Goal: Task Accomplishment & Management: Use online tool/utility

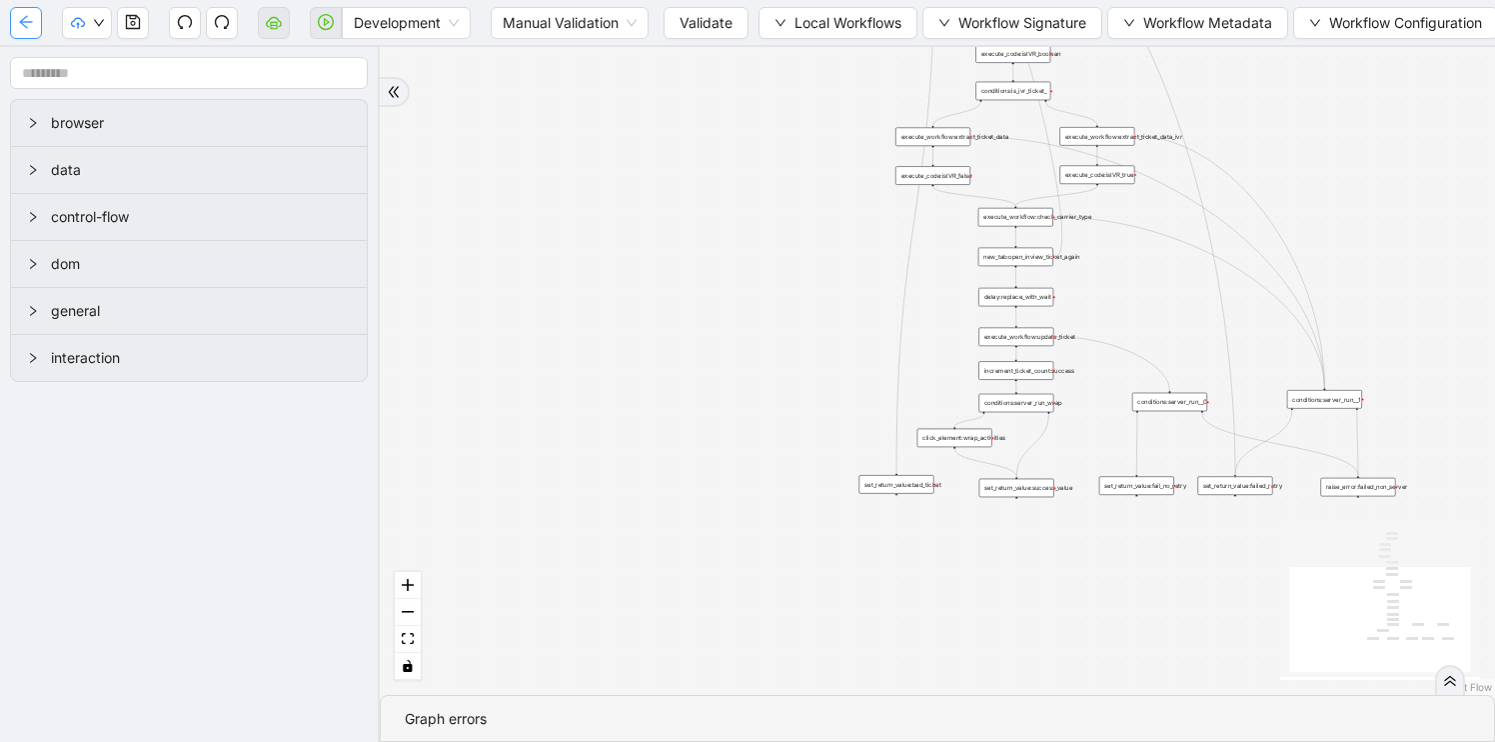
click at [38, 24] on button "button" at bounding box center [26, 23] width 32 height 32
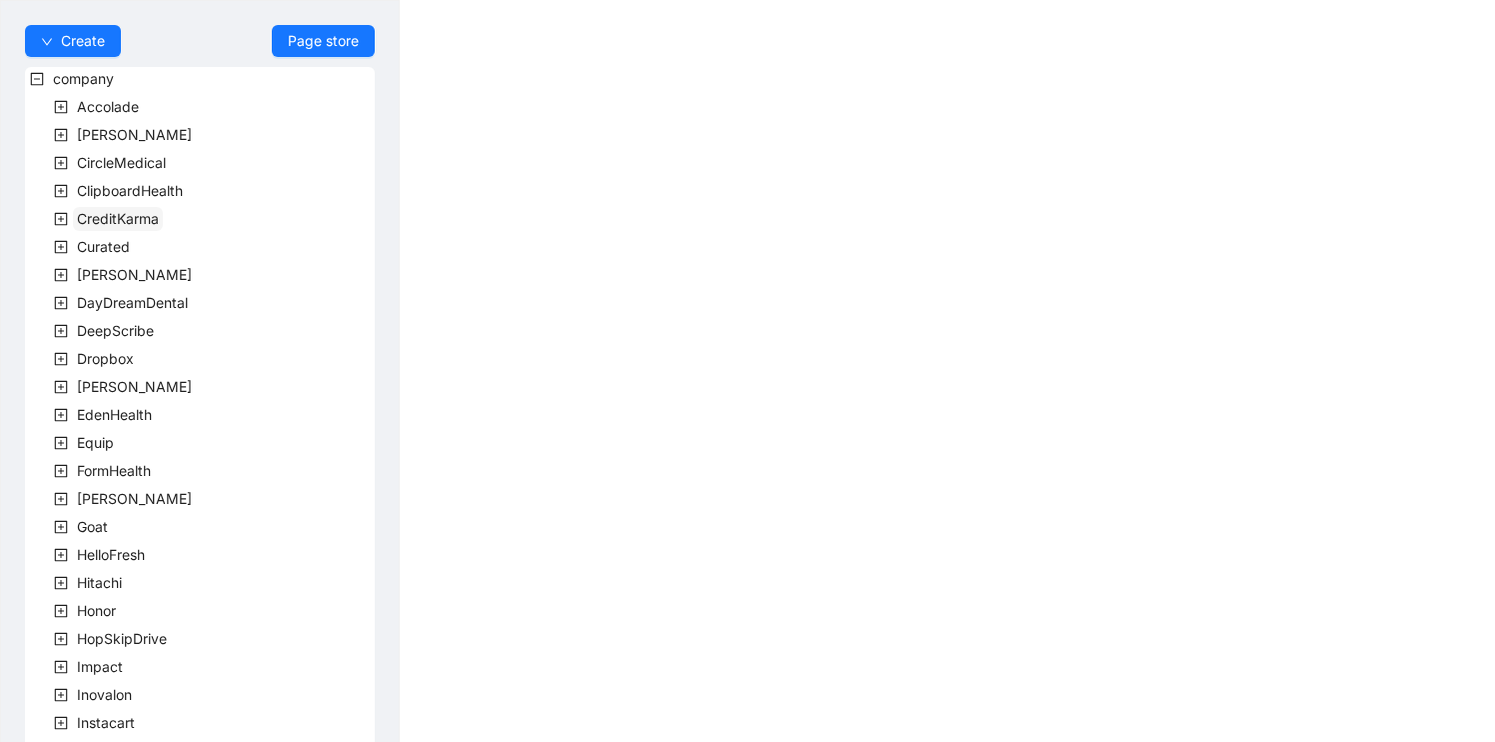
scroll to position [554, 0]
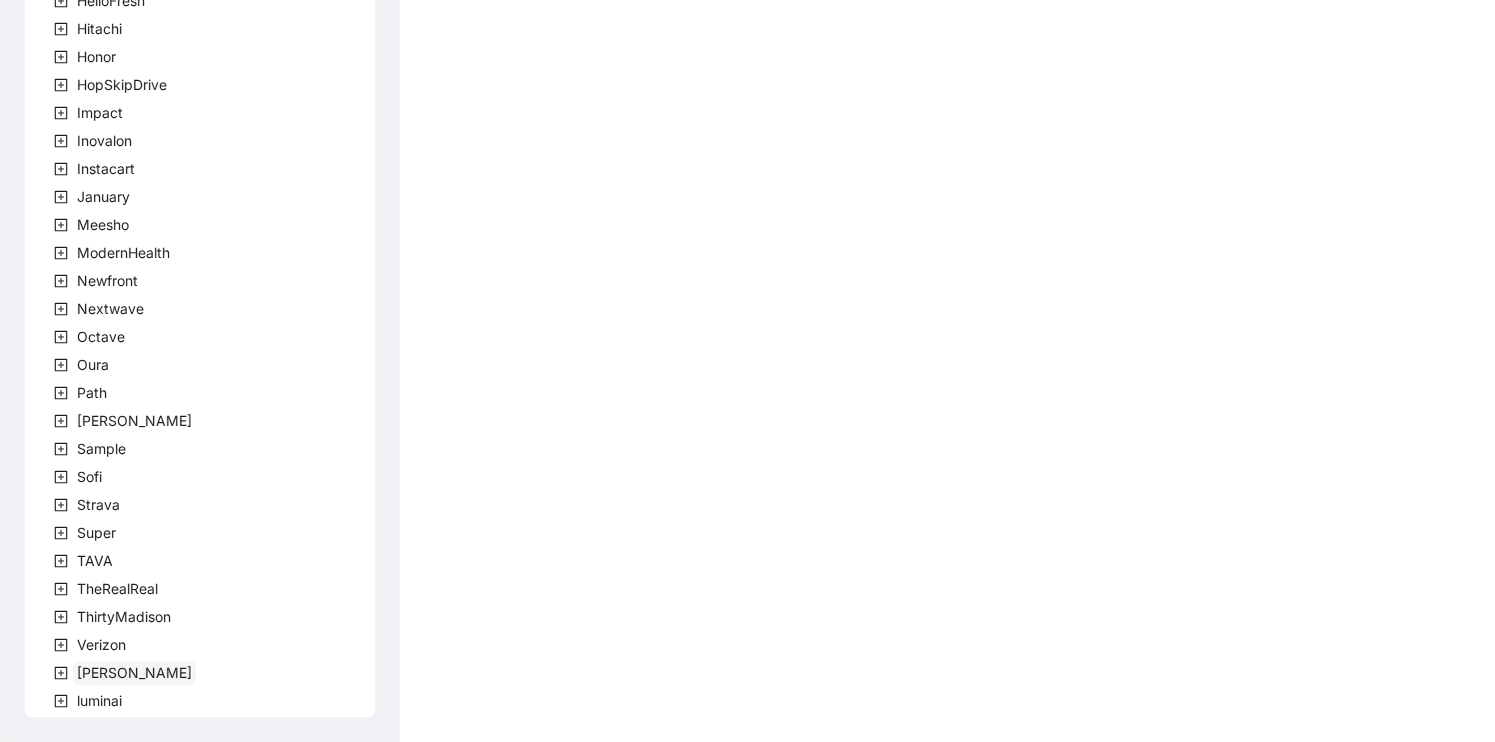
click at [87, 679] on span "[PERSON_NAME]" at bounding box center [134, 672] width 115 height 17
click at [86, 697] on icon "plus-square" at bounding box center [85, 701] width 14 height 14
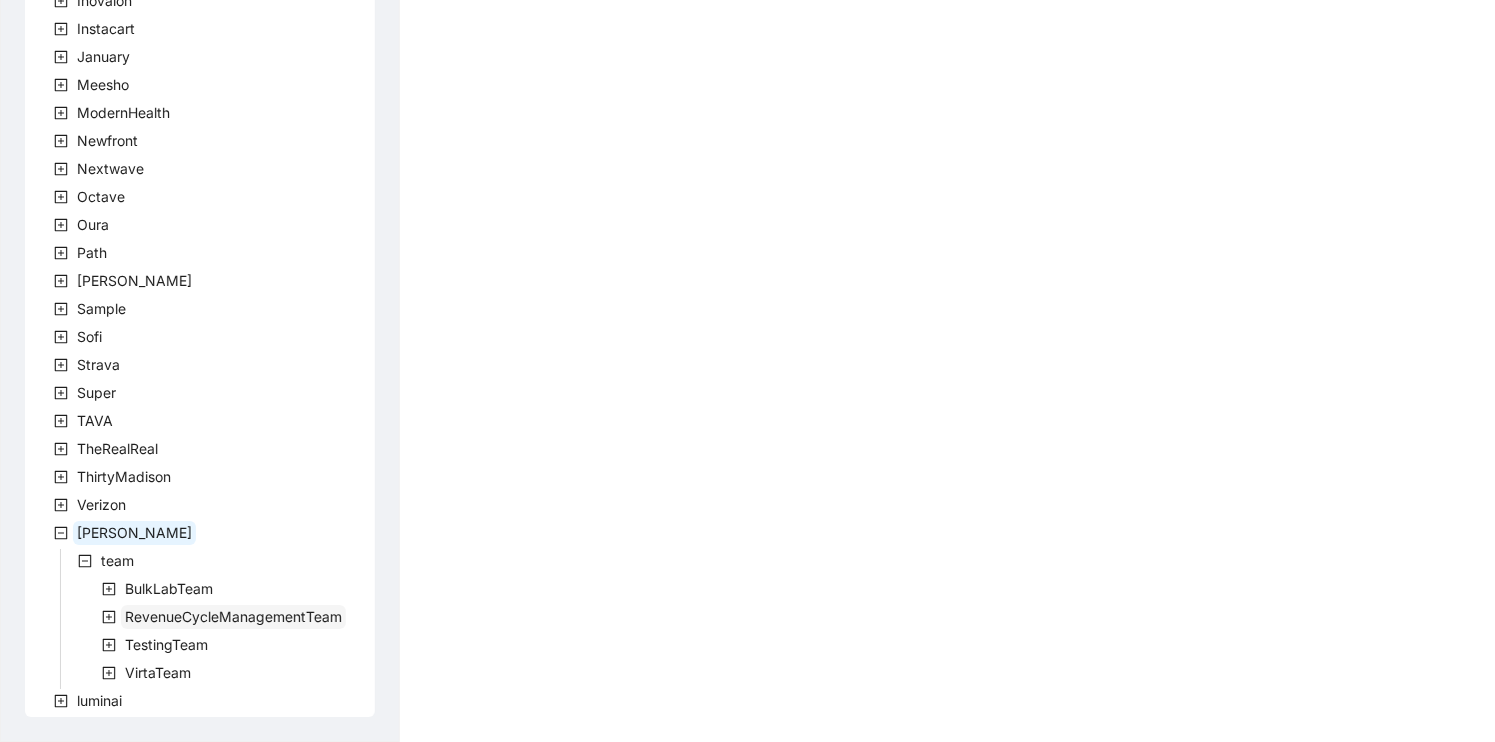
click at [157, 613] on span "RevenueCycleManagementTeam" at bounding box center [233, 616] width 217 height 17
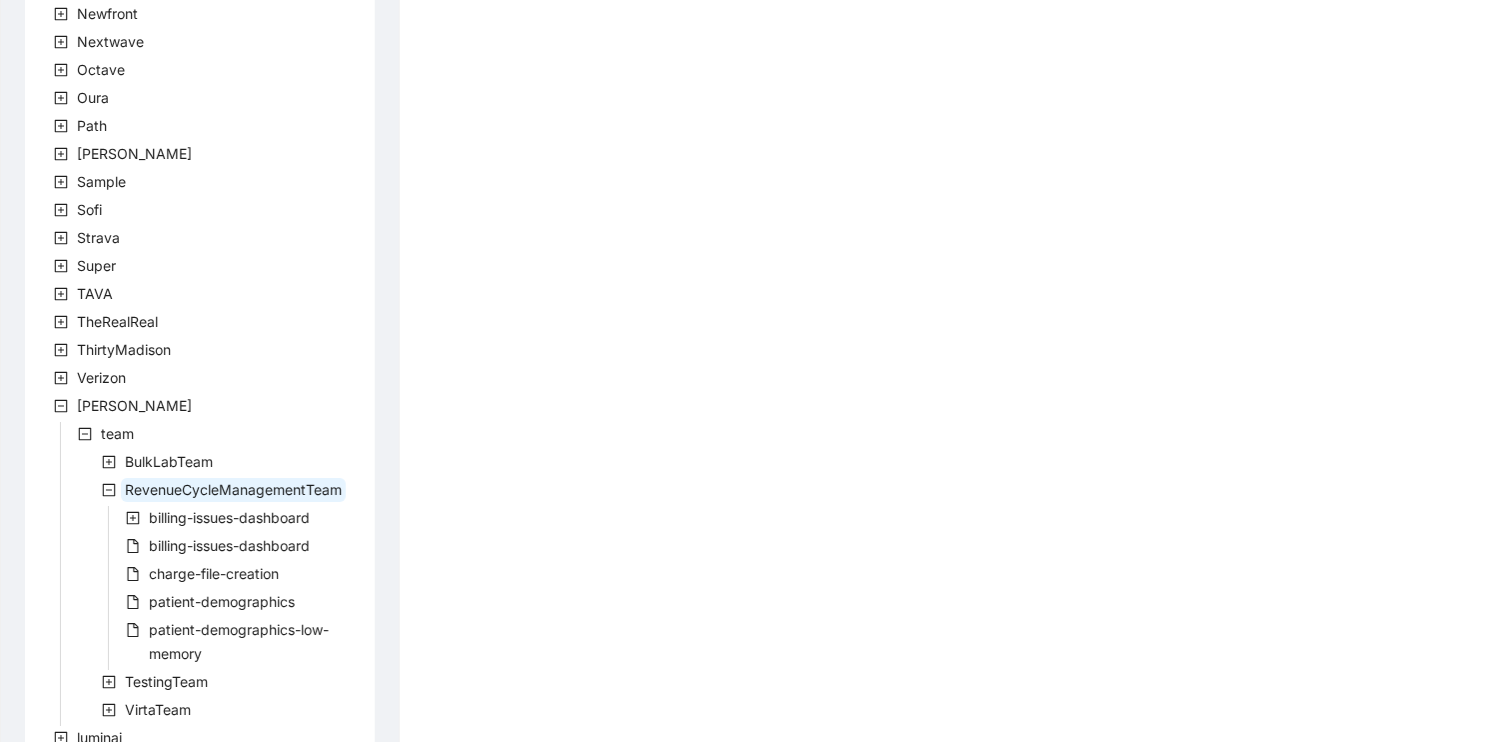
scroll to position [858, 0]
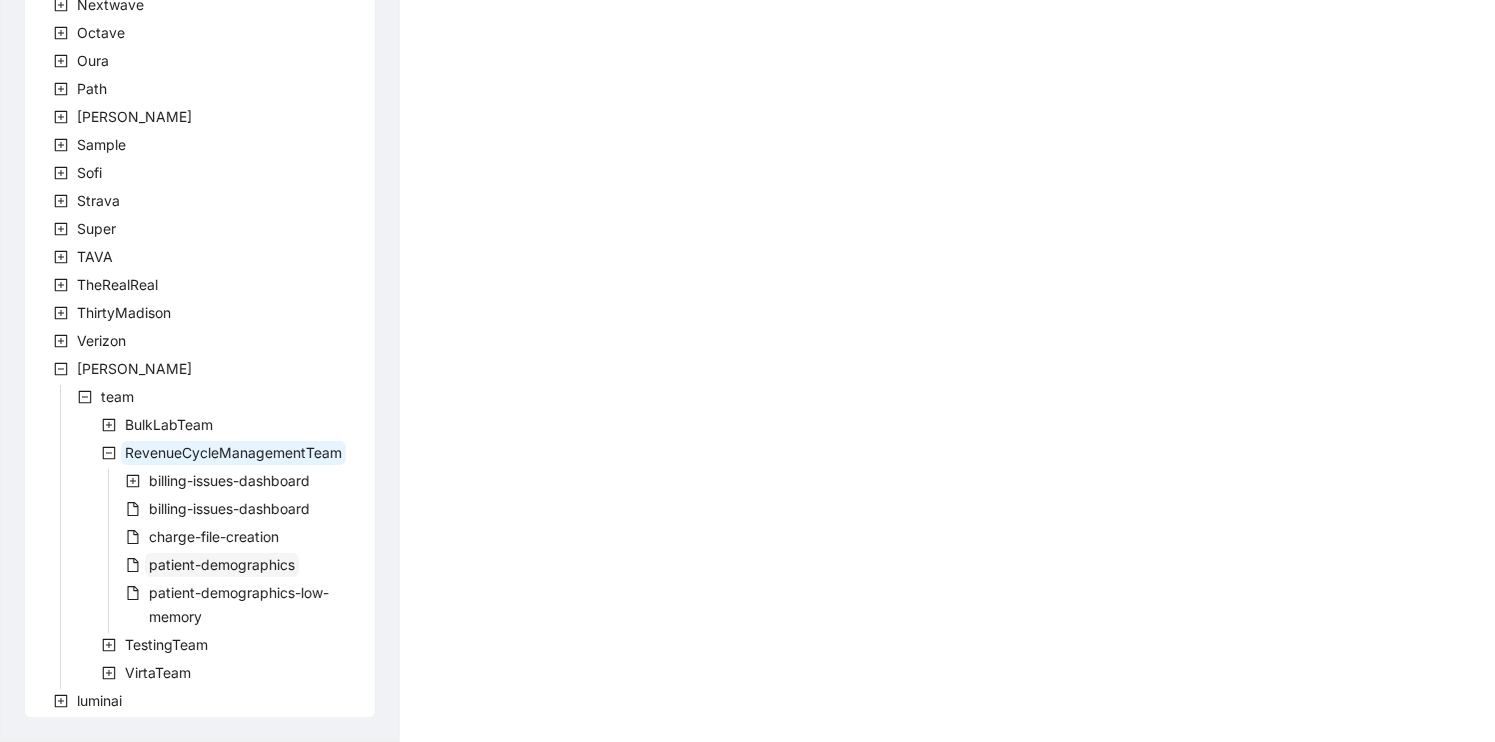
click at [192, 568] on span "patient-demographics" at bounding box center [222, 564] width 146 height 17
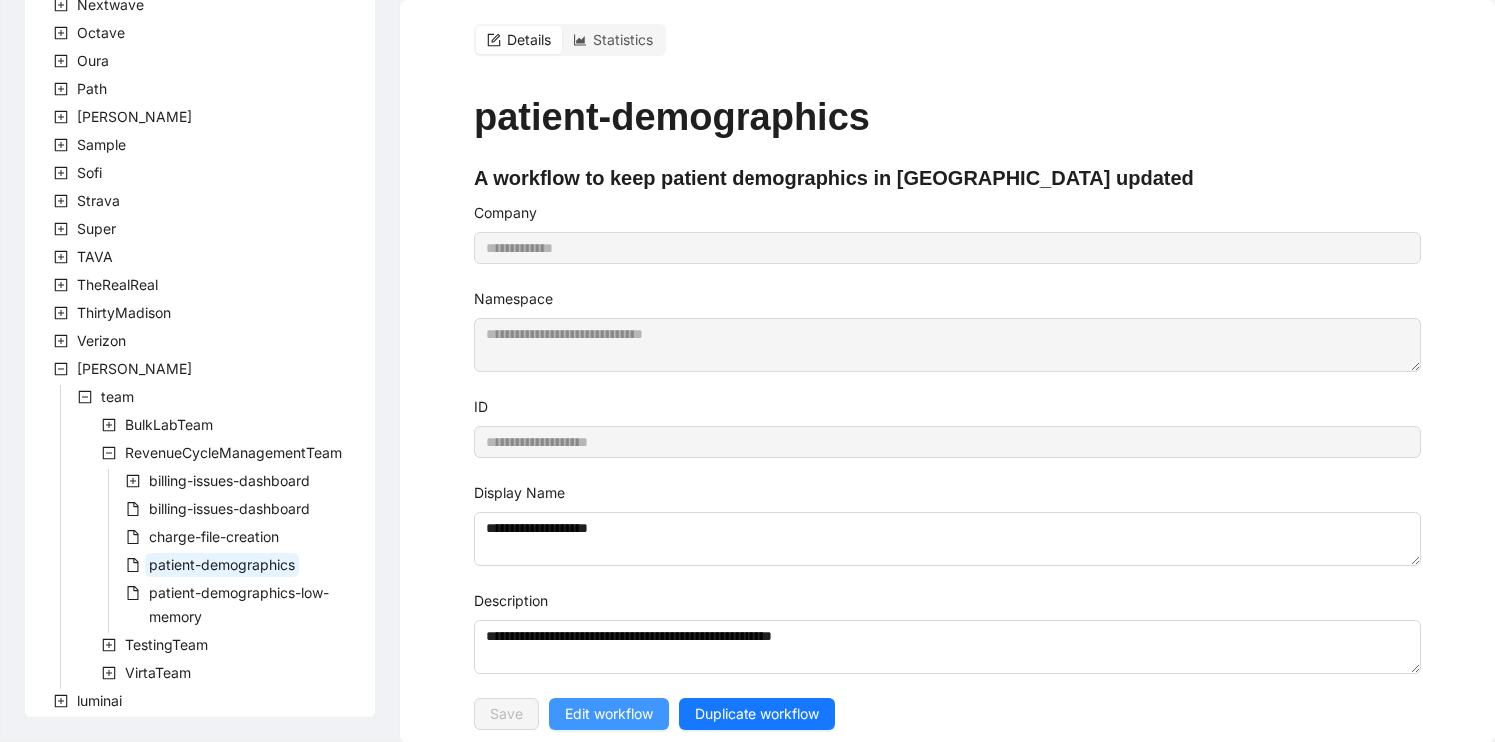
click at [651, 711] on span "Edit workflow" at bounding box center [609, 714] width 88 height 22
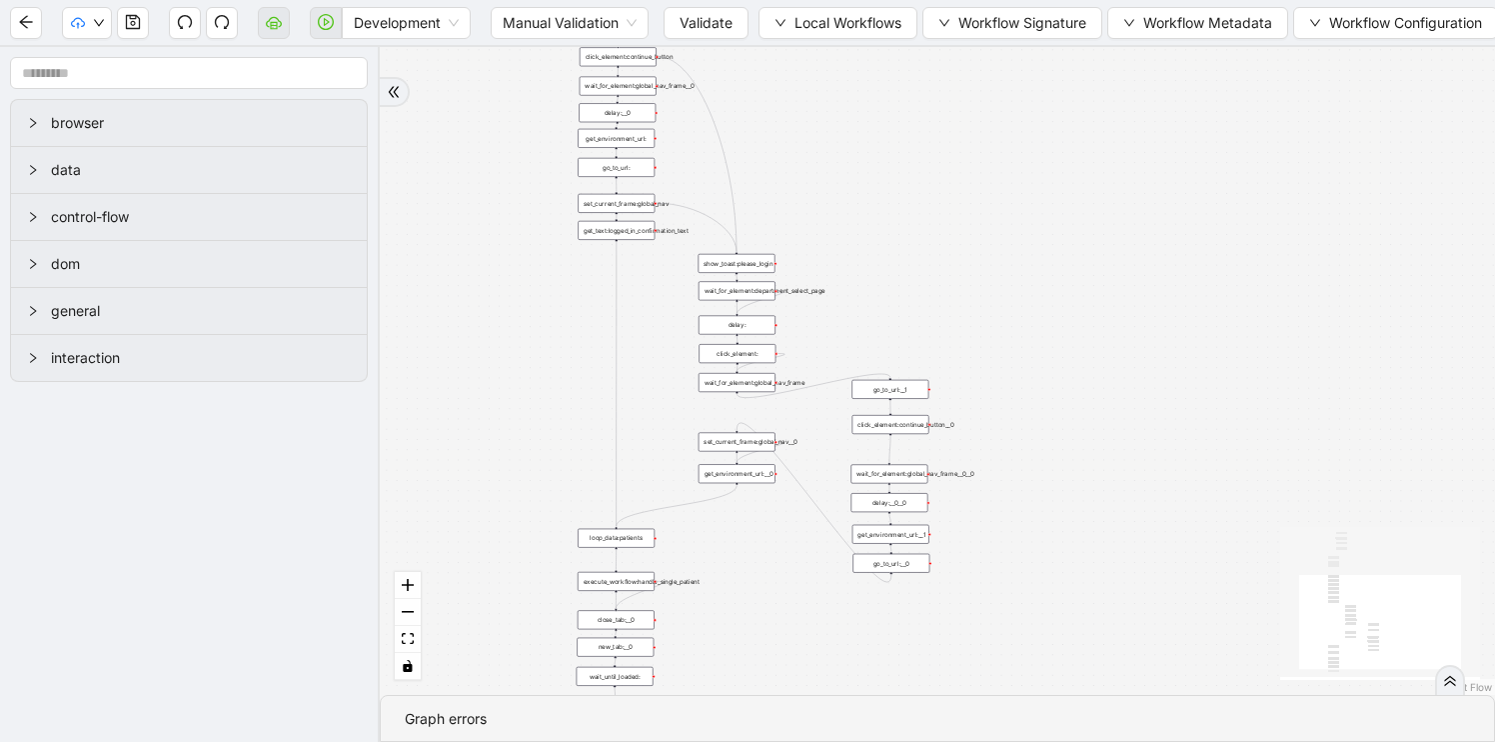
drag, startPoint x: 1018, startPoint y: 343, endPoint x: 613, endPoint y: 416, distance: 412.3
click at [614, 416] on div "trigger loop_data:patients loop_iterator:patients execute_workflow:handle_singl…" at bounding box center [937, 371] width 1115 height 648
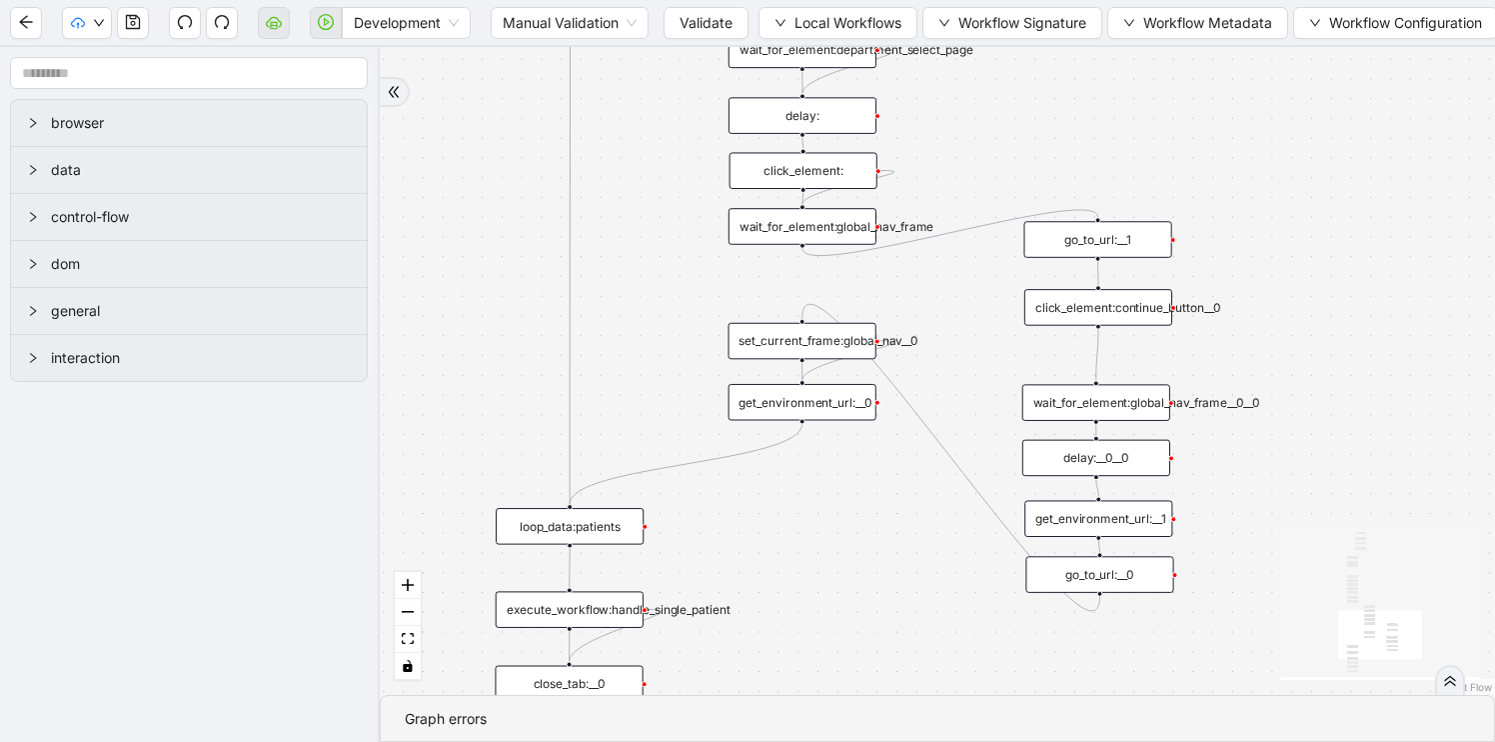
drag, startPoint x: 613, startPoint y: 415, endPoint x: 594, endPoint y: 291, distance: 125.4
click at [594, 290] on div "trigger loop_data:patients loop_iterator:patients execute_workflow:handle_singl…" at bounding box center [937, 371] width 1115 height 648
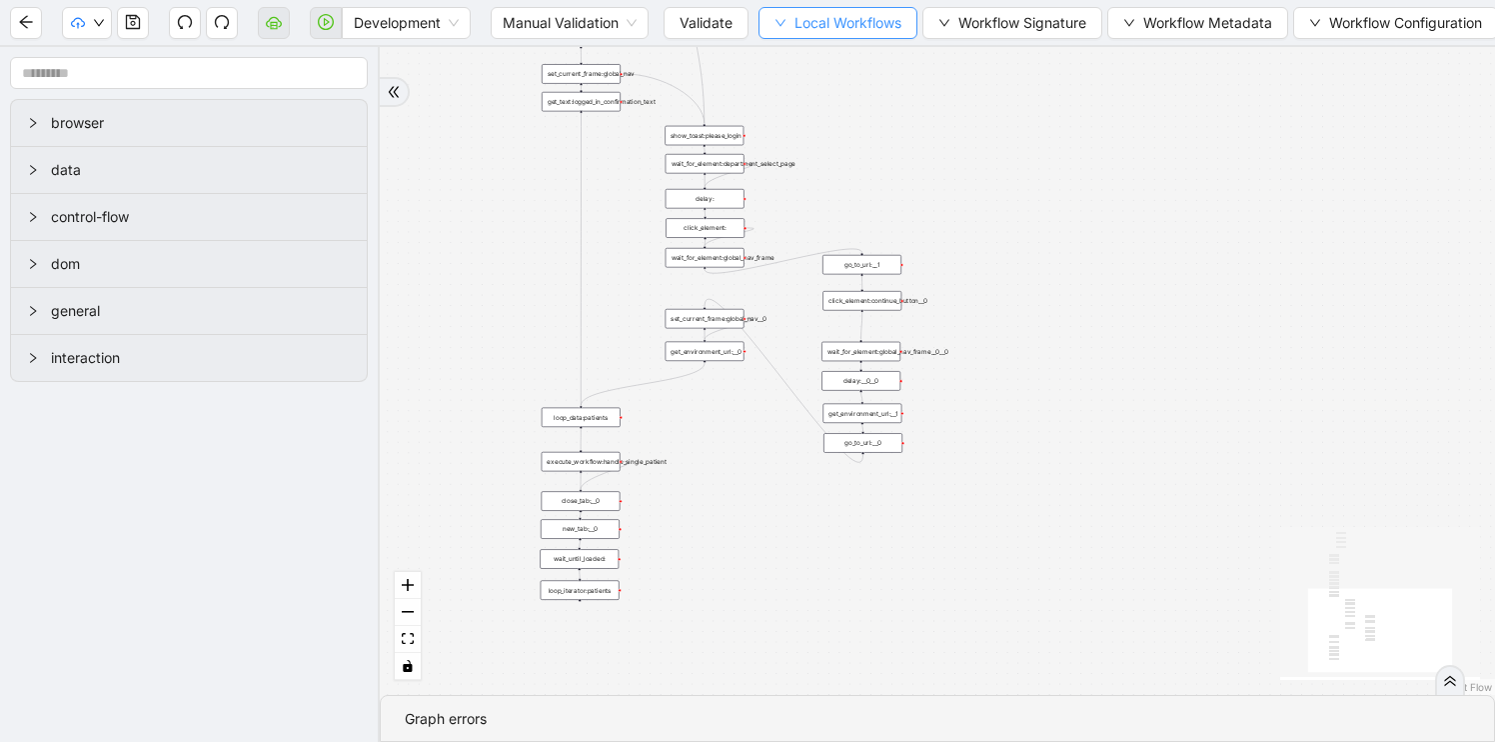
click at [878, 31] on span "Local Workflows" at bounding box center [848, 23] width 107 height 22
click at [810, 58] on span "Select" at bounding box center [840, 62] width 130 height 22
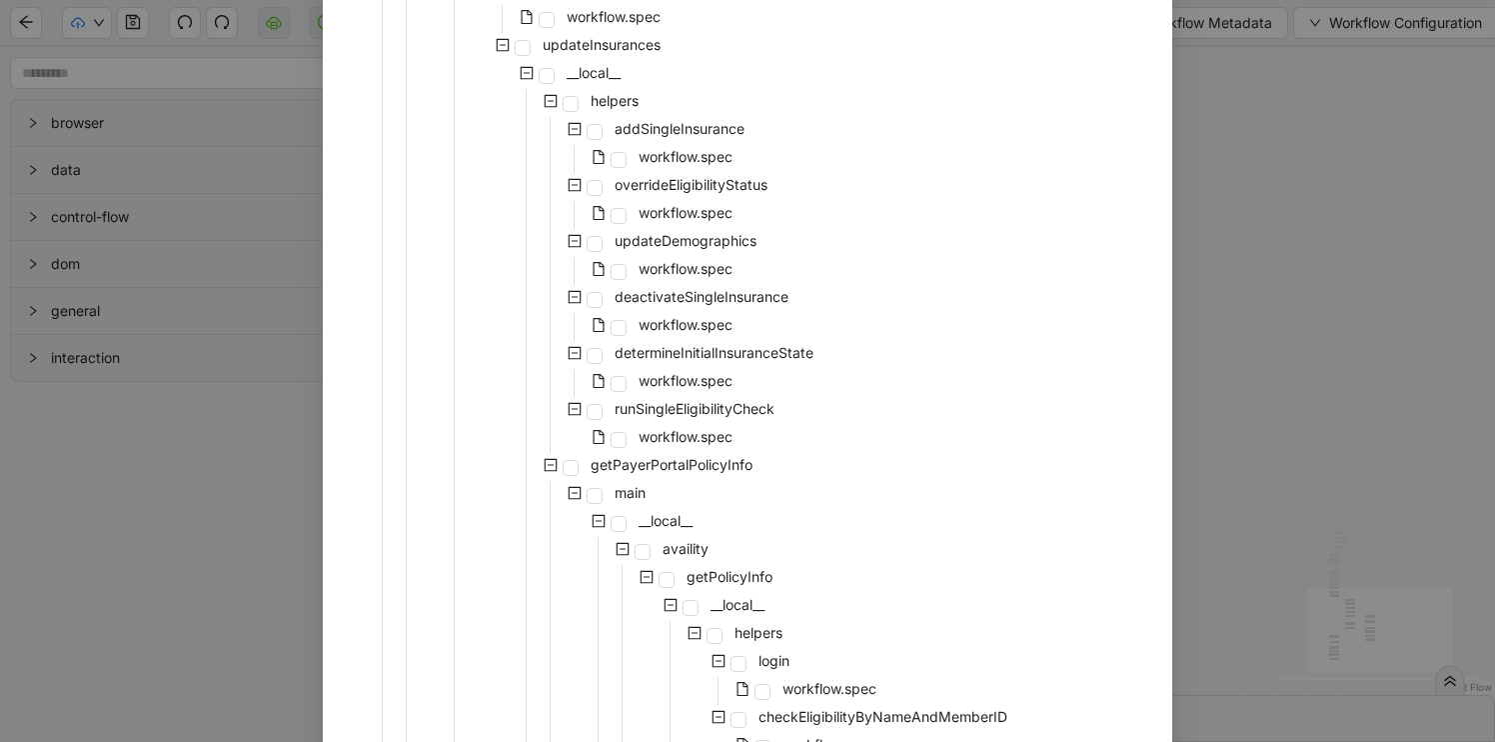
scroll to position [568, 0]
click at [596, 411] on span at bounding box center [595, 411] width 16 height 16
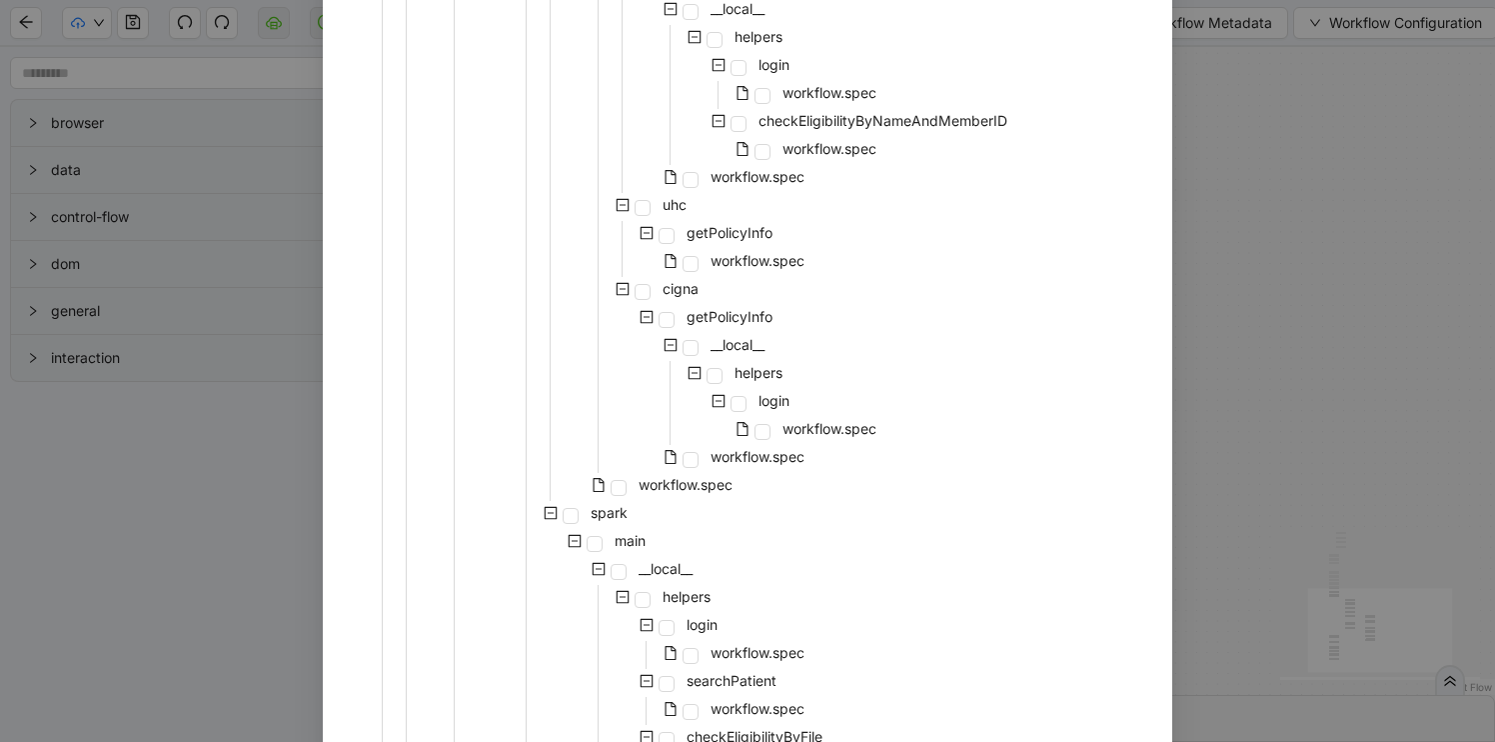
scroll to position [1597, 0]
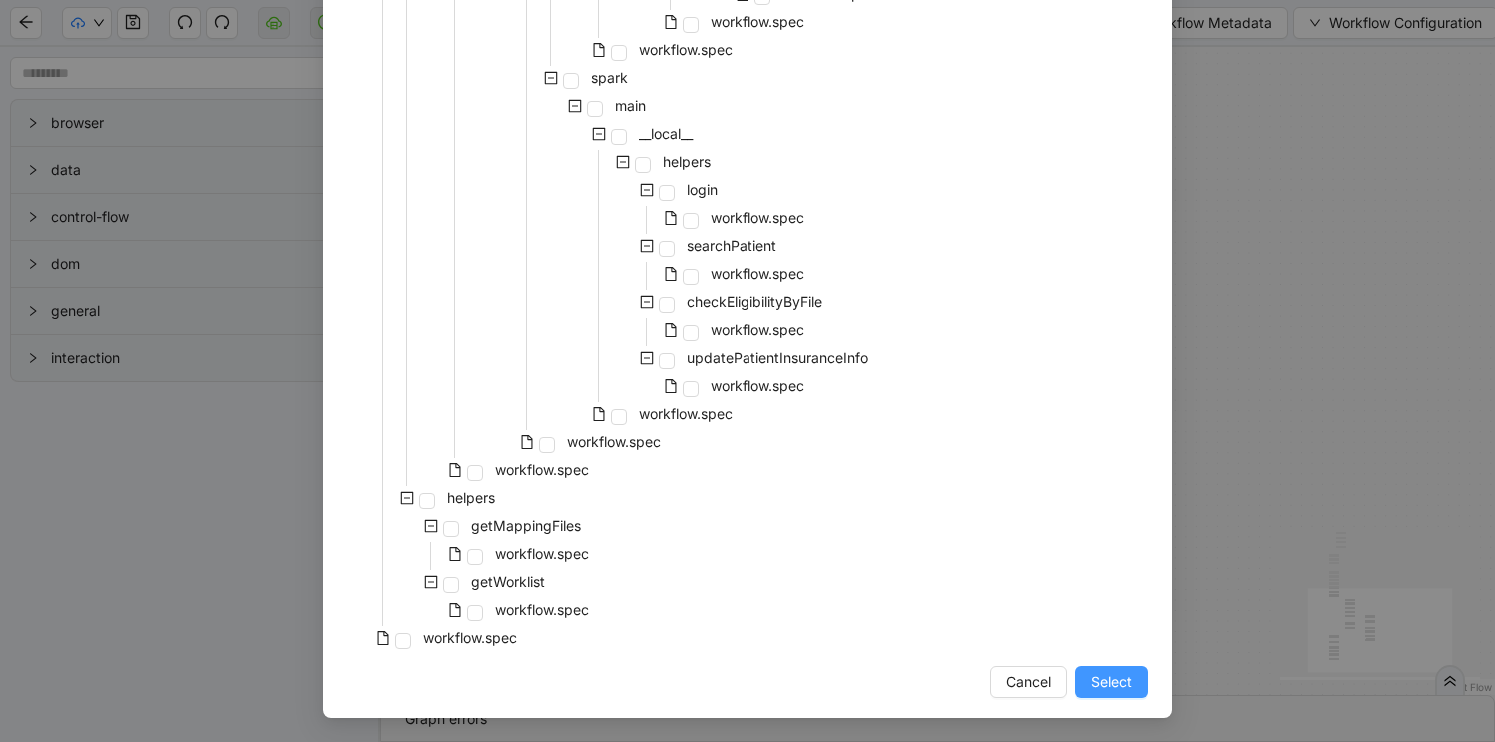
click at [1114, 673] on span "Select" at bounding box center [1111, 682] width 41 height 22
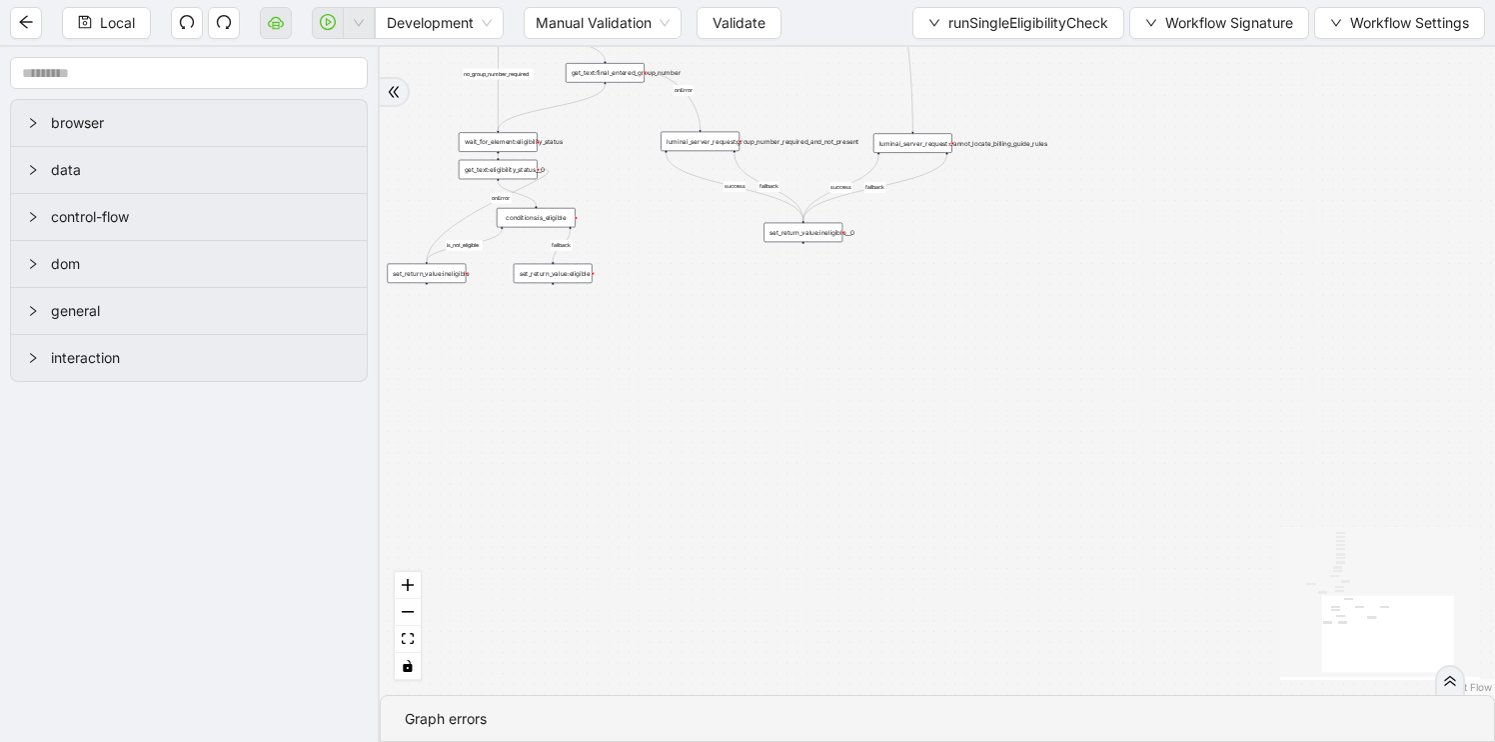
drag, startPoint x: 944, startPoint y: 502, endPoint x: 1169, endPoint y: 729, distance: 319.4
click at [1169, 729] on section "fallback is_not_eligible group_number_is_required success fallback success fall…" at bounding box center [937, 394] width 1115 height 695
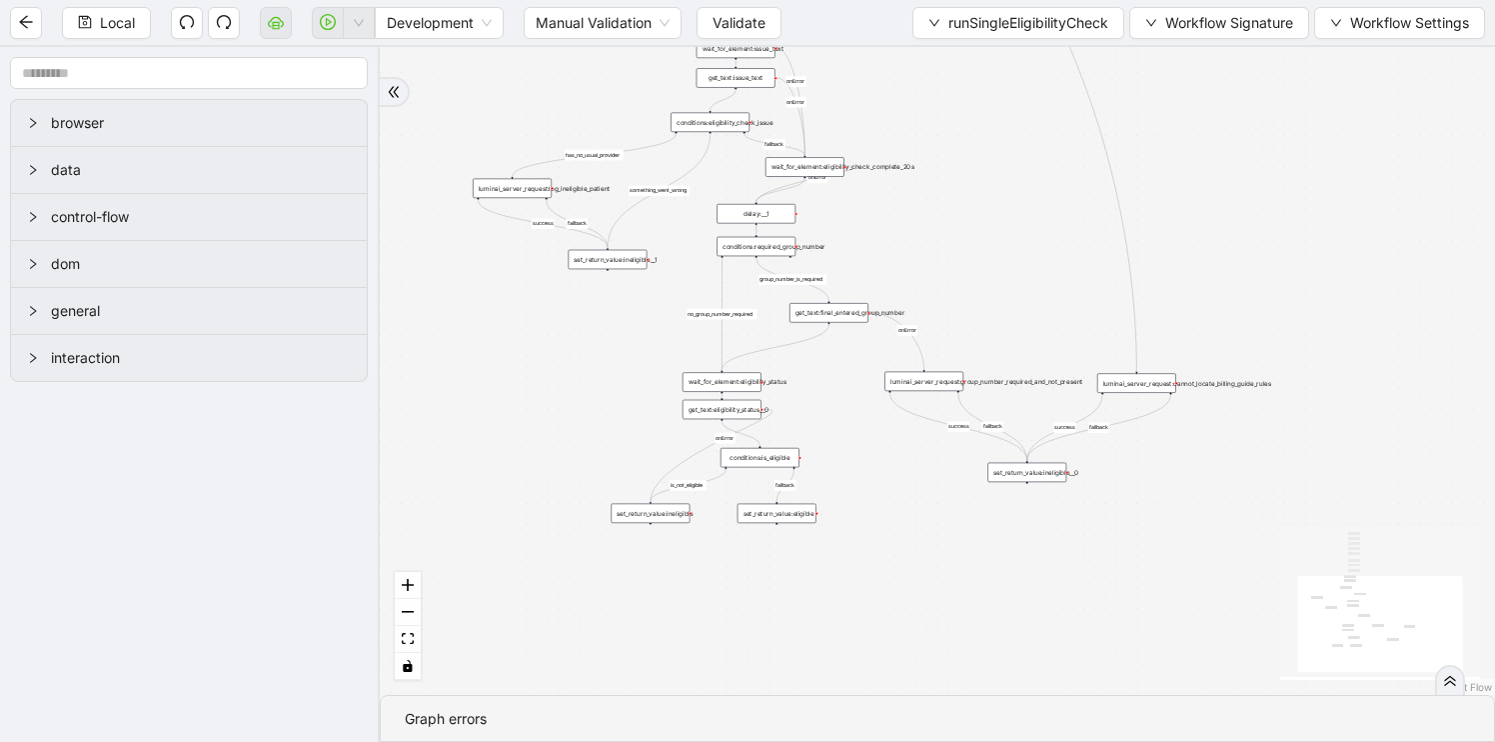
drag, startPoint x: 548, startPoint y: 420, endPoint x: 548, endPoint y: 568, distance: 147.9
click at [549, 568] on div "fallback is_not_eligible group_number_is_required success fallback success fall…" at bounding box center [937, 371] width 1115 height 648
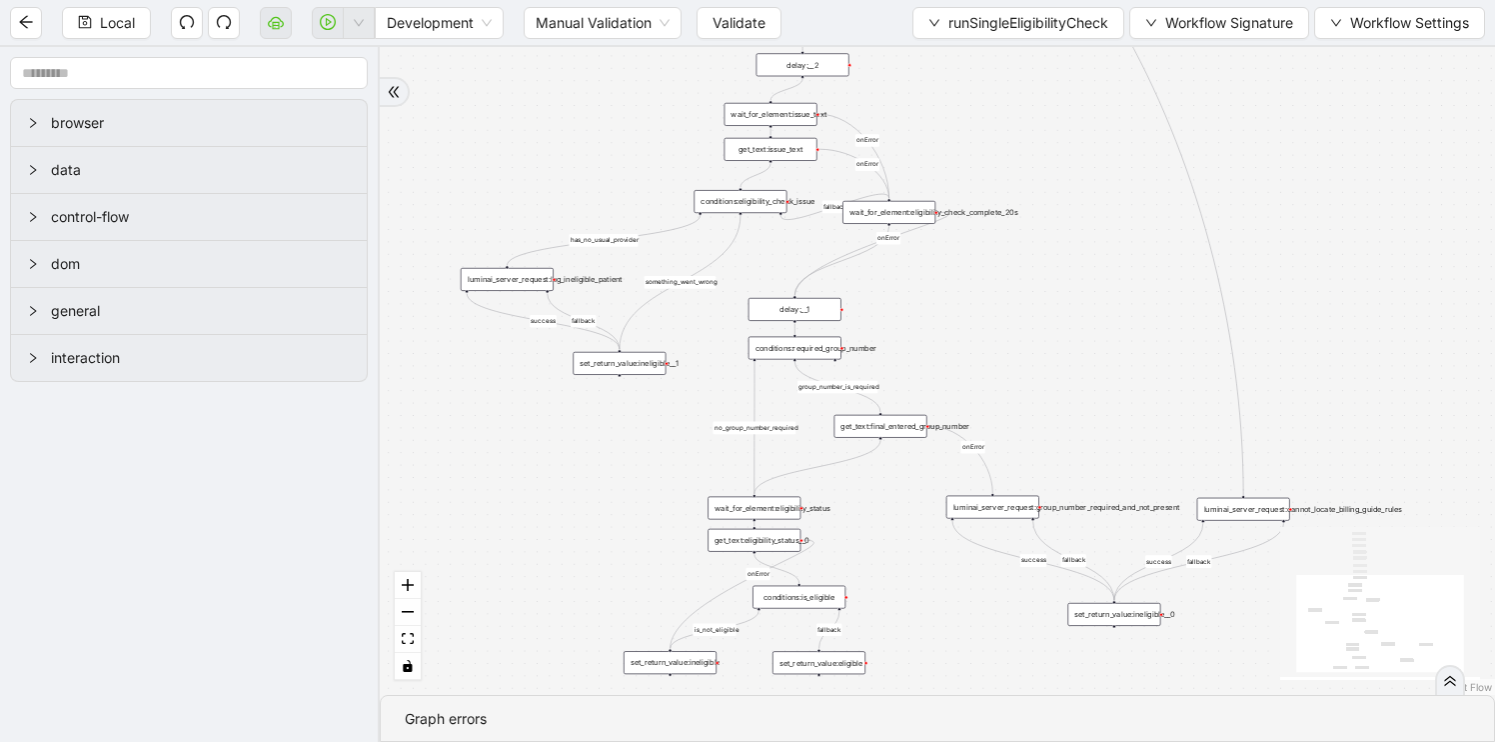
drag, startPoint x: 867, startPoint y: 250, endPoint x: 903, endPoint y: 208, distance: 55.3
click at [903, 208] on div "wait_for_element:eligibility_check_complete_20s" at bounding box center [889, 212] width 93 height 23
click at [903, 208] on div "wait_for_element:eligibility_check_complete_20s" at bounding box center [888, 212] width 93 height 23
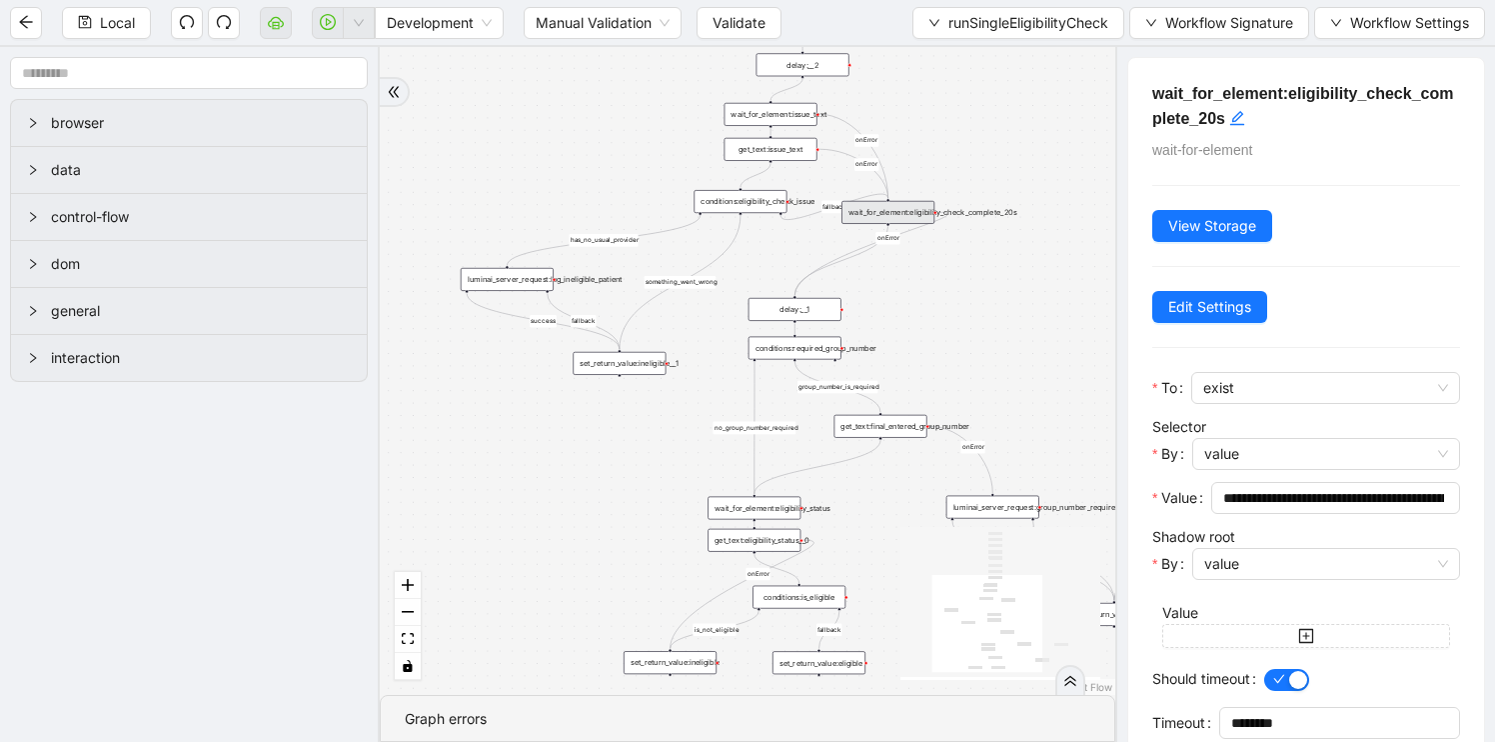
scroll to position [85, 0]
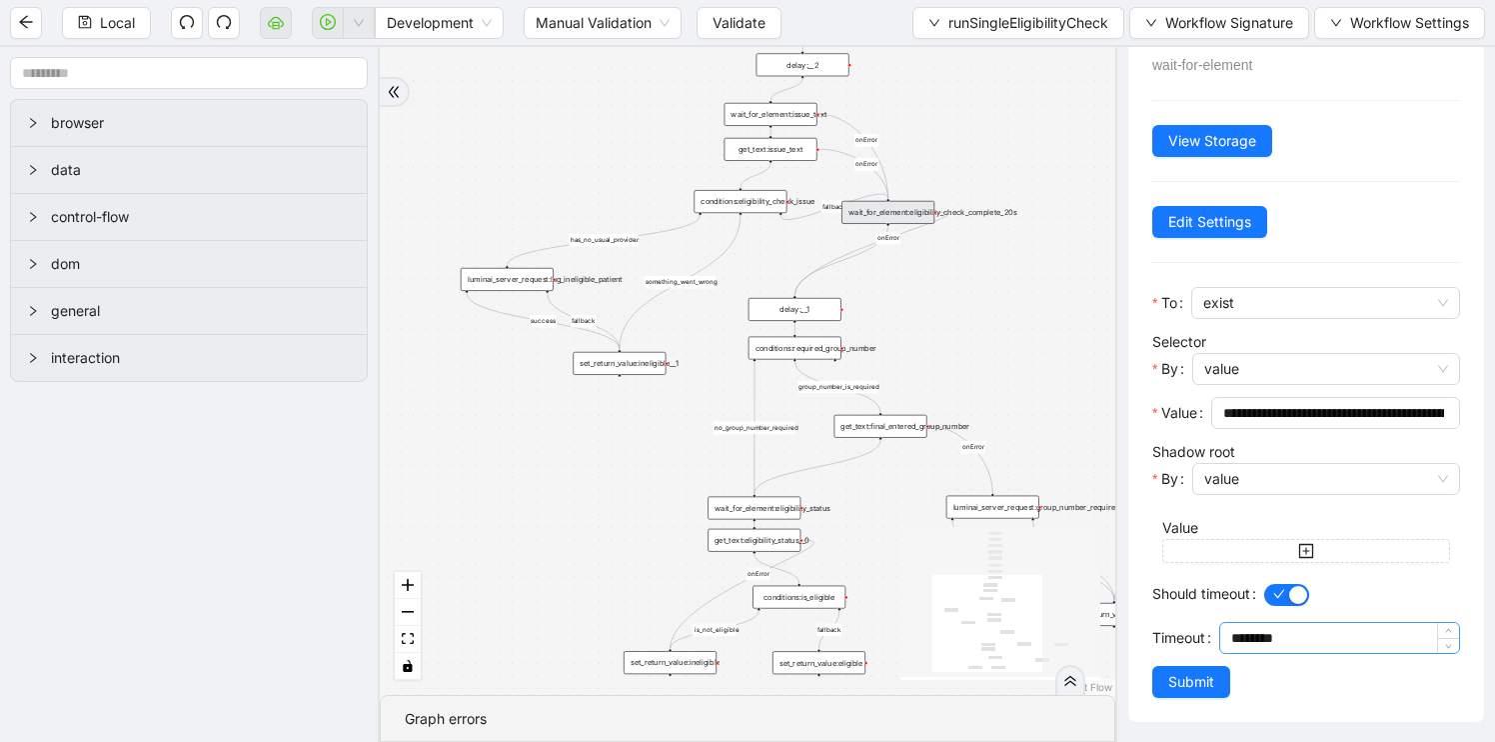
click at [1251, 632] on input "********" at bounding box center [1345, 638] width 228 height 30
type input "********"
click at [951, 322] on div "fallback is_not_eligible group_number_is_required success fallback success fall…" at bounding box center [748, 371] width 736 height 648
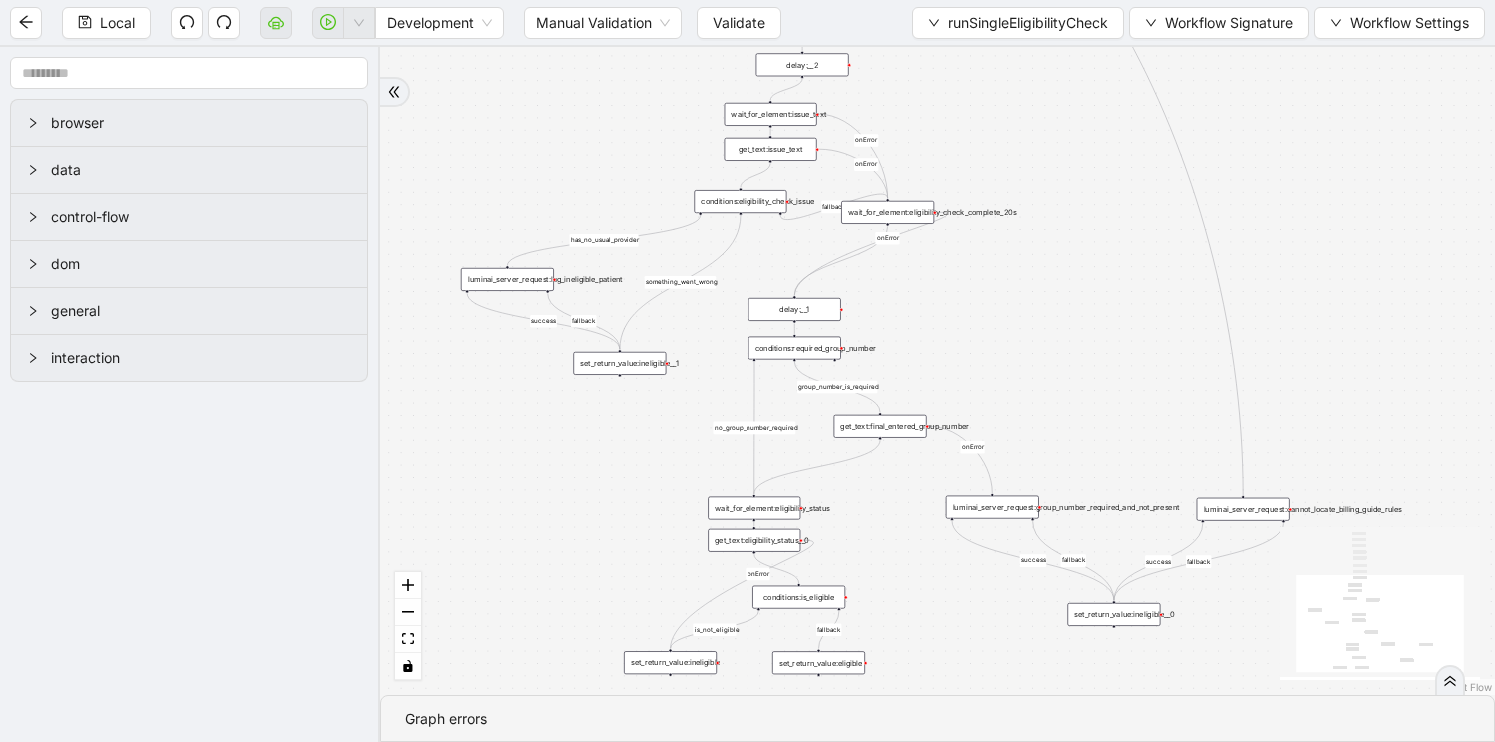
click at [743, 201] on div "conditions:eligibility_check_issue" at bounding box center [740, 201] width 93 height 23
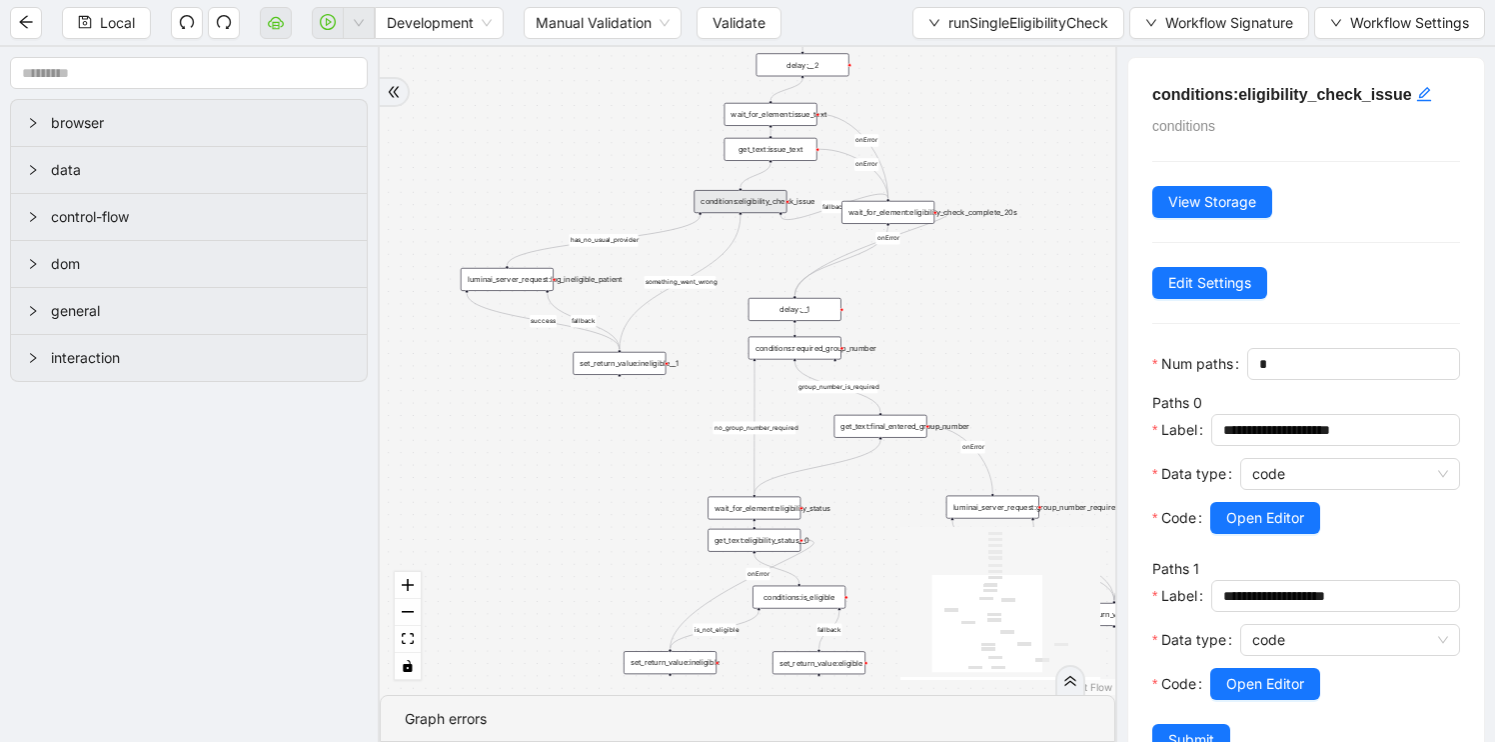
scroll to position [58, 0]
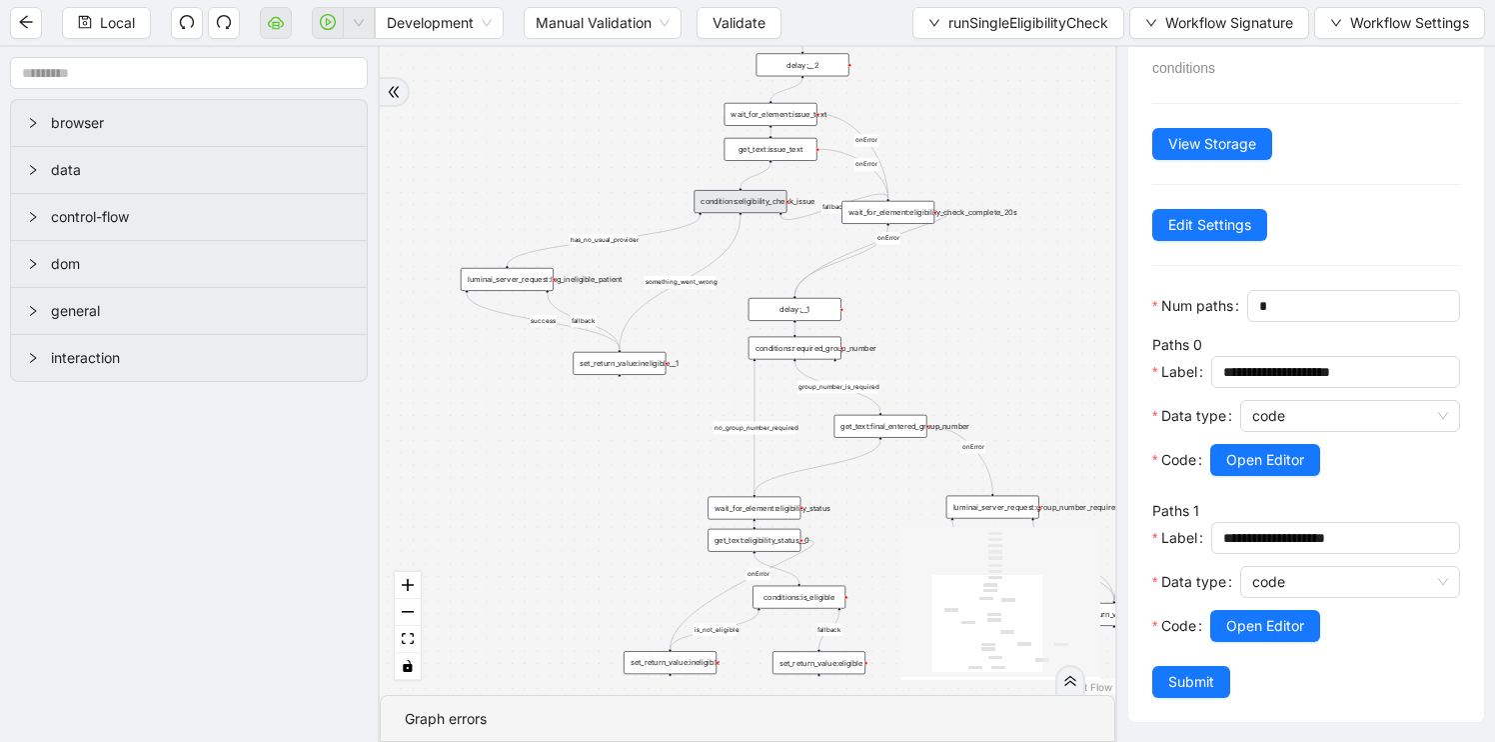
click at [794, 148] on div "get_text:issue_text" at bounding box center [771, 149] width 93 height 23
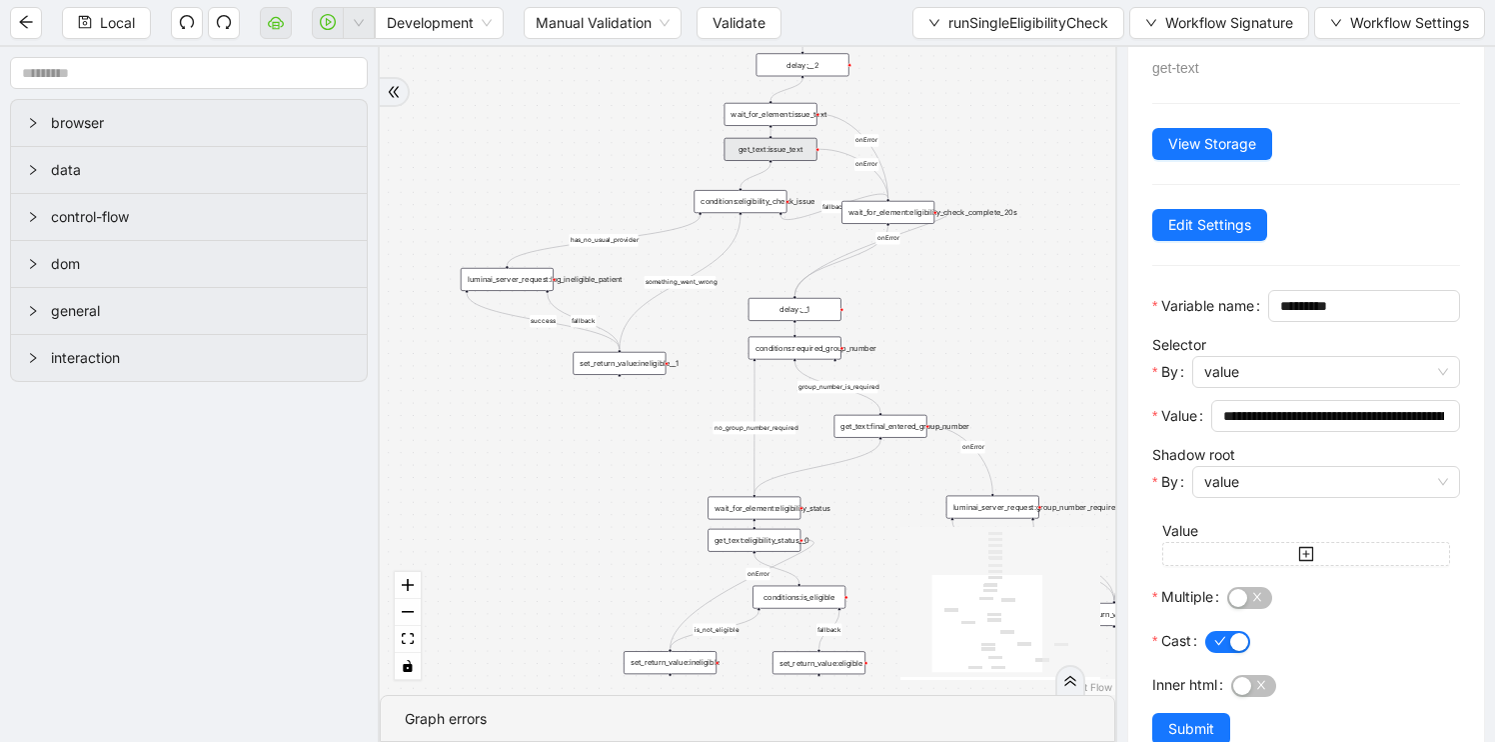
scroll to position [137, 0]
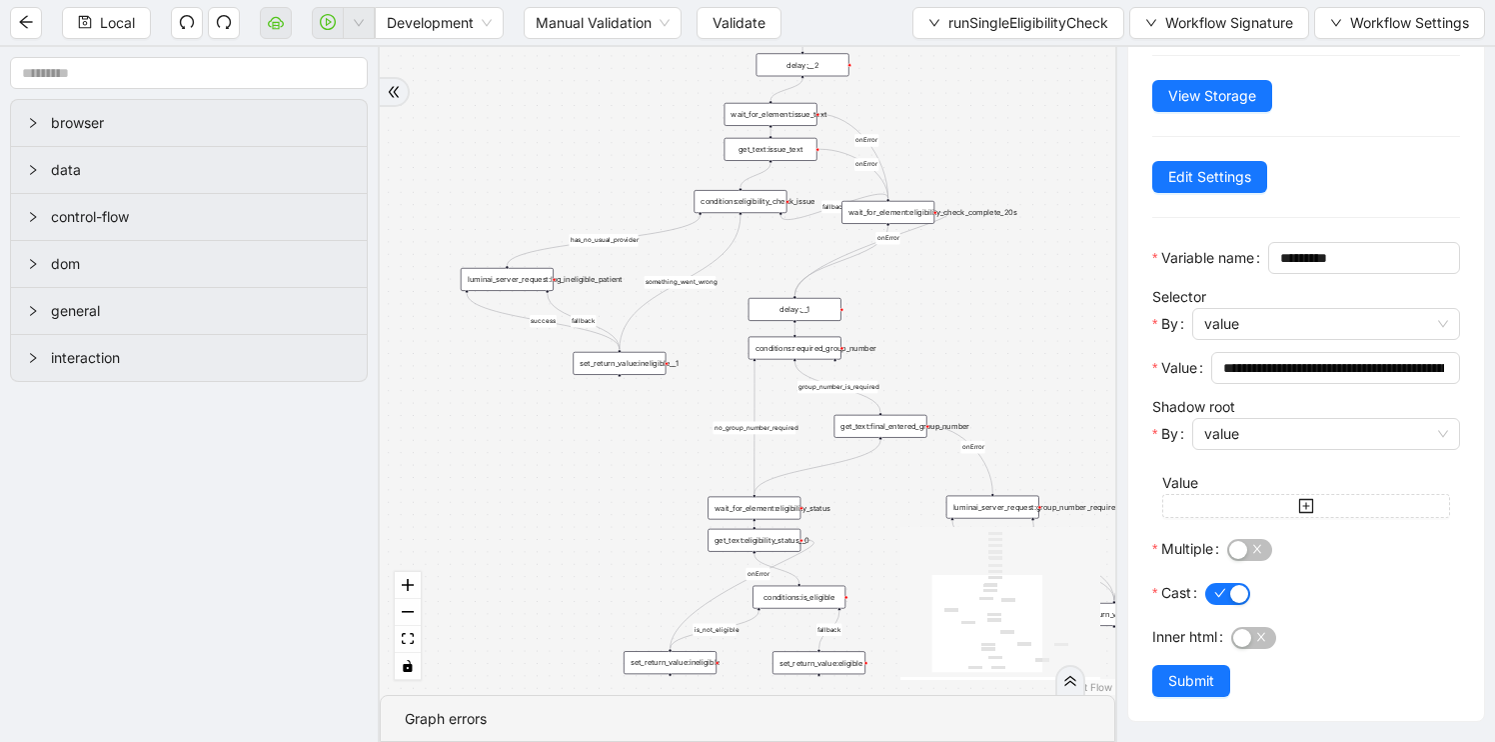
click at [764, 112] on div "wait_for_element:issue_text" at bounding box center [771, 114] width 93 height 23
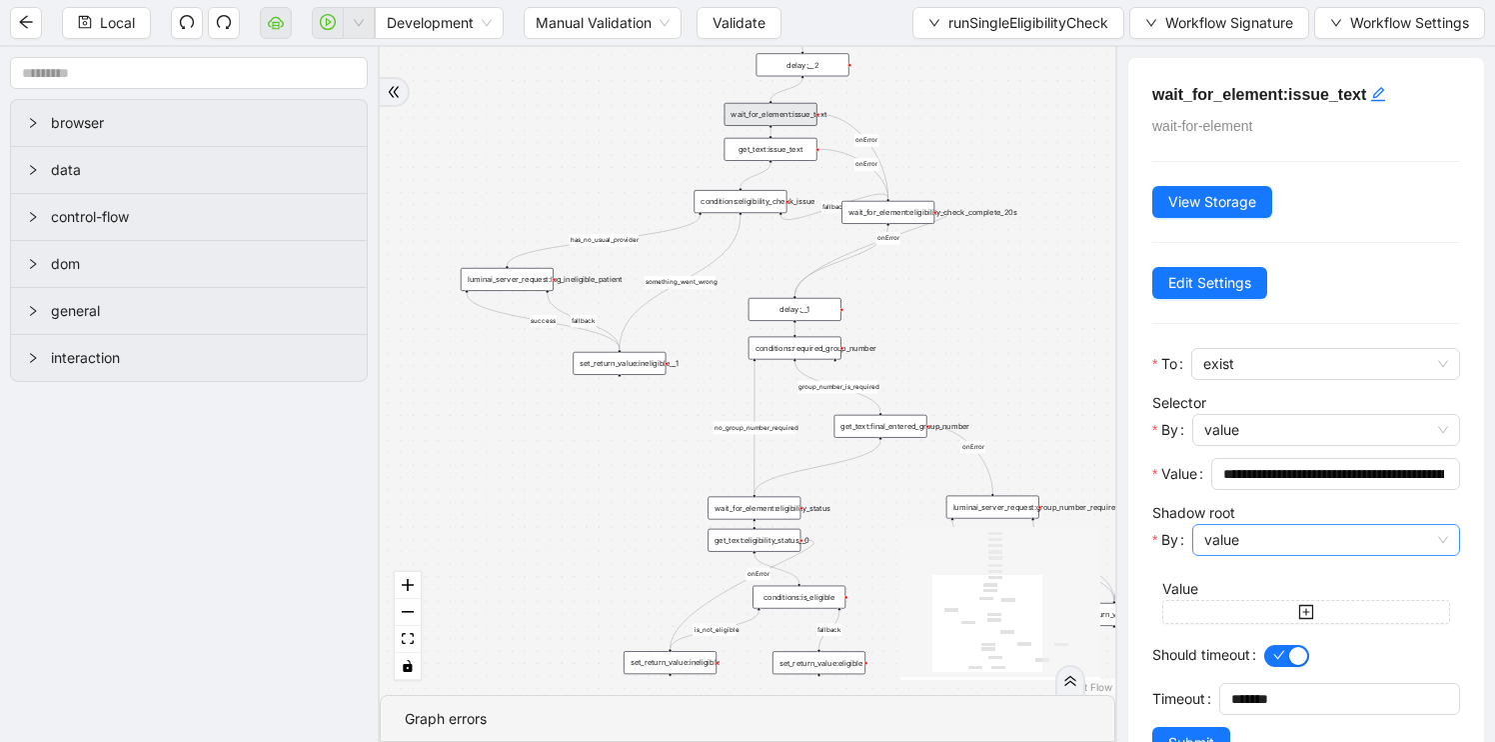
scroll to position [61, 0]
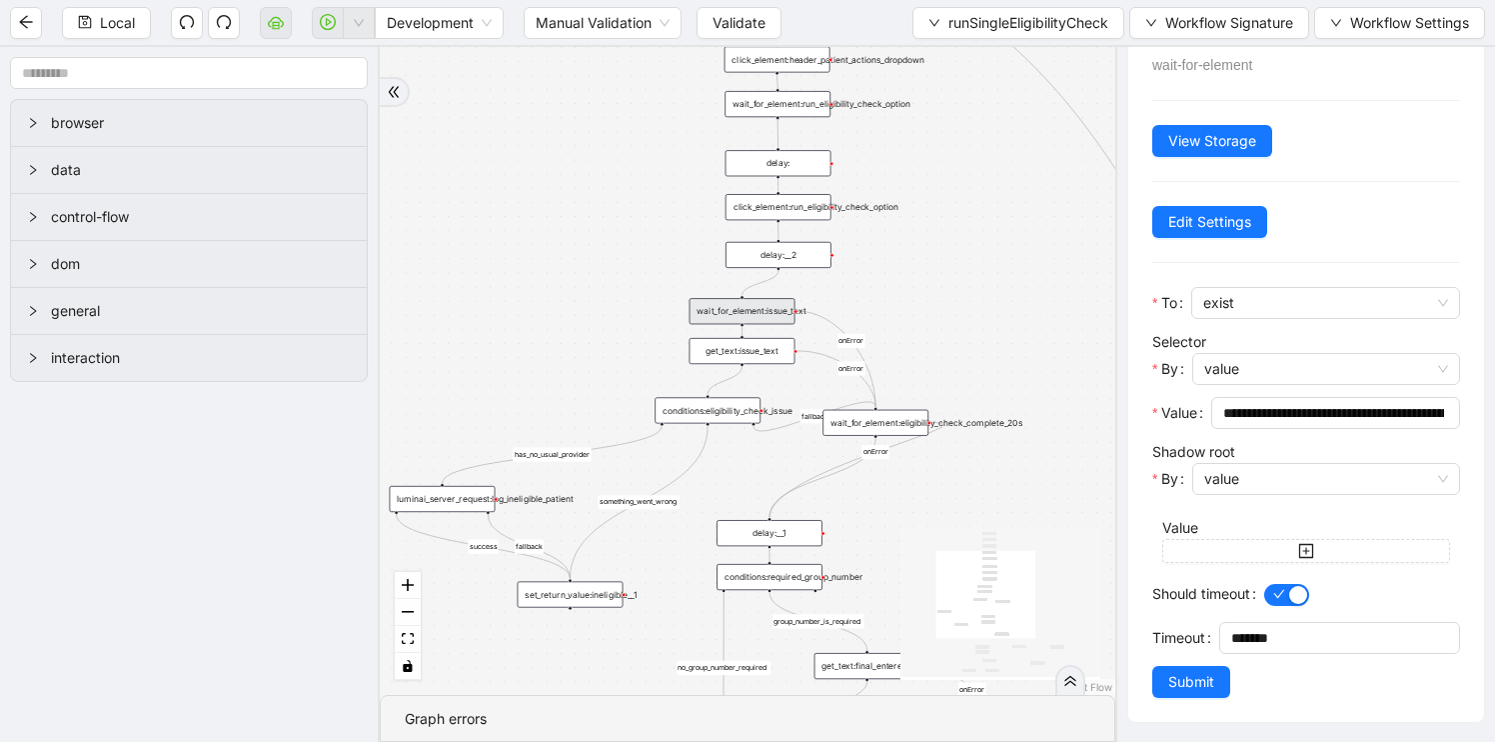
drag, startPoint x: 978, startPoint y: 355, endPoint x: 980, endPoint y: 615, distance: 259.9
click at [979, 614] on div "fallback is_not_eligible group_number_is_required success fallback success fall…" at bounding box center [748, 371] width 736 height 648
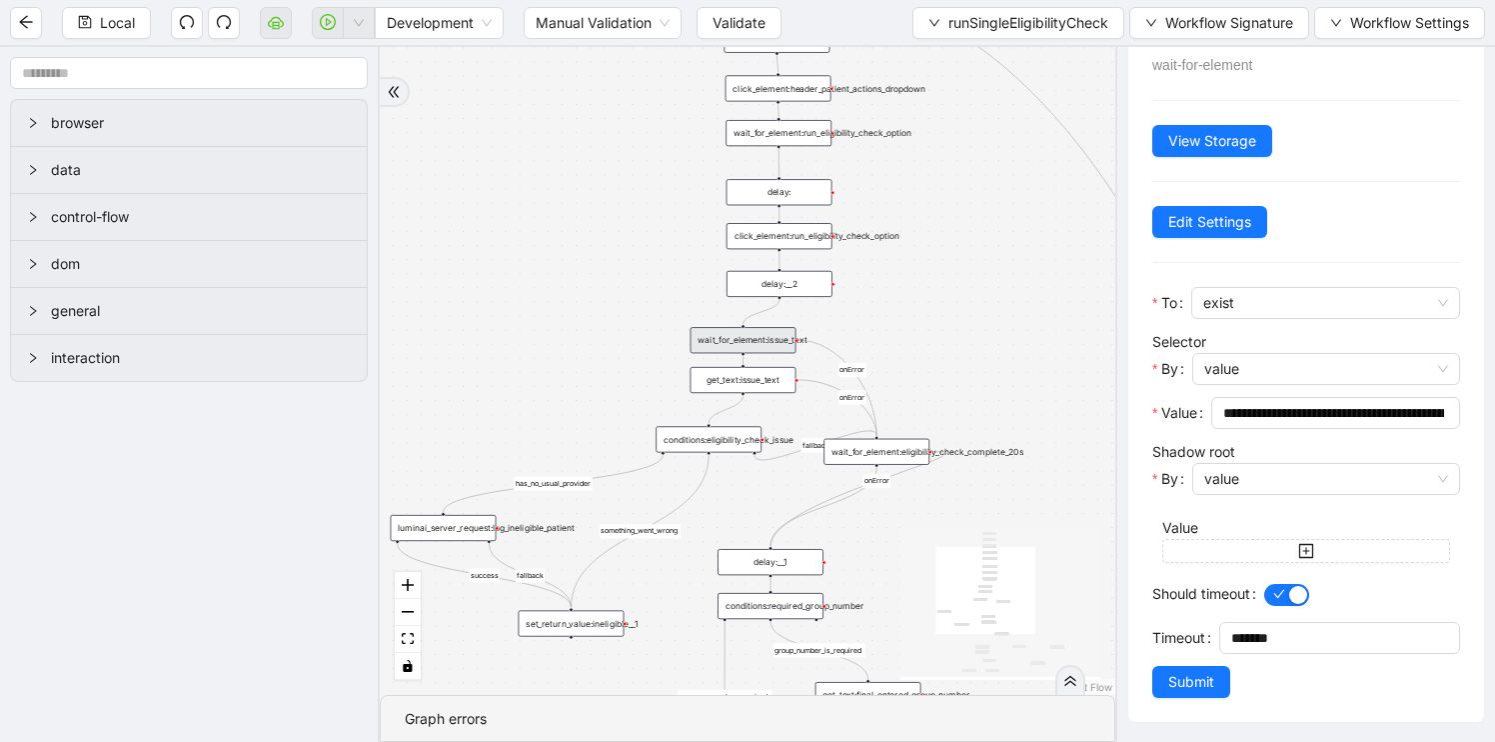
drag, startPoint x: 984, startPoint y: 207, endPoint x: 984, endPoint y: 284, distance: 77.0
click at [984, 286] on div "fallback is_not_eligible group_number_is_required success fallback success fall…" at bounding box center [748, 371] width 736 height 648
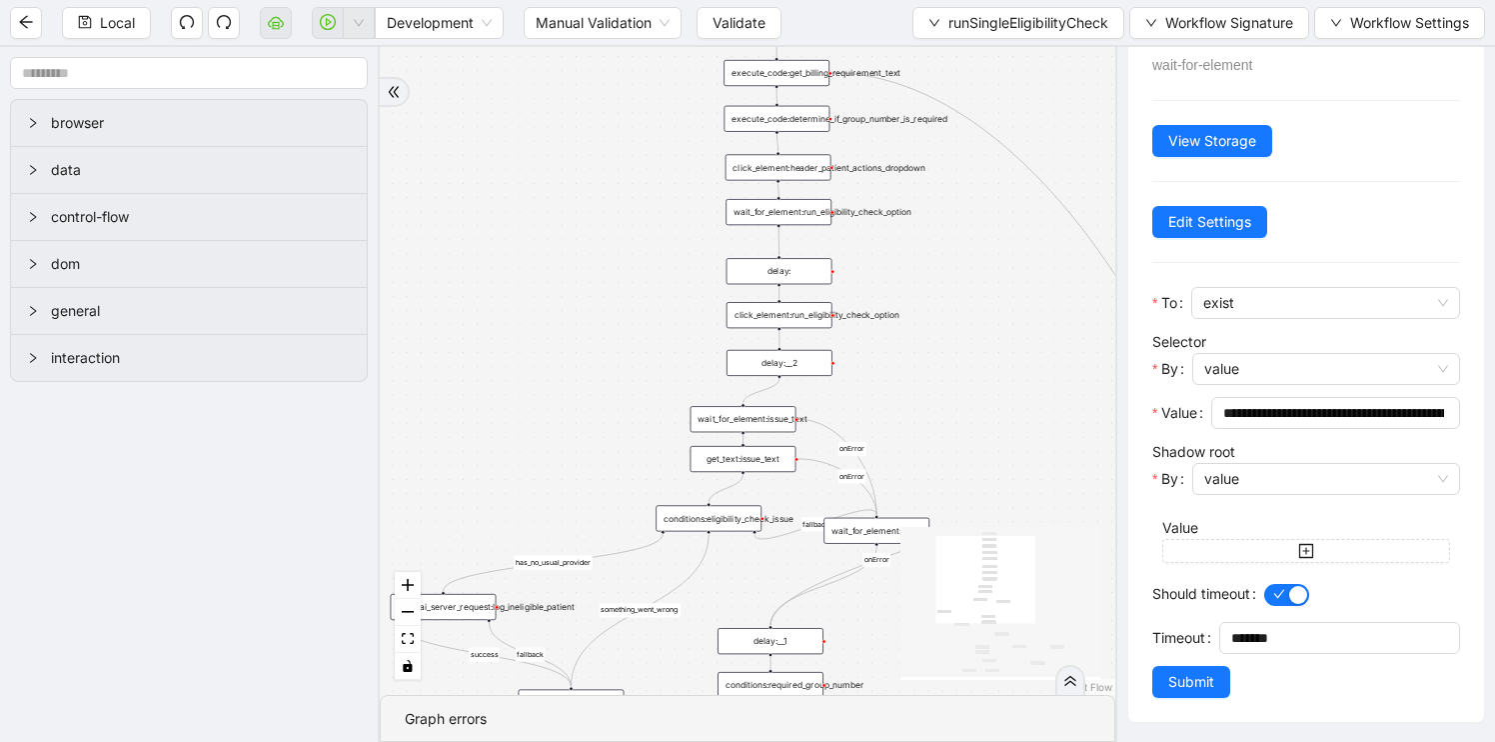
click at [792, 215] on div "wait_for_element:run_eligibility_check_option" at bounding box center [779, 212] width 106 height 26
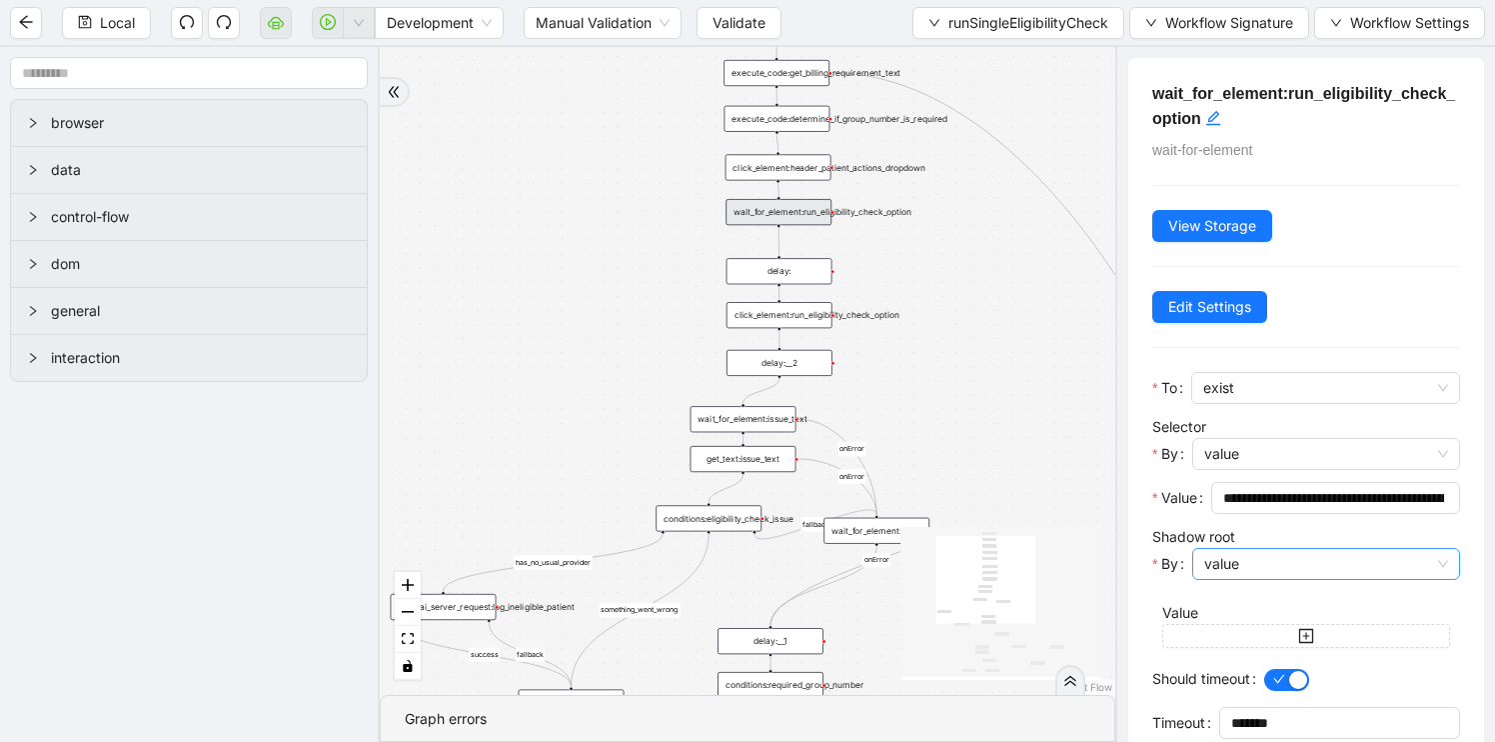
scroll to position [85, 0]
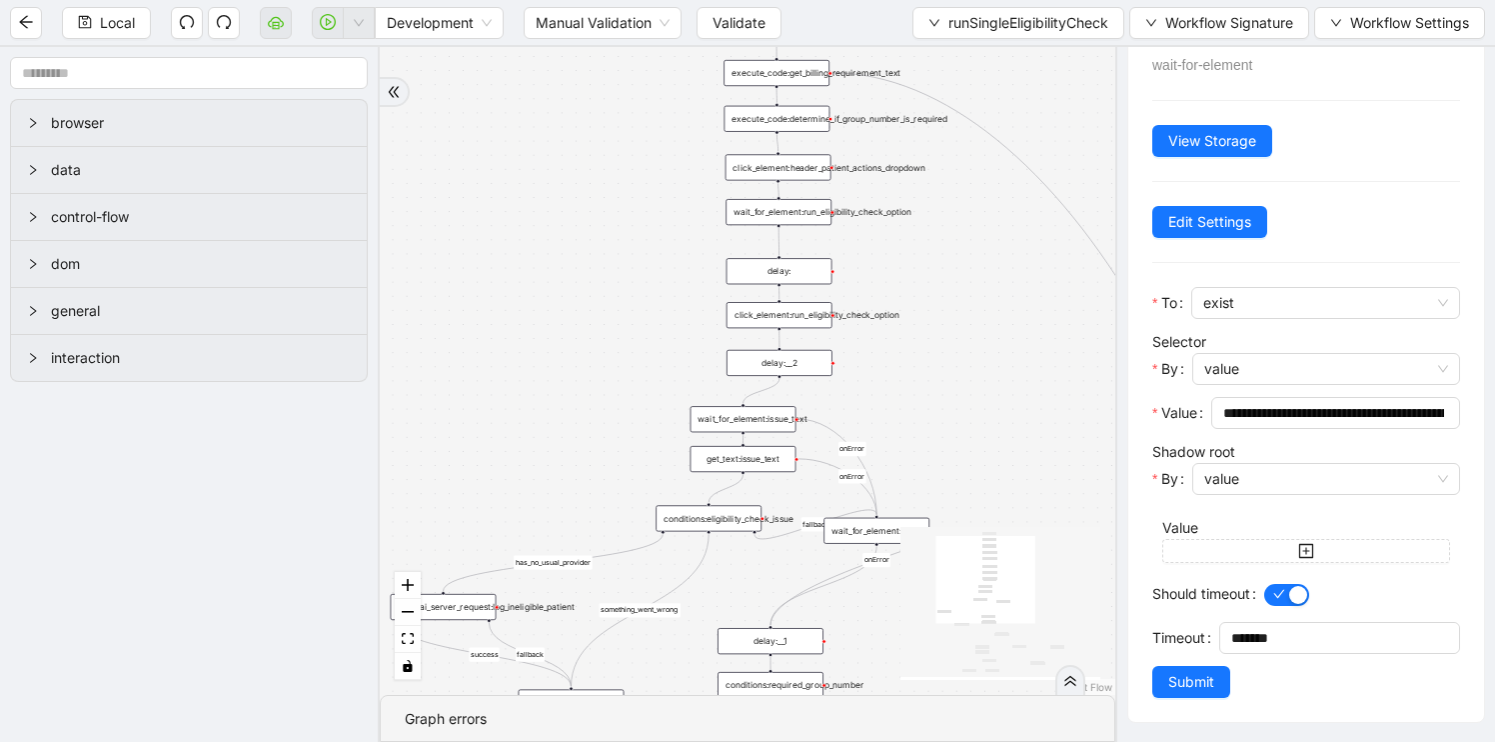
click at [787, 323] on div "click_element:run_eligibility_check_option" at bounding box center [780, 315] width 106 height 26
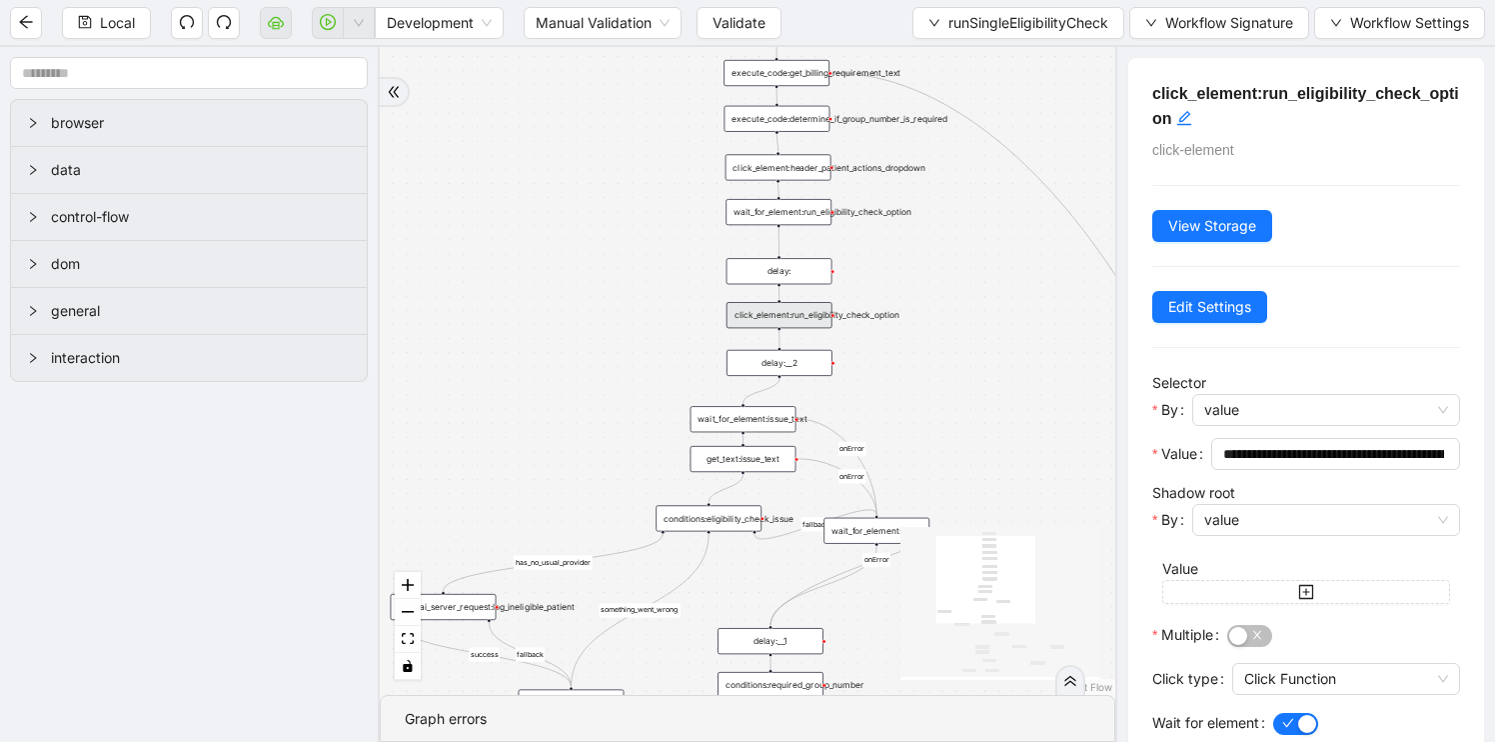
scroll to position [129, 0]
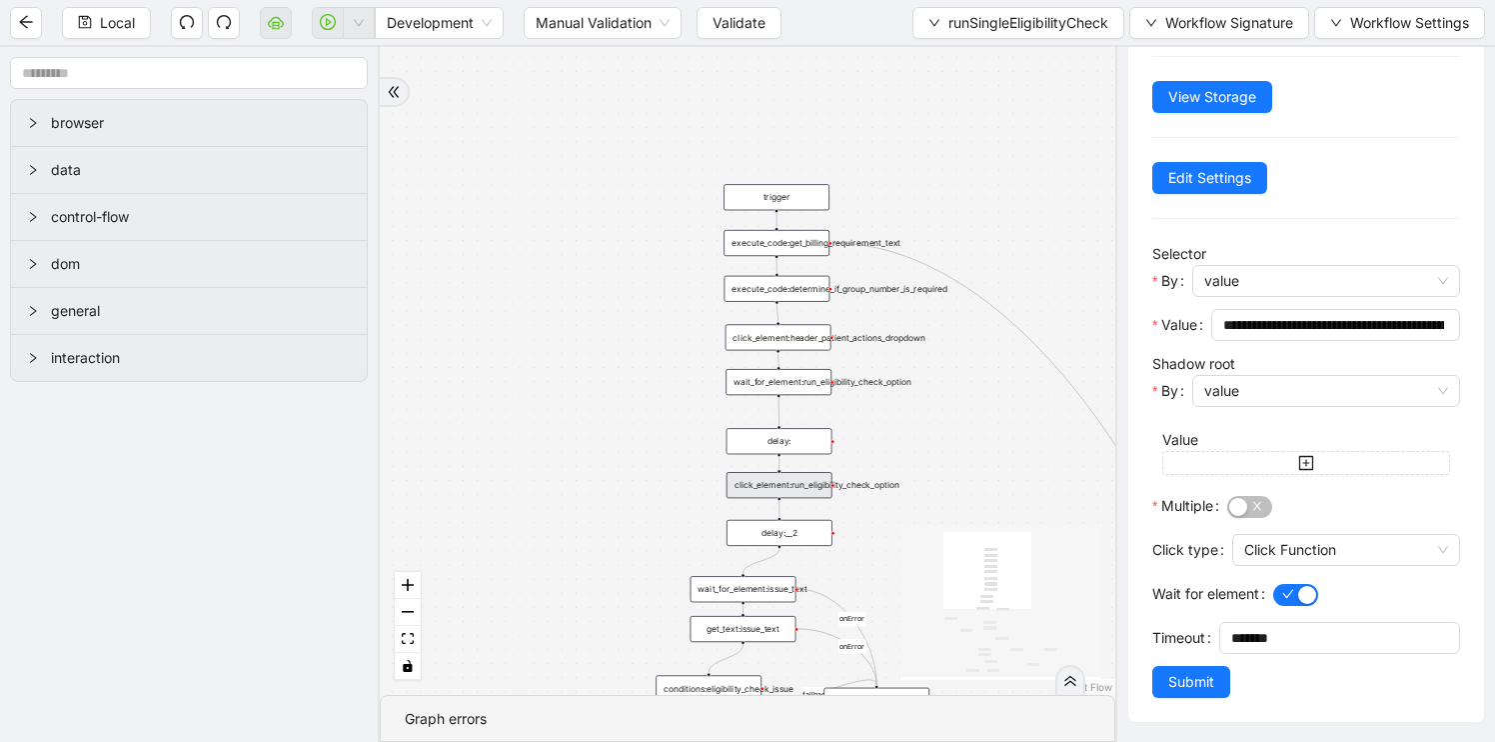
drag, startPoint x: 953, startPoint y: 363, endPoint x: 952, endPoint y: 535, distance: 171.9
click at [952, 535] on div "fallback is_not_eligible group_number_is_required success fallback success fall…" at bounding box center [748, 371] width 736 height 648
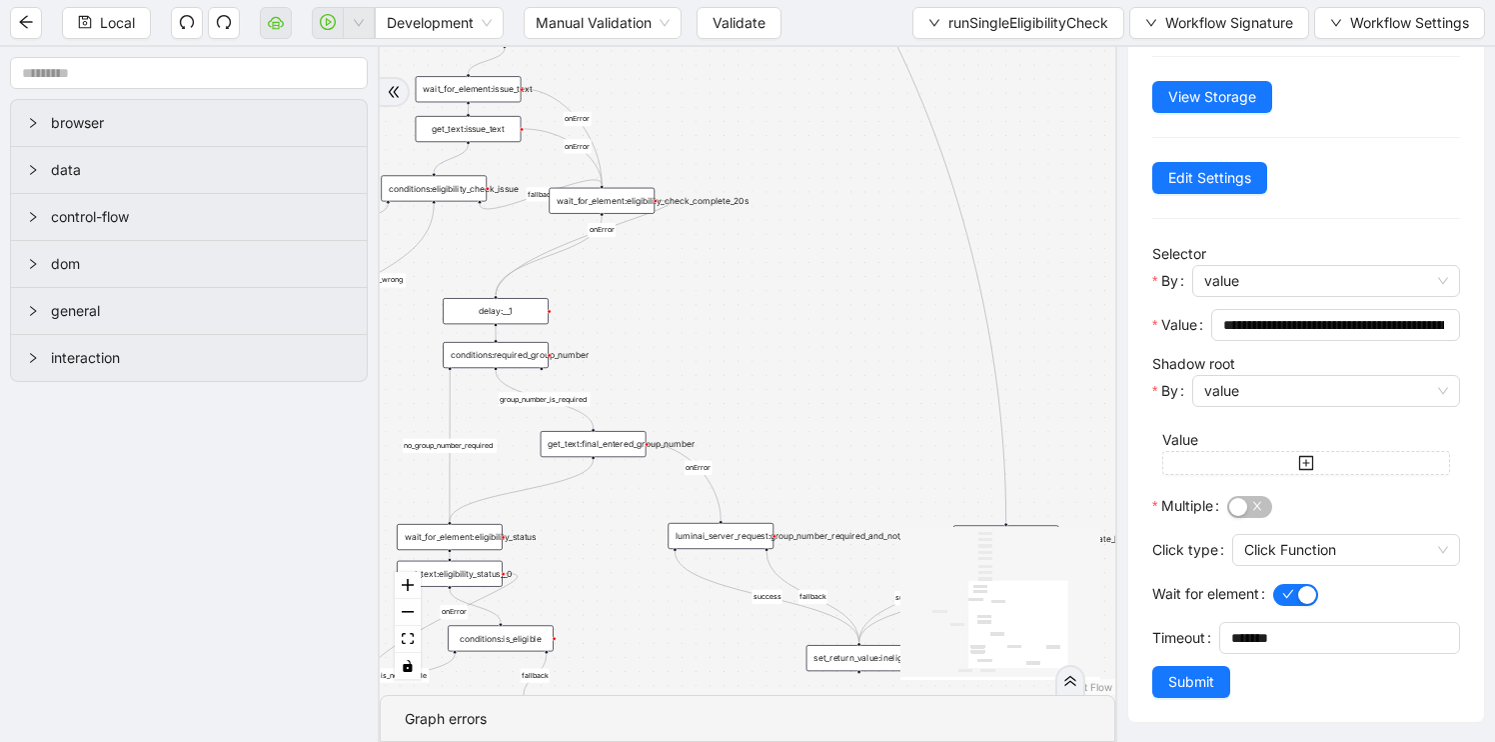
drag, startPoint x: 684, startPoint y: 420, endPoint x: 407, endPoint y: -83, distance: 573.9
click at [407, 0] on html "Local Development Manual Validation Validate runSingleEligibilityCheck Workflow…" at bounding box center [747, 371] width 1495 height 742
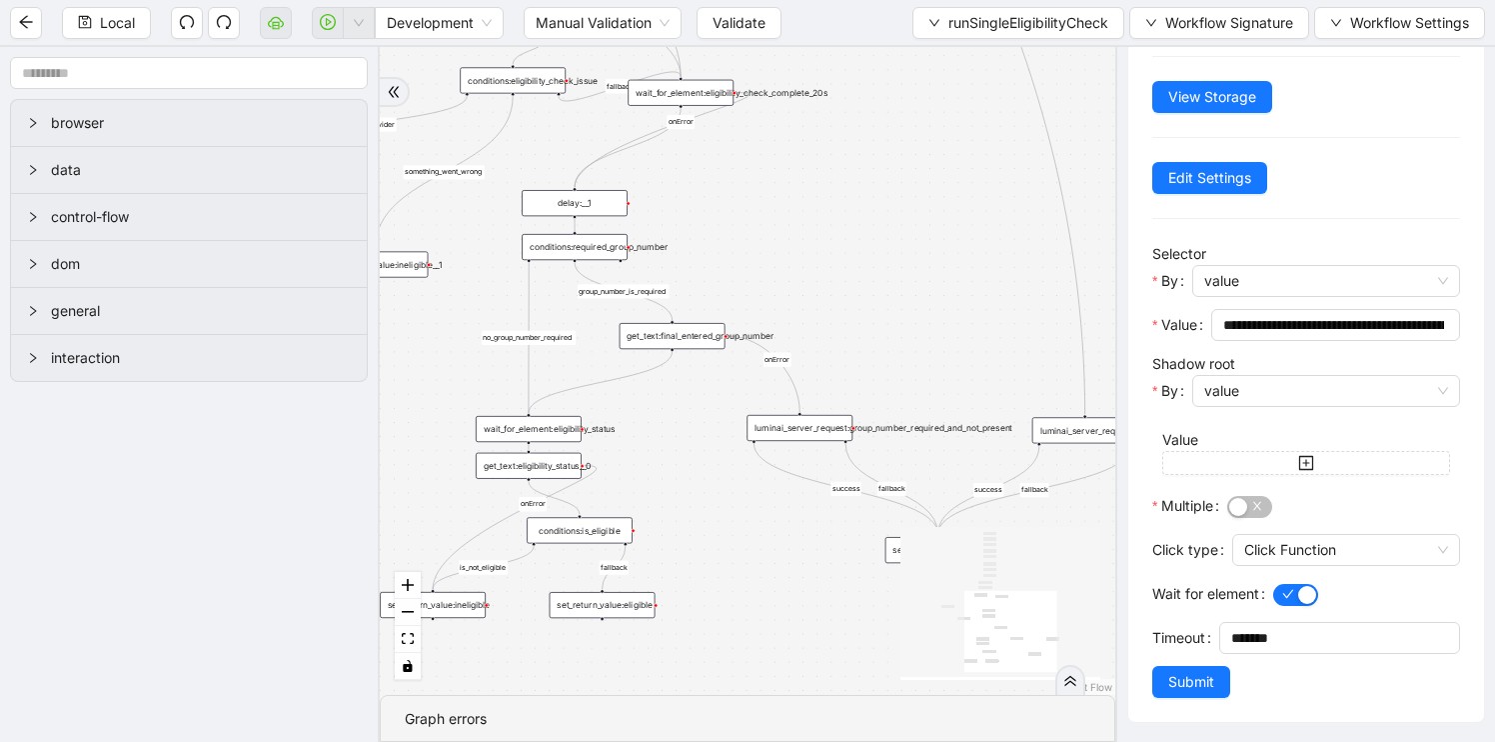
drag, startPoint x: 617, startPoint y: 591, endPoint x: 844, endPoint y: 406, distance: 292.7
click at [844, 406] on div "fallback is_not_eligible group_number_is_required success fallback success fall…" at bounding box center [748, 371] width 736 height 648
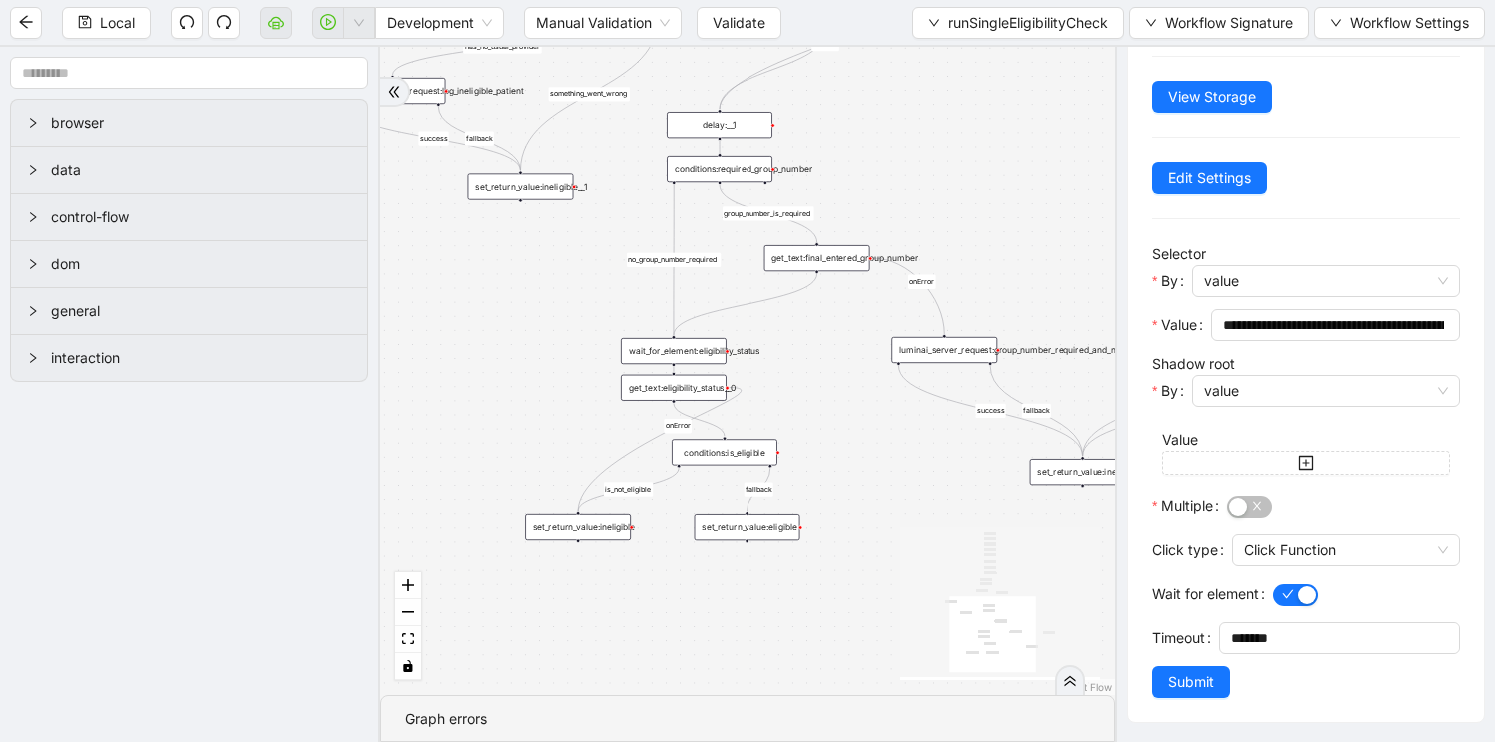
click at [680, 355] on div "wait_for_element:eligibility_status" at bounding box center [674, 351] width 106 height 26
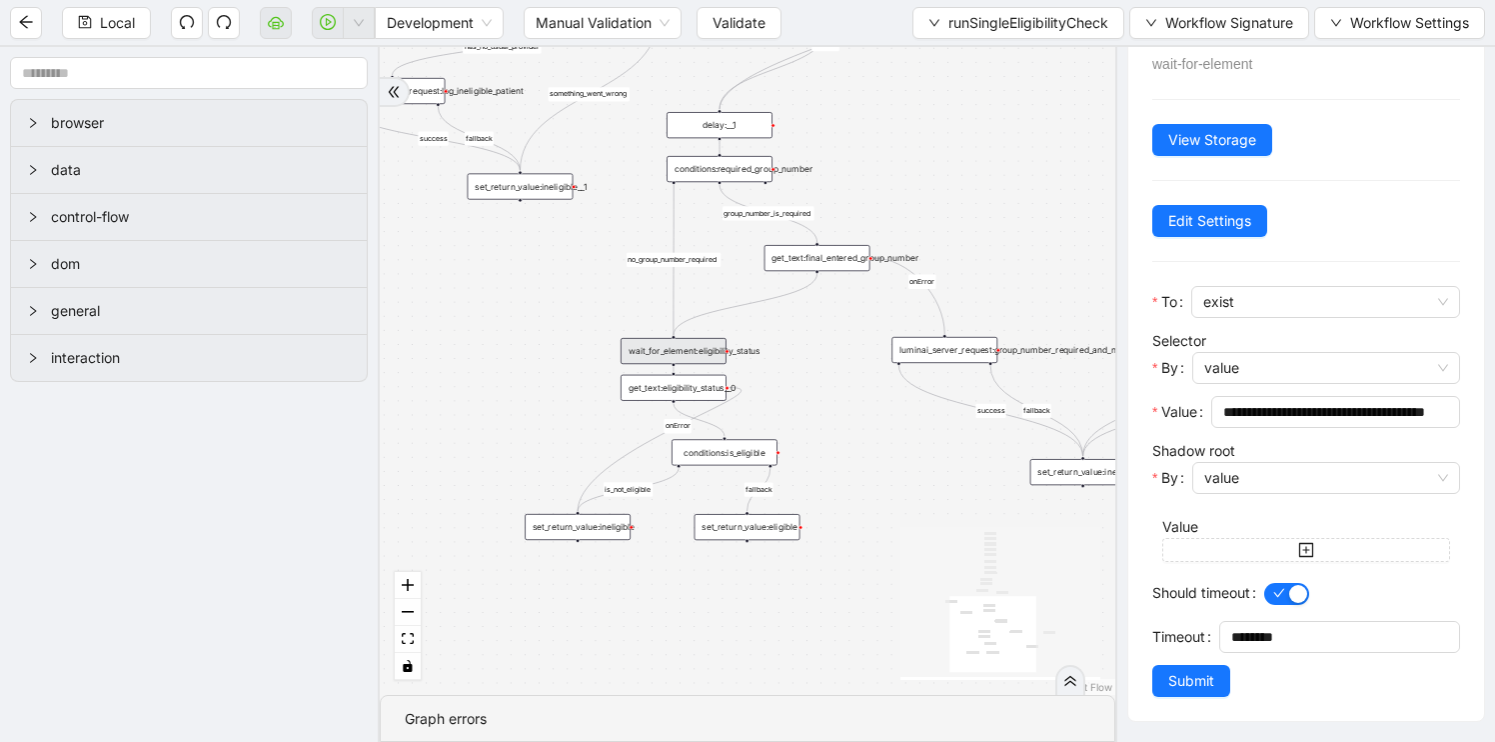
scroll to position [61, 0]
click at [688, 398] on div "get_text:eligibility_status__0" at bounding box center [674, 388] width 106 height 26
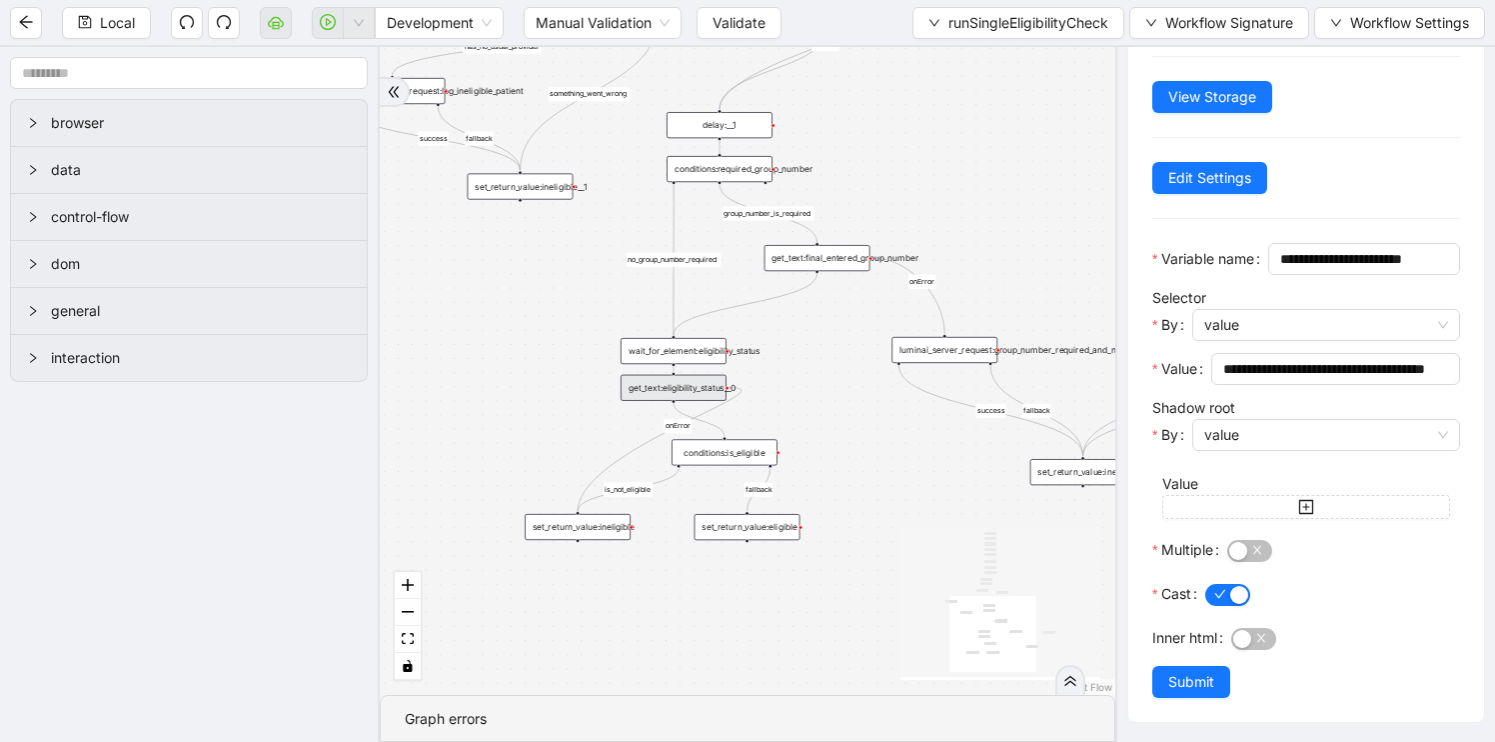
scroll to position [137, 0]
click at [741, 455] on div "conditions:is_eligible" at bounding box center [725, 452] width 106 height 26
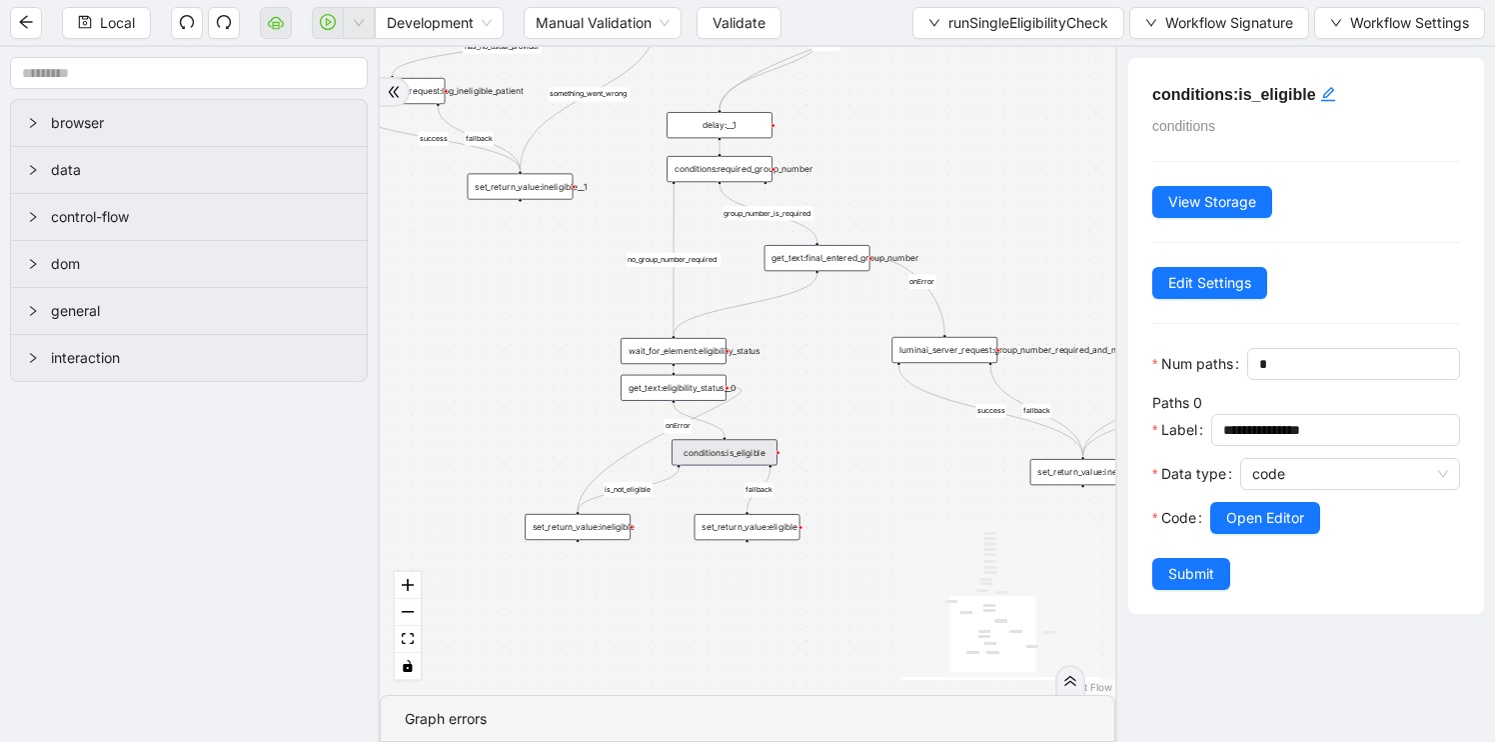
scroll to position [0, 0]
click at [763, 527] on div "set_return_value:eligible" at bounding box center [748, 527] width 106 height 26
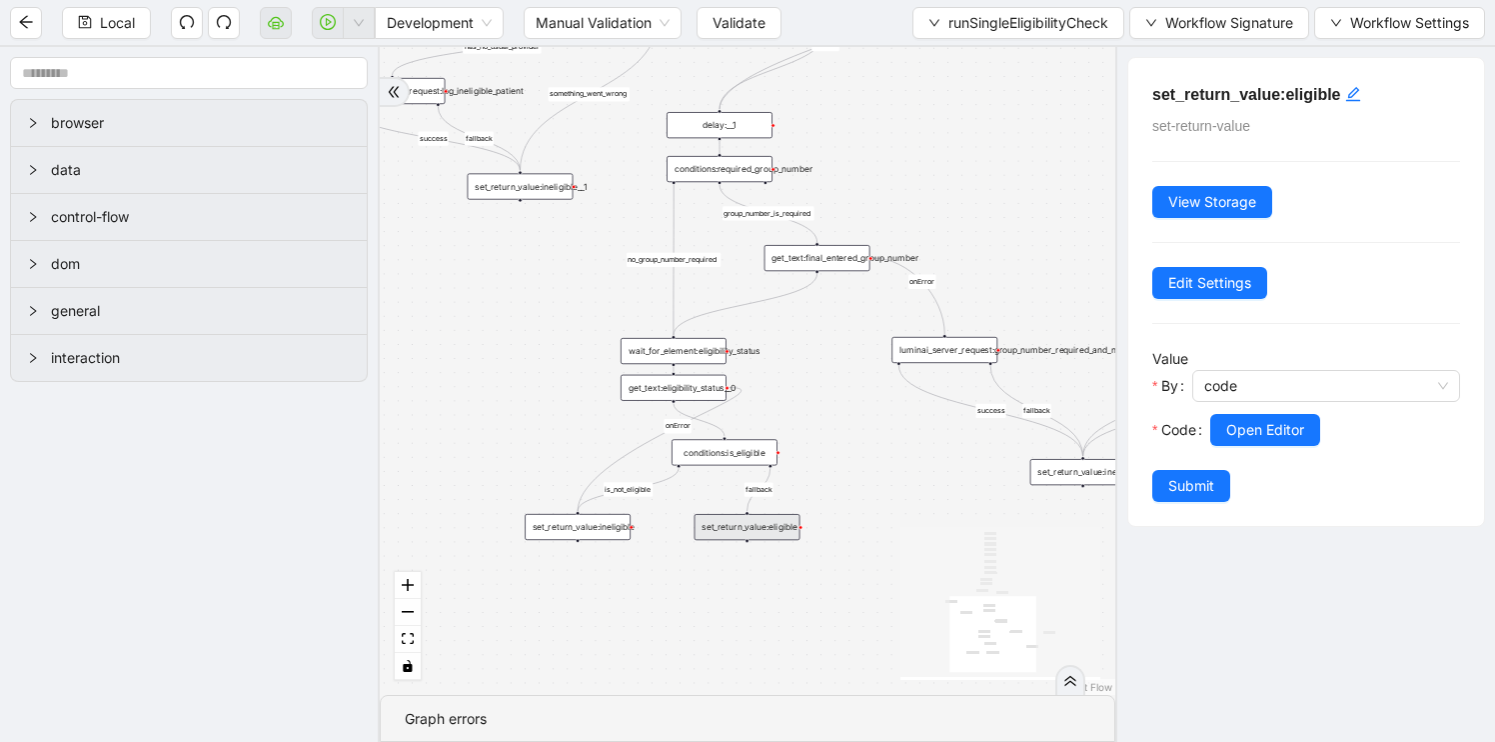
click at [595, 534] on div "set_return_value:ineligible" at bounding box center [578, 527] width 106 height 26
click at [955, 356] on div "luminai_server_request:group_number_required_and_not_present" at bounding box center [945, 350] width 106 height 26
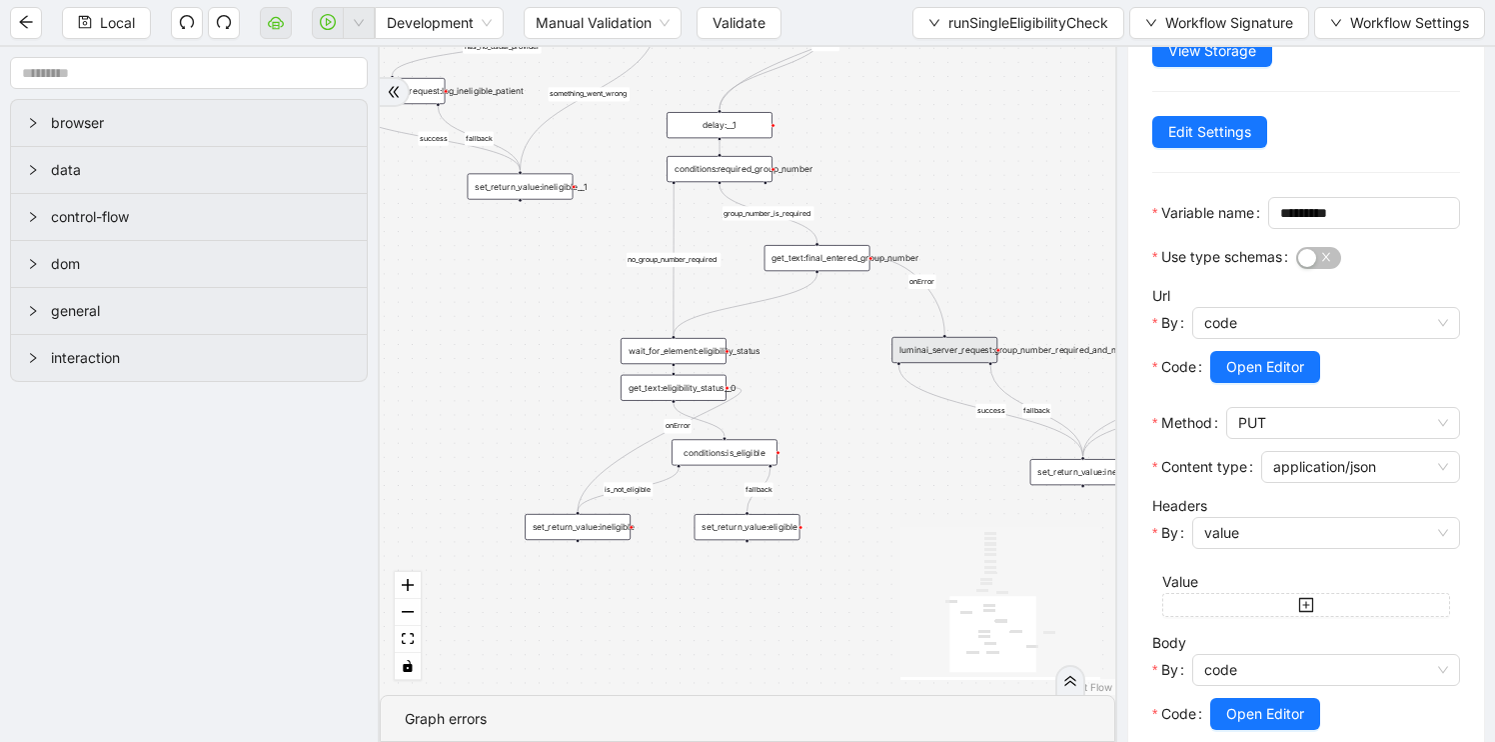
scroll to position [339, 0]
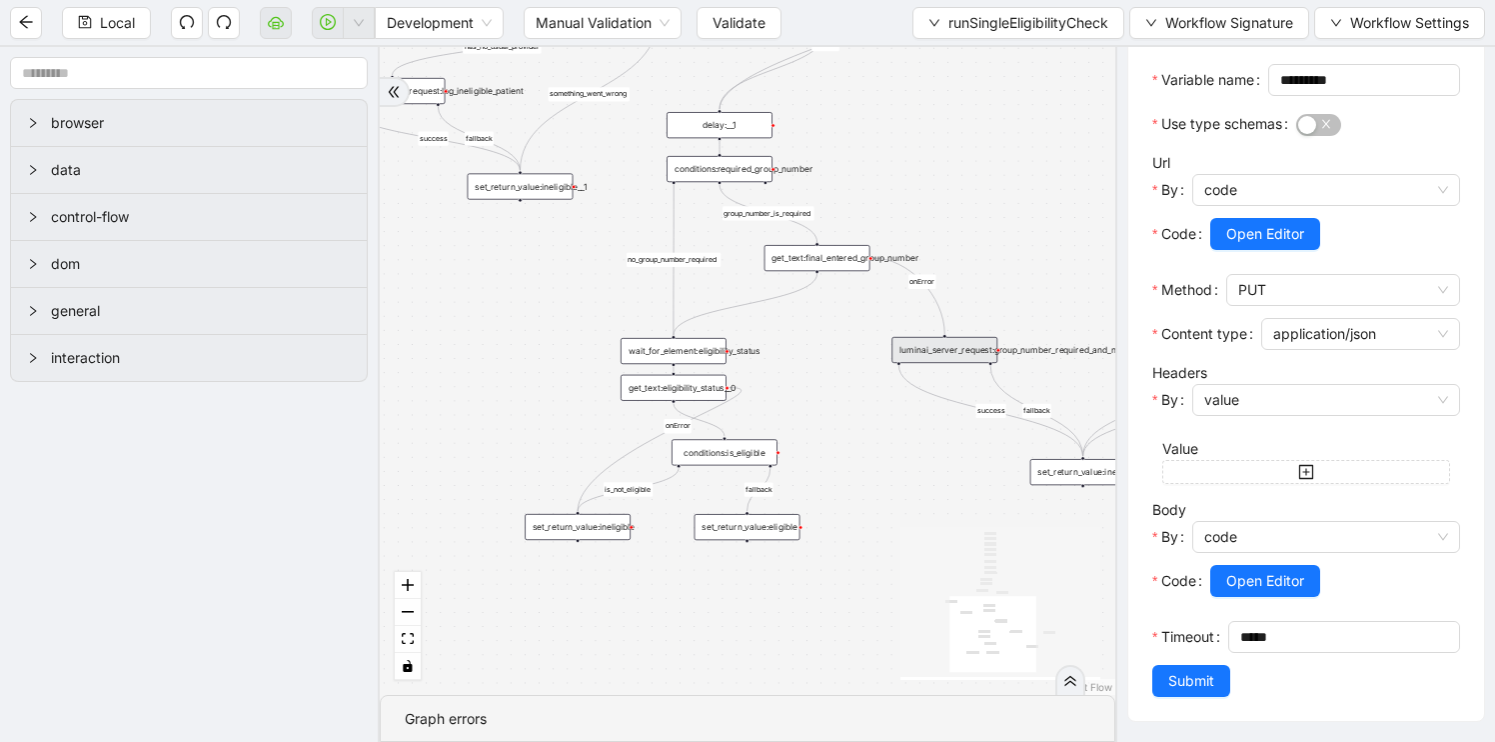
click at [931, 502] on div "fallback is_not_eligible group_number_is_required success fallback success fall…" at bounding box center [748, 371] width 736 height 648
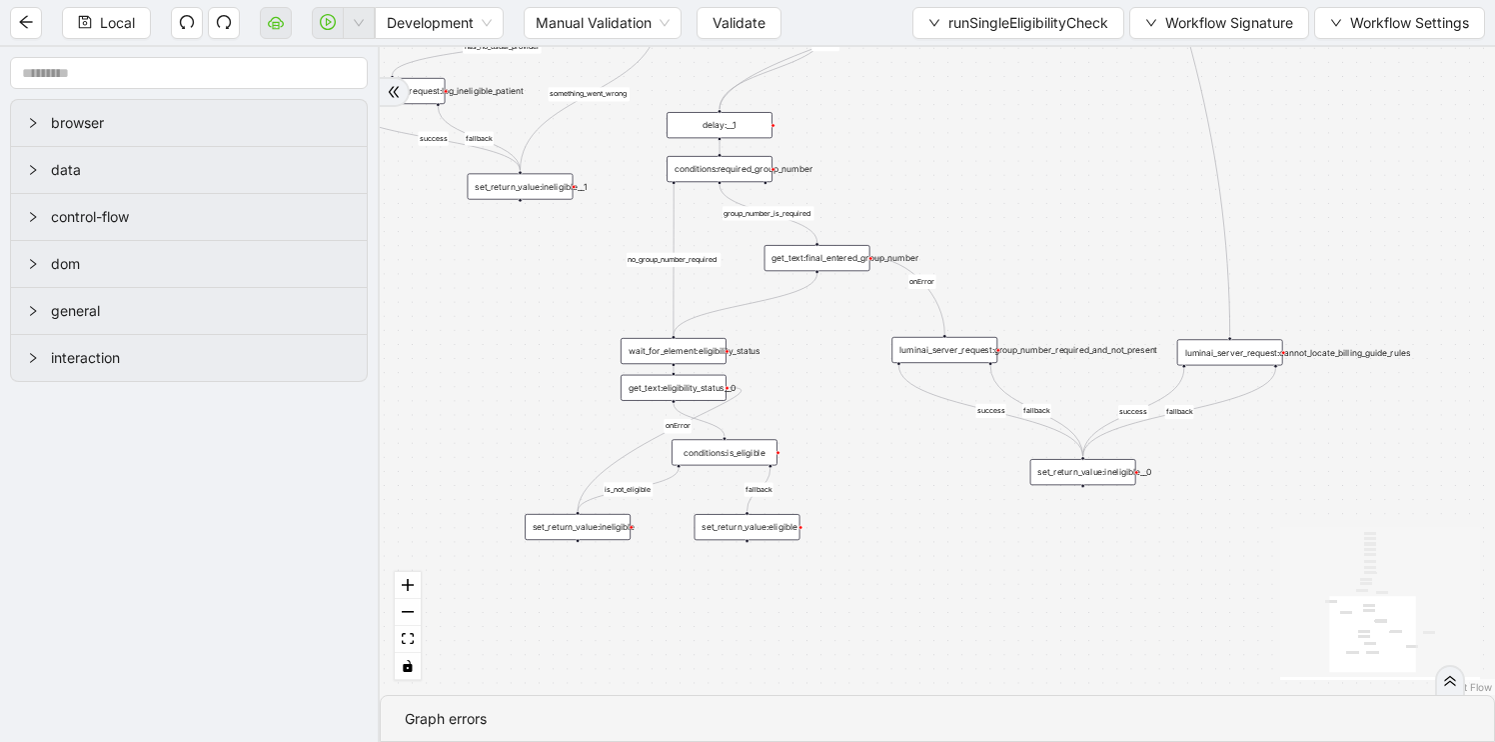
scroll to position [0, 0]
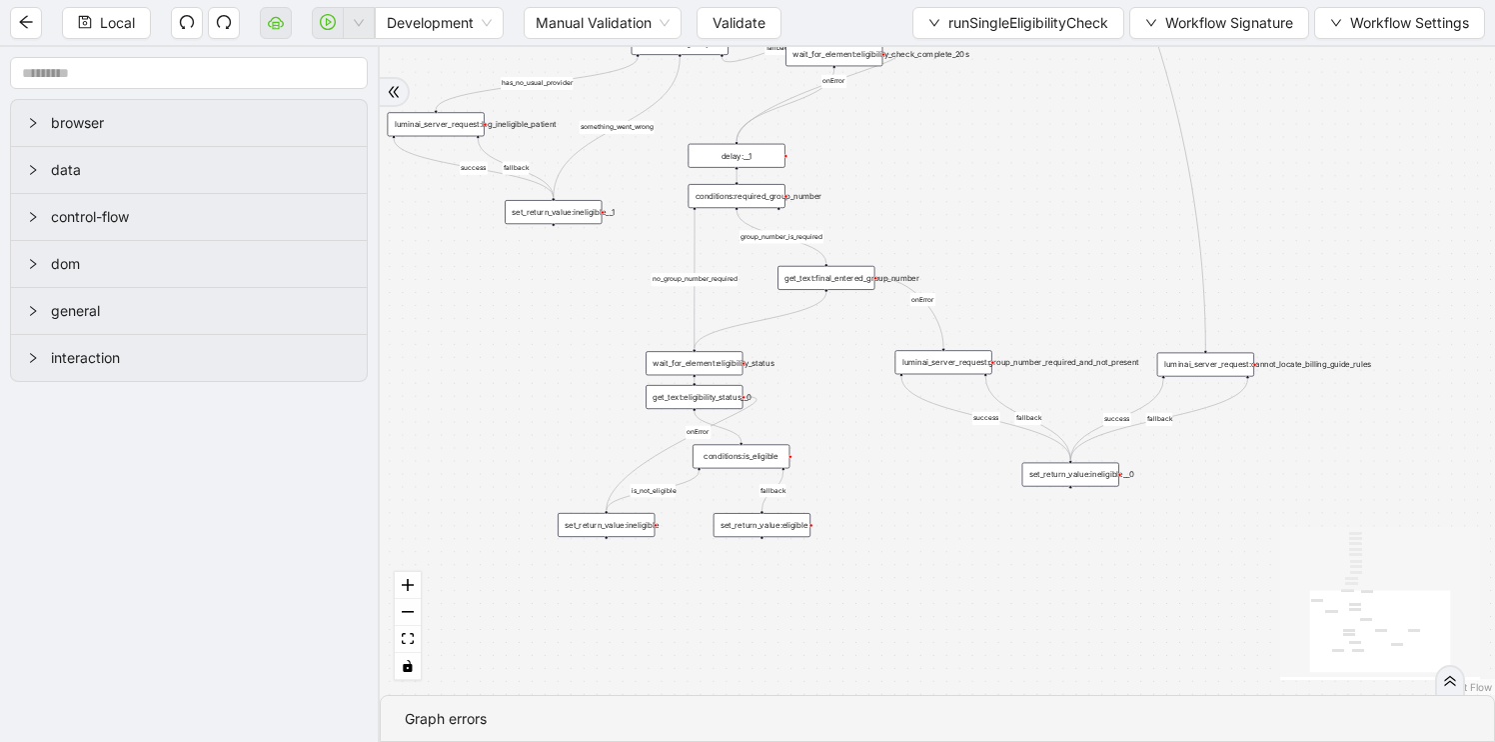
click at [1217, 368] on div "luminai_server_request:cannot_locate_billing_guide_rules" at bounding box center [1205, 365] width 97 height 24
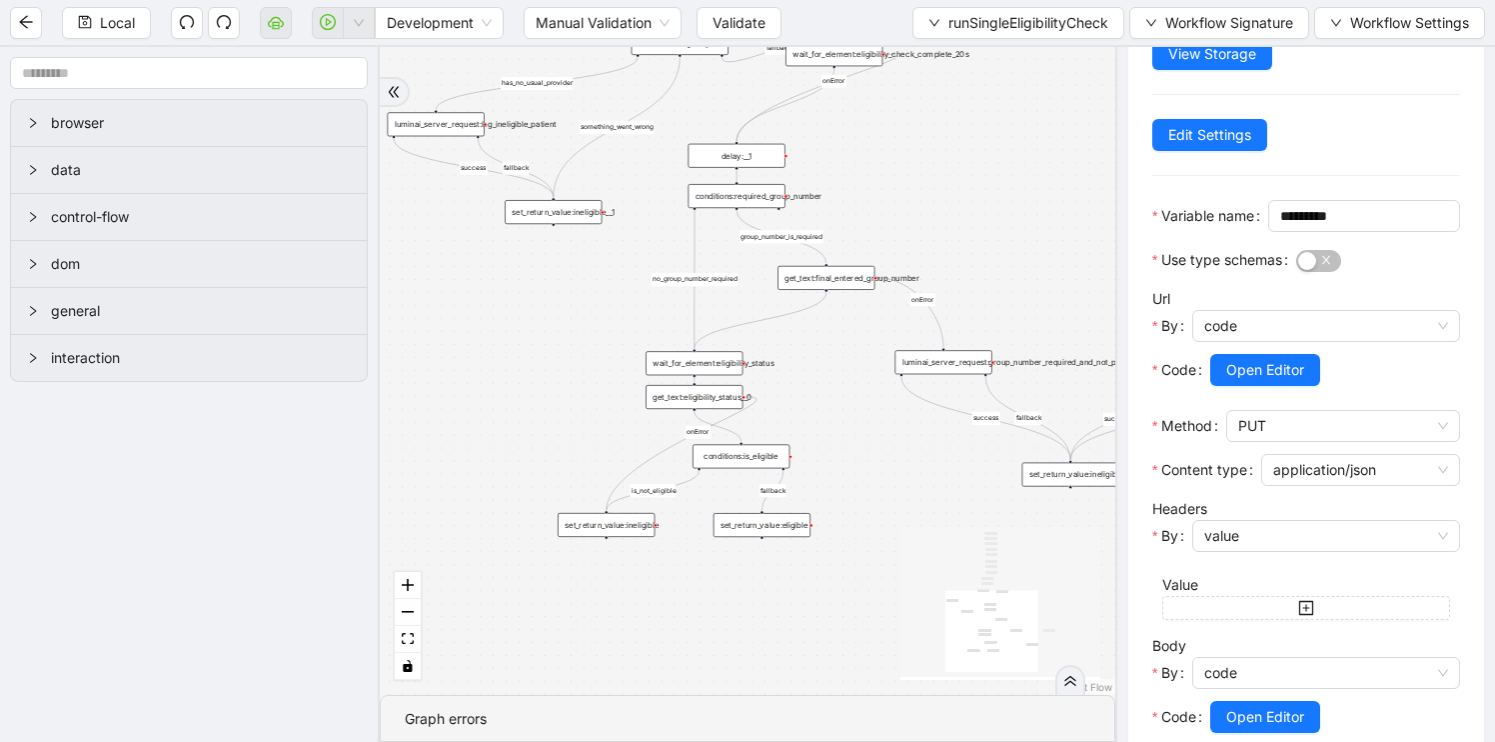
scroll to position [339, 0]
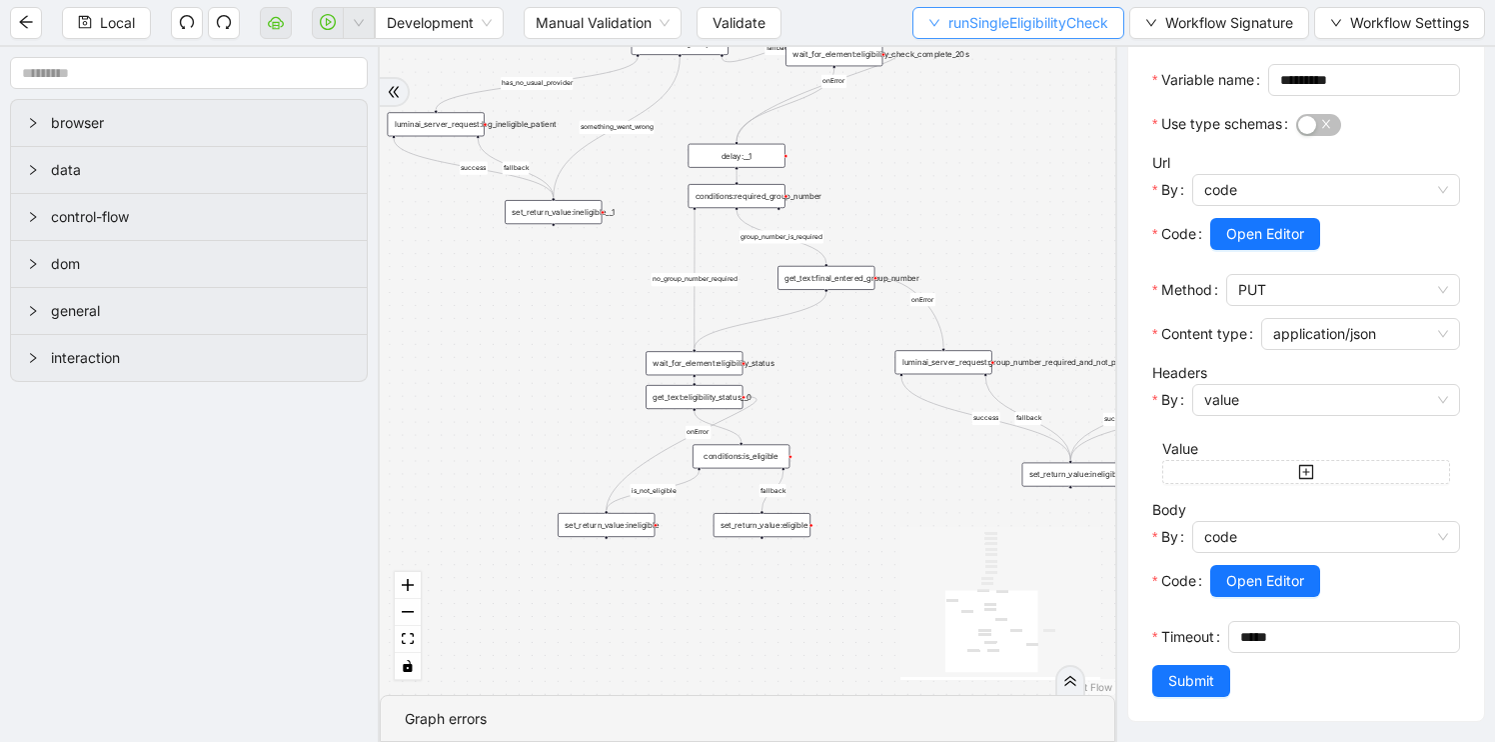
click at [948, 29] on span "runSingleEligibilityCheck" at bounding box center [1028, 23] width 160 height 22
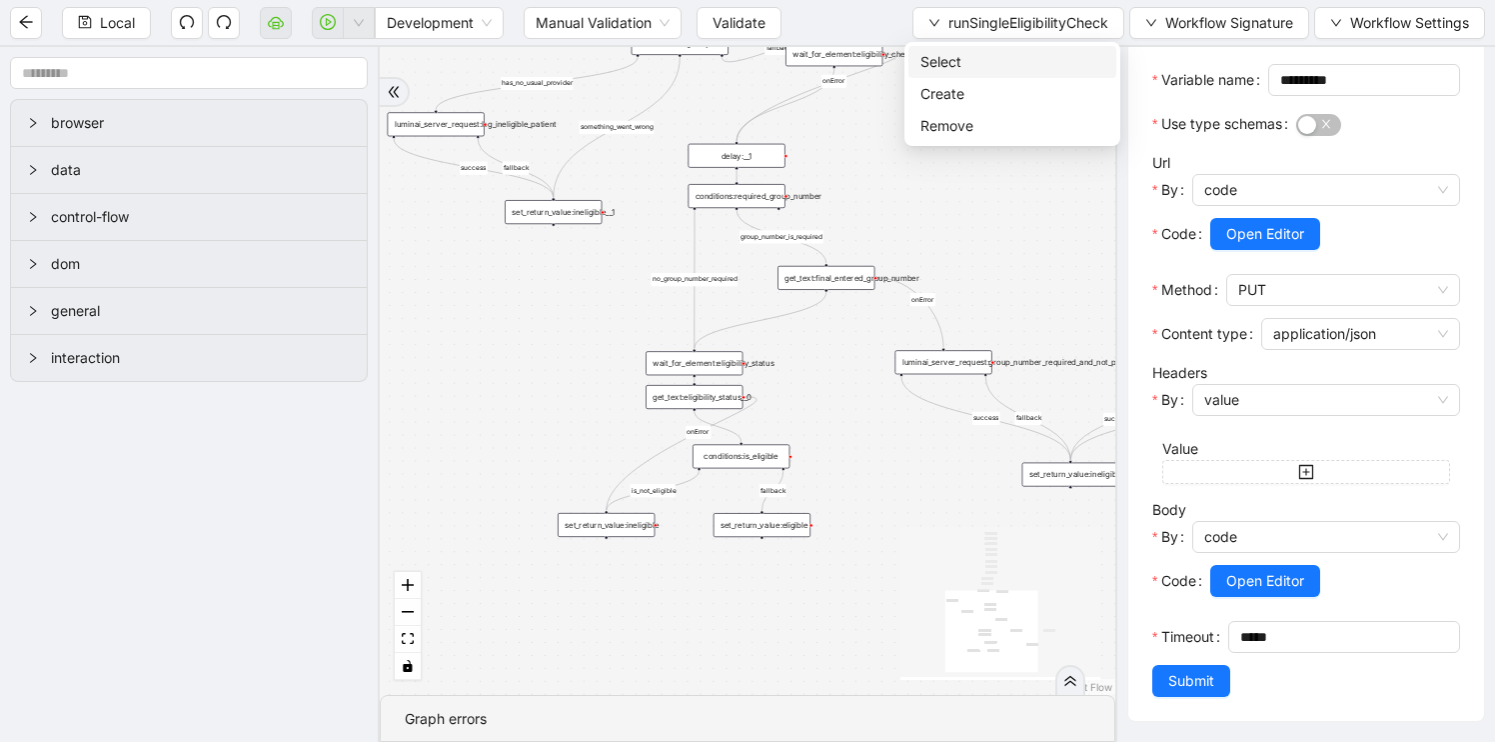
click at [981, 59] on span "Select" at bounding box center [1013, 62] width 184 height 22
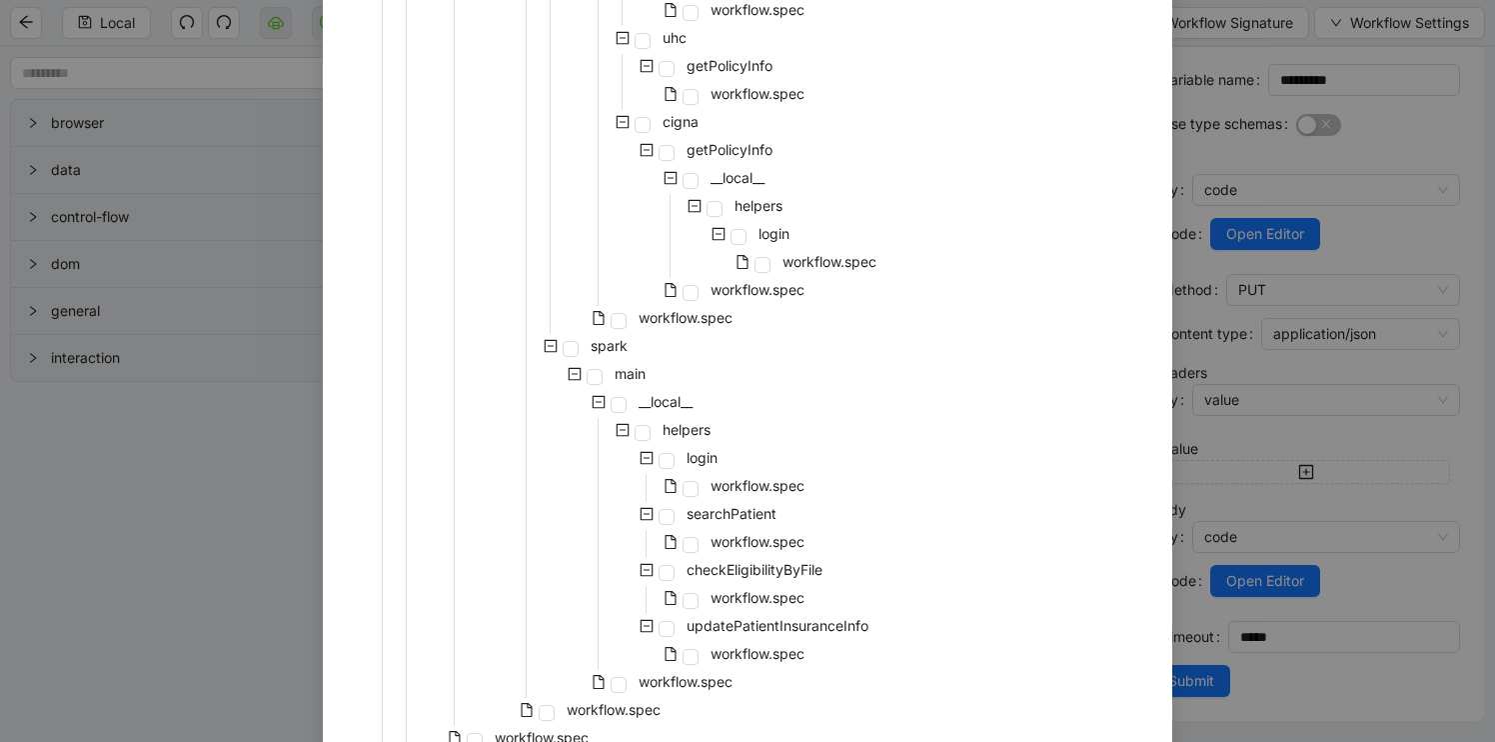
scroll to position [1597, 0]
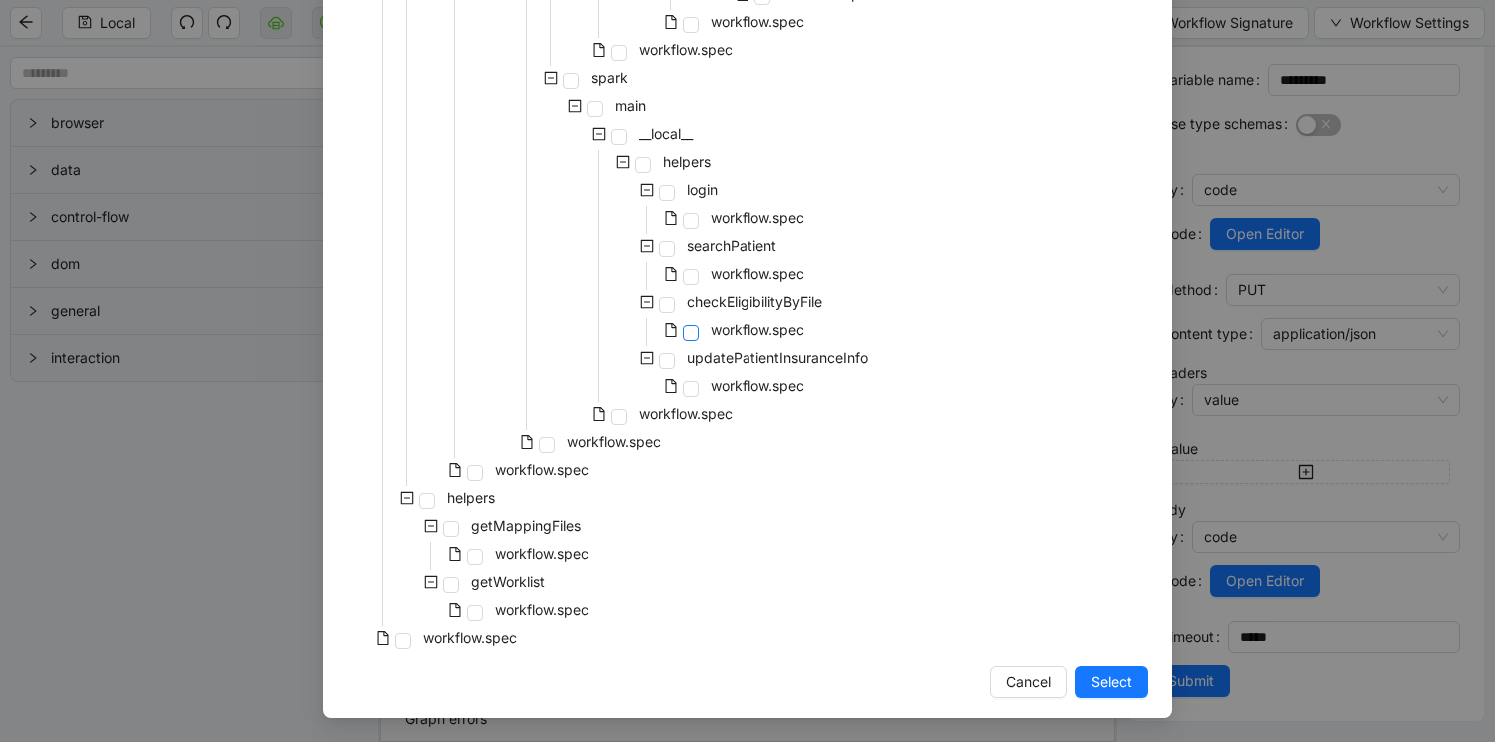
click at [688, 328] on span at bounding box center [691, 333] width 16 height 16
click at [1111, 681] on span "Select" at bounding box center [1111, 682] width 41 height 22
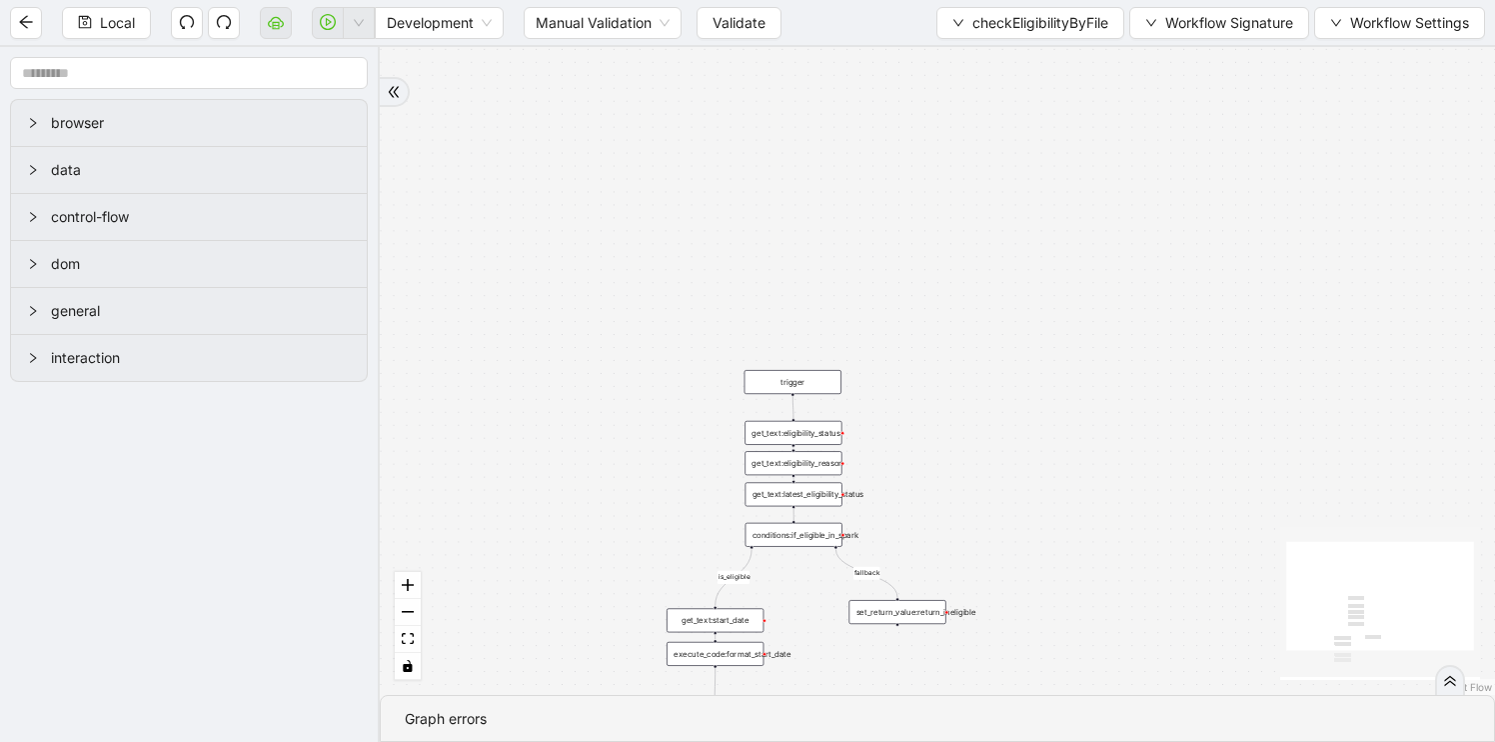
drag, startPoint x: 873, startPoint y: 282, endPoint x: 929, endPoint y: 671, distance: 392.8
click at [929, 672] on div "is_eligible fallback trigger get_text:latest_eligibility_status conditions:if_e…" at bounding box center [937, 371] width 1115 height 648
click at [809, 438] on div "get_text:eligibility_status" at bounding box center [793, 431] width 97 height 24
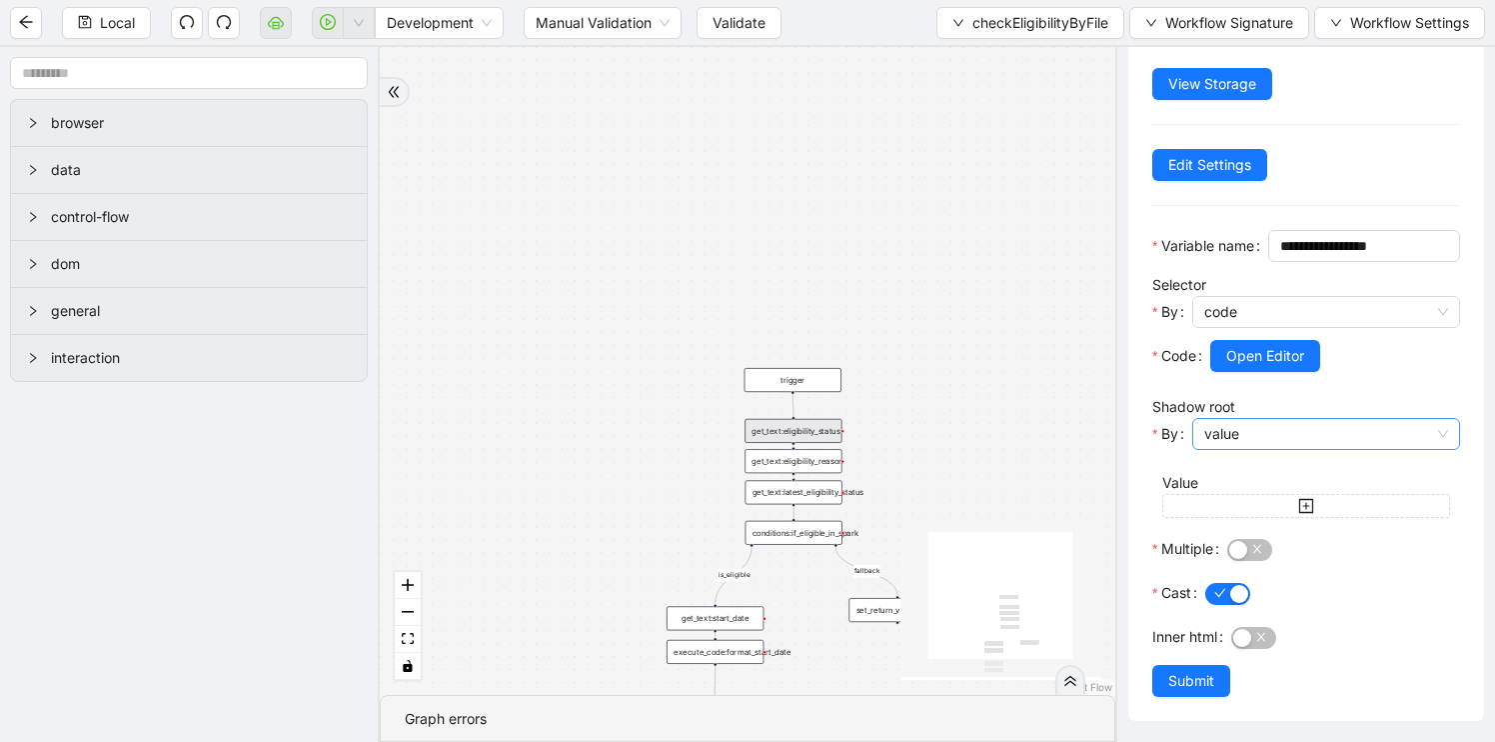
scroll to position [149, 0]
click at [809, 465] on div "get_text:eligibility_reason" at bounding box center [793, 461] width 97 height 24
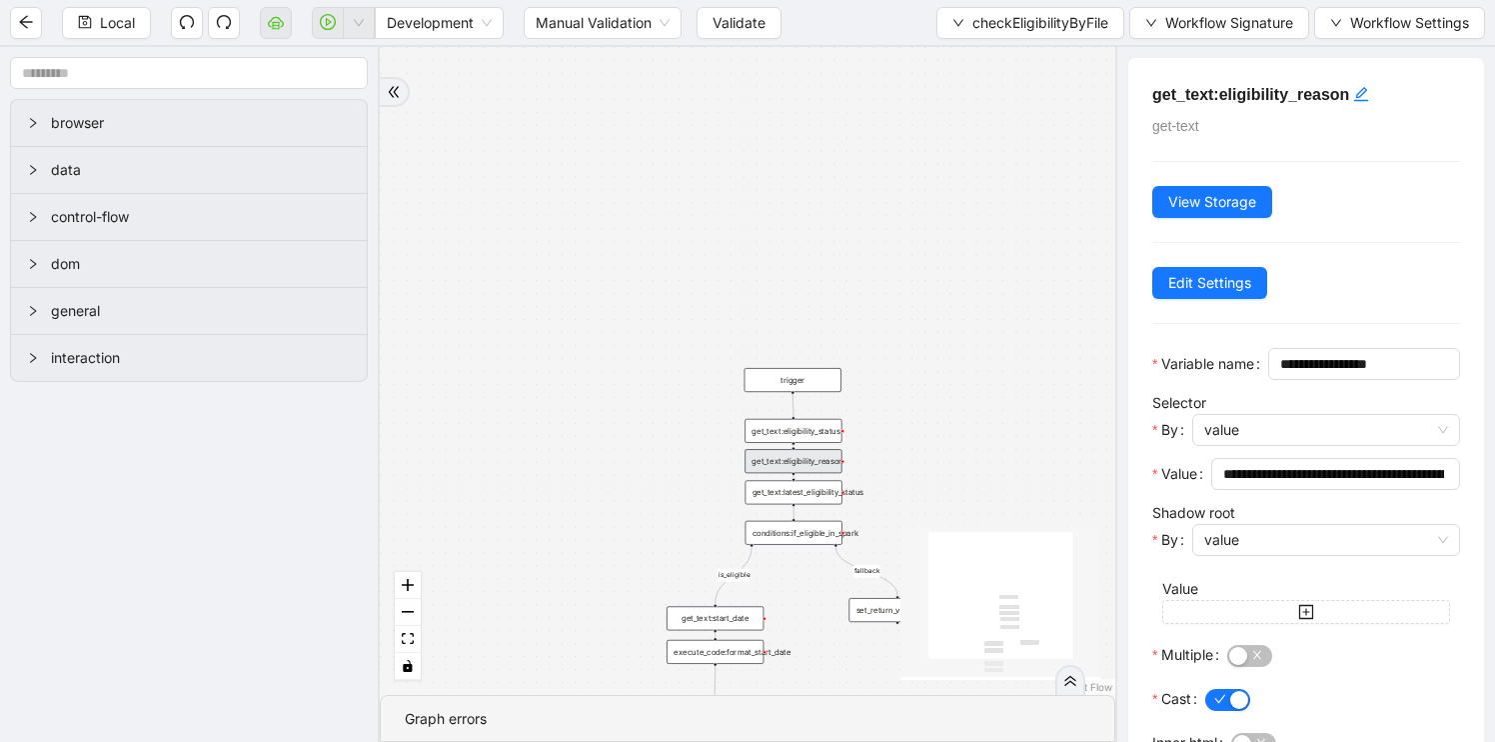
scroll to position [137, 0]
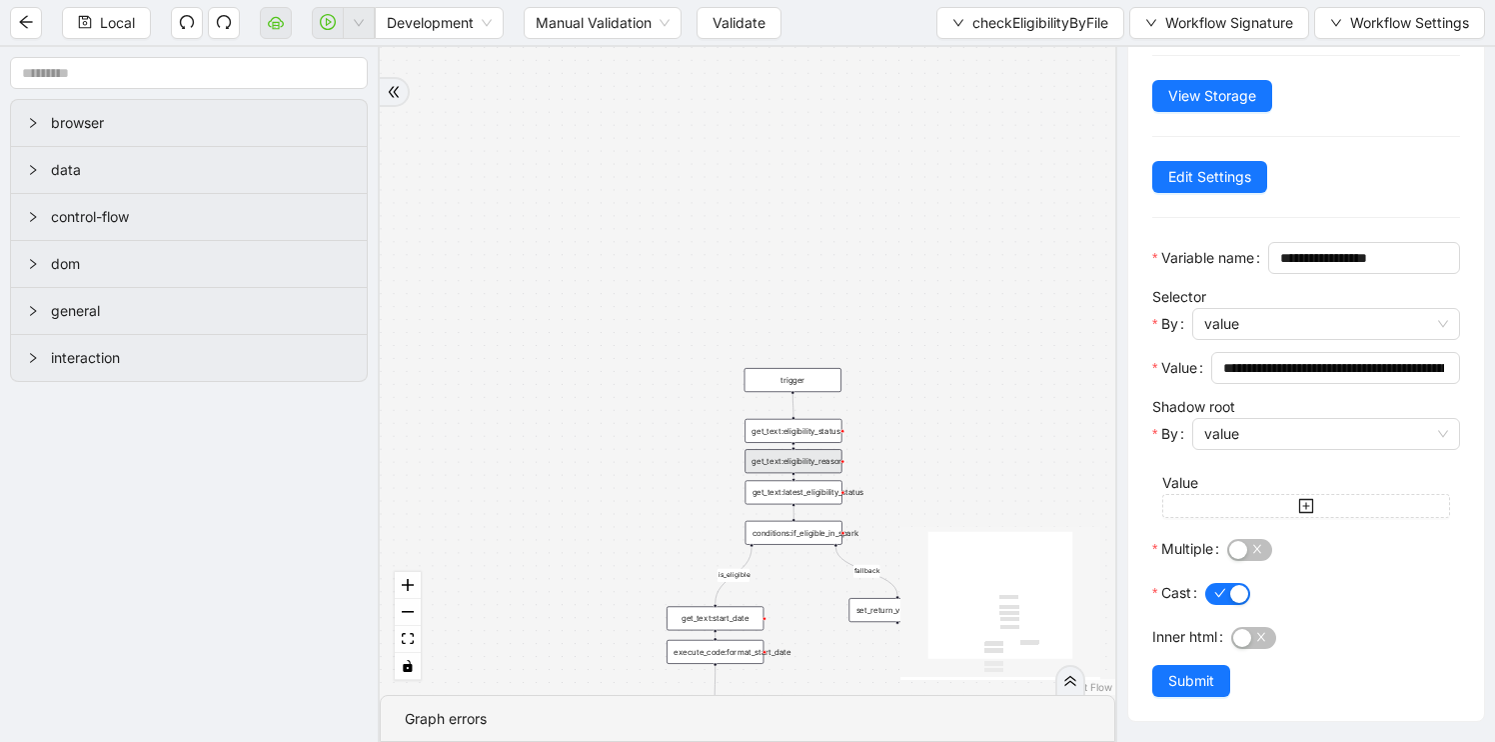
click at [783, 500] on div "get_text:latest_eligibility_status" at bounding box center [794, 492] width 97 height 24
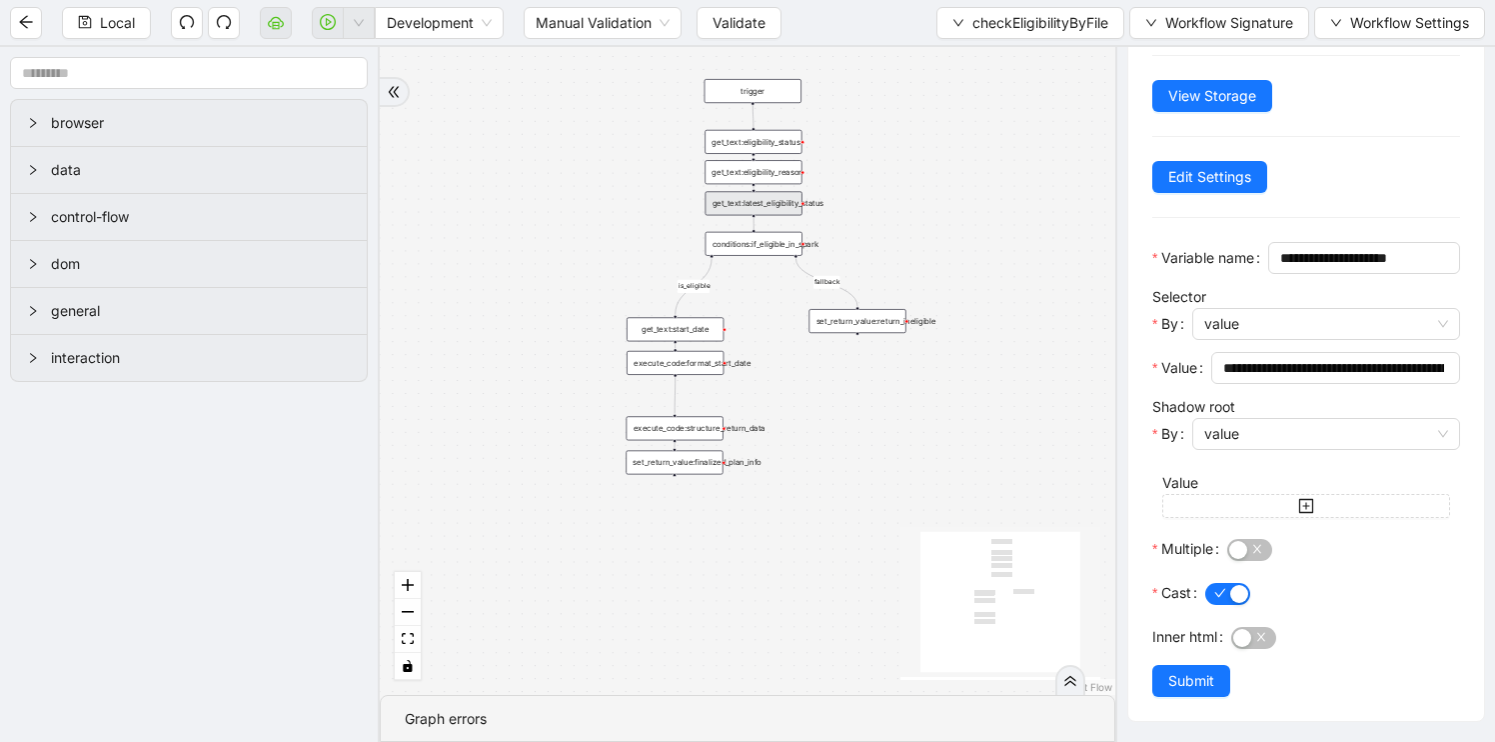
drag, startPoint x: 635, startPoint y: 521, endPoint x: 589, endPoint y: 204, distance: 320.2
click at [589, 204] on div "is_eligible fallback trigger get_text:latest_eligibility_status conditions:if_e…" at bounding box center [748, 371] width 736 height 648
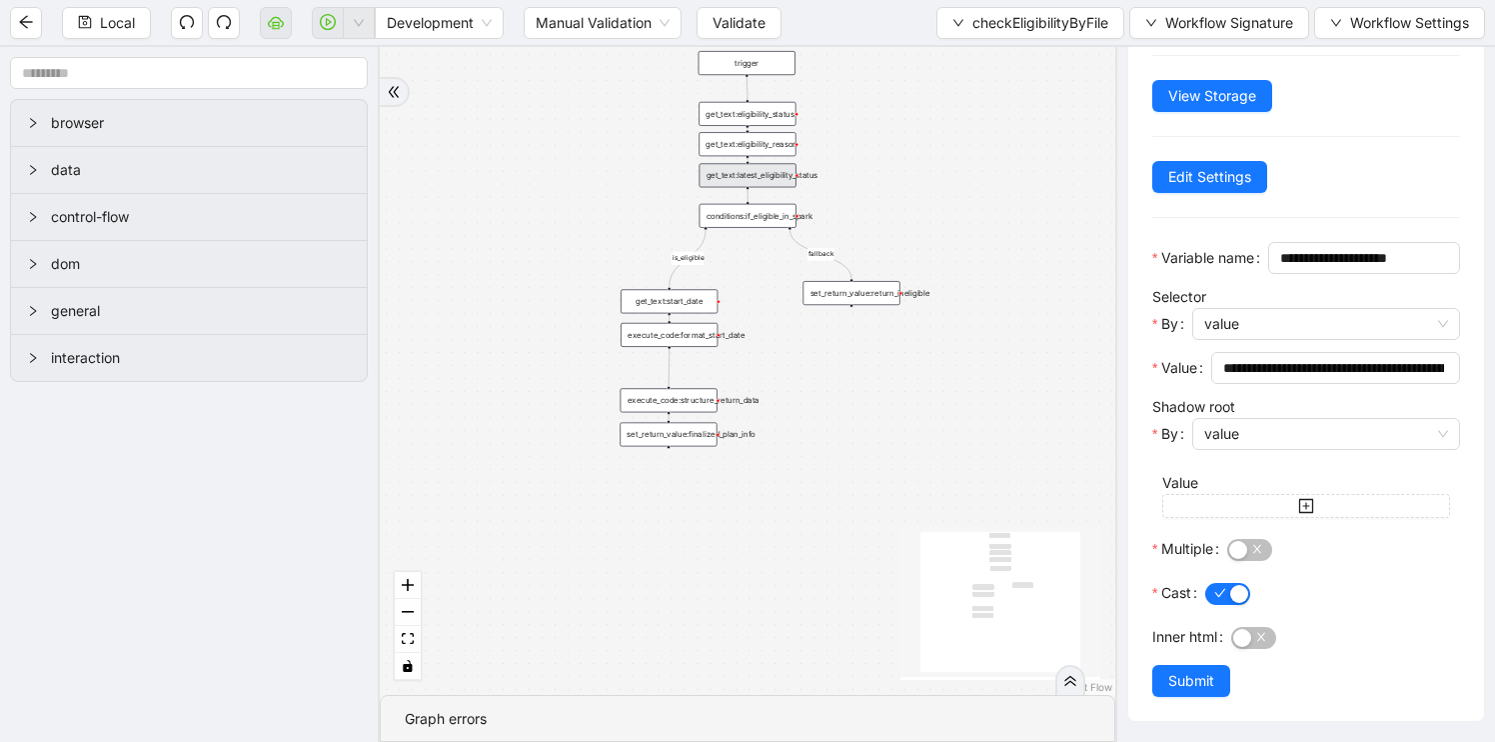
click at [679, 407] on div "execute_code:structure_return_data" at bounding box center [669, 400] width 97 height 24
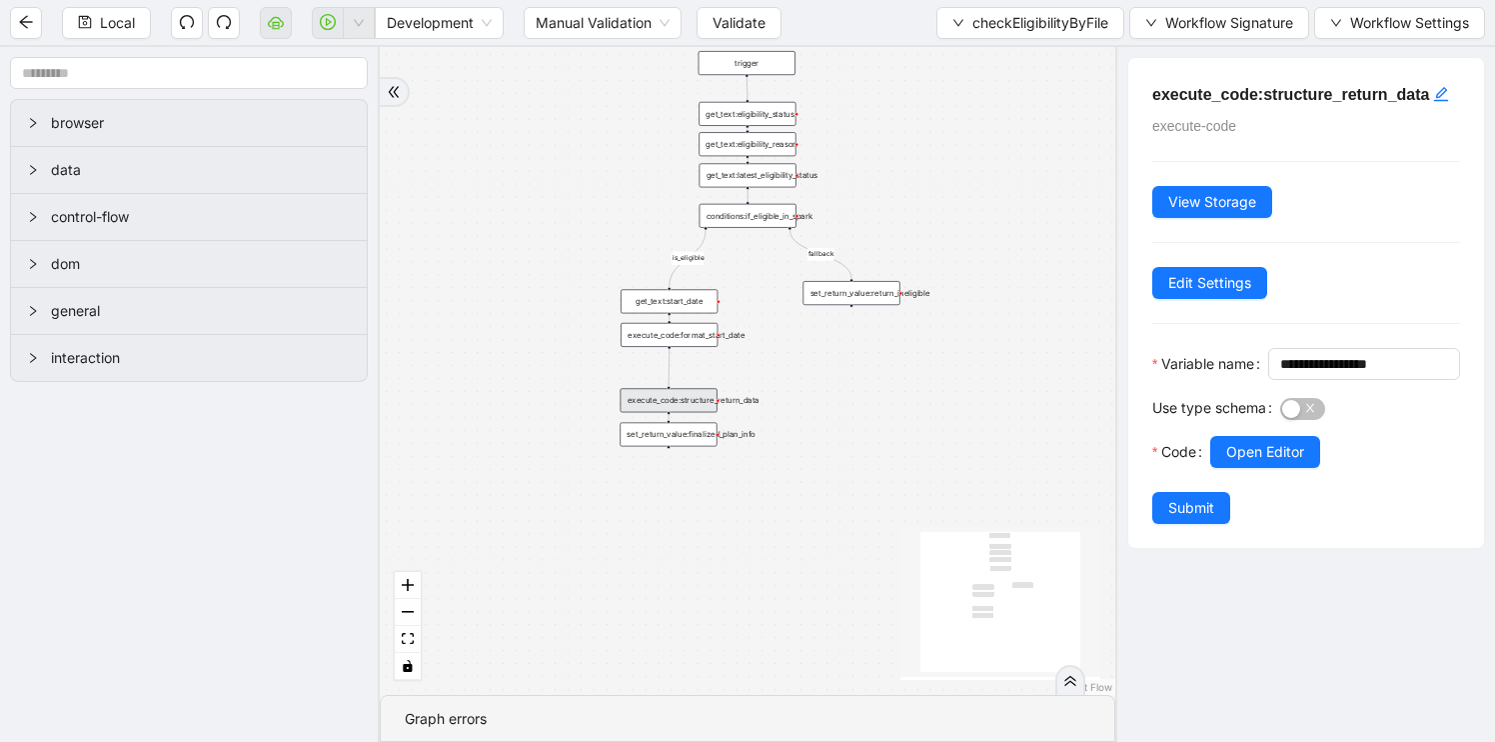
scroll to position [0, 0]
click at [683, 443] on div "set_return_value:finalized_plan_info" at bounding box center [668, 435] width 97 height 24
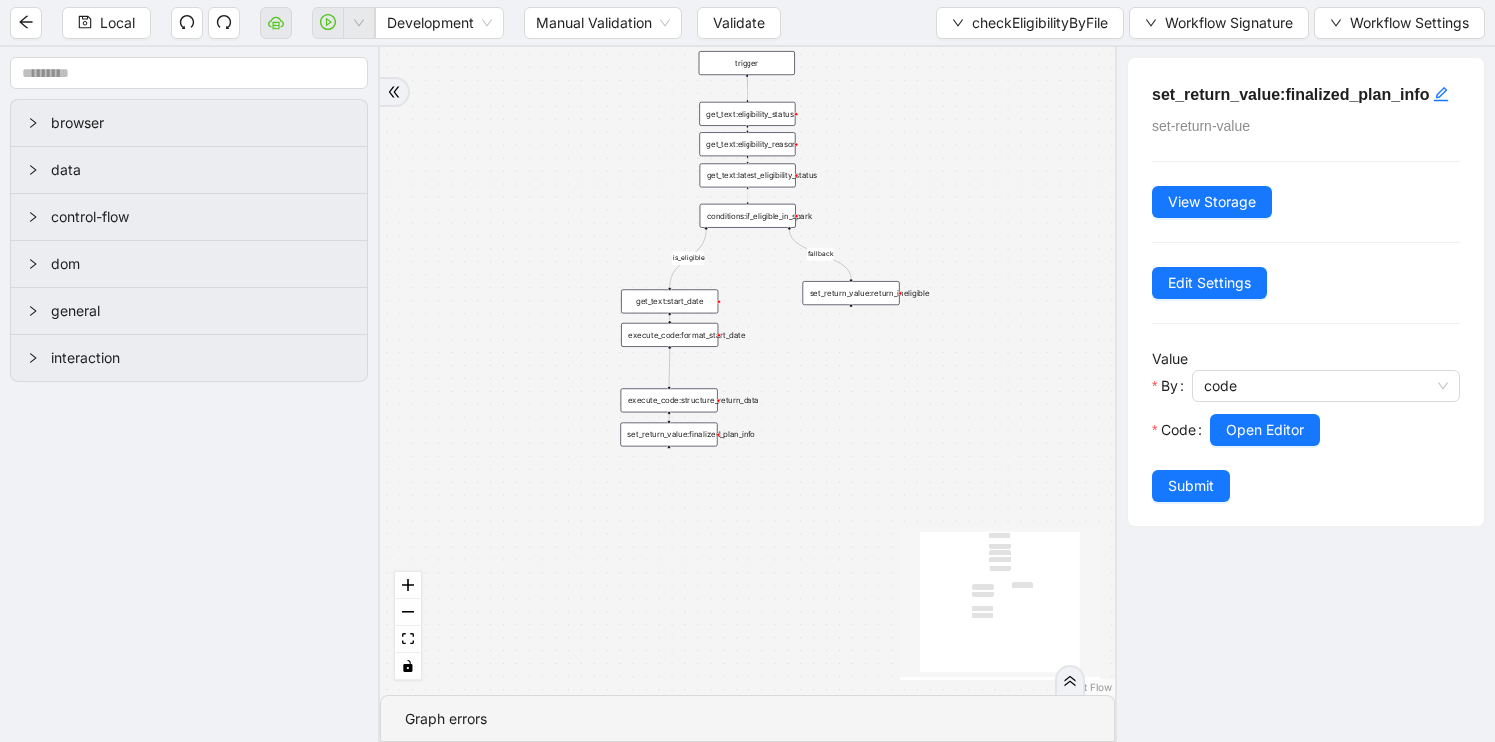
click at [769, 115] on div "get_text:eligibility_status" at bounding box center [747, 114] width 97 height 24
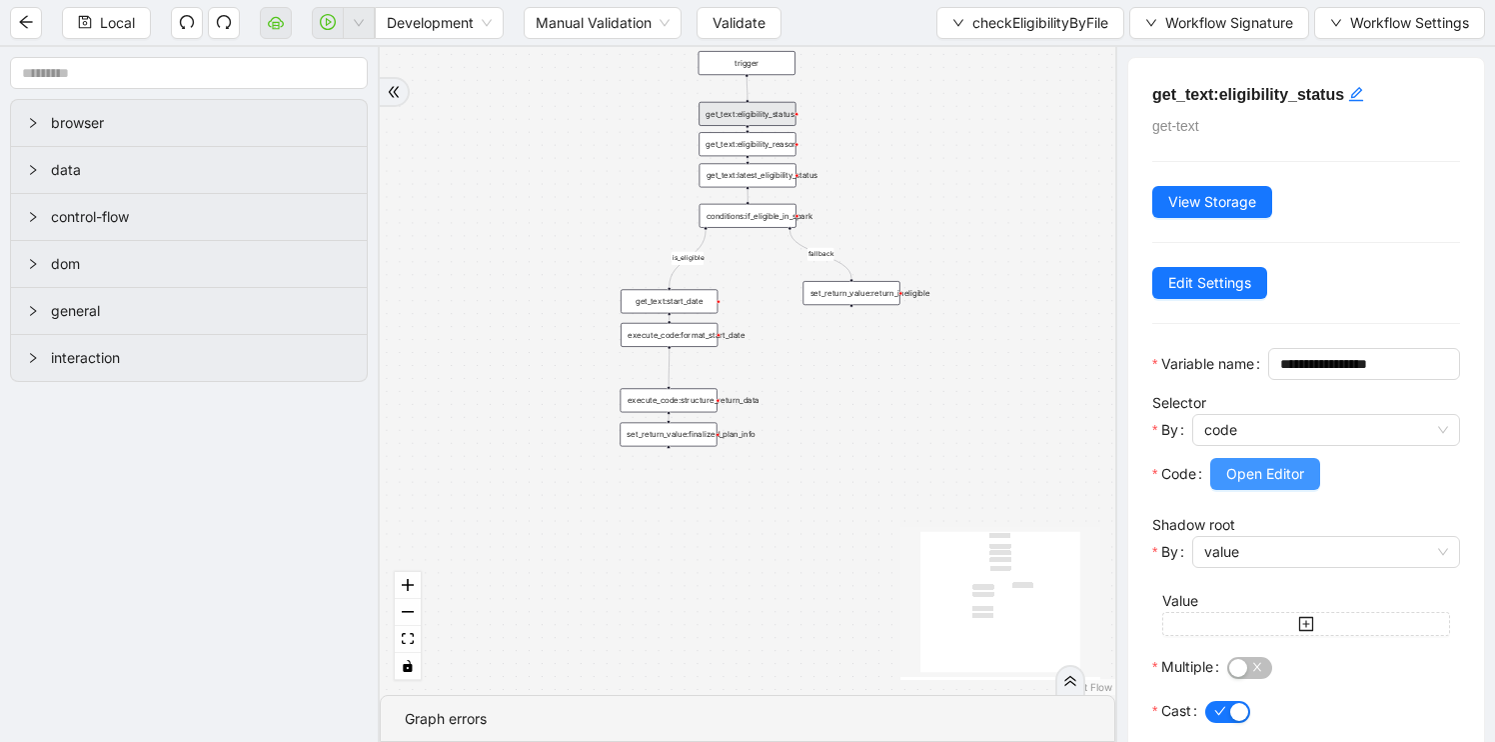
click at [1241, 485] on span "Open Editor" at bounding box center [1265, 474] width 78 height 22
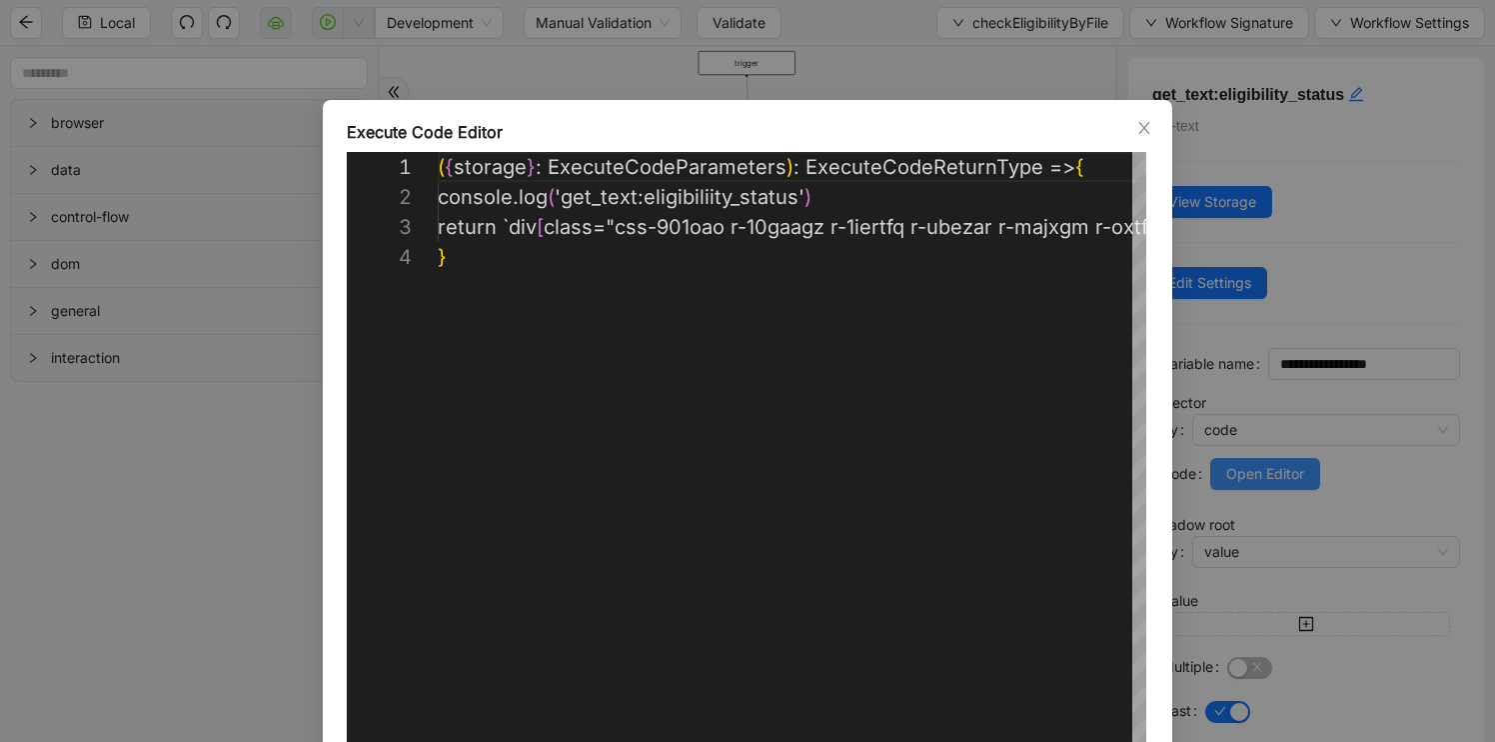
scroll to position [90, 0]
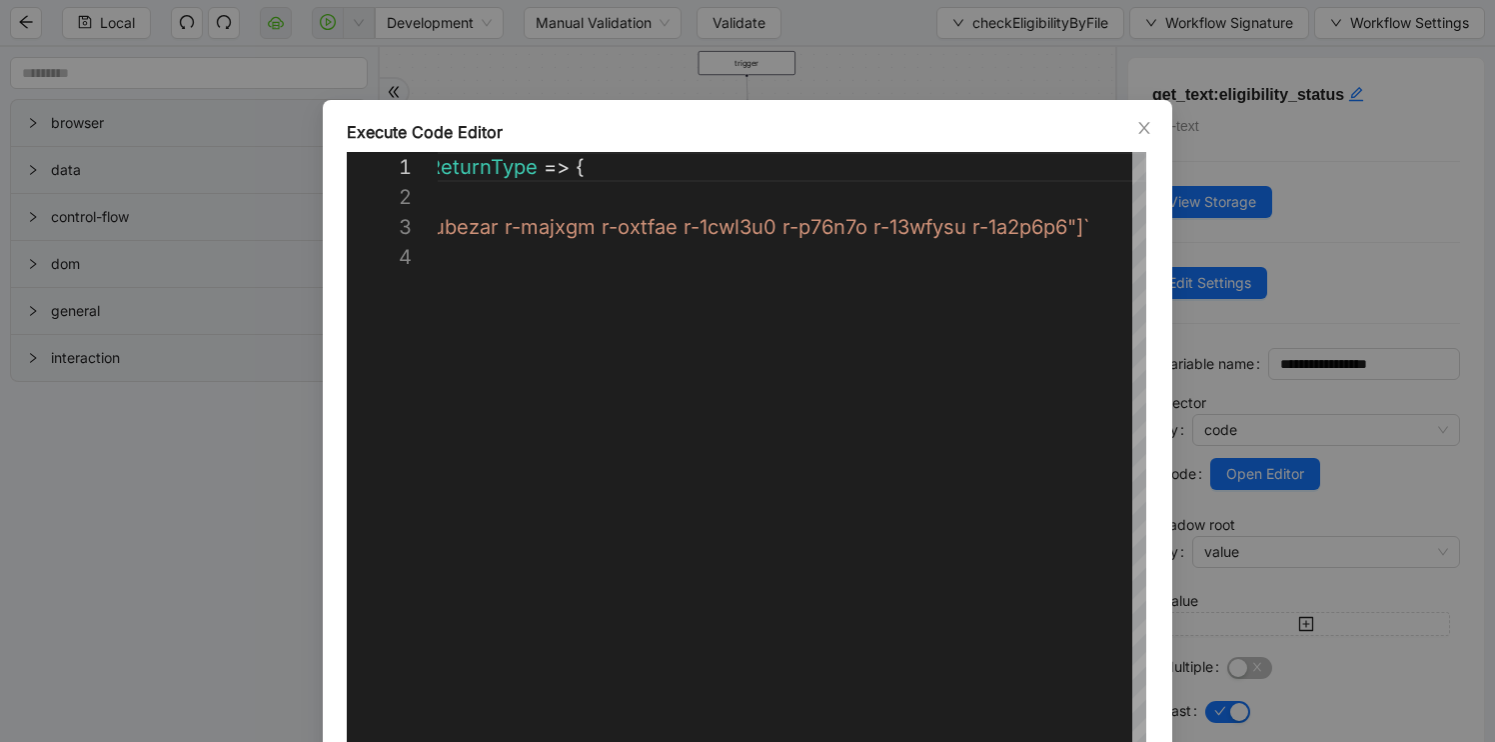
click at [195, 512] on div "**********" at bounding box center [747, 371] width 1495 height 742
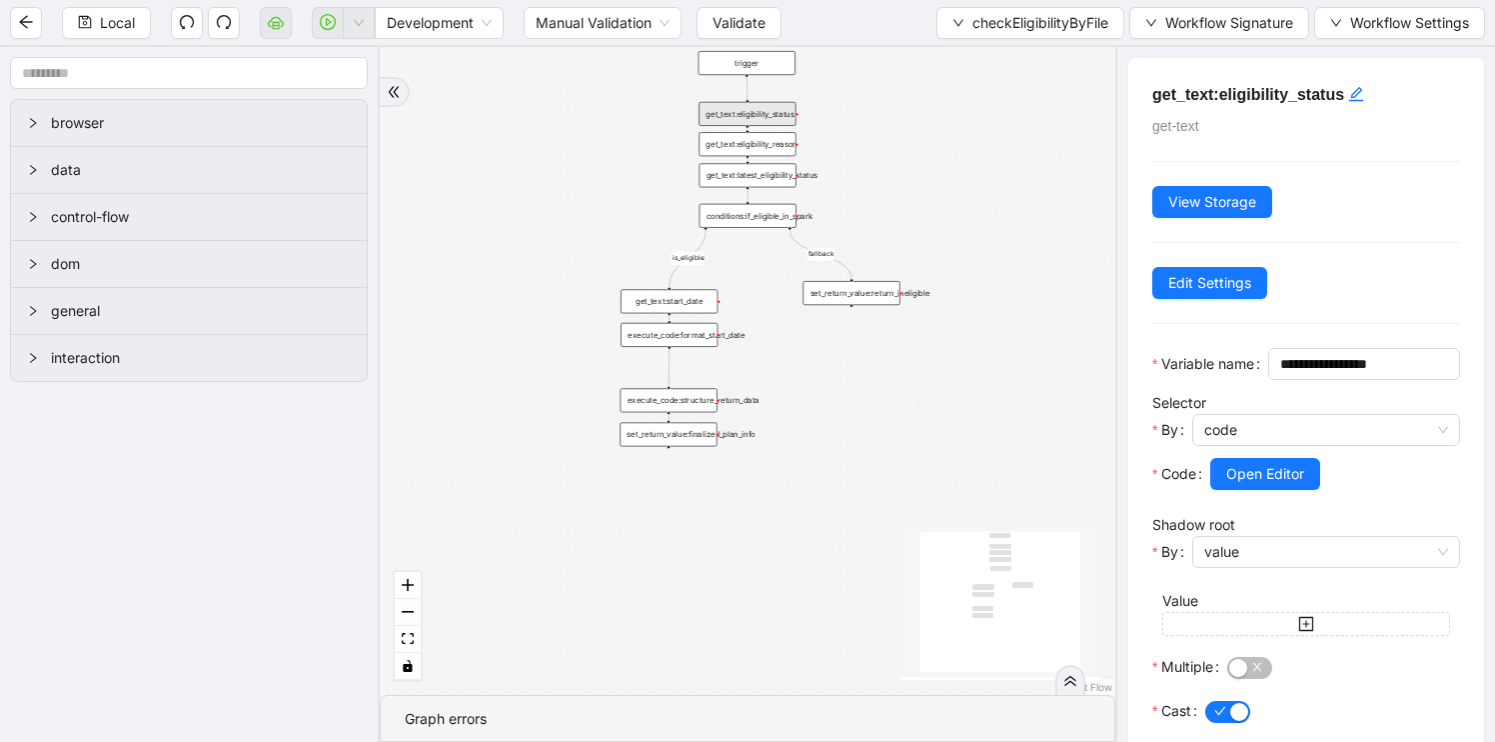
click at [766, 145] on div "get_text:eligibility_reason" at bounding box center [747, 144] width 97 height 24
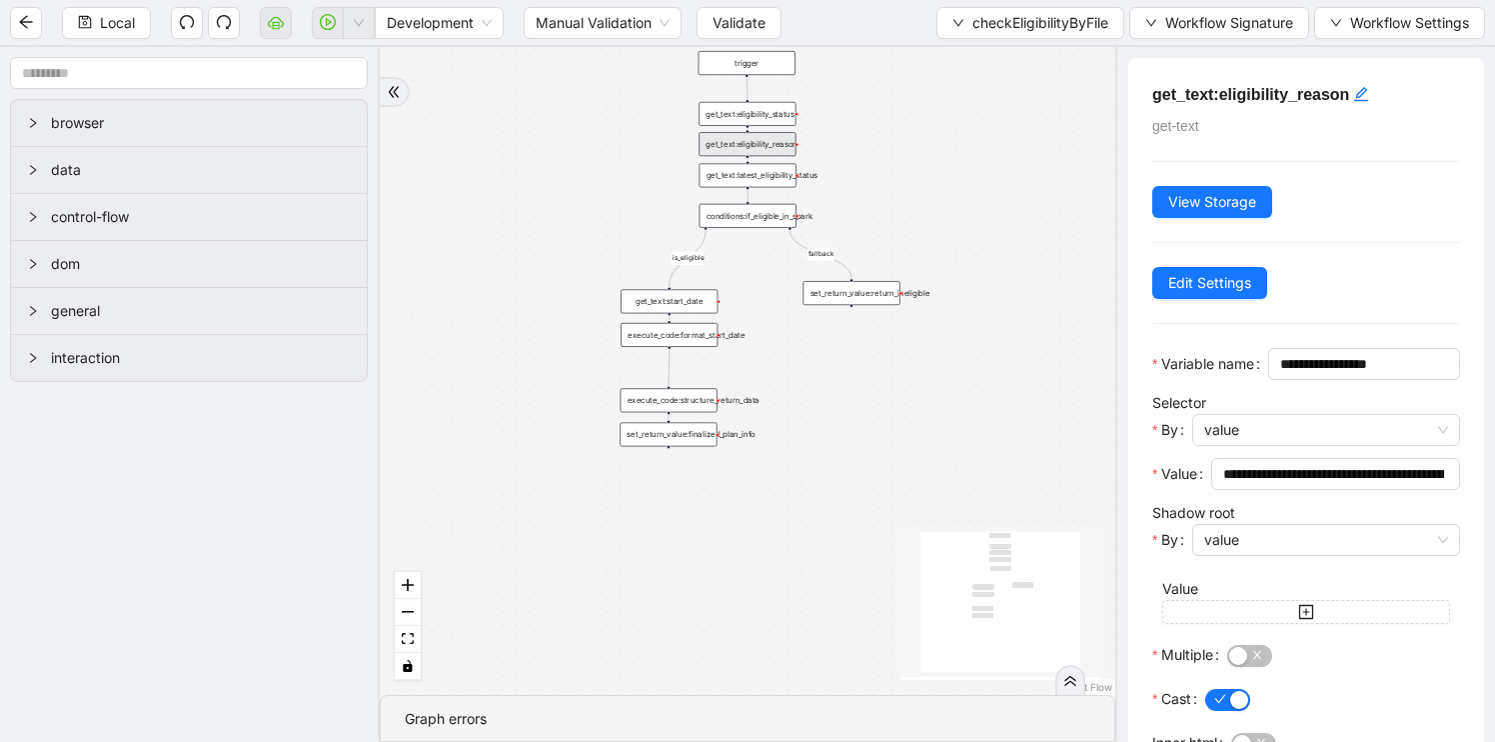
scroll to position [137, 0]
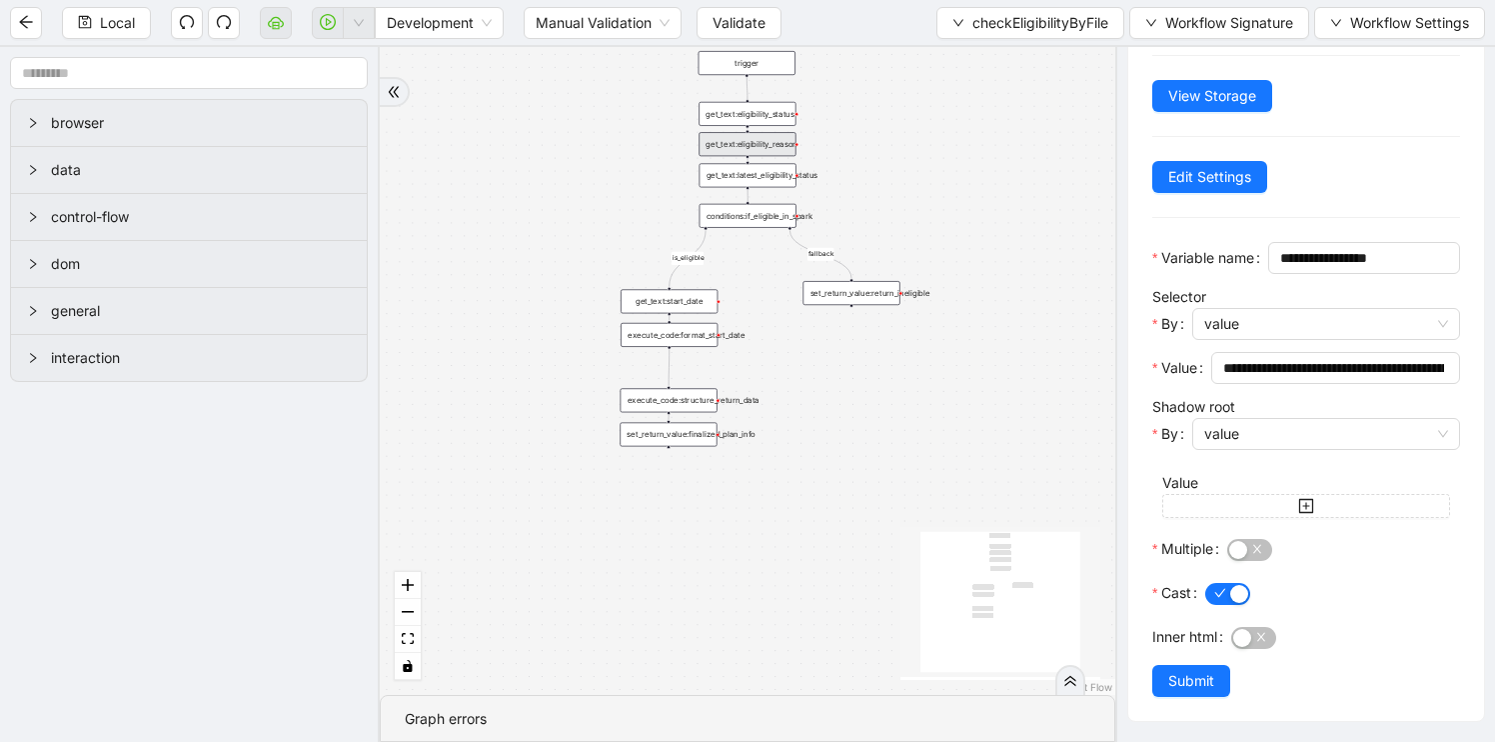
click at [1064, 41] on div "Local Development Manual Validation Validate checkEligibilityByFile Workflow Si…" at bounding box center [747, 22] width 1495 height 45
click at [1055, 19] on span "checkEligibilityByFile" at bounding box center [1040, 23] width 136 height 22
click at [1009, 55] on span "Select" at bounding box center [1024, 62] width 159 height 22
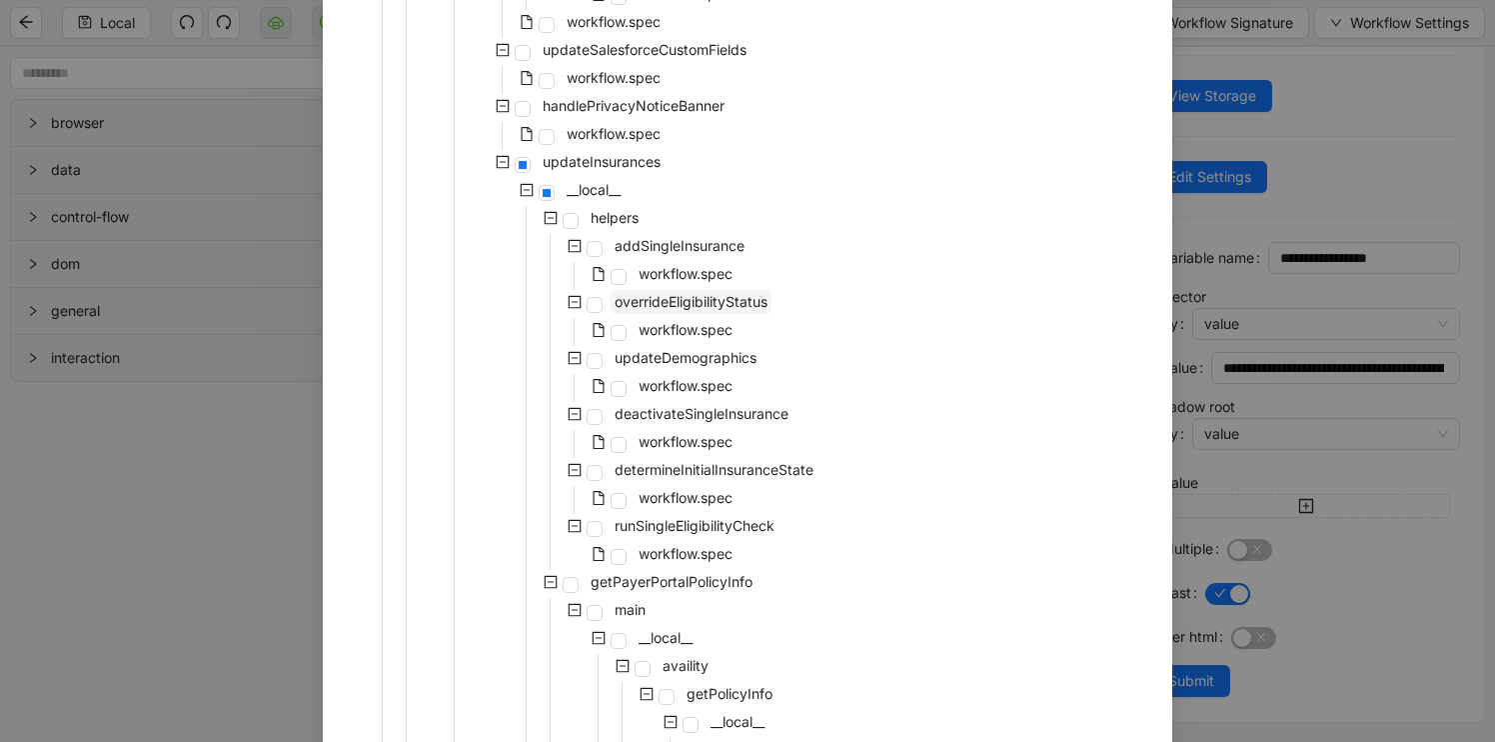
scroll to position [474, 0]
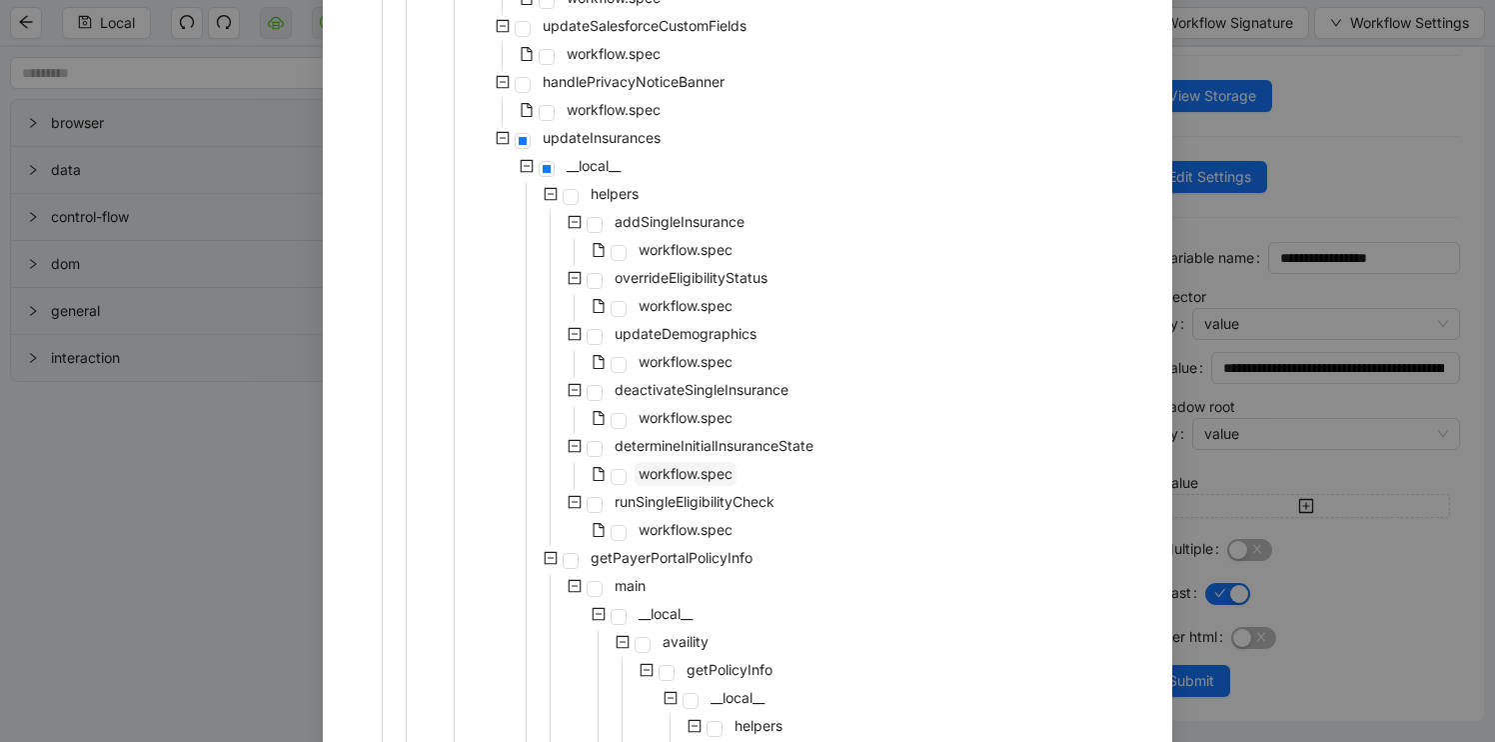
click at [706, 474] on span "workflow.spec" at bounding box center [686, 473] width 94 height 17
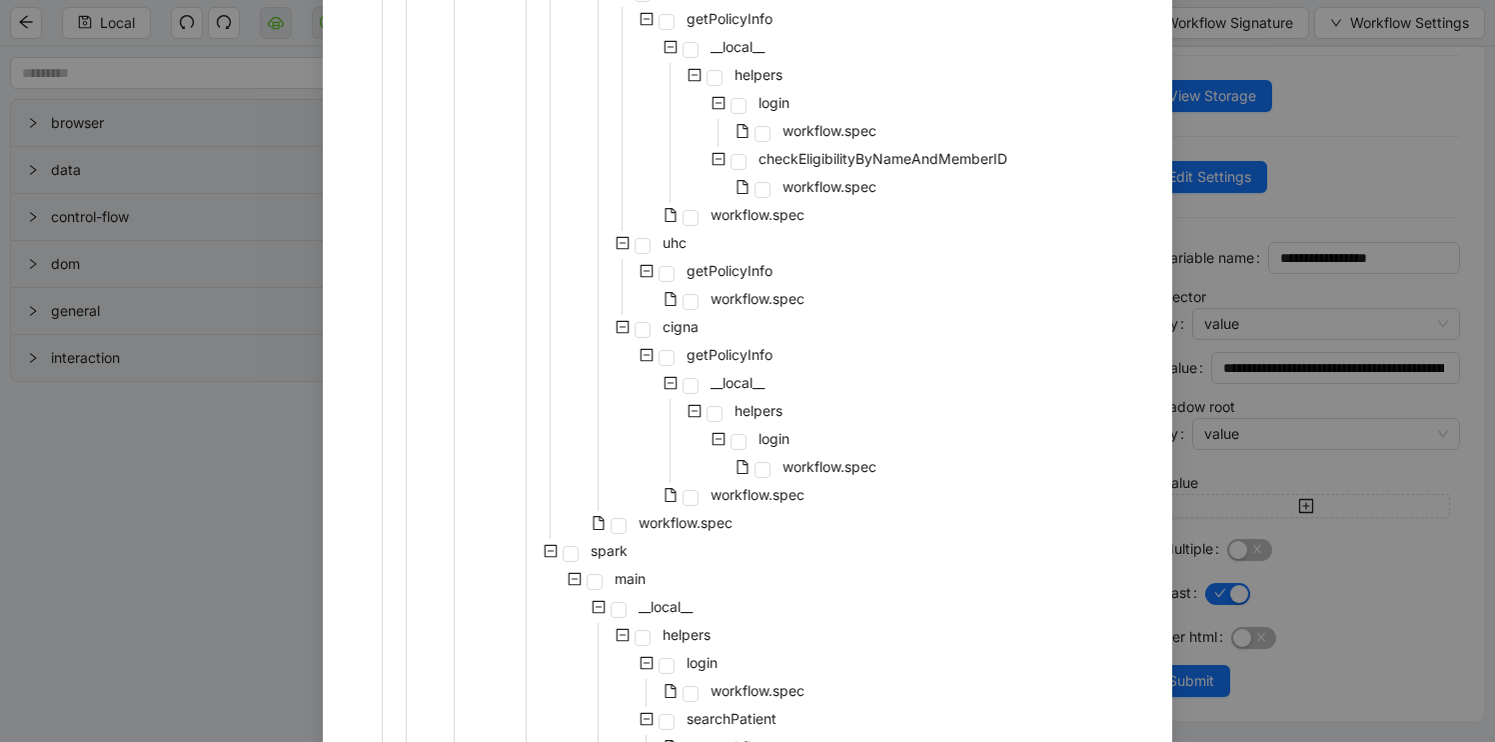
scroll to position [1597, 0]
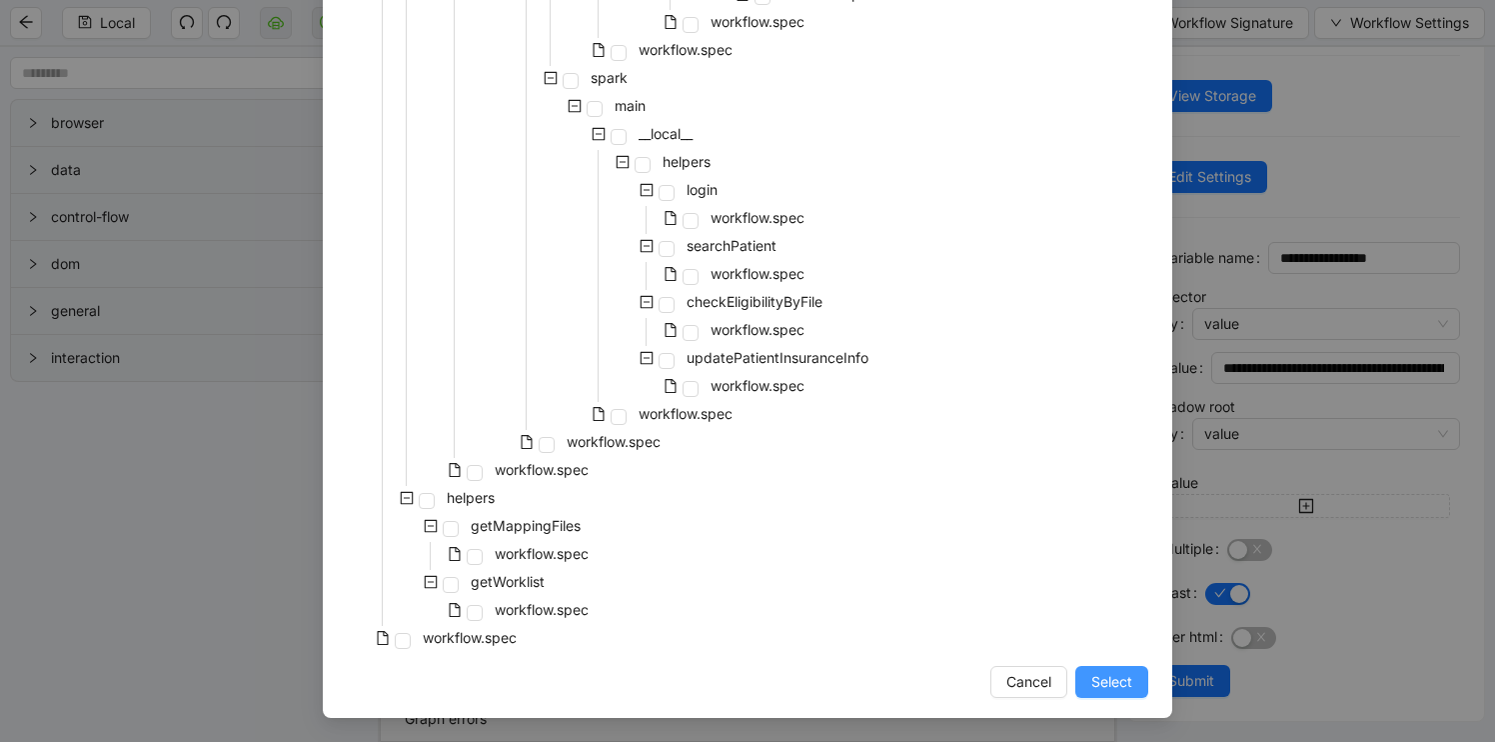
click at [1119, 690] on span "Select" at bounding box center [1111, 682] width 41 height 22
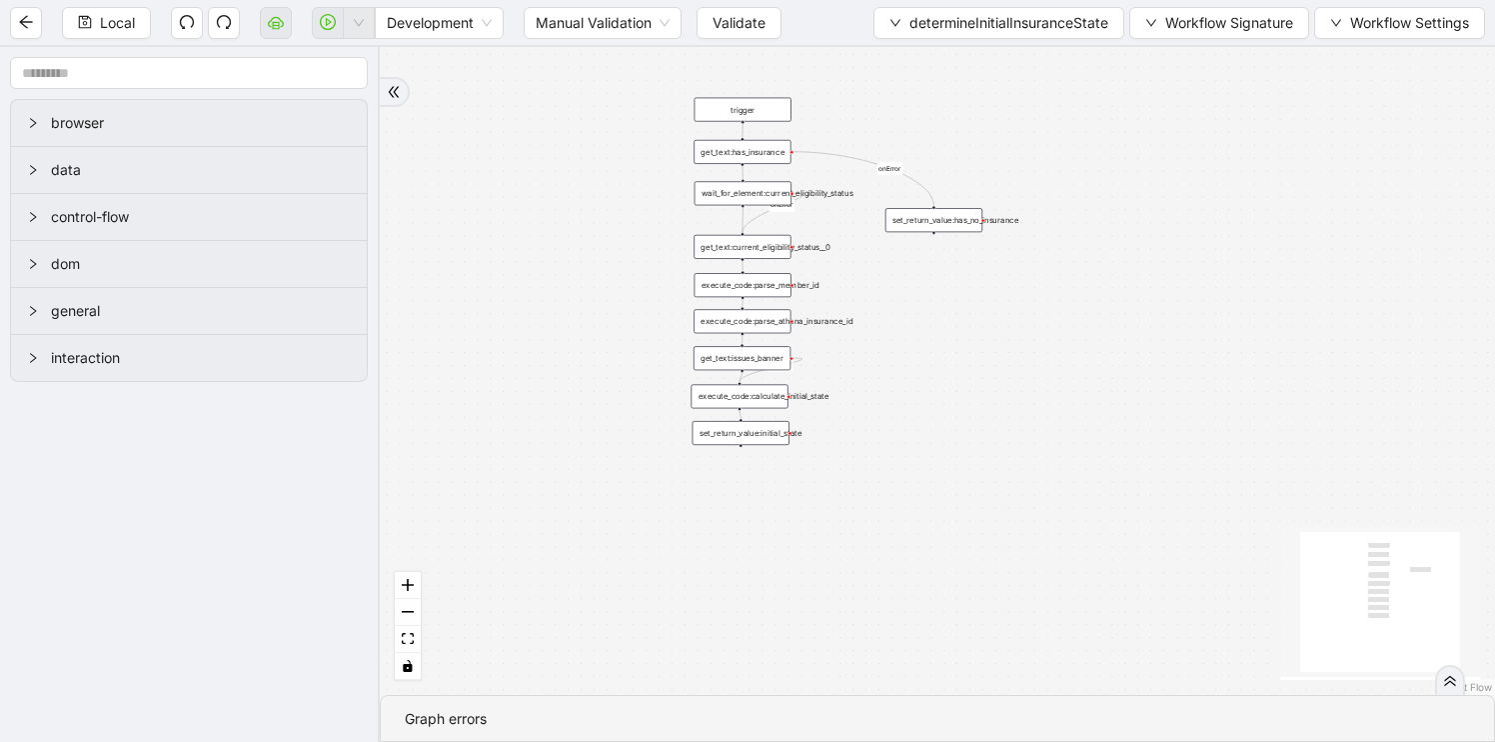
scroll to position [0, 0]
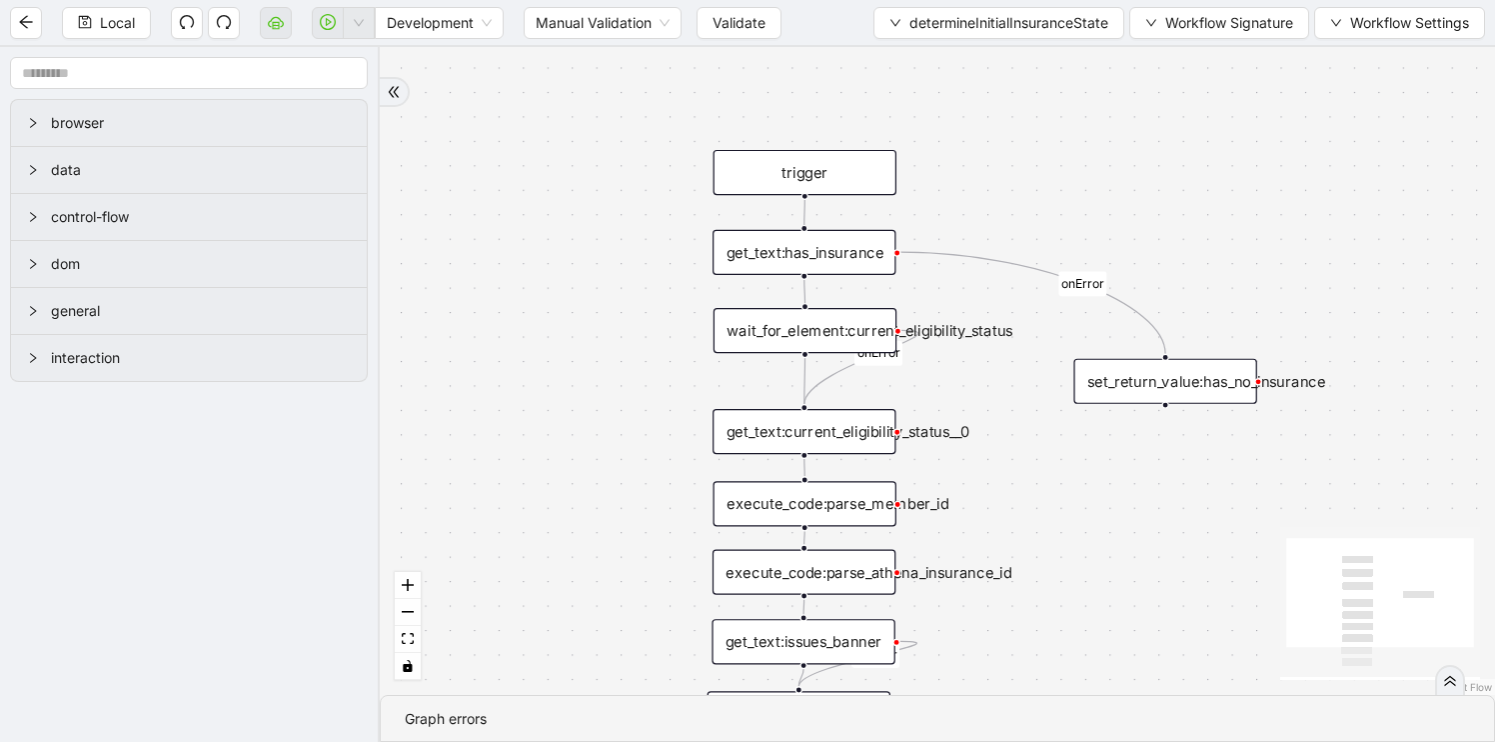
drag, startPoint x: 917, startPoint y: 374, endPoint x: 1071, endPoint y: 675, distance: 338.4
click at [1071, 675] on div "onError onError onError trigger get_text:issues_banner get_text:current_eligibi…" at bounding box center [937, 371] width 1115 height 648
click at [827, 335] on div "wait_for_element:current_eligibility_status" at bounding box center [805, 330] width 183 height 45
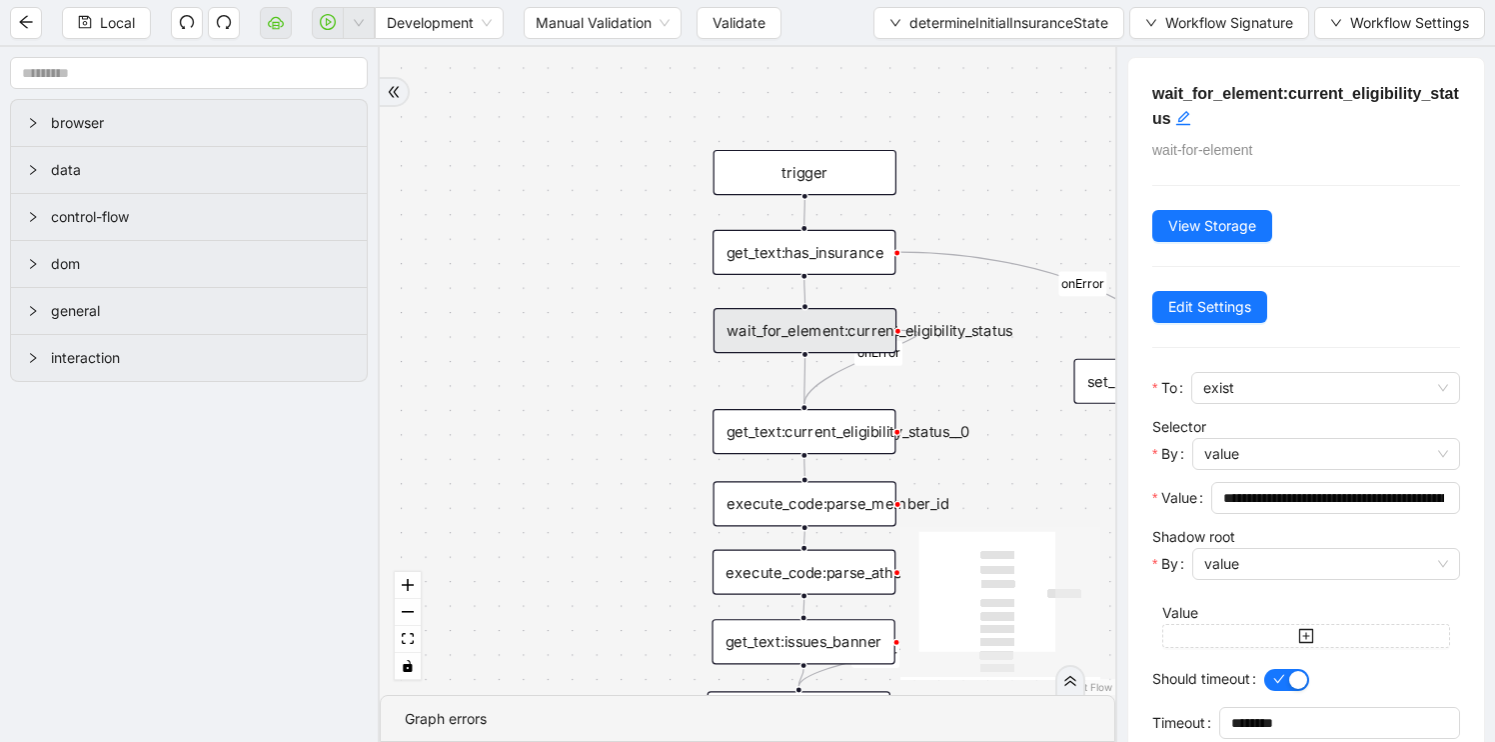
scroll to position [85, 0]
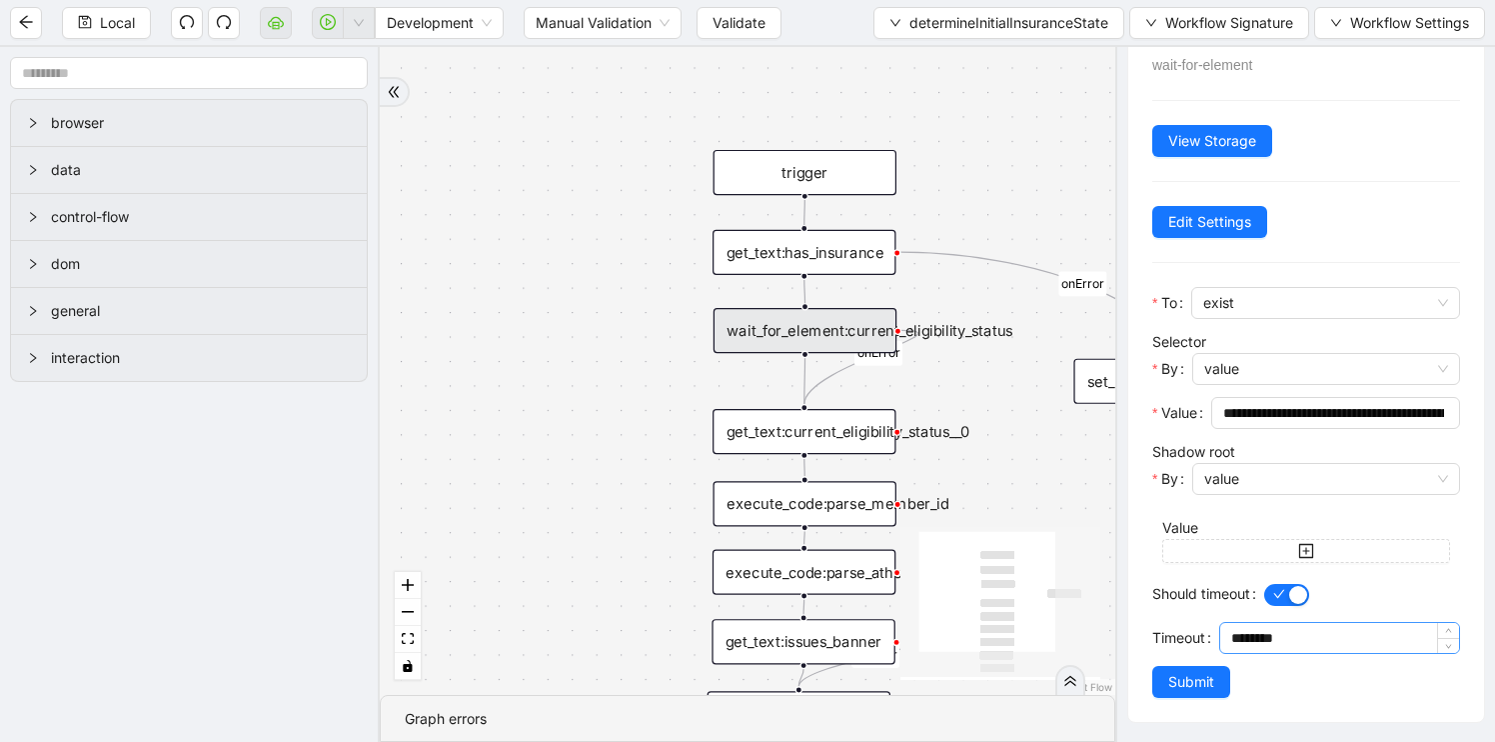
click at [1251, 639] on input "********" at bounding box center [1345, 638] width 228 height 30
click at [813, 437] on div "get_text:current_eligibility_status__0" at bounding box center [804, 431] width 183 height 45
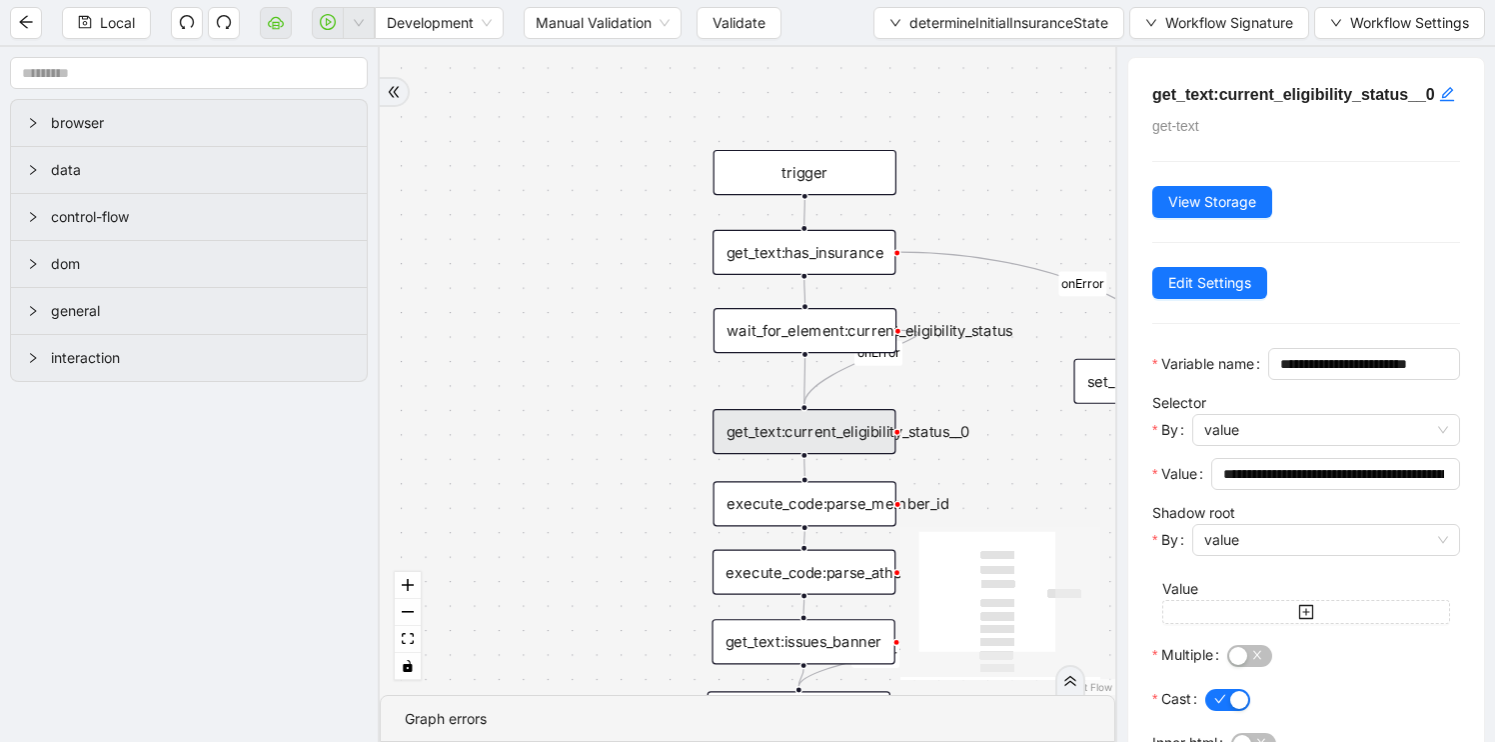
scroll to position [161, 0]
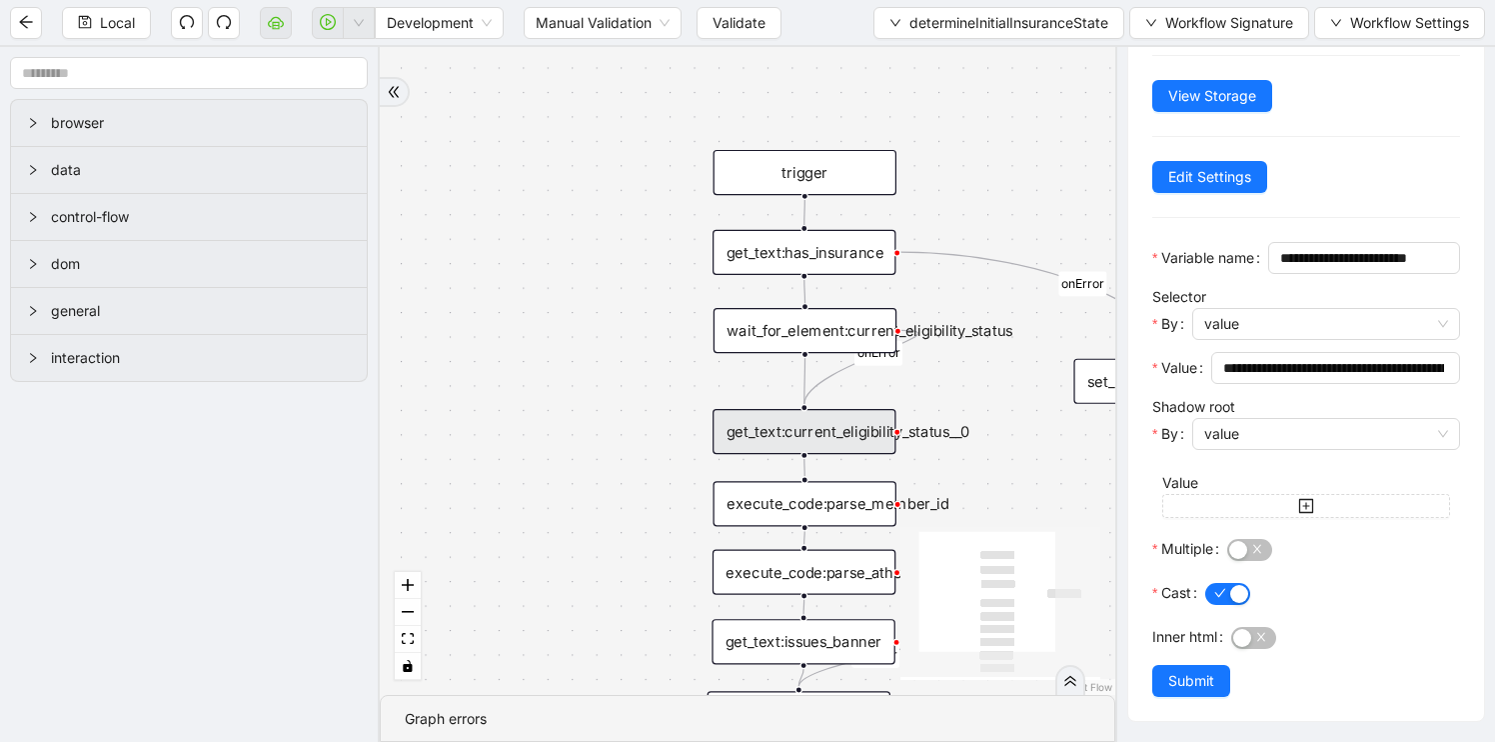
click at [852, 505] on div "execute_code:parse_member_id" at bounding box center [805, 503] width 183 height 45
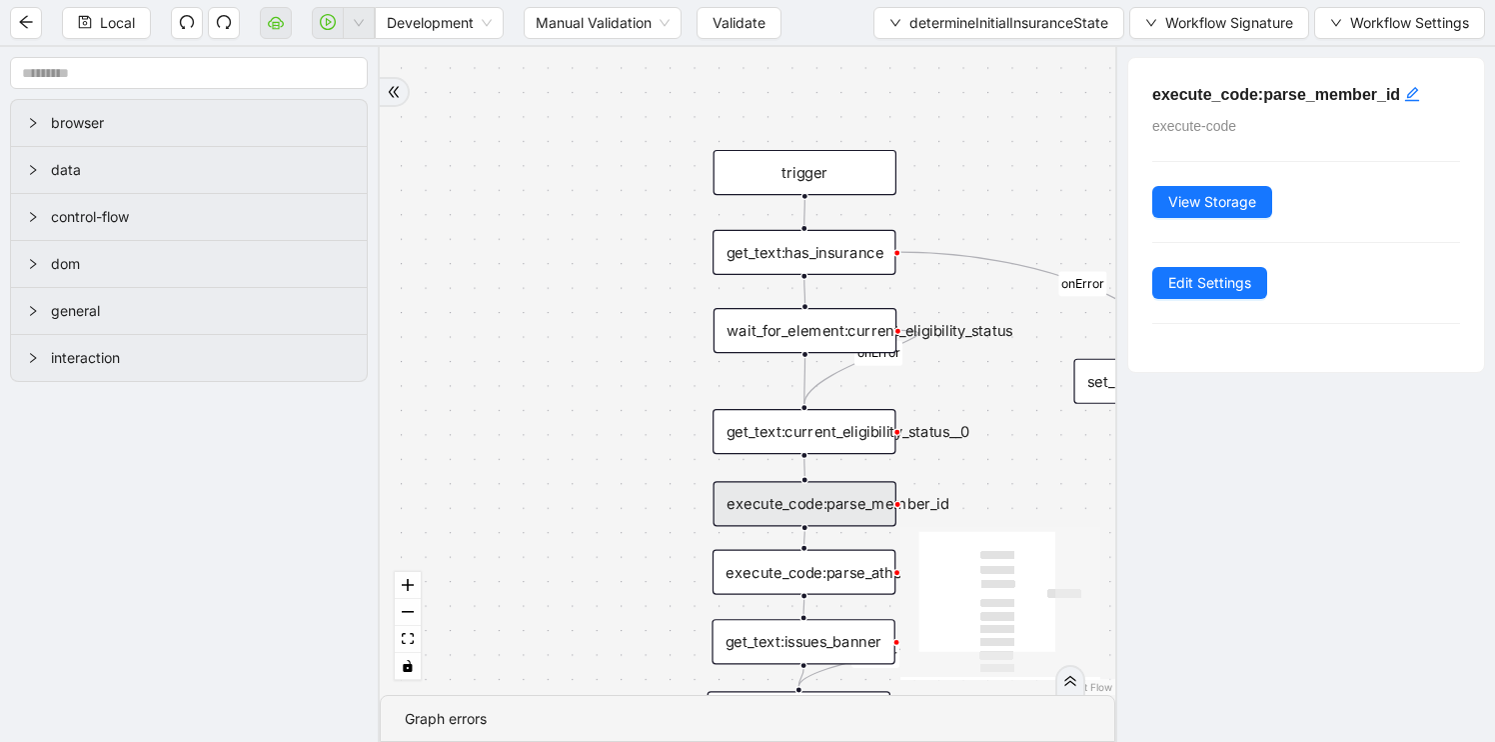
scroll to position [0, 0]
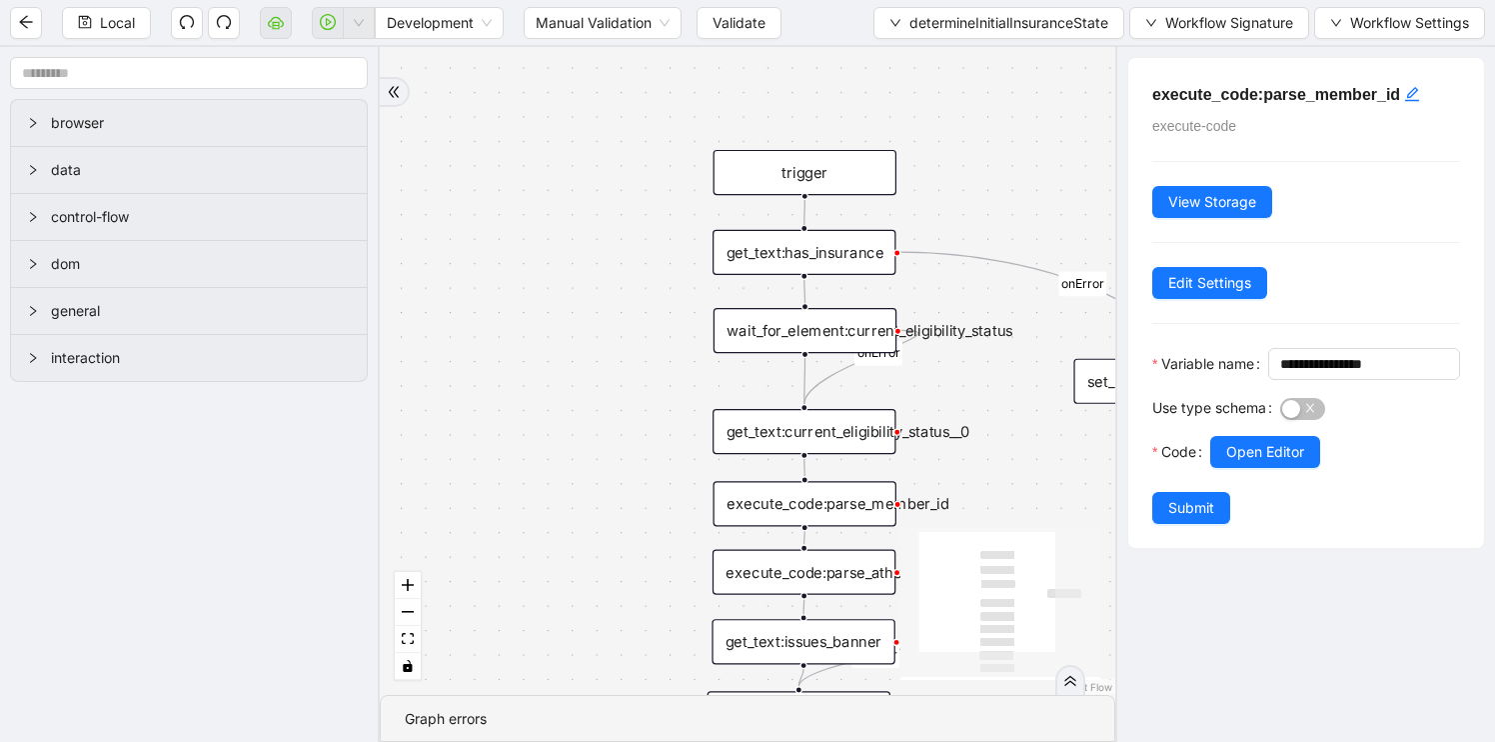
click at [843, 567] on div "execute_code:parse_athena_insurance_id" at bounding box center [804, 571] width 183 height 45
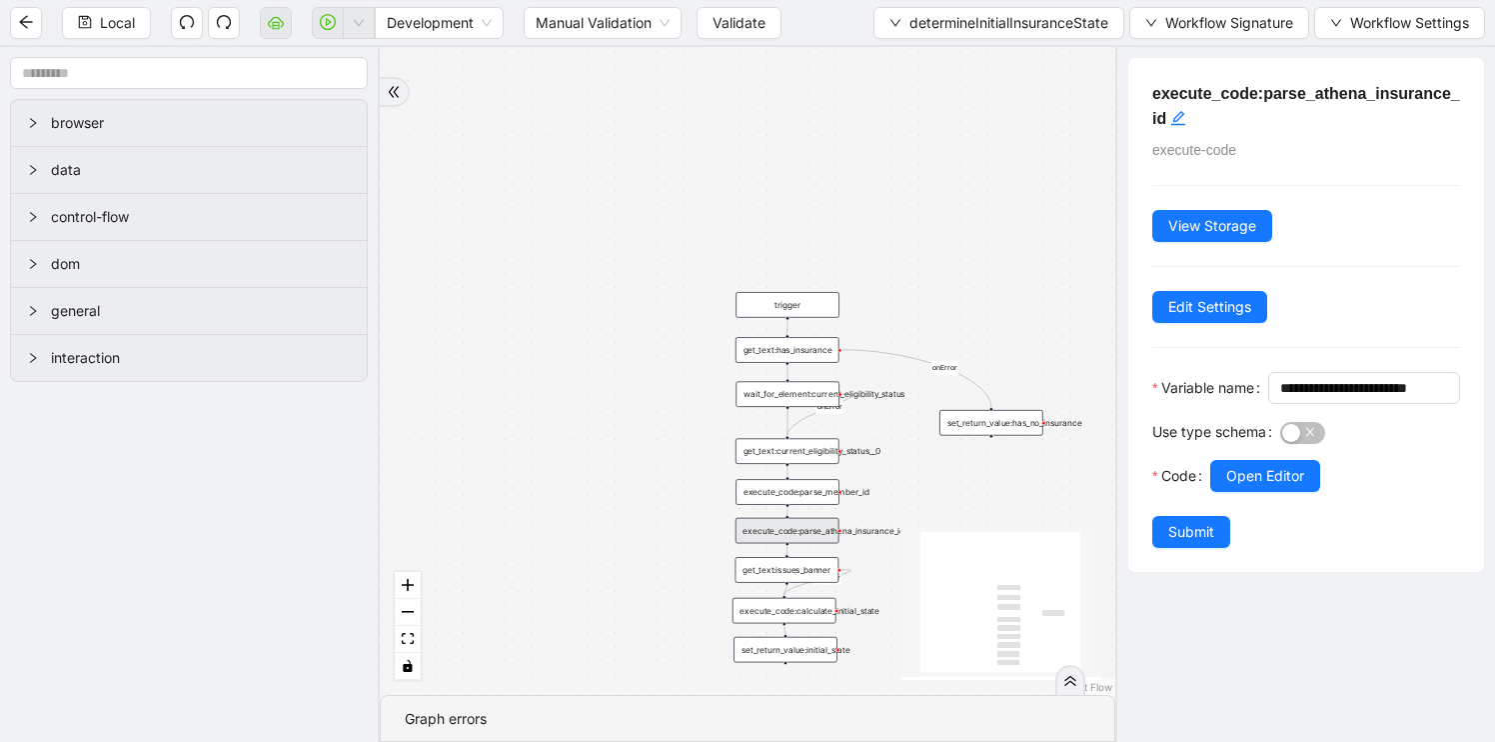
drag, startPoint x: 622, startPoint y: 564, endPoint x: 620, endPoint y: 388, distance: 175.9
click at [620, 388] on div "onError onError onError trigger get_text:issues_banner get_text:current_eligibi…" at bounding box center [748, 371] width 736 height 648
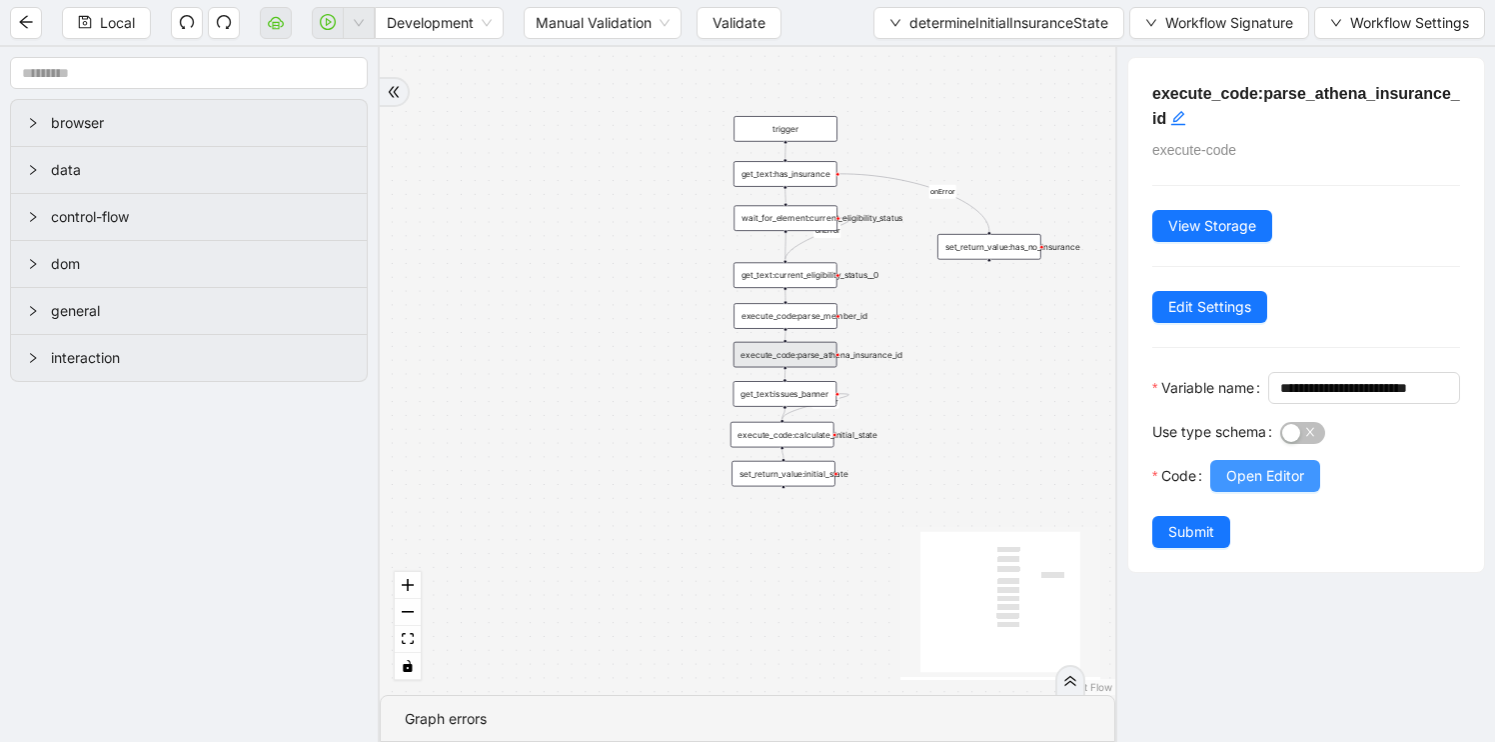
click at [1292, 487] on span "Open Editor" at bounding box center [1265, 476] width 78 height 22
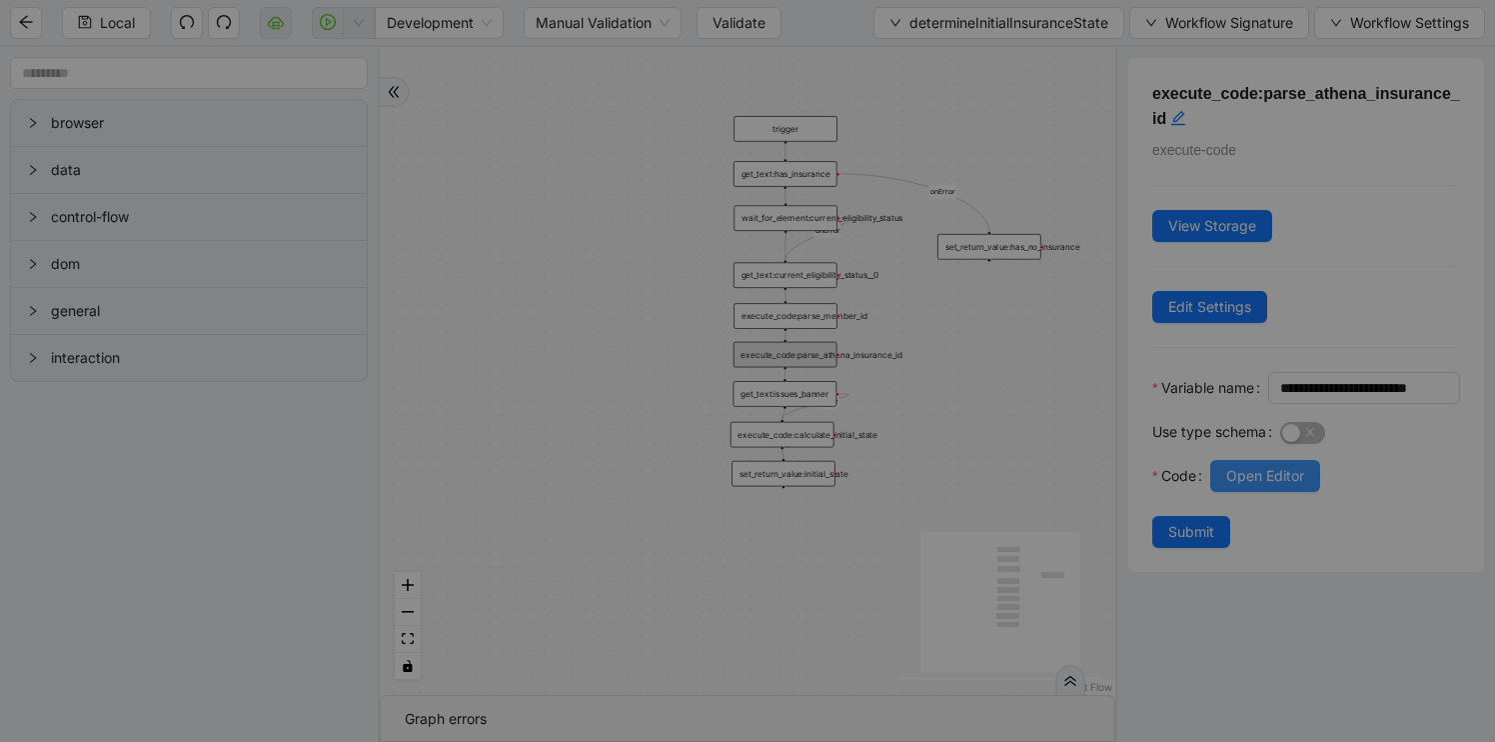
click at [1292, 505] on div "**********" at bounding box center [747, 371] width 1495 height 742
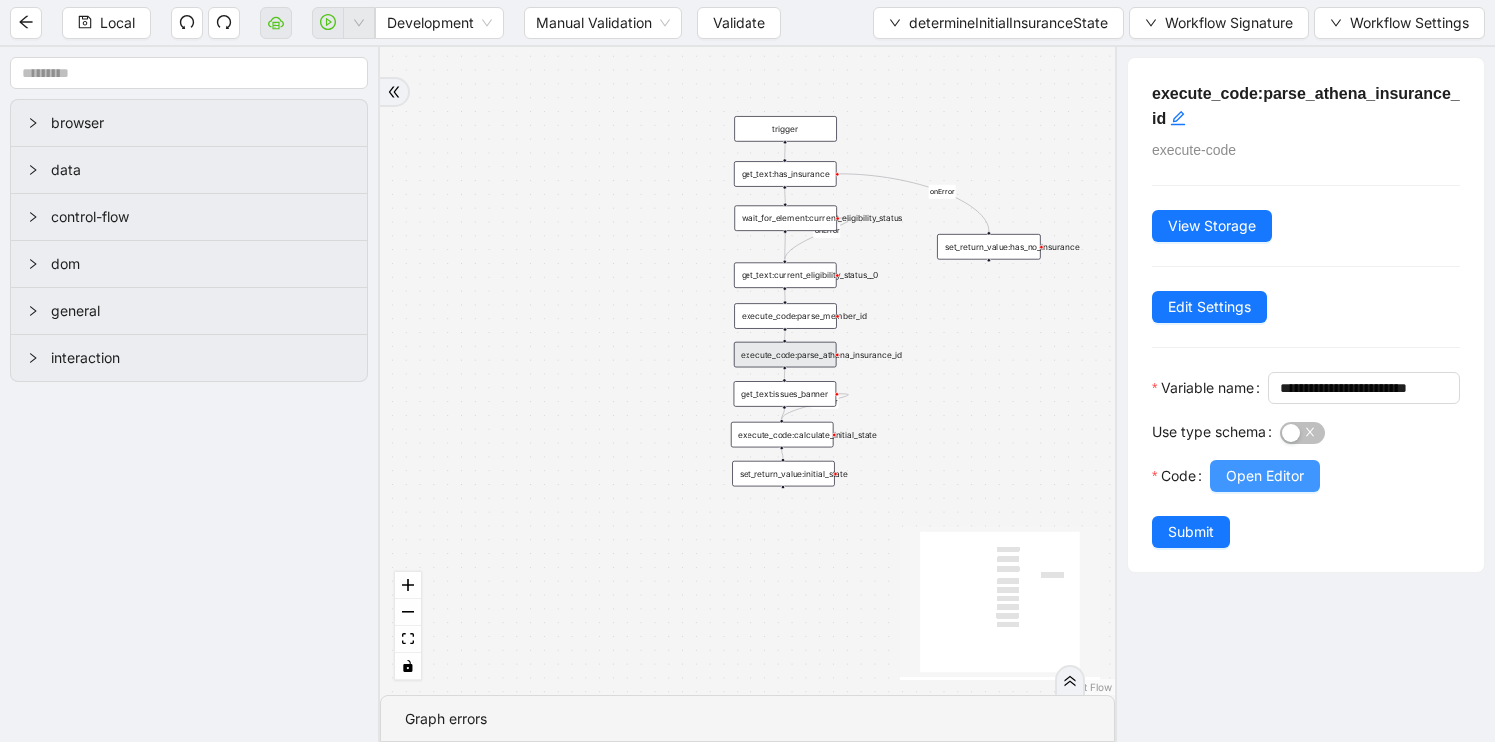
click at [1243, 487] on span "Open Editor" at bounding box center [1265, 476] width 78 height 22
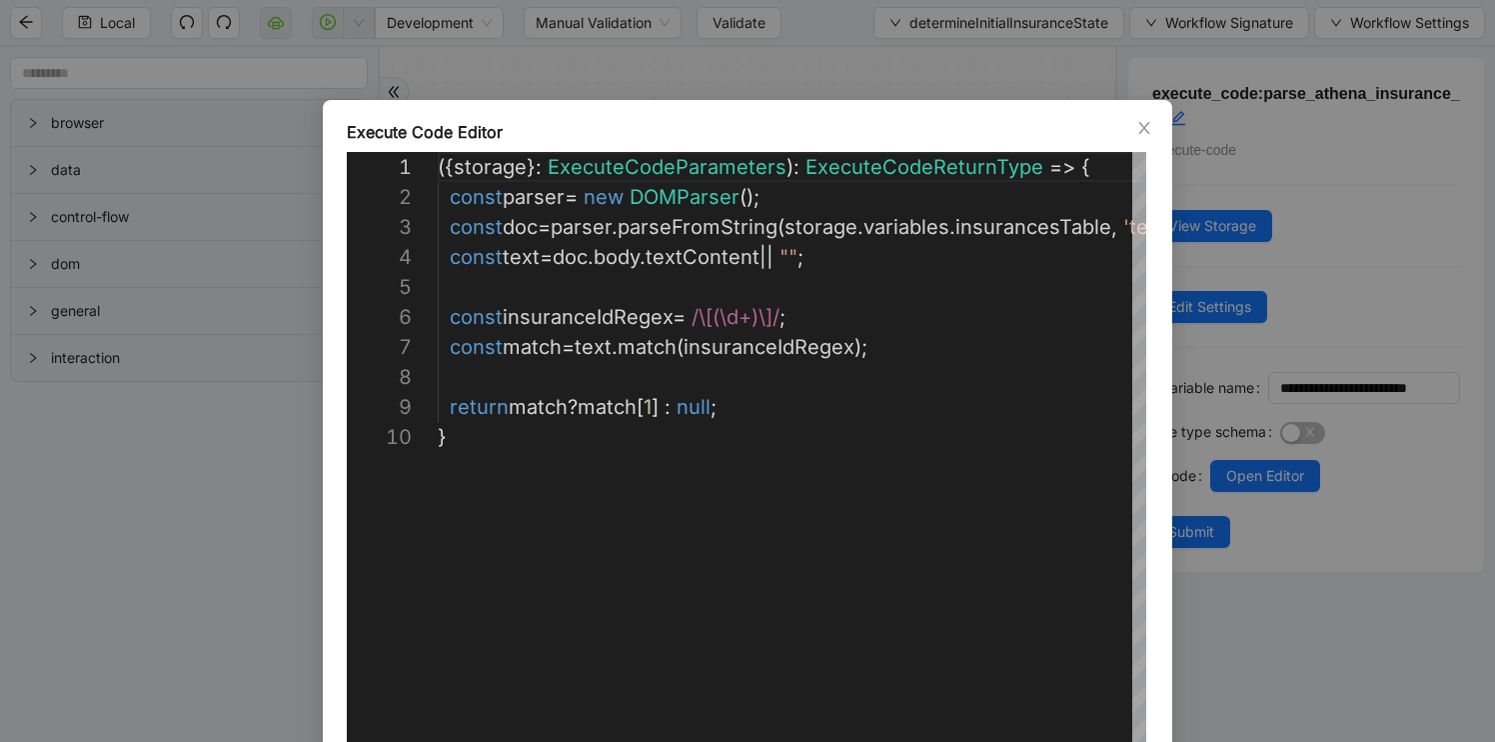
click at [1352, 653] on div "**********" at bounding box center [747, 371] width 1495 height 742
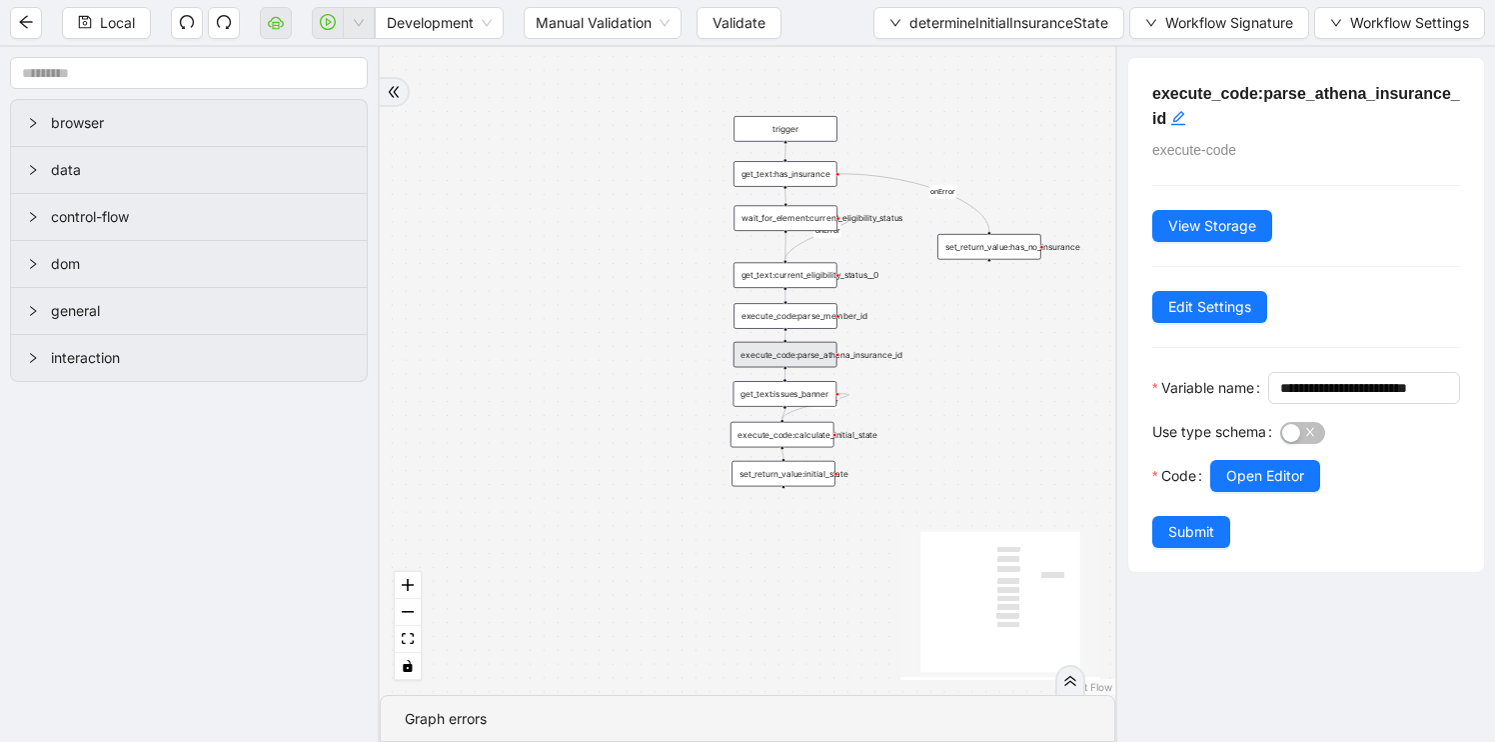
click at [778, 397] on div "get_text:issues_banner" at bounding box center [786, 394] width 104 height 26
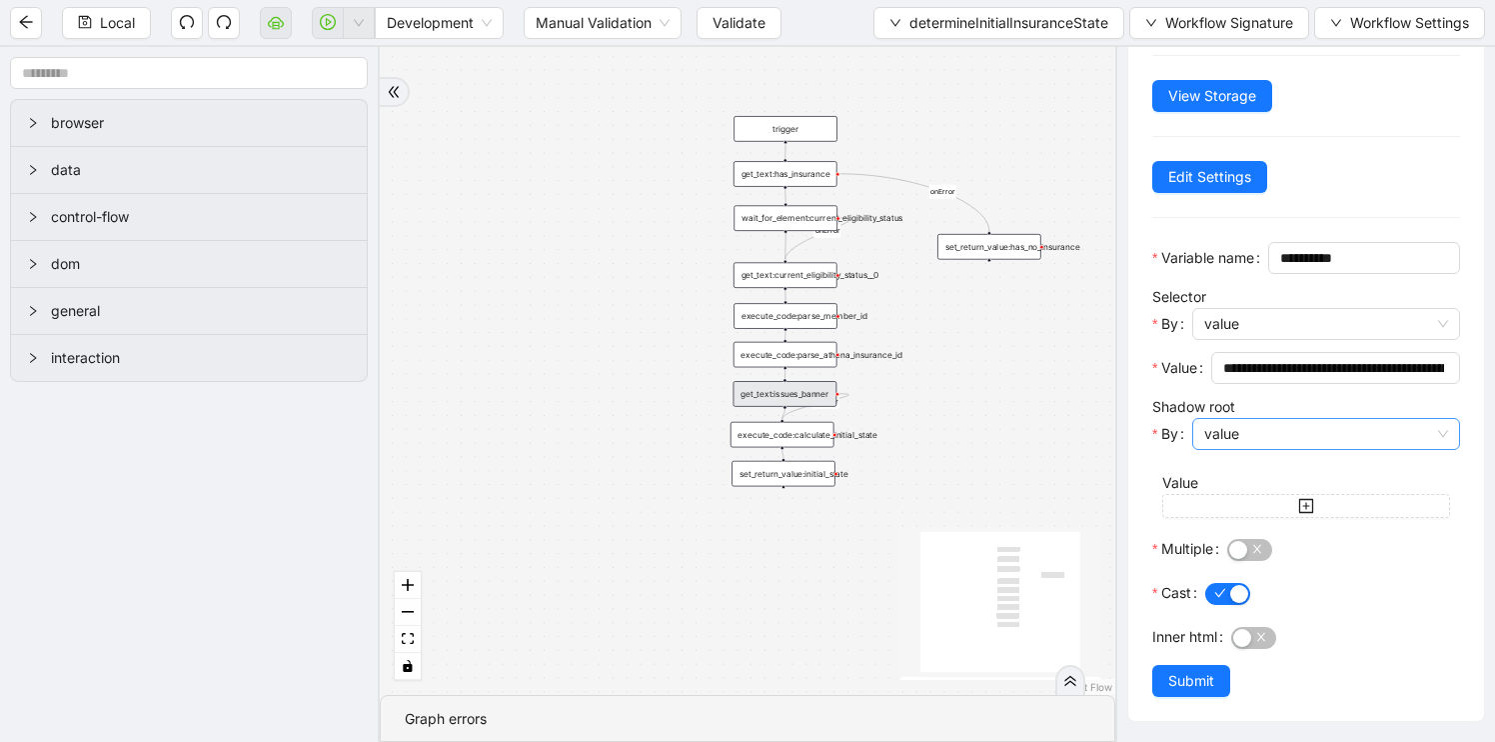
scroll to position [137, 0]
click at [1231, 161] on button "Edit Settings" at bounding box center [1209, 177] width 115 height 32
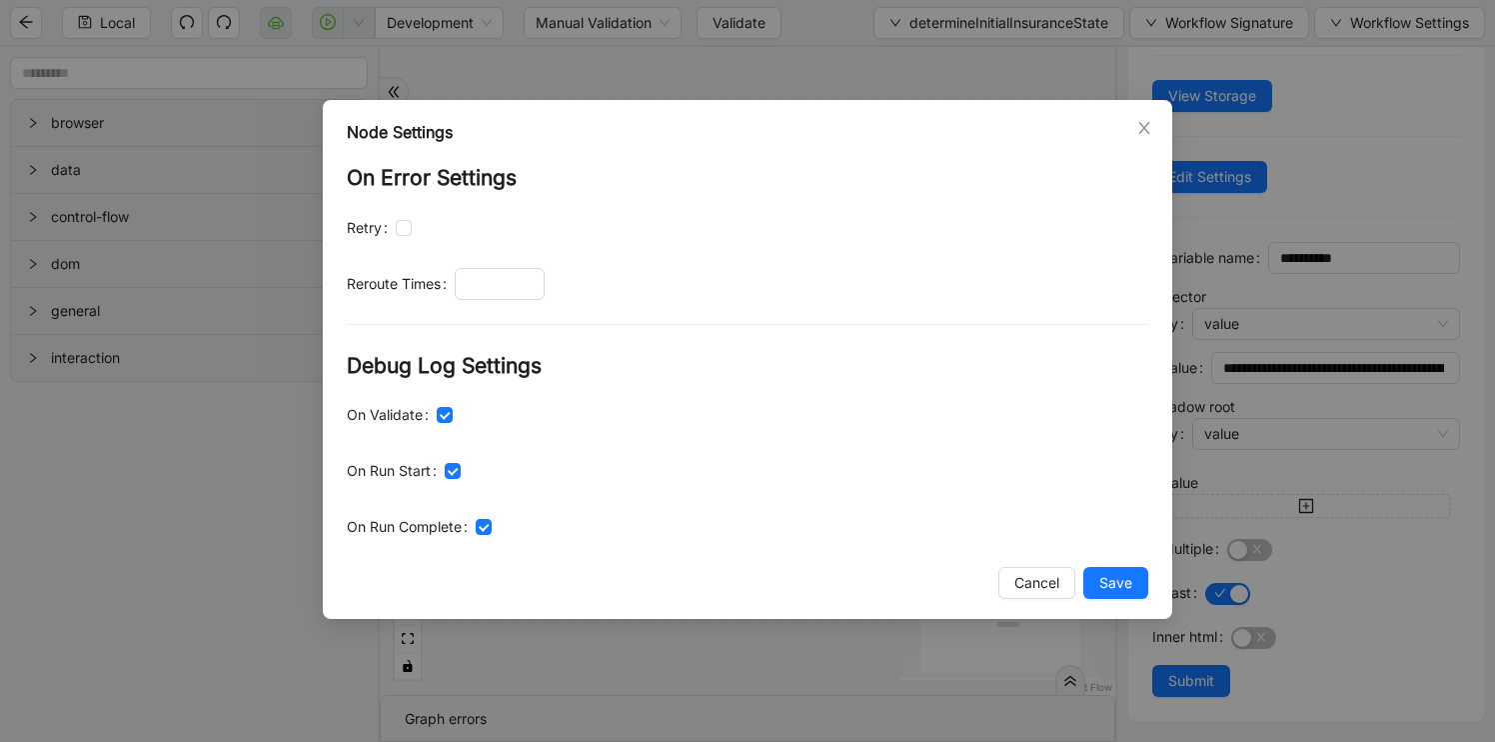
click at [42, 611] on div "Node Settings On Error Settings Retry Reroute Times Debug Log Settings On Valid…" at bounding box center [747, 371] width 1495 height 742
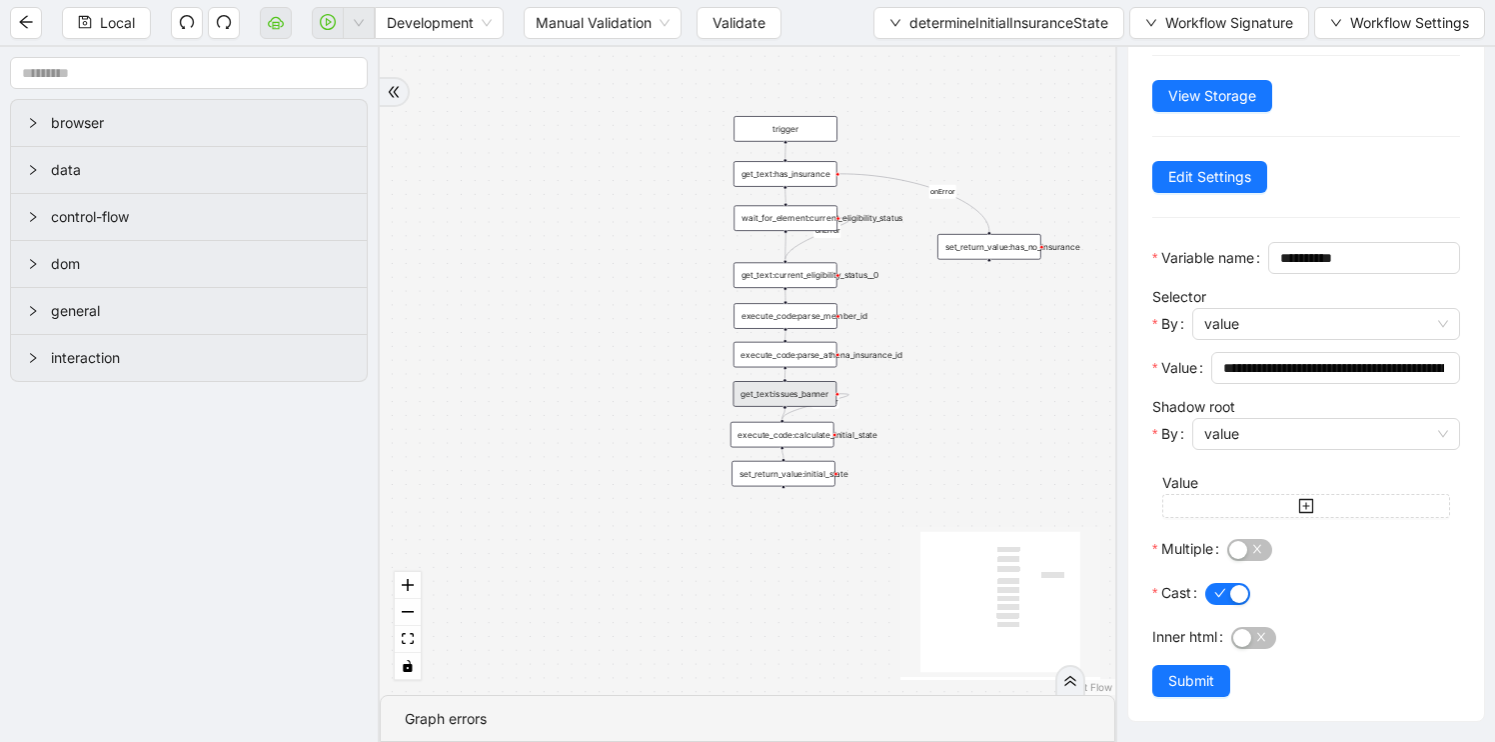
click at [786, 443] on div "execute_code:calculate_initial_state" at bounding box center [783, 435] width 104 height 26
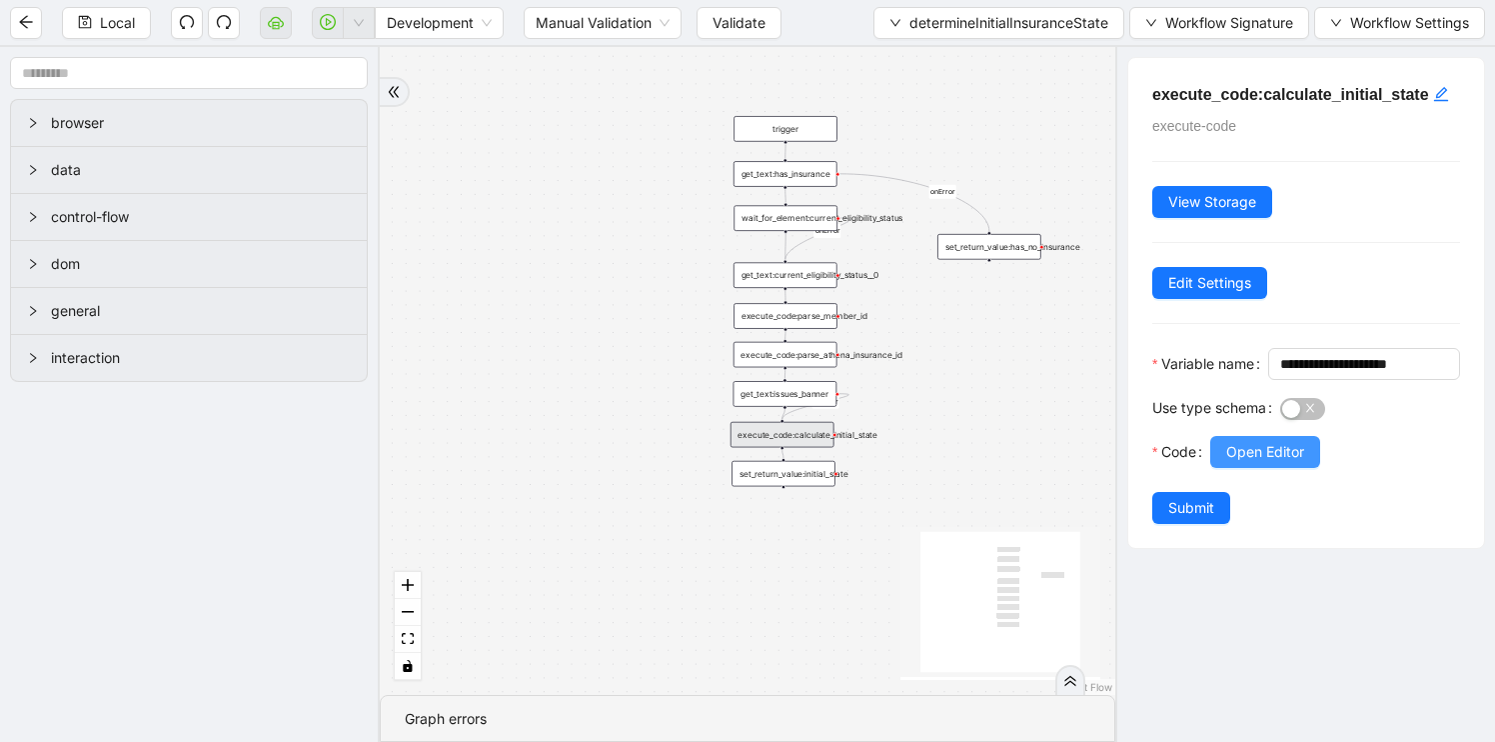
click at [1246, 463] on span "Open Editor" at bounding box center [1265, 452] width 78 height 22
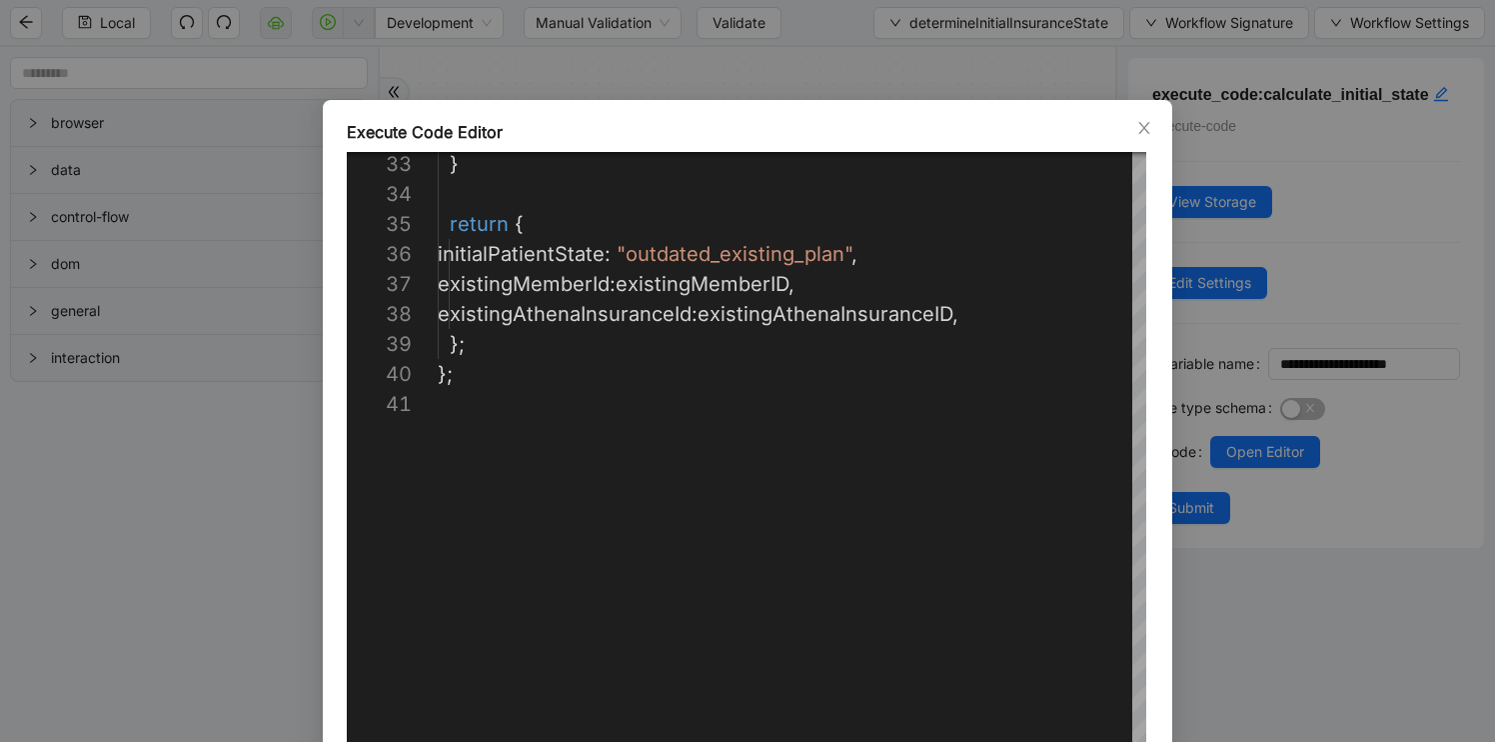
click at [50, 498] on div "**********" at bounding box center [747, 371] width 1495 height 742
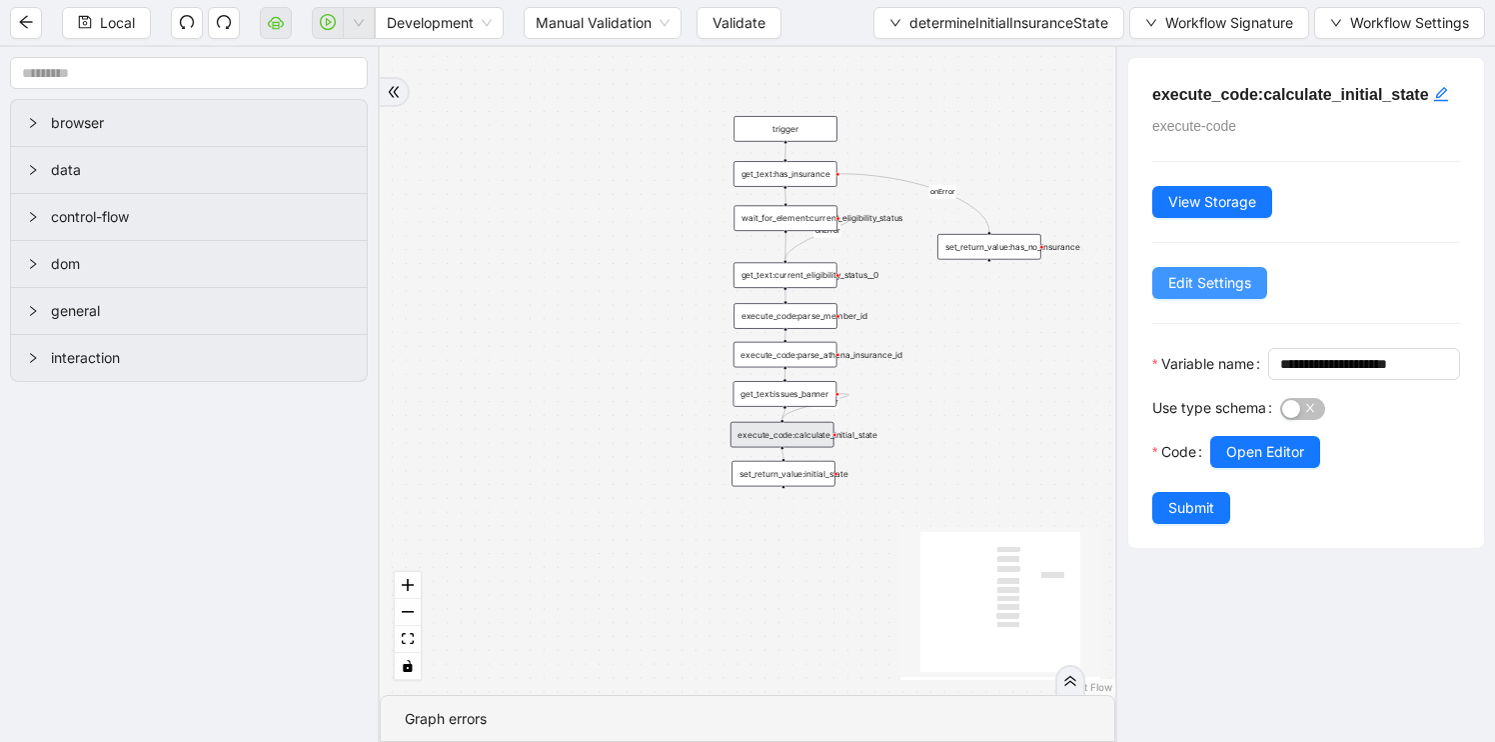
click at [1199, 294] on span "Edit Settings" at bounding box center [1209, 283] width 83 height 22
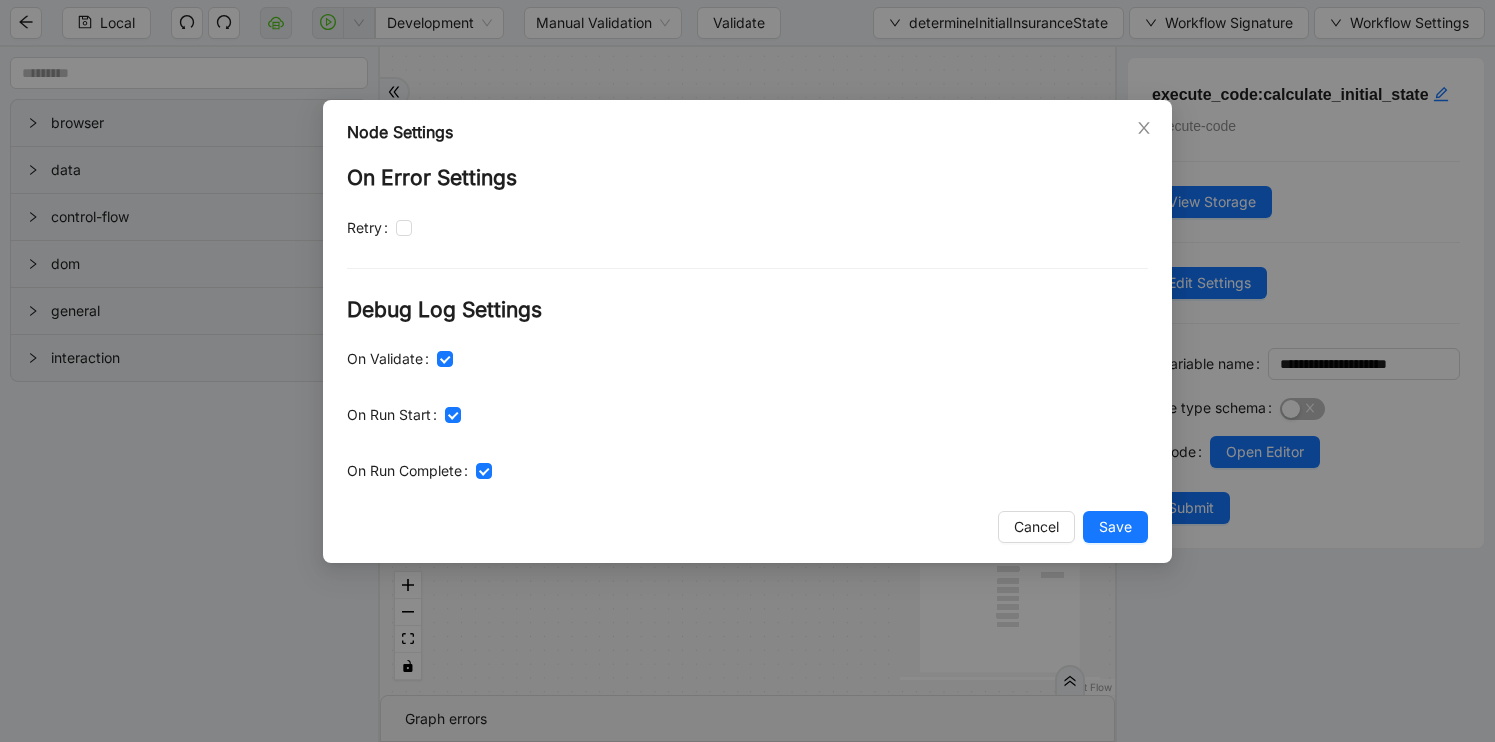
click at [669, 664] on div "Node Settings On Error Settings Retry Debug Log Settings On Validate On Run Sta…" at bounding box center [747, 371] width 1495 height 742
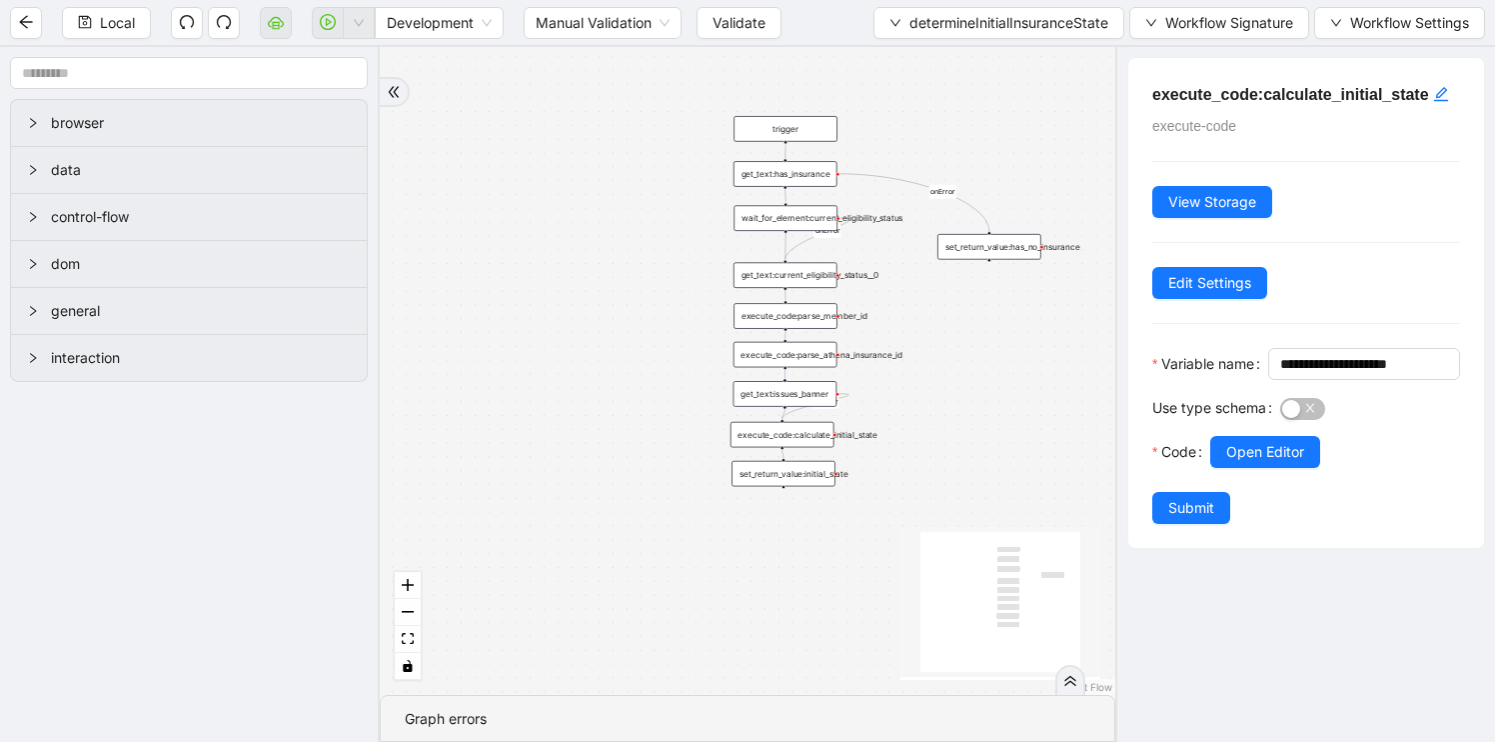
click at [792, 479] on div "set_return_value:initial_state" at bounding box center [784, 474] width 104 height 26
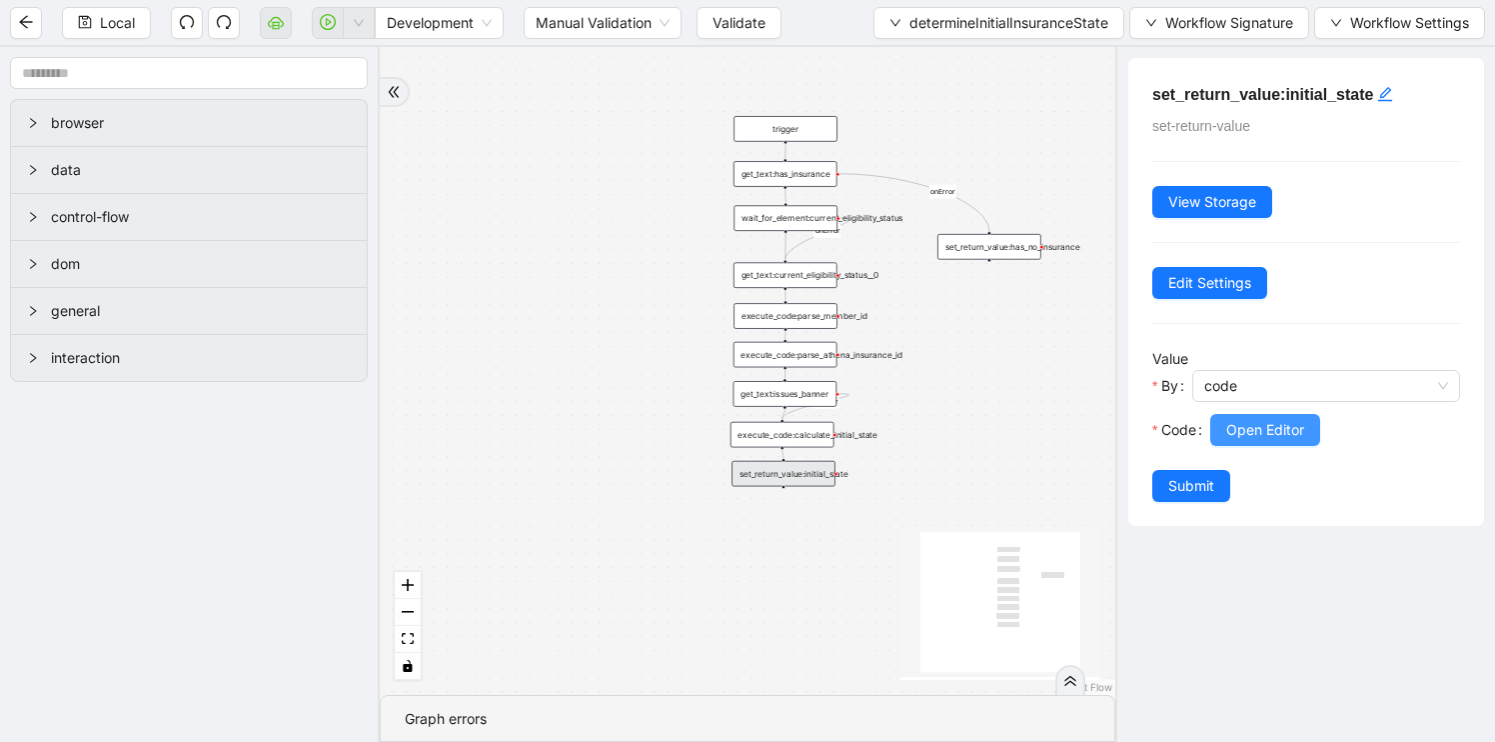
click at [1254, 425] on span "Open Editor" at bounding box center [1265, 430] width 78 height 22
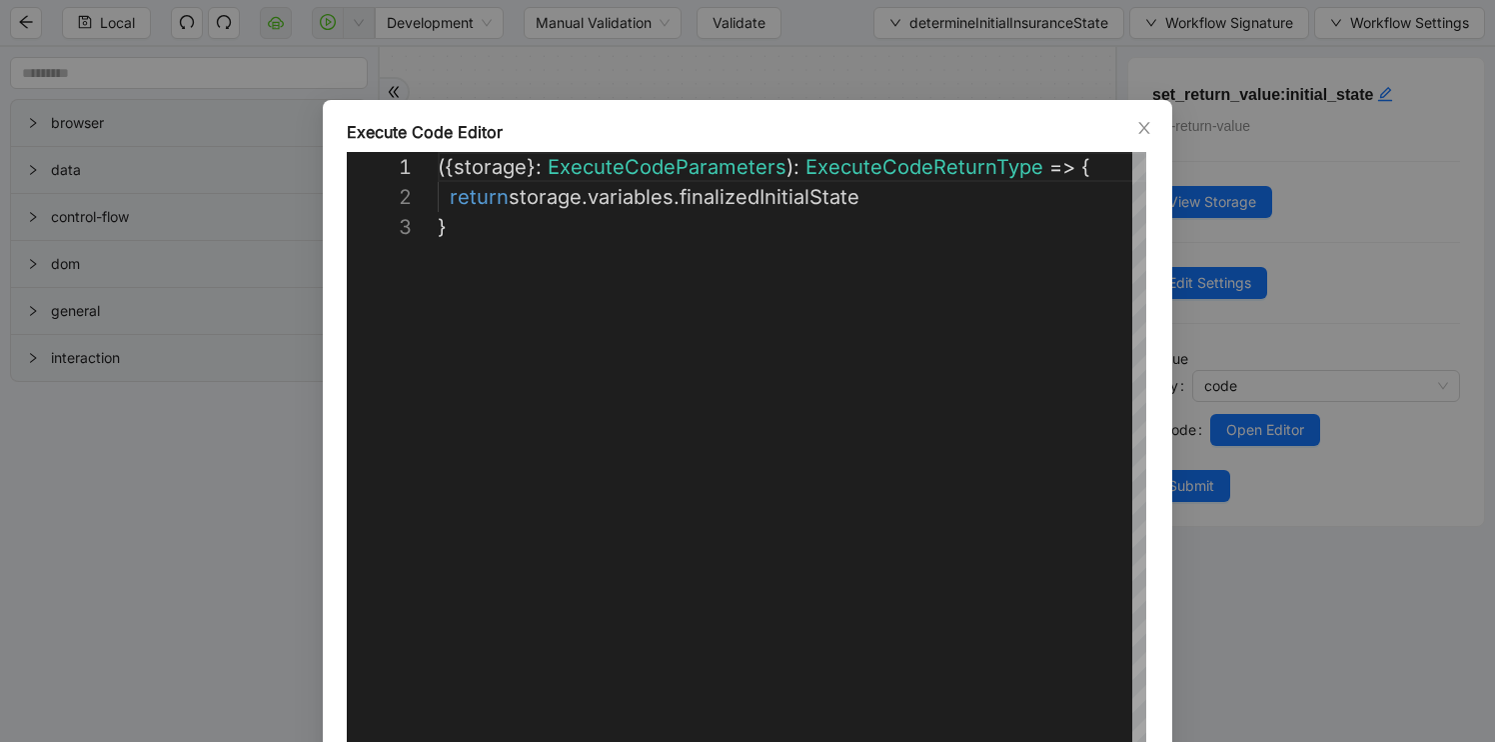
scroll to position [60, 0]
click at [226, 664] on div "**********" at bounding box center [747, 371] width 1495 height 742
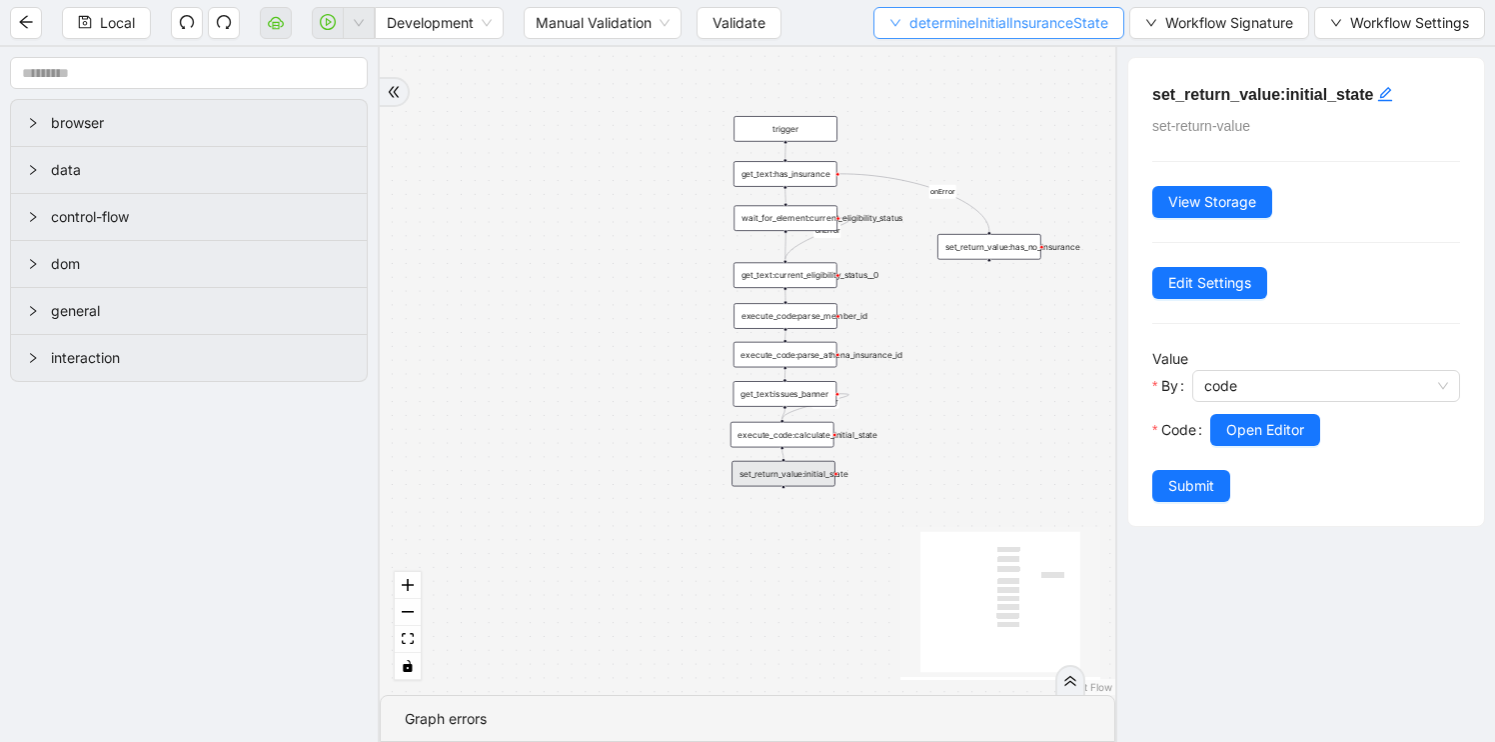
click at [956, 25] on span "determineInitialInsuranceState" at bounding box center [1009, 23] width 199 height 22
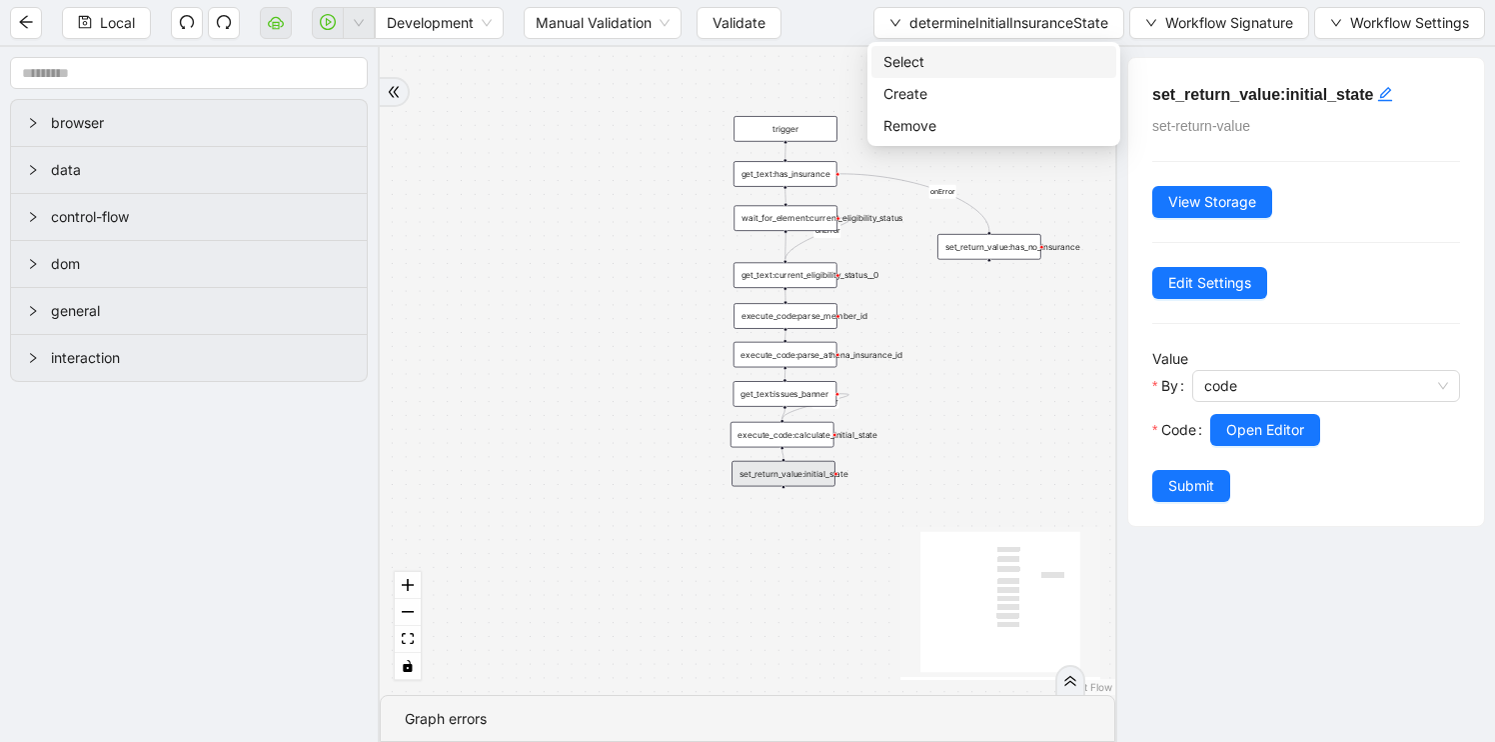
click at [940, 60] on span "Select" at bounding box center [994, 62] width 221 height 22
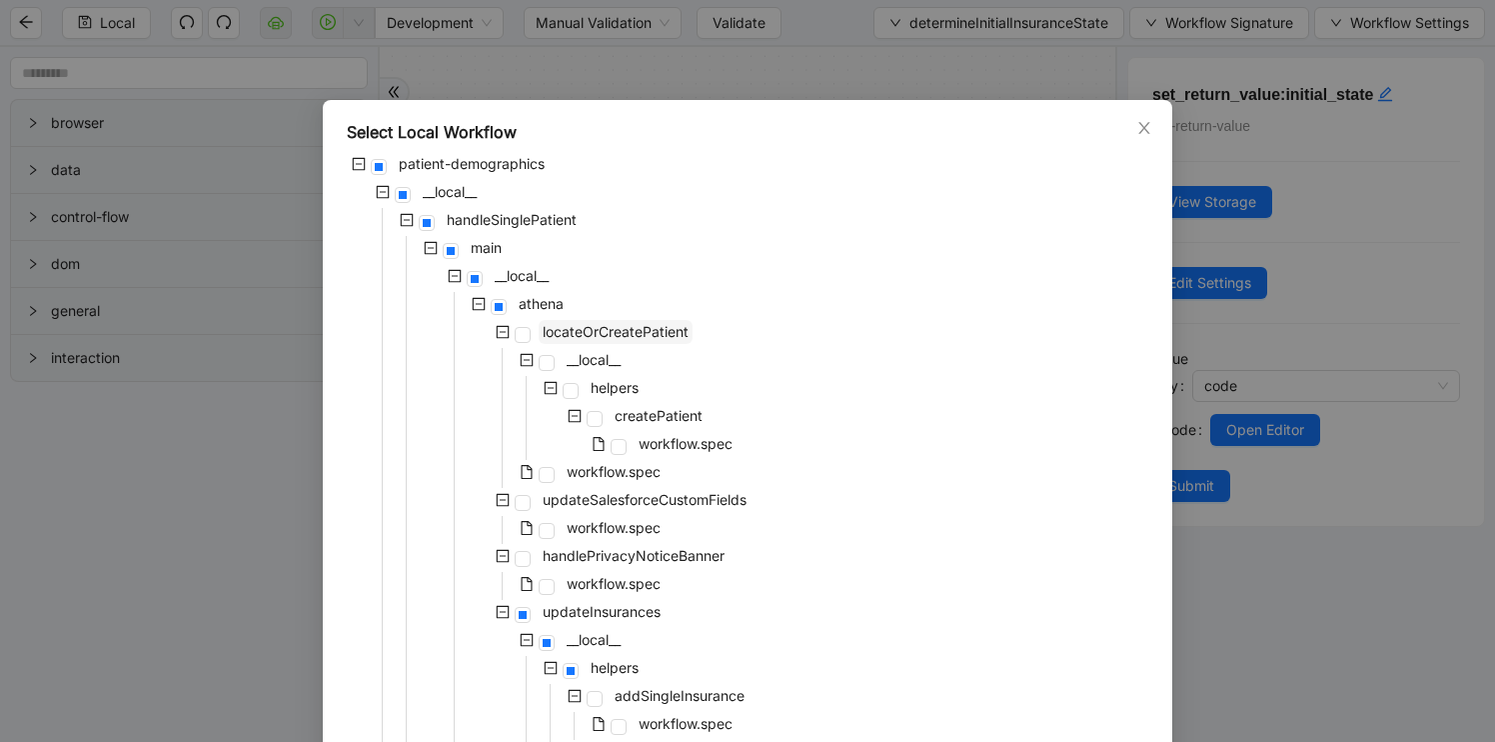
click at [651, 336] on span "locateOrCreatePatient" at bounding box center [616, 331] width 146 height 17
click at [550, 470] on span at bounding box center [547, 475] width 16 height 16
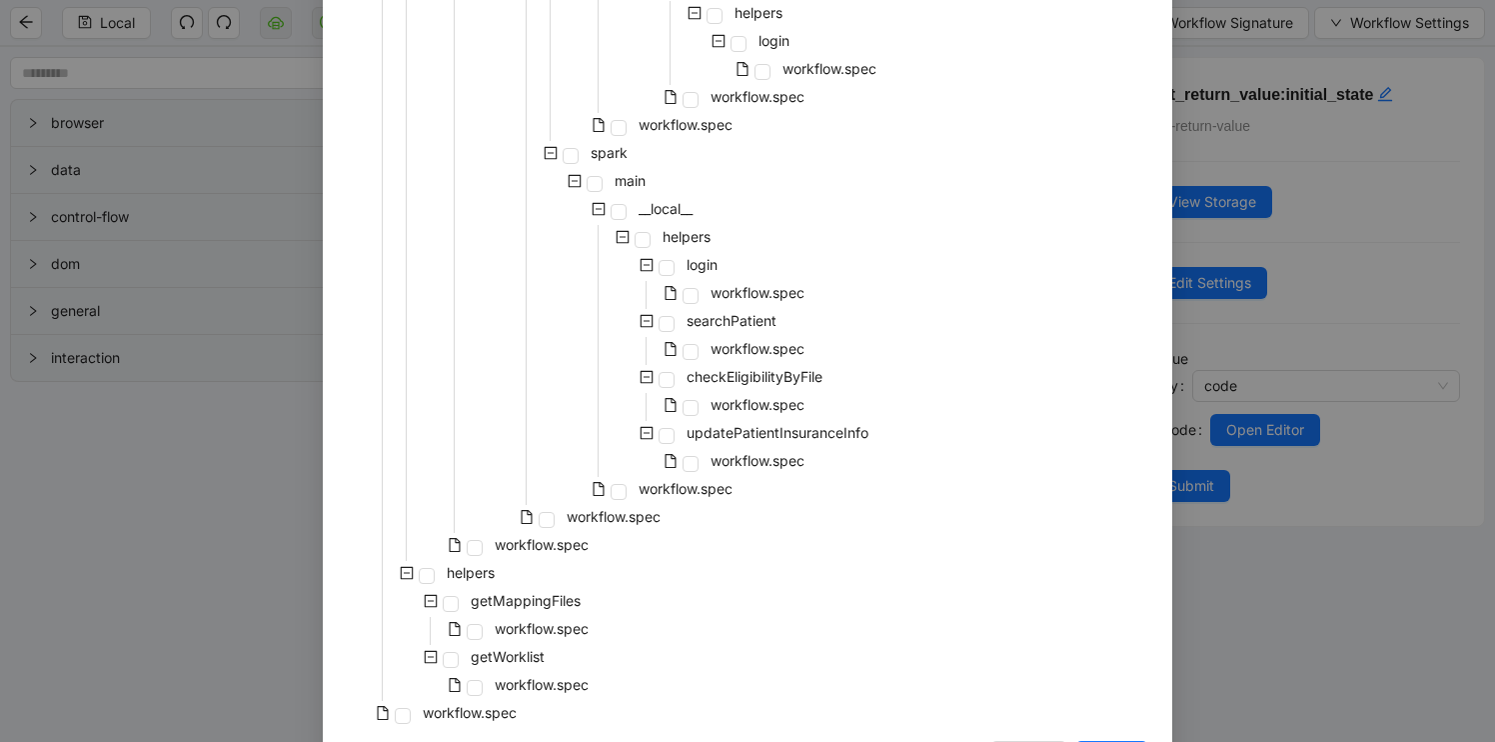
scroll to position [1597, 0]
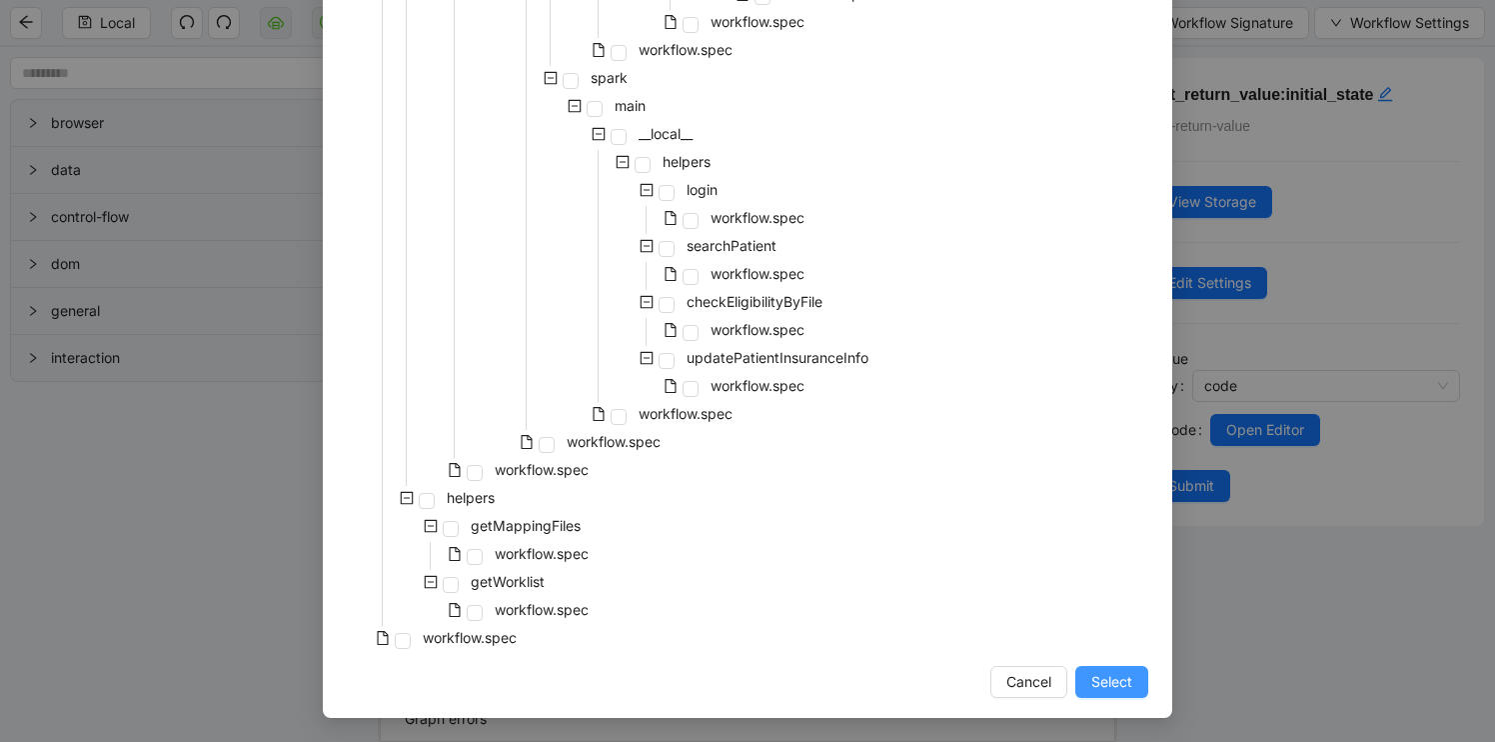
click at [1137, 689] on button "Select" at bounding box center [1111, 682] width 73 height 32
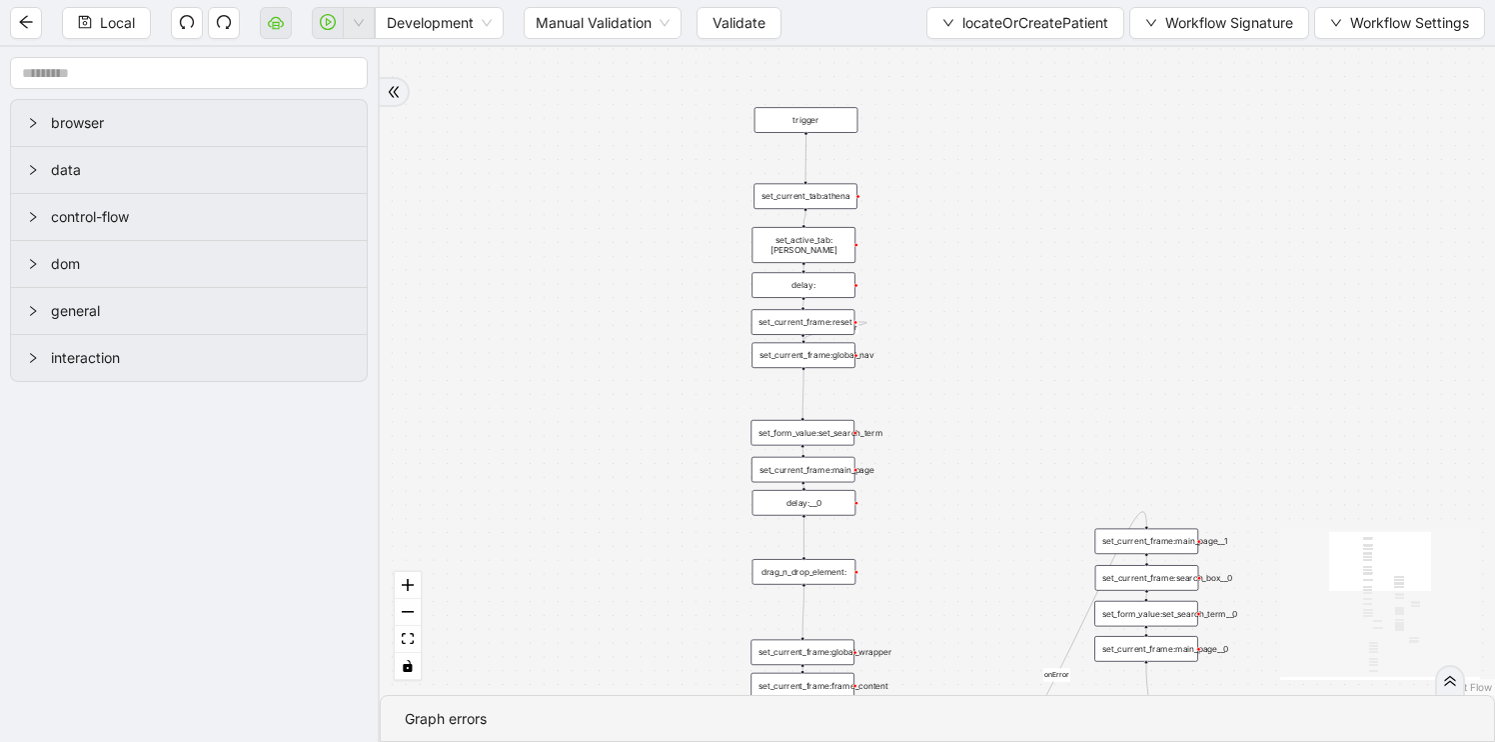
drag, startPoint x: 932, startPoint y: 311, endPoint x: 930, endPoint y: 510, distance: 198.9
click at [931, 510] on div "fallback found_patient_by_name_dob found_patient_by_id fallback success fallbac…" at bounding box center [937, 371] width 1115 height 648
click at [823, 287] on div "delay:" at bounding box center [803, 284] width 104 height 26
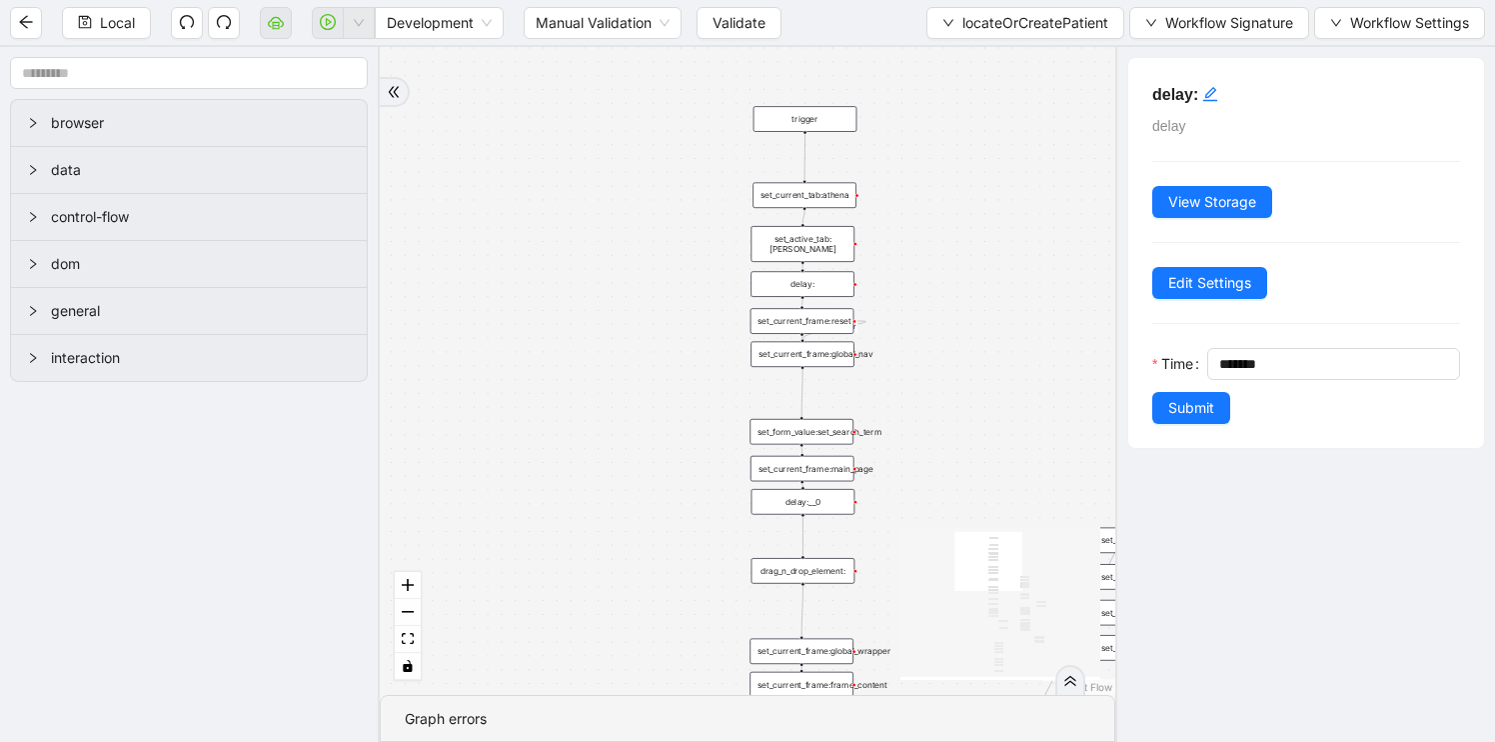
click at [837, 508] on div "delay:__0" at bounding box center [804, 502] width 104 height 26
drag, startPoint x: 930, startPoint y: 577, endPoint x: 873, endPoint y: 252, distance: 329.8
click at [873, 252] on div "fallback found_patient_by_name_dob found_patient_by_id fallback success fallbac…" at bounding box center [748, 371] width 736 height 648
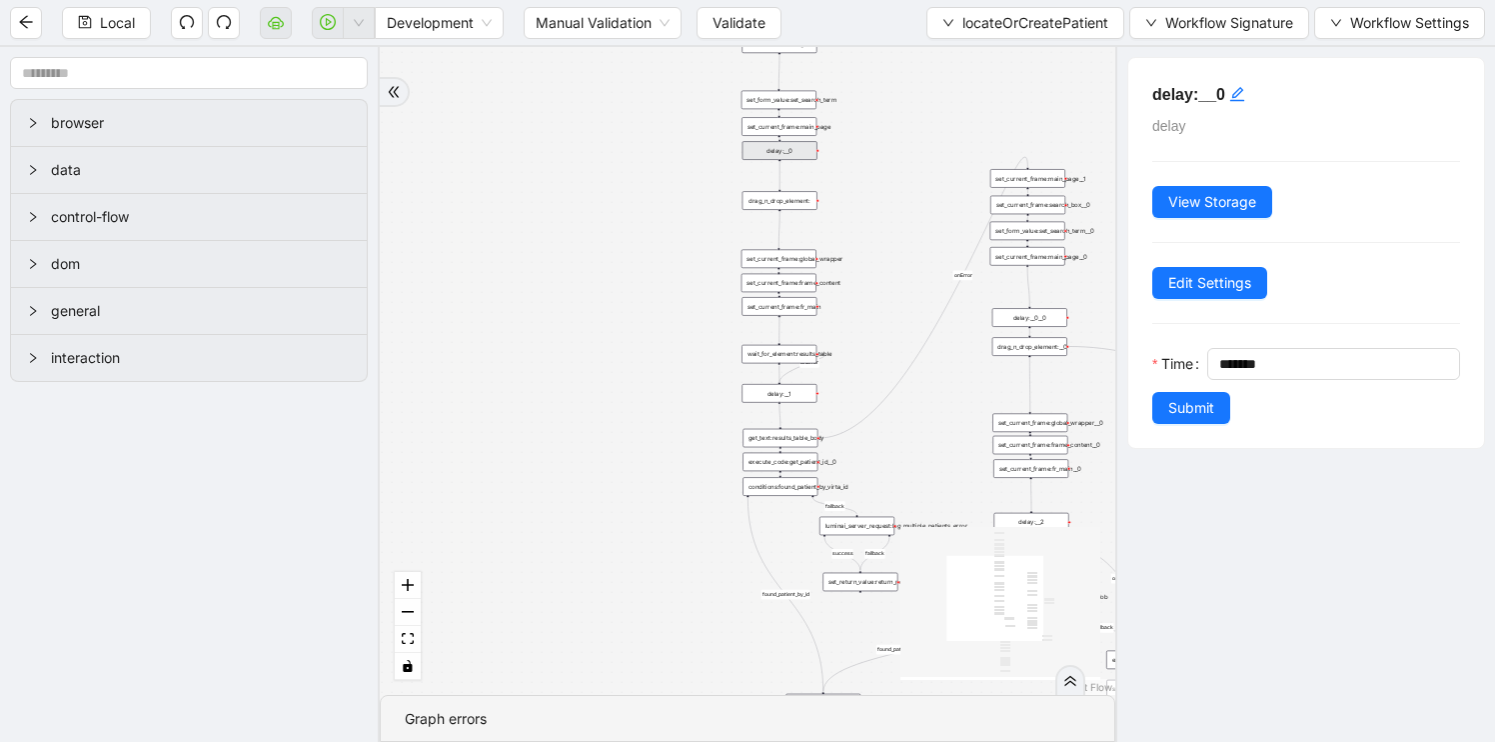
drag, startPoint x: 903, startPoint y: 347, endPoint x: 859, endPoint y: 54, distance: 296.1
click at [860, 54] on div "fallback found_patient_by_name_dob found_patient_by_id fallback success fallbac…" at bounding box center [748, 371] width 736 height 648
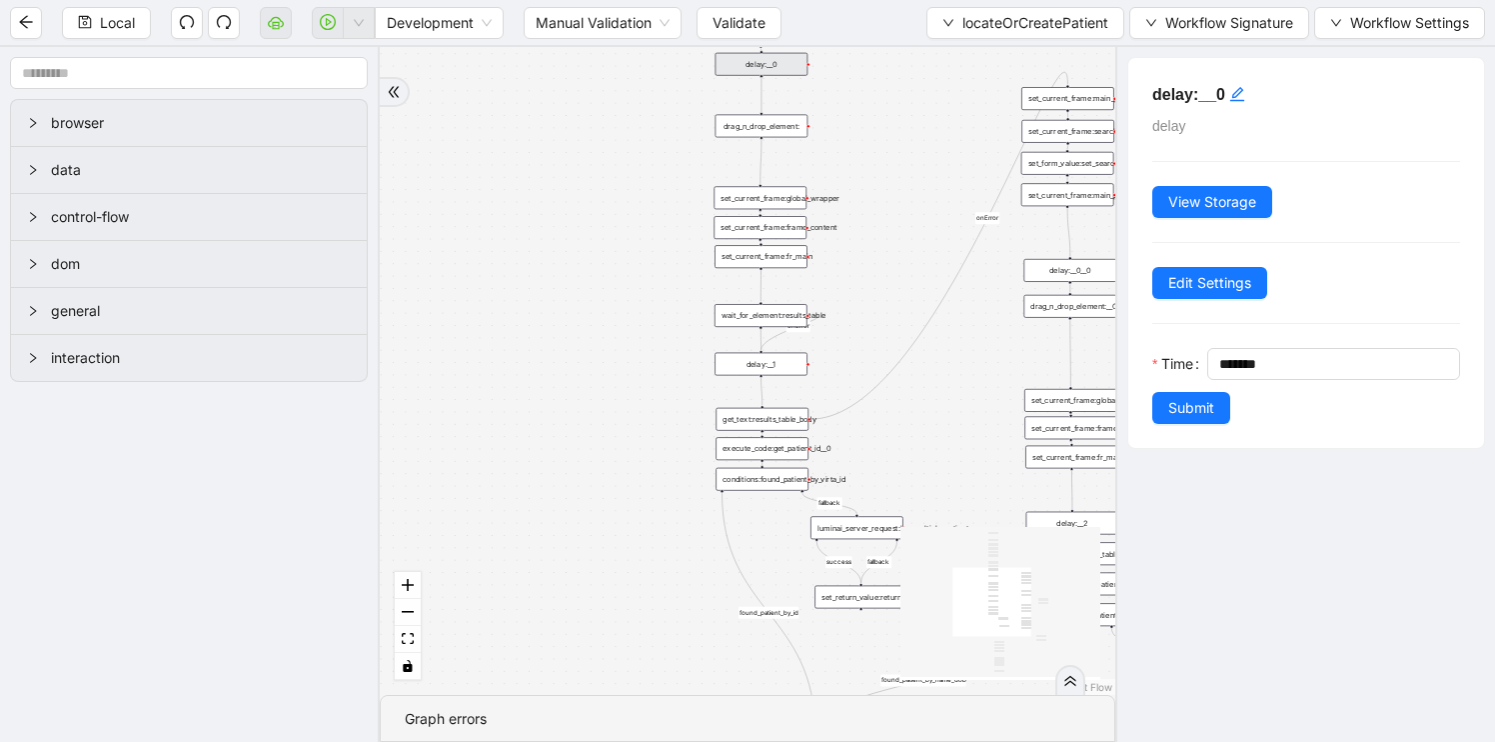
drag, startPoint x: 887, startPoint y: 342, endPoint x: 887, endPoint y: 259, distance: 83.0
click at [887, 259] on div "fallback found_patient_by_name_dob found_patient_by_id fallback success fallbac…" at bounding box center [748, 371] width 736 height 648
click at [777, 368] on div "delay:__1" at bounding box center [761, 364] width 93 height 23
drag, startPoint x: 674, startPoint y: 517, endPoint x: 589, endPoint y: 442, distance: 113.3
click at [589, 442] on div "fallback found_patient_by_name_dob found_patient_by_id fallback success fallbac…" at bounding box center [748, 371] width 736 height 648
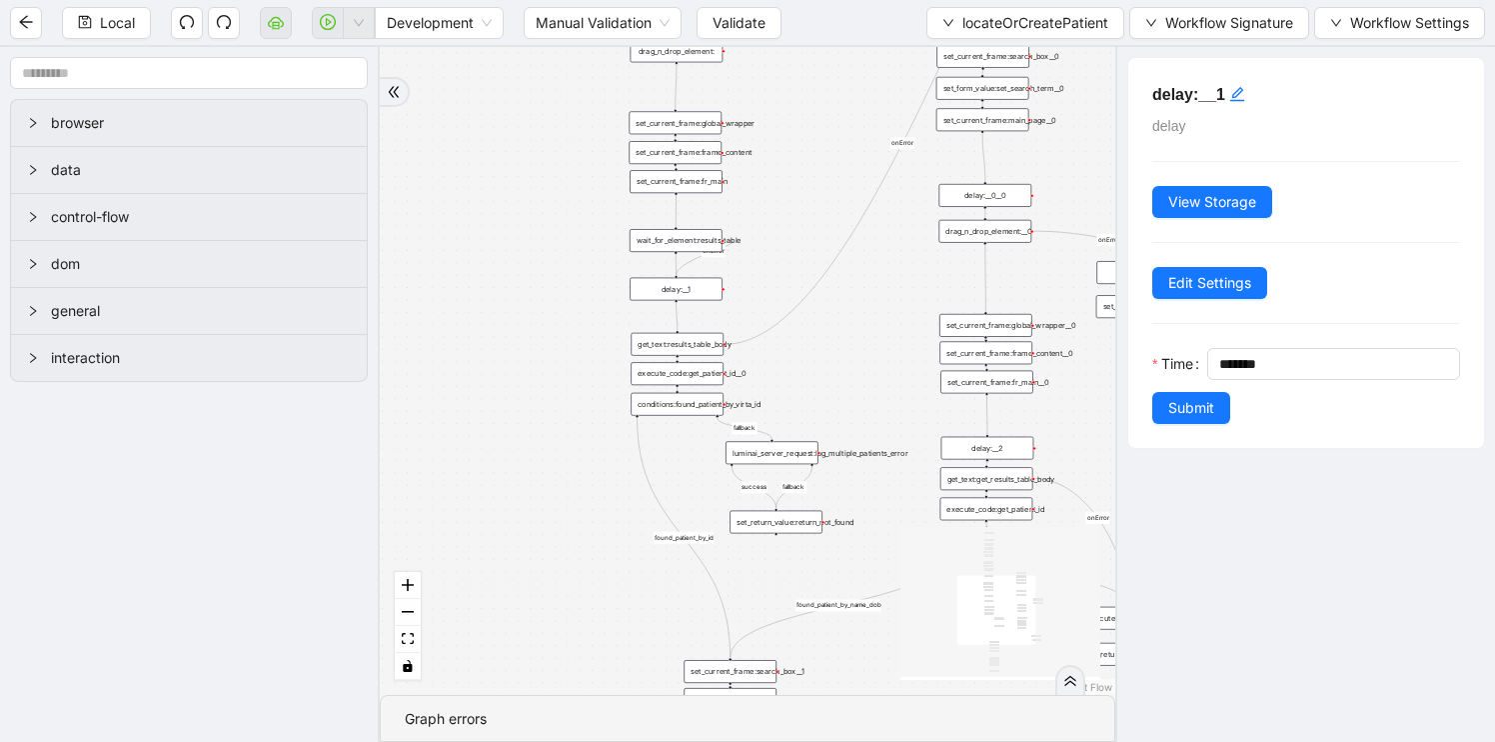
click at [660, 348] on div "get_text:results_table_body" at bounding box center [677, 344] width 93 height 23
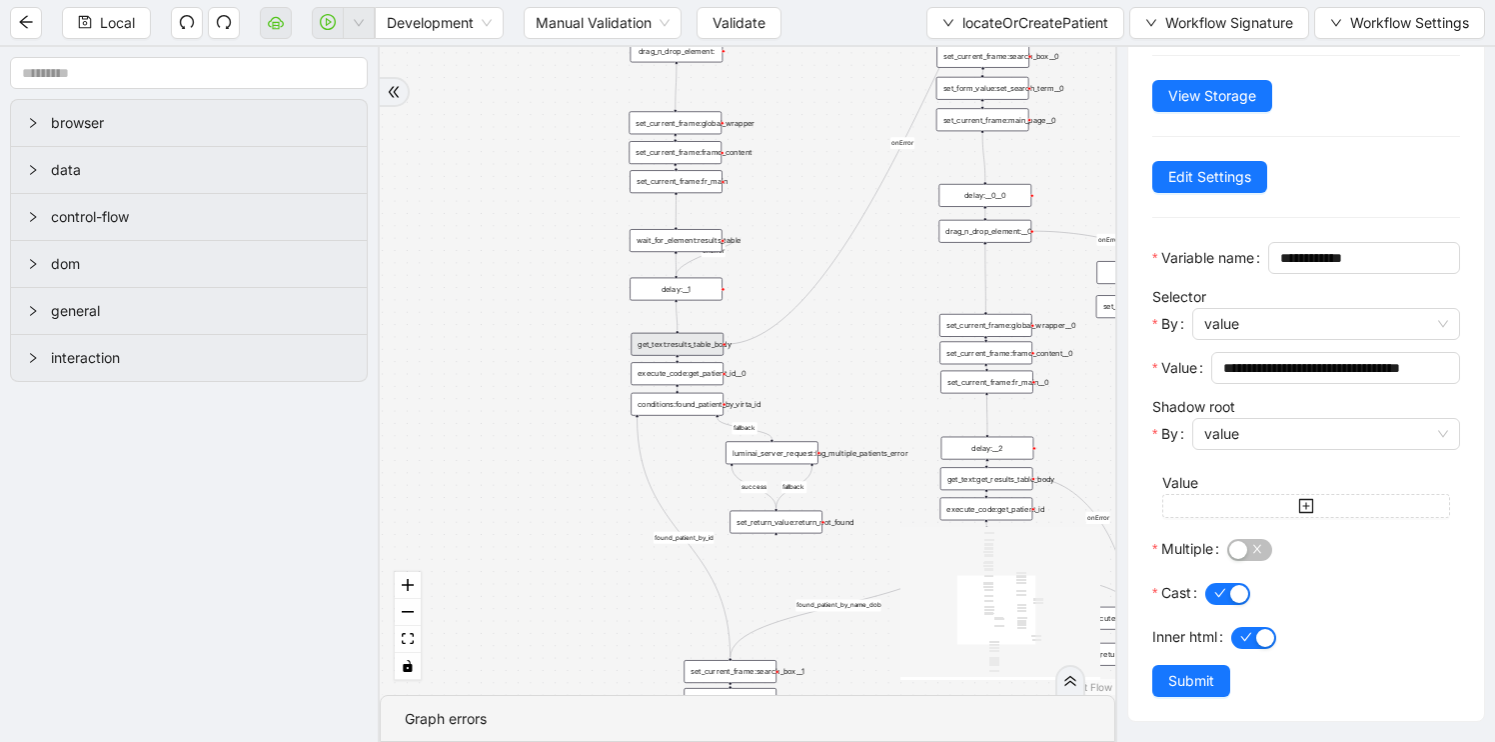
scroll to position [137, 0]
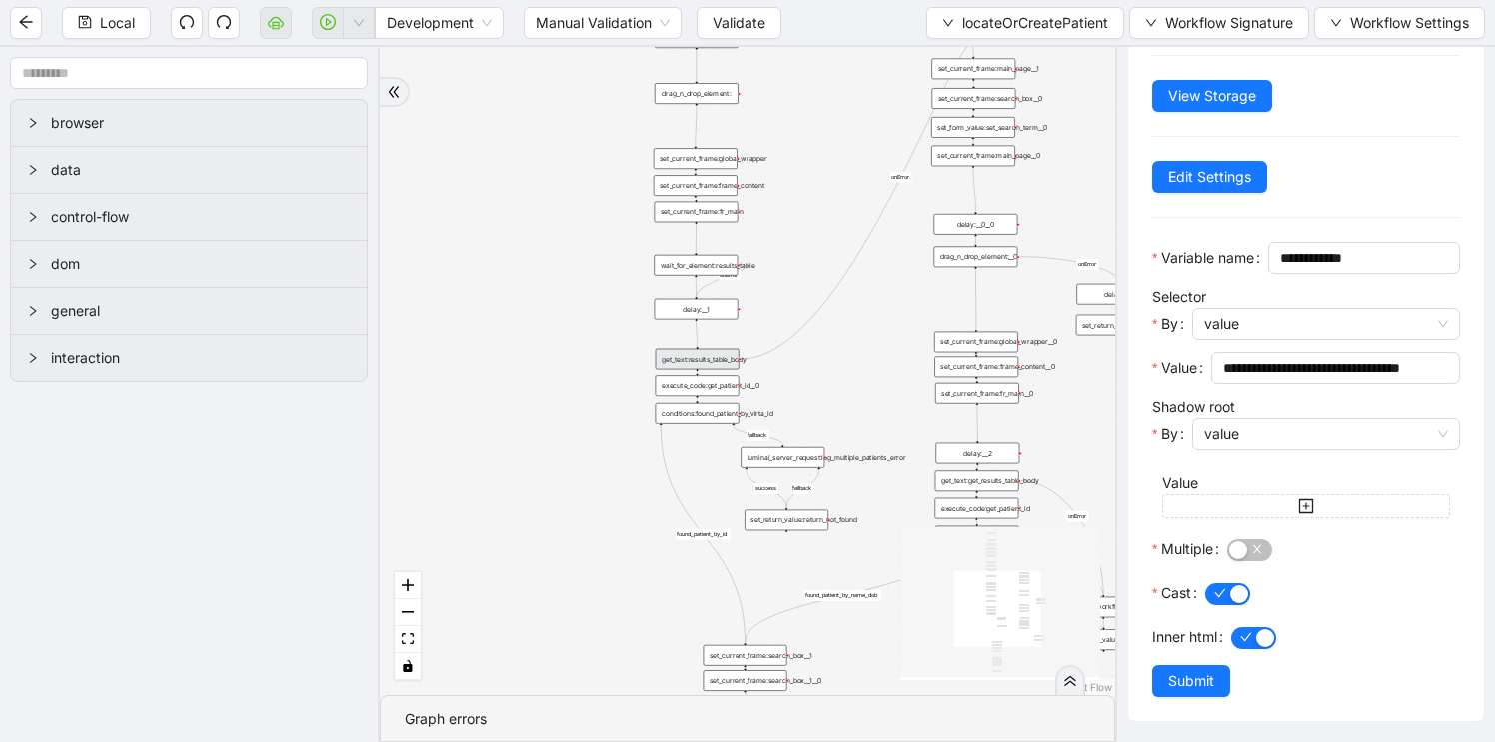
drag, startPoint x: 899, startPoint y: 545, endPoint x: 828, endPoint y: 323, distance: 233.0
click at [829, 323] on div "fallback found_patient_by_name_dob found_patient_by_id fallback success fallbac…" at bounding box center [748, 371] width 736 height 648
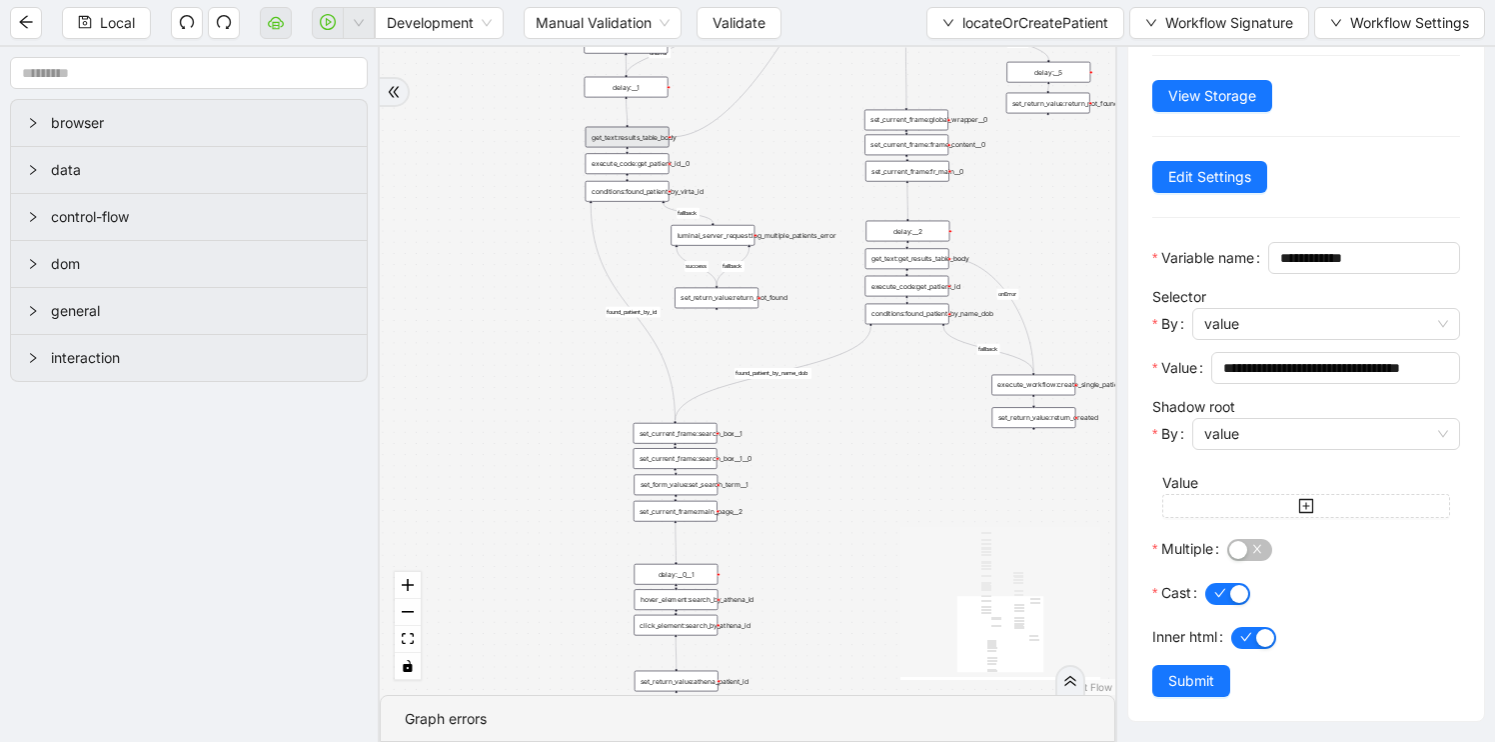
drag, startPoint x: 808, startPoint y: 507, endPoint x: 807, endPoint y: 371, distance: 135.9
click at [807, 371] on div "fallback found_patient_by_name_dob found_patient_by_id fallback success fallbac…" at bounding box center [748, 371] width 736 height 648
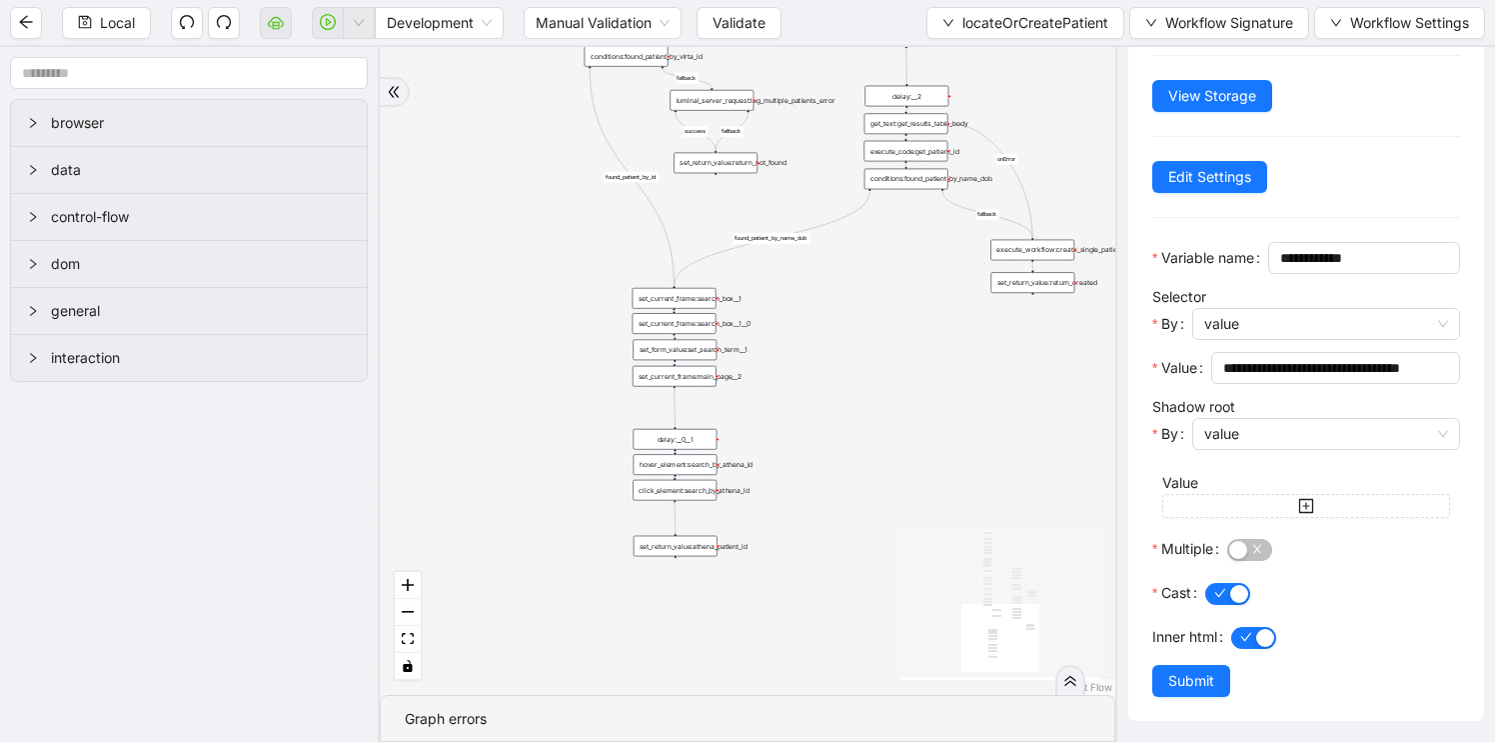
click at [668, 440] on div "delay:__0__1" at bounding box center [676, 439] width 84 height 21
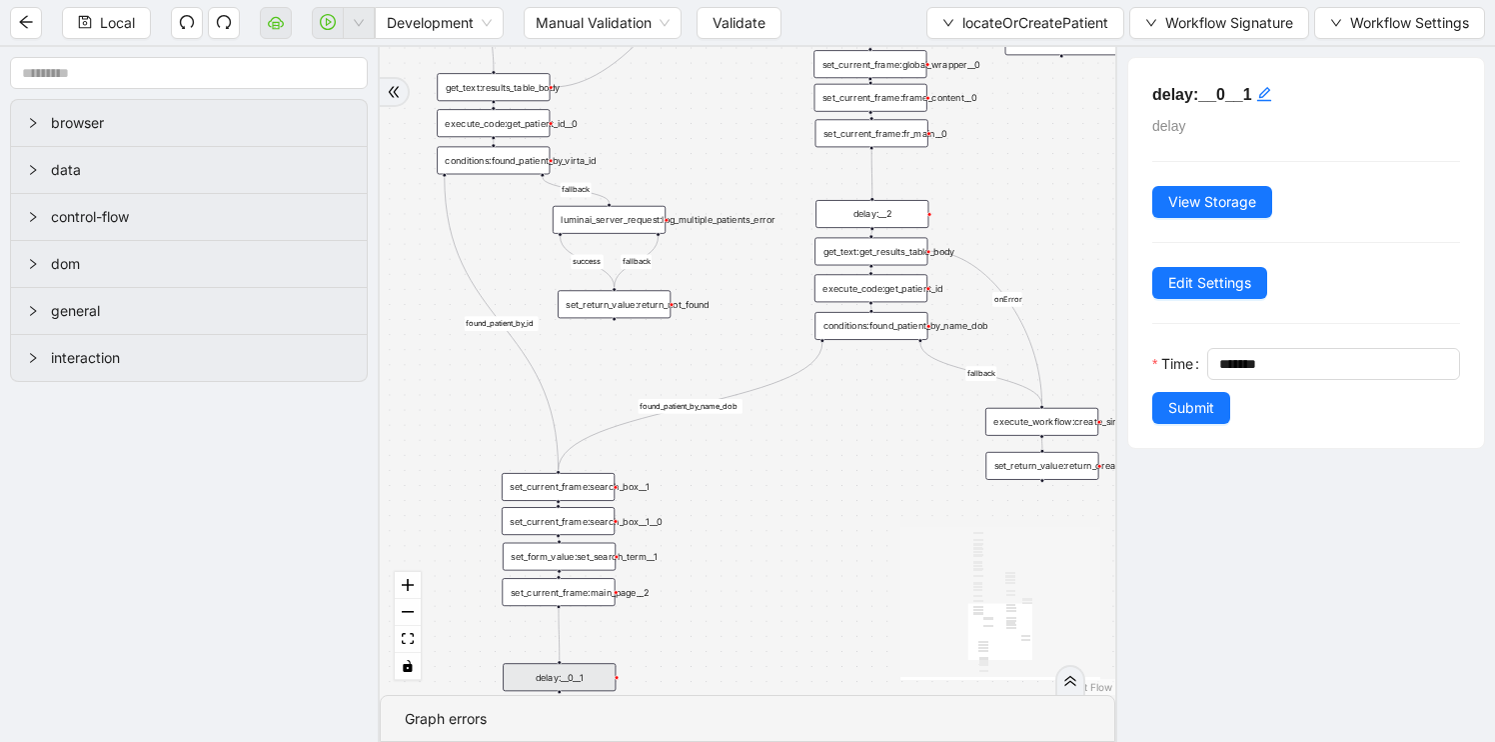
drag, startPoint x: 869, startPoint y: 465, endPoint x: 812, endPoint y: 726, distance: 267.0
click at [812, 726] on section "fallback found_patient_by_name_dob found_patient_by_id fallback success fallbac…" at bounding box center [748, 394] width 736 height 695
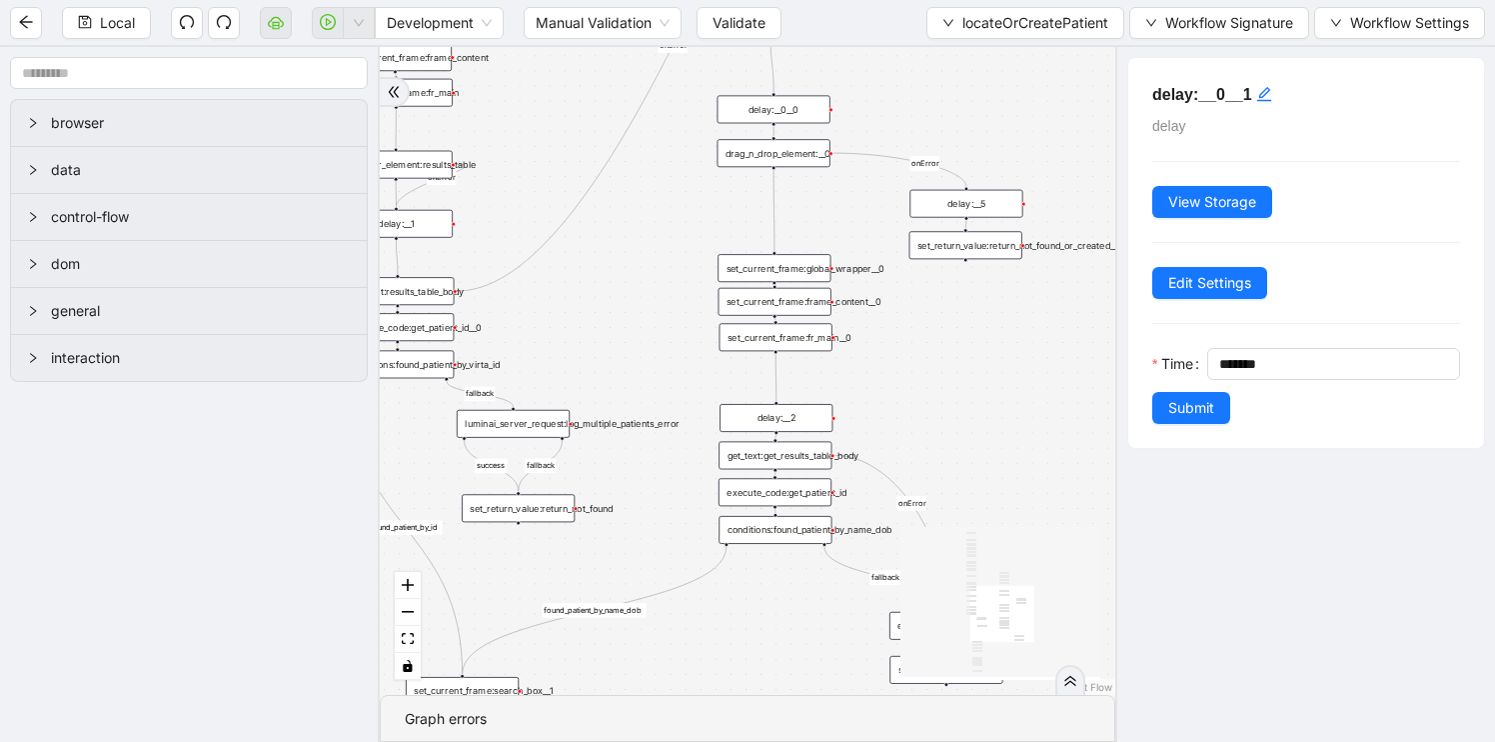
drag, startPoint x: 842, startPoint y: 565, endPoint x: 754, endPoint y: 755, distance: 209.3
click at [754, 741] on html "Local Development Manual Validation Validate locateOrCreatePatient Workflow Sig…" at bounding box center [747, 371] width 1495 height 742
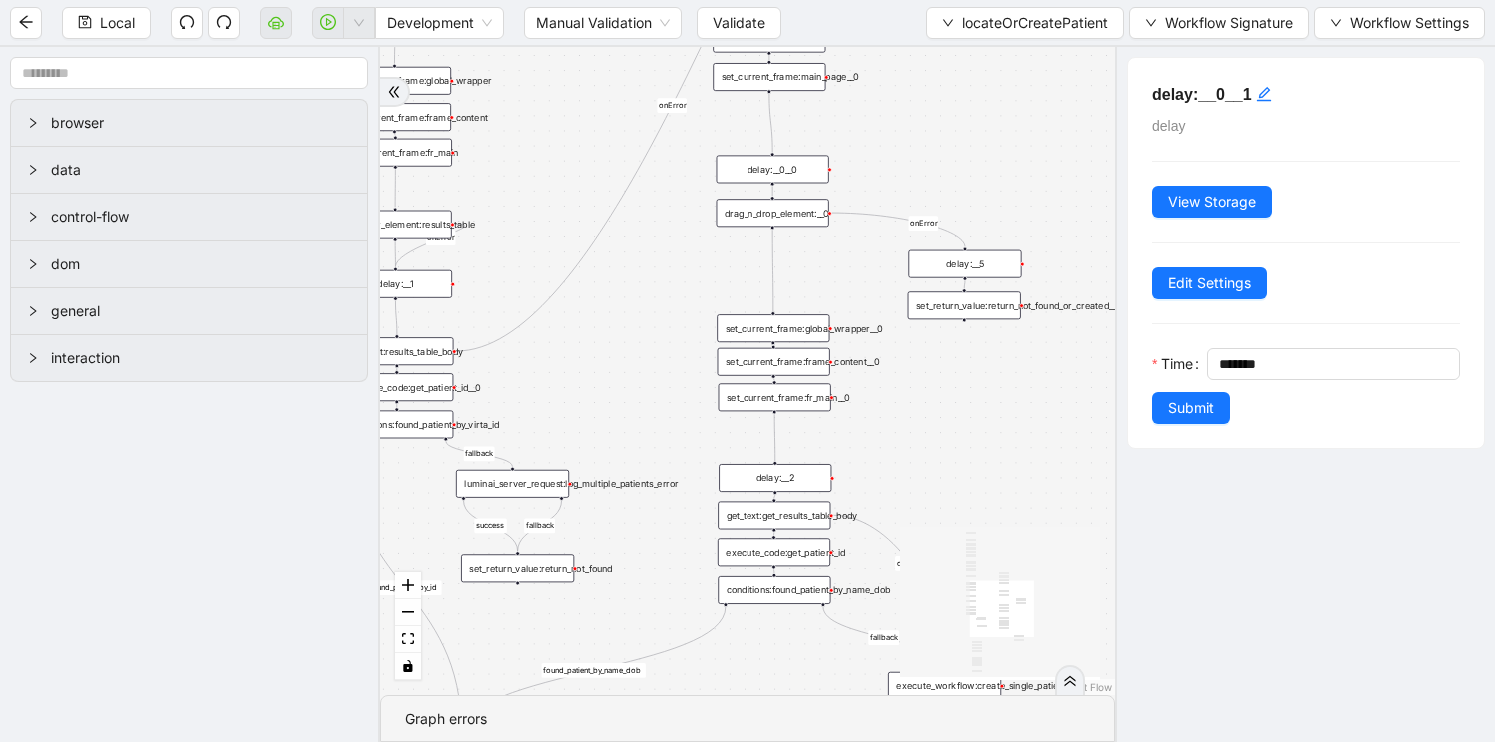
drag, startPoint x: 975, startPoint y: 377, endPoint x: 974, endPoint y: 464, distance: 87.0
click at [975, 465] on div "fallback found_patient_by_name_dob found_patient_by_id fallback success fallbac…" at bounding box center [748, 371] width 736 height 648
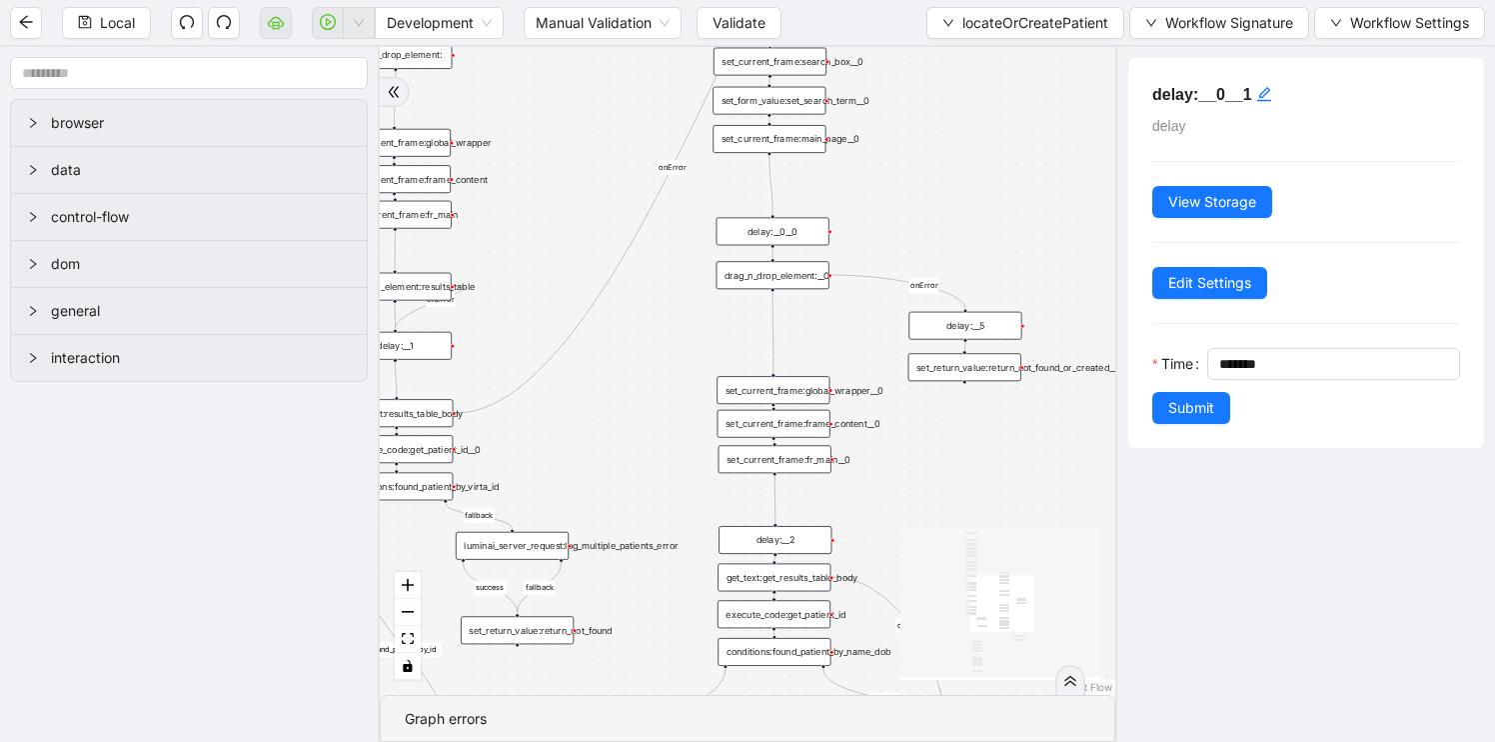
drag, startPoint x: 974, startPoint y: 462, endPoint x: 969, endPoint y: 493, distance: 31.4
click at [974, 496] on div "fallback found_patient_by_name_dob found_patient_by_id fallback success fallbac…" at bounding box center [748, 371] width 736 height 648
click at [963, 332] on div "delay:__5" at bounding box center [965, 326] width 113 height 28
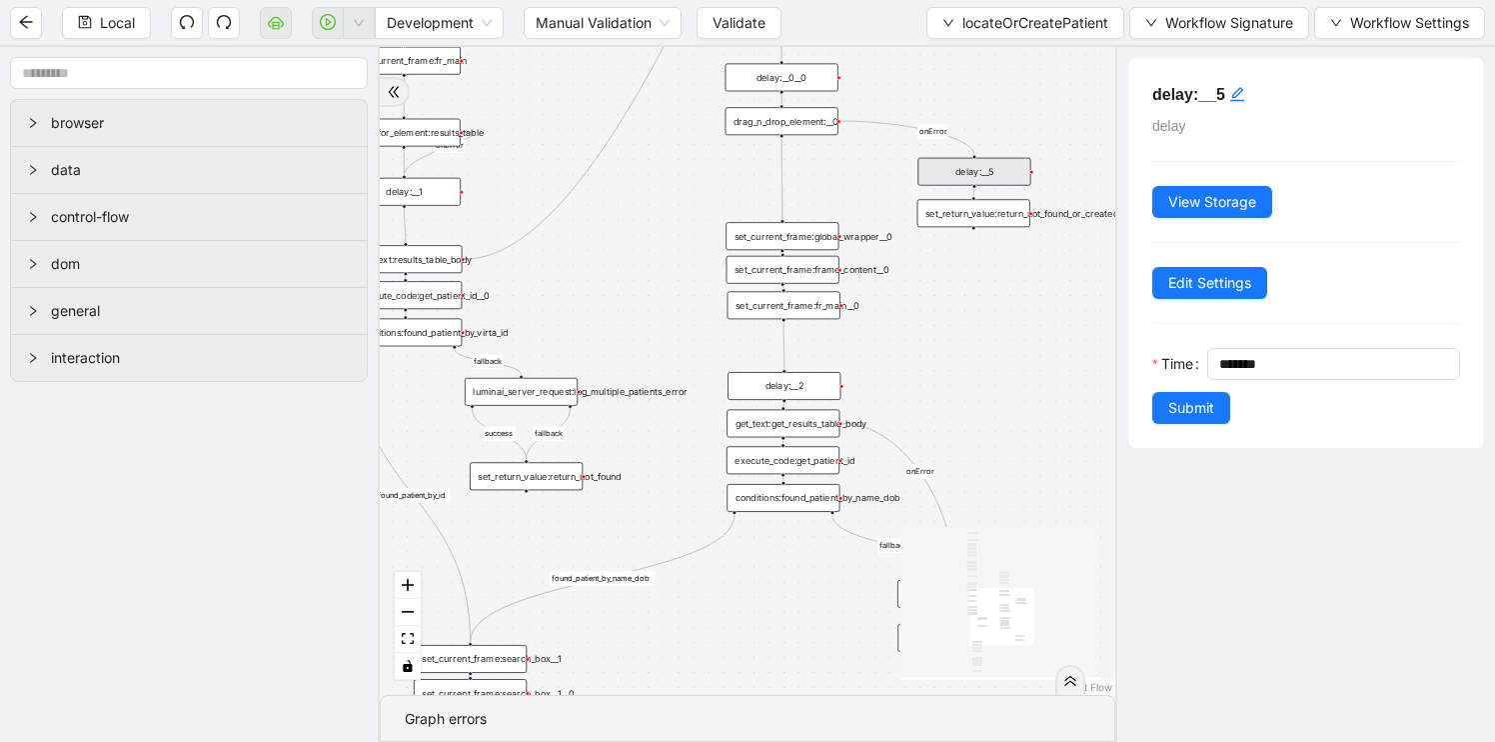
drag, startPoint x: 922, startPoint y: 218, endPoint x: 931, endPoint y: 64, distance: 154.2
click at [931, 64] on div "fallback found_patient_by_name_dob found_patient_by_id fallback success fallbac…" at bounding box center [748, 371] width 736 height 648
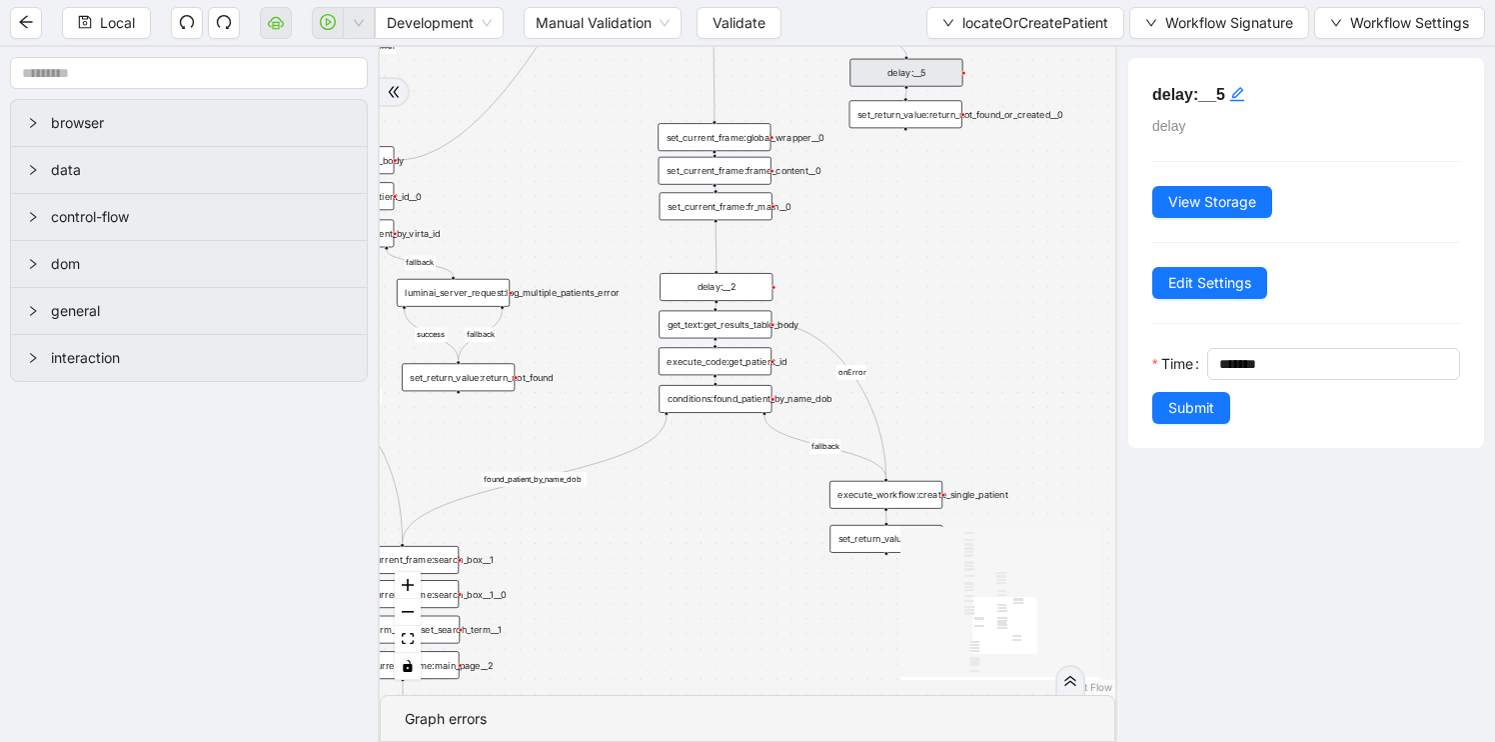
drag, startPoint x: 1046, startPoint y: 365, endPoint x: 958, endPoint y: 244, distance: 149.5
click at [958, 244] on div "fallback found_patient_by_name_dob found_patient_by_id fallback success fallbac…" at bounding box center [748, 371] width 736 height 648
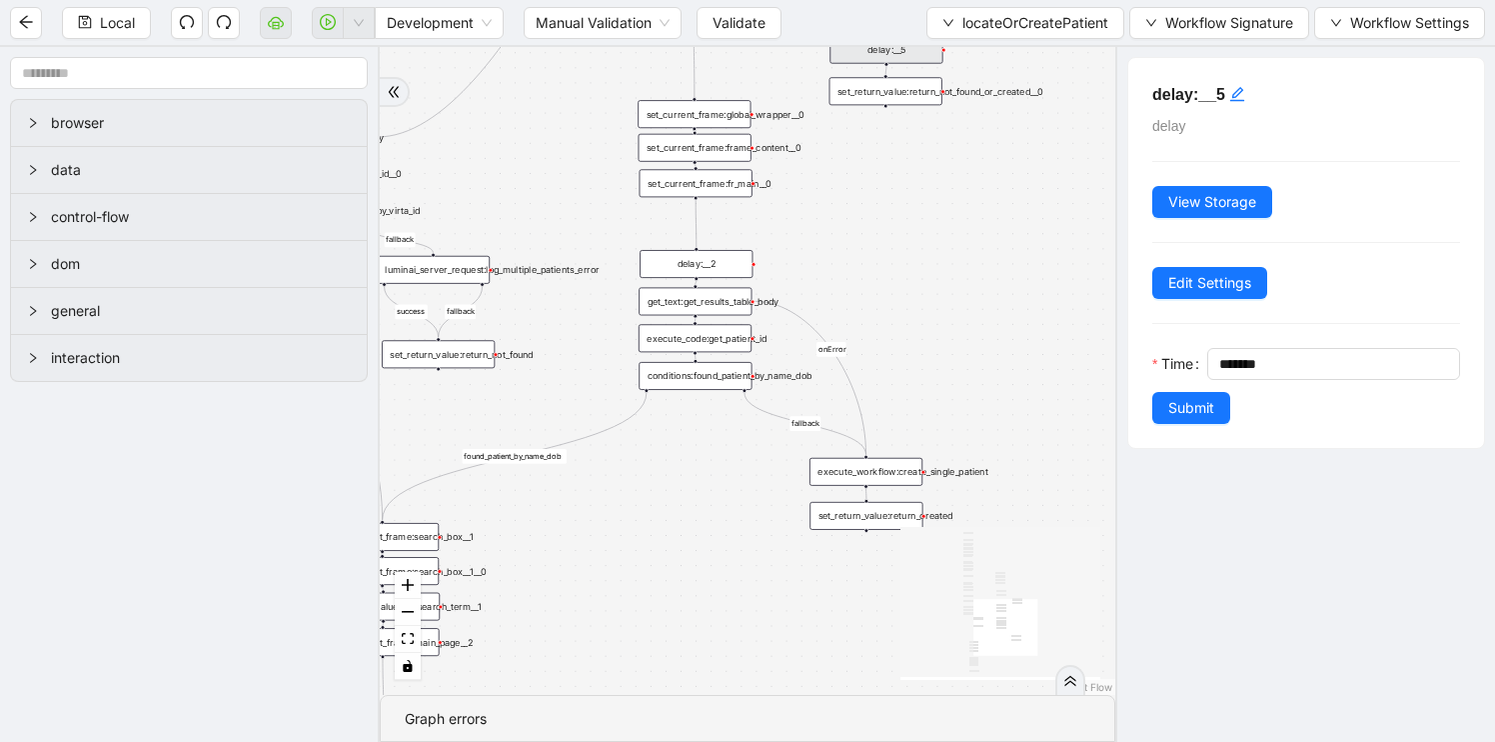
click at [881, 488] on div "fallback found_patient_by_name_dob found_patient_by_id fallback success fallbac…" at bounding box center [748, 371] width 736 height 648
click at [874, 468] on div "execute_workflow:create_single_patient" at bounding box center [866, 472] width 113 height 28
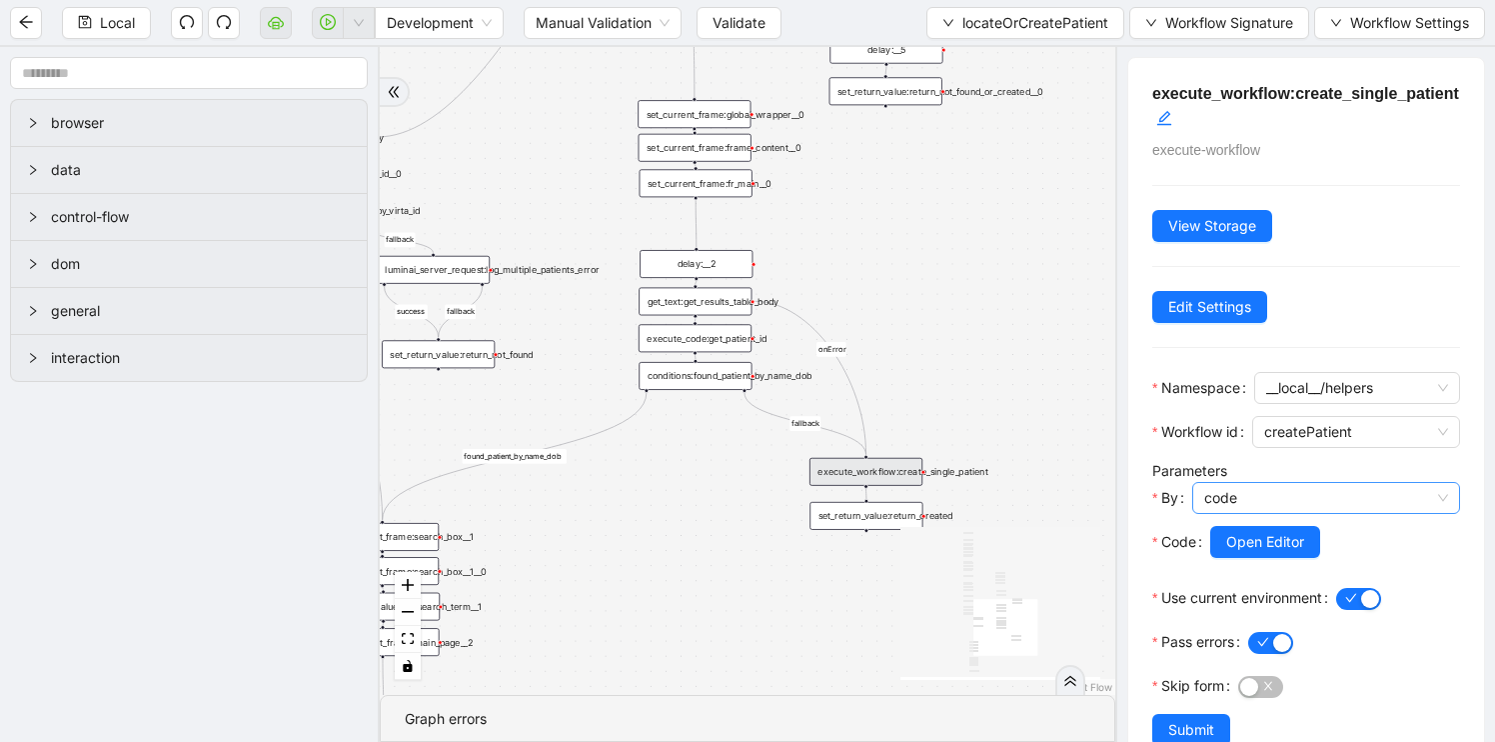
scroll to position [48, 0]
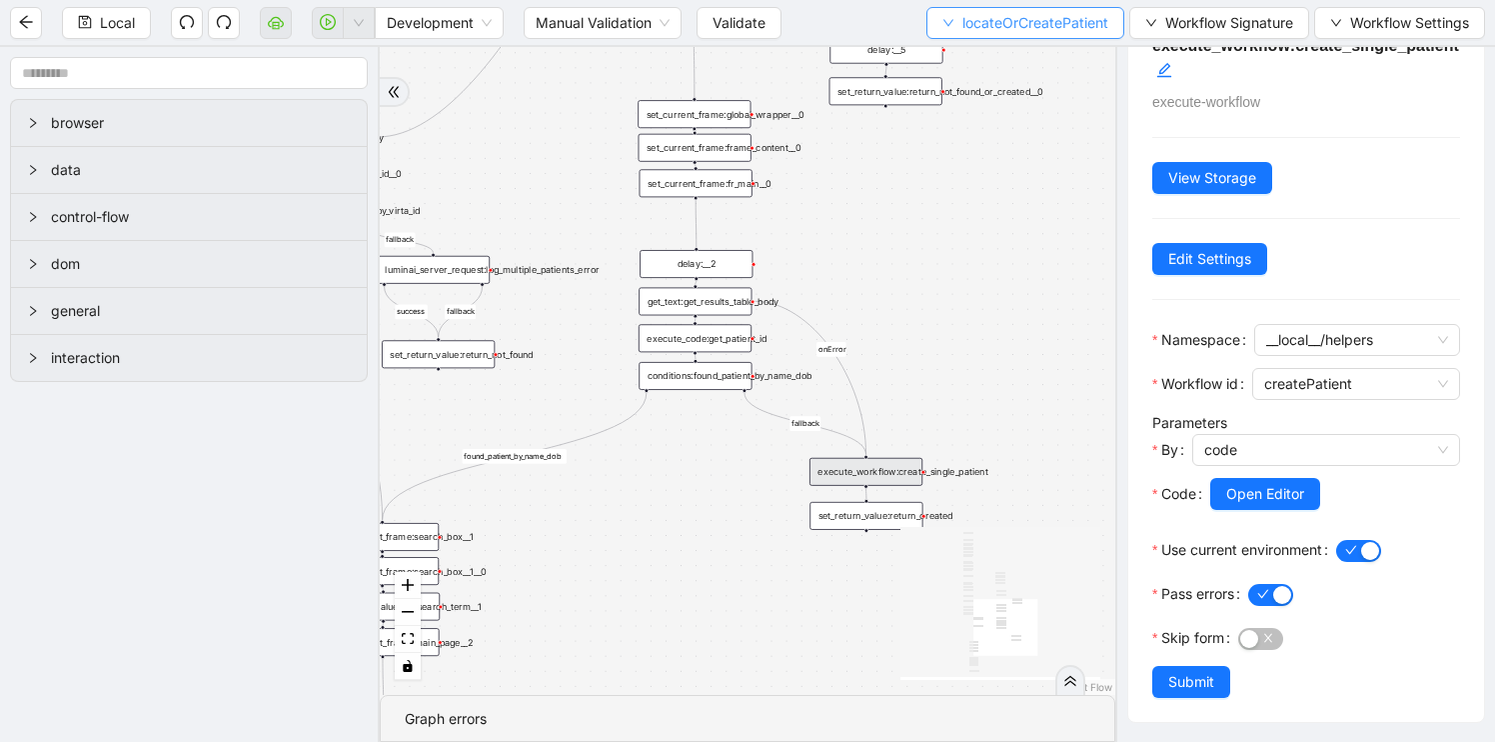
click at [1013, 35] on button "locateOrCreatePatient" at bounding box center [1026, 23] width 198 height 32
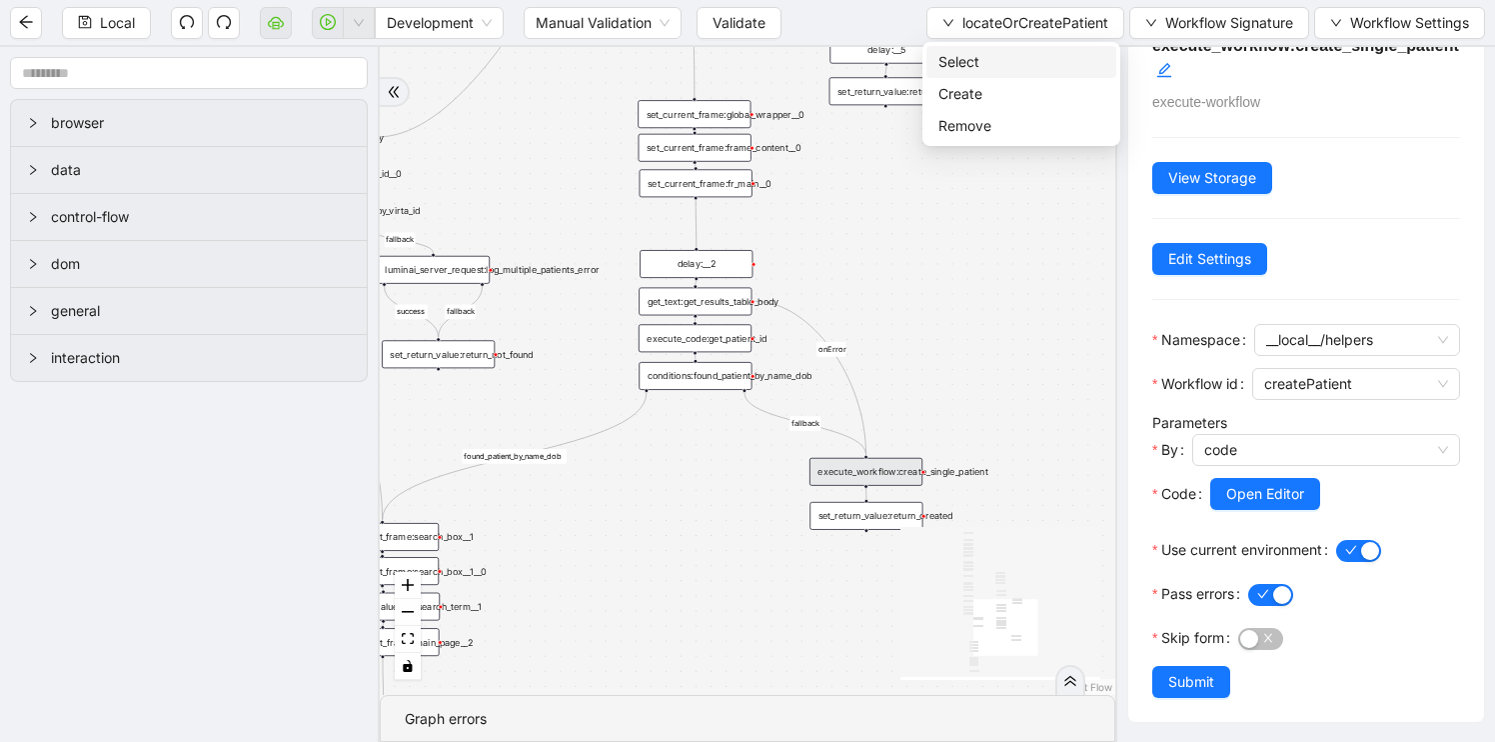
click at [970, 63] on span "Select" at bounding box center [1022, 62] width 166 height 22
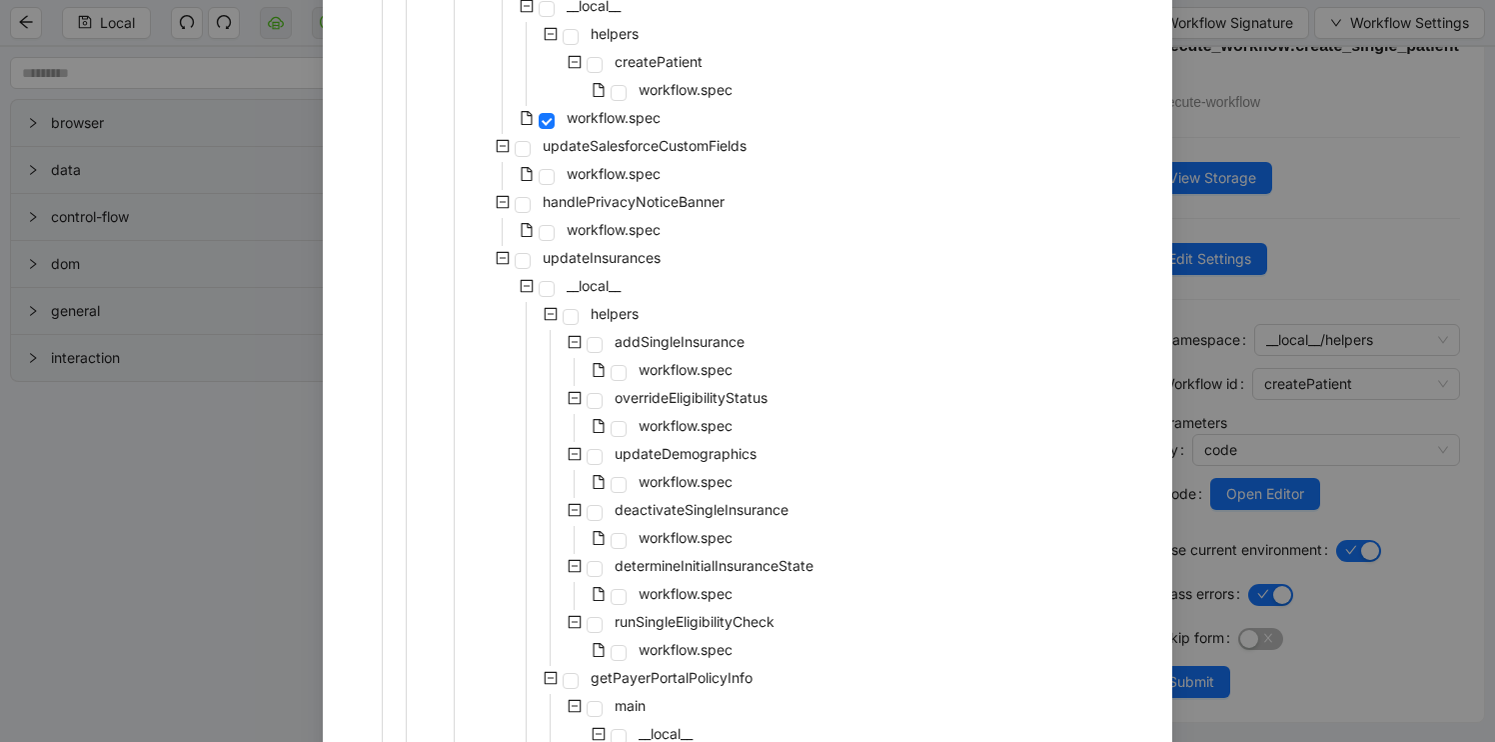
scroll to position [392, 0]
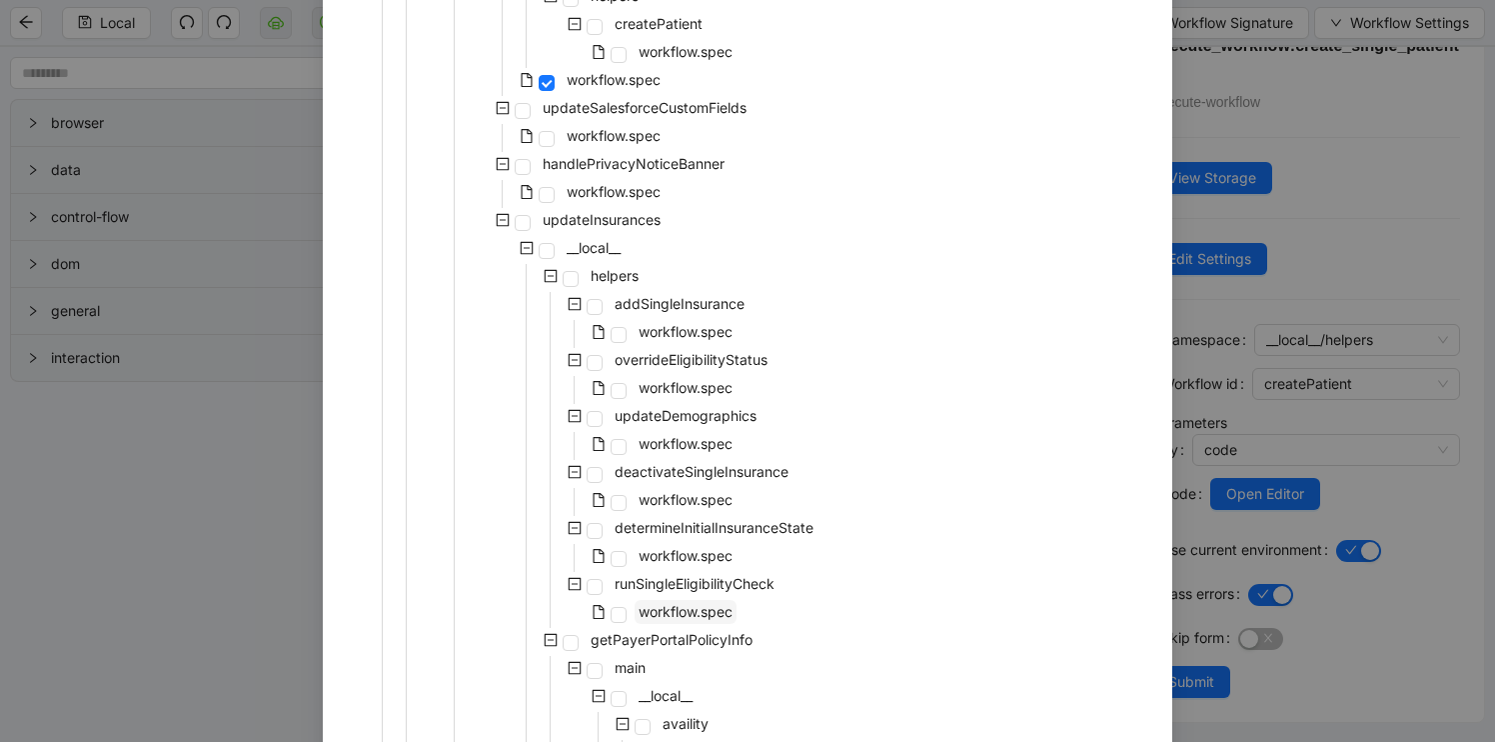
click at [704, 613] on span "workflow.spec" at bounding box center [686, 611] width 94 height 17
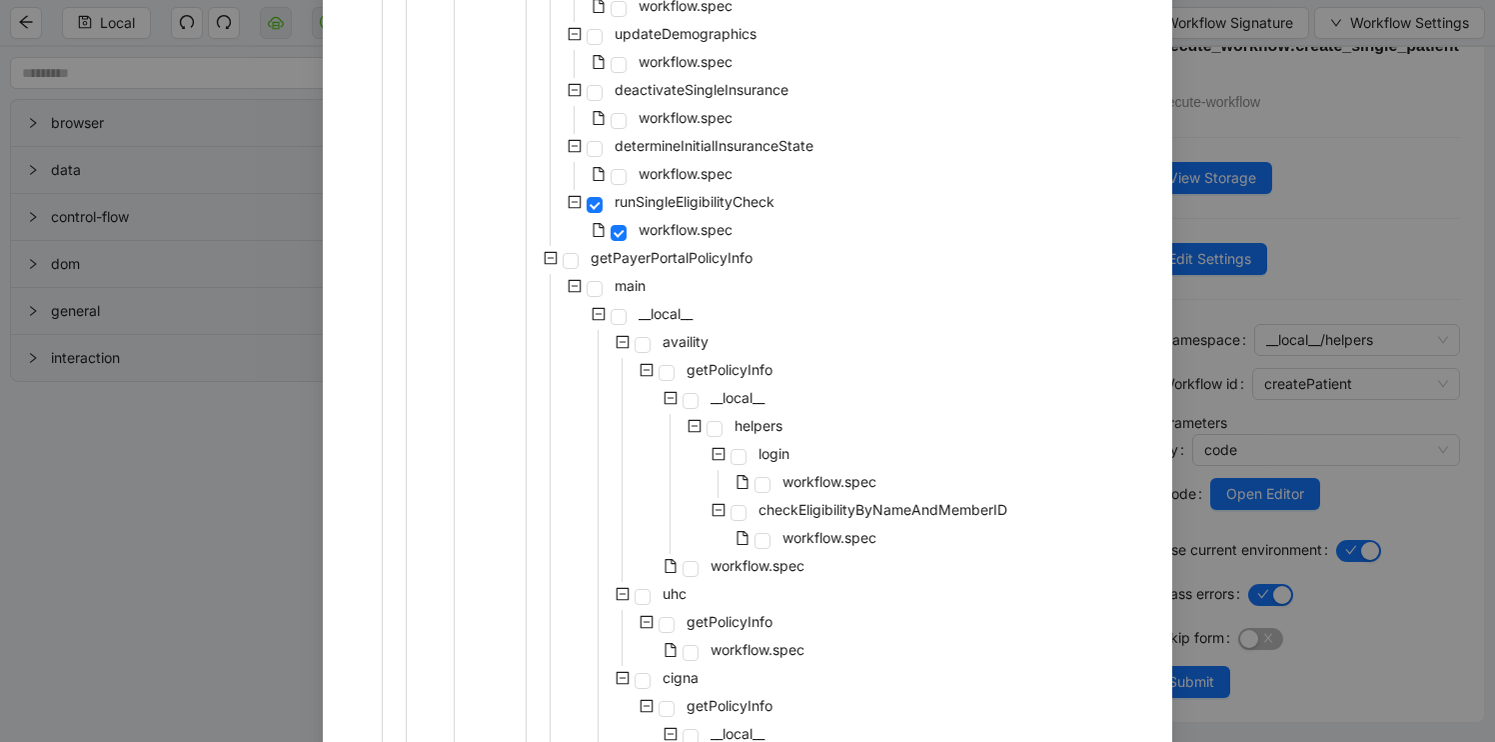
scroll to position [778, 0]
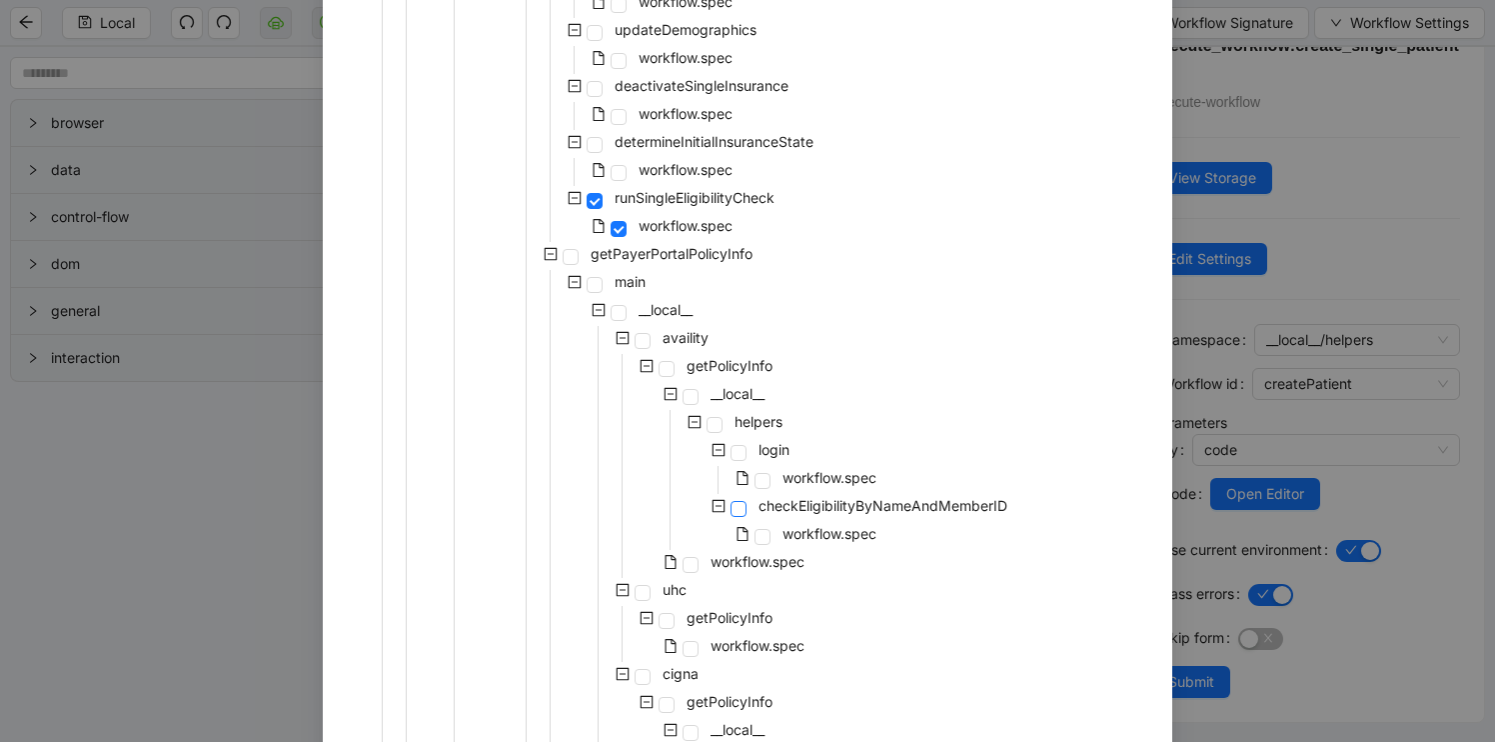
click at [738, 504] on span at bounding box center [739, 509] width 16 height 16
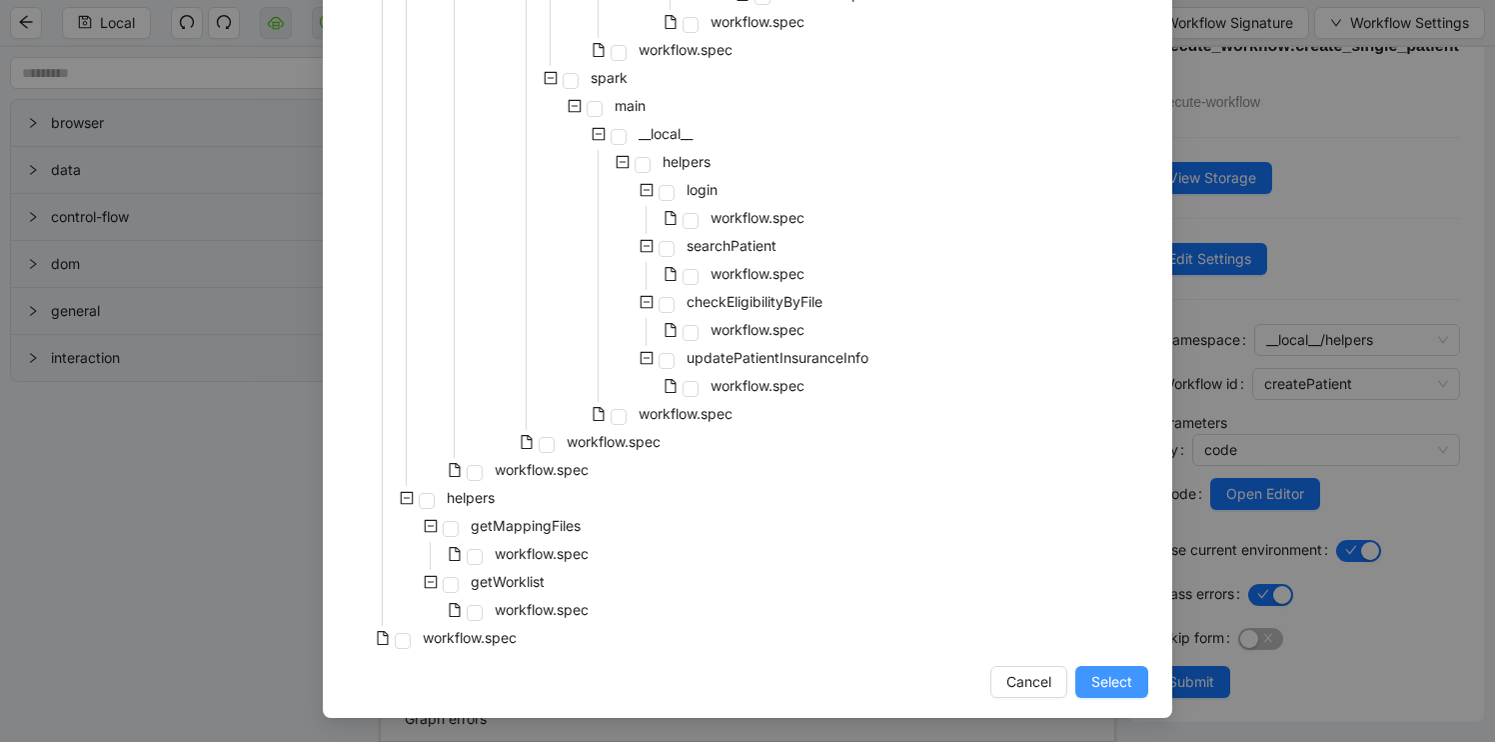
click at [1096, 695] on button "Select" at bounding box center [1111, 682] width 73 height 32
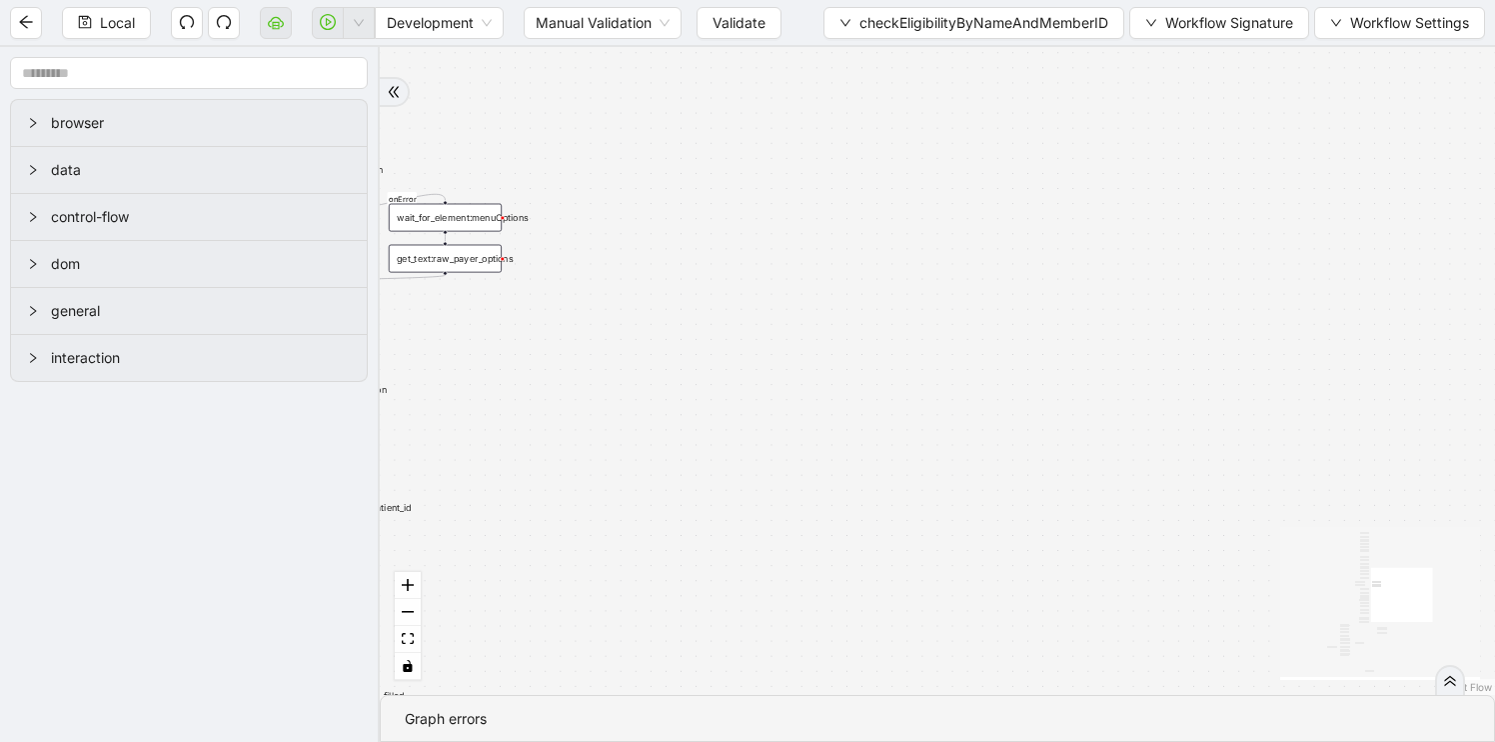
scroll to position [0, 0]
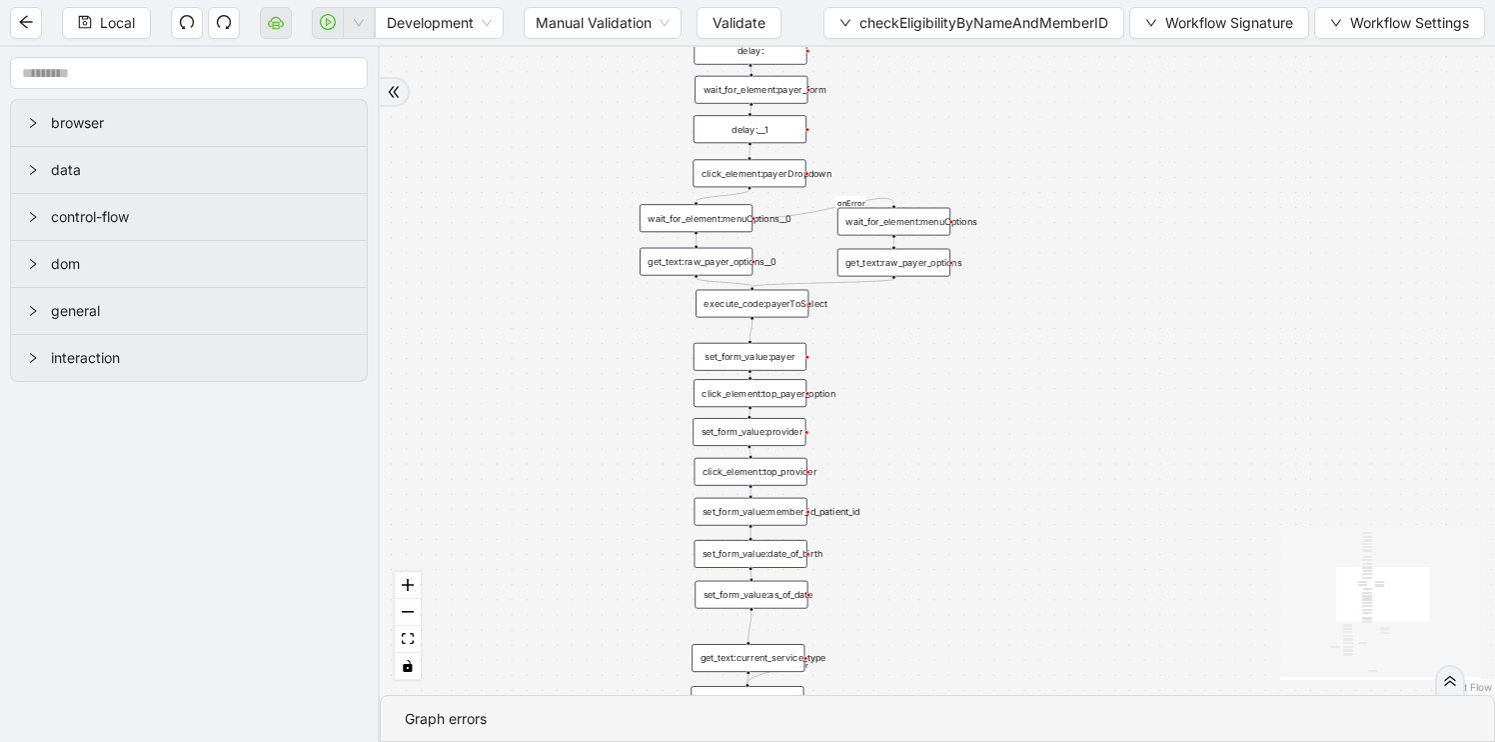
drag, startPoint x: 706, startPoint y: 398, endPoint x: 1196, endPoint y: 406, distance: 490.8
click at [1195, 405] on div "fallback has_no_text onError onError onError onError trigger execute_code:singl…" at bounding box center [937, 371] width 1115 height 648
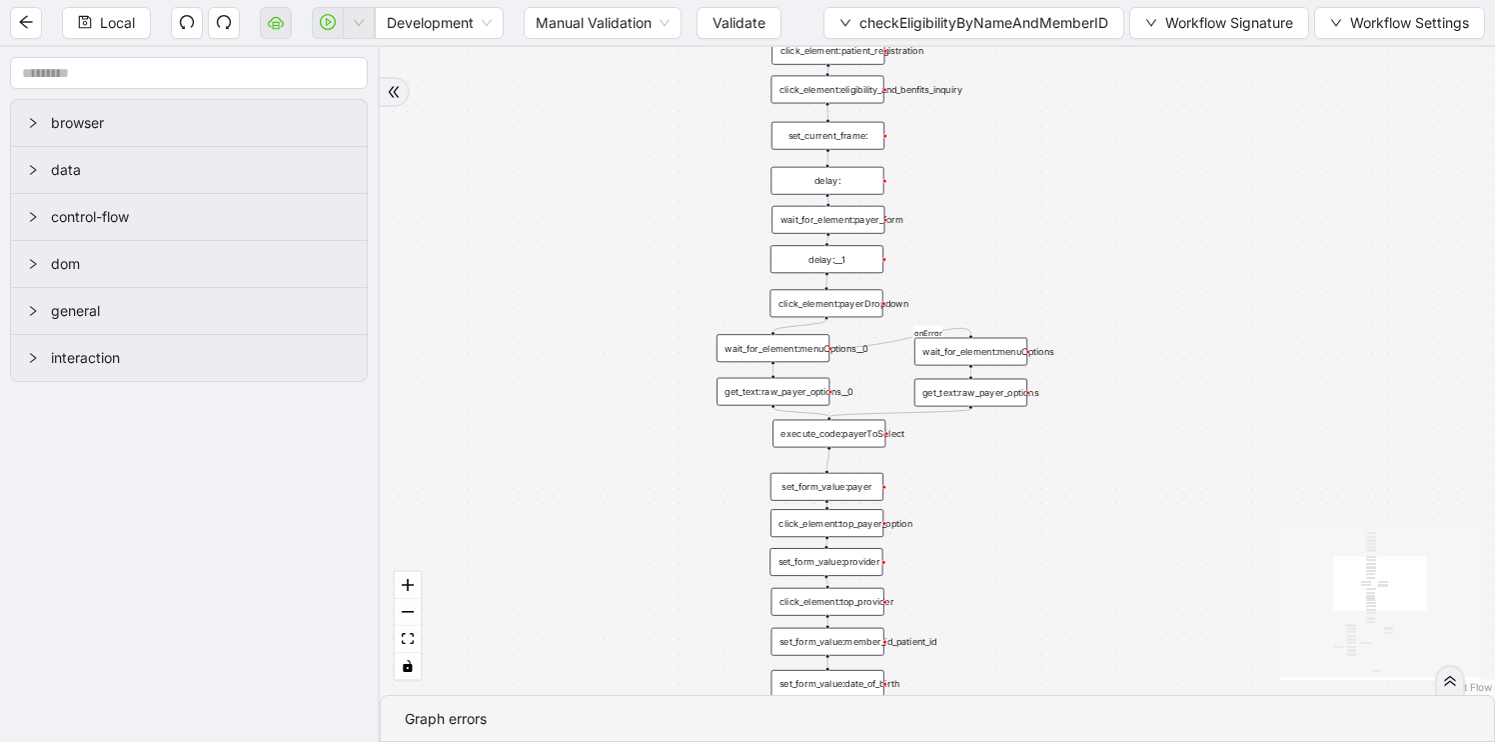
drag, startPoint x: 1079, startPoint y: 243, endPoint x: 1120, endPoint y: 385, distance: 147.7
click at [1119, 385] on div "fallback has_no_text onError onError onError onError trigger execute_code:singl…" at bounding box center [937, 371] width 1115 height 648
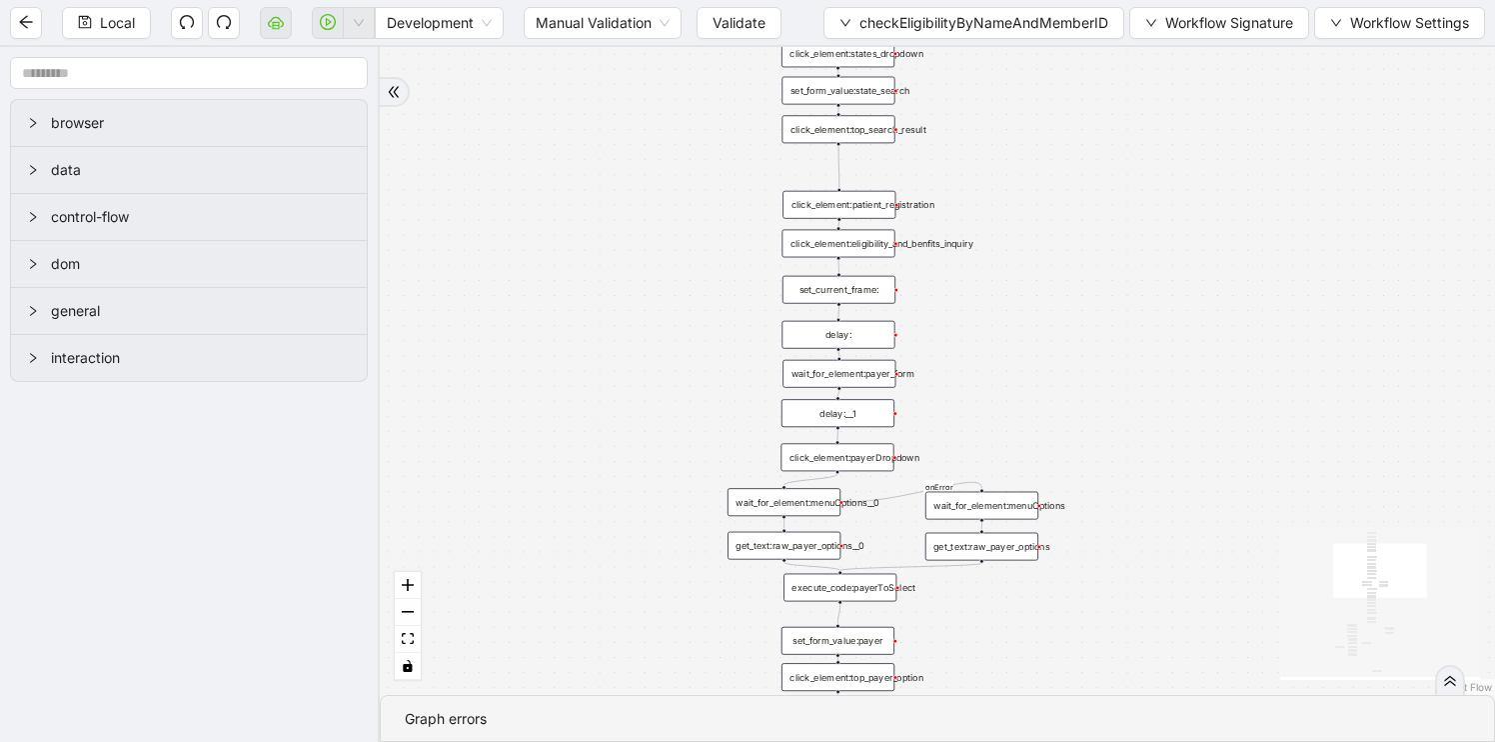
drag, startPoint x: 1035, startPoint y: 249, endPoint x: 1061, endPoint y: 443, distance: 195.6
click at [1060, 442] on div "fallback has_no_text onError onError onError onError trigger execute_code:singl…" at bounding box center [937, 371] width 1115 height 648
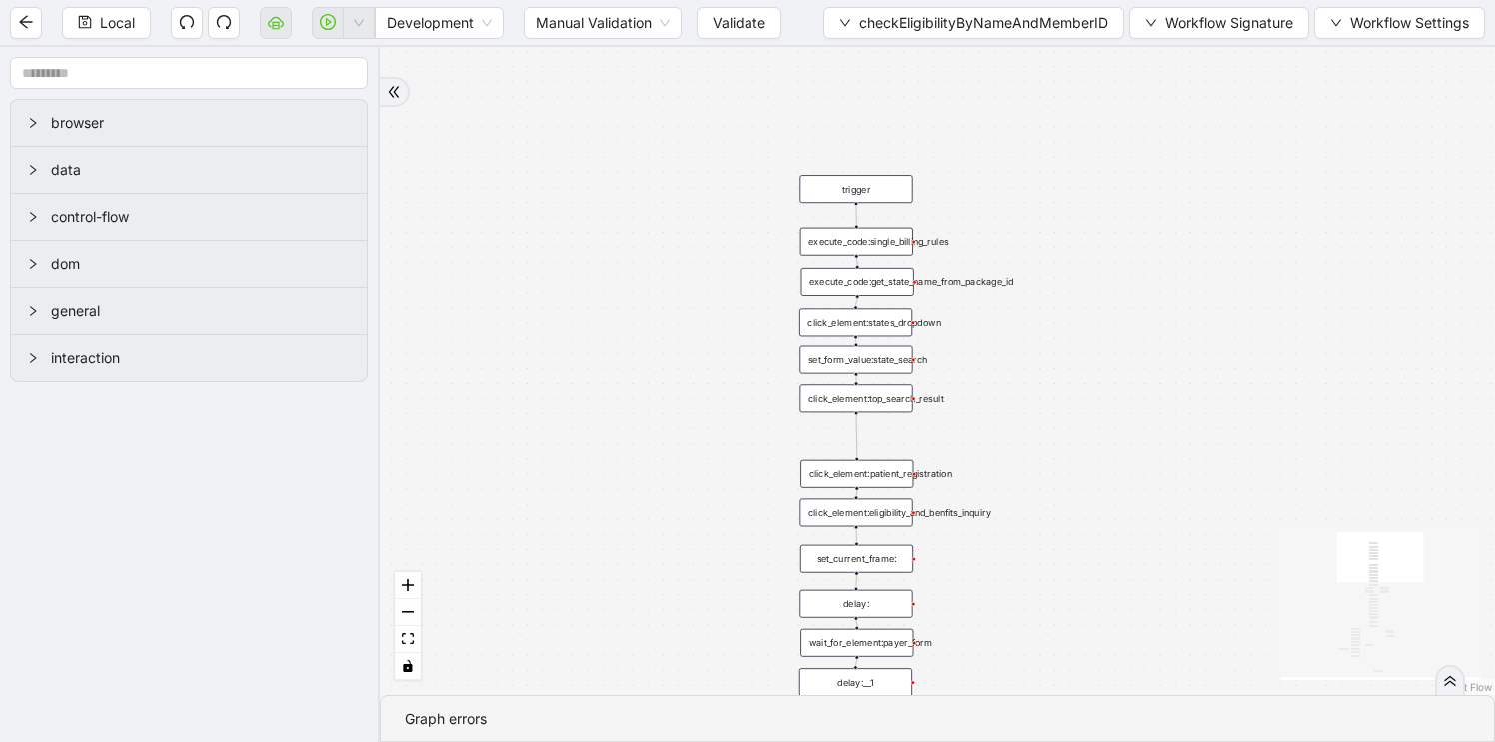
drag, startPoint x: 1061, startPoint y: 443, endPoint x: 1066, endPoint y: 679, distance: 235.9
click at [1065, 679] on div "fallback has_no_text onError onError onError onError trigger execute_code:singl…" at bounding box center [937, 371] width 1115 height 648
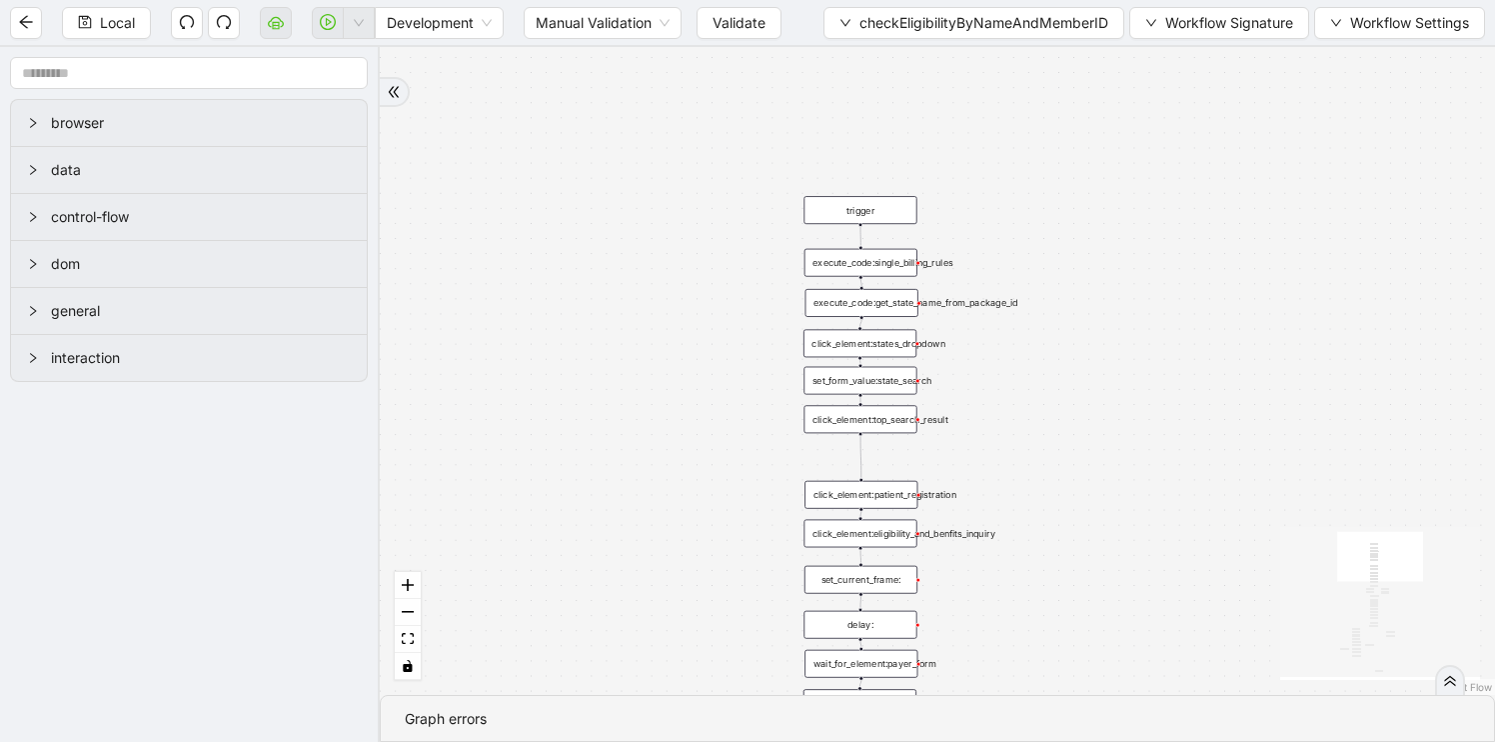
click at [891, 281] on div "fallback has_no_text onError onError onError onError trigger execute_code:singl…" at bounding box center [937, 371] width 1115 height 648
click at [890, 271] on div "execute_code:single_billing_rules" at bounding box center [861, 263] width 113 height 28
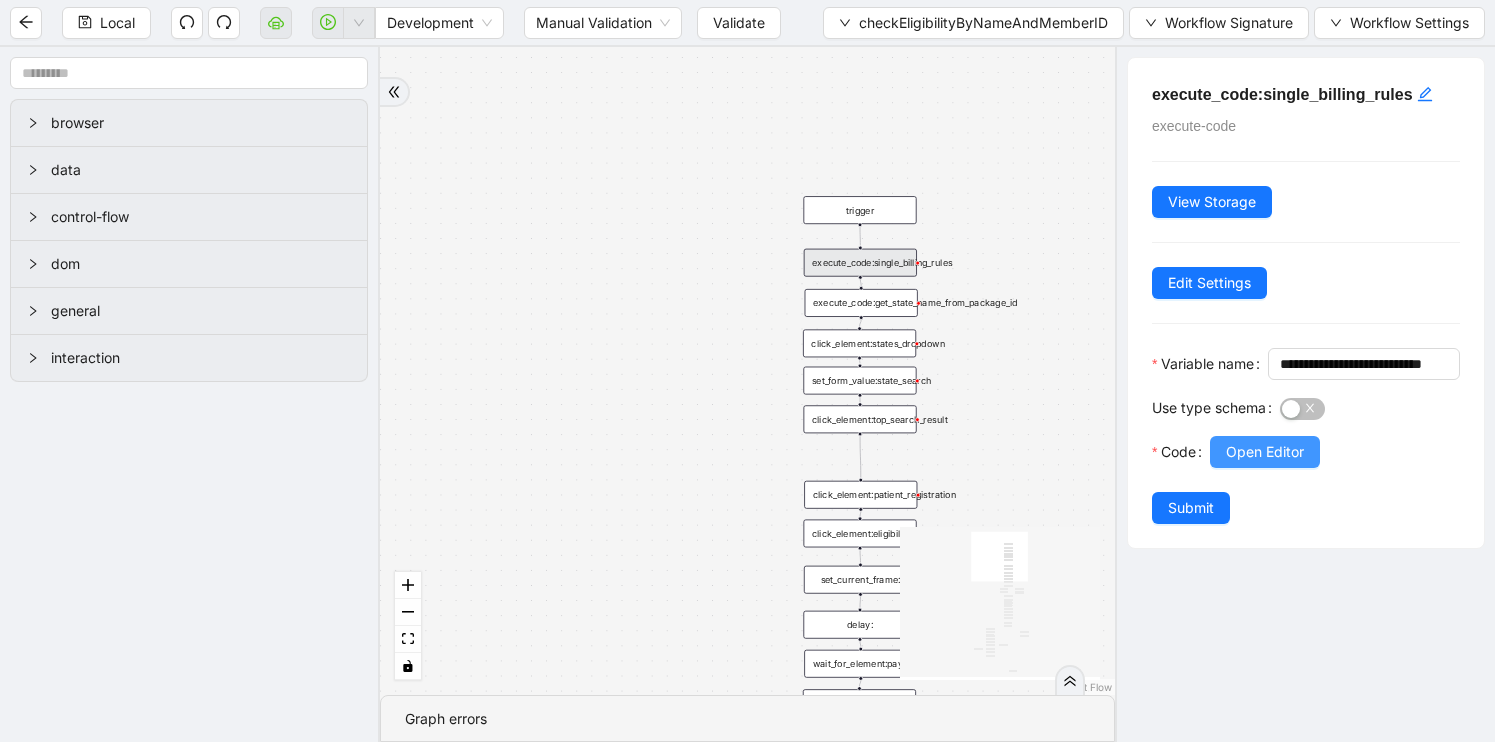
click at [1287, 463] on span "Open Editor" at bounding box center [1265, 452] width 78 height 22
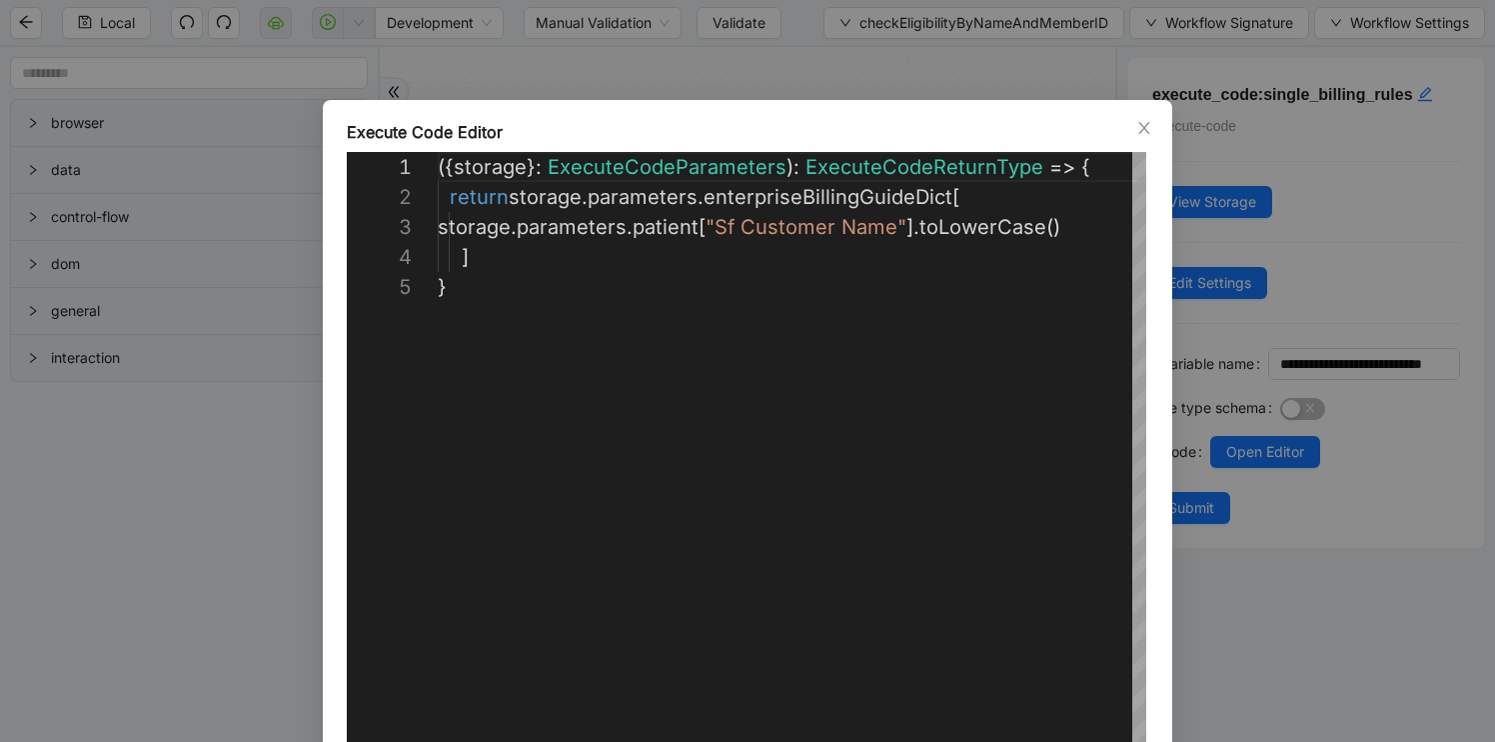
scroll to position [120, 0]
click at [239, 566] on div "**********" at bounding box center [747, 371] width 1495 height 742
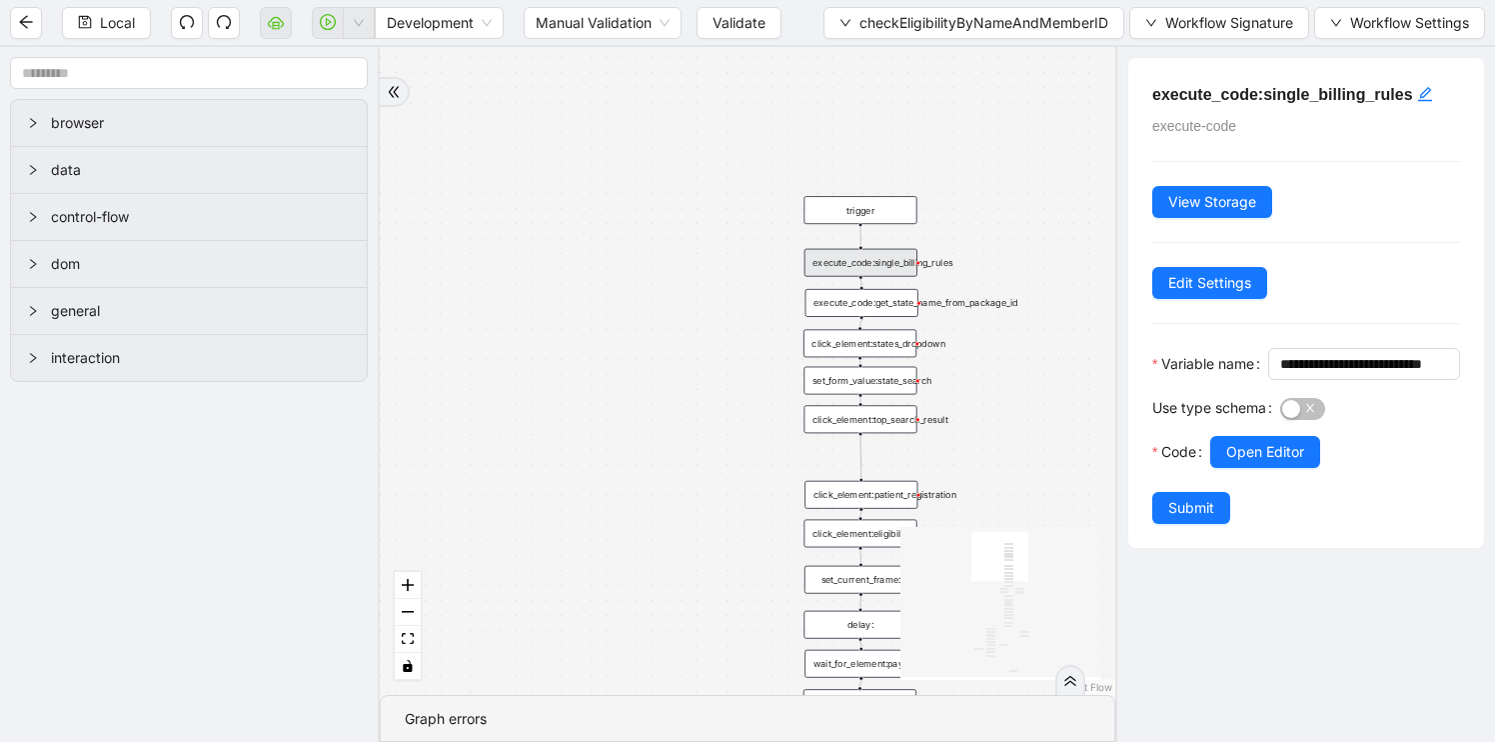
click at [747, 430] on div "fallback has_no_text onError onError onError onError trigger execute_code:singl…" at bounding box center [748, 371] width 736 height 648
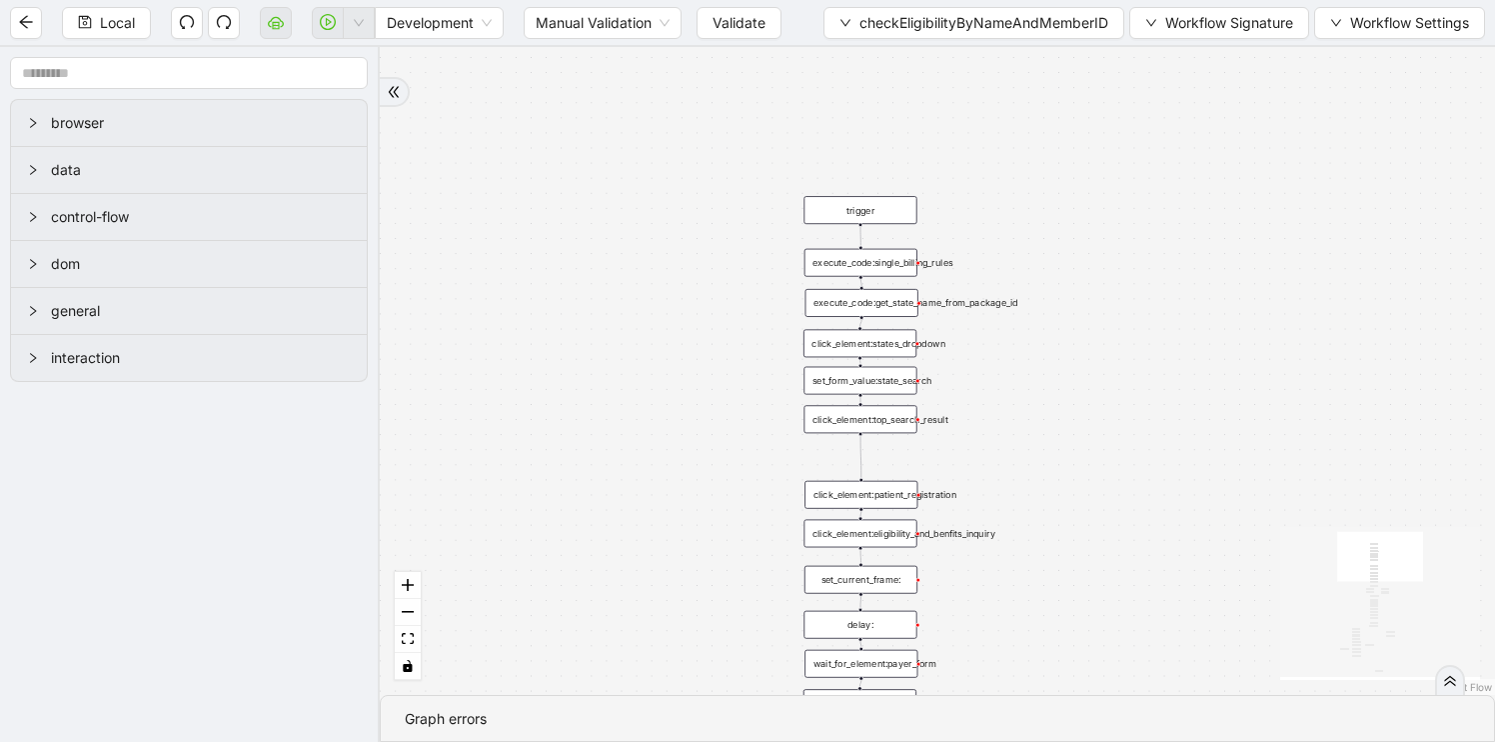
click at [851, 306] on div "execute_code:get_state_name_from_package_id" at bounding box center [862, 303] width 113 height 28
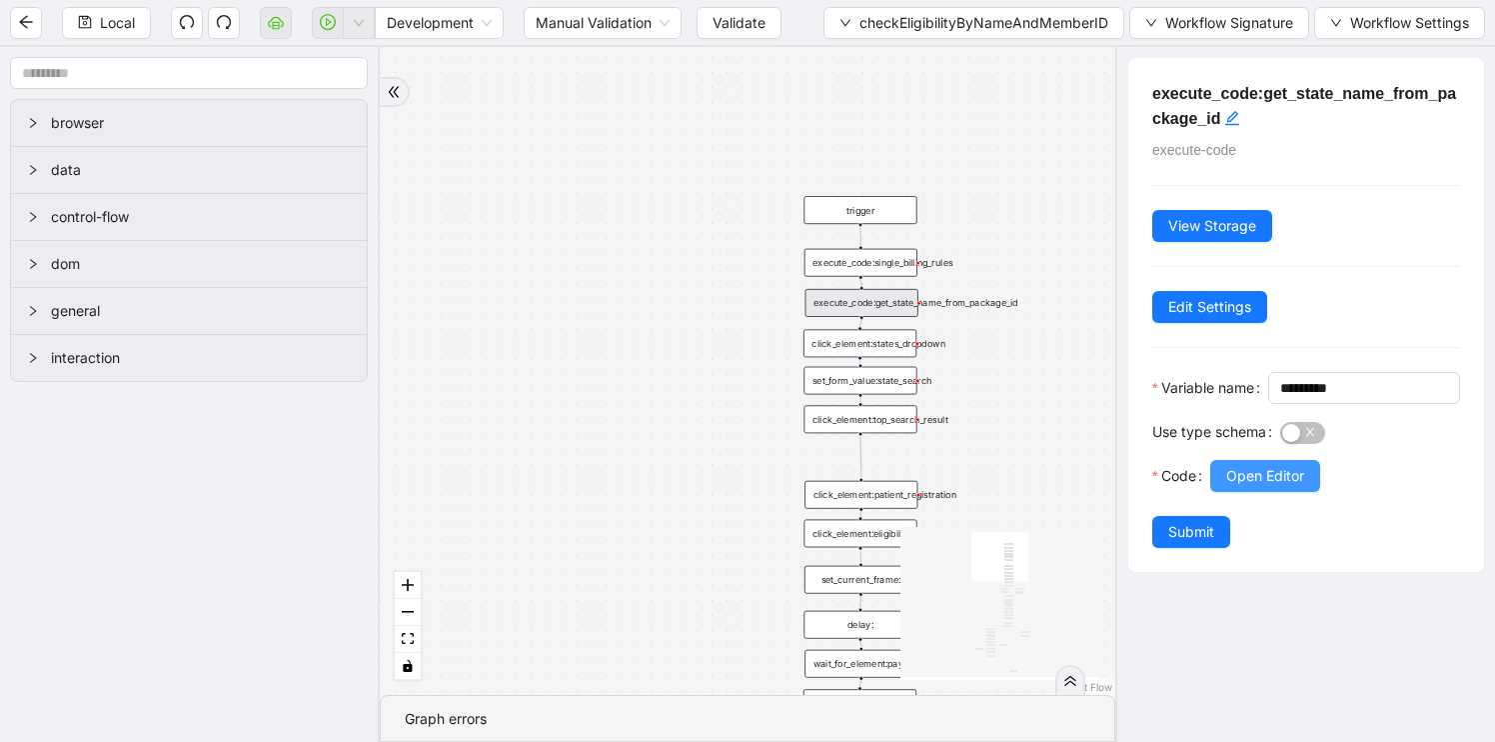
click at [1257, 487] on span "Open Editor" at bounding box center [1265, 476] width 78 height 22
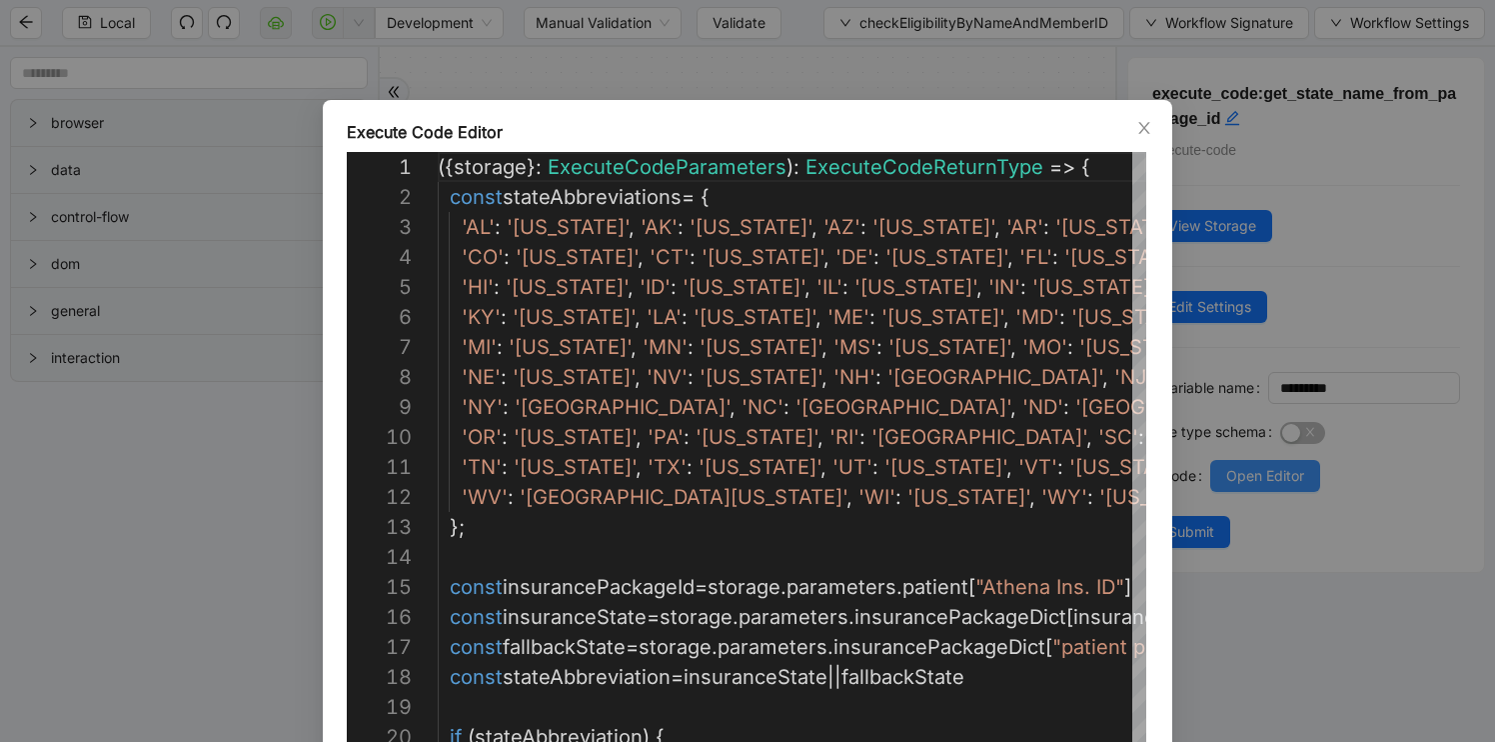
scroll to position [180, 0]
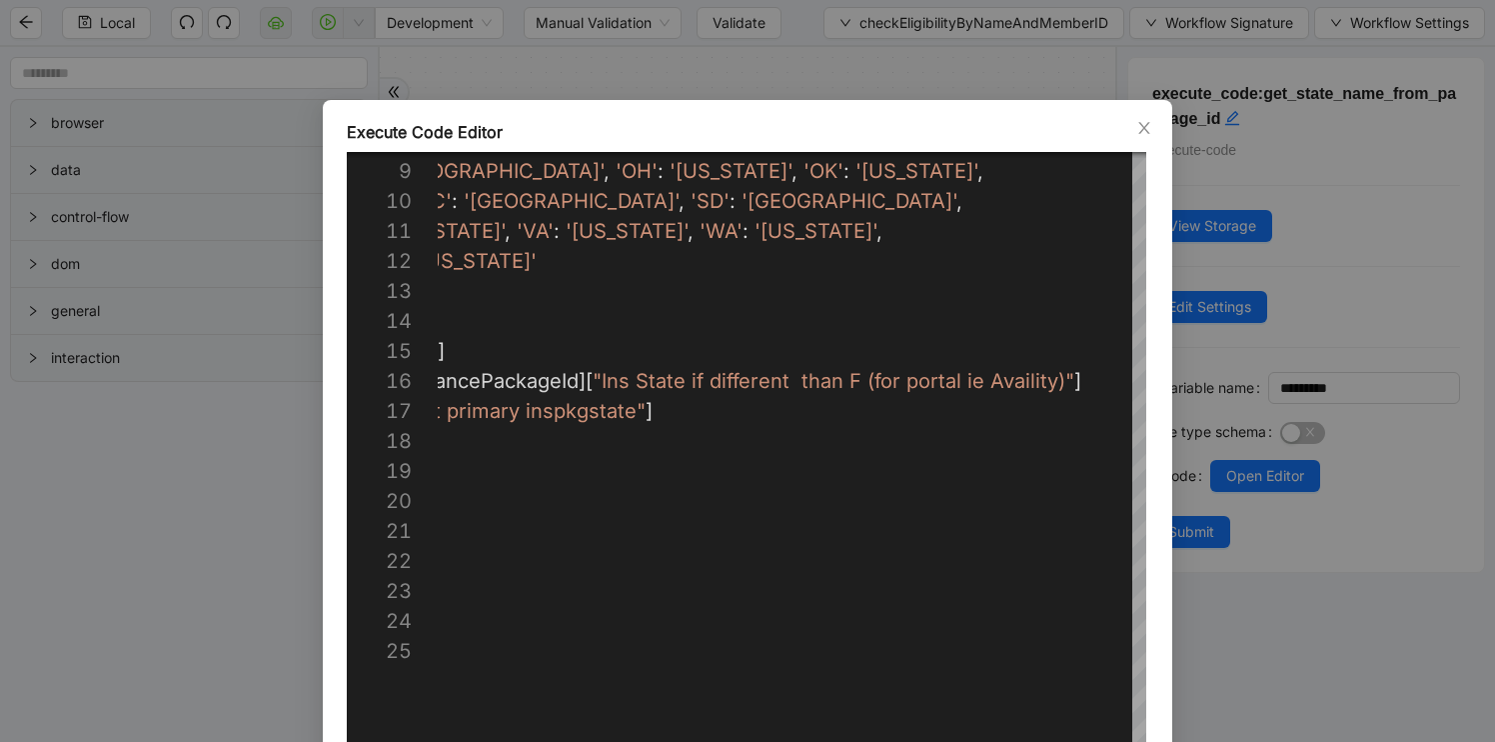
click at [269, 586] on div "Execute Code Editor 8 9 10 11 12 13 14 15 16 17 18 19 20 21 22 23 24 25 'NE' : …" at bounding box center [747, 371] width 1495 height 742
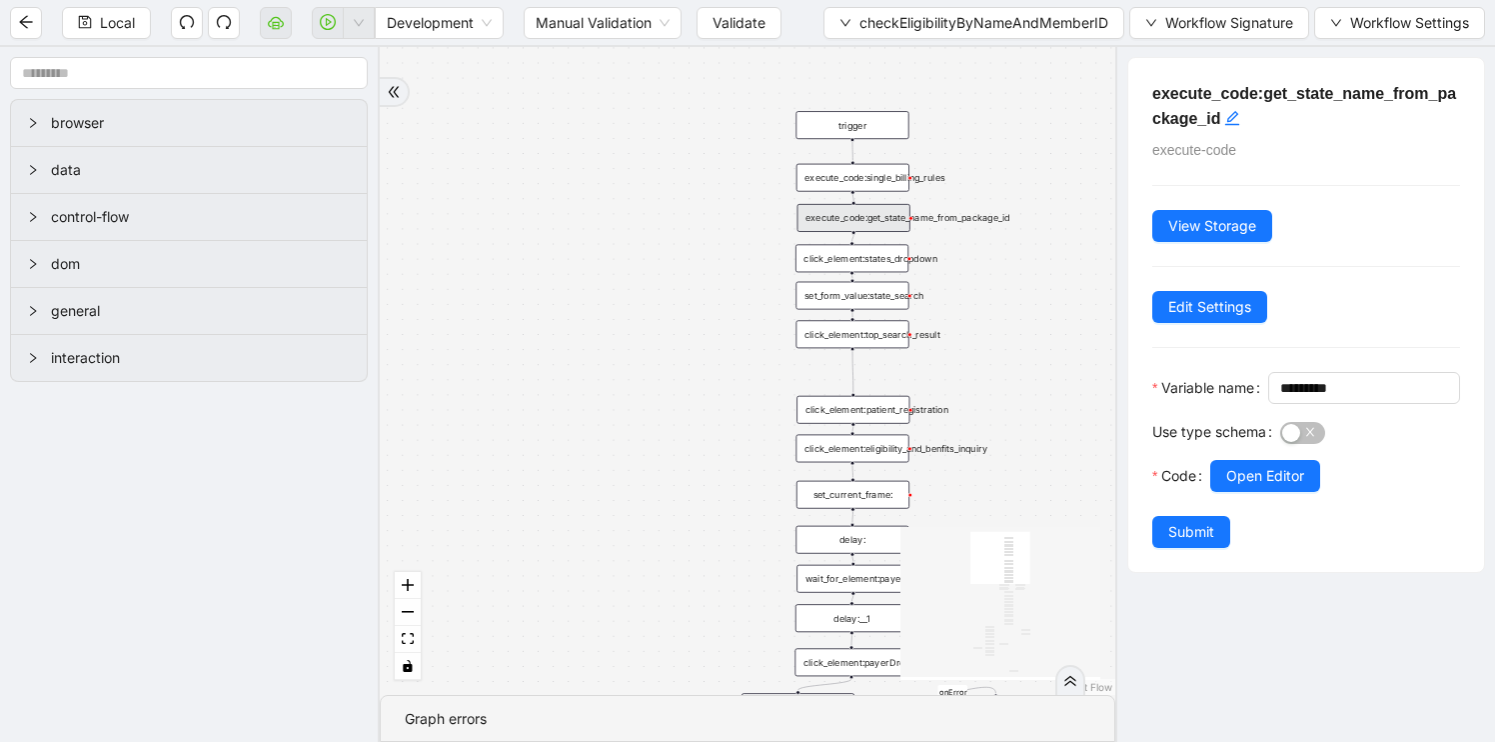
drag, startPoint x: 714, startPoint y: 489, endPoint x: 705, endPoint y: 403, distance: 86.4
click at [705, 403] on div "fallback has_no_text onError onError onError onError trigger execute_code:singl…" at bounding box center [748, 371] width 736 height 648
click at [864, 453] on div "click_element:eligibility_and_benfits_inquiry" at bounding box center [851, 448] width 113 height 28
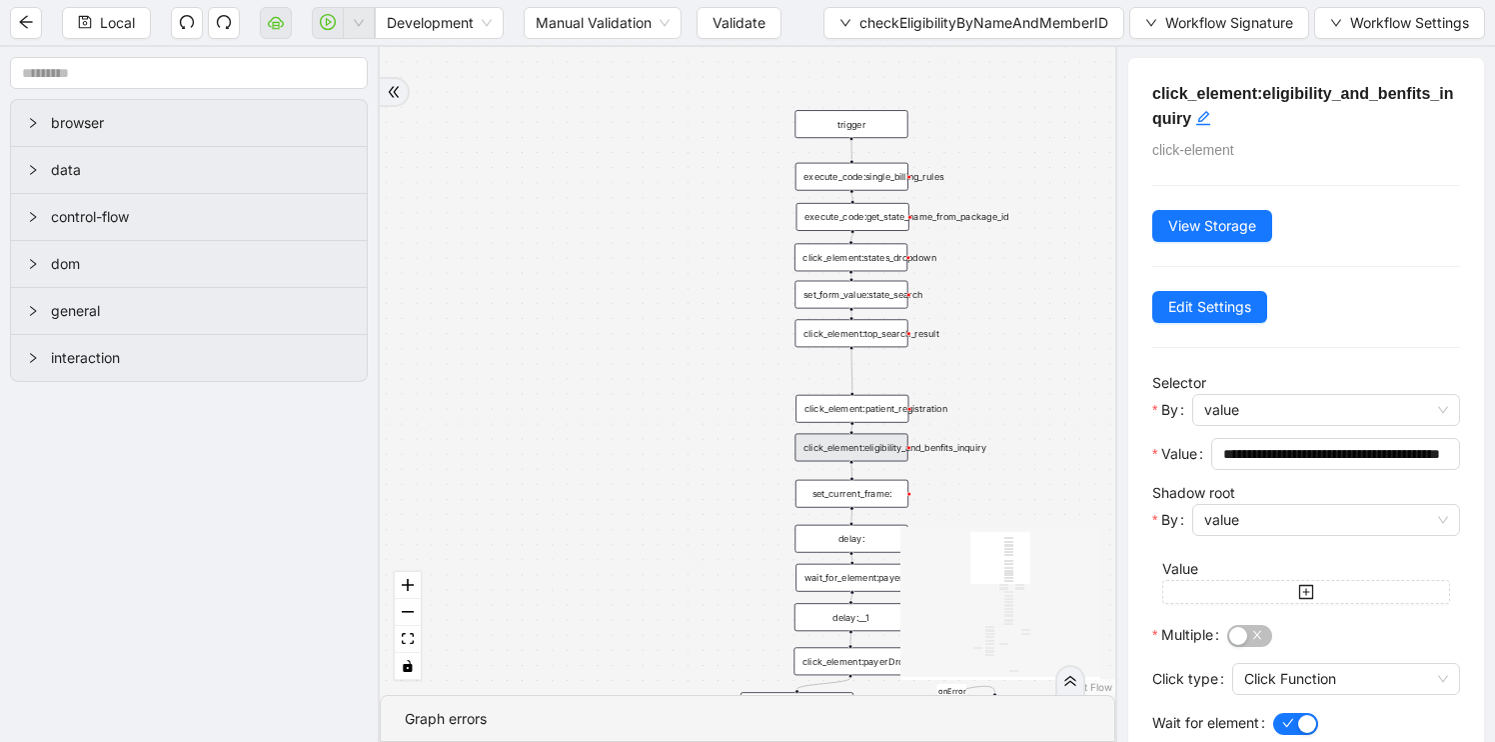
scroll to position [129, 0]
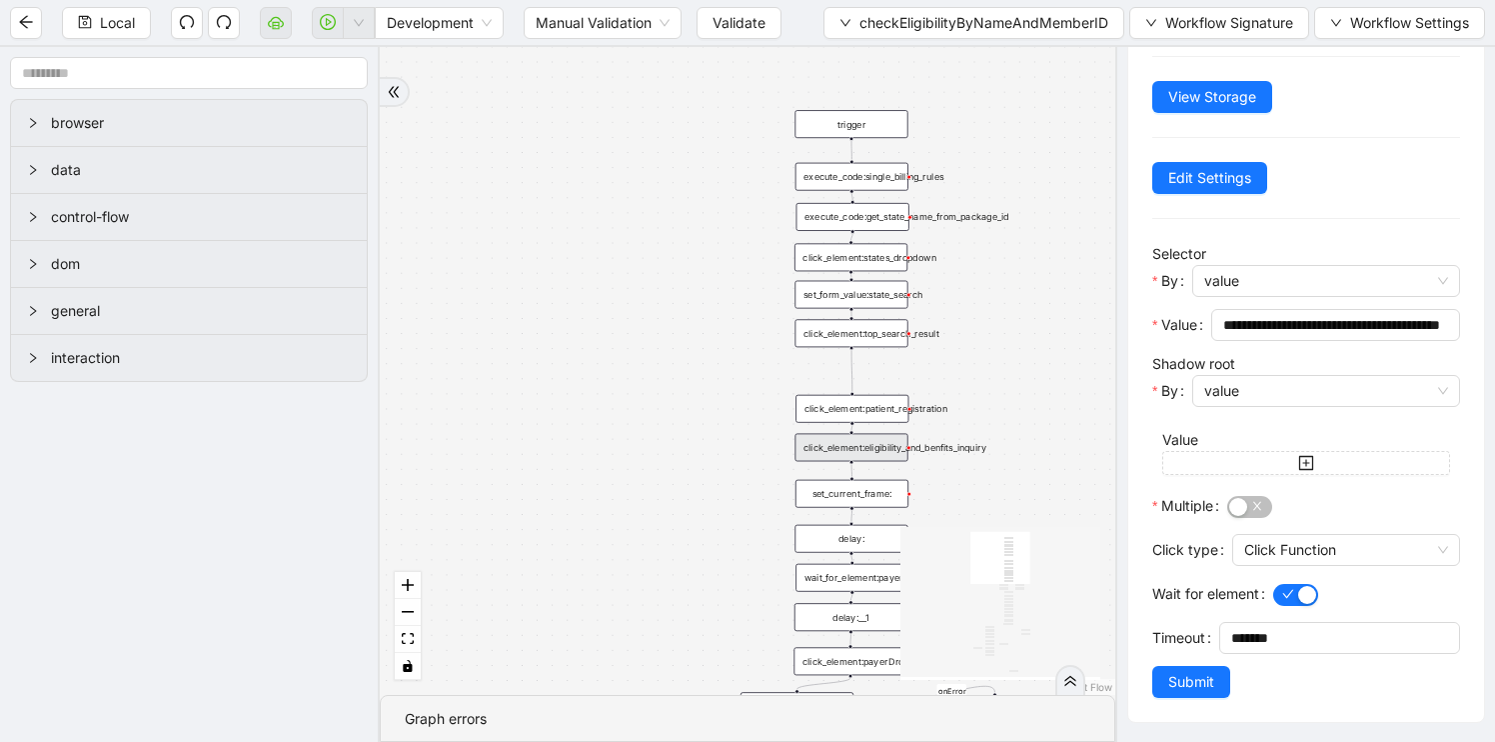
click at [827, 495] on div "set_current_frame:" at bounding box center [852, 494] width 113 height 28
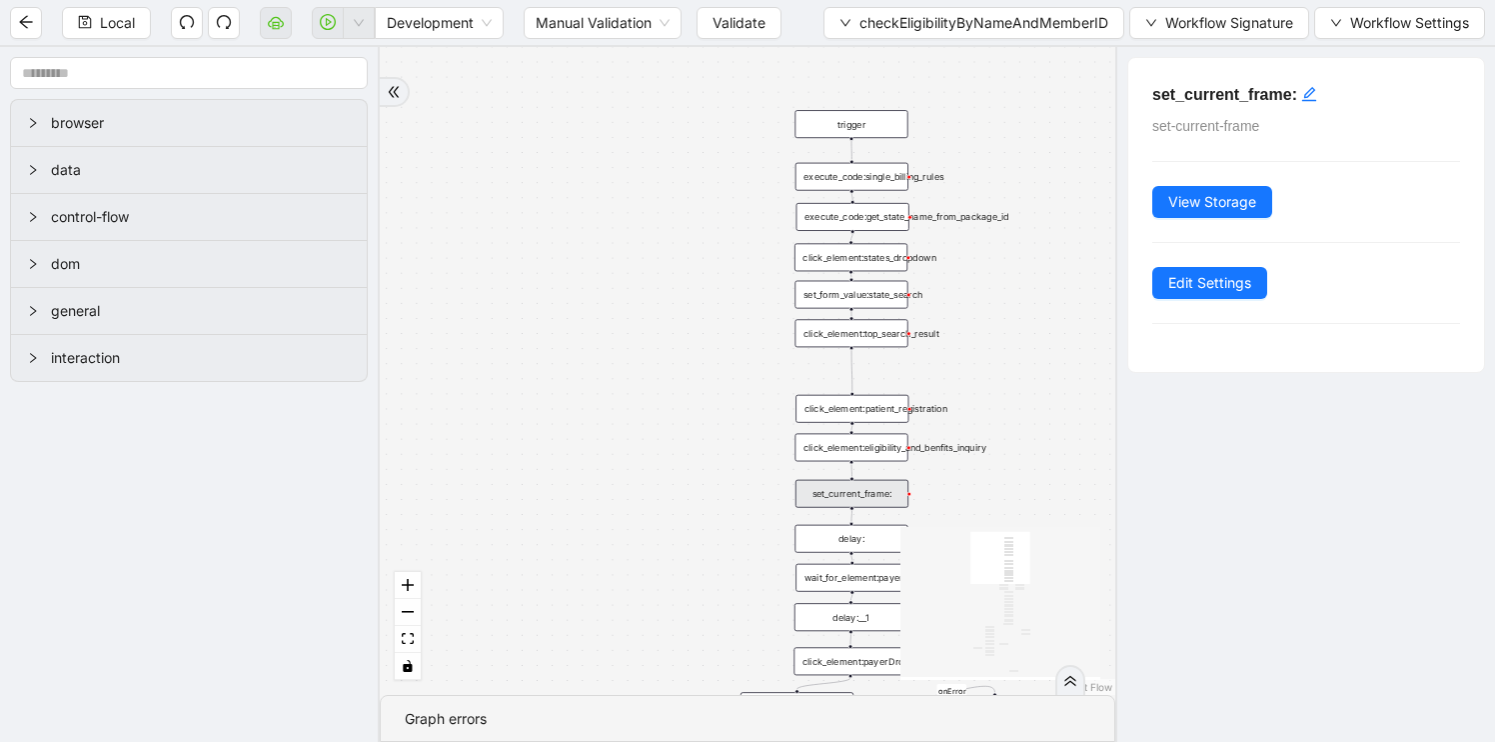
scroll to position [0, 0]
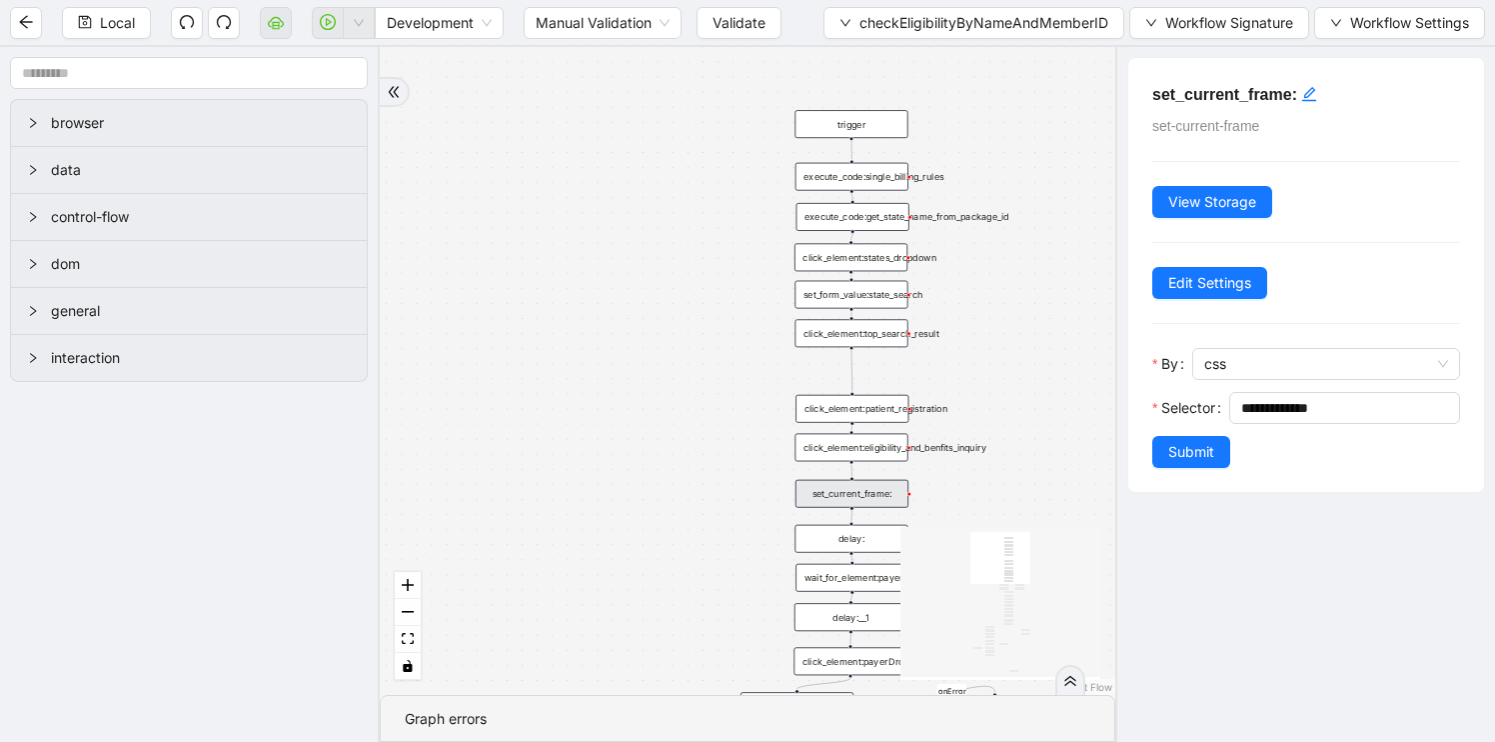
drag, startPoint x: 684, startPoint y: 564, endPoint x: 623, endPoint y: 340, distance: 232.0
click at [623, 340] on div "fallback has_no_text onError onError onError onError trigger execute_code:singl…" at bounding box center [748, 371] width 736 height 648
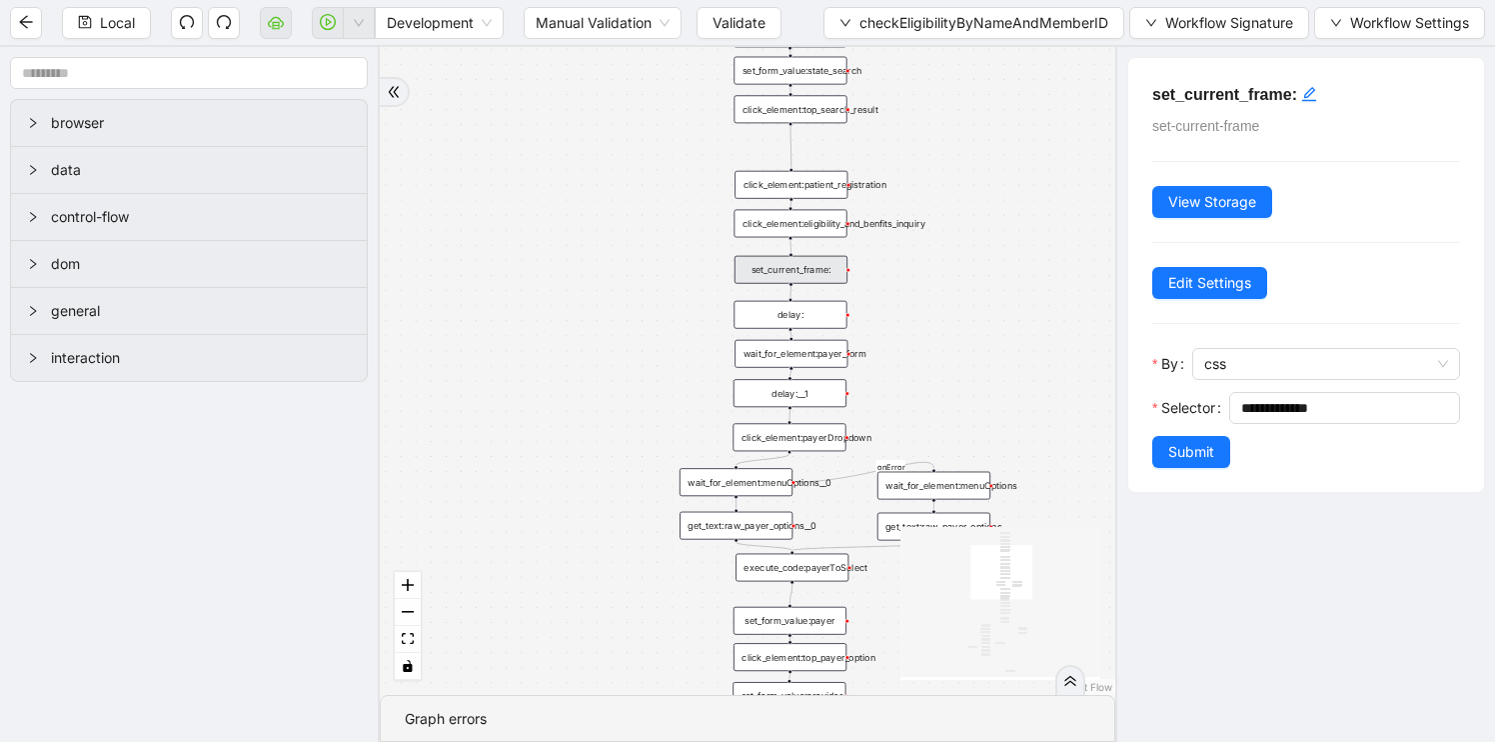
click at [787, 322] on div "delay:" at bounding box center [790, 315] width 113 height 28
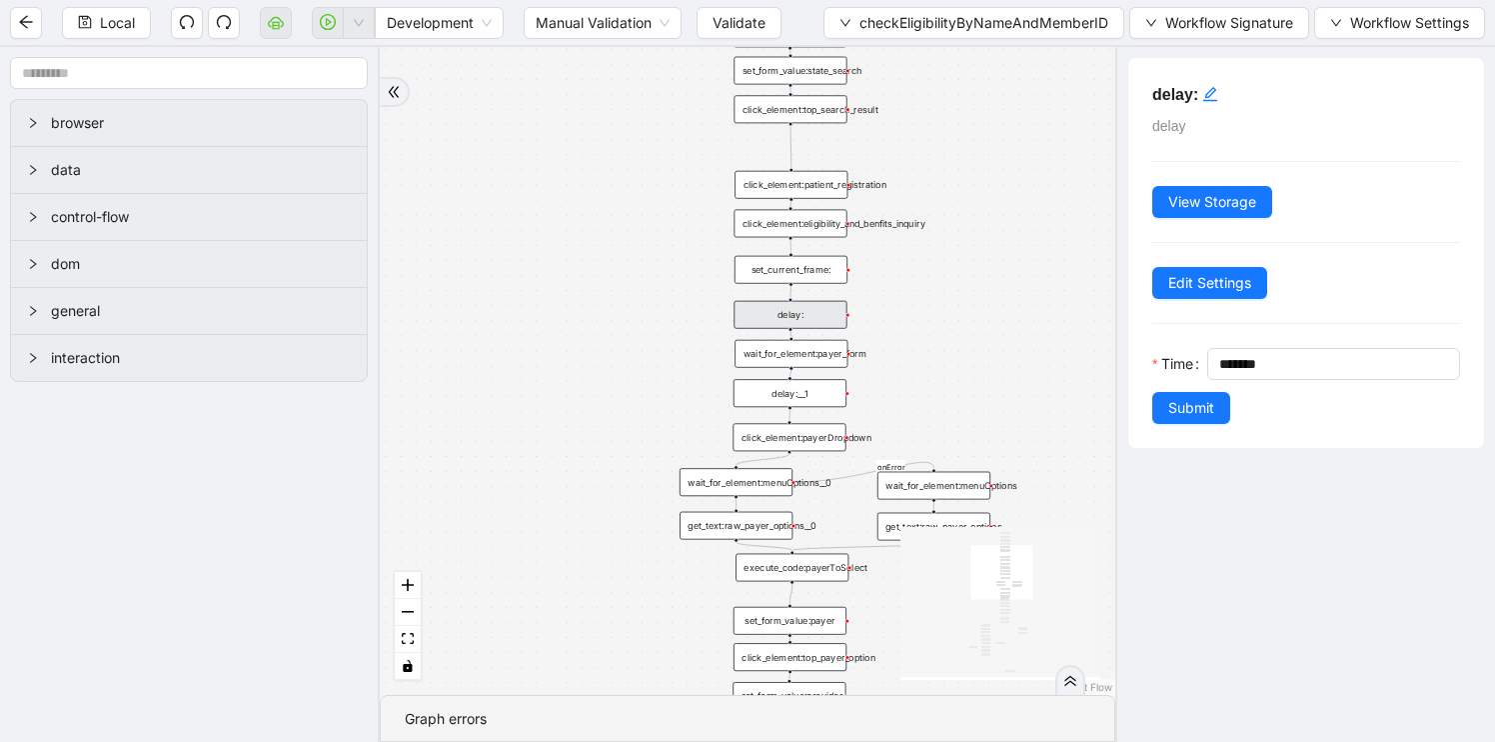
click at [812, 358] on div "wait_for_element:payer_form" at bounding box center [791, 354] width 113 height 28
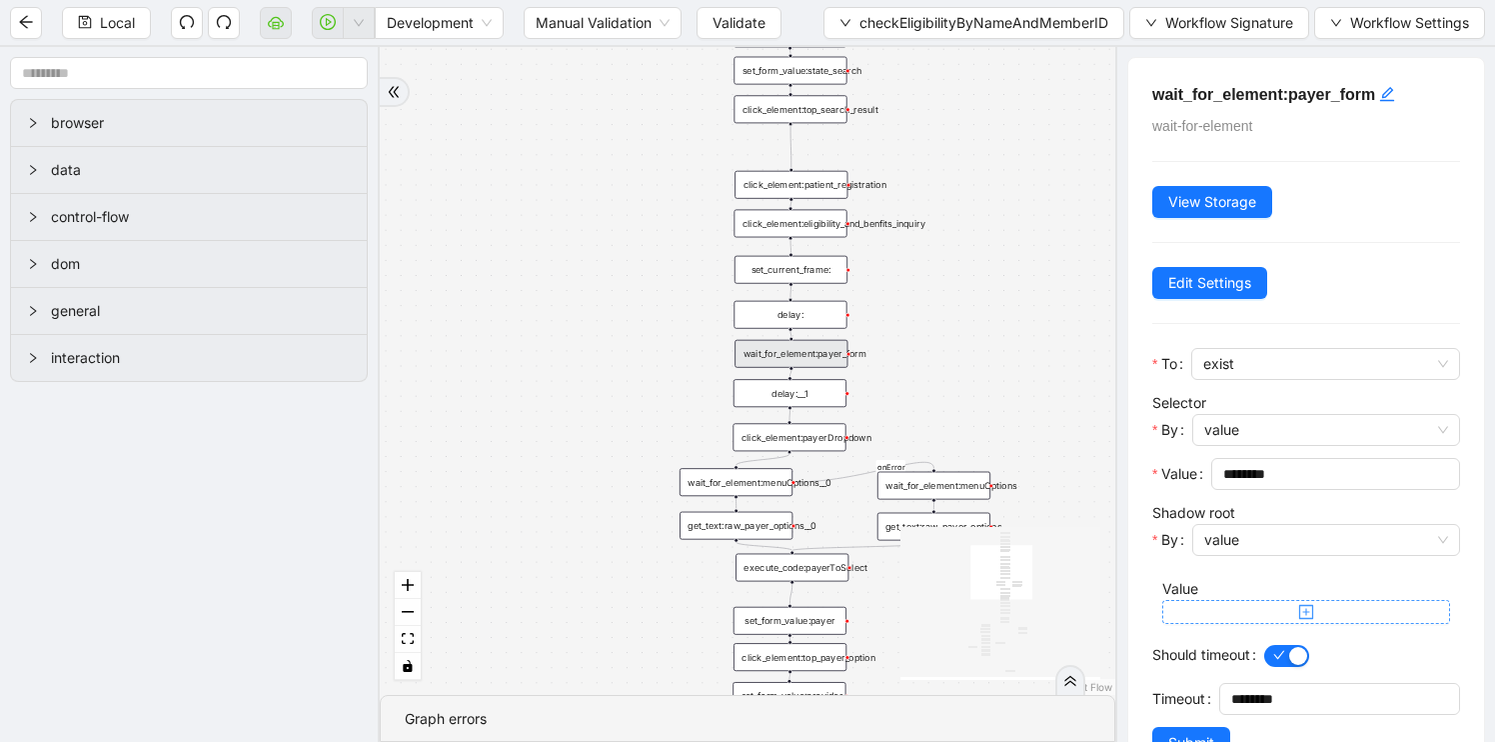
scroll to position [61, 0]
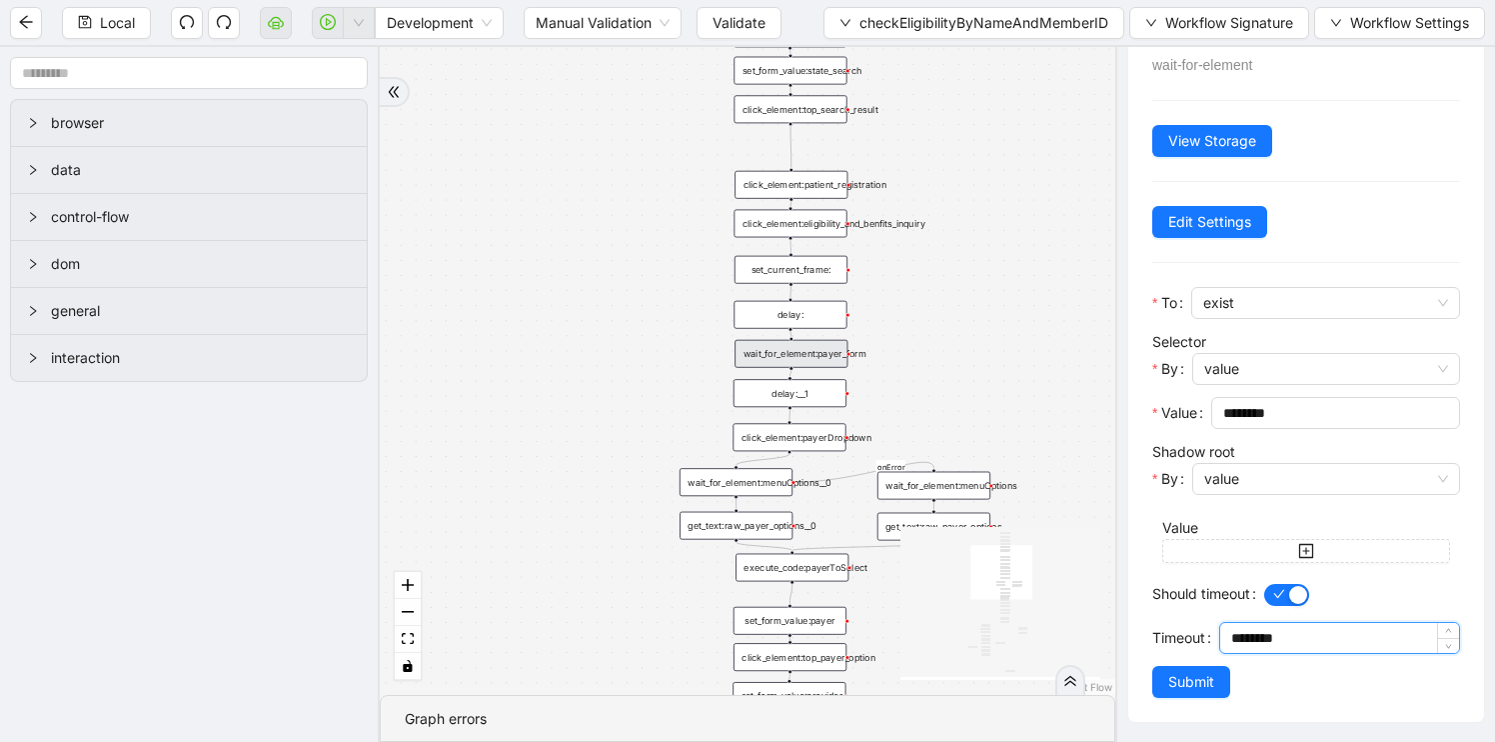
click at [1248, 631] on input "********" at bounding box center [1345, 638] width 228 height 30
click at [781, 394] on div "delay:__1" at bounding box center [790, 393] width 113 height 28
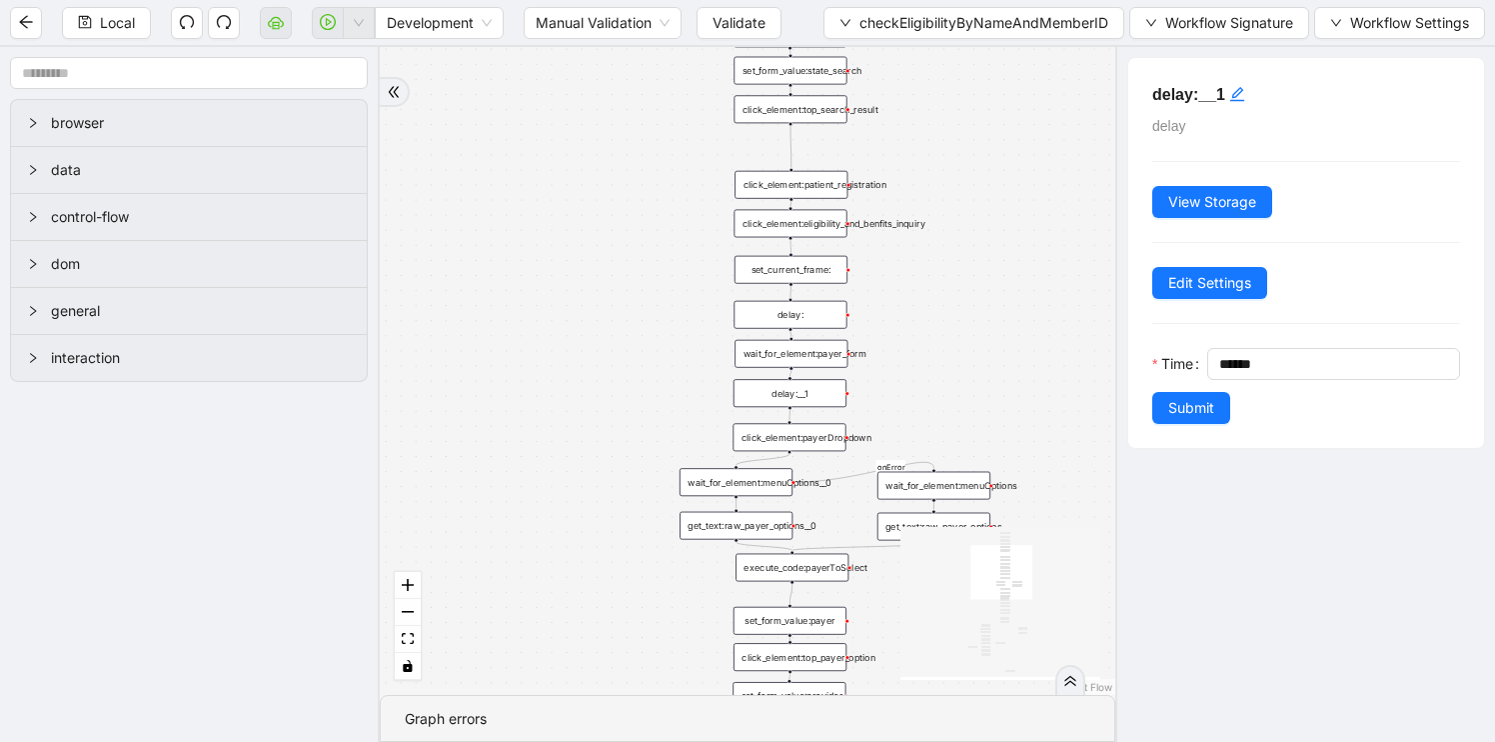
click at [802, 445] on div "click_element:payerDropdown" at bounding box center [789, 437] width 113 height 28
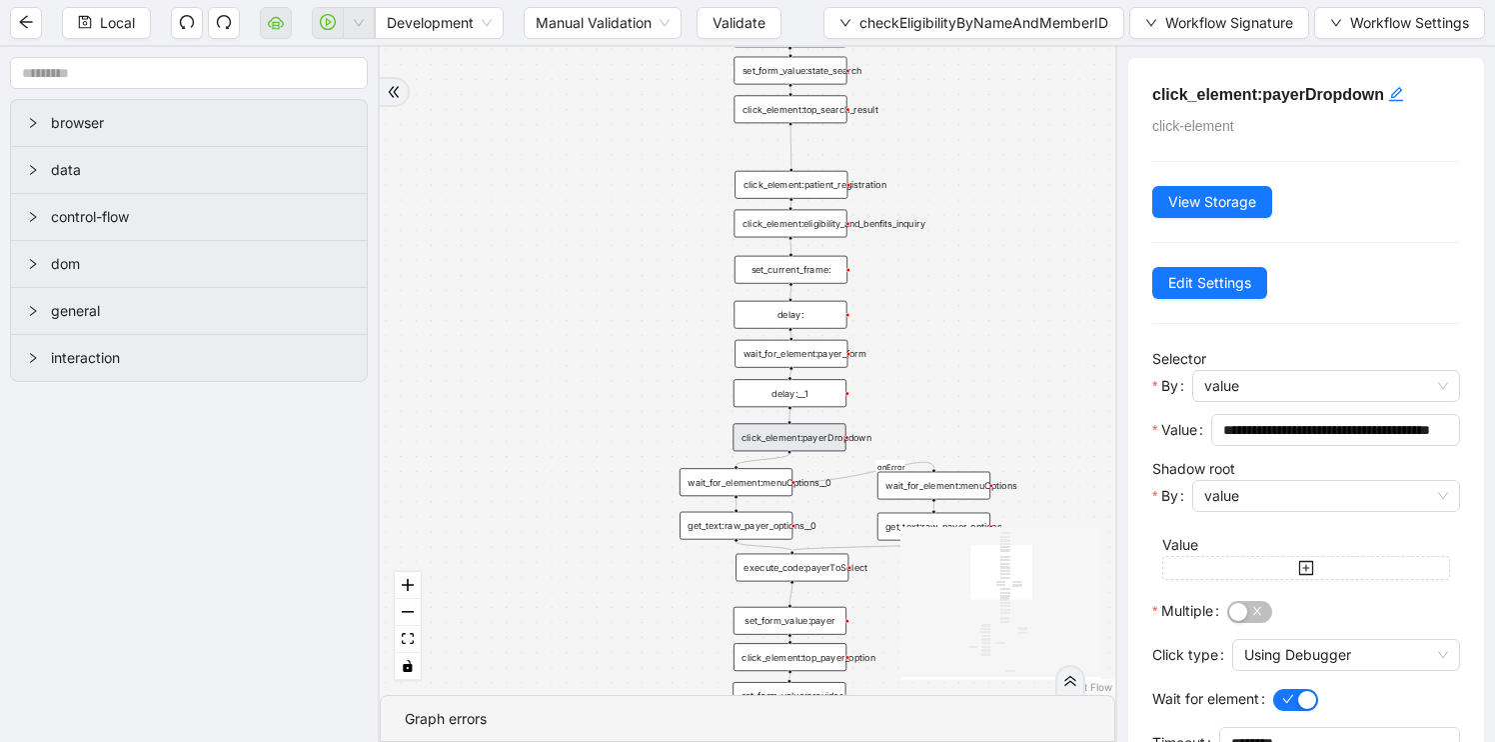
scroll to position [105, 0]
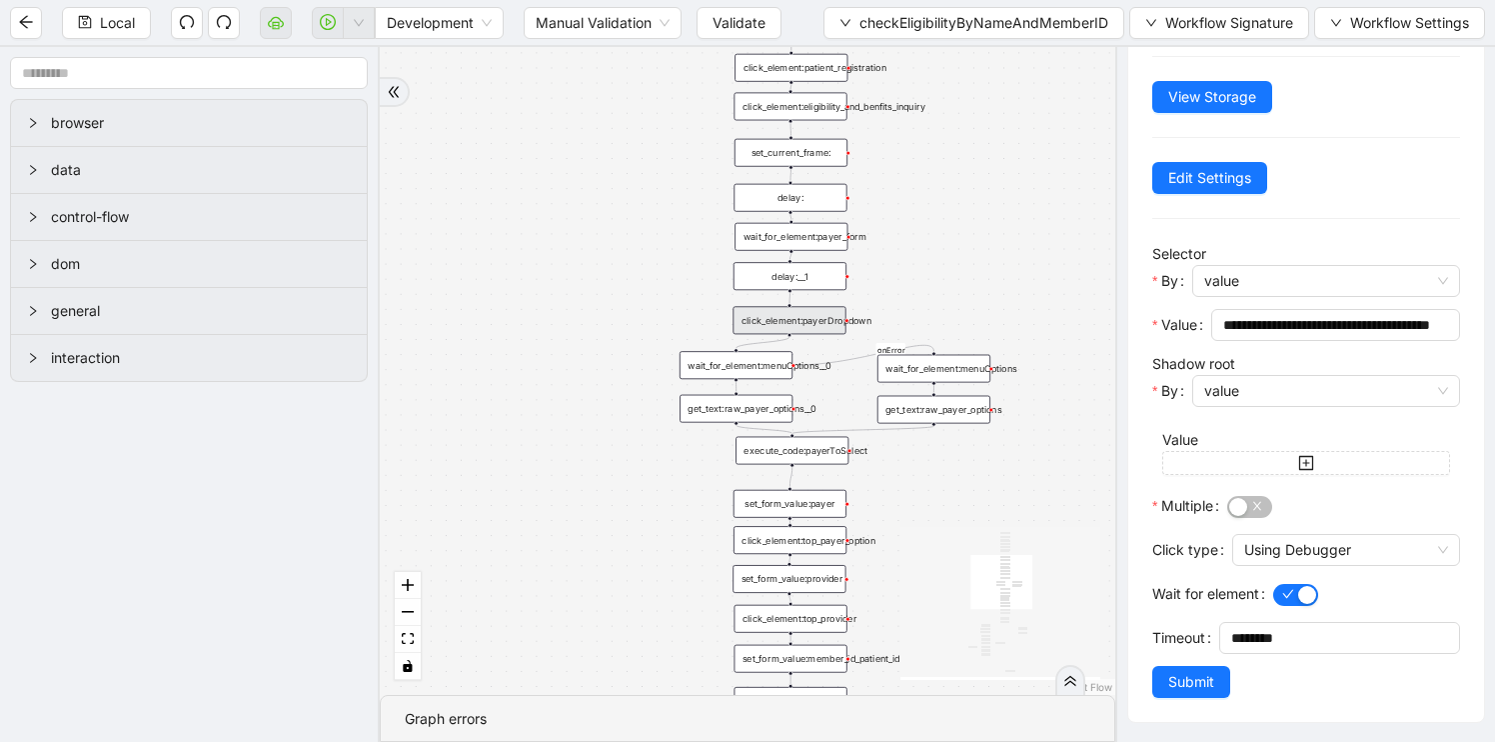
drag, startPoint x: 931, startPoint y: 403, endPoint x: 931, endPoint y: 286, distance: 116.9
click at [931, 286] on div "fallback has_no_text onError onError onError onError trigger execute_code:singl…" at bounding box center [748, 371] width 736 height 648
click at [758, 374] on div "wait_for_element:menuOptions__0" at bounding box center [736, 365] width 113 height 28
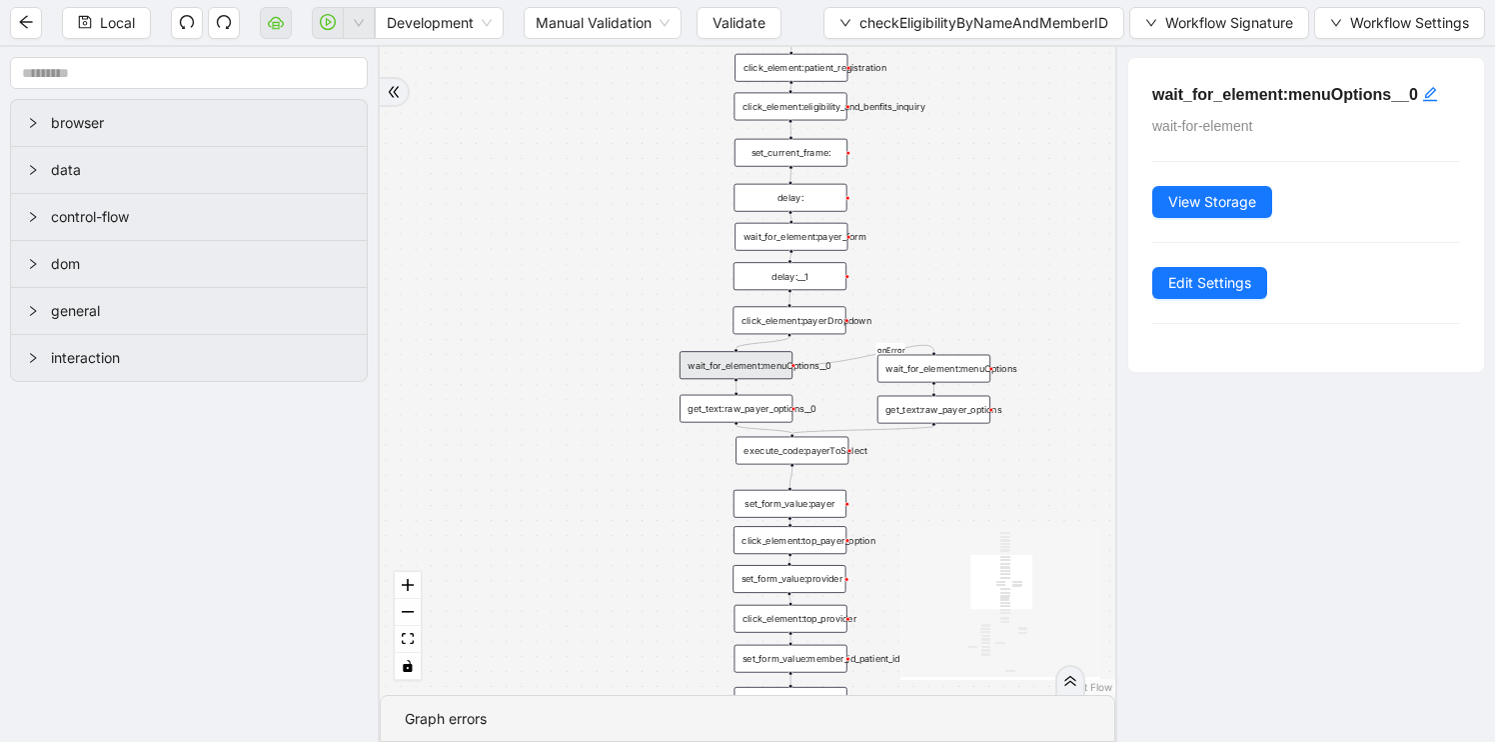
scroll to position [61, 0]
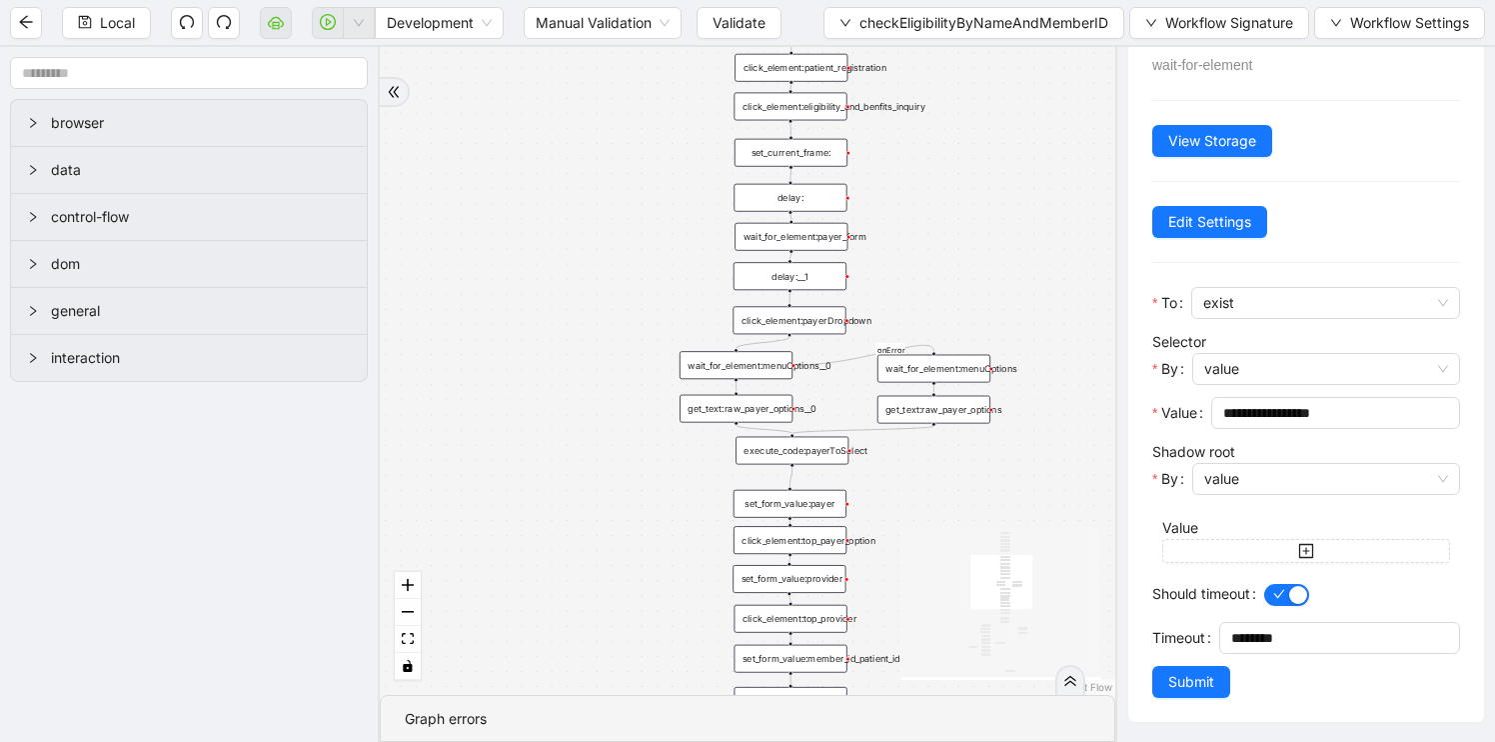
click at [938, 376] on div "wait_for_element:menuOptions" at bounding box center [934, 369] width 113 height 28
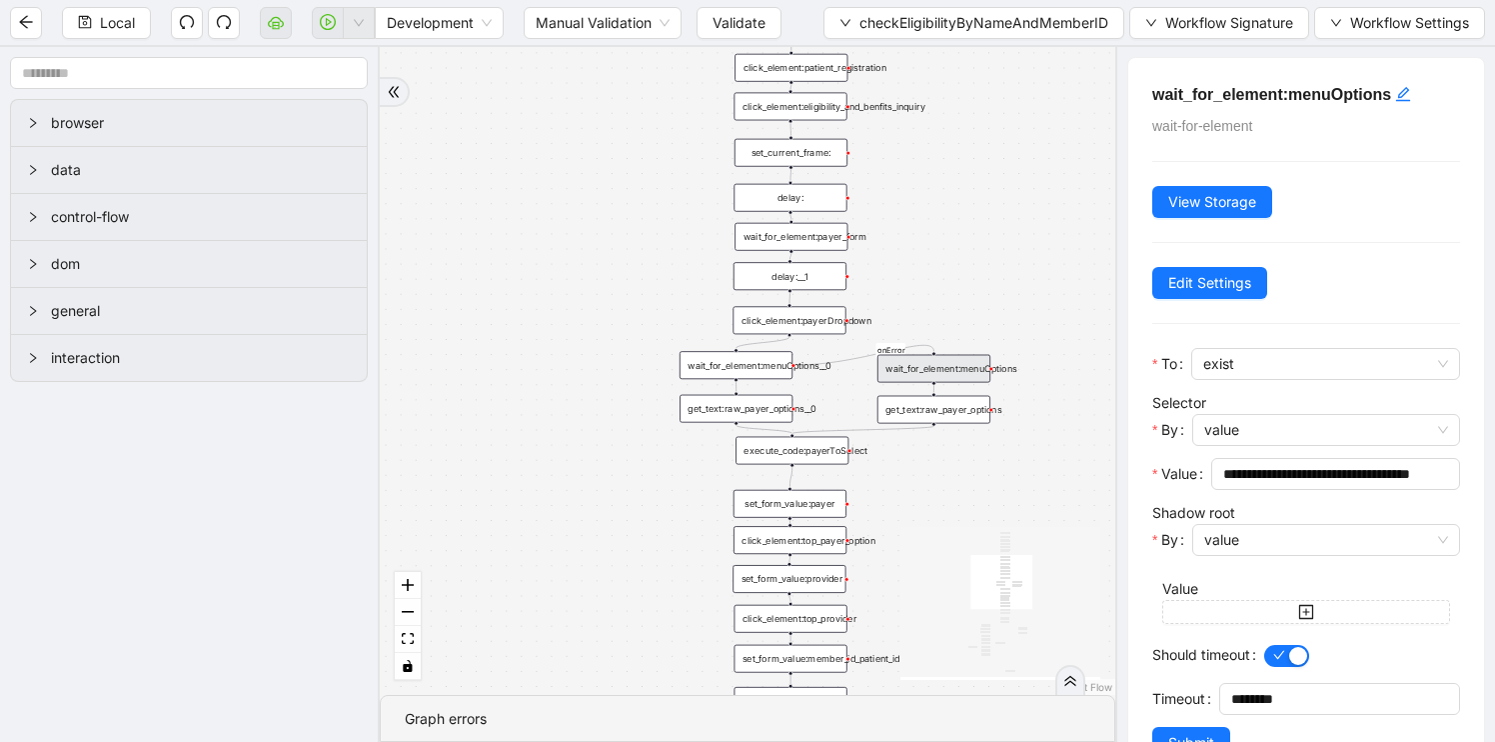
click at [952, 420] on div "get_text:raw_payer_options" at bounding box center [934, 410] width 113 height 28
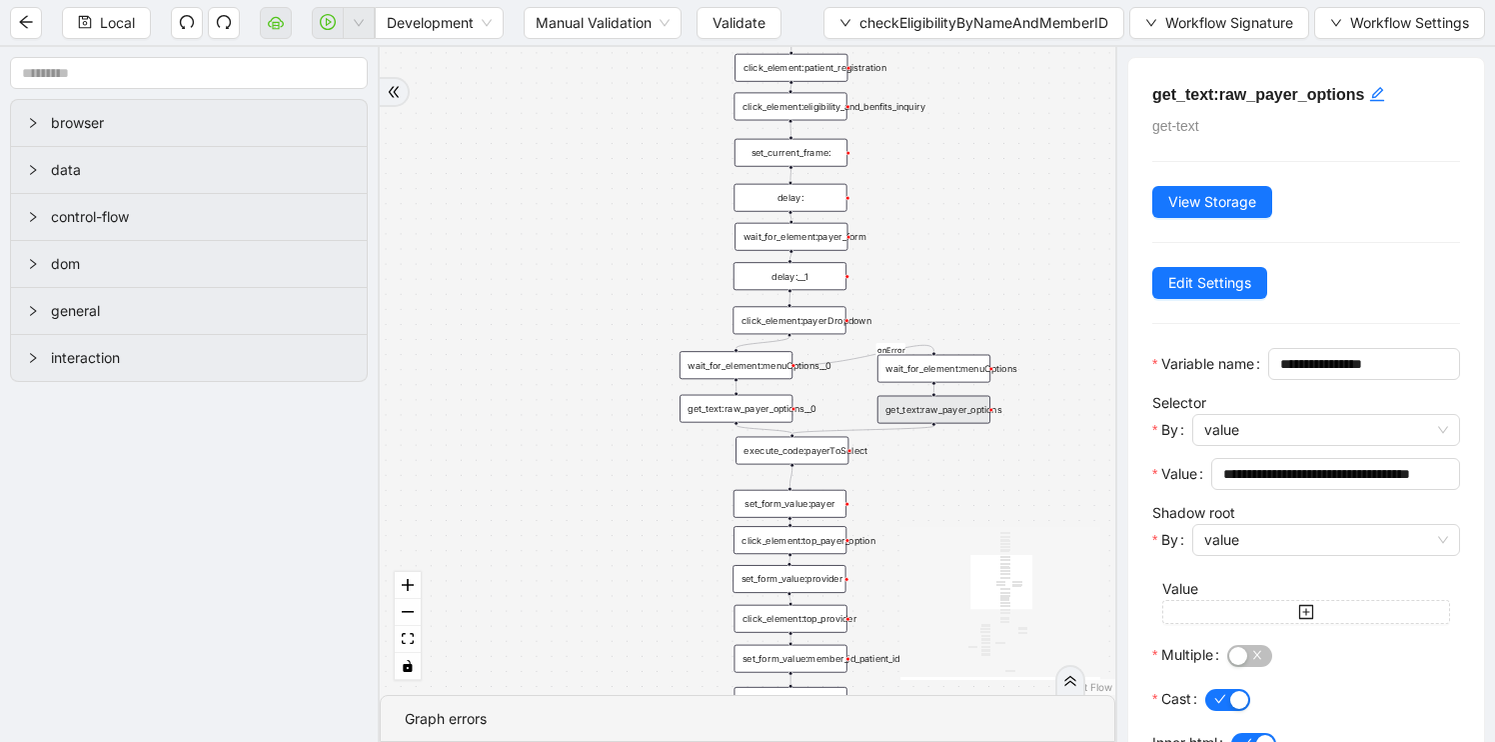
click at [758, 417] on div "get_text:raw_payer_options__0" at bounding box center [736, 409] width 113 height 28
drag, startPoint x: 1065, startPoint y: 639, endPoint x: 1065, endPoint y: 541, distance: 97.9
click at [1065, 542] on icon "React Flow mini map" at bounding box center [1001, 602] width 200 height 150
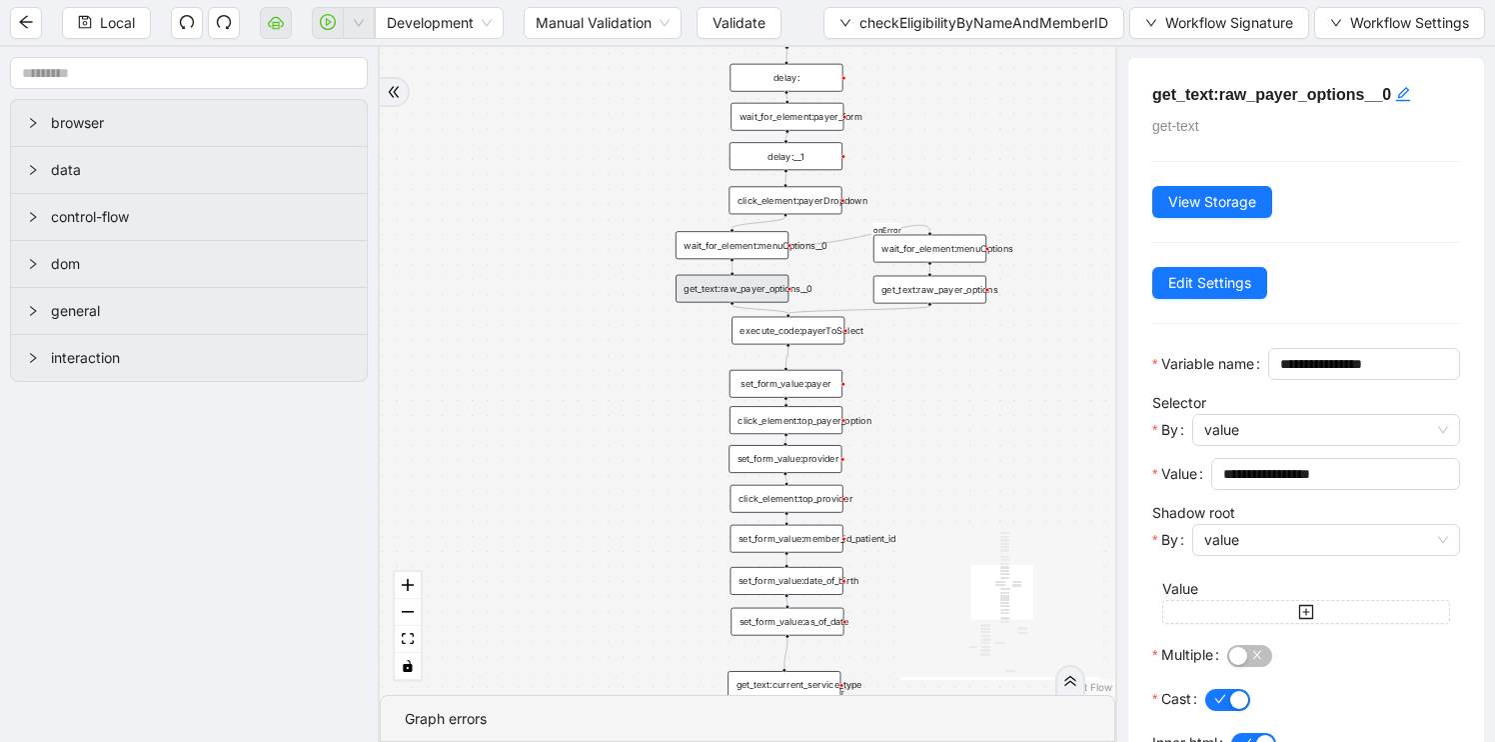
drag, startPoint x: 911, startPoint y: 473, endPoint x: 907, endPoint y: 353, distance: 120.0
click at [907, 352] on div "fallback has_no_text onError onError onError onError trigger execute_code:singl…" at bounding box center [748, 371] width 736 height 648
click at [792, 335] on div "execute_code:payerToSelect" at bounding box center [788, 330] width 113 height 28
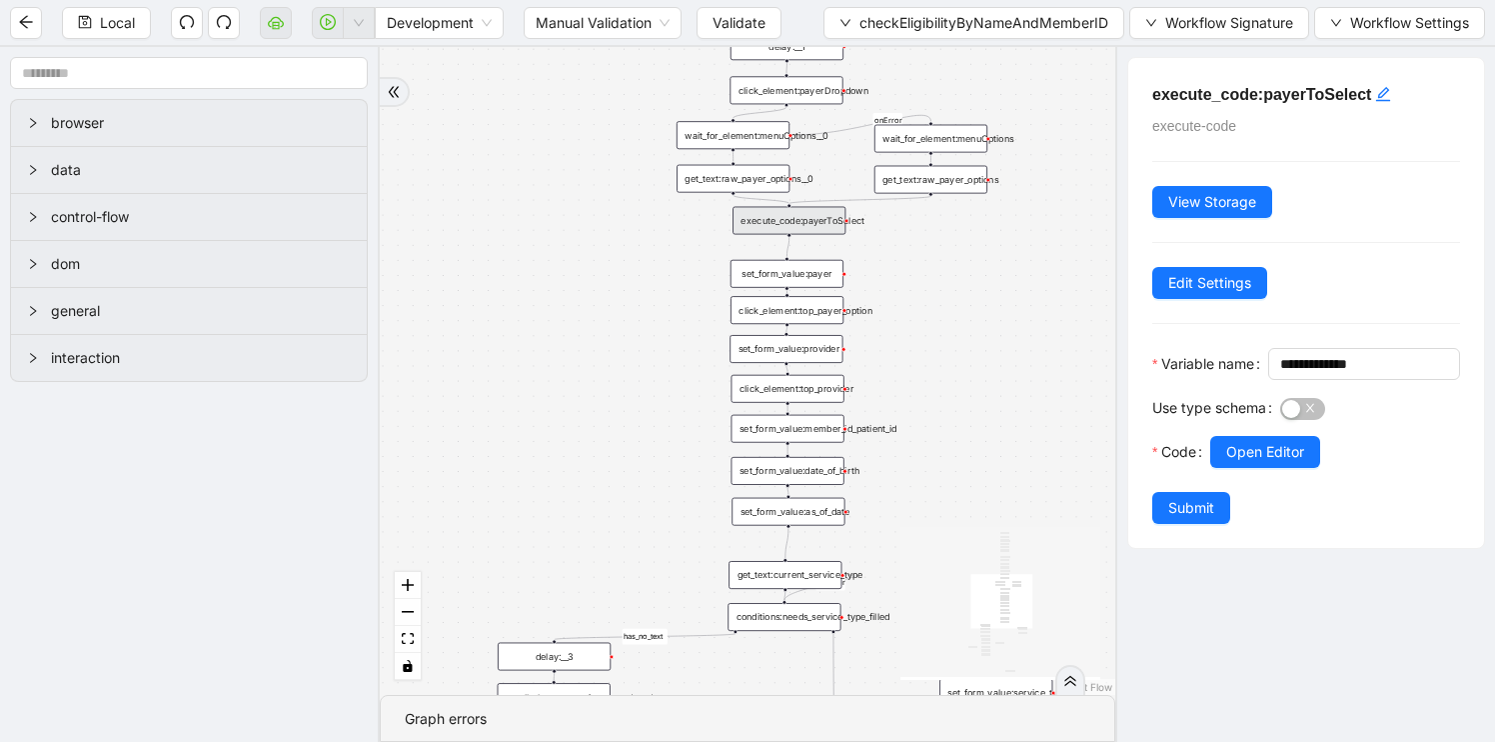
drag, startPoint x: 936, startPoint y: 478, endPoint x: 937, endPoint y: 389, distance: 89.0
click at [937, 389] on div "fallback has_no_text onError onError onError onError trigger execute_code:singl…" at bounding box center [748, 371] width 736 height 648
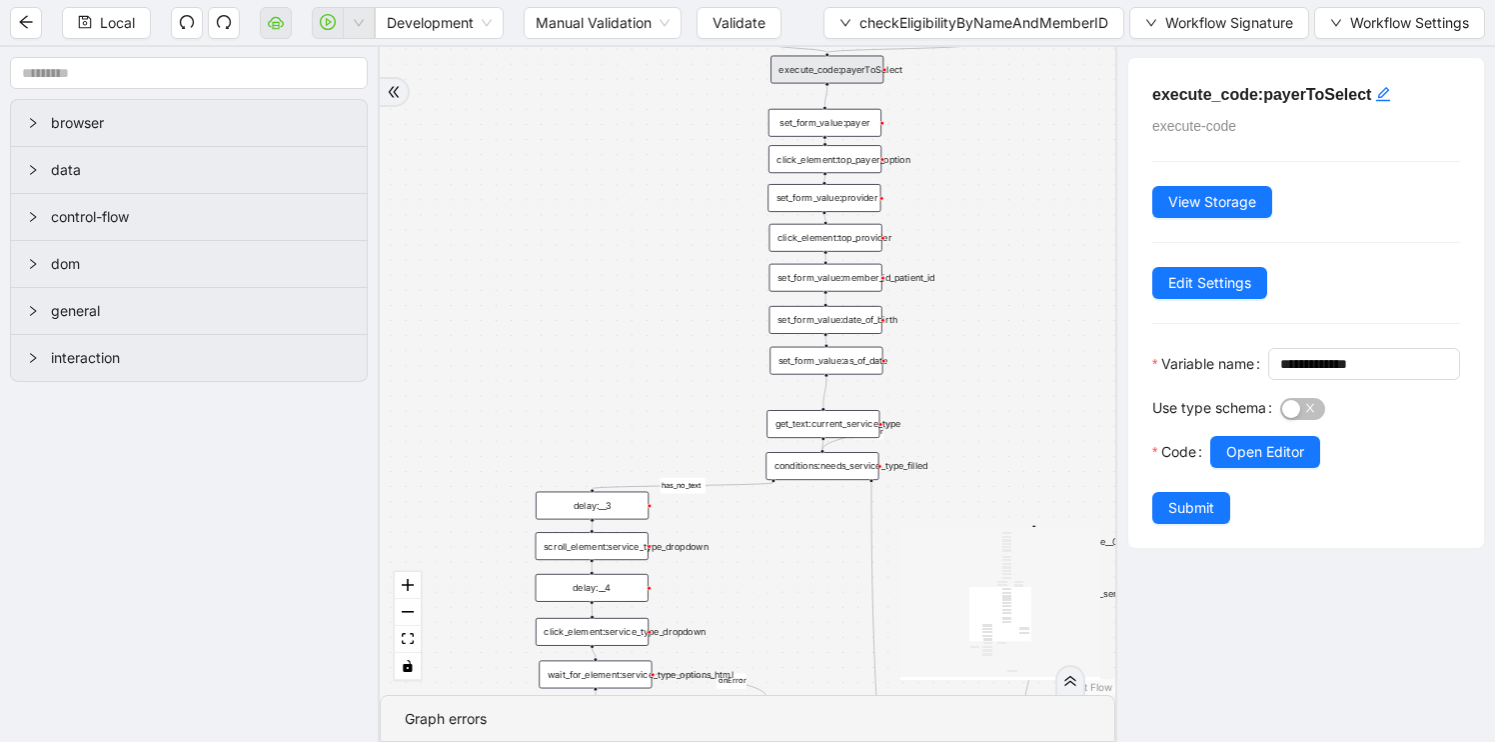
drag, startPoint x: 927, startPoint y: 524, endPoint x: 964, endPoint y: 374, distance: 154.7
click at [964, 374] on div "fallback has_no_text onError onError onError onError trigger execute_code:singl…" at bounding box center [748, 371] width 736 height 648
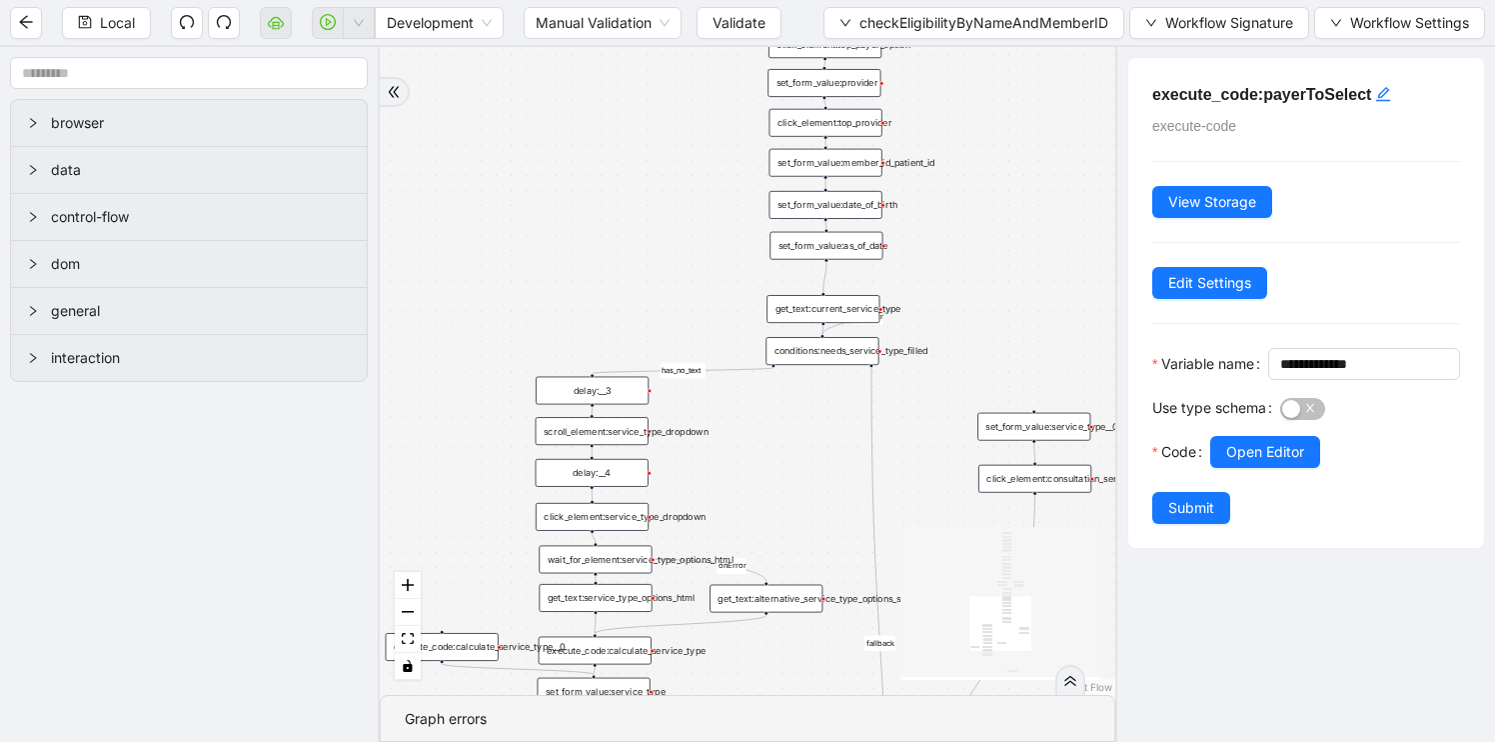
drag, startPoint x: 963, startPoint y: 438, endPoint x: 962, endPoint y: 238, distance: 199.9
click at [963, 239] on div "fallback has_no_text onError onError onError onError trigger execute_code:singl…" at bounding box center [748, 371] width 736 height 648
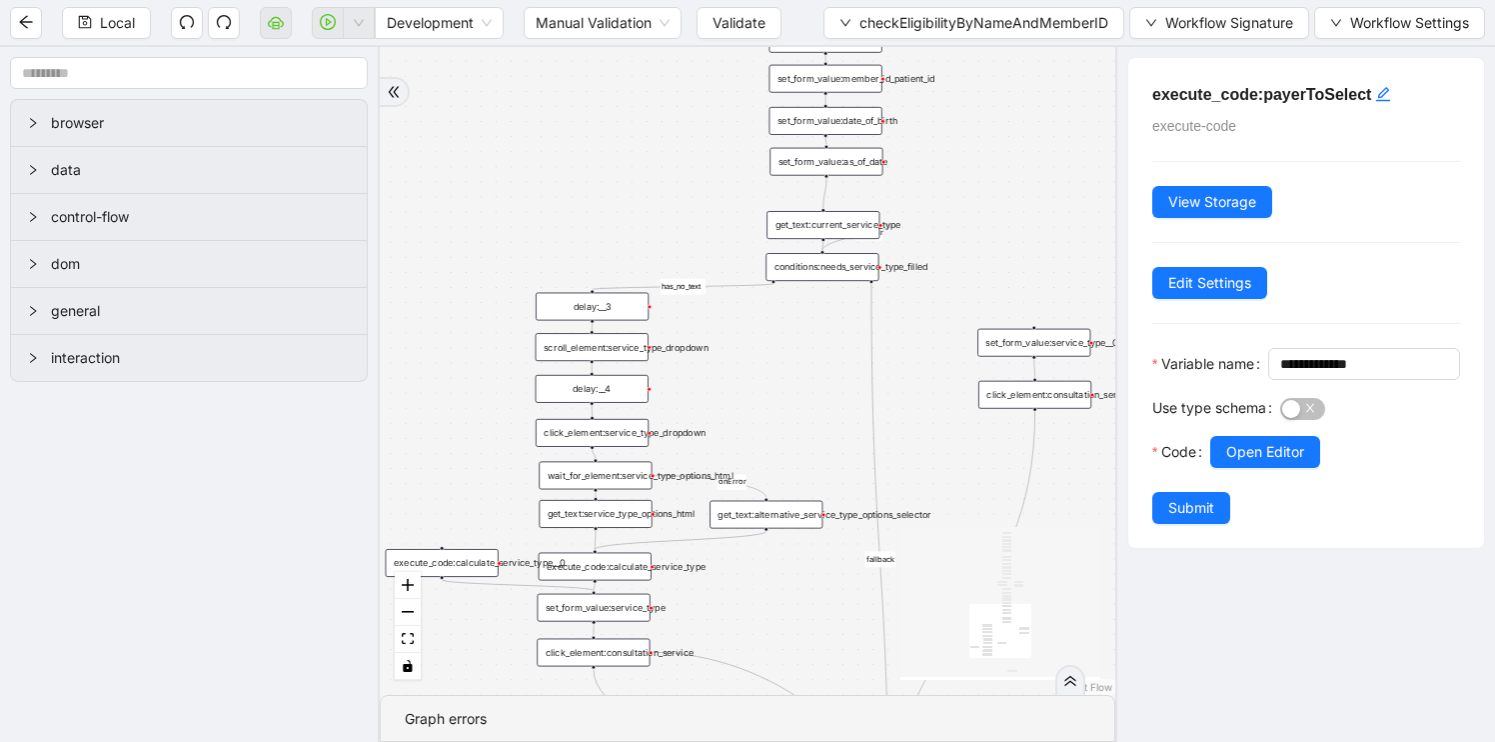
click at [794, 274] on div "conditions:needs_service_type_filled" at bounding box center [822, 267] width 113 height 28
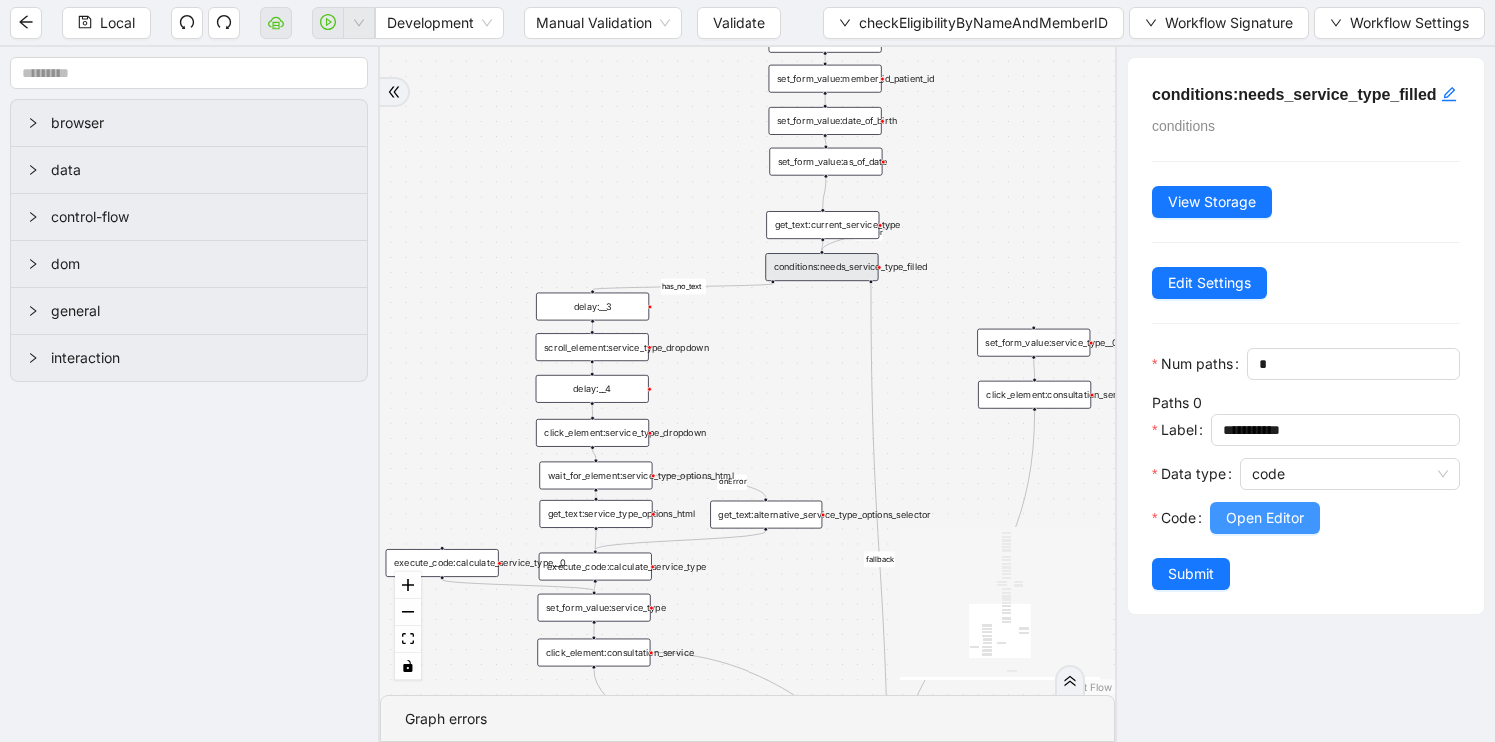
click at [1275, 529] on span "Open Editor" at bounding box center [1265, 518] width 78 height 22
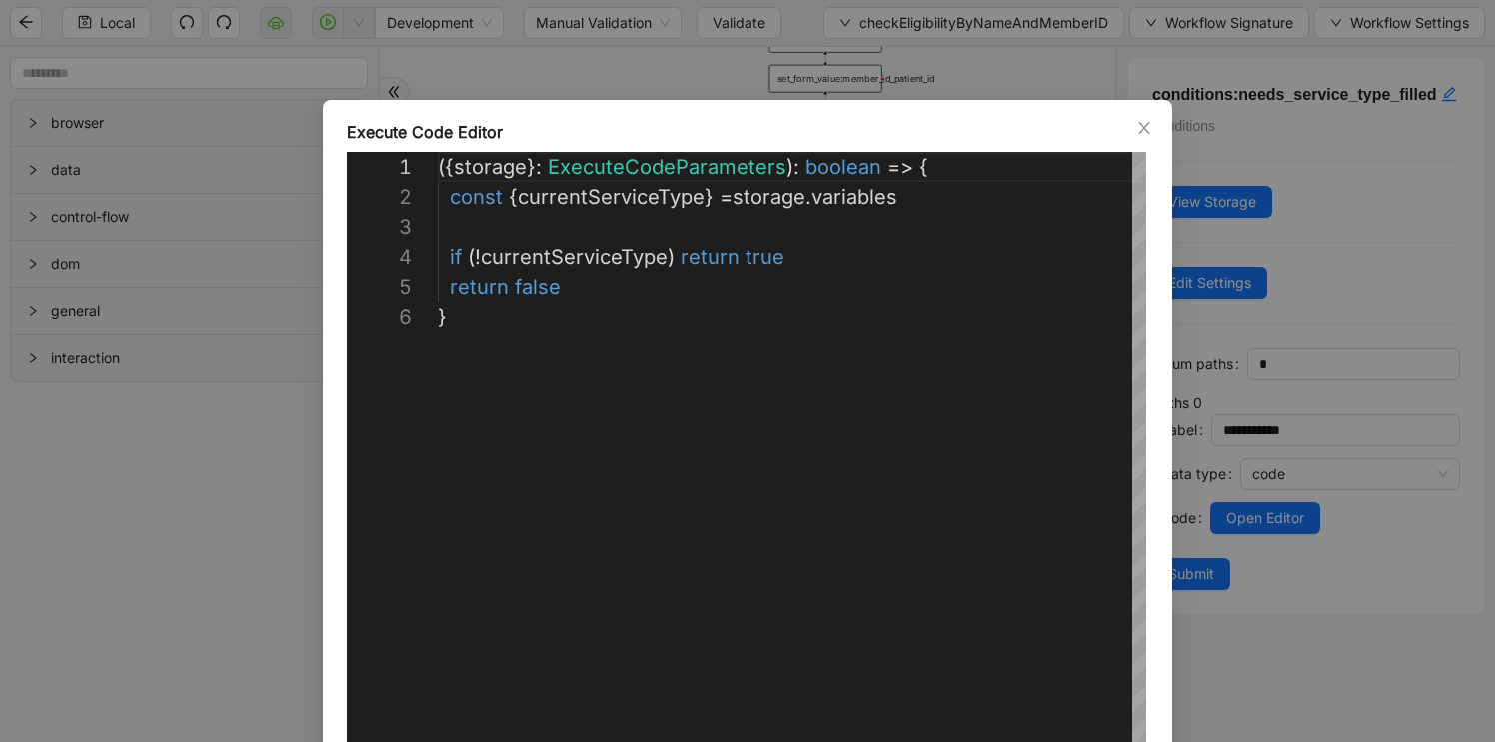
scroll to position [150, 0]
click at [1275, 277] on div "**********" at bounding box center [747, 371] width 1495 height 742
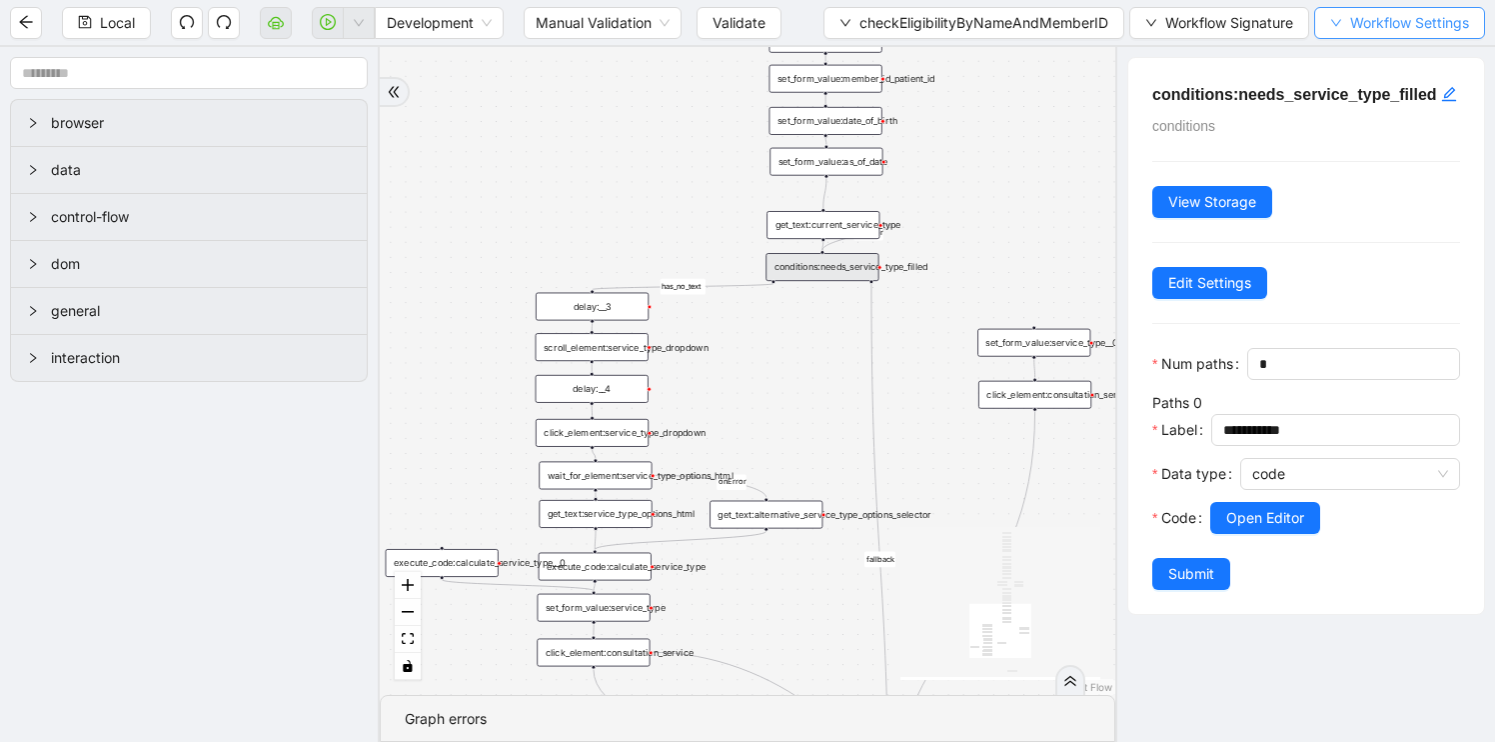
click at [1395, 32] on span "Workflow Settings" at bounding box center [1409, 23] width 119 height 22
click at [1256, 22] on span "Workflow Signature" at bounding box center [1229, 23] width 128 height 22
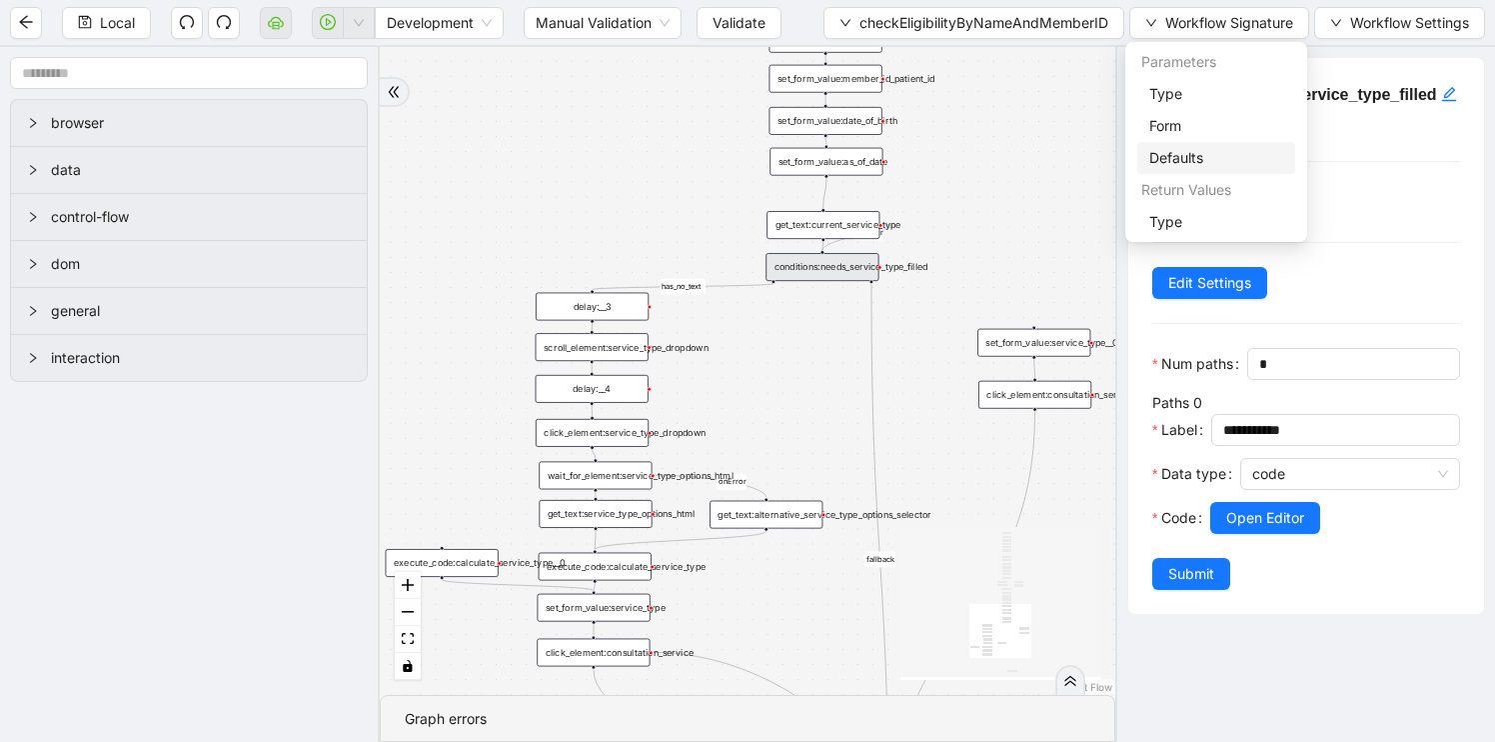
click at [1209, 163] on span "Defaults" at bounding box center [1216, 158] width 134 height 22
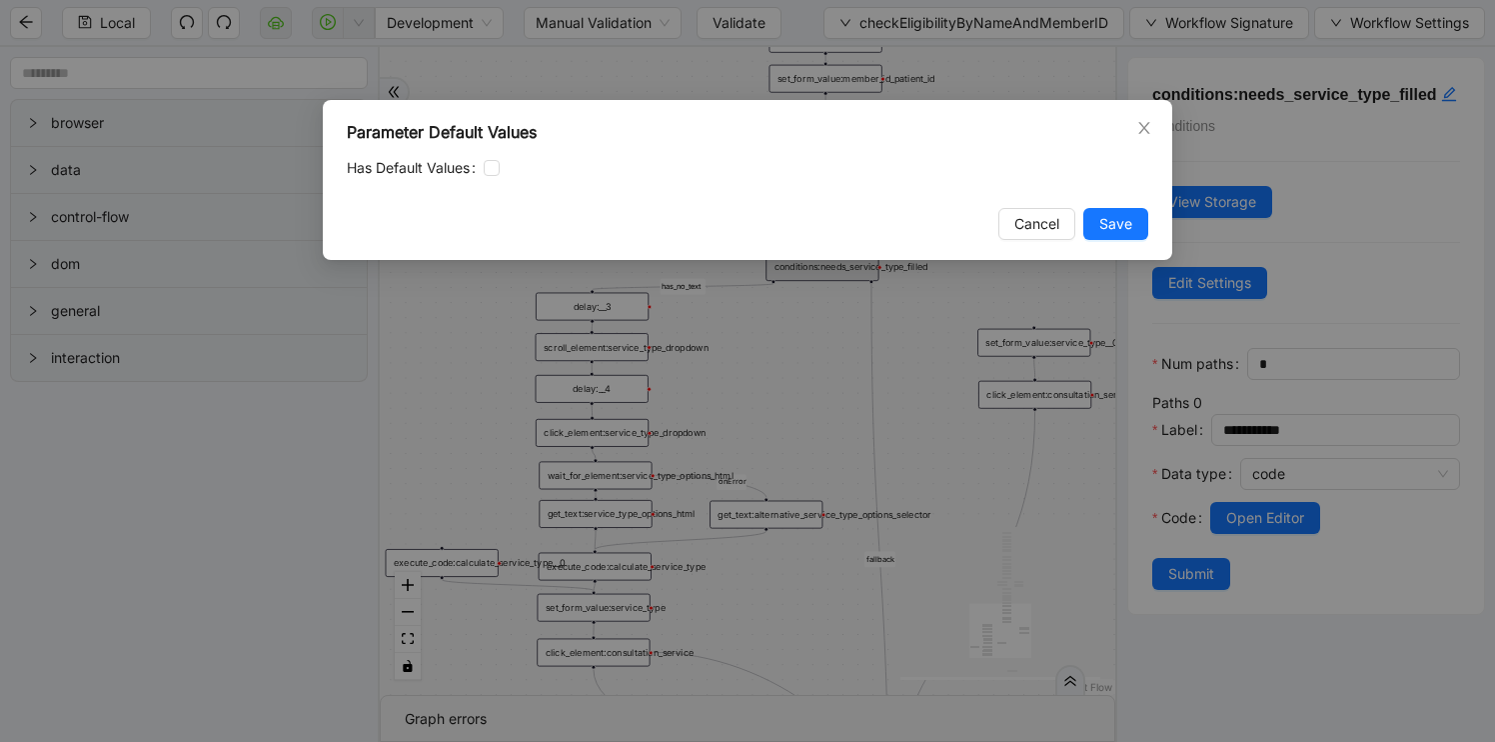
click at [936, 378] on div "Parameter Default Values Has Default Values Cancel Save" at bounding box center [747, 371] width 1495 height 742
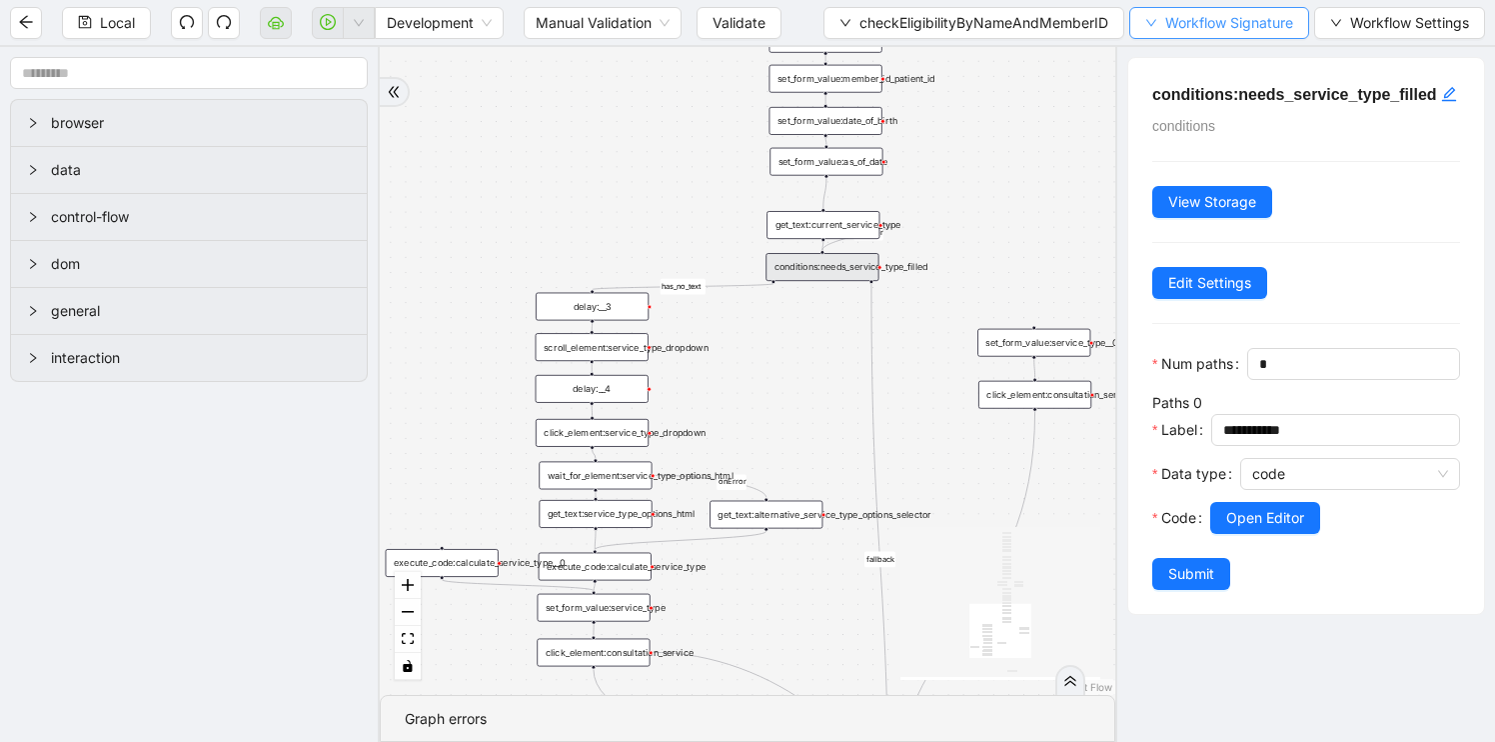
click at [1212, 29] on span "Workflow Signature" at bounding box center [1229, 23] width 128 height 22
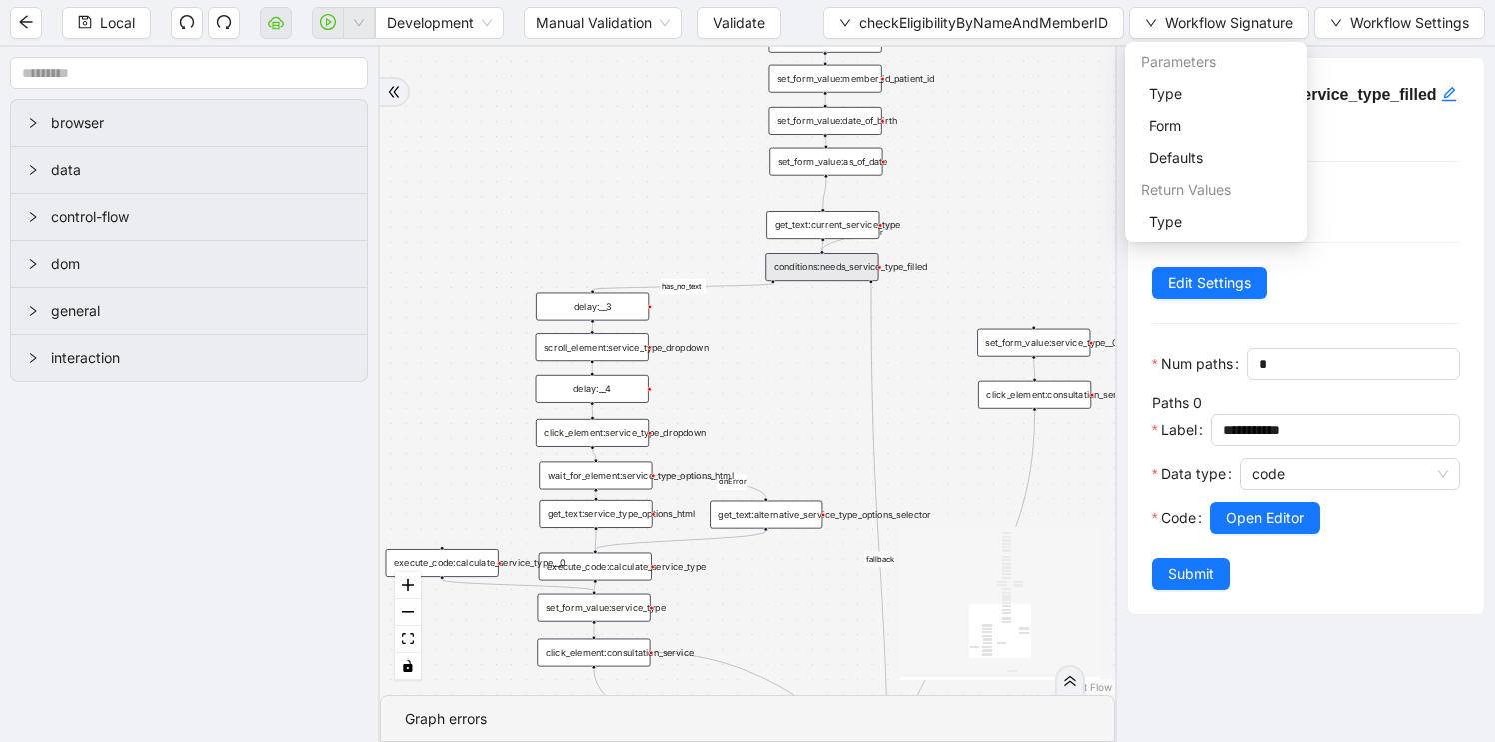
click at [1063, 205] on div "fallback has_no_text onError onError onError onError trigger execute_code:singl…" at bounding box center [748, 371] width 736 height 648
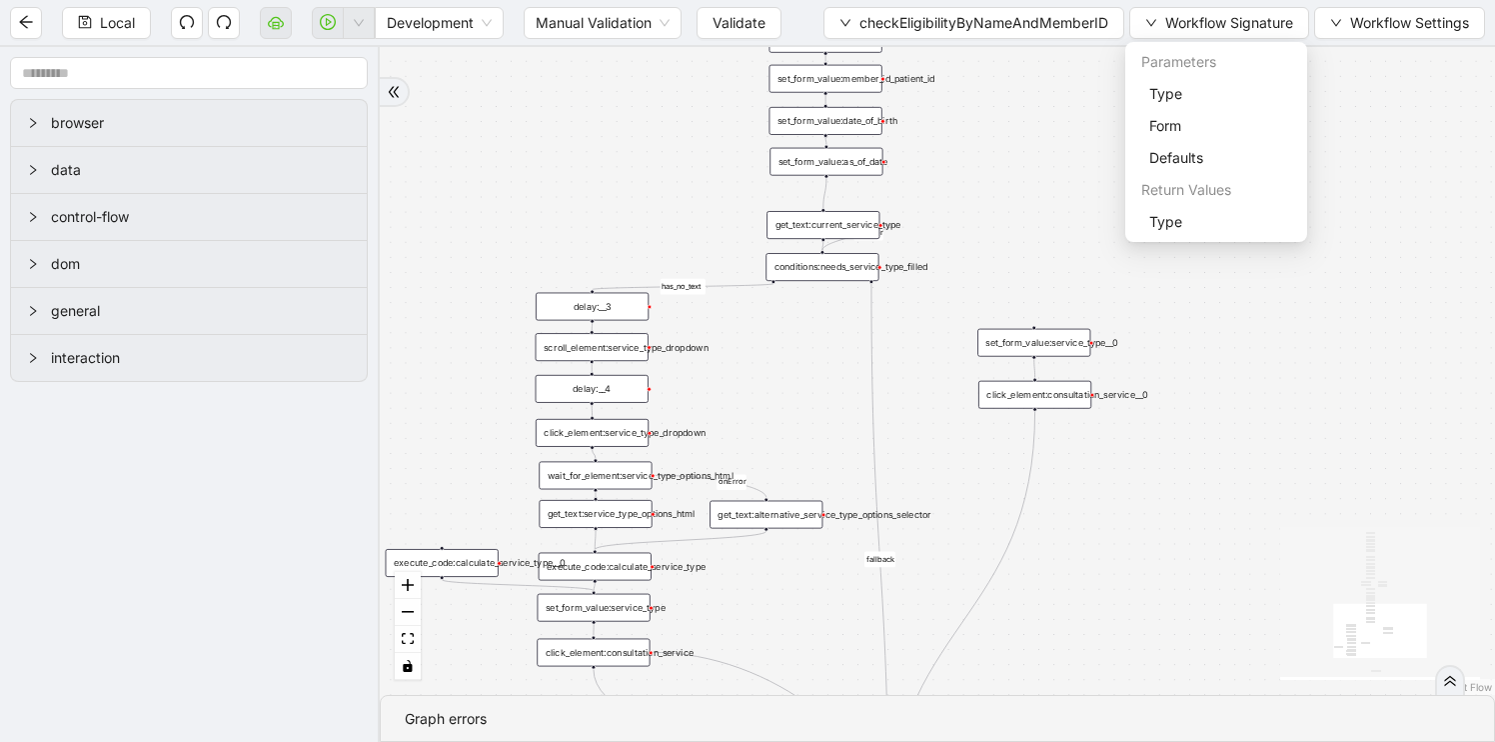
click at [724, 421] on div "fallback has_no_text onError onError onError onError trigger execute_code:singl…" at bounding box center [937, 371] width 1115 height 648
click at [609, 305] on div "delay:__3" at bounding box center [592, 307] width 113 height 28
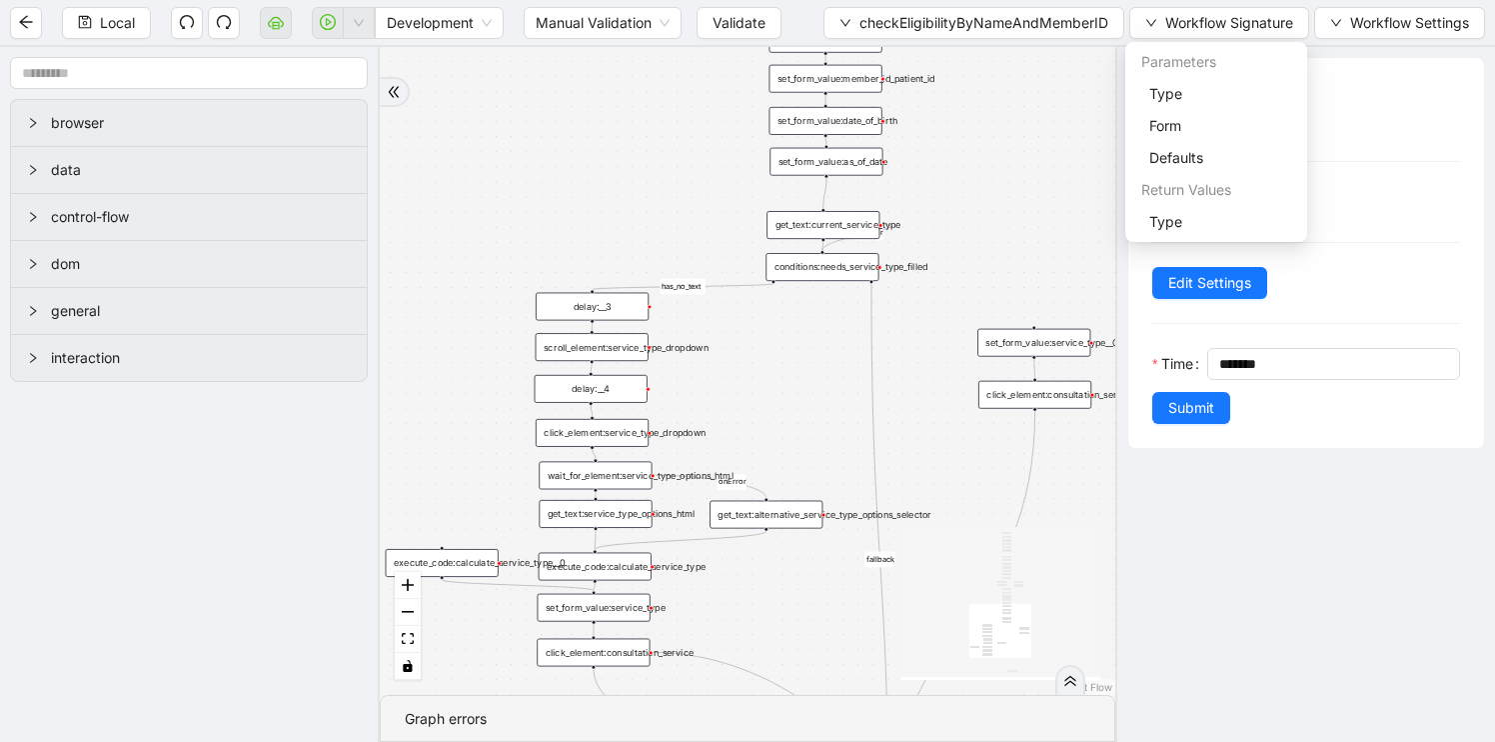
click at [622, 391] on div "delay:__4" at bounding box center [591, 389] width 113 height 28
click at [574, 389] on div "delay:__4" at bounding box center [591, 389] width 113 height 28
click at [496, 413] on div "fallback has_no_text onError onError onError onError trigger execute_code:singl…" at bounding box center [748, 371] width 736 height 648
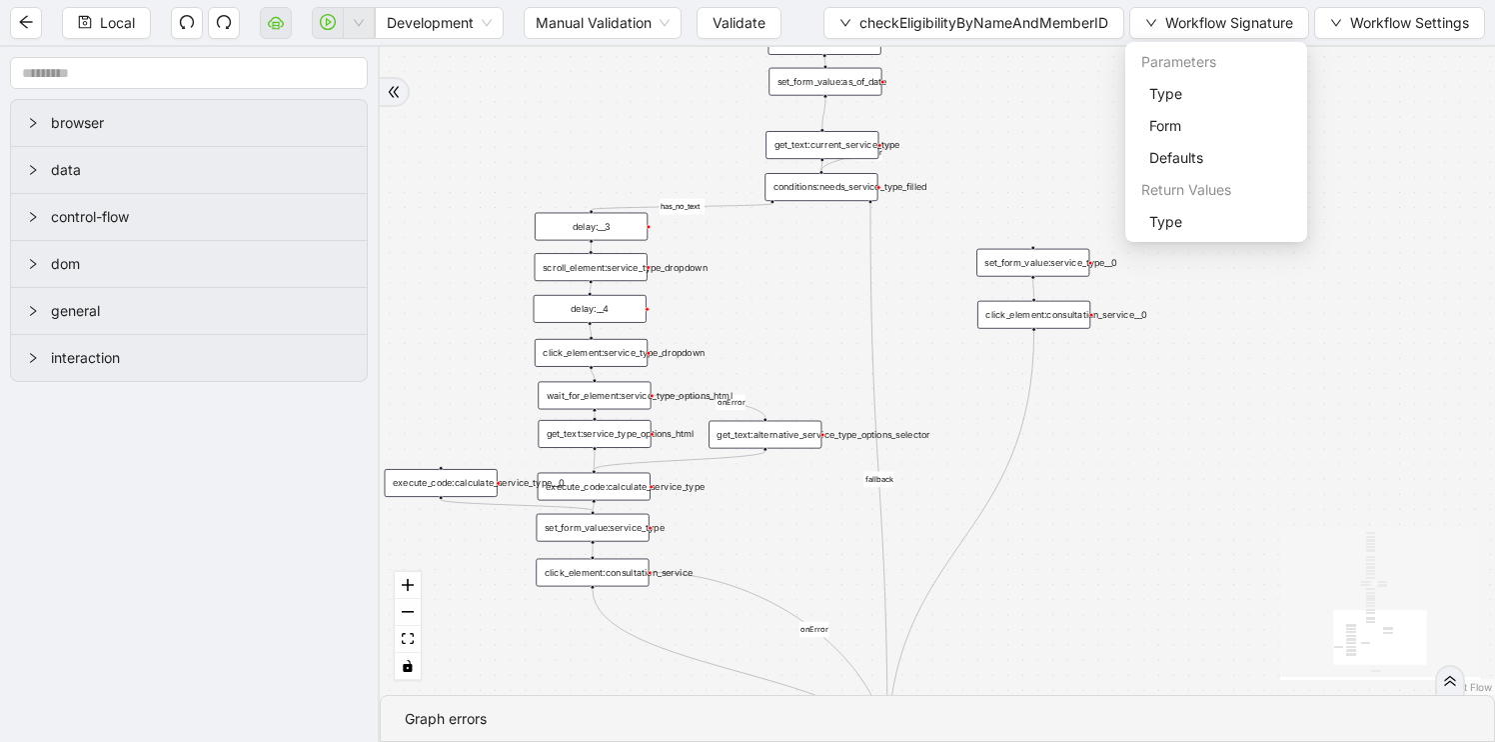
drag, startPoint x: 501, startPoint y: 455, endPoint x: 529, endPoint y: 258, distance: 198.9
click at [529, 258] on div "fallback has_no_text onError onError onError onError trigger execute_code:singl…" at bounding box center [937, 371] width 1115 height 648
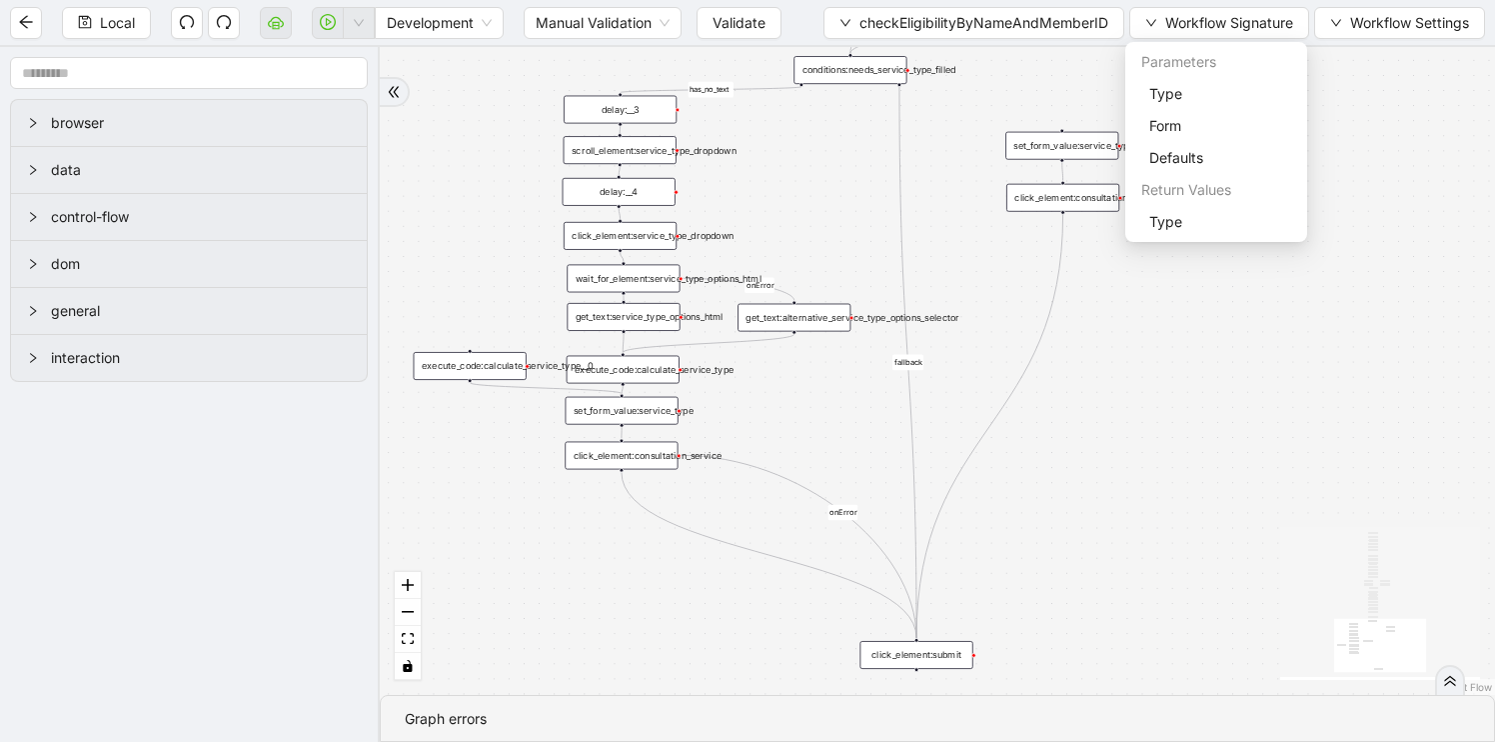
click at [475, 369] on div "execute_code:calculate_service_type__0" at bounding box center [470, 366] width 113 height 28
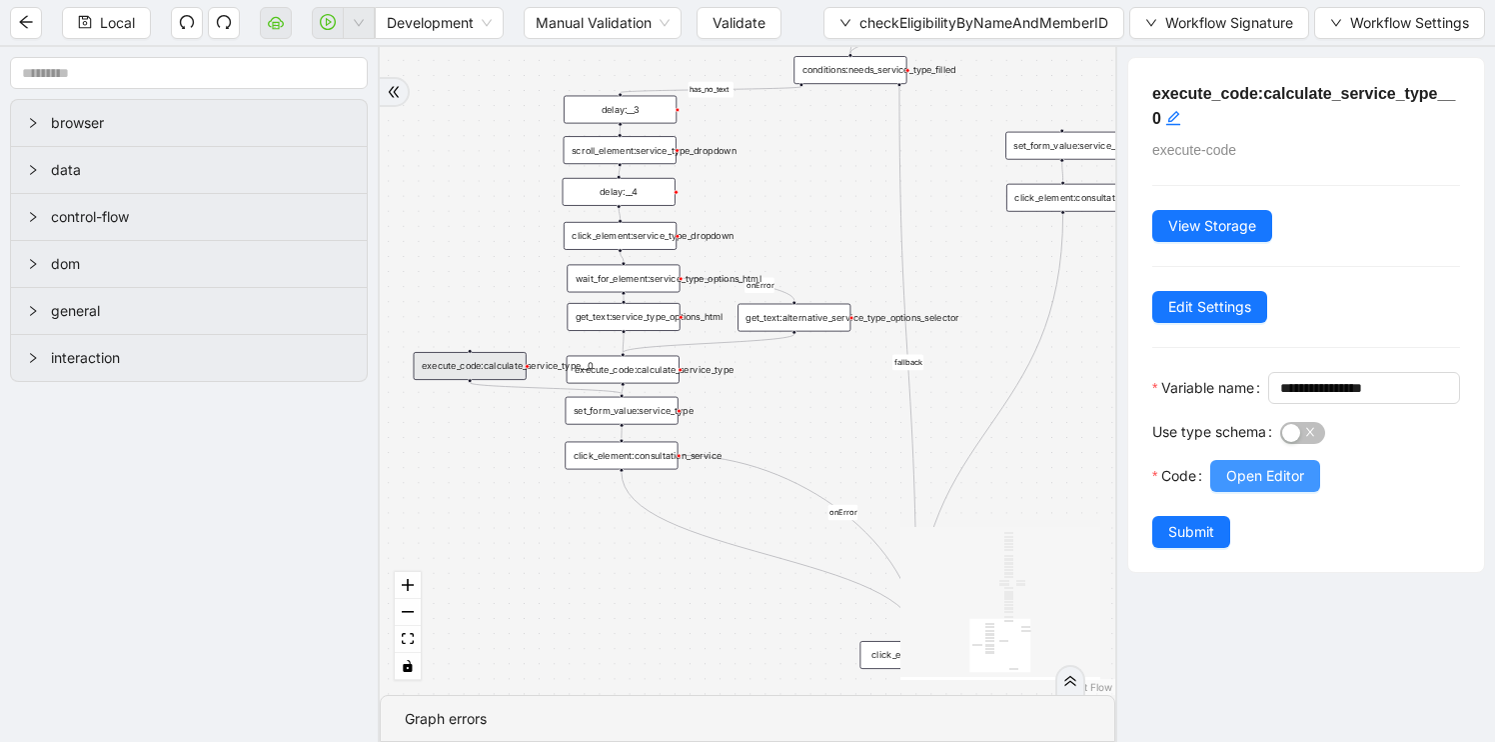
click at [1275, 487] on span "Open Editor" at bounding box center [1265, 476] width 78 height 22
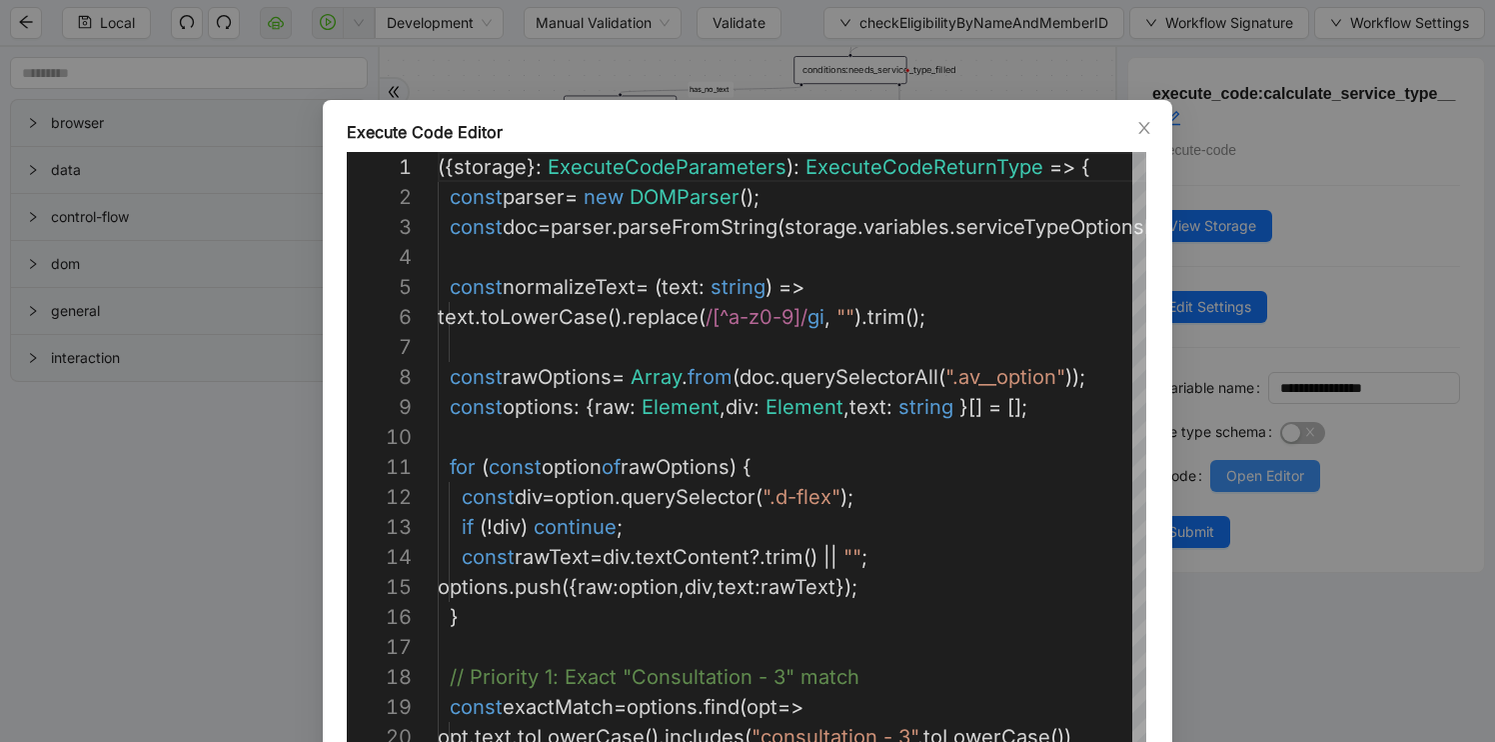
scroll to position [300, 0]
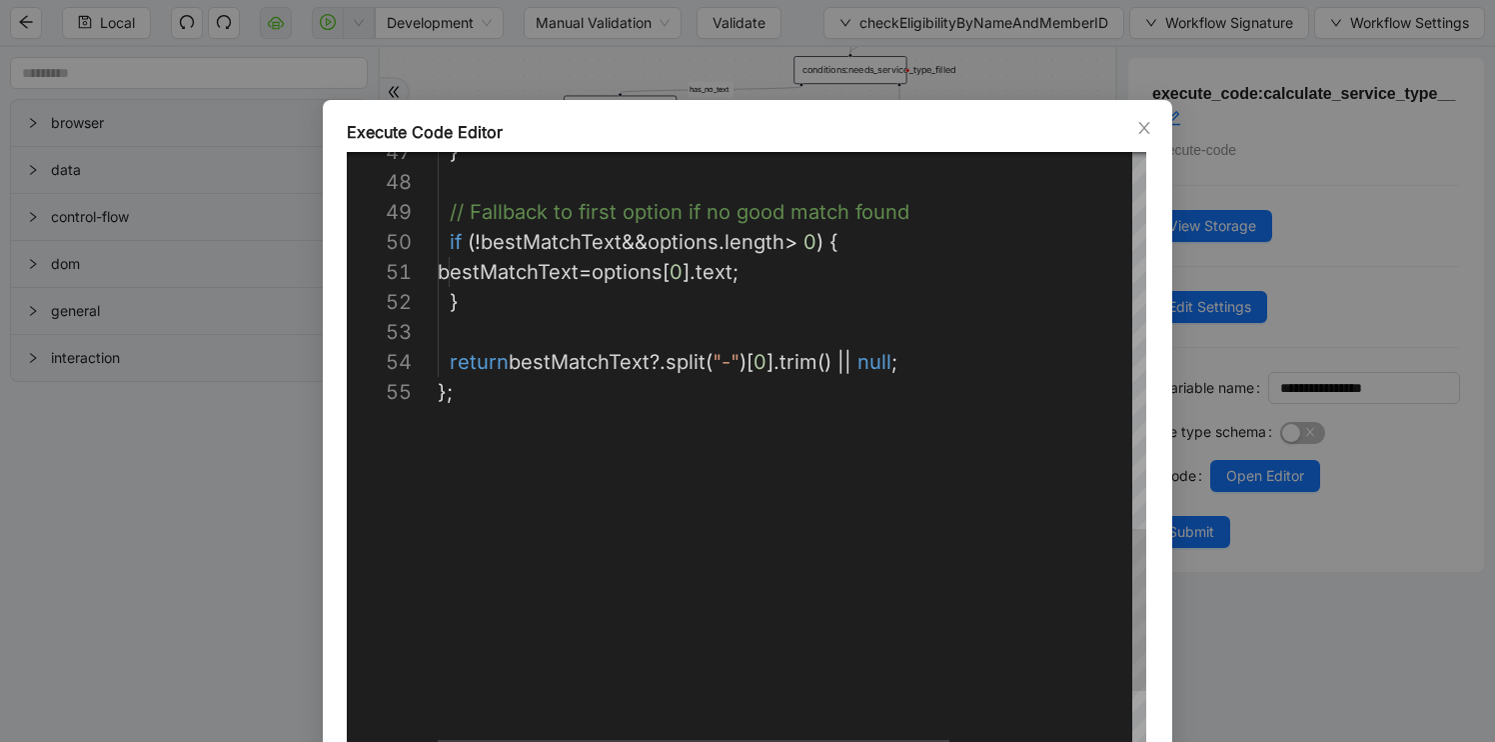
click at [116, 598] on div "**********" at bounding box center [747, 371] width 1495 height 742
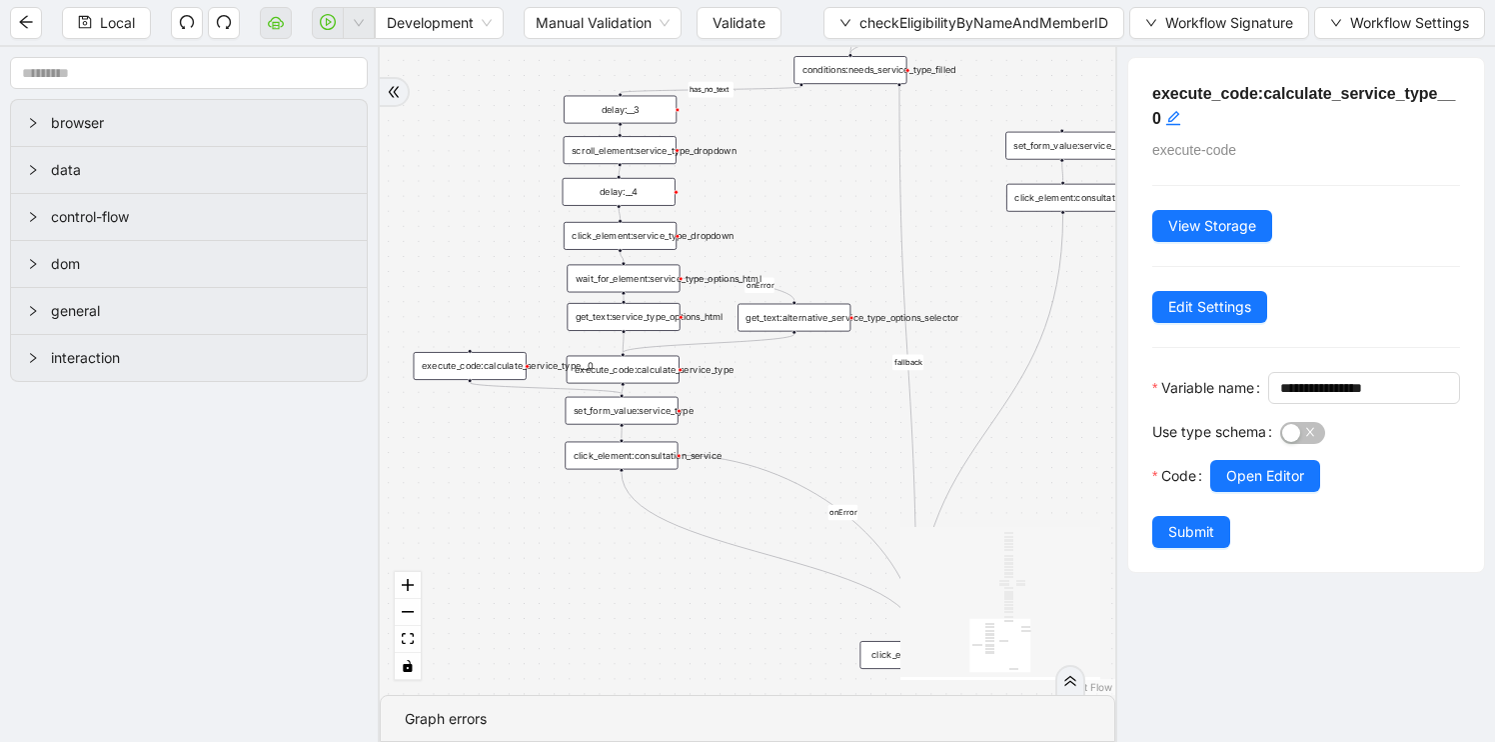
click at [615, 319] on div "get_text:service_type_options_html" at bounding box center [623, 317] width 113 height 28
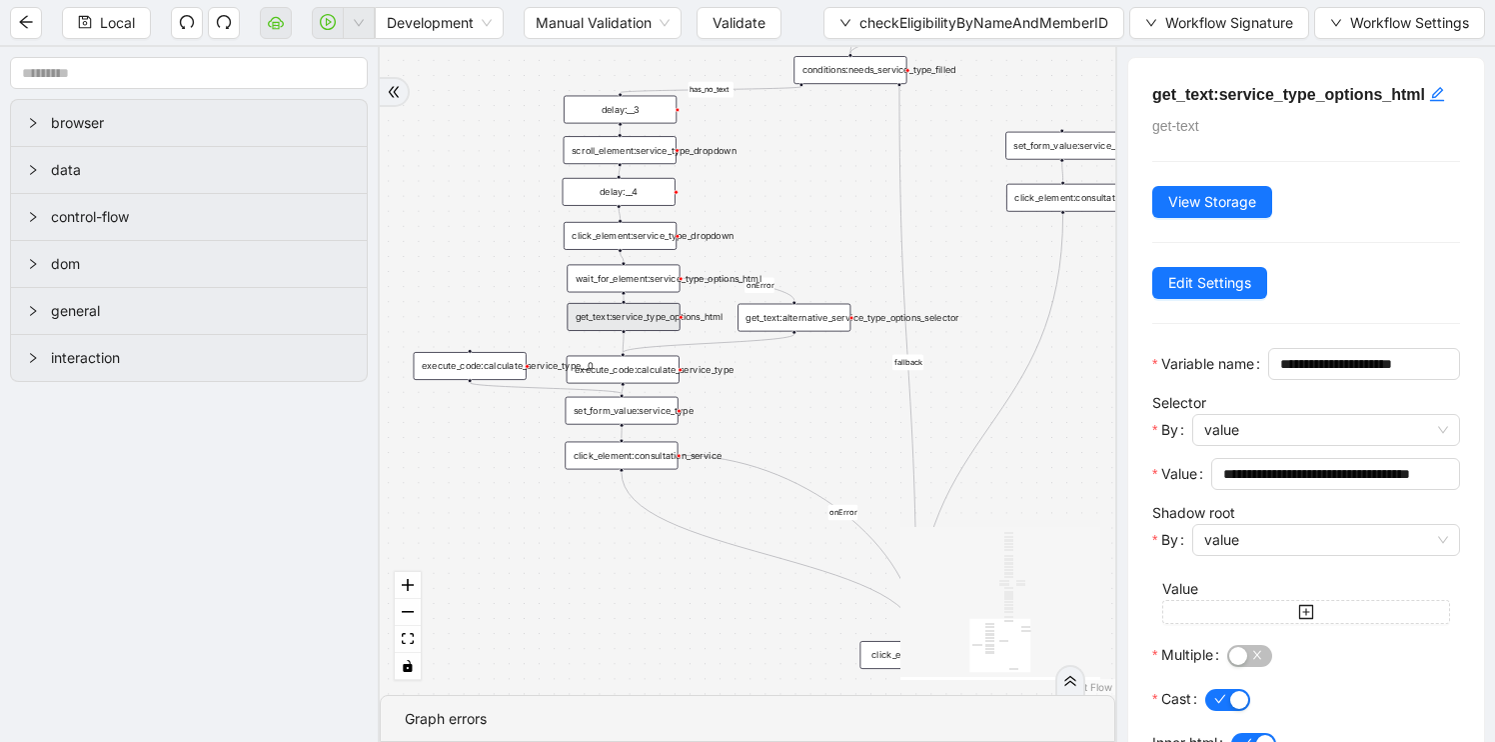
scroll to position [137, 0]
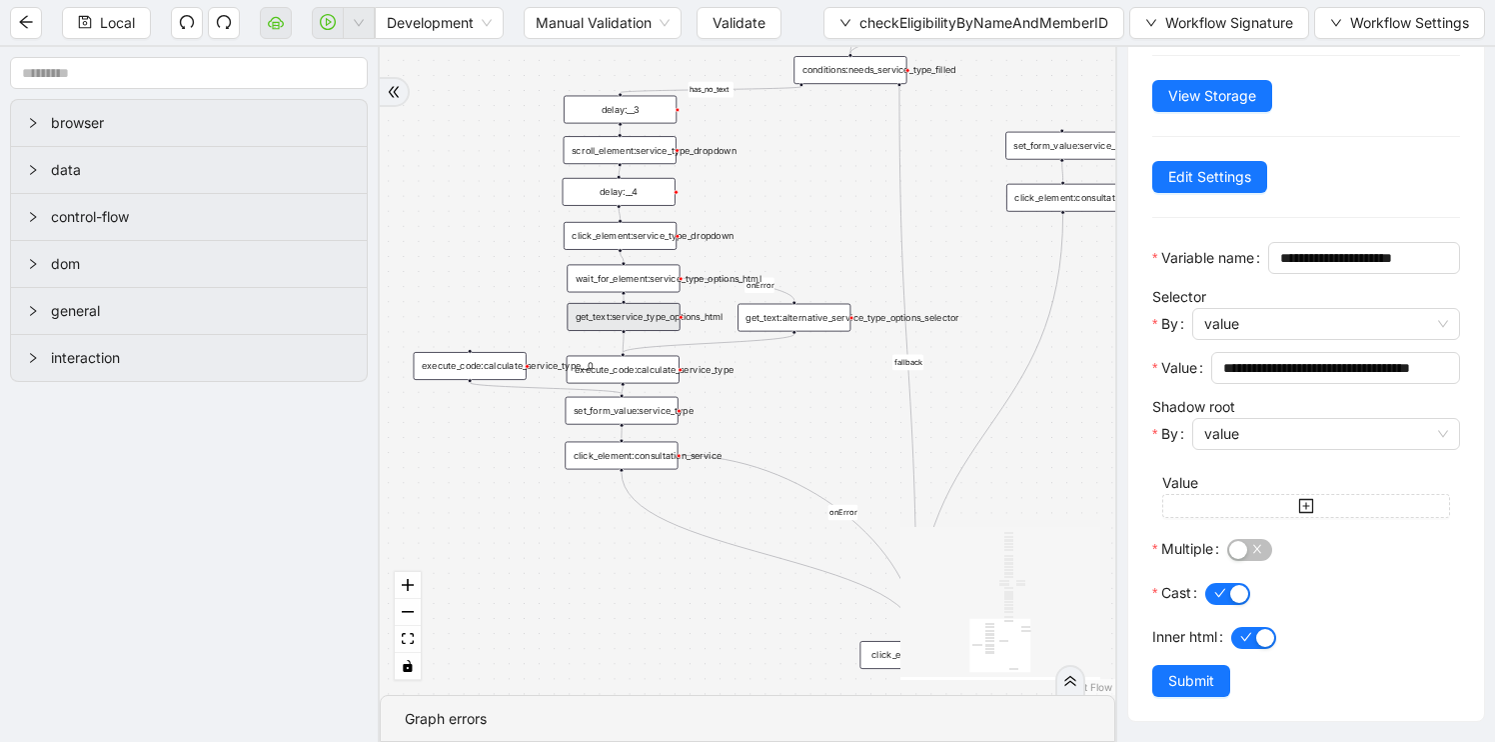
click at [636, 286] on div "wait_for_element:service_type_options_html" at bounding box center [623, 279] width 113 height 28
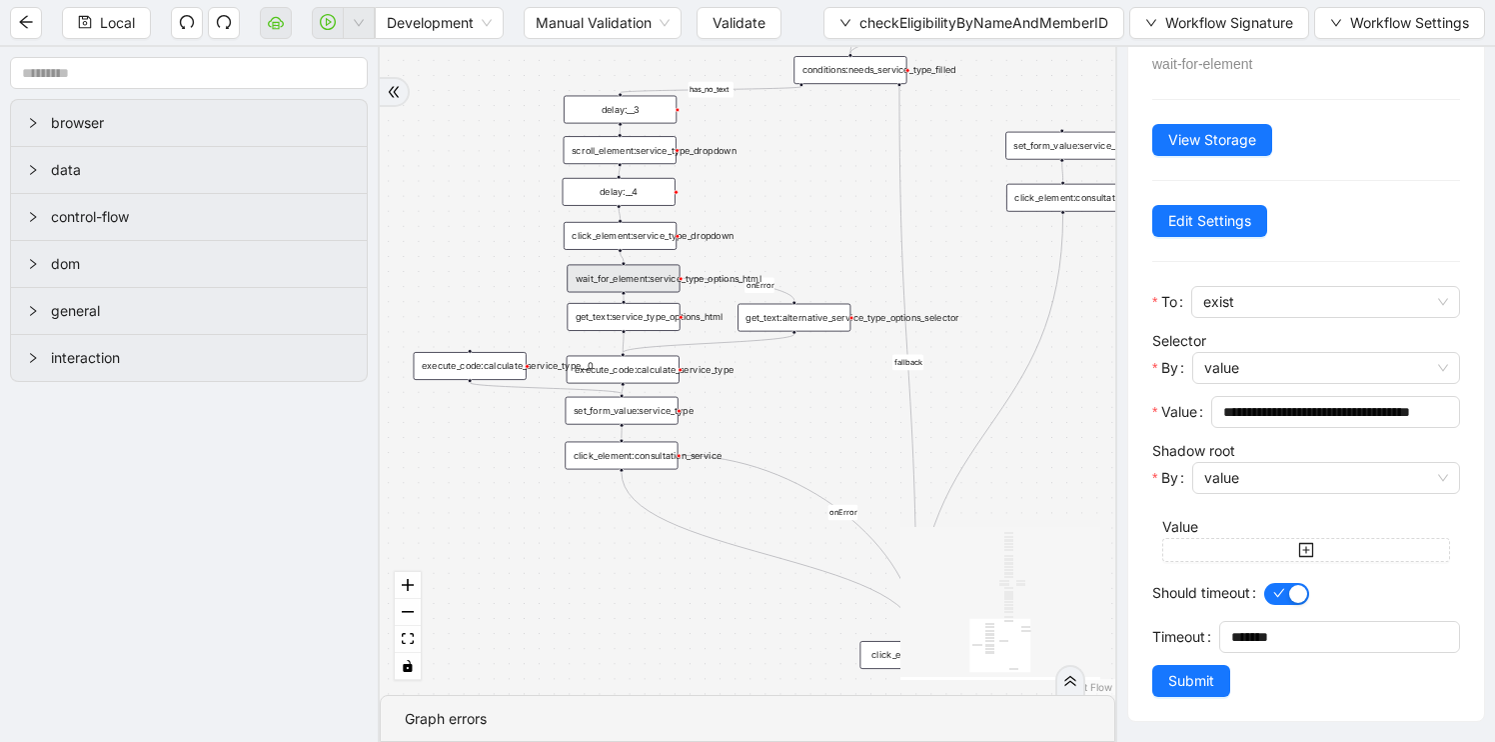
scroll to position [85, 0]
click at [635, 239] on div "click_element:service_type_dropdown" at bounding box center [620, 236] width 113 height 28
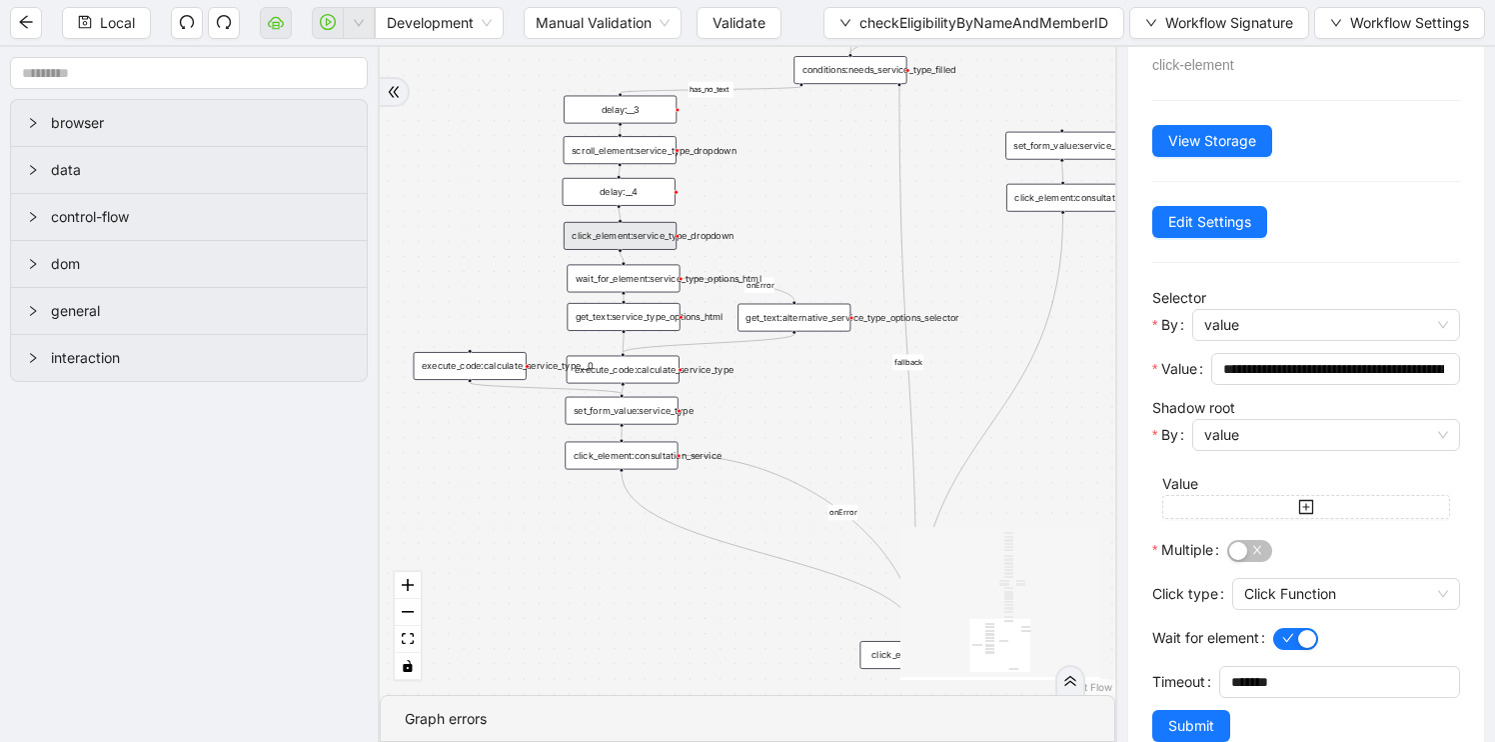
scroll to position [129, 0]
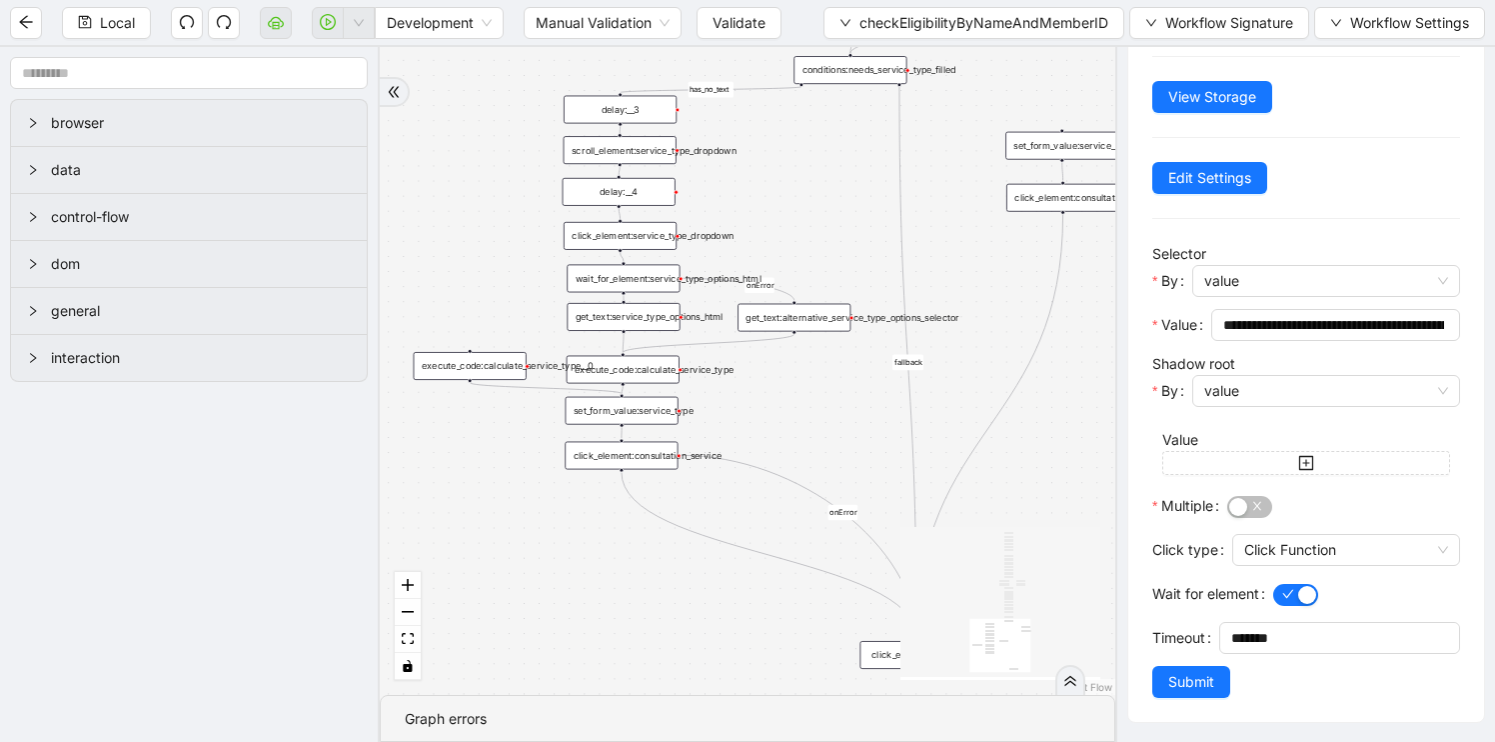
click at [784, 327] on div "get_text:alternative_service_type_options_selector" at bounding box center [794, 318] width 113 height 28
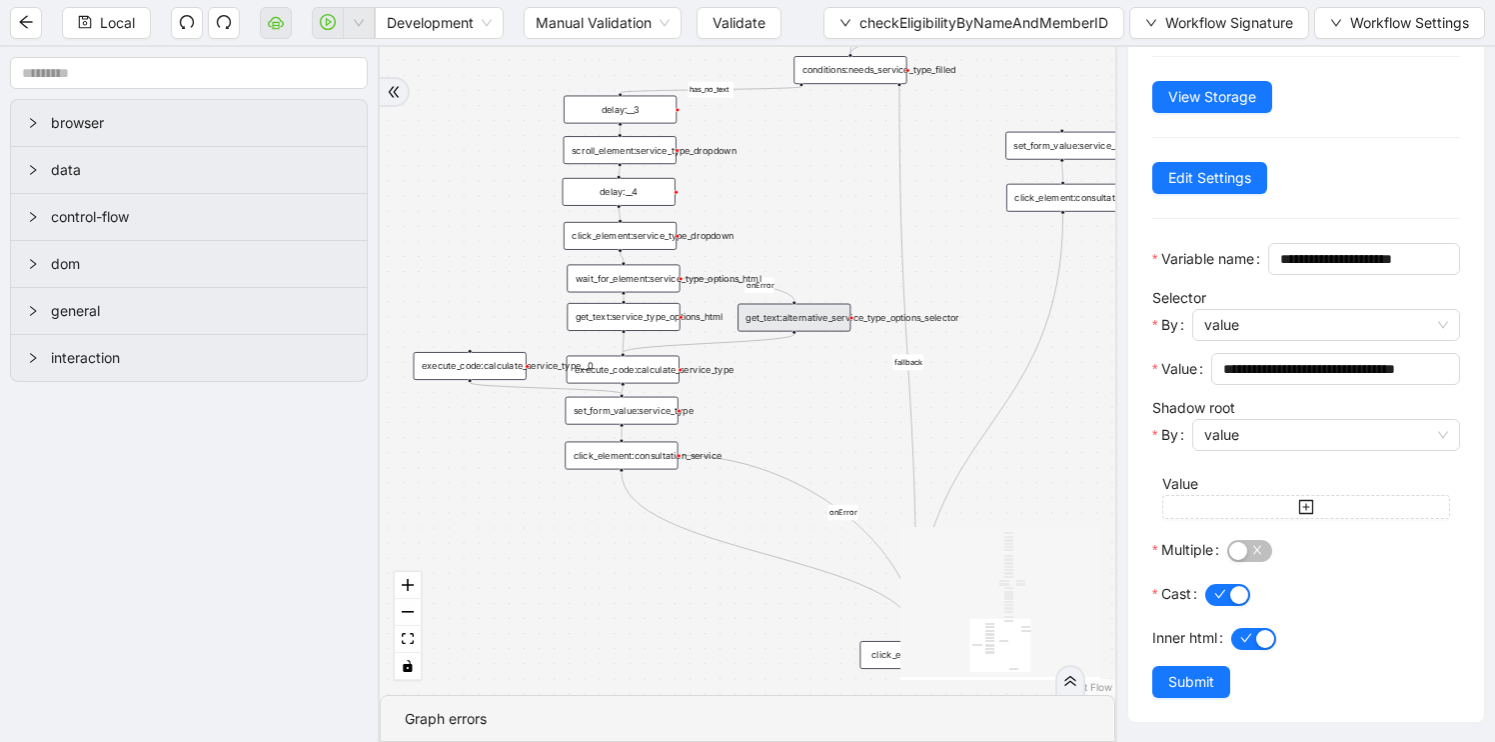
scroll to position [161, 0]
click at [633, 414] on div "set_form_value:service_type" at bounding box center [622, 411] width 113 height 28
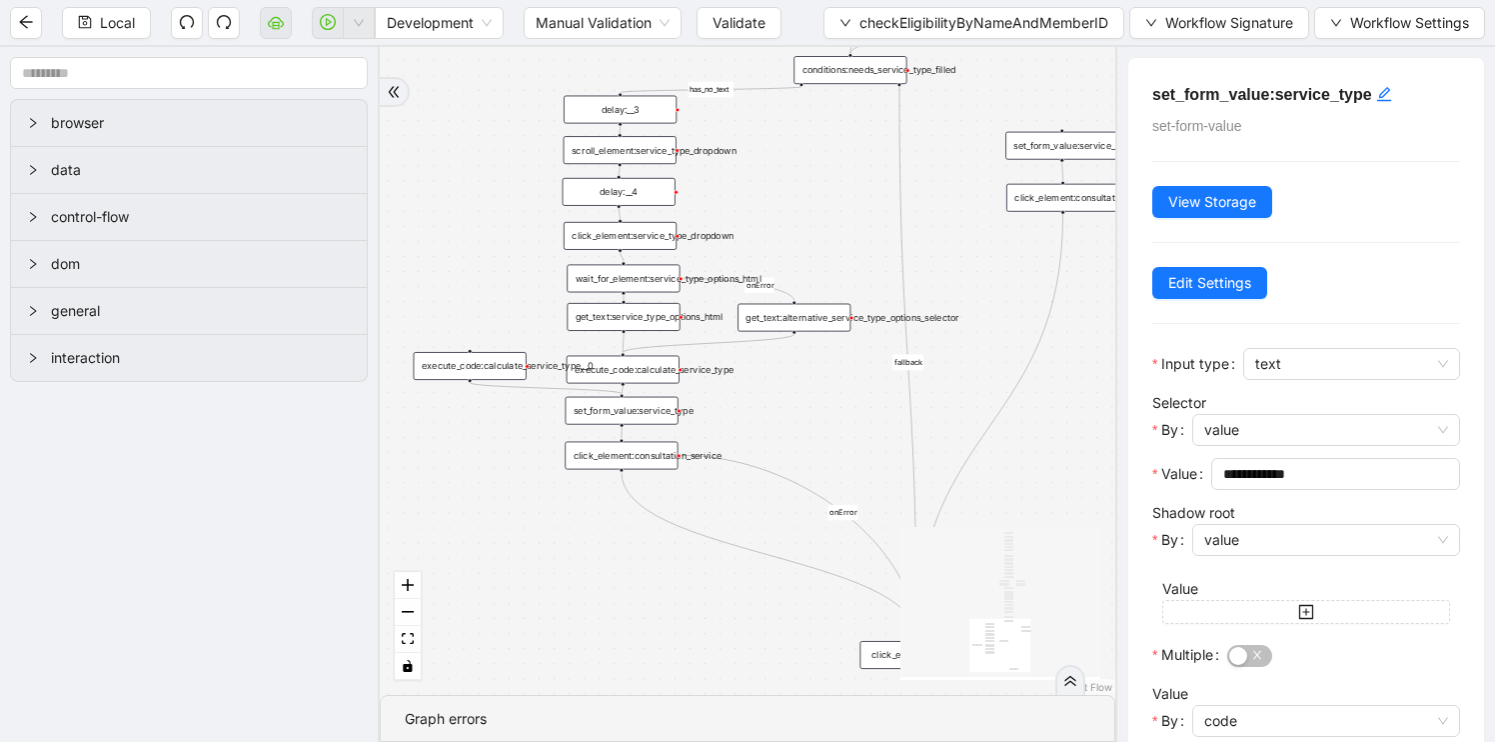
click at [639, 462] on div "click_element:consultation_service" at bounding box center [621, 456] width 113 height 28
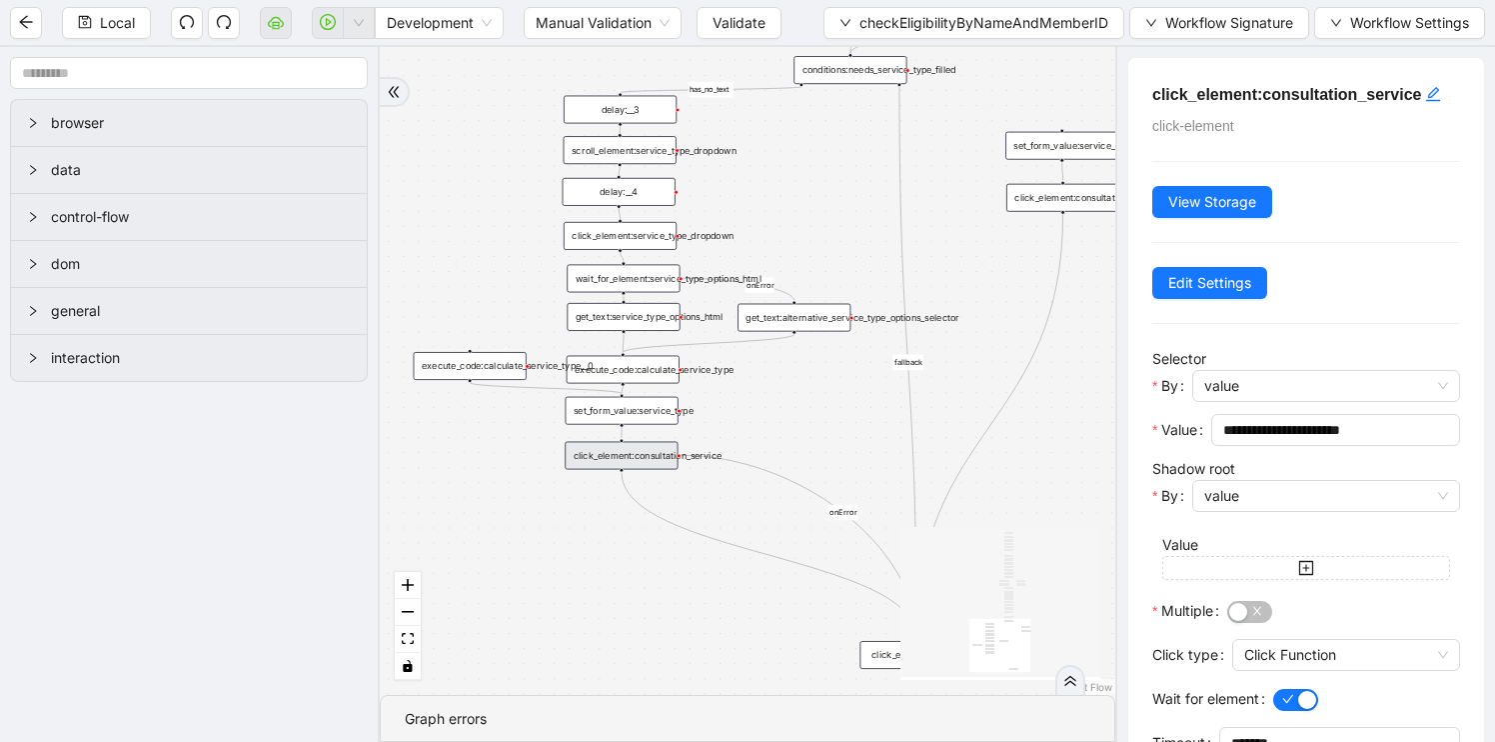
click at [699, 627] on div "fallback has_no_text onError onError onError onError trigger execute_code:singl…" at bounding box center [748, 371] width 736 height 648
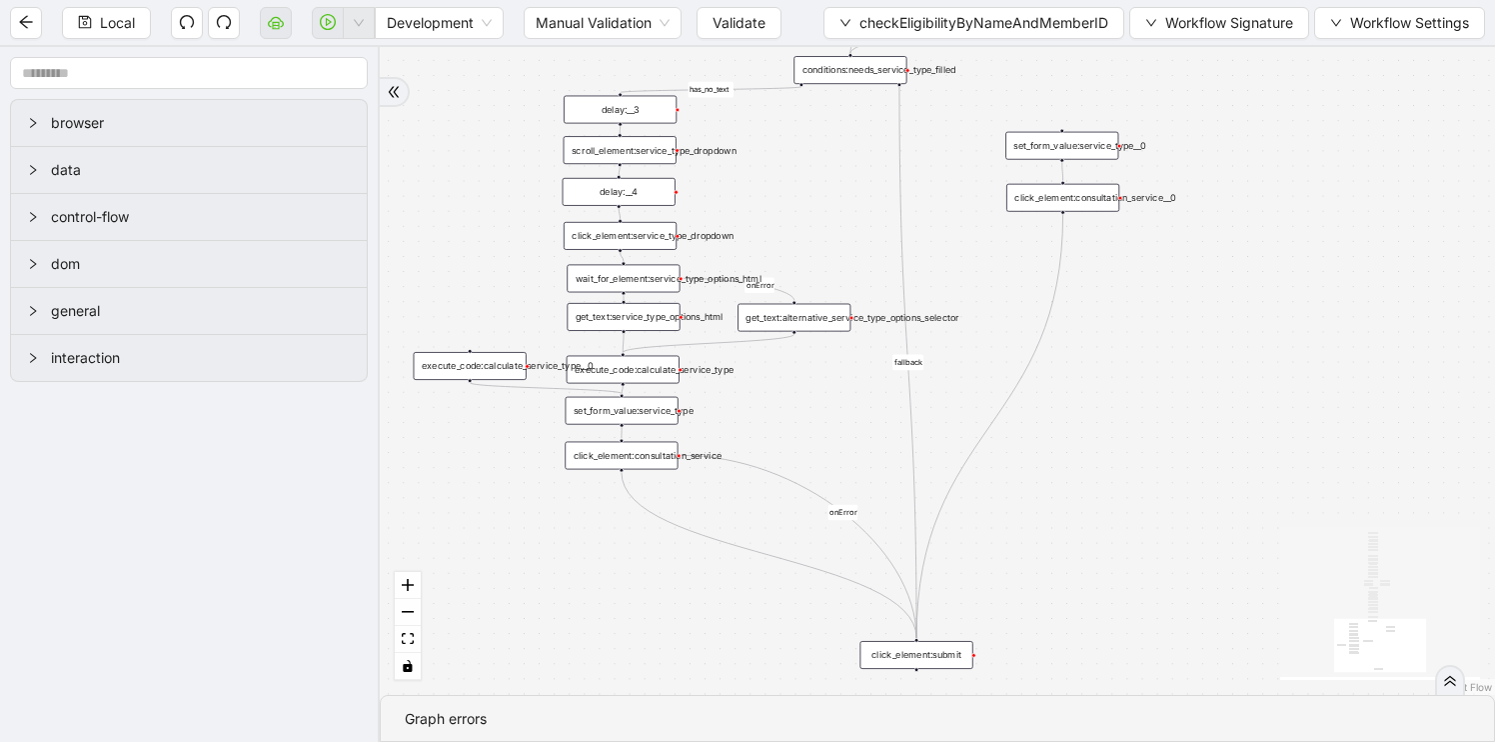
click at [951, 656] on div "click_element:submit" at bounding box center [917, 655] width 113 height 28
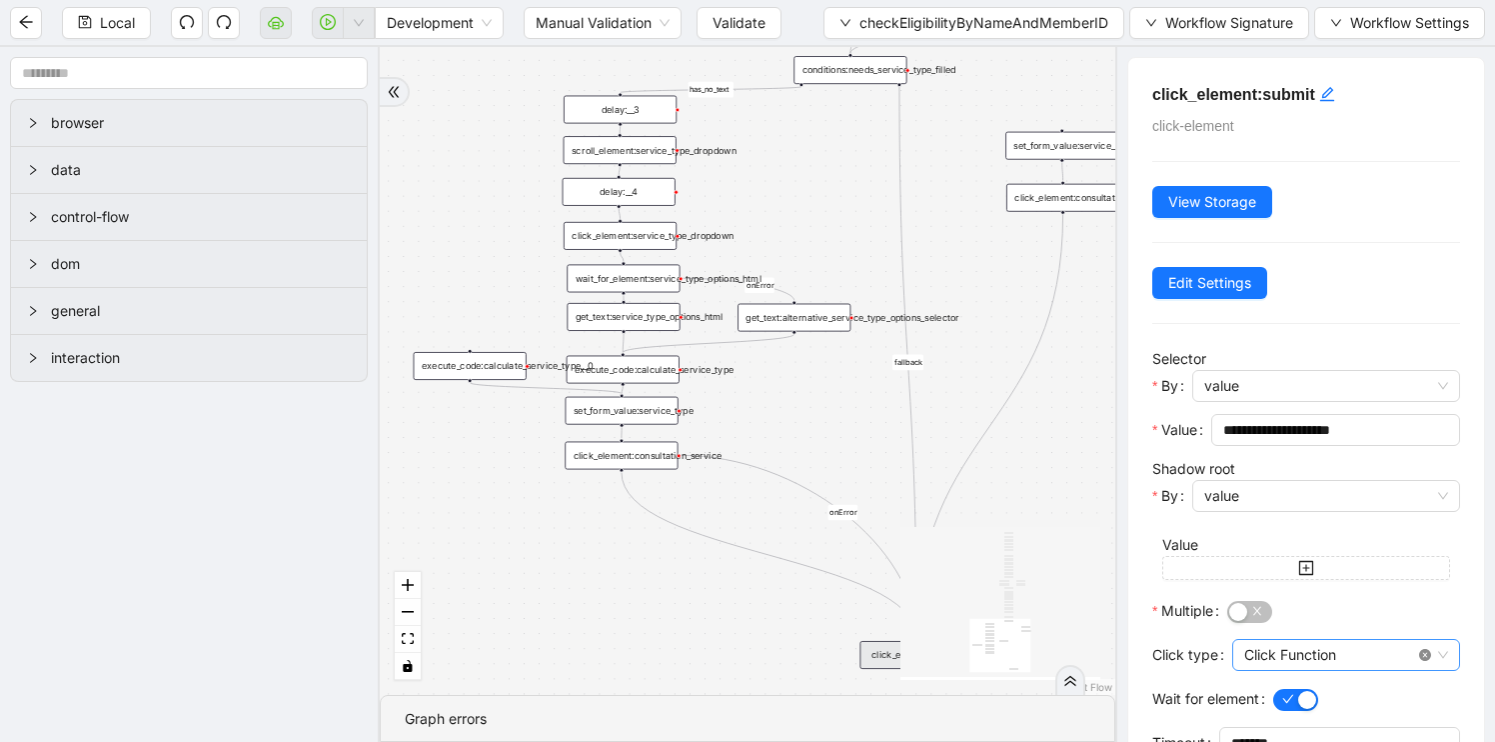
scroll to position [105, 0]
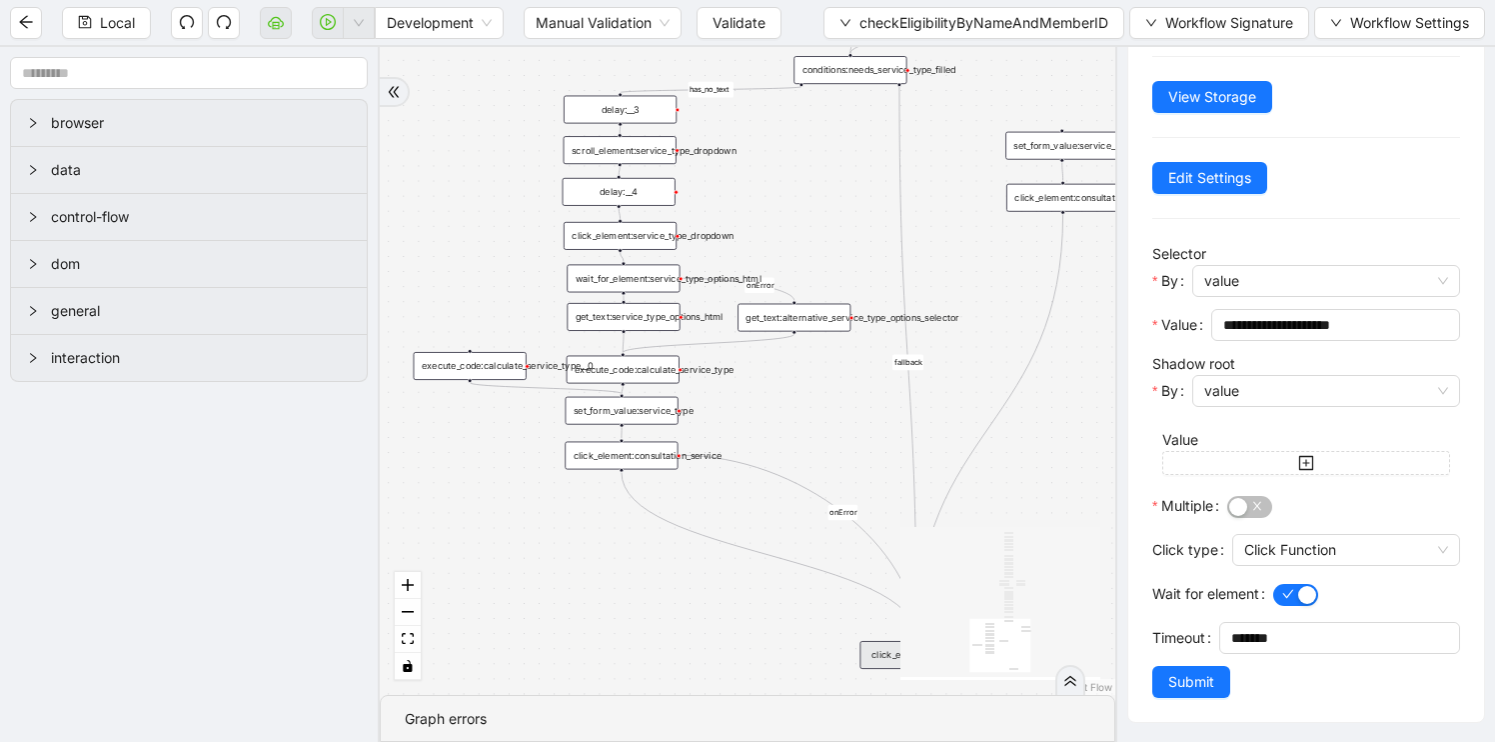
click at [1024, 501] on div "fallback has_no_text onError onError onError onError trigger execute_code:singl…" at bounding box center [748, 371] width 736 height 648
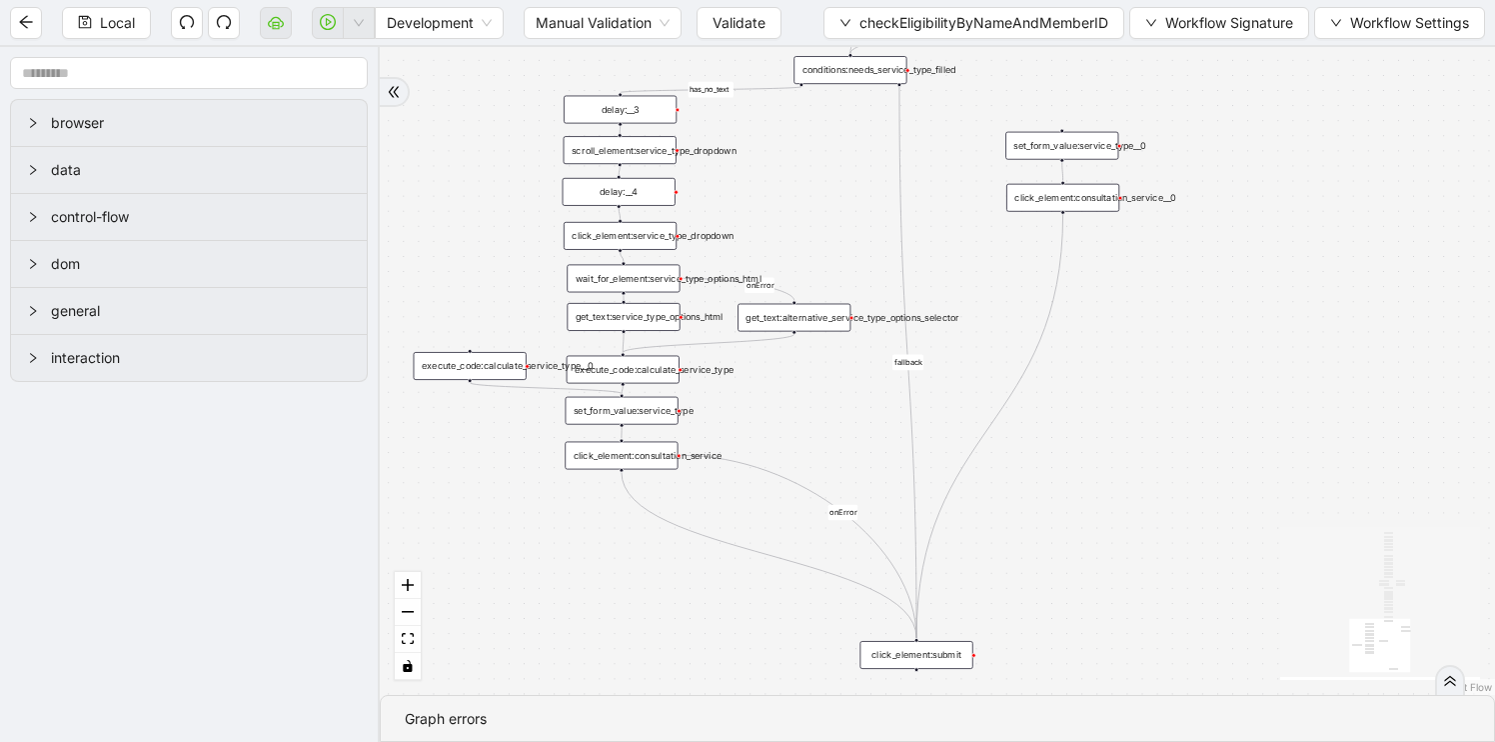
scroll to position [0, 0]
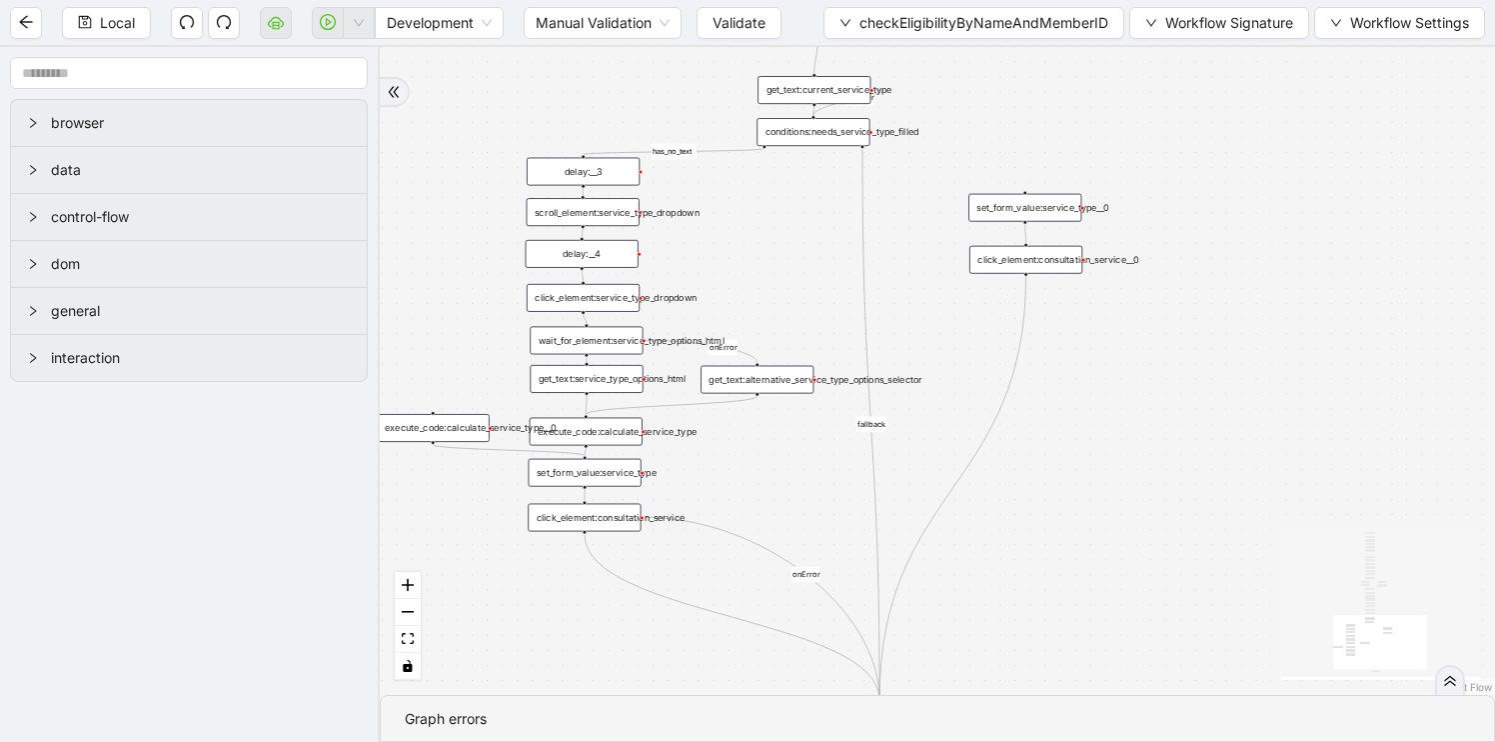
drag, startPoint x: 1024, startPoint y: 501, endPoint x: 963, endPoint y: 659, distance: 169.3
click at [963, 659] on div "fallback has_no_text onError onError onError onError trigger execute_code:singl…" at bounding box center [937, 371] width 1115 height 648
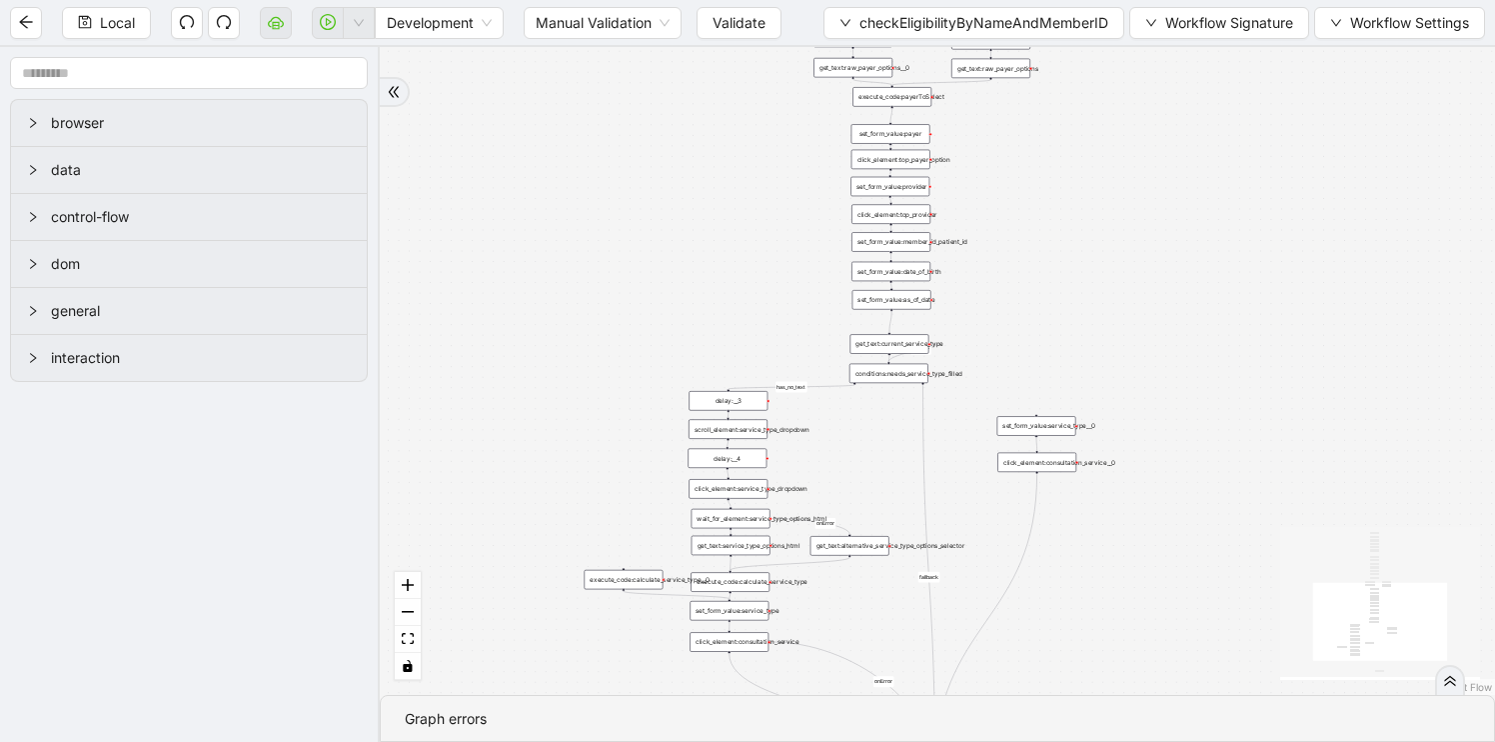
drag, startPoint x: 800, startPoint y: 352, endPoint x: 861, endPoint y: 440, distance: 107.0
click at [862, 440] on div "fallback has_no_text onError onError onError onError trigger execute_code:singl…" at bounding box center [937, 371] width 1115 height 648
click at [890, 371] on div "conditions:needs_service_type_filled" at bounding box center [888, 372] width 79 height 19
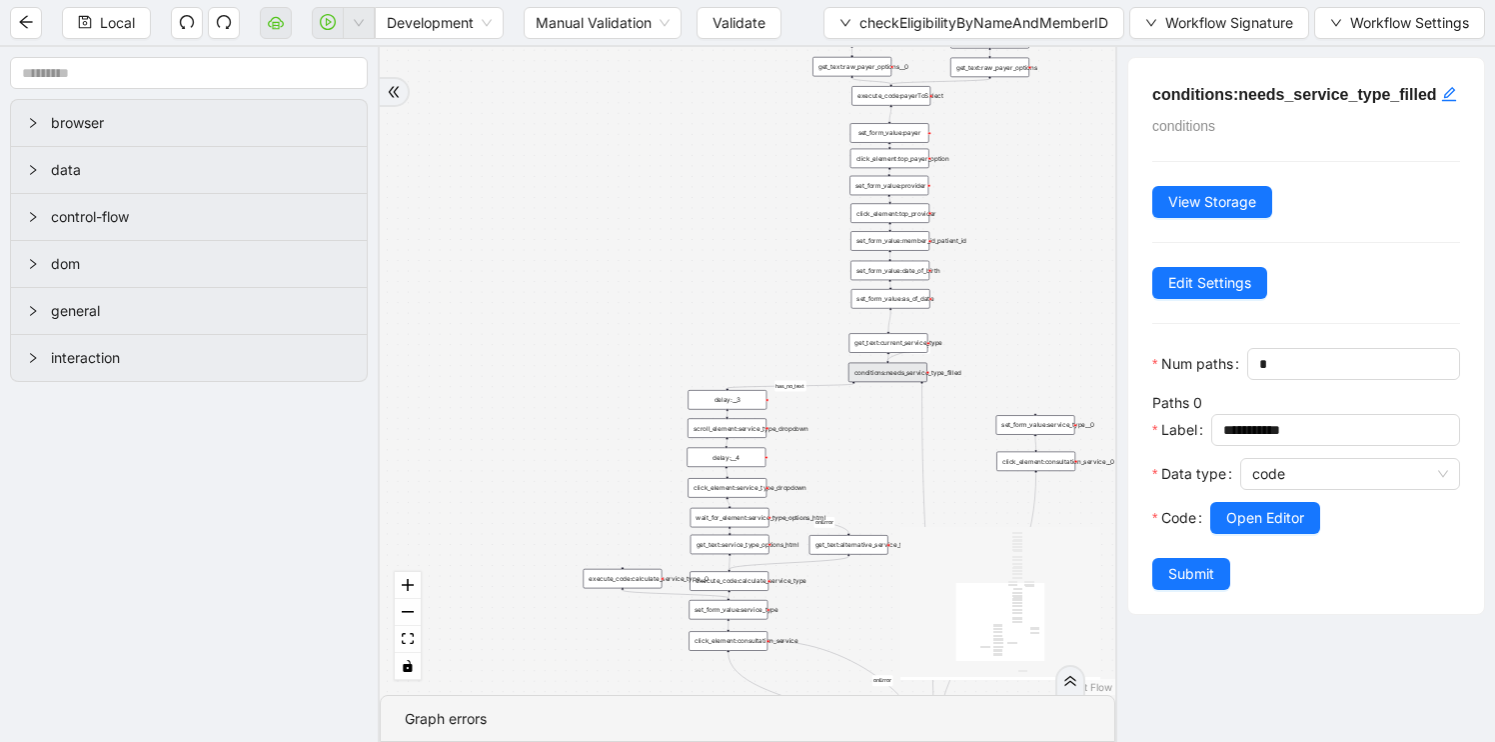
click at [890, 342] on div "get_text:current_service_type" at bounding box center [889, 342] width 79 height 19
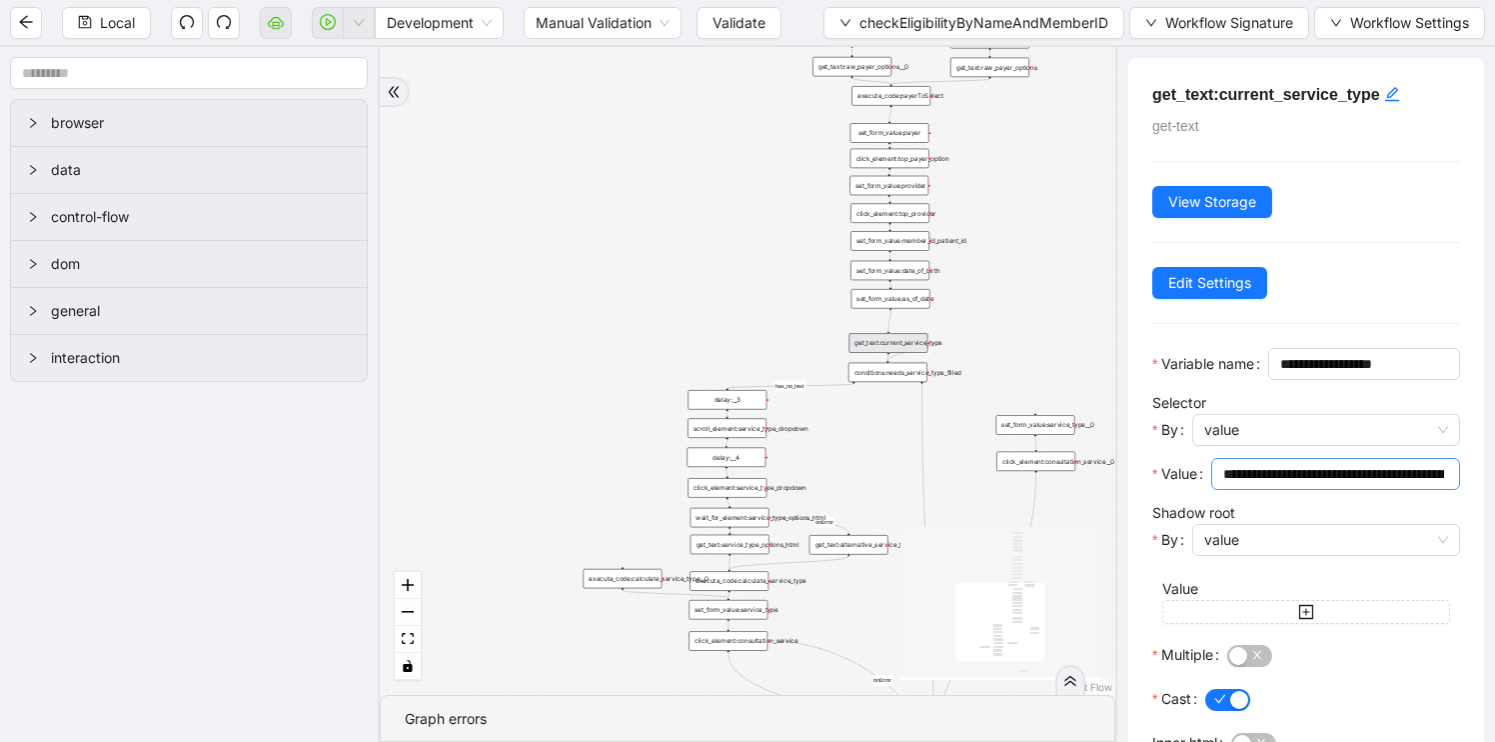
scroll to position [137, 0]
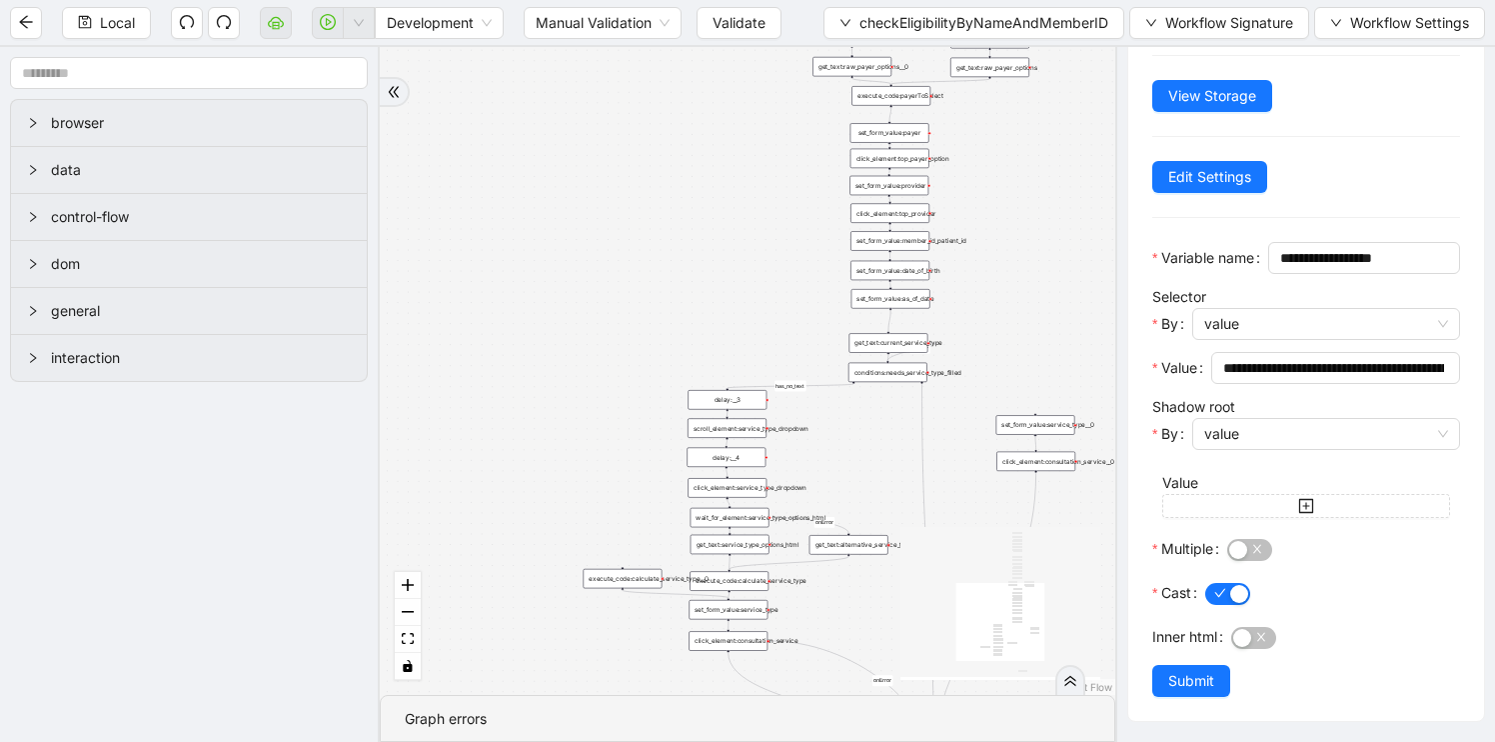
click at [881, 296] on div "set_form_value:as_of_date" at bounding box center [891, 298] width 79 height 19
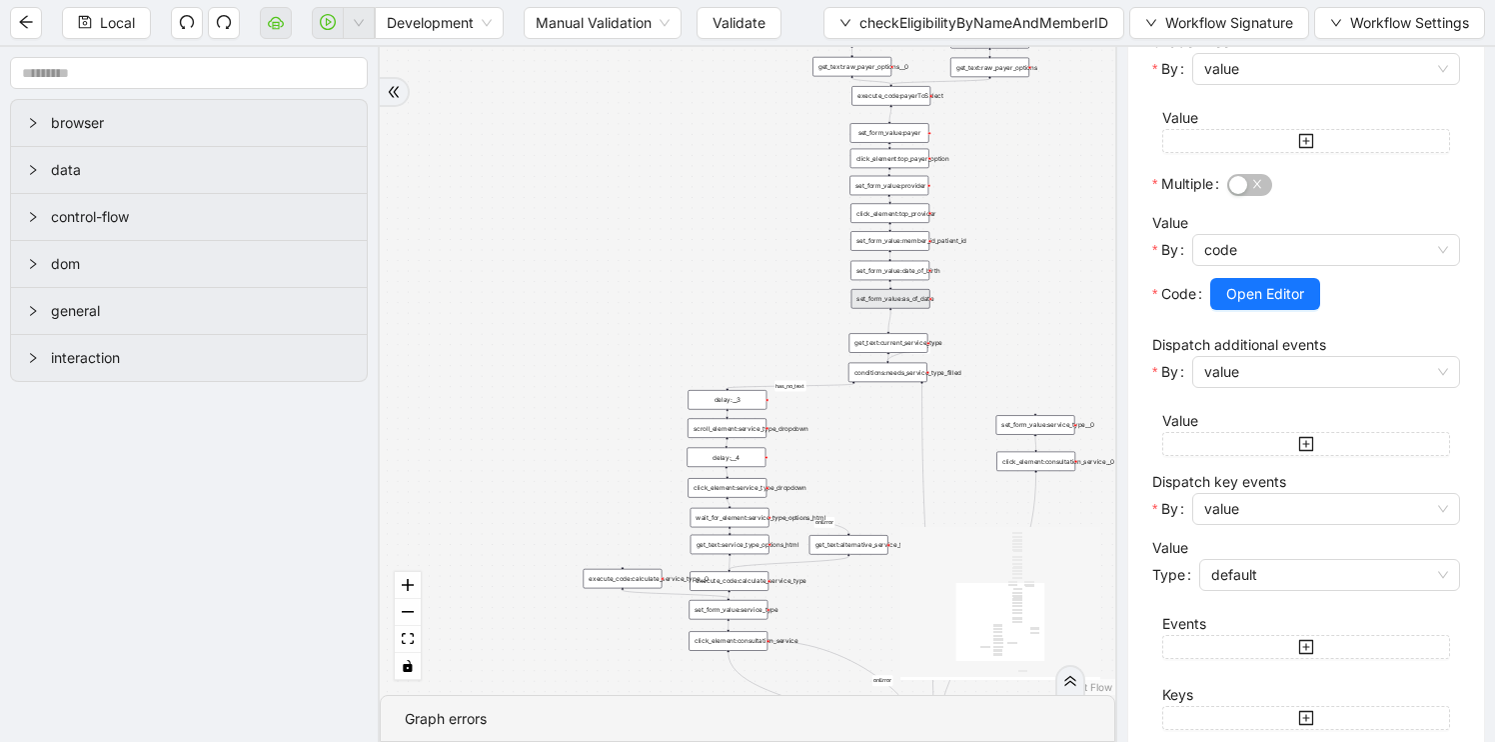
scroll to position [594, 0]
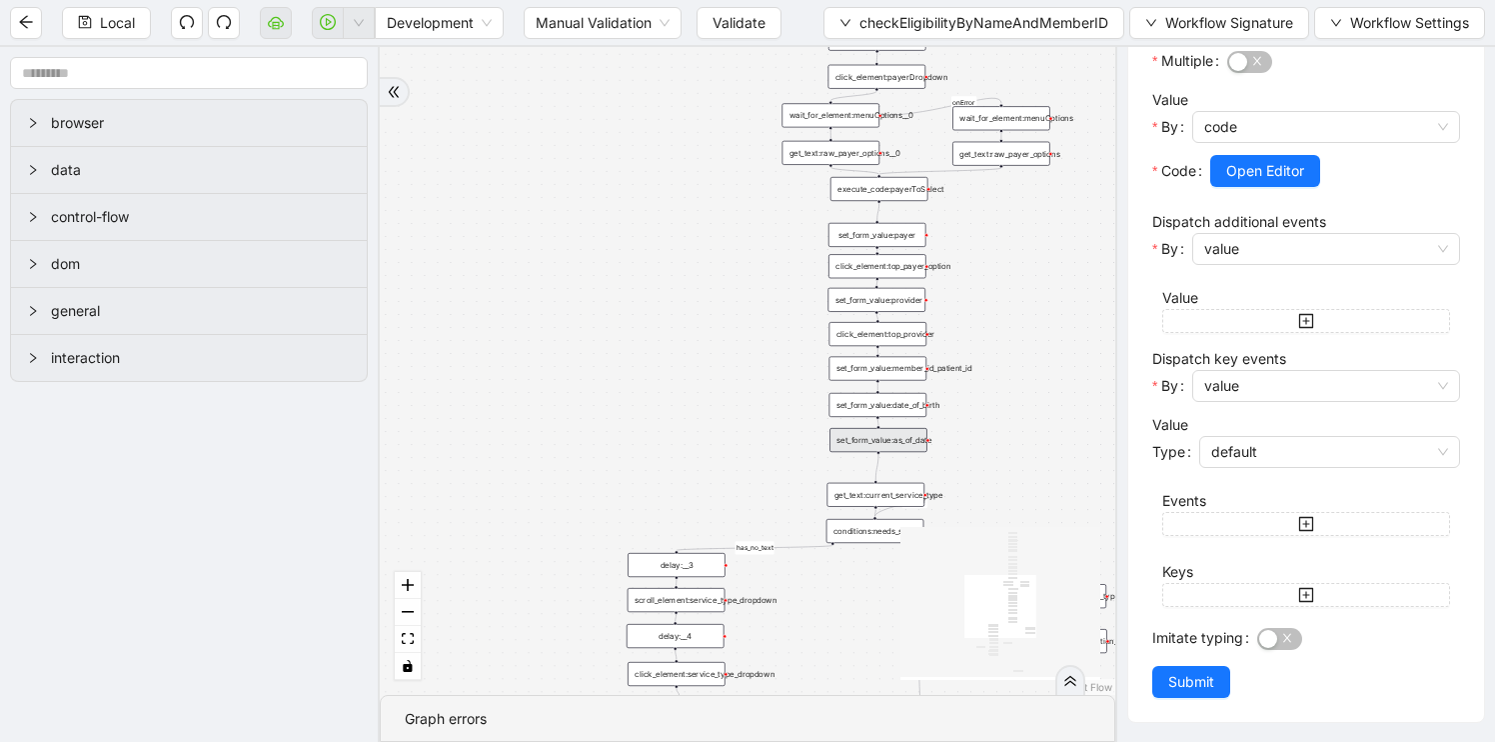
drag, startPoint x: 726, startPoint y: 346, endPoint x: 714, endPoint y: 513, distance: 167.3
click at [714, 513] on div "fallback has_no_text onError onError onError onError trigger execute_code:singl…" at bounding box center [748, 371] width 736 height 648
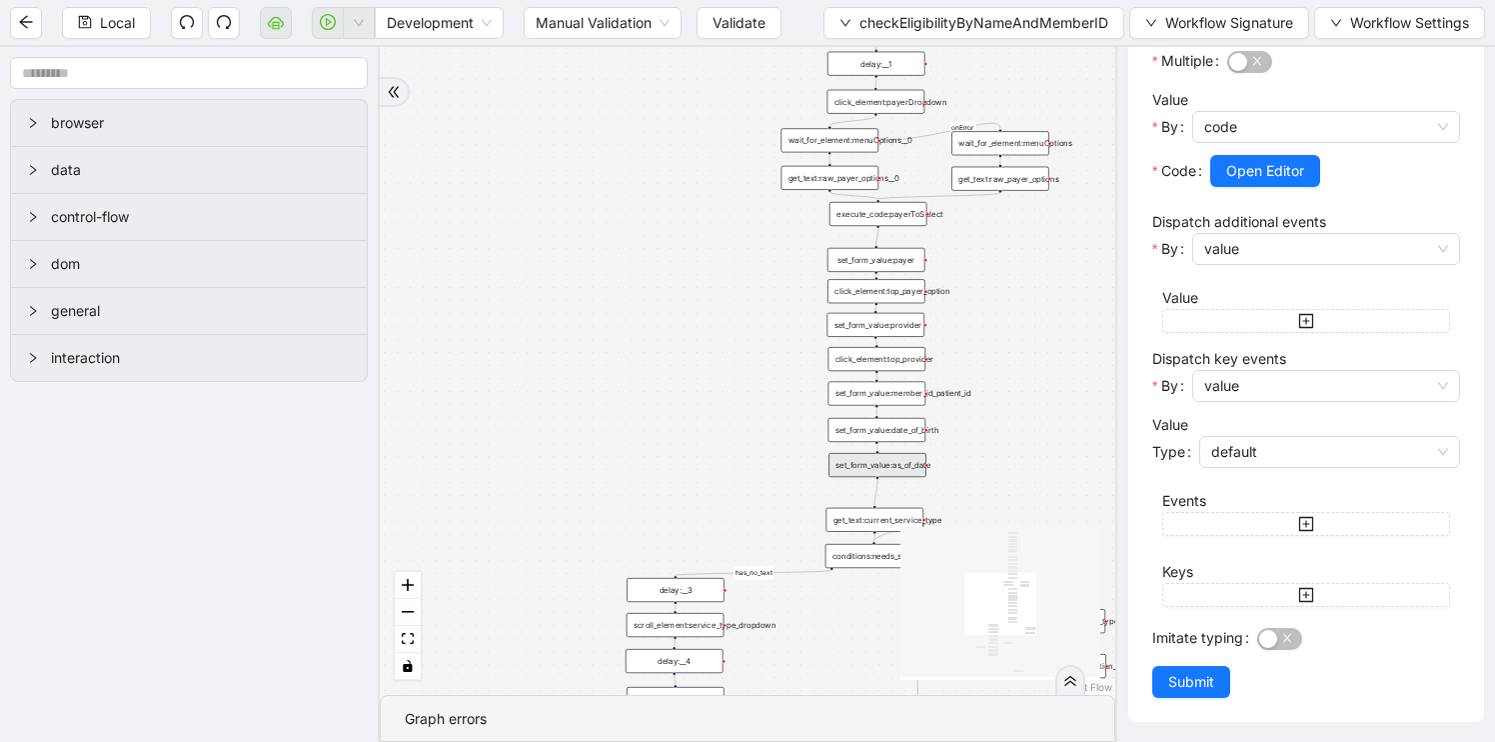
click at [834, 147] on div "wait_for_element:menuOptions__0" at bounding box center [830, 140] width 98 height 24
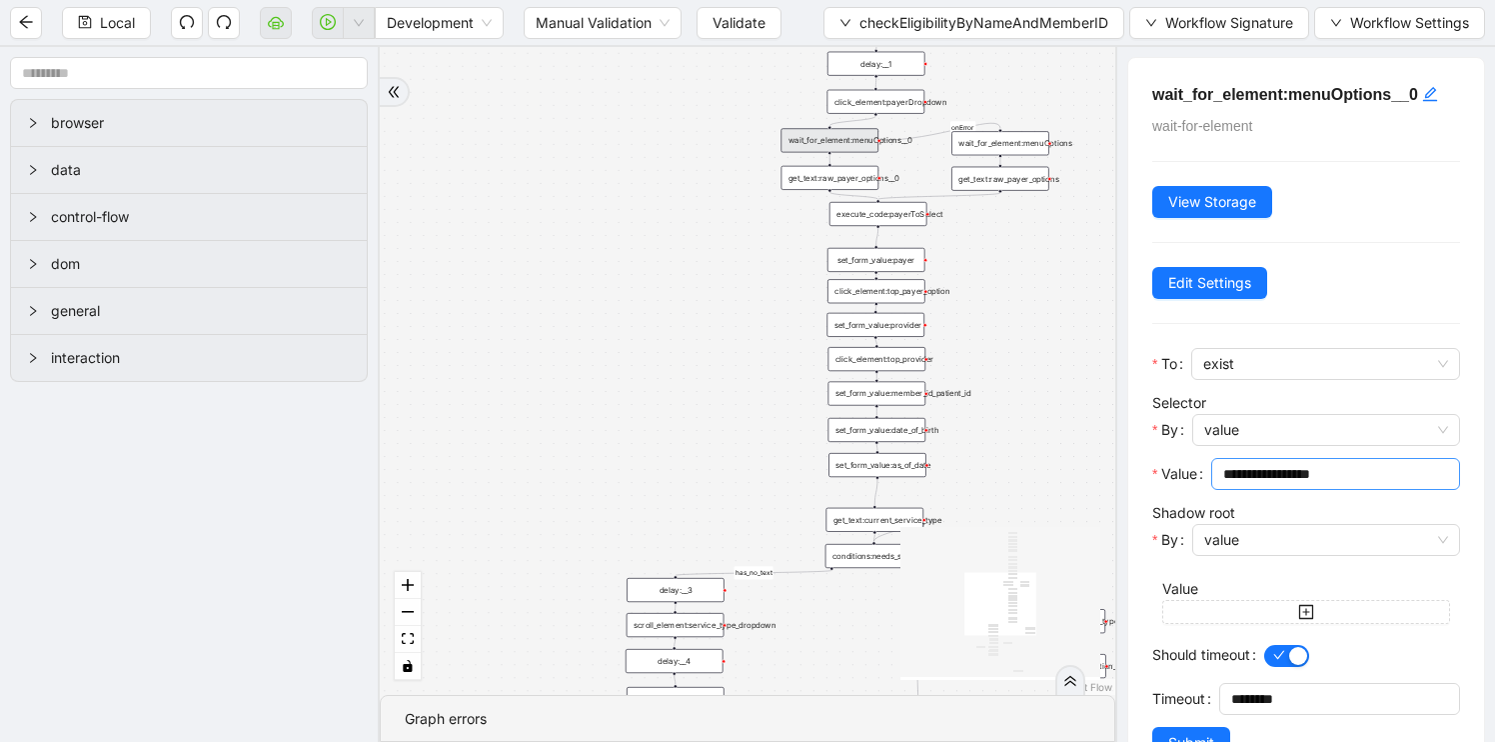
scroll to position [57, 0]
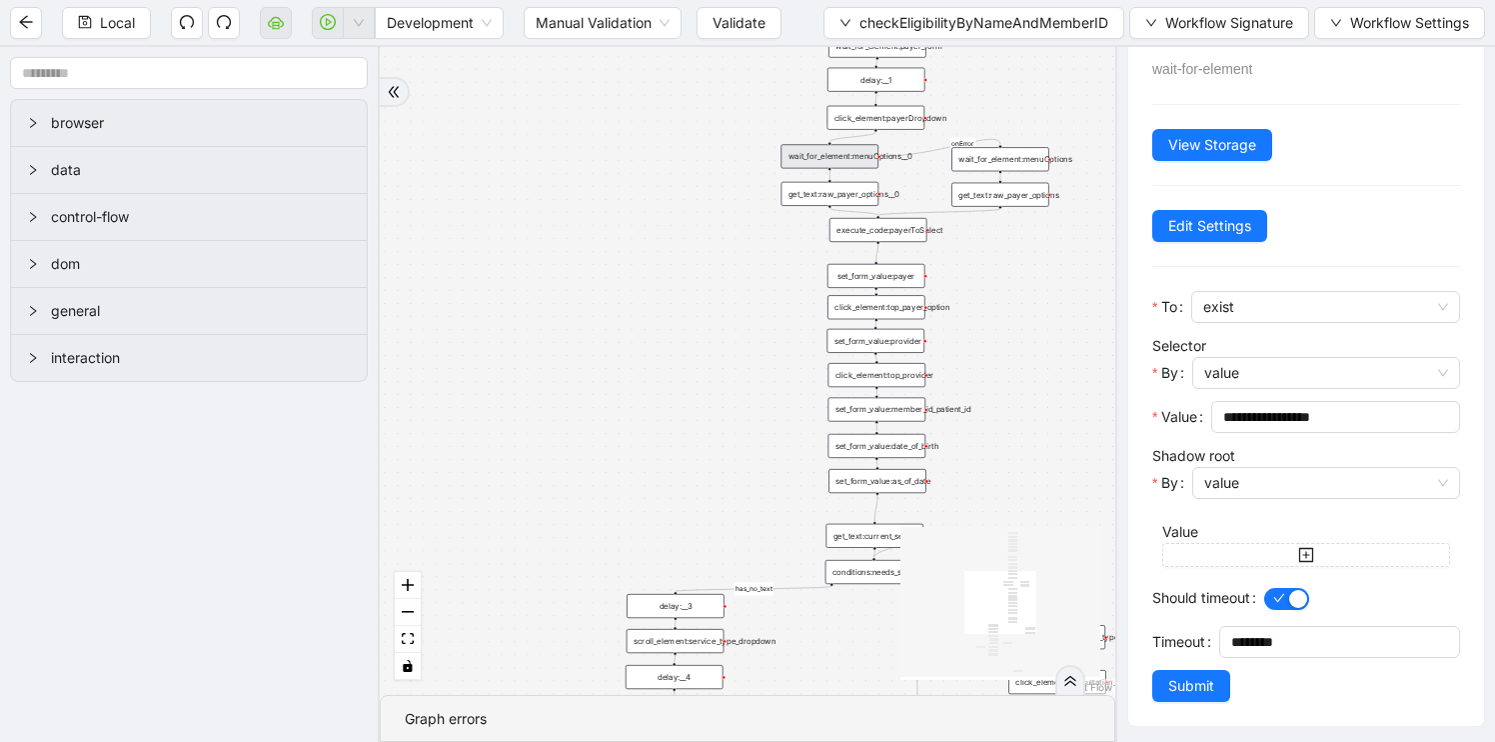
drag, startPoint x: 986, startPoint y: 281, endPoint x: 985, endPoint y: 419, distance: 137.9
click at [985, 420] on div "fallback has_no_text onError onError onError onError trigger execute_code:singl…" at bounding box center [748, 371] width 736 height 648
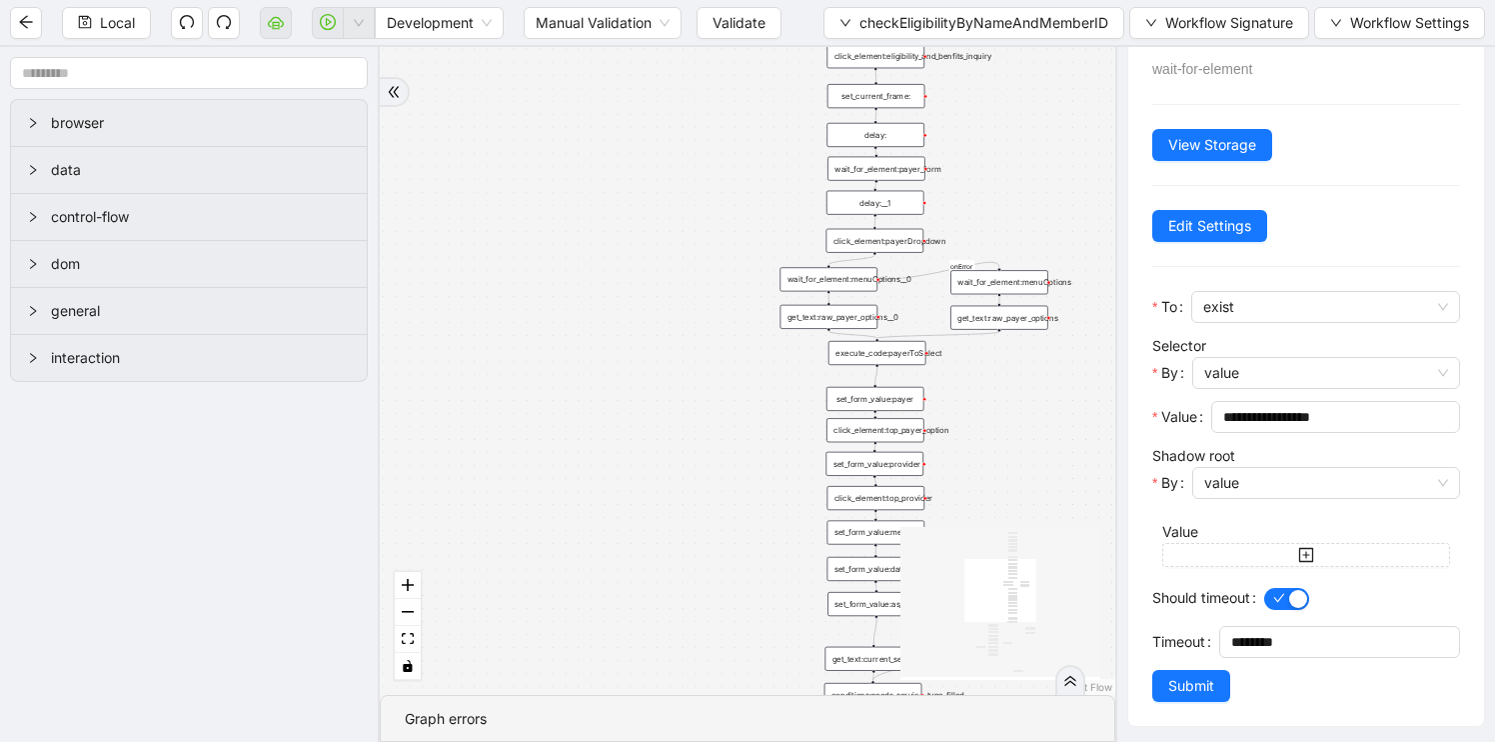
click at [1002, 284] on div "wait_for_element:menuOptions" at bounding box center [999, 282] width 98 height 24
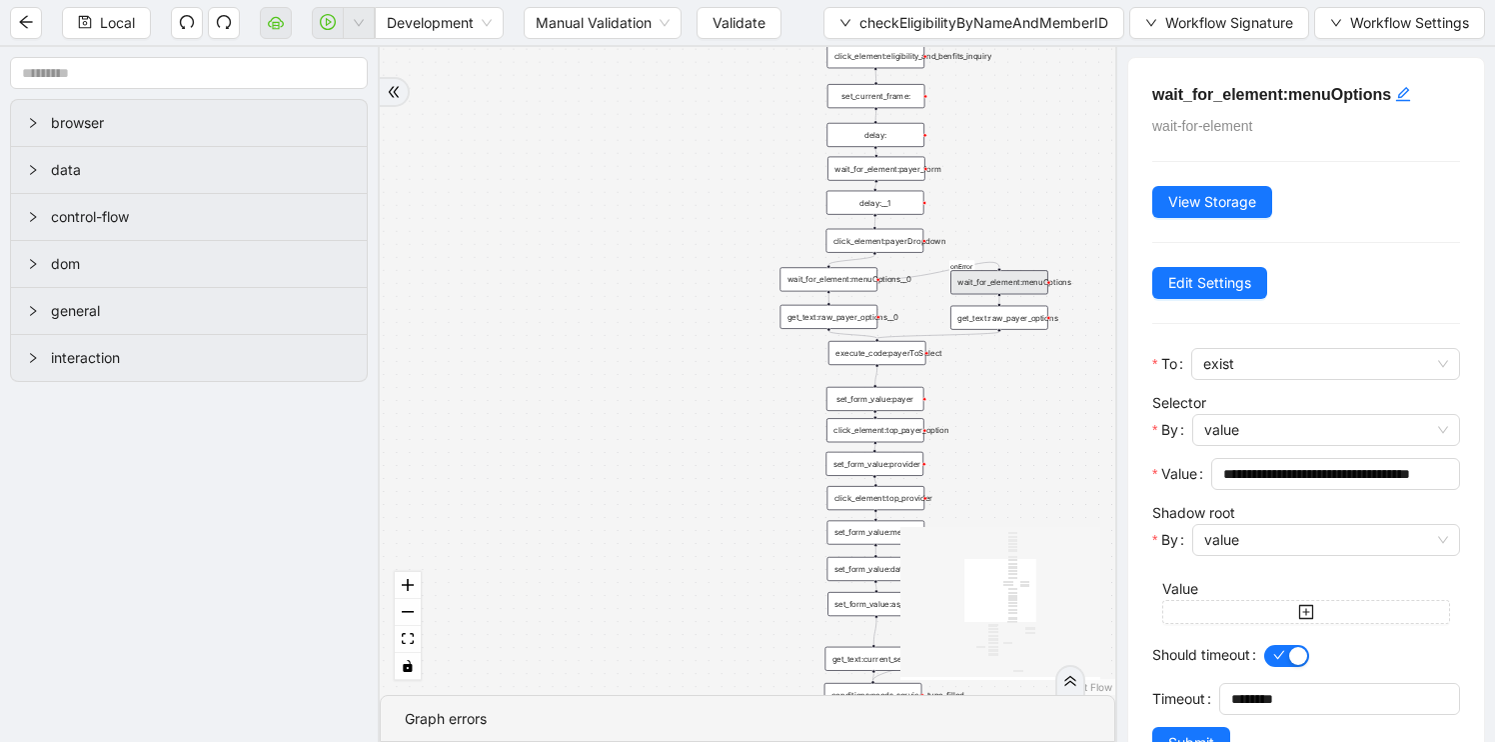
drag, startPoint x: 1050, startPoint y: 541, endPoint x: 1049, endPoint y: 625, distance: 84.0
click at [1049, 627] on icon "React Flow mini map" at bounding box center [1001, 602] width 200 height 150
drag, startPoint x: 1027, startPoint y: 465, endPoint x: 1027, endPoint y: 535, distance: 70.0
click at [1027, 535] on div "fallback has_no_text onError onError onError onError trigger execute_code:singl…" at bounding box center [748, 371] width 736 height 648
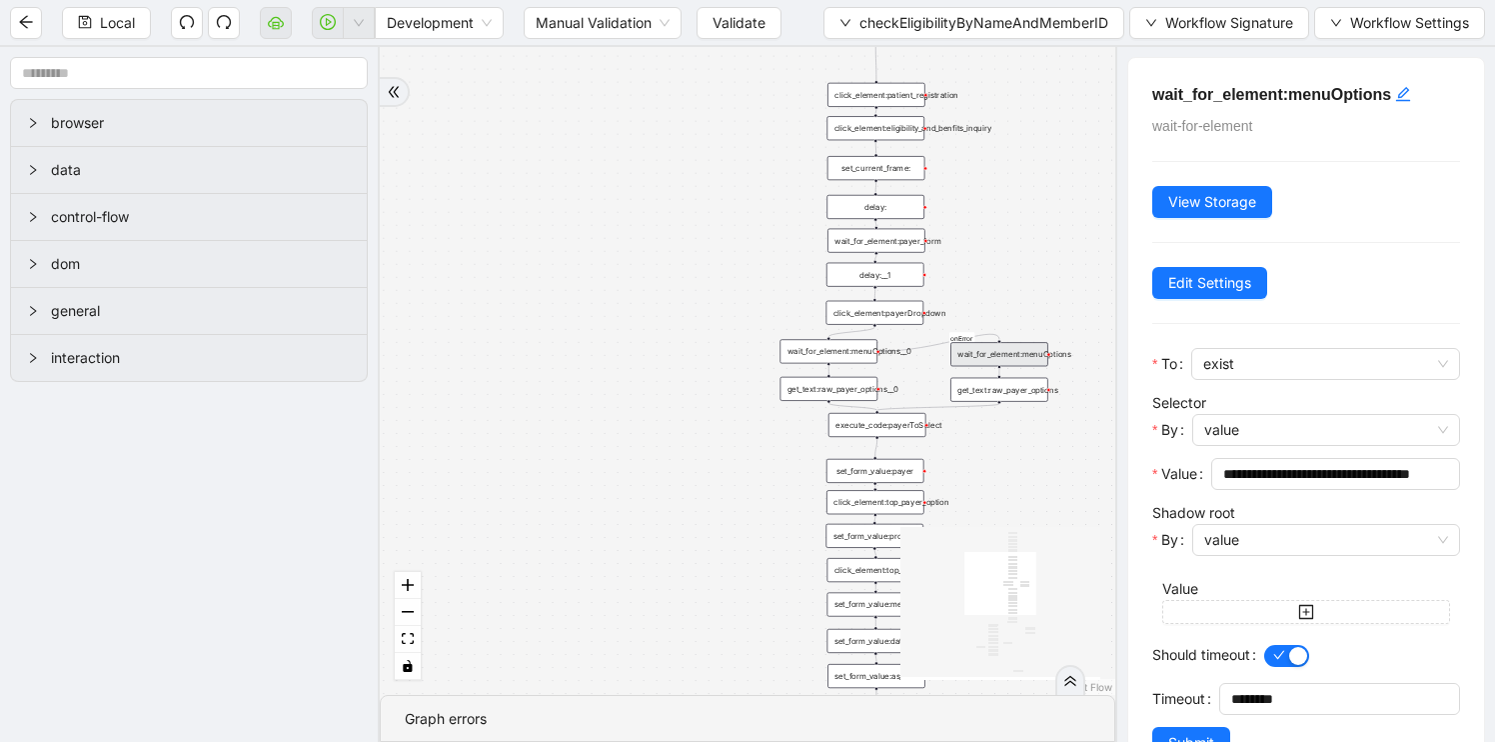
click at [888, 243] on div "wait_for_element:payer_form" at bounding box center [877, 241] width 98 height 24
click at [886, 228] on div "wait_for_element:payer_form" at bounding box center [877, 240] width 98 height 24
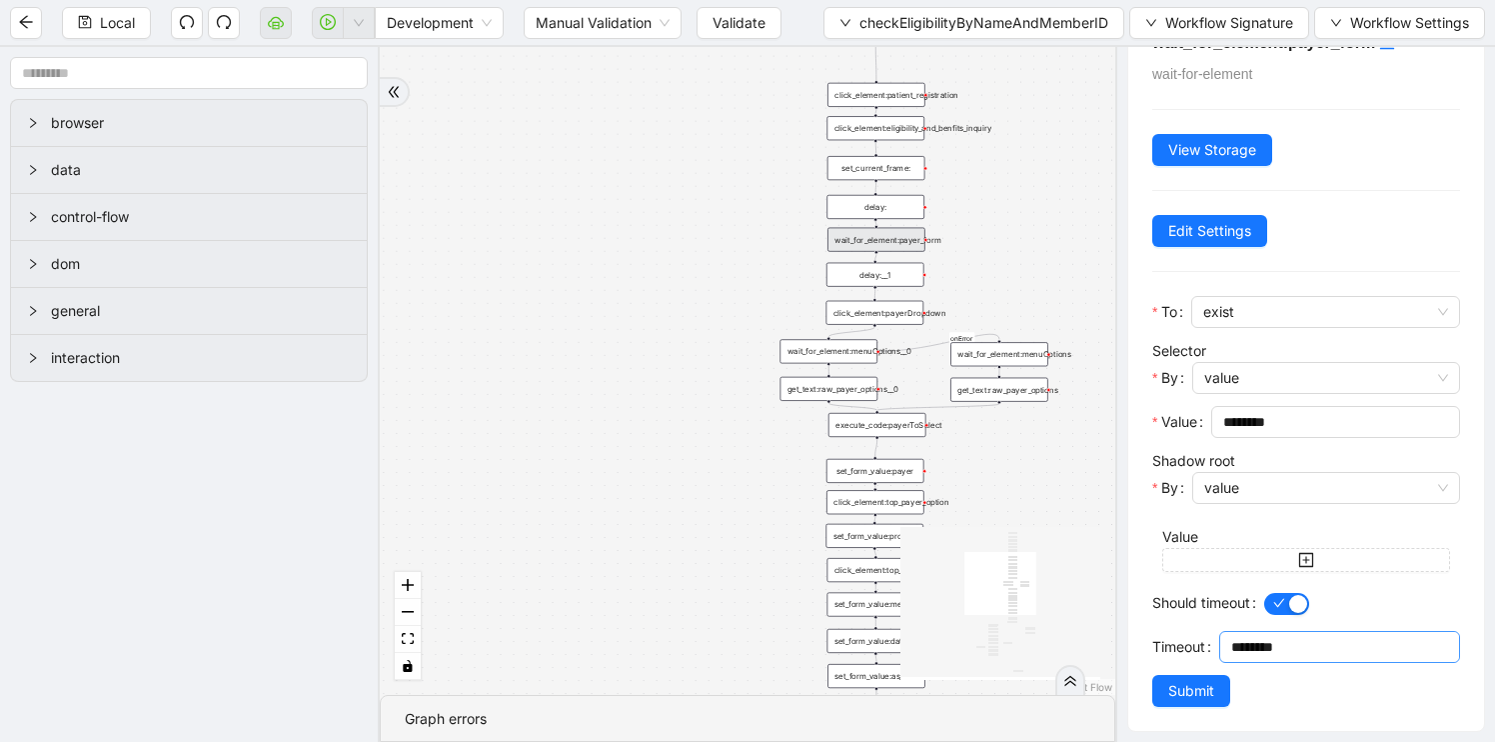
scroll to position [61, 0]
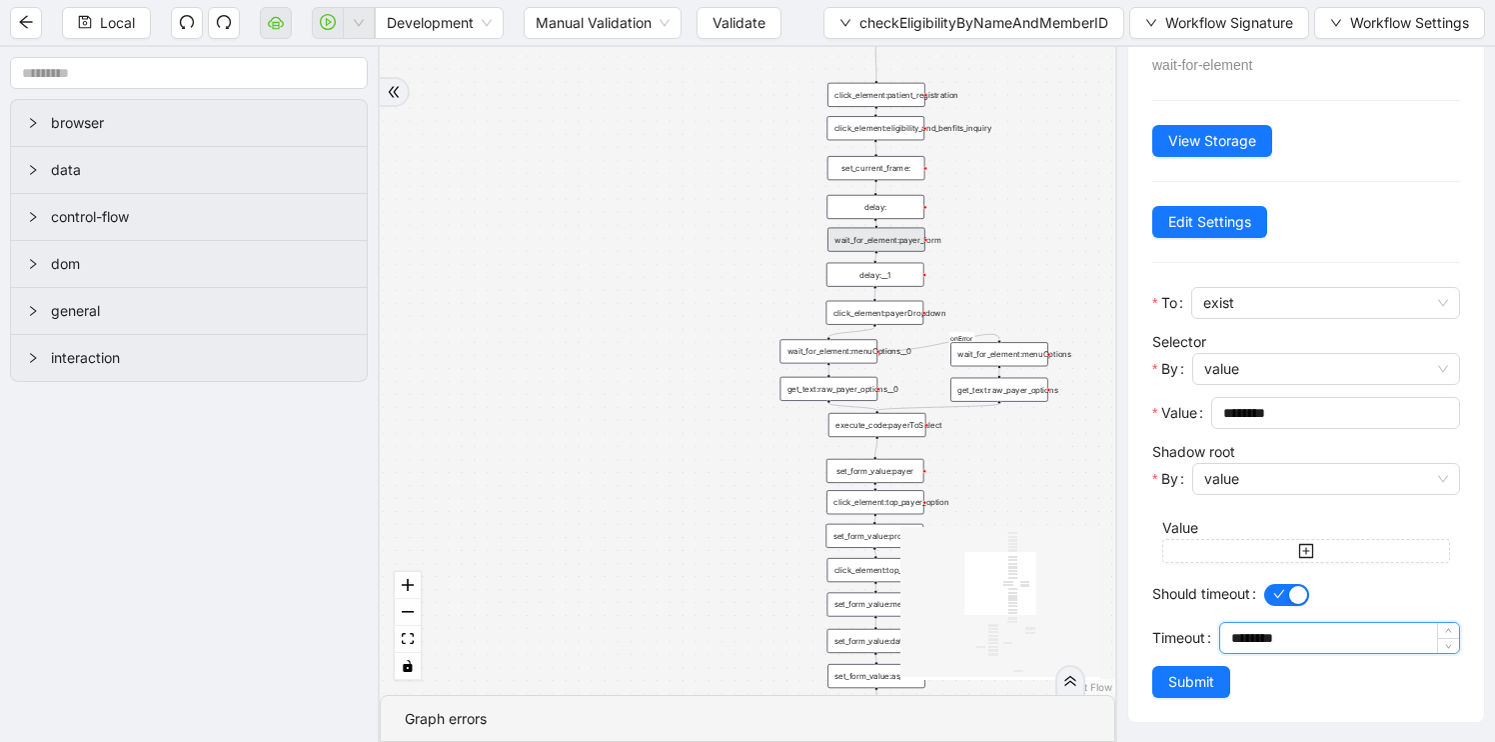
click at [1254, 636] on input "********" at bounding box center [1345, 638] width 228 height 30
type input "********"
click at [1187, 686] on span "Submit" at bounding box center [1191, 682] width 46 height 22
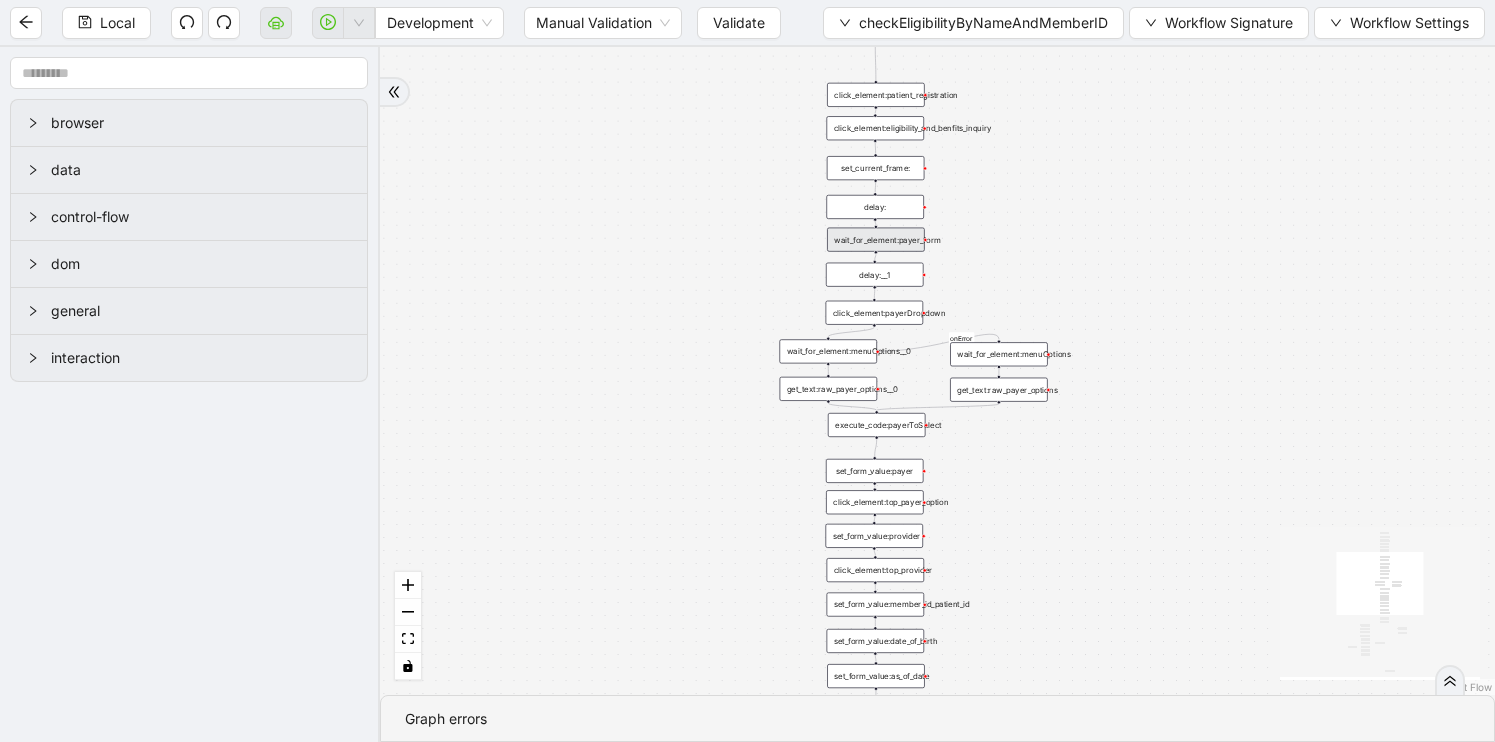
scroll to position [0, 0]
click at [868, 128] on div "click_element:eligibility_and_benfits_inquiry" at bounding box center [876, 128] width 98 height 24
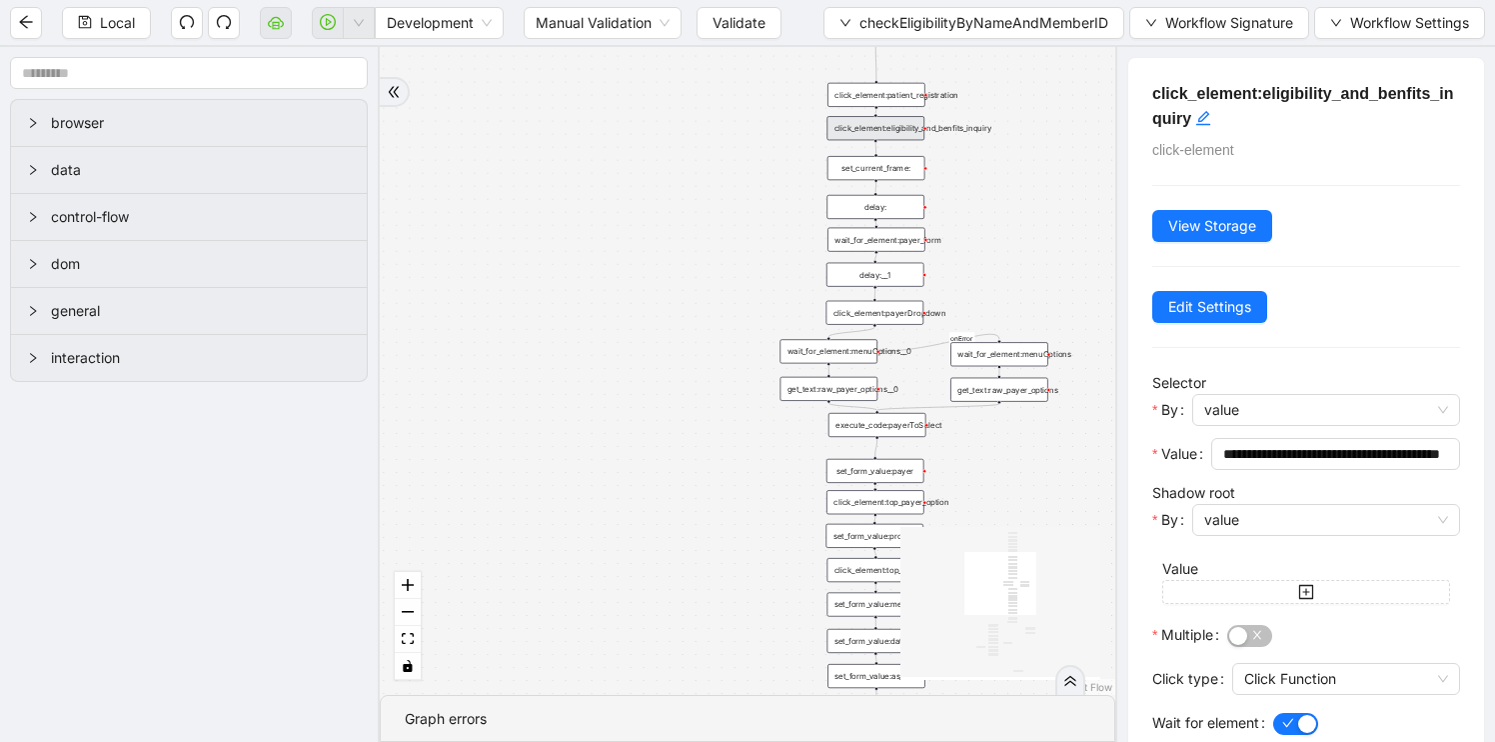
scroll to position [129, 0]
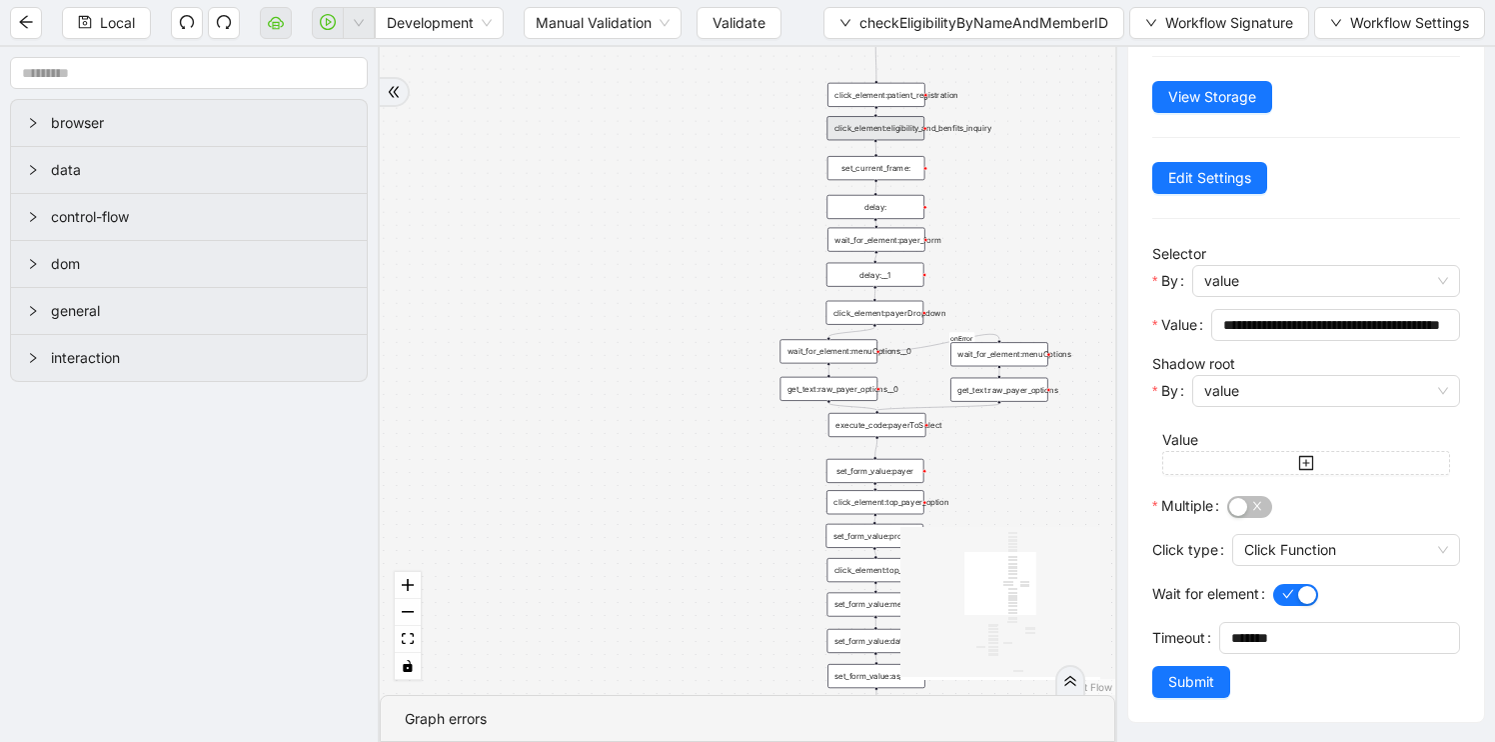
click at [1051, 249] on div "fallback has_no_text onError onError onError onError trigger execute_code:singl…" at bounding box center [748, 371] width 736 height 648
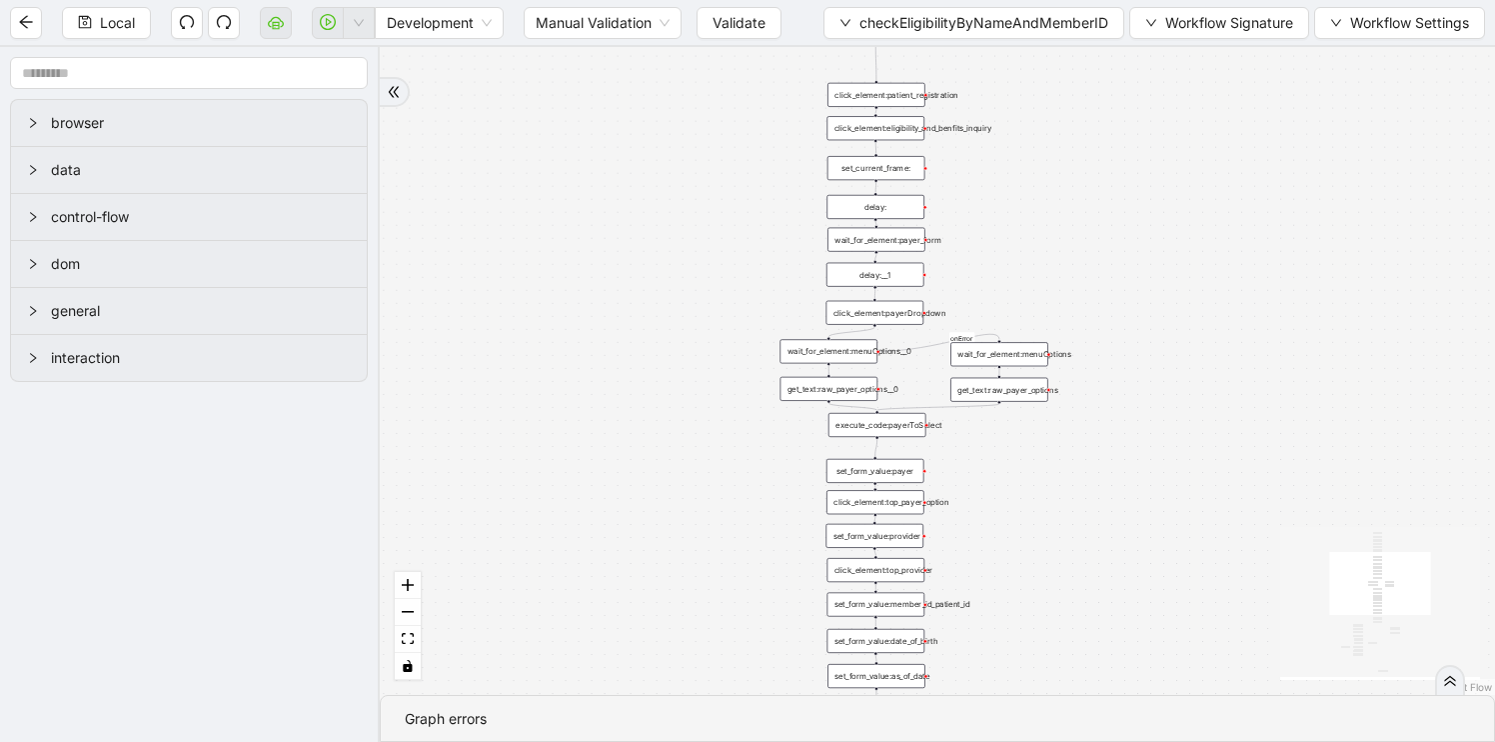
scroll to position [0, 0]
click at [884, 95] on div "click_element:patient_registration" at bounding box center [877, 95] width 98 height 24
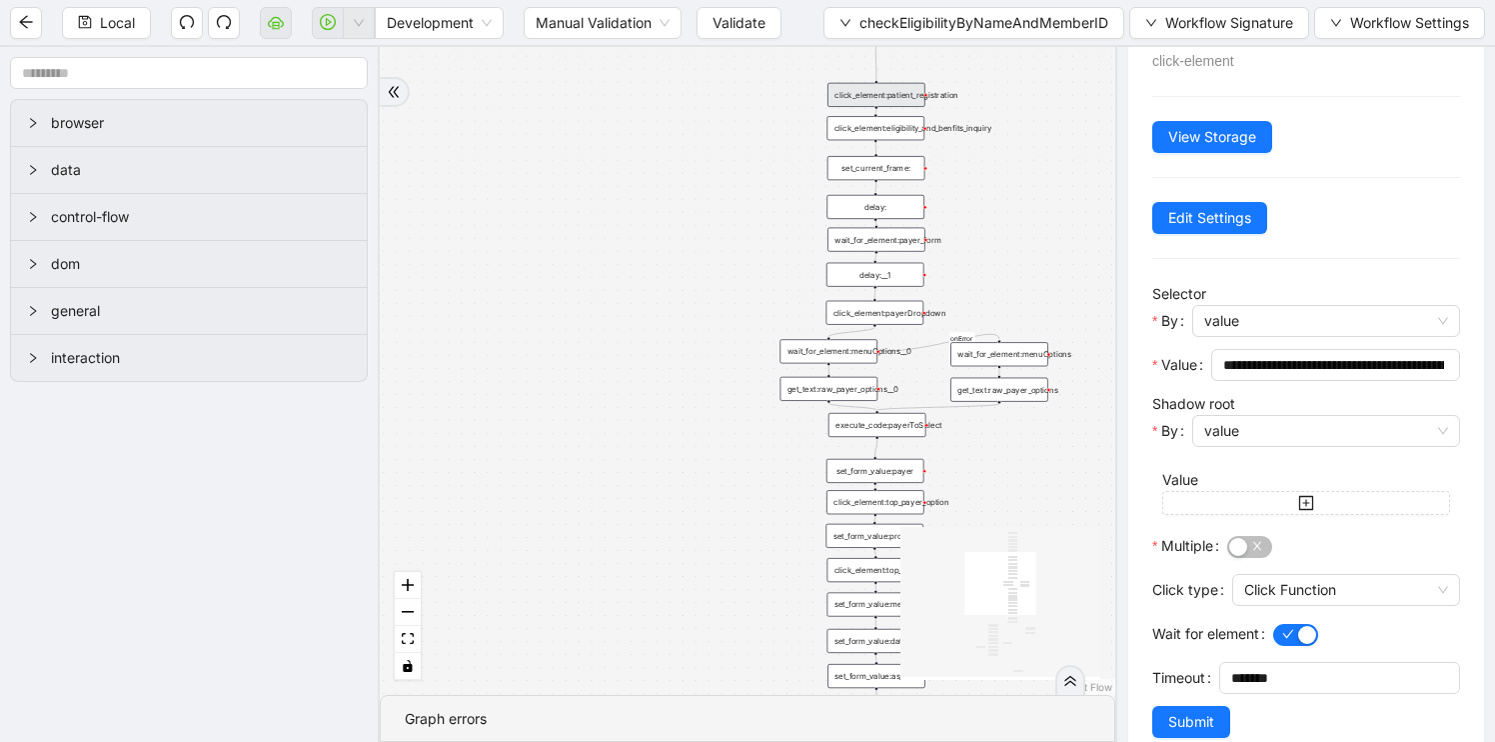
scroll to position [105, 0]
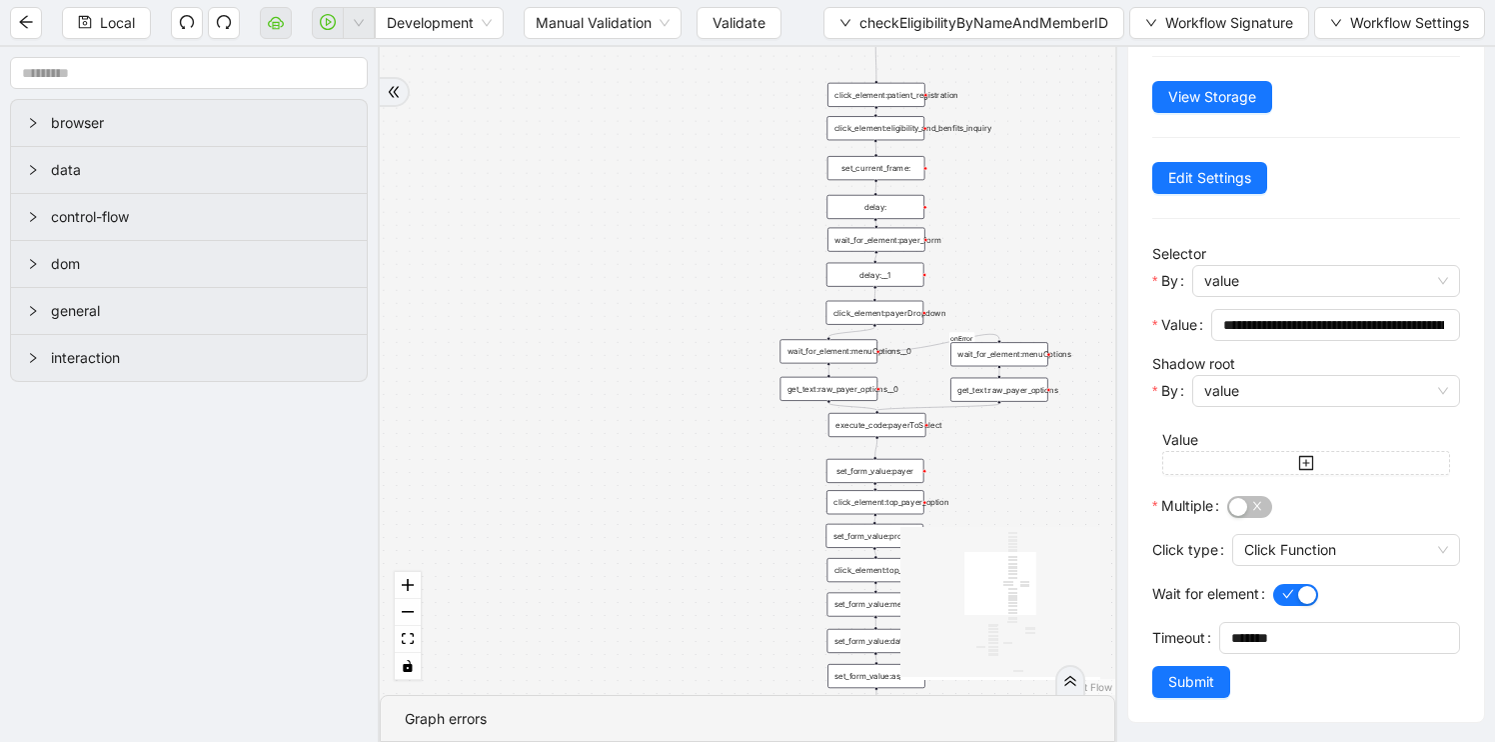
click at [876, 210] on div "delay:" at bounding box center [876, 207] width 98 height 24
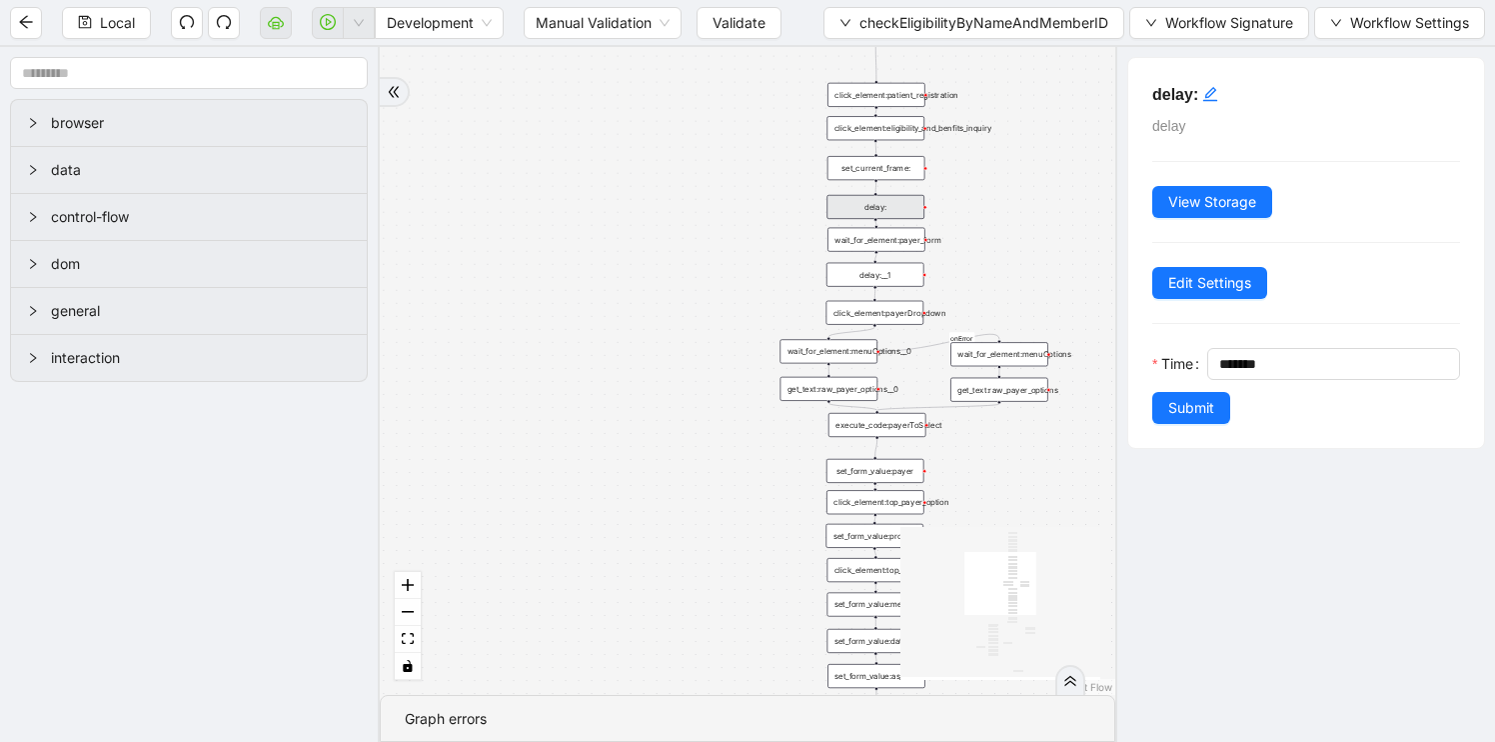
scroll to position [0, 0]
click at [878, 246] on div "wait_for_element:payer_form" at bounding box center [877, 240] width 98 height 24
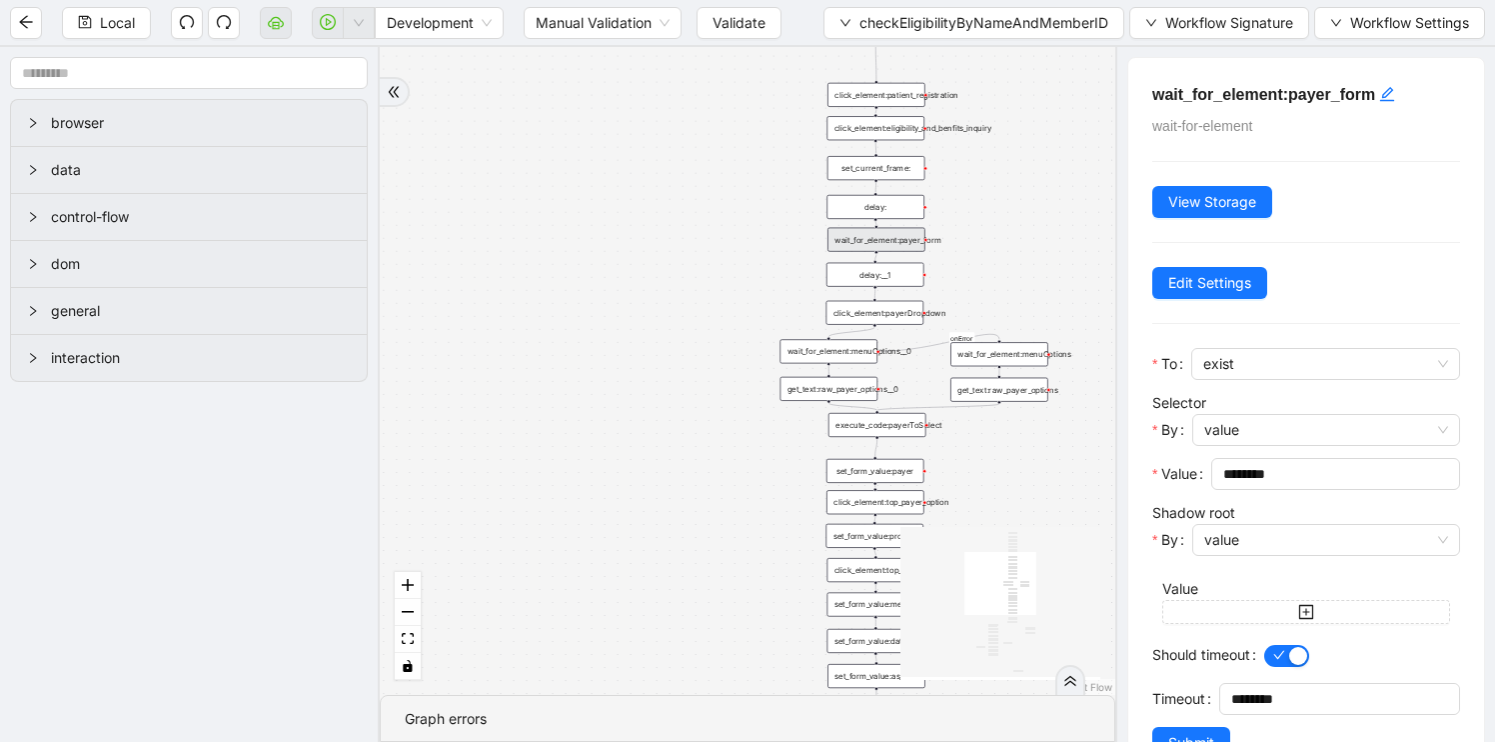
click at [884, 279] on div "delay:__1" at bounding box center [876, 275] width 98 height 24
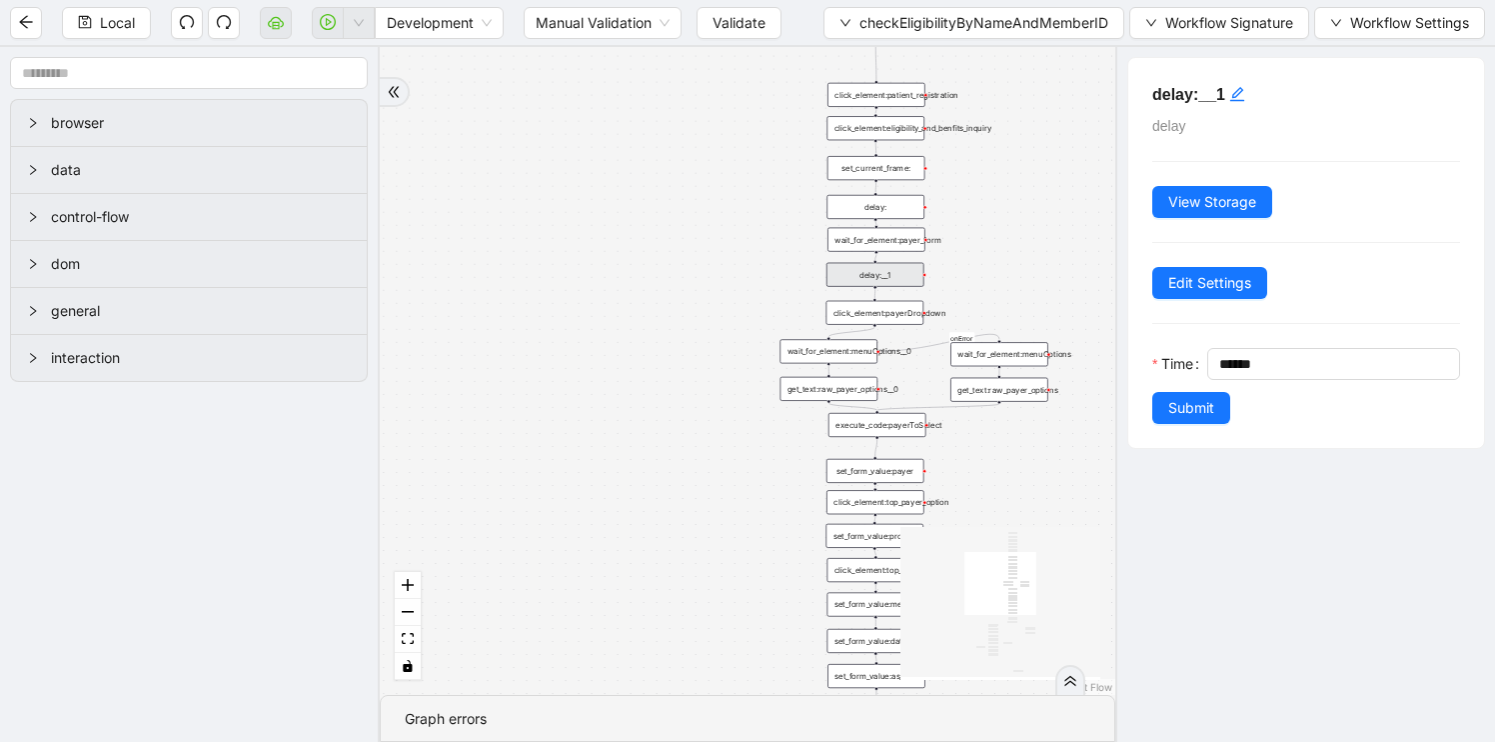
click at [884, 316] on div "click_element:payerDropdown" at bounding box center [876, 313] width 98 height 24
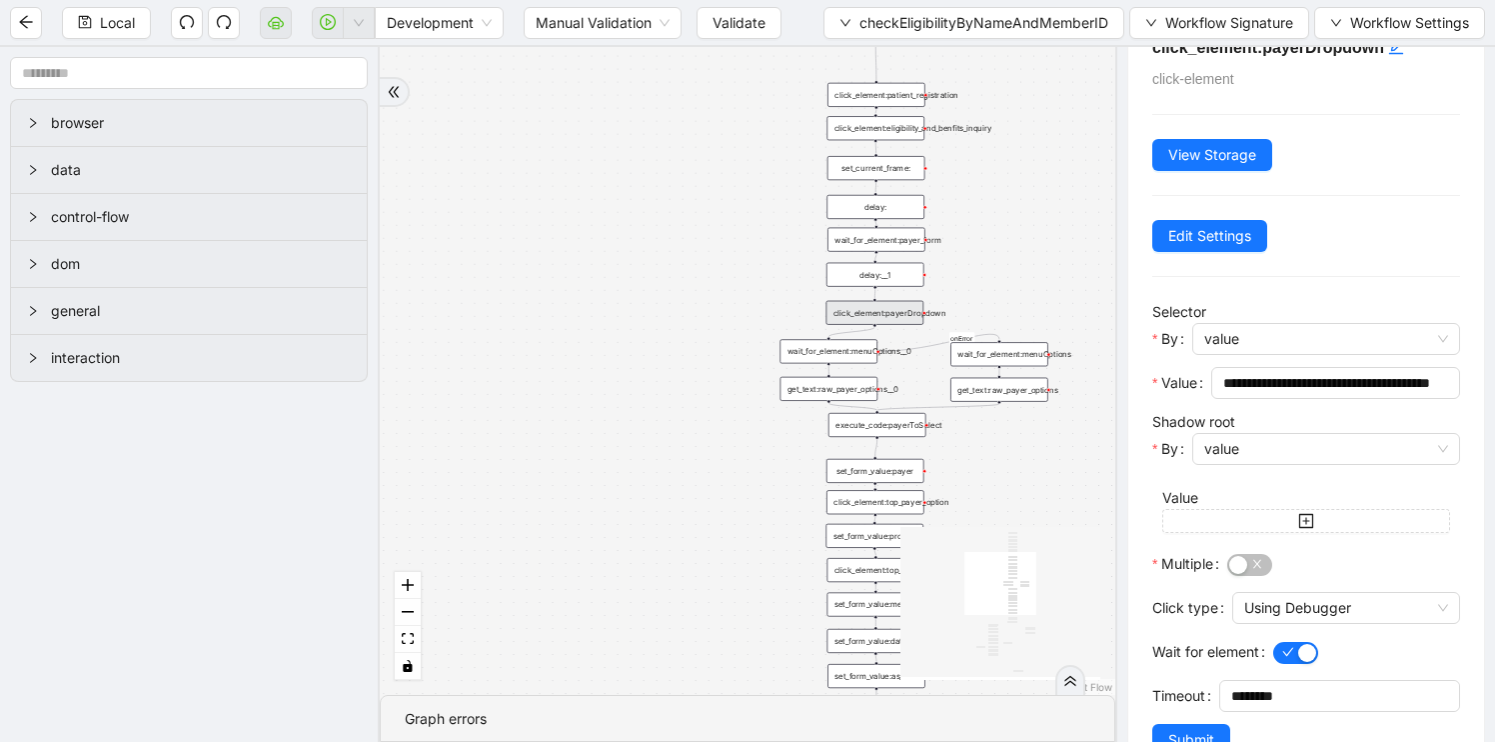
scroll to position [70, 0]
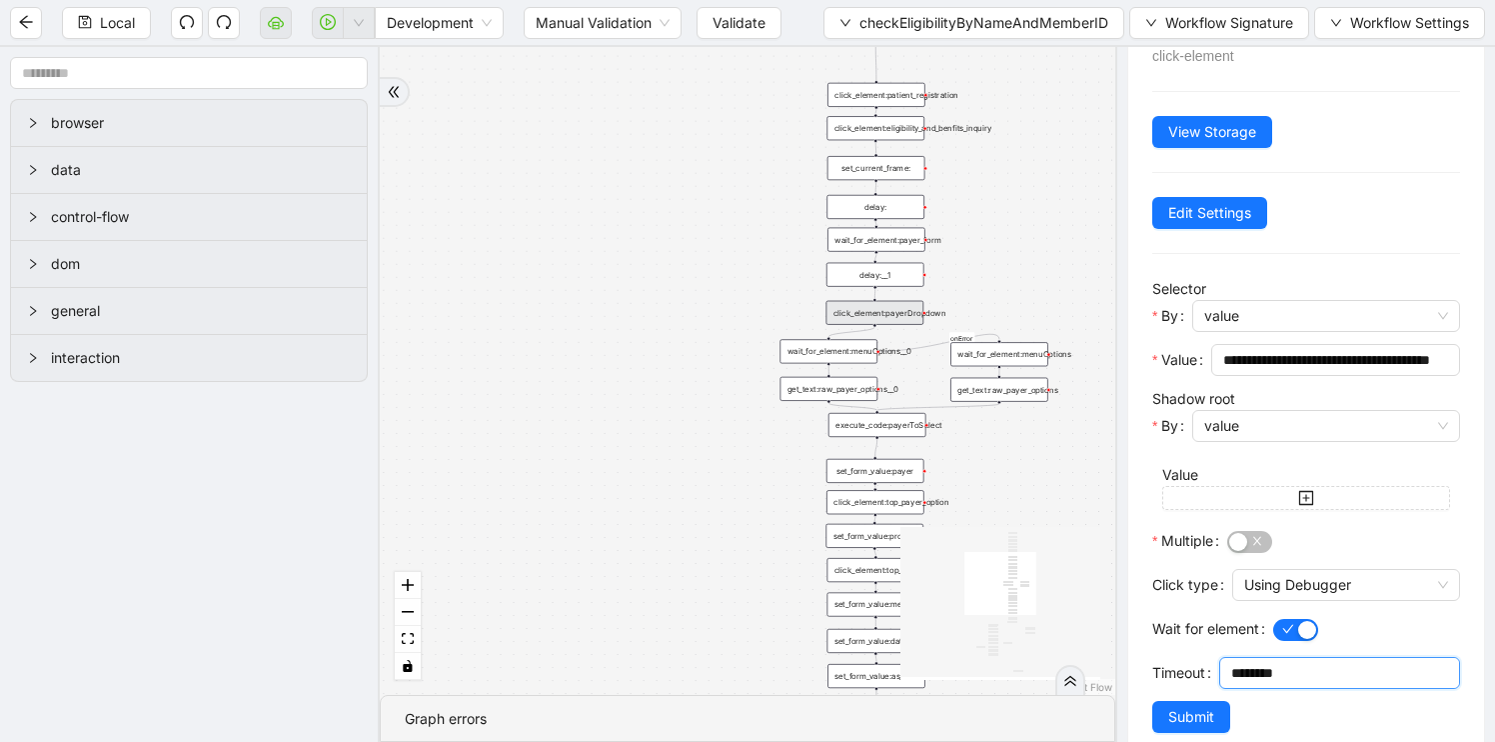
drag, startPoint x: 1245, startPoint y: 675, endPoint x: 1208, endPoint y: 675, distance: 37.0
click at [1208, 675] on div "Timeout ********" at bounding box center [1306, 679] width 308 height 44
type input "********"
click at [1197, 716] on span "Submit" at bounding box center [1191, 717] width 46 height 22
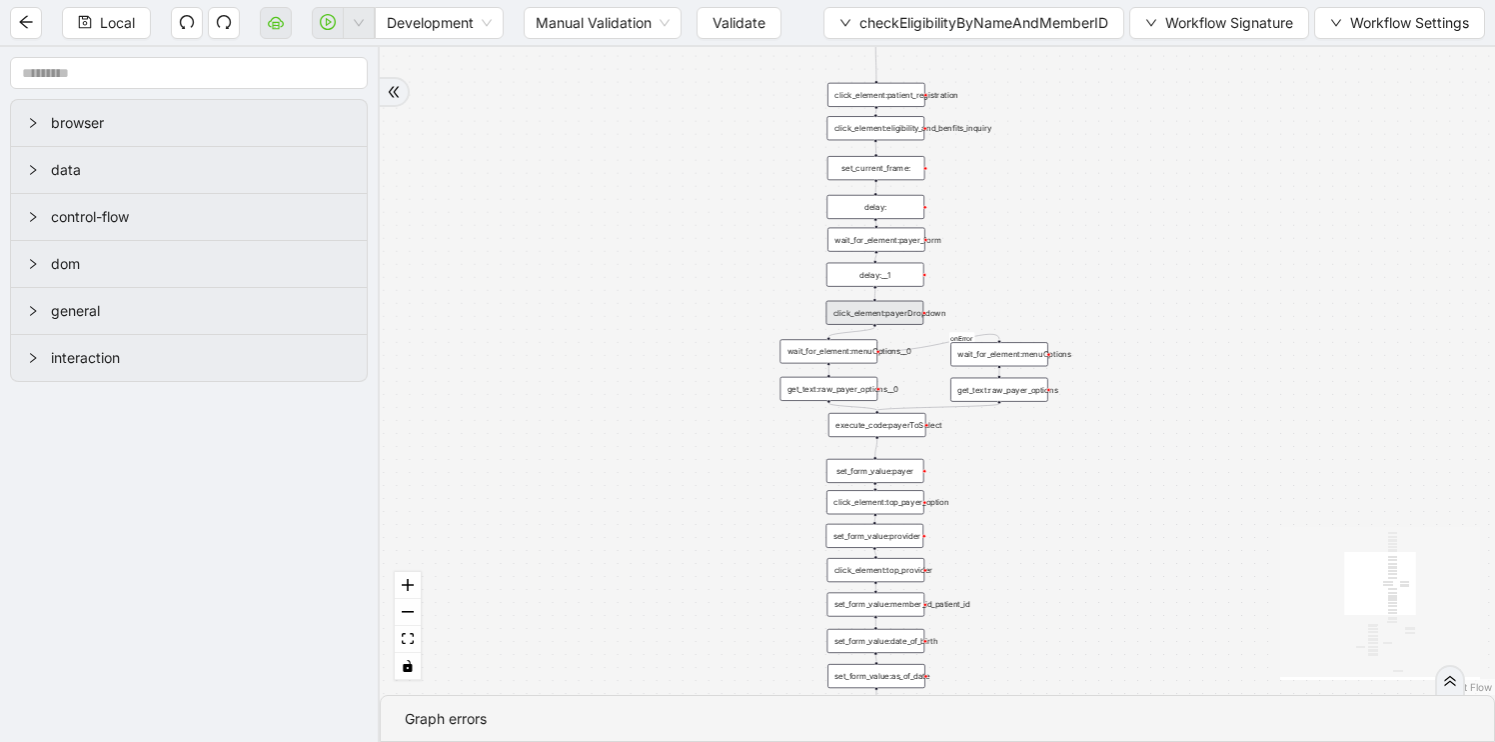
scroll to position [0, 0]
click at [837, 354] on div "wait_for_element:menuOptions__0" at bounding box center [829, 351] width 98 height 24
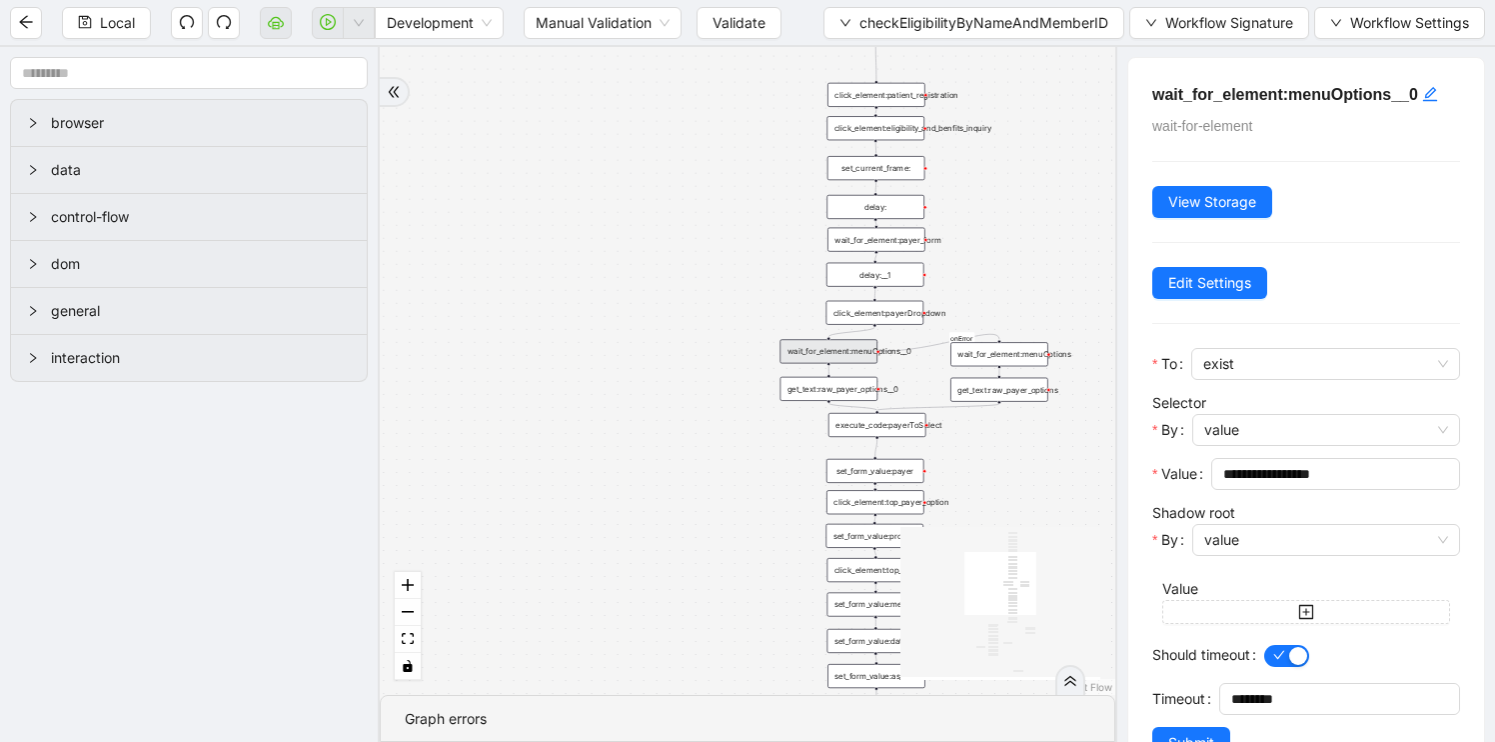
click at [886, 317] on div "click_element:payerDropdown" at bounding box center [876, 313] width 98 height 24
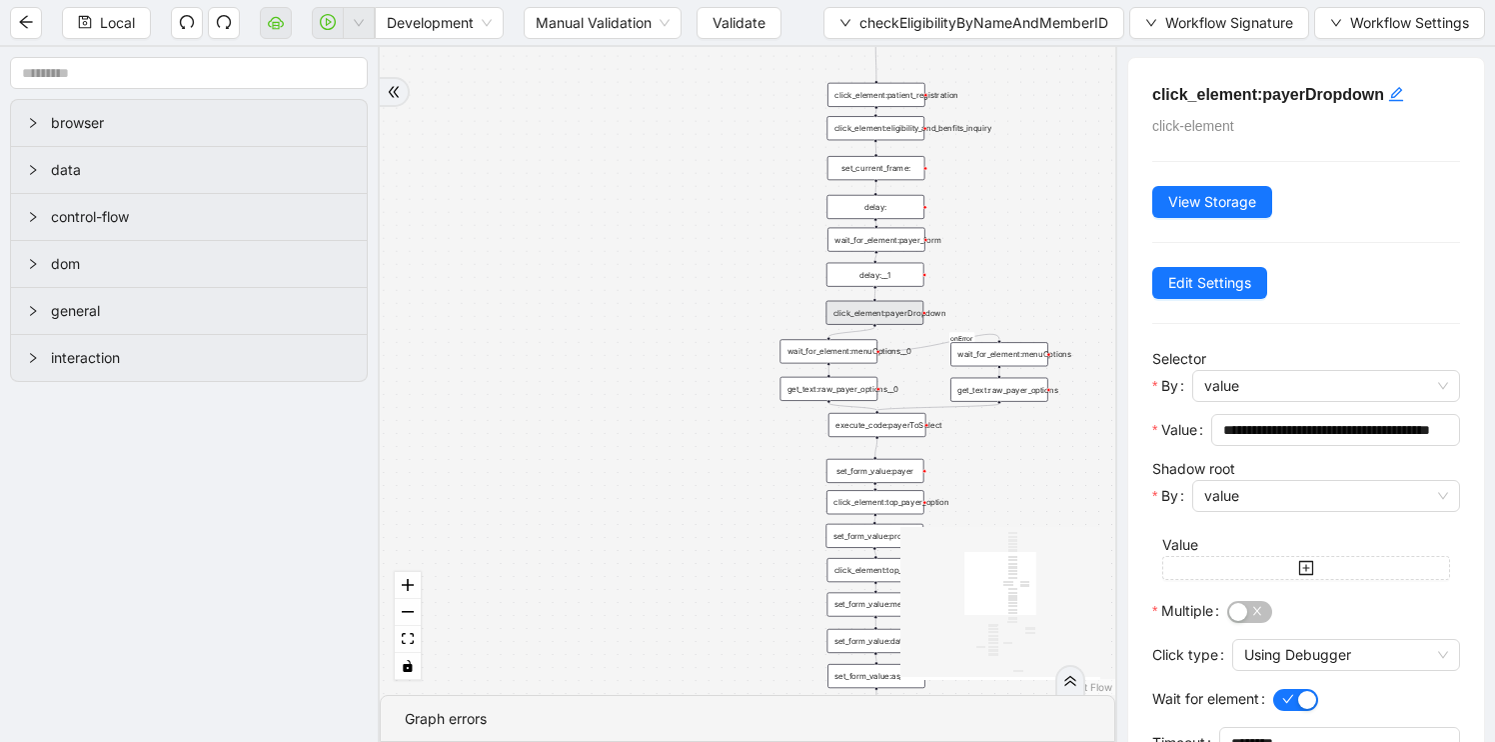
scroll to position [105, 0]
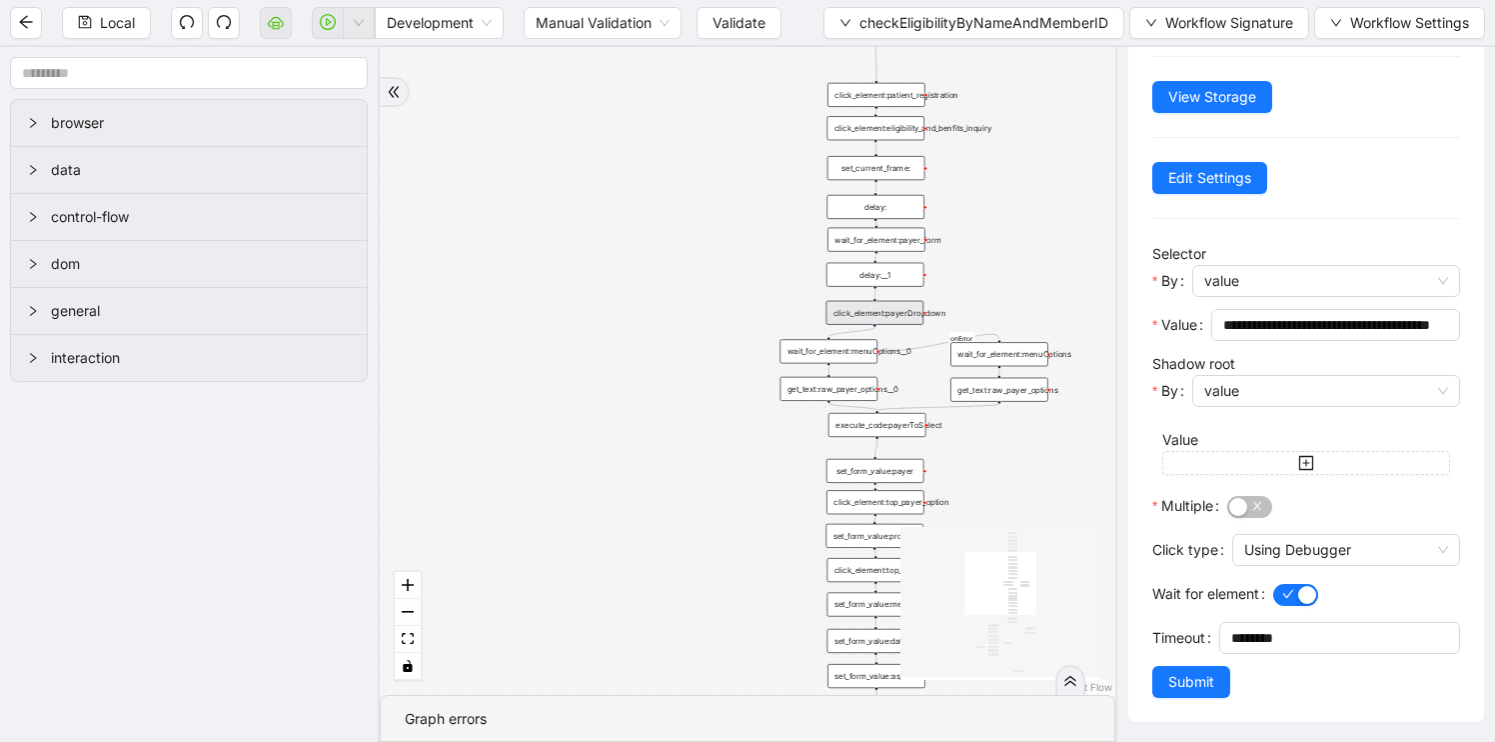
click at [990, 478] on div "fallback has_no_text onError onError onError onError trigger execute_code:singl…" at bounding box center [748, 371] width 736 height 648
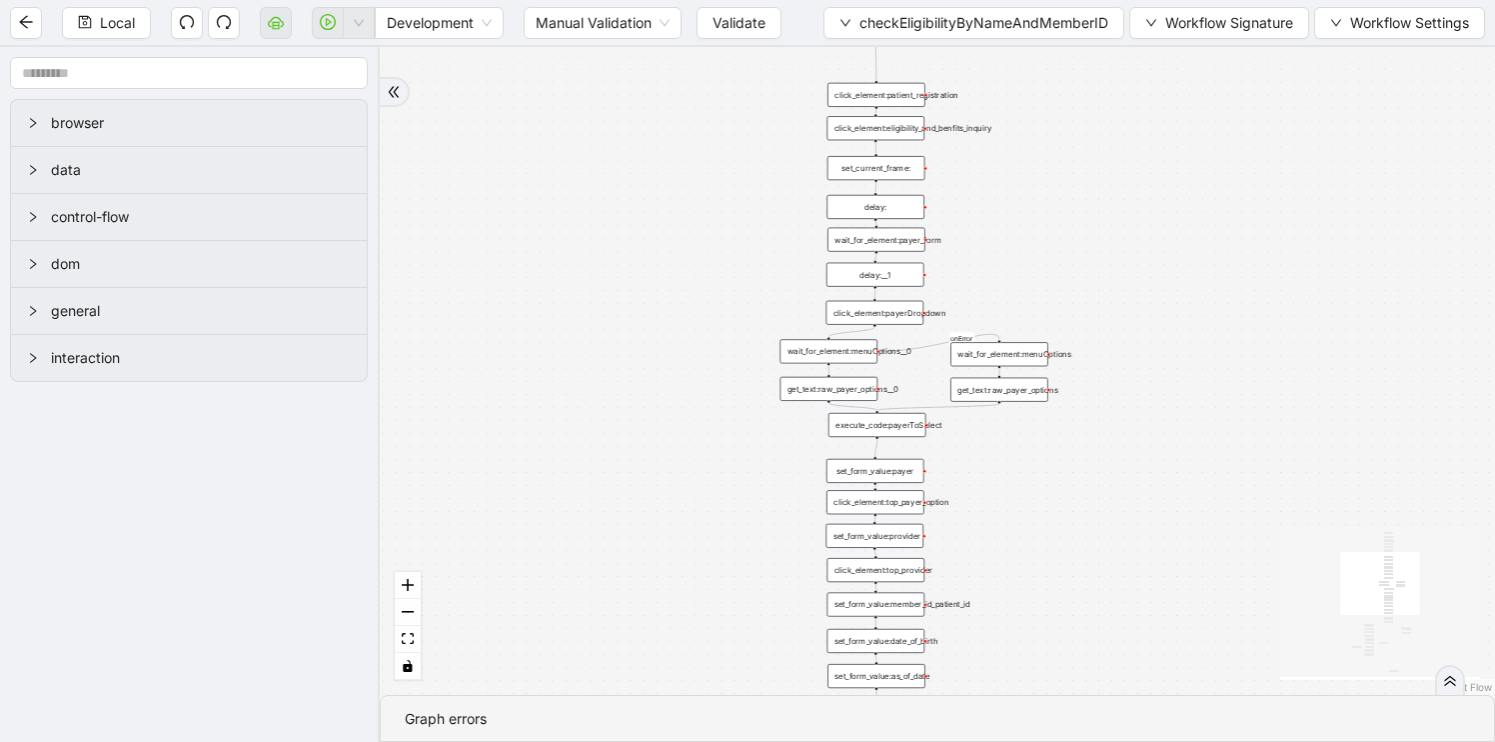
scroll to position [0, 0]
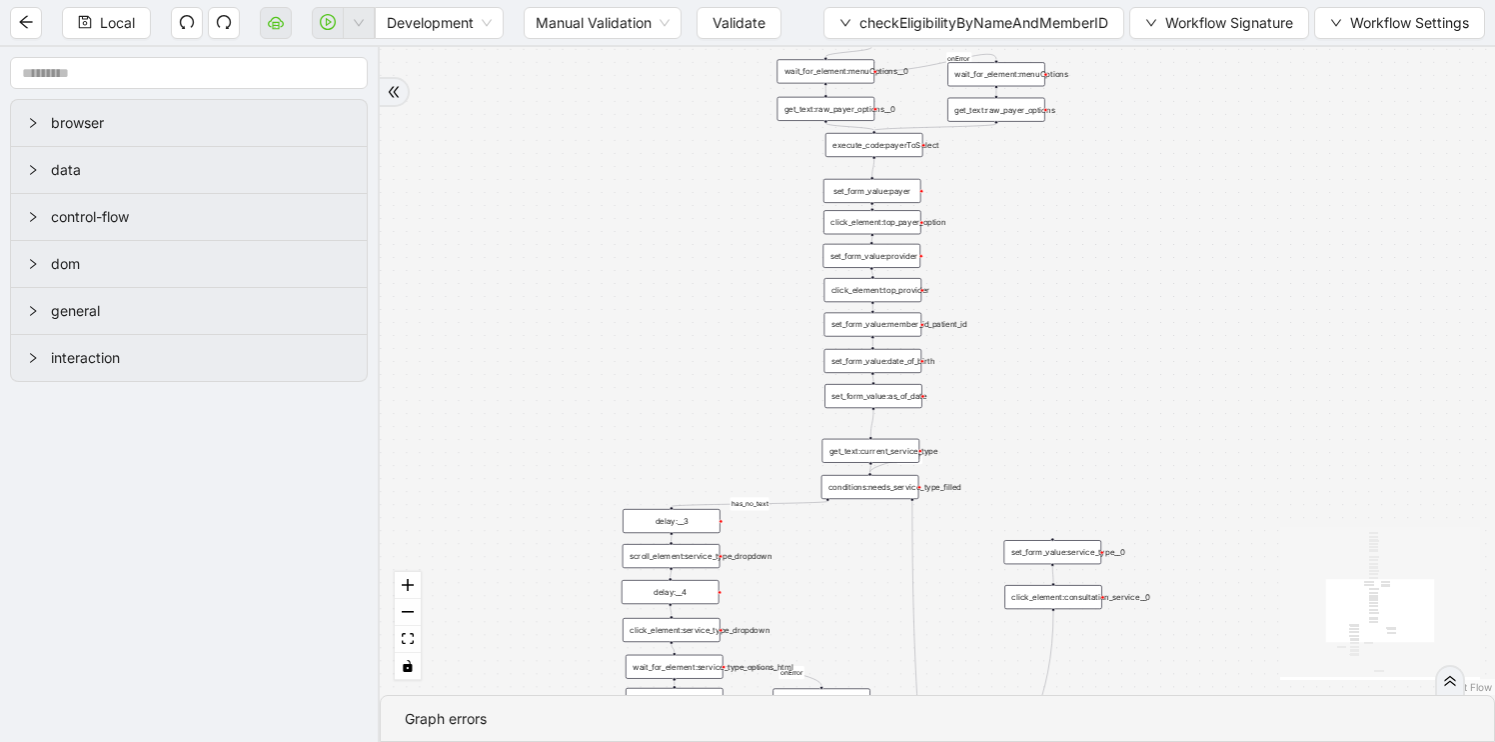
drag, startPoint x: 990, startPoint y: 478, endPoint x: 986, endPoint y: 196, distance: 281.9
click at [986, 197] on div "fallback has_no_text onError onError onError onError trigger execute_code:singl…" at bounding box center [937, 371] width 1115 height 648
click at [678, 521] on div "delay:__3" at bounding box center [671, 520] width 98 height 24
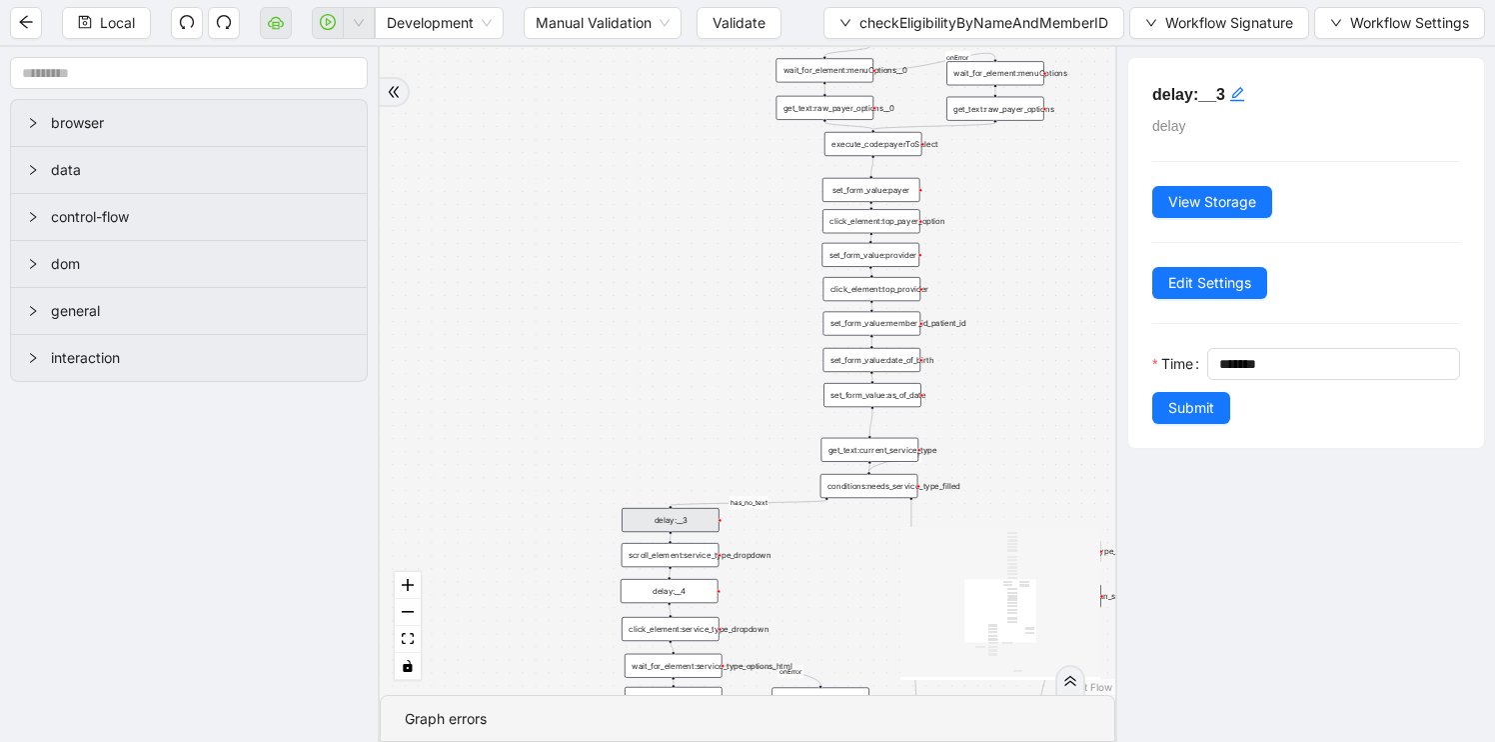
click at [901, 618] on icon "React Flow mini map" at bounding box center [1001, 602] width 200 height 150
click at [675, 552] on div "scroll_element:service_type_dropdown" at bounding box center [671, 555] width 98 height 24
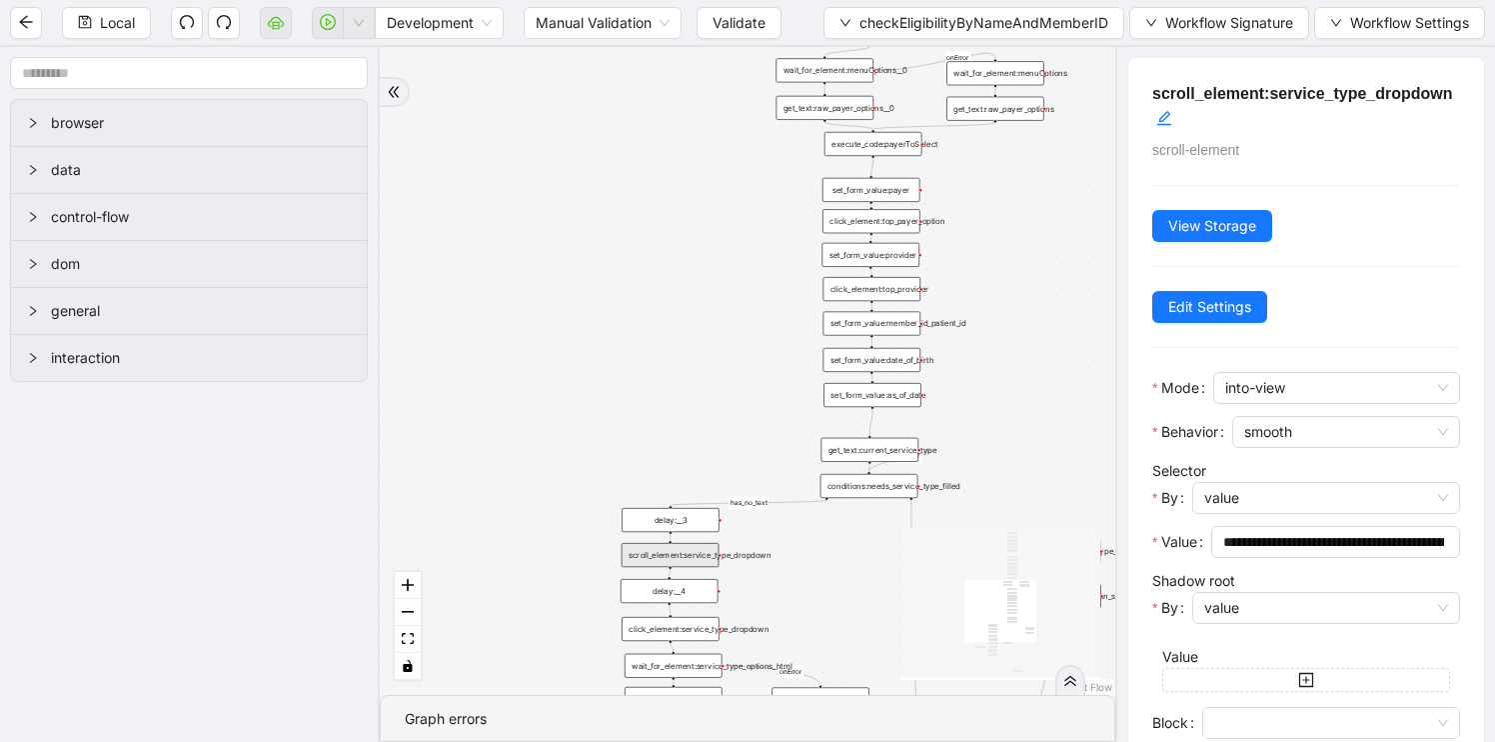
scroll to position [129, 0]
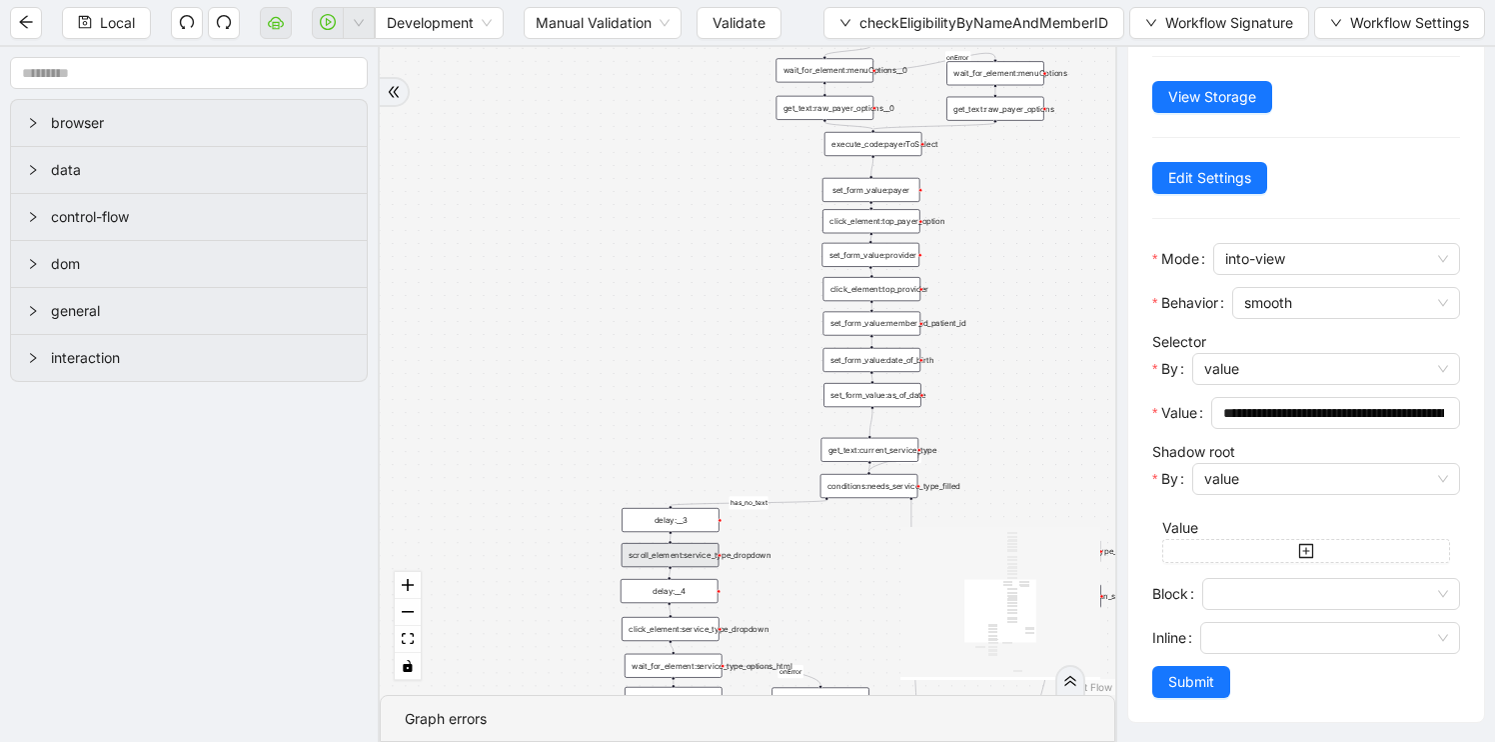
click at [663, 591] on div "delay:__4" at bounding box center [670, 591] width 98 height 24
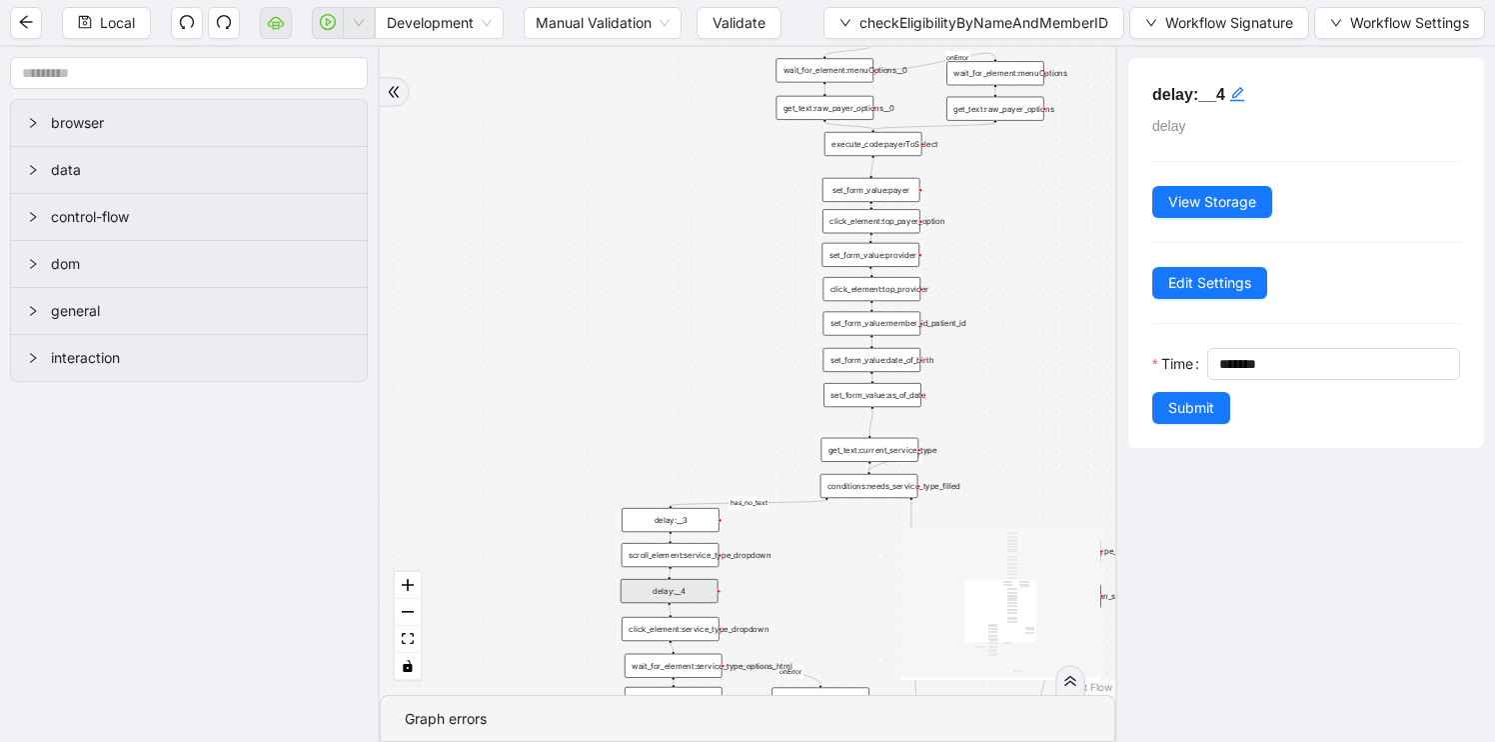
click at [674, 635] on div "click_element:service_type_dropdown" at bounding box center [671, 629] width 98 height 24
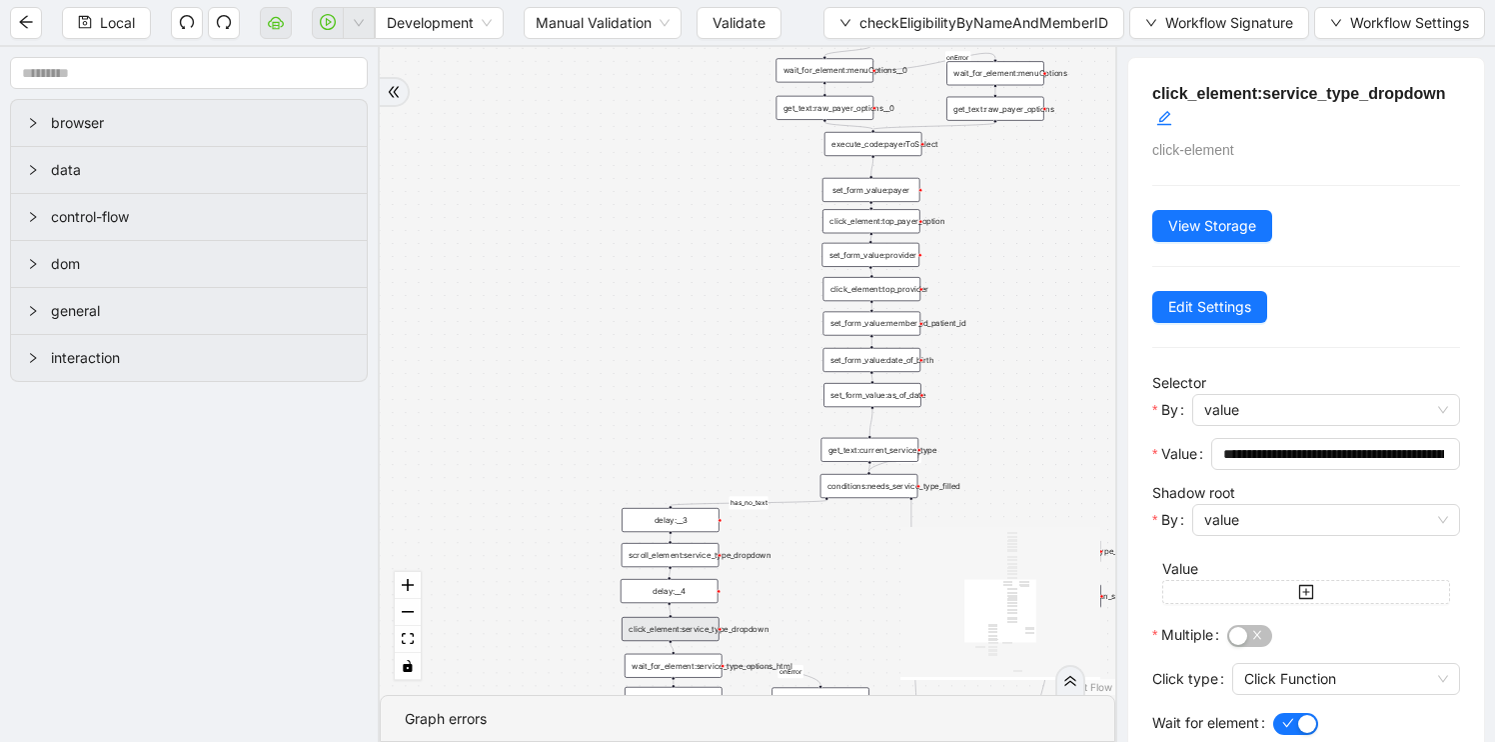
scroll to position [129, 0]
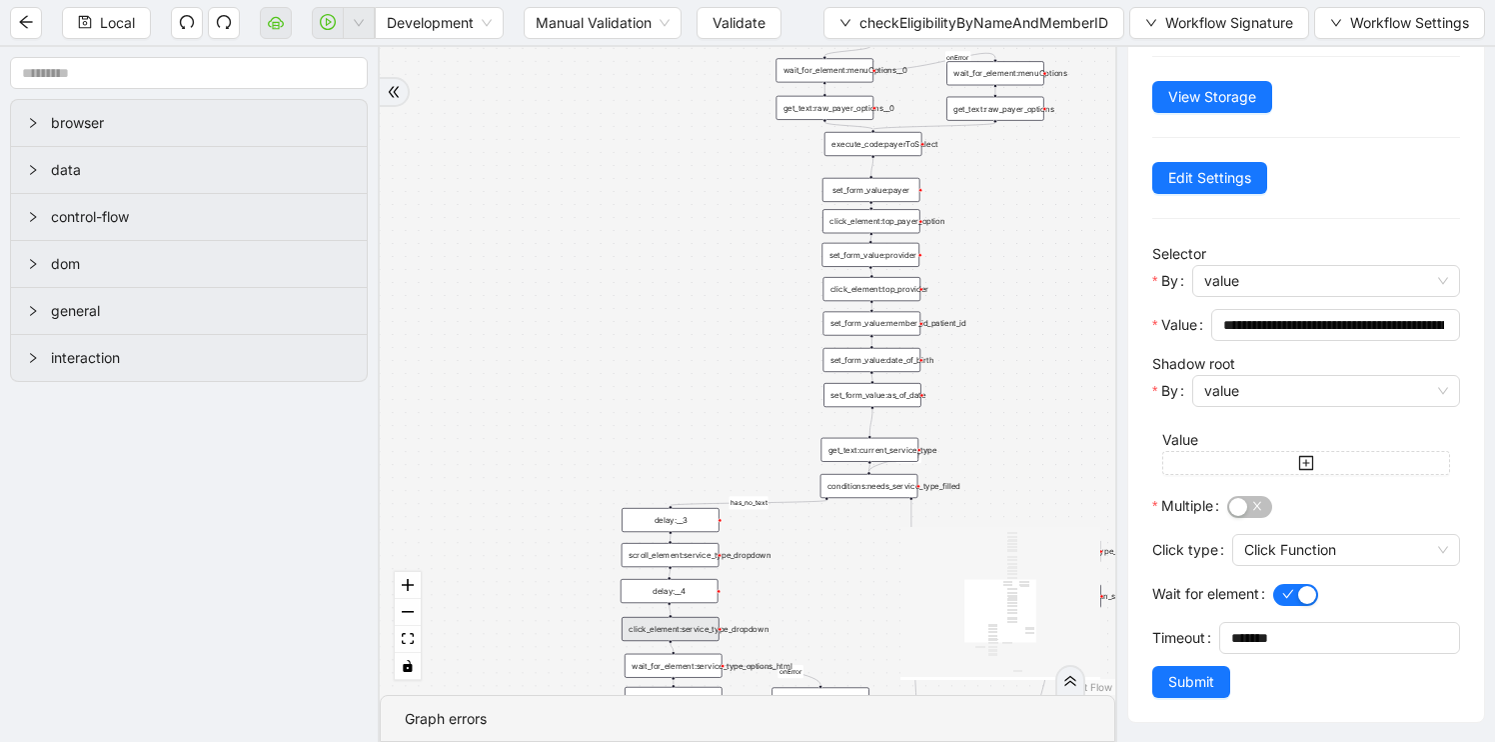
click at [685, 678] on div "fallback has_no_text onError onError onError onError trigger execute_code:singl…" at bounding box center [748, 371] width 736 height 648
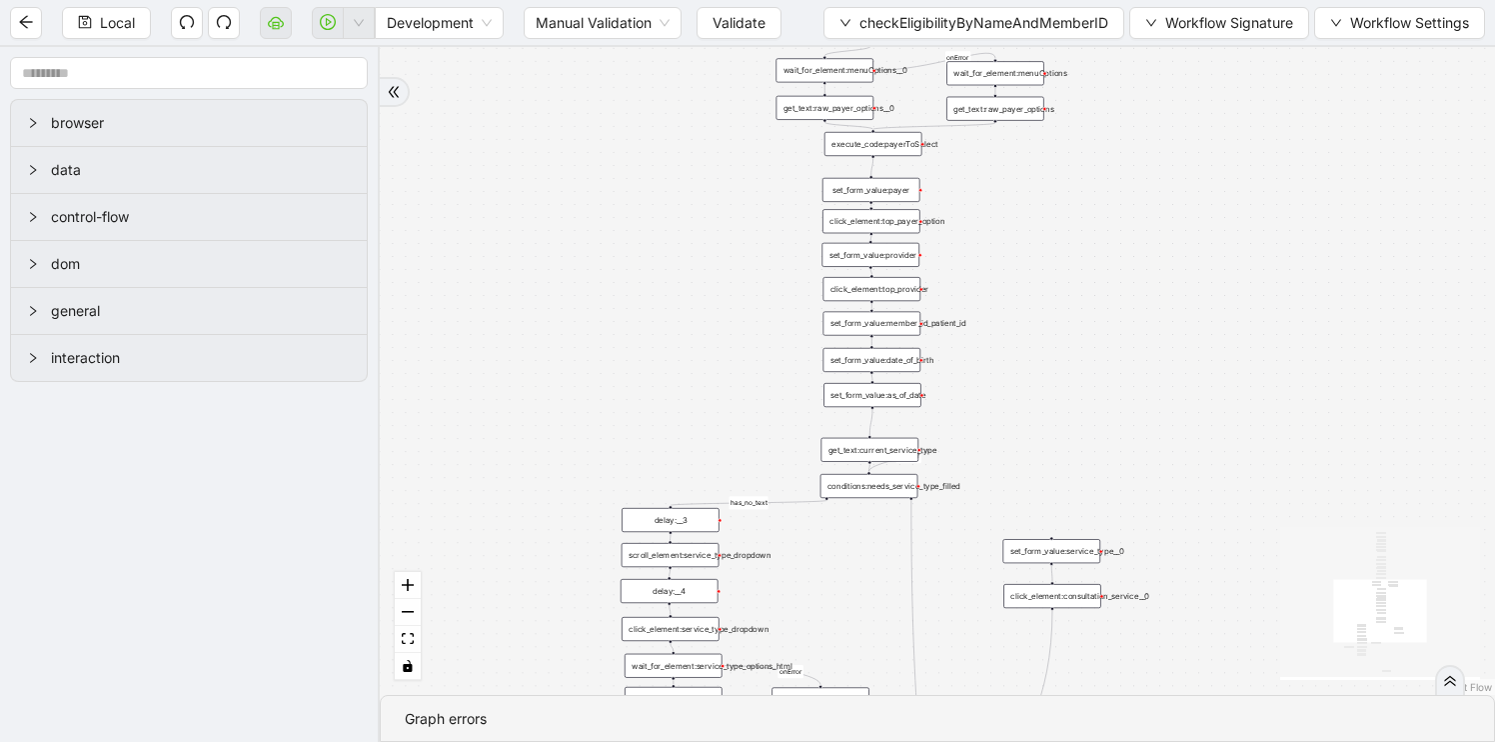
scroll to position [0, 0]
click at [677, 669] on div "wait_for_element:service_type_options_html" at bounding box center [674, 666] width 98 height 24
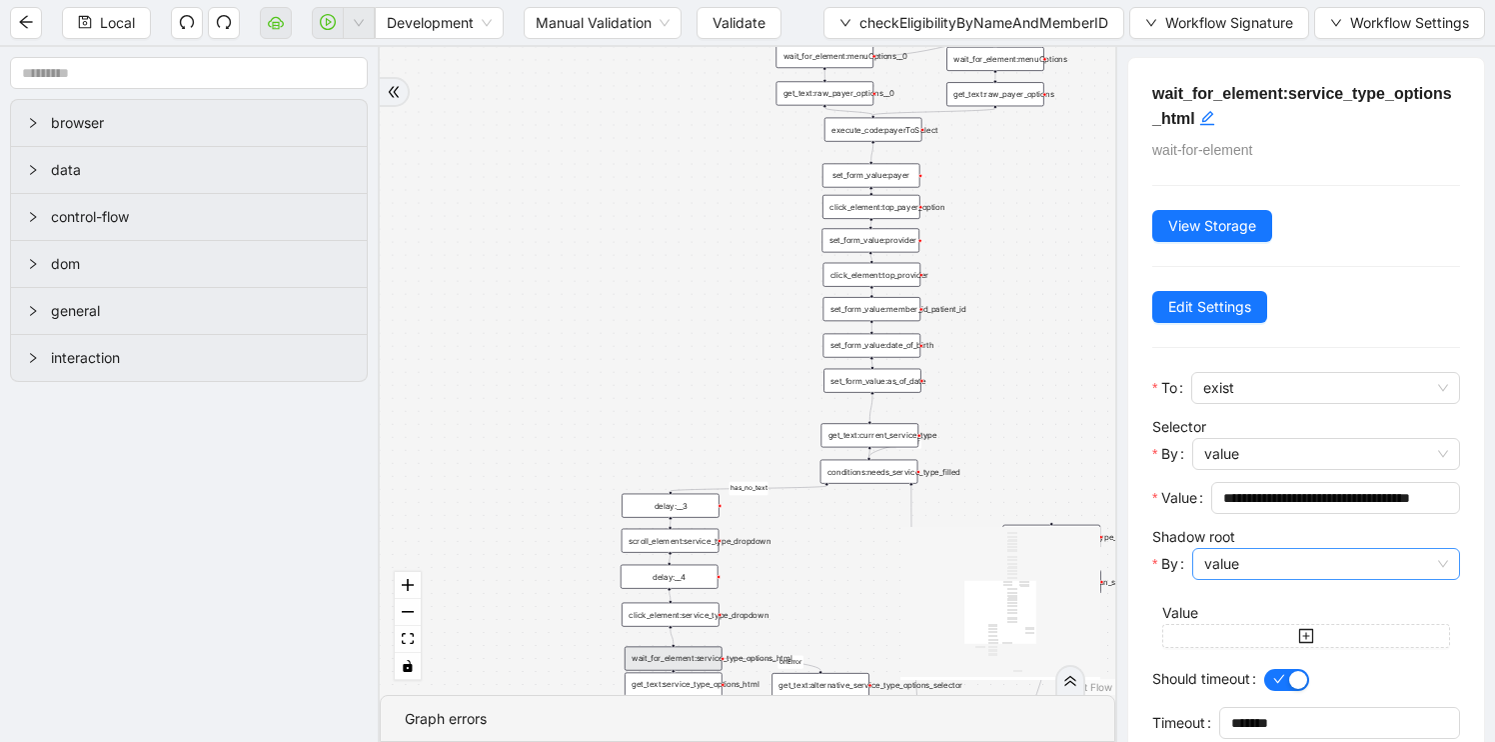
scroll to position [85, 0]
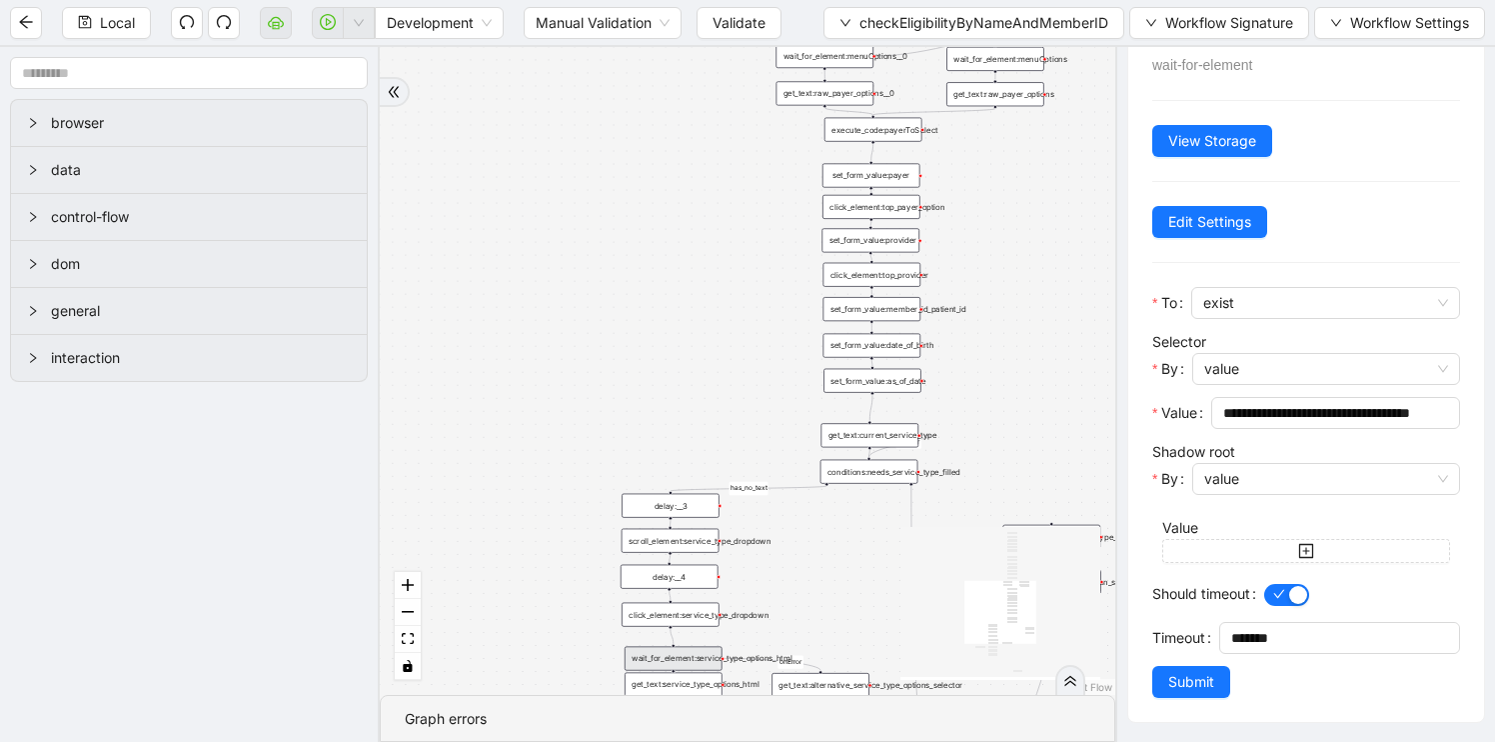
click at [867, 597] on div "fallback has_no_text onError onError onError onError trigger execute_code:singl…" at bounding box center [748, 371] width 736 height 648
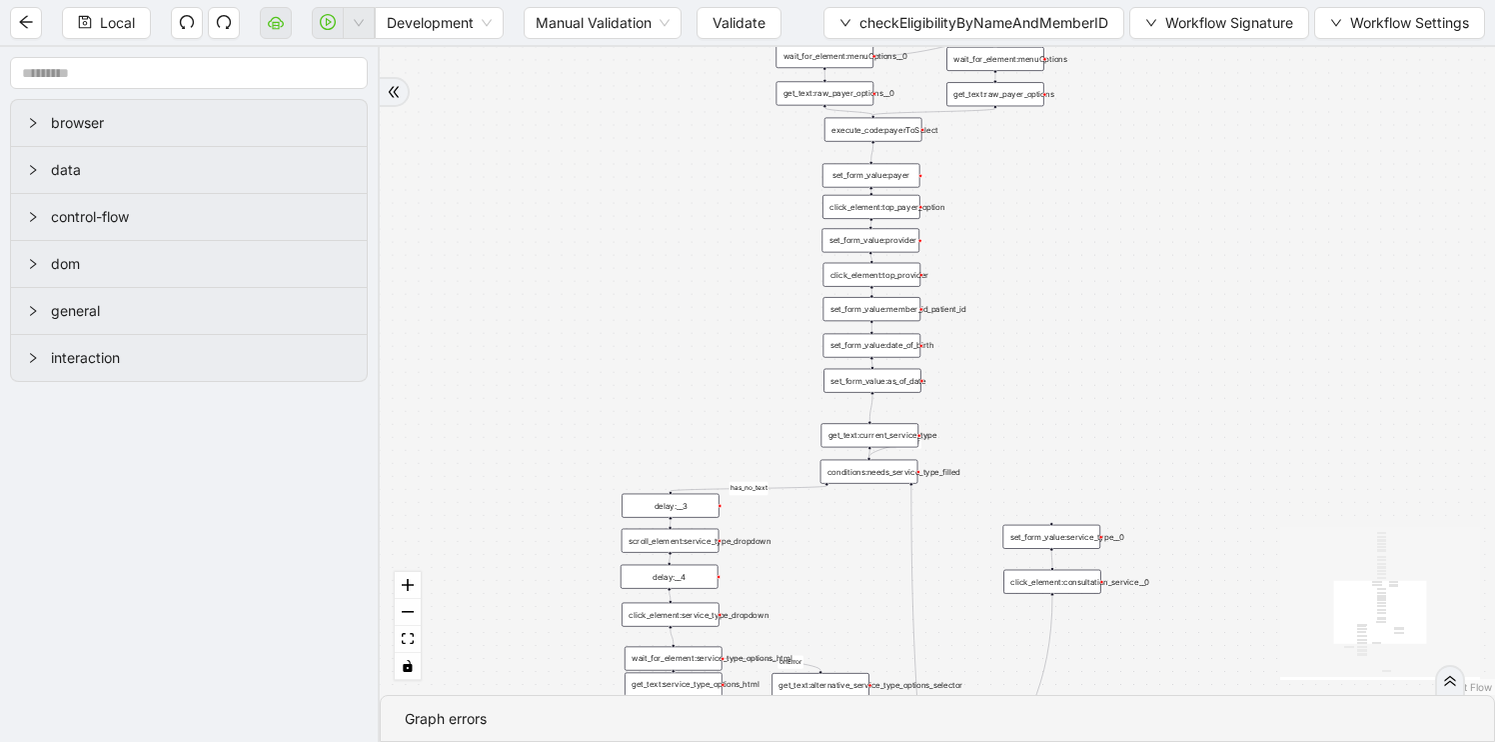
scroll to position [0, 0]
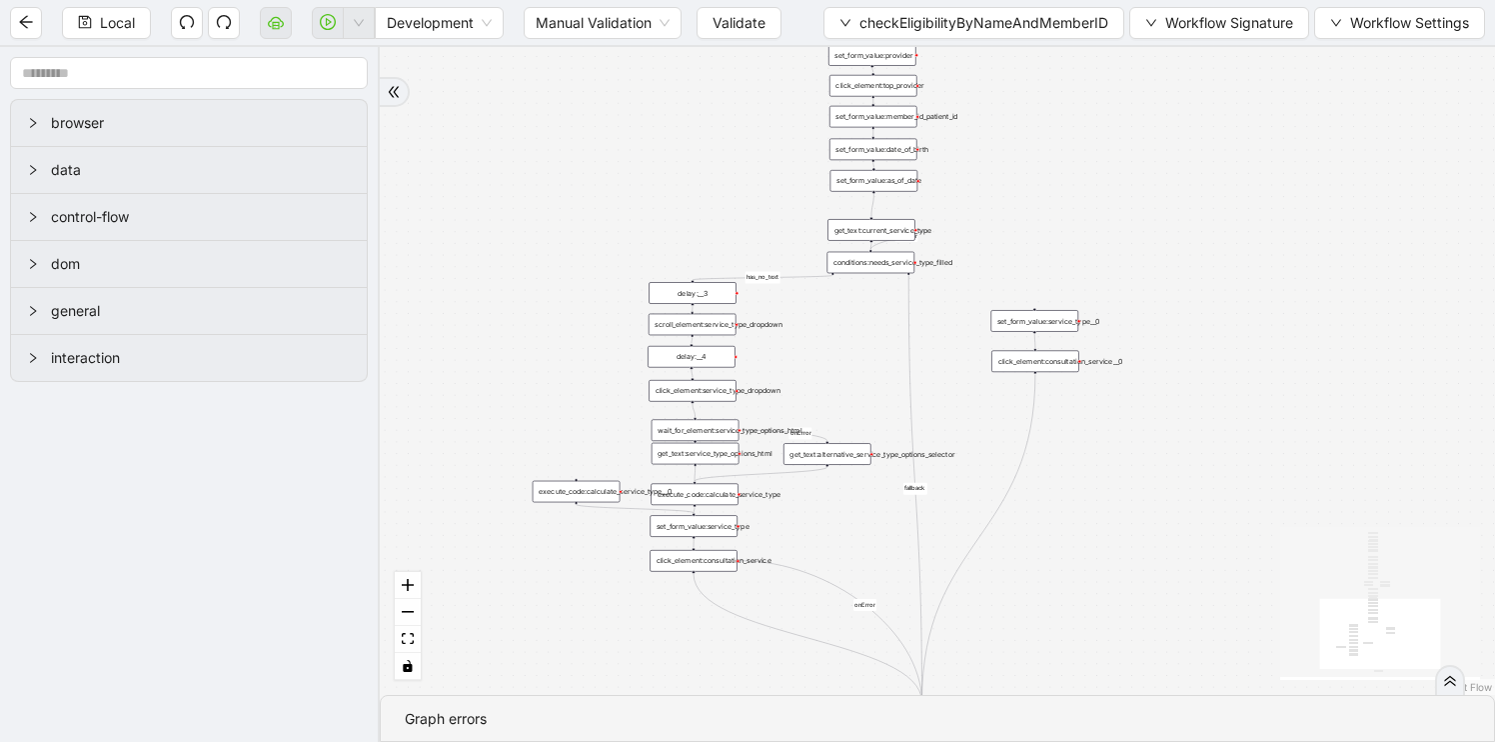
drag, startPoint x: 866, startPoint y: 598, endPoint x: 876, endPoint y: 351, distance: 247.1
click at [875, 351] on div "fallback has_no_text onError onError onError onError trigger execute_code:singl…" at bounding box center [937, 371] width 1115 height 648
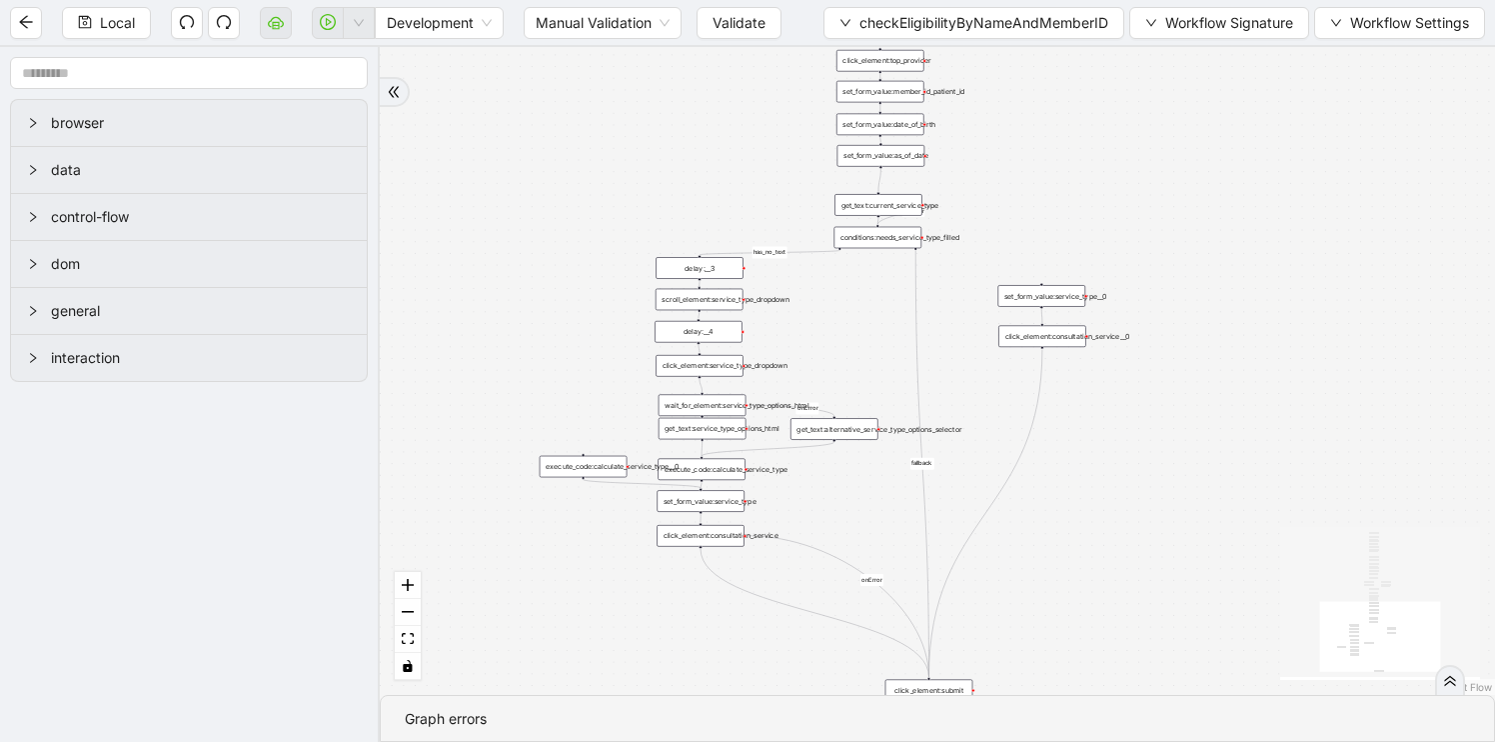
click at [710, 425] on div "get_text:service_type_options_html" at bounding box center [703, 429] width 88 height 22
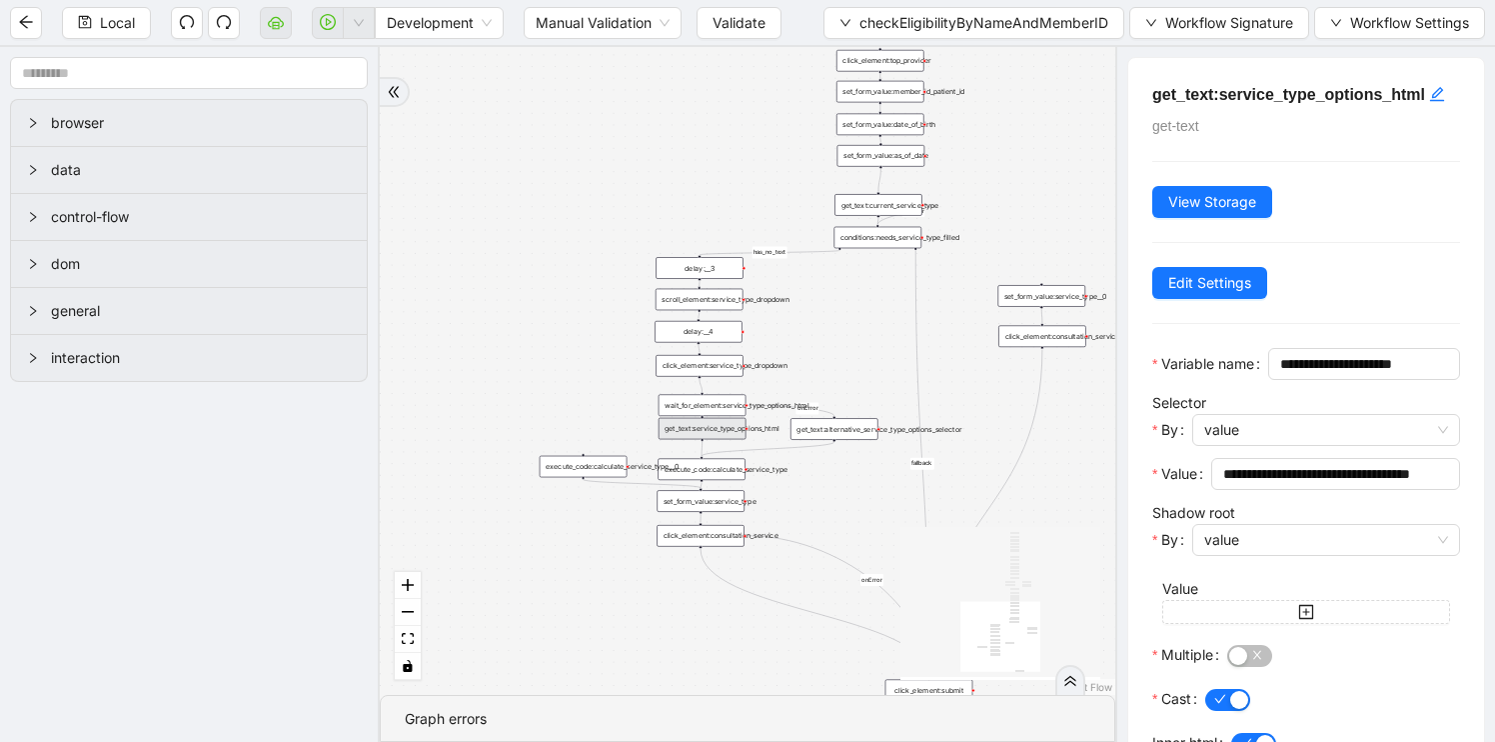
scroll to position [137, 0]
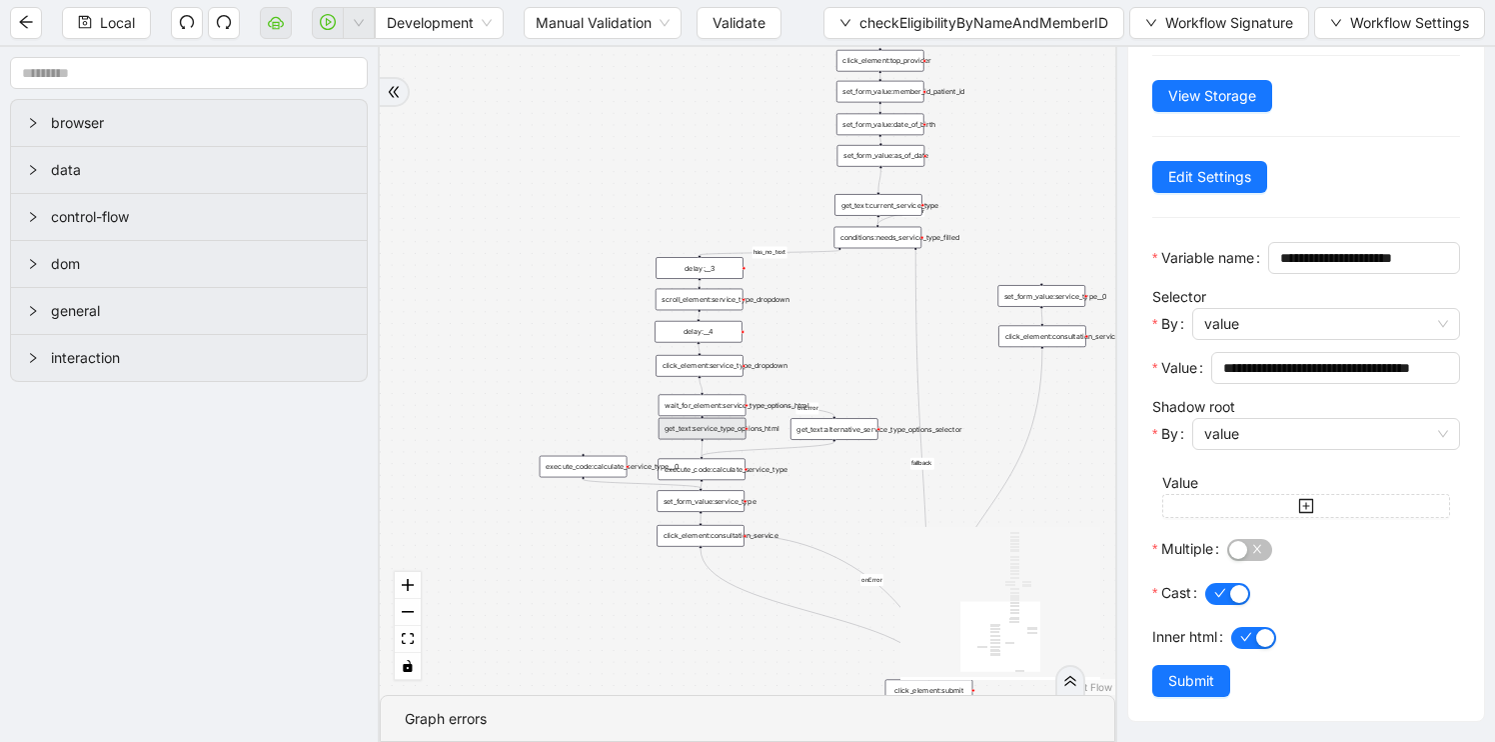
click at [838, 424] on div "get_text:alternative_service_type_options_selector" at bounding box center [835, 429] width 88 height 22
click at [704, 478] on div "execute_code:calculate_service_type" at bounding box center [702, 469] width 88 height 22
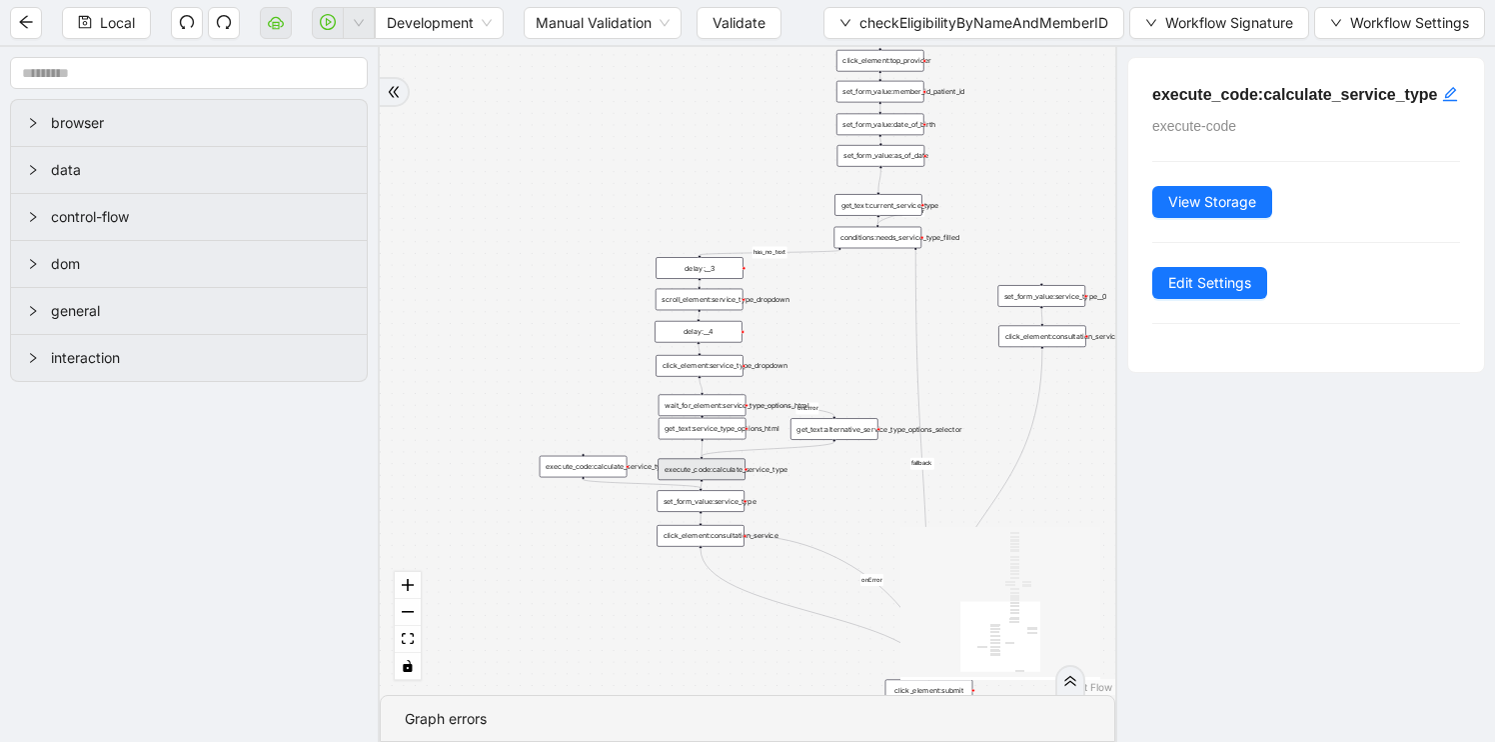
scroll to position [0, 0]
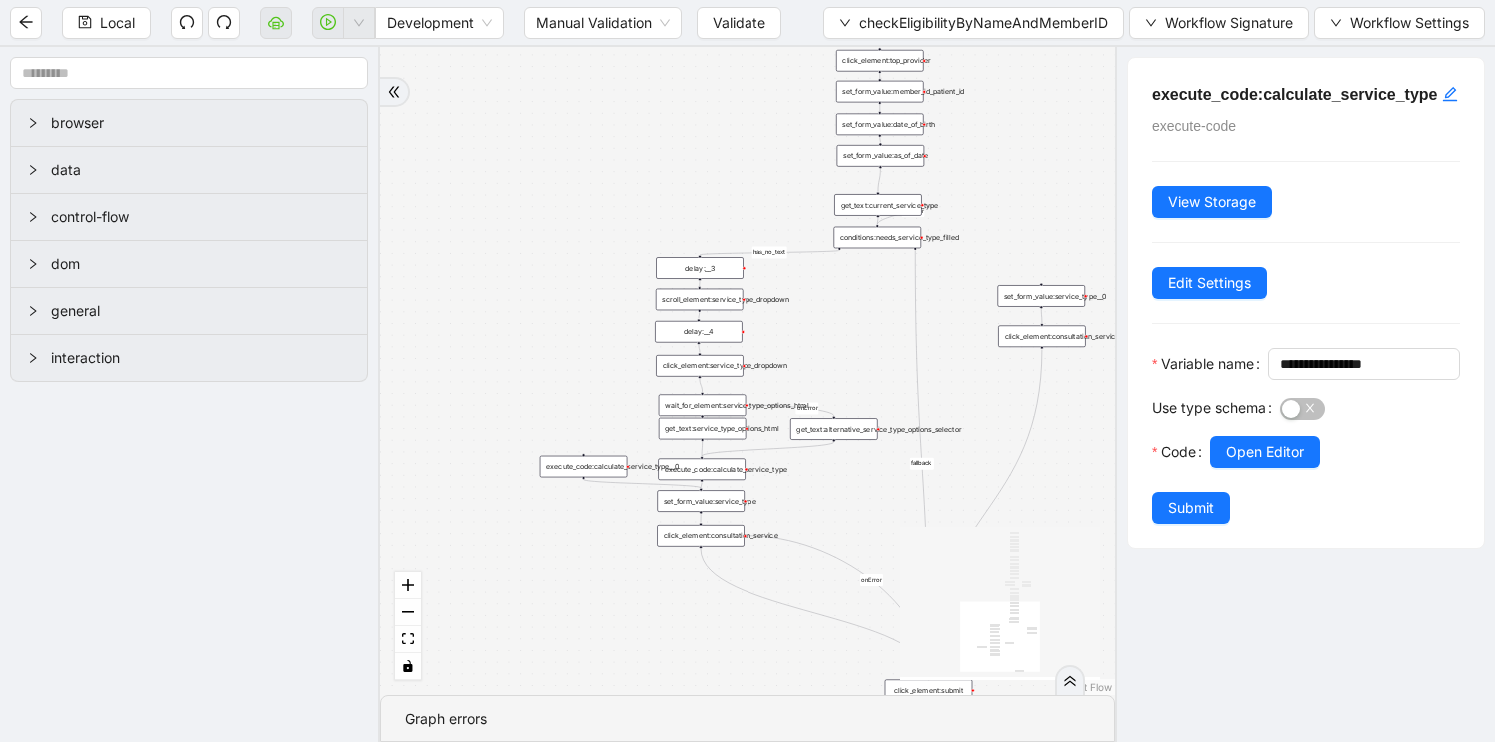
click at [616, 463] on div "execute_code:calculate_service_type__0" at bounding box center [584, 467] width 88 height 22
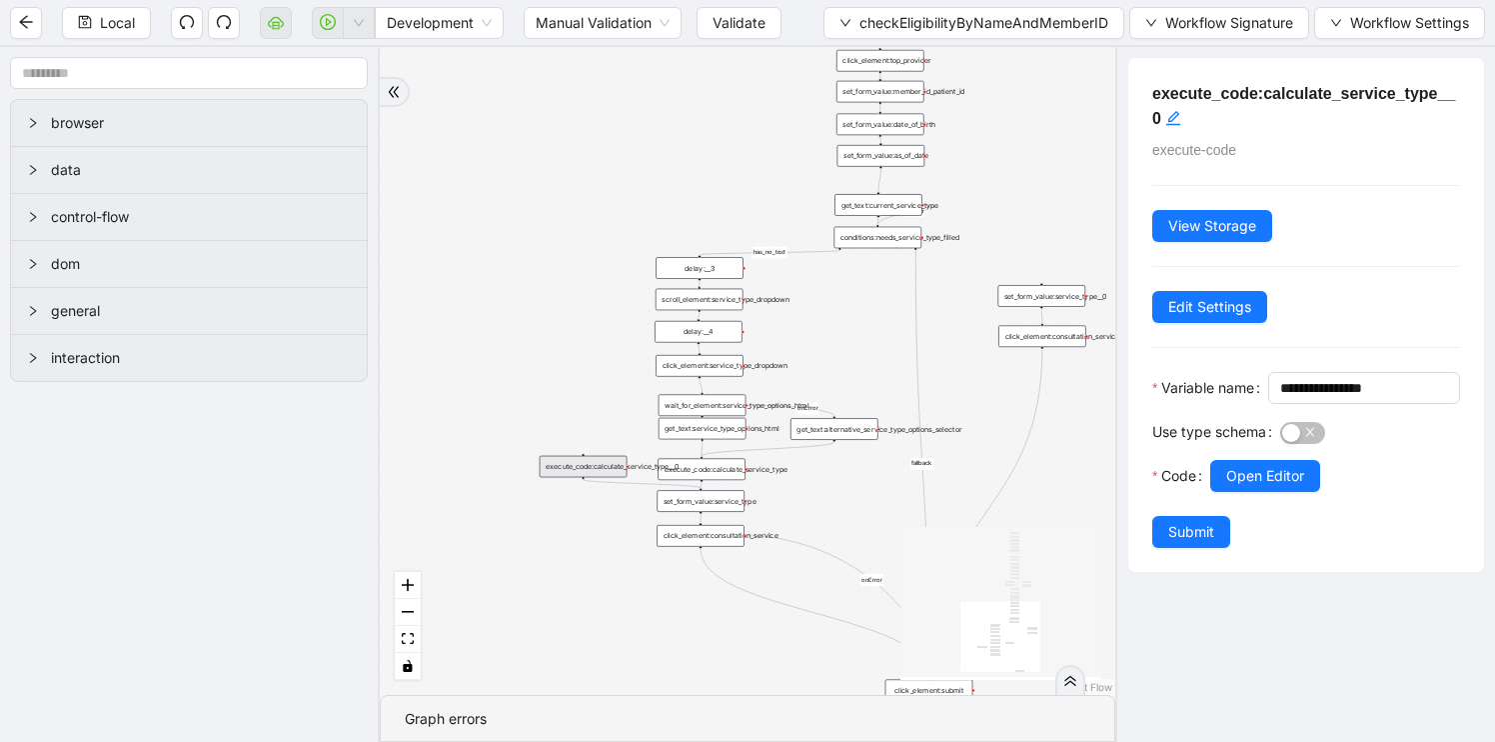
click at [677, 500] on div "set_form_value:service_type" at bounding box center [701, 501] width 88 height 22
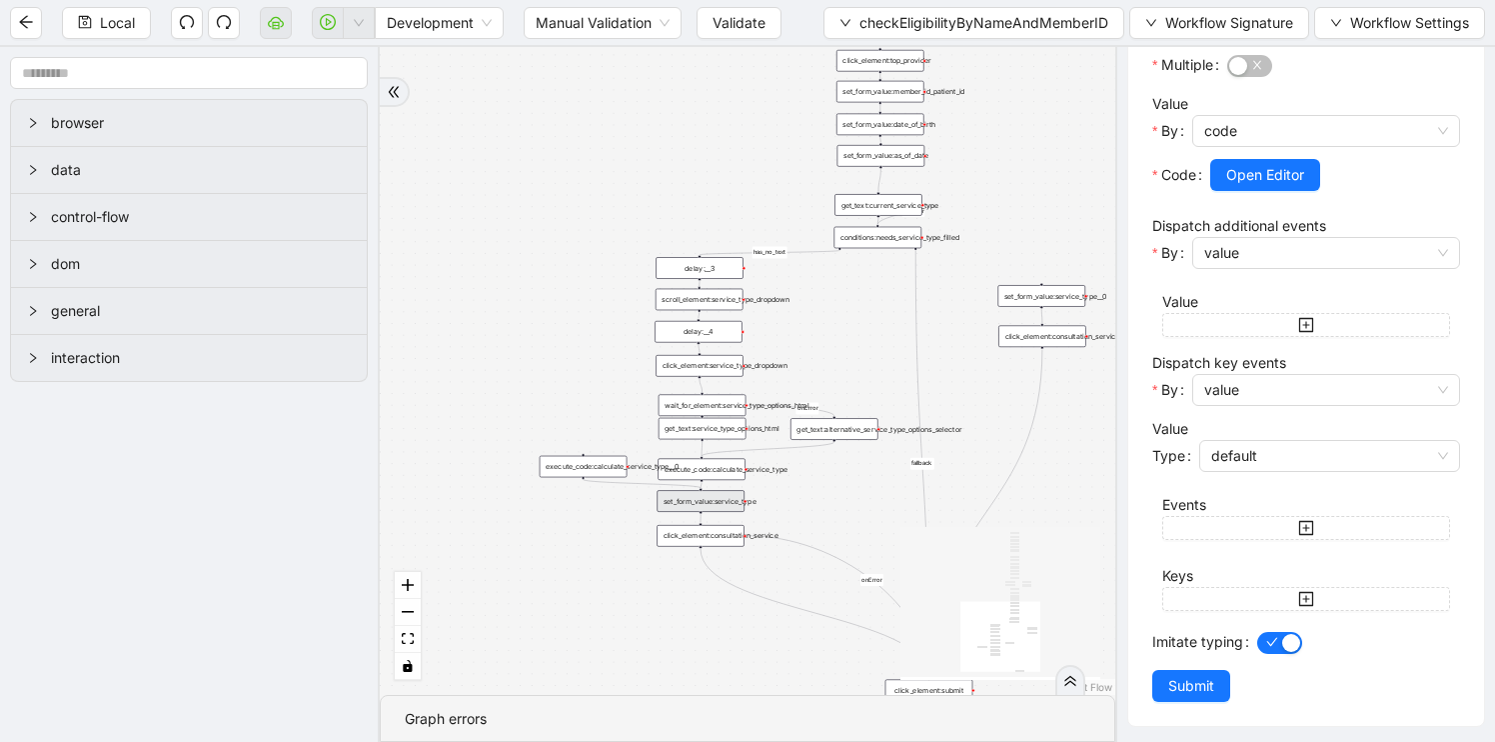
scroll to position [594, 0]
click at [717, 539] on div "click_element:consultation_service" at bounding box center [701, 536] width 88 height 22
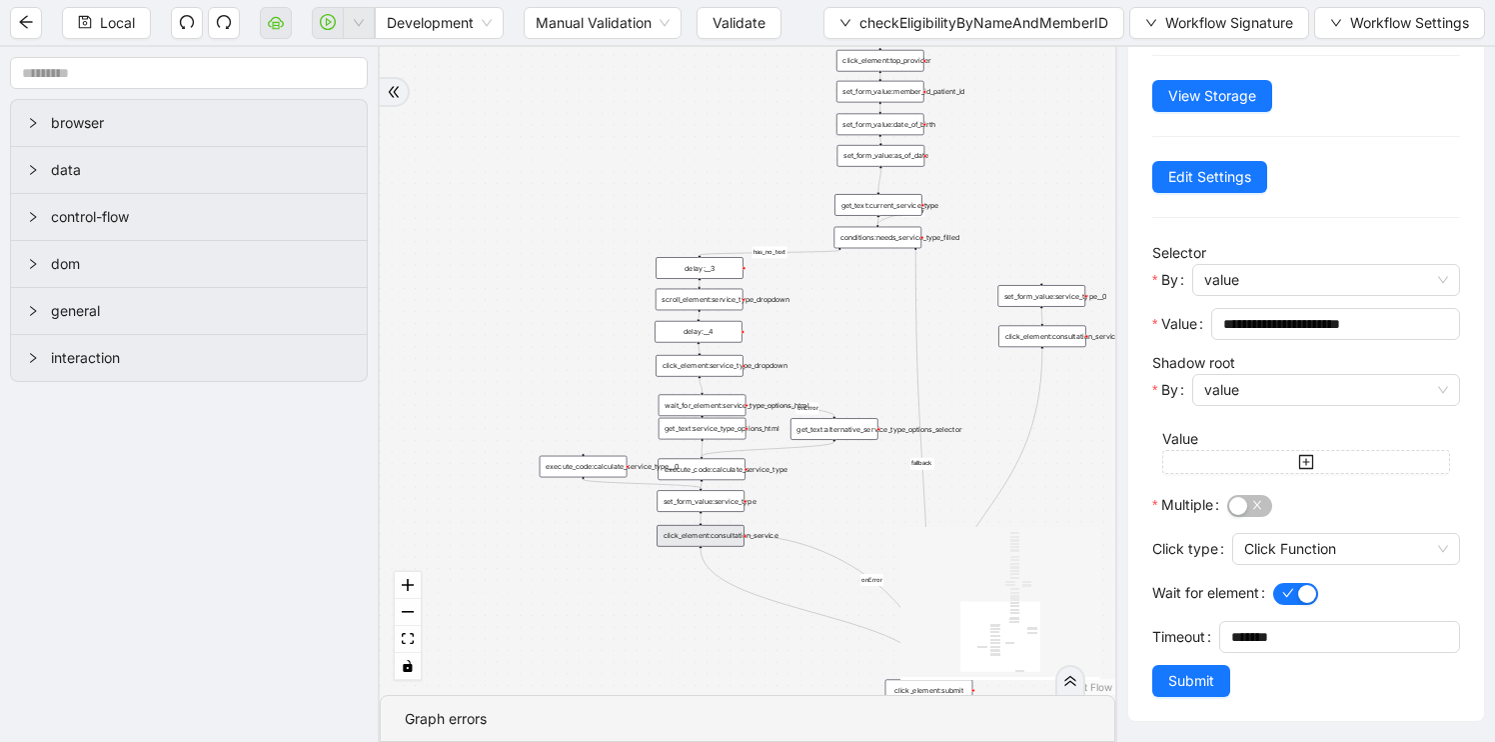
scroll to position [105, 0]
click at [1045, 444] on div "fallback has_no_text onError onError onError onError trigger execute_code:singl…" at bounding box center [748, 371] width 736 height 648
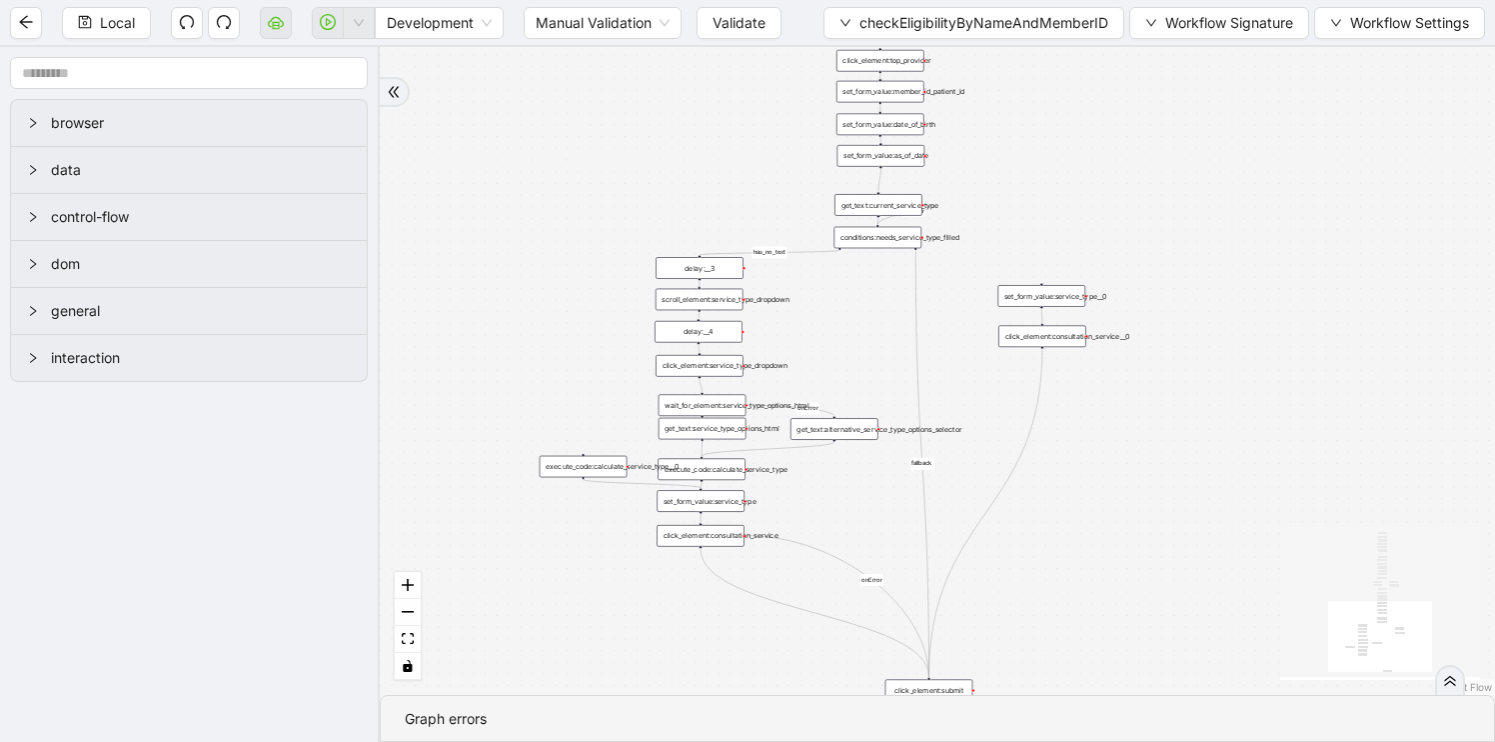
scroll to position [0, 0]
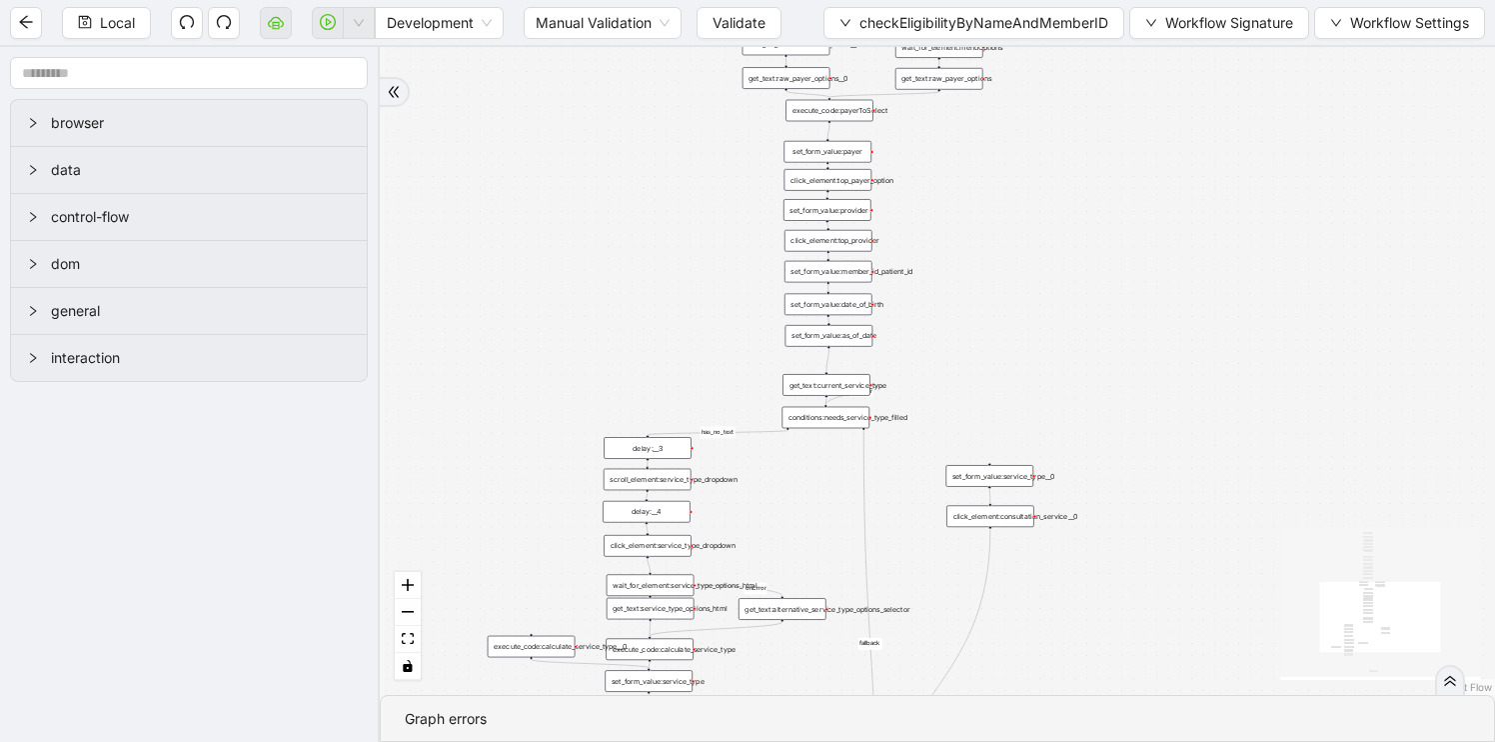
drag, startPoint x: 953, startPoint y: 289, endPoint x: 864, endPoint y: 559, distance: 284.5
click at [864, 559] on div "fallback has_no_text onError onError onError onError trigger execute_code:singl…" at bounding box center [937, 371] width 1115 height 648
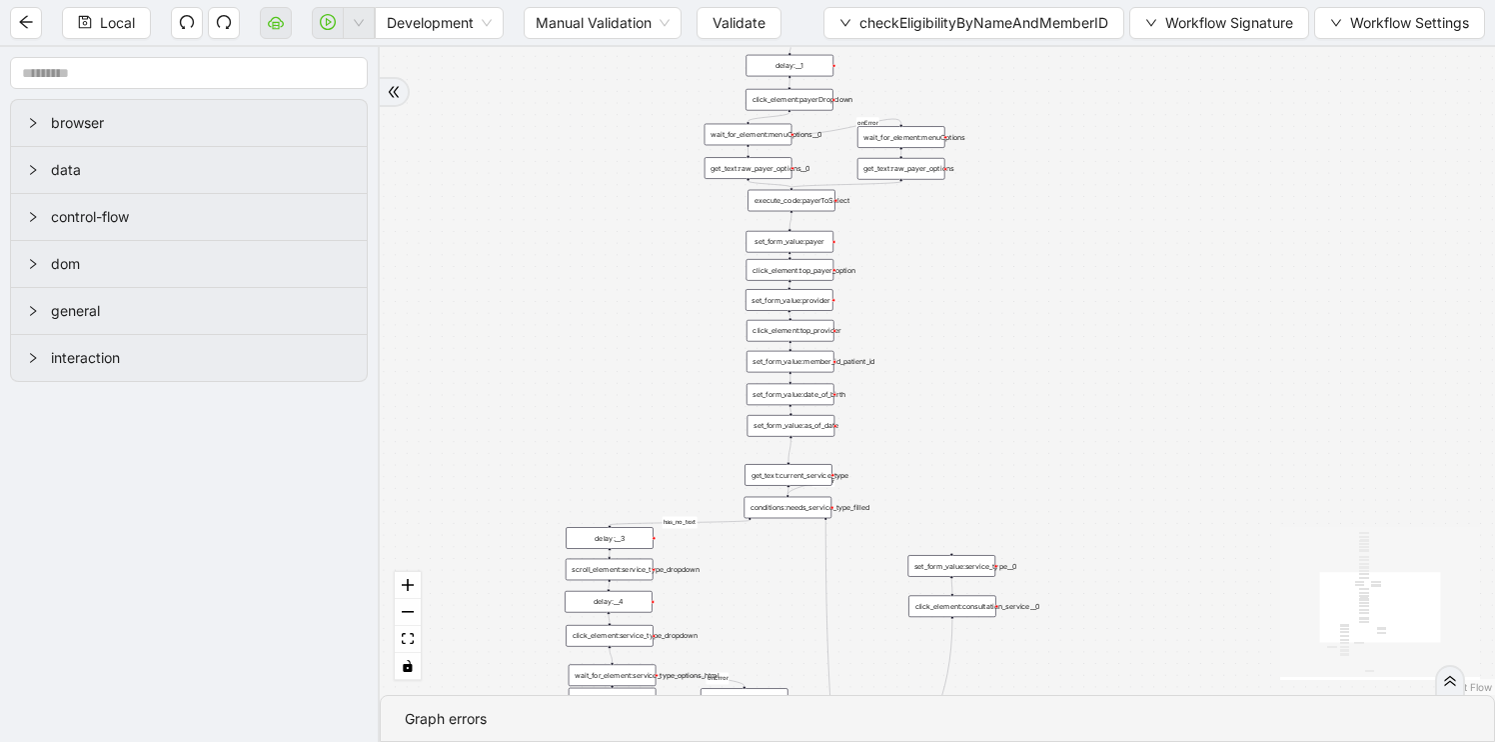
click at [804, 201] on div "execute_code:payerToSelect" at bounding box center [792, 201] width 88 height 22
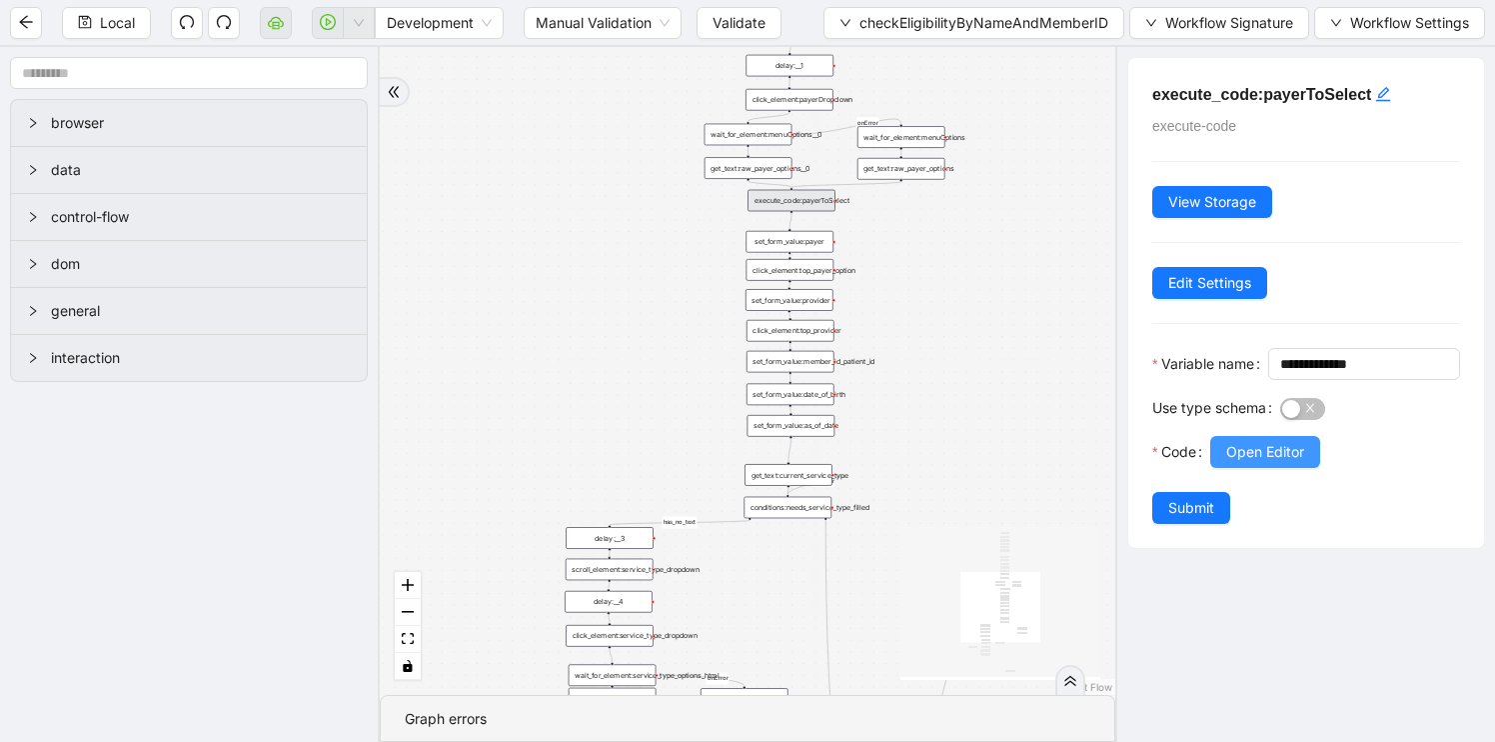
click at [1271, 463] on span "Open Editor" at bounding box center [1265, 452] width 78 height 22
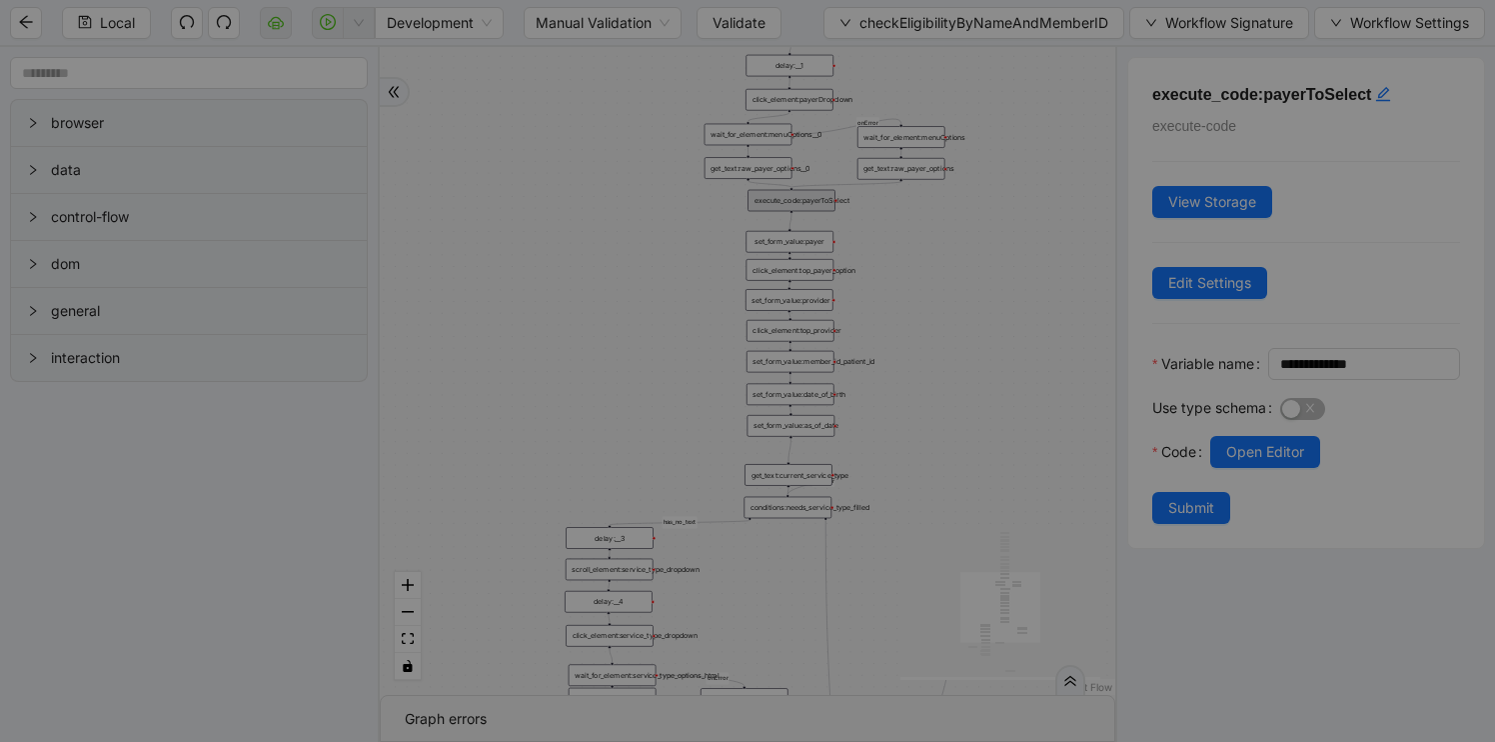
scroll to position [300, 0]
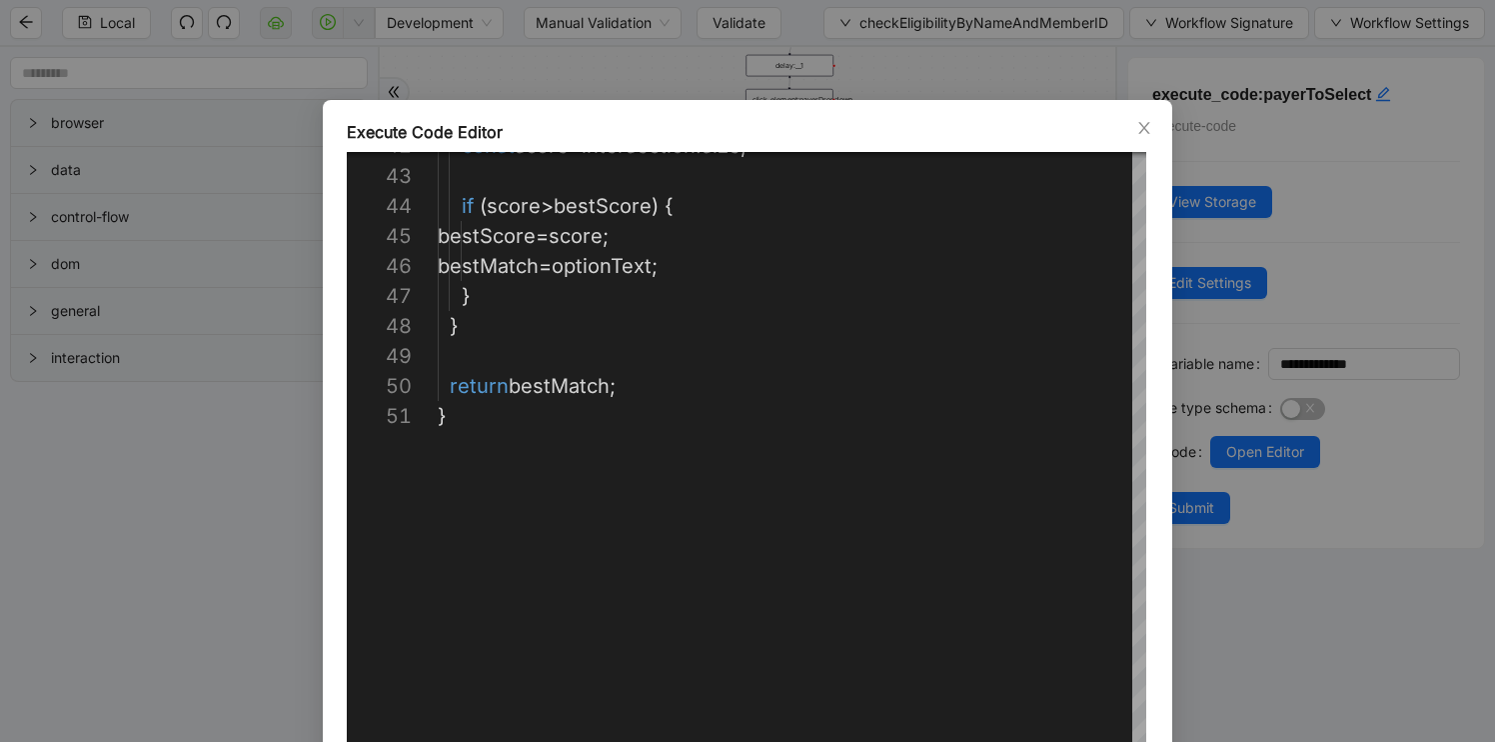
click at [83, 557] on div "**********" at bounding box center [747, 371] width 1495 height 742
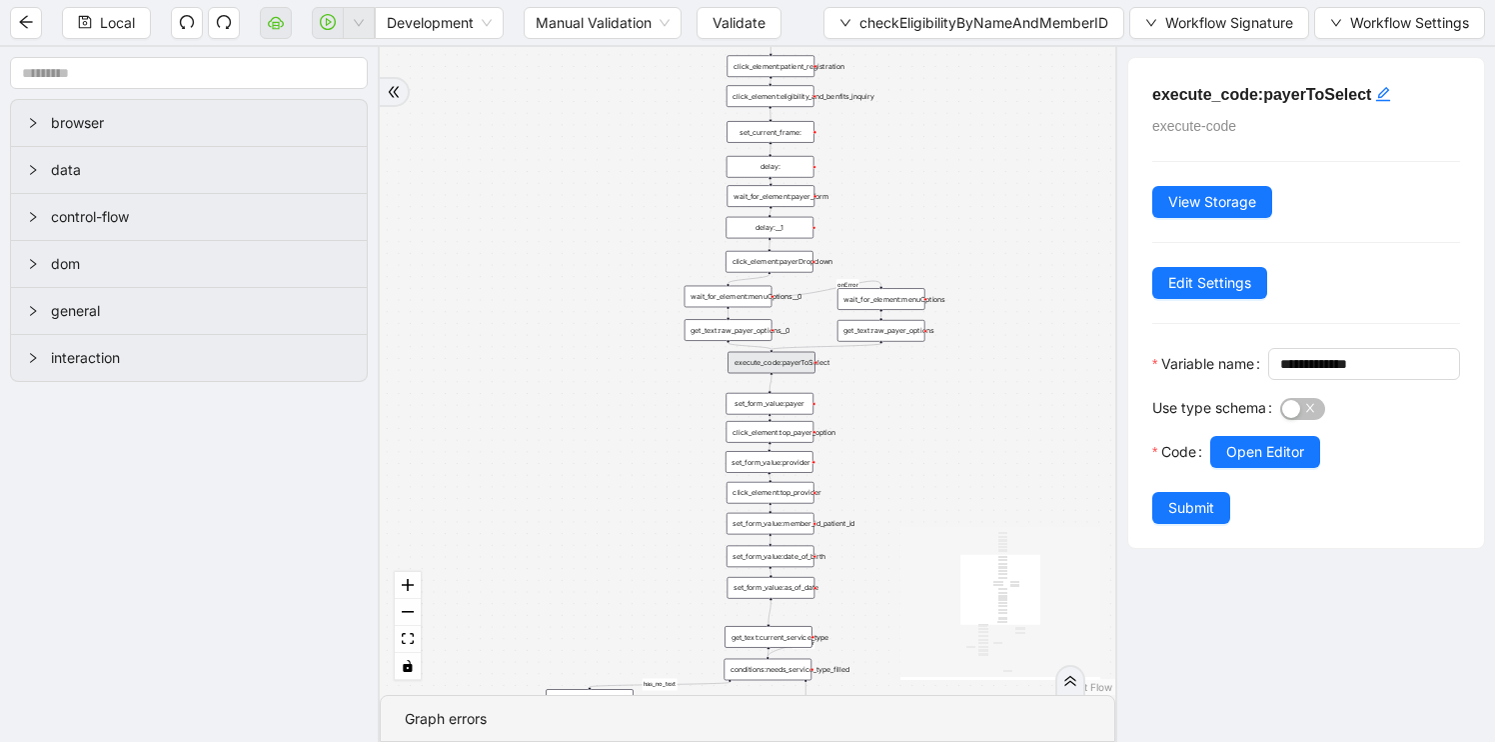
drag, startPoint x: 534, startPoint y: 308, endPoint x: 484, endPoint y: 601, distance: 297.1
click at [484, 601] on div "fallback has_no_text onError onError onError onError trigger execute_code:singl…" at bounding box center [748, 371] width 736 height 648
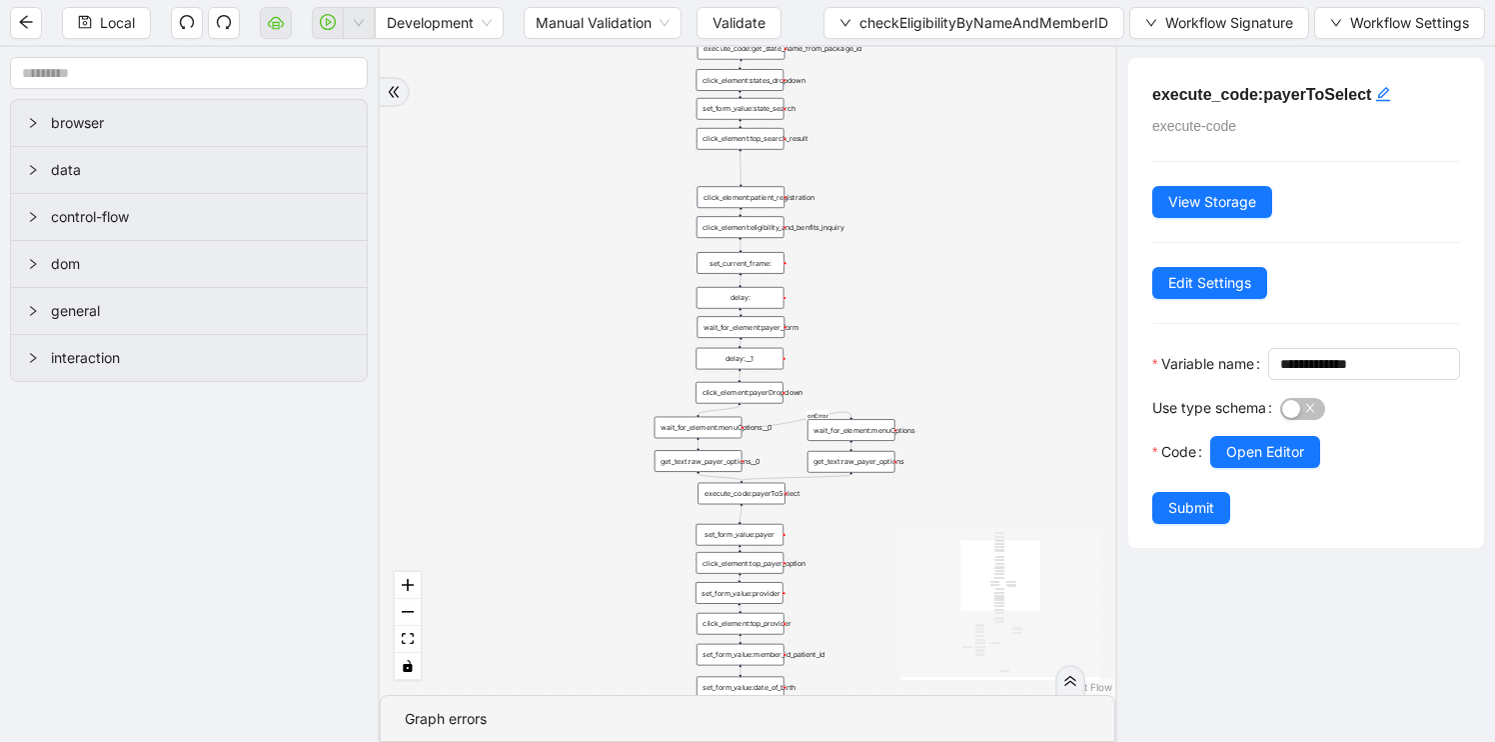
click at [857, 467] on div "get_text:raw_payer_options" at bounding box center [852, 462] width 88 height 22
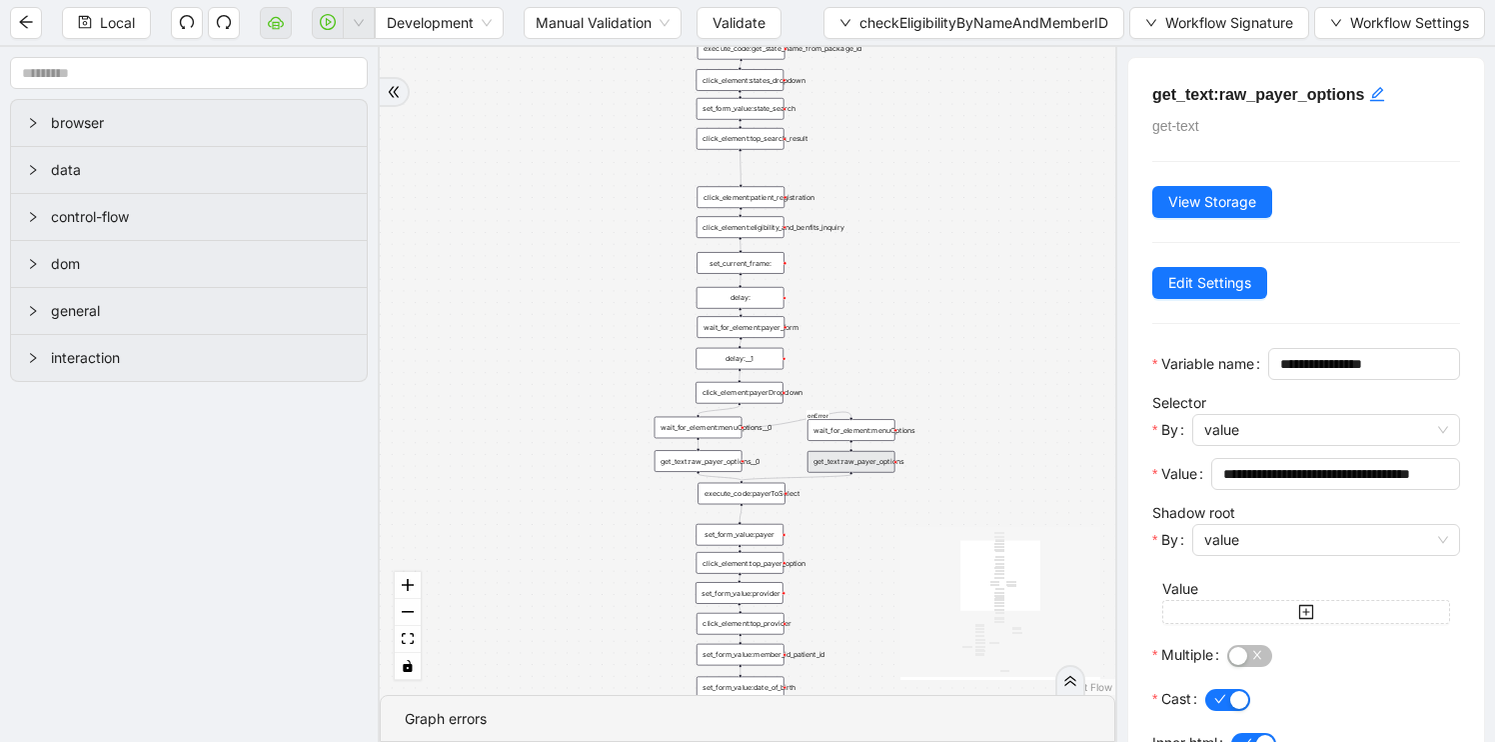
scroll to position [137, 0]
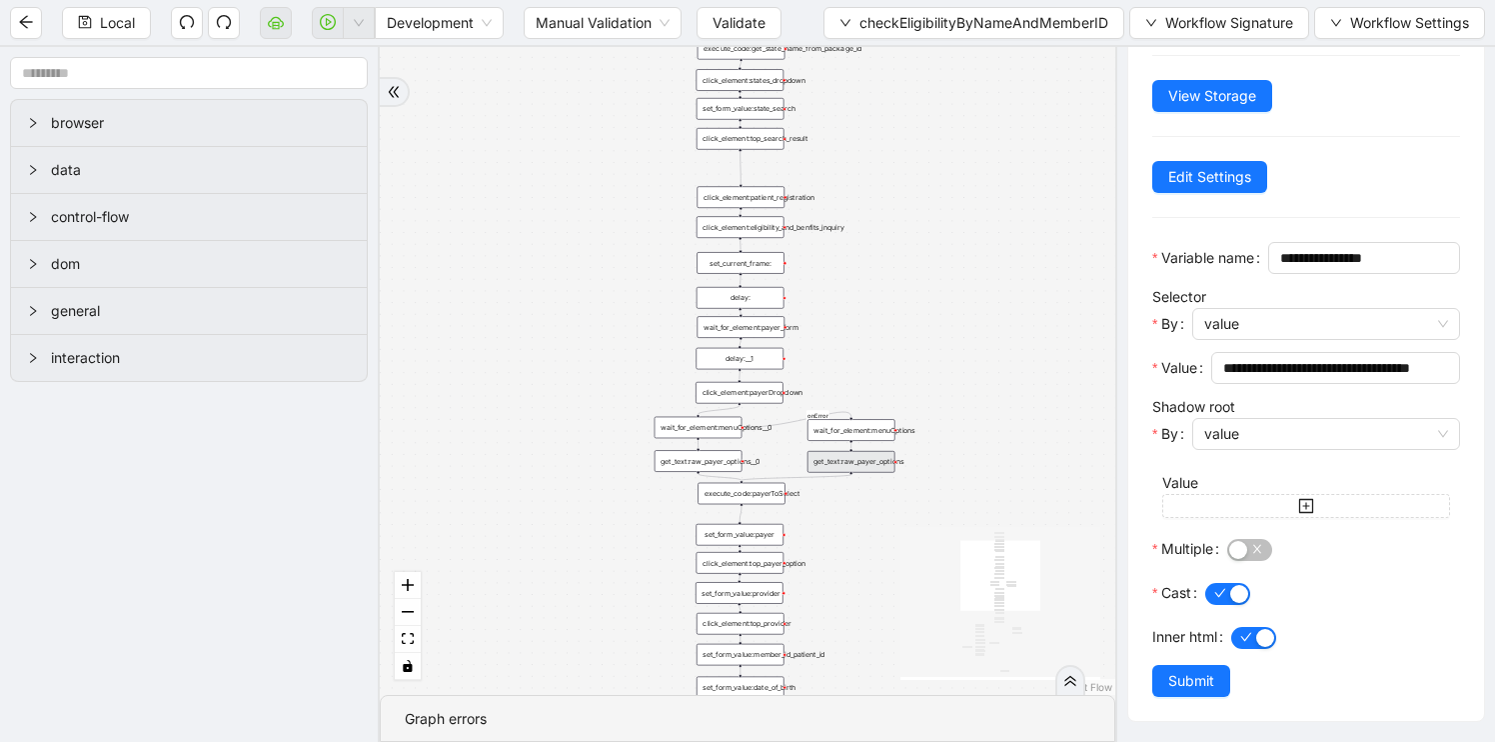
click at [859, 433] on div "wait_for_element:menuOptions" at bounding box center [852, 430] width 88 height 22
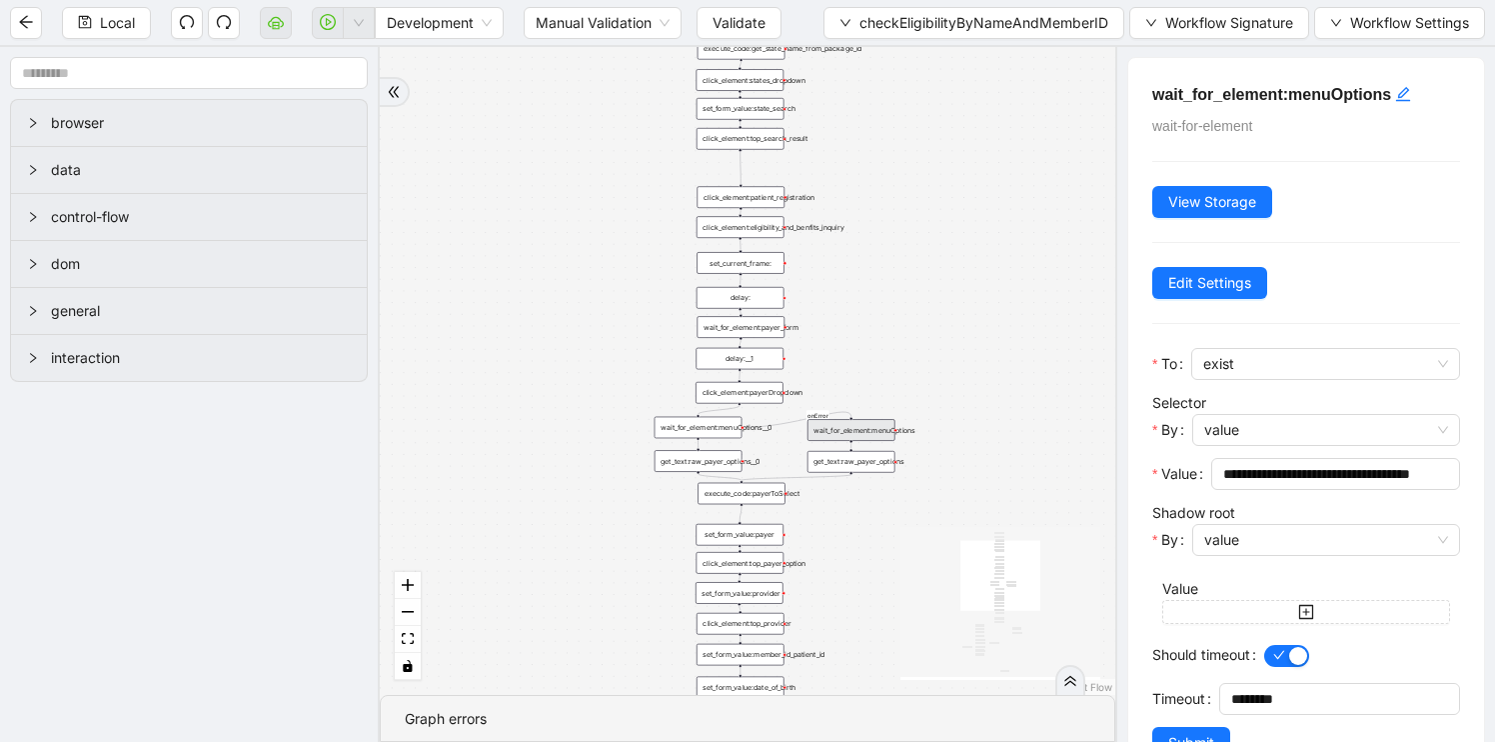
scroll to position [61, 0]
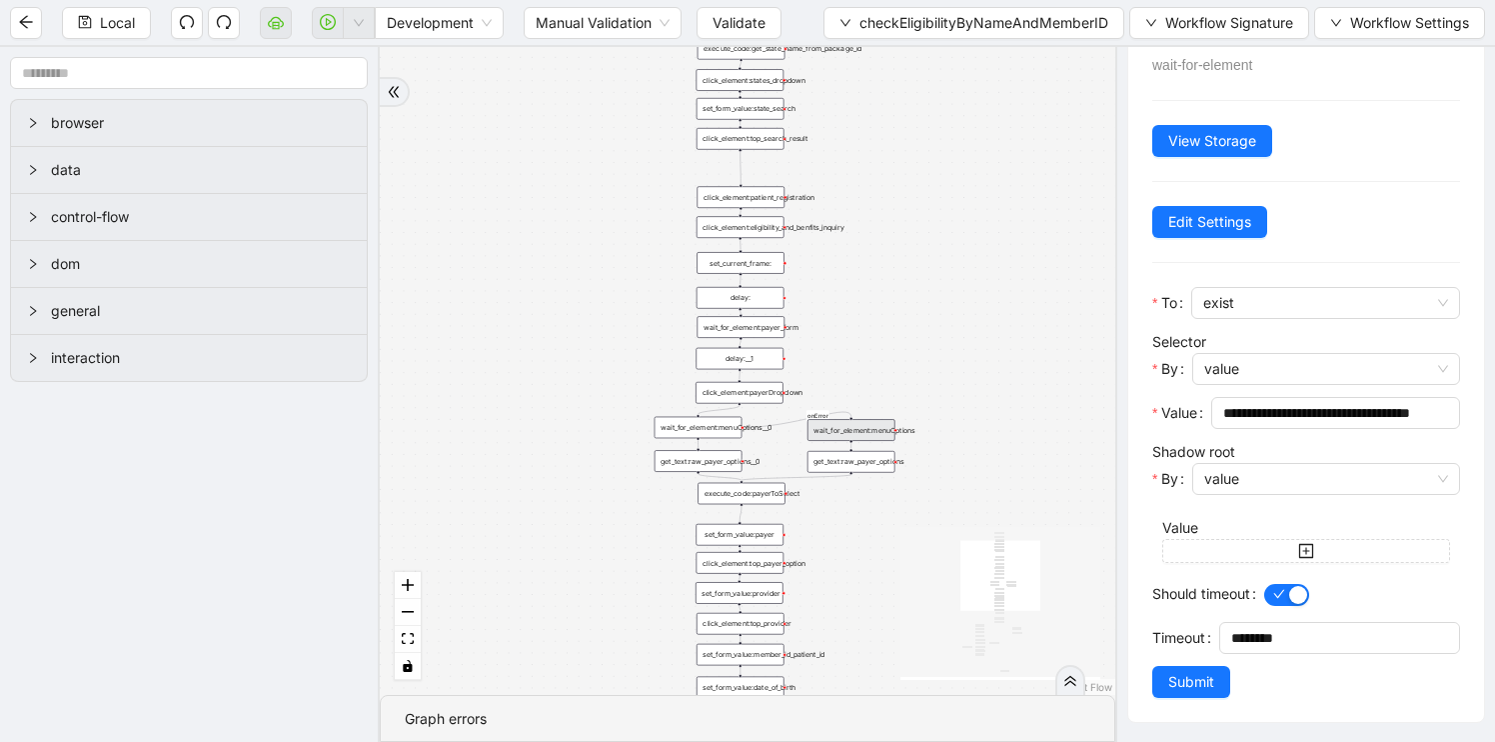
click at [896, 217] on div "fallback has_no_text onError onError onError onError trigger execute_code:singl…" at bounding box center [748, 371] width 736 height 648
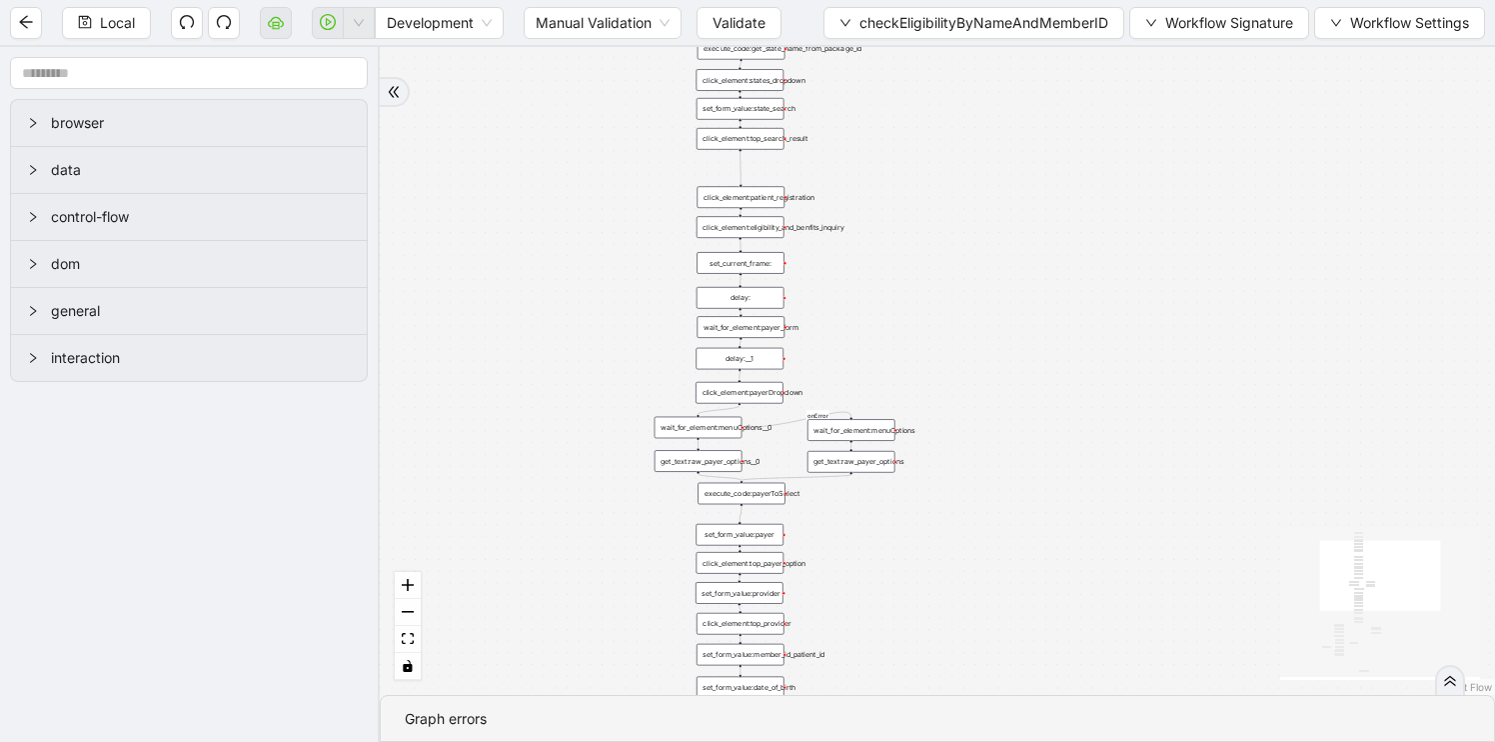
click at [755, 321] on div "wait_for_element:payer_form" at bounding box center [742, 327] width 88 height 22
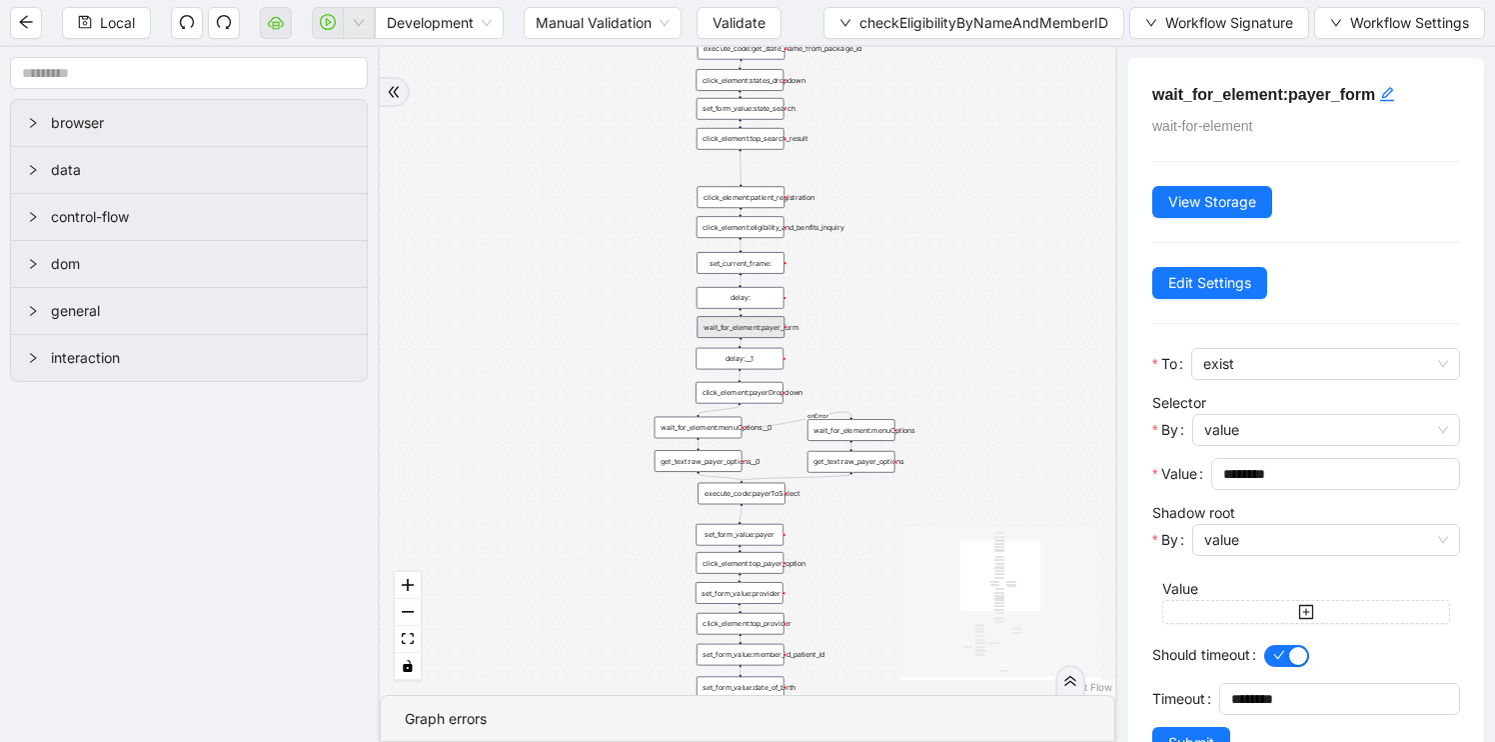
click at [906, 205] on div "fallback has_no_text onError onError onError onError trigger execute_code:singl…" at bounding box center [748, 371] width 736 height 648
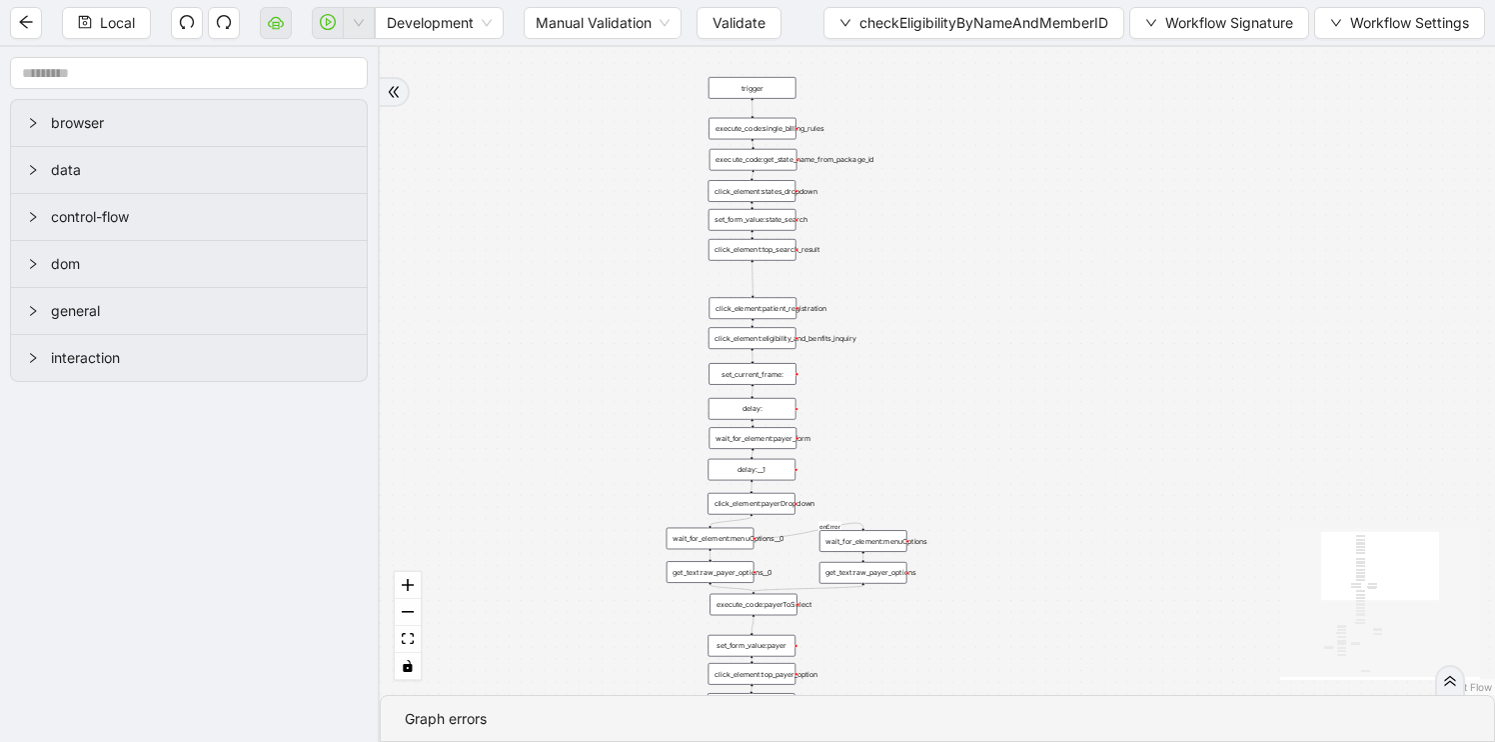
drag, startPoint x: 906, startPoint y: 205, endPoint x: 918, endPoint y: 315, distance: 110.6
click at [918, 316] on div "fallback has_no_text onError onError onError onError trigger execute_code:singl…" at bounding box center [937, 371] width 1115 height 648
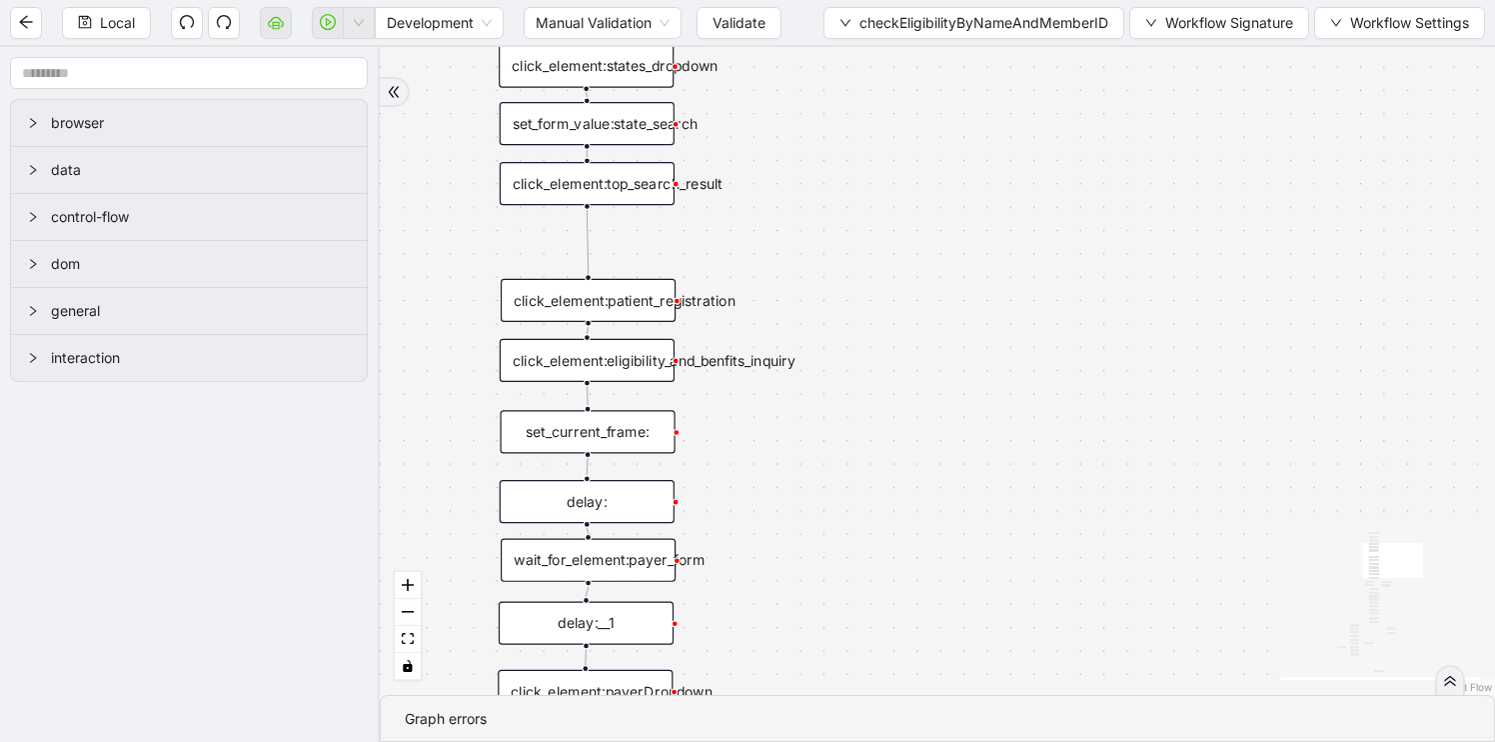
click at [614, 384] on div "fallback has_no_text onError onError onError onError trigger execute_code:singl…" at bounding box center [937, 371] width 1115 height 648
click at [645, 368] on div "click_element:eligibility_and_benfits_inquiry" at bounding box center [587, 360] width 175 height 43
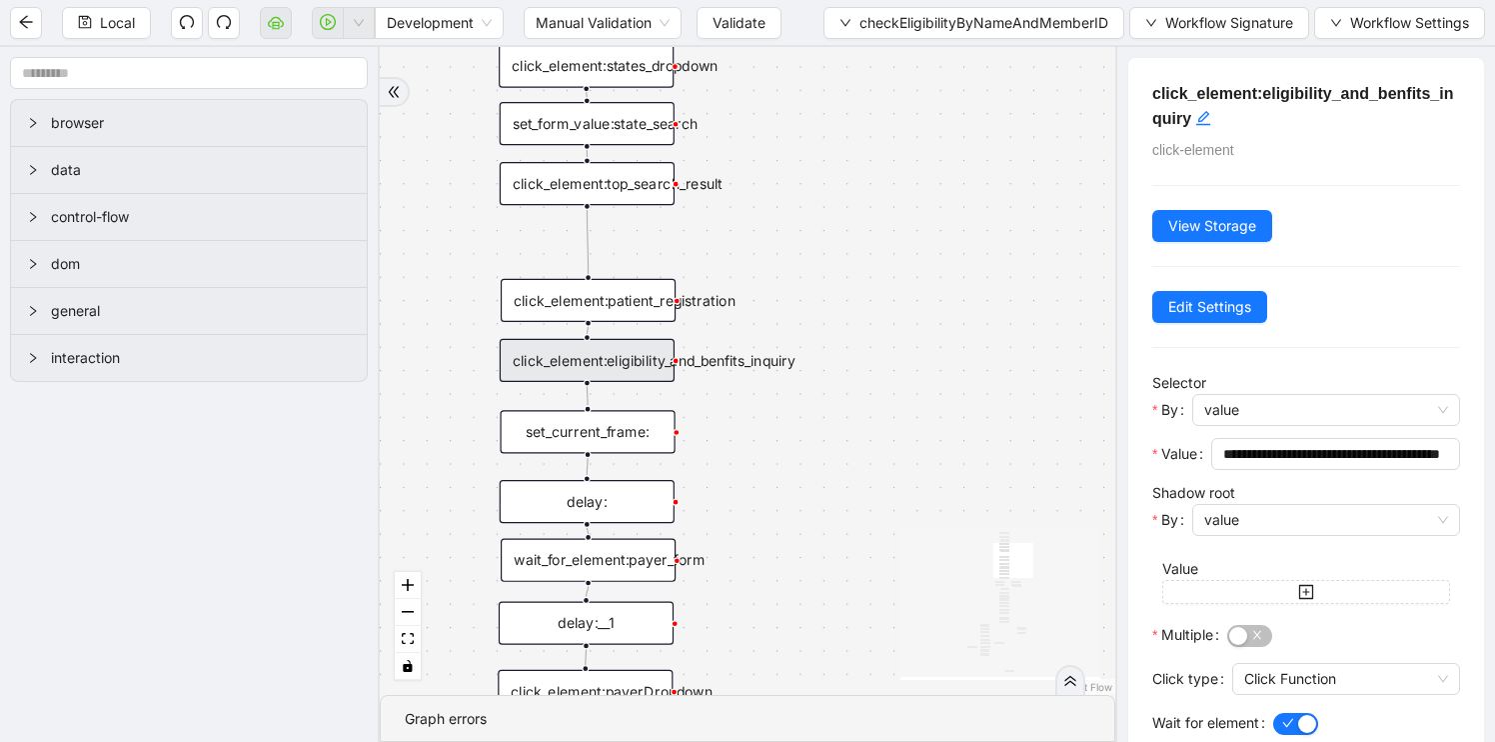
scroll to position [129, 0]
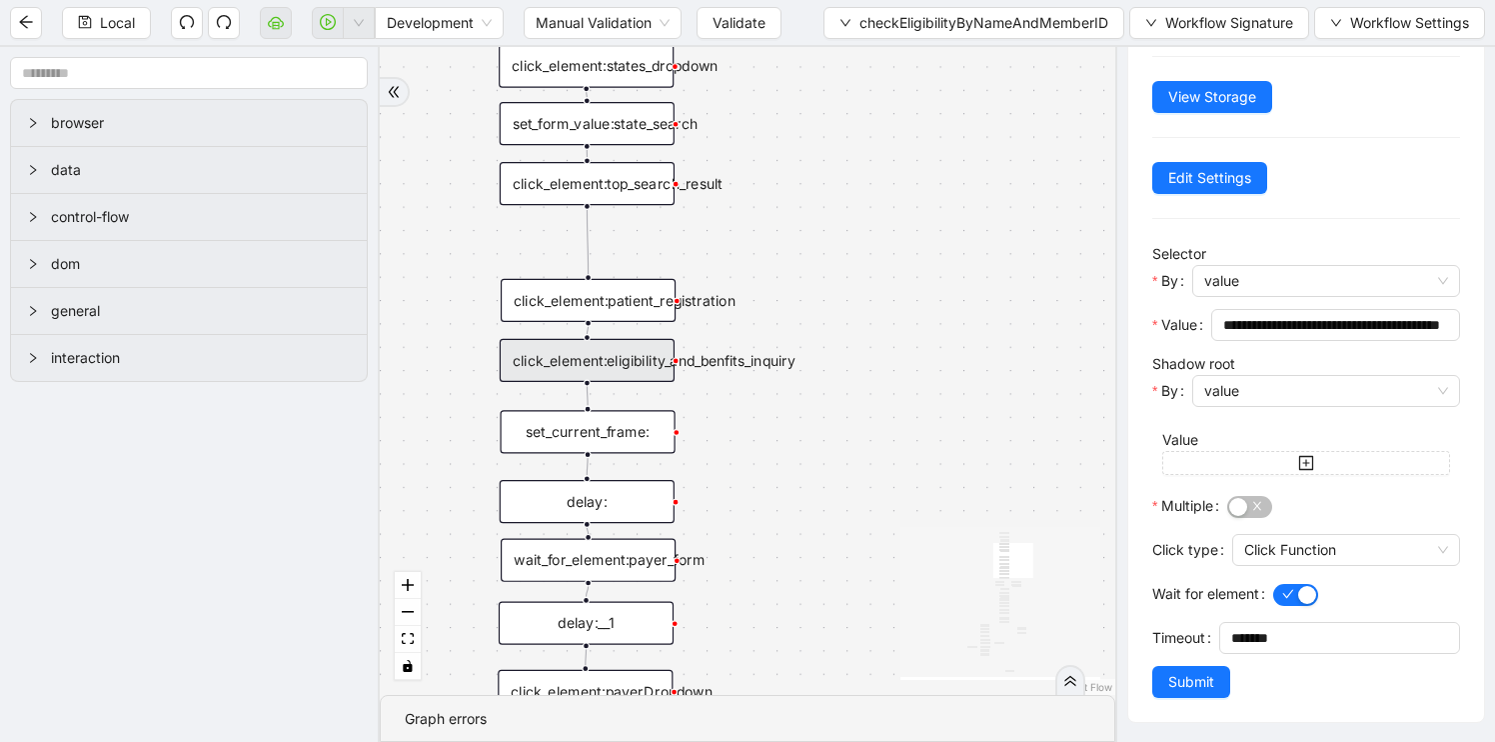
click at [864, 517] on div "fallback has_no_text onError onError onError onError trigger execute_code:singl…" at bounding box center [748, 371] width 736 height 648
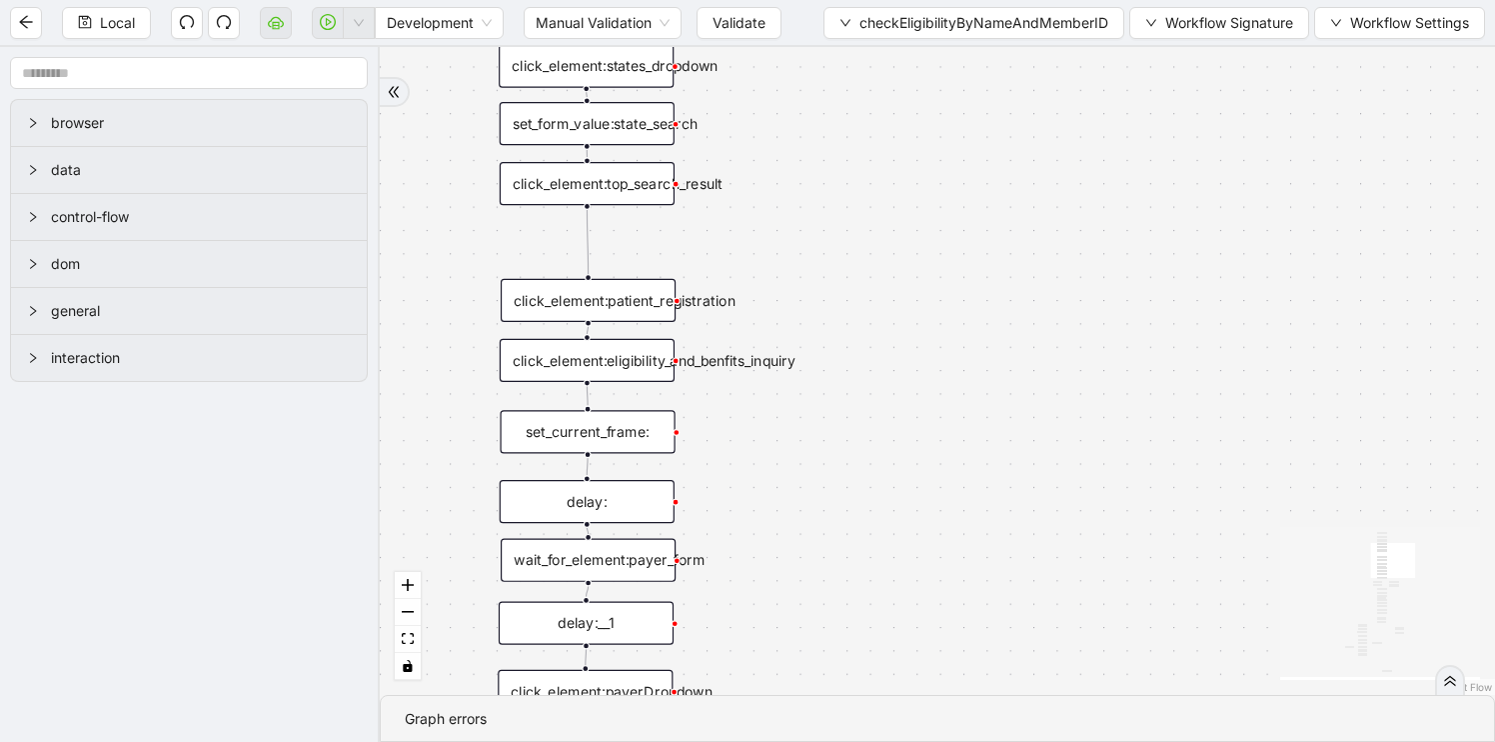
scroll to position [0, 0]
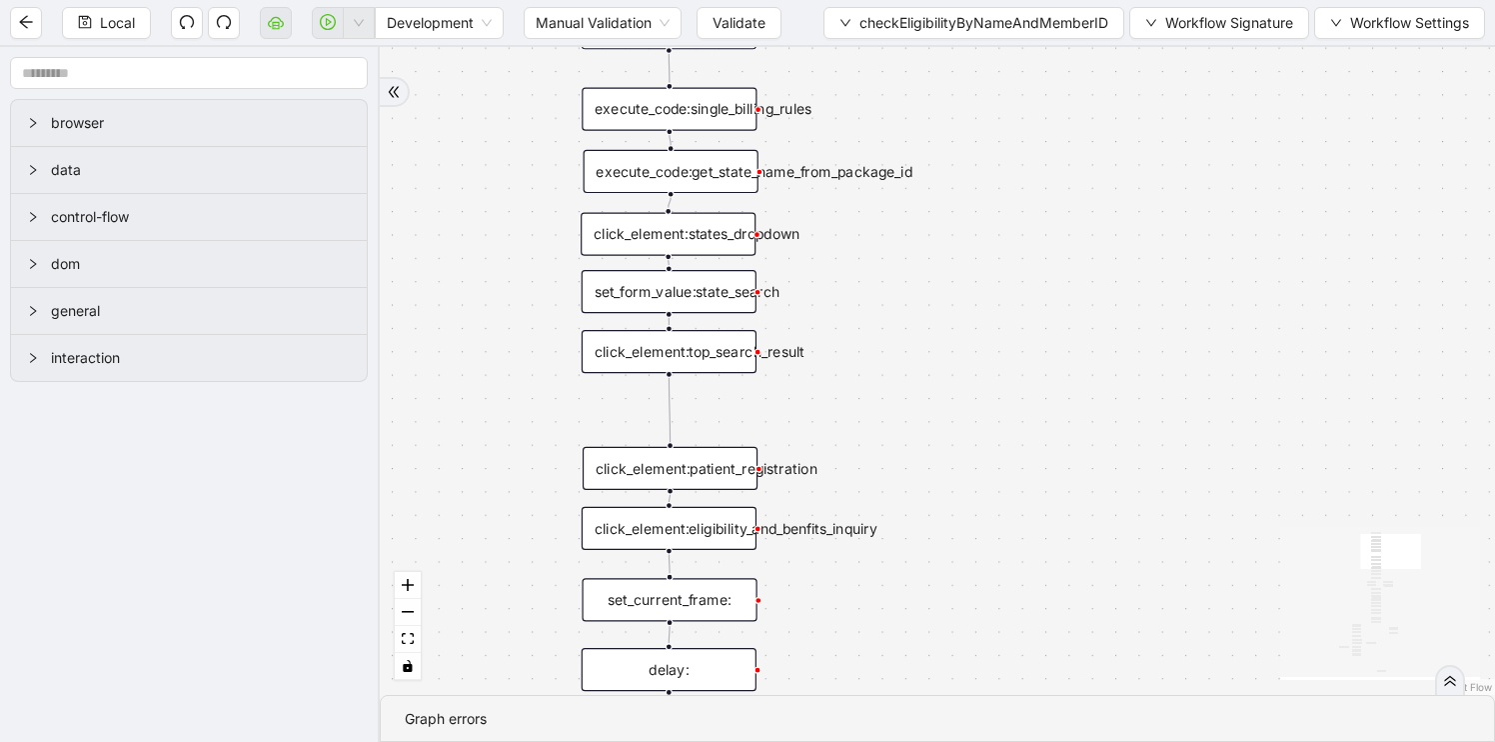
drag, startPoint x: 858, startPoint y: 531, endPoint x: 979, endPoint y: 761, distance: 260.2
click at [979, 741] on html "Local Development Manual Validation Validate checkEligibilityByNameAndMemberID …" at bounding box center [747, 371] width 1495 height 742
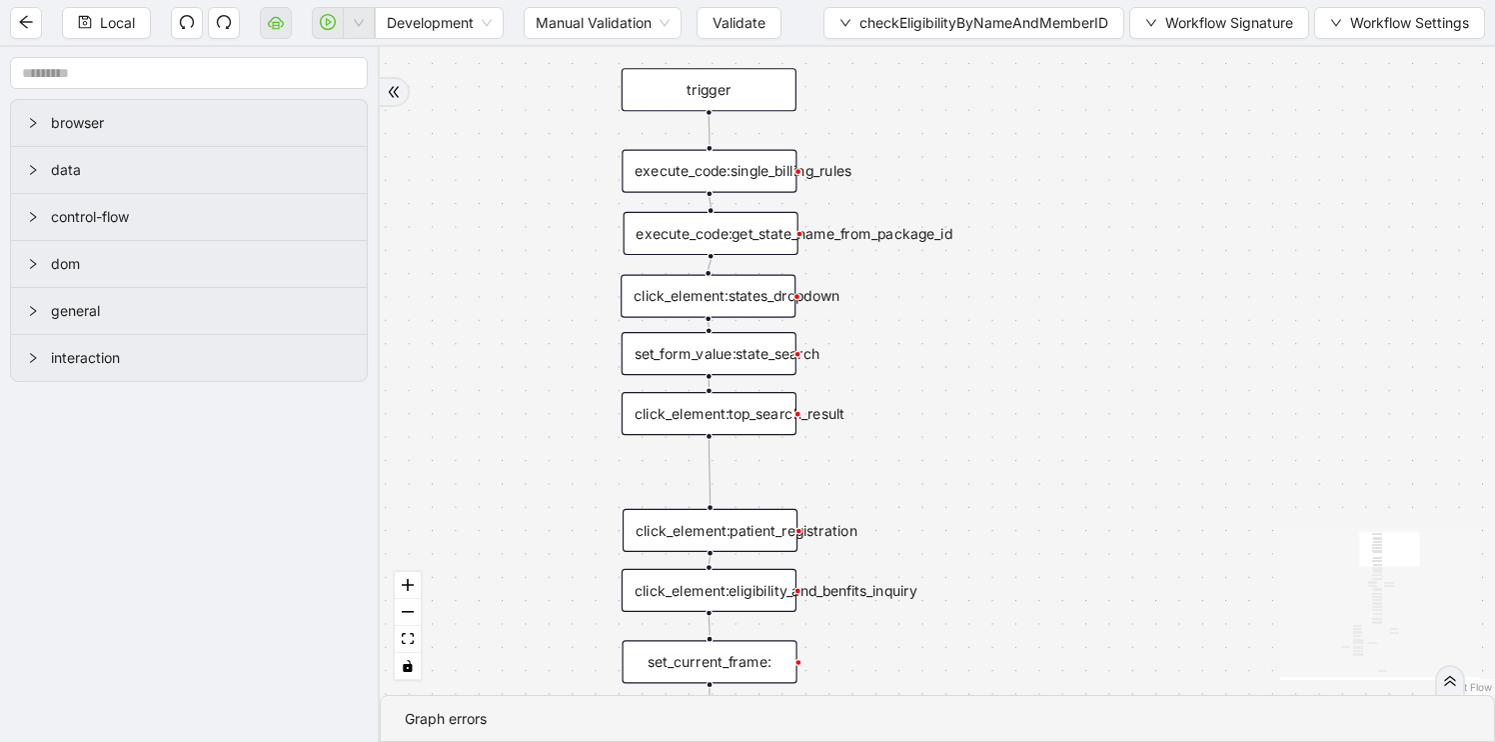
click at [725, 169] on div "execute_code:single_billing_rules" at bounding box center [709, 170] width 175 height 43
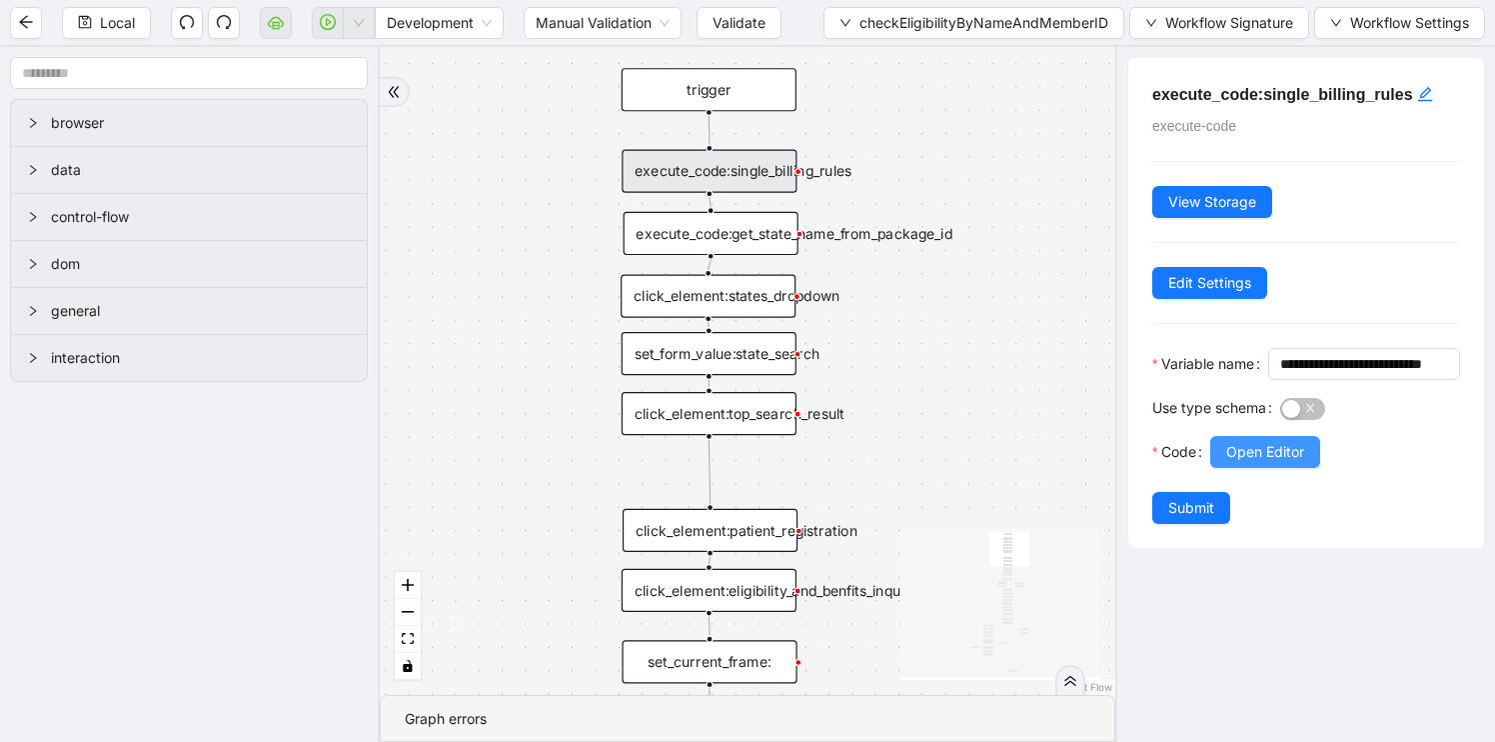
click at [1270, 463] on span "Open Editor" at bounding box center [1265, 452] width 78 height 22
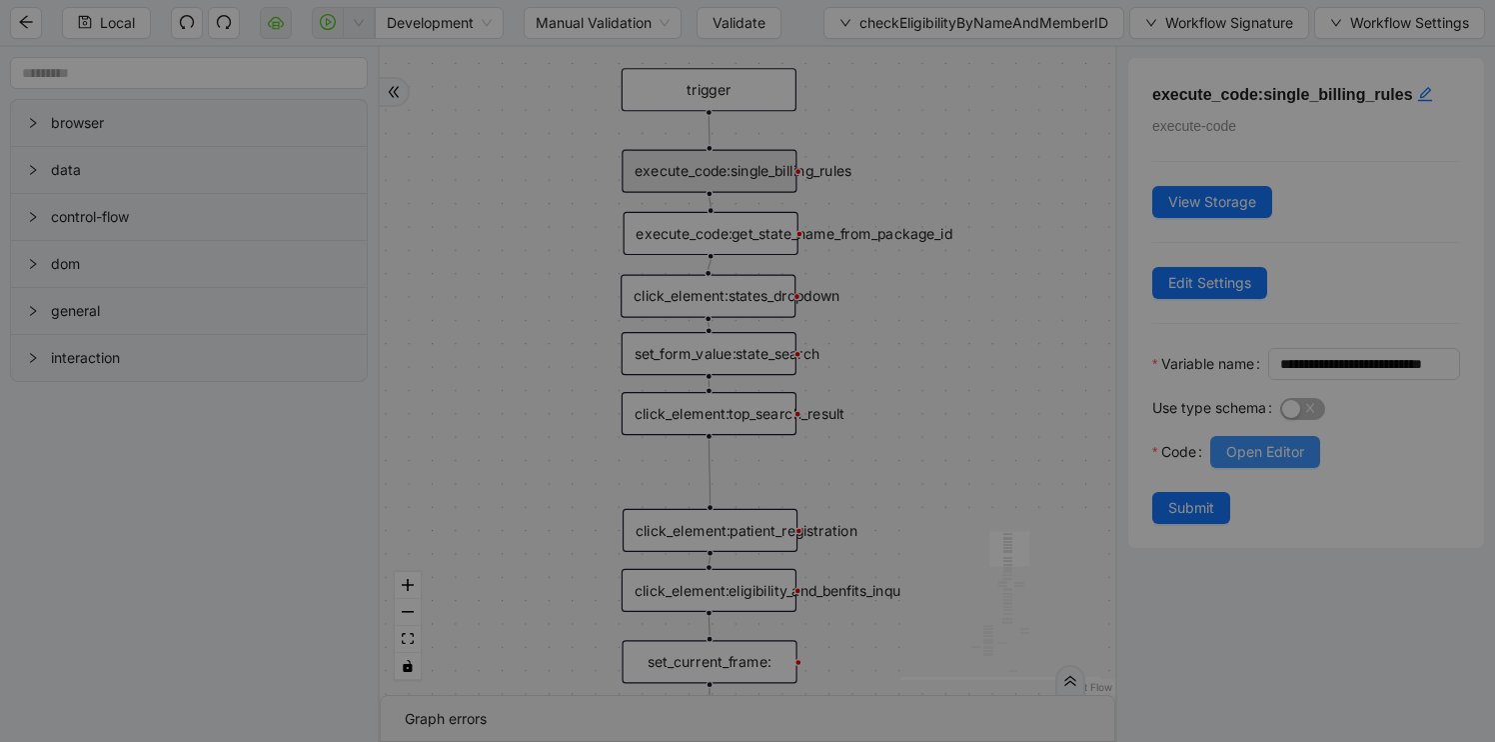
scroll to position [120, 0]
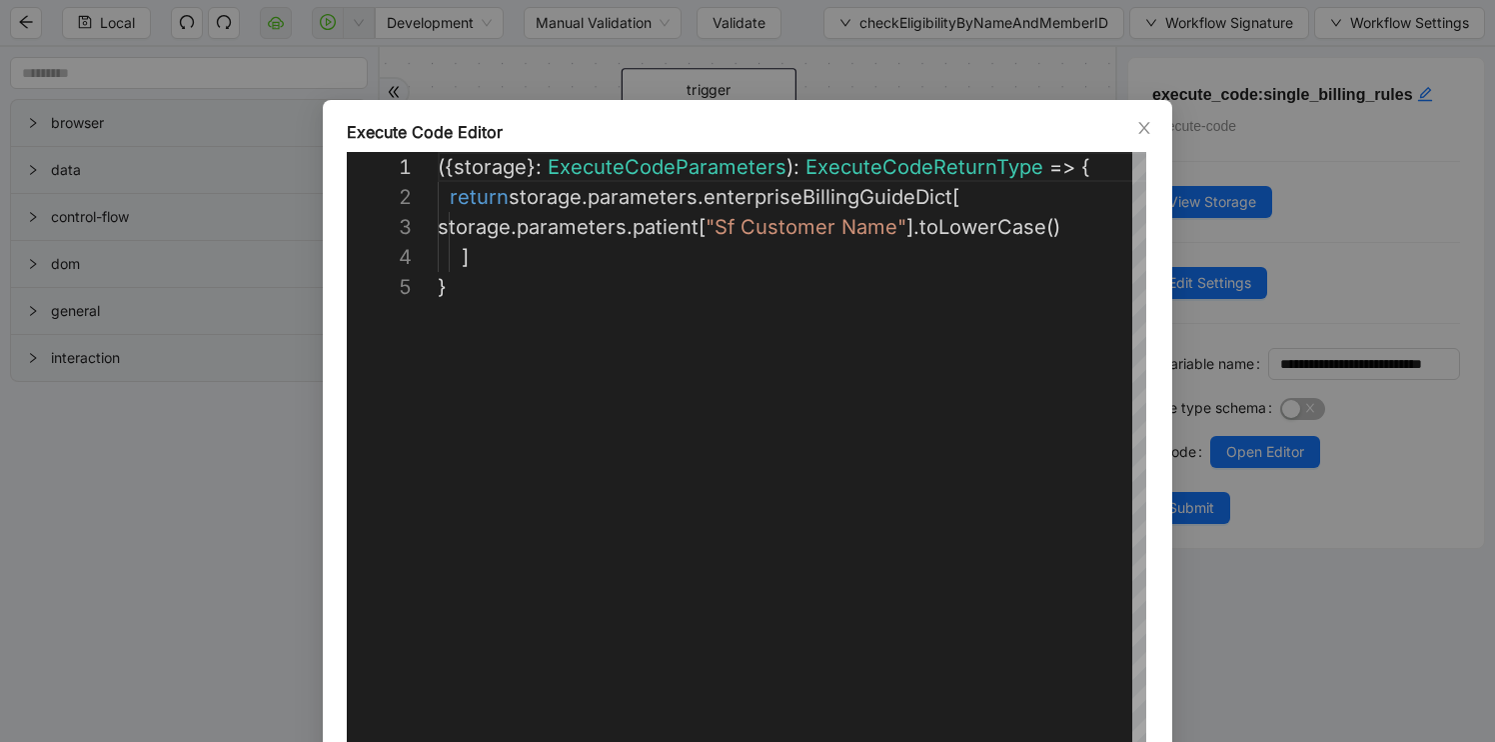
click at [1381, 635] on div "**********" at bounding box center [747, 371] width 1495 height 742
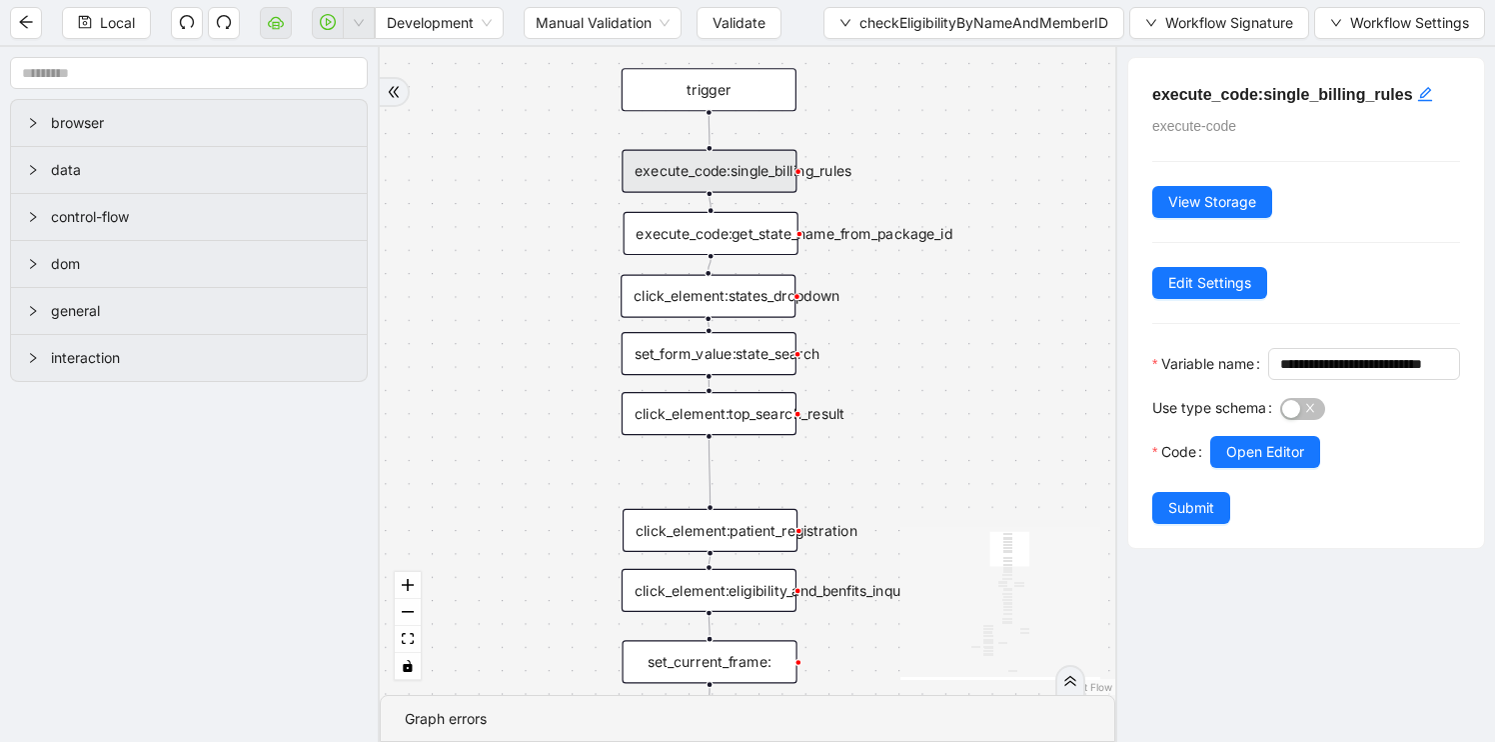
click at [743, 303] on div "click_element:states_dropdown" at bounding box center [708, 295] width 175 height 43
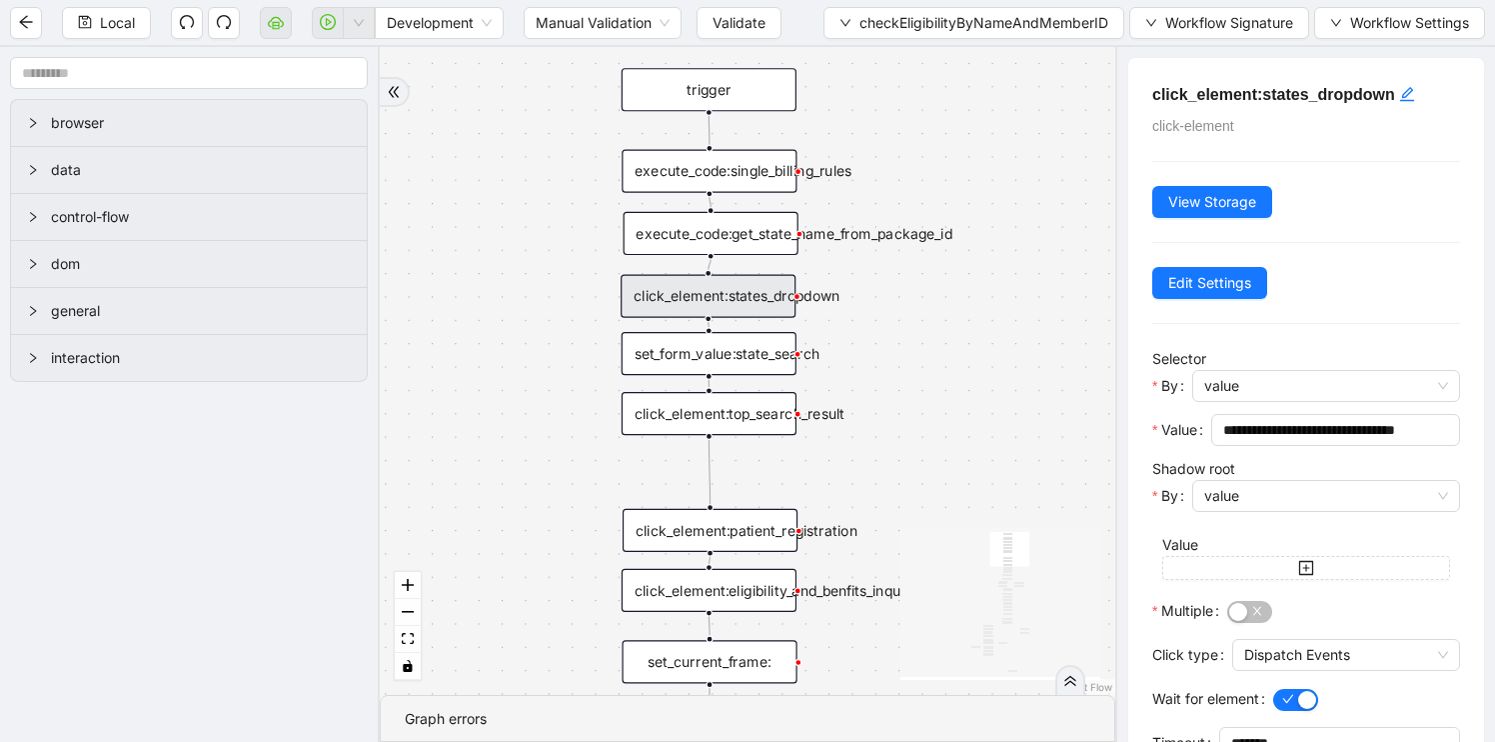
scroll to position [105, 0]
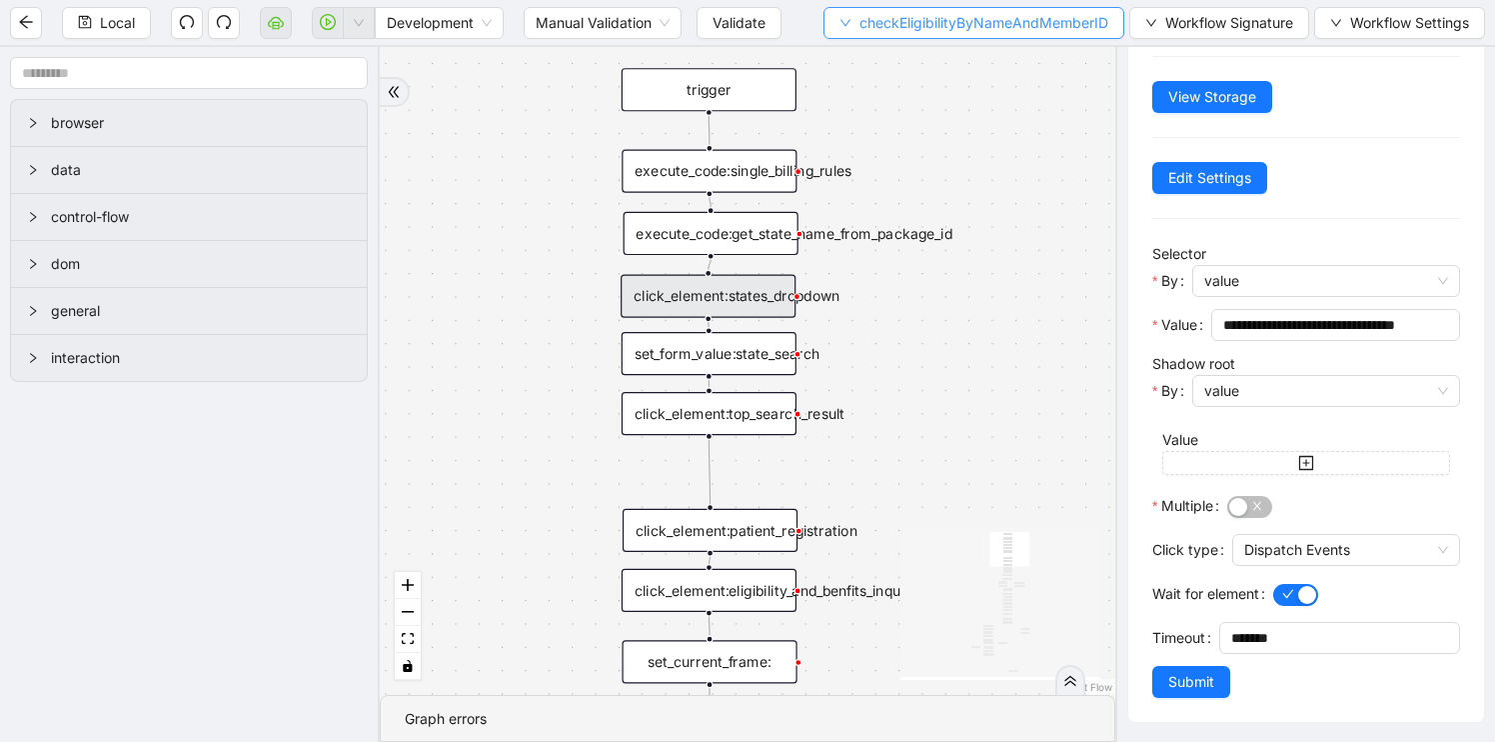
click at [1055, 22] on span "checkEligibilityByNameAndMemberID" at bounding box center [984, 23] width 249 height 22
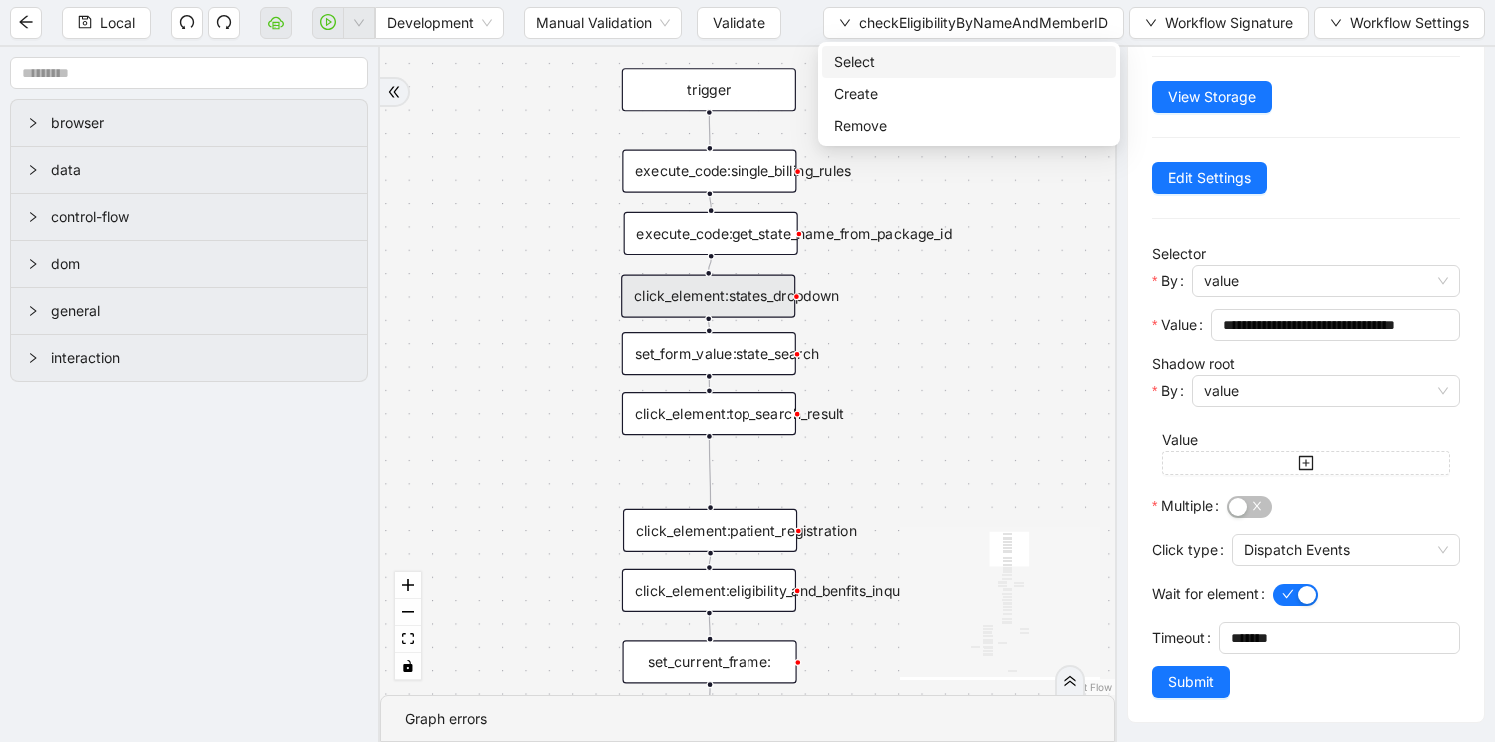
click at [928, 49] on li "Select" at bounding box center [970, 62] width 294 height 32
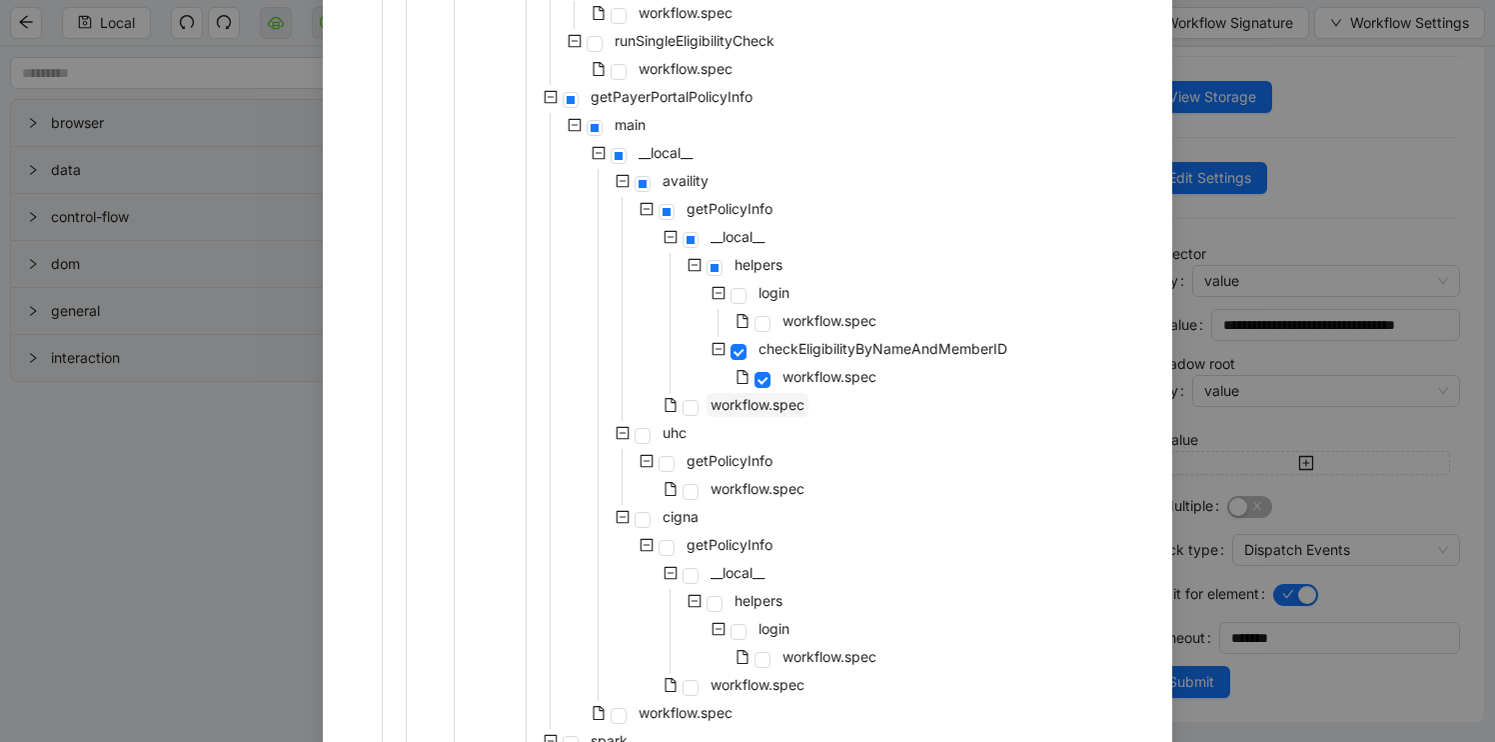
scroll to position [938, 0]
click at [695, 399] on span at bounding box center [691, 405] width 16 height 16
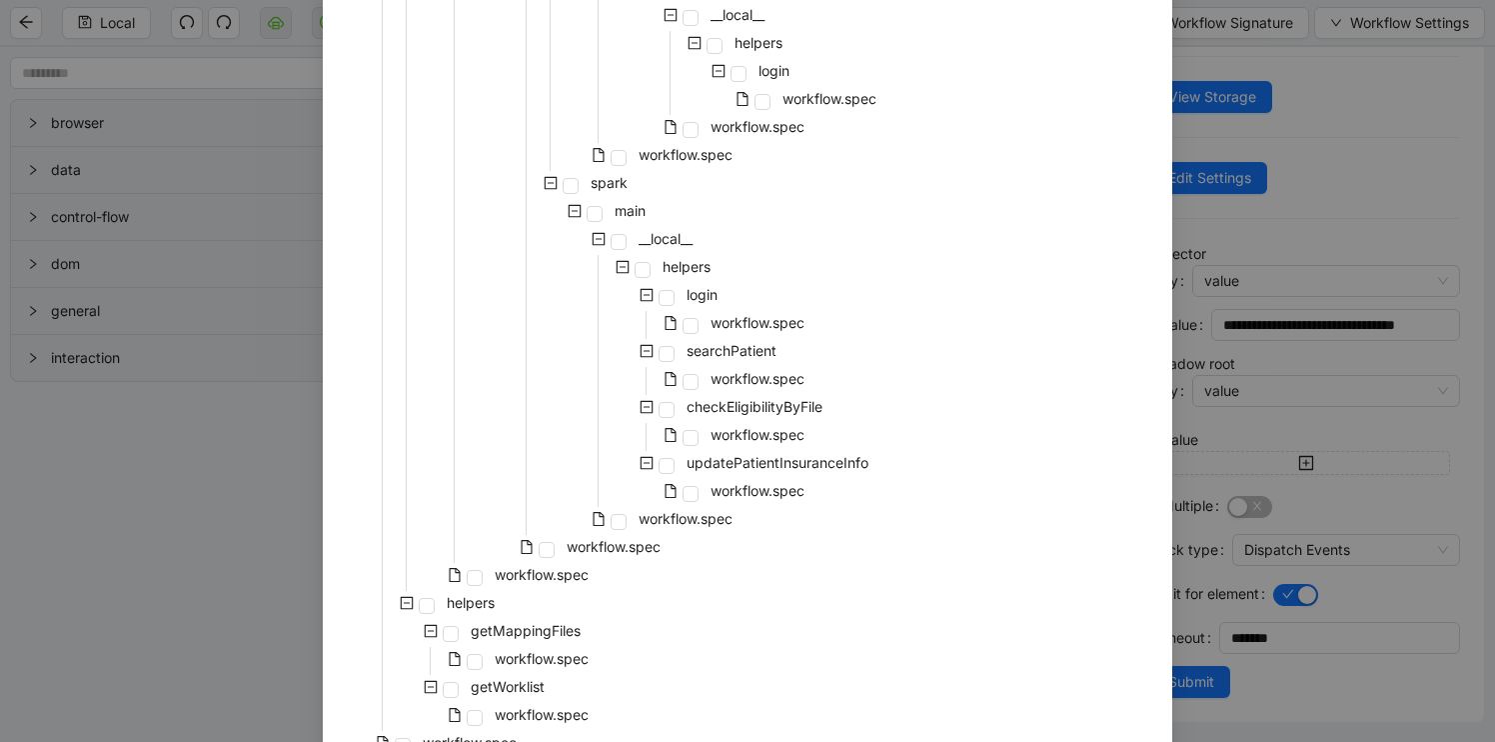
scroll to position [1597, 0]
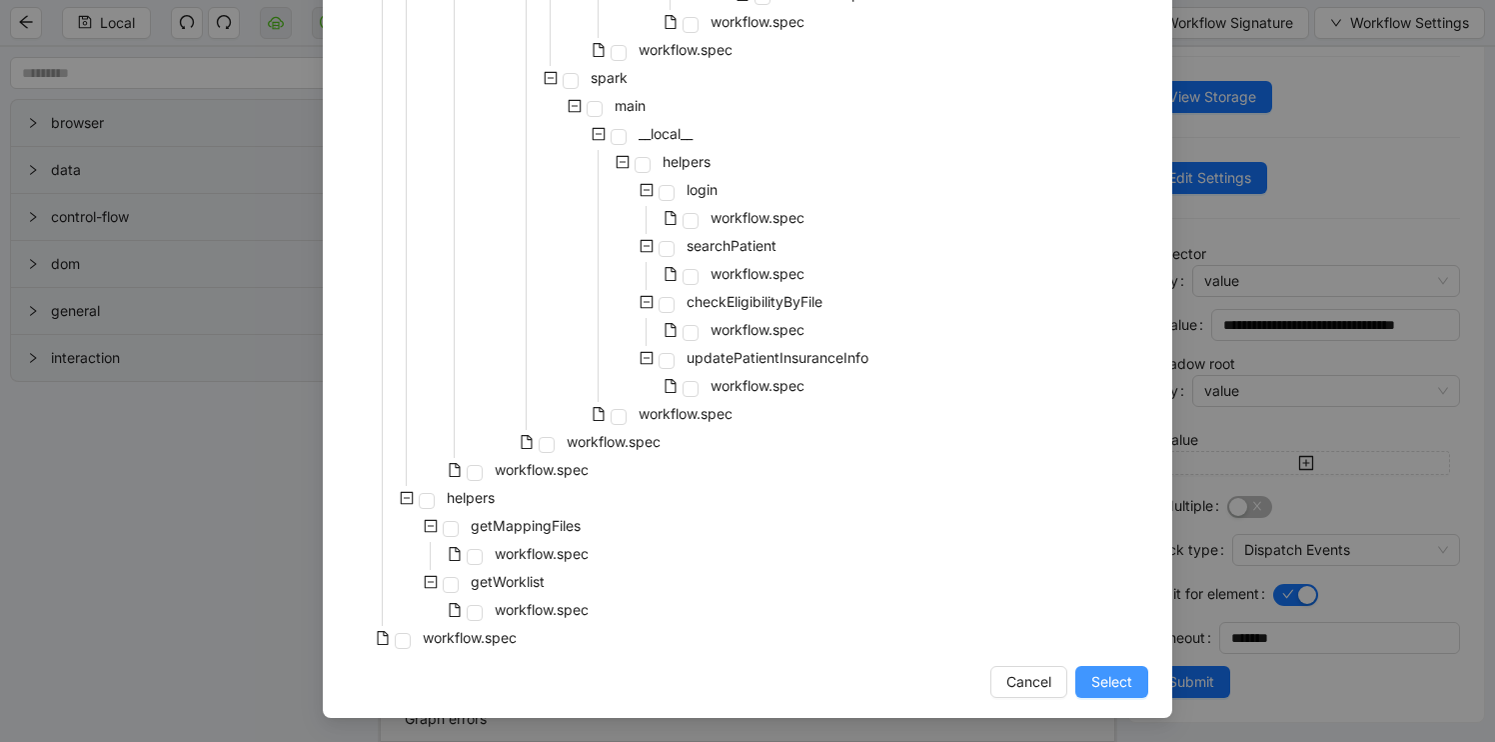
click at [1110, 679] on span "Select" at bounding box center [1111, 682] width 41 height 22
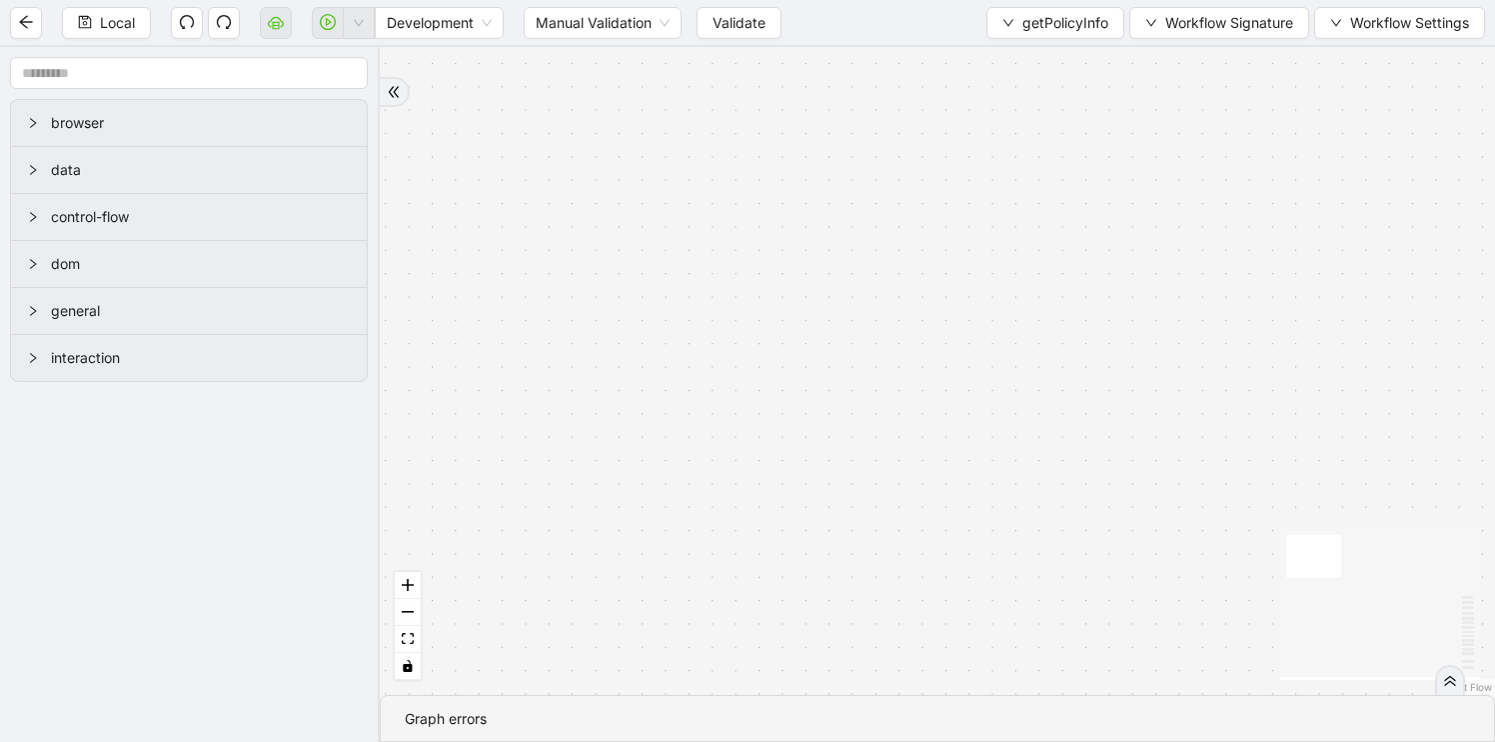
scroll to position [0, 0]
click at [408, 641] on icon "fit view" at bounding box center [408, 638] width 12 height 11
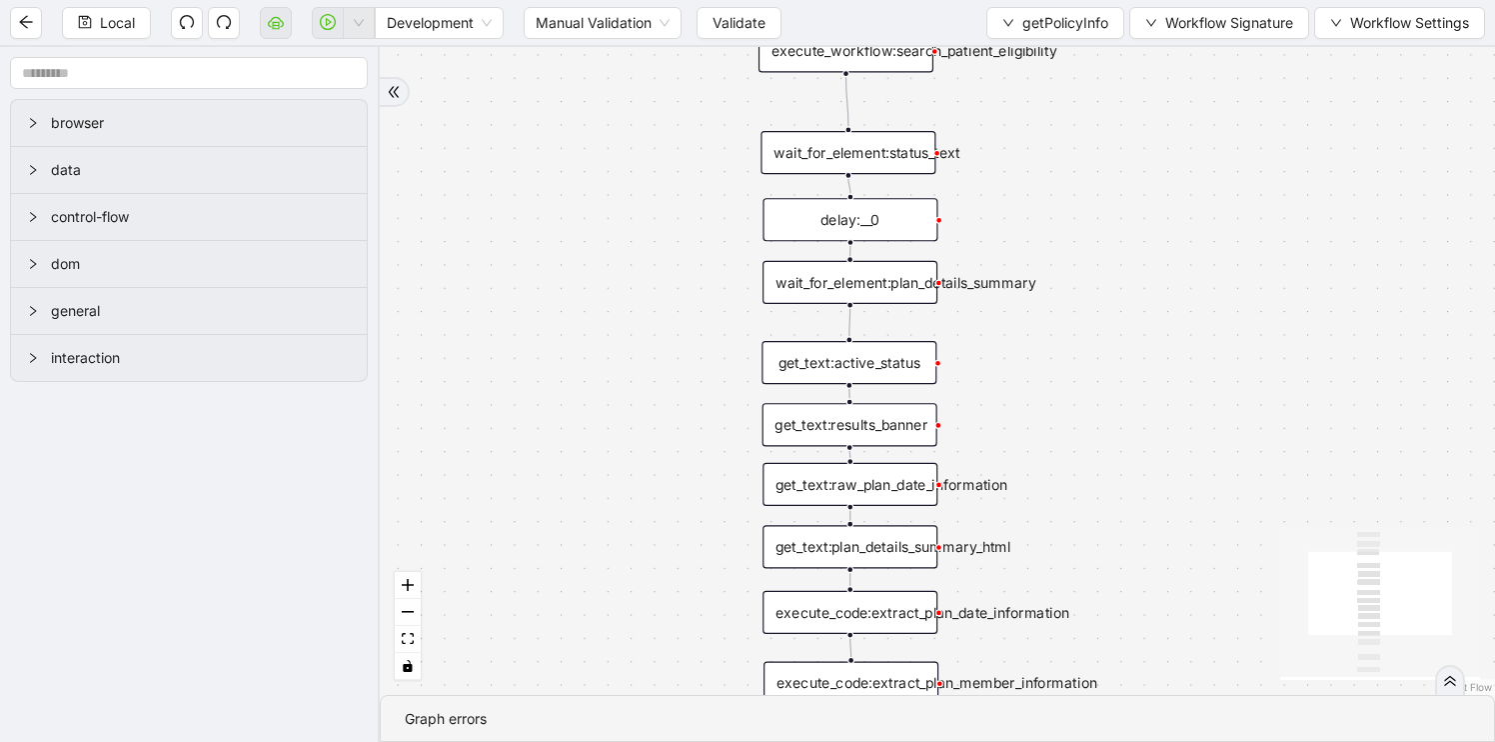
drag, startPoint x: 1102, startPoint y: 325, endPoint x: 1105, endPoint y: 529, distance: 203.9
click at [1105, 529] on div "trigger set_return_value:finalized_plan_info execute_code:structure_return_data…" at bounding box center [937, 371] width 1115 height 648
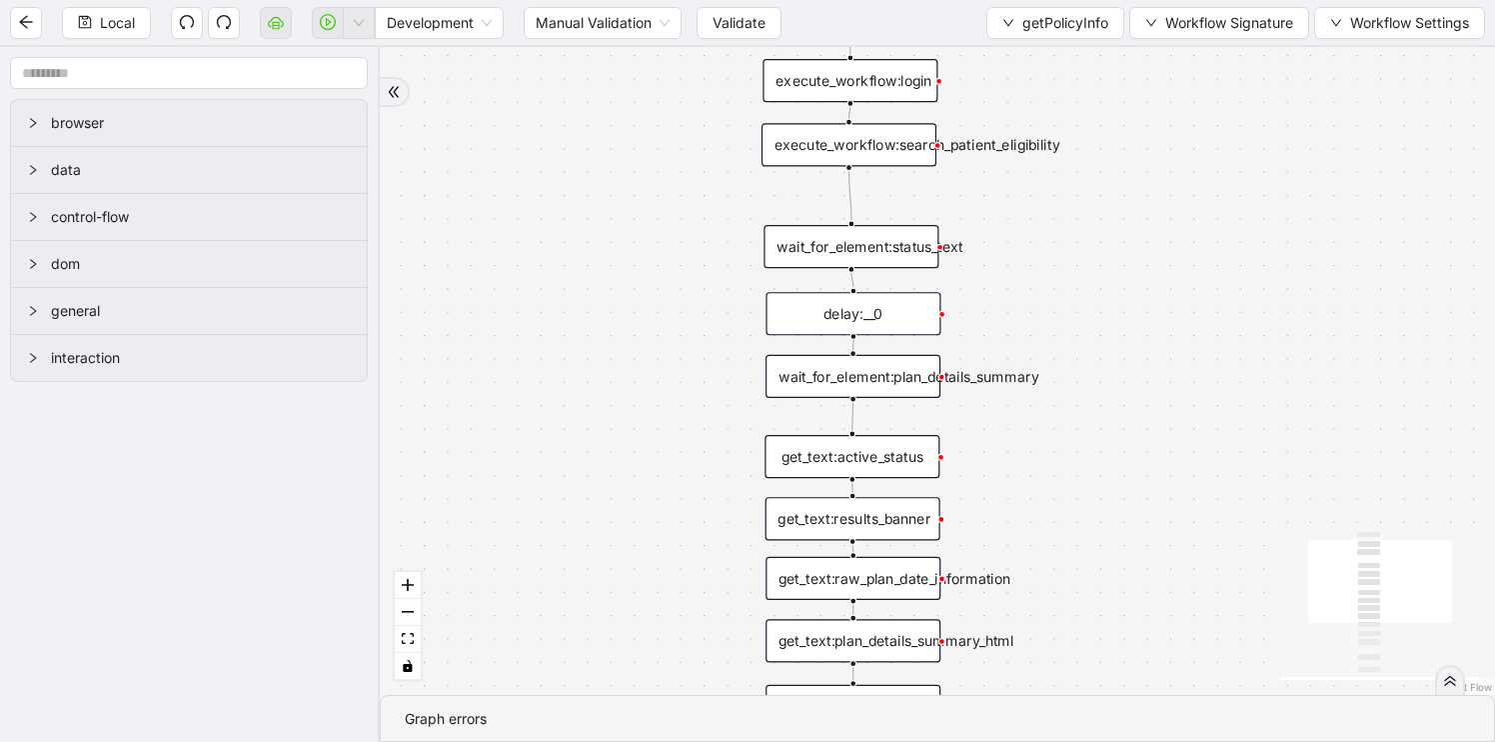
click at [828, 381] on div "wait_for_element:plan_details_summary" at bounding box center [853, 376] width 175 height 43
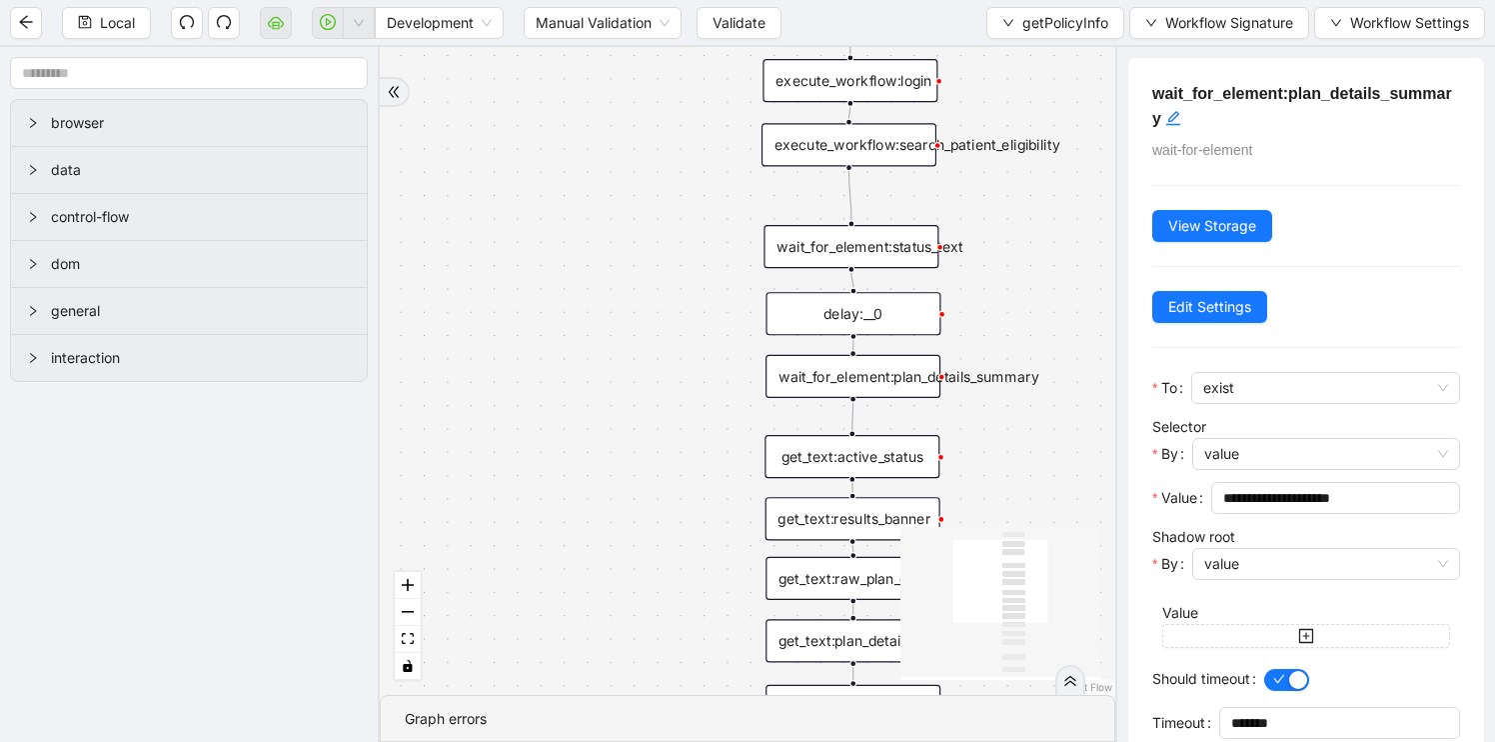
click at [903, 324] on div "delay:__0" at bounding box center [853, 313] width 175 height 43
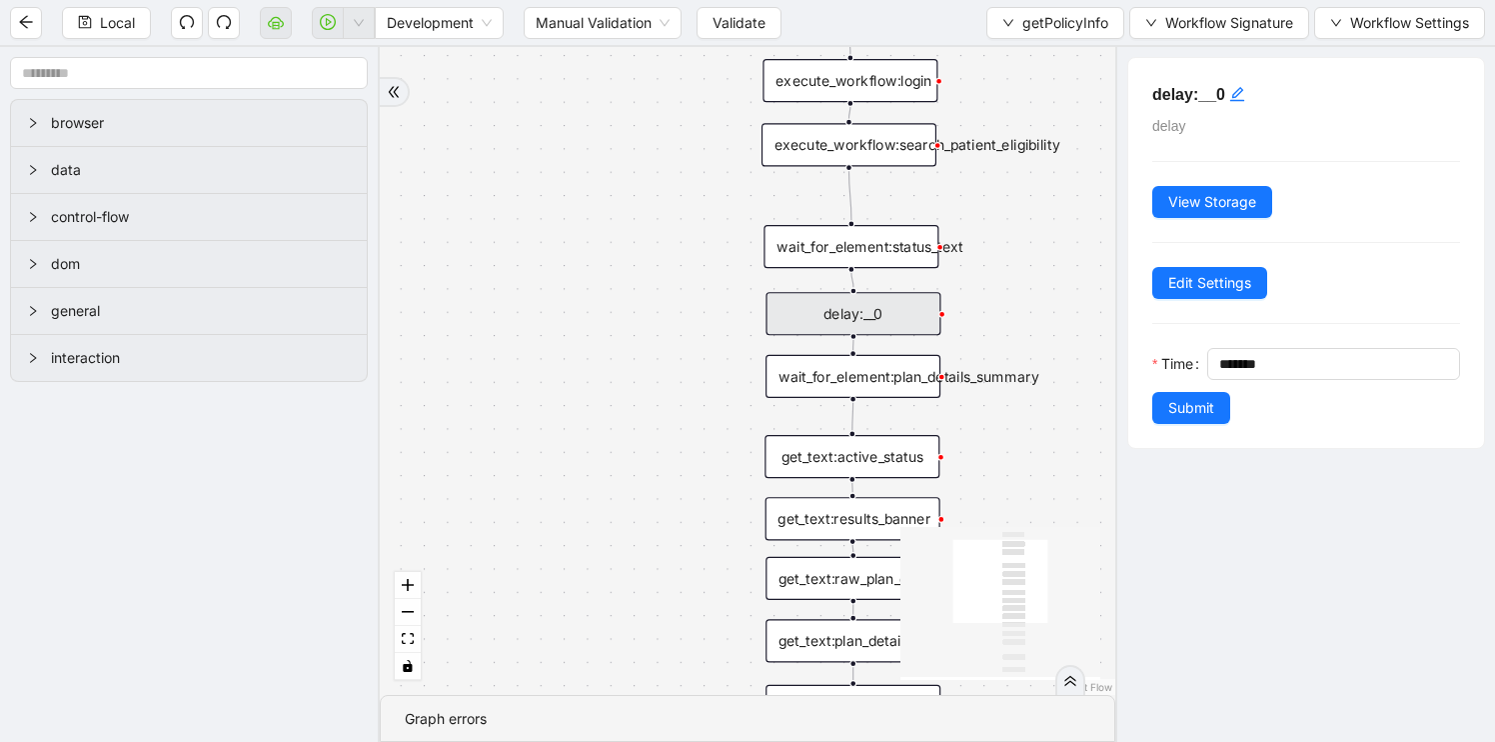
click at [854, 273] on icon "Edge from wait_for_element:status_text to delay:__0" at bounding box center [853, 279] width 2 height 15
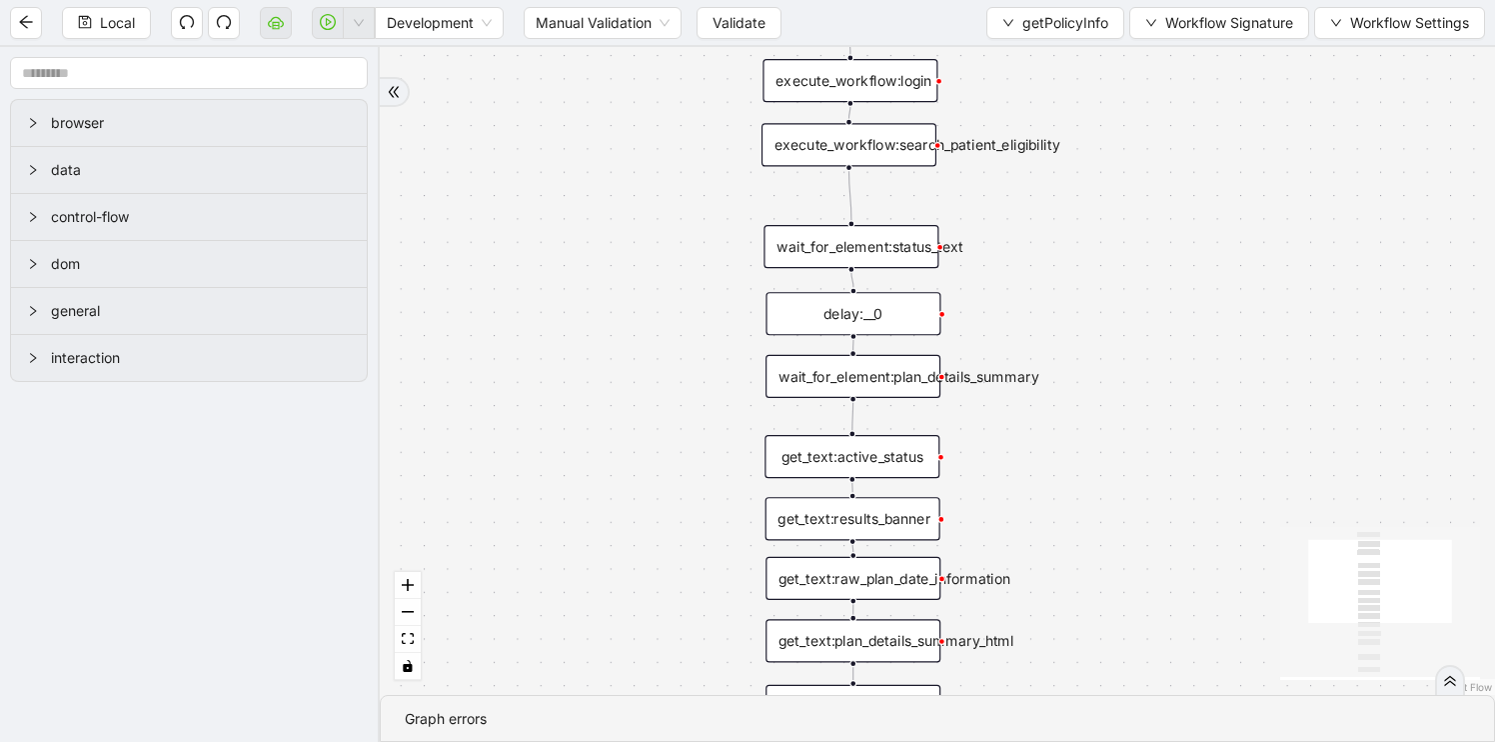
click at [855, 255] on div "wait_for_element:status_text" at bounding box center [851, 246] width 175 height 43
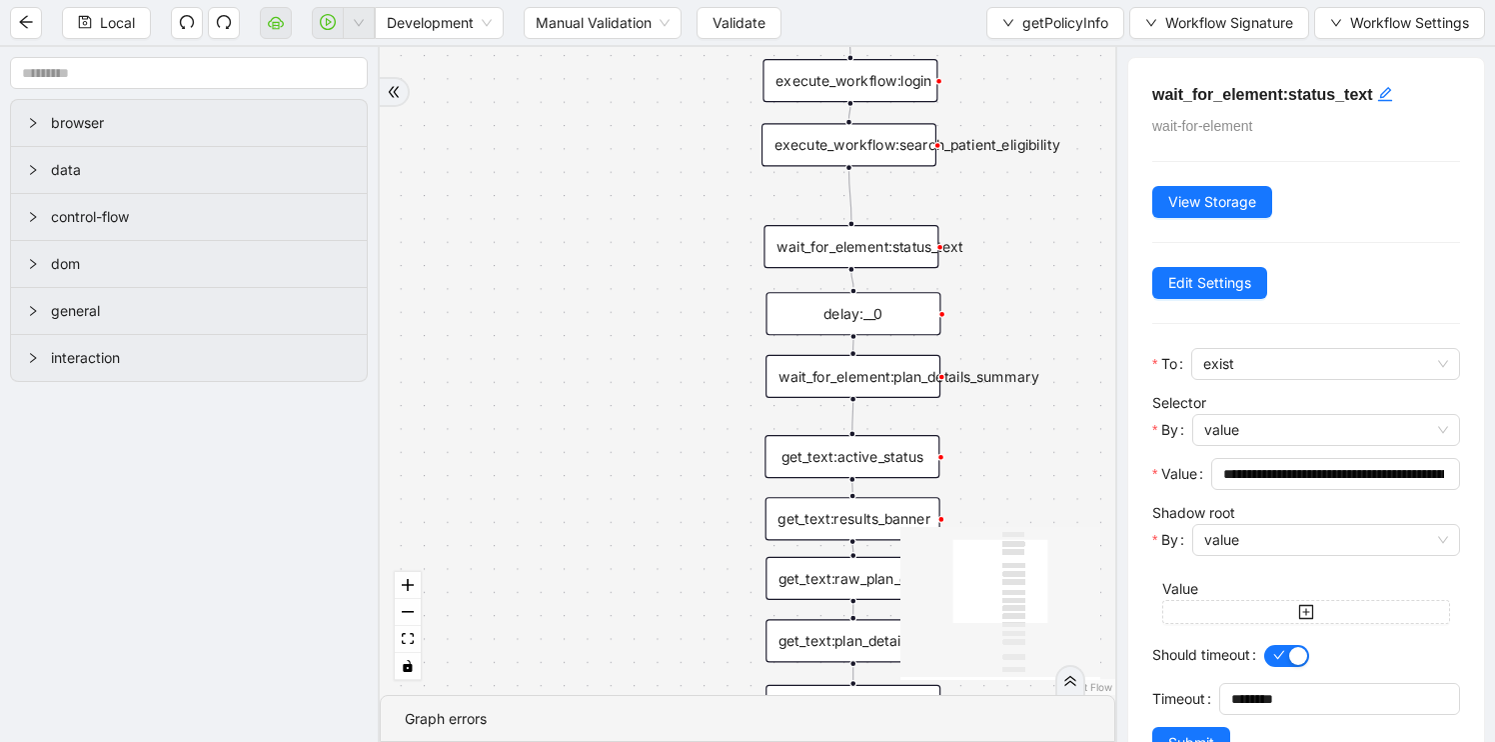
click at [838, 162] on div "execute_workflow:search_patient_eligibility" at bounding box center [849, 144] width 175 height 43
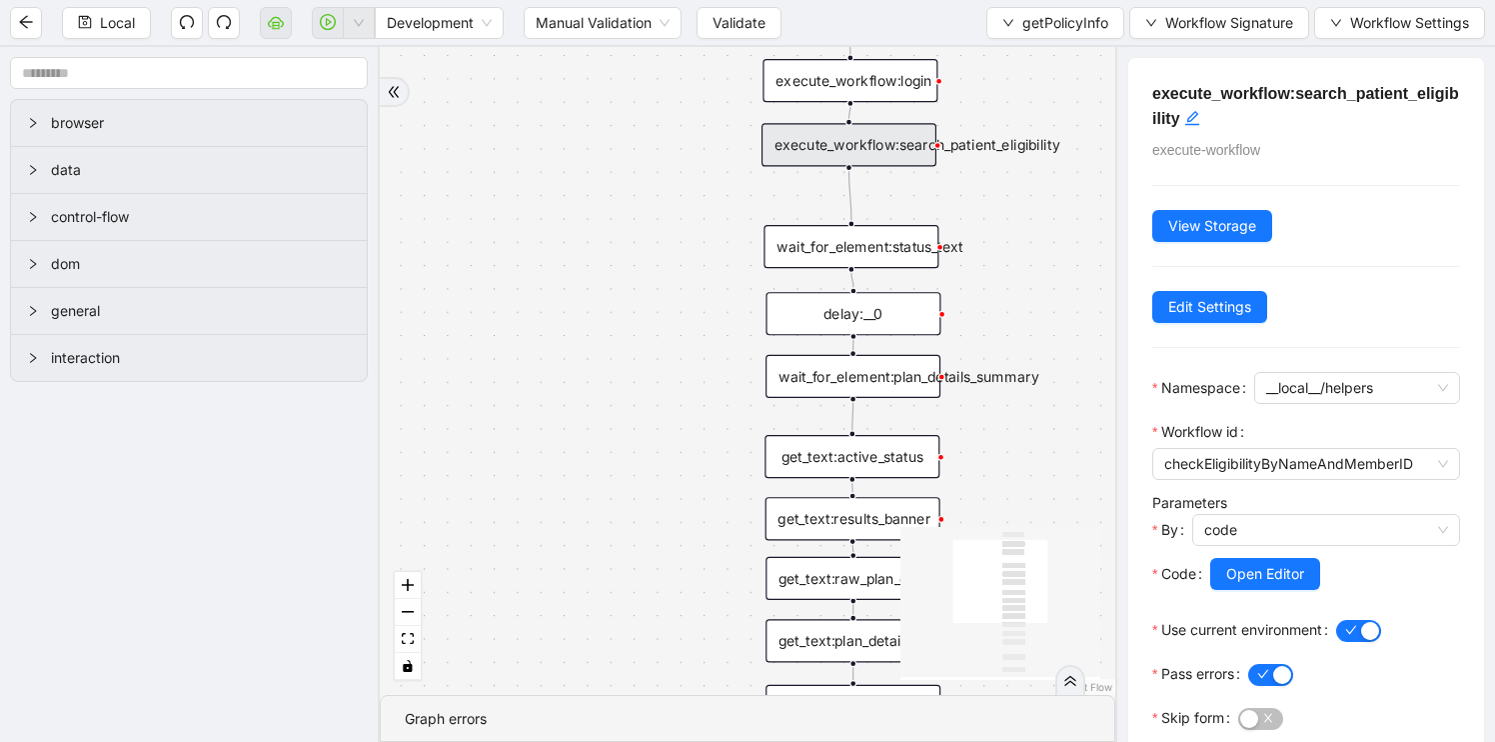
scroll to position [80, 0]
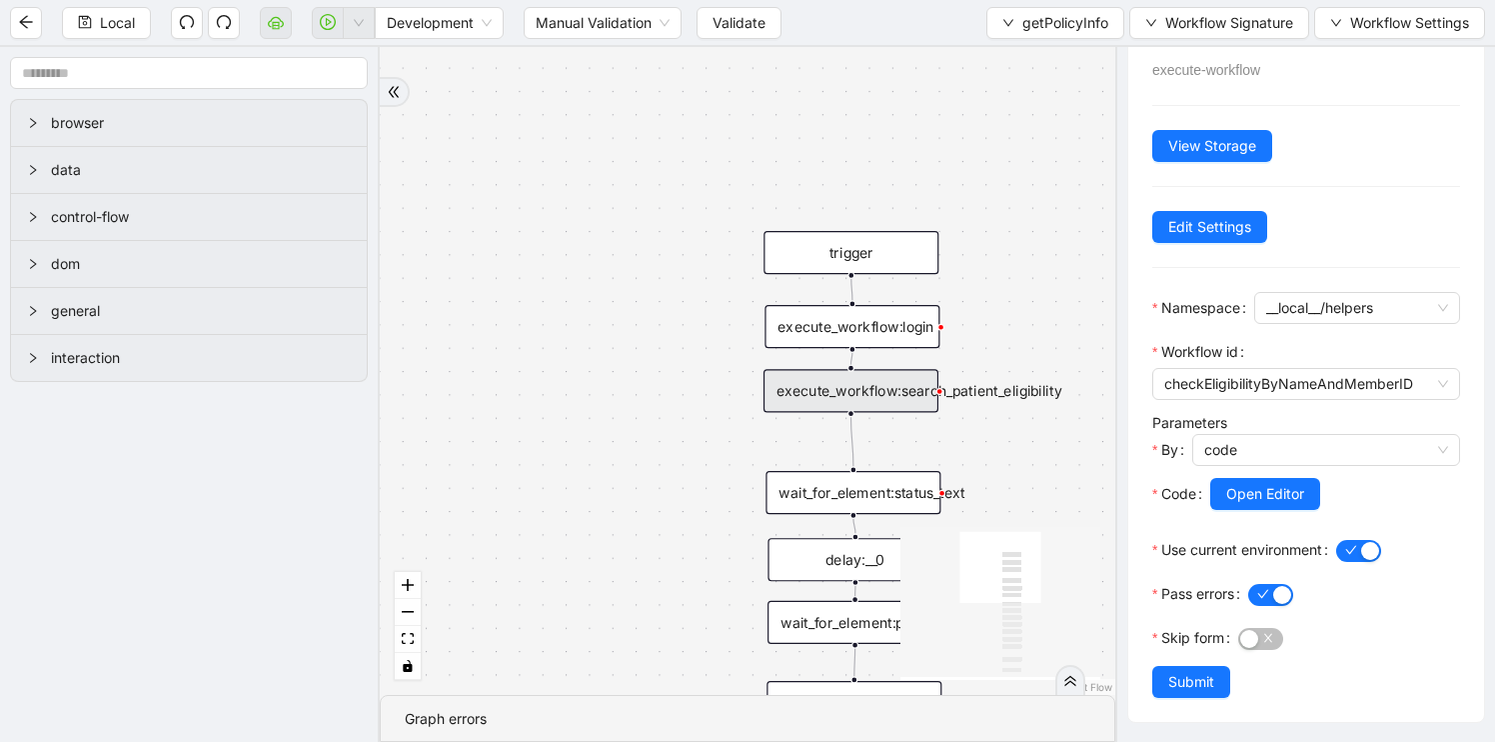
drag, startPoint x: 1026, startPoint y: 217, endPoint x: 1028, endPoint y: 493, distance: 275.9
click at [1029, 493] on div "trigger set_return_value:finalized_plan_info execute_code:structure_return_data…" at bounding box center [748, 371] width 736 height 648
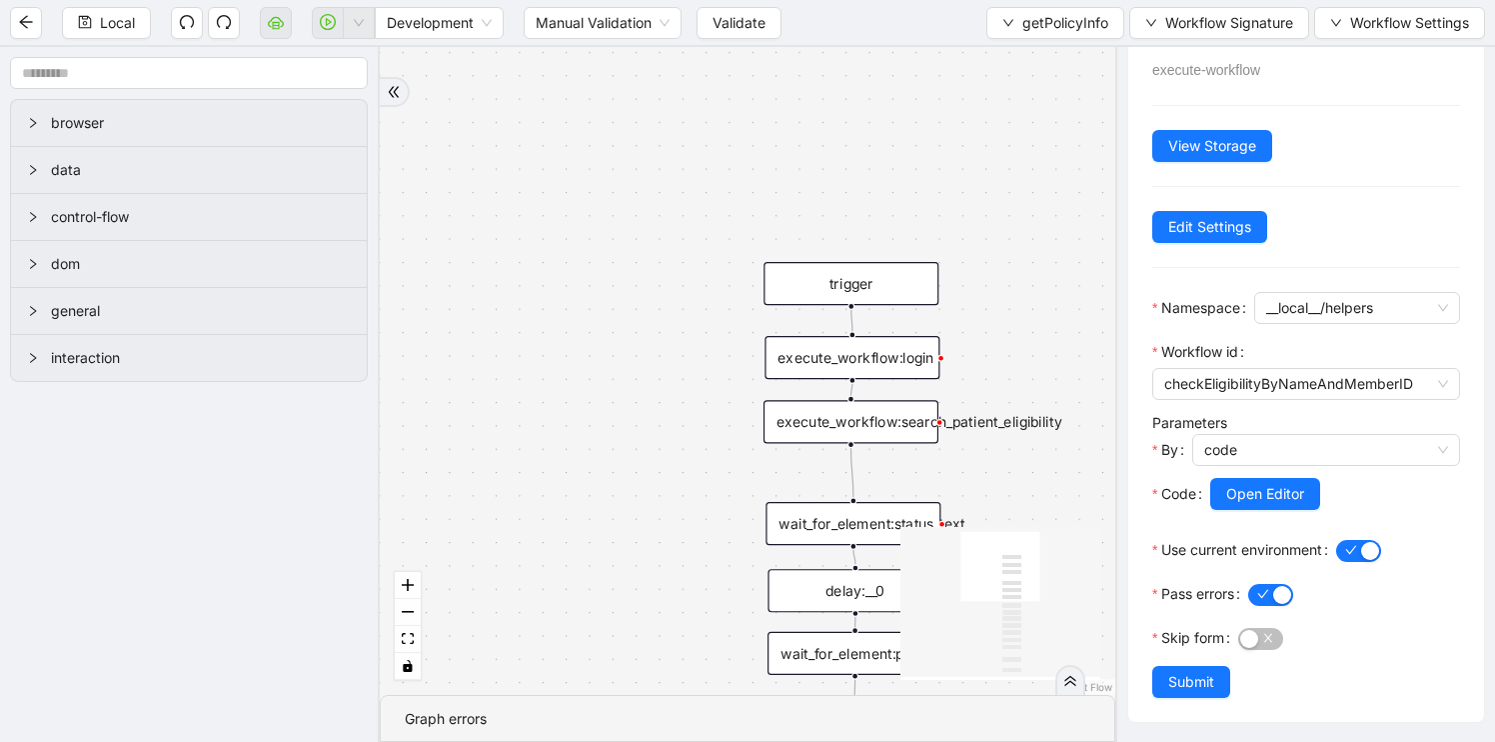
click at [898, 348] on div "execute_workflow:login" at bounding box center [852, 357] width 175 height 43
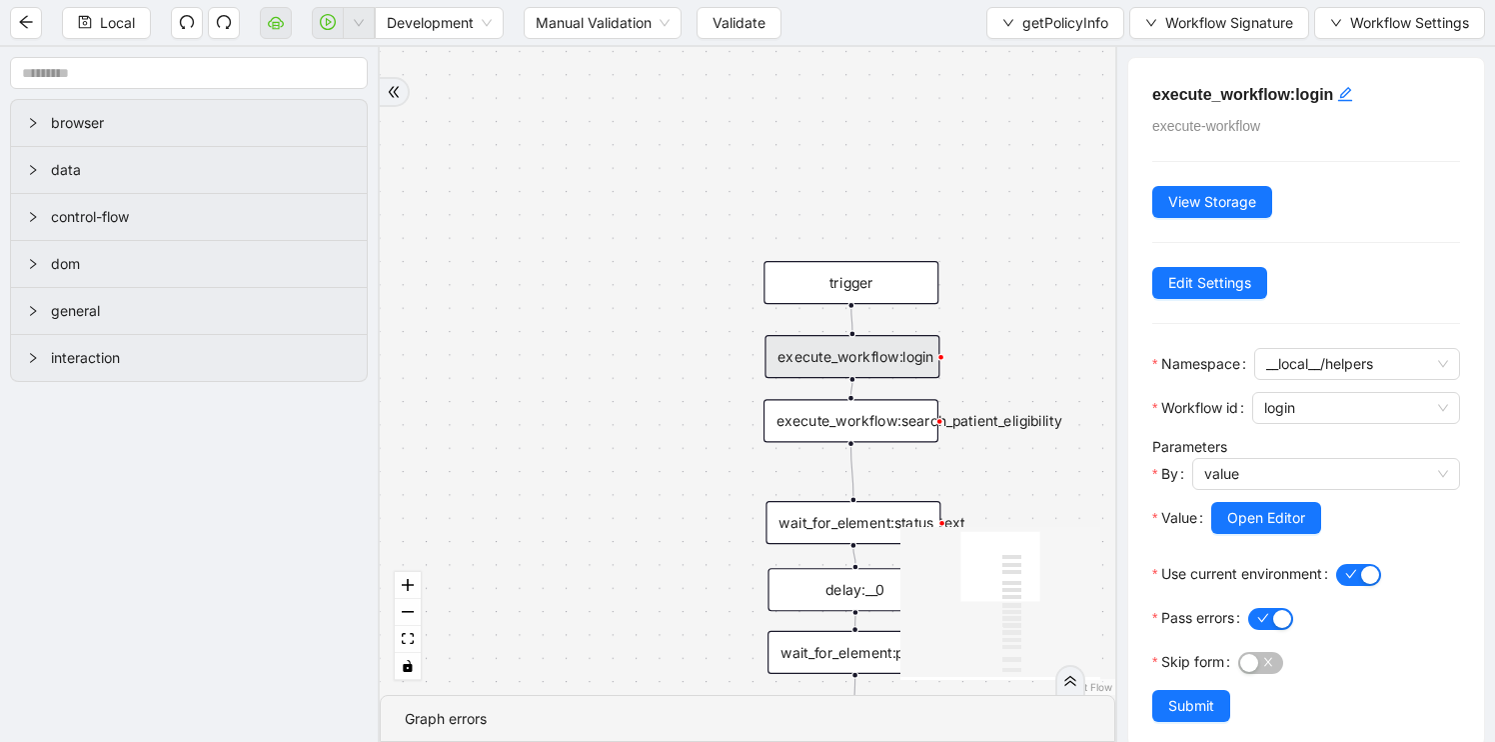
click at [617, 551] on div "trigger set_return_value:finalized_plan_info execute_code:structure_return_data…" at bounding box center [748, 371] width 736 height 648
drag, startPoint x: 647, startPoint y: 564, endPoint x: 626, endPoint y: 391, distance: 174.2
click at [626, 391] on div "trigger set_return_value:finalized_plan_info execute_code:structure_return_data…" at bounding box center [748, 371] width 736 height 648
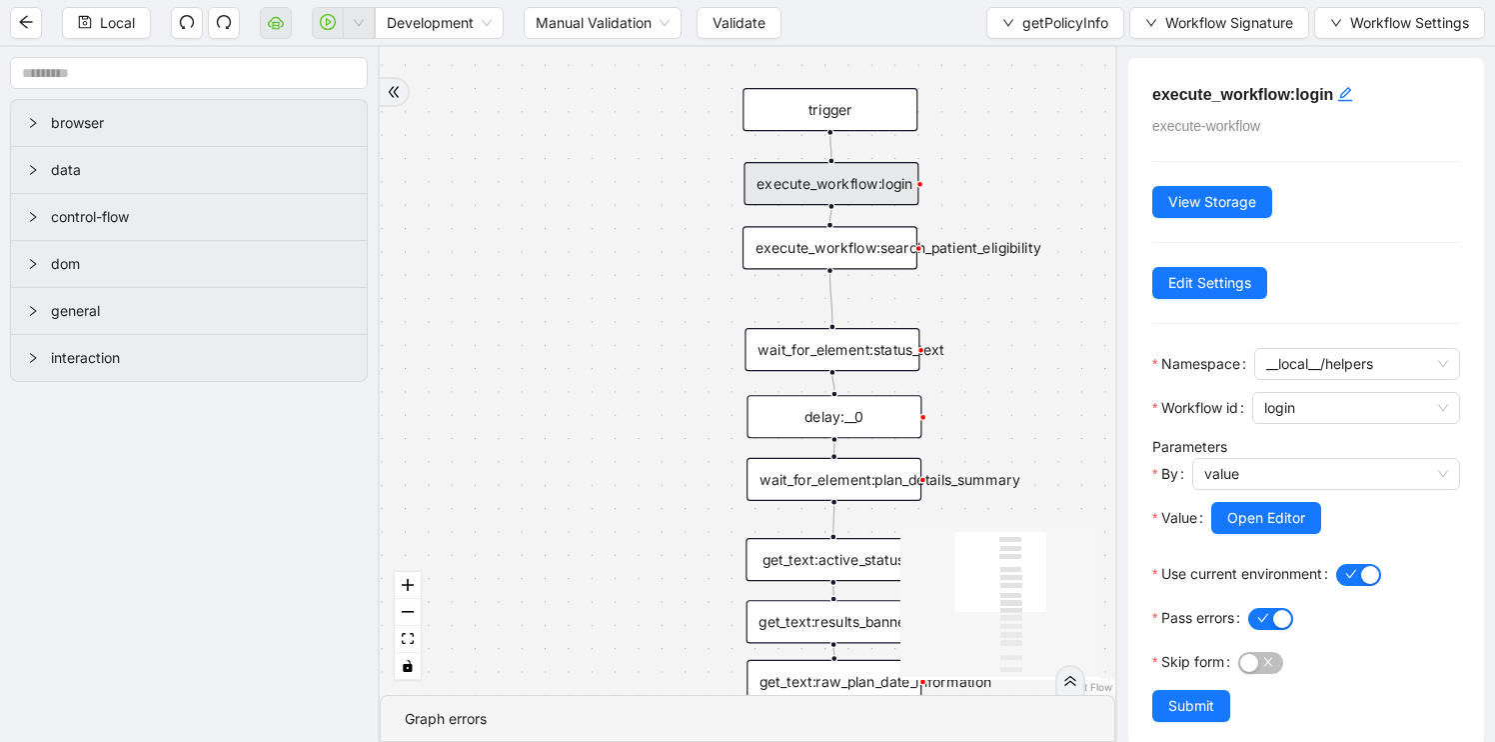
click at [784, 423] on div "delay:__0" at bounding box center [834, 416] width 175 height 43
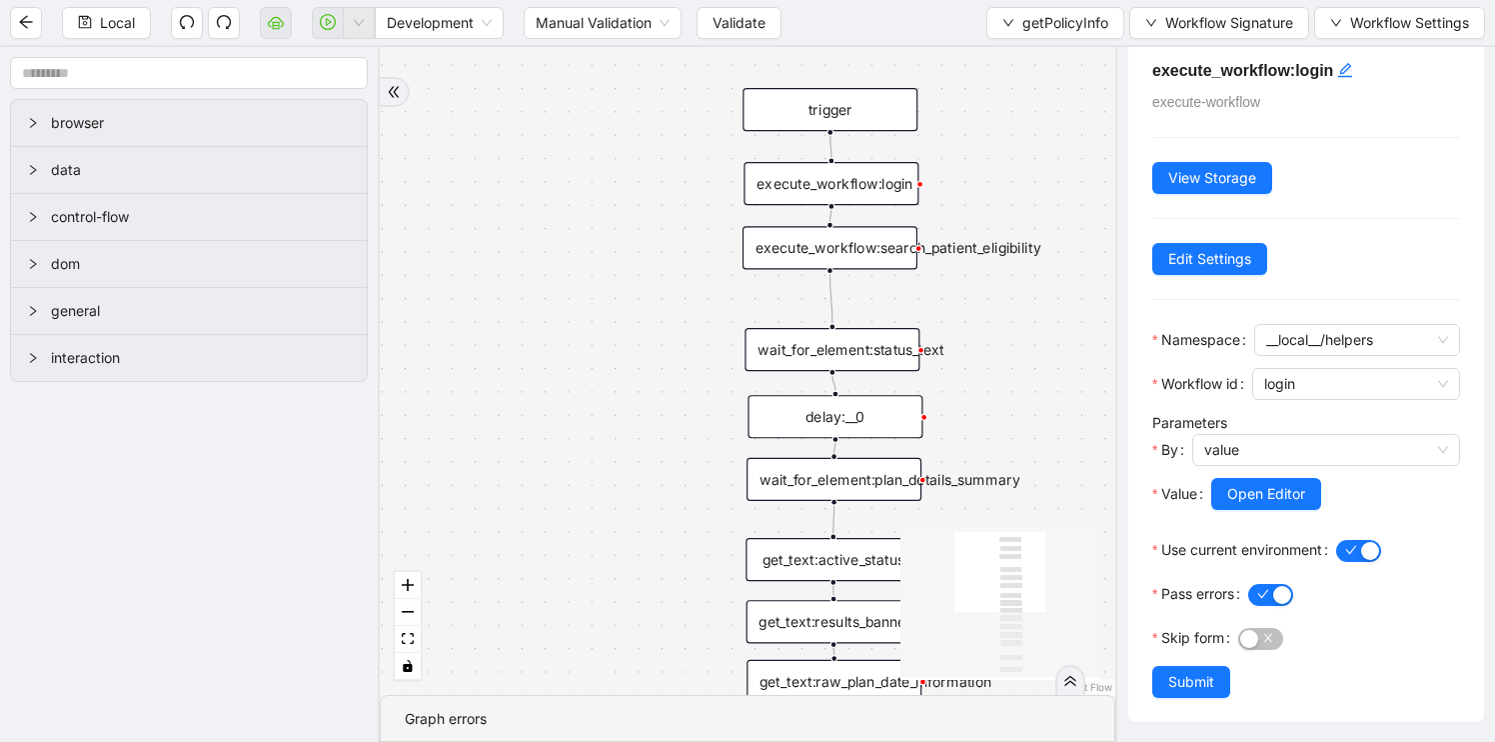
click at [813, 420] on div "delay:__0" at bounding box center [835, 416] width 175 height 43
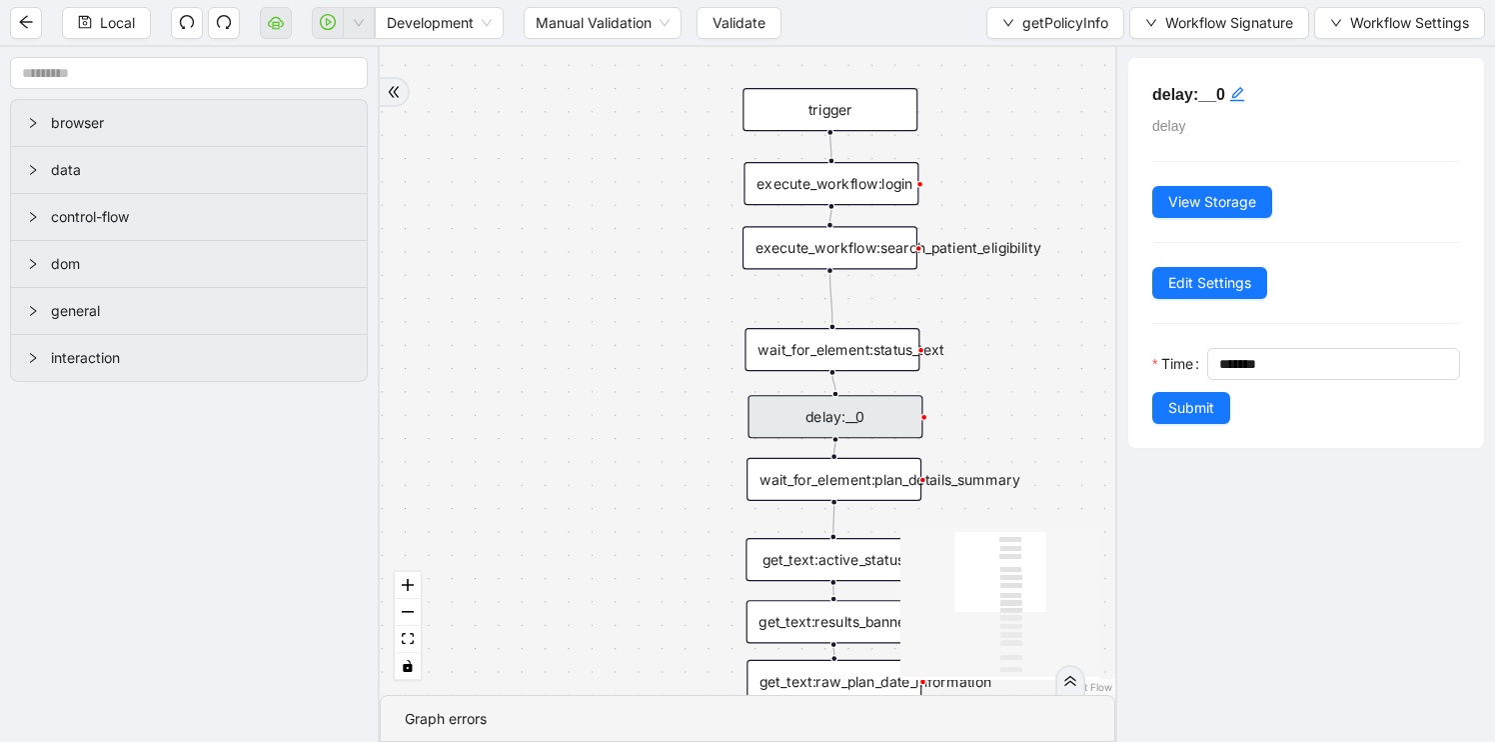
click at [864, 495] on div "wait_for_element:plan_details_summary" at bounding box center [834, 479] width 175 height 43
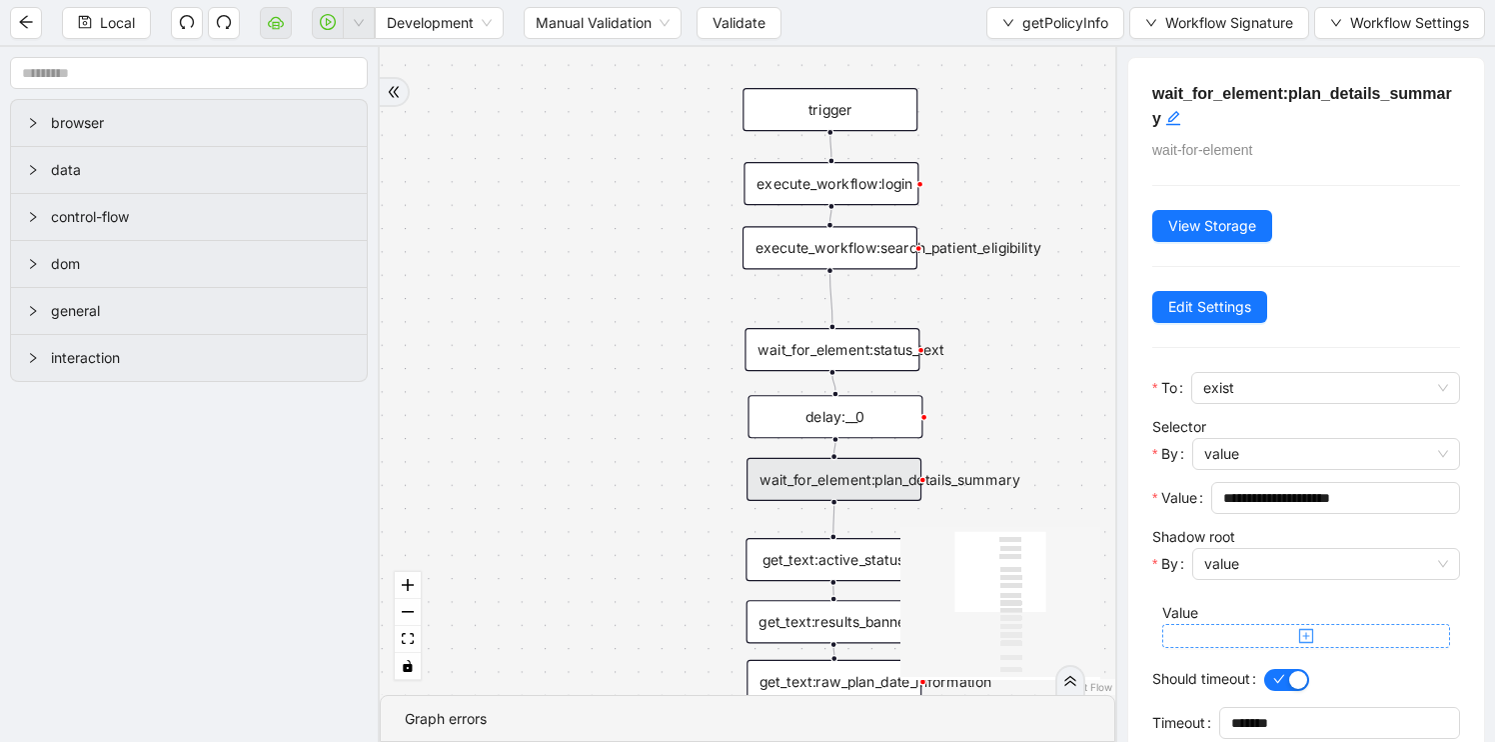
scroll to position [85, 0]
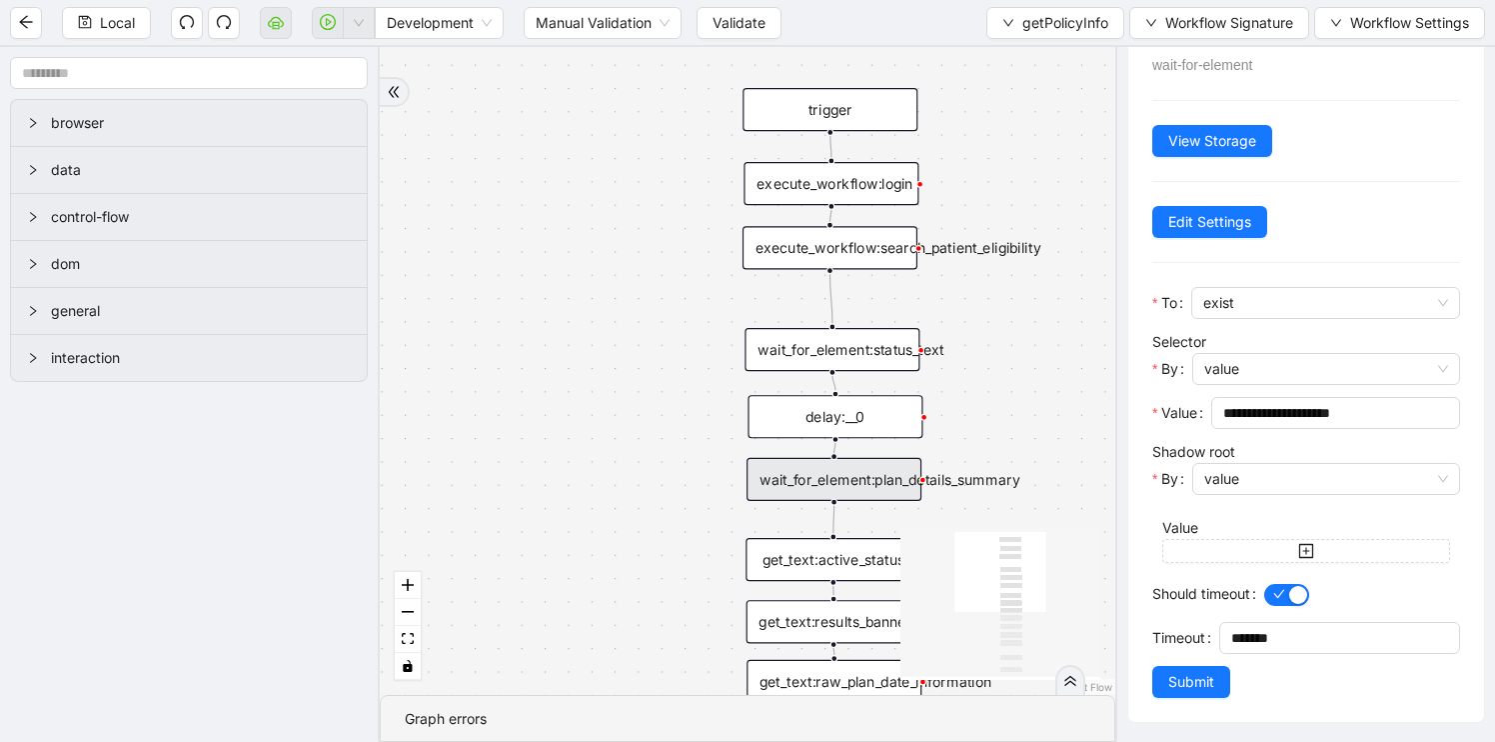
click at [649, 531] on div "trigger set_return_value:finalized_plan_info execute_code:structure_return_data…" at bounding box center [748, 371] width 736 height 648
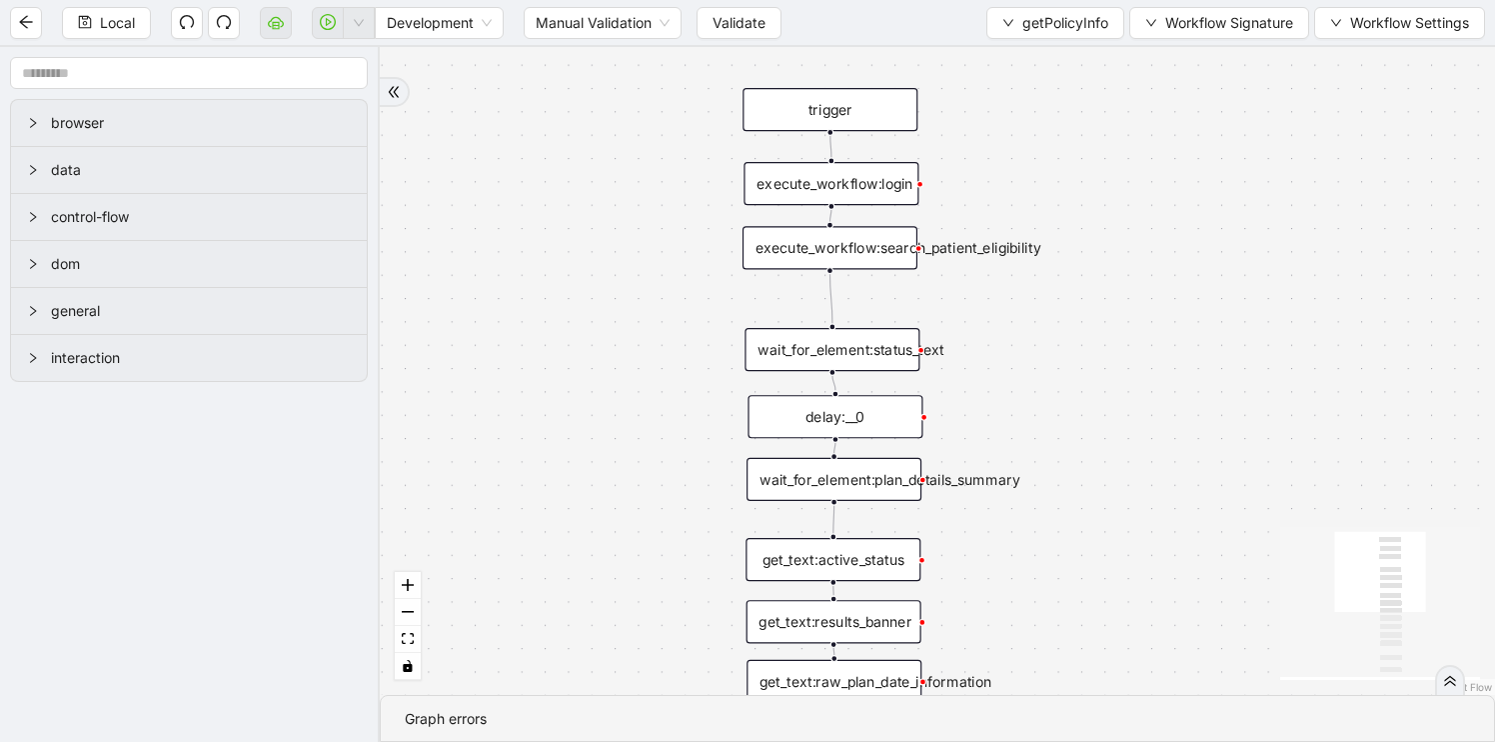
scroll to position [0, 0]
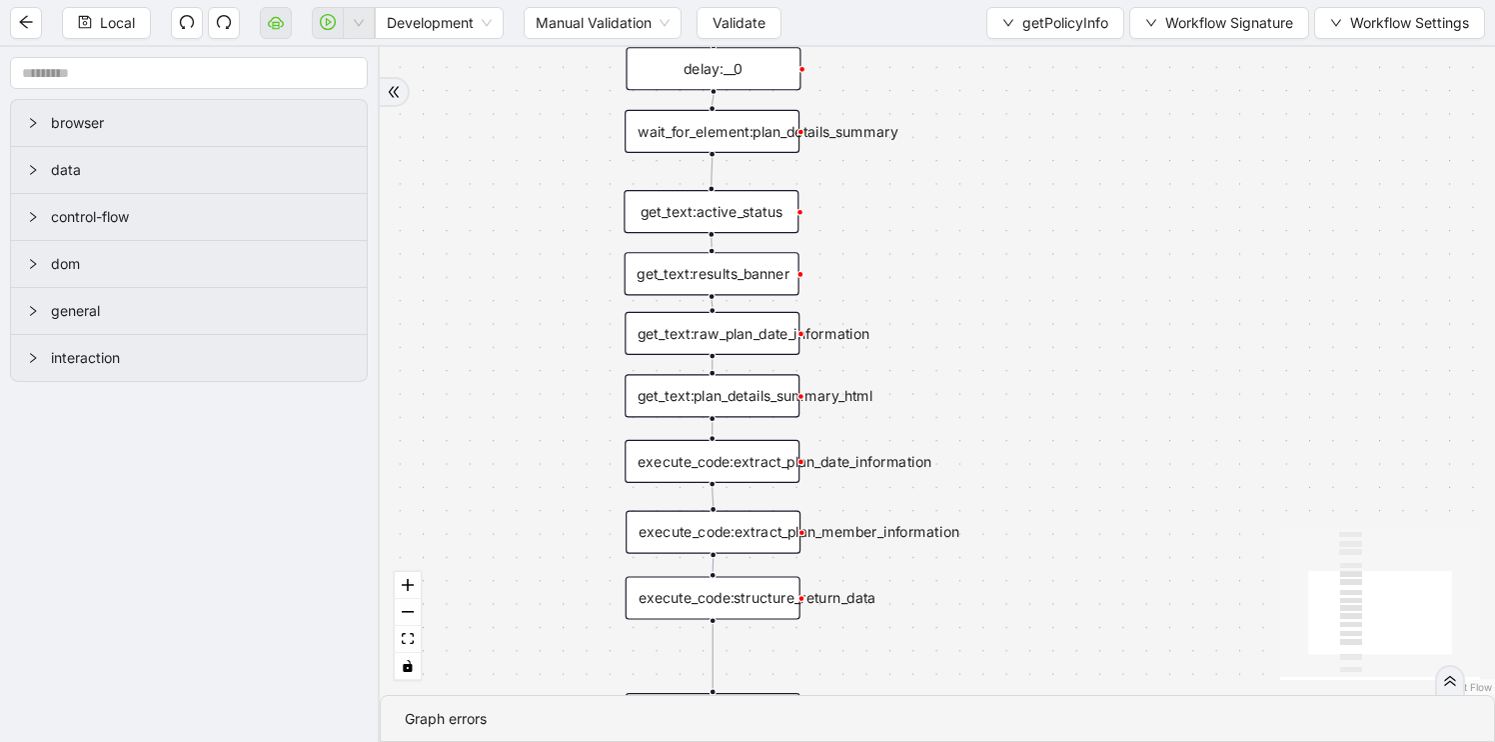
drag, startPoint x: 649, startPoint y: 531, endPoint x: 525, endPoint y: 178, distance: 373.9
click at [525, 178] on div "trigger set_return_value:finalized_plan_info execute_code:structure_return_data…" at bounding box center [937, 371] width 1115 height 648
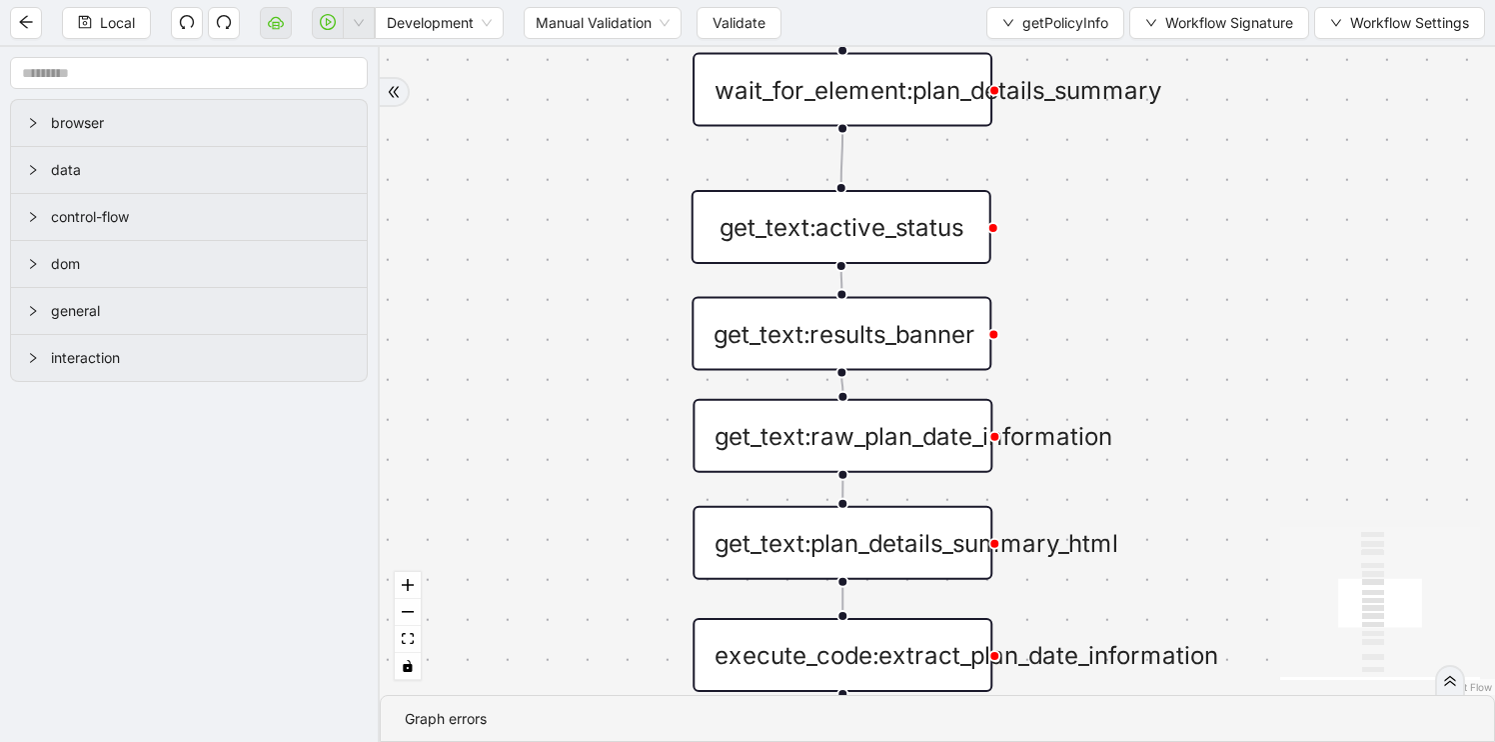
click at [814, 230] on div "get_text:active_status" at bounding box center [842, 227] width 300 height 74
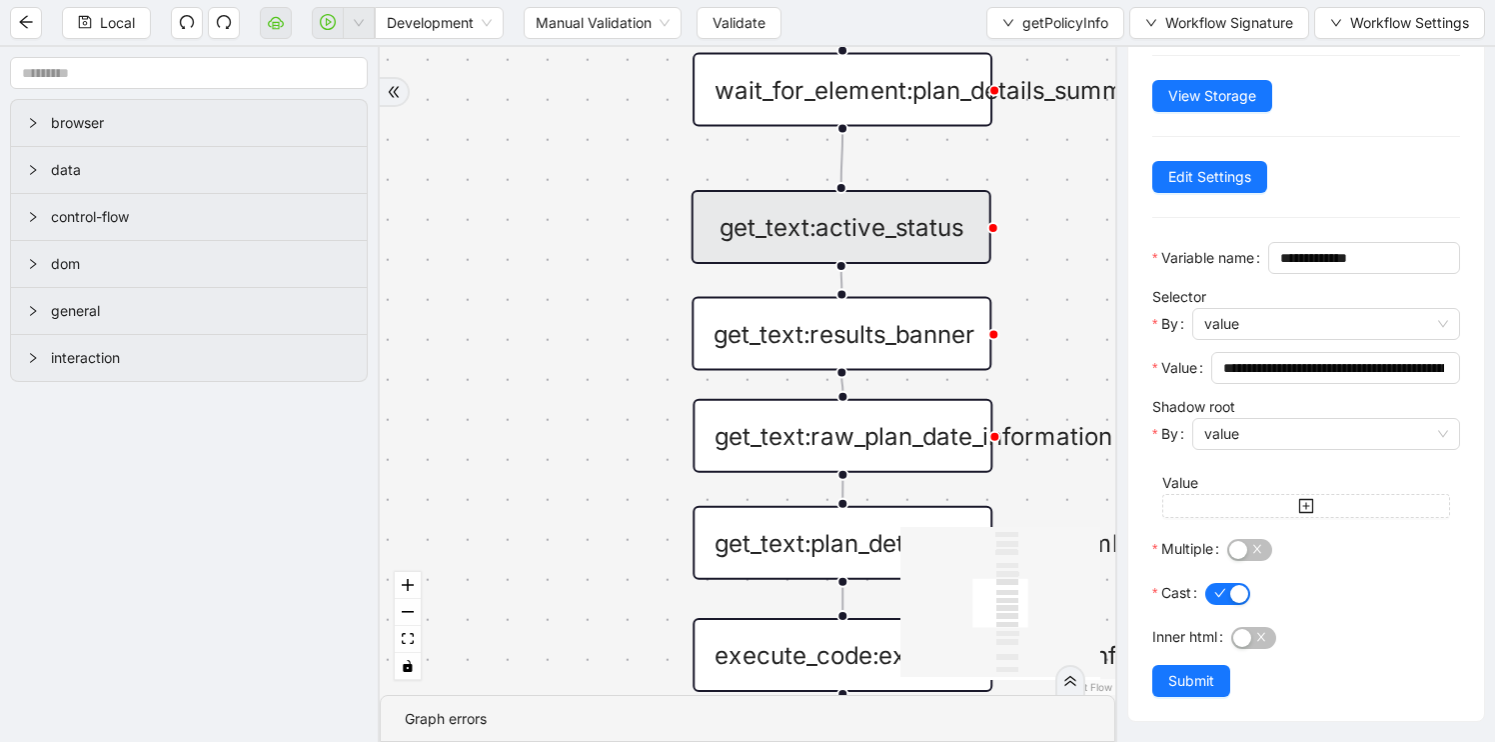
scroll to position [137, 0]
click at [586, 452] on div "trigger set_return_value:finalized_plan_info execute_code:structure_return_data…" at bounding box center [748, 371] width 736 height 648
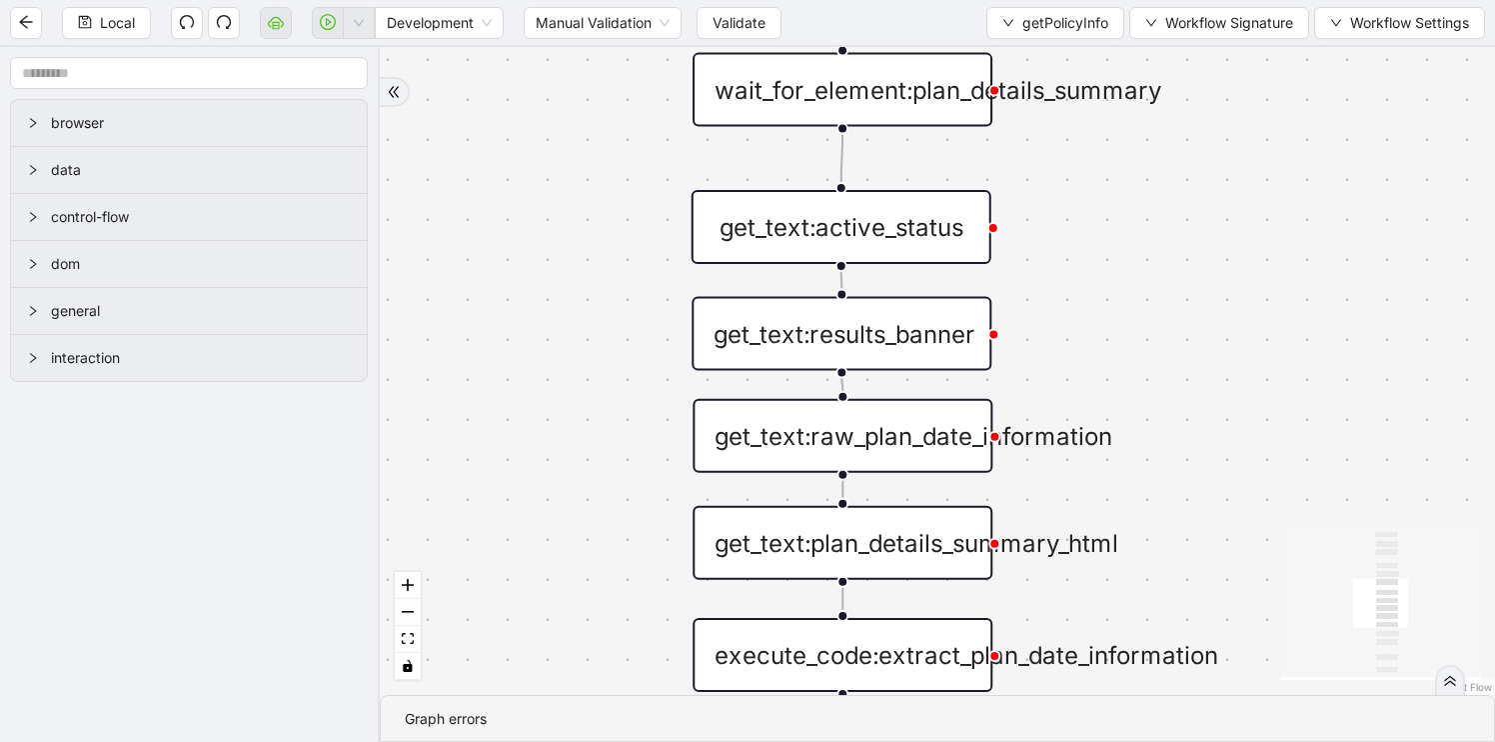
scroll to position [0, 0]
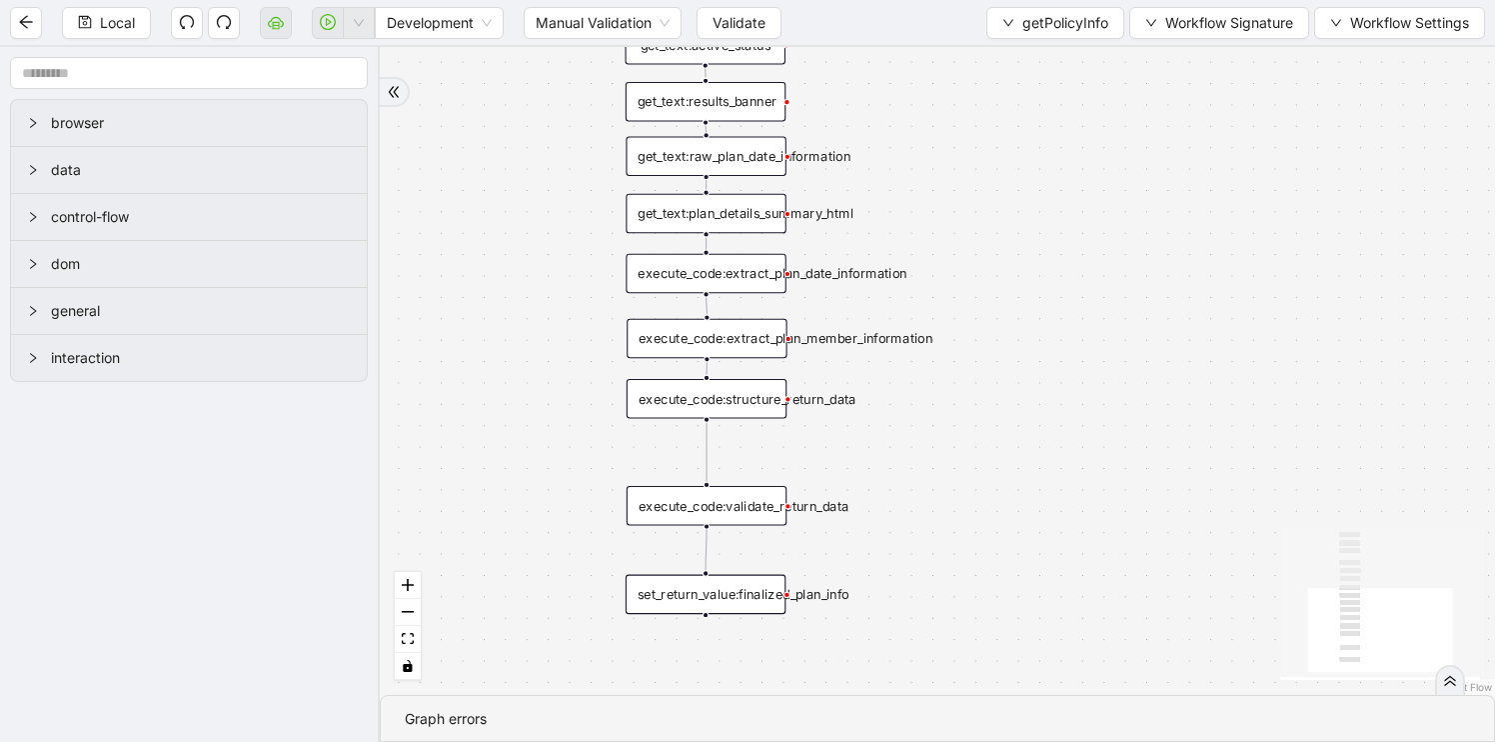
drag, startPoint x: 586, startPoint y: 452, endPoint x: 570, endPoint y: 130, distance: 322.2
click at [570, 132] on div "trigger set_return_value:finalized_plan_info execute_code:structure_return_data…" at bounding box center [937, 371] width 1115 height 648
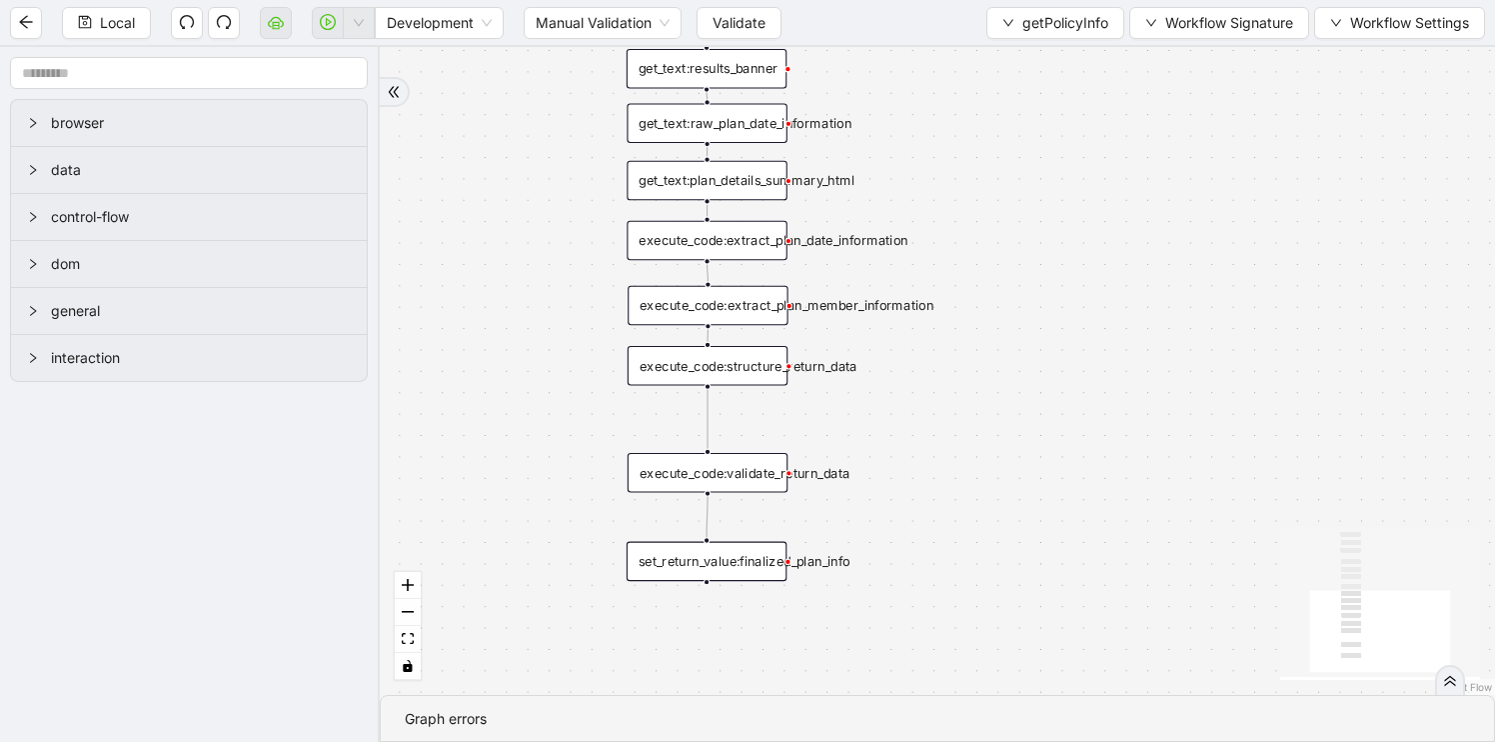
click at [746, 479] on div "execute_code:validate_return_data" at bounding box center [708, 473] width 160 height 40
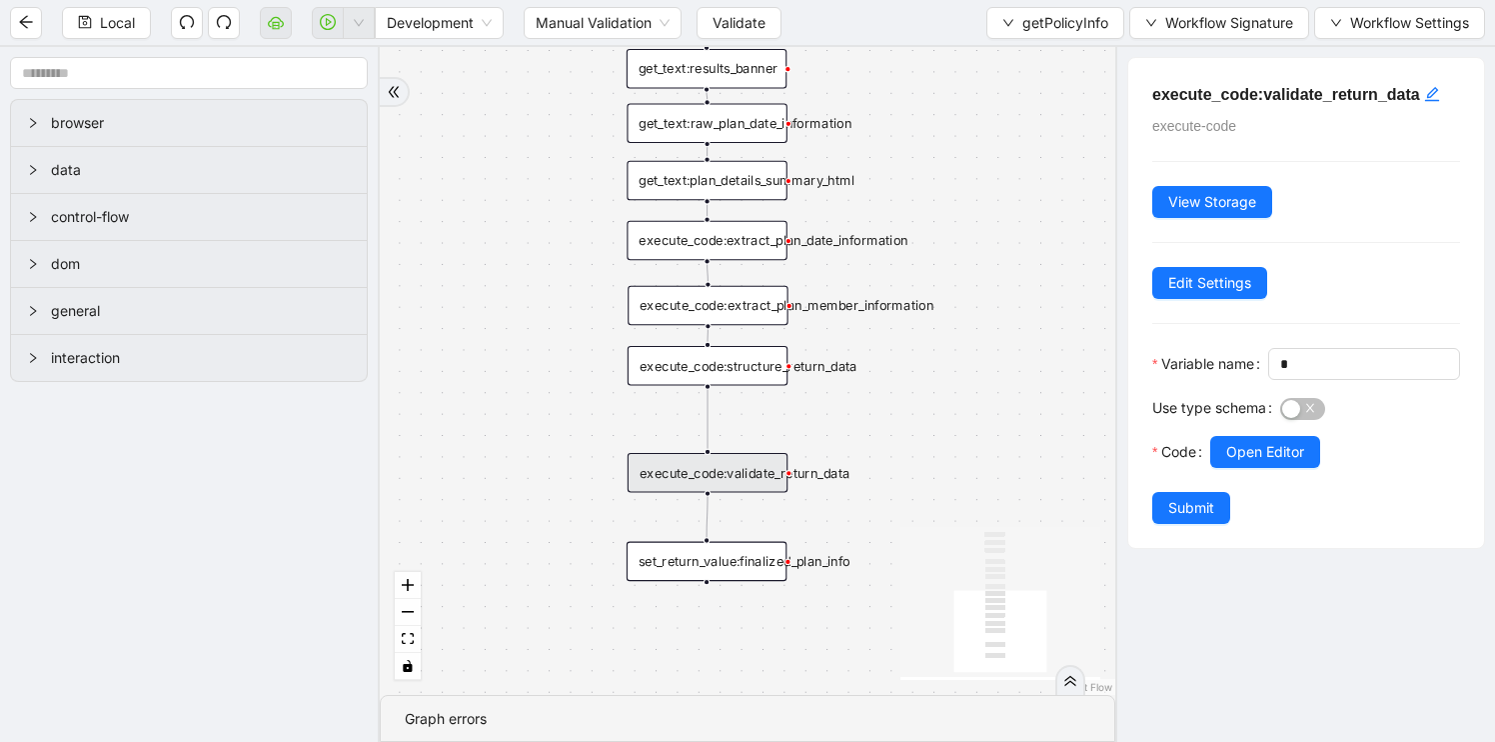
click at [716, 325] on div "trigger set_return_value:finalized_plan_info execute_code:structure_return_data…" at bounding box center [748, 371] width 736 height 648
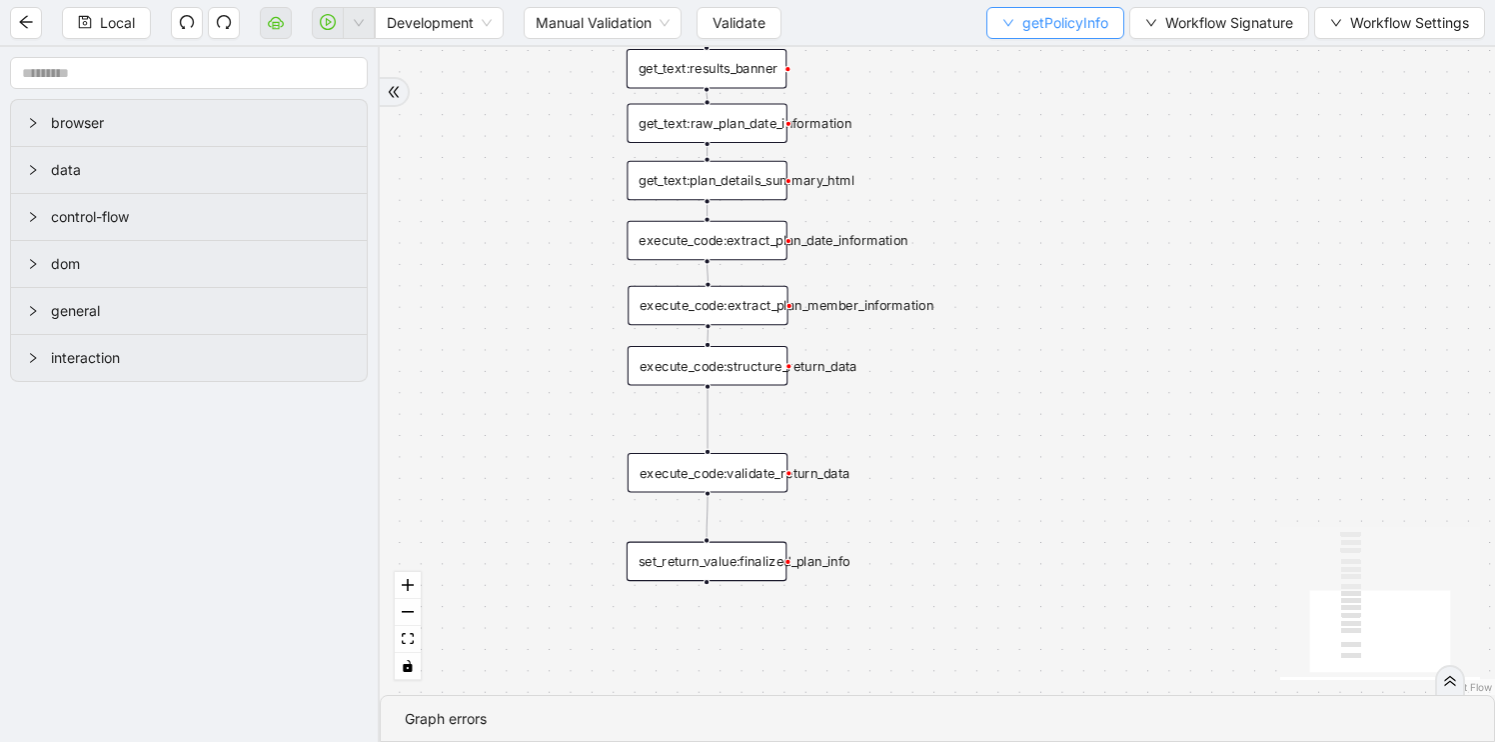
click at [1062, 30] on span "getPolicyInfo" at bounding box center [1065, 23] width 86 height 22
click at [1036, 66] on span "Select" at bounding box center [1051, 62] width 106 height 22
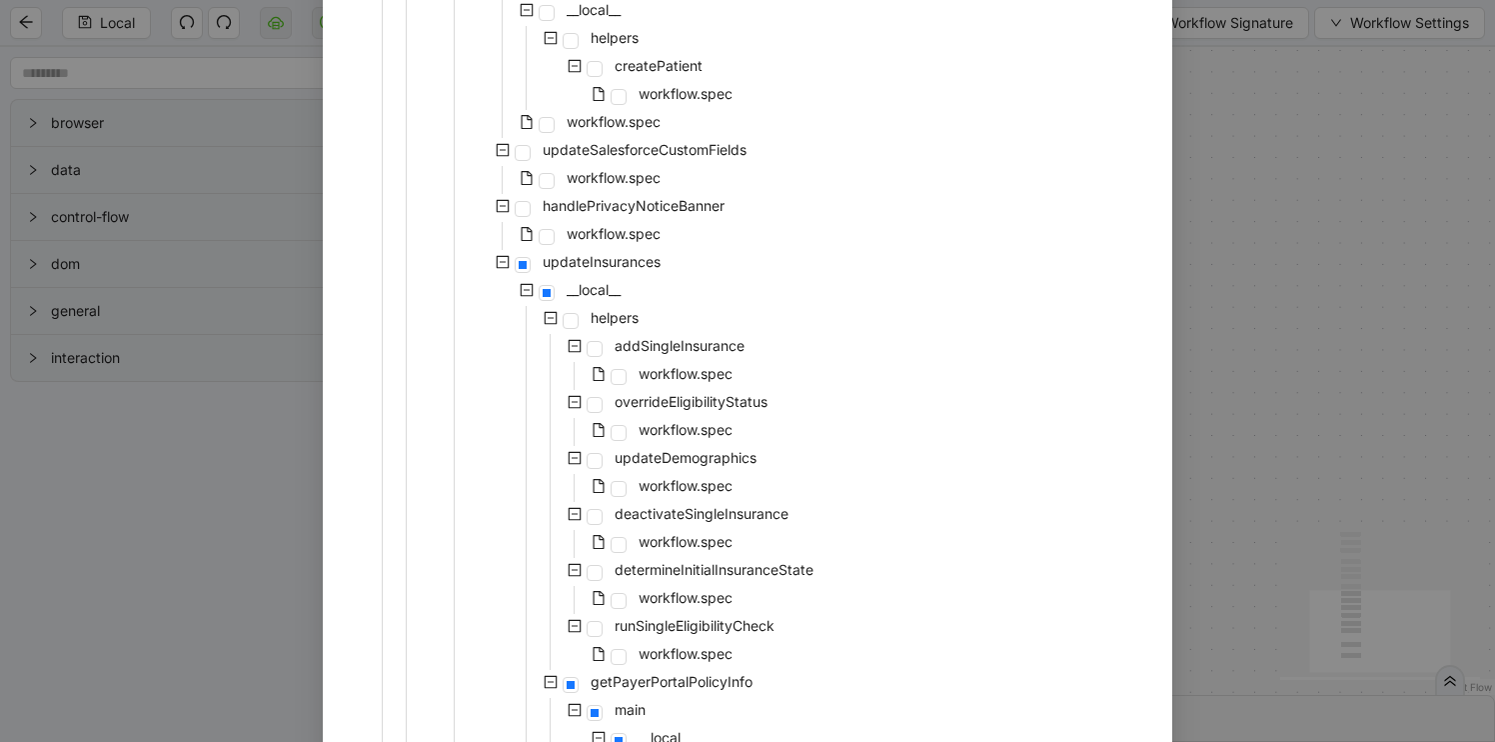
scroll to position [363, 0]
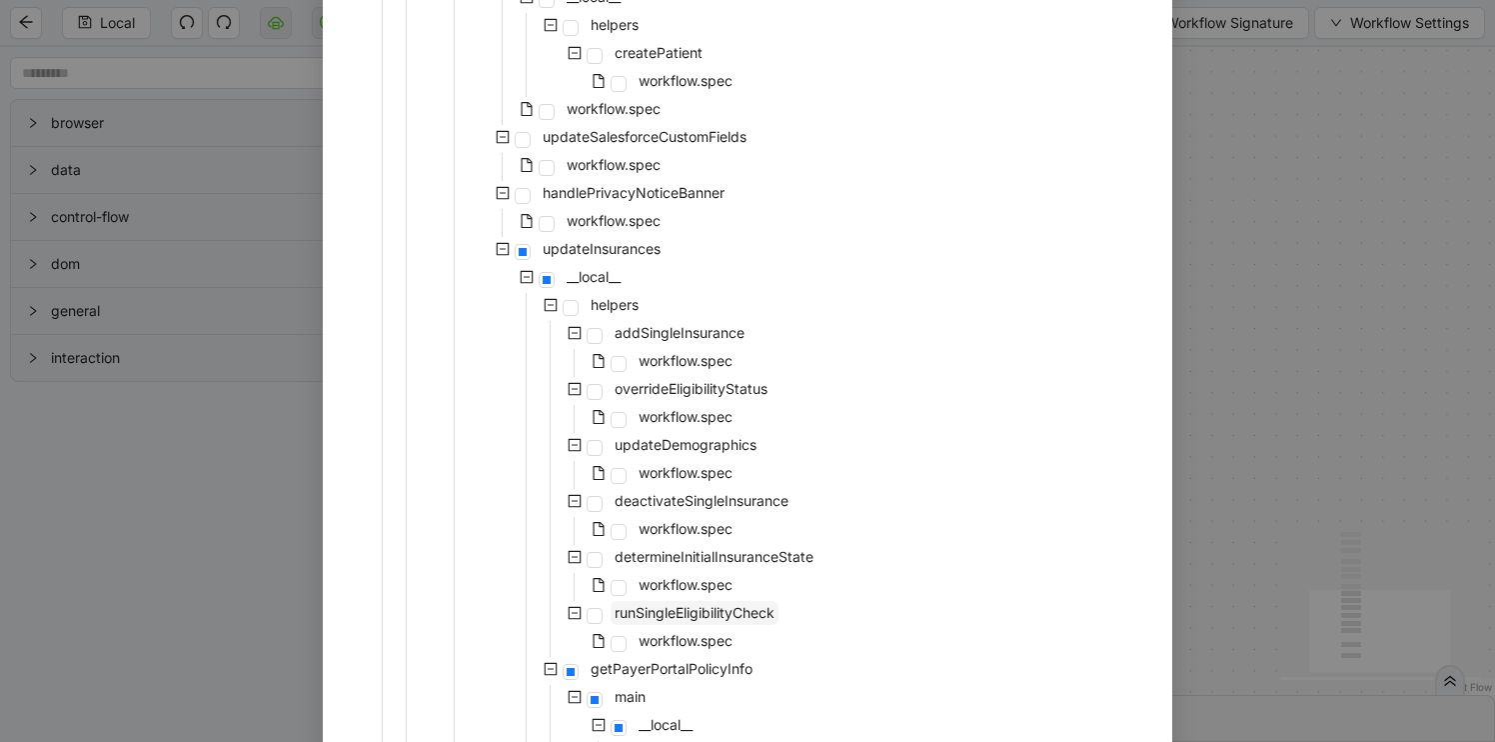
click at [737, 620] on span "runSingleEligibilityCheck" at bounding box center [695, 612] width 160 height 17
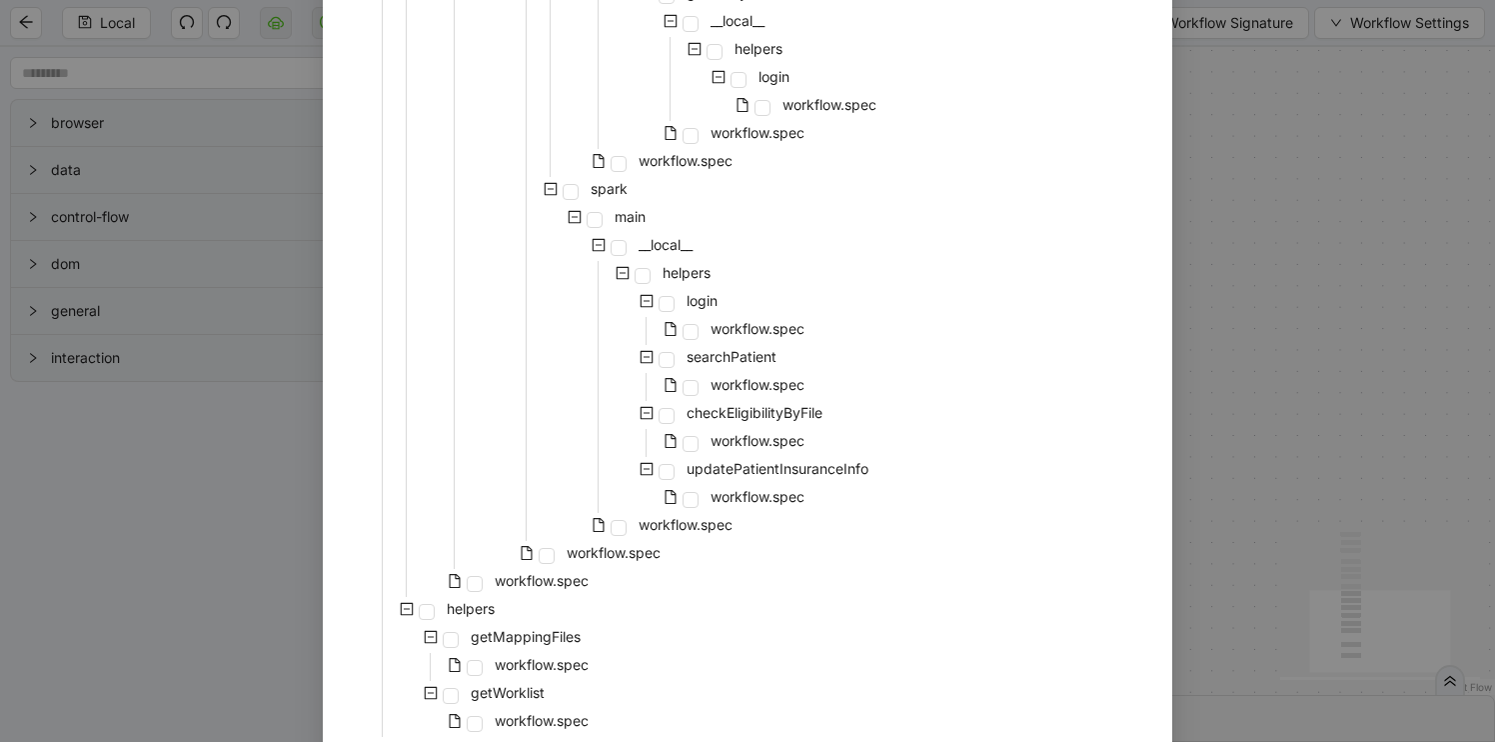
scroll to position [1597, 0]
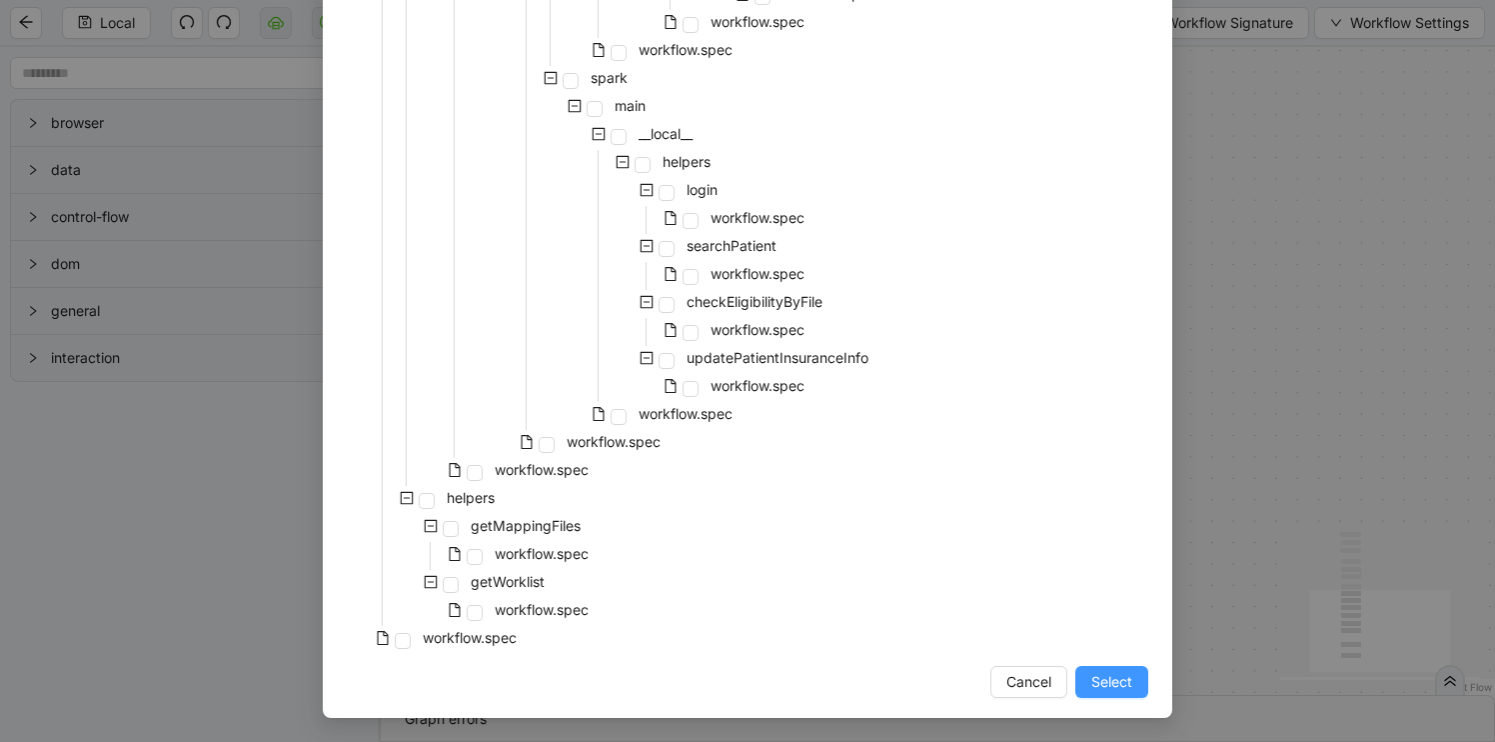
click at [1116, 687] on span "Select" at bounding box center [1111, 682] width 41 height 22
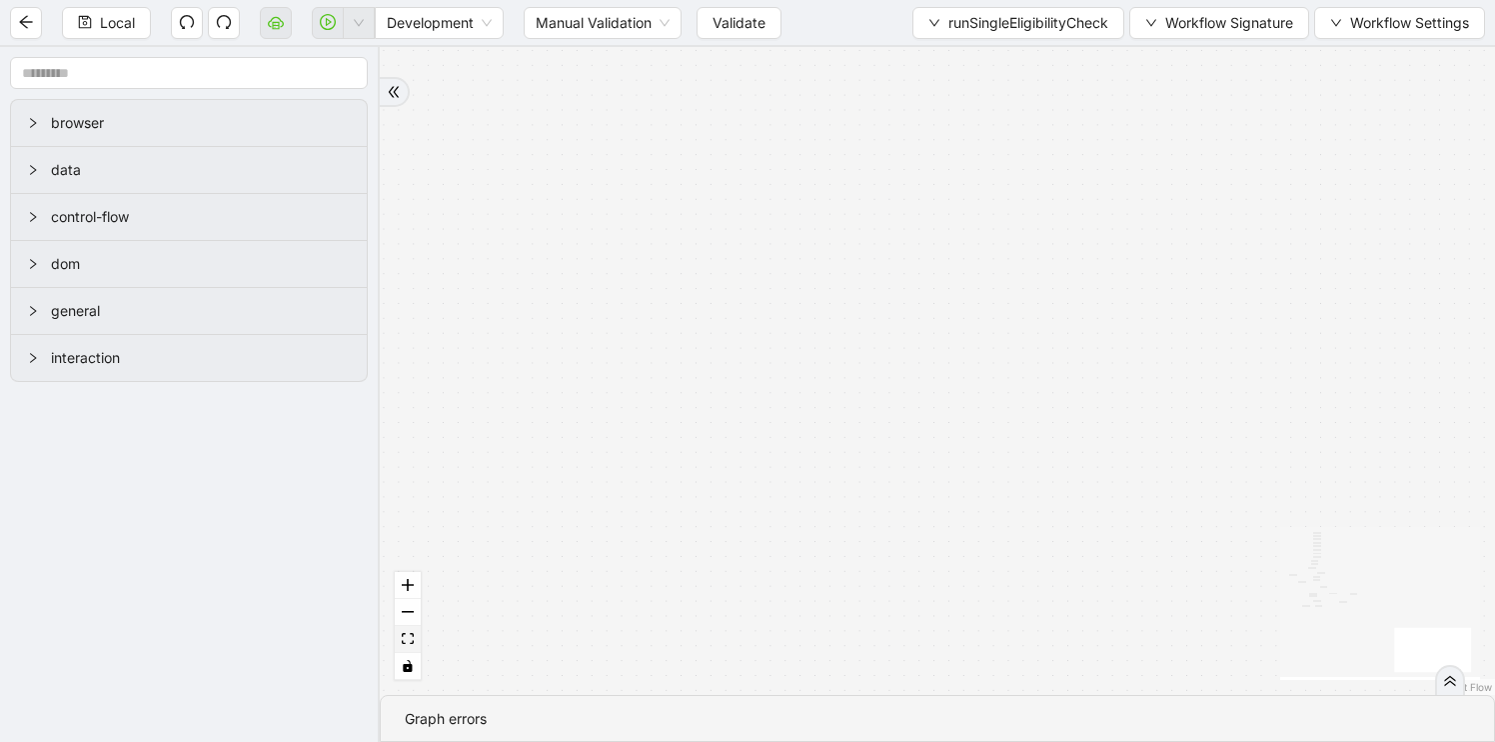
click at [406, 645] on button "fit view" at bounding box center [408, 639] width 26 height 27
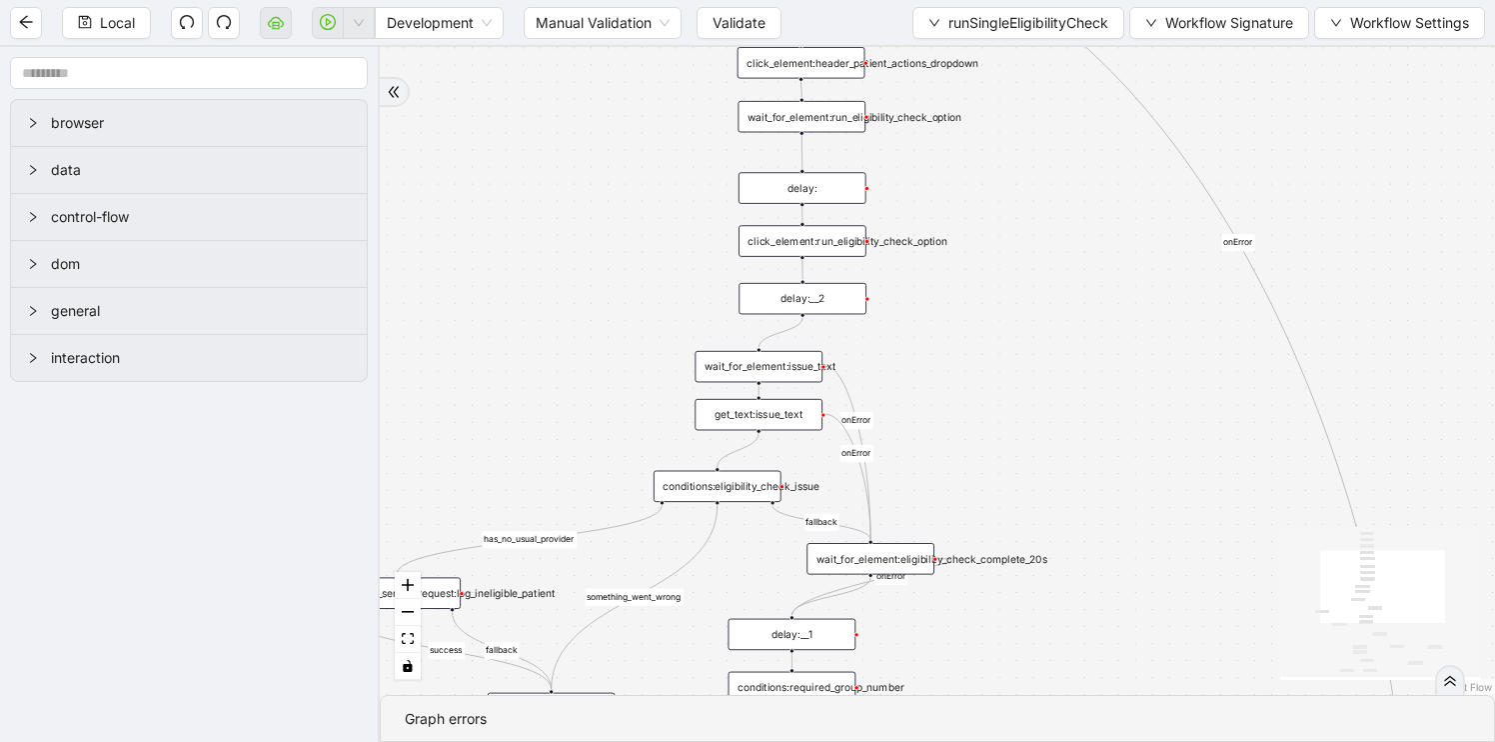
drag, startPoint x: 987, startPoint y: 195, endPoint x: 1028, endPoint y: 431, distance: 239.4
click at [1031, 429] on div "fallback is_not_eligible group_number_is_required success fallback success fall…" at bounding box center [937, 371] width 1115 height 648
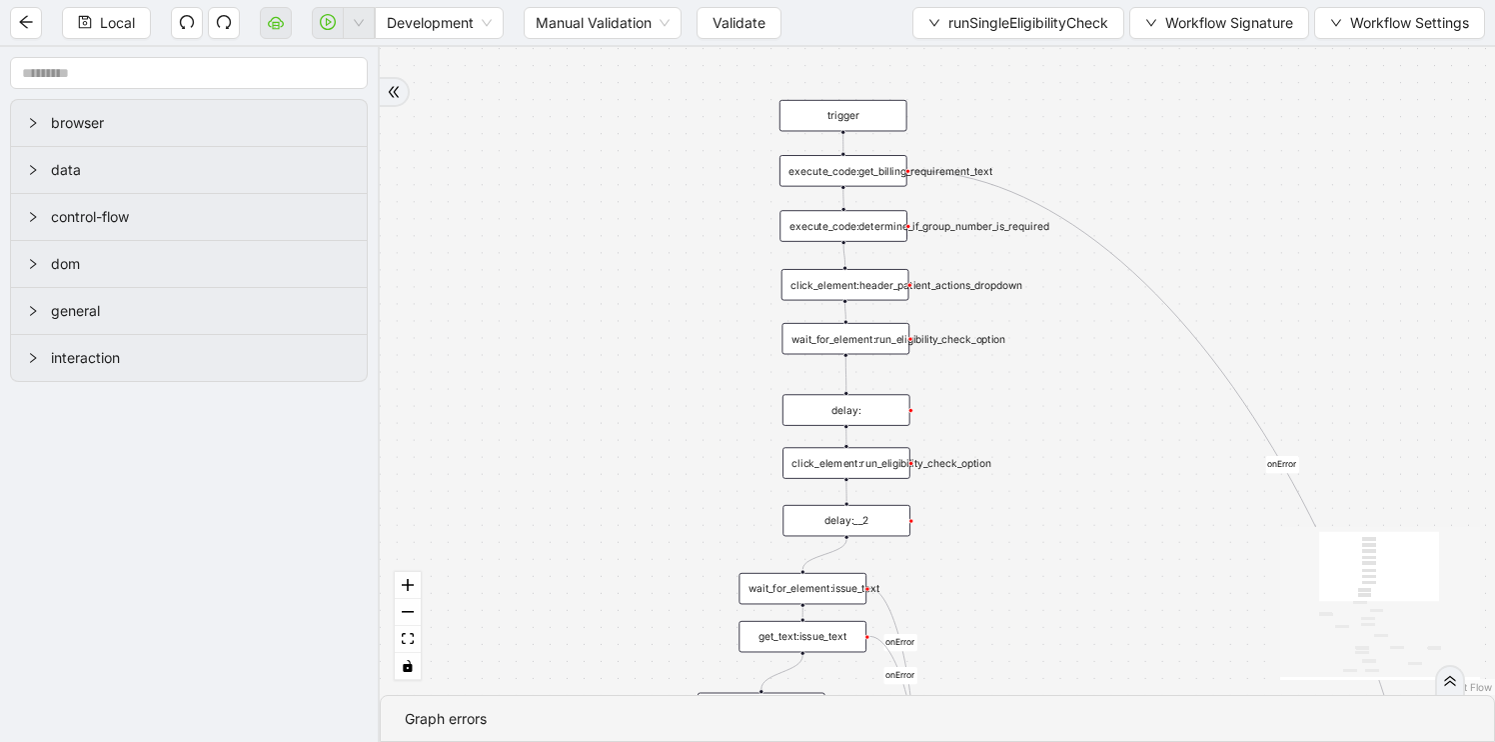
click at [842, 173] on div "execute_code:get_billing_requirement_text" at bounding box center [844, 170] width 128 height 31
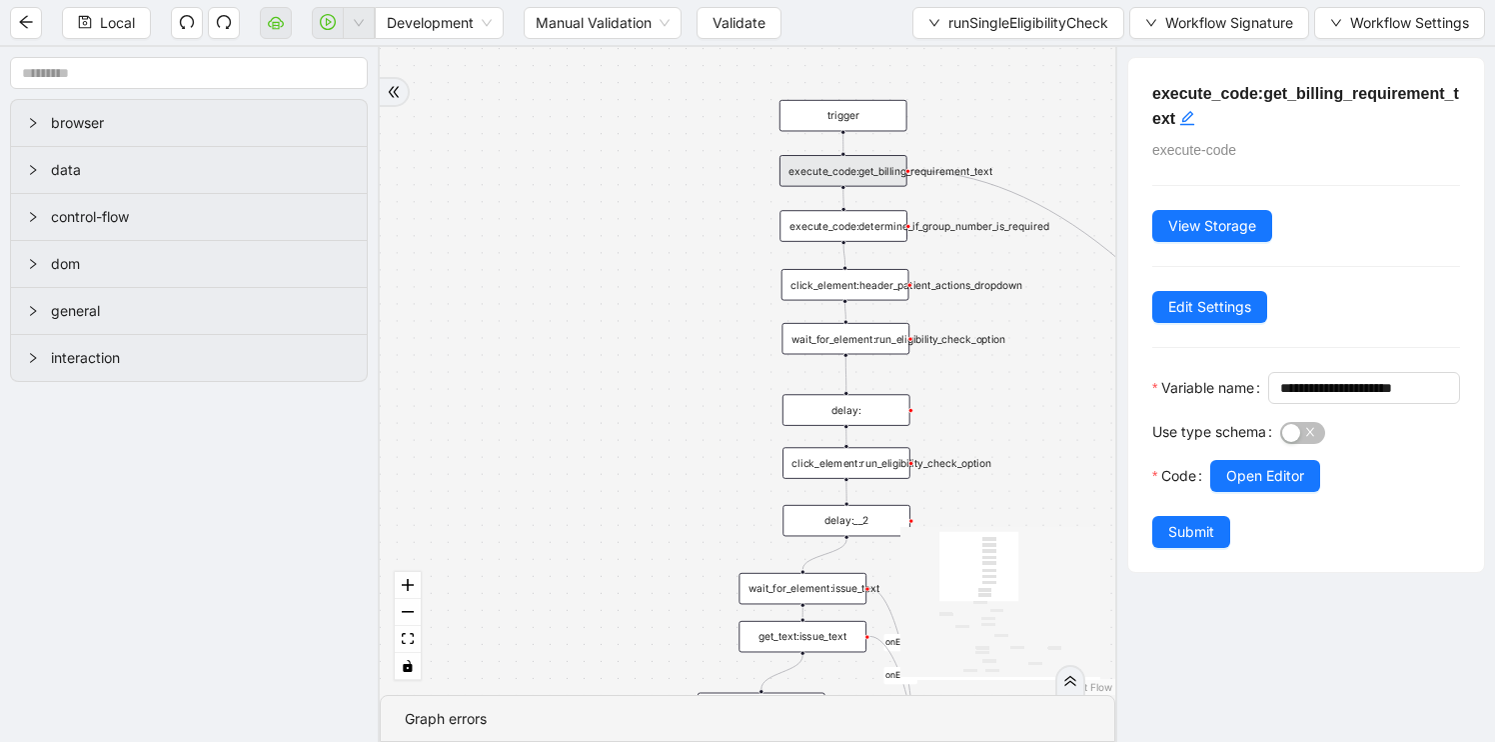
click at [658, 508] on div "fallback is_not_eligible group_number_is_required success fallback success fall…" at bounding box center [748, 371] width 736 height 648
click at [820, 412] on div "delay:" at bounding box center [847, 408] width 128 height 31
click at [832, 407] on div "delay:" at bounding box center [848, 406] width 128 height 31
click at [664, 425] on div "fallback is_not_eligible group_number_is_required success fallback success fall…" at bounding box center [748, 371] width 736 height 648
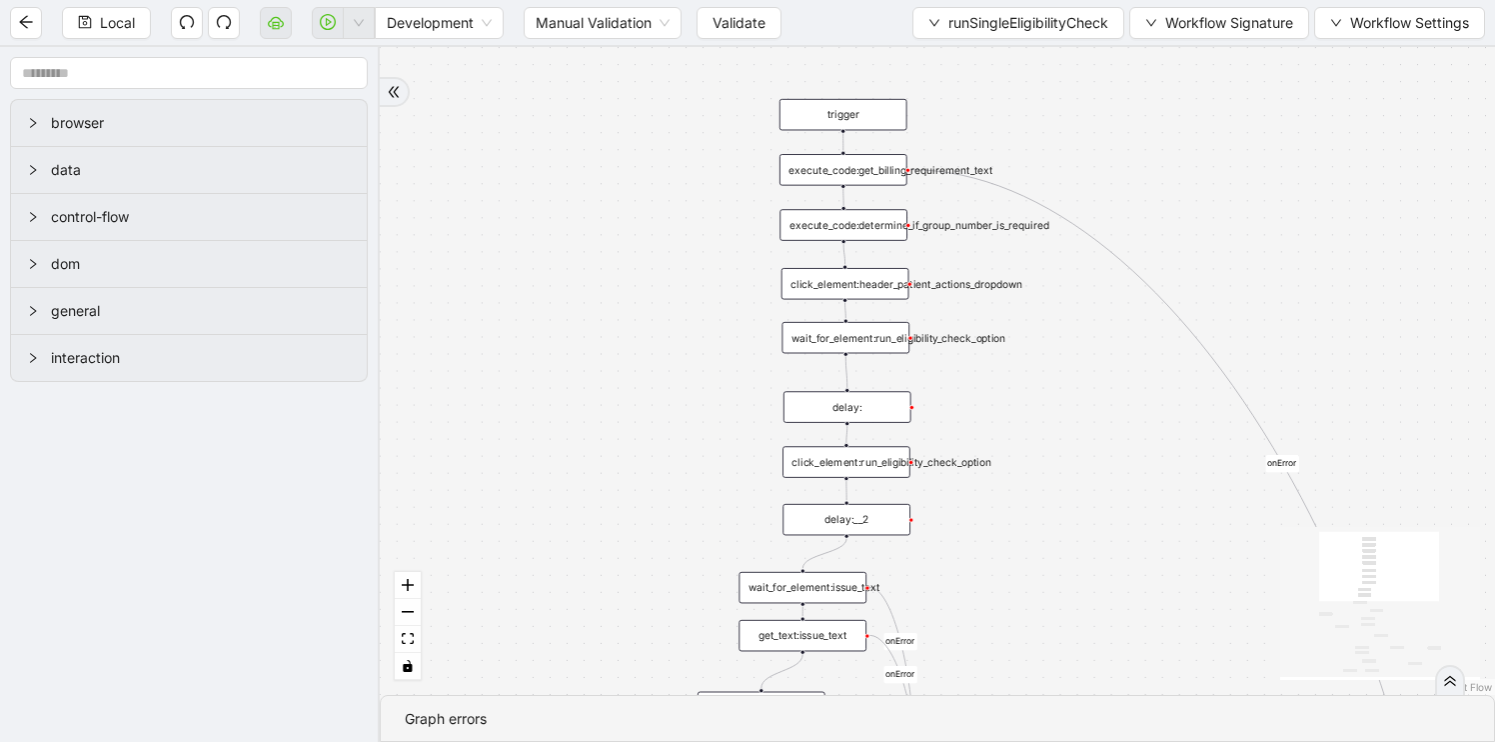
click at [818, 409] on div "delay:" at bounding box center [848, 406] width 128 height 31
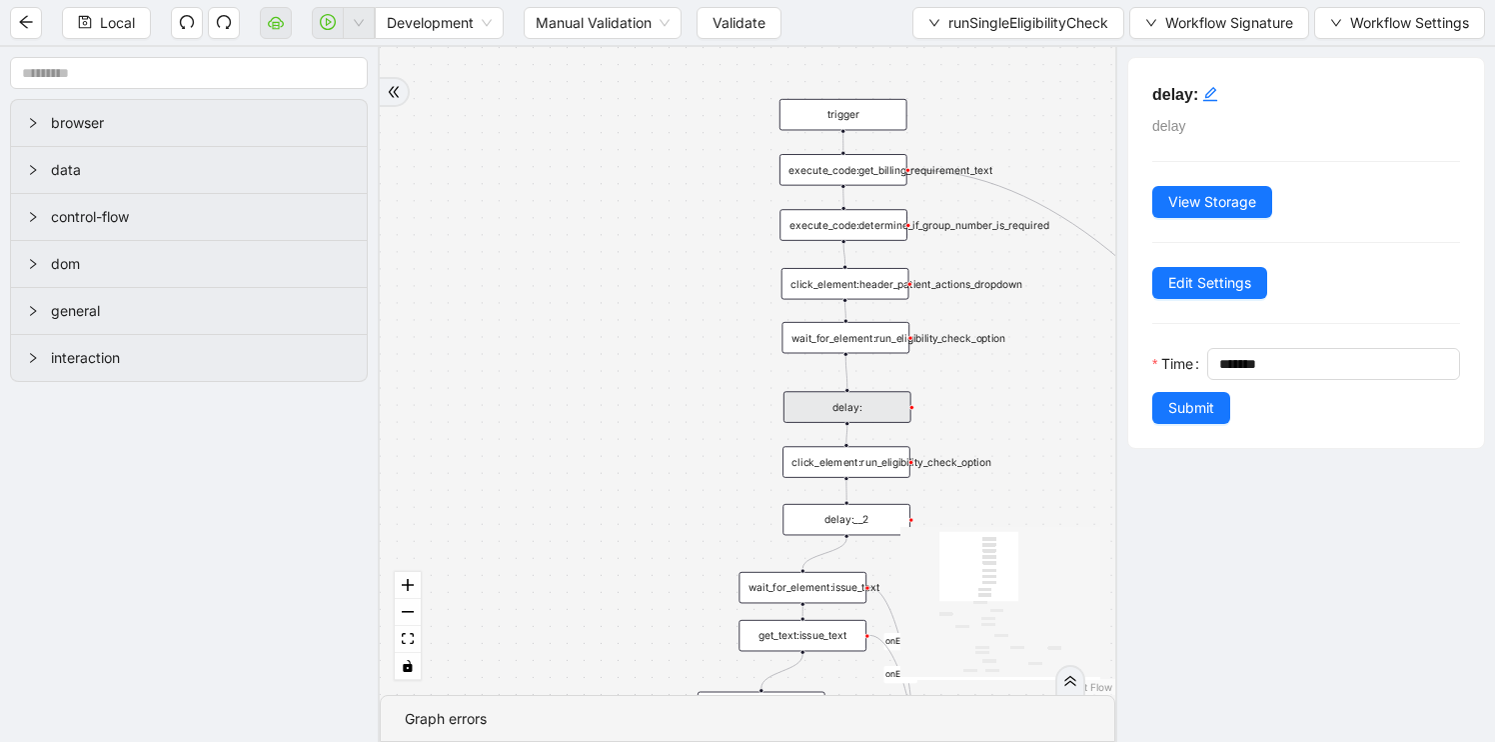
click at [585, 585] on div "fallback is_not_eligible group_number_is_required success fallback success fall…" at bounding box center [748, 371] width 736 height 648
click at [799, 527] on div "delay:__2" at bounding box center [846, 519] width 128 height 31
click at [658, 523] on div "fallback is_not_eligible group_number_is_required success fallback success fall…" at bounding box center [748, 371] width 736 height 648
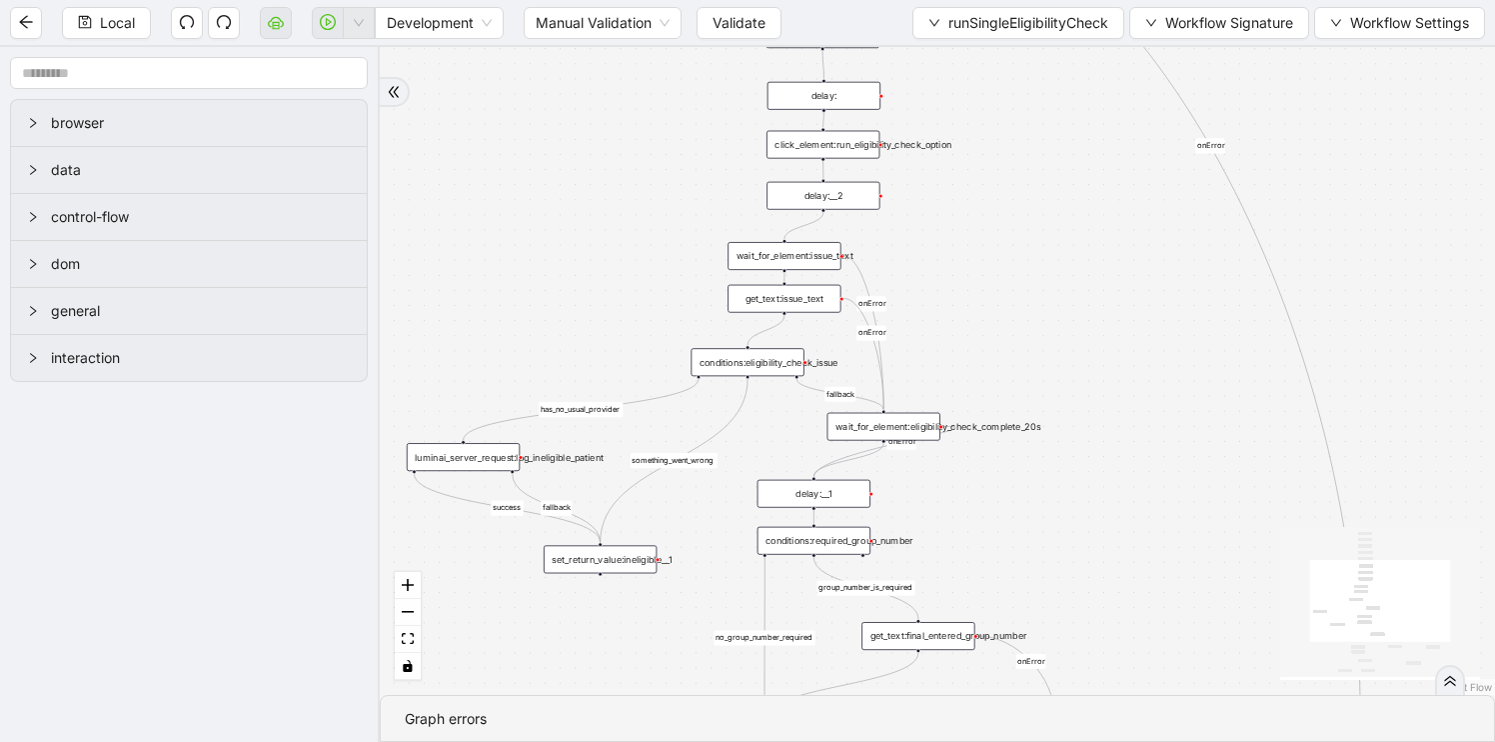
drag, startPoint x: 657, startPoint y: 520, endPoint x: 658, endPoint y: 118, distance: 401.8
click at [658, 118] on div "fallback is_not_eligible group_number_is_required success fallback success fall…" at bounding box center [937, 371] width 1115 height 648
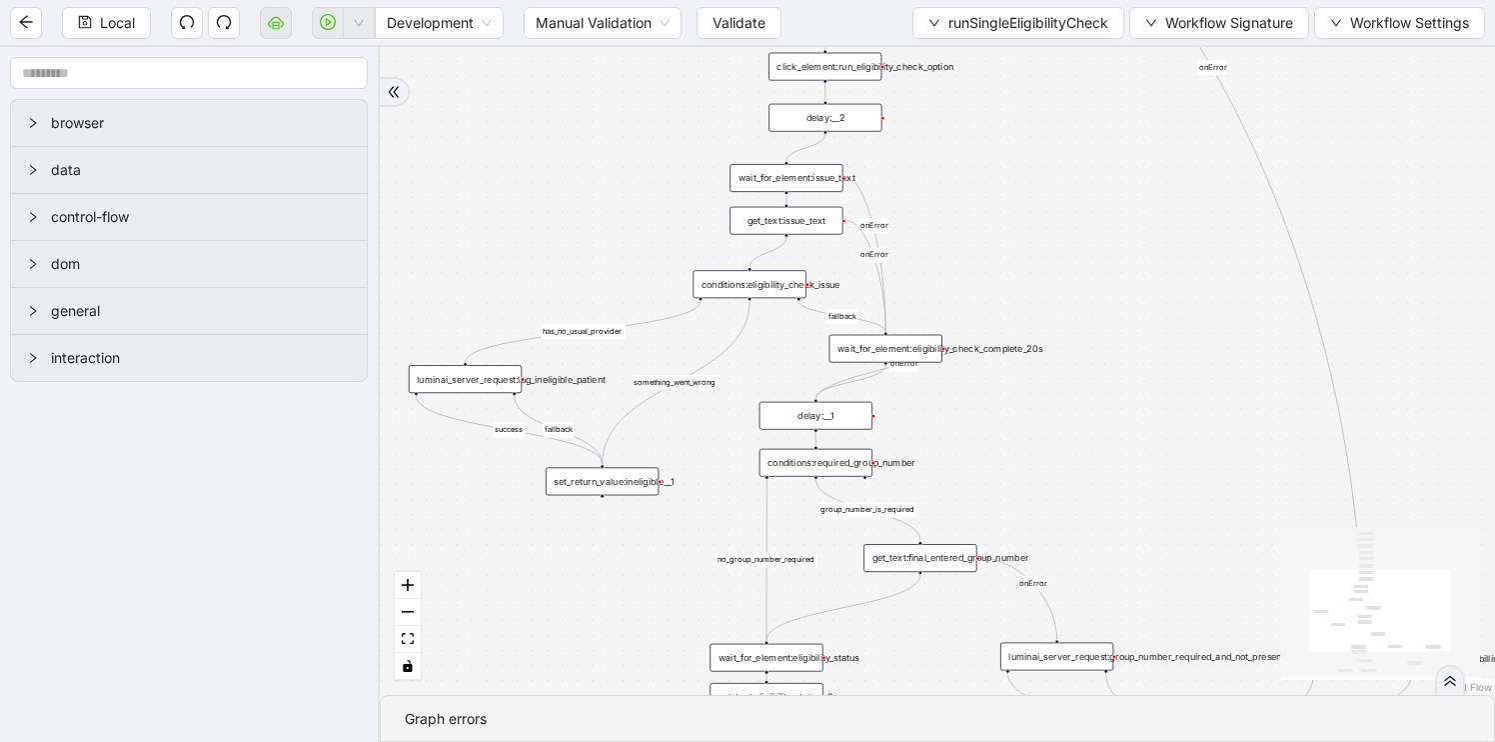
click at [783, 193] on div "fallback is_not_eligible group_number_is_required success fallback success fall…" at bounding box center [937, 371] width 1115 height 648
click at [783, 175] on div "wait_for_element:issue_text" at bounding box center [786, 178] width 113 height 28
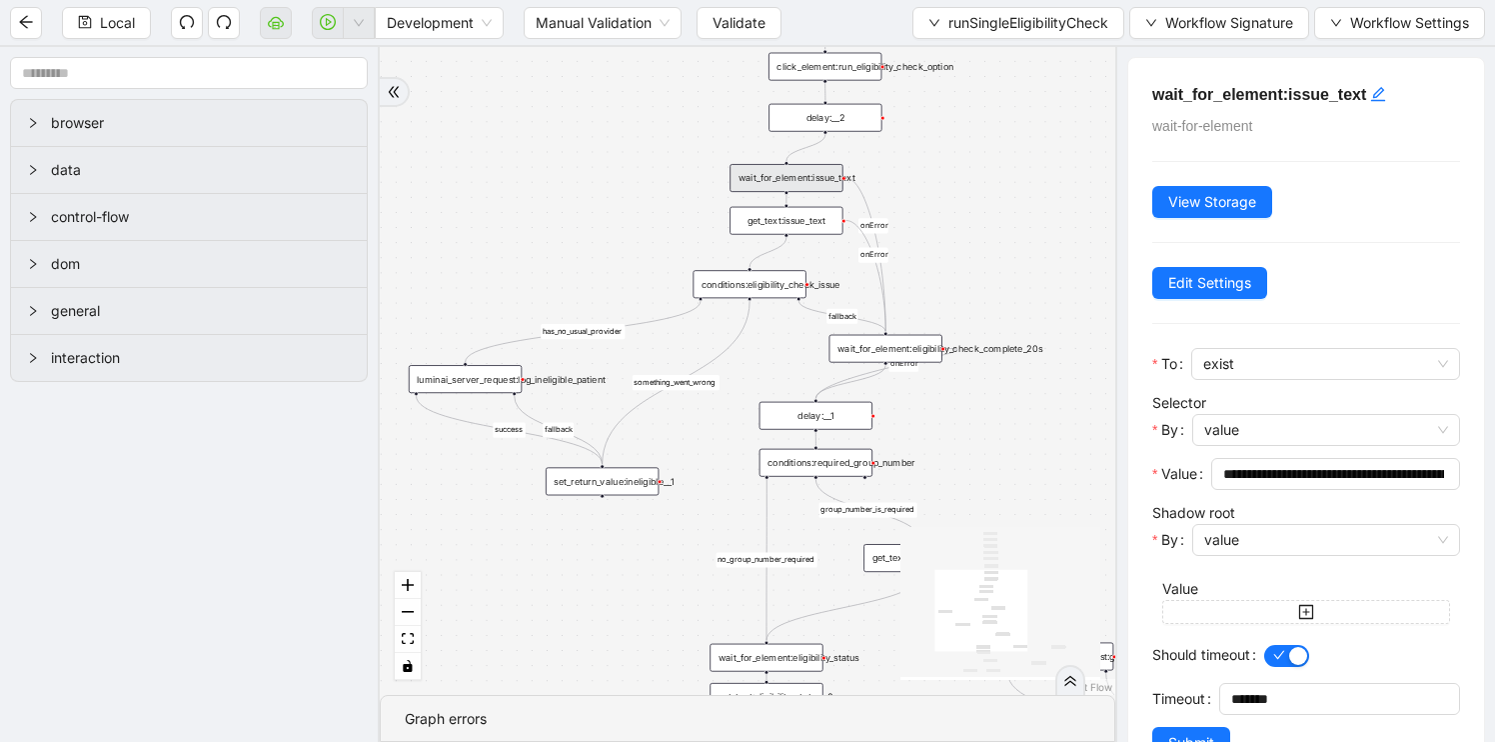
click at [798, 221] on div "get_text:issue_text" at bounding box center [786, 221] width 113 height 28
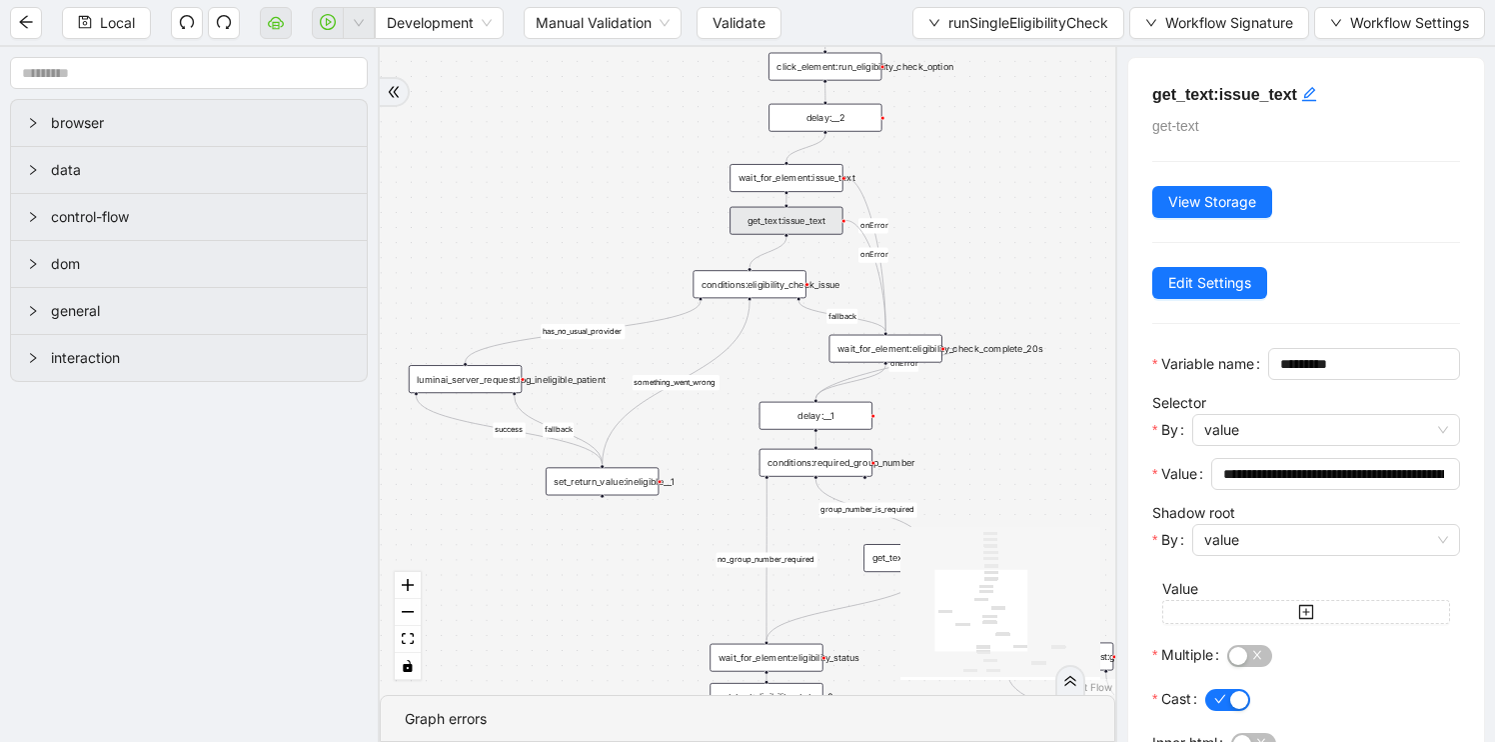
scroll to position [137, 0]
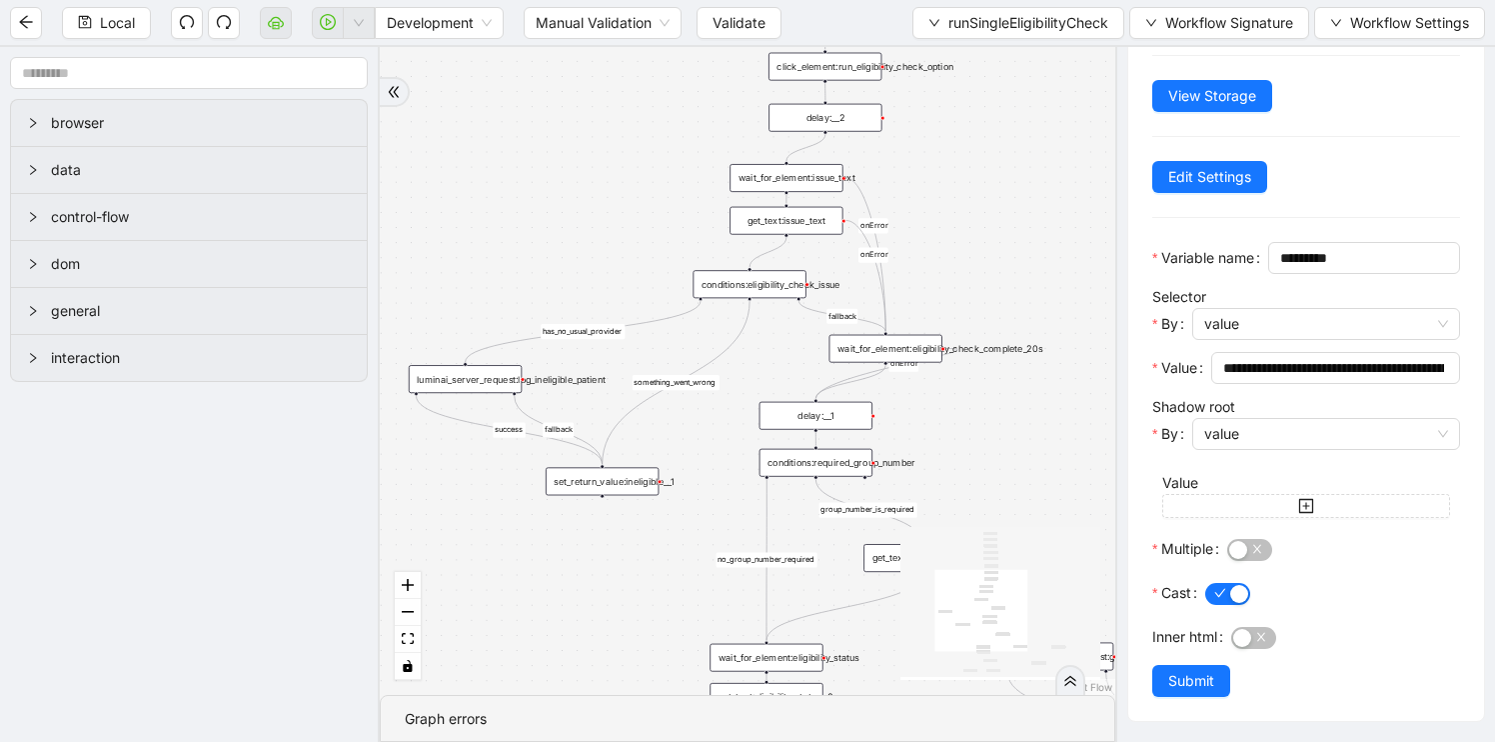
click at [745, 287] on div "conditions:eligibility_check_issue" at bounding box center [749, 284] width 113 height 28
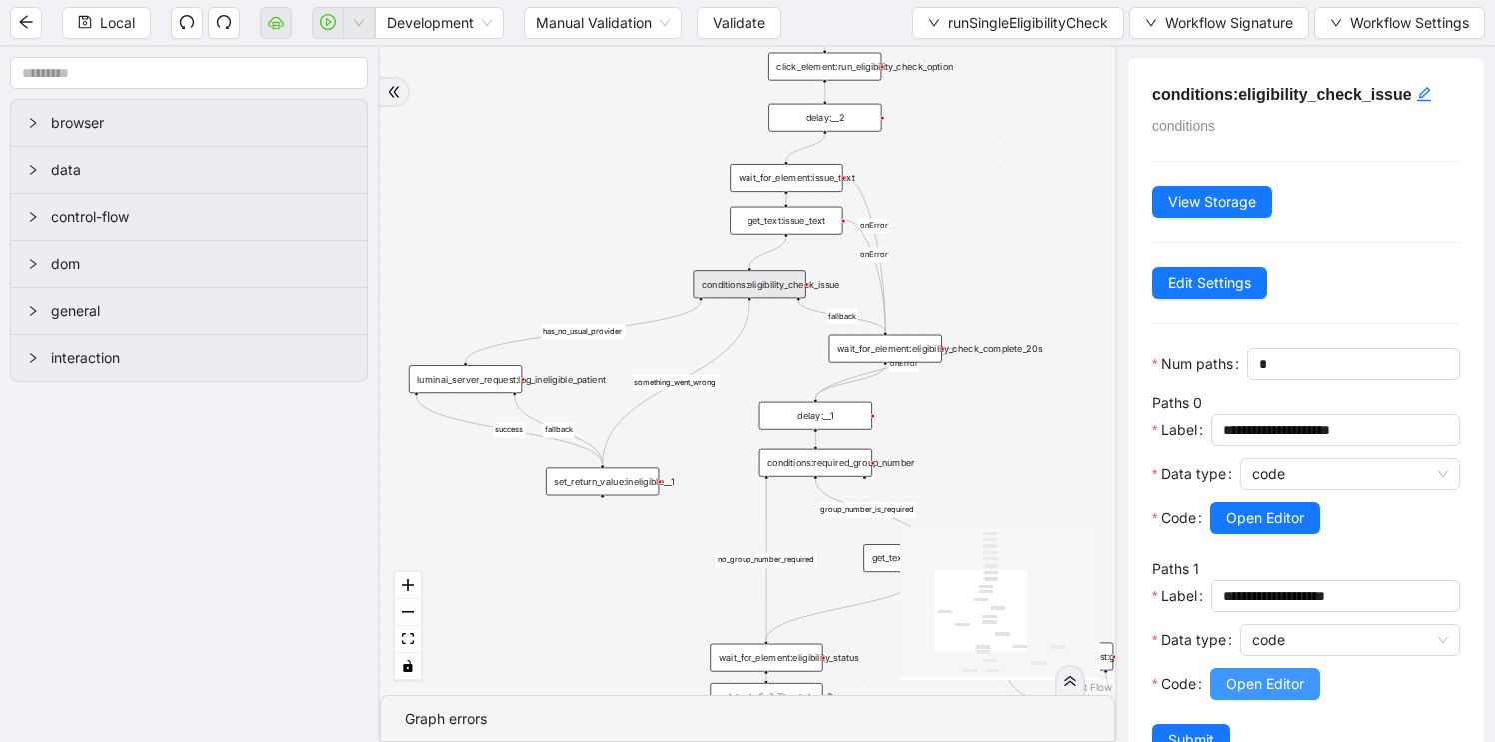
click at [1276, 687] on span "Open Editor" at bounding box center [1265, 684] width 78 height 22
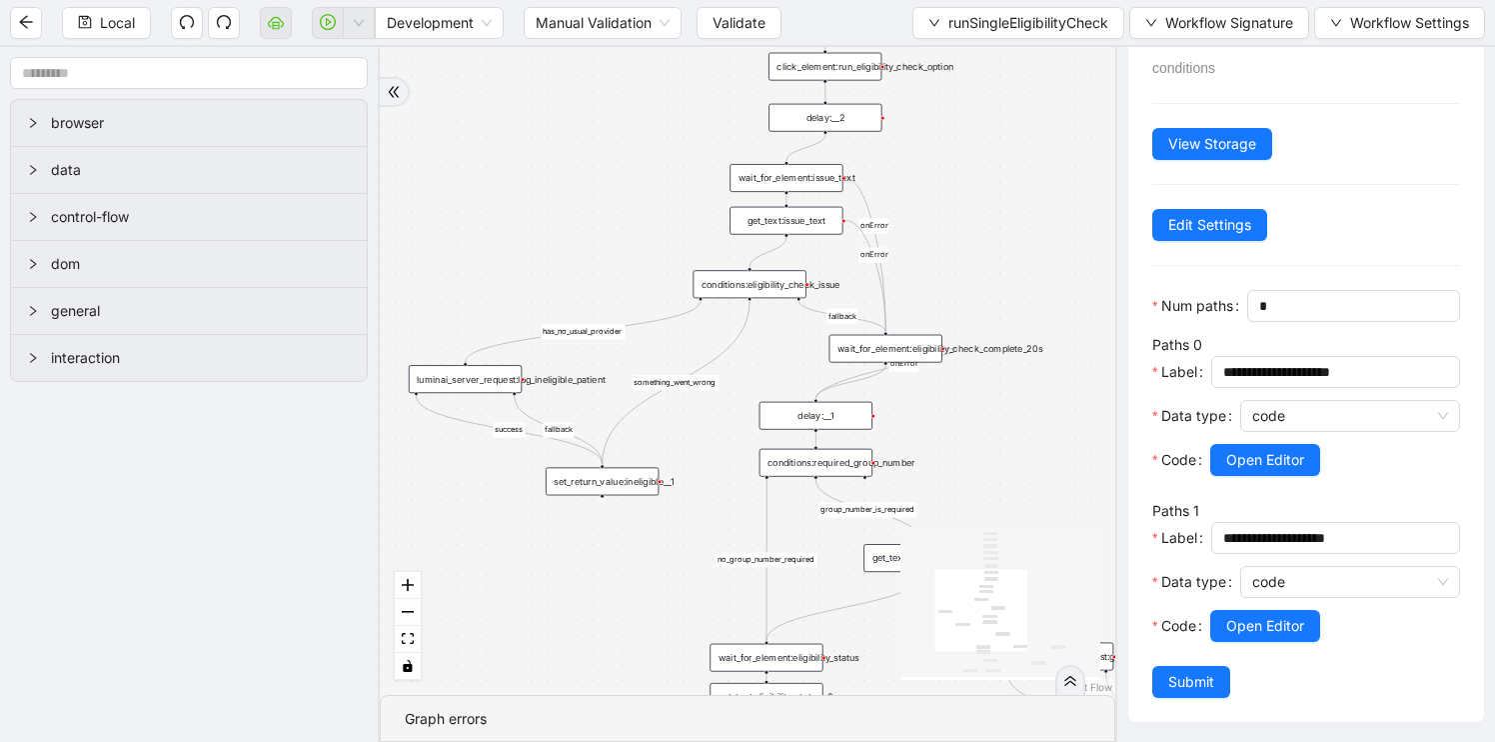
click at [470, 387] on div "luminai_server_request:log_ineligible_patient" at bounding box center [465, 379] width 113 height 28
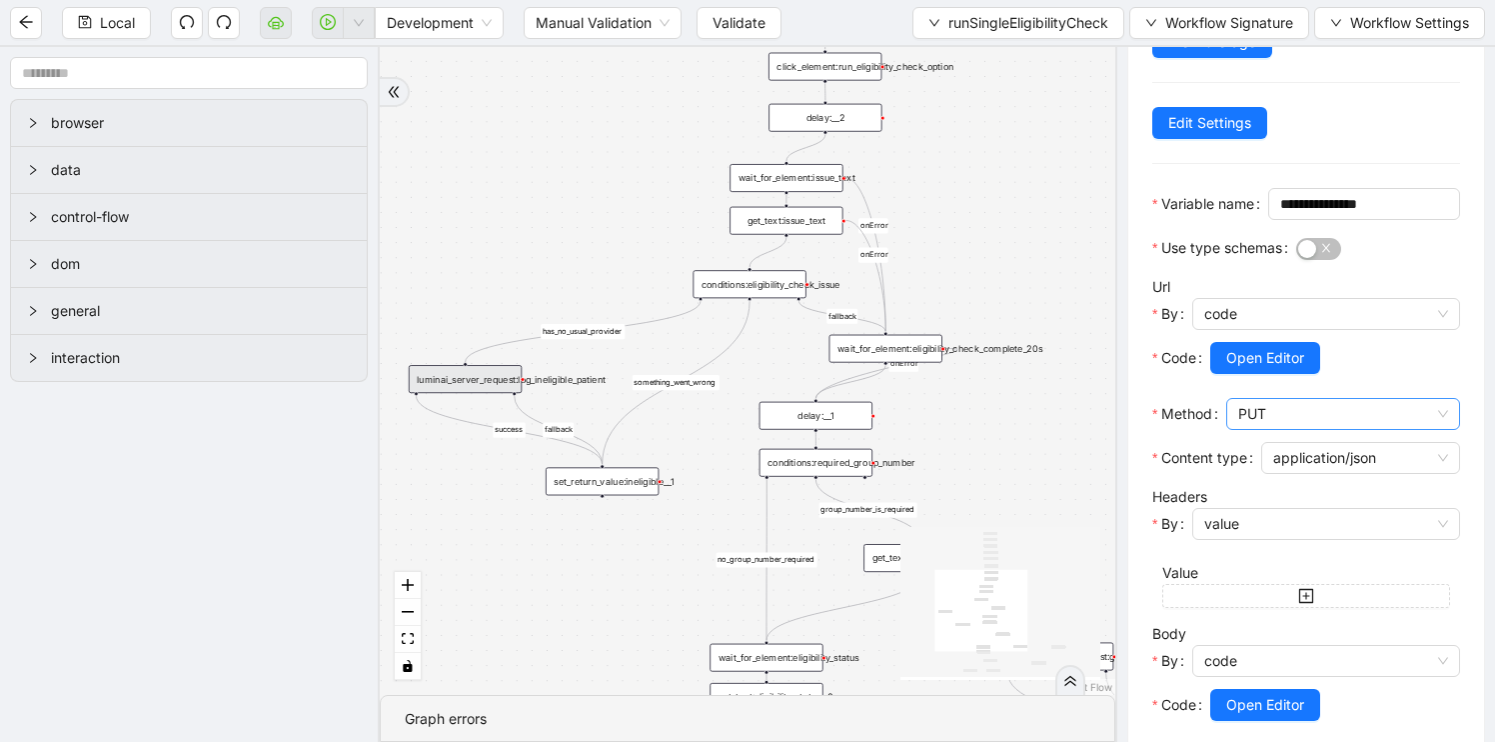
scroll to position [339, 0]
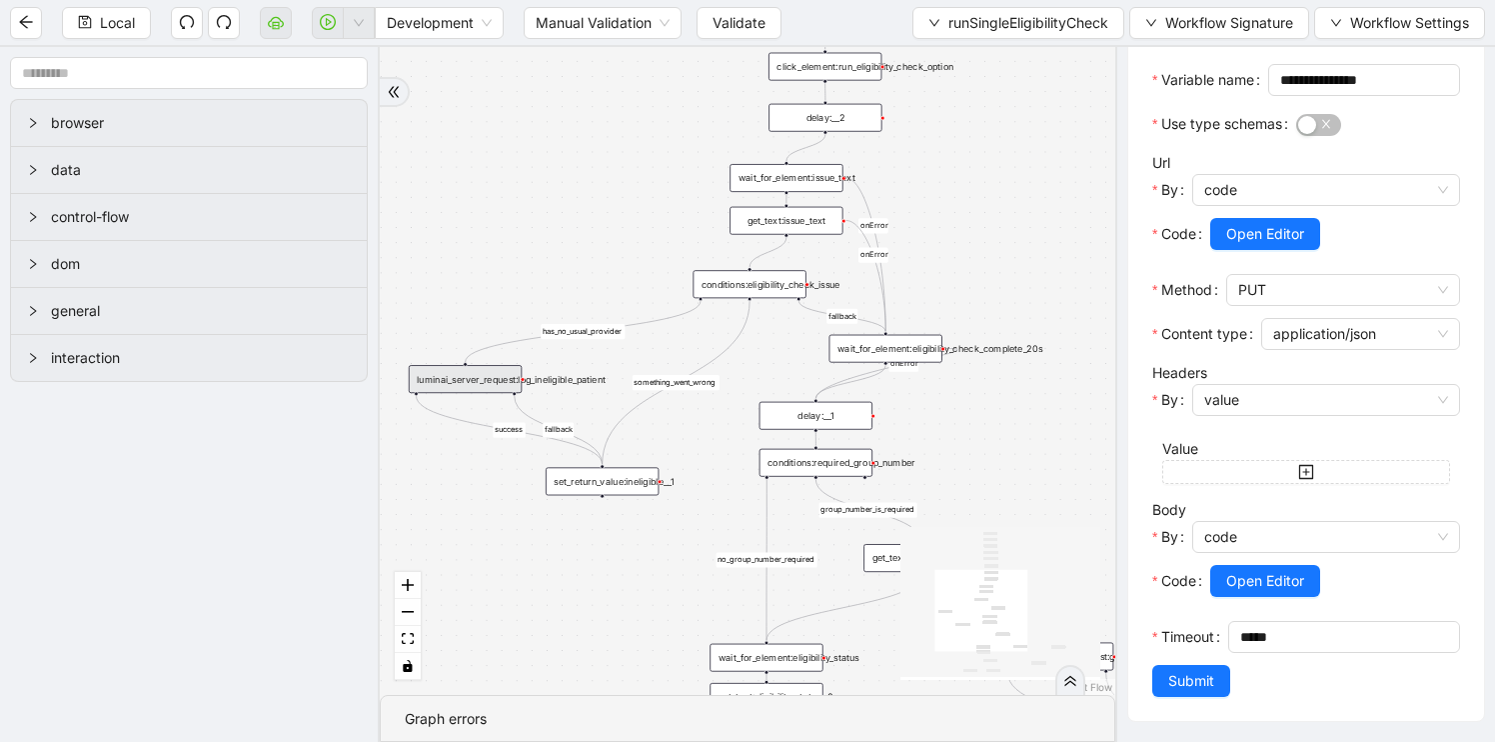
click at [623, 495] on div "fallback is_not_eligible group_number_is_required success fallback success fall…" at bounding box center [748, 371] width 736 height 648
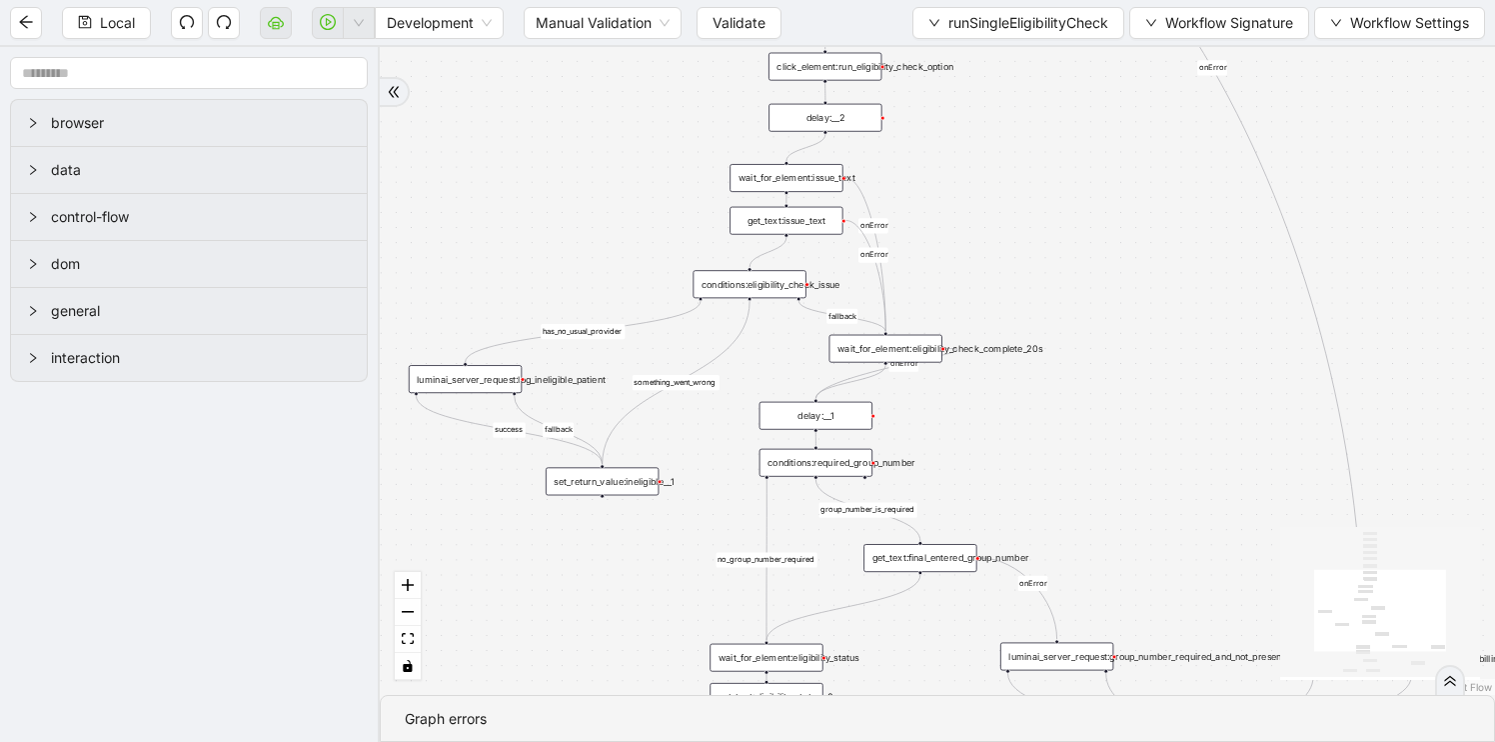
scroll to position [0, 0]
click at [621, 491] on div "set_return_value:ineligible__1" at bounding box center [602, 481] width 113 height 28
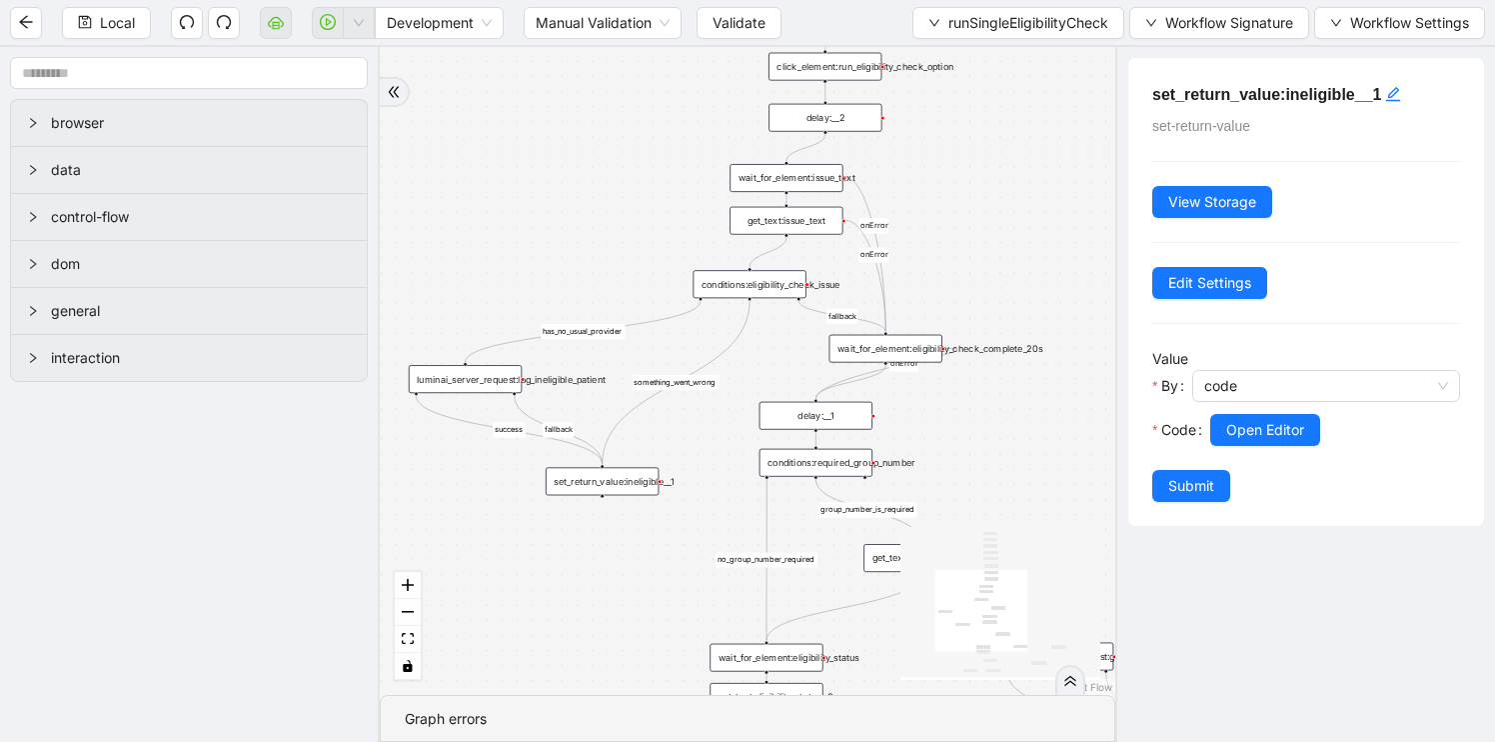
click at [801, 417] on div "delay:__1" at bounding box center [816, 416] width 113 height 28
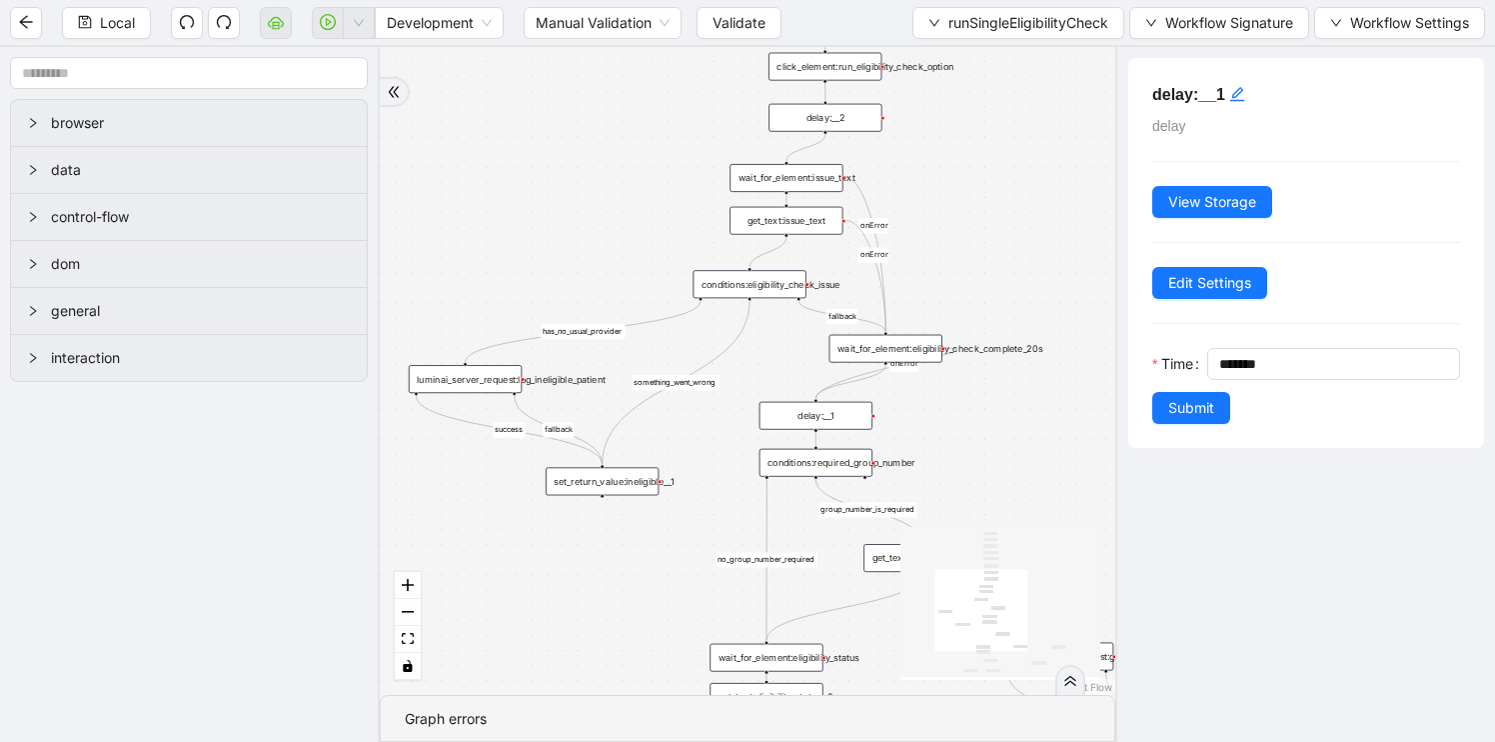
click at [917, 354] on div "wait_for_element:eligibility_check_complete_20s" at bounding box center [886, 349] width 113 height 28
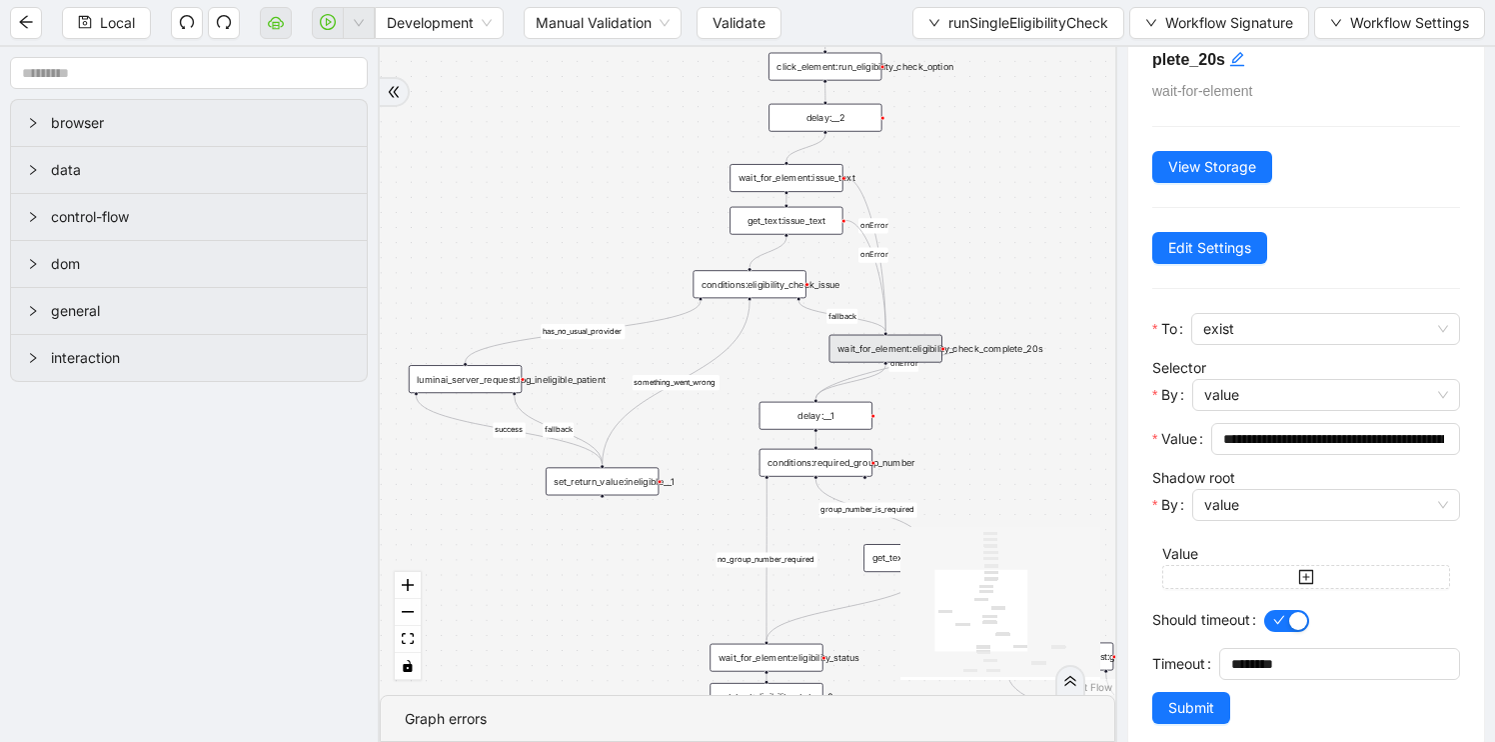
scroll to position [85, 0]
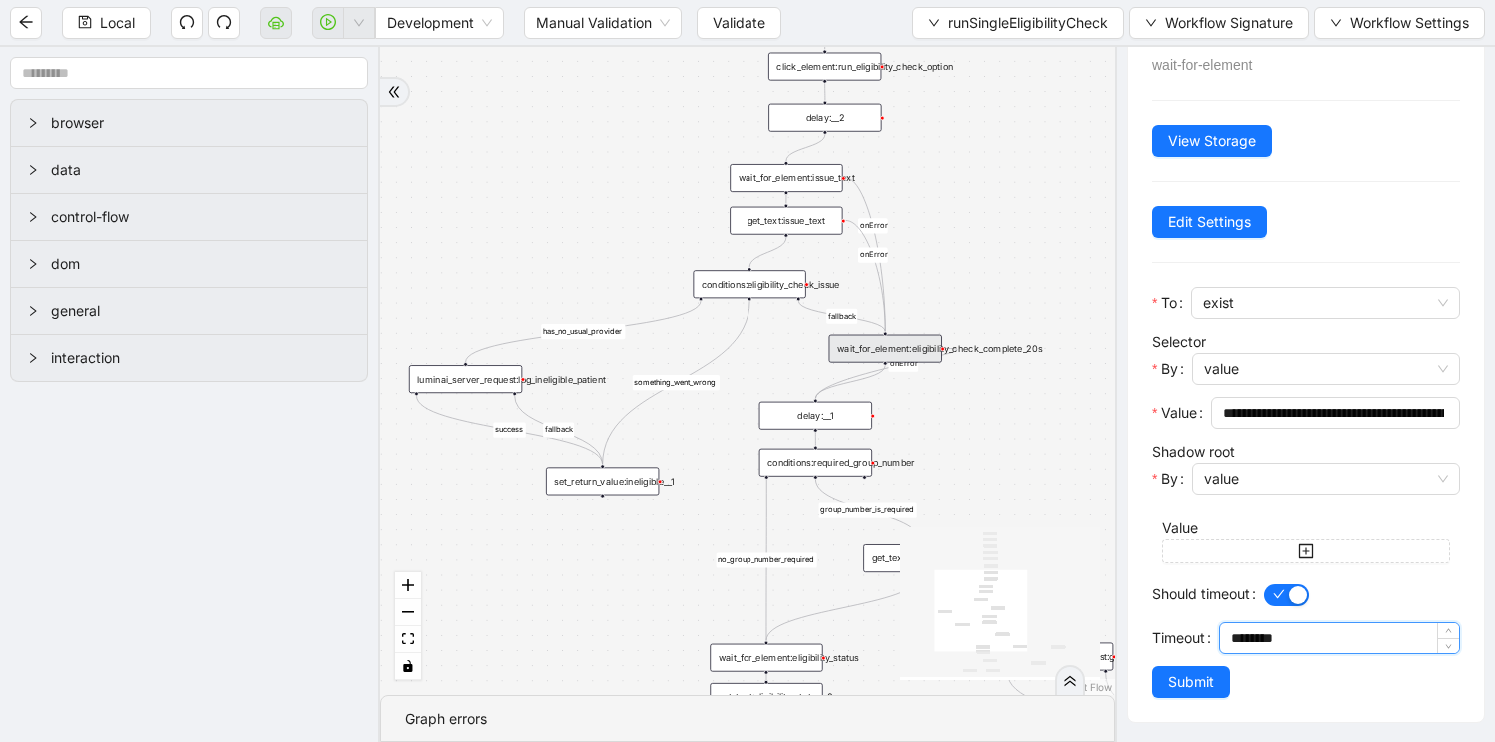
click at [1234, 638] on input "********" at bounding box center [1345, 638] width 228 height 30
type input "********"
click at [1031, 454] on div "fallback is_not_eligible group_number_is_required success fallback success fall…" at bounding box center [748, 371] width 736 height 648
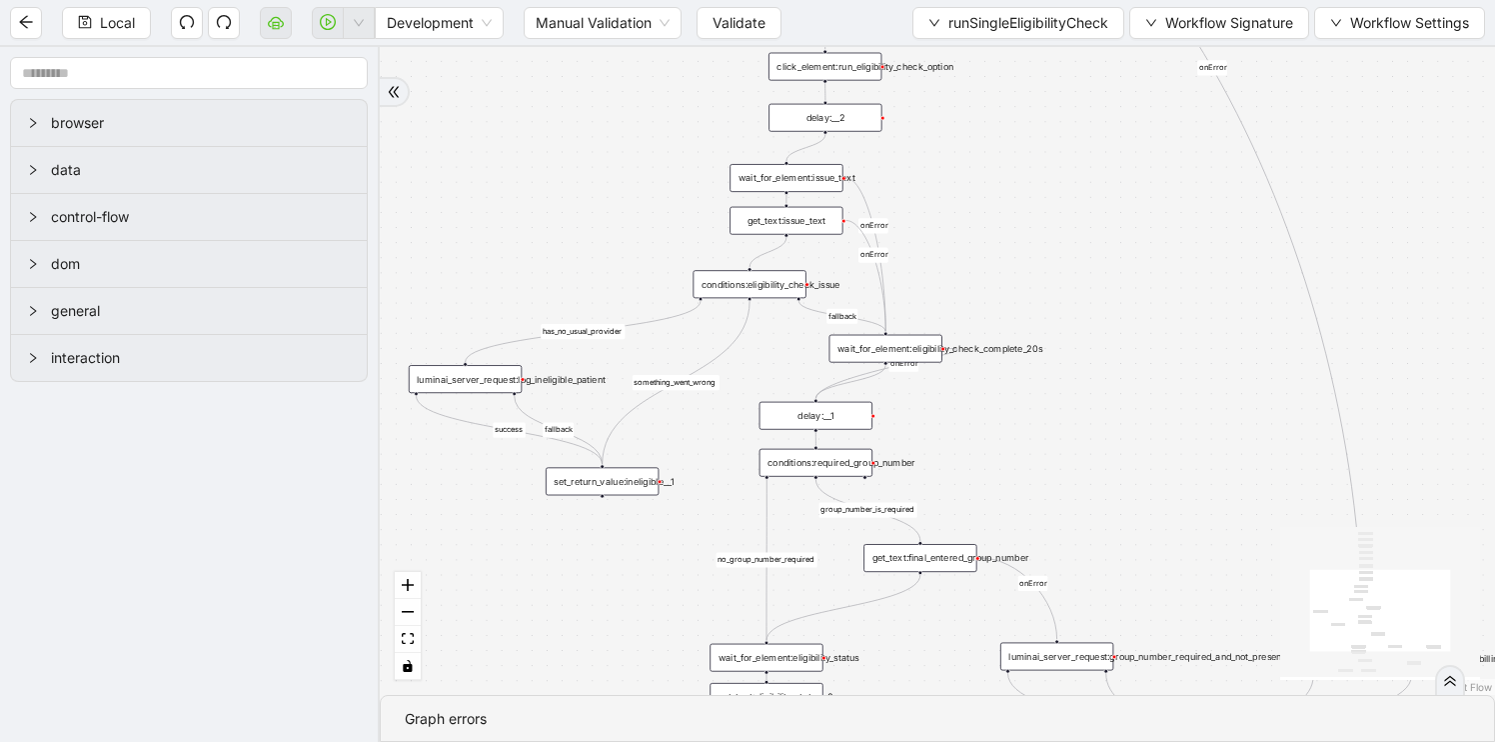
click at [788, 407] on div "delay:__1" at bounding box center [816, 416] width 113 height 28
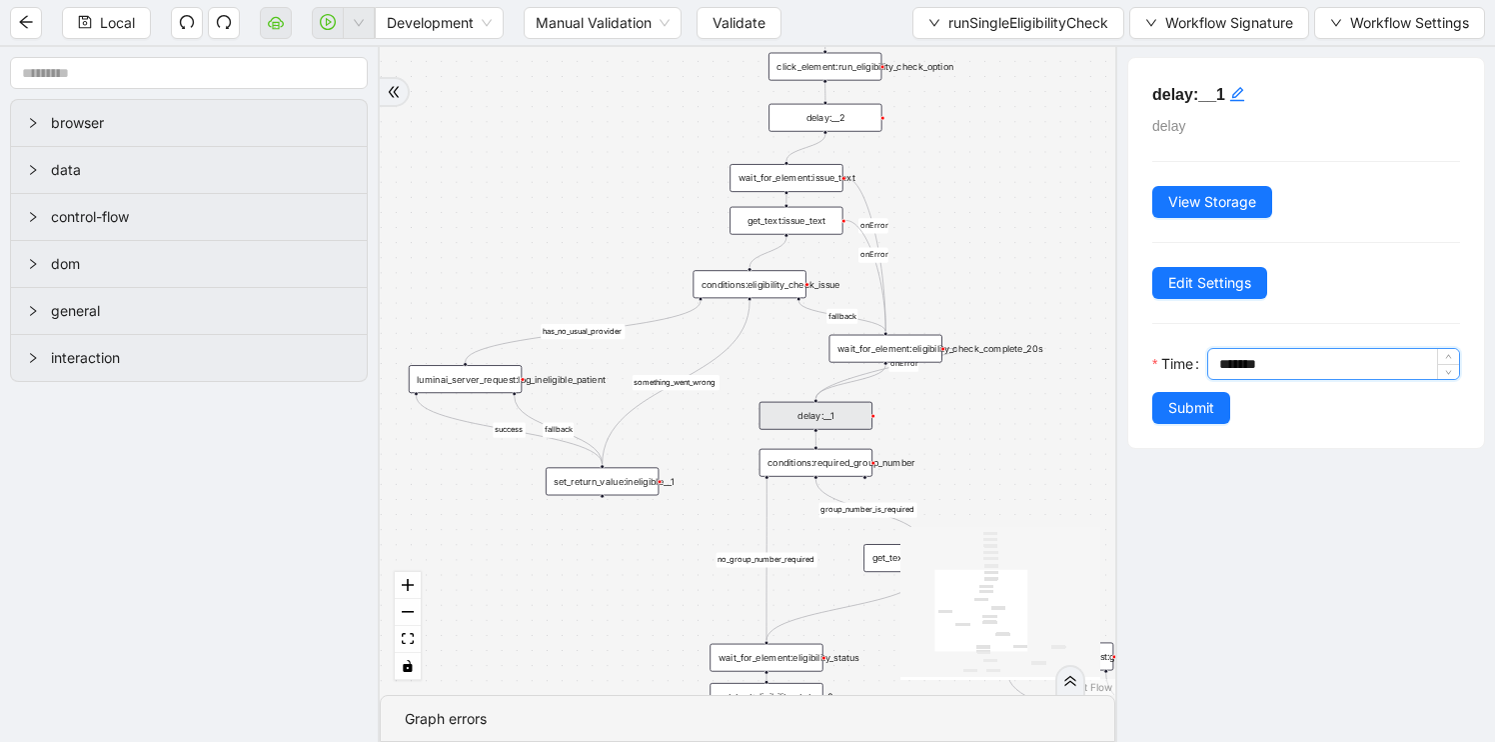
click at [1220, 359] on input "*******" at bounding box center [1339, 364] width 240 height 30
type input "*******"
click at [791, 480] on div "fallback is_not_eligible group_number_is_required success fallback success fall…" at bounding box center [748, 371] width 736 height 648
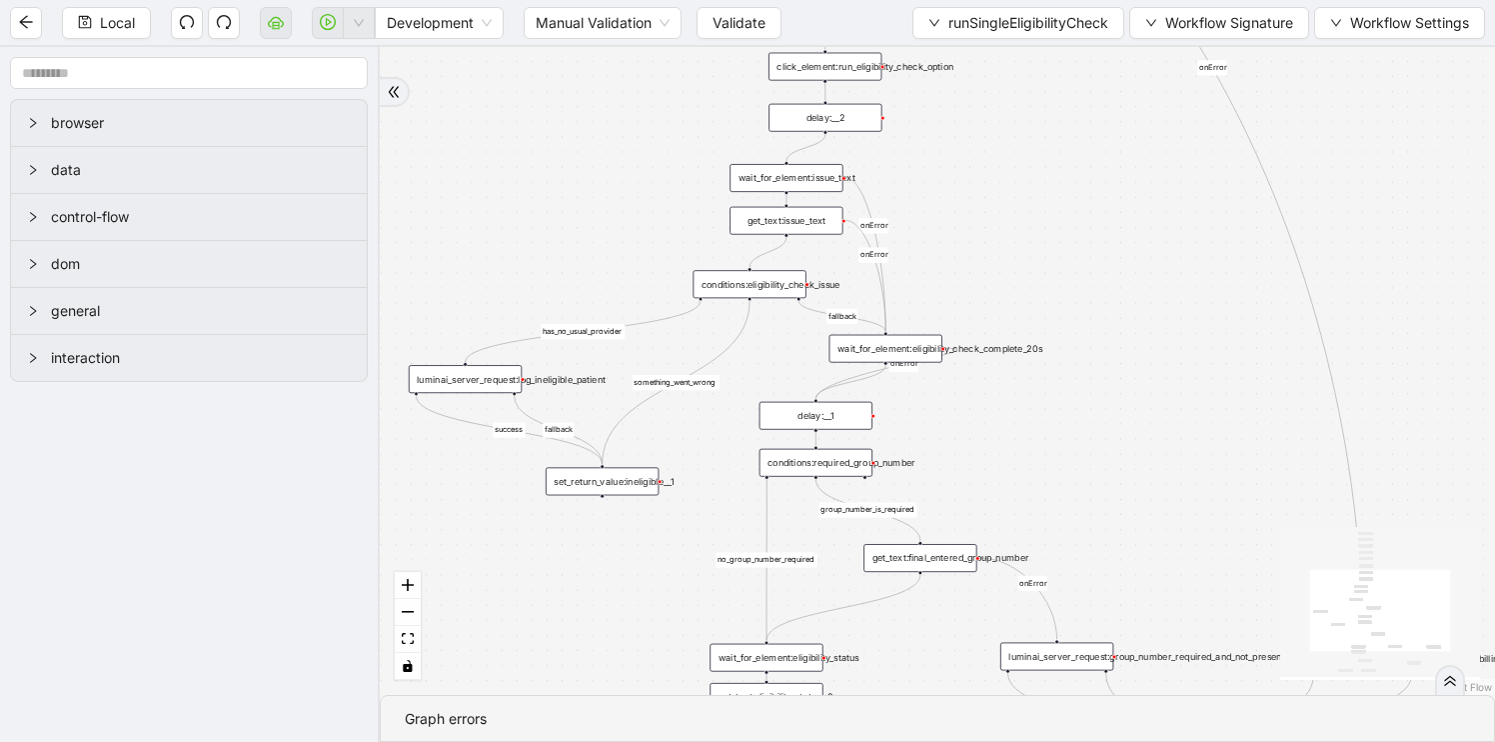
click at [781, 468] on div "conditions:required_group_number" at bounding box center [816, 463] width 113 height 28
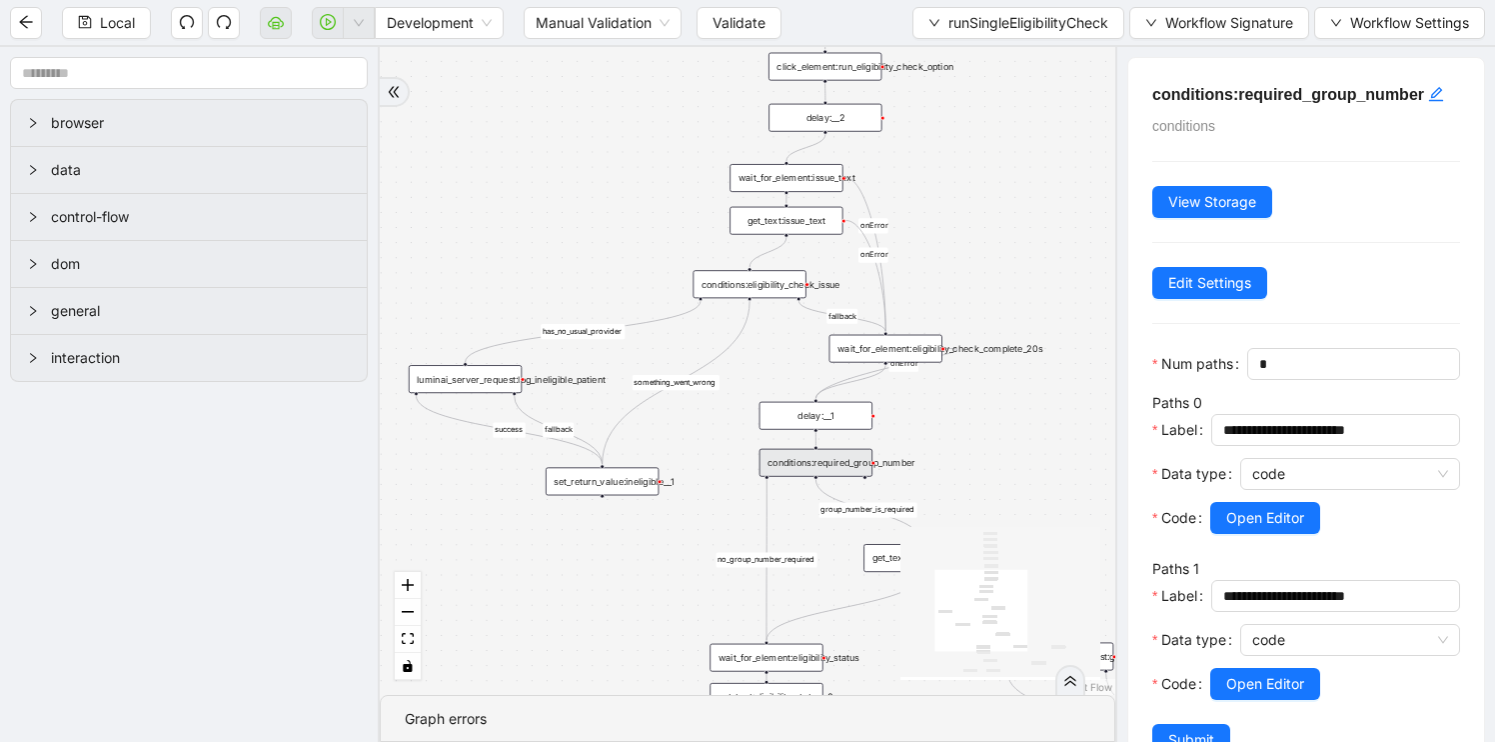
scroll to position [58, 0]
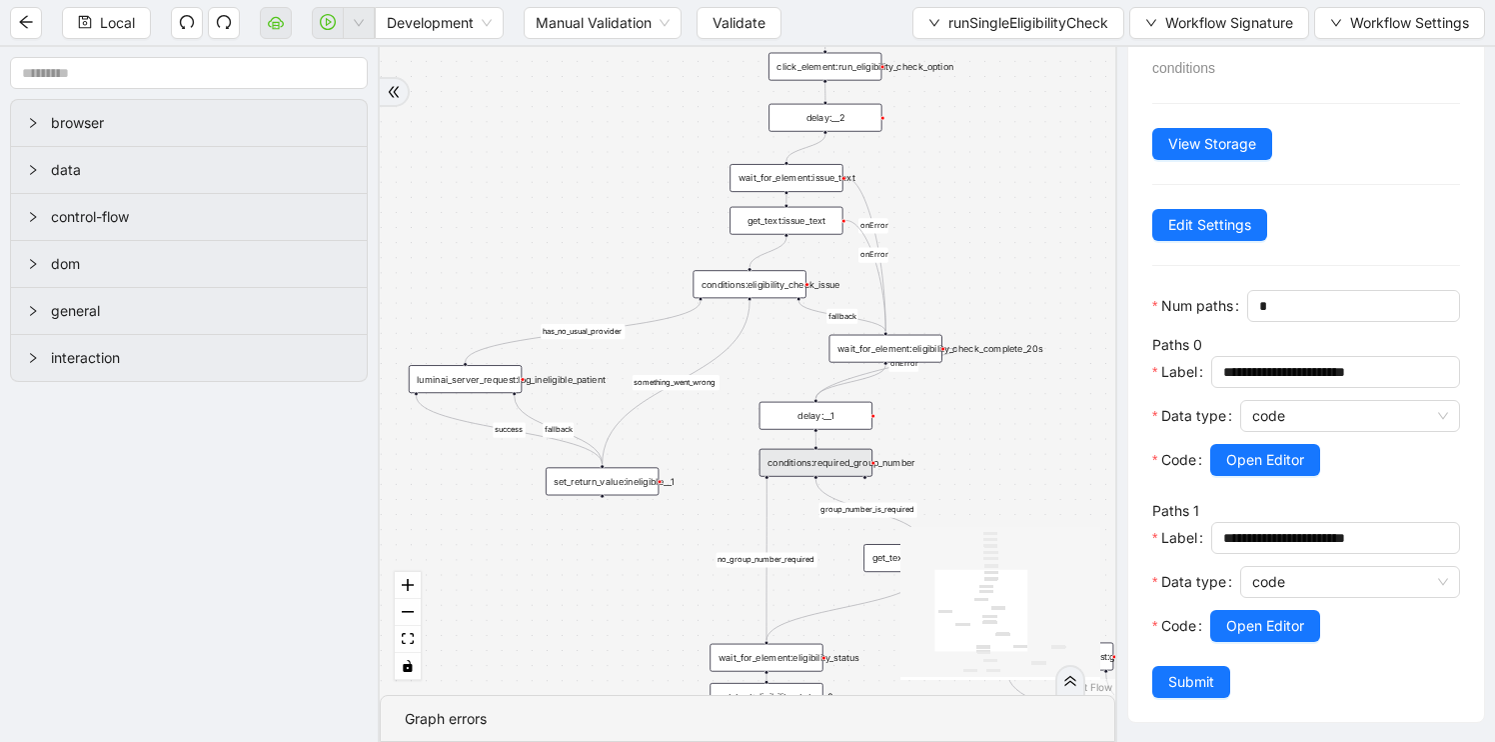
click at [921, 396] on div "fallback is_not_eligible group_number_is_required success fallback success fall…" at bounding box center [748, 371] width 736 height 648
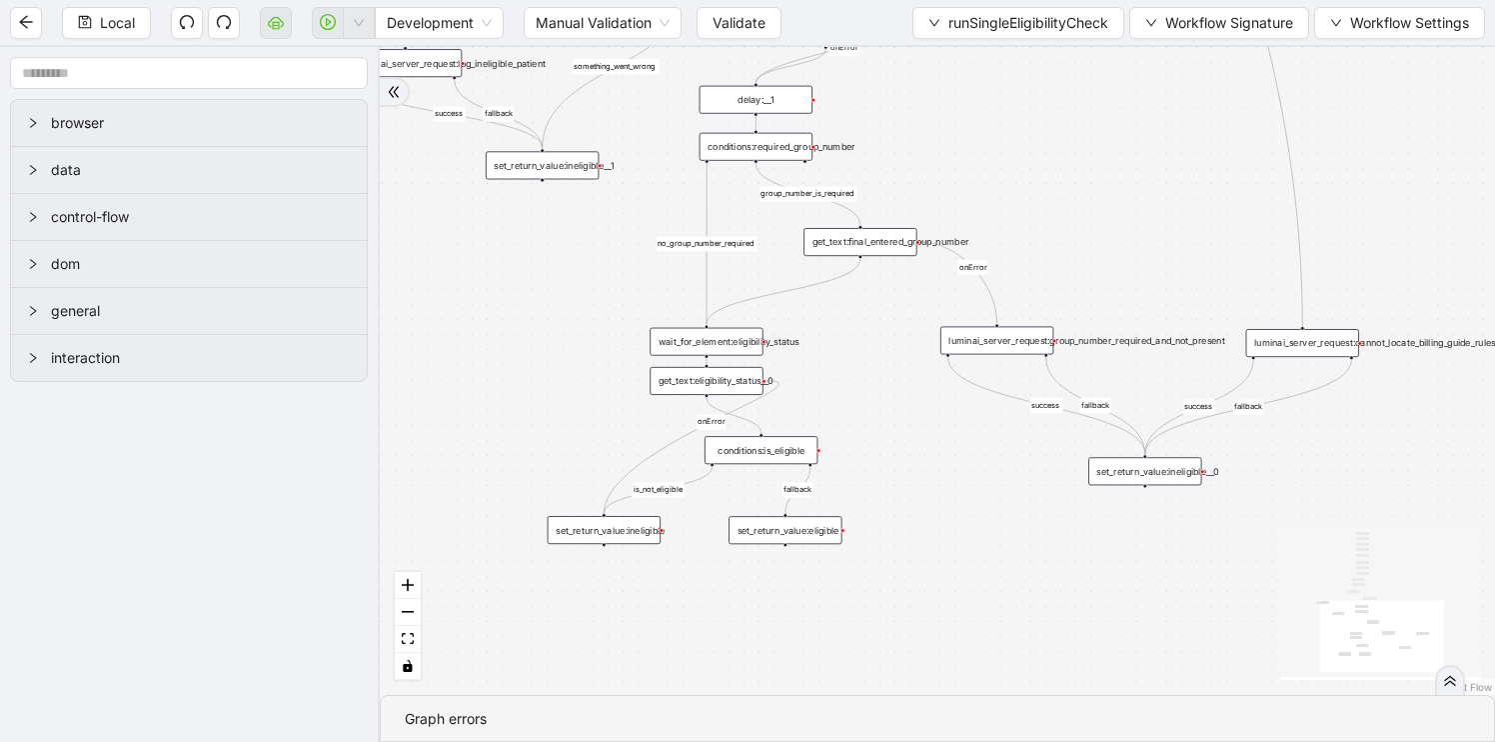
drag, startPoint x: 936, startPoint y: 407, endPoint x: 876, endPoint y: 91, distance: 321.5
click at [876, 91] on div "fallback is_not_eligible group_number_is_required success fallback success fall…" at bounding box center [937, 371] width 1115 height 648
click at [723, 341] on div "wait_for_element:eligibility_status" at bounding box center [706, 342] width 113 height 28
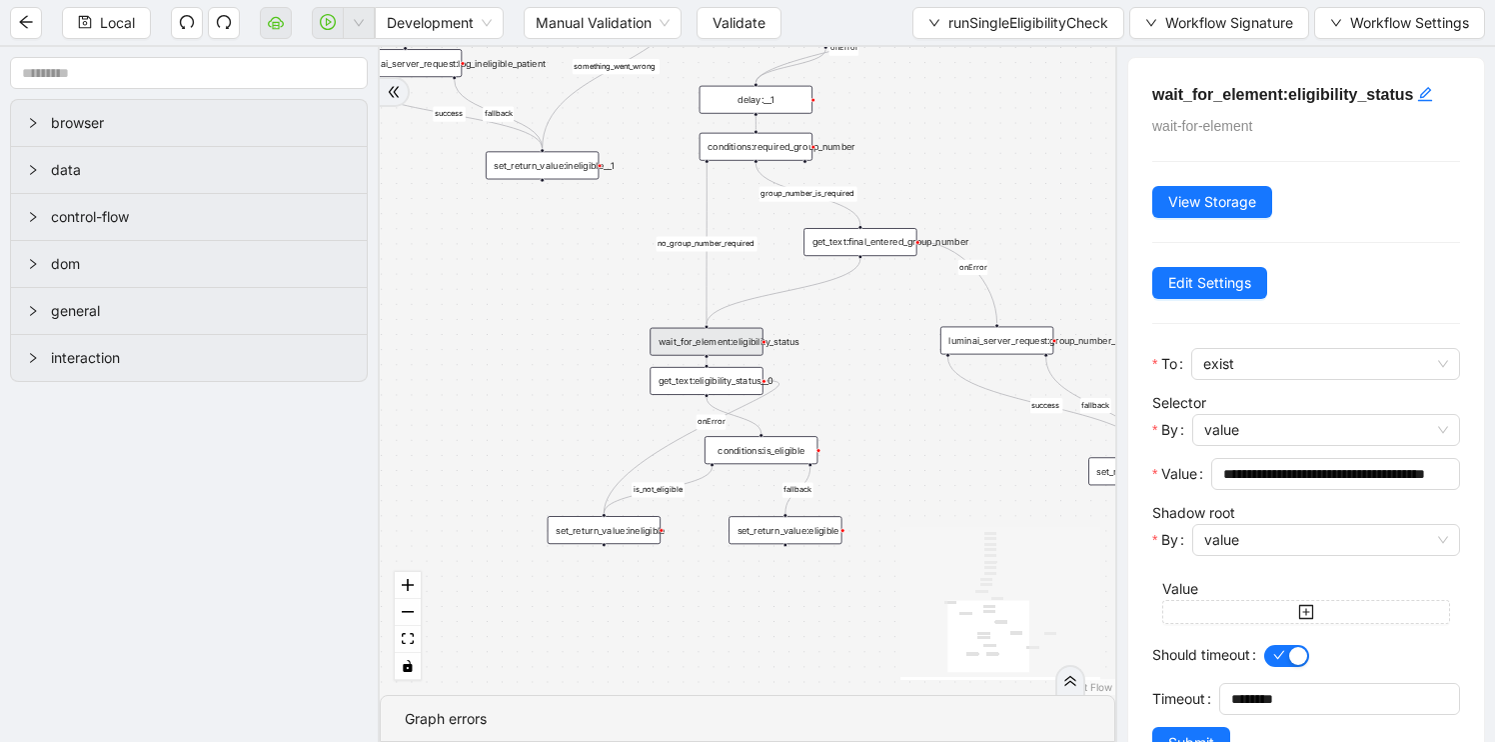
scroll to position [61, 0]
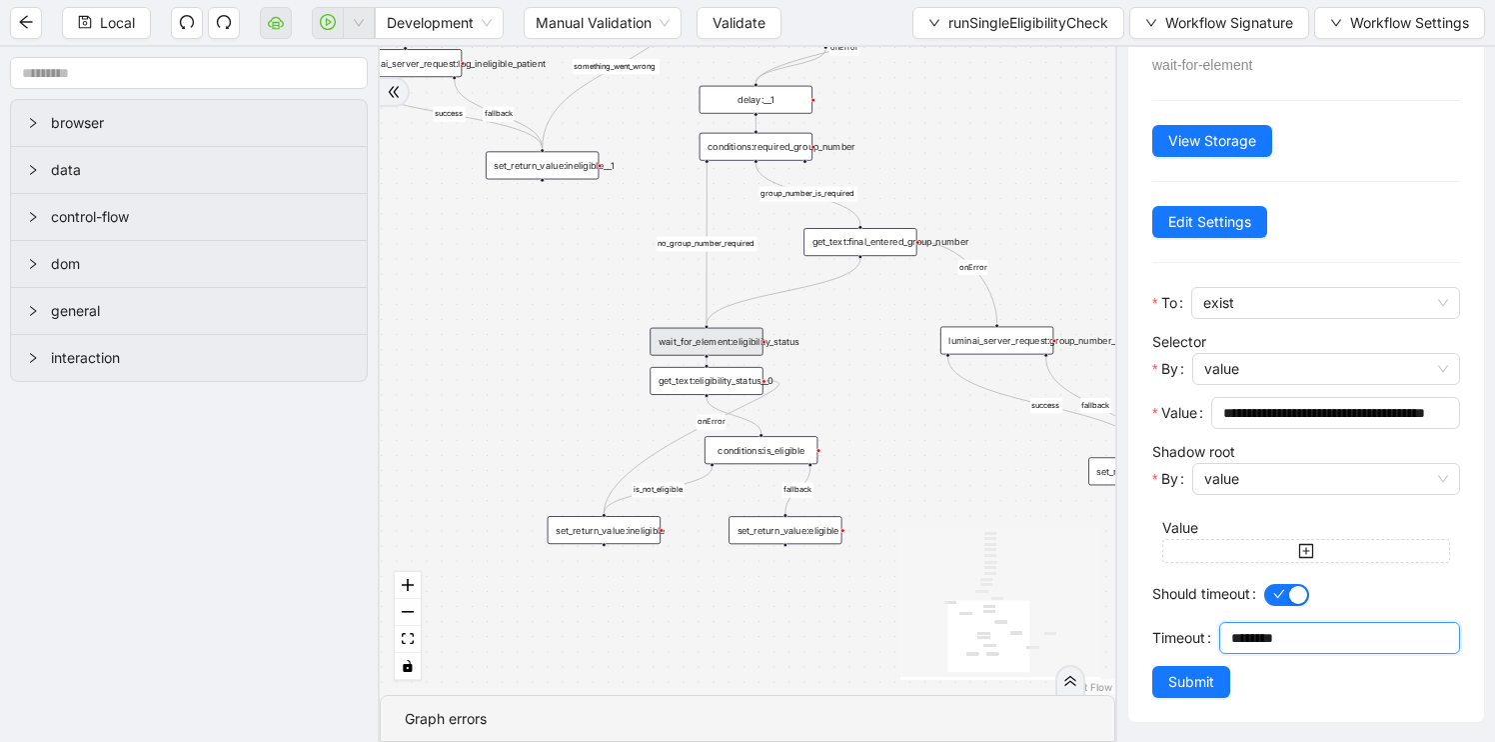
drag, startPoint x: 1245, startPoint y: 638, endPoint x: 1179, endPoint y: 638, distance: 66.0
click at [1179, 638] on div "Timeout ********" at bounding box center [1306, 644] width 308 height 44
type input "********"
click at [683, 382] on div "get_text:eligibility_status__0" at bounding box center [706, 381] width 113 height 28
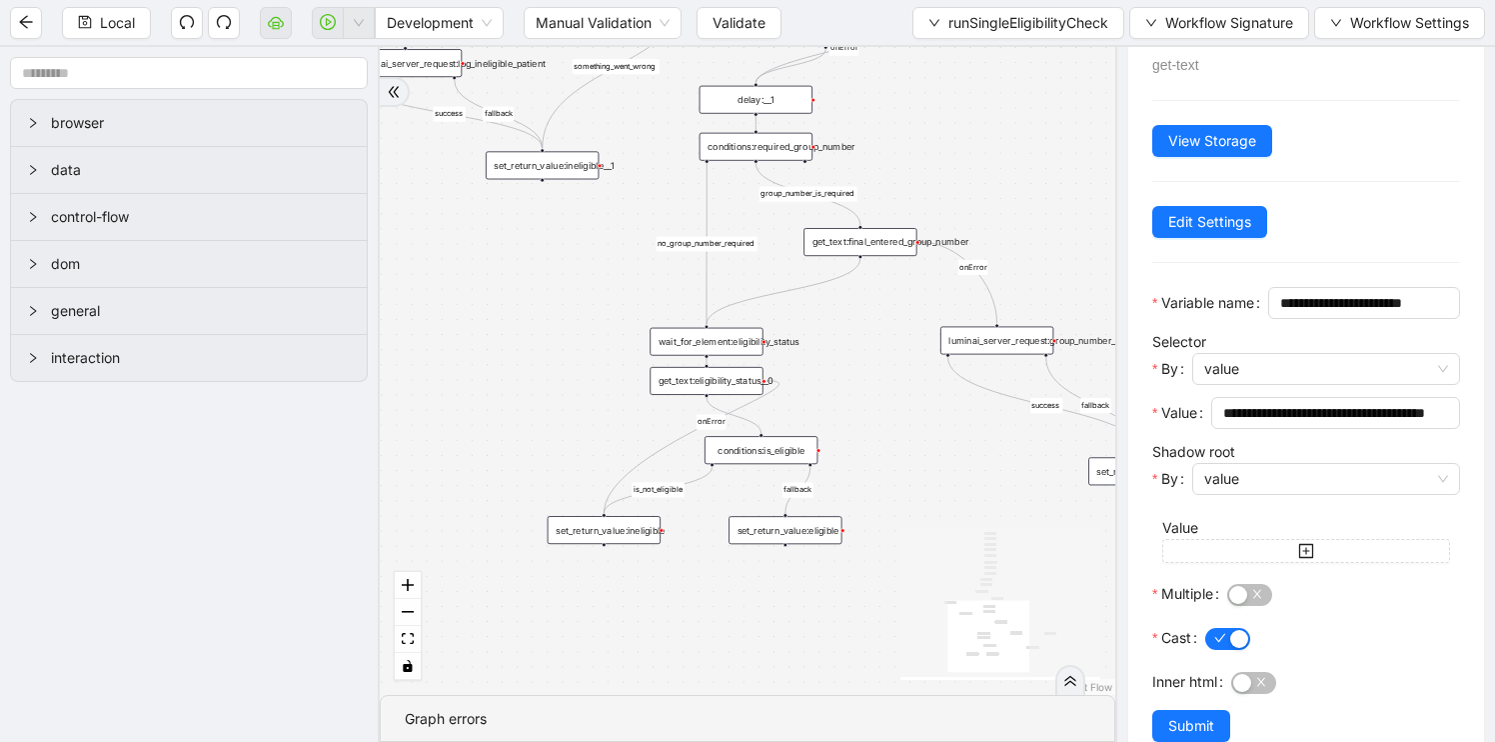
click at [769, 446] on div "conditions:is_eligible" at bounding box center [761, 450] width 113 height 28
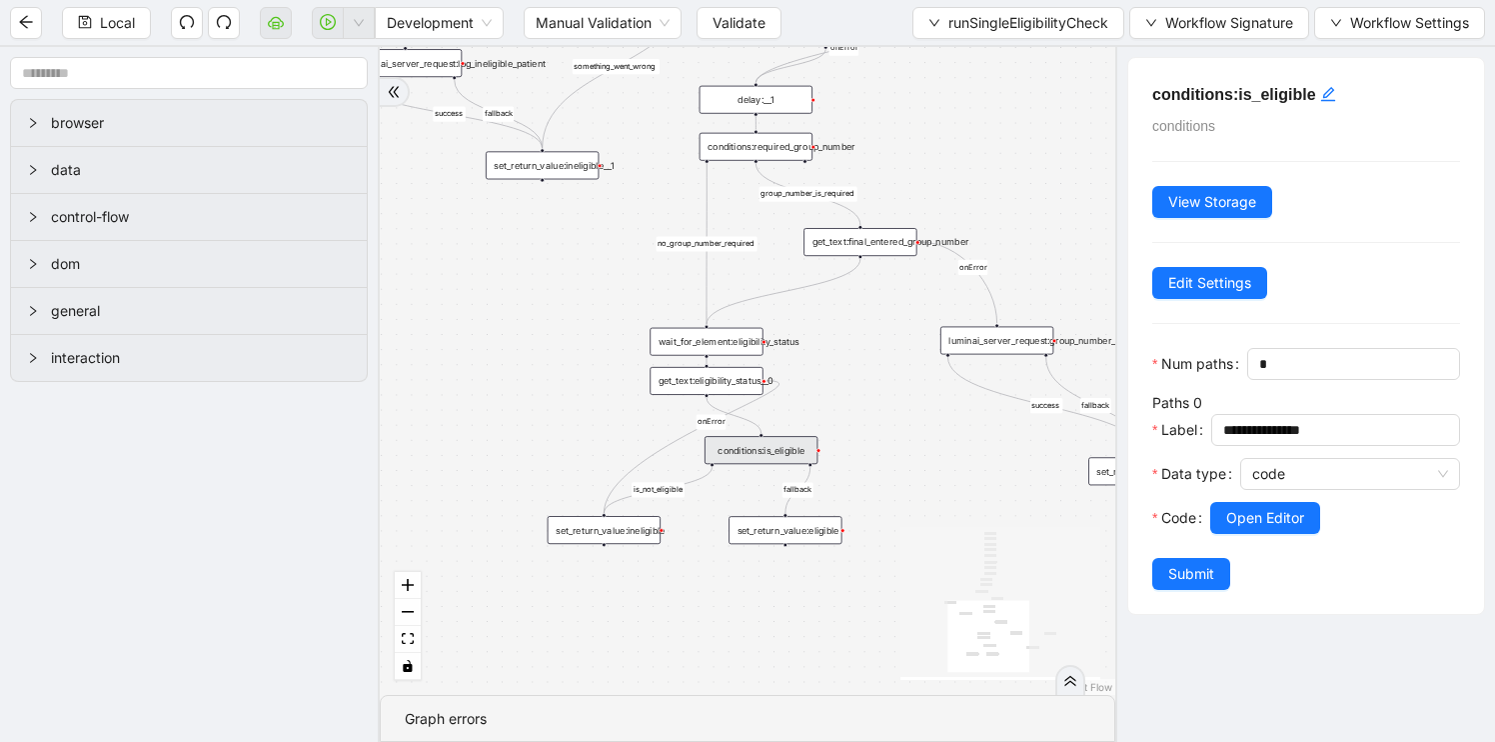
click at [744, 535] on div "set_return_value:eligible" at bounding box center [785, 530] width 113 height 28
click at [627, 534] on div "set_return_value:ineligible" at bounding box center [604, 530] width 113 height 28
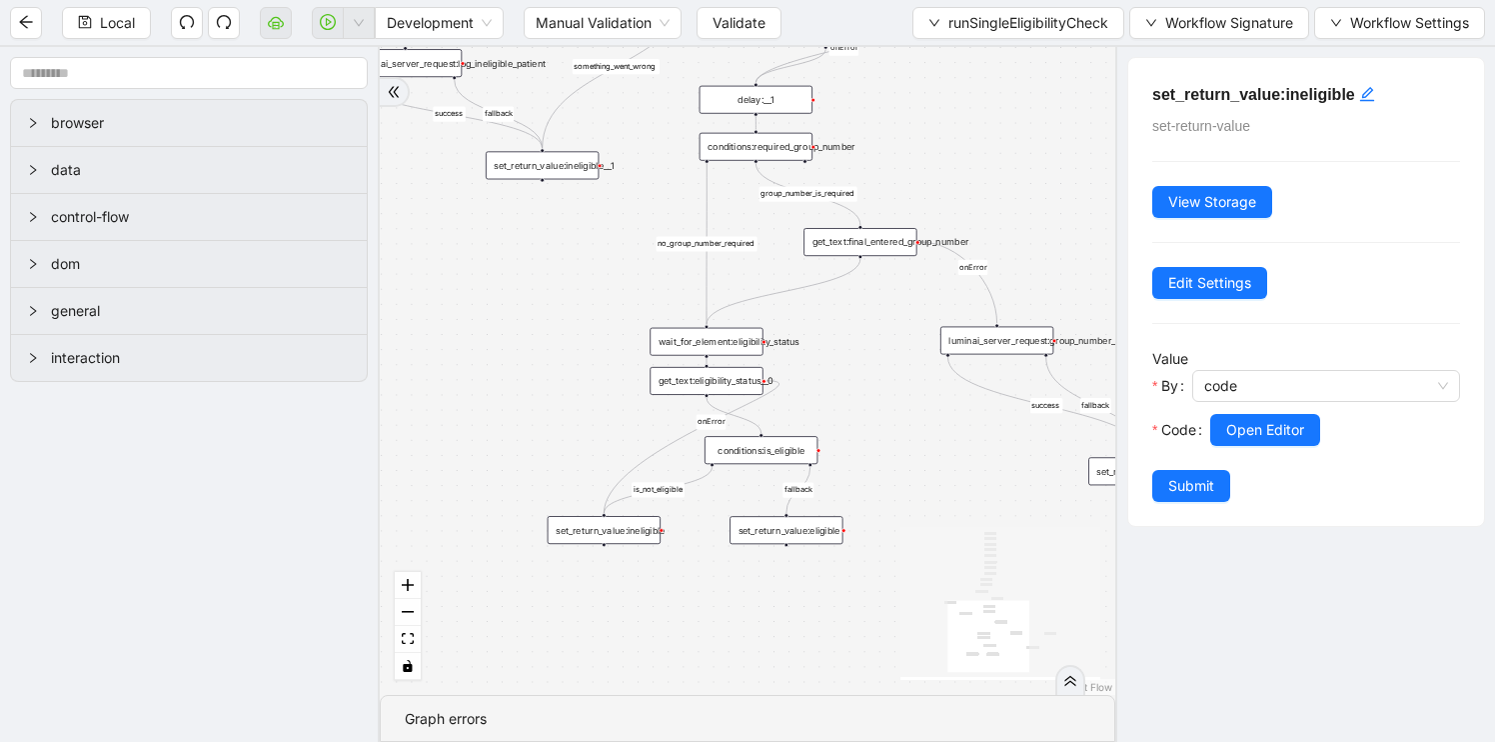
click at [1008, 329] on div "luminai_server_request:group_number_required_and_not_present" at bounding box center [997, 341] width 113 height 28
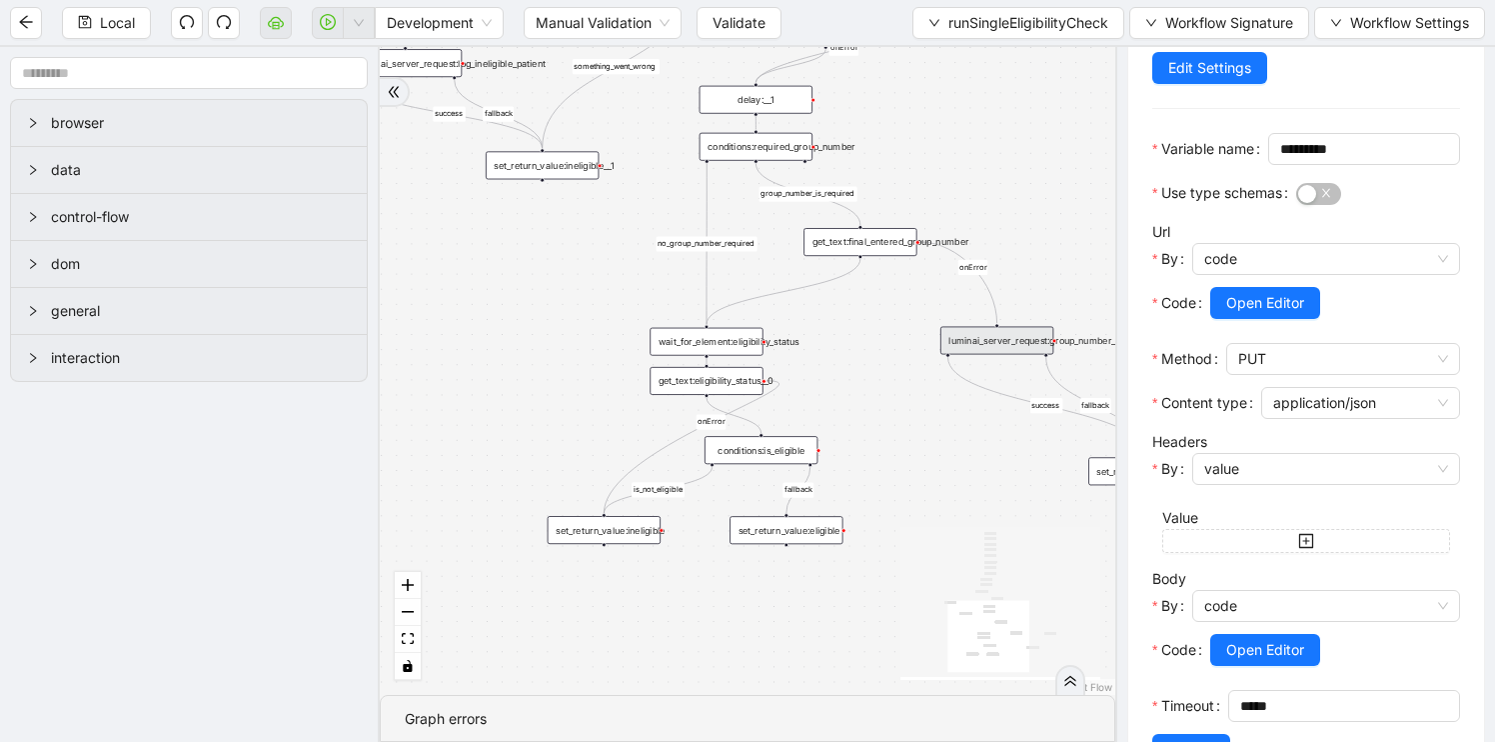
scroll to position [339, 0]
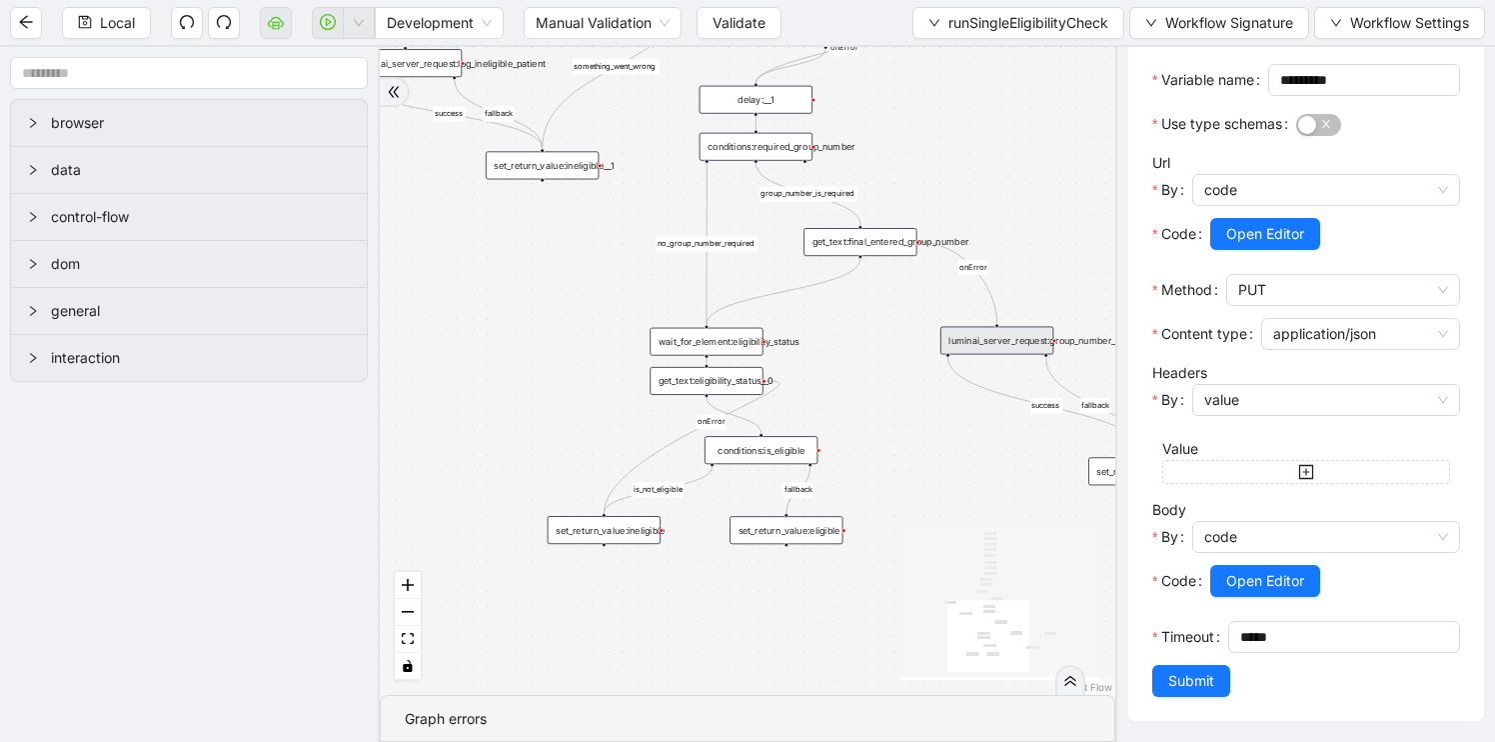
click at [1028, 582] on icon "React Flow mini map" at bounding box center [1001, 602] width 200 height 150
click at [994, 503] on div "fallback is_not_eligible group_number_is_required success fallback success fall…" at bounding box center [748, 371] width 736 height 648
click at [1101, 465] on div "set_return_value:ineligible__0" at bounding box center [1136, 471] width 113 height 28
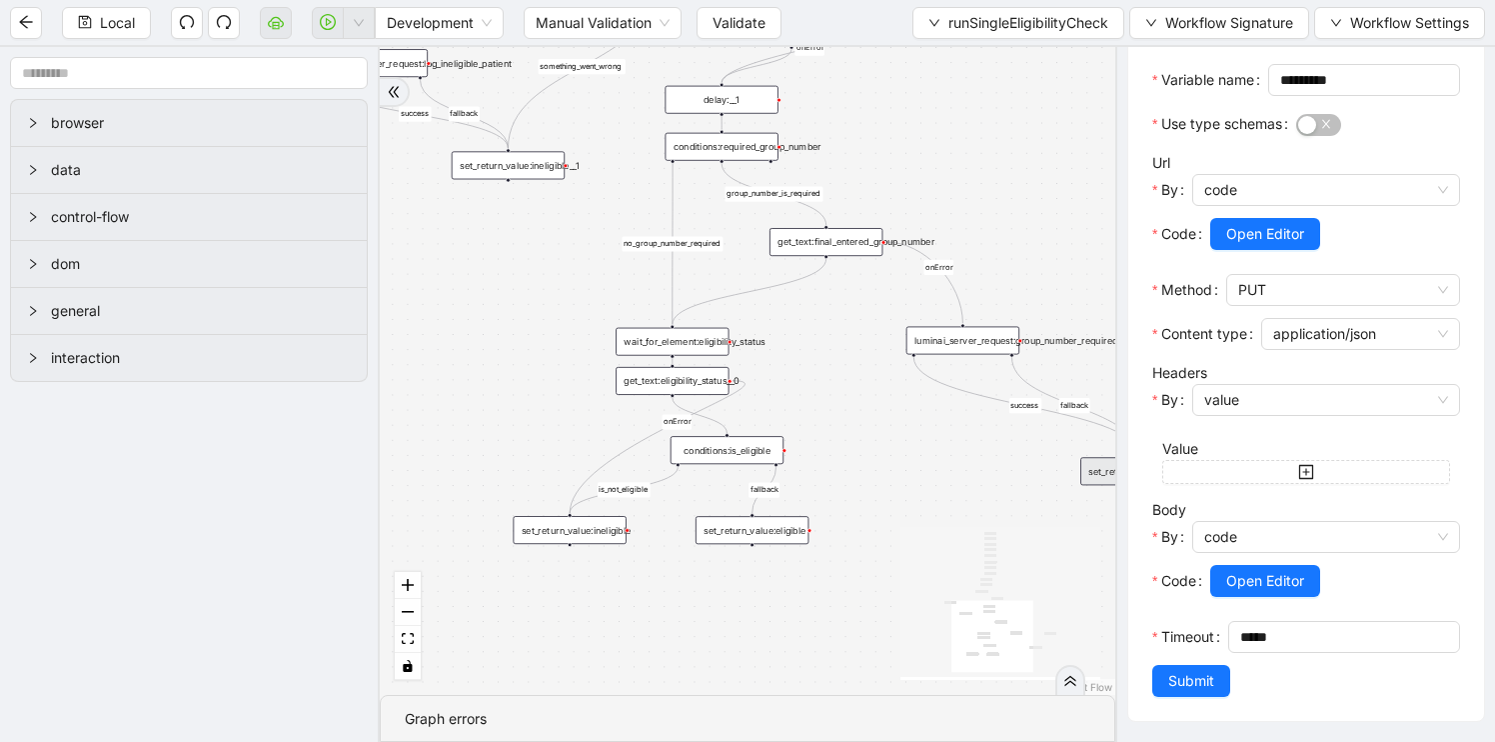
click at [1031, 146] on div "fallback is_not_eligible group_number_is_required success fallback success fall…" at bounding box center [748, 371] width 736 height 648
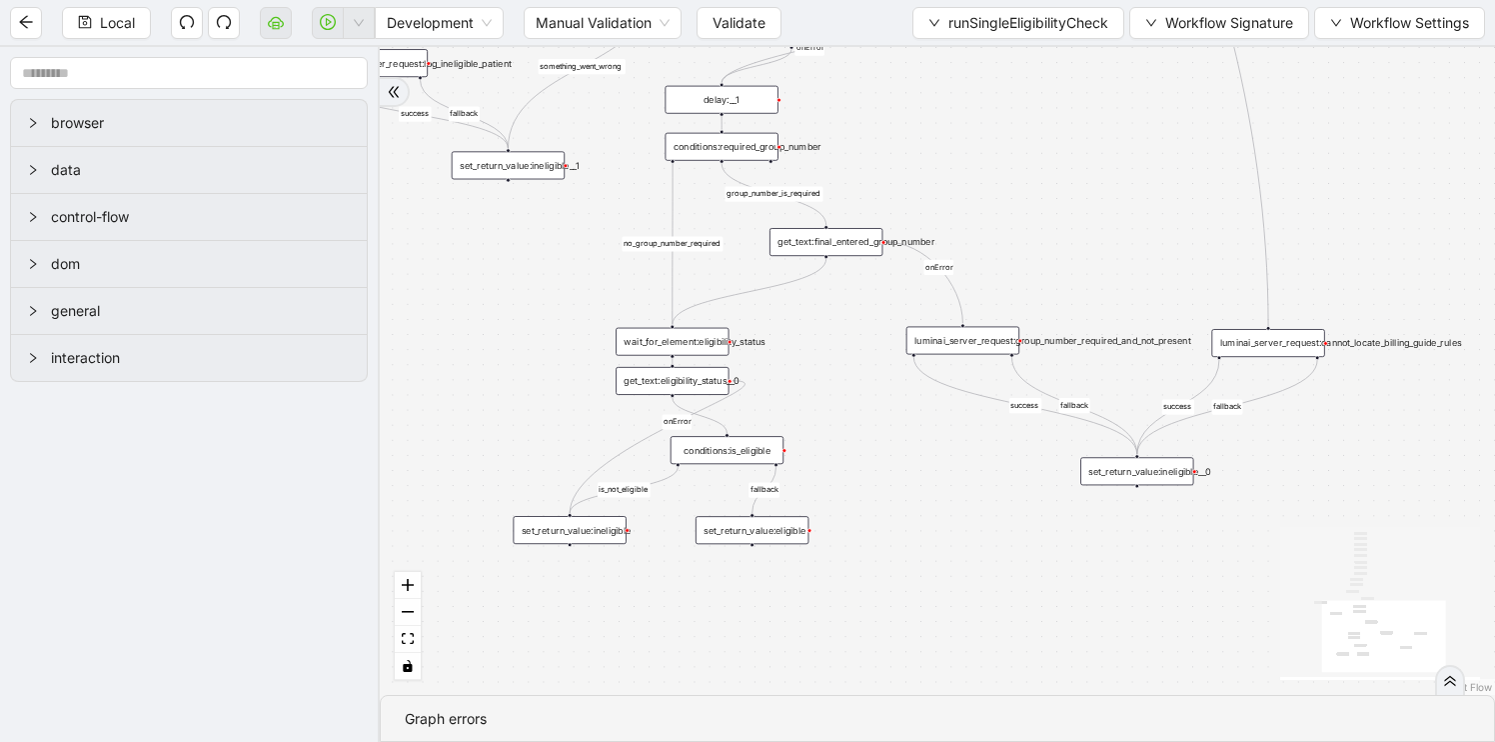
click at [1137, 472] on div "set_return_value:ineligible__0" at bounding box center [1136, 471] width 113 height 28
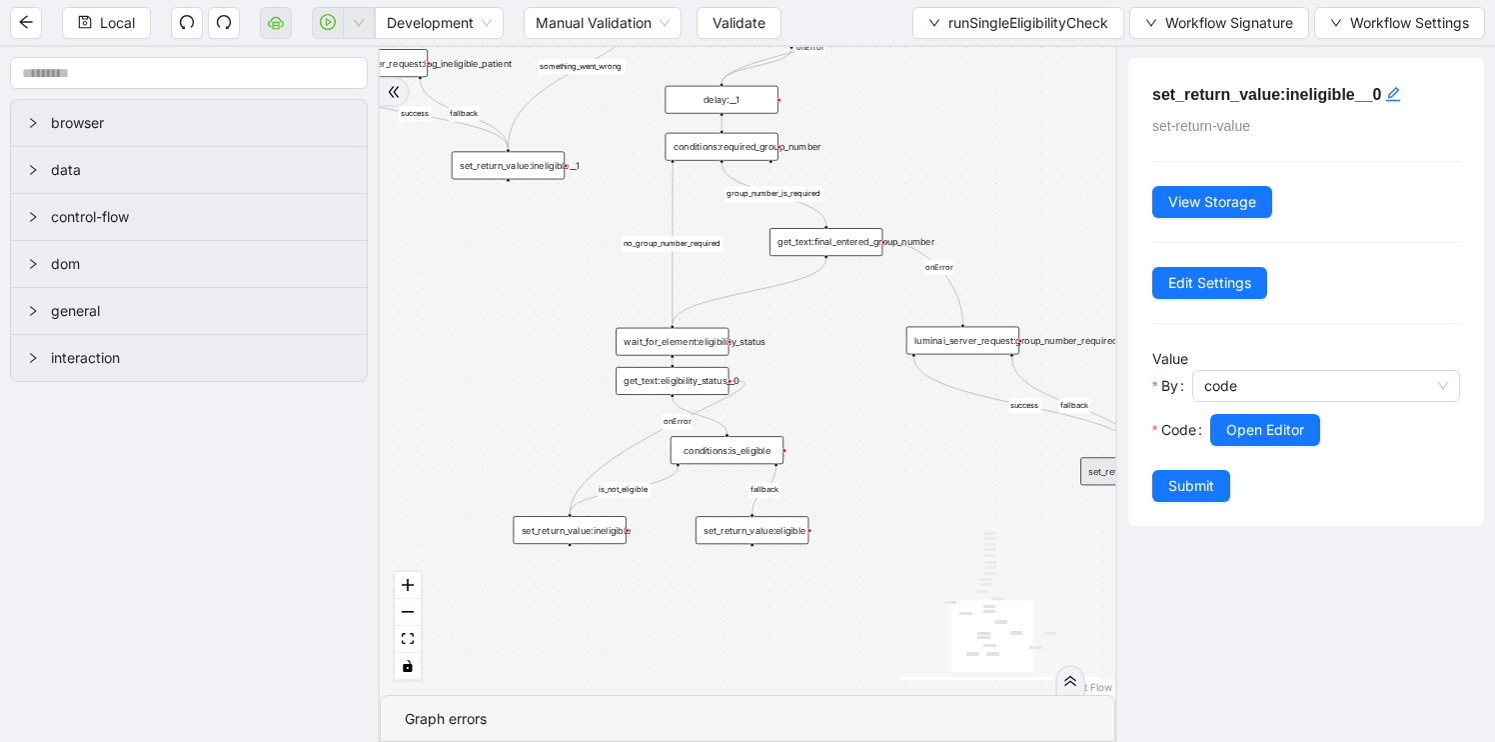
click at [938, 485] on div "fallback is_not_eligible group_number_is_required success fallback success fall…" at bounding box center [748, 371] width 736 height 648
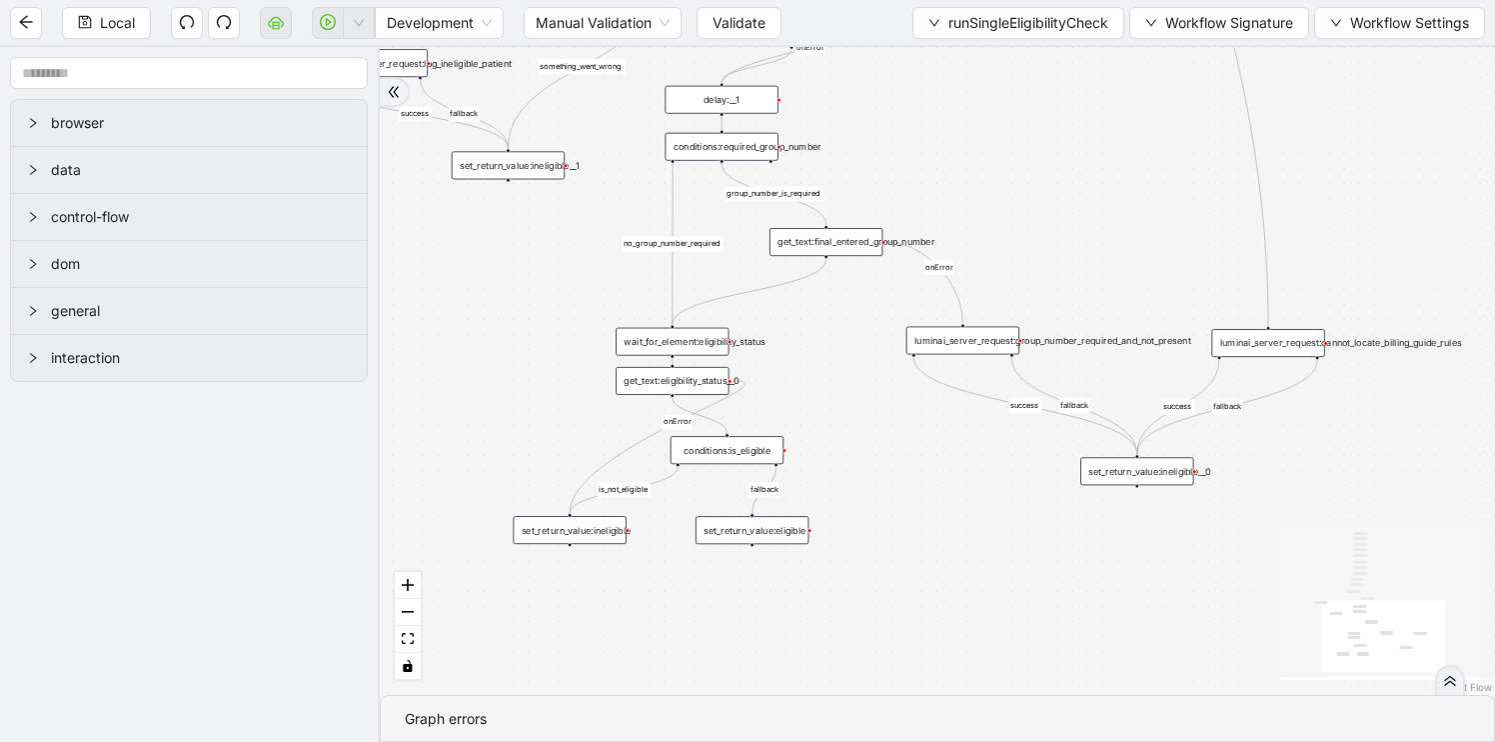
click at [1292, 345] on div "luminai_server_request:cannot_locate_billing_guide_rules" at bounding box center [1267, 343] width 113 height 28
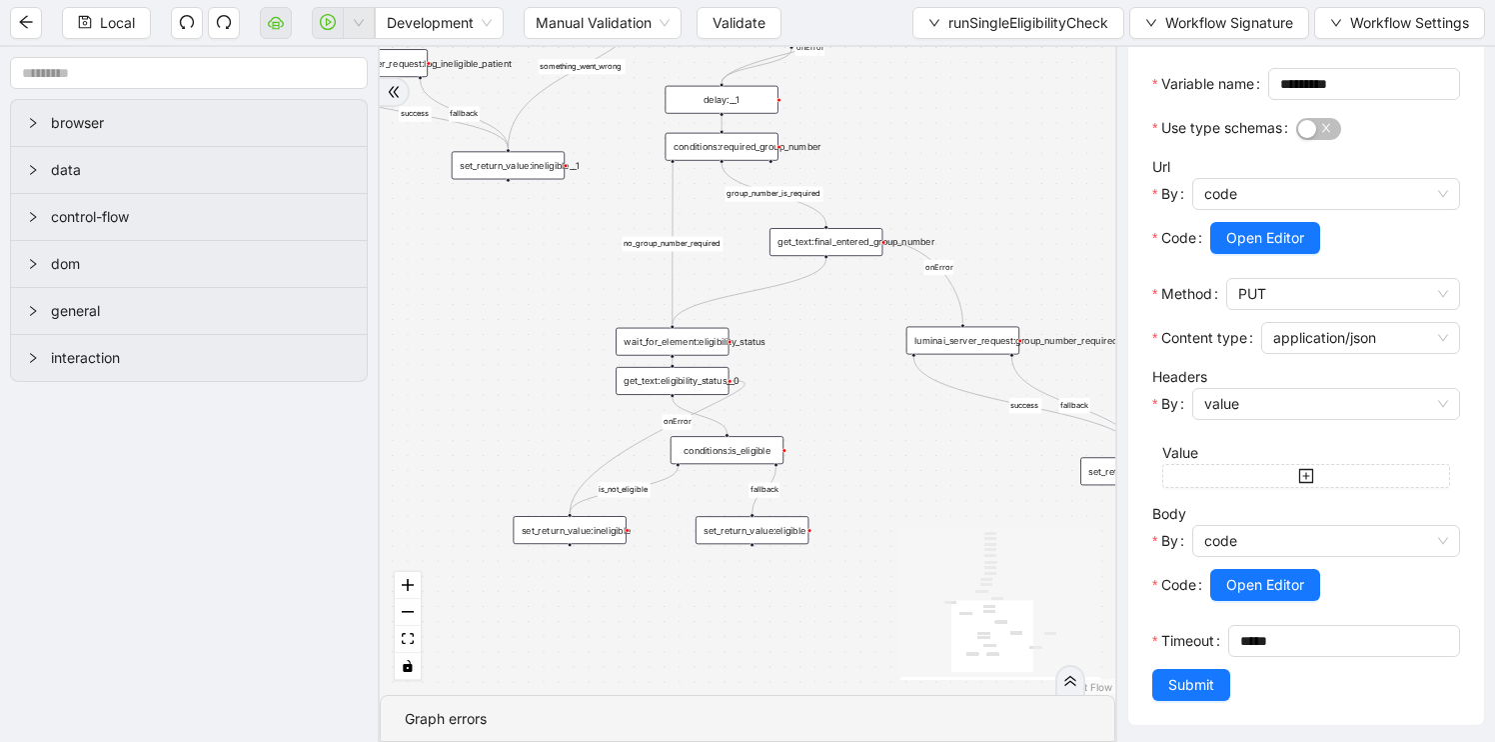
scroll to position [339, 0]
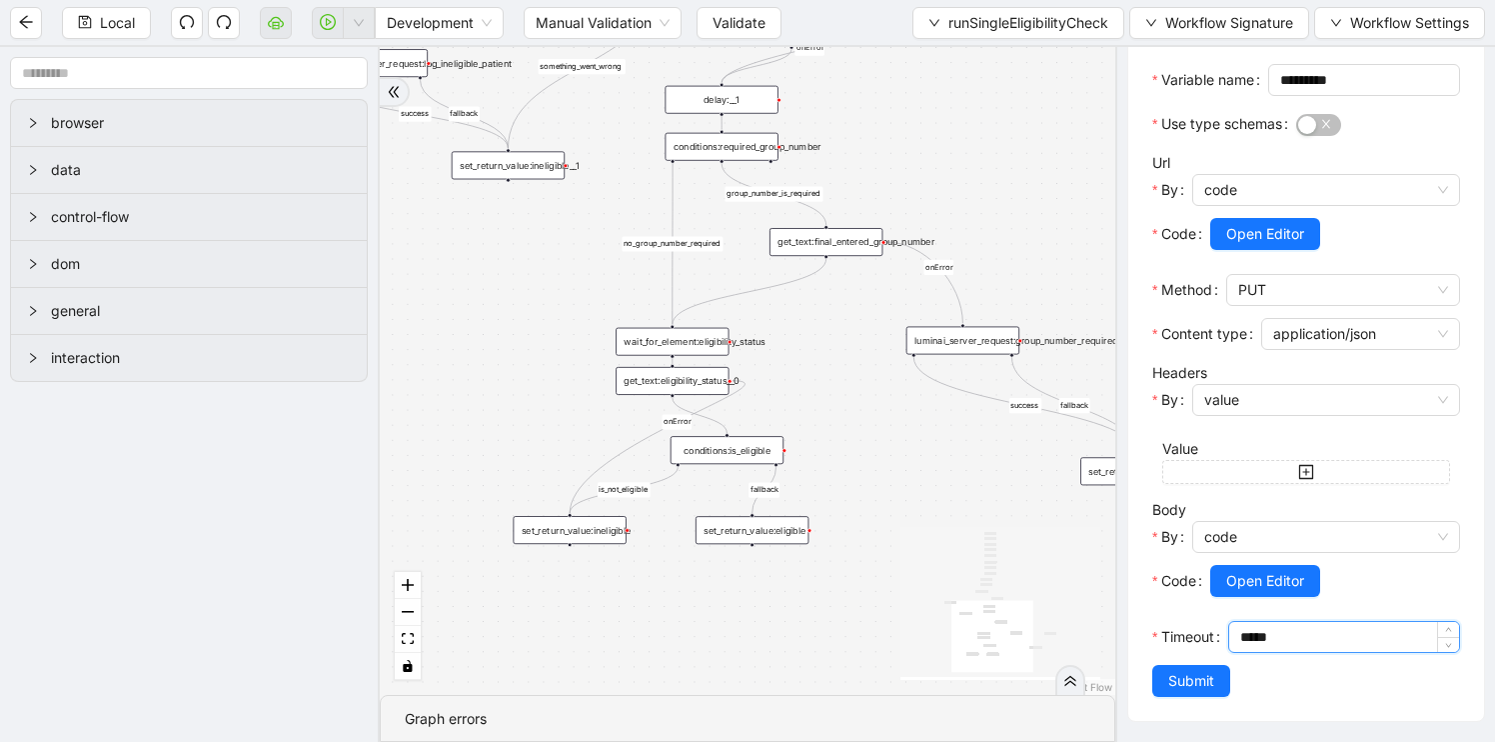
click at [1246, 629] on input "*****" at bounding box center [1349, 637] width 219 height 30
click at [1030, 635] on icon "React Flow mini map" at bounding box center [1001, 602] width 200 height 150
drag, startPoint x: 1030, startPoint y: 561, endPoint x: 1030, endPoint y: 587, distance: 26.0
click at [1030, 587] on icon "React Flow mini map" at bounding box center [1001, 602] width 200 height 150
click at [1008, 169] on div "fallback is_not_eligible group_number_is_required success fallback success fall…" at bounding box center [748, 371] width 736 height 648
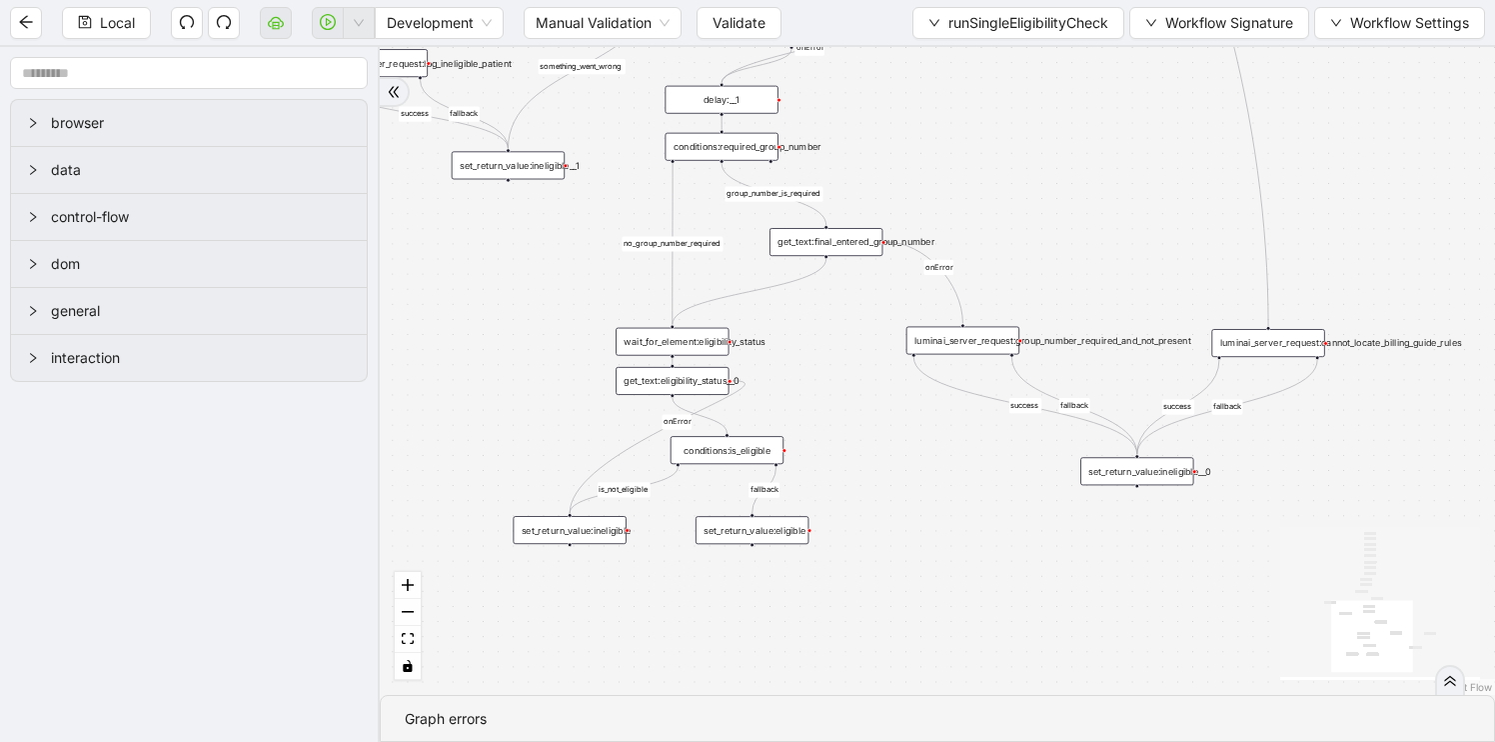
scroll to position [0, 0]
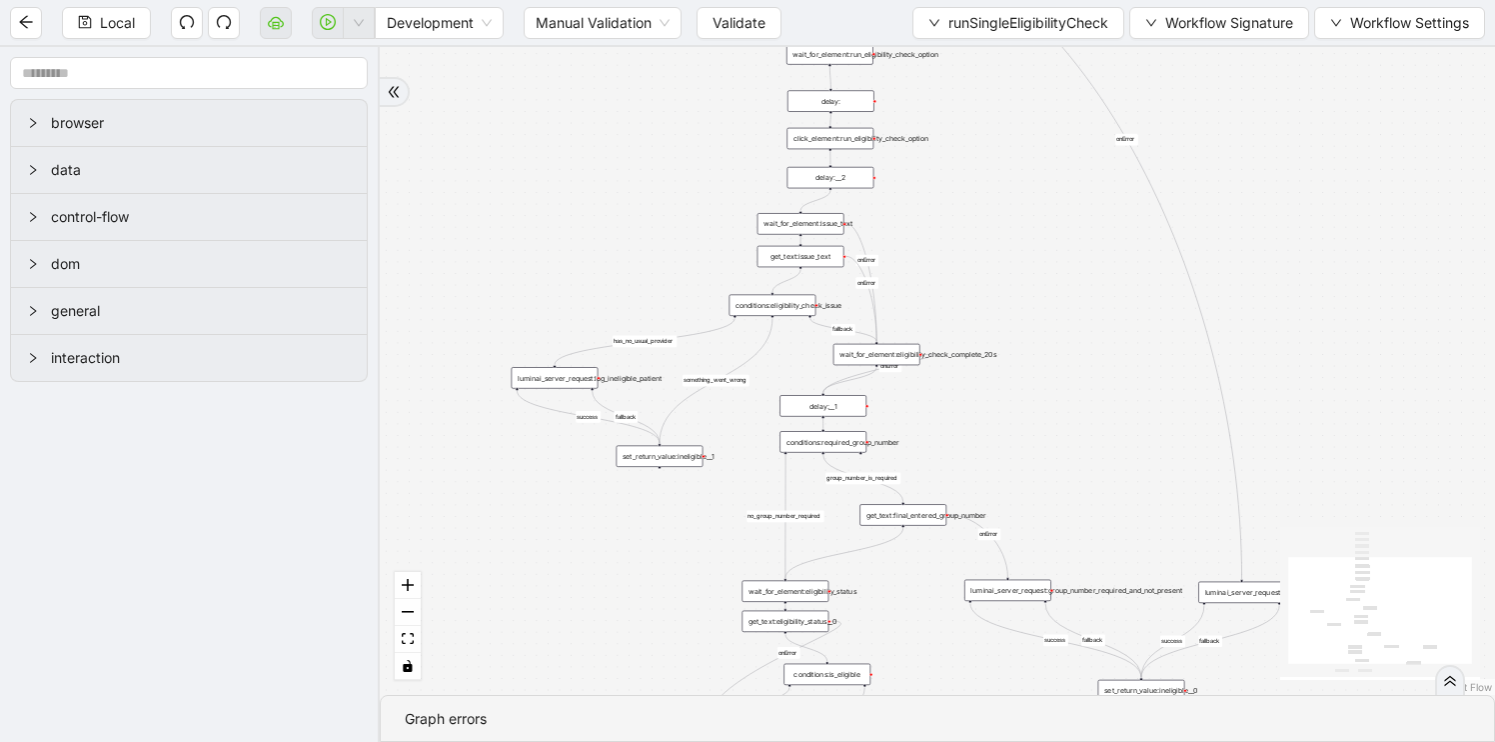
drag, startPoint x: 1001, startPoint y: 186, endPoint x: 1035, endPoint y: 473, distance: 288.9
click at [1036, 472] on div "fallback is_not_eligible group_number_is_required success fallback success fall…" at bounding box center [937, 371] width 1115 height 648
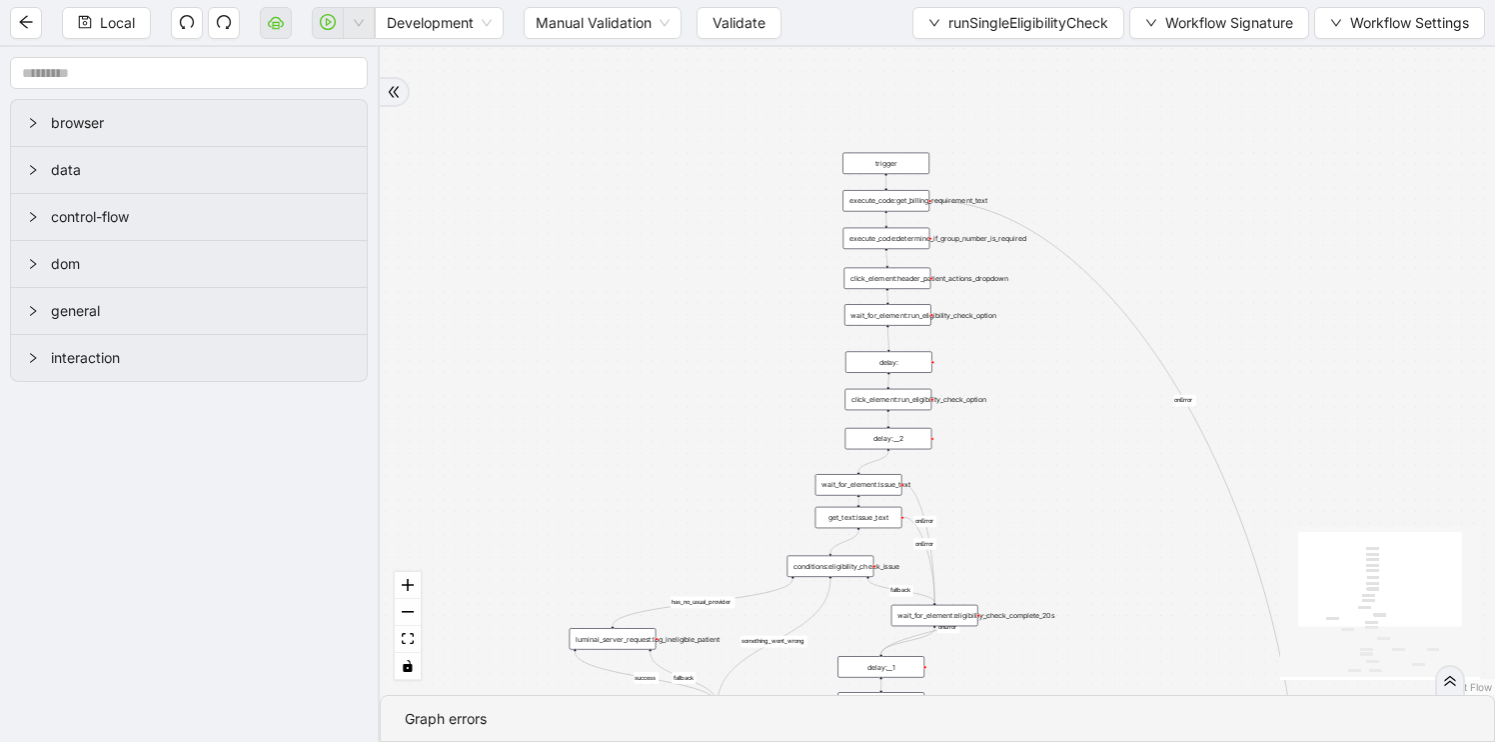
drag, startPoint x: 1035, startPoint y: 364, endPoint x: 1096, endPoint y: 631, distance: 273.7
click at [1097, 632] on div "fallback is_not_eligible group_number_is_required success fallback success fall…" at bounding box center [937, 371] width 1115 height 648
click at [875, 215] on div "execute_code:get_billing_requirement_text" at bounding box center [889, 207] width 87 height 21
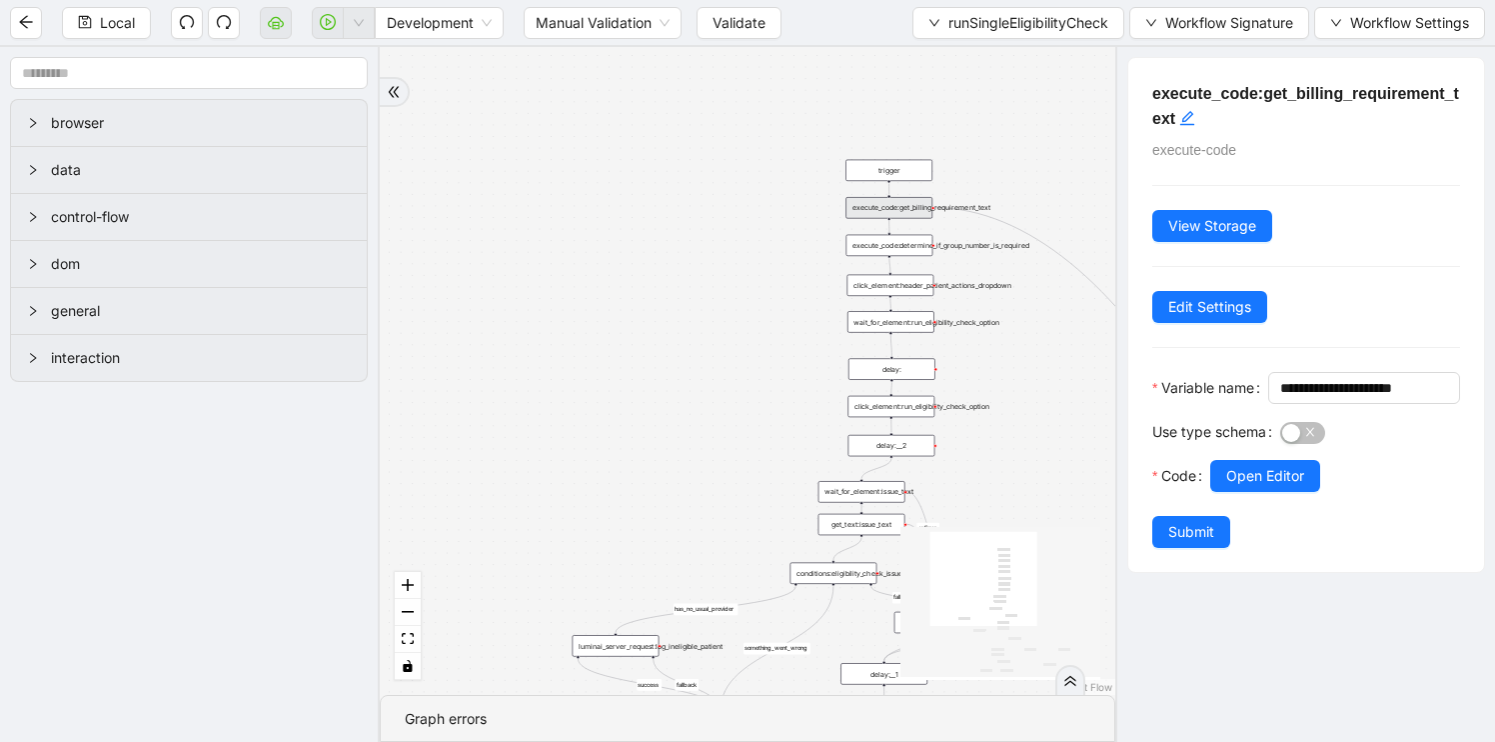
click at [1017, 406] on div "fallback is_not_eligible group_number_is_required success fallback success fall…" at bounding box center [748, 371] width 736 height 648
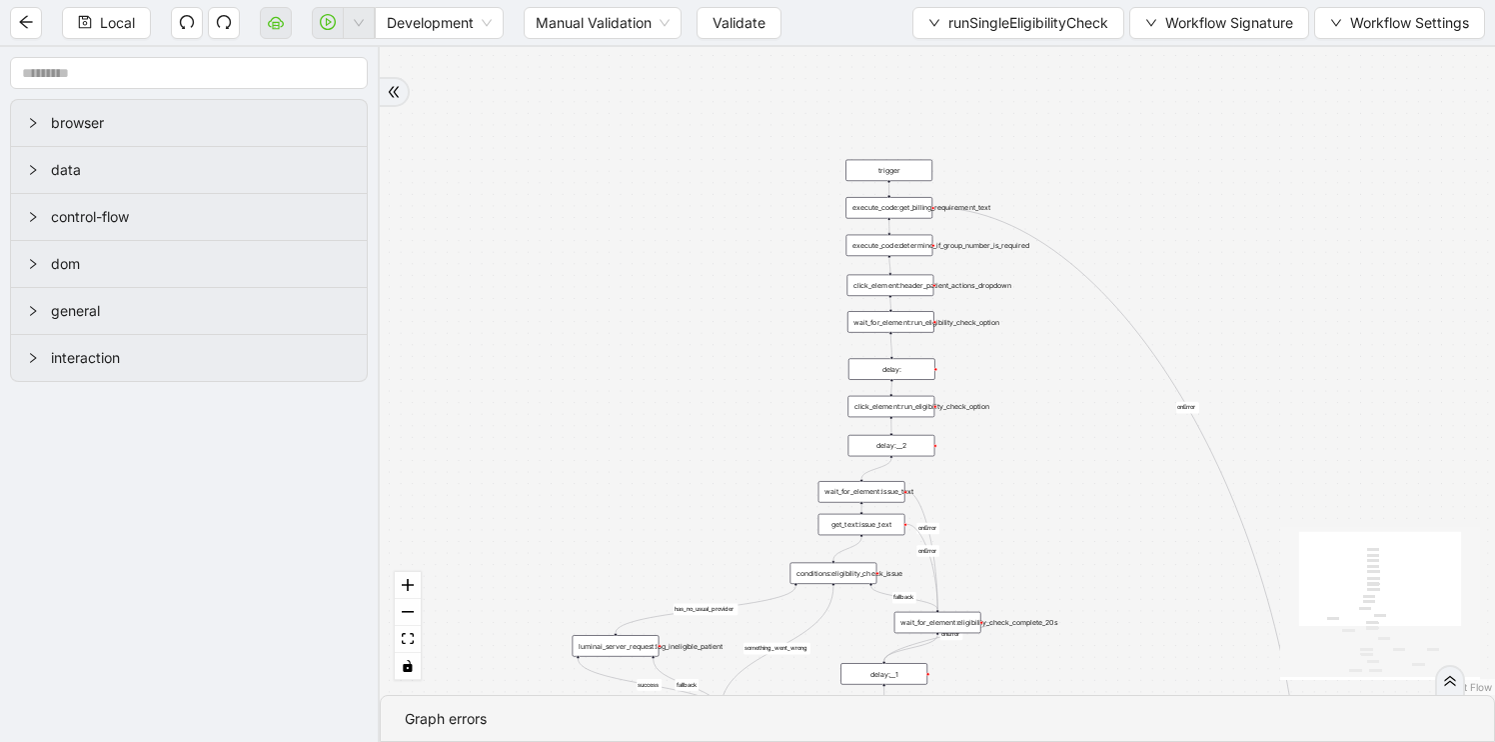
click at [883, 243] on div "execute_code:determine_if_group_number_is_required" at bounding box center [890, 245] width 87 height 21
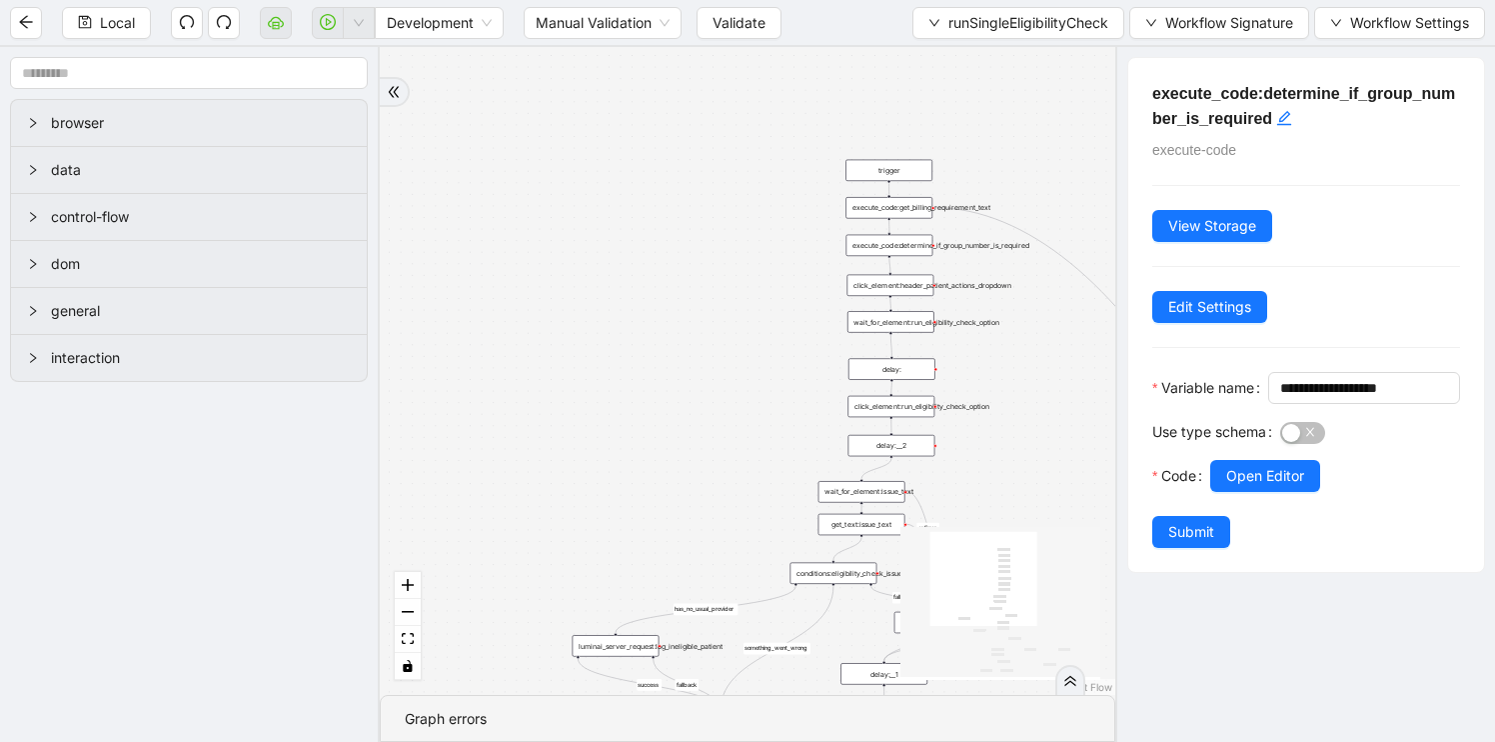
click at [867, 203] on div "execute_code:get_billing_requirement_text" at bounding box center [889, 207] width 87 height 21
click at [898, 320] on div "wait_for_element:run_eligibility_check_option" at bounding box center [891, 321] width 87 height 21
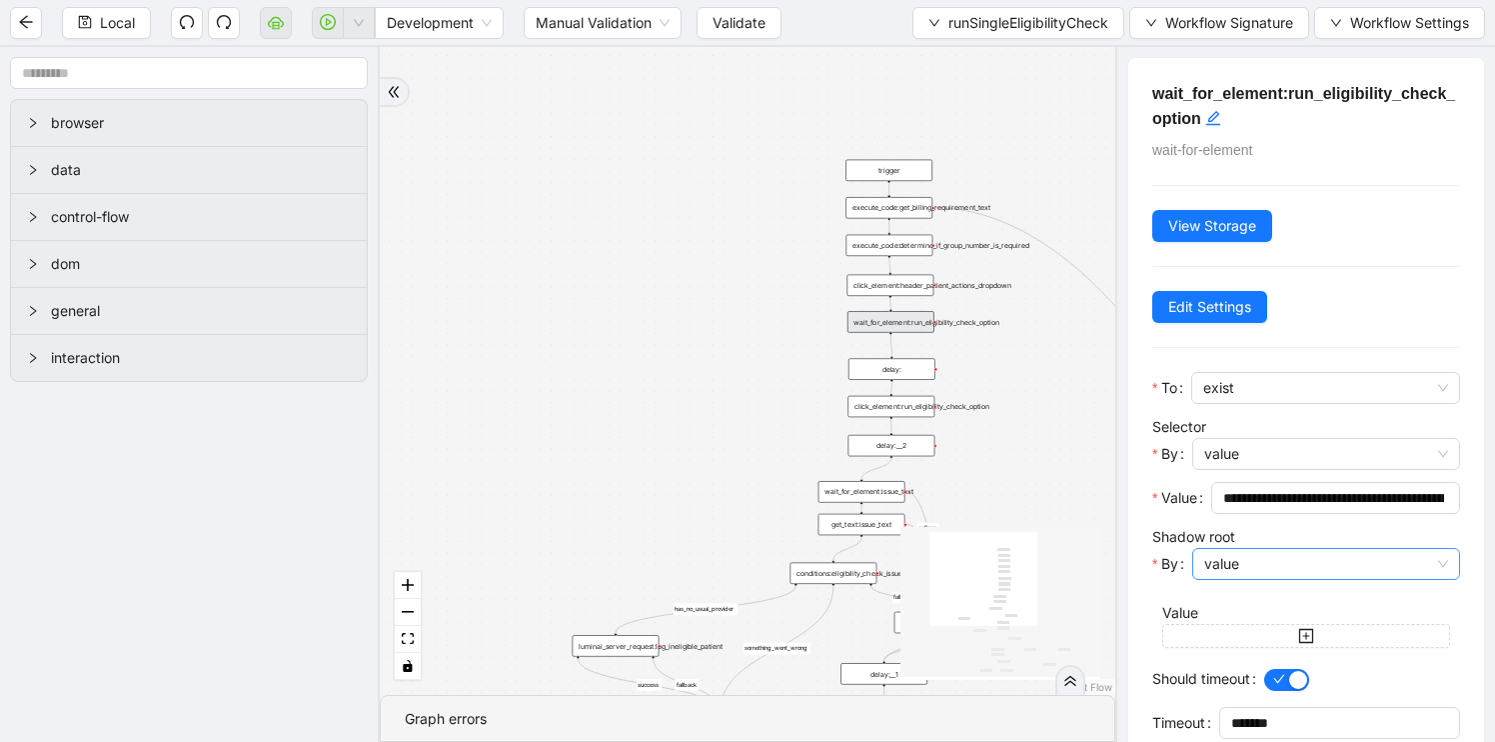
scroll to position [85, 0]
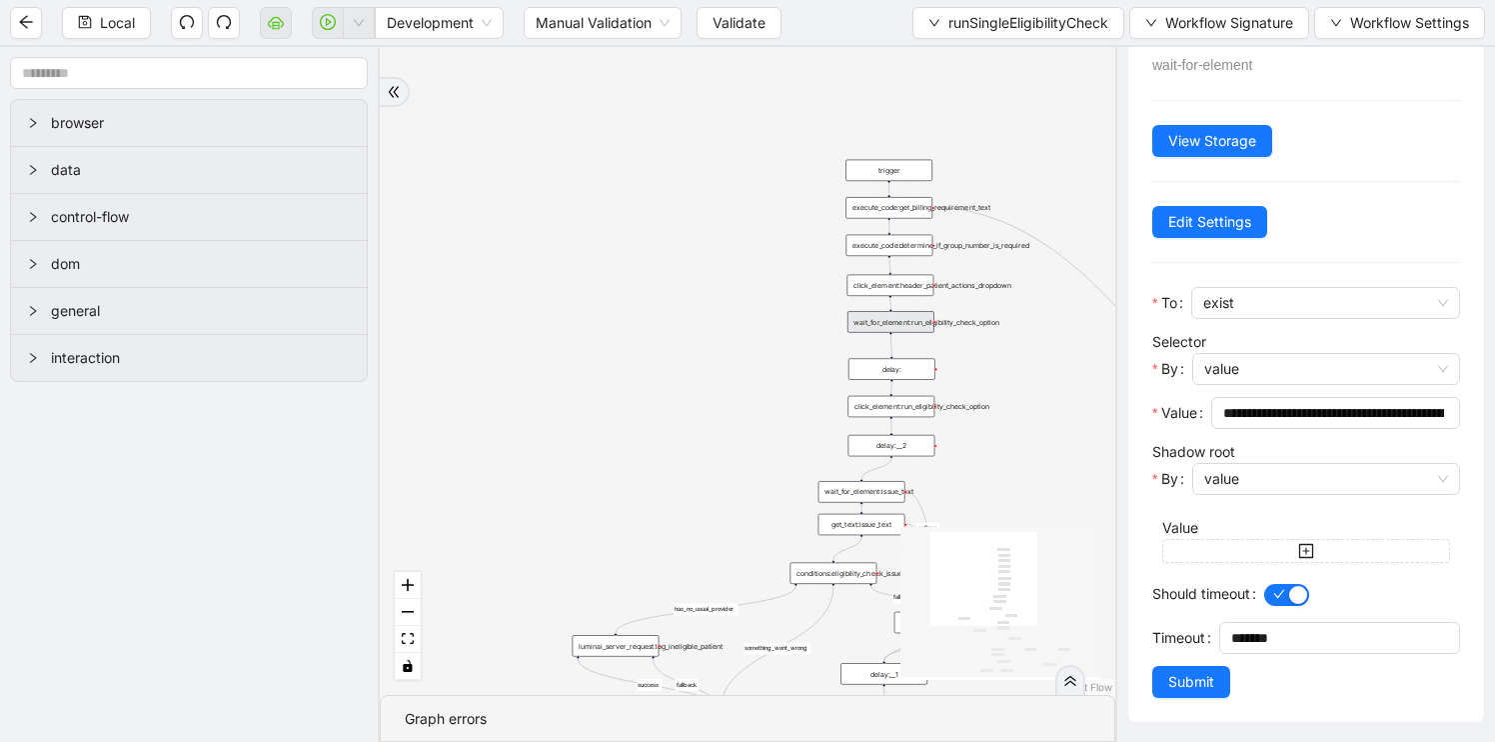
click at [1026, 451] on div "fallback is_not_eligible group_number_is_required success fallback success fall…" at bounding box center [748, 371] width 736 height 648
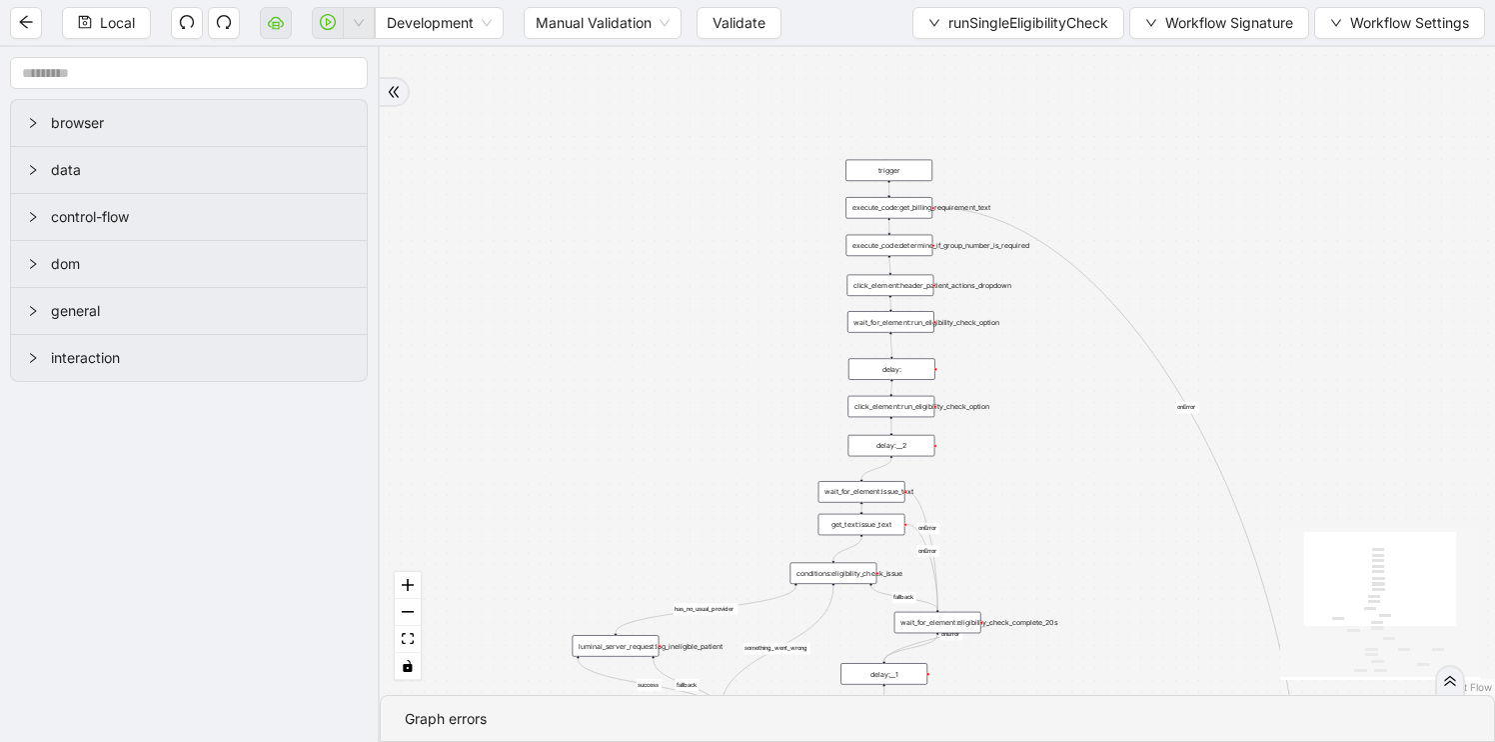
scroll to position [0, 0]
click at [858, 492] on div "wait_for_element:issue_text" at bounding box center [862, 491] width 87 height 21
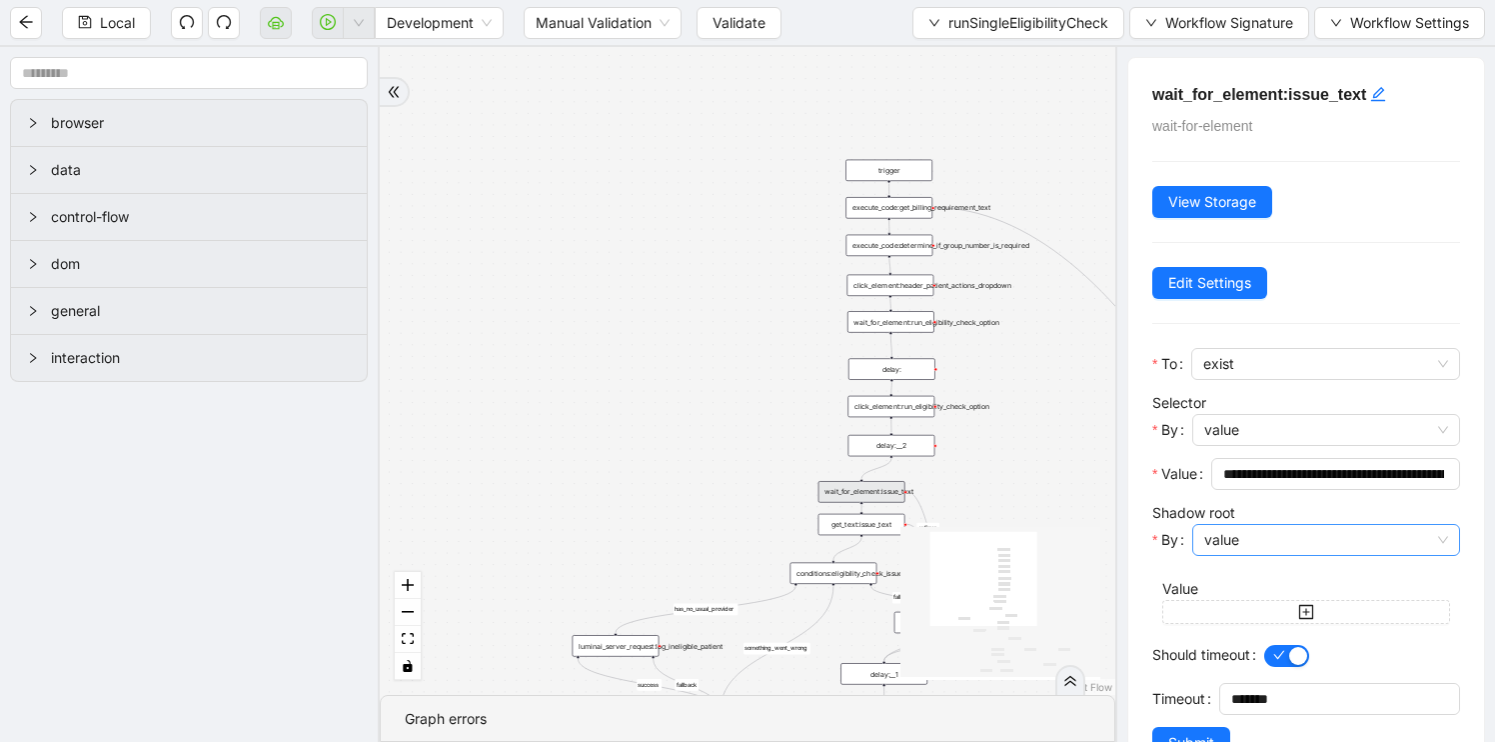
scroll to position [61, 0]
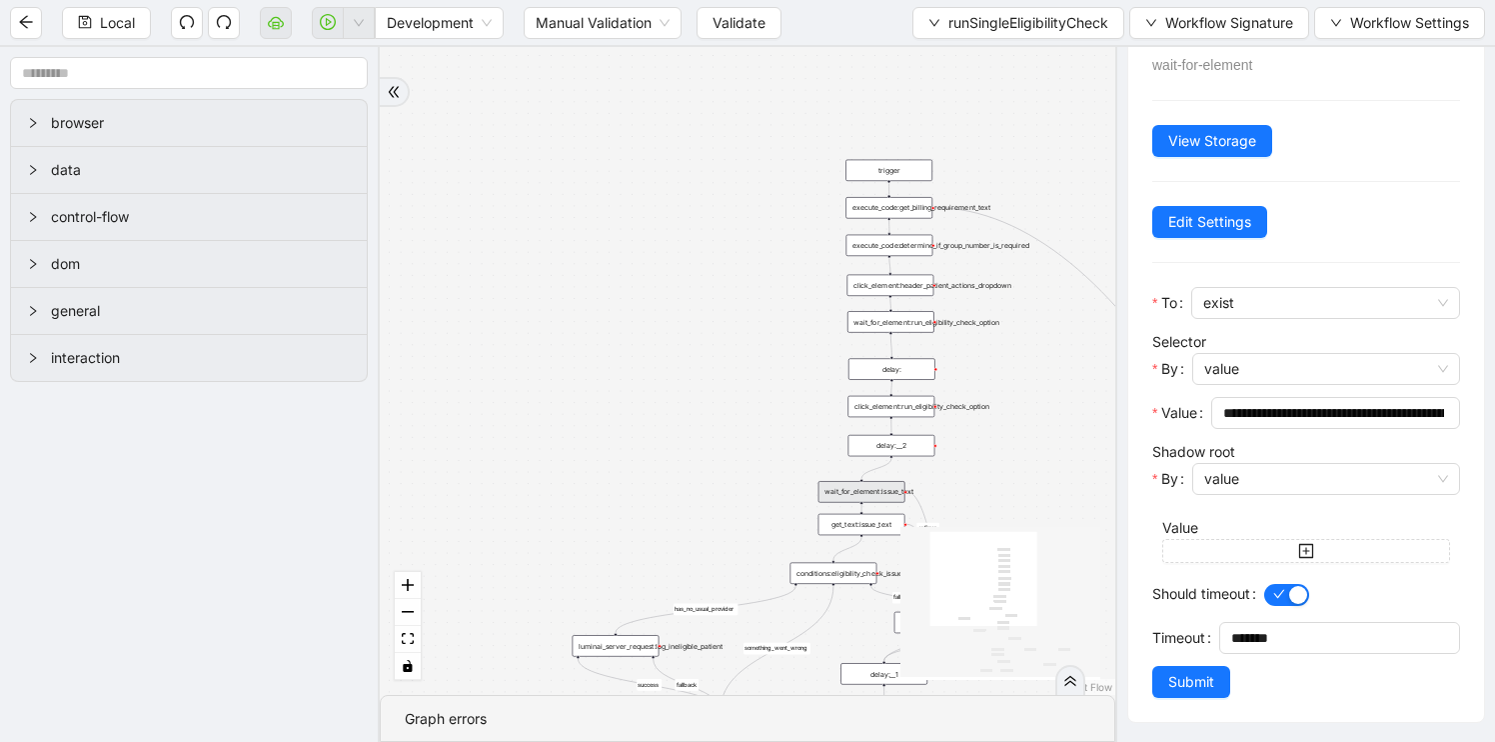
click at [714, 463] on div "fallback is_not_eligible group_number_is_required success fallback success fall…" at bounding box center [748, 371] width 736 height 648
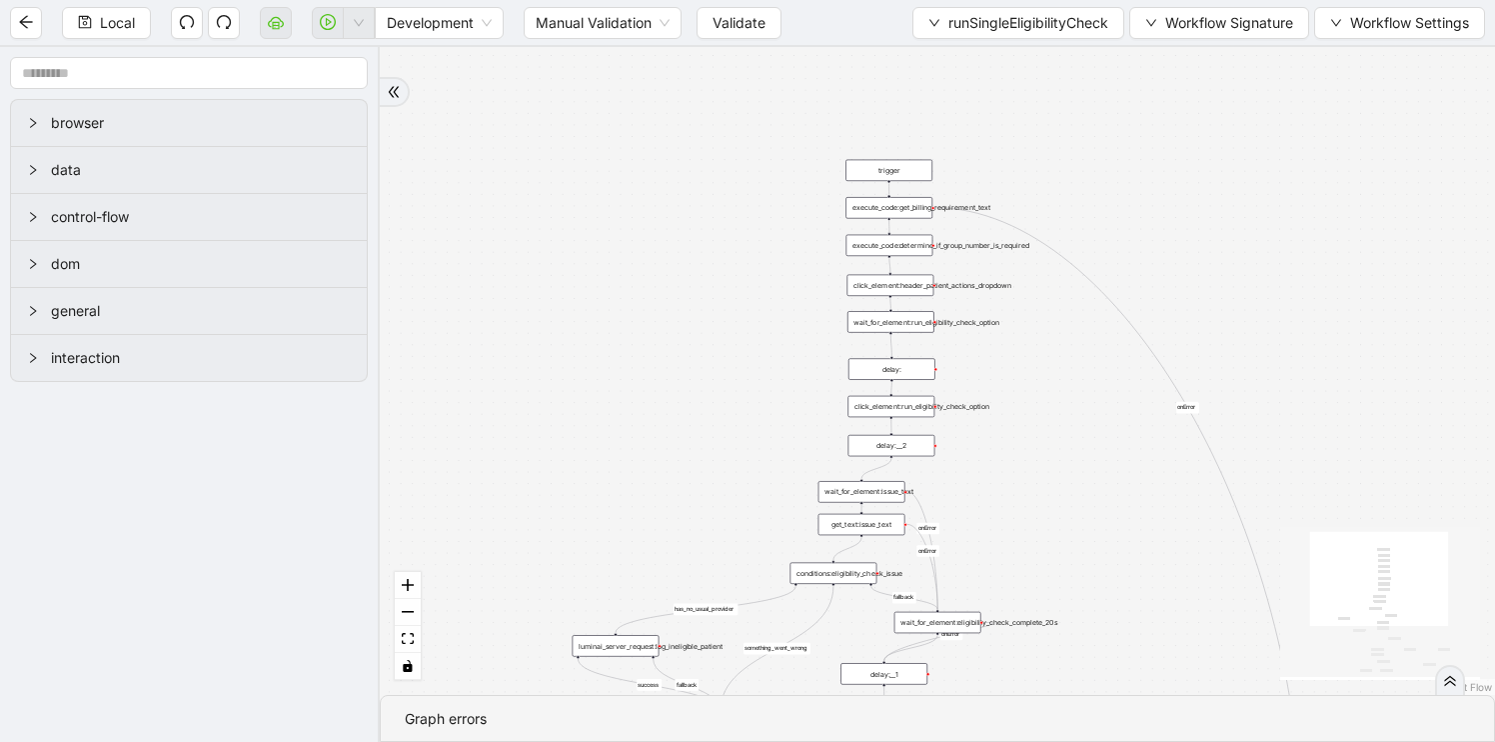
scroll to position [0, 0]
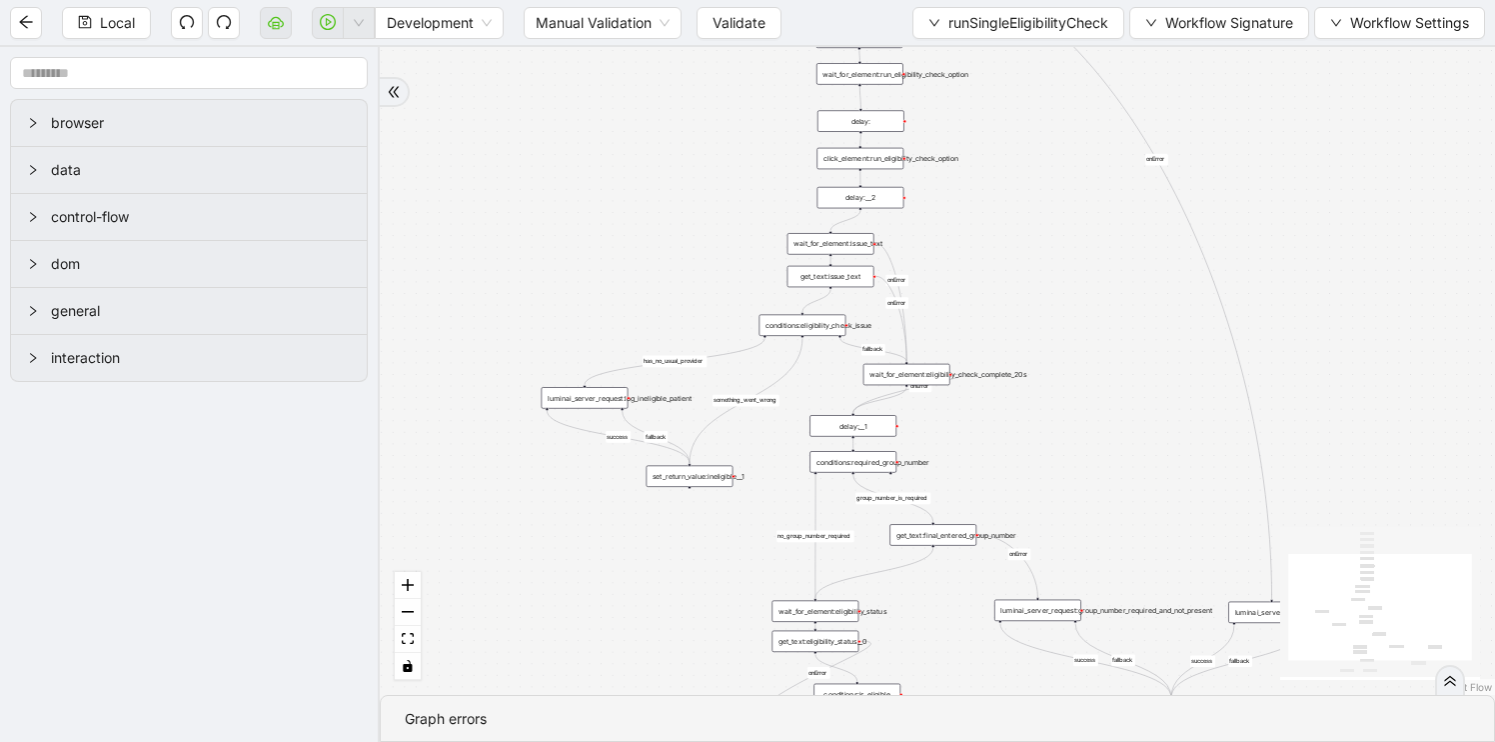
drag, startPoint x: 714, startPoint y: 463, endPoint x: 682, endPoint y: 215, distance: 249.9
click at [682, 215] on div "fallback is_not_eligible group_number_is_required success fallback success fall…" at bounding box center [937, 371] width 1115 height 648
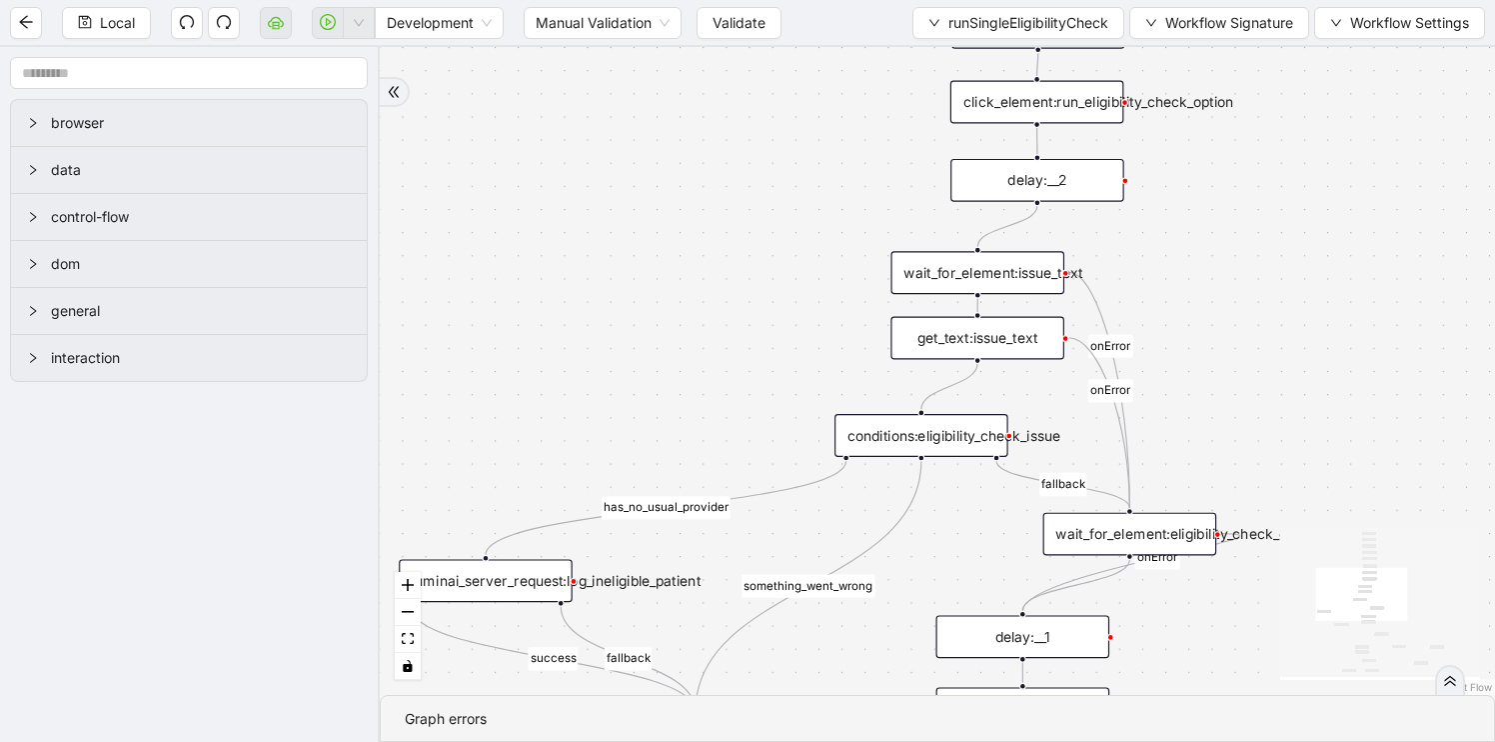
click at [1138, 527] on div "wait_for_element:eligibility_check_complete_20s" at bounding box center [1130, 534] width 174 height 43
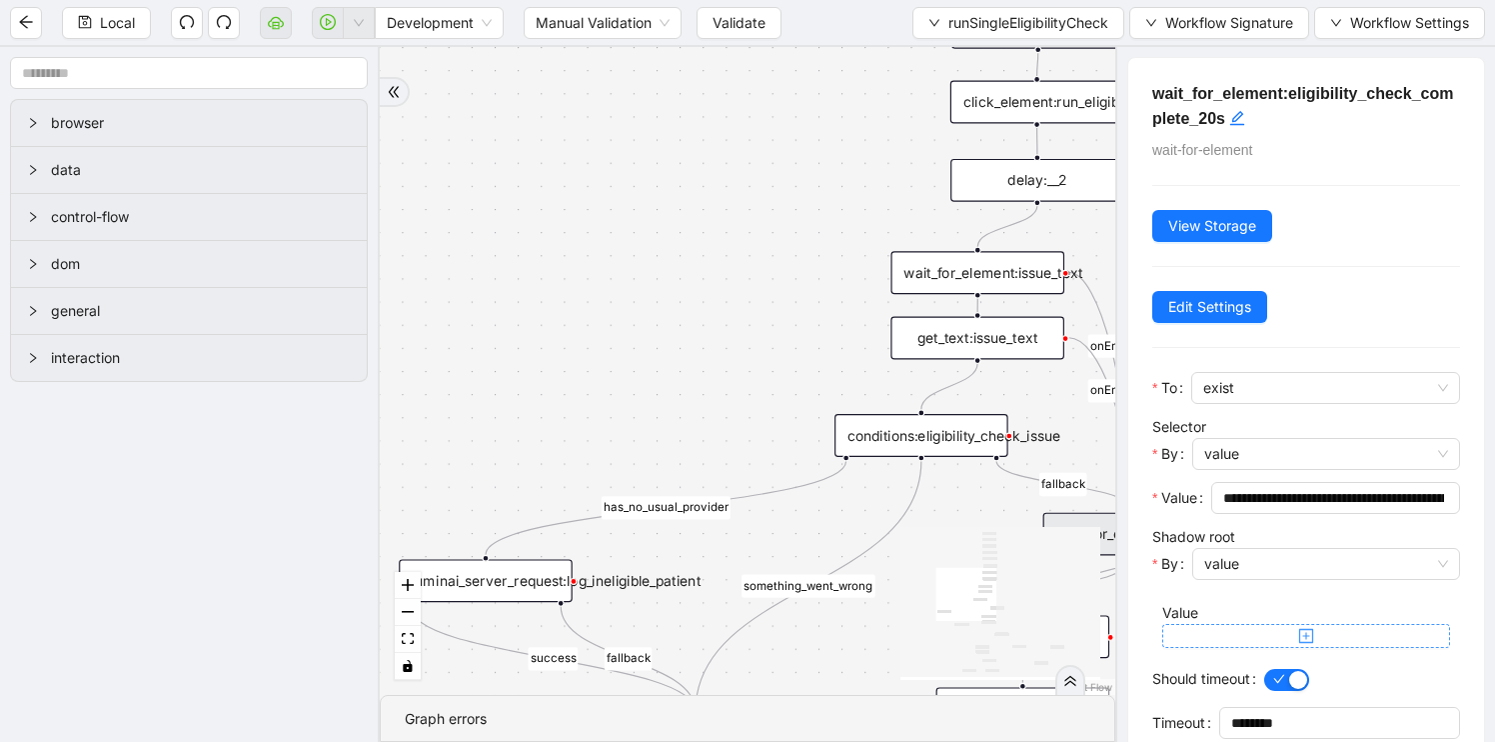
scroll to position [85, 0]
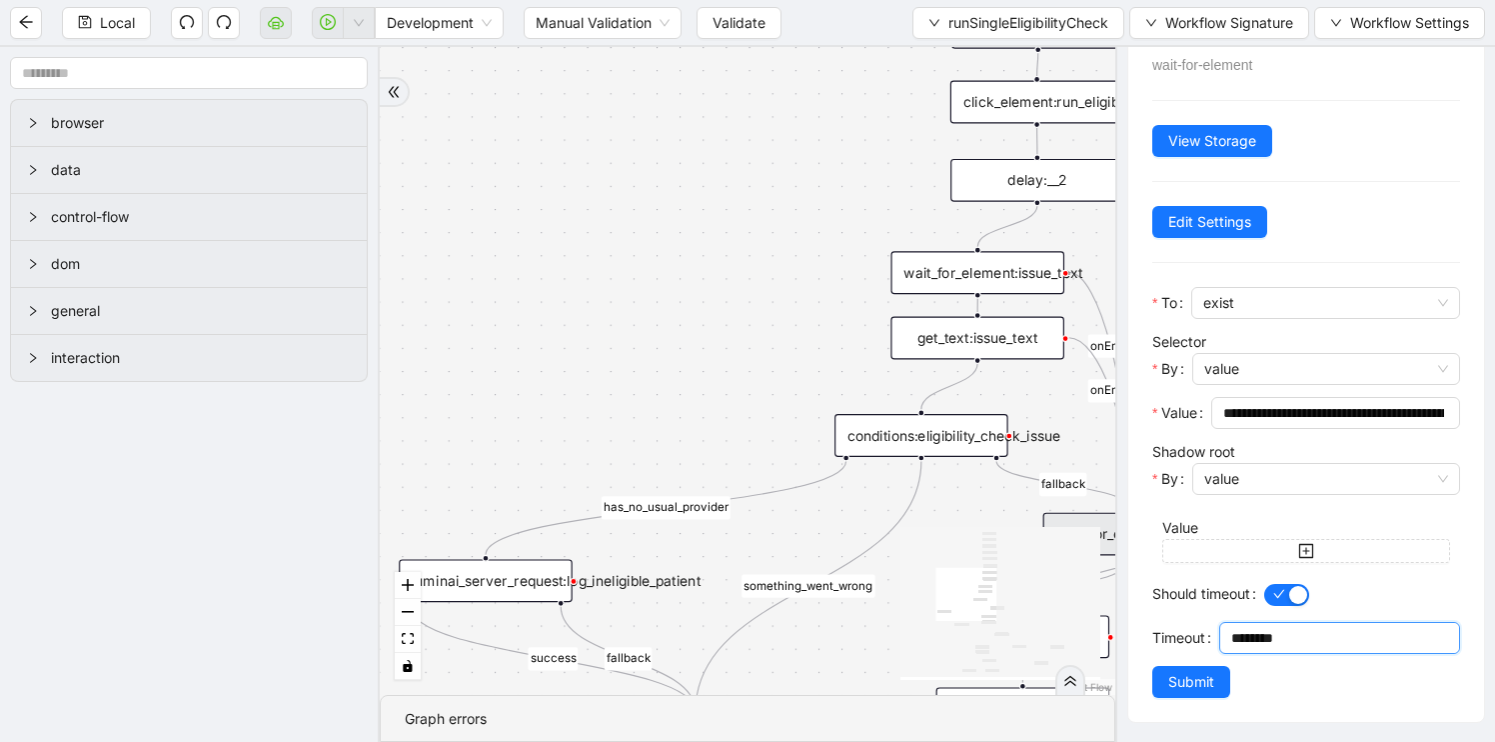
drag, startPoint x: 1248, startPoint y: 636, endPoint x: 1125, endPoint y: 635, distance: 122.9
click at [1125, 636] on div "**********" at bounding box center [1305, 394] width 380 height 695
type input "********"
click button "Submit" at bounding box center [1191, 682] width 78 height 32
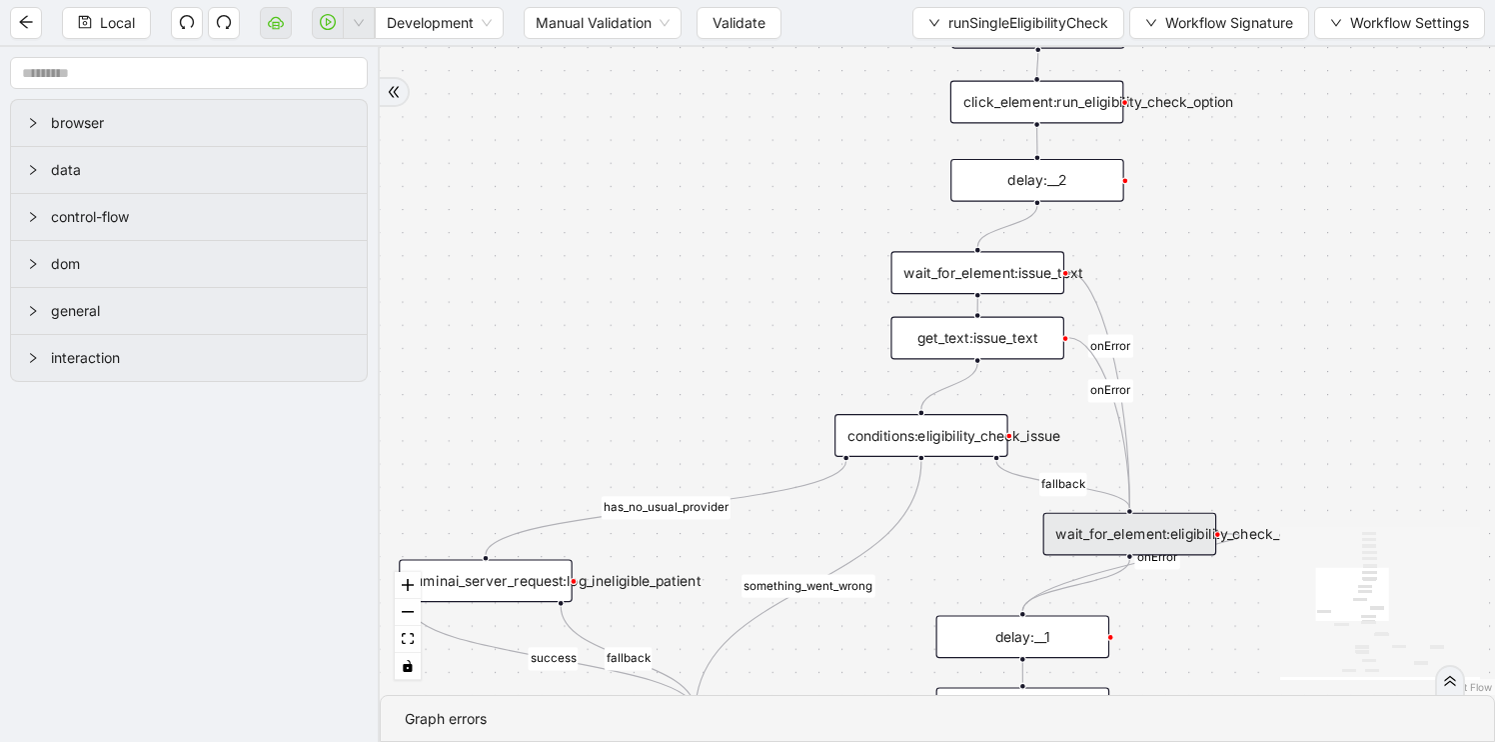
scroll to position [0, 0]
click at [1165, 522] on div "wait_for_element:eligibility_check_complete_20s" at bounding box center [1130, 534] width 174 height 43
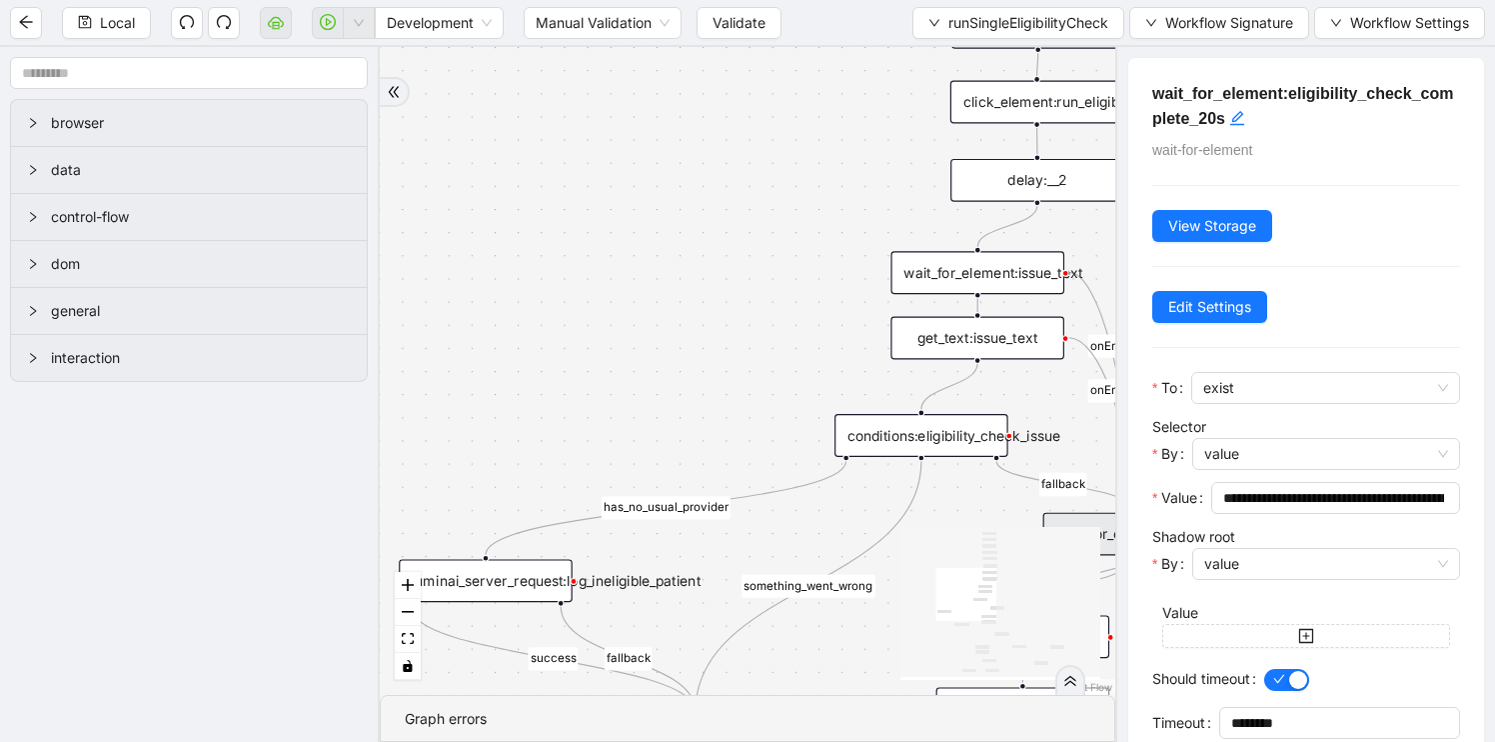
click at [895, 547] on div "fallback is_not_eligible group_number_is_required success fallback success fall…" at bounding box center [748, 371] width 736 height 648
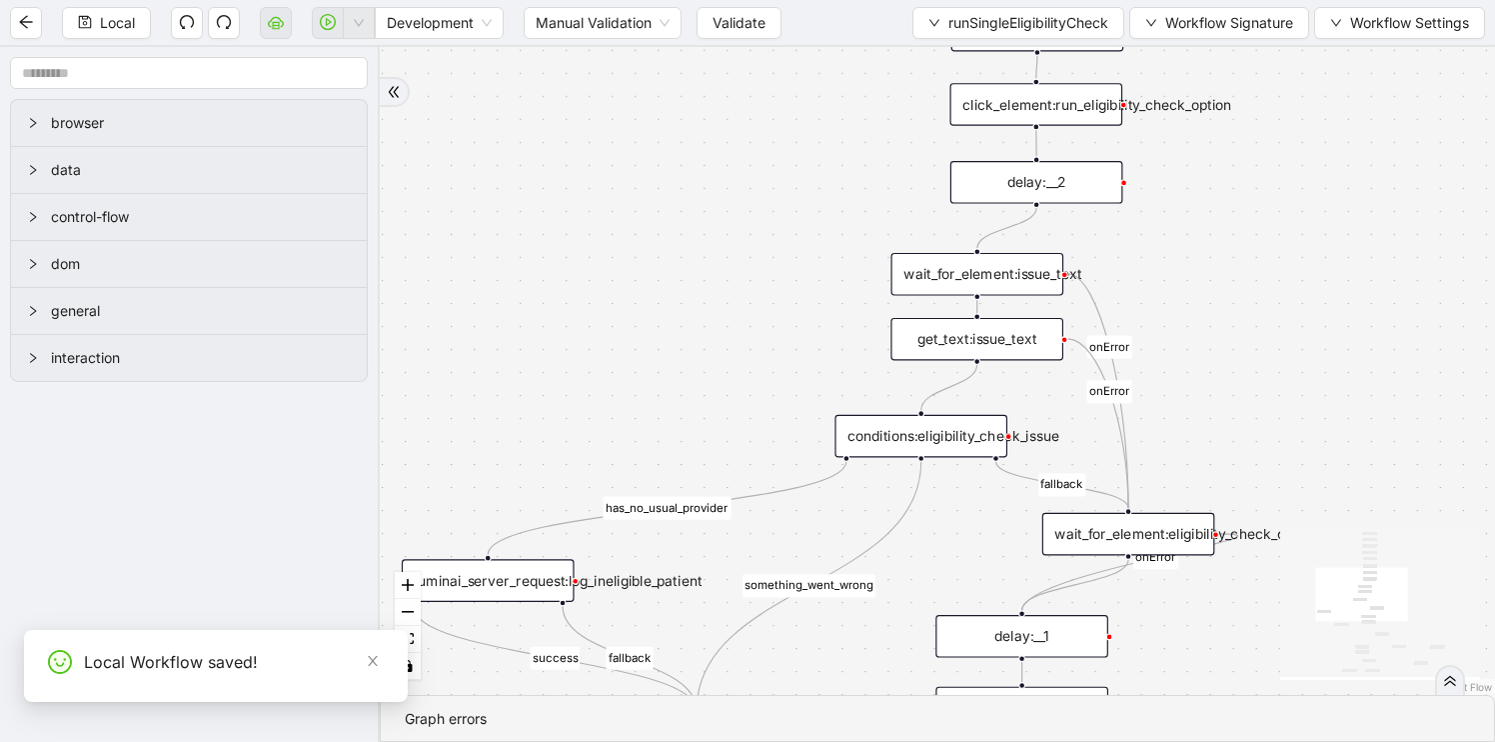
click at [1010, 649] on div "delay:__1" at bounding box center [1022, 636] width 173 height 43
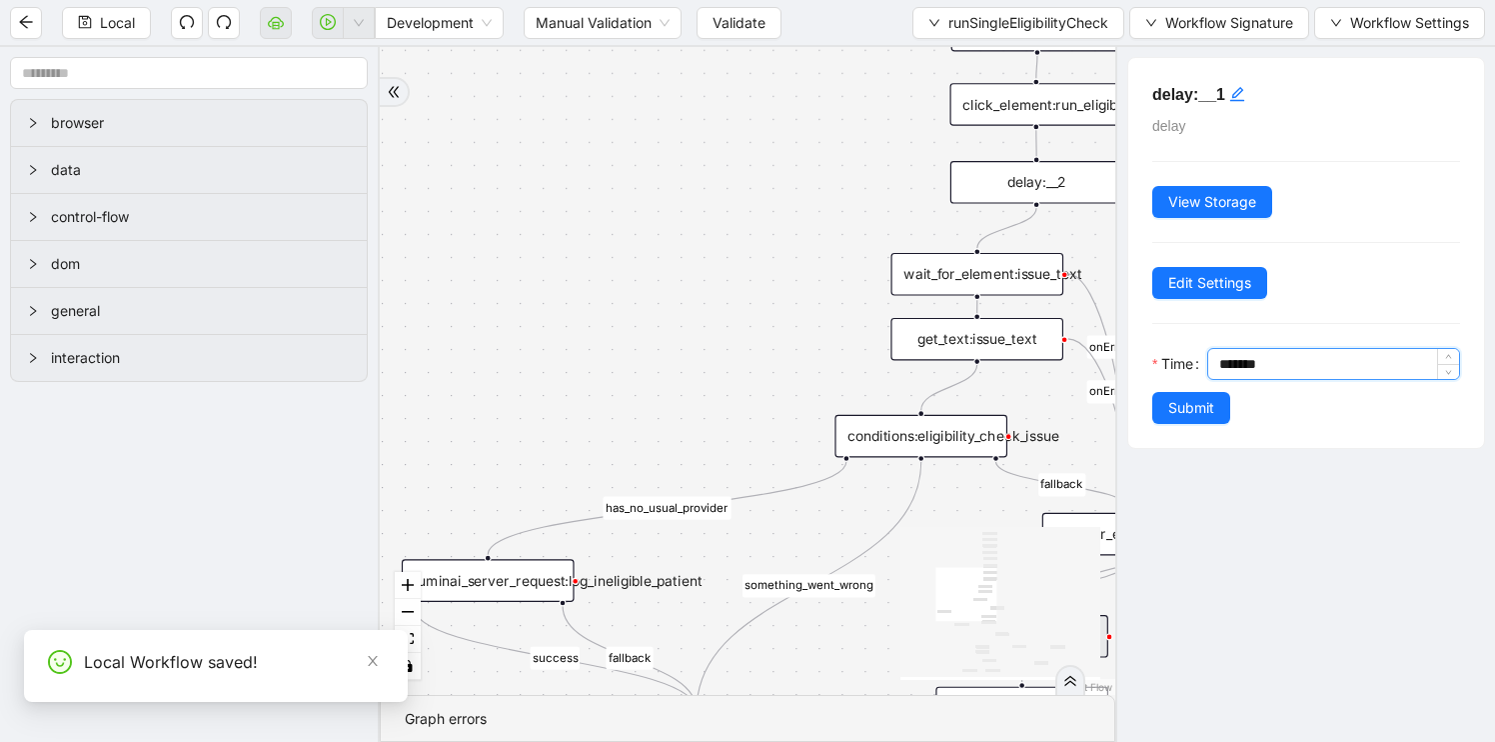
drag, startPoint x: 1229, startPoint y: 372, endPoint x: 1219, endPoint y: 370, distance: 10.2
click at [1219, 370] on div "*******" at bounding box center [1339, 364] width 240 height 30
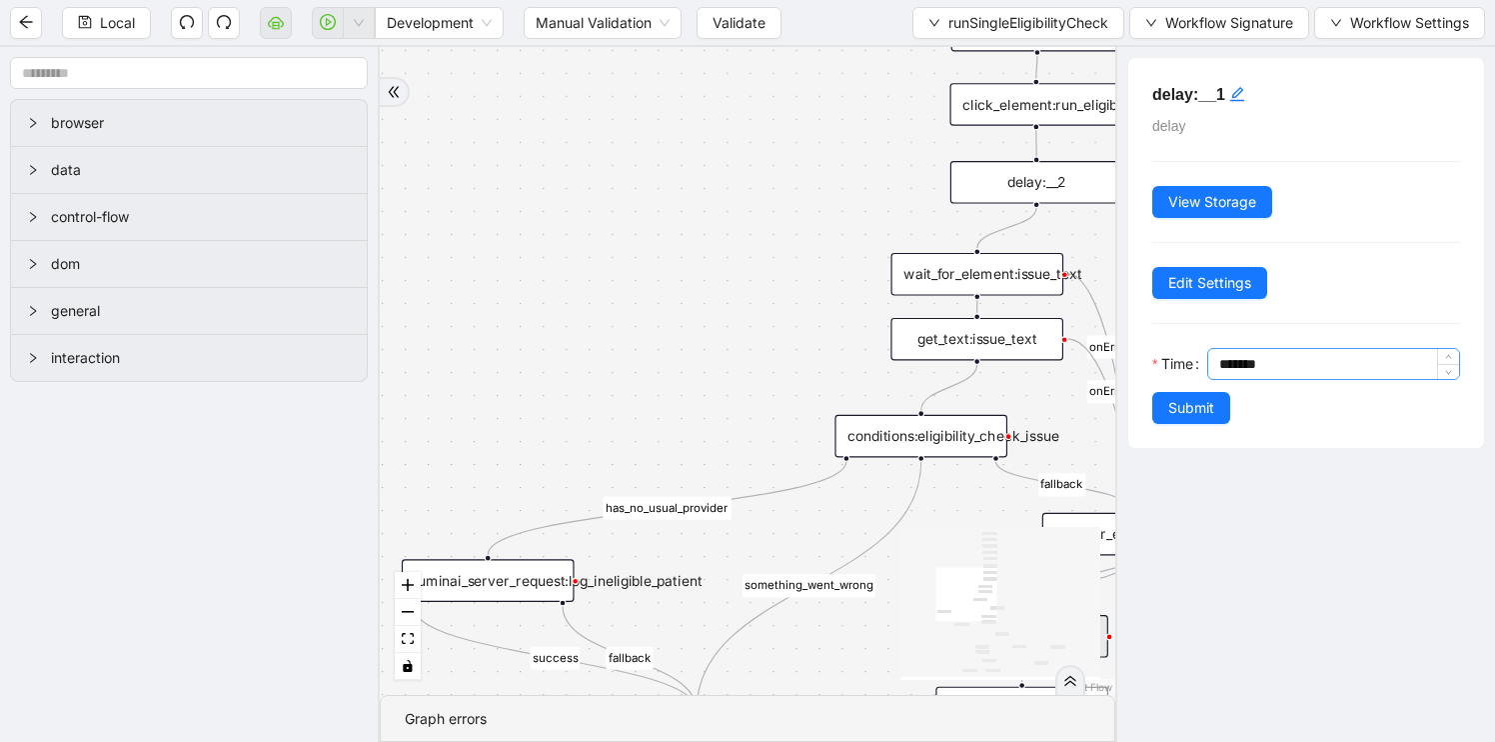
click at [1219, 370] on div "*******" at bounding box center [1339, 364] width 240 height 30
click at [1231, 362] on input "*******" at bounding box center [1339, 364] width 240 height 30
type input "*******"
click at [1183, 411] on span "Submit" at bounding box center [1191, 408] width 46 height 22
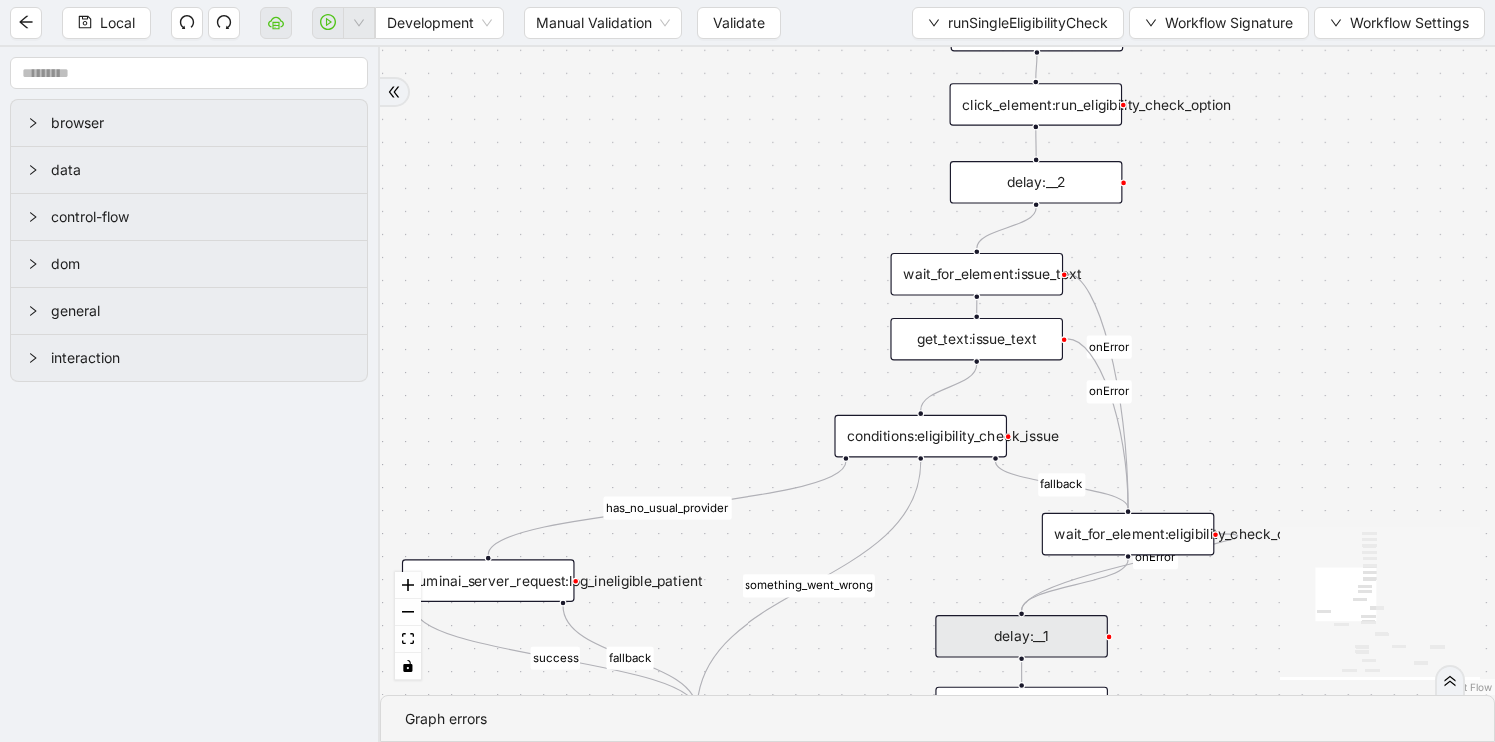
click at [718, 369] on div "fallback is_not_eligible group_number_is_required success fallback success fall…" at bounding box center [937, 371] width 1115 height 648
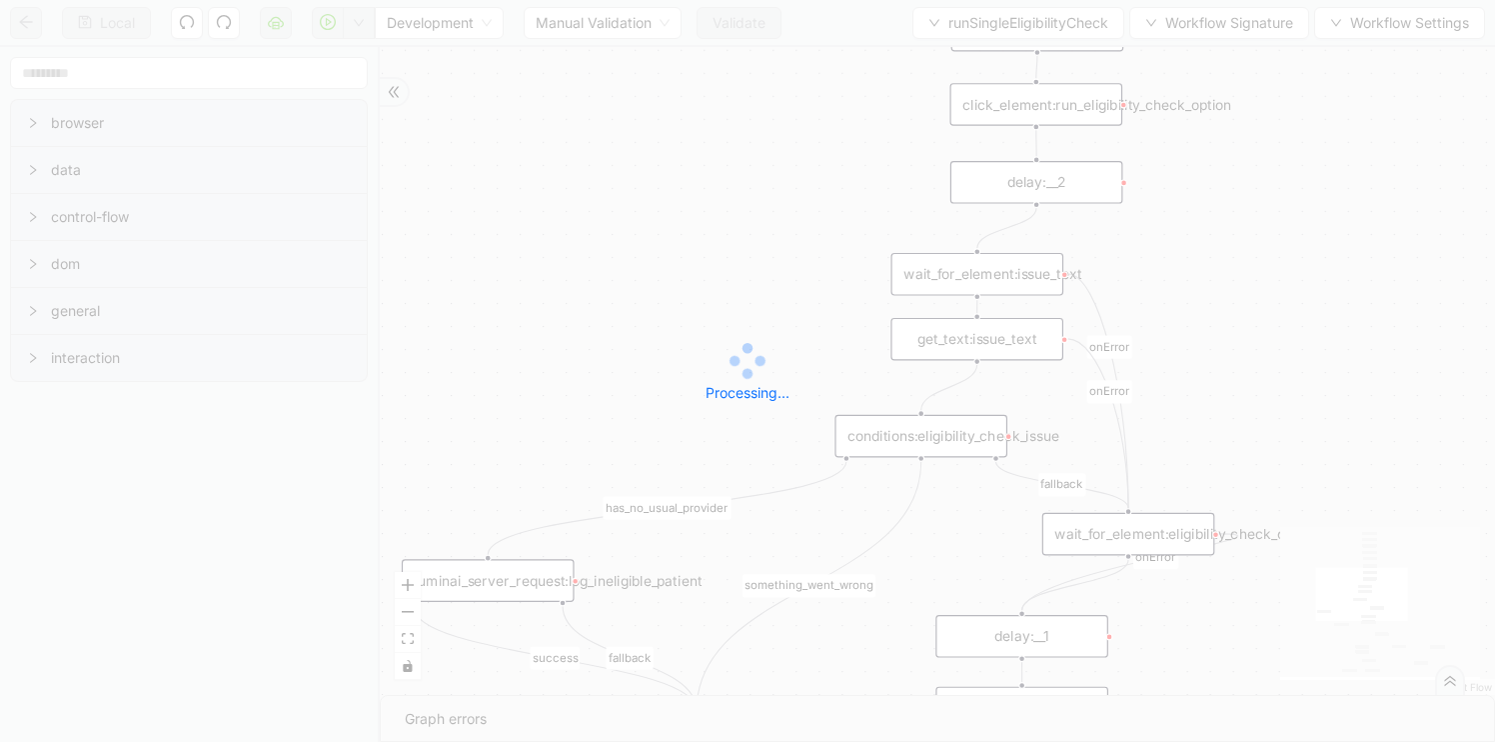
drag, startPoint x: 718, startPoint y: 369, endPoint x: 661, endPoint y: 245, distance: 136.4
click at [661, 243] on div "Processing..." at bounding box center [747, 371] width 1495 height 400
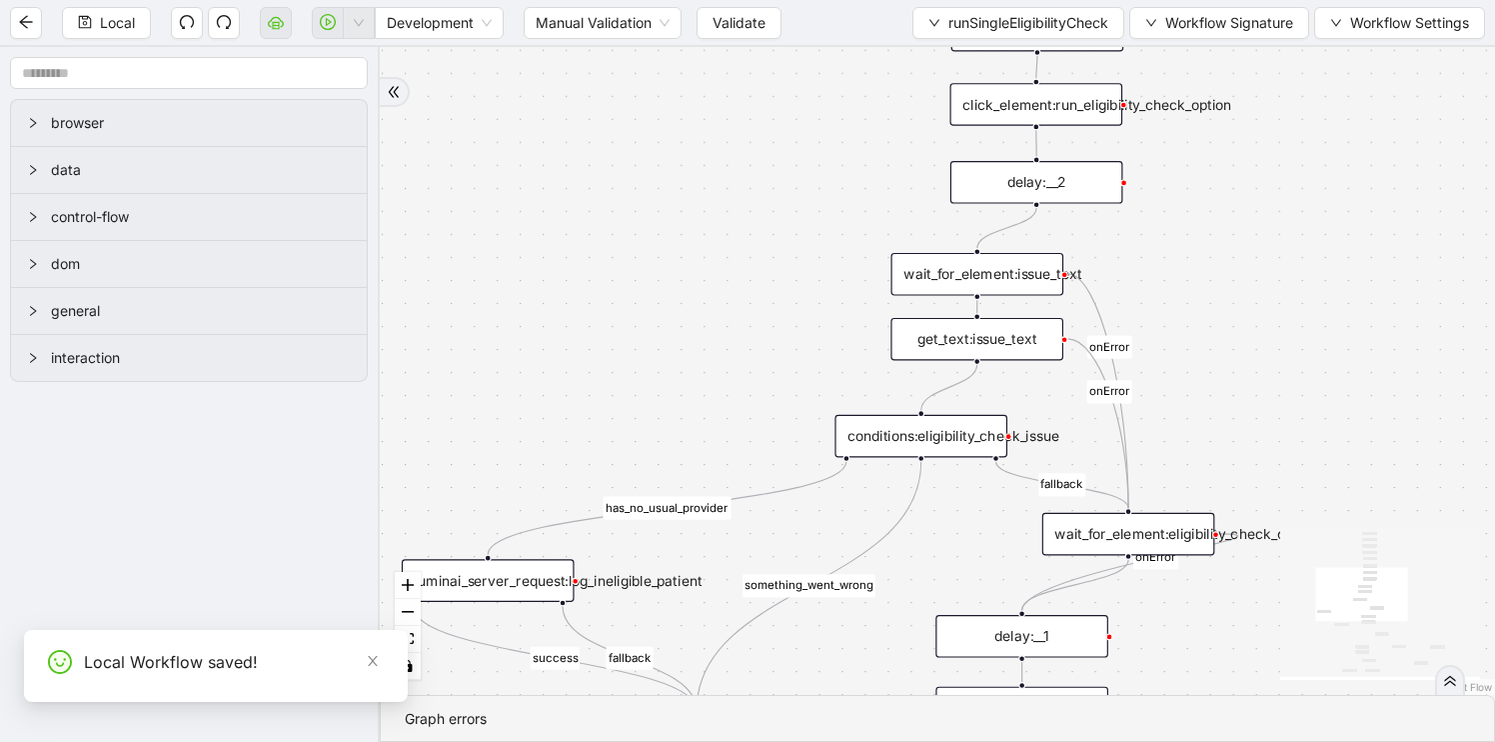
drag, startPoint x: 661, startPoint y: 245, endPoint x: 533, endPoint y: 72, distance: 215.1
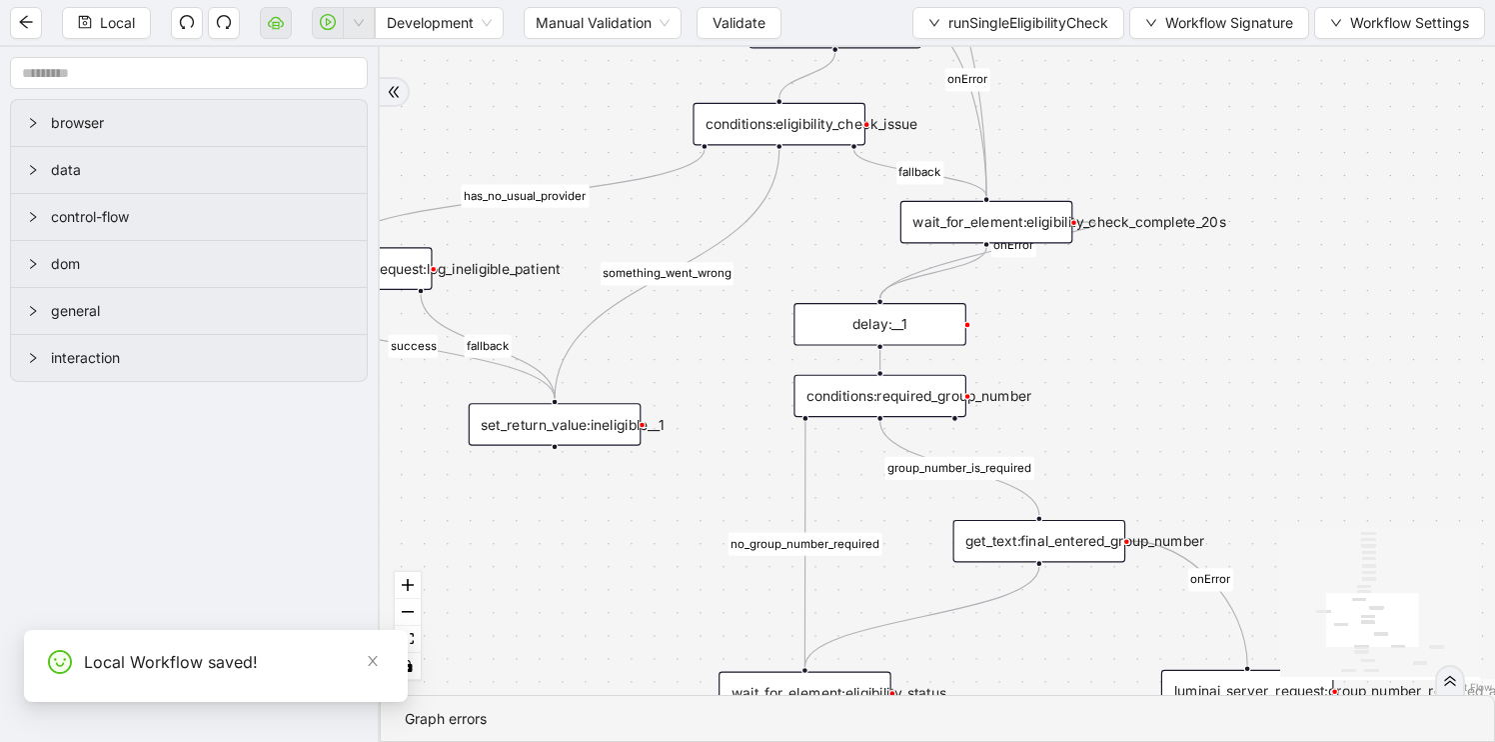
drag, startPoint x: 650, startPoint y: 365, endPoint x: 507, endPoint y: 50, distance: 345.8
click at [507, 50] on div "fallback is_not_eligible group_number_is_required success fallback success fall…" at bounding box center [937, 371] width 1115 height 648
click at [879, 401] on div "conditions:required_group_number" at bounding box center [879, 393] width 173 height 43
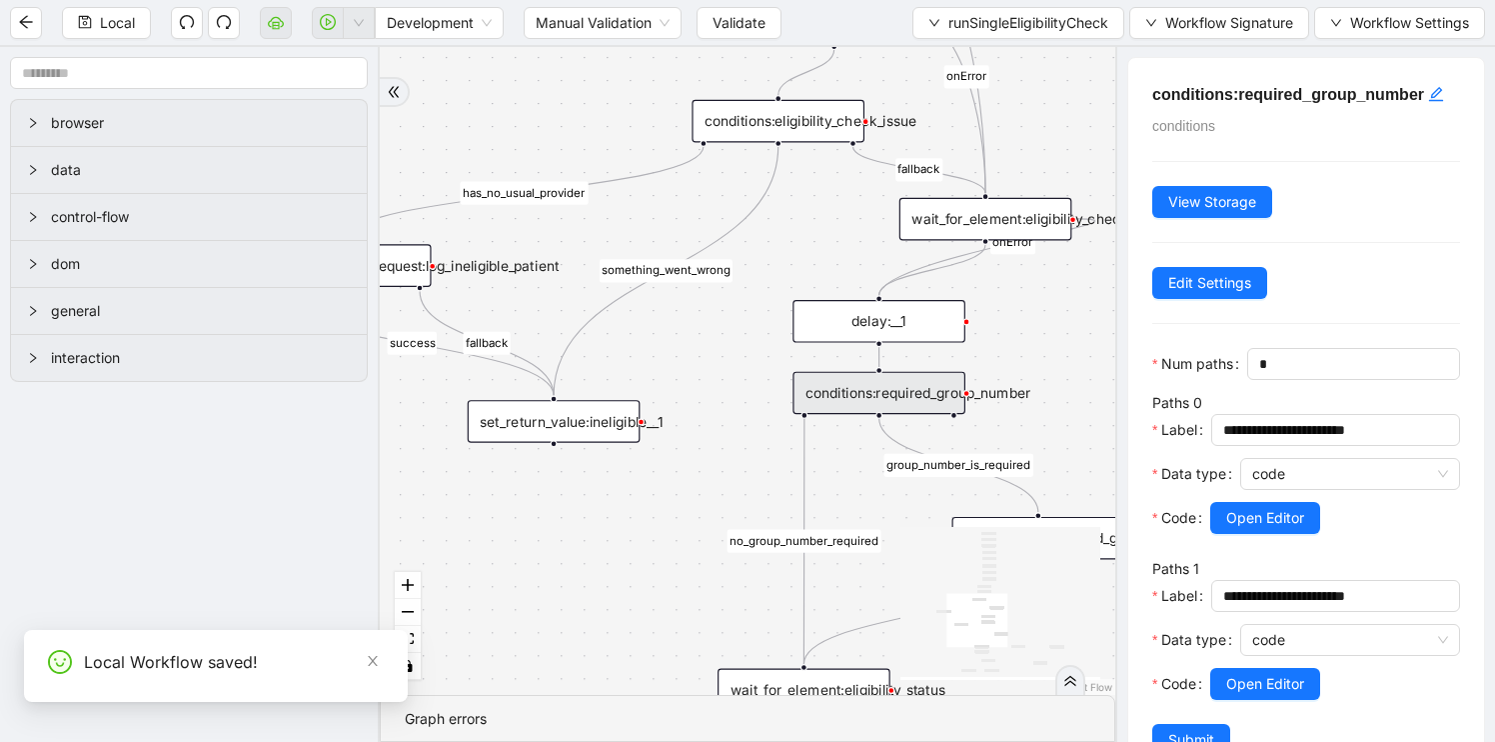
click at [660, 550] on div "fallback is_not_eligible group_number_is_required success fallback success fall…" at bounding box center [748, 371] width 736 height 648
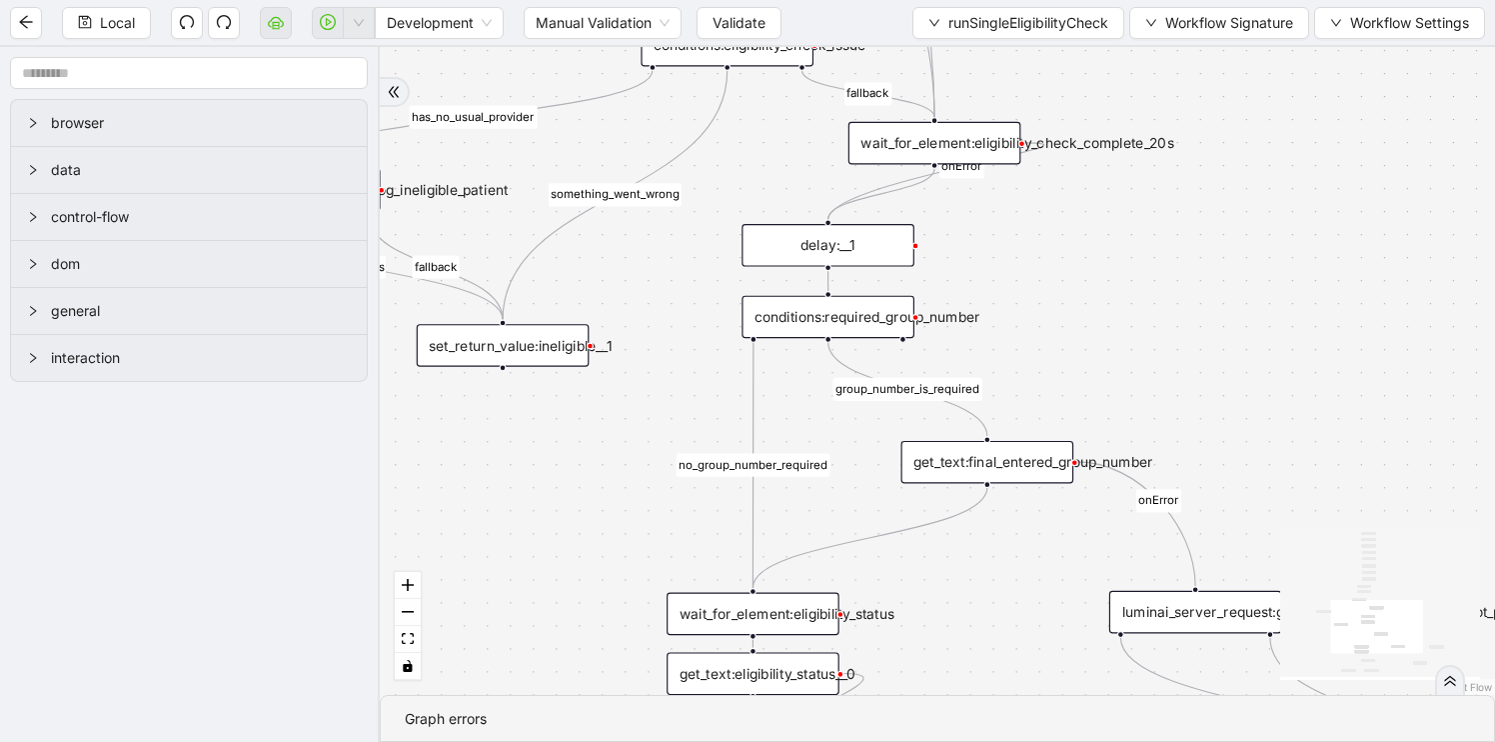
drag, startPoint x: 660, startPoint y: 550, endPoint x: 535, endPoint y: 317, distance: 264.3
click at [536, 317] on div "fallback is_not_eligible group_number_is_required success fallback success fall…" at bounding box center [937, 371] width 1115 height 648
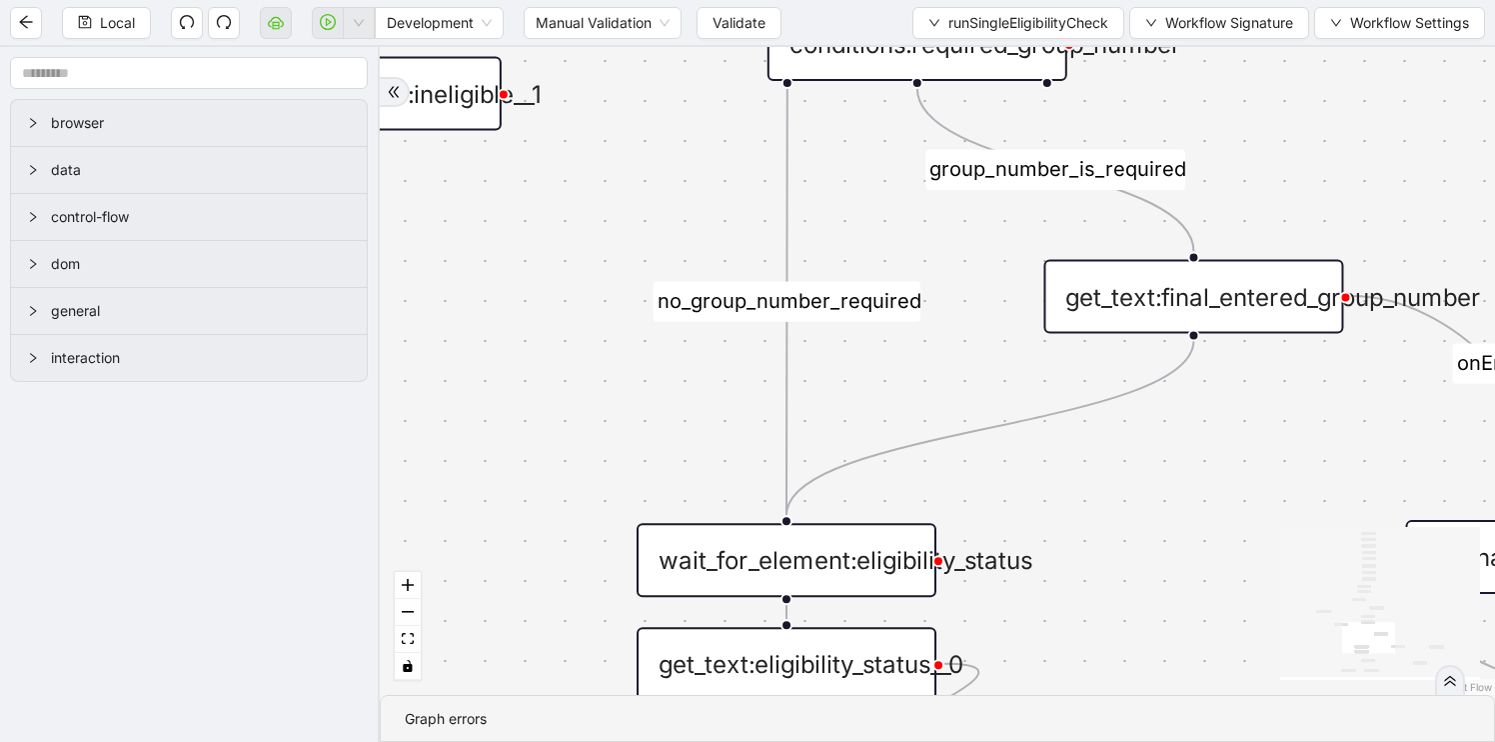
click at [760, 541] on div "wait_for_element:eligibility_status" at bounding box center [787, 560] width 300 height 74
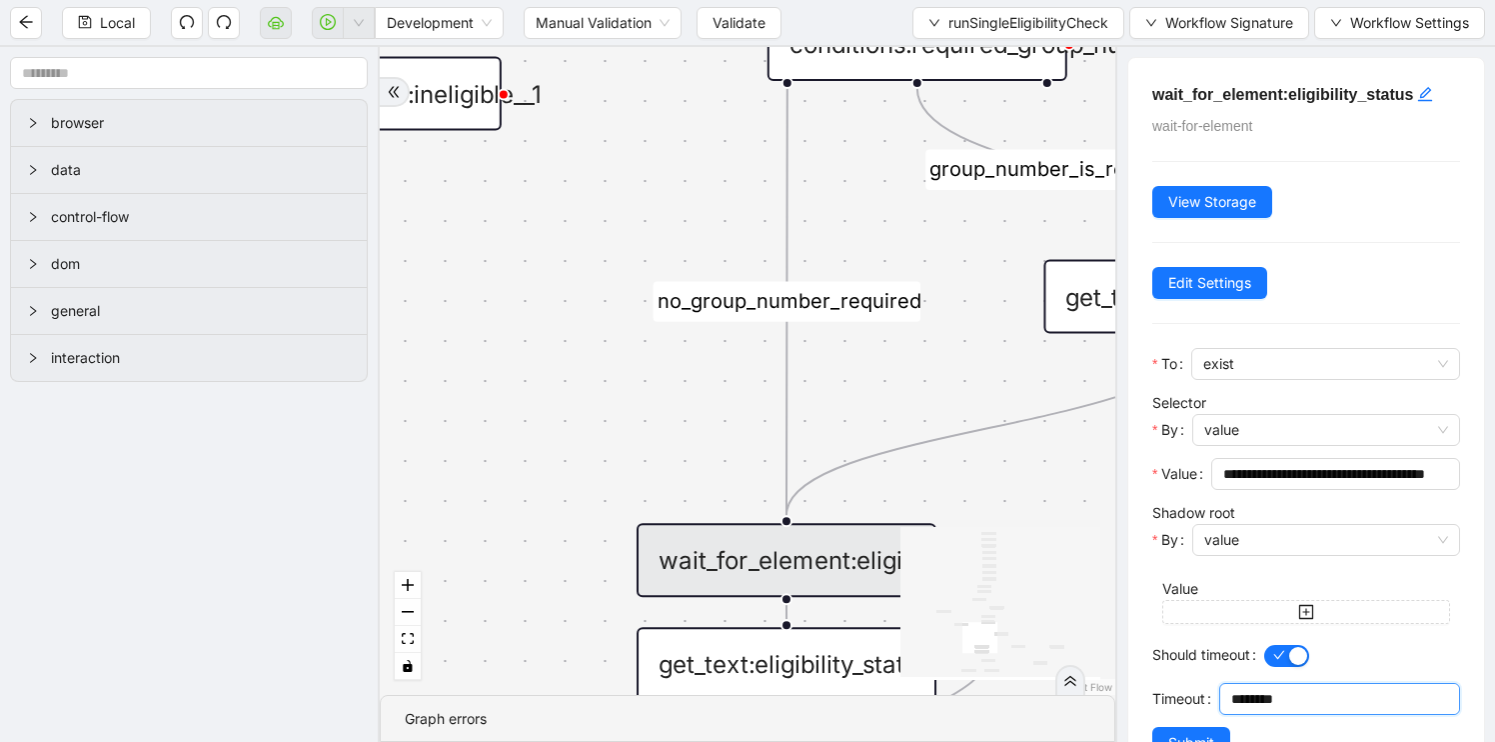
drag, startPoint x: 1244, startPoint y: 699, endPoint x: 1227, endPoint y: 698, distance: 17.0
click at [1227, 698] on div "********" at bounding box center [1339, 699] width 241 height 32
type input "********"
click at [1190, 734] on span "Submit" at bounding box center [1191, 743] width 46 height 22
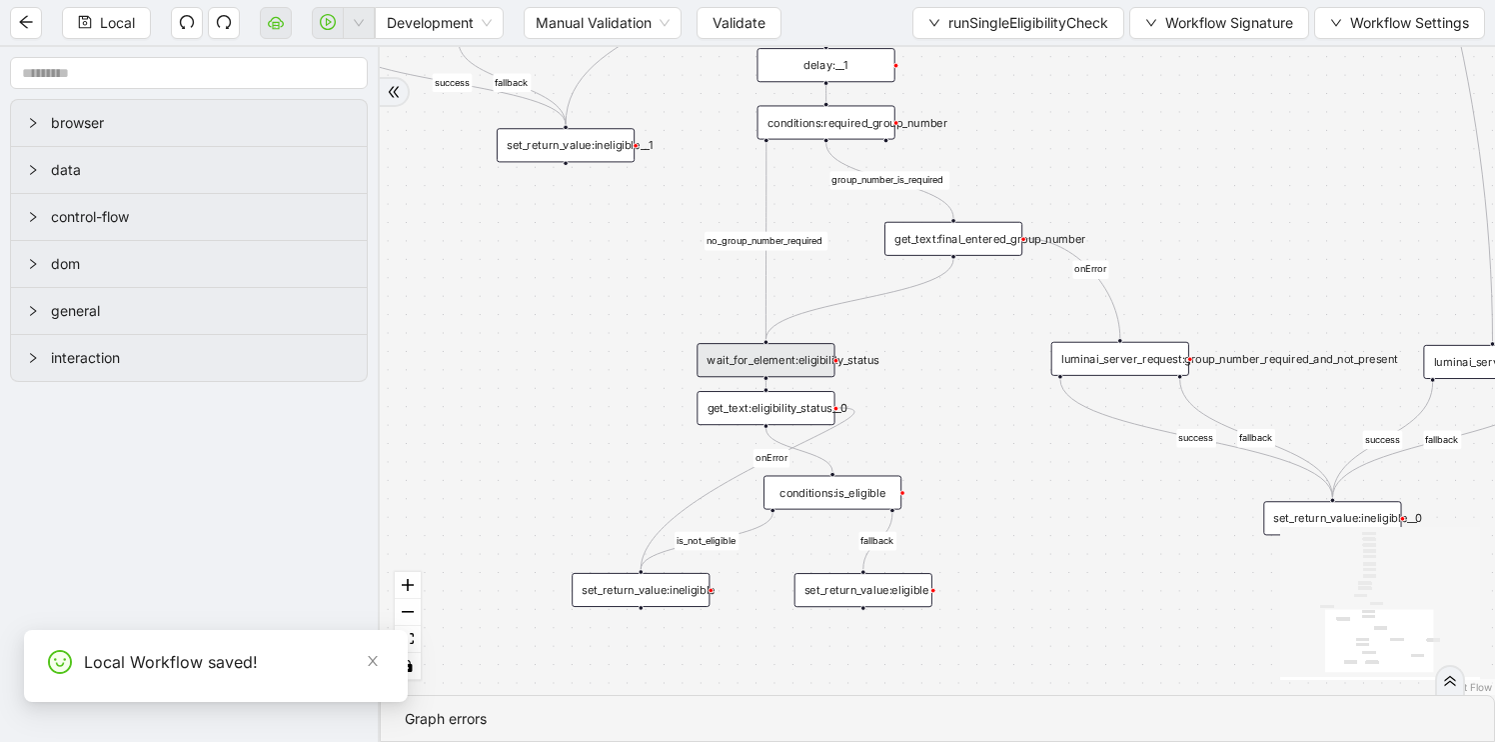
drag, startPoint x: 1050, startPoint y: 538, endPoint x: 879, endPoint y: 349, distance: 255.4
click at [880, 349] on div "fallback is_not_eligible group_number_is_required success fallback success fall…" at bounding box center [937, 371] width 1115 height 648
click at [821, 488] on div "conditions:is_eligible" at bounding box center [825, 492] width 138 height 34
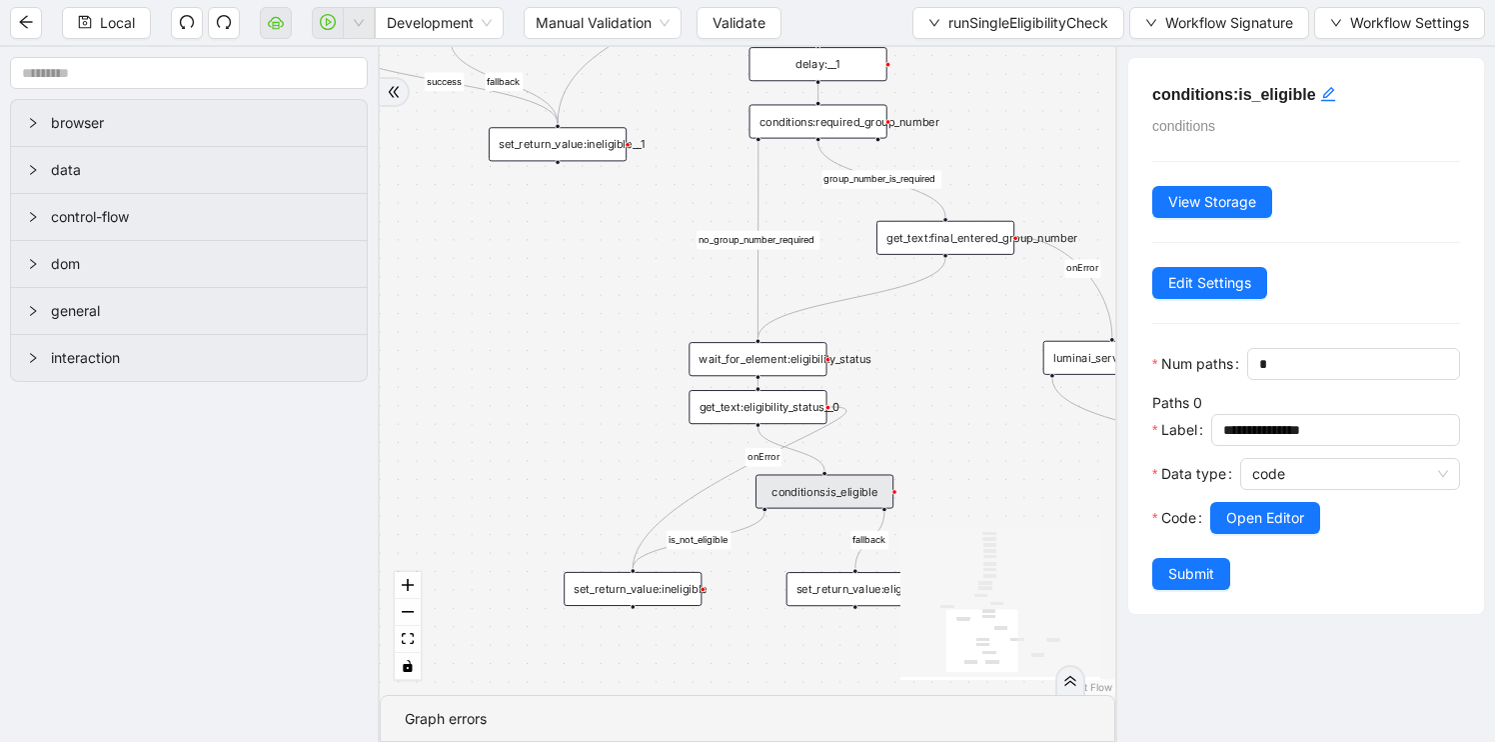
click at [750, 405] on div "get_text:eligibility_status__0" at bounding box center [758, 407] width 138 height 34
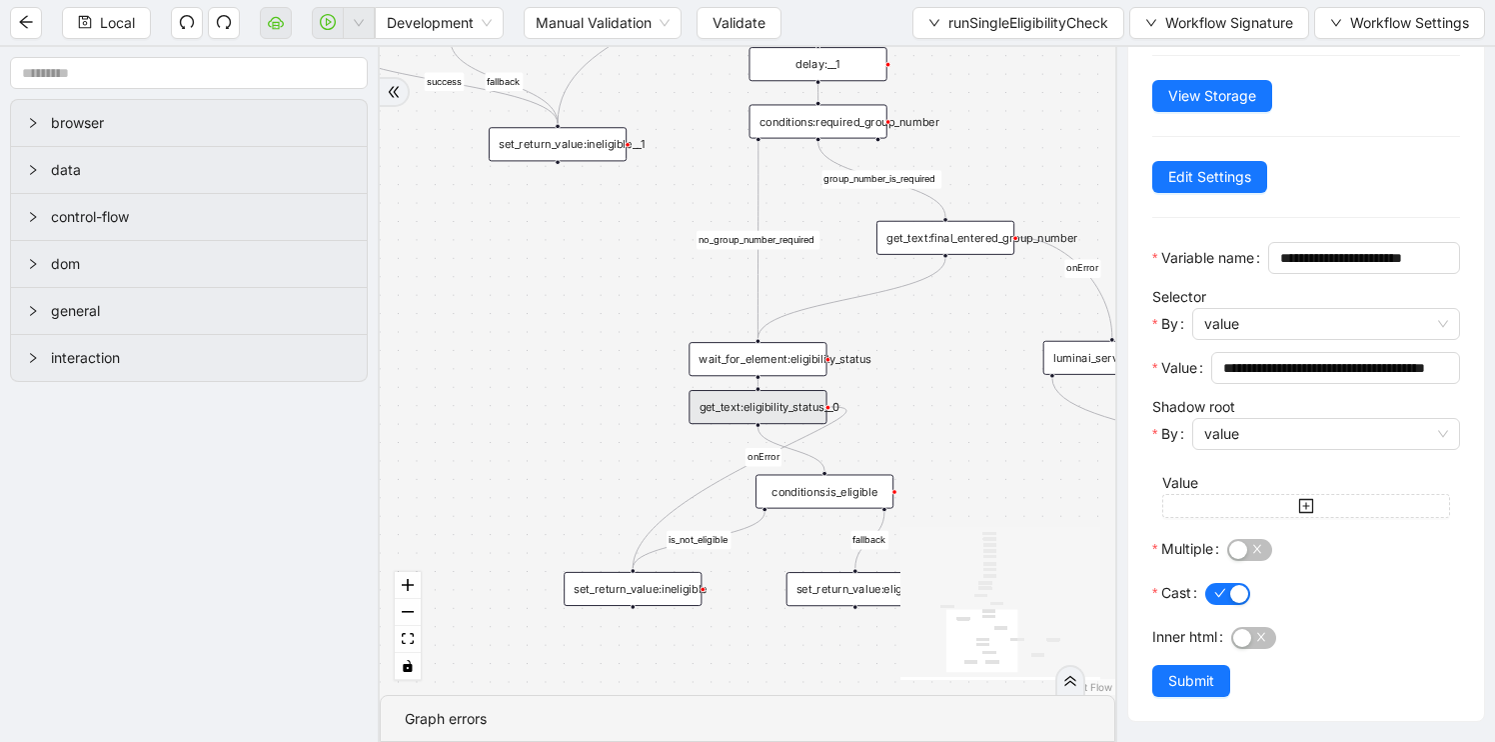
scroll to position [137, 0]
click at [599, 598] on div "set_return_value:ineligible" at bounding box center [633, 589] width 138 height 34
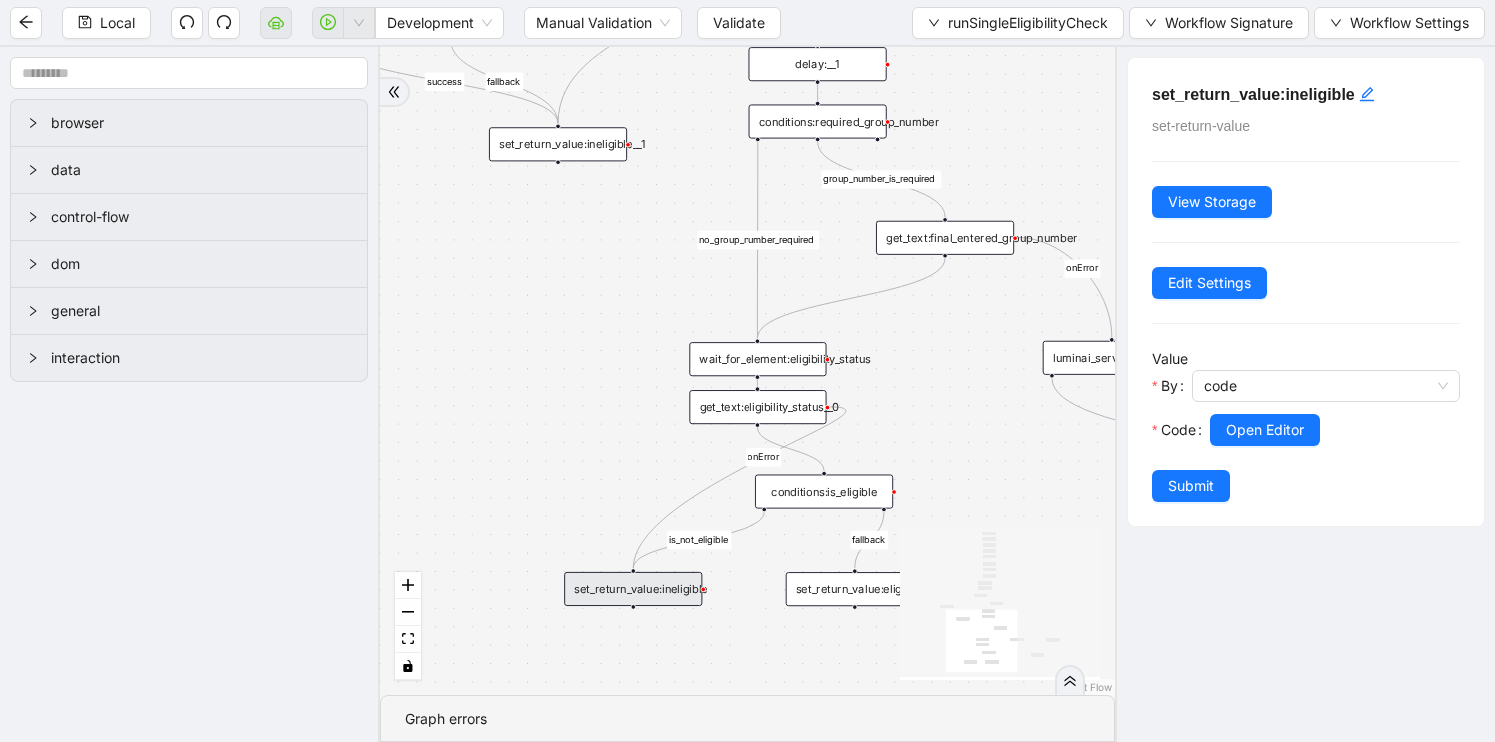
scroll to position [0, 0]
click at [871, 580] on div "set_return_value:eligible" at bounding box center [856, 589] width 138 height 34
click at [958, 491] on div "fallback is_not_eligible group_number_is_required success fallback success fall…" at bounding box center [748, 371] width 736 height 648
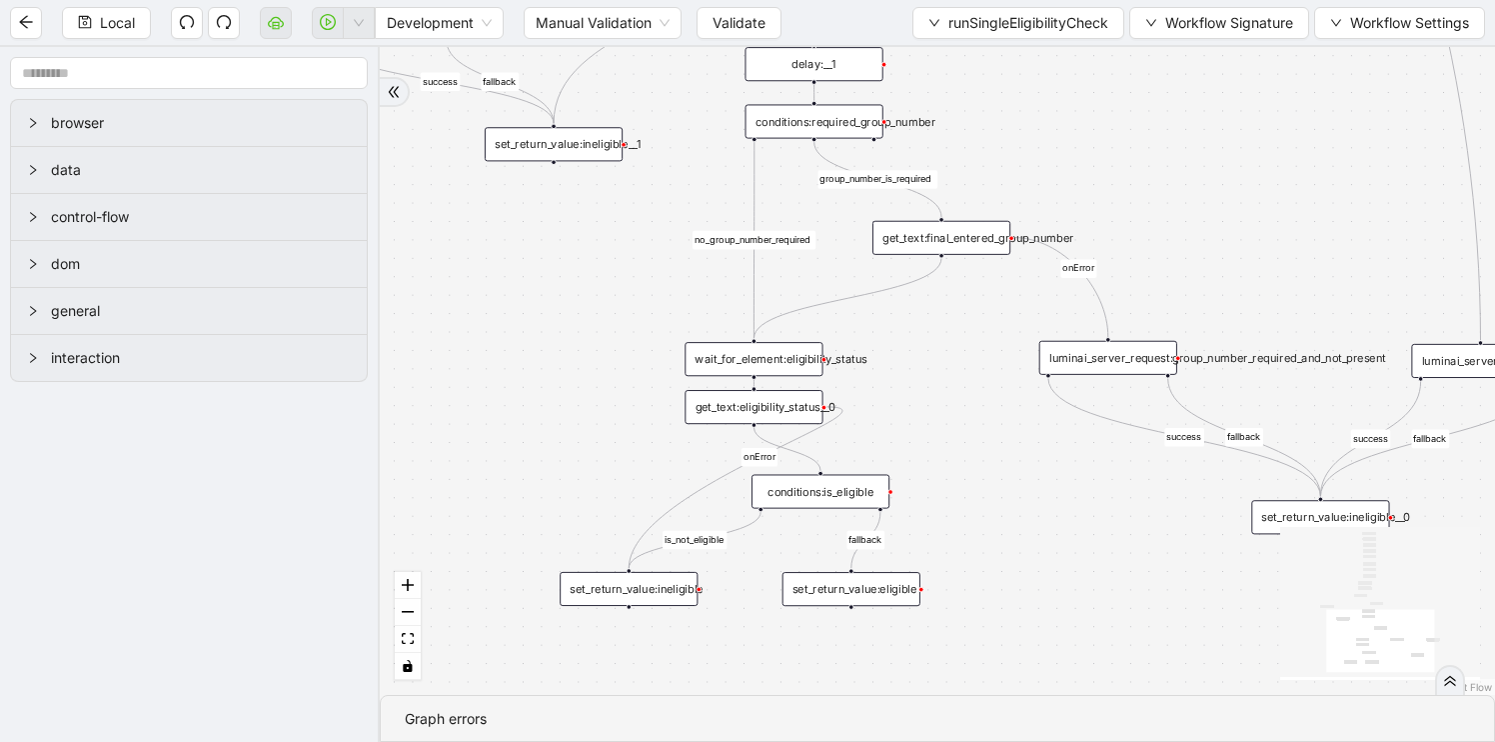
drag, startPoint x: 988, startPoint y: 484, endPoint x: 785, endPoint y: 484, distance: 203.9
click at [787, 484] on div "fallback is_not_eligible group_number_is_required success fallback success fall…" at bounding box center [937, 371] width 1115 height 648
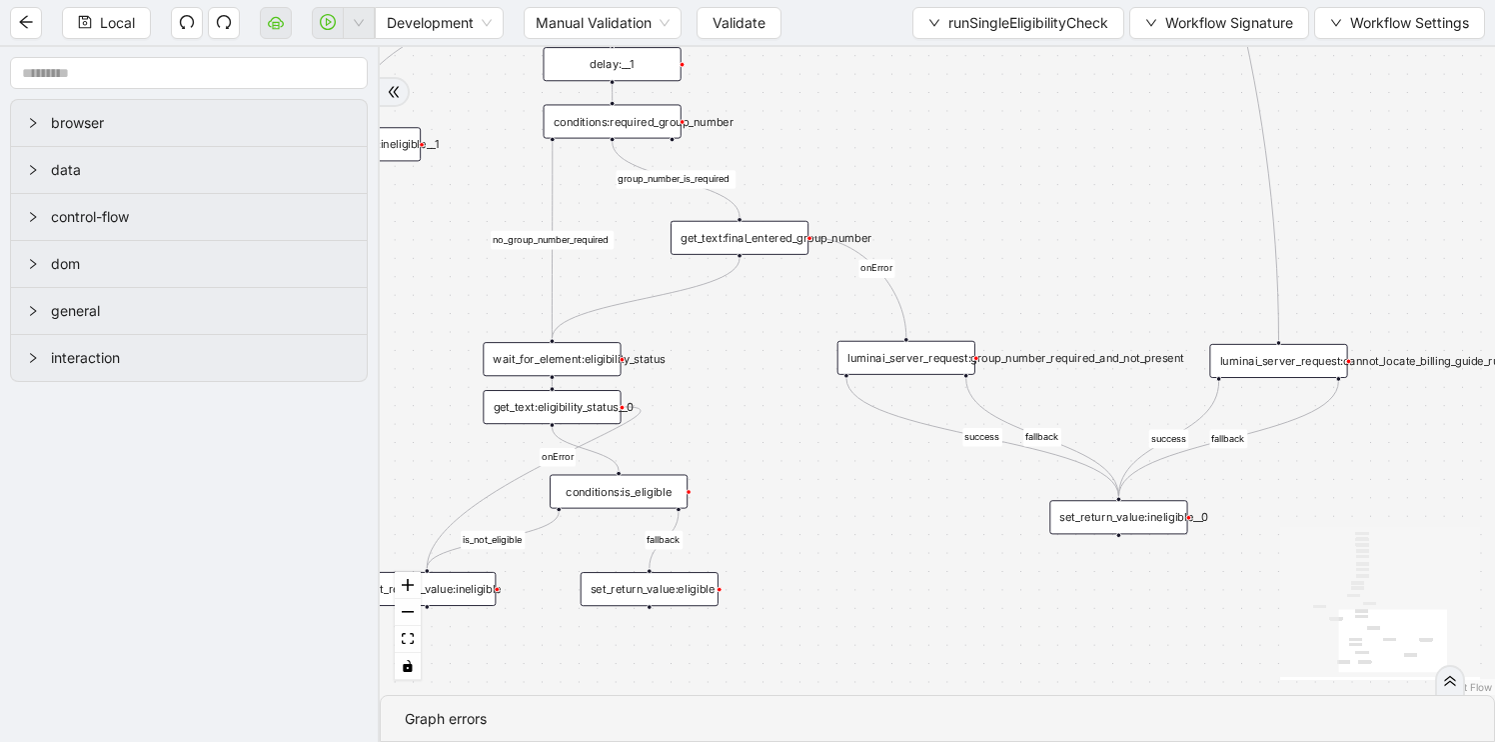
click at [1149, 535] on div "fallback is_not_eligible group_number_is_required success fallback success fall…" at bounding box center [937, 371] width 1115 height 648
click at [1118, 521] on div "set_return_value:ineligible__0" at bounding box center [1118, 517] width 138 height 34
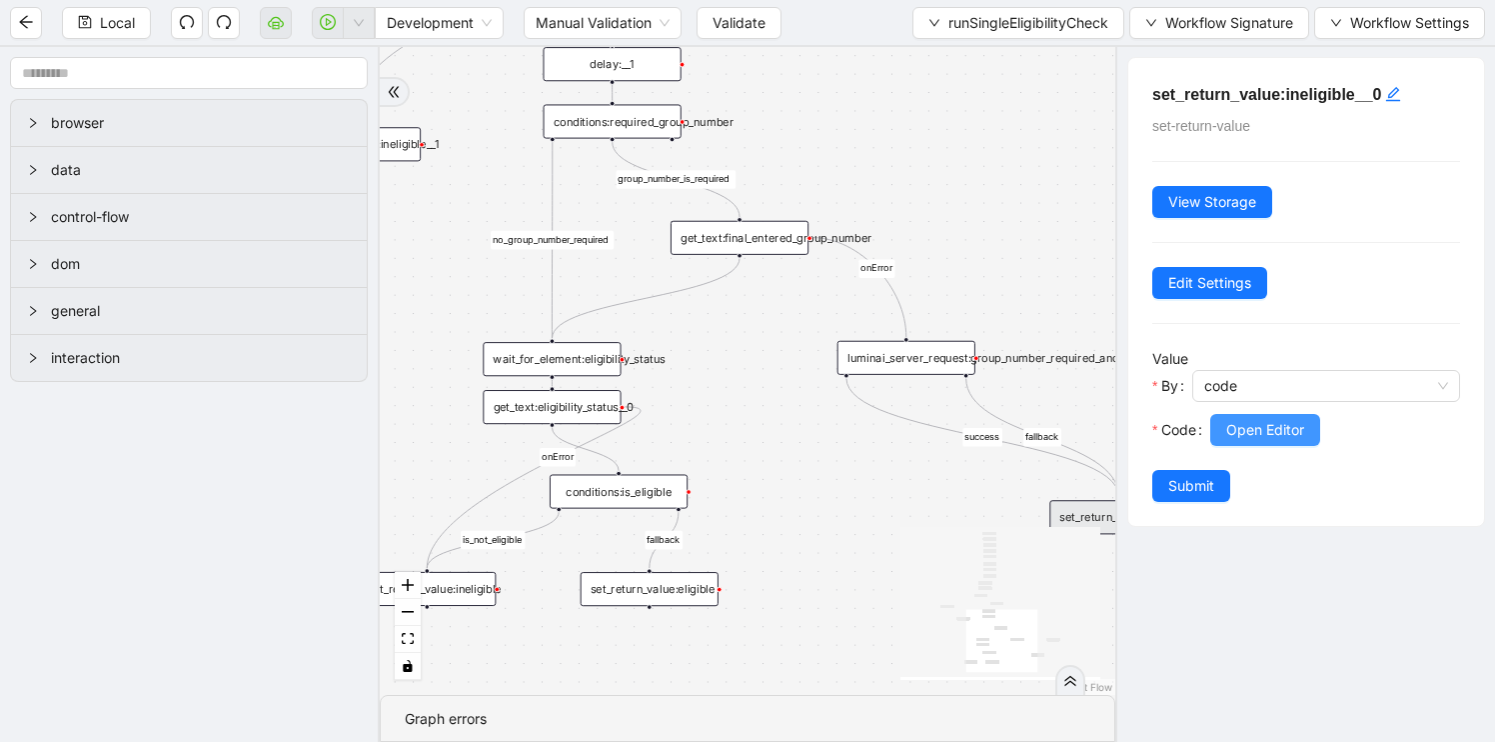
click at [1252, 423] on span "Open Editor" at bounding box center [1265, 430] width 78 height 22
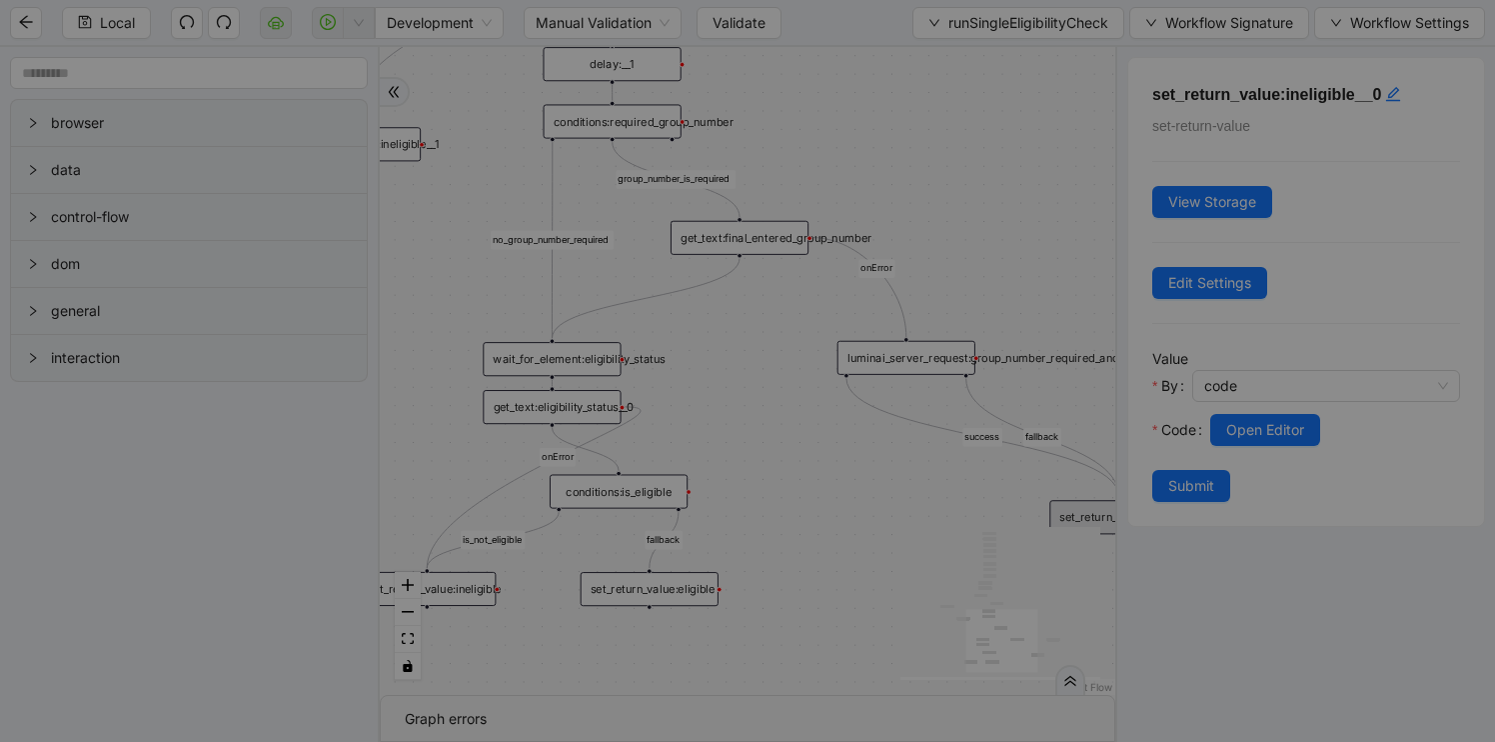
scroll to position [120, 0]
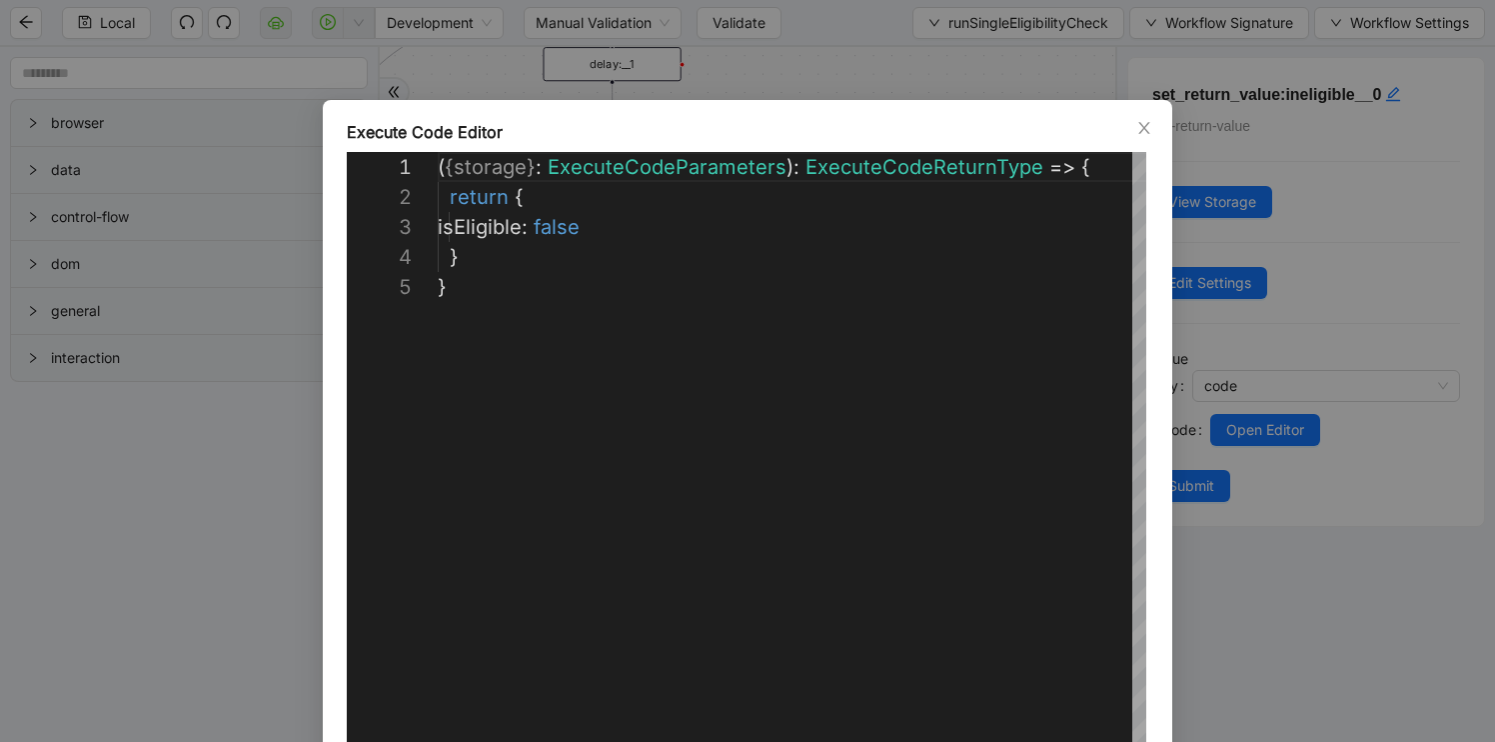
click at [1441, 689] on div "**********" at bounding box center [747, 371] width 1495 height 742
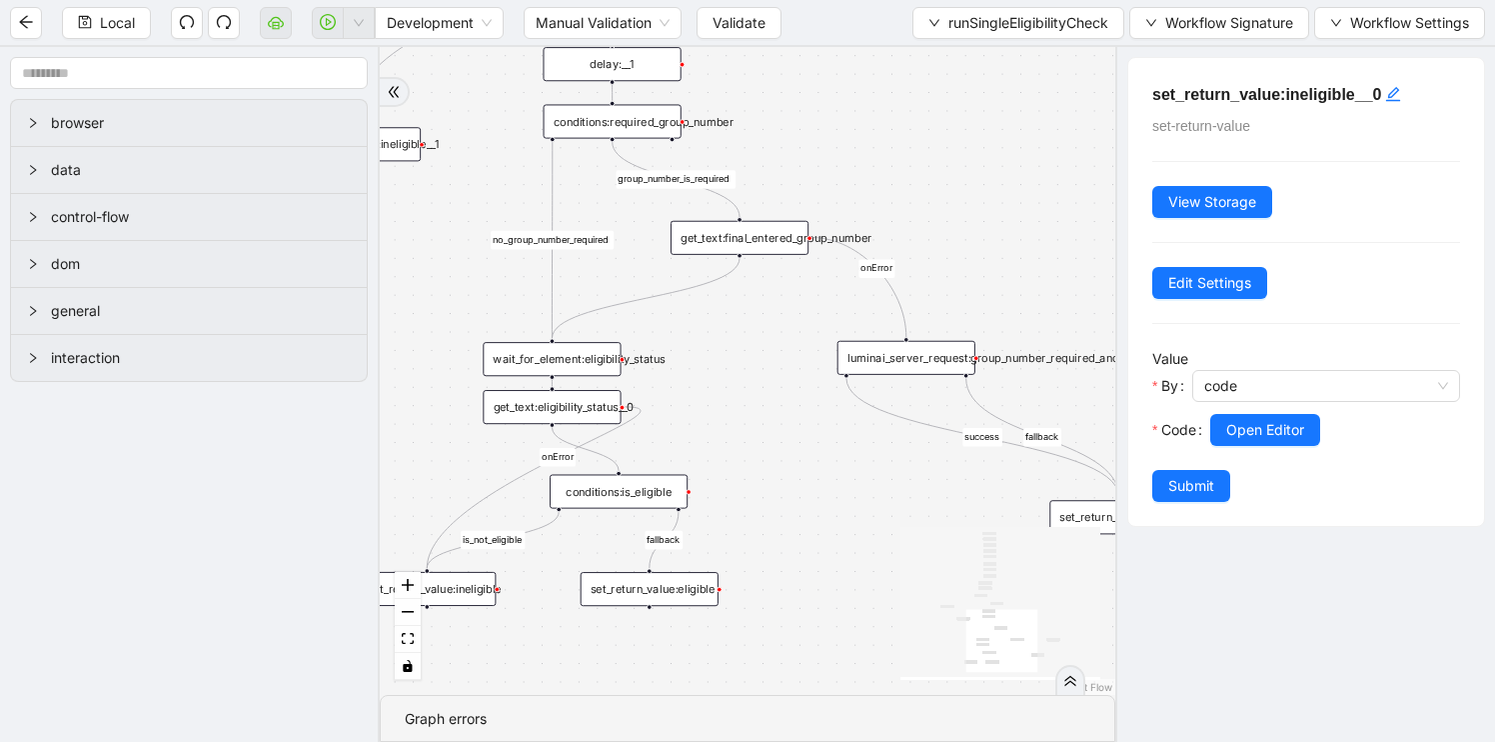
click at [913, 348] on div "luminai_server_request:group_number_required_and_not_present" at bounding box center [907, 358] width 138 height 34
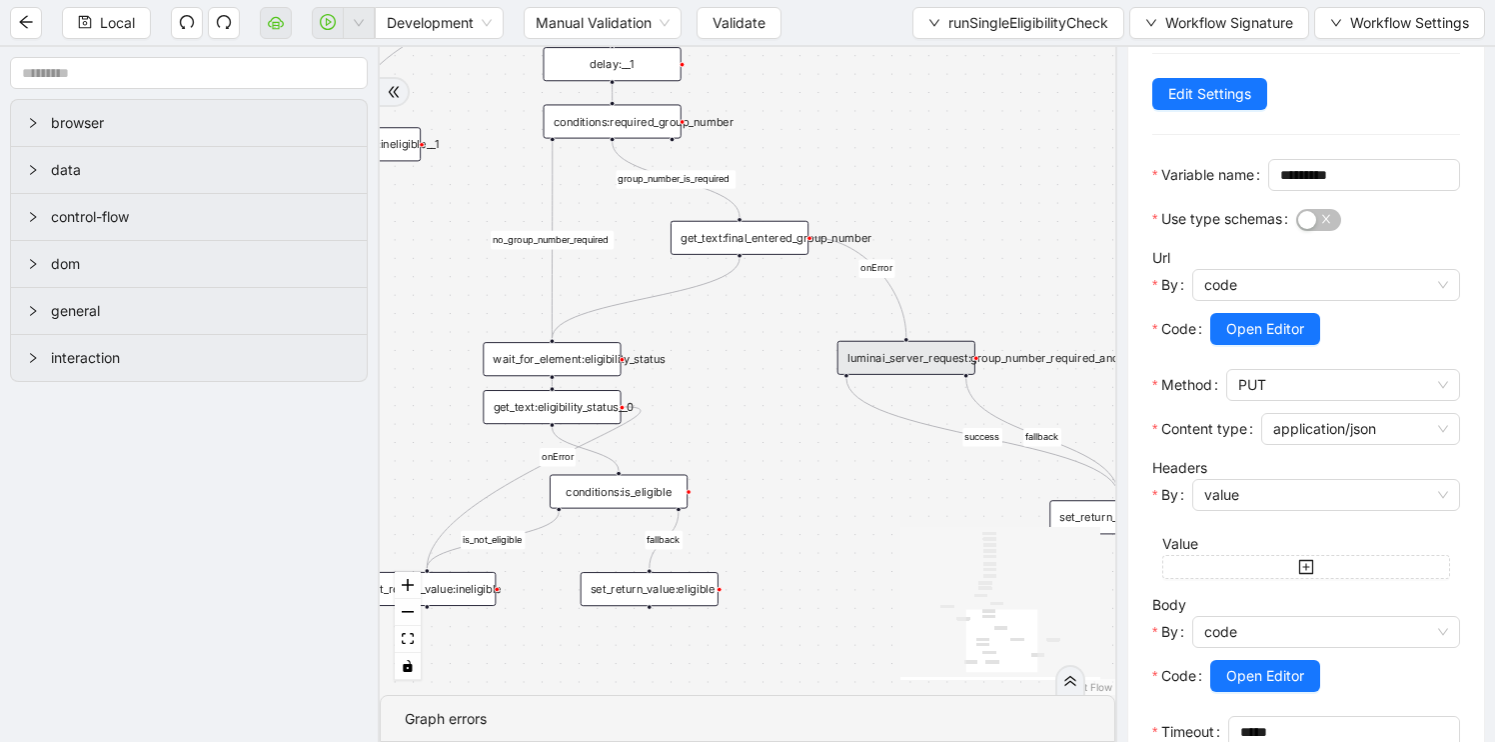
scroll to position [339, 0]
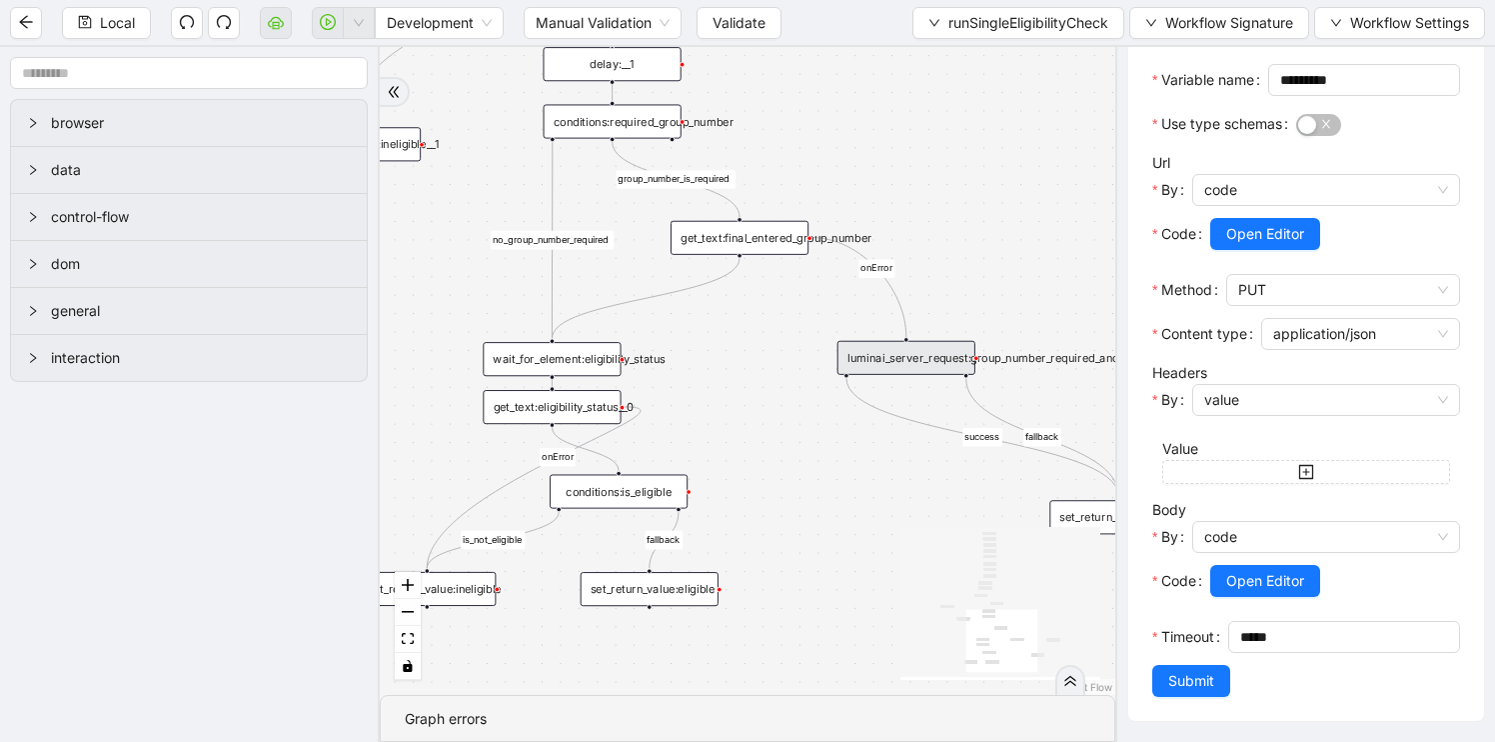
click at [920, 574] on icon "React Flow mini map" at bounding box center [1001, 602] width 200 height 150
click at [914, 579] on icon "React Flow mini map" at bounding box center [1001, 602] width 200 height 150
click at [964, 188] on div "fallback is_not_eligible group_number_is_required success fallback success fall…" at bounding box center [748, 371] width 736 height 648
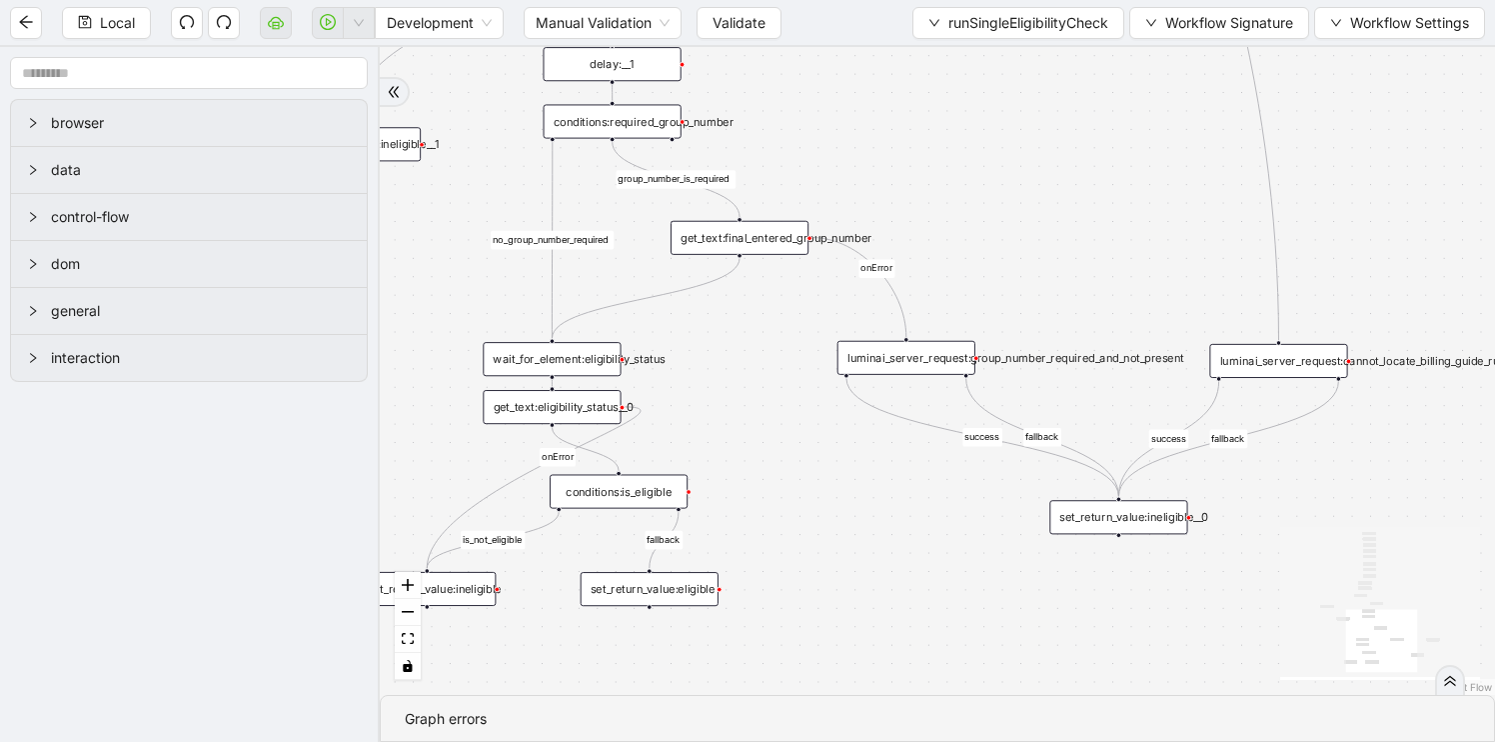
scroll to position [0, 0]
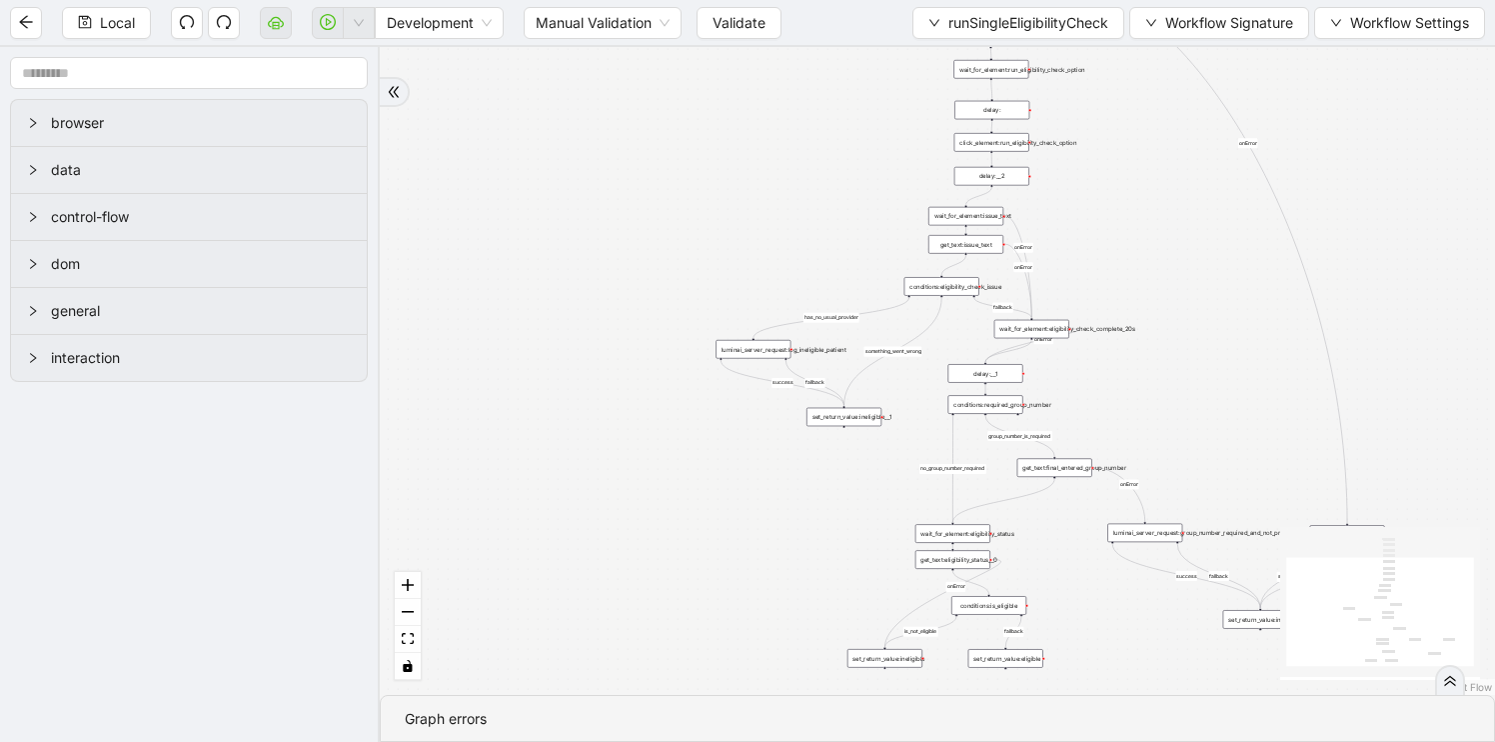
drag, startPoint x: 1061, startPoint y: 242, endPoint x: 1228, endPoint y: 471, distance: 283.3
click at [1229, 472] on div "fallback is_not_eligible group_number_is_required success fallback success fall…" at bounding box center [937, 371] width 1115 height 648
click at [978, 181] on div "delay:__2" at bounding box center [991, 178] width 75 height 19
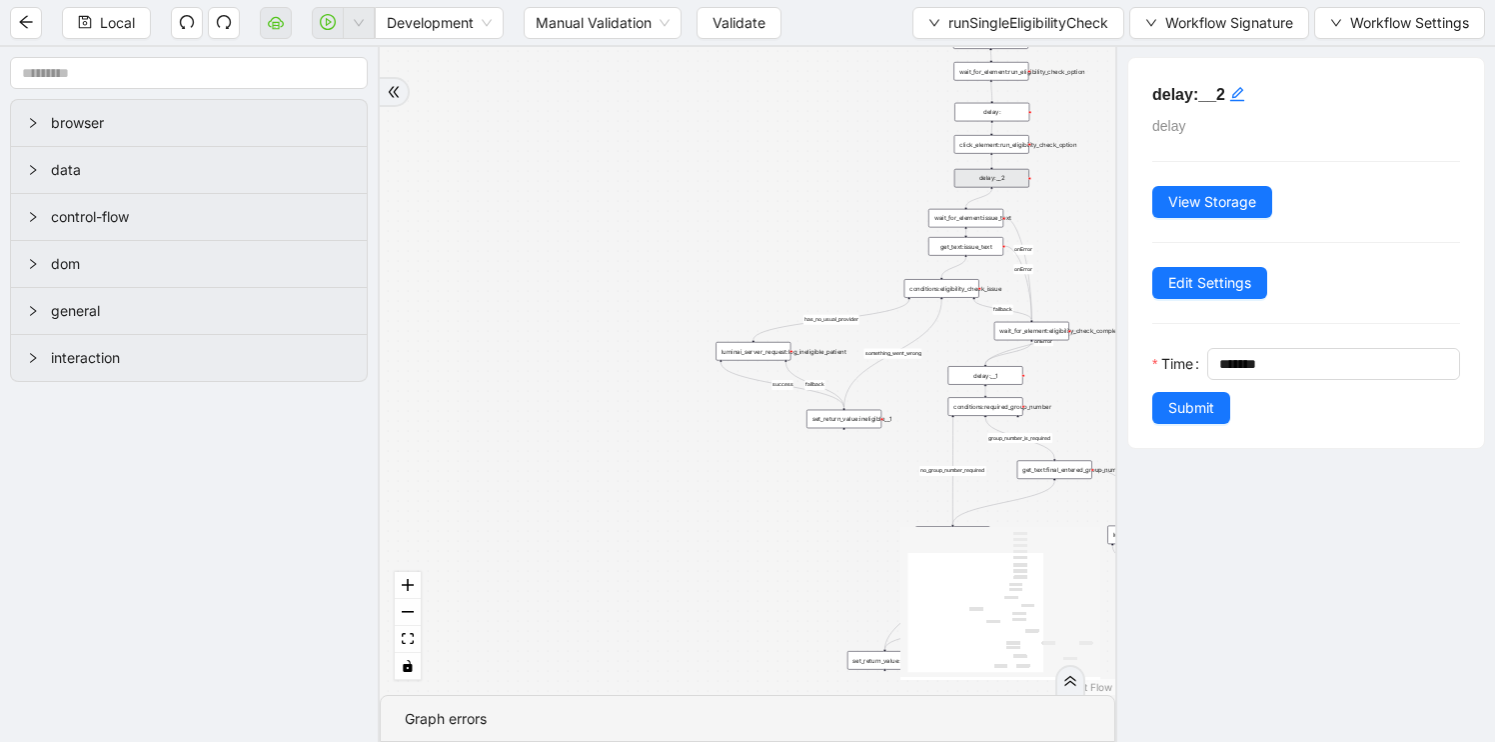
click at [789, 565] on div "fallback is_not_eligible group_number_is_required success fallback success fall…" at bounding box center [748, 371] width 736 height 648
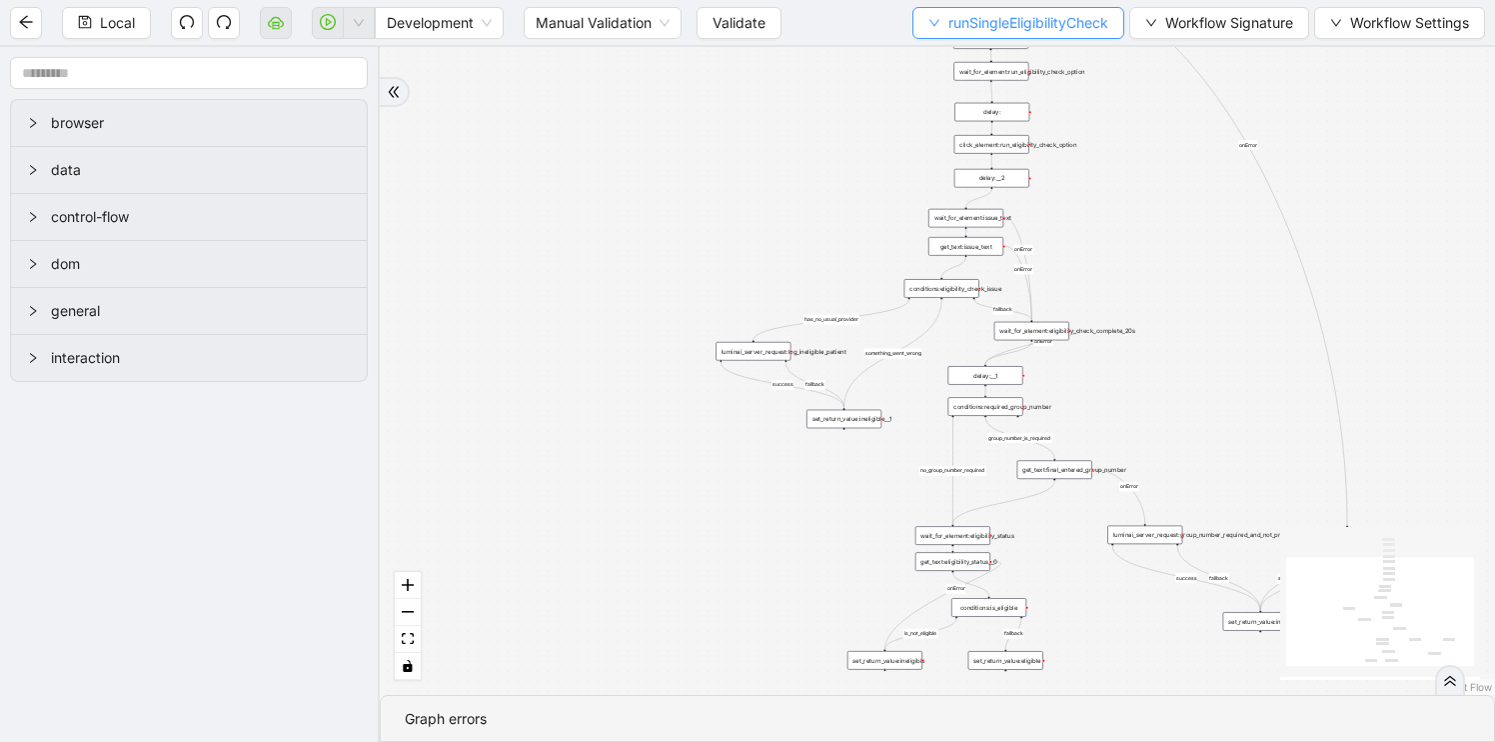
click at [1053, 15] on span "runSingleEligibilityCheck" at bounding box center [1028, 23] width 160 height 22
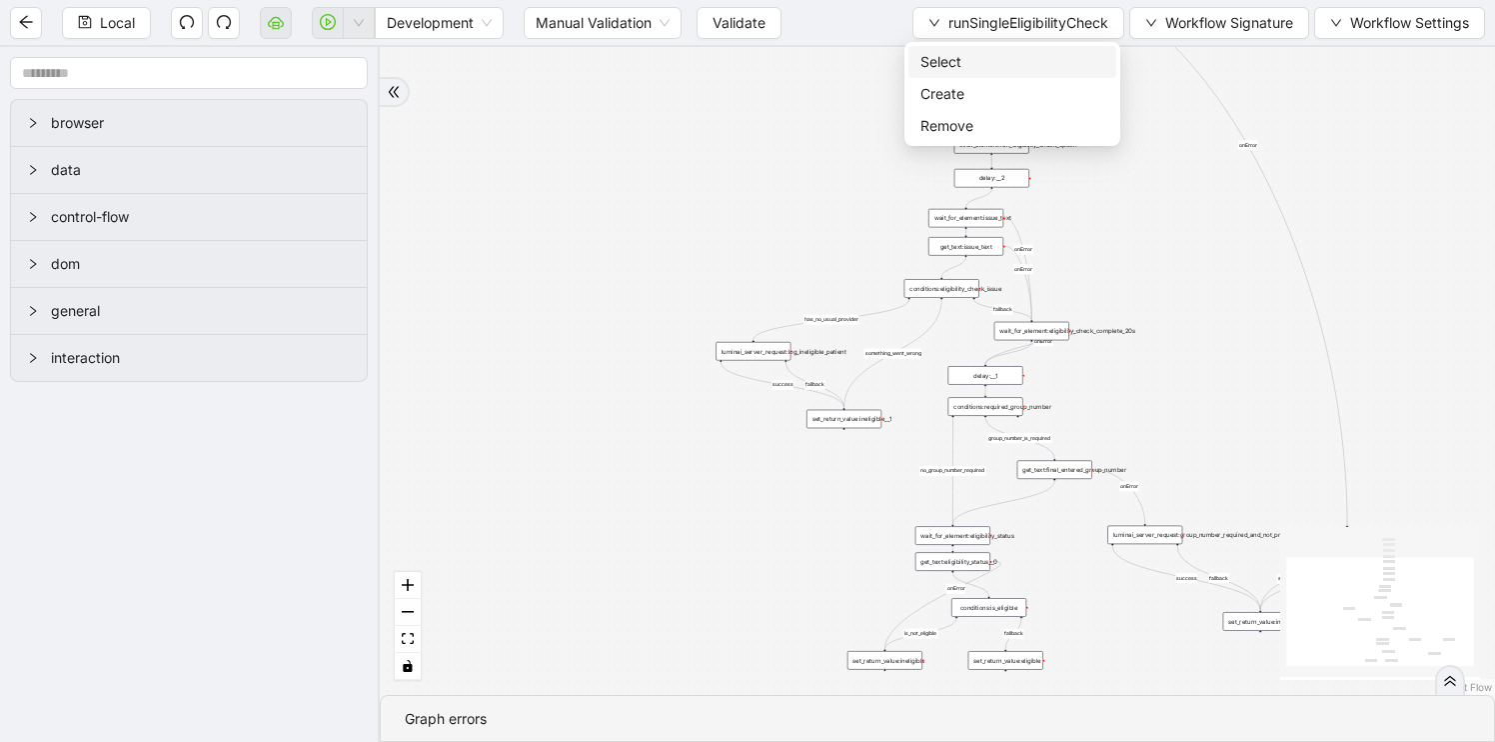
click at [1025, 61] on span "Select" at bounding box center [1013, 62] width 184 height 22
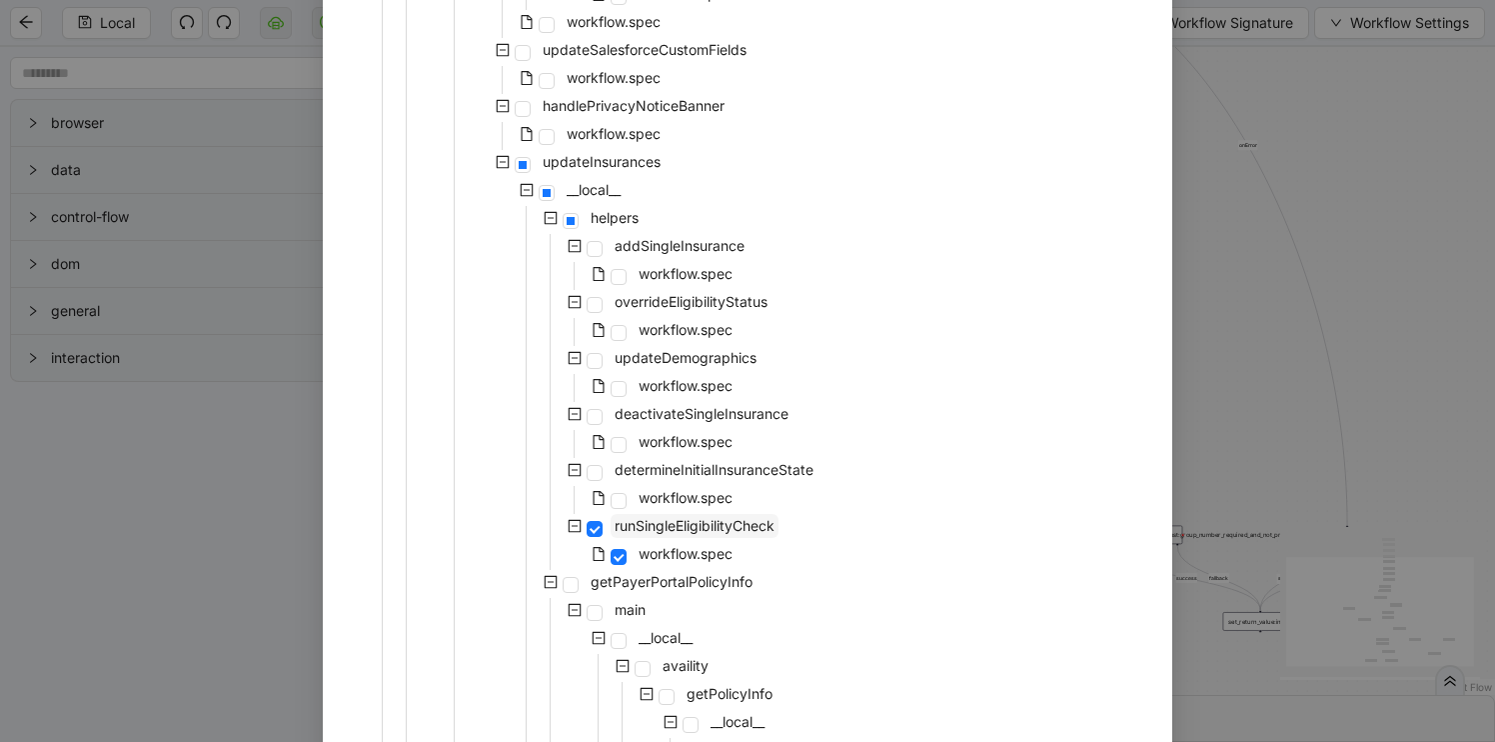
scroll to position [516, 0]
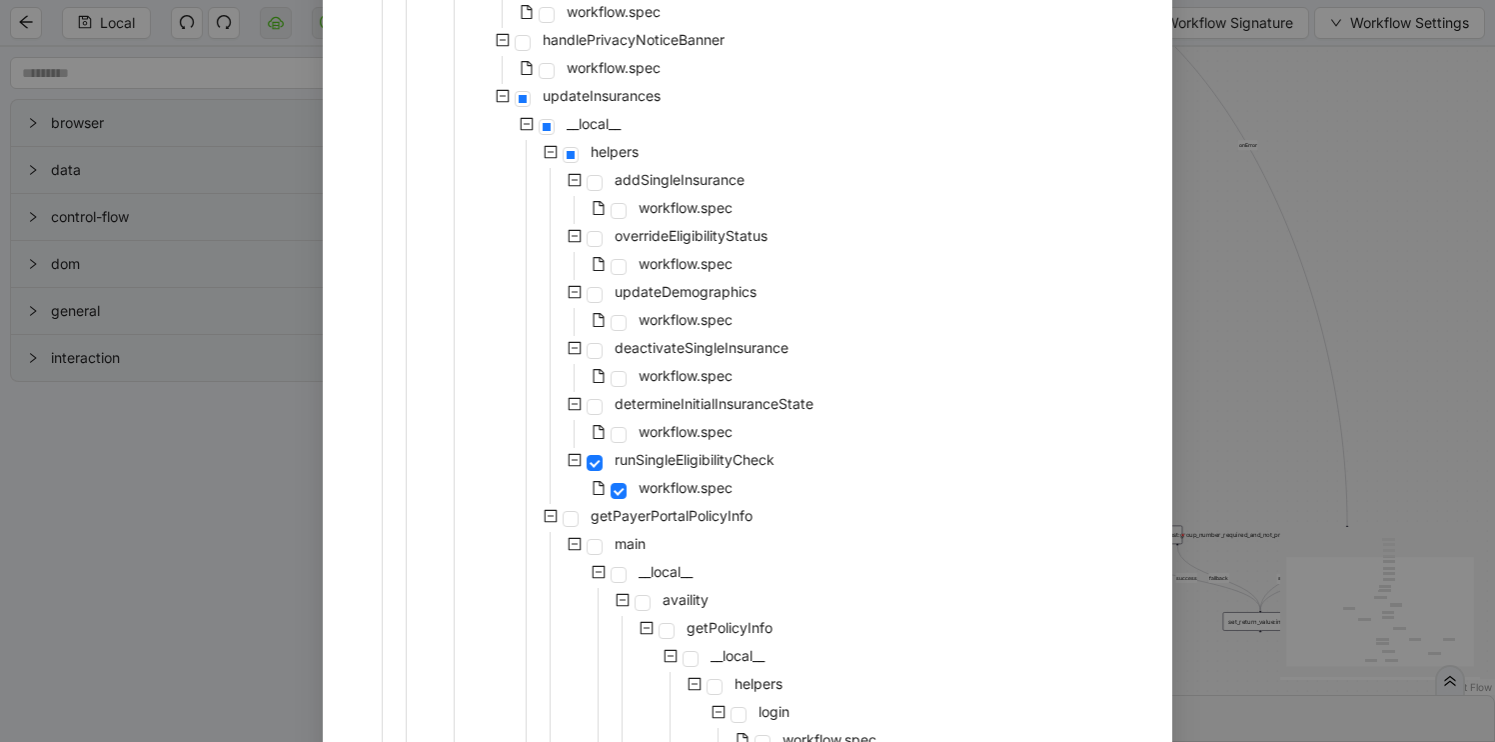
click at [521, 89] on div "updateInsurances" at bounding box center [506, 98] width 318 height 28
click at [521, 102] on span at bounding box center [523, 99] width 16 height 16
click at [552, 121] on span at bounding box center [547, 127] width 16 height 16
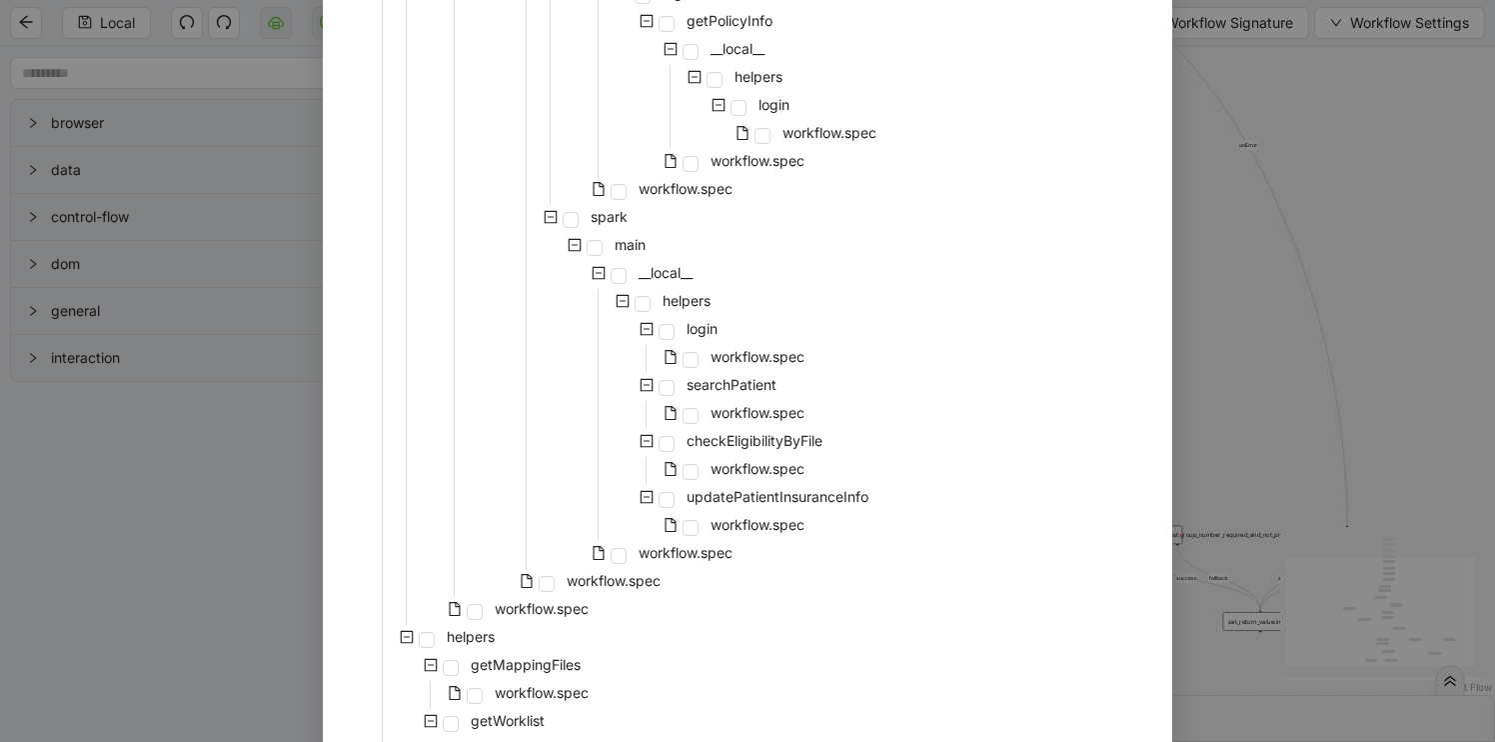
scroll to position [1597, 0]
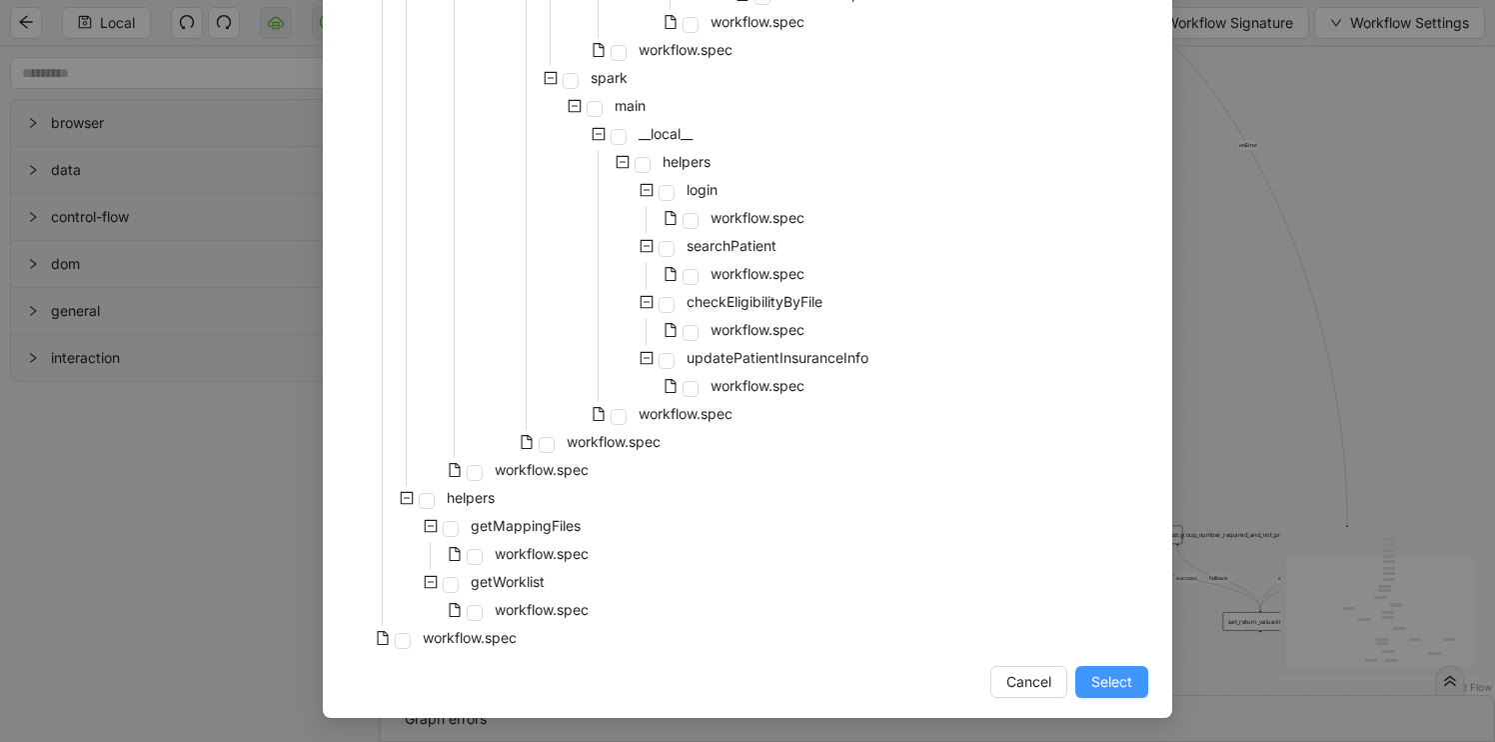
click at [1103, 671] on span "Select" at bounding box center [1111, 682] width 41 height 22
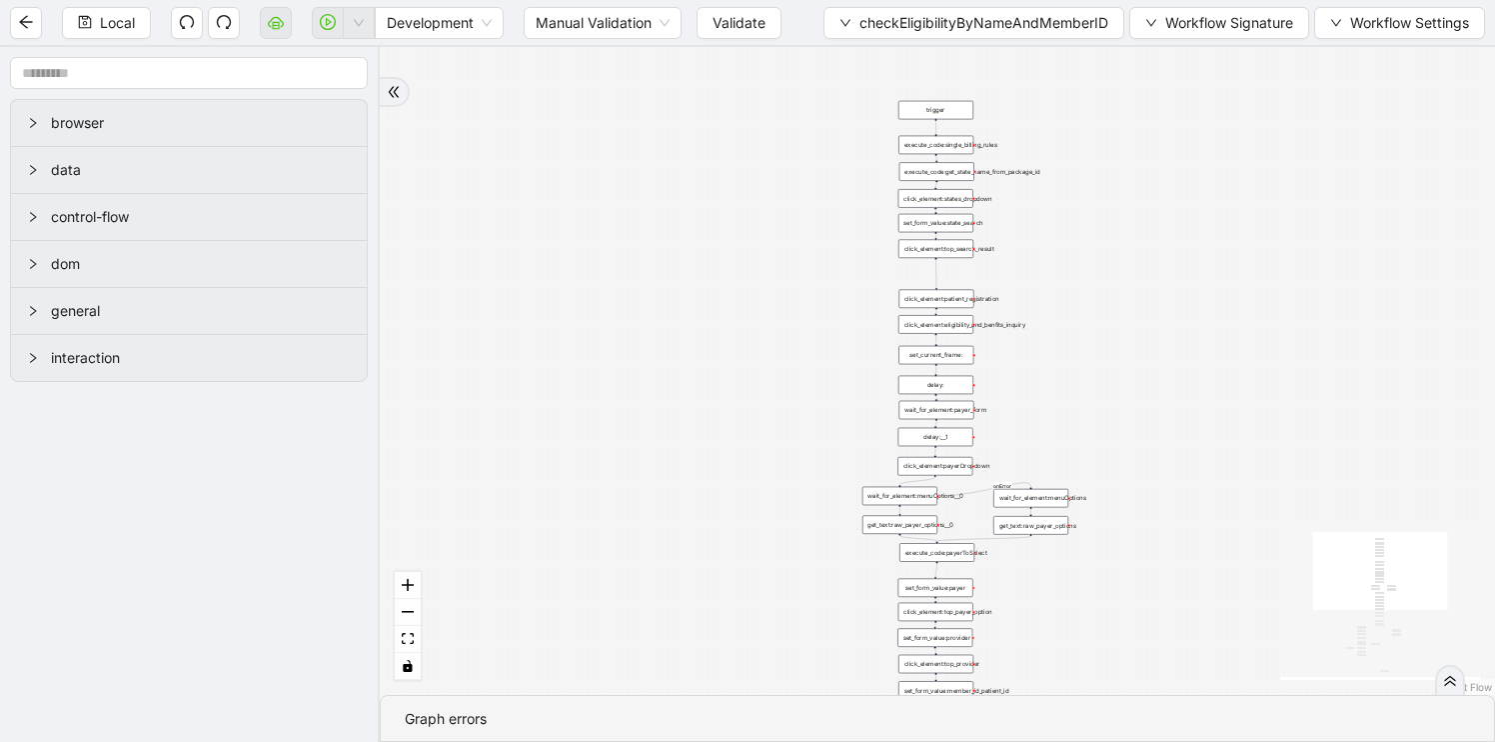
drag, startPoint x: 1107, startPoint y: 612, endPoint x: 1058, endPoint y: 360, distance: 256.6
click at [1058, 360] on div "fallback has_no_text onError onError onError onError trigger execute_code:singl…" at bounding box center [937, 371] width 1115 height 648
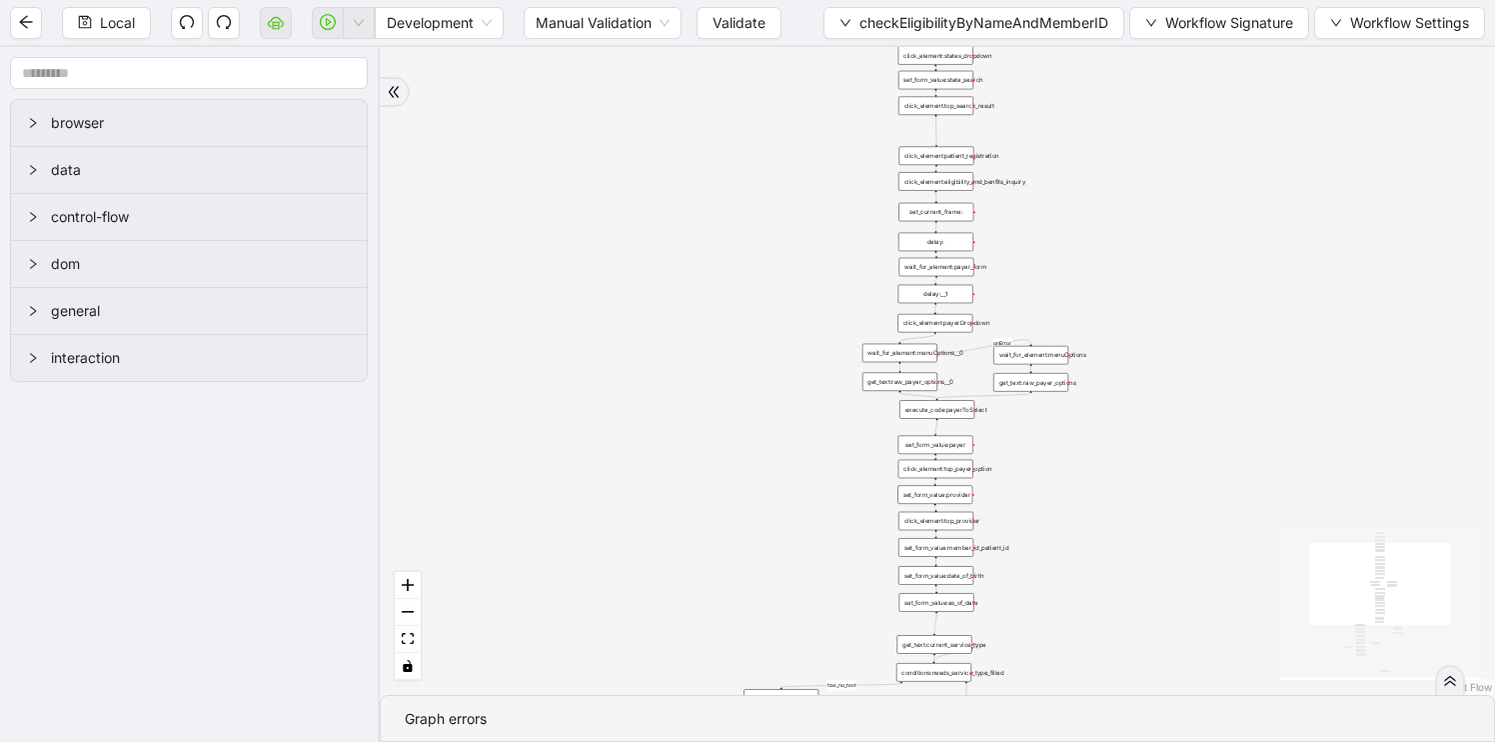
drag, startPoint x: 742, startPoint y: 547, endPoint x: 741, endPoint y: 404, distance: 142.9
click at [741, 404] on div "fallback has_no_text onError onError onError onError trigger execute_code:singl…" at bounding box center [937, 371] width 1115 height 648
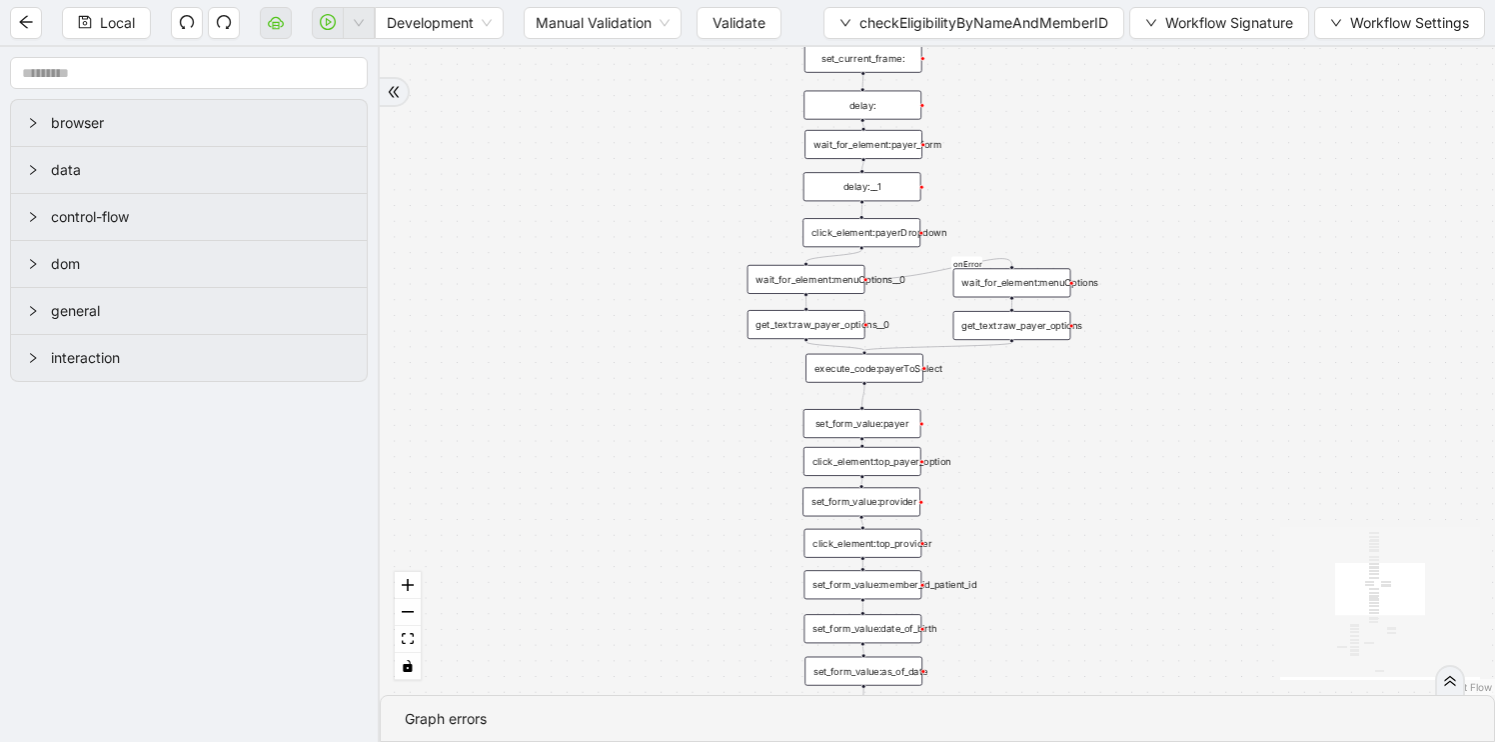
click at [865, 461] on div "click_element:top_payer_option" at bounding box center [863, 461] width 118 height 29
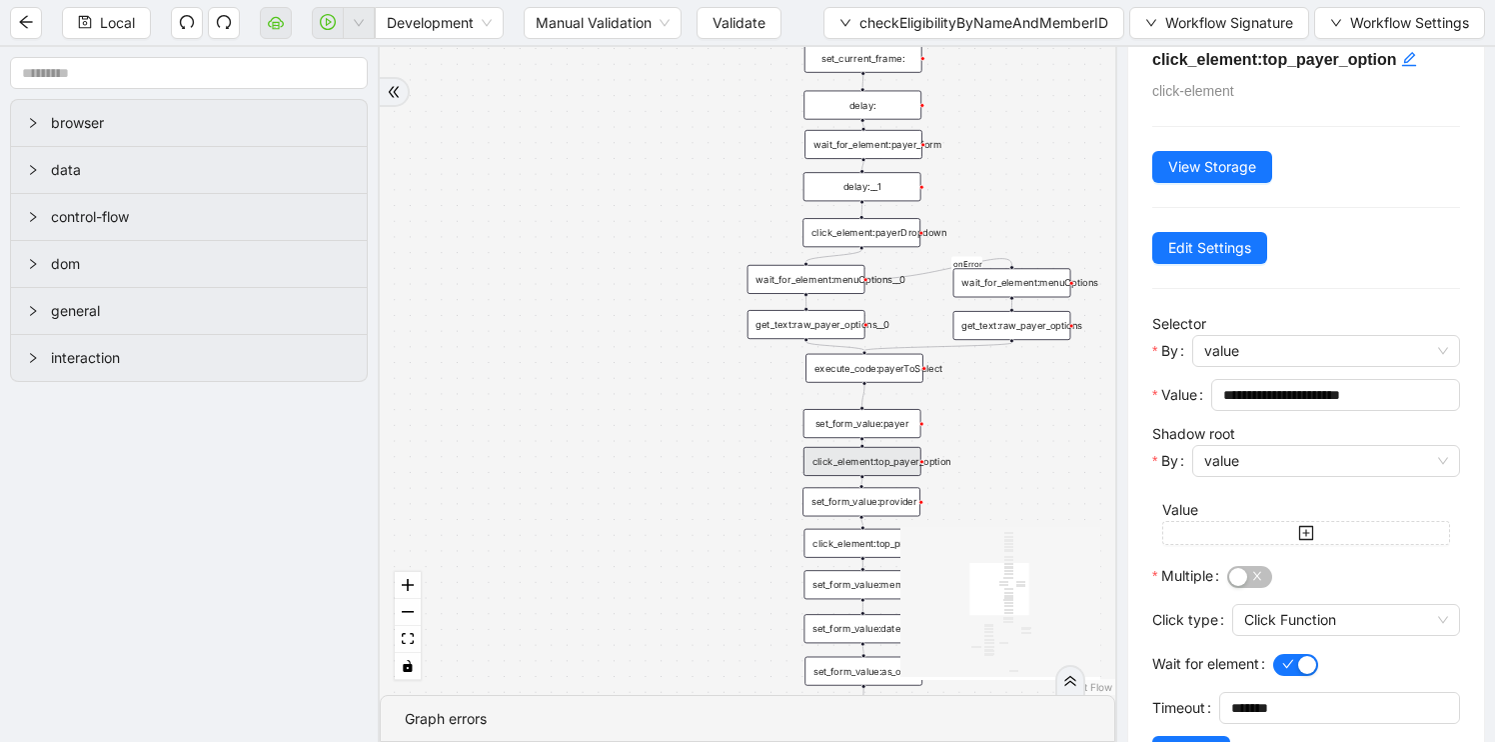
scroll to position [43, 0]
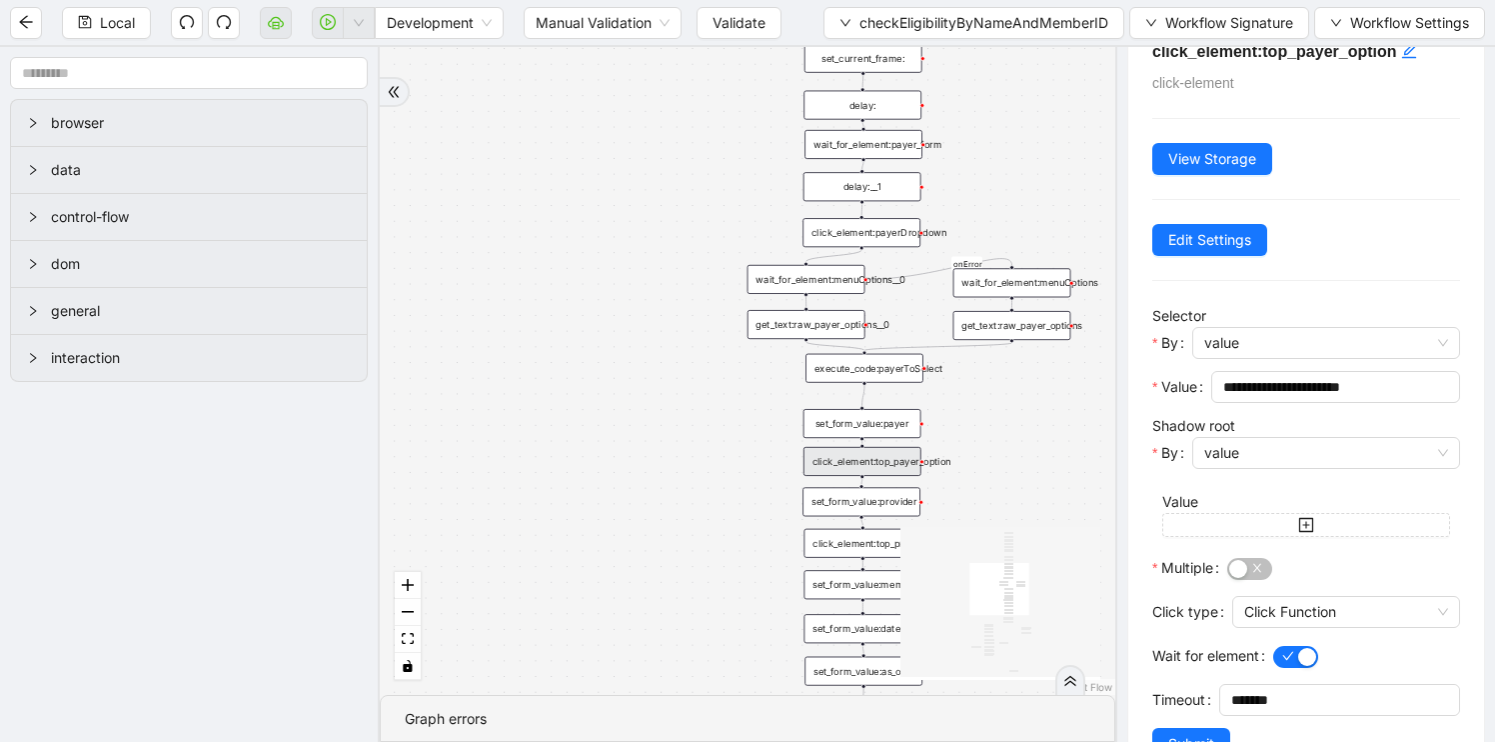
click at [863, 429] on div "set_form_value:payer" at bounding box center [863, 423] width 118 height 29
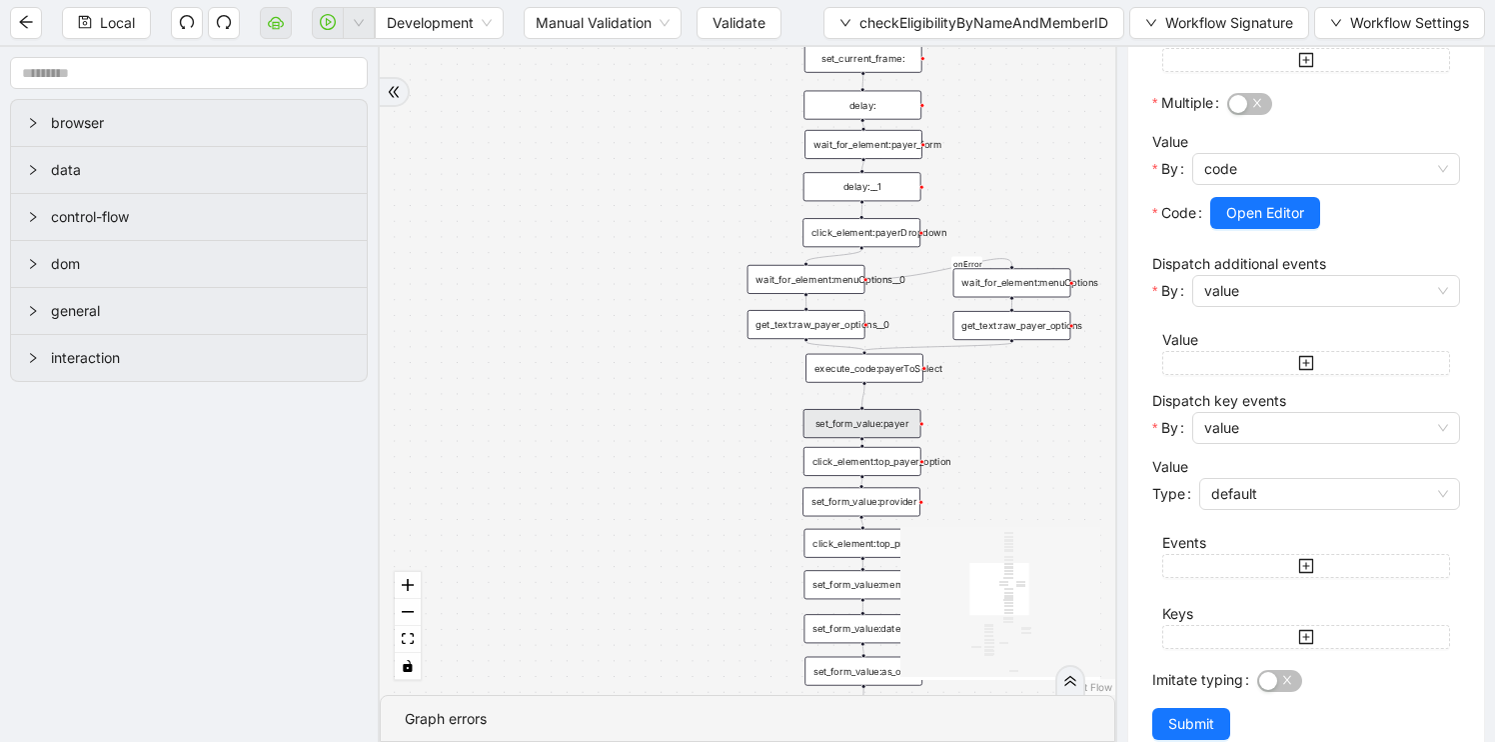
scroll to position [594, 0]
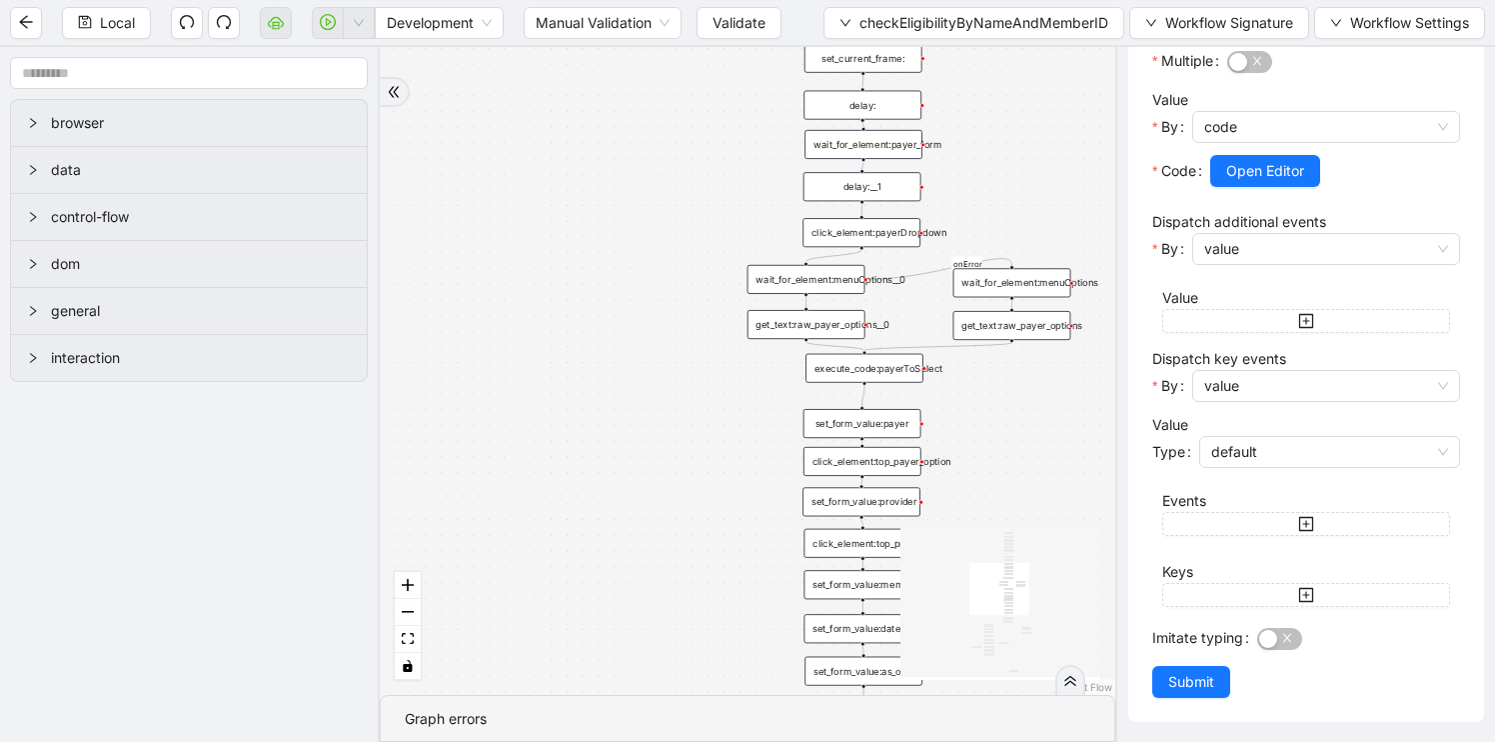
click at [875, 370] on div "execute_code:payerToSelect" at bounding box center [865, 368] width 118 height 29
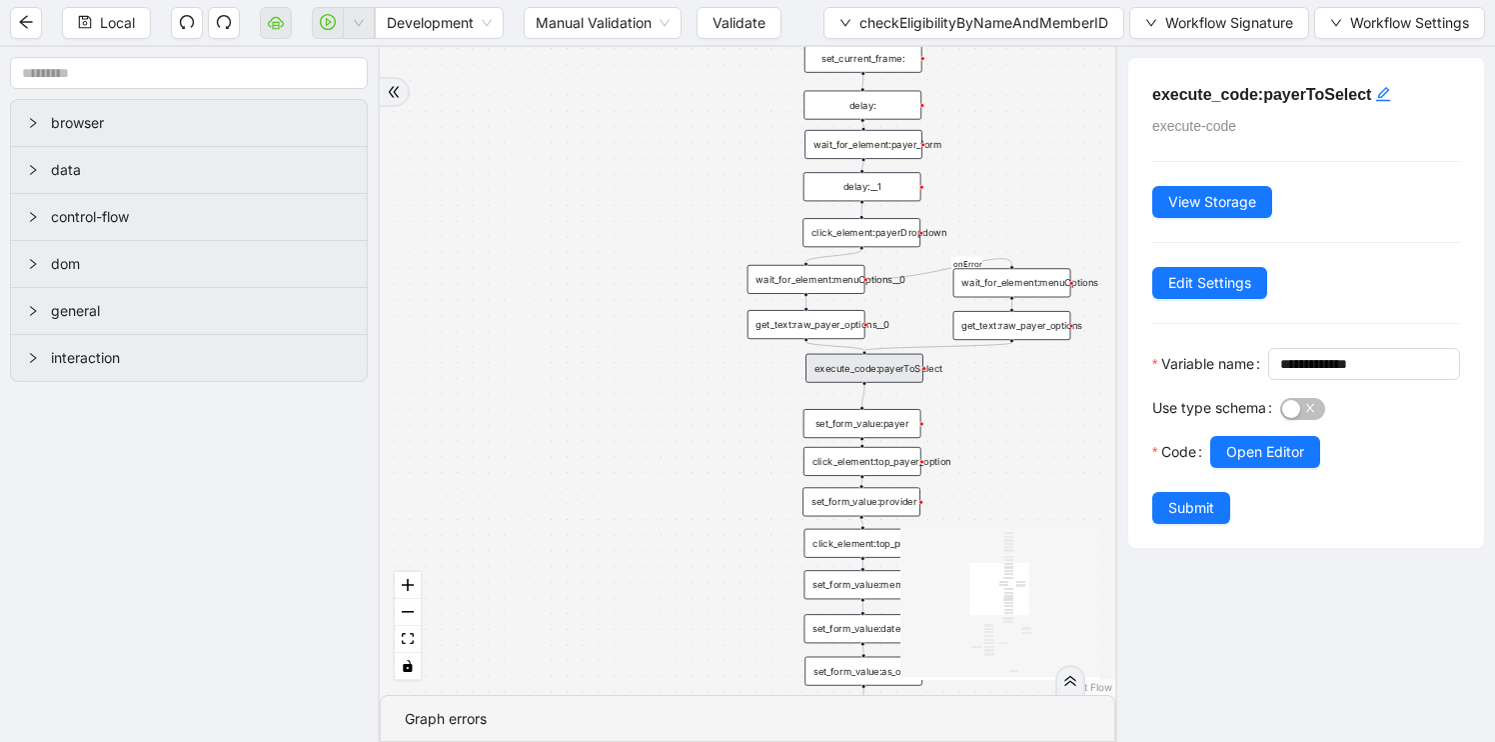
click at [1006, 295] on div "wait_for_element:menuOptions" at bounding box center [1012, 282] width 118 height 29
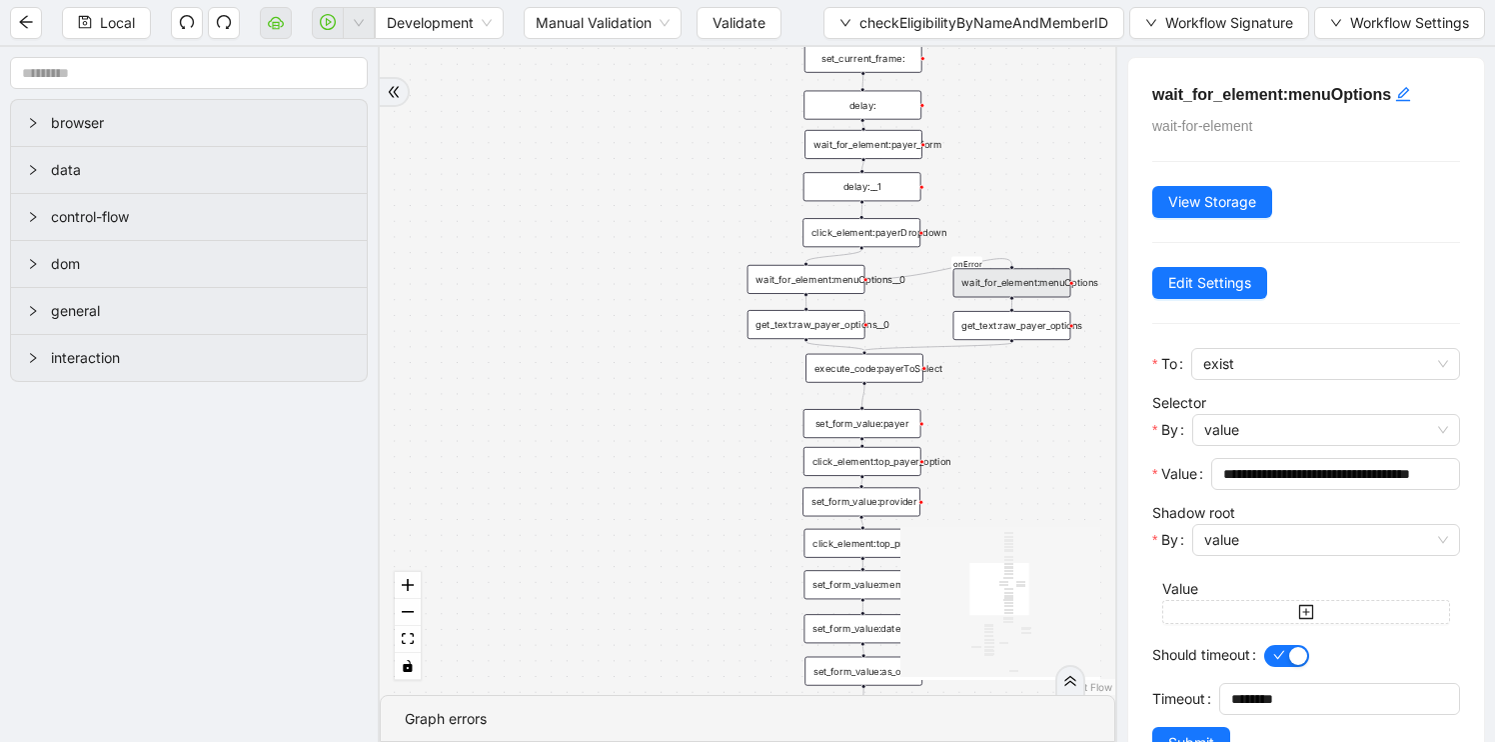
click at [831, 295] on div "fallback has_no_text onError onError onError onError trigger execute_code:singl…" at bounding box center [748, 371] width 736 height 648
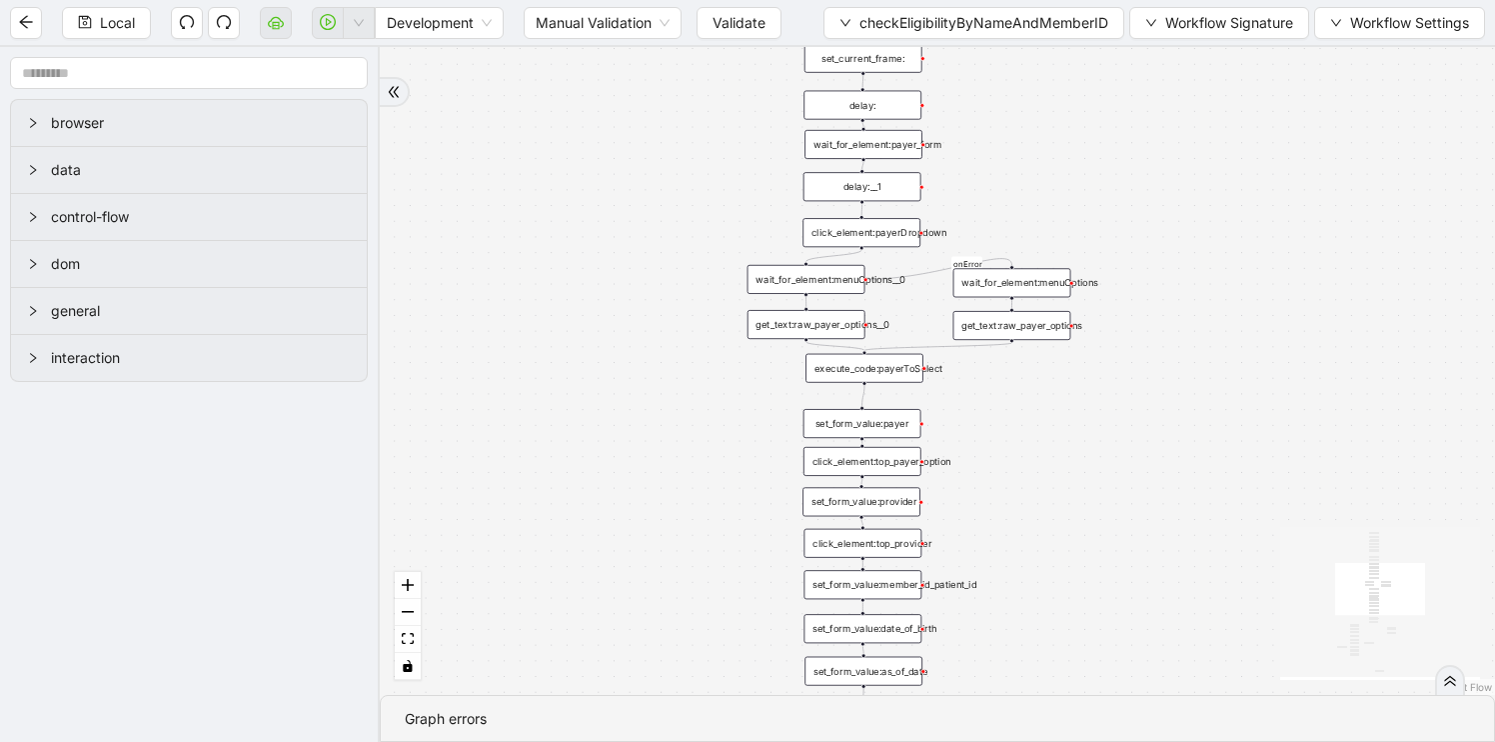
click at [807, 261] on icon "Edge from click_element:payerDropdown to wait_for_element:menuOptions__0" at bounding box center [835, 256] width 56 height 12
click at [838, 245] on div "click_element:payerDropdown" at bounding box center [862, 232] width 118 height 29
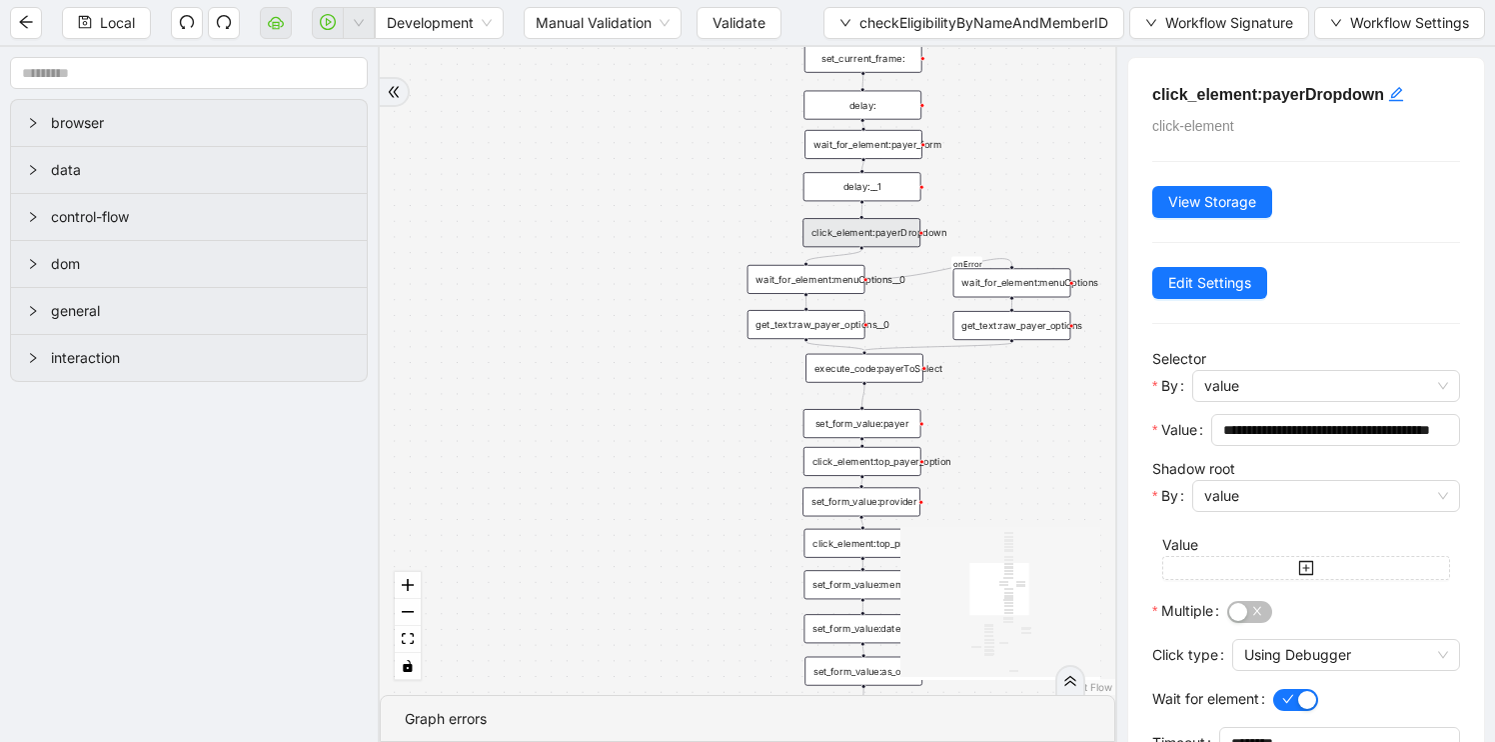
scroll to position [105, 0]
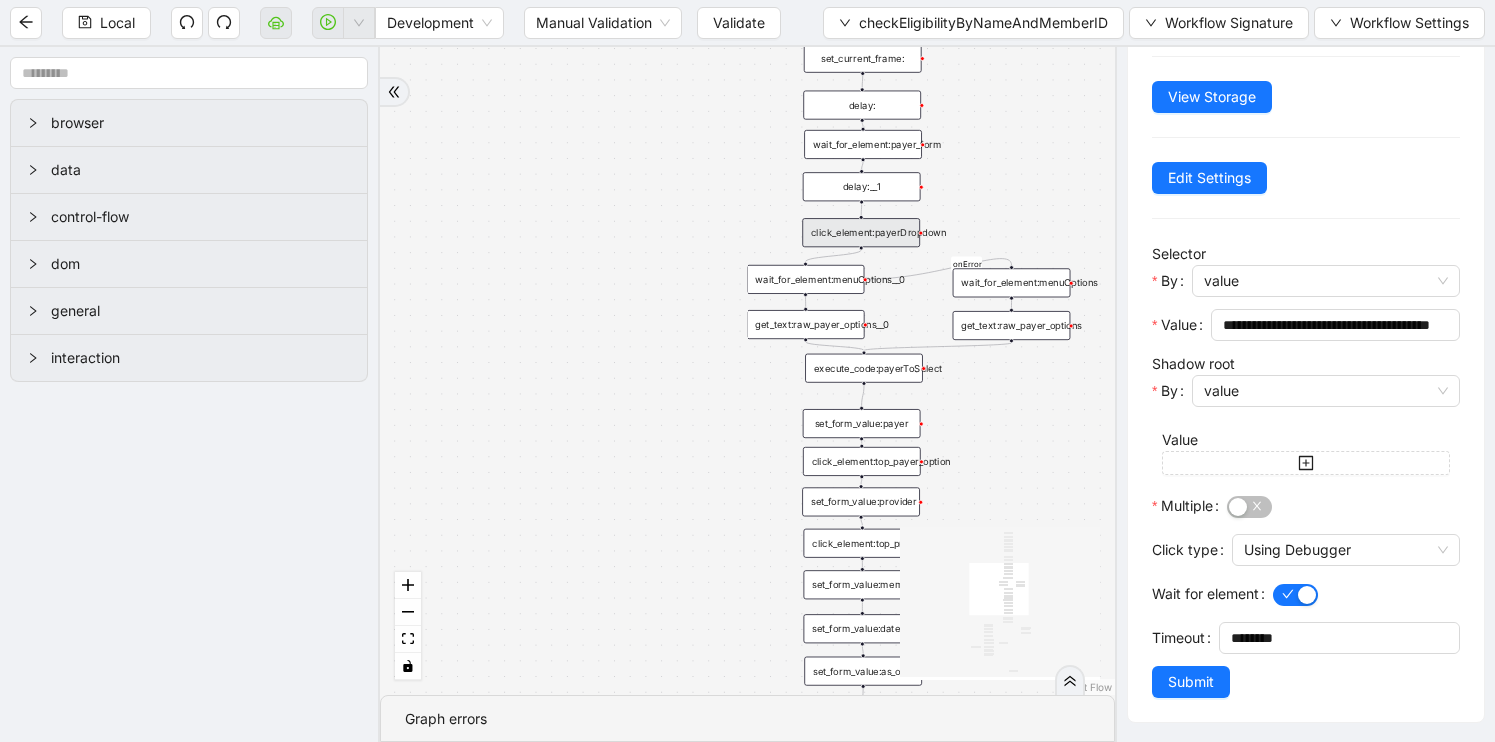
click at [708, 567] on div "fallback has_no_text onError onError onError onError trigger execute_code:singl…" at bounding box center [748, 371] width 736 height 648
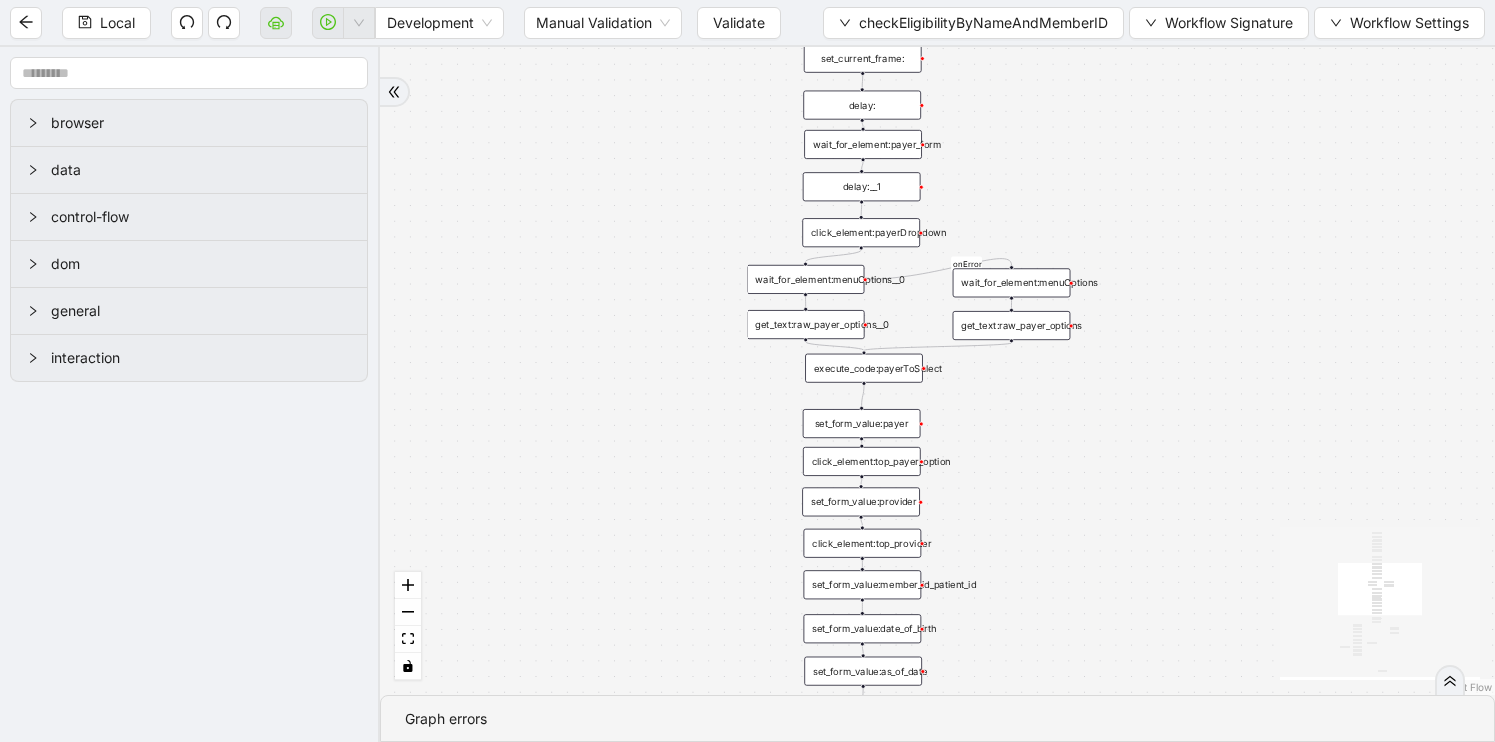
scroll to position [0, 0]
click at [809, 284] on div "wait_for_element:menuOptions__0" at bounding box center [807, 279] width 118 height 29
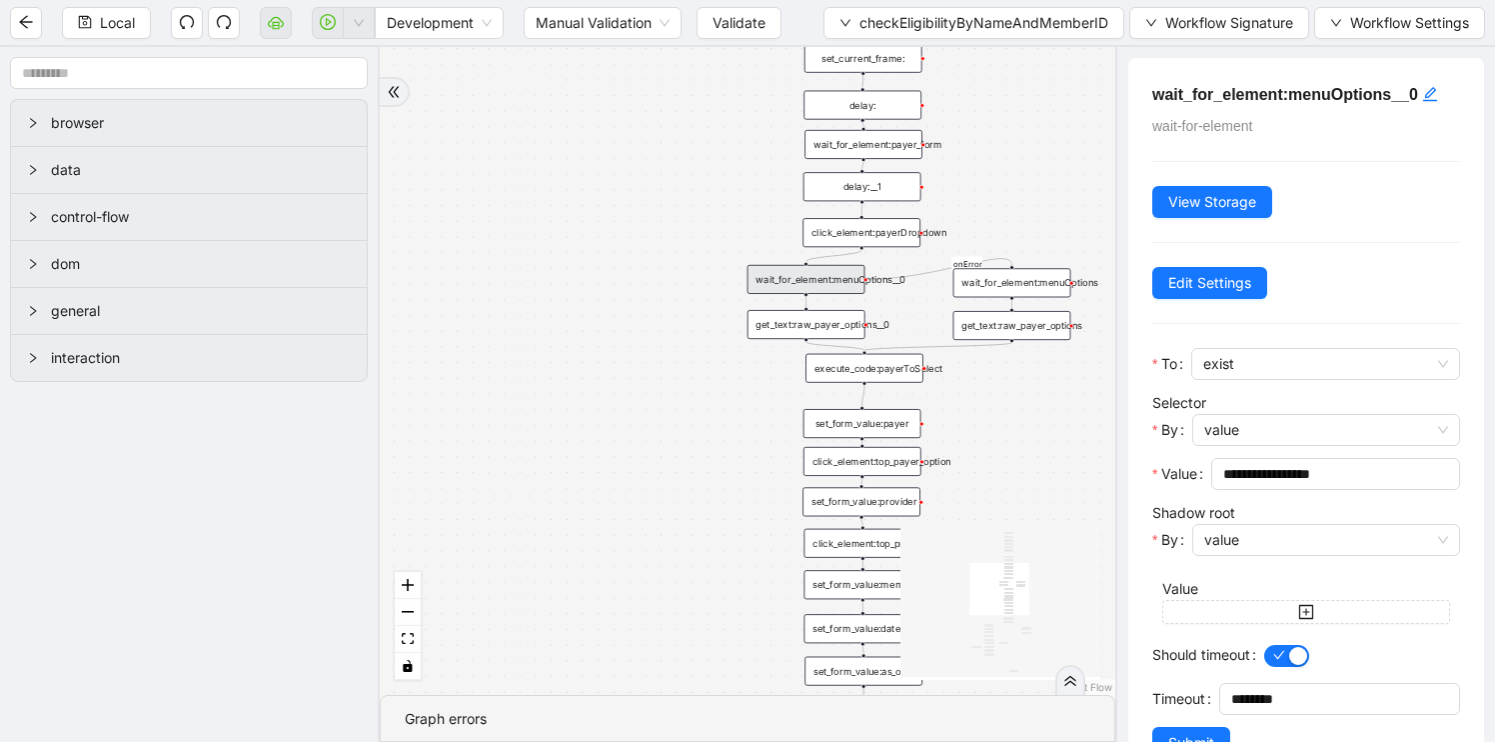
click at [701, 489] on div "fallback has_no_text onError onError onError onError trigger execute_code:singl…" at bounding box center [748, 371] width 736 height 648
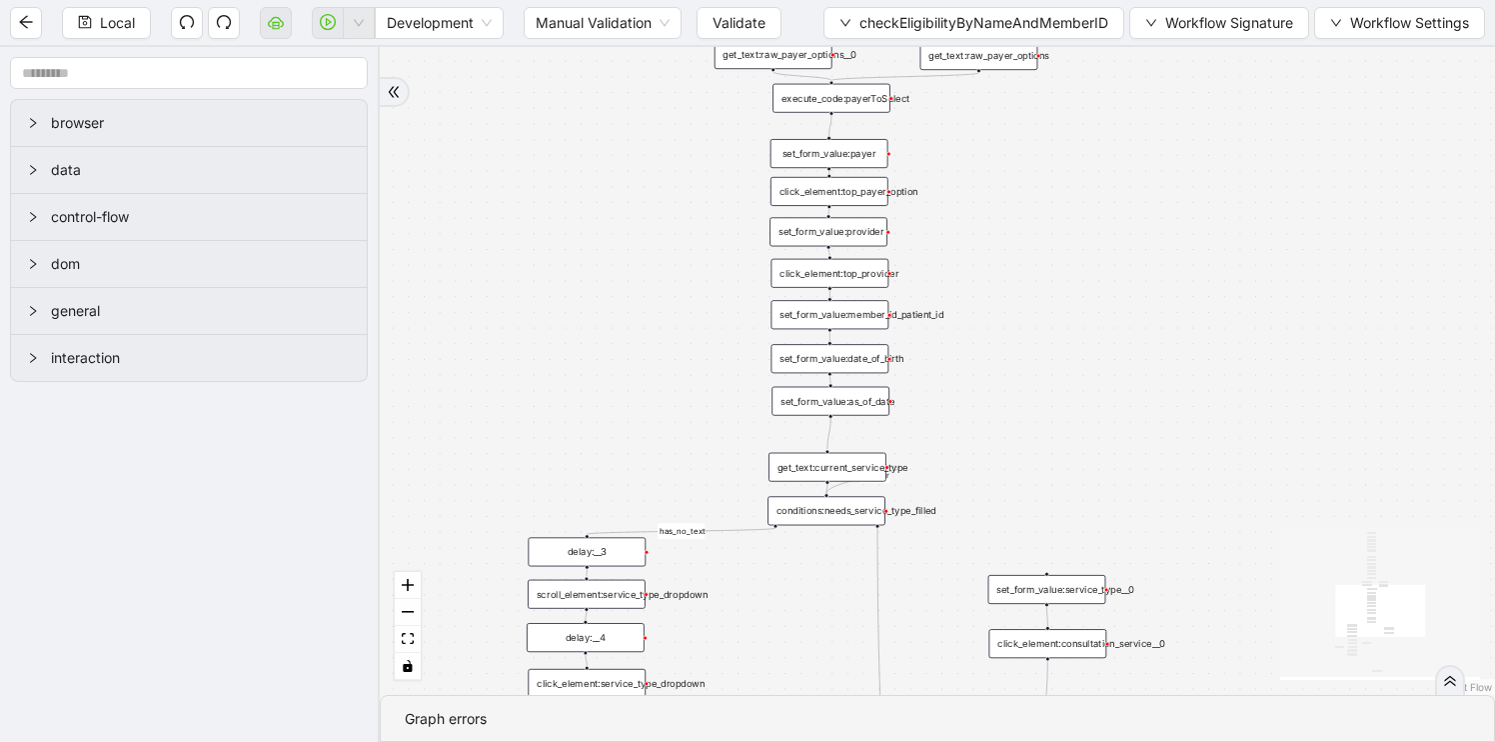
drag, startPoint x: 701, startPoint y: 489, endPoint x: 668, endPoint y: 219, distance: 271.9
click at [668, 219] on div "fallback has_no_text onError onError onError onError trigger execute_code:singl…" at bounding box center [937, 371] width 1115 height 648
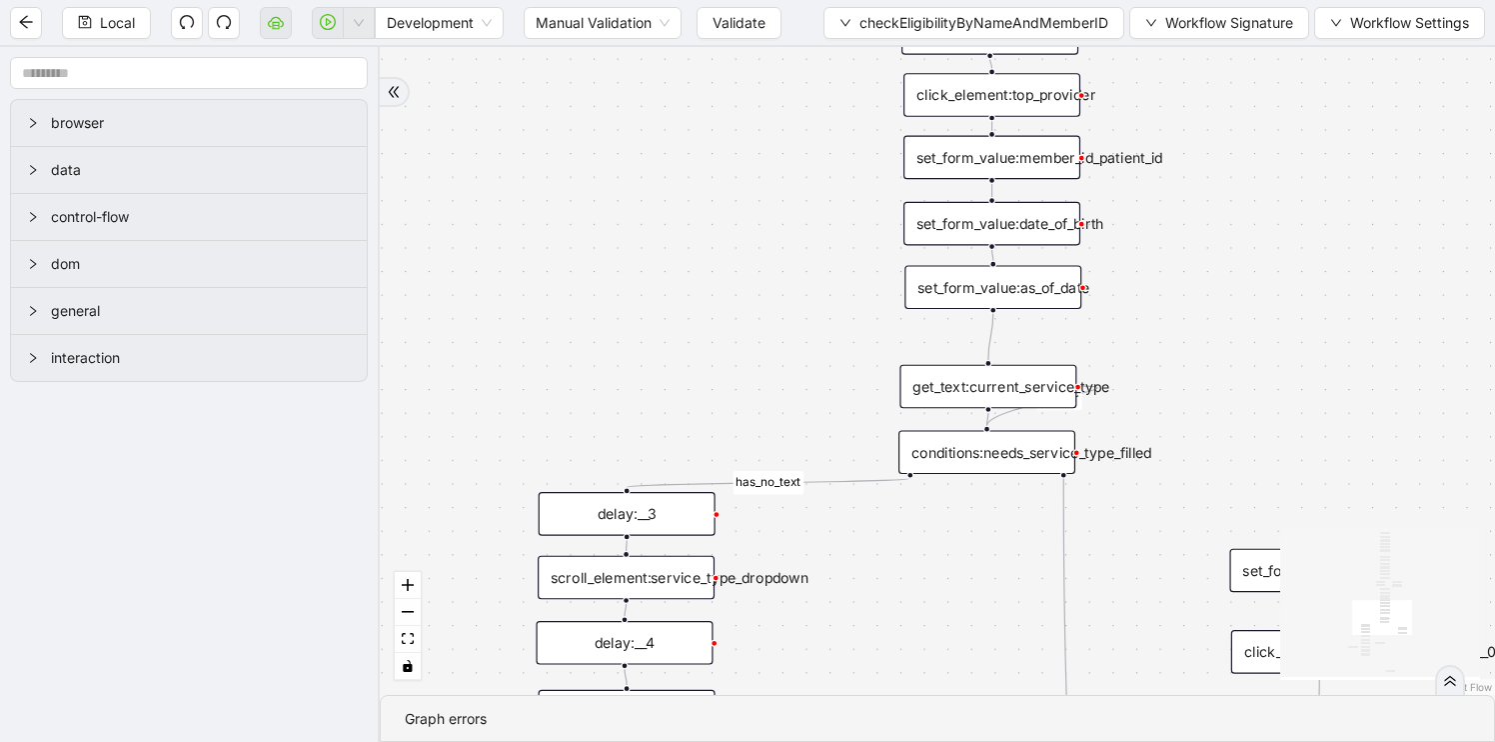
drag, startPoint x: 690, startPoint y: 406, endPoint x: 763, endPoint y: 153, distance: 263.2
click at [765, 153] on div "fallback has_no_text onError onError onError onError trigger execute_code:singl…" at bounding box center [937, 371] width 1115 height 648
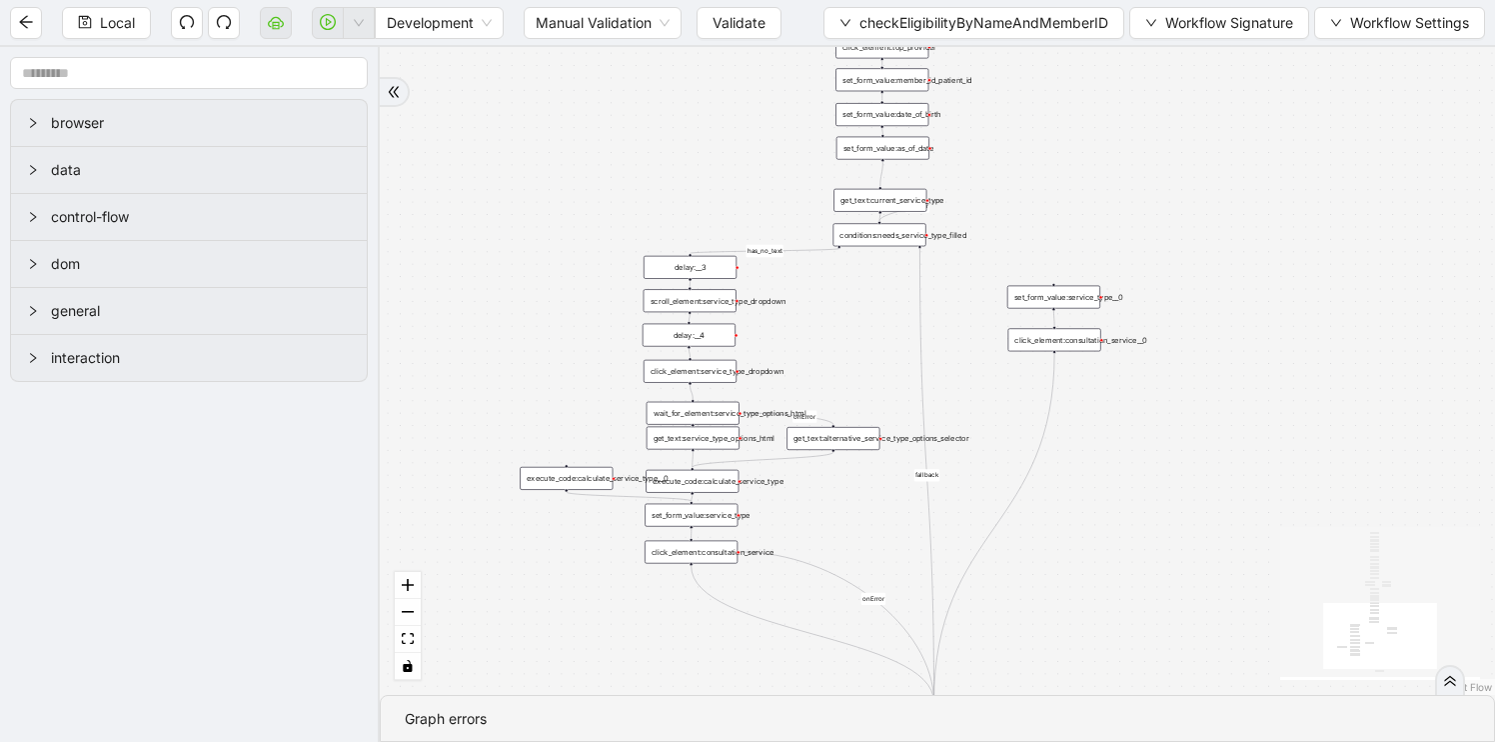
drag, startPoint x: 750, startPoint y: 246, endPoint x: 747, endPoint y: 109, distance: 137.0
click at [747, 109] on div "fallback has_no_text onError onError onError onError trigger execute_code:singl…" at bounding box center [937, 371] width 1115 height 648
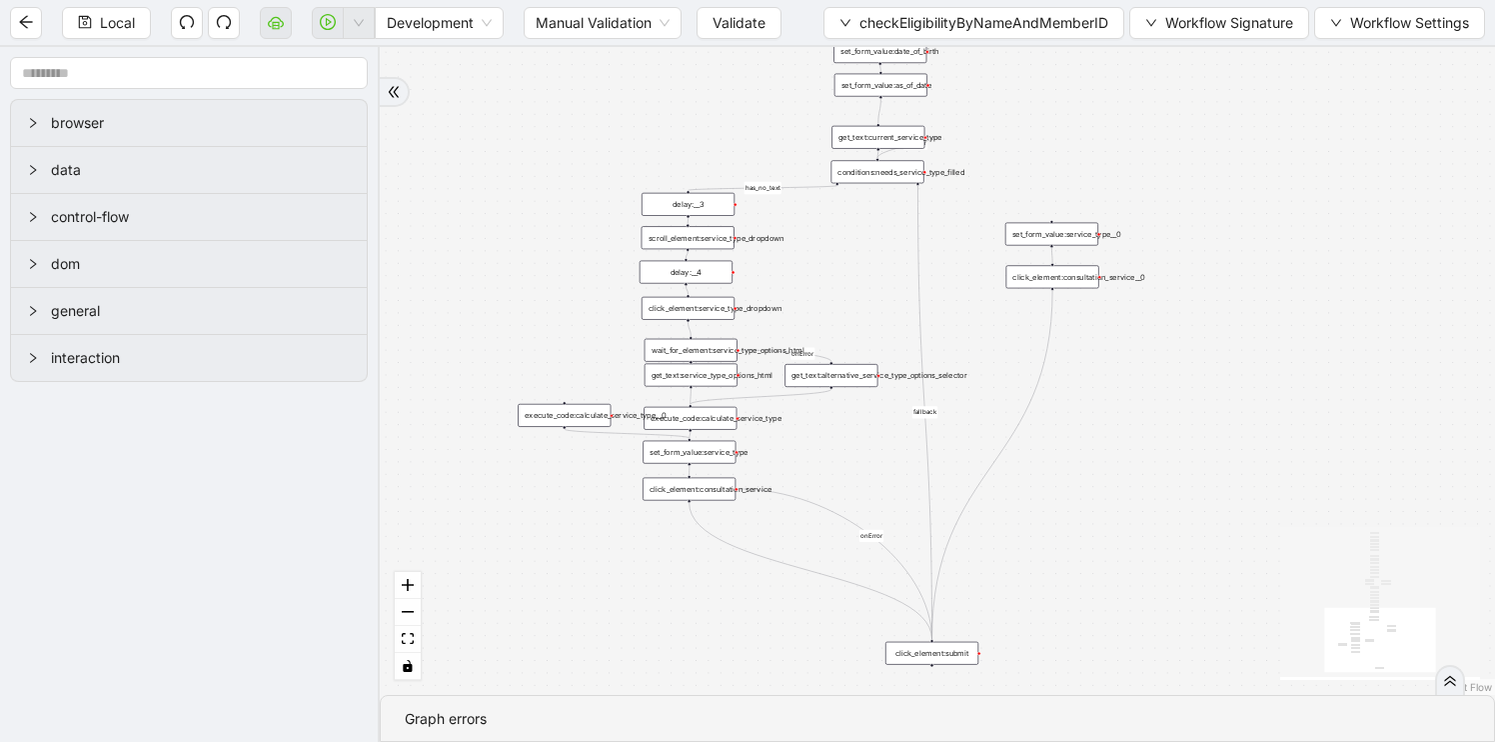
click at [681, 274] on div "delay:__4" at bounding box center [686, 272] width 93 height 23
click at [688, 265] on div "delay:__4" at bounding box center [686, 272] width 93 height 23
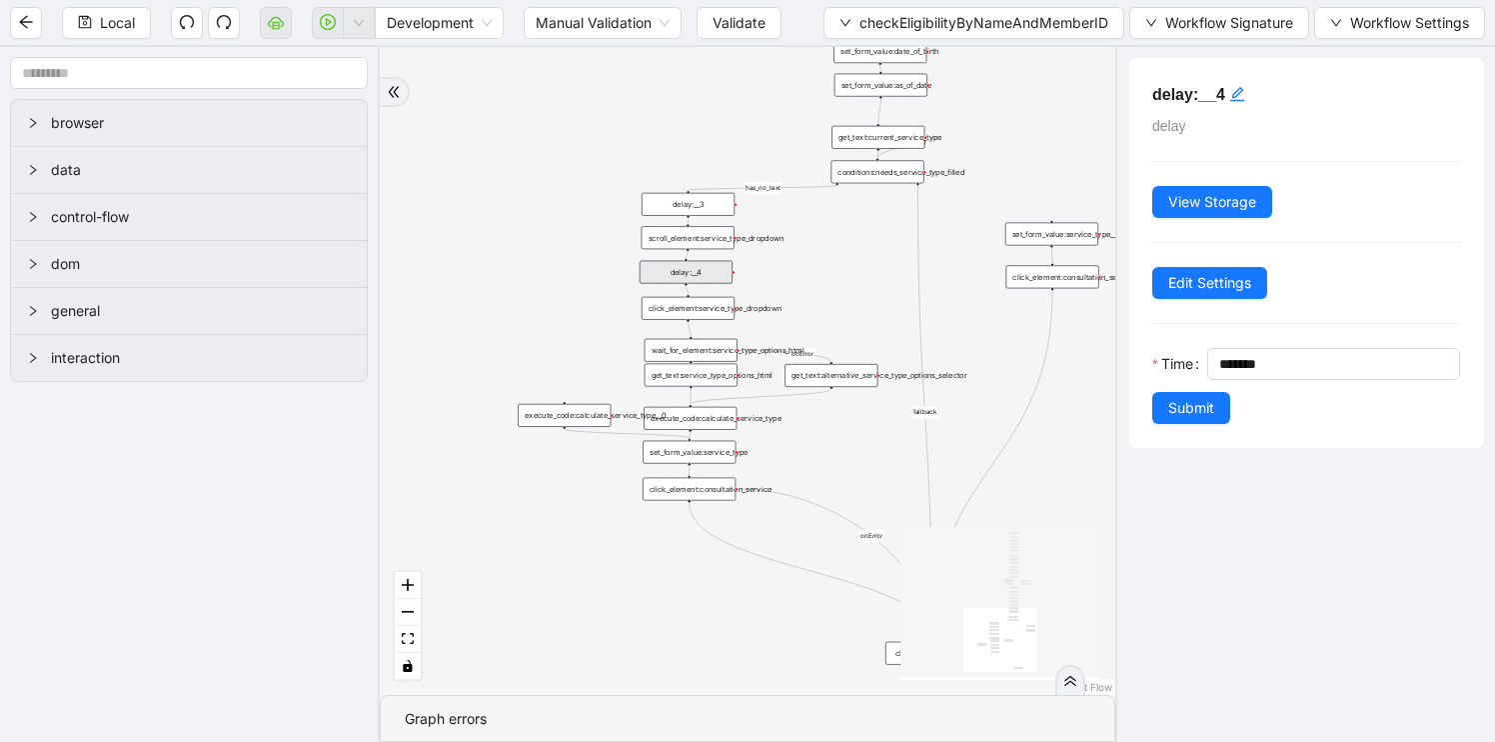
click at [691, 233] on div "scroll_element:service_type_dropdown" at bounding box center [688, 237] width 93 height 23
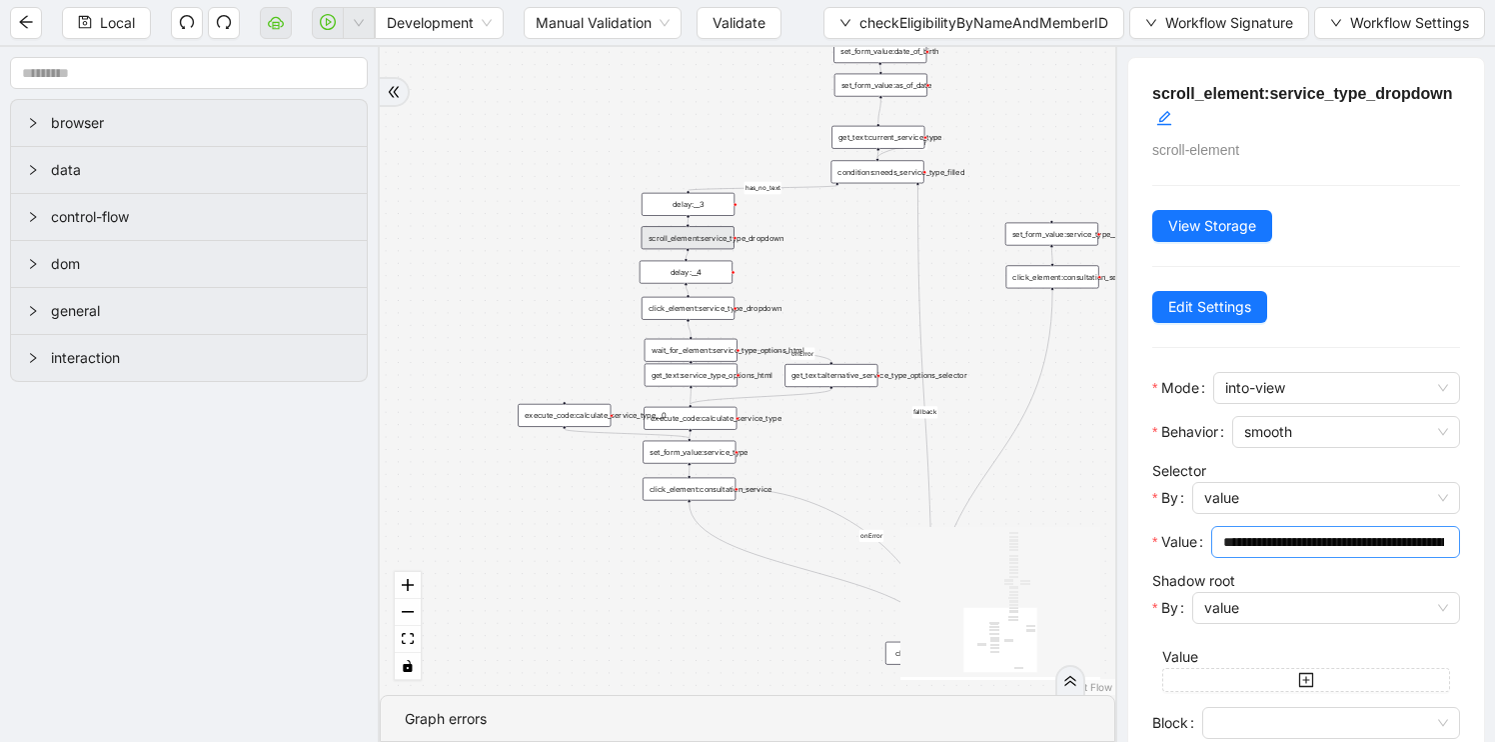
scroll to position [129, 0]
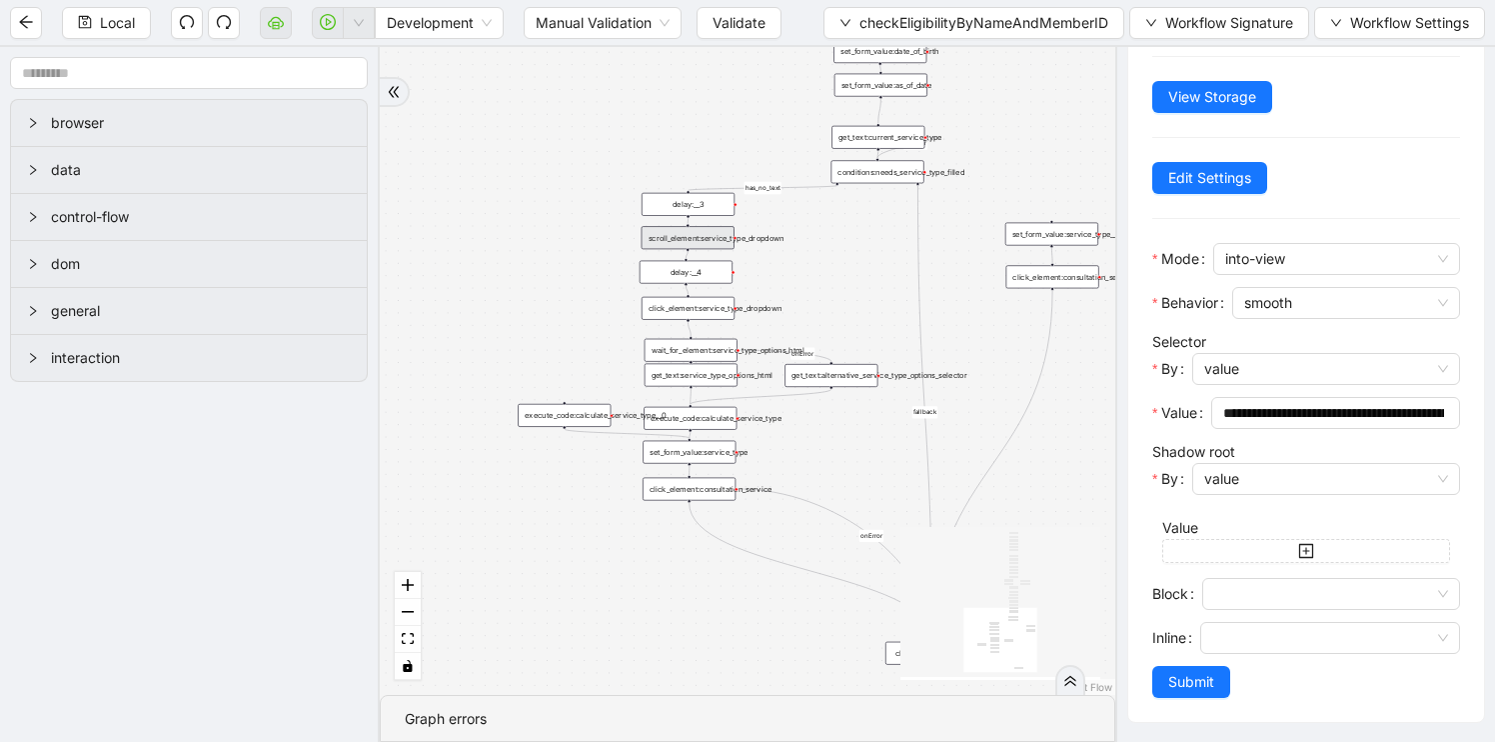
click at [687, 348] on div "wait_for_element:service_type_options_html" at bounding box center [691, 350] width 93 height 23
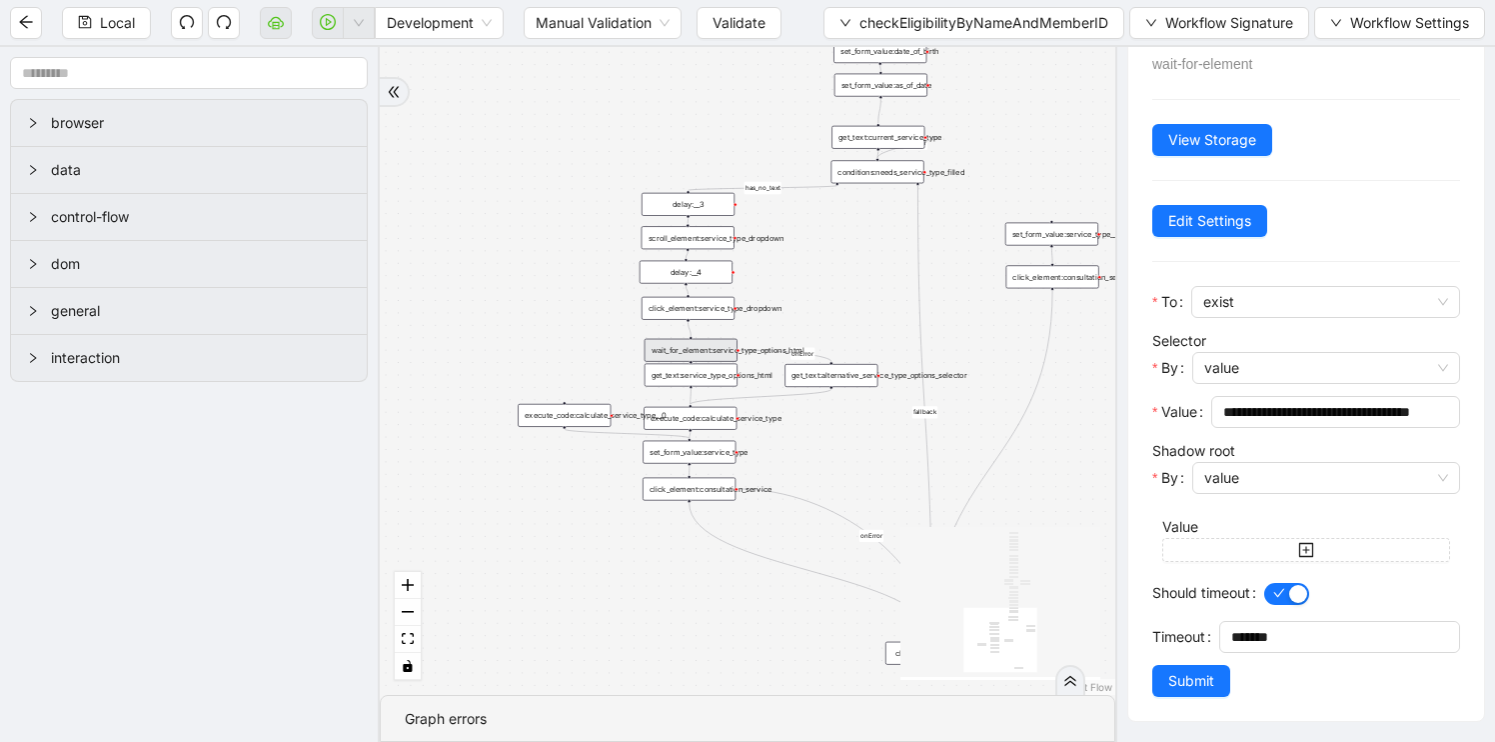
scroll to position [85, 0]
click at [688, 381] on div "get_text:service_type_options_html" at bounding box center [691, 375] width 93 height 23
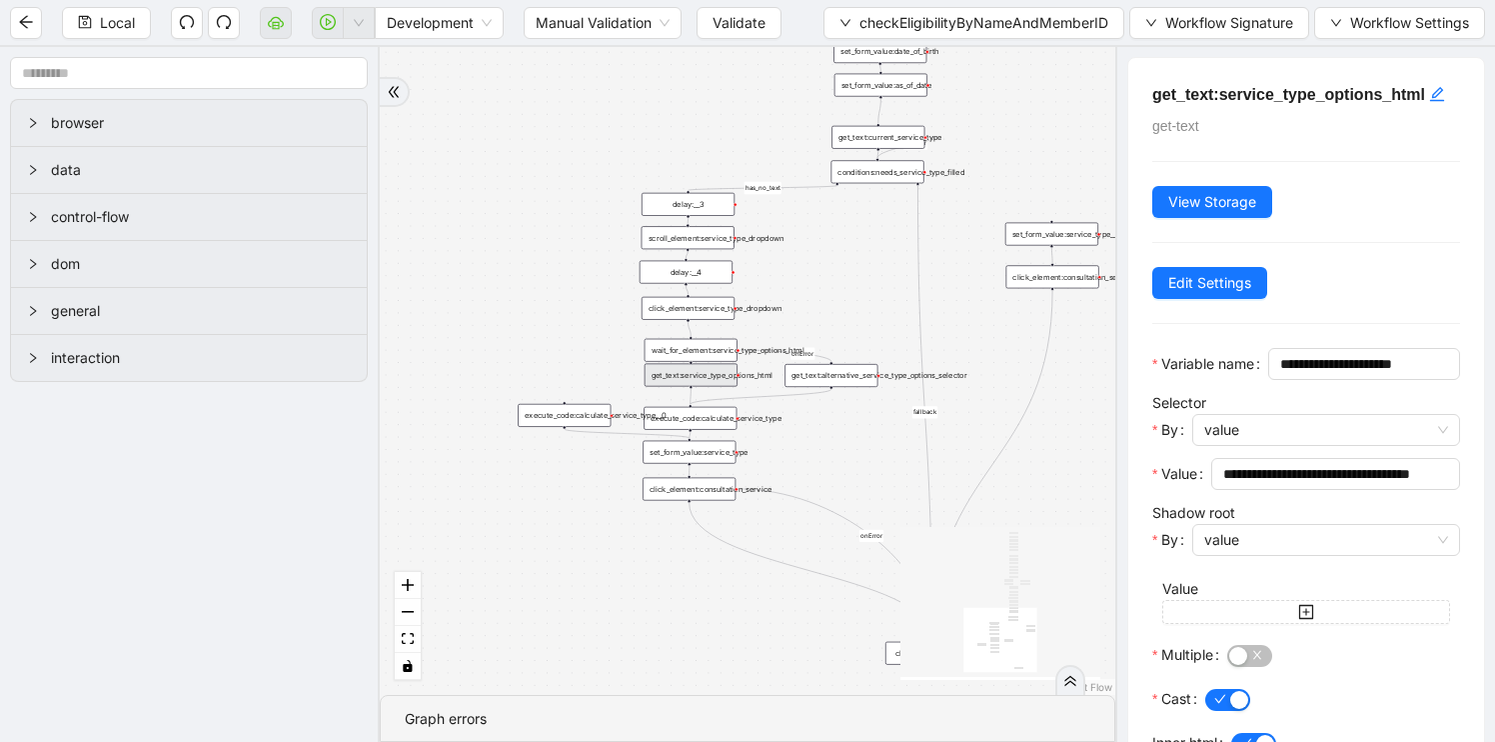
click at [839, 381] on div "get_text:alternative_service_type_options_selector" at bounding box center [831, 375] width 93 height 23
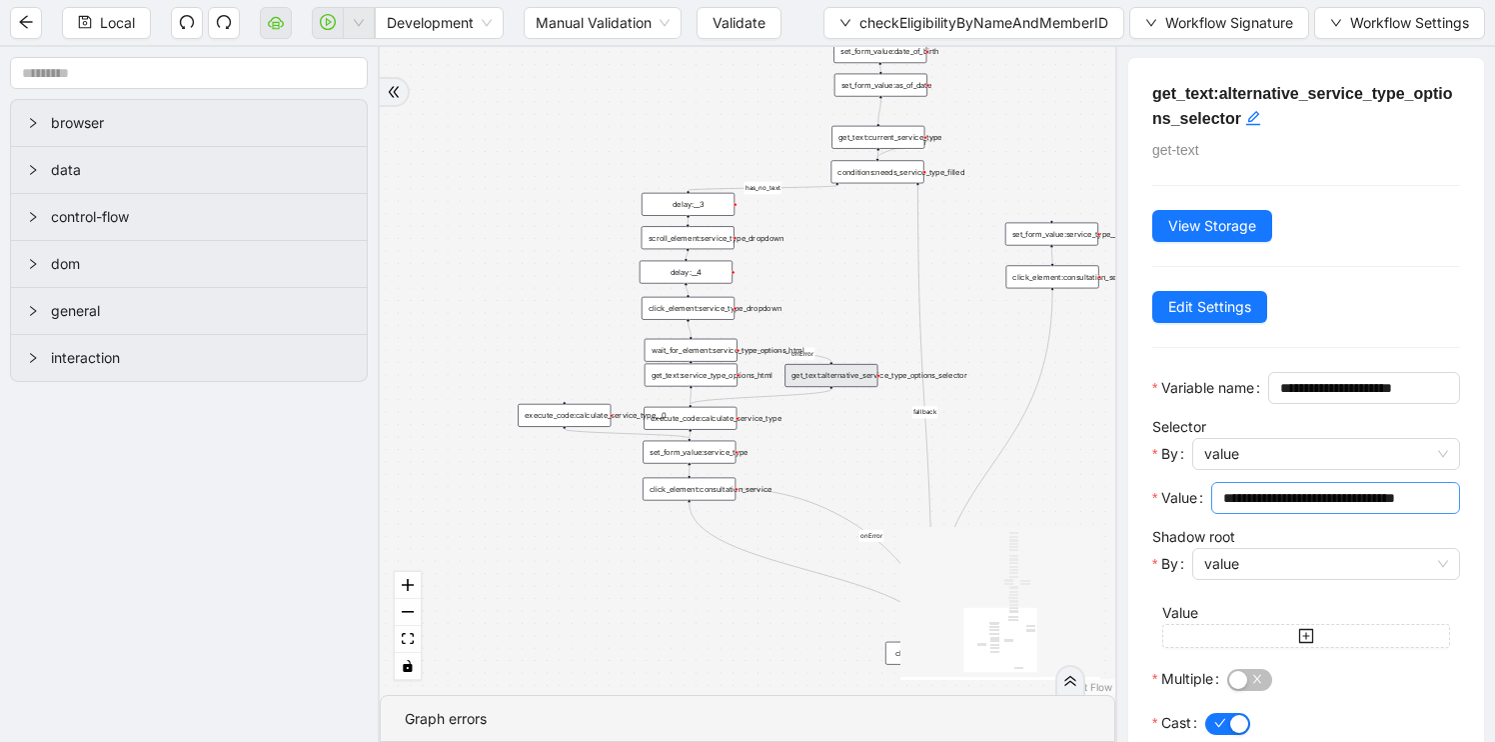
scroll to position [161, 0]
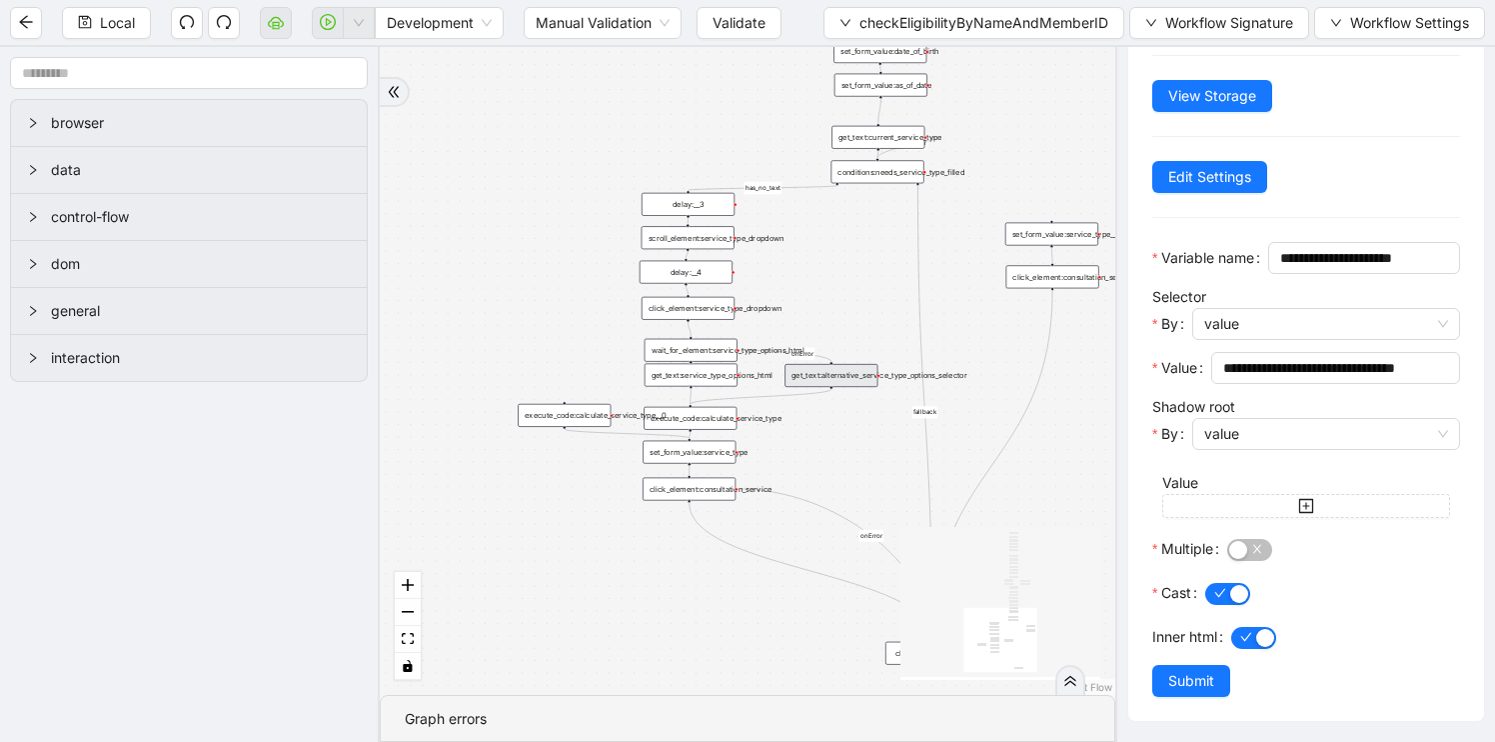
click at [701, 428] on div "execute_code:calculate_service_type" at bounding box center [690, 418] width 93 height 23
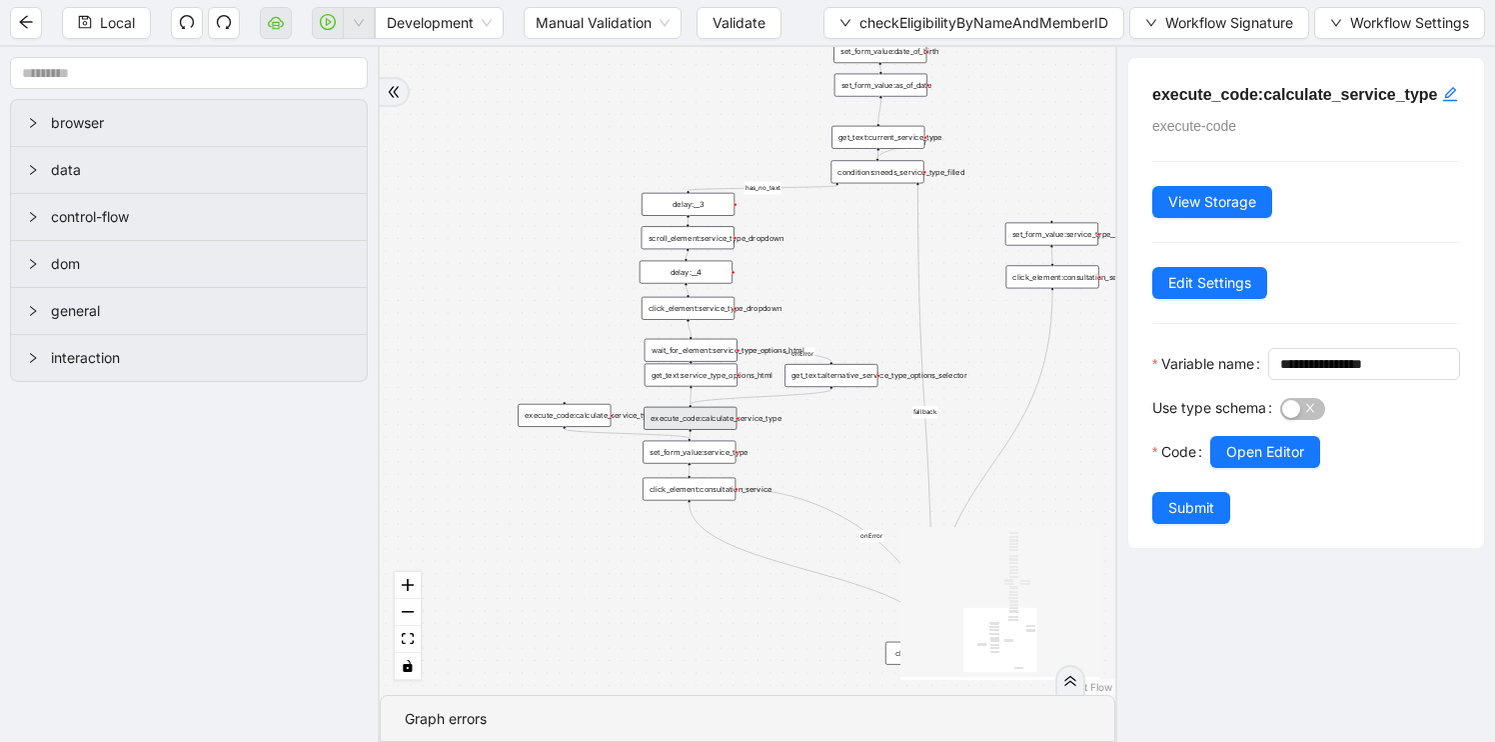
scroll to position [0, 0]
click at [698, 460] on div "set_form_value:service_type" at bounding box center [689, 452] width 93 height 23
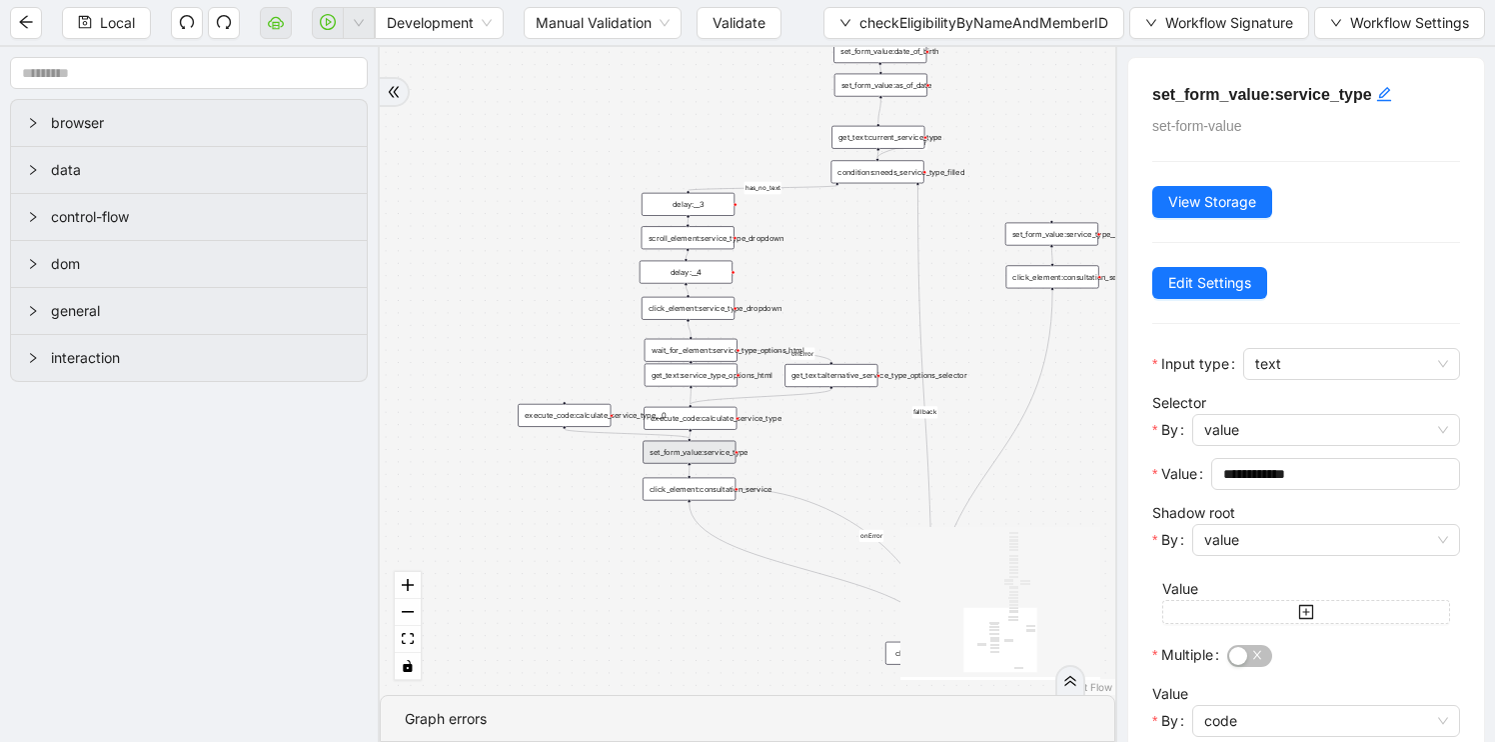
scroll to position [594, 0]
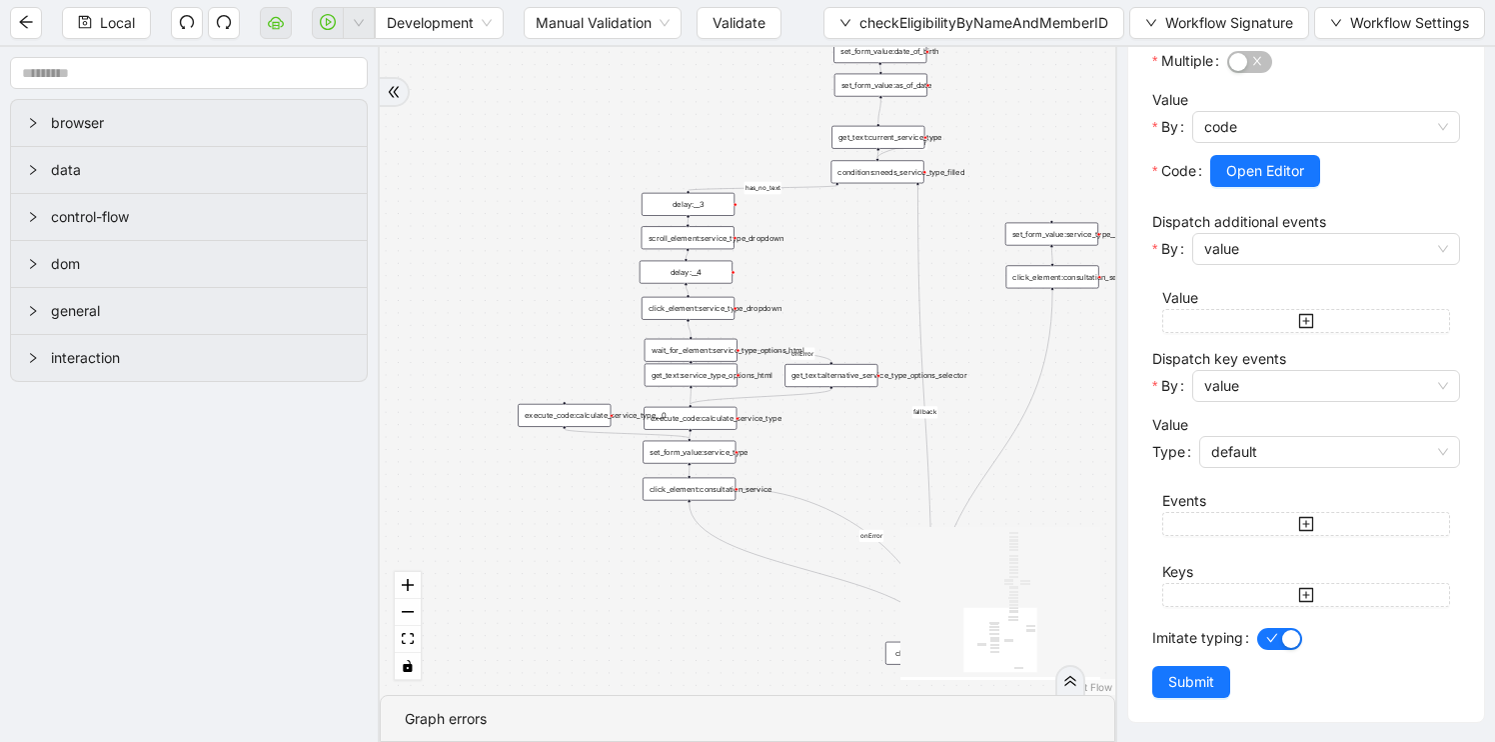
click at [692, 497] on div "click_element:consultation_service" at bounding box center [689, 489] width 93 height 23
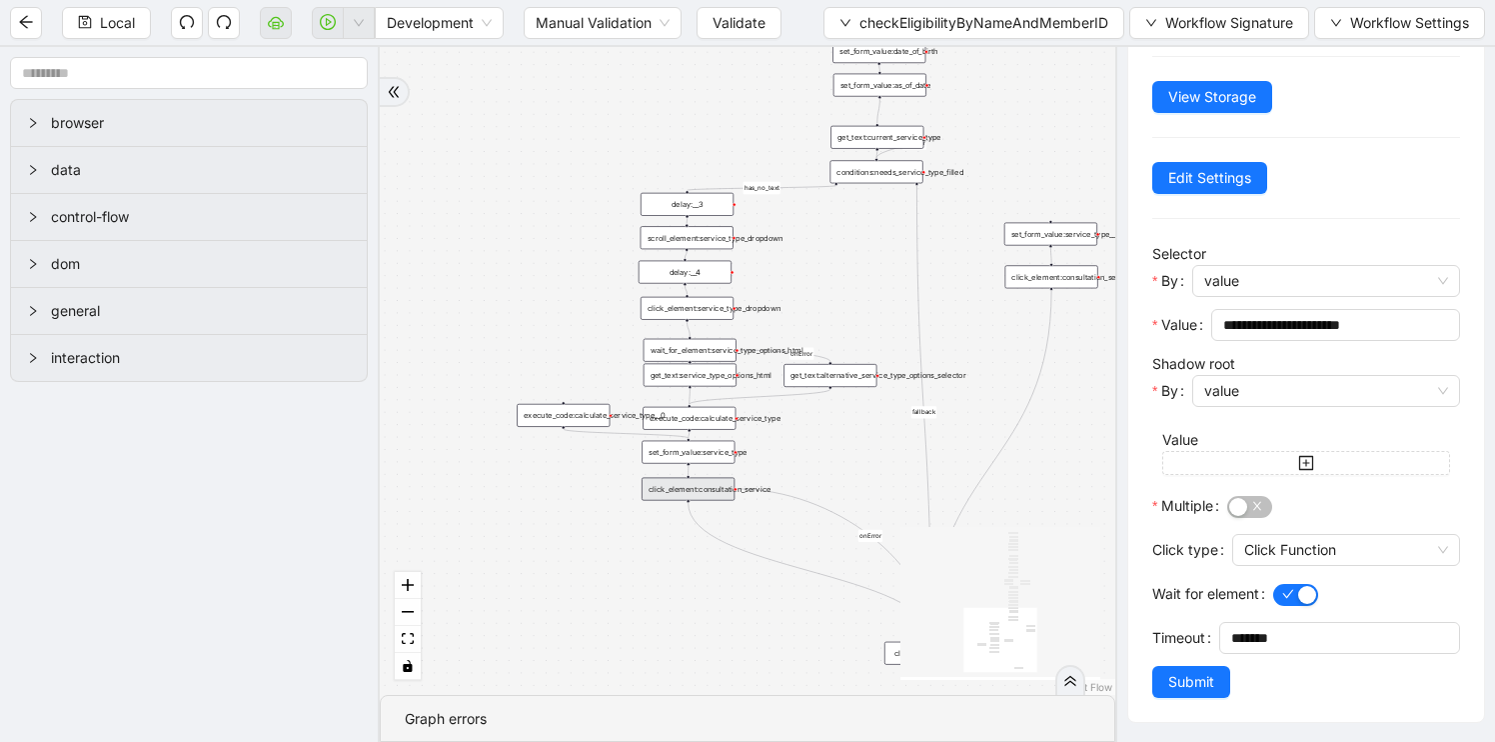
click at [892, 460] on div "fallback has_no_text onError onError onError onError trigger execute_code:singl…" at bounding box center [748, 371] width 736 height 648
click at [940, 404] on div "fallback has_no_text onError onError onError onError trigger execute_code:singl…" at bounding box center [748, 371] width 736 height 648
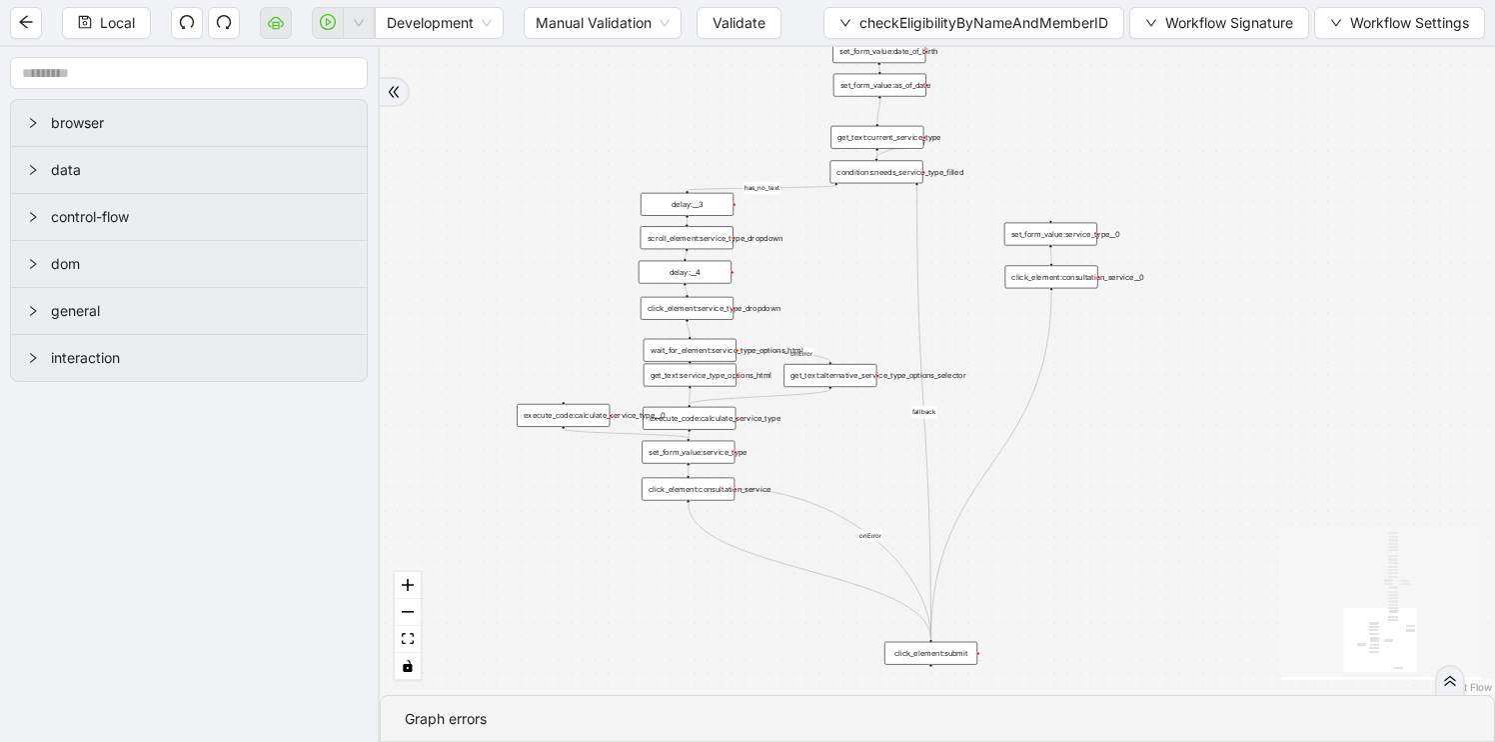
scroll to position [0, 0]
click at [881, 29] on span "checkEligibilityByNameAndMemberID" at bounding box center [984, 23] width 249 height 22
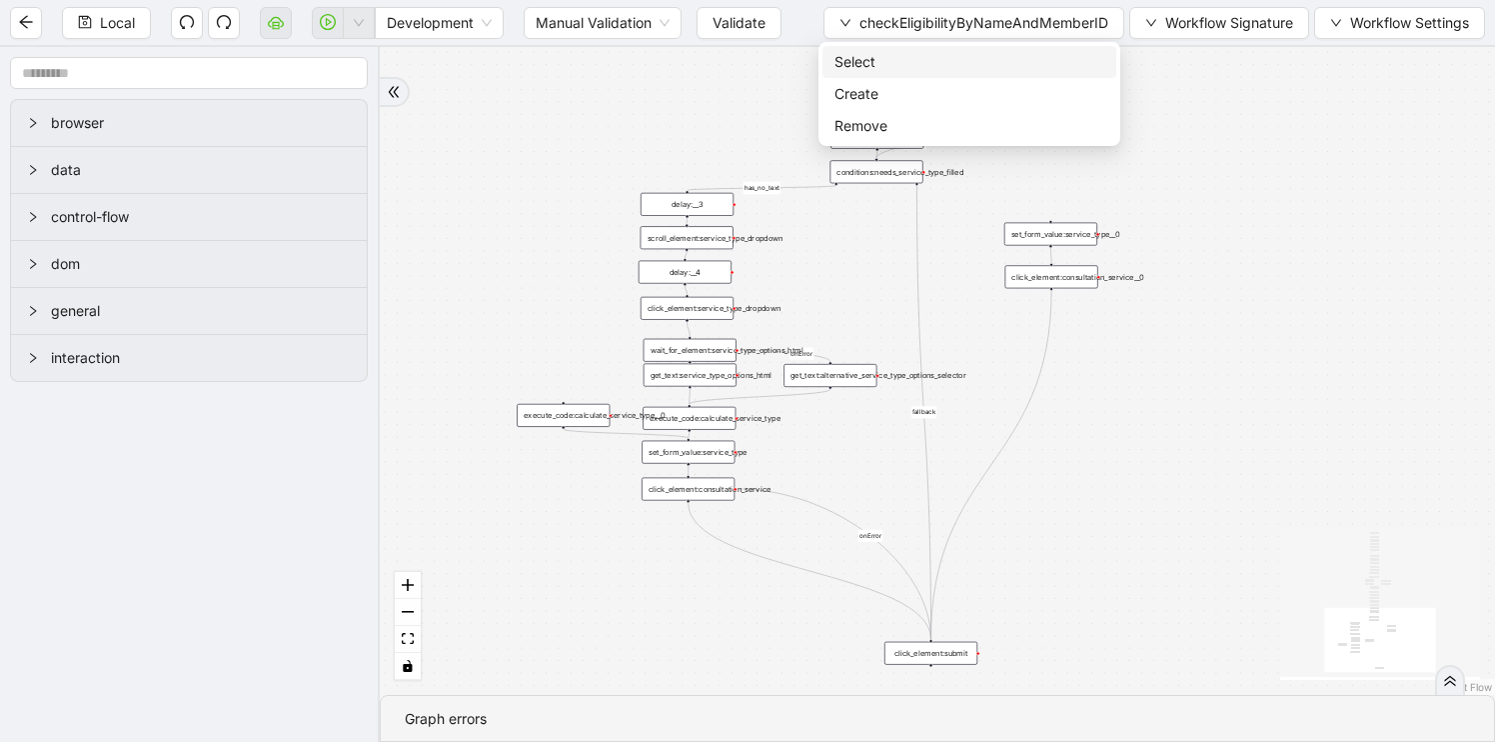
click at [890, 60] on span "Select" at bounding box center [970, 62] width 270 height 22
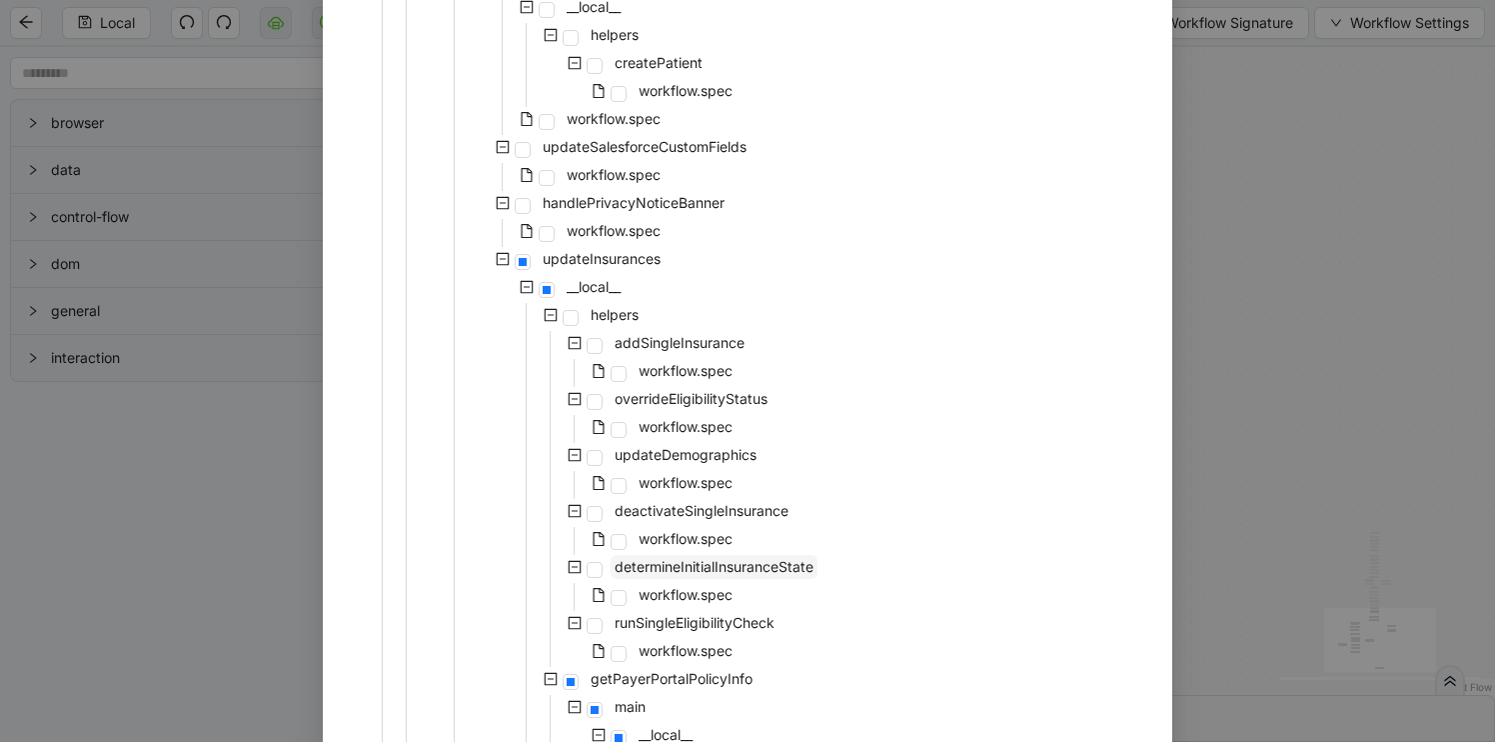
scroll to position [364, 0]
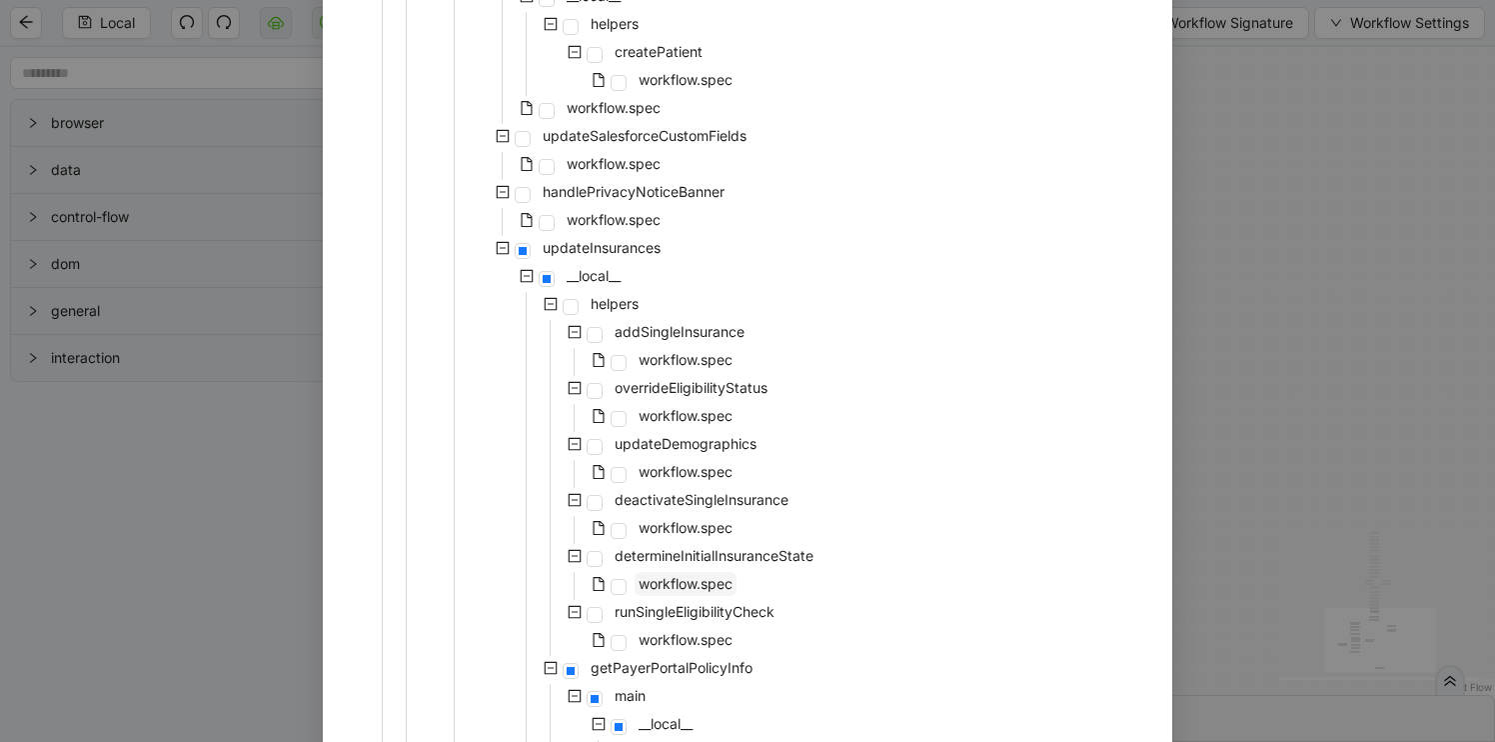
click at [699, 584] on span "workflow.spec" at bounding box center [686, 583] width 94 height 17
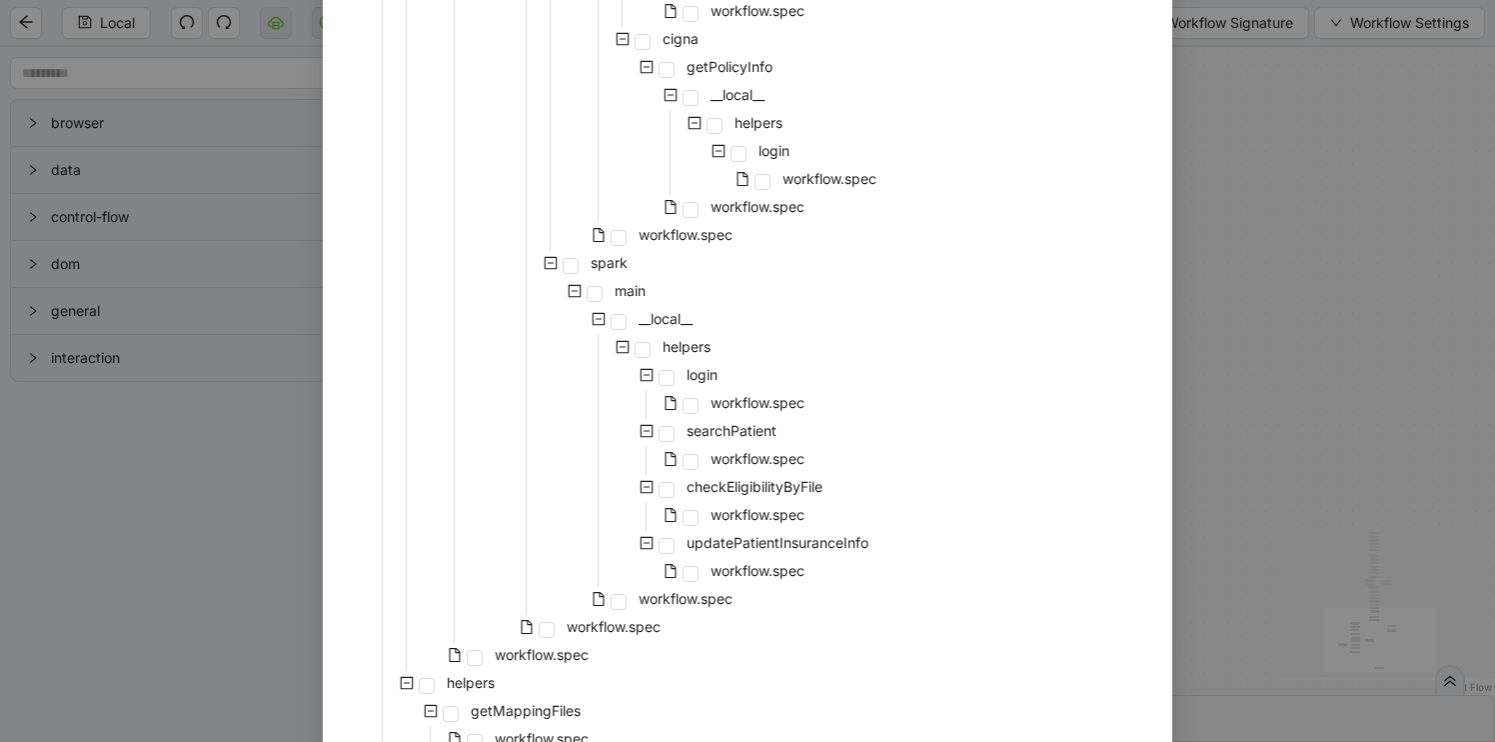
scroll to position [1597, 0]
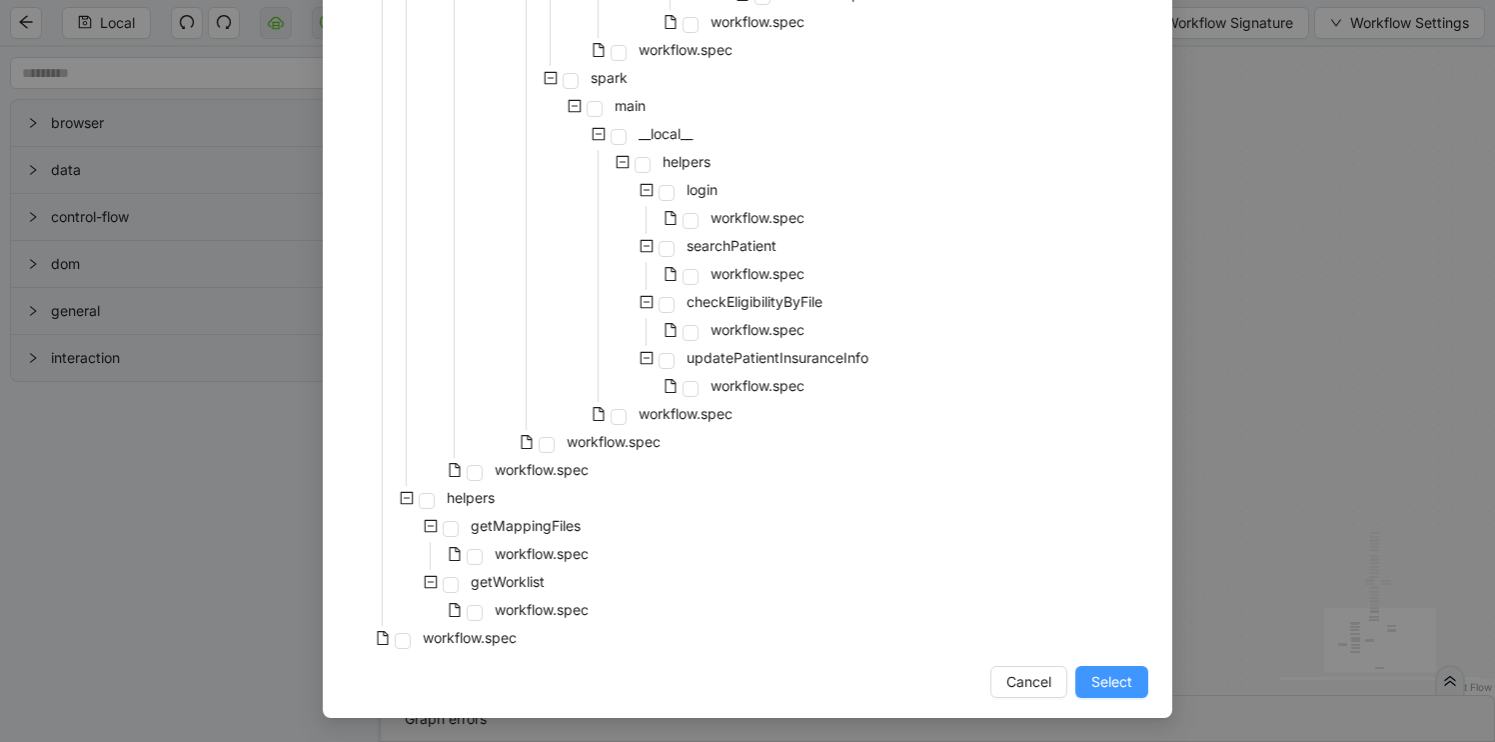
click at [1095, 672] on span "Select" at bounding box center [1111, 682] width 41 height 22
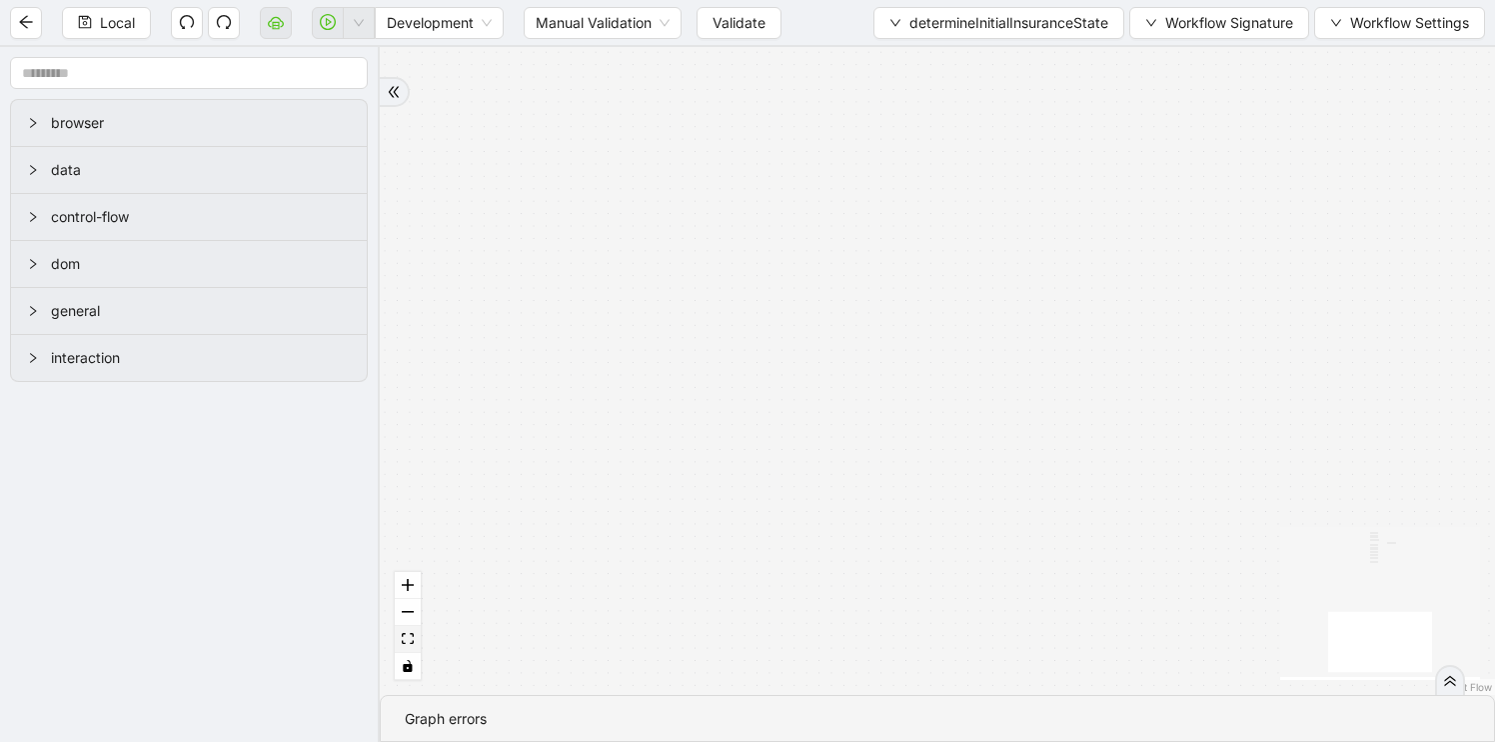
click at [404, 642] on icon "fit view" at bounding box center [408, 638] width 12 height 11
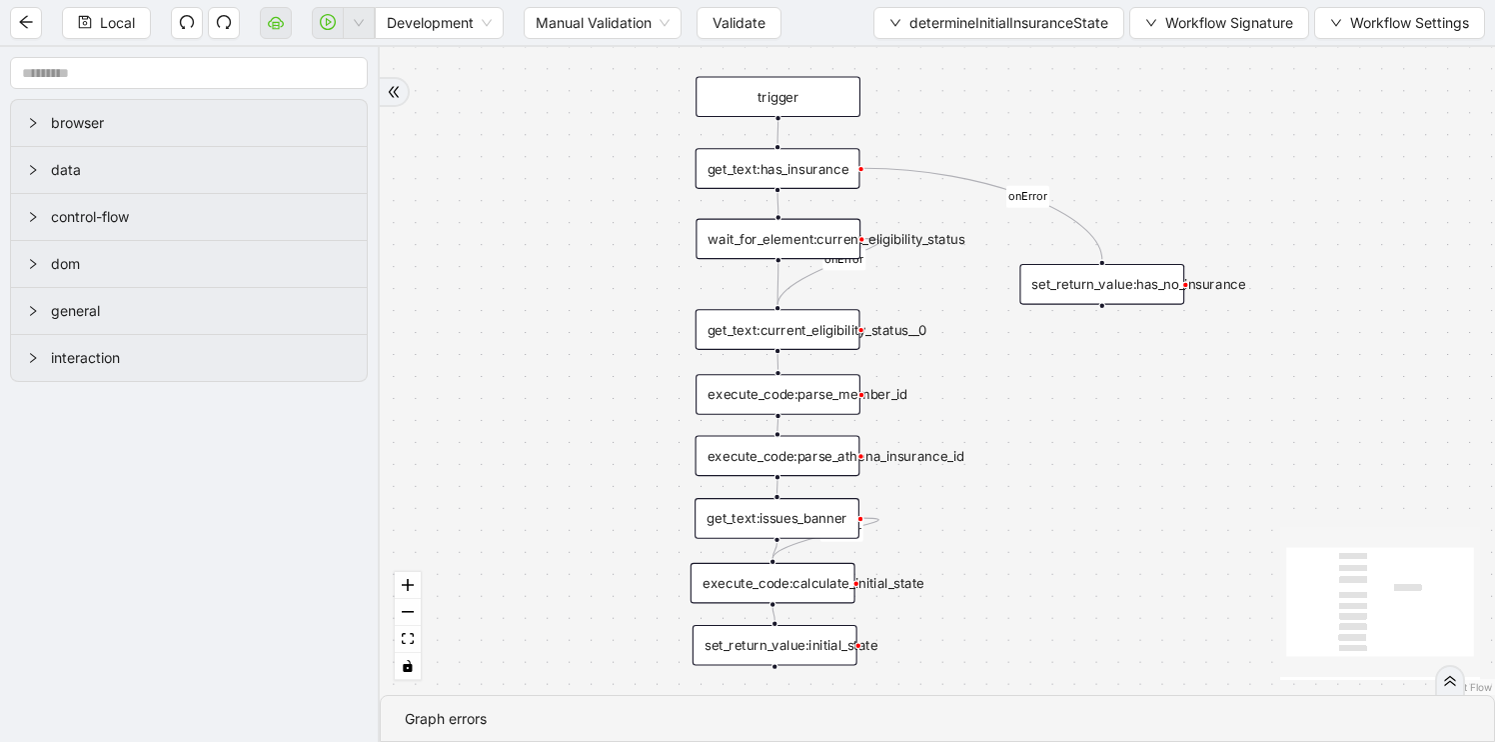
click at [800, 168] on div "get_text:has_insurance" at bounding box center [778, 168] width 165 height 41
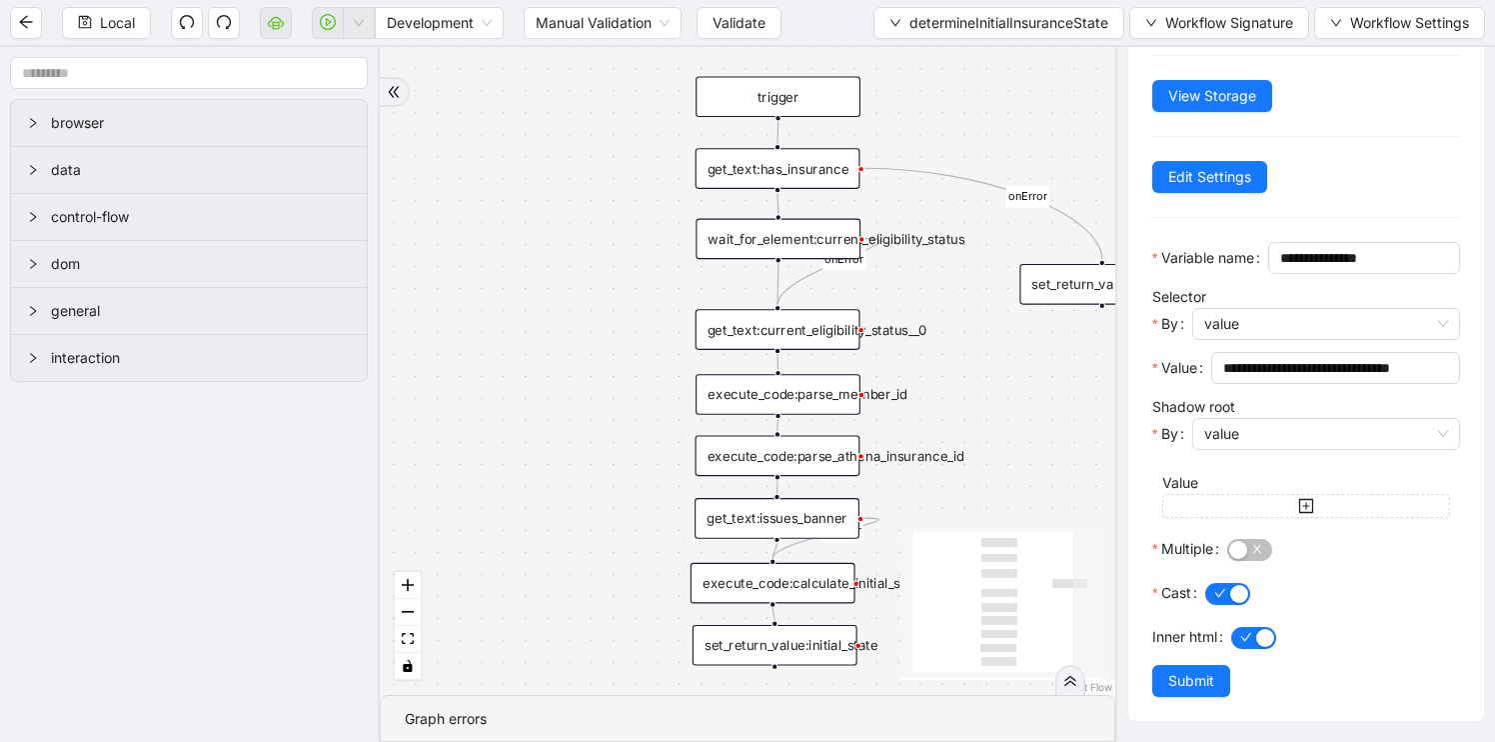
click at [745, 244] on div "wait_for_element:current_eligibility_status" at bounding box center [778, 239] width 165 height 41
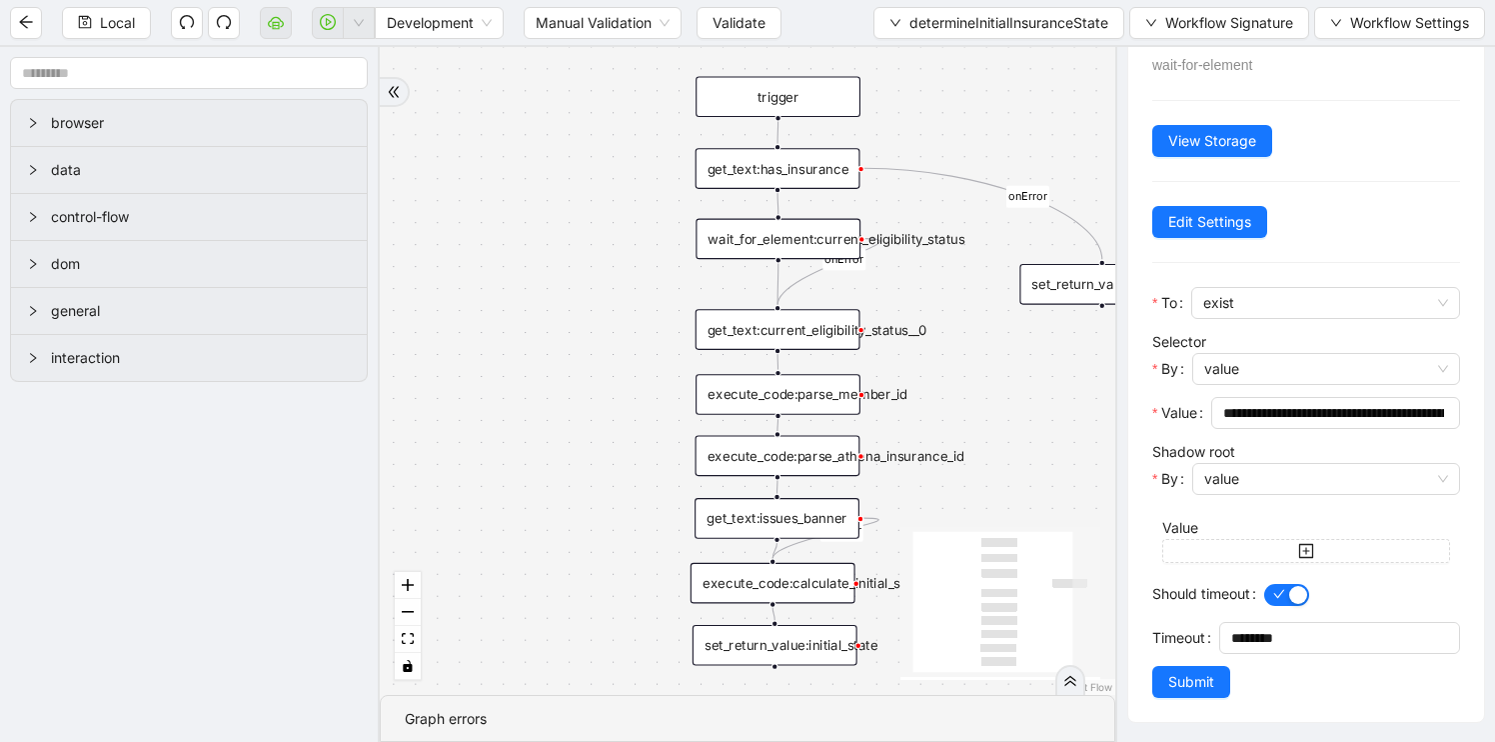
click at [802, 337] on div "get_text:current_eligibility_status__0" at bounding box center [778, 329] width 165 height 41
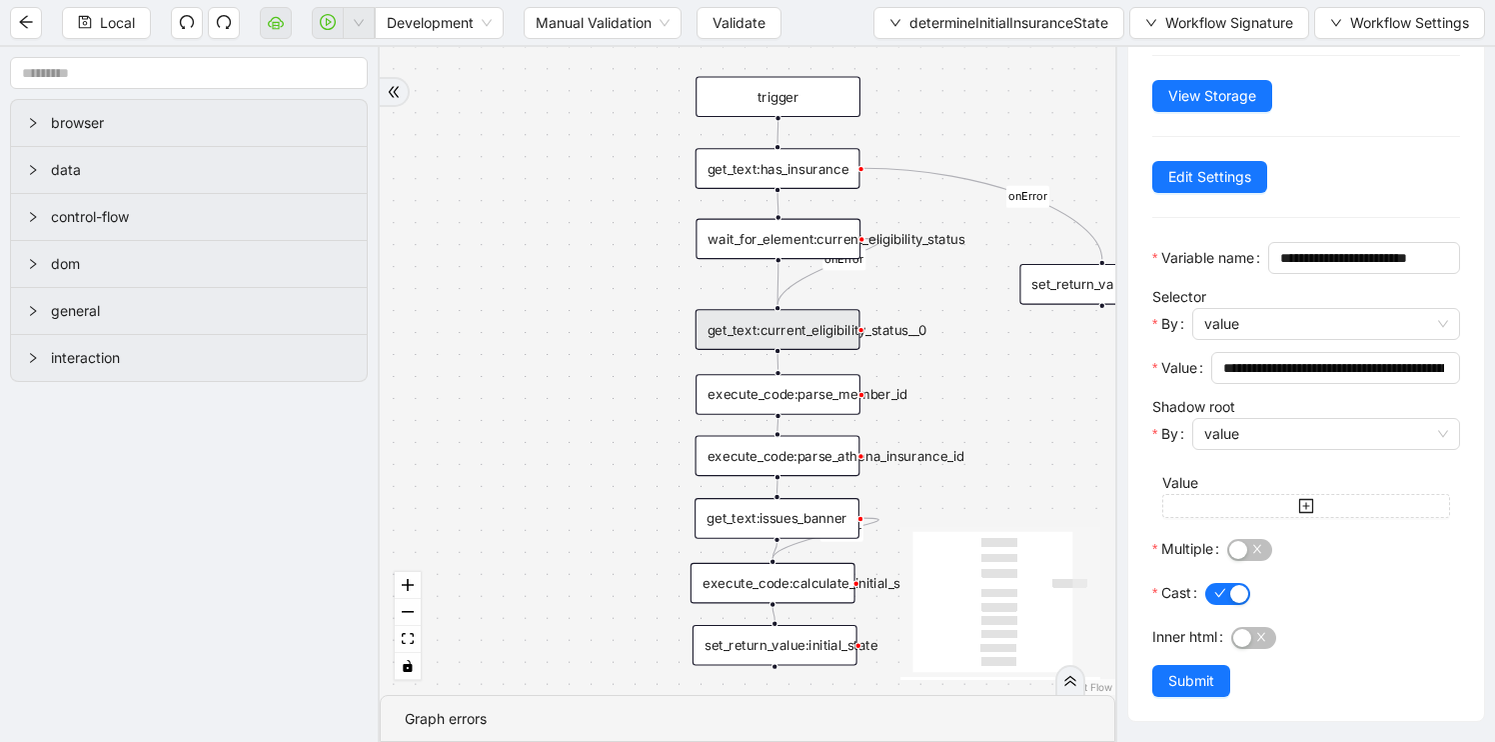
click at [803, 404] on div "execute_code:parse_member_id" at bounding box center [778, 394] width 165 height 41
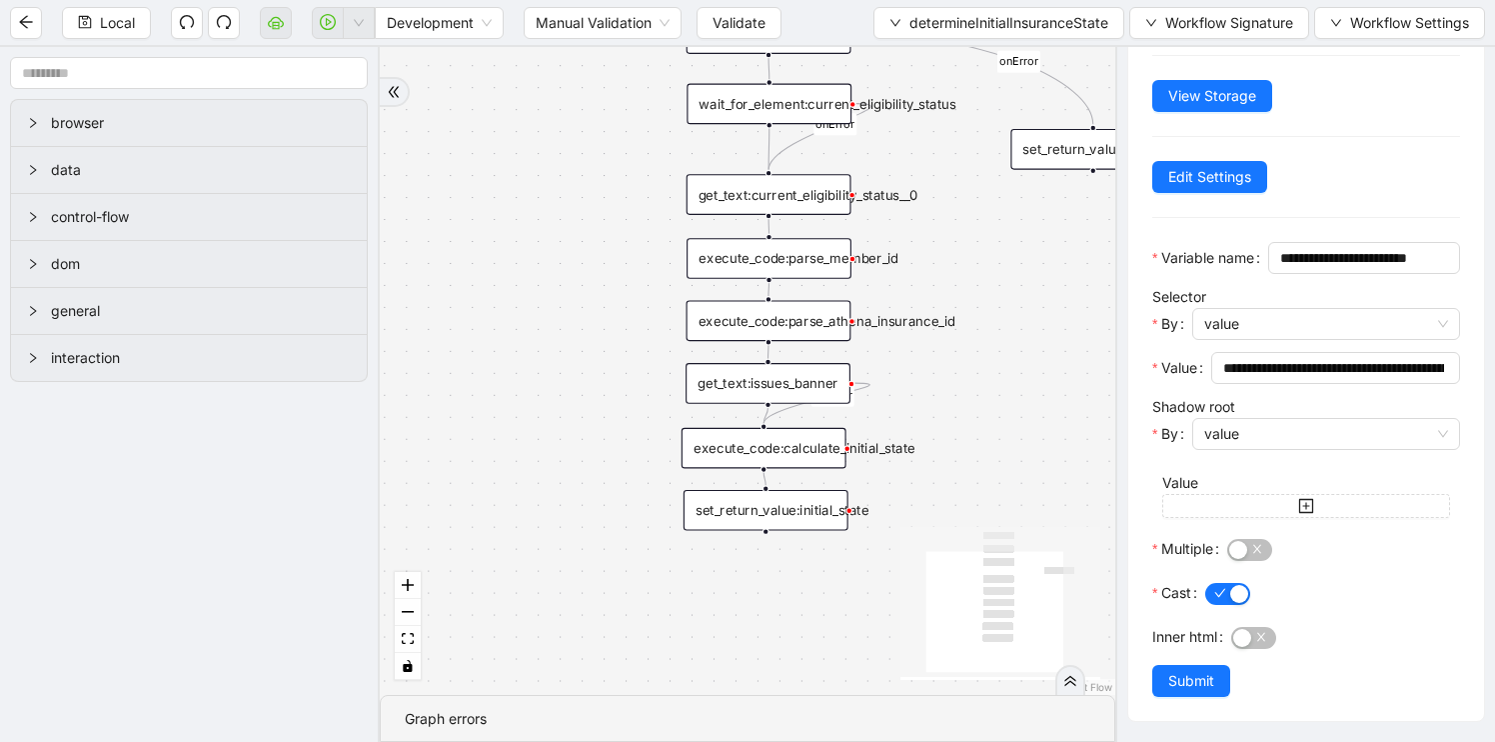
drag, startPoint x: 1027, startPoint y: 491, endPoint x: 1018, endPoint y: 357, distance: 134.2
click at [1018, 356] on div "onError onError onError trigger get_text:issues_banner get_text:current_eligibi…" at bounding box center [748, 371] width 736 height 648
click at [795, 450] on div "execute_code:calculate_initial_state" at bounding box center [764, 448] width 165 height 41
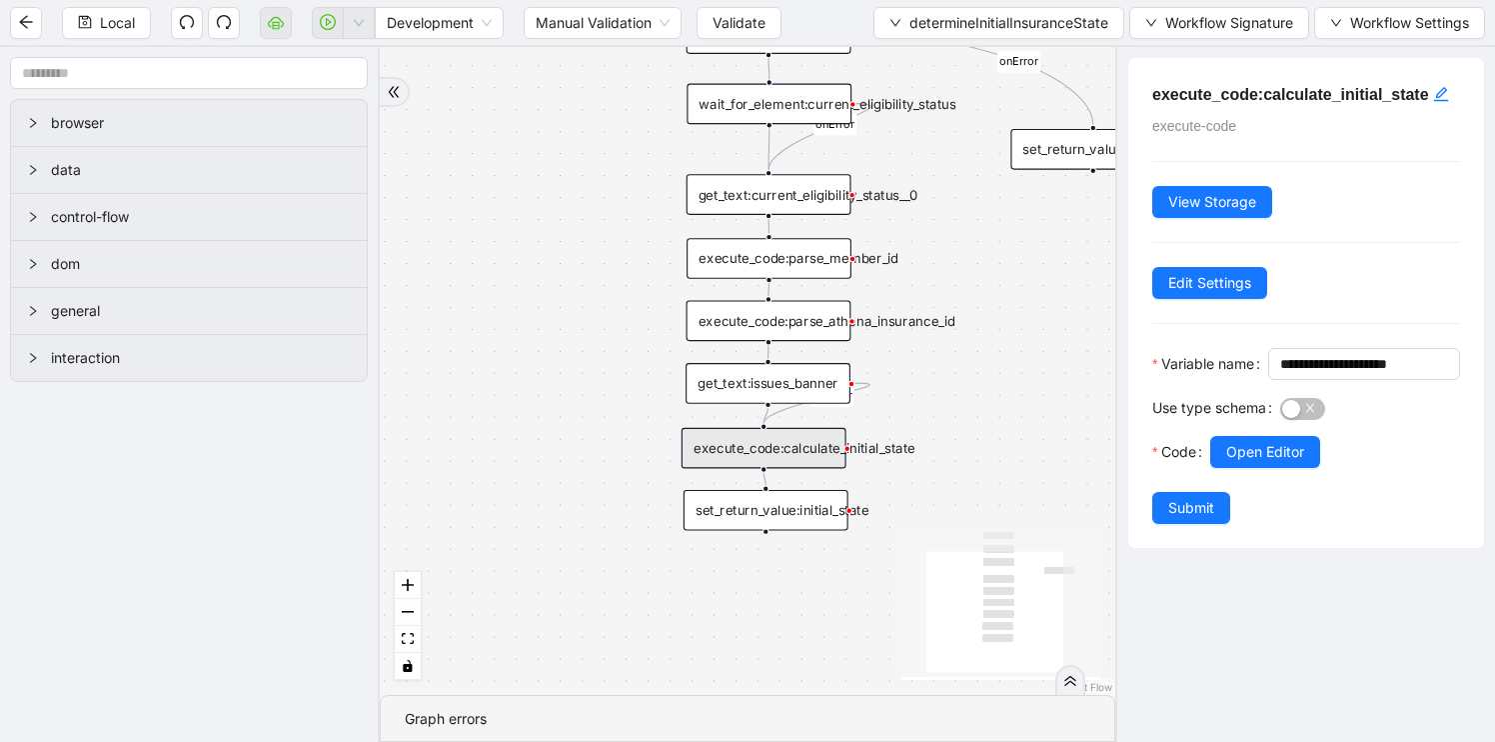
scroll to position [0, 0]
click at [805, 525] on div "set_return_value:initial_state" at bounding box center [766, 510] width 165 height 41
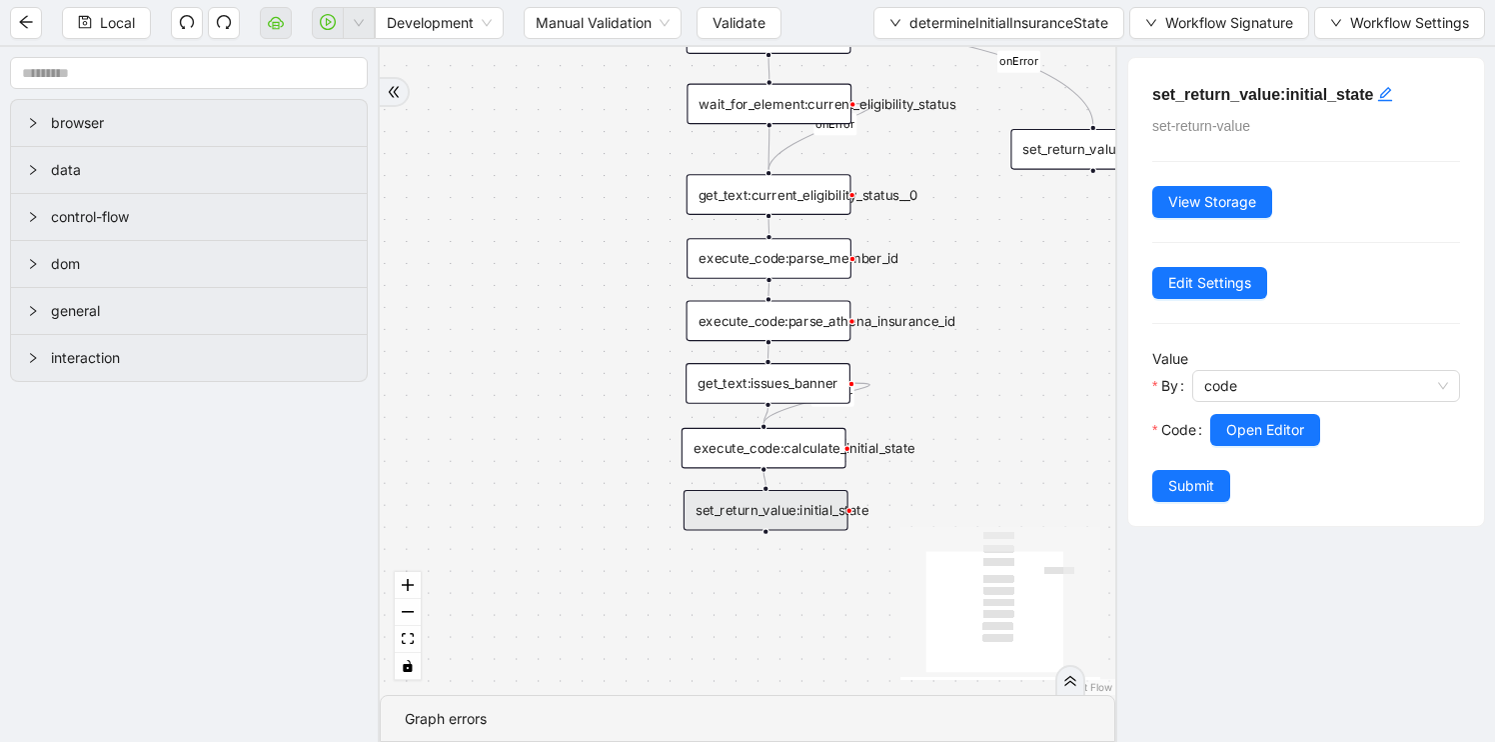
click at [781, 376] on div "get_text:issues_banner" at bounding box center [768, 383] width 165 height 41
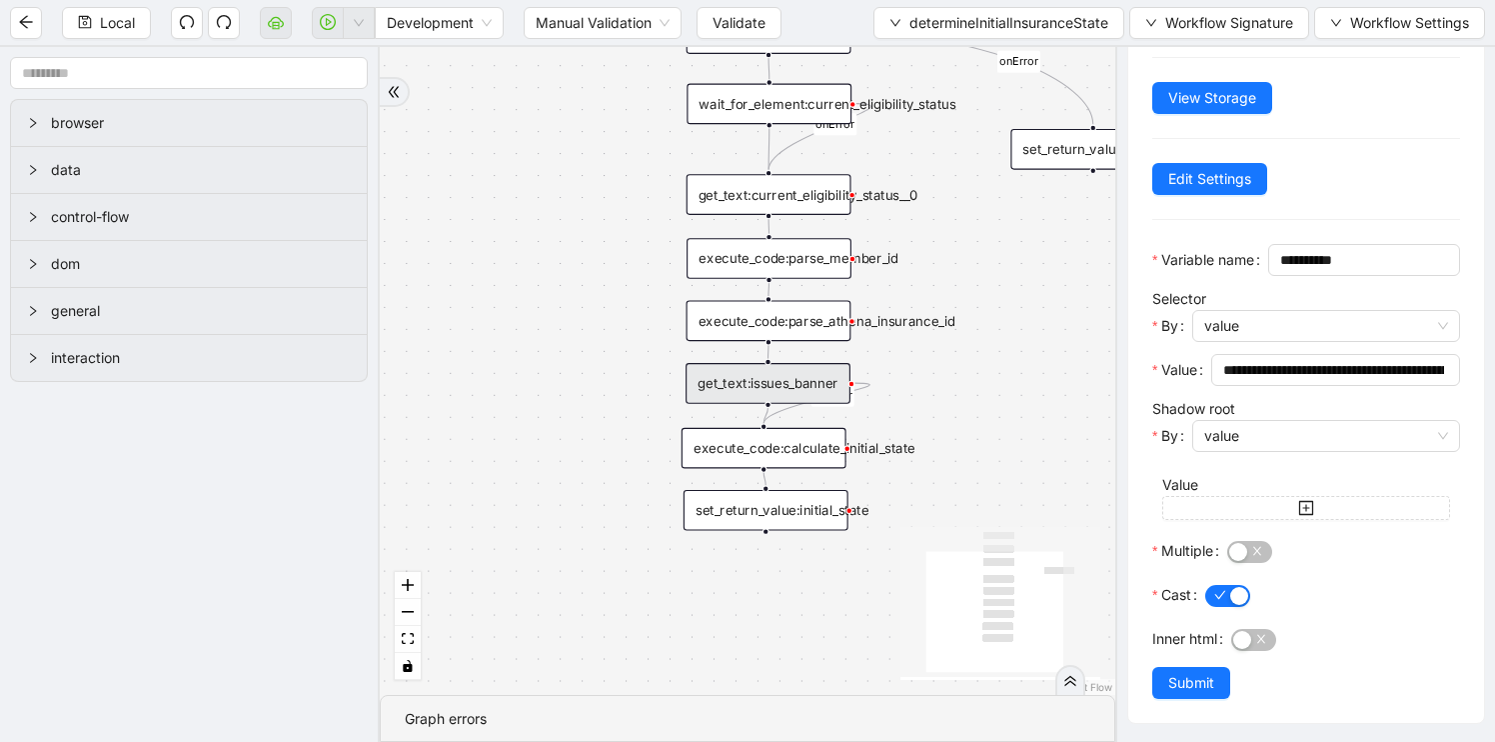
scroll to position [137, 0]
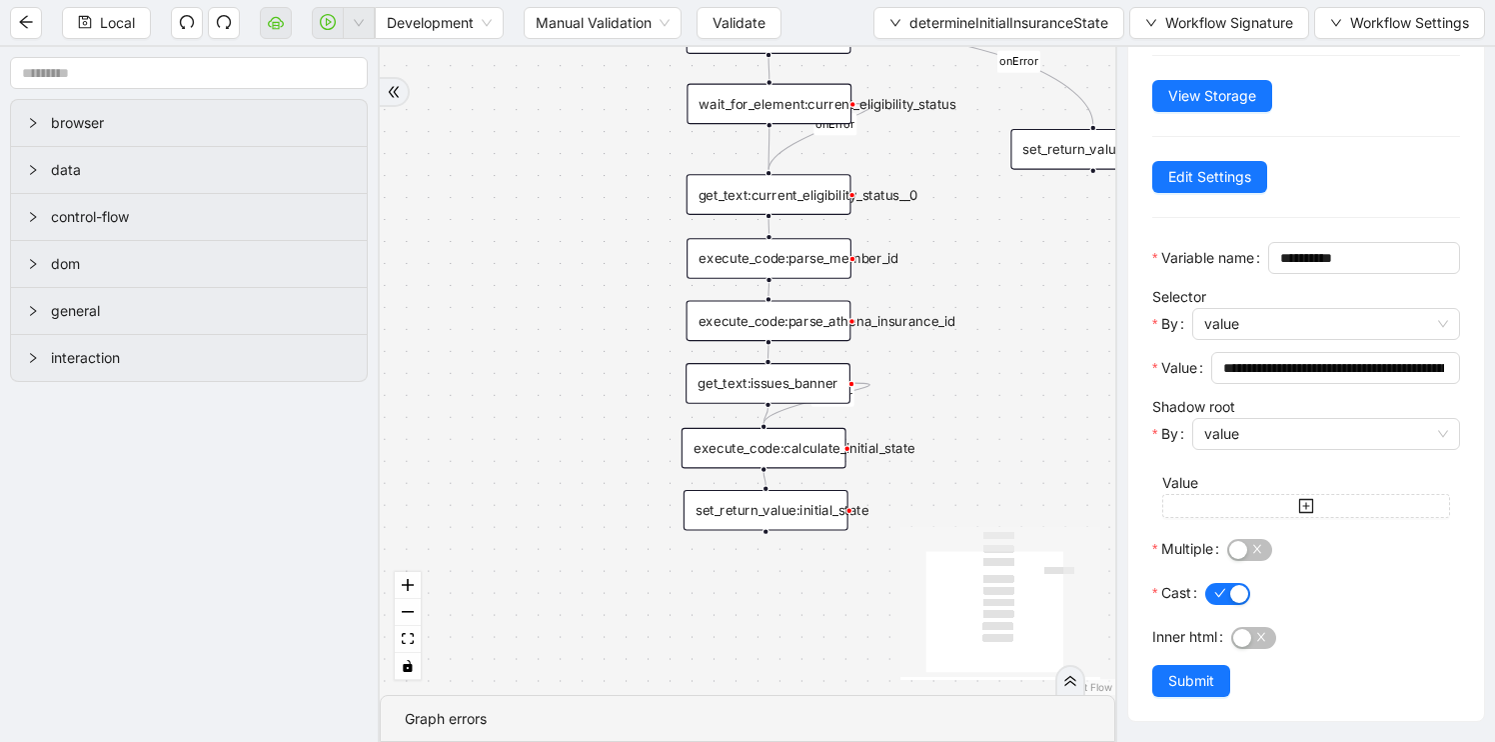
click at [792, 326] on div "execute_code:parse_athena_insurance_id" at bounding box center [769, 321] width 165 height 41
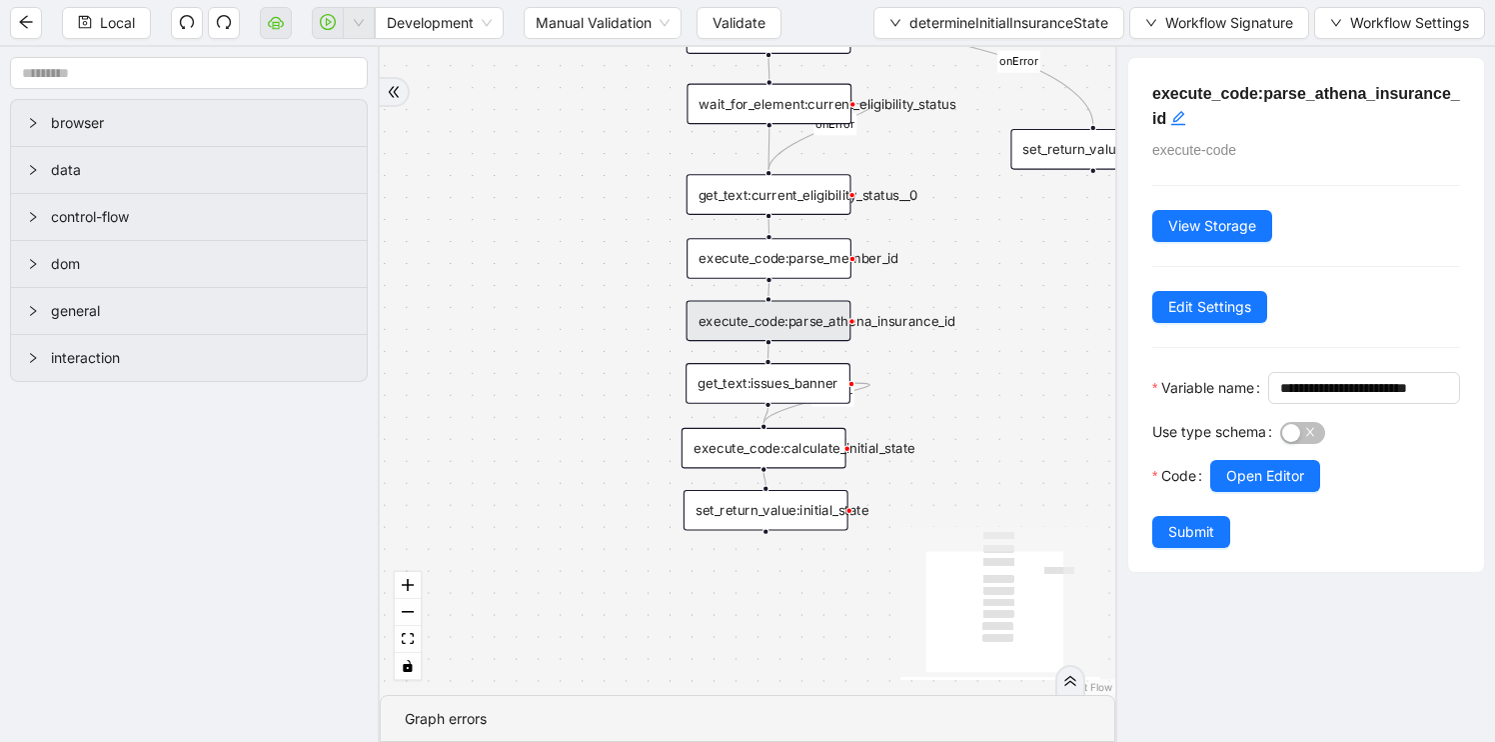
click at [792, 265] on div "execute_code:parse_member_id" at bounding box center [769, 258] width 165 height 41
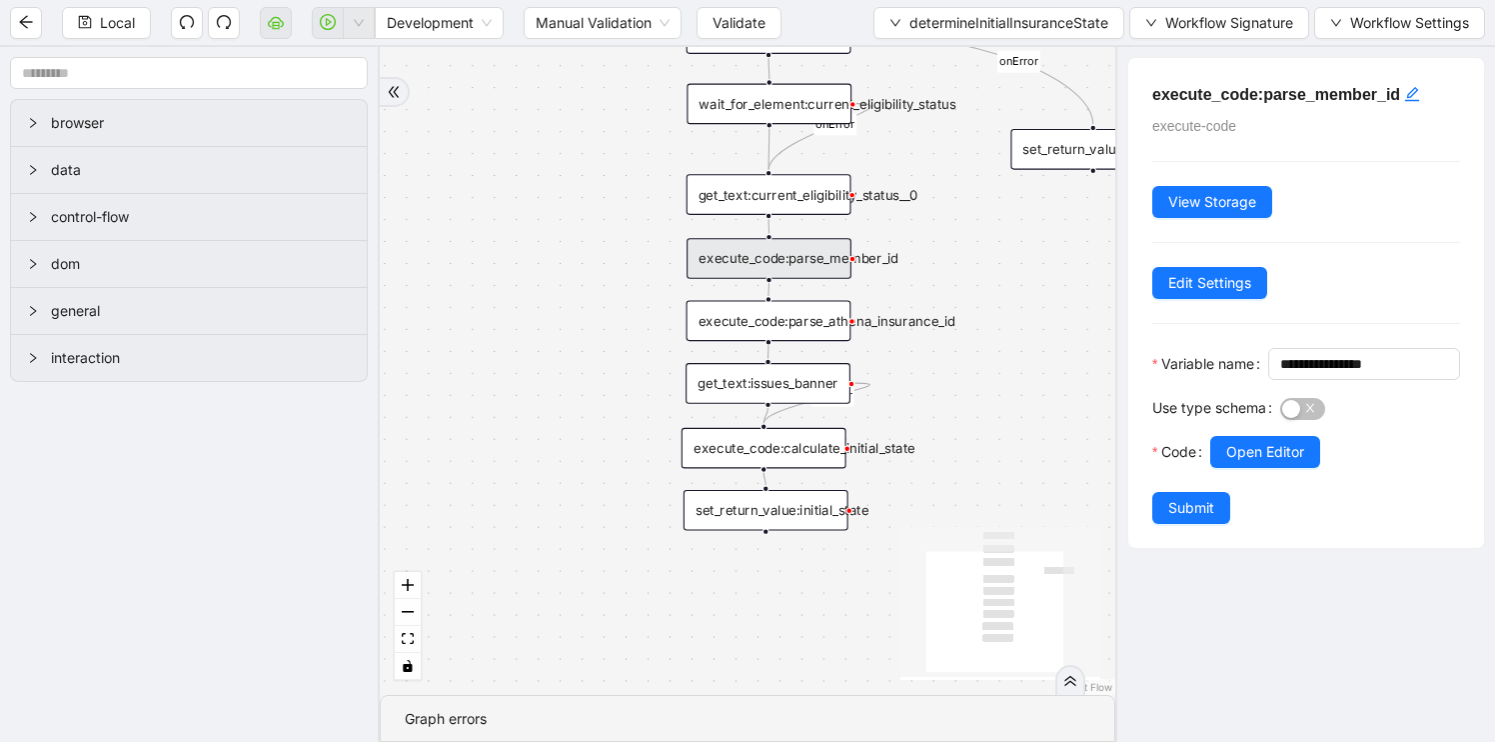
click at [953, 259] on div "onError onError onError trigger get_text:issues_banner get_text:current_eligibi…" at bounding box center [748, 371] width 736 height 648
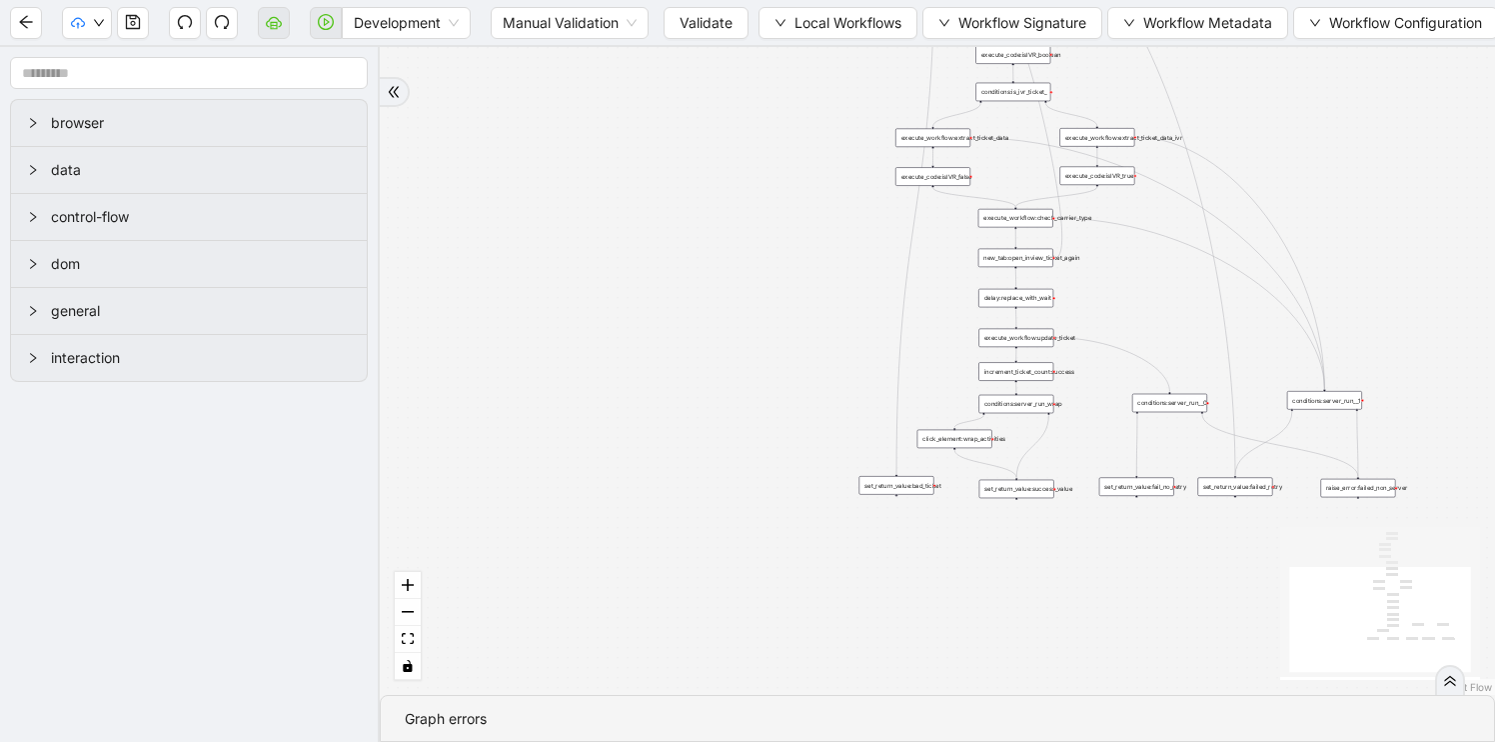
drag, startPoint x: 1330, startPoint y: 189, endPoint x: 1215, endPoint y: 460, distance: 294.2
click at [1216, 460] on div "trigger execute_workflow:check_carrier_type execute_workflow:extract_ticket_dat…" at bounding box center [937, 371] width 1115 height 648
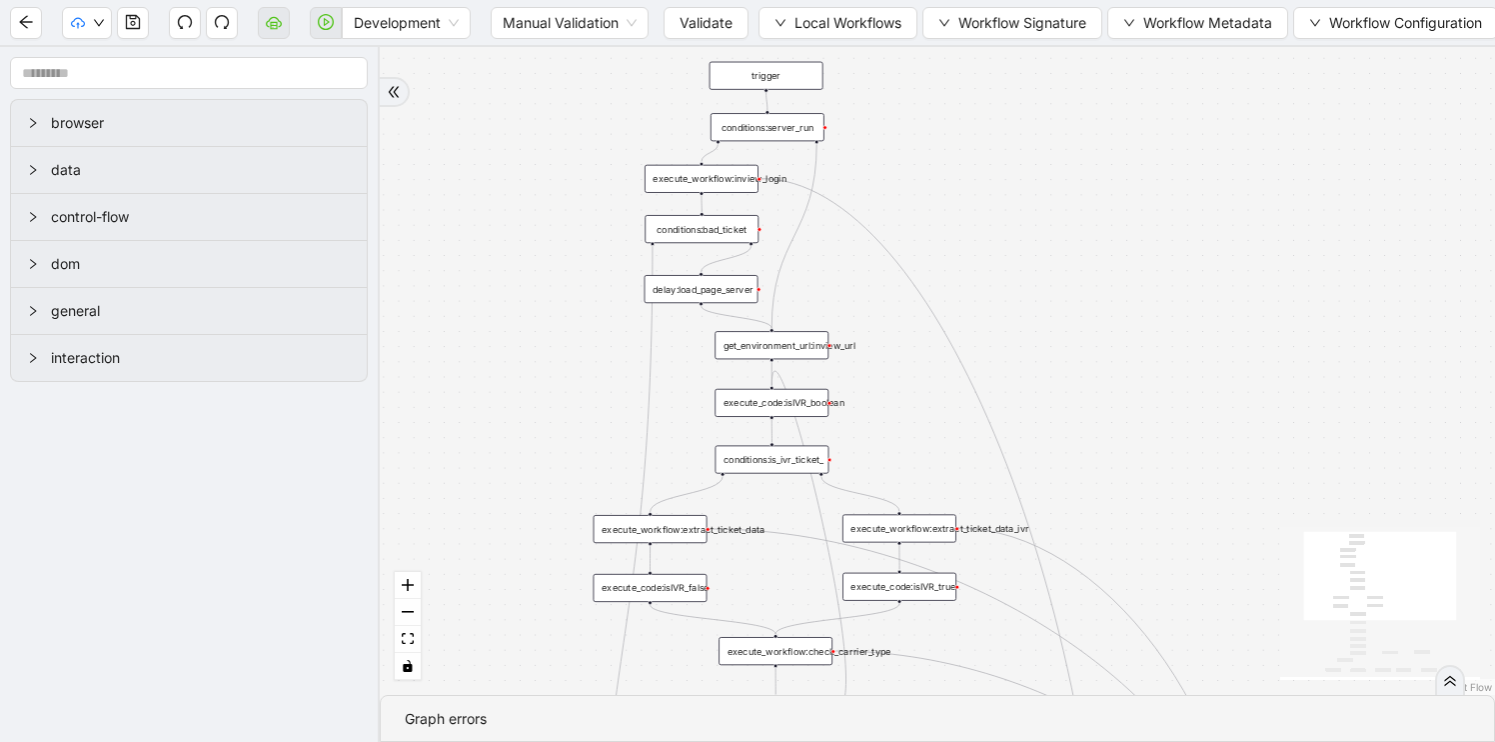
drag, startPoint x: 511, startPoint y: 298, endPoint x: 517, endPoint y: 461, distance: 163.0
click at [517, 462] on div "trigger execute_workflow:check_carrier_type execute_workflow:extract_ticket_dat…" at bounding box center [937, 371] width 1115 height 648
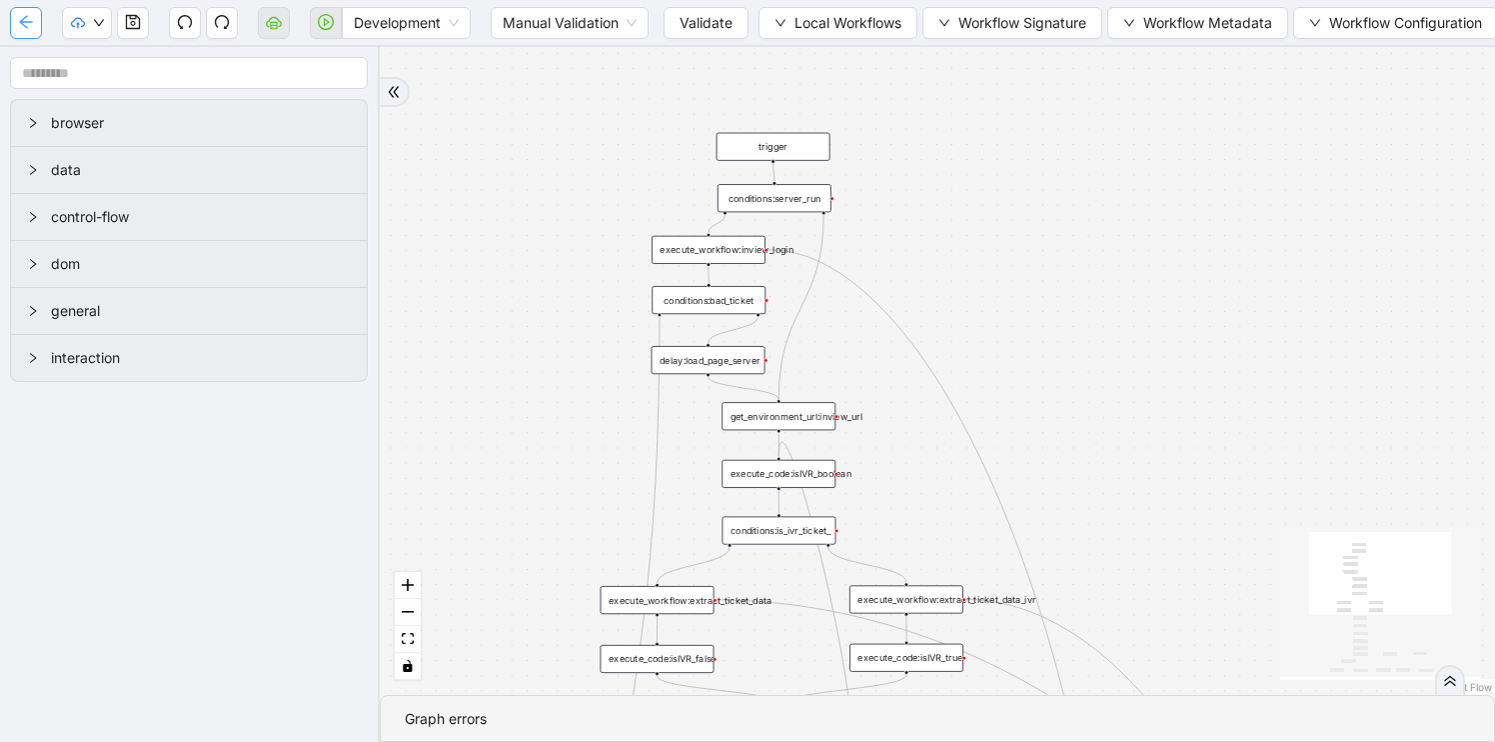
click at [29, 18] on icon "arrow-left" at bounding box center [26, 22] width 16 height 16
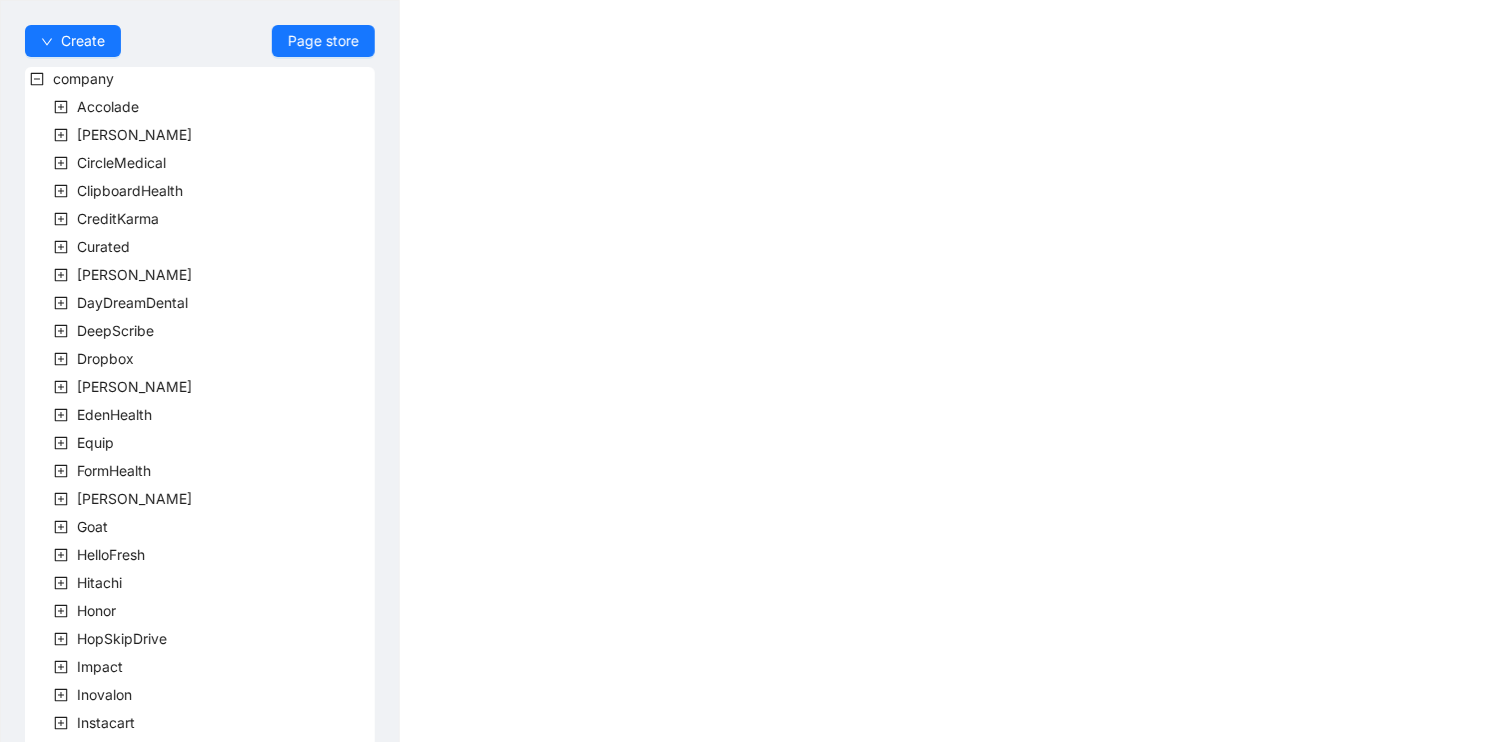
scroll to position [554, 0]
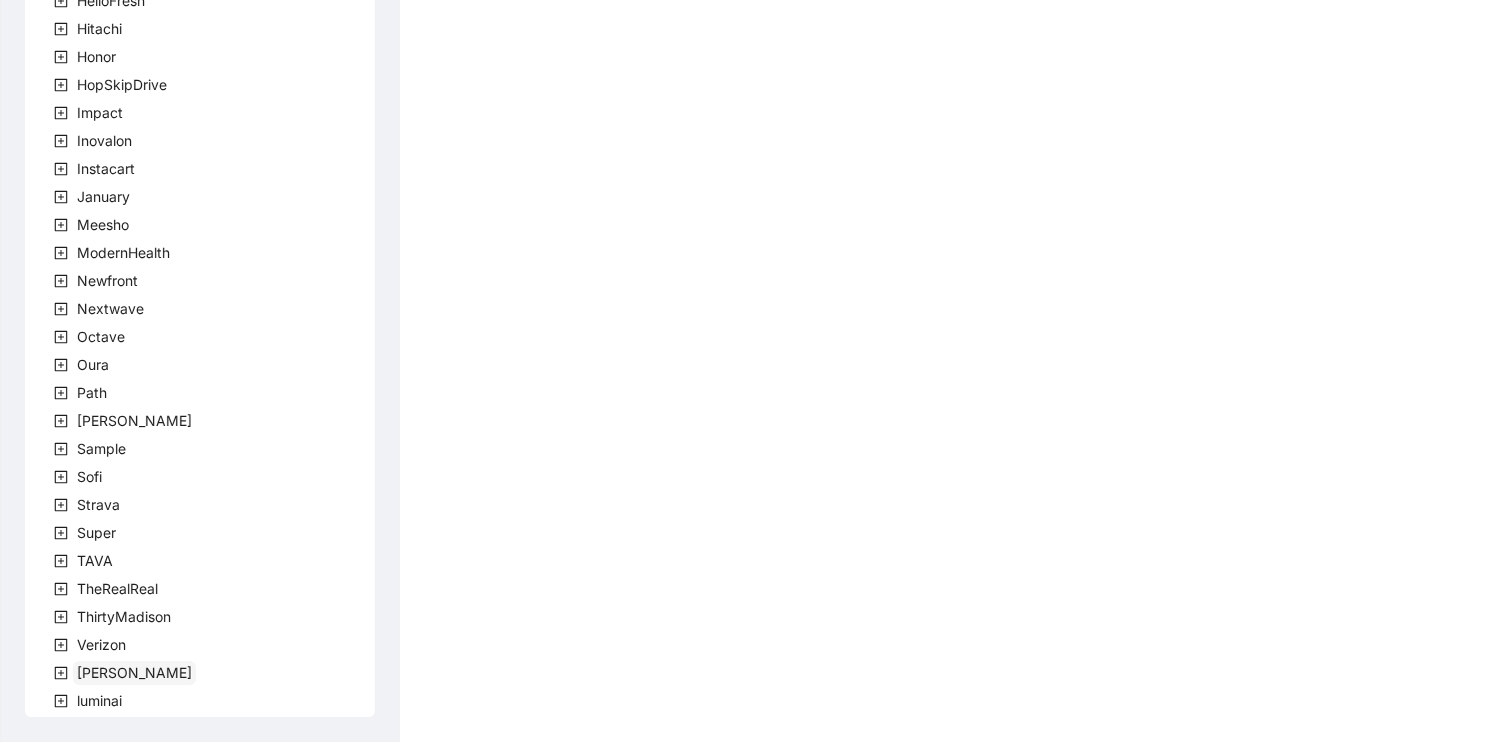
click at [99, 674] on span "[PERSON_NAME]" at bounding box center [134, 672] width 115 height 17
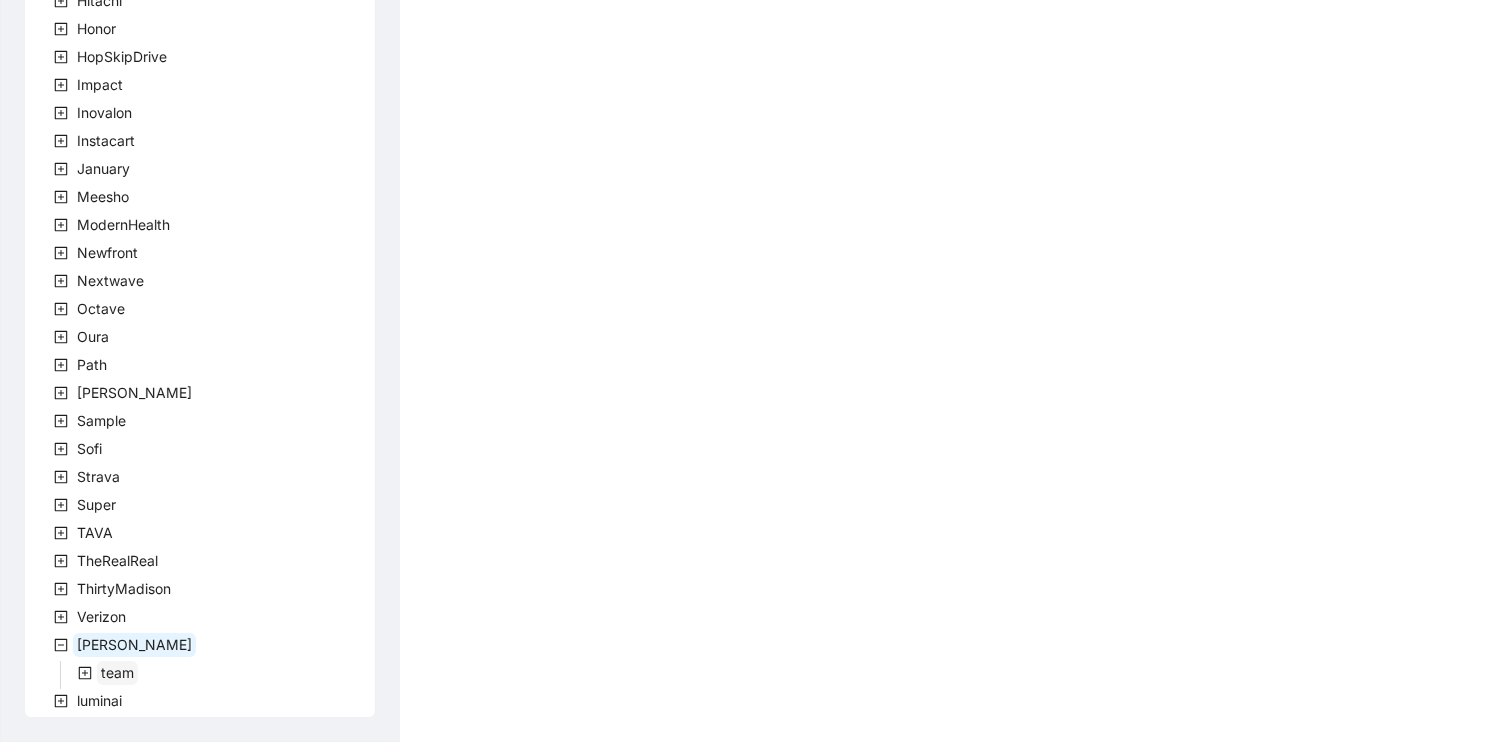
click at [99, 665] on span "team" at bounding box center [117, 673] width 41 height 24
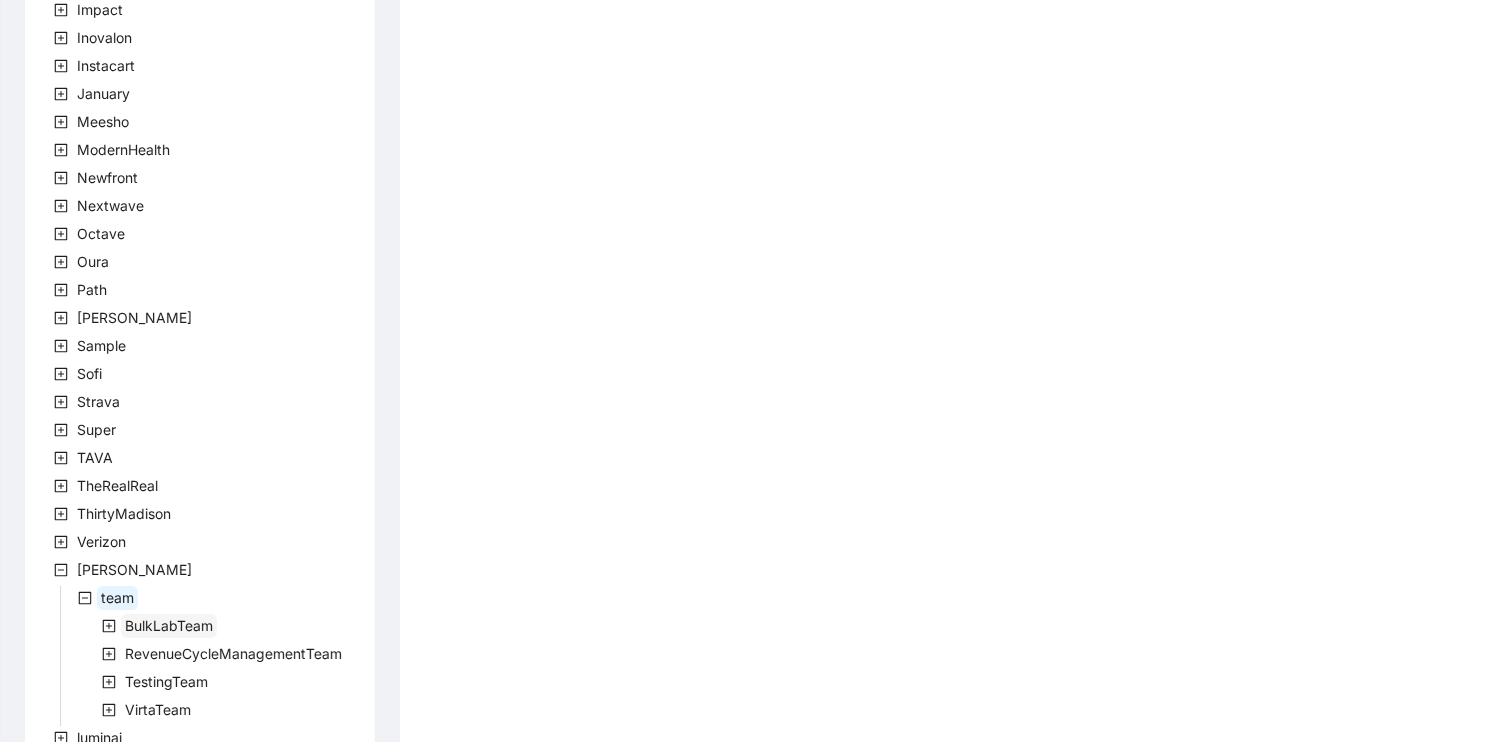
scroll to position [694, 0]
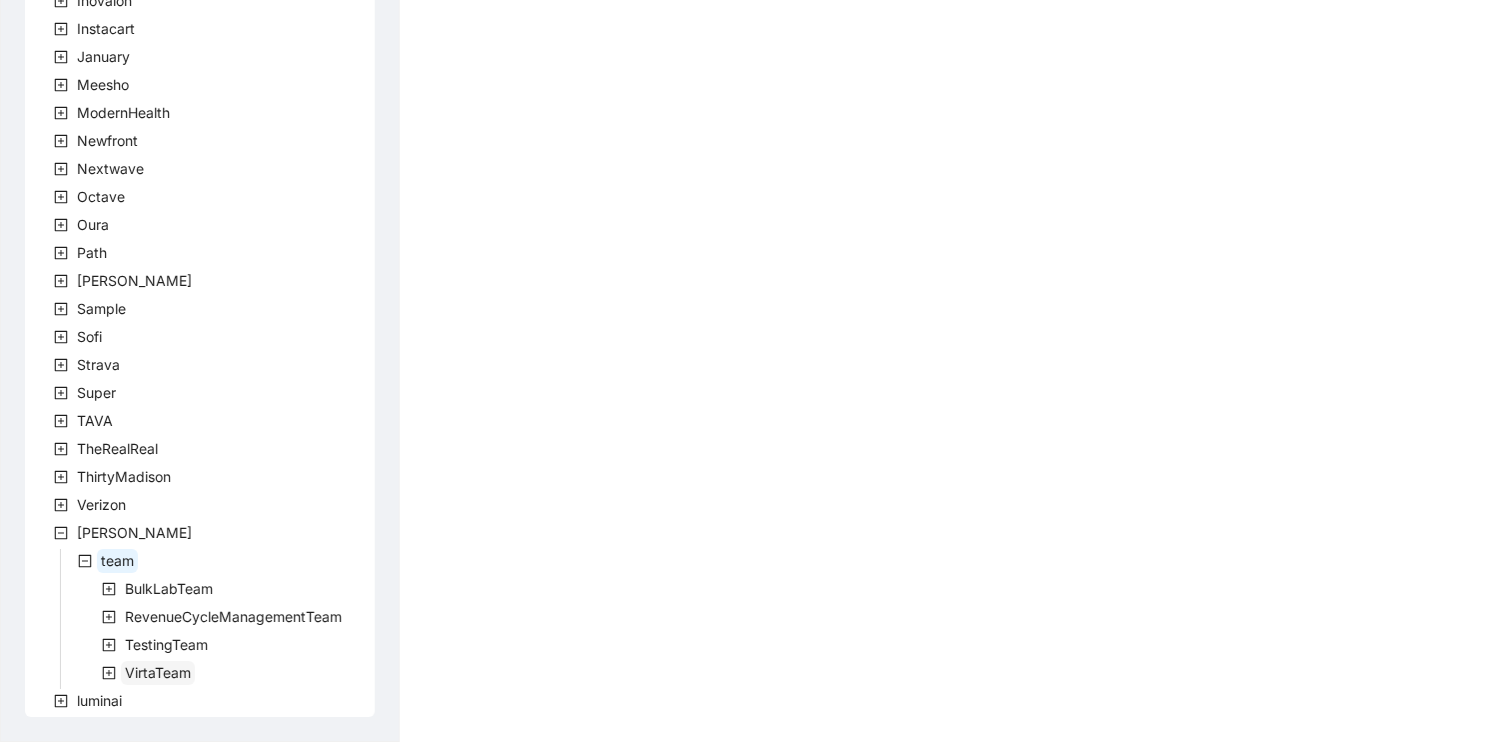
click at [149, 670] on span "VirtaTeam" at bounding box center [158, 672] width 66 height 17
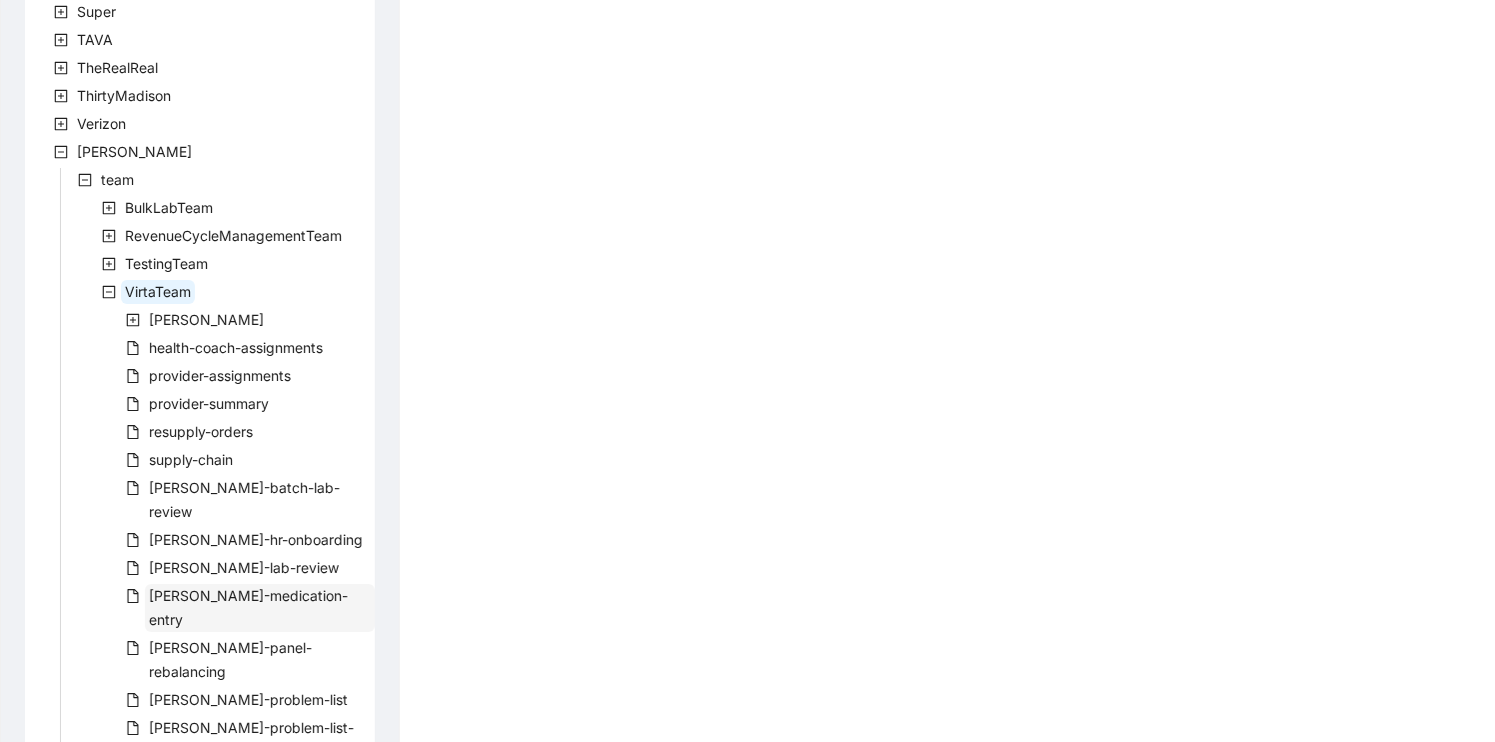
scroll to position [1169, 0]
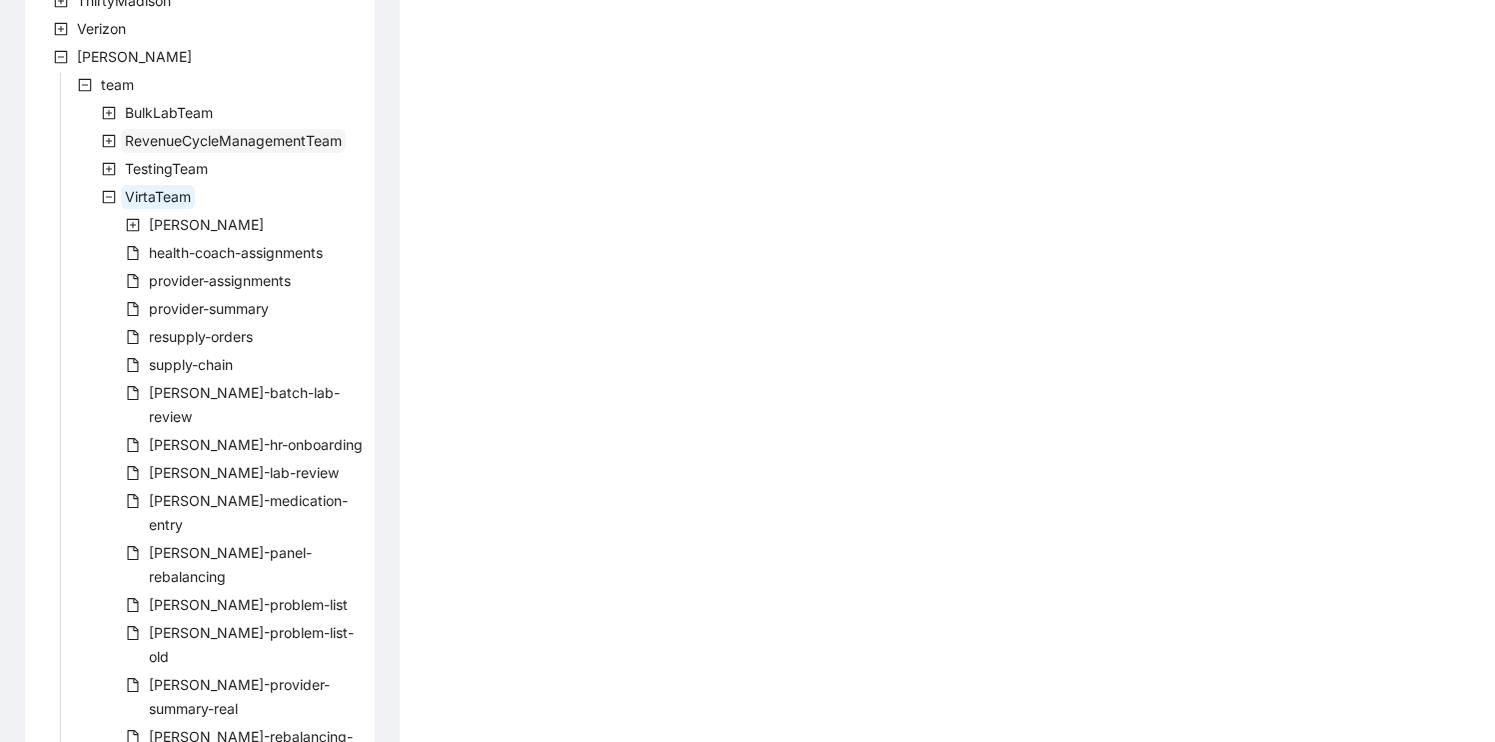
click at [175, 142] on span "RevenueCycleManagementTeam" at bounding box center [233, 140] width 217 height 17
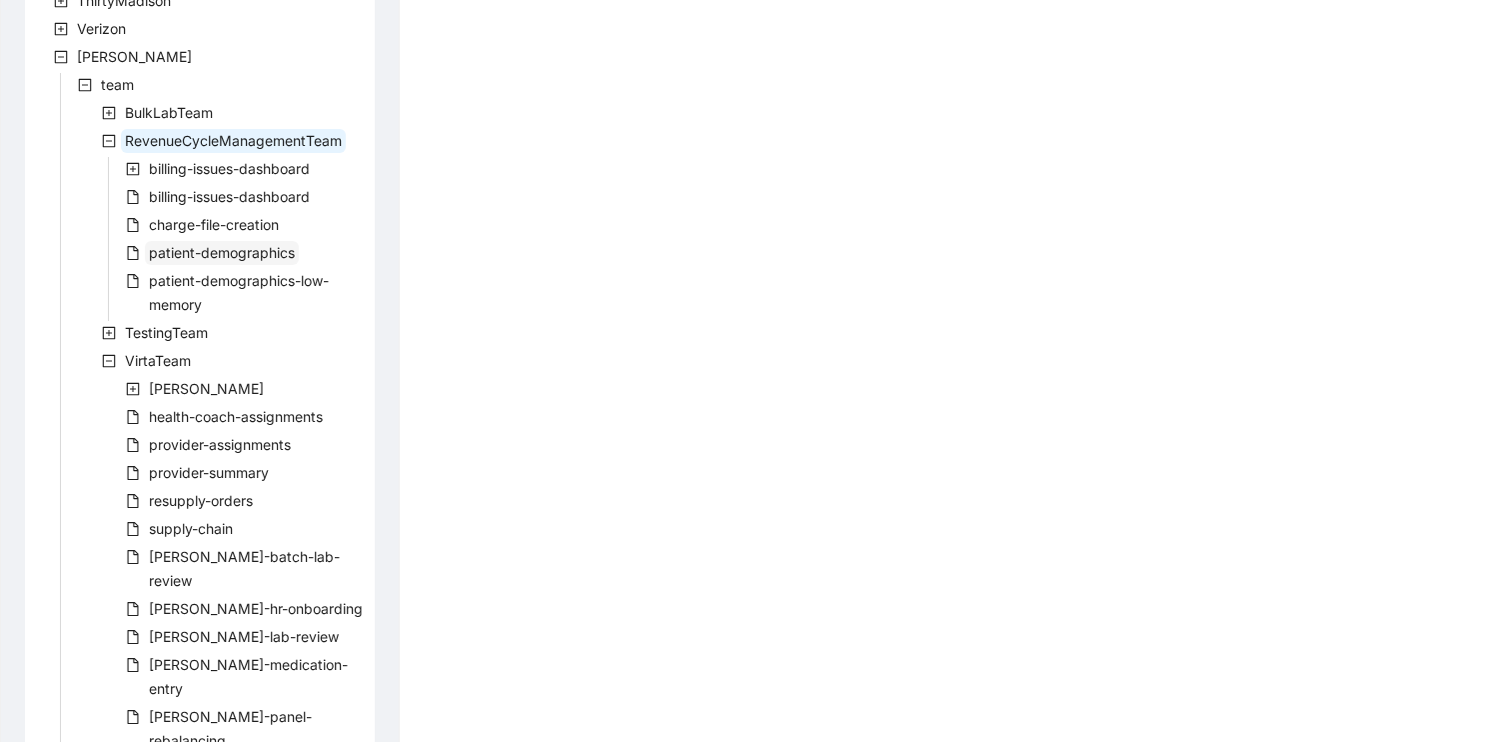
click at [213, 258] on span "patient-demographics" at bounding box center [222, 252] width 146 height 17
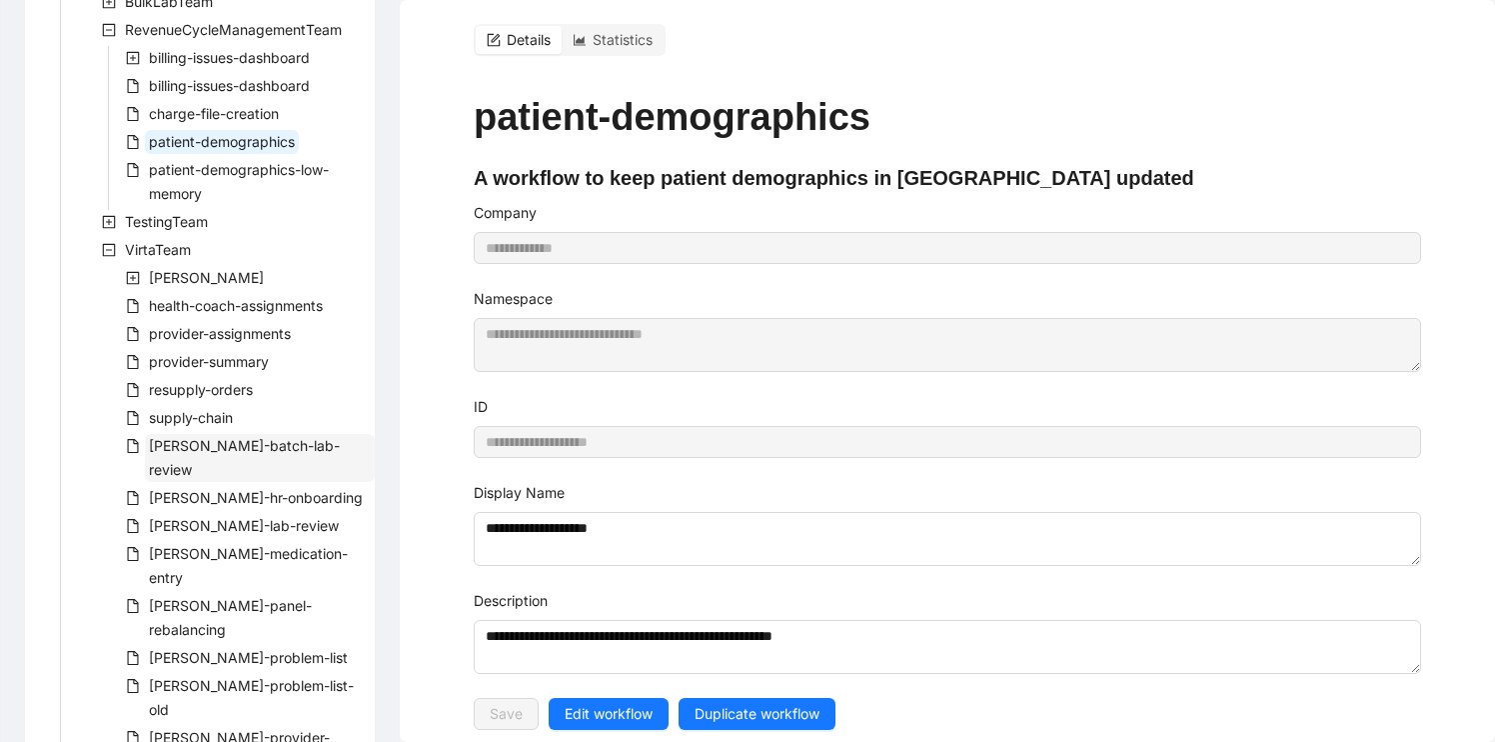
scroll to position [1333, 0]
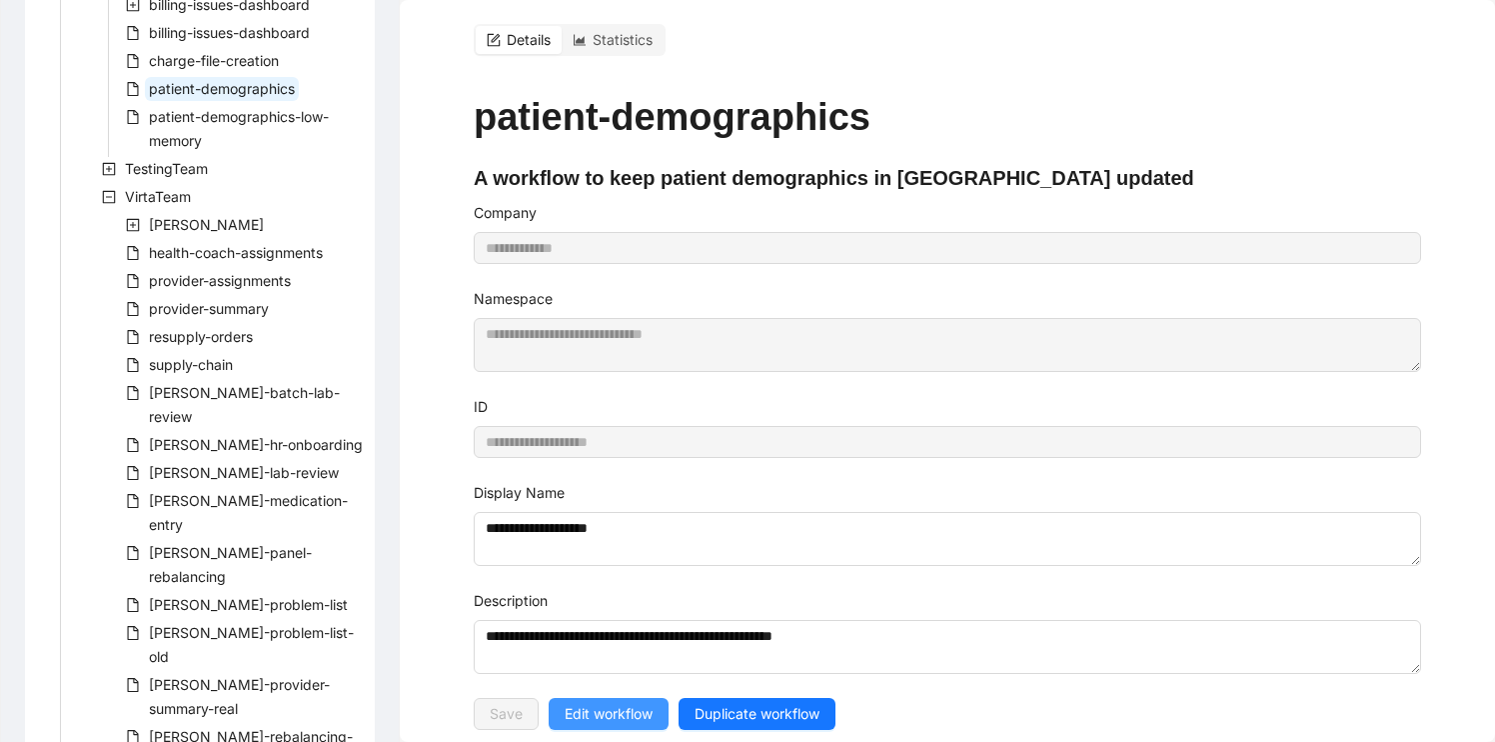
click at [607, 703] on span "Edit workflow" at bounding box center [609, 714] width 88 height 22
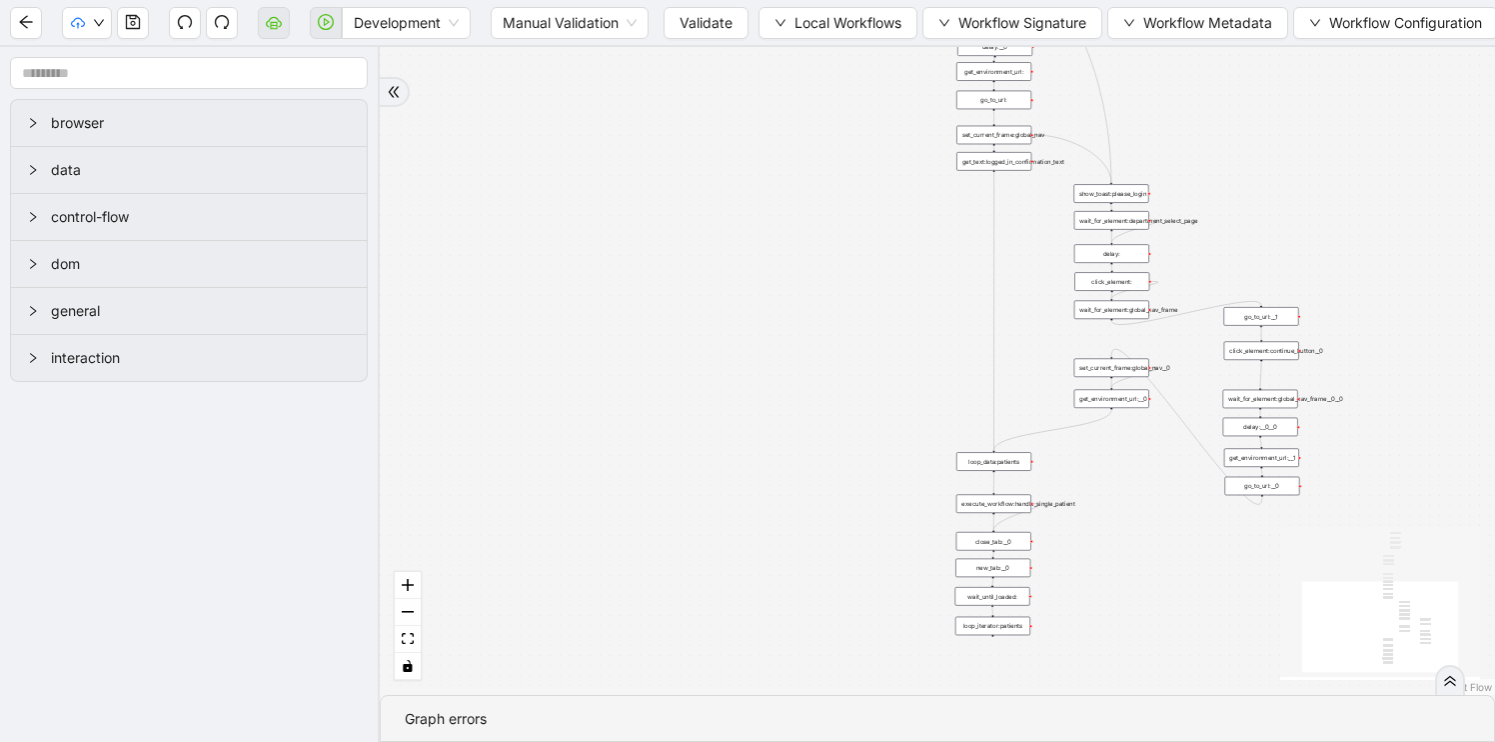
click at [1118, 248] on div "delay:" at bounding box center [1111, 253] width 75 height 19
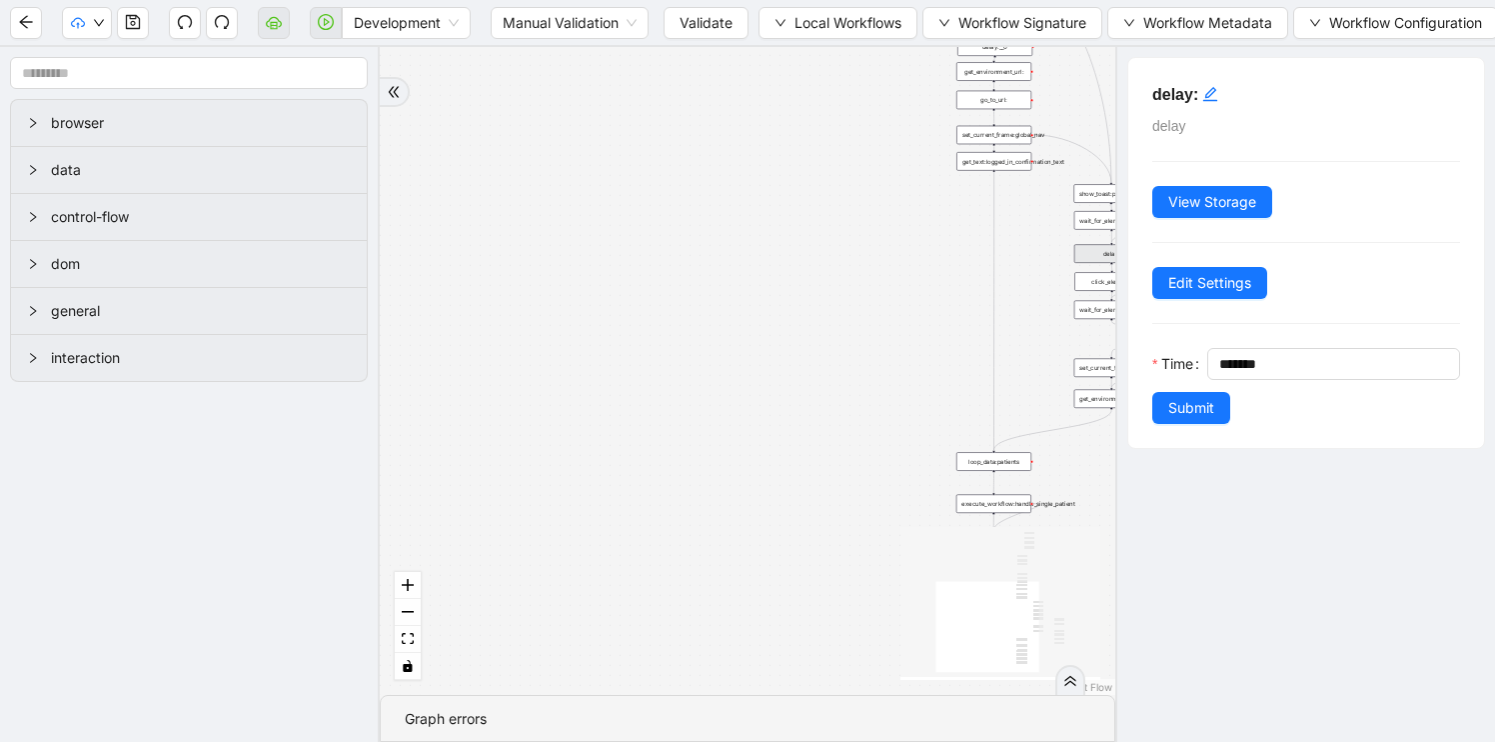
click at [873, 337] on div "trigger loop_data:patients loop_iterator:patients execute_workflow:handle_singl…" at bounding box center [748, 371] width 736 height 648
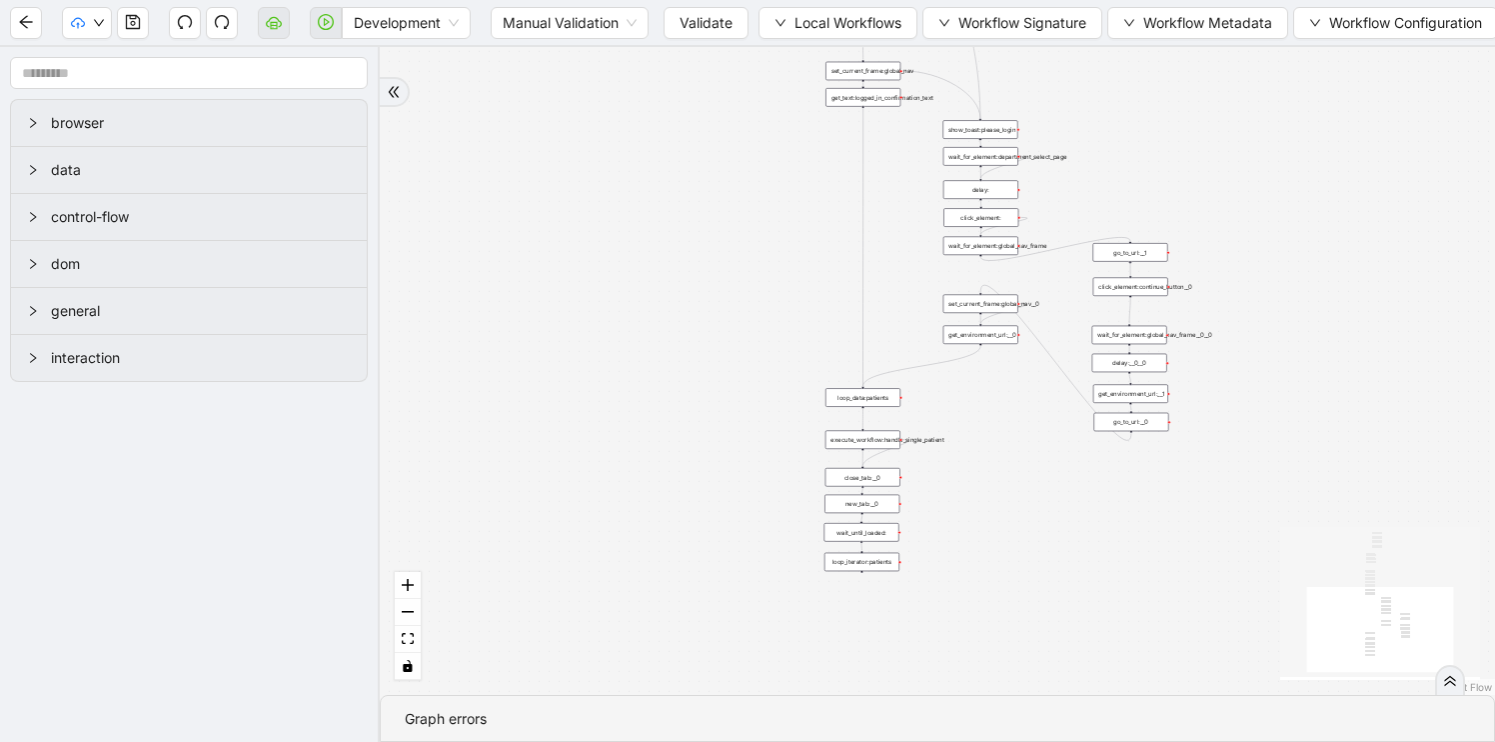
drag, startPoint x: 873, startPoint y: 337, endPoint x: 742, endPoint y: 273, distance: 145.7
click at [742, 273] on div "trigger loop_data:patients loop_iterator:patients execute_workflow:handle_singl…" at bounding box center [937, 371] width 1115 height 648
click at [862, 440] on div "execute_workflow:handle_single_patient" at bounding box center [863, 439] width 75 height 19
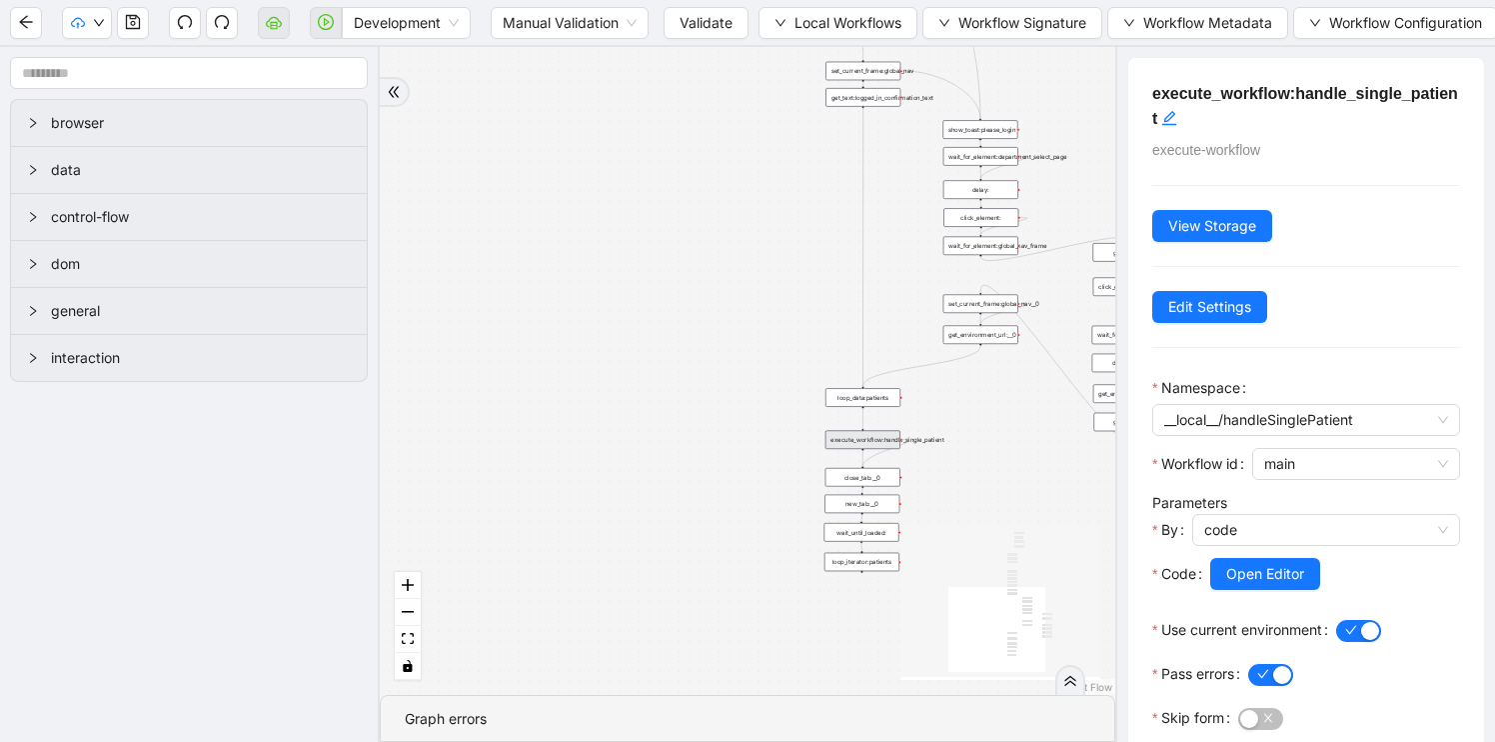
scroll to position [80, 0]
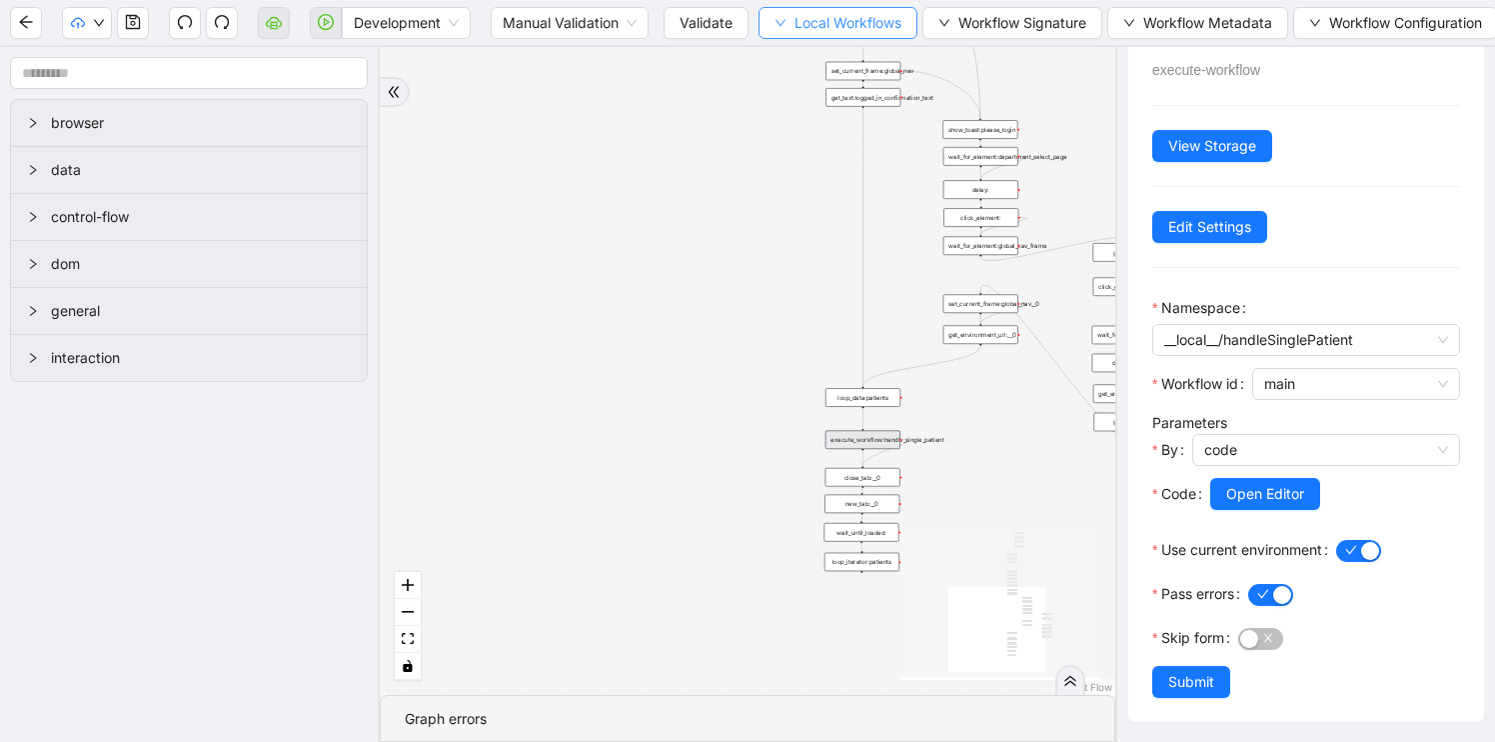
click at [872, 16] on span "Local Workflows" at bounding box center [848, 23] width 107 height 22
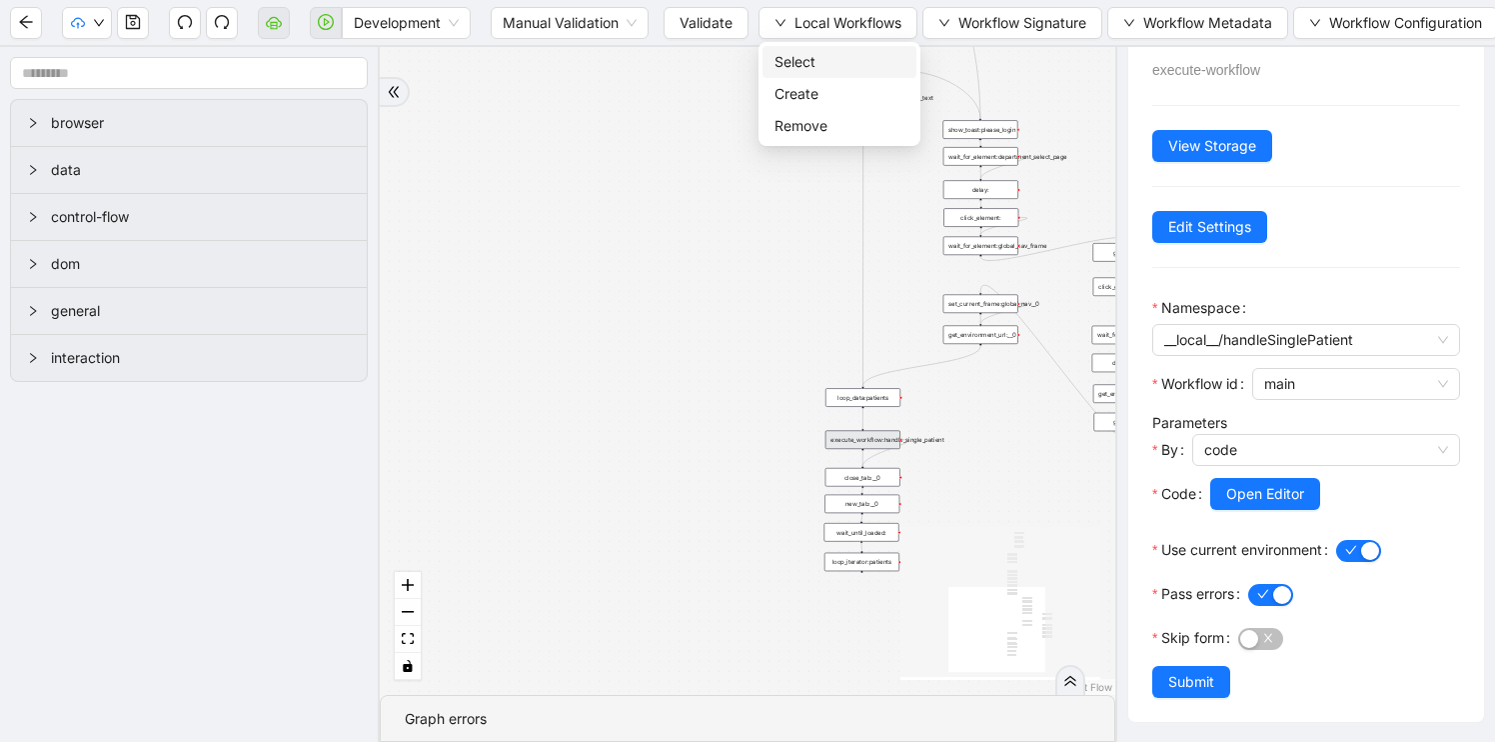
click at [839, 54] on span "Select" at bounding box center [840, 62] width 130 height 22
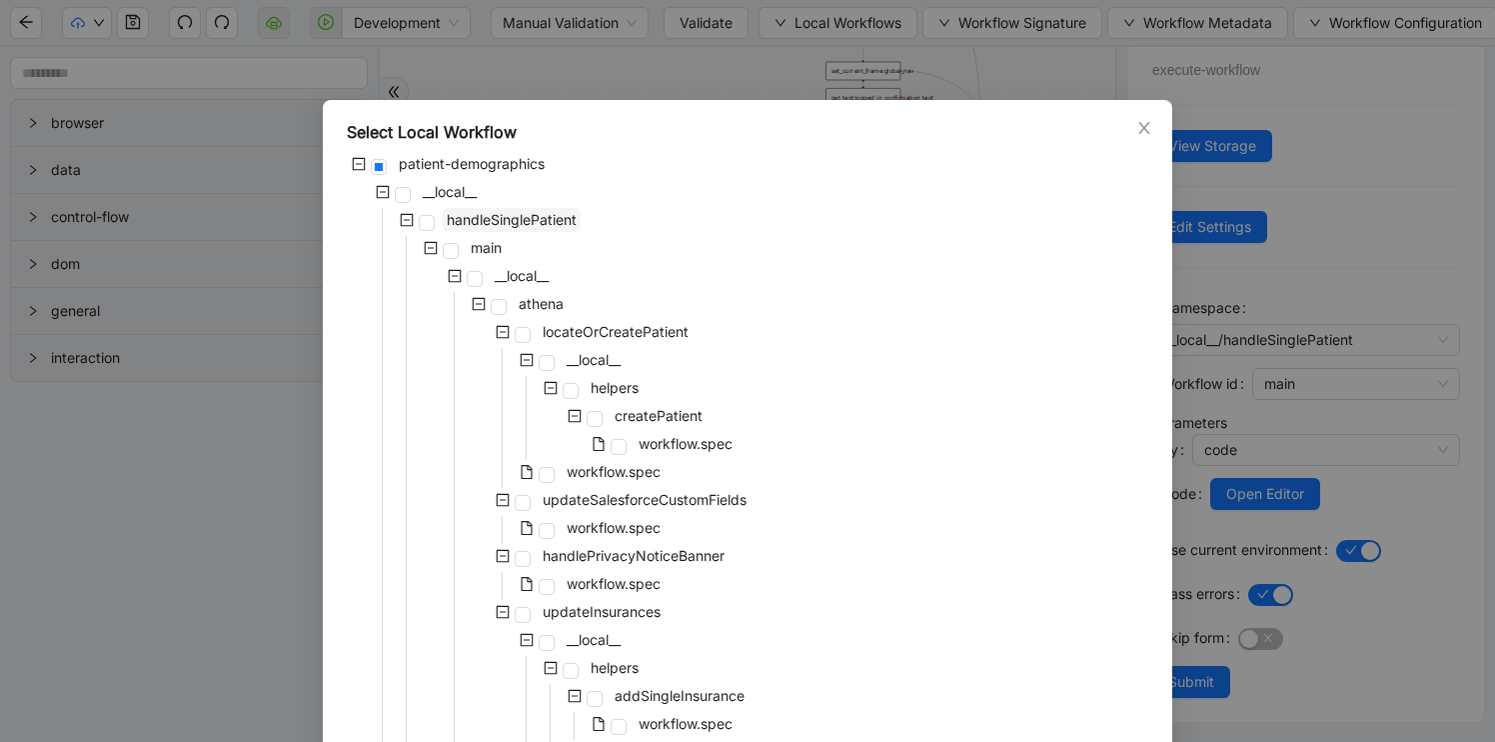
click at [568, 217] on span "handleSinglePatient" at bounding box center [512, 219] width 130 height 17
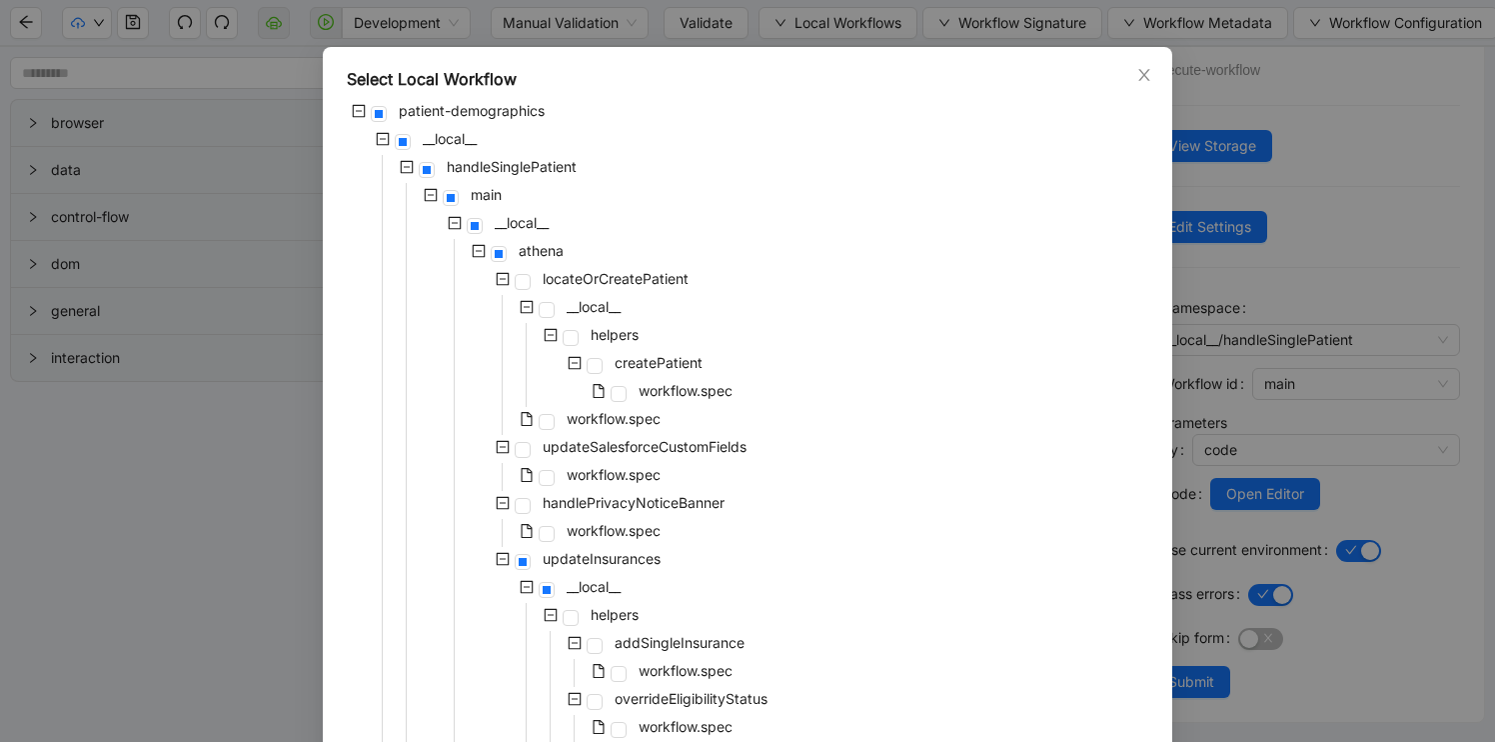
scroll to position [28, 0]
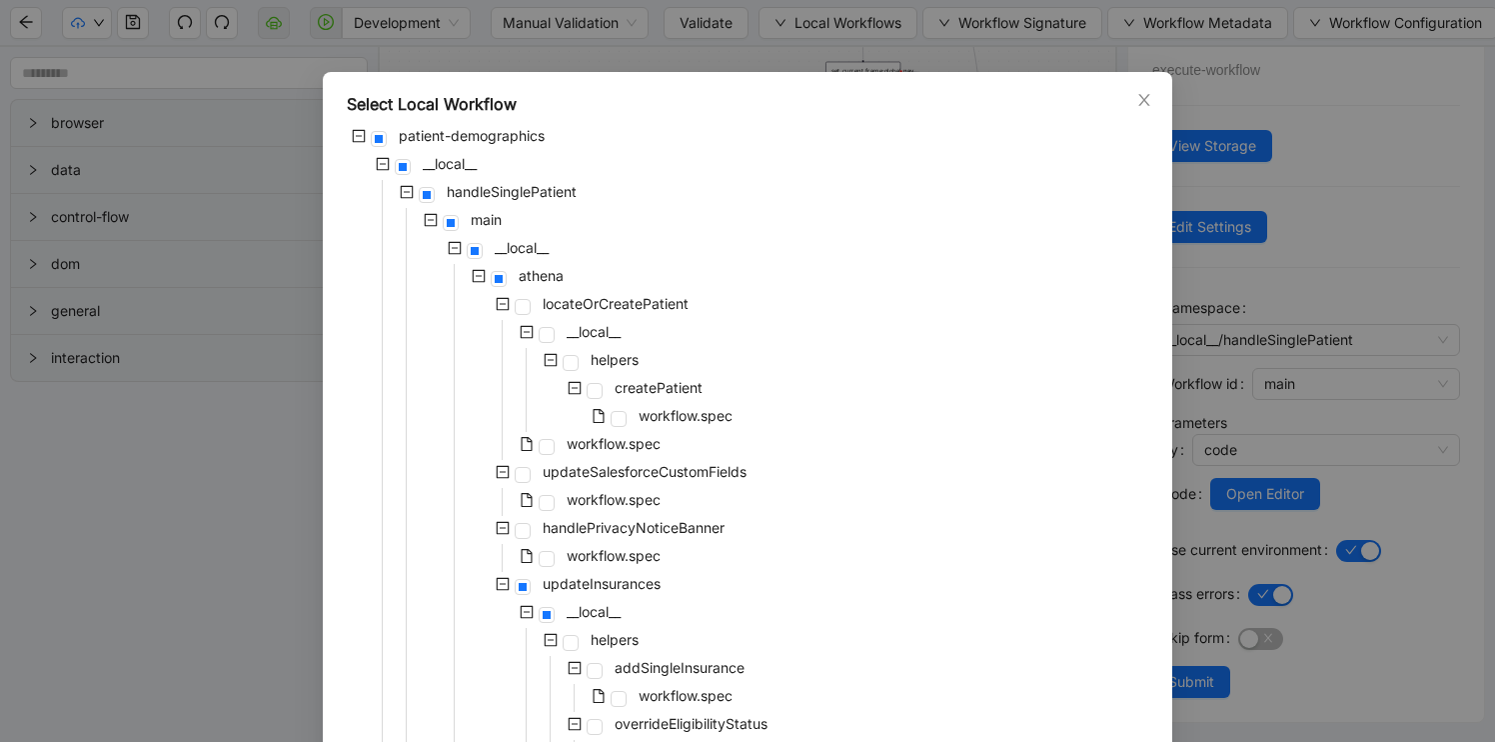
click at [423, 205] on div "handleSinglePatient" at bounding box center [464, 194] width 234 height 28
click at [426, 194] on span at bounding box center [427, 195] width 16 height 16
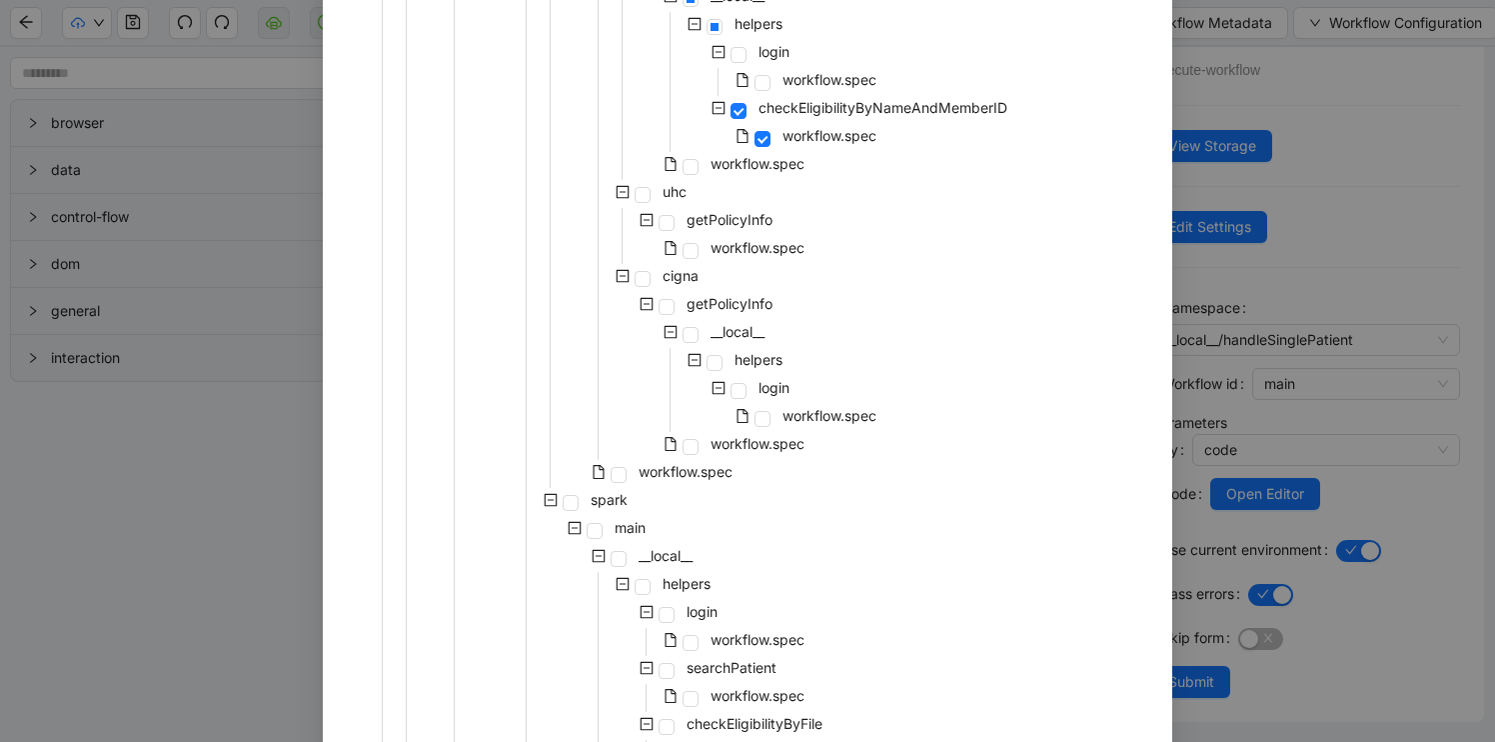
scroll to position [1436, 0]
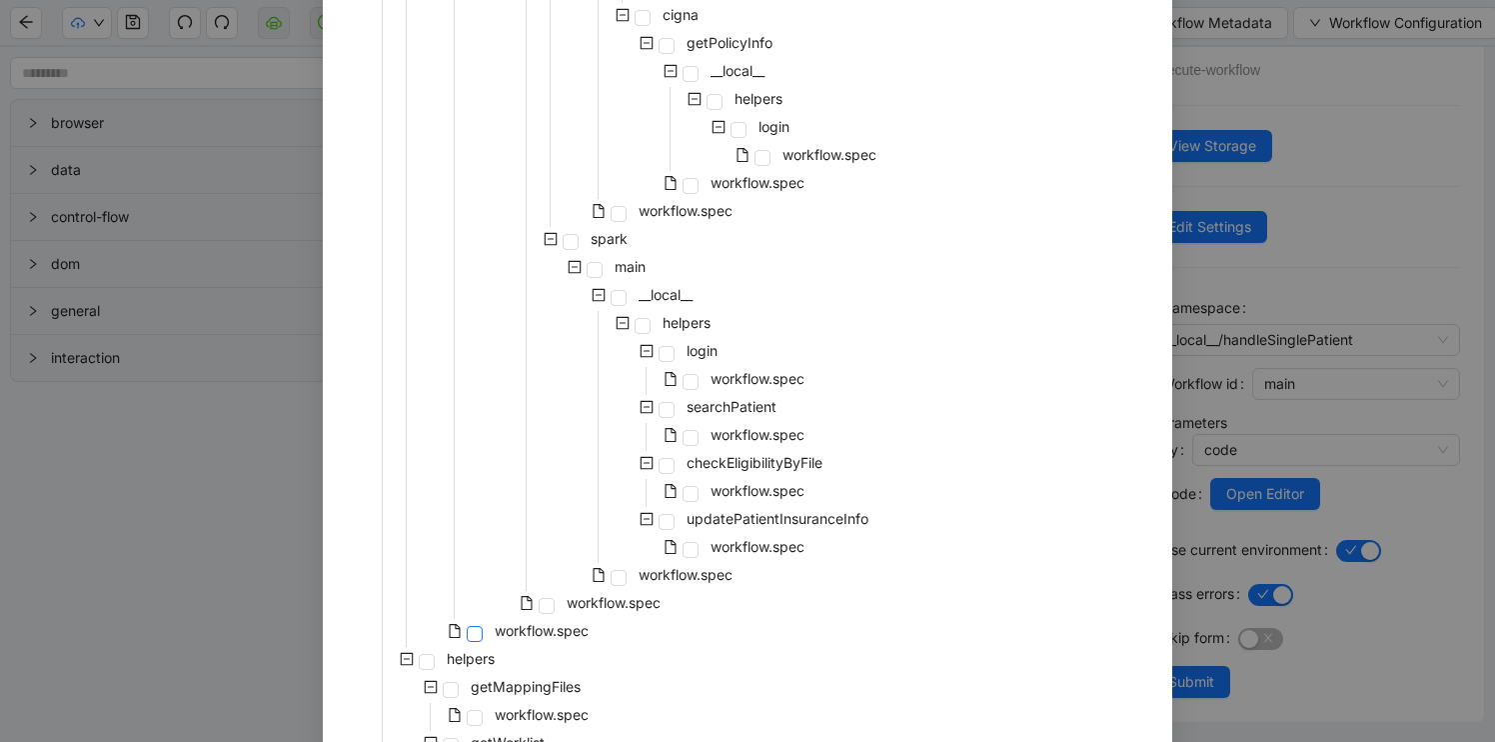
click at [476, 635] on span at bounding box center [475, 634] width 16 height 16
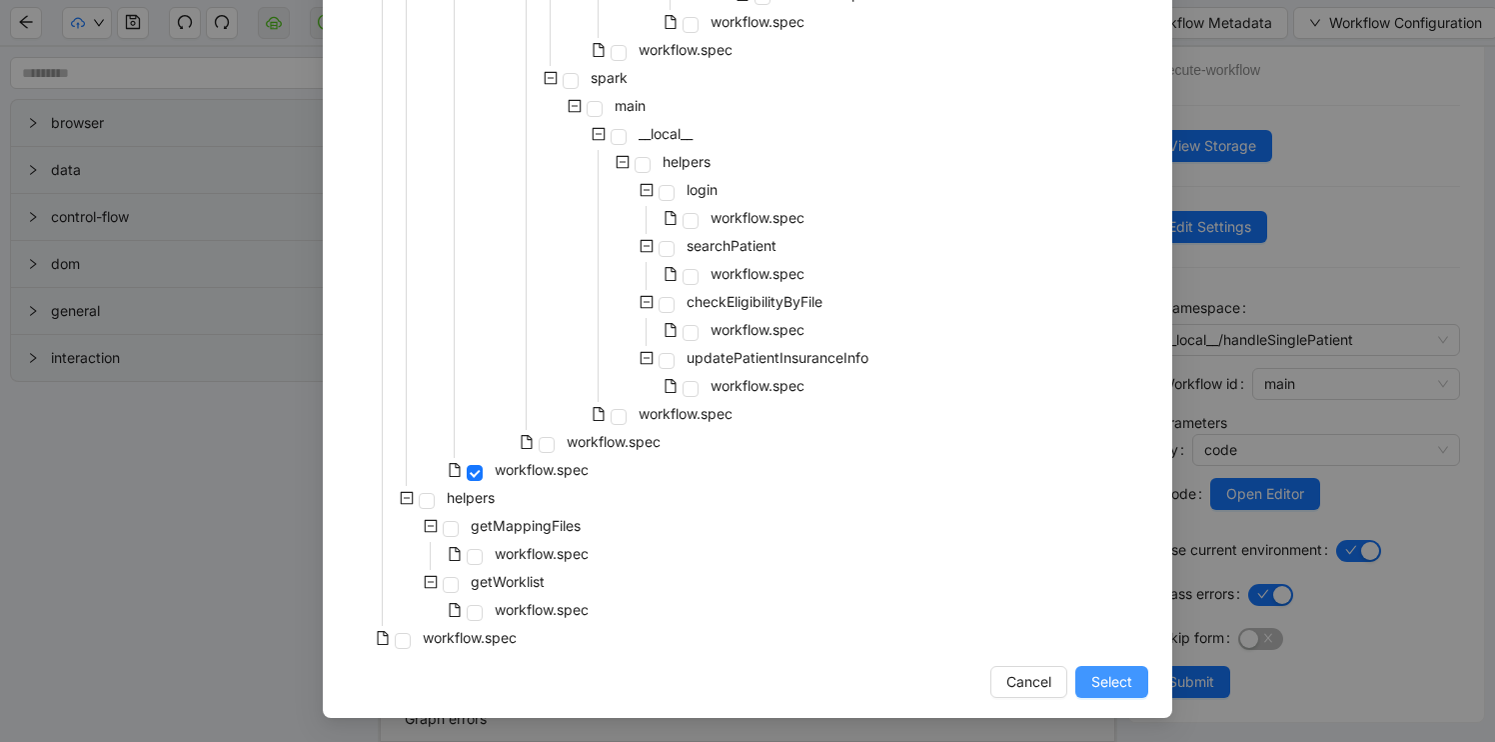
click at [1124, 690] on span "Select" at bounding box center [1111, 682] width 41 height 22
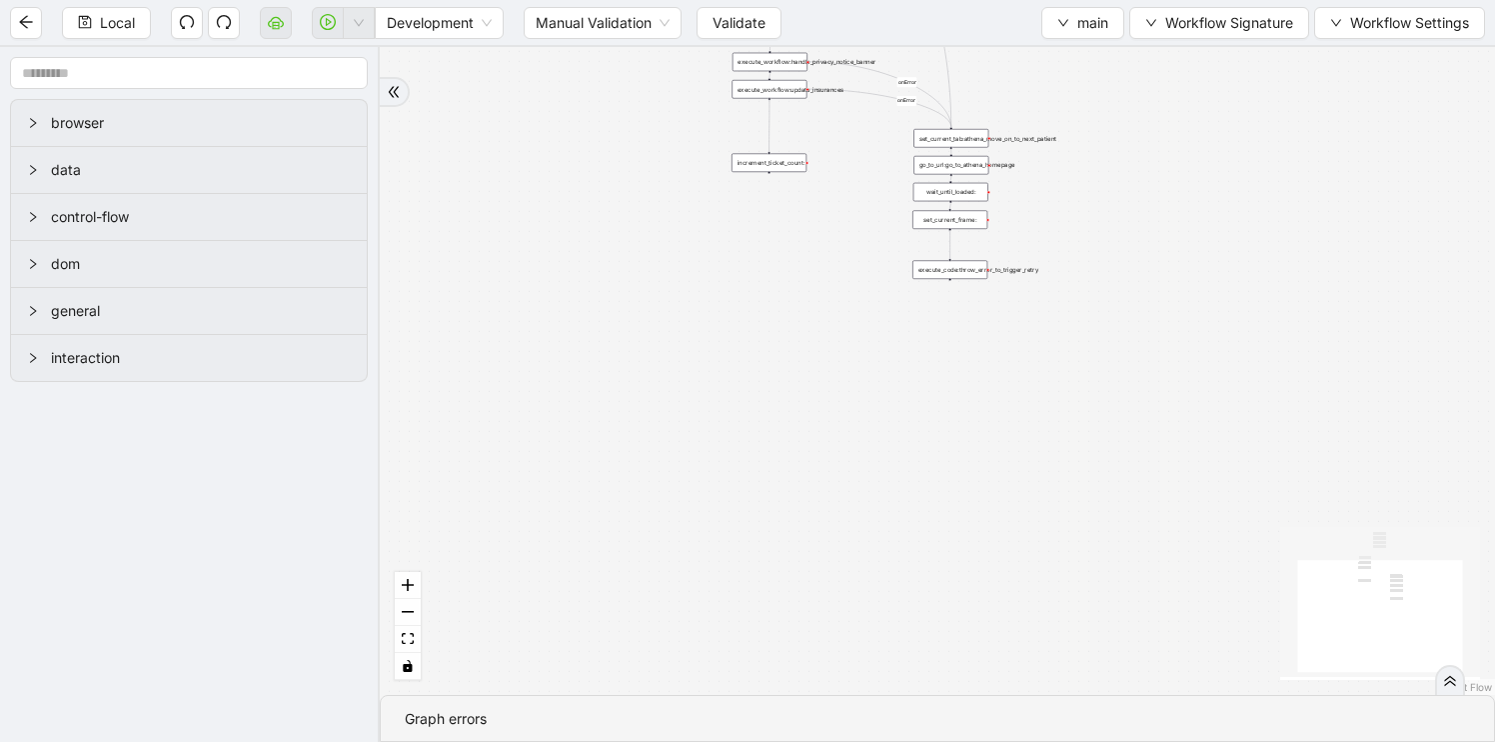
scroll to position [0, 0]
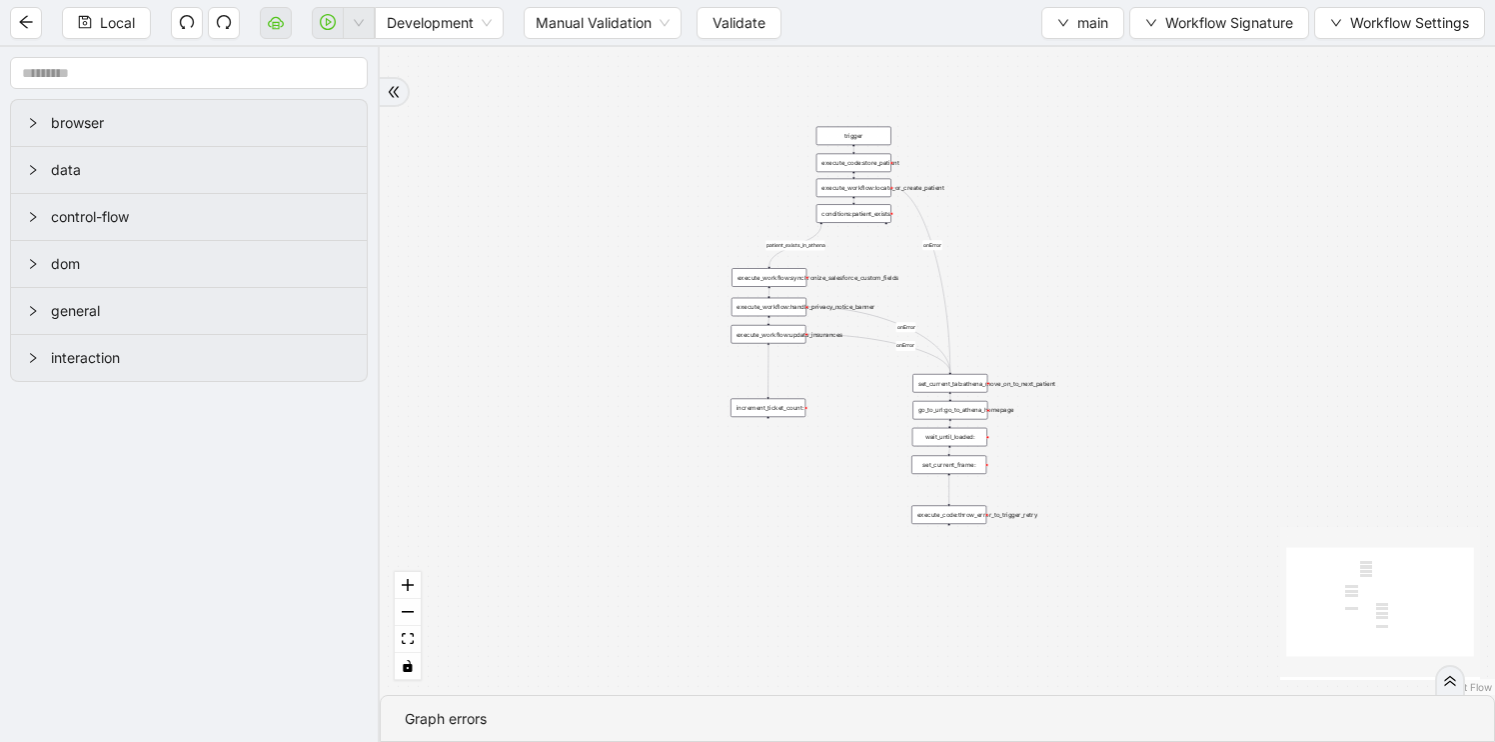
drag, startPoint x: 902, startPoint y: 373, endPoint x: 901, endPoint y: 597, distance: 223.9
click at [901, 597] on div "patient_exists_in_athena onError onError onError trigger execute_workflow:synch…" at bounding box center [937, 371] width 1115 height 648
click at [940, 520] on div "execute_code:throw_error_to_trigger_retry" at bounding box center [949, 513] width 75 height 19
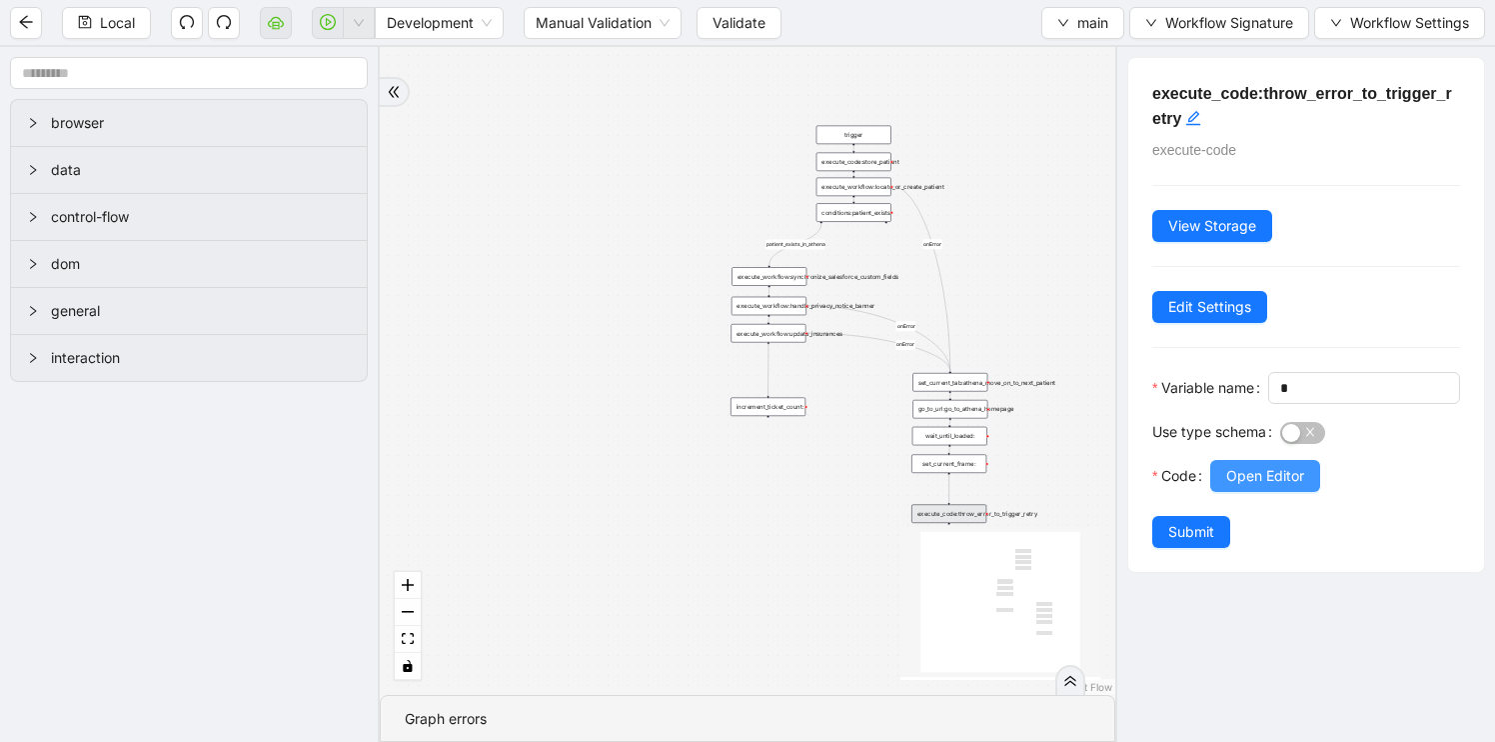
click at [1251, 487] on span "Open Editor" at bounding box center [1265, 476] width 78 height 22
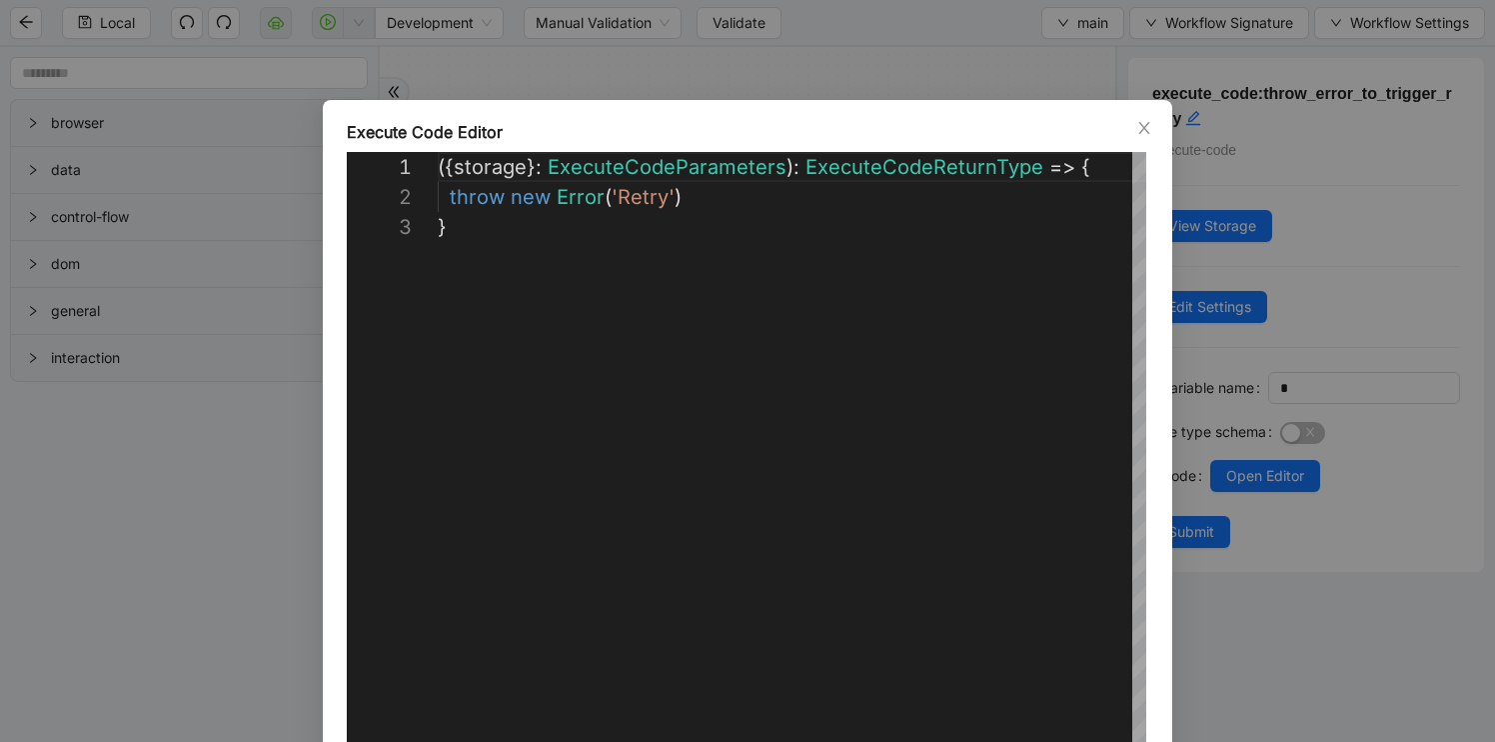
scroll to position [60, 0]
click at [269, 566] on div "**********" at bounding box center [747, 371] width 1495 height 742
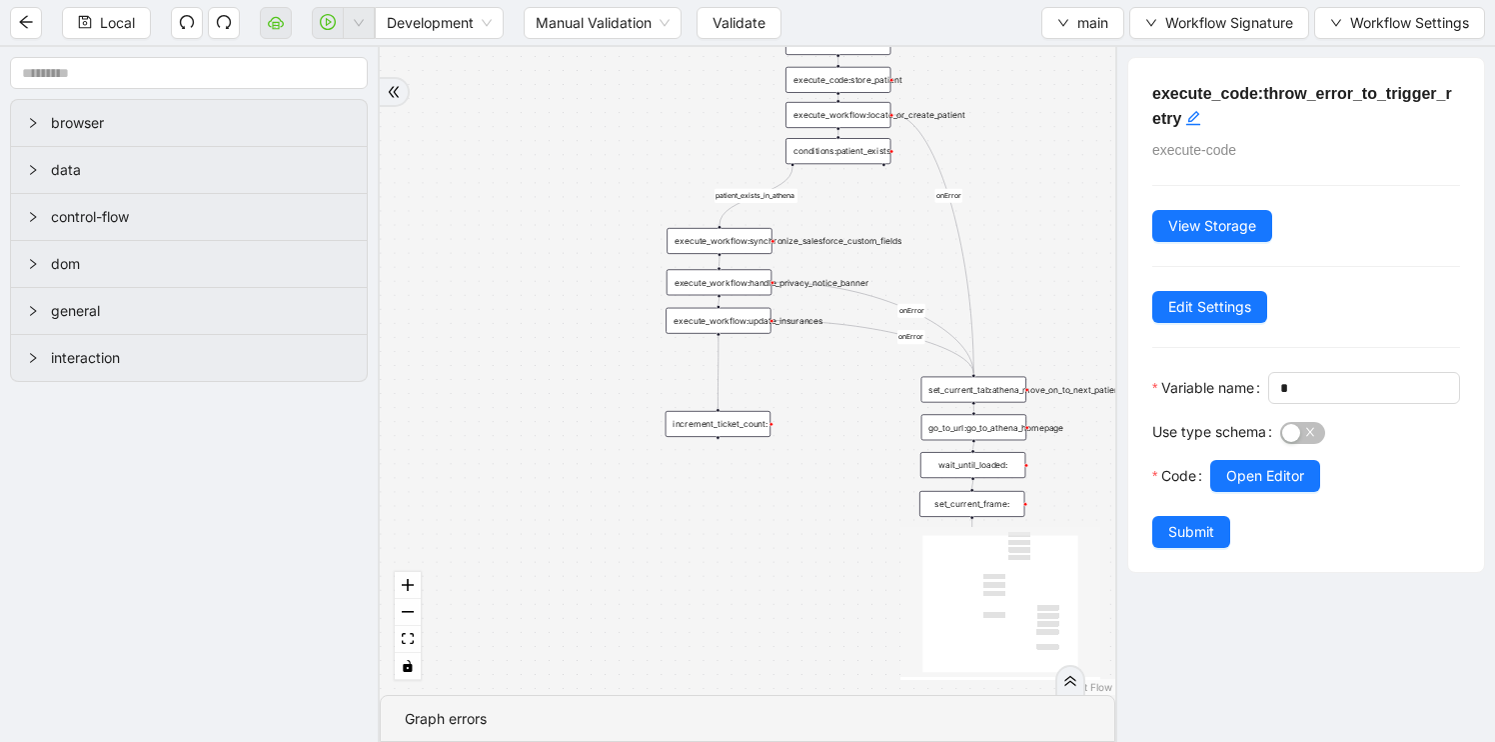
drag, startPoint x: 832, startPoint y: 382, endPoint x: 766, endPoint y: 360, distance: 69.5
click at [768, 360] on div "patient_exists_in_athena onError onError onError trigger execute_workflow:synch…" at bounding box center [748, 371] width 736 height 648
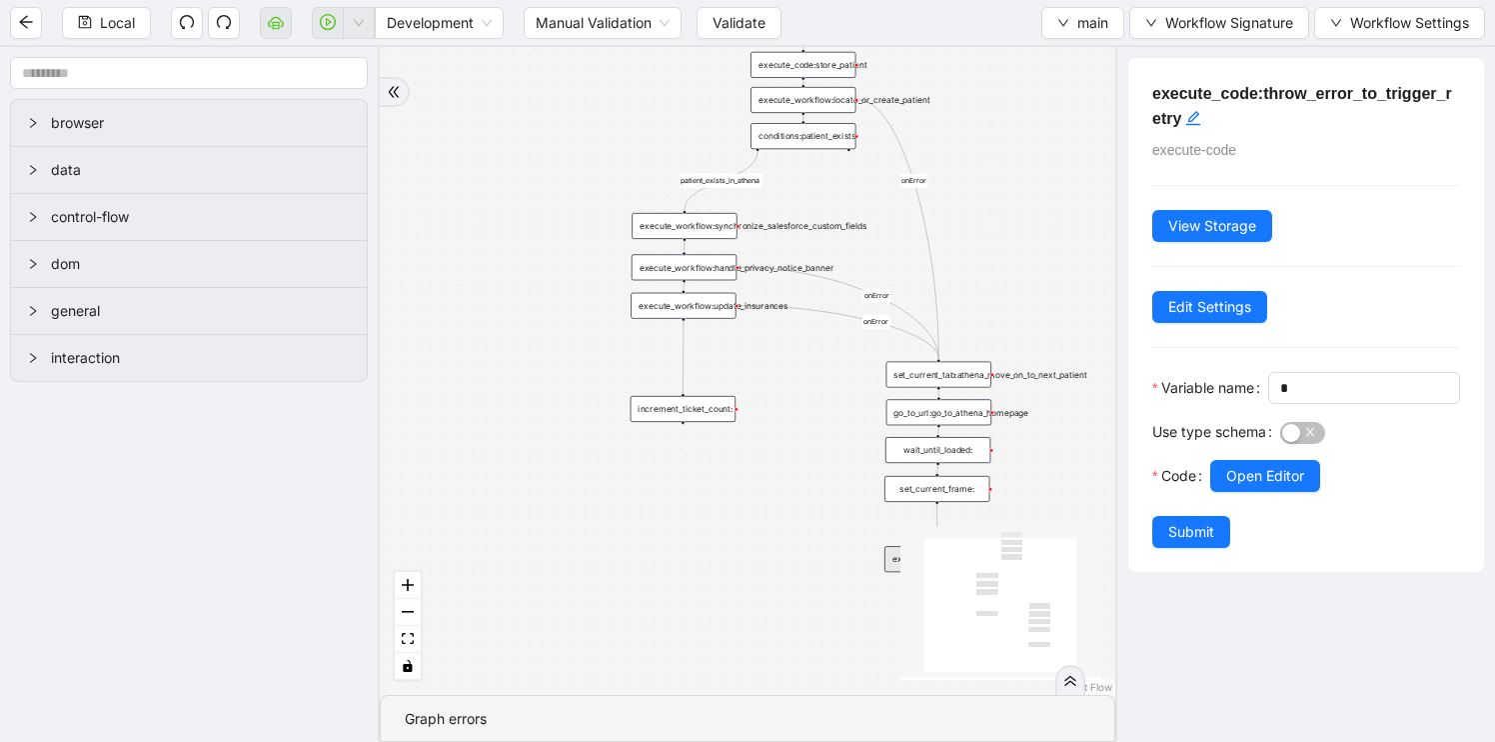
click at [926, 459] on div "wait_until_loaded:" at bounding box center [938, 450] width 105 height 26
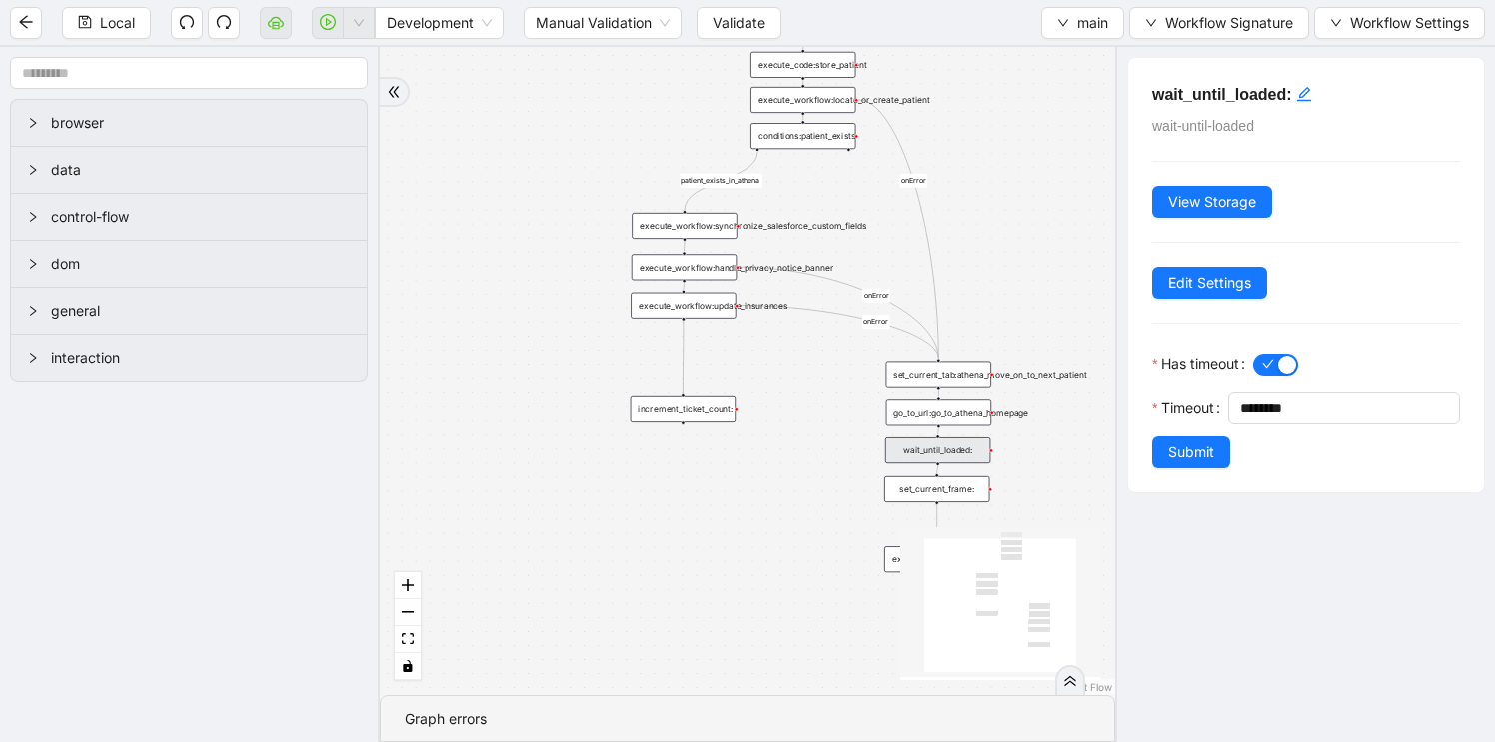
click at [690, 405] on div "increment_ticket_count:" at bounding box center [683, 409] width 105 height 26
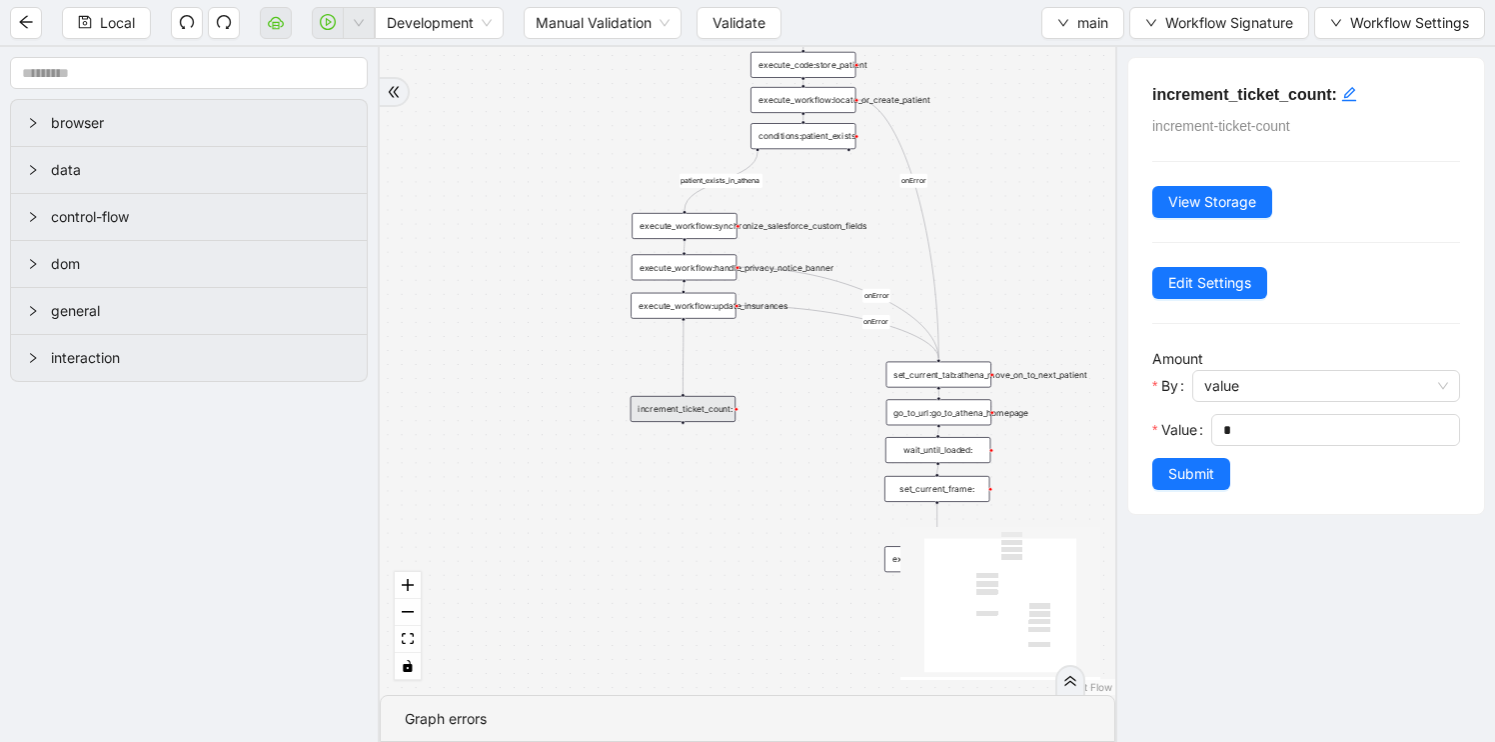
click at [690, 319] on div "patient_exists_in_athena onError onError onError trigger execute_workflow:synch…" at bounding box center [748, 371] width 736 height 648
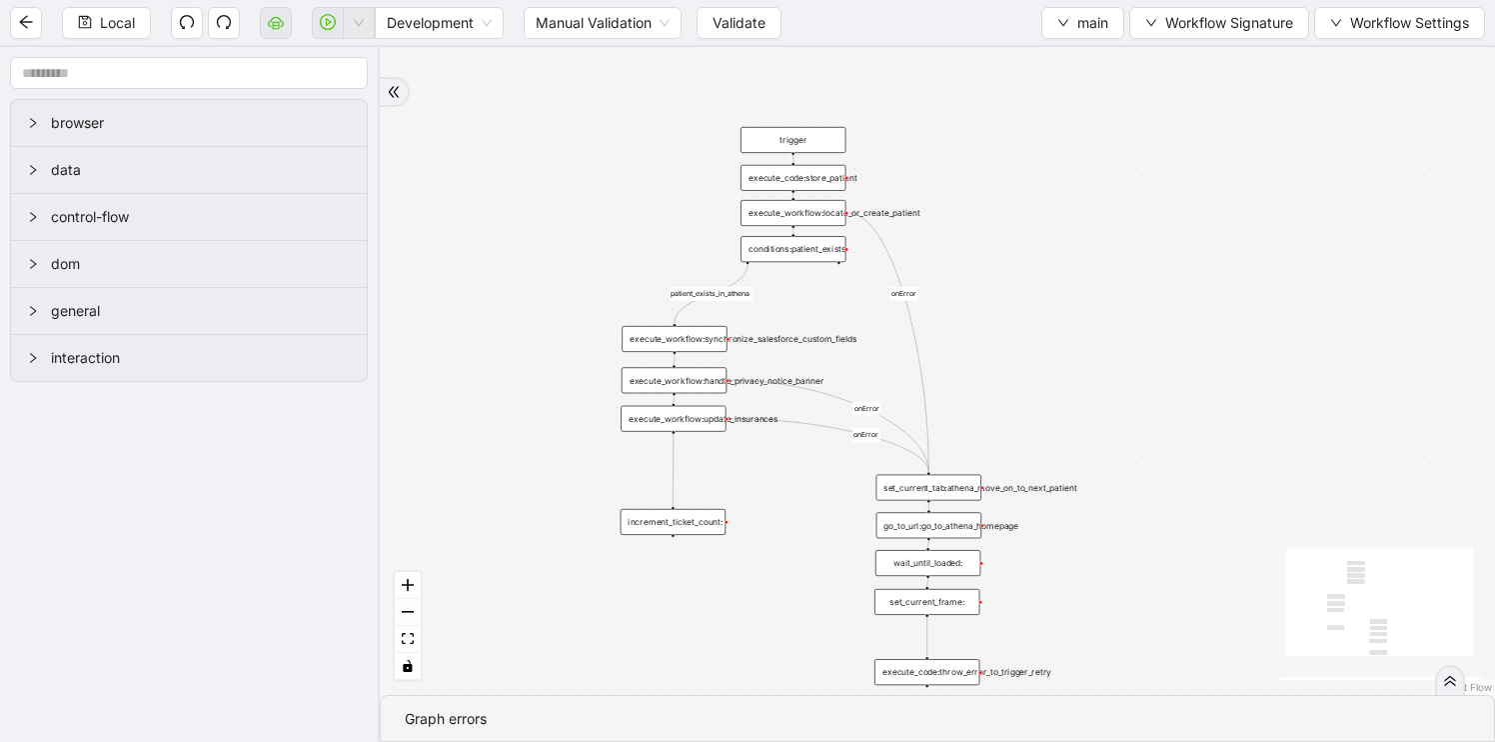
drag, startPoint x: 590, startPoint y: 305, endPoint x: 579, endPoint y: 422, distance: 117.5
click at [579, 422] on div "patient_exists_in_athena onError onError onError trigger execute_workflow:synch…" at bounding box center [937, 371] width 1115 height 648
click at [802, 262] on div "conditions:patient_exists" at bounding box center [792, 254] width 105 height 26
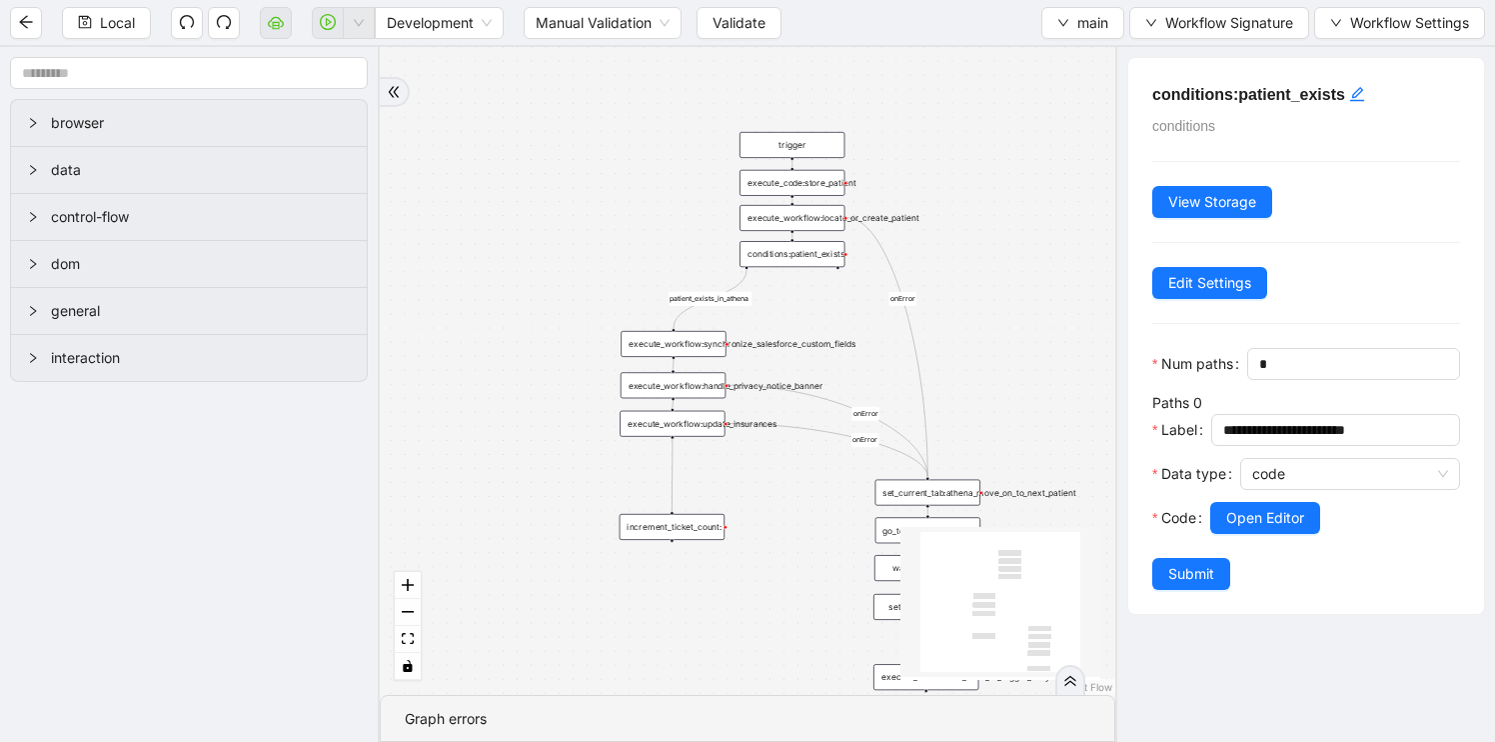
click at [686, 346] on div "execute_workflow:synchronize_salesforce_custom_fields" at bounding box center [673, 344] width 105 height 26
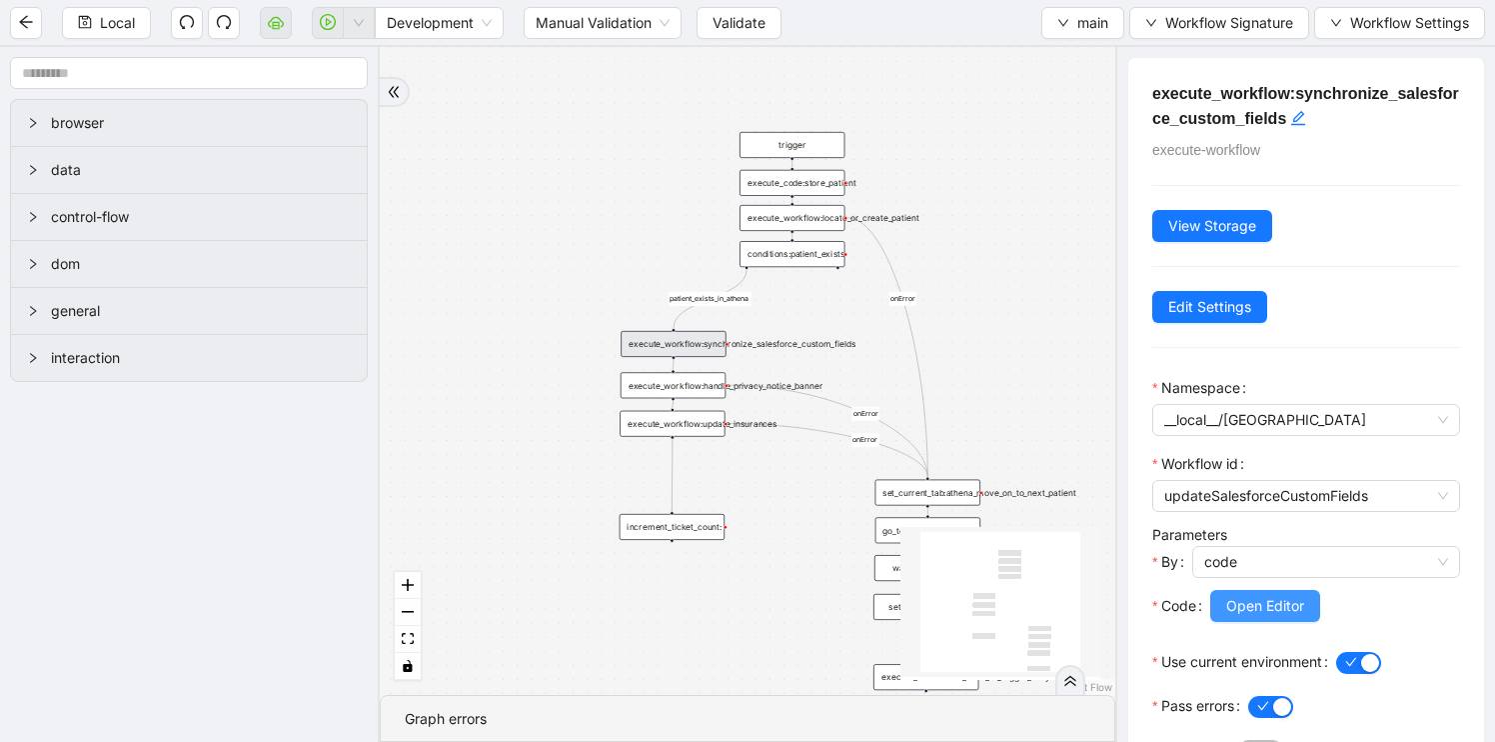
scroll to position [80, 0]
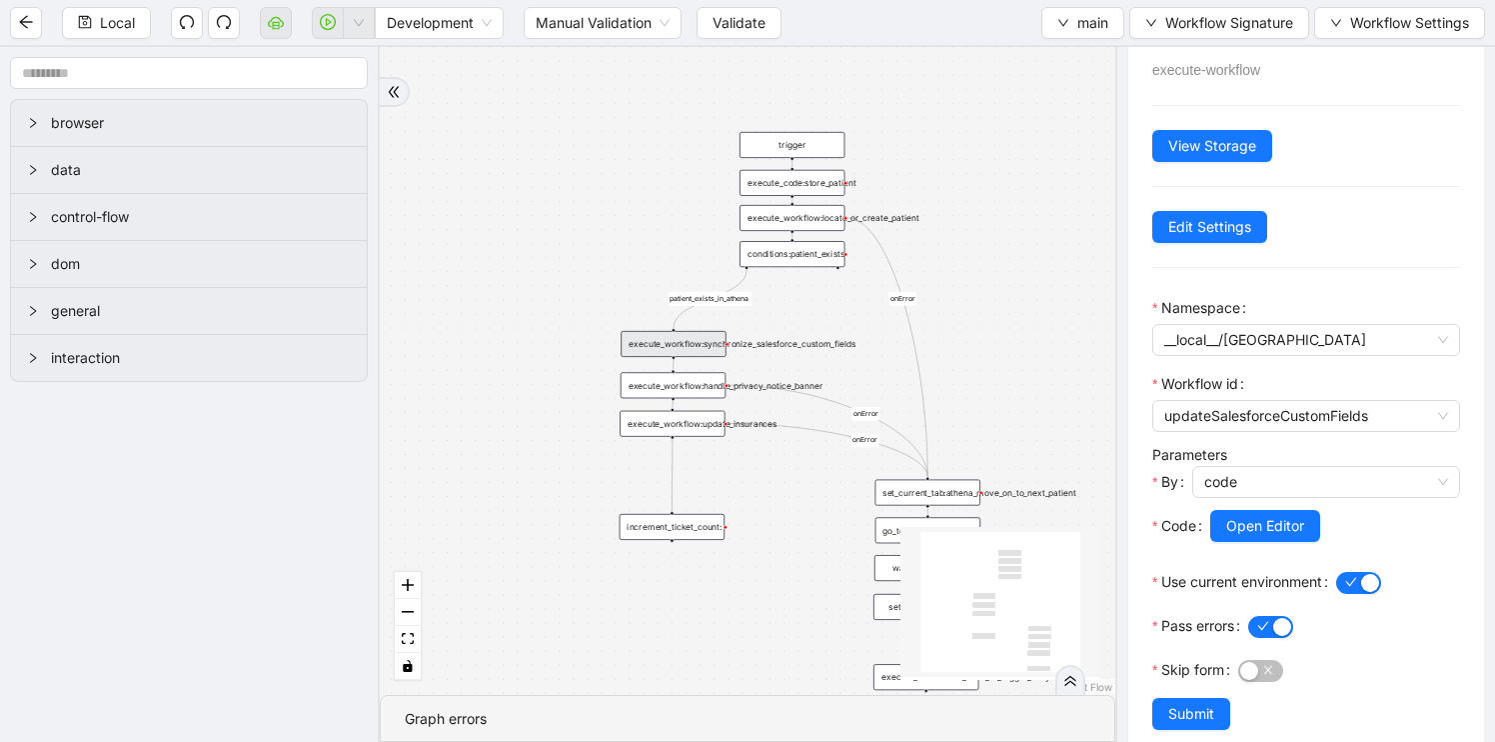
click at [674, 395] on div "execute_workflow:handle_privacy_notice_banner" at bounding box center [673, 385] width 105 height 26
click at [682, 439] on div "patient_exists_in_athena onError onError onError trigger execute_workflow:synch…" at bounding box center [748, 371] width 736 height 648
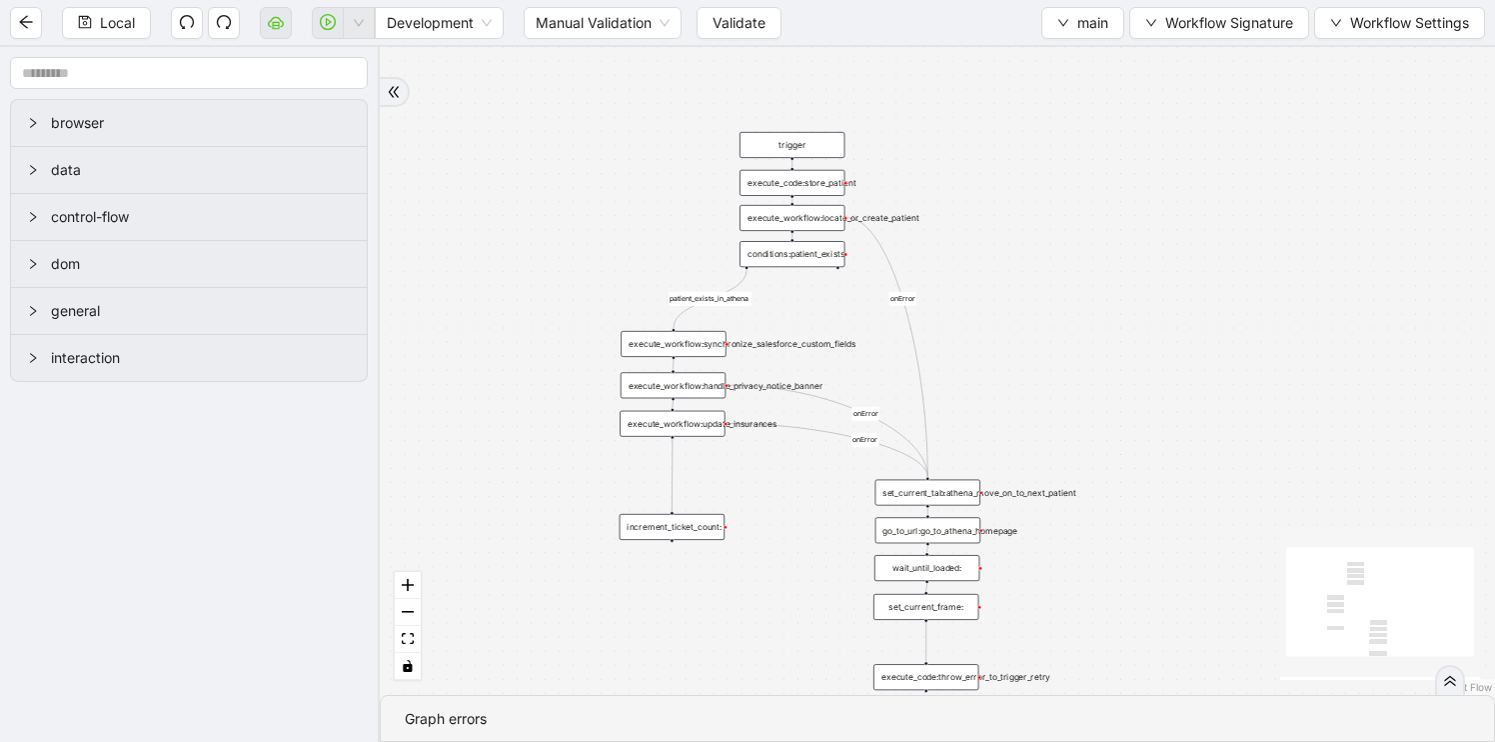
click at [681, 429] on div "execute_workflow:update_insurances" at bounding box center [672, 424] width 105 height 26
click at [1093, 28] on span "main" at bounding box center [1092, 23] width 31 height 22
click at [1076, 65] on span "Select" at bounding box center [1078, 62] width 53 height 22
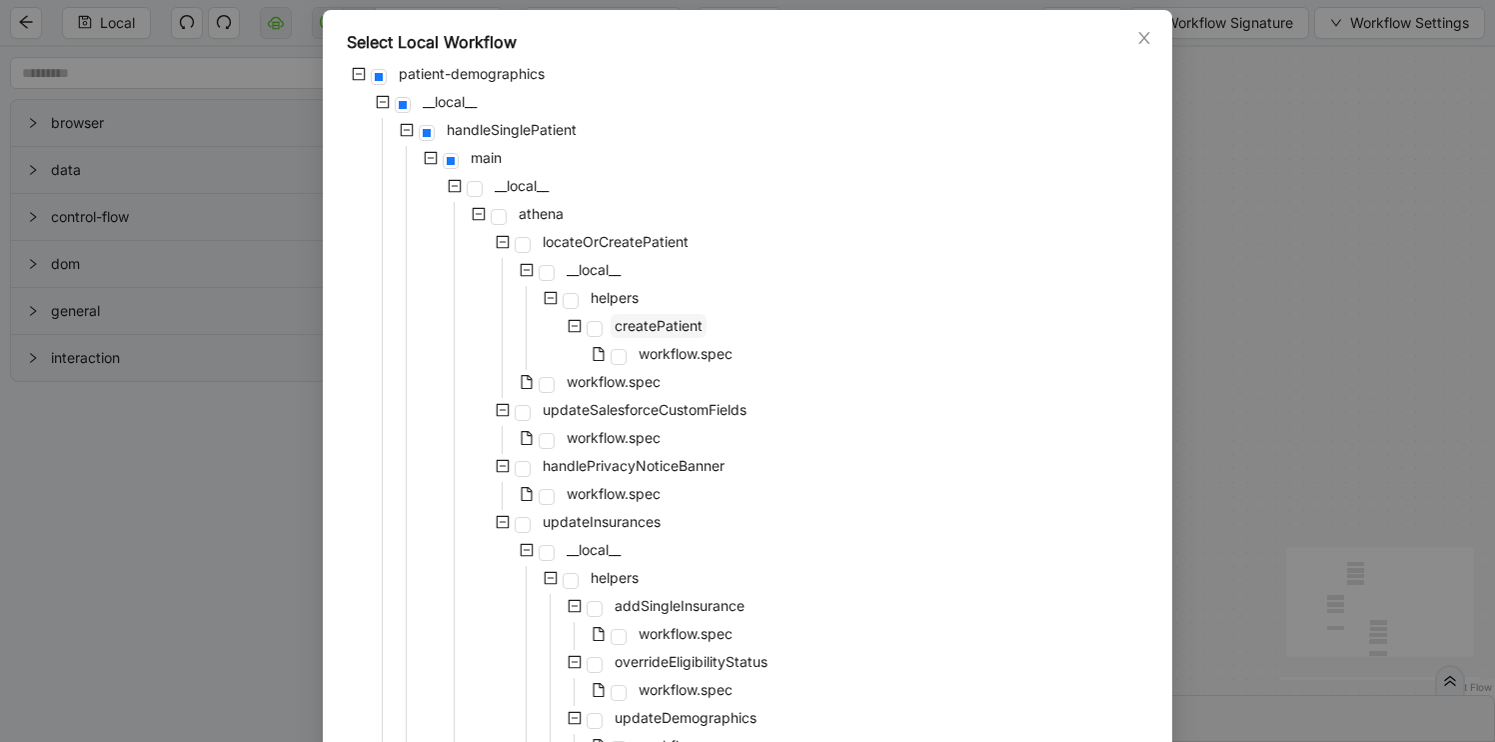
scroll to position [91, 0]
click at [584, 437] on span "workflow.spec" at bounding box center [614, 436] width 94 height 17
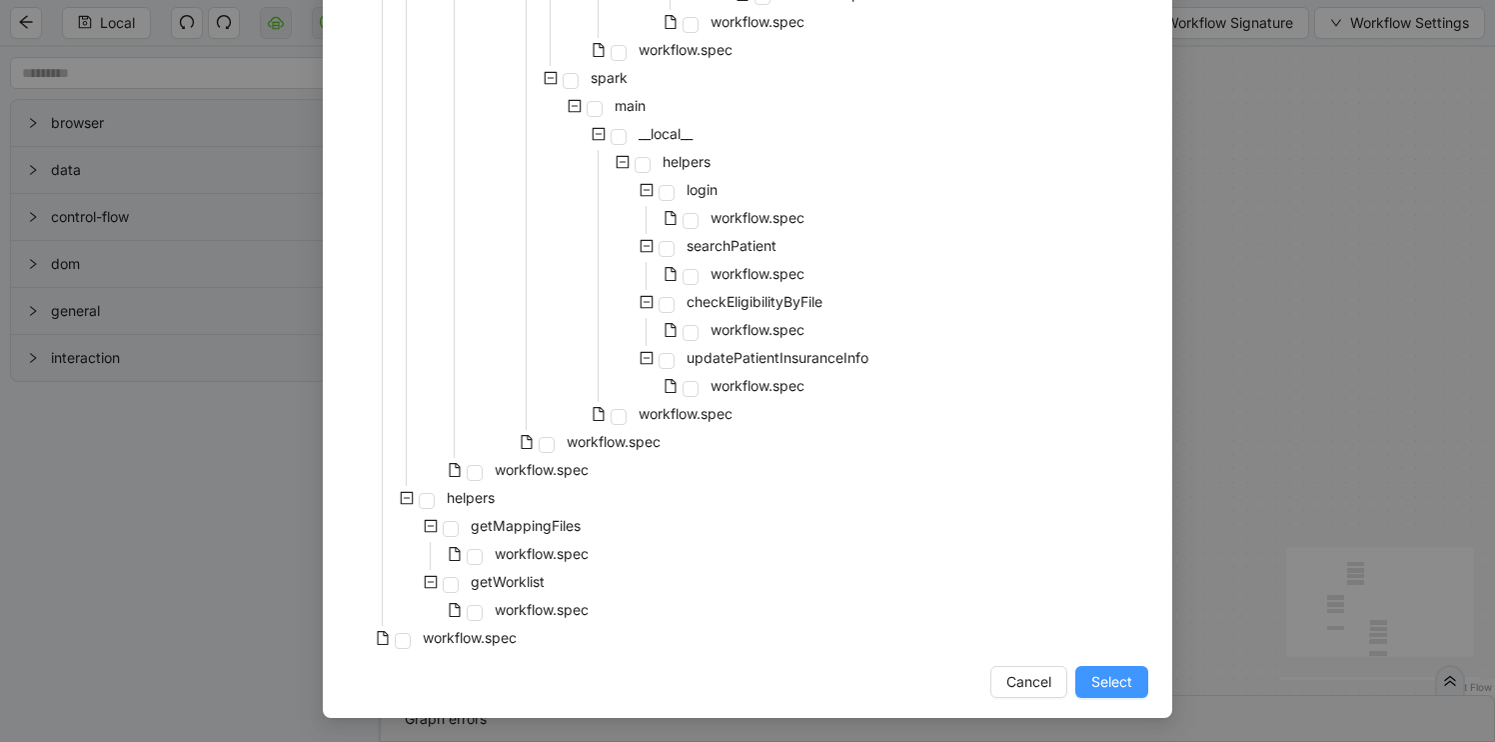
click at [1113, 694] on button "Select" at bounding box center [1111, 682] width 73 height 32
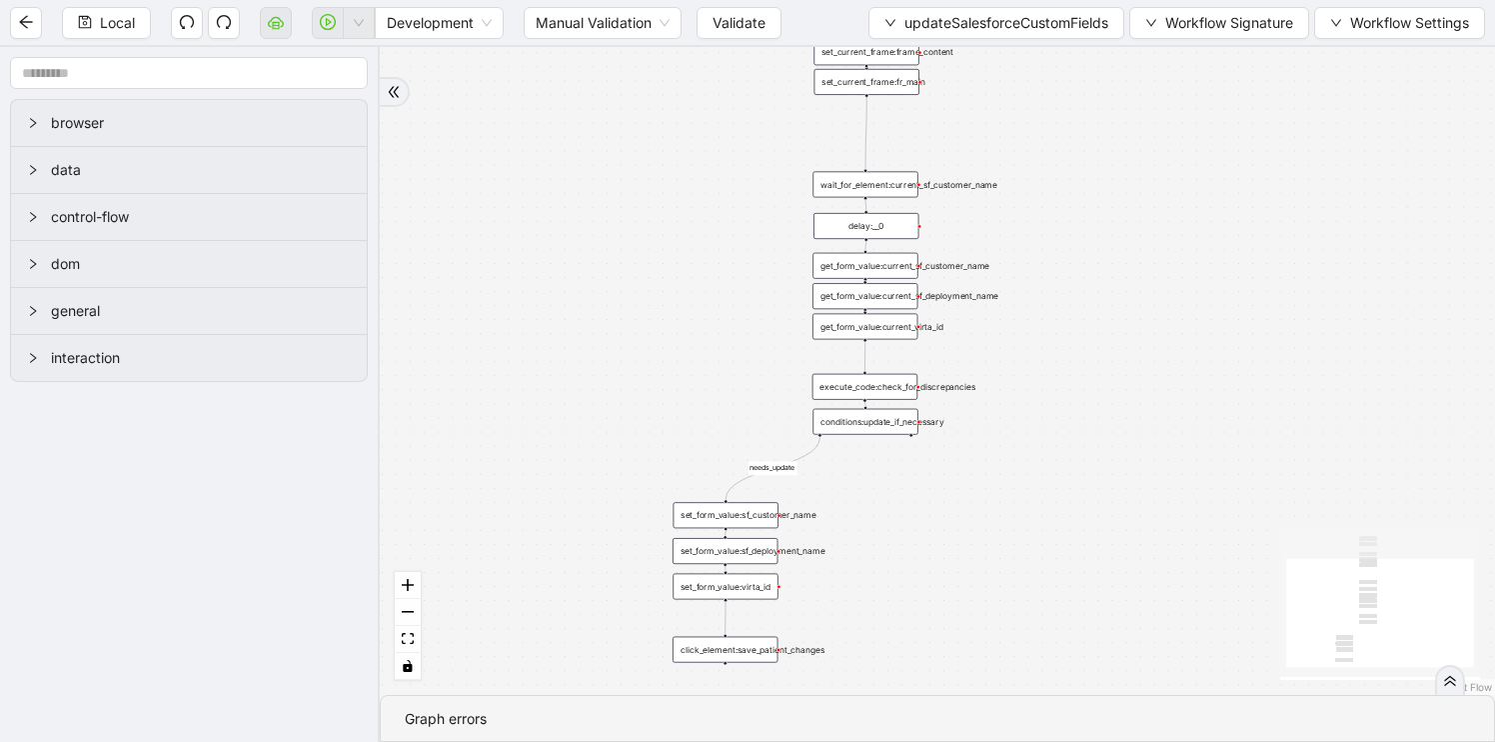
drag, startPoint x: 905, startPoint y: 482, endPoint x: 1090, endPoint y: 641, distance: 244.6
click at [1090, 641] on div "needs_update trigger get_form_value:current_sf_customer_name get_form_value:cur…" at bounding box center [937, 371] width 1115 height 648
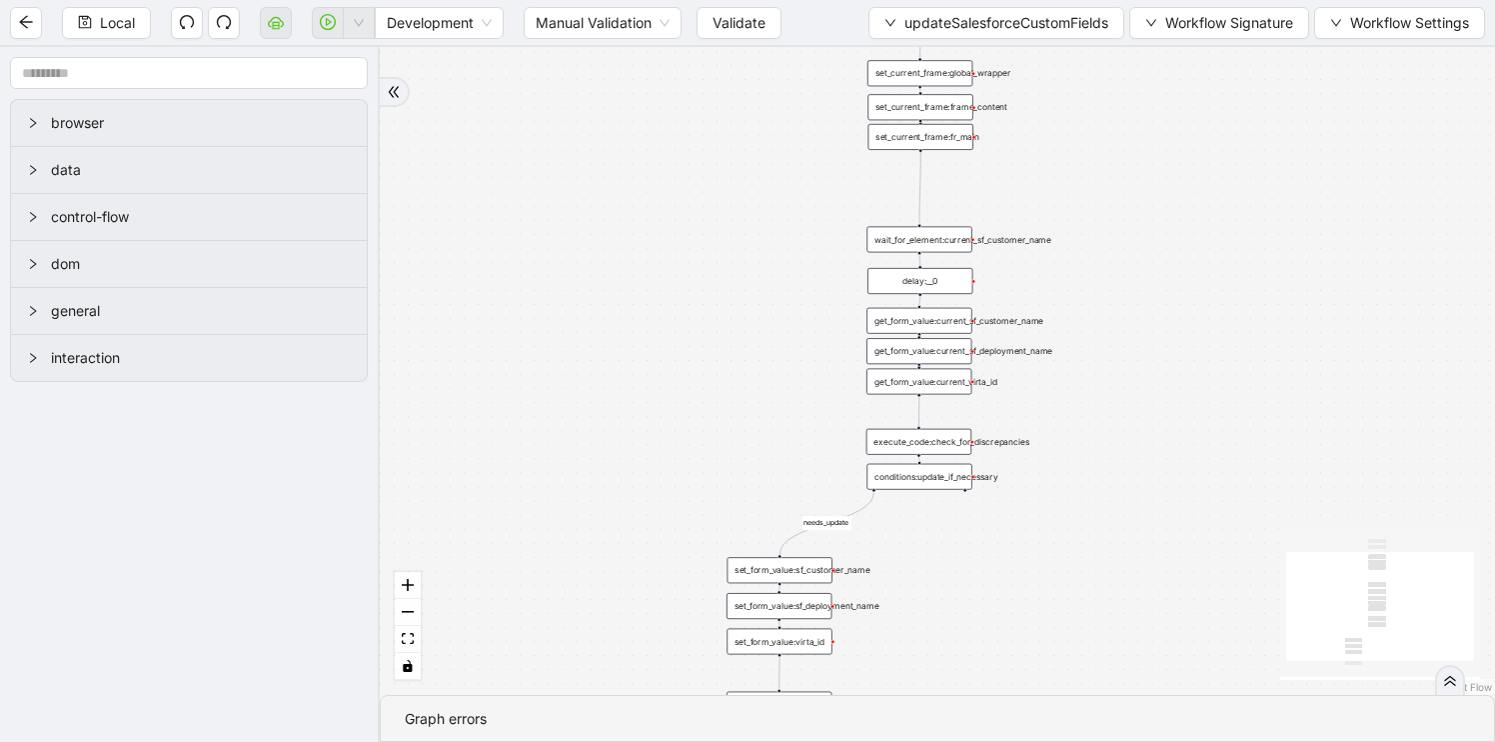
click at [941, 279] on div "delay:__0" at bounding box center [920, 281] width 105 height 26
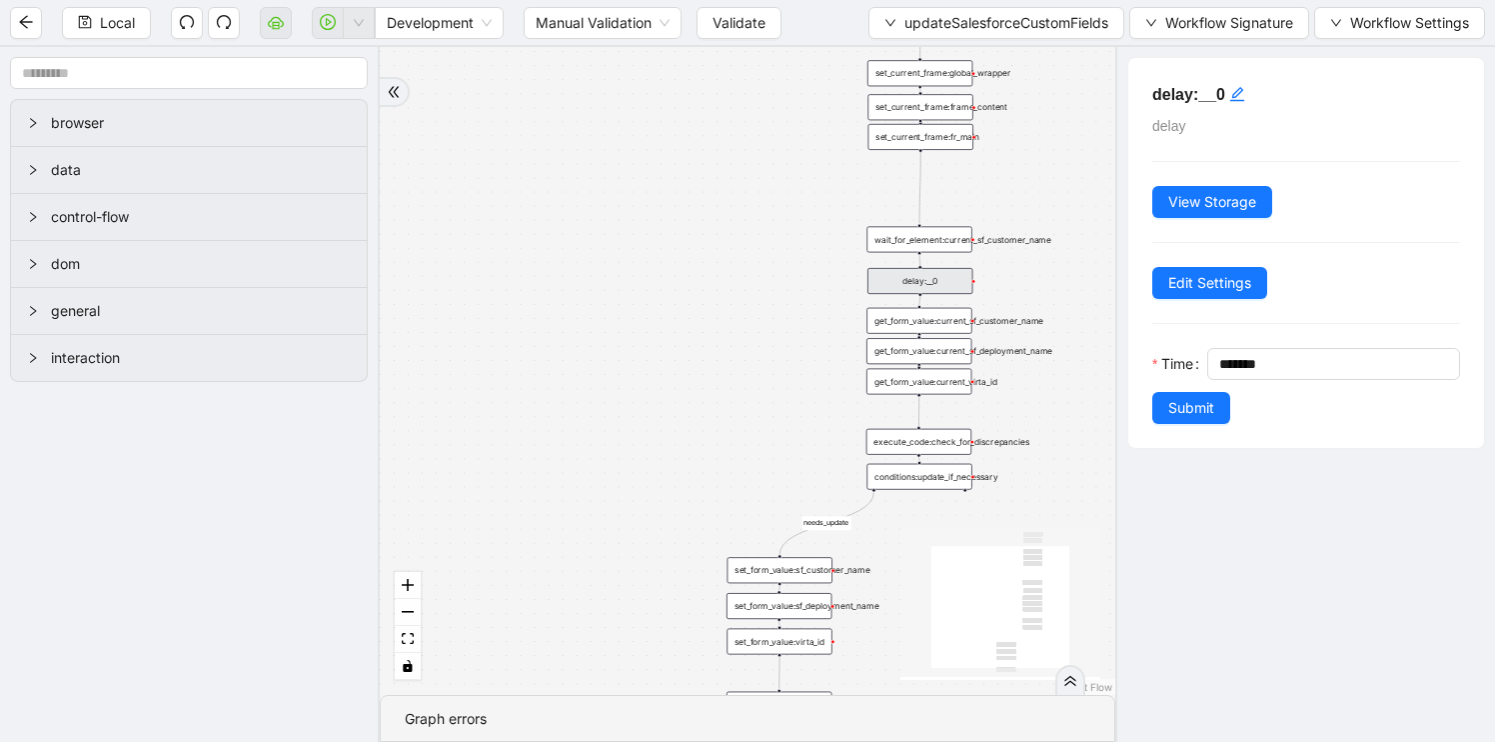
click at [674, 376] on div "needs_update trigger get_form_value:current_sf_customer_name get_form_value:cur…" at bounding box center [748, 371] width 736 height 648
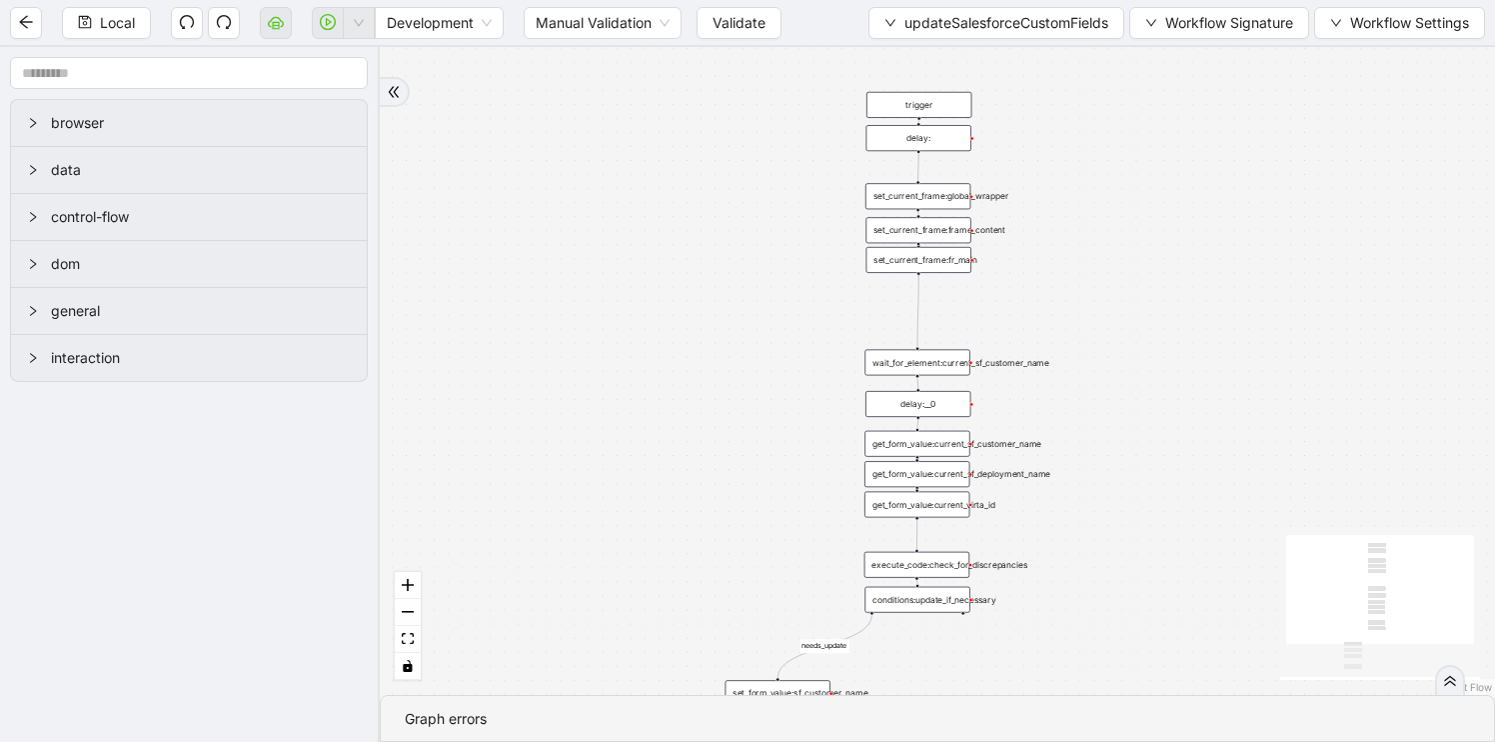
drag, startPoint x: 674, startPoint y: 376, endPoint x: 660, endPoint y: 556, distance: 180.4
click at [660, 557] on div "needs_update trigger get_form_value:current_sf_customer_name get_form_value:cur…" at bounding box center [937, 371] width 1115 height 648
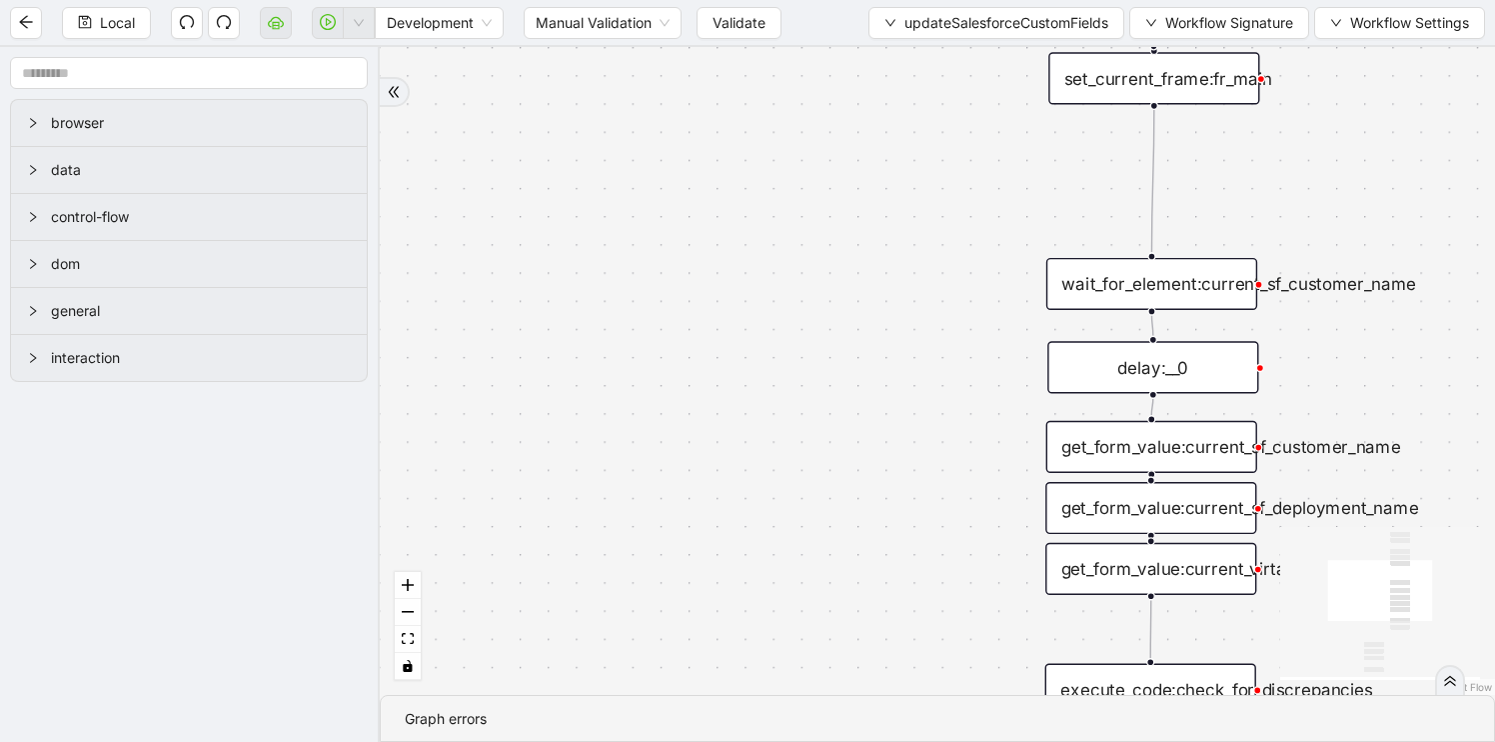
click at [1007, 274] on div "needs_update trigger get_form_value:current_sf_customer_name get_form_value:cur…" at bounding box center [937, 371] width 1115 height 648
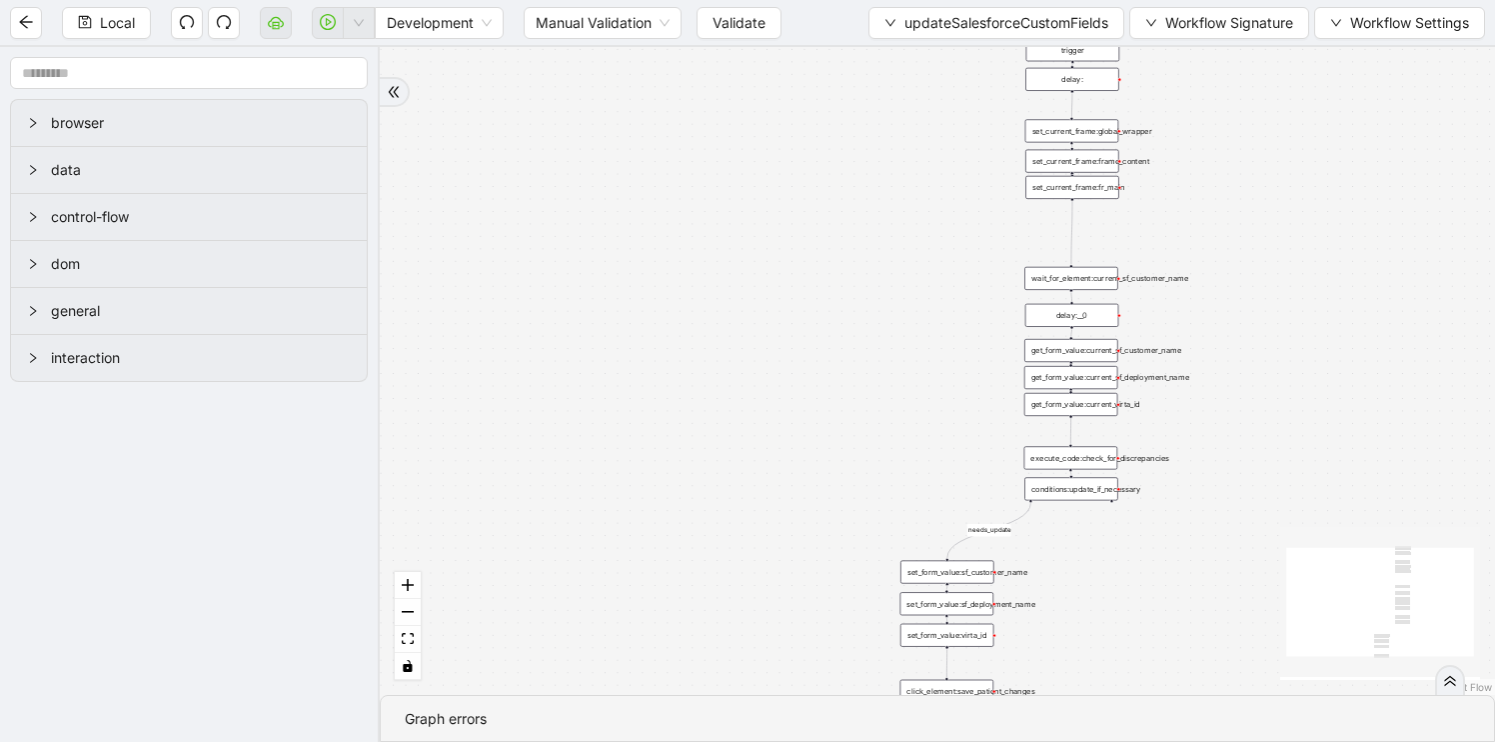
click at [1075, 83] on div "delay:" at bounding box center [1072, 79] width 94 height 23
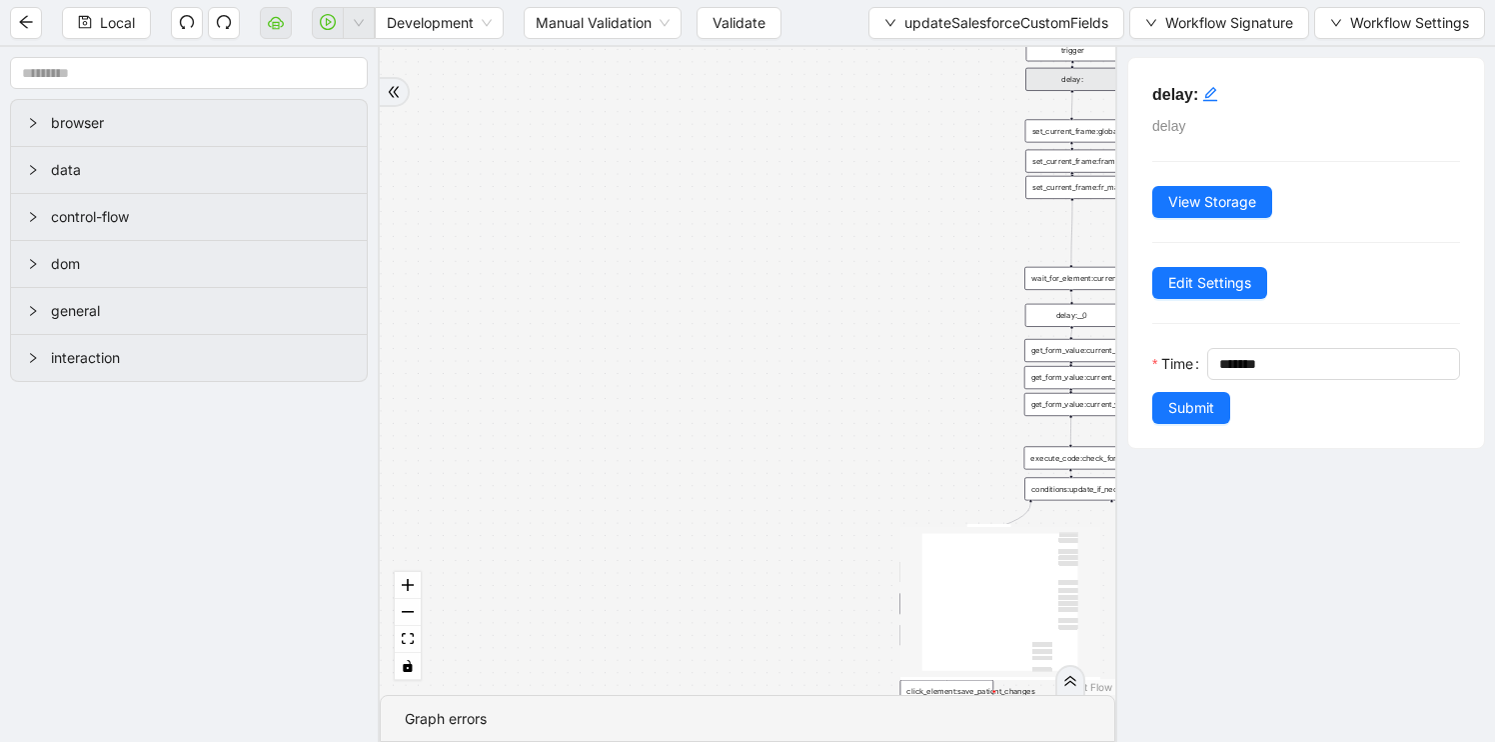
click at [892, 264] on div "needs_update trigger get_form_value:current_sf_customer_name get_form_value:cur…" at bounding box center [748, 371] width 736 height 648
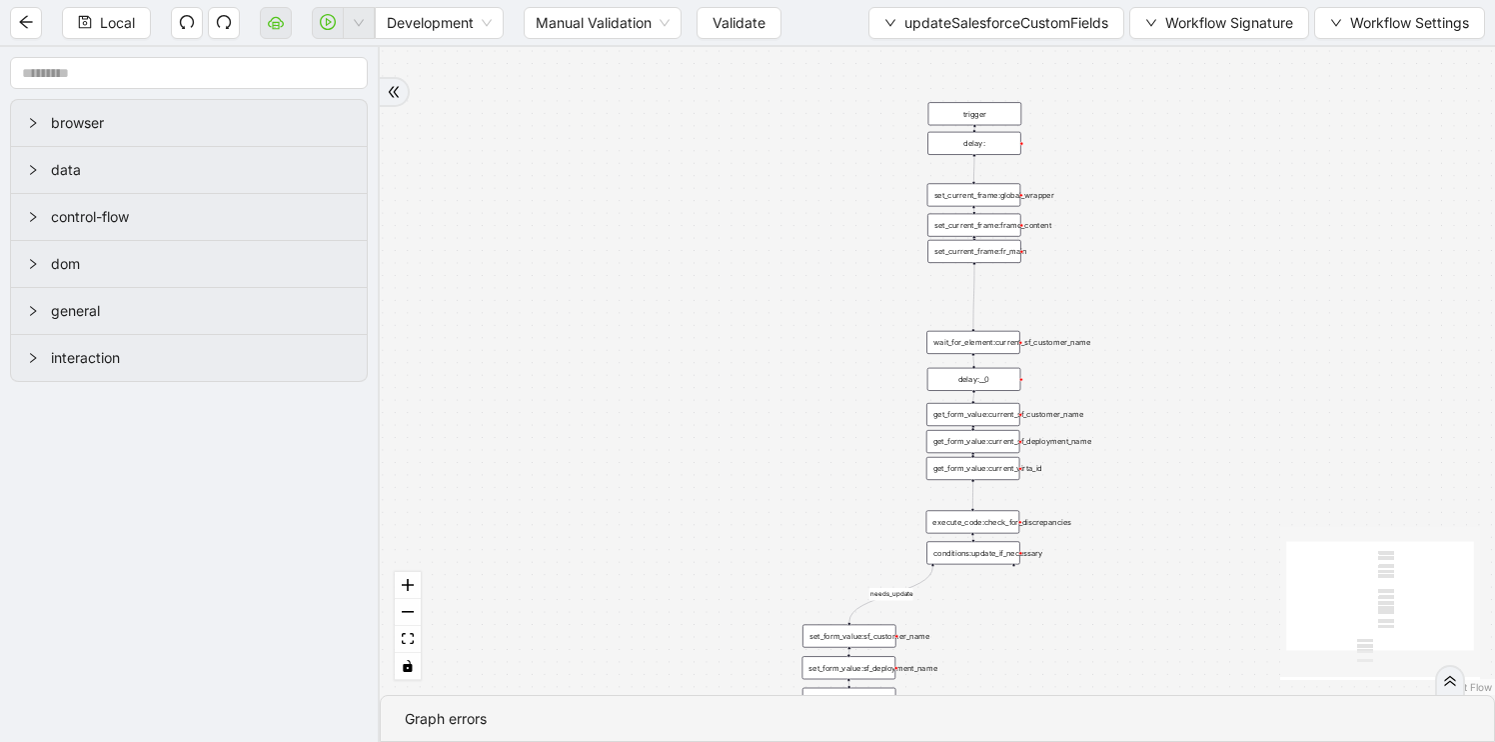
drag, startPoint x: 910, startPoint y: 273, endPoint x: 808, endPoint y: 340, distance: 122.0
click at [808, 340] on div "needs_update trigger get_form_value:current_sf_customer_name get_form_value:cur…" at bounding box center [937, 371] width 1115 height 648
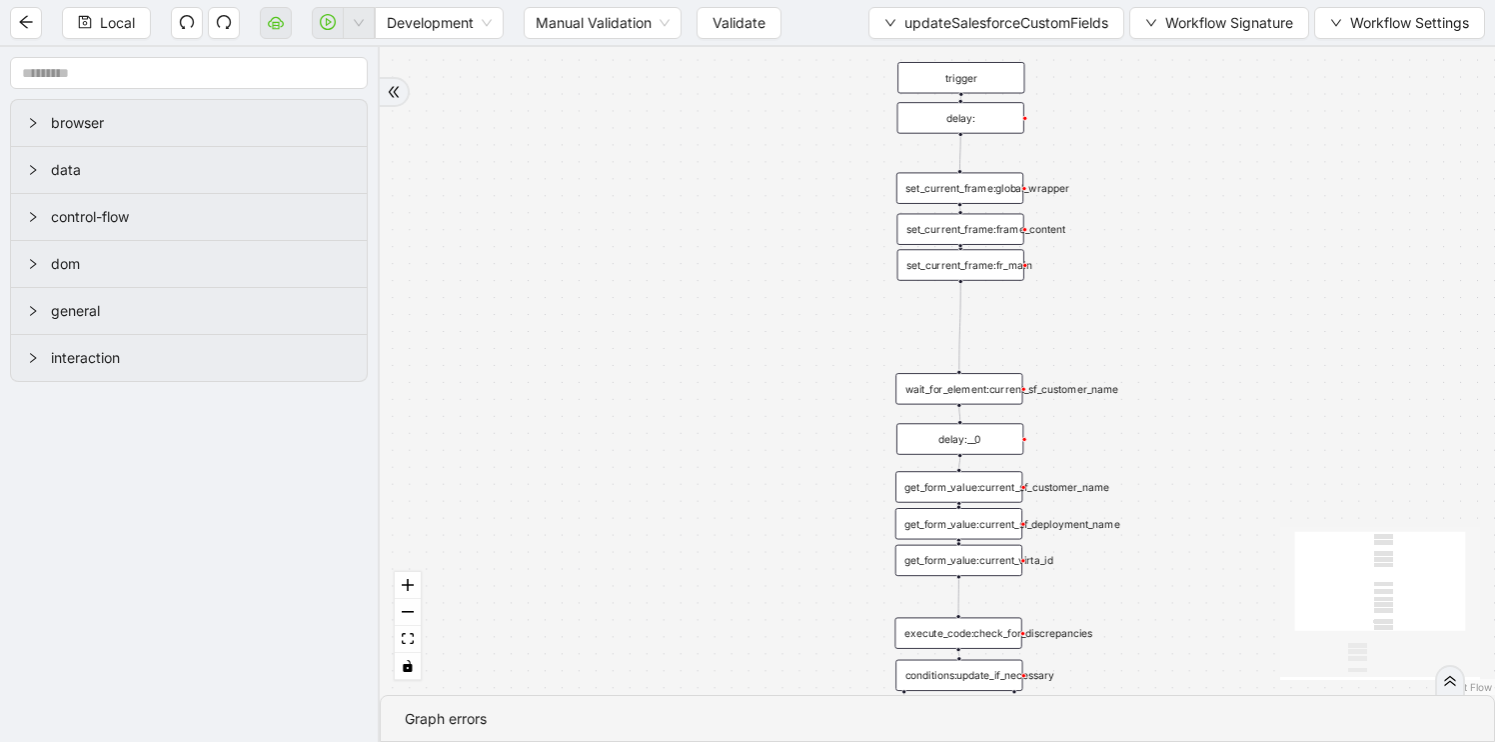
click at [980, 193] on div "set_current_frame:global_wrapper" at bounding box center [960, 187] width 127 height 31
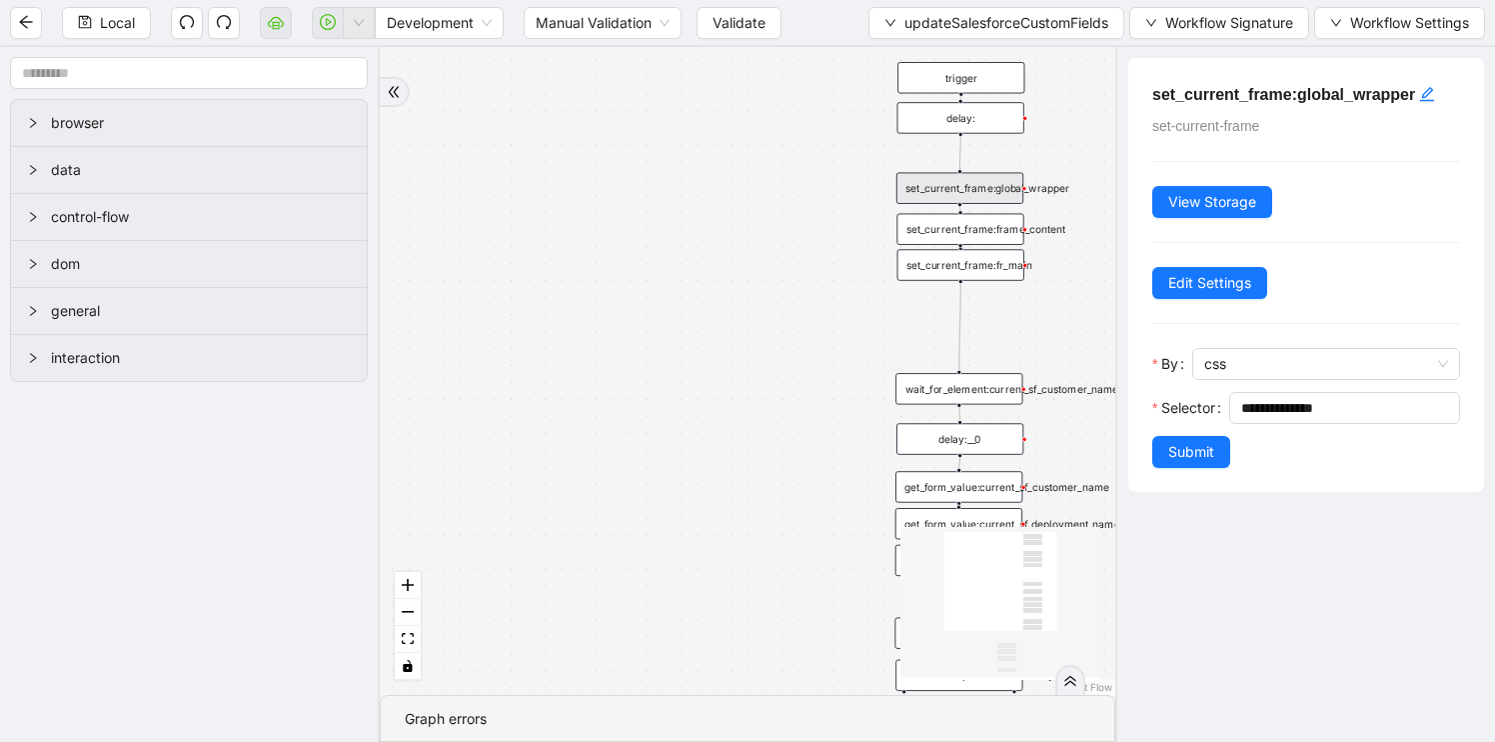
click at [958, 224] on div "set_current_frame:frame_content" at bounding box center [960, 229] width 127 height 31
click at [967, 392] on div "wait_for_element:current_sf_customer_name" at bounding box center [959, 388] width 127 height 31
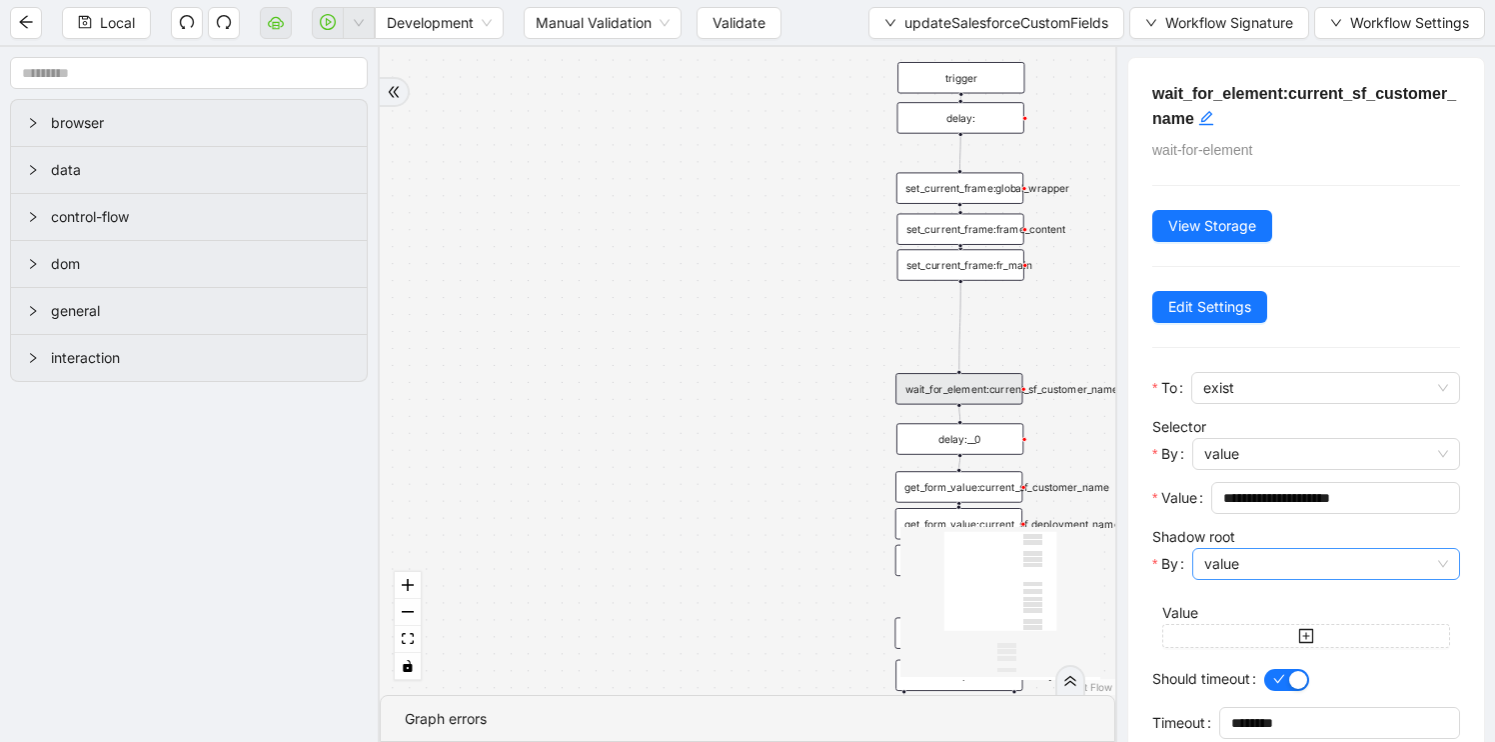
scroll to position [85, 0]
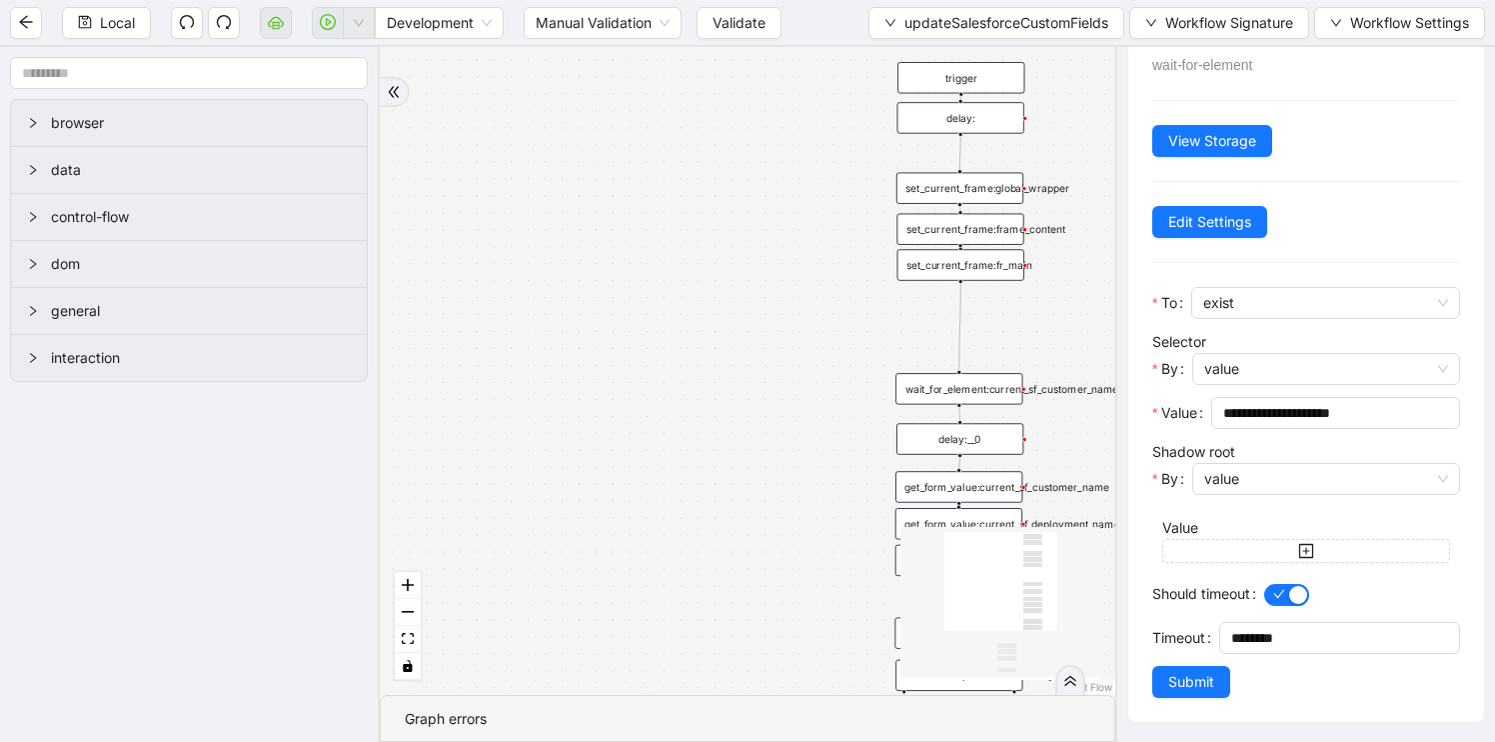
click at [988, 272] on div "set_current_frame:fr_main" at bounding box center [961, 264] width 127 height 31
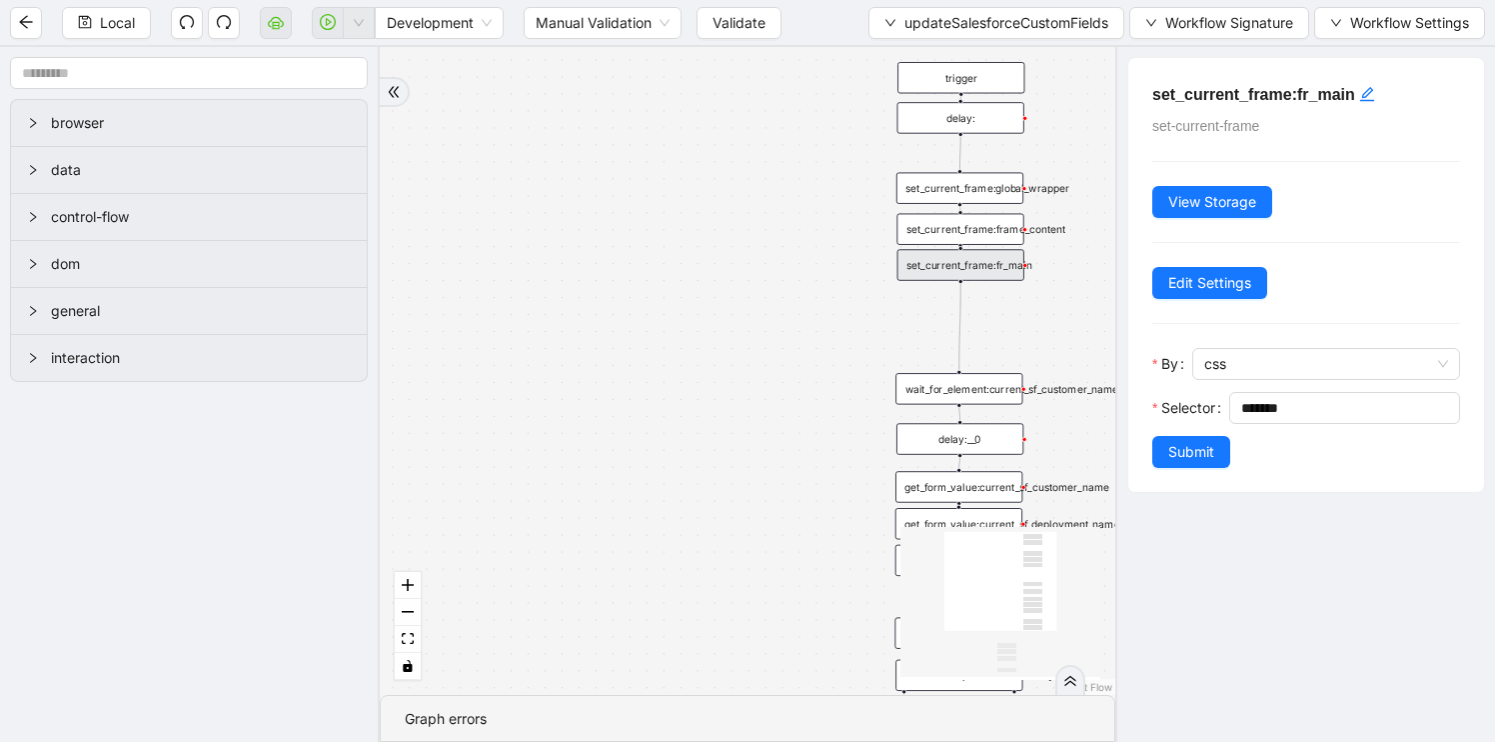
scroll to position [0, 0]
click at [834, 426] on div "needs_update trigger get_form_value:current_sf_customer_name get_form_value:cur…" at bounding box center [748, 371] width 736 height 648
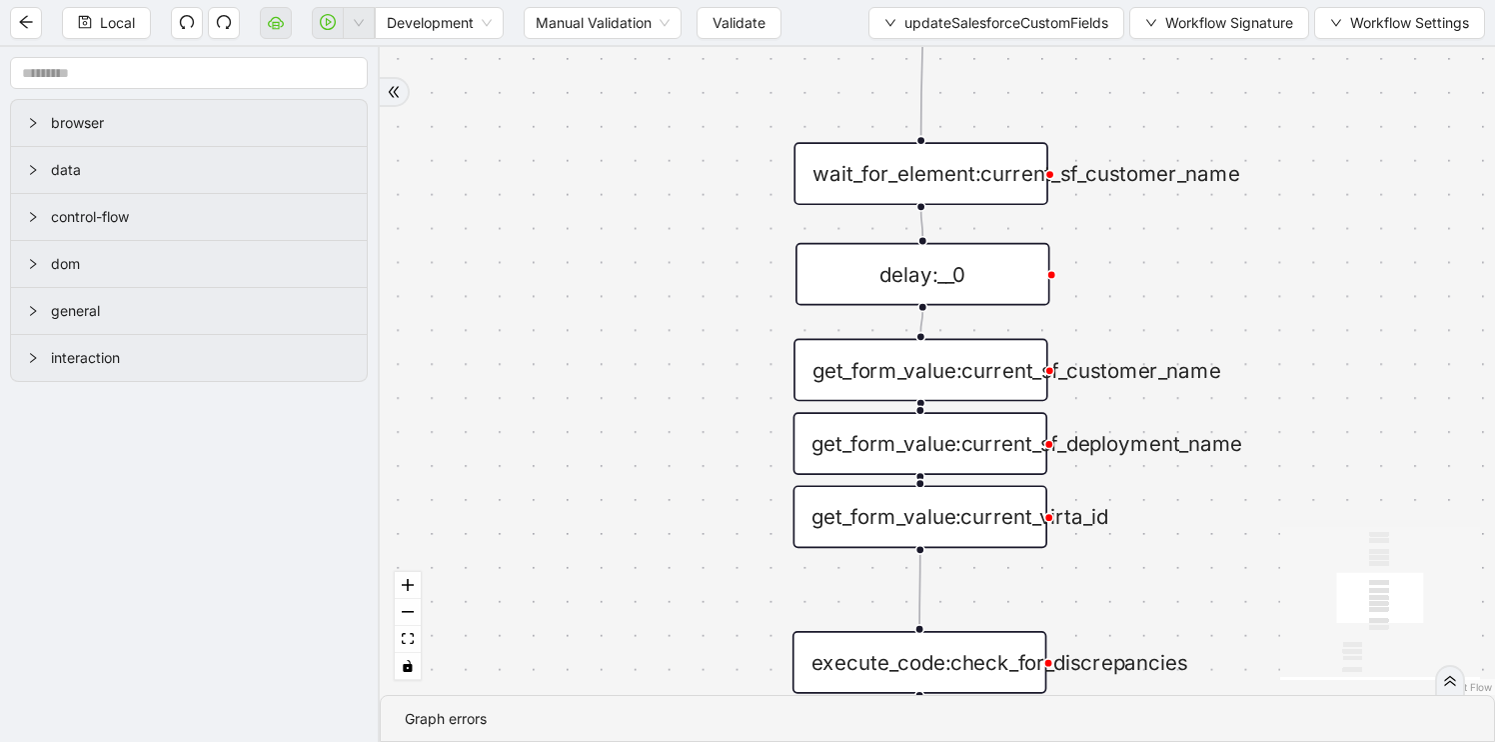
drag, startPoint x: 834, startPoint y: 426, endPoint x: 662, endPoint y: 243, distance: 251.0
click at [662, 243] on div "needs_update trigger get_form_value:current_sf_customer_name get_form_value:cur…" at bounding box center [937, 371] width 1115 height 648
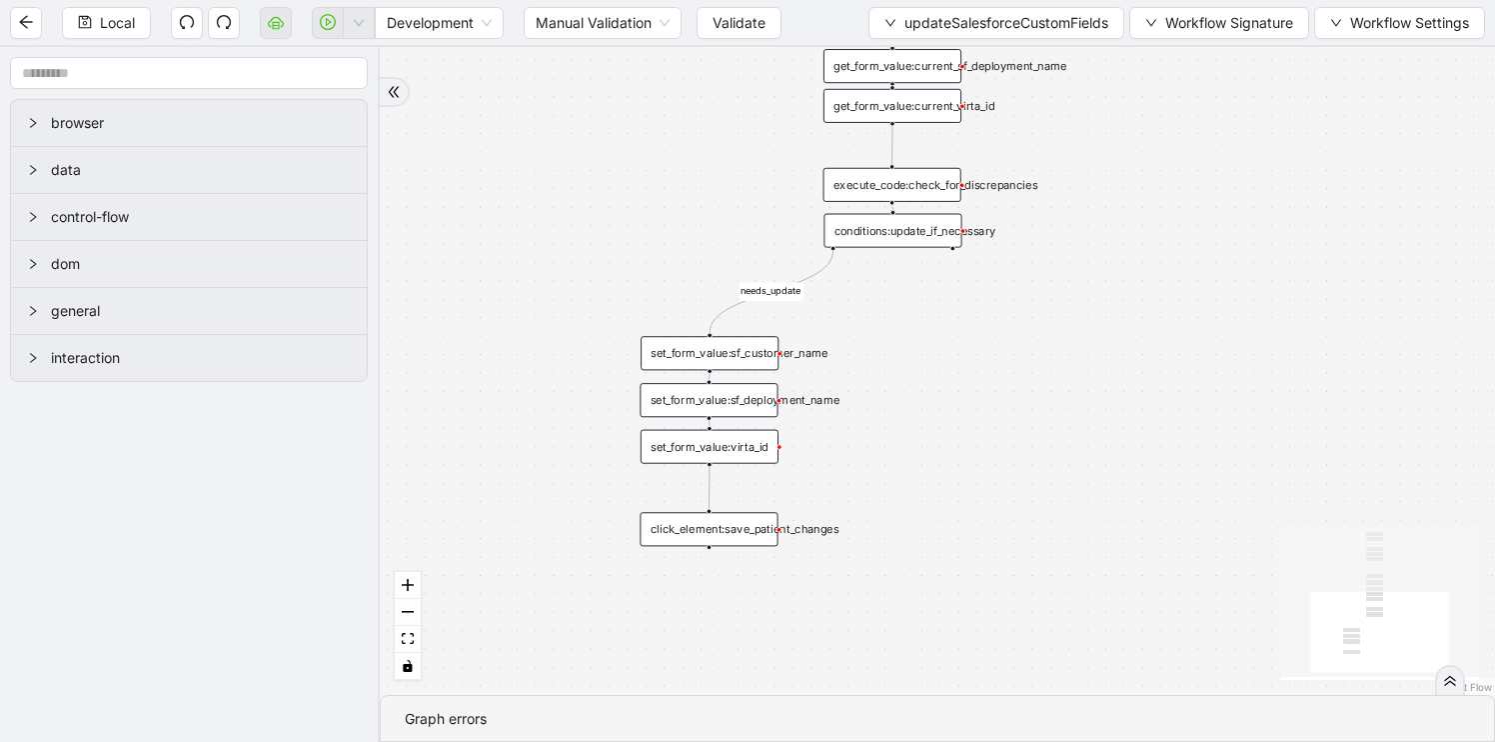
drag, startPoint x: 676, startPoint y: 322, endPoint x: 796, endPoint y: 19, distance: 325.7
click at [796, 20] on section "Local Development Manual Validation Validate updateSalesforceCustomFields Workf…" at bounding box center [747, 371] width 1495 height 742
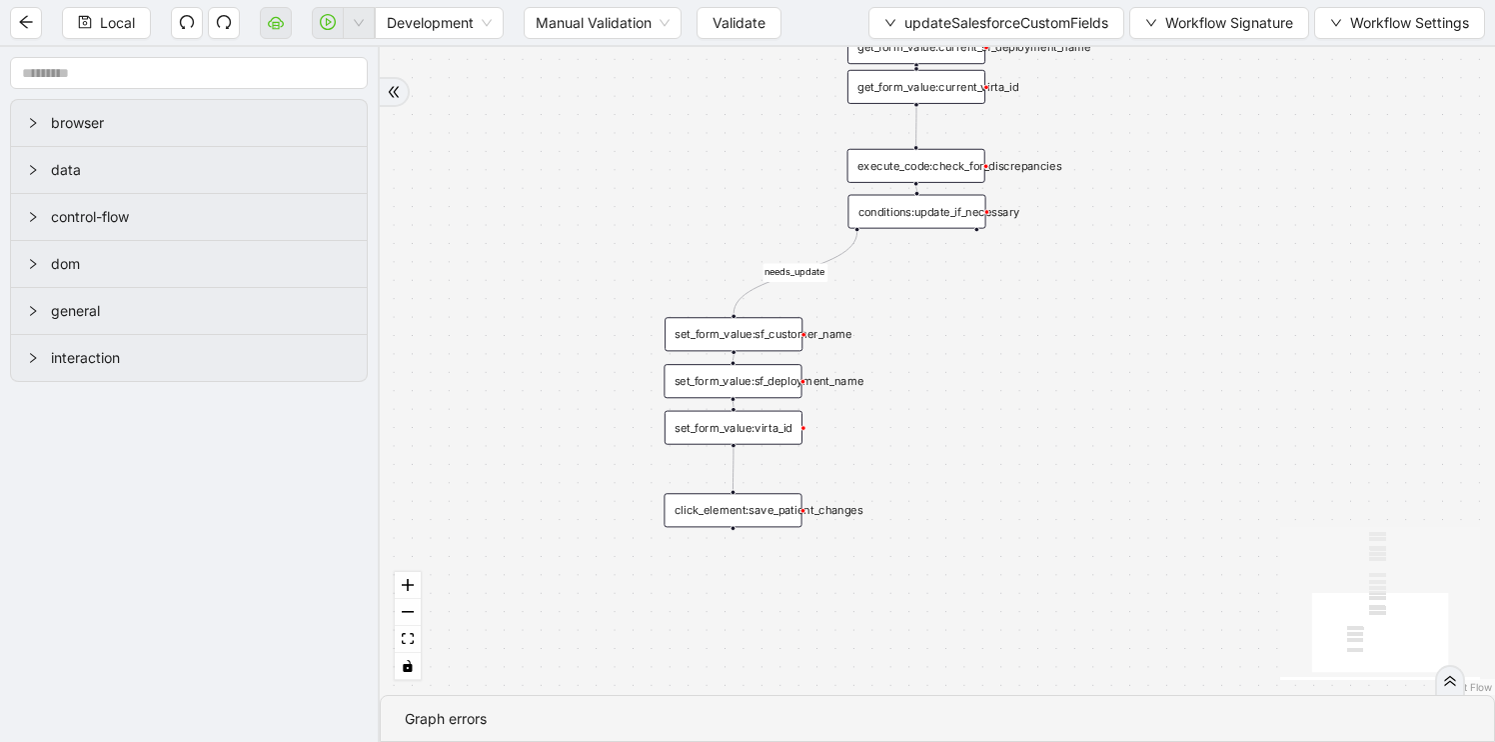
click at [938, 168] on div "execute_code:check_for_discrepancies" at bounding box center [917, 166] width 138 height 34
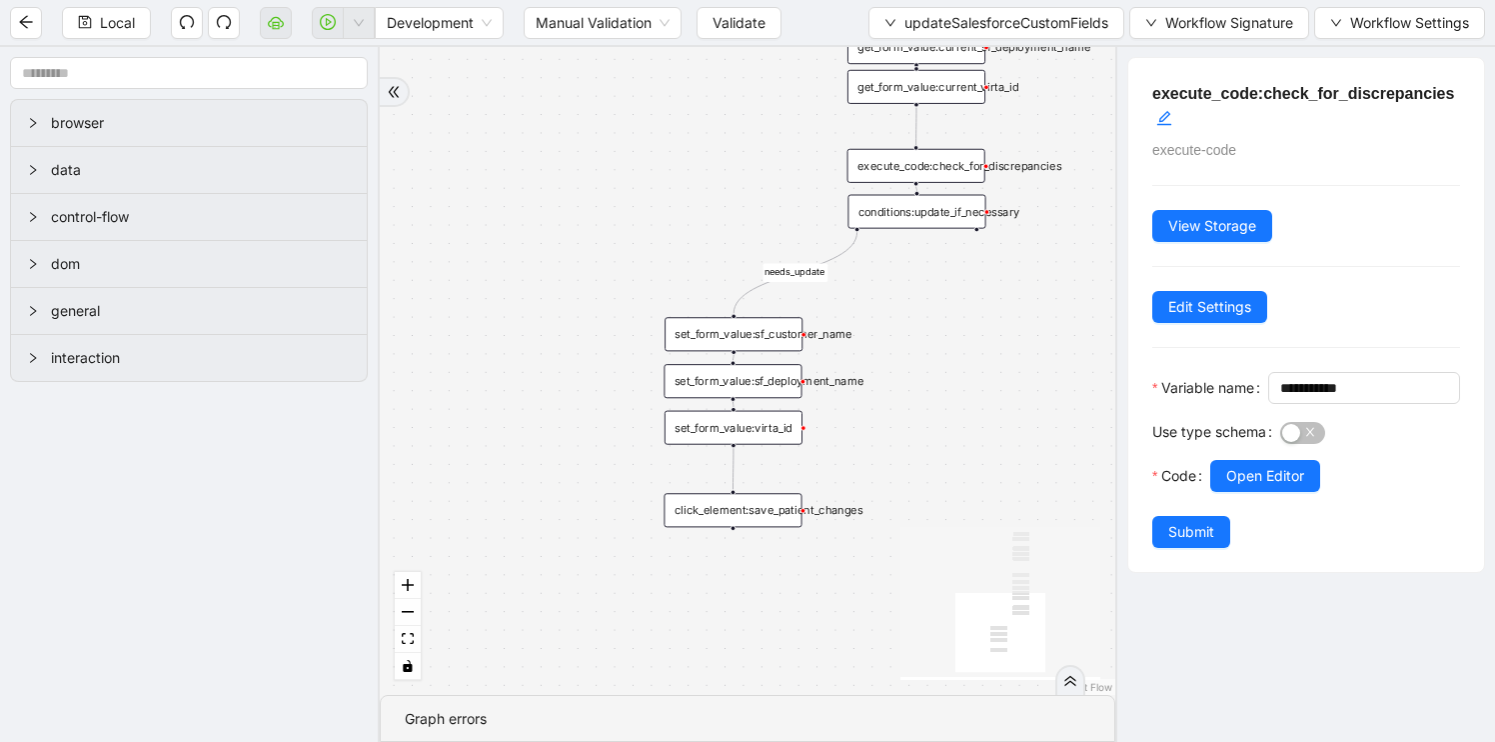
click at [932, 100] on div "get_form_value:current_virta_id" at bounding box center [917, 87] width 138 height 34
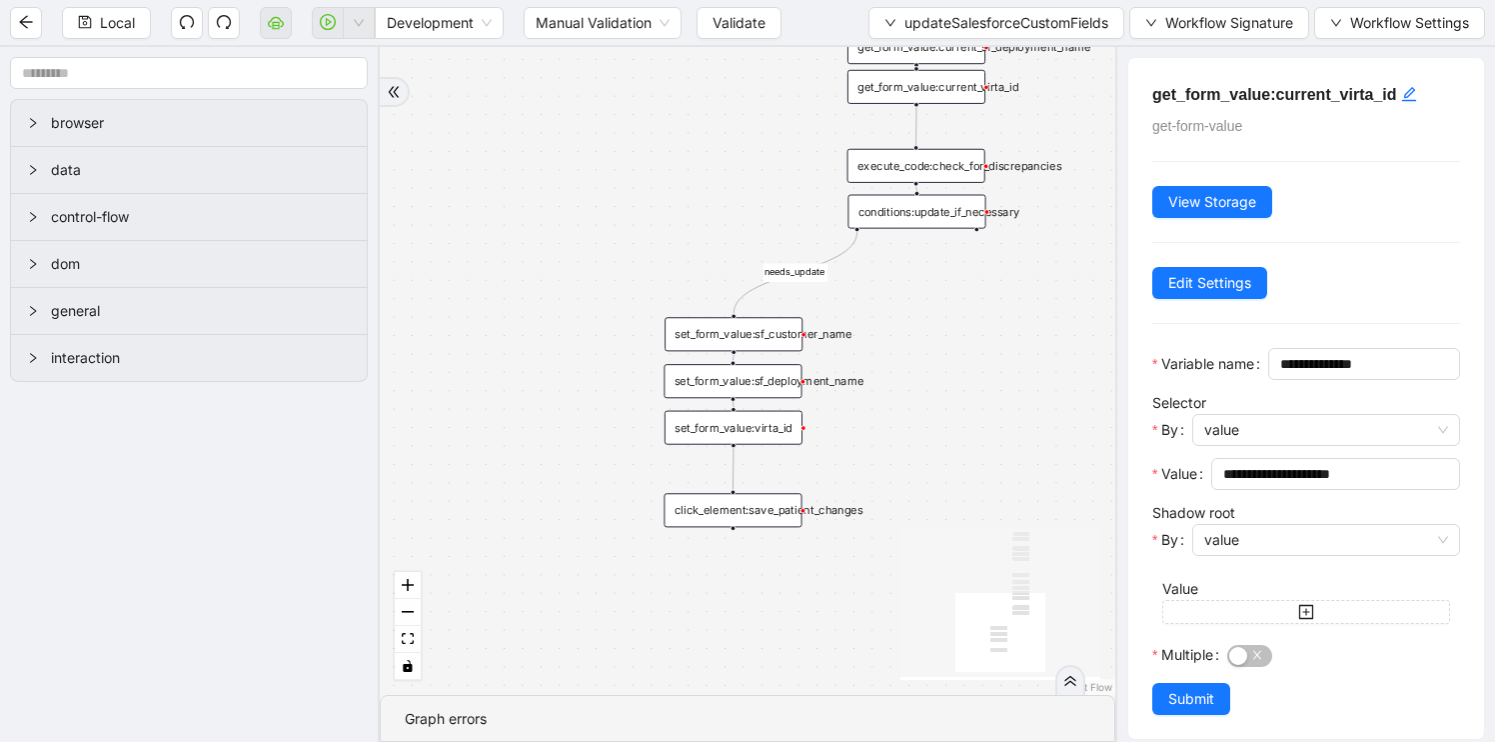
click at [749, 339] on div "set_form_value:sf_customer_name" at bounding box center [734, 334] width 138 height 34
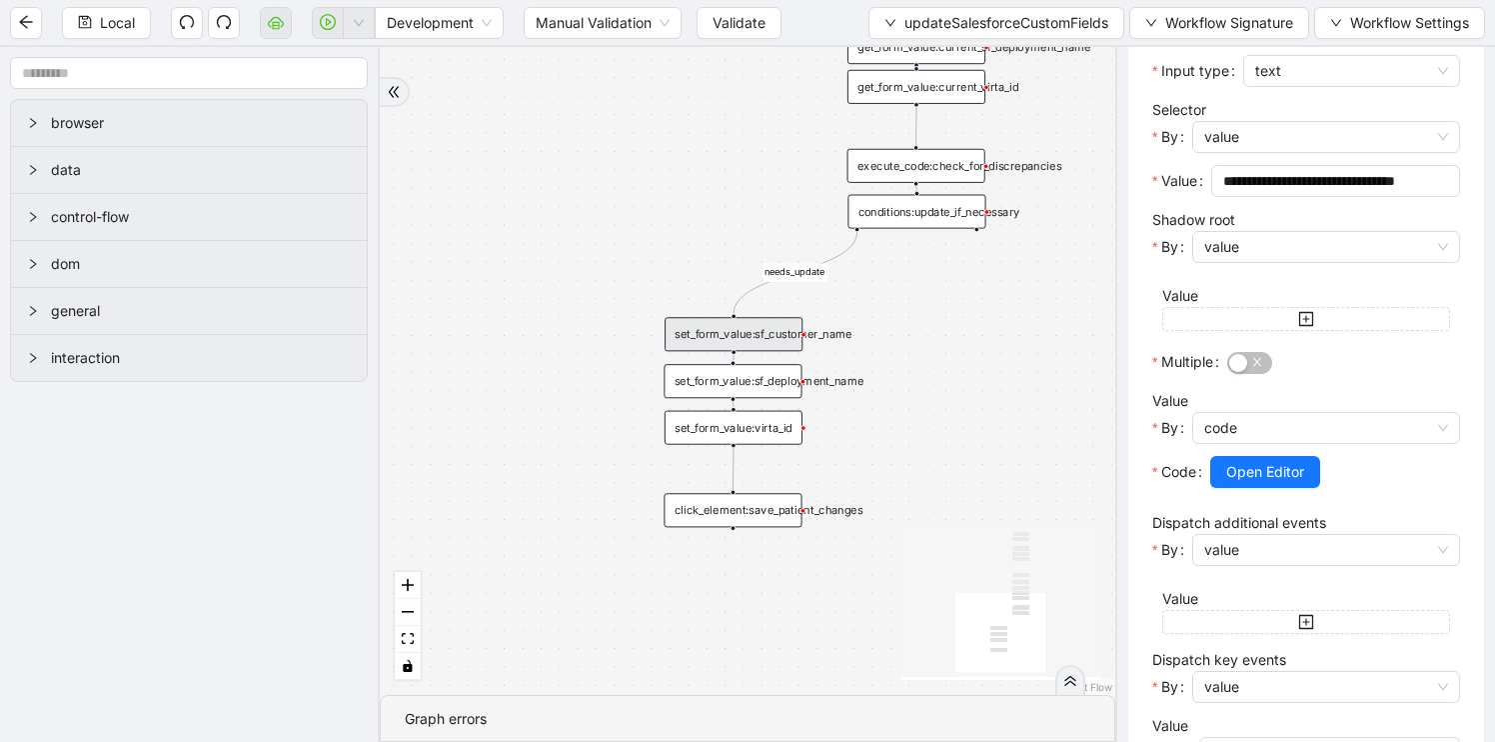
scroll to position [594, 0]
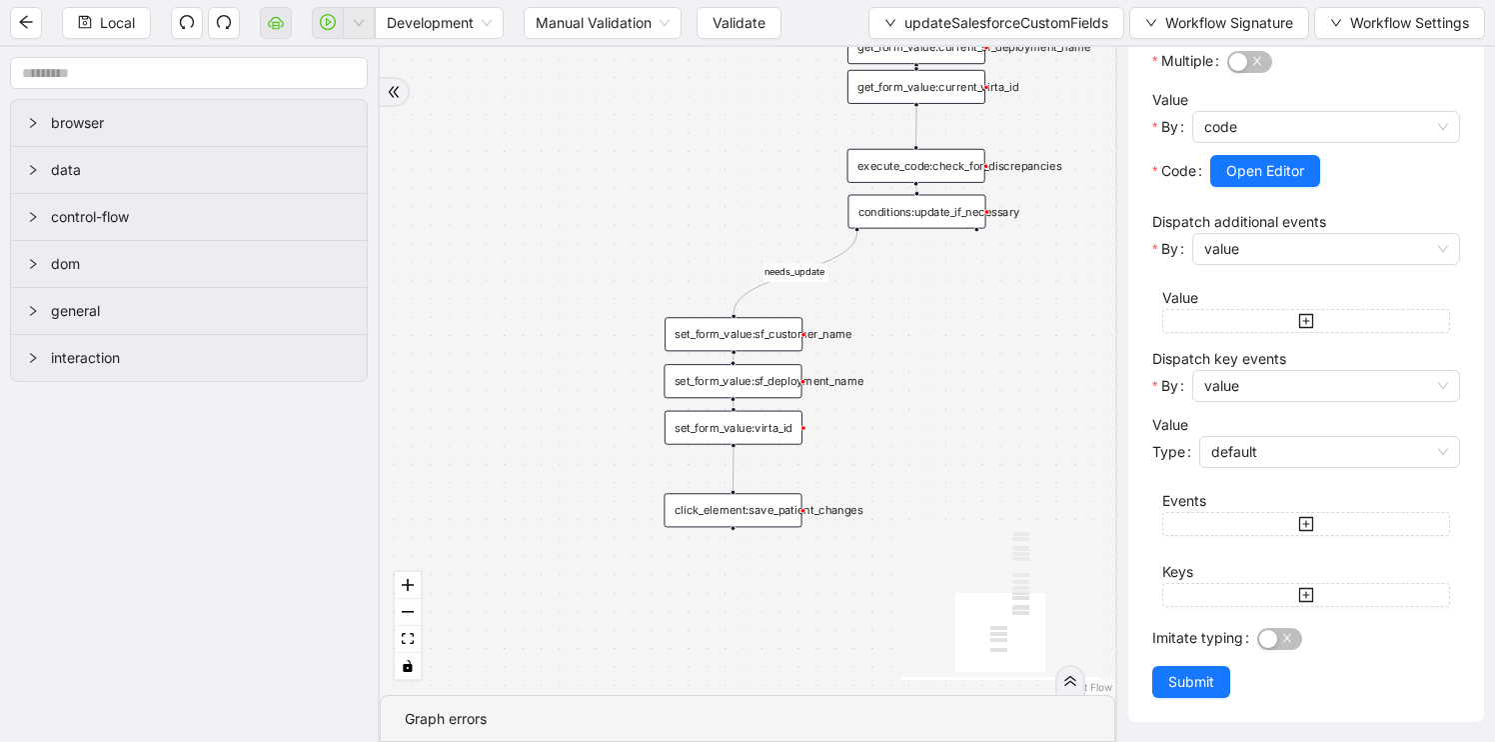
click at [750, 517] on div "click_element:save_patient_changes" at bounding box center [733, 510] width 138 height 34
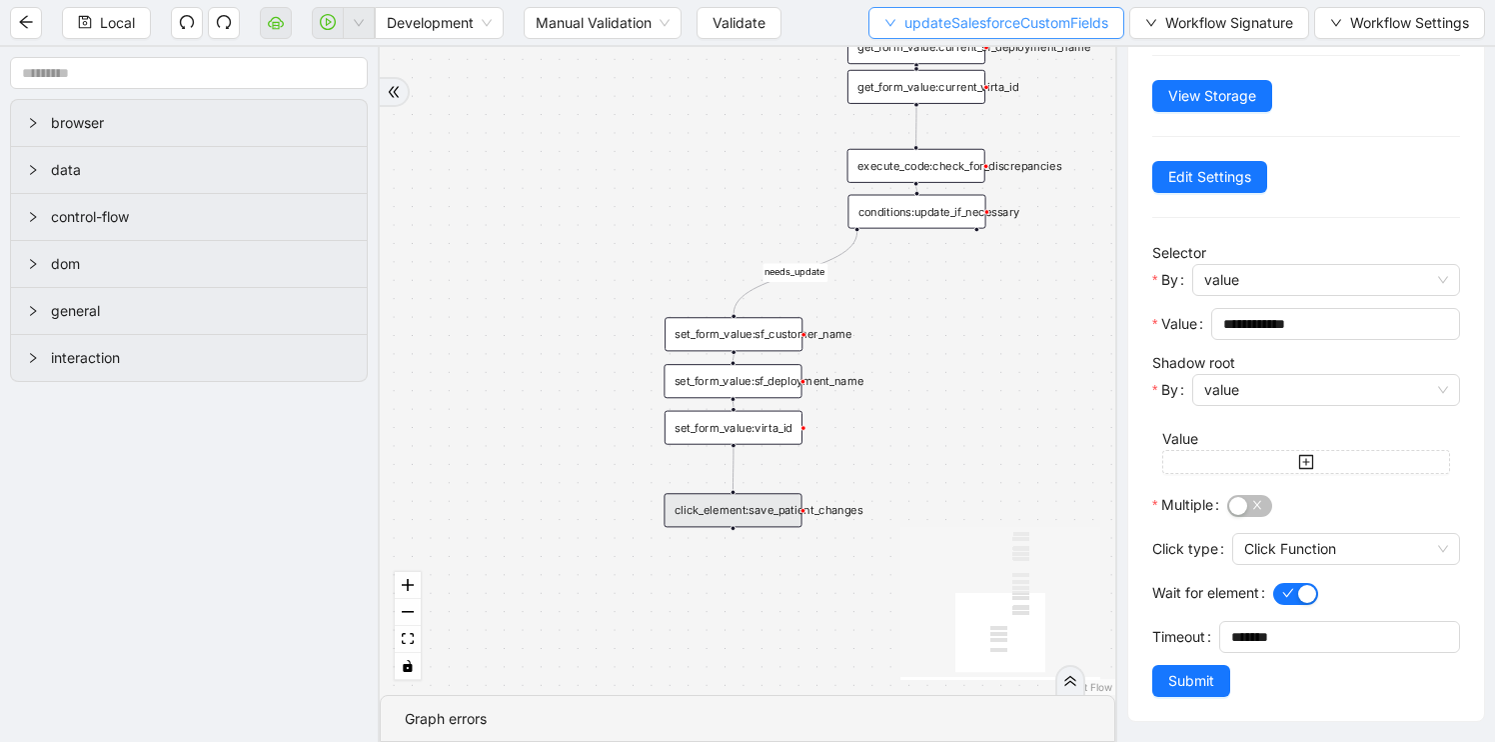
click at [936, 16] on span "updateSalesforceCustomFields" at bounding box center [1007, 23] width 204 height 22
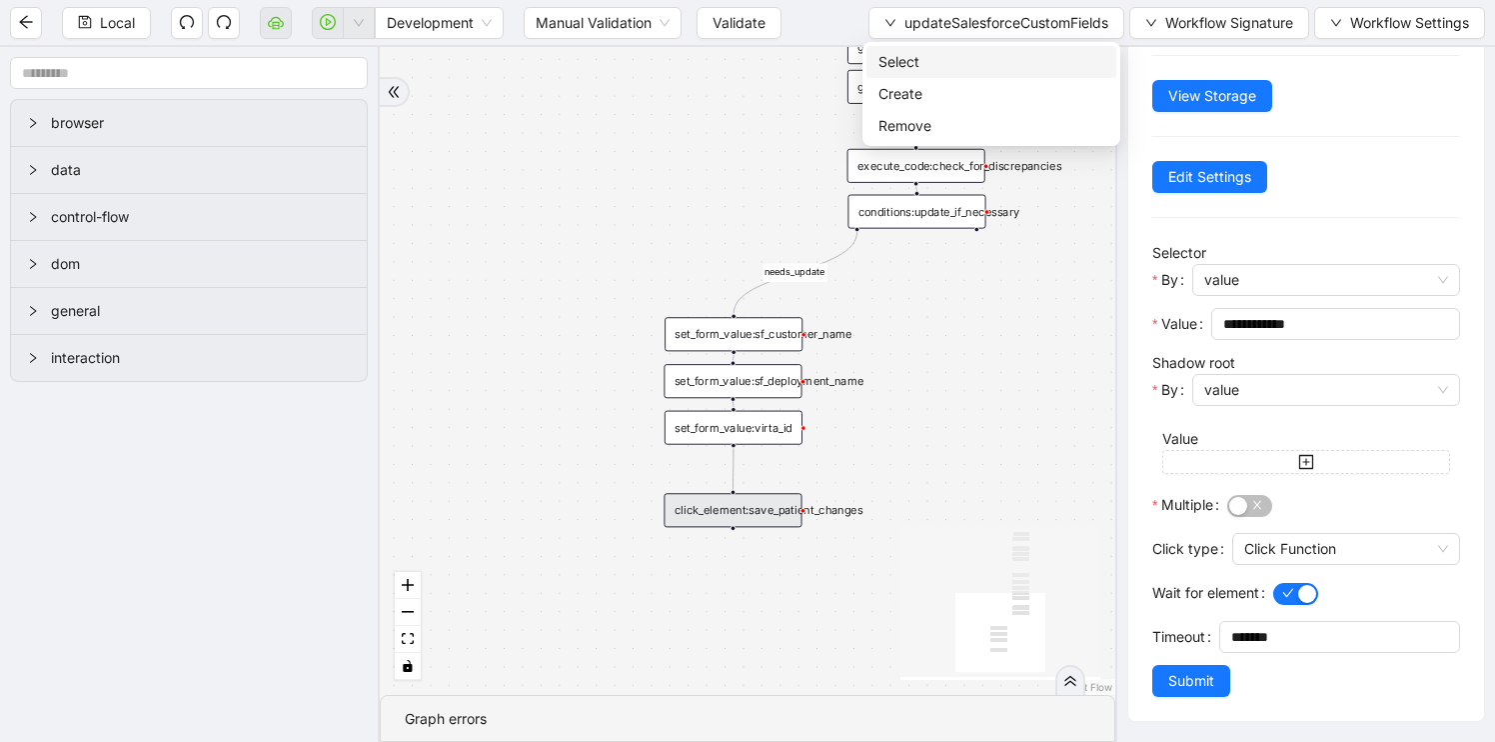
click at [936, 52] on span "Select" at bounding box center [992, 62] width 226 height 22
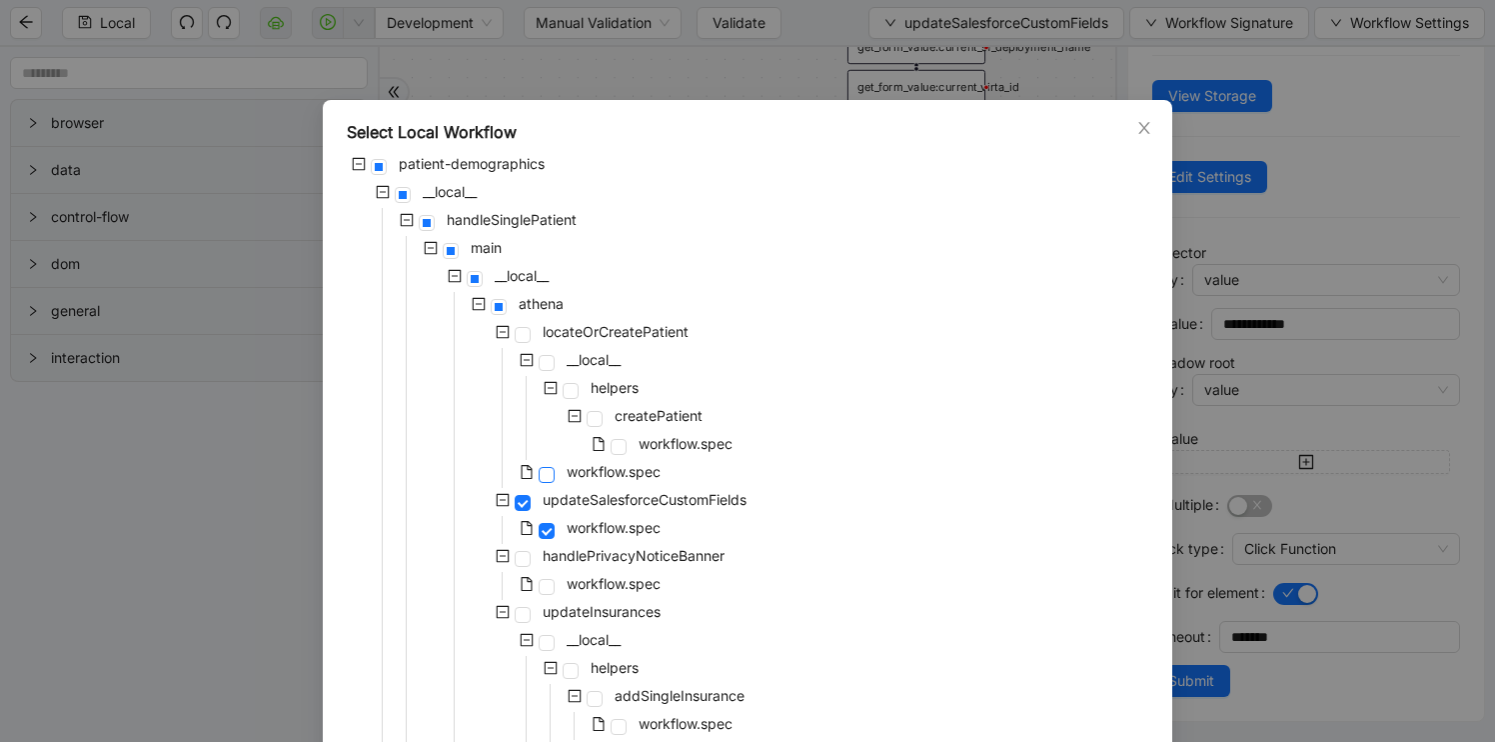
click at [545, 479] on span at bounding box center [547, 475] width 16 height 16
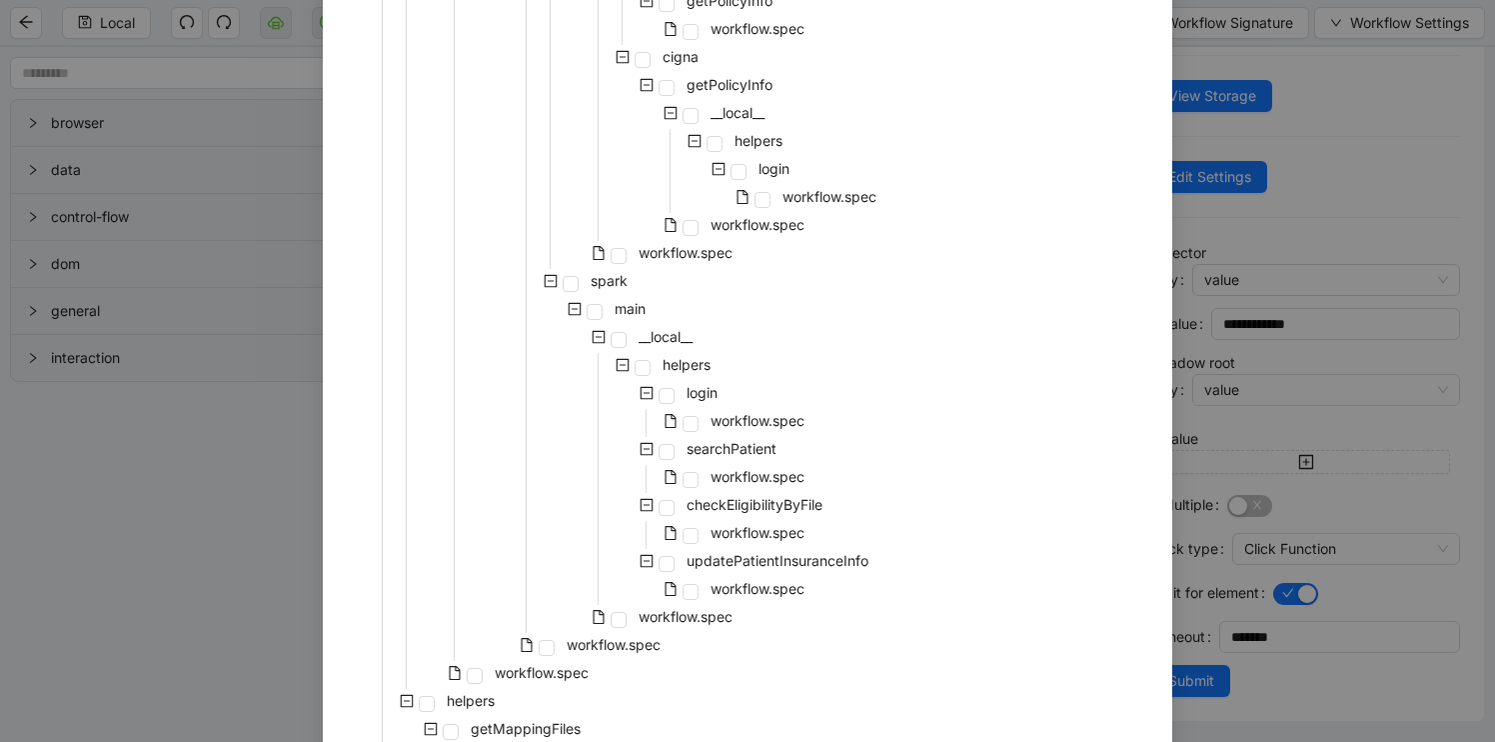
scroll to position [1597, 0]
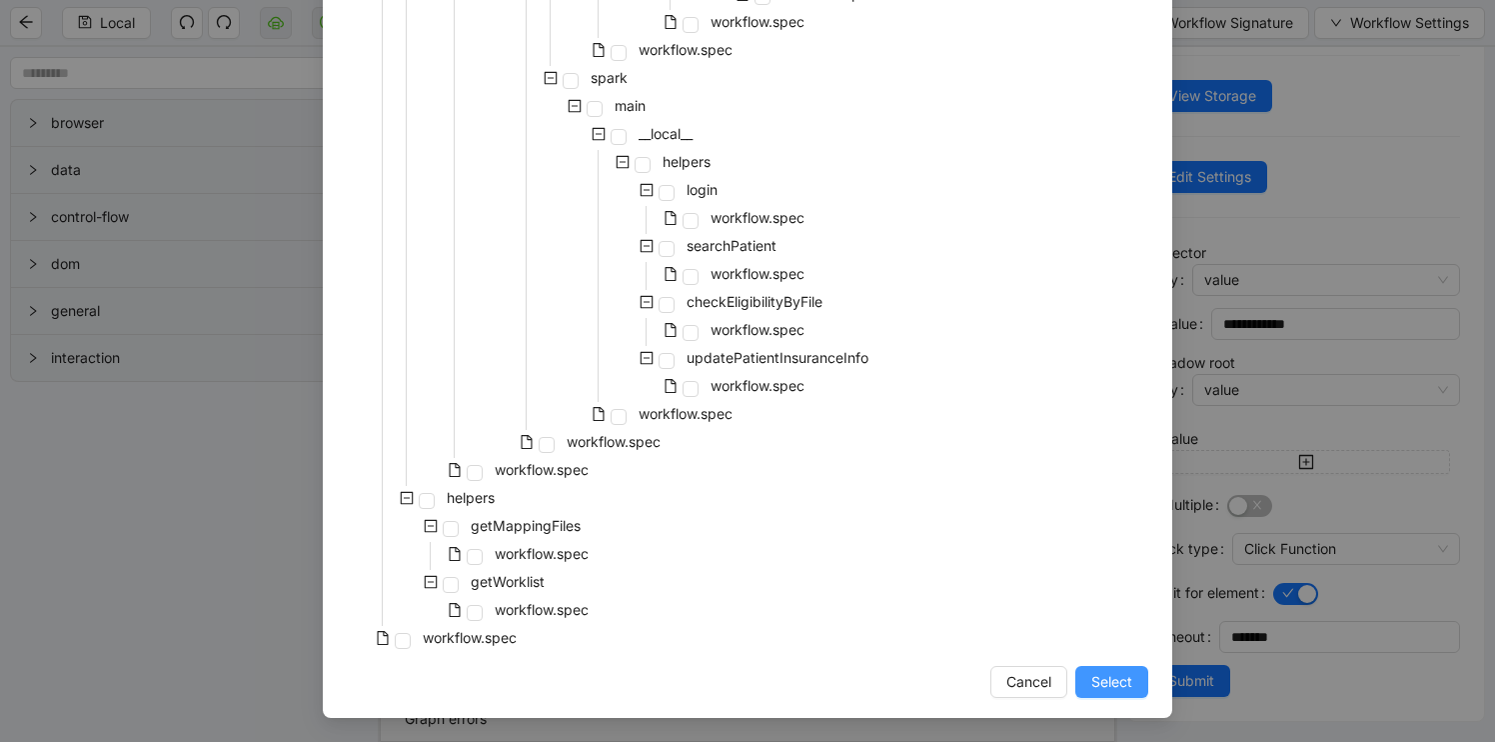
click at [1104, 676] on span "Select" at bounding box center [1111, 682] width 41 height 22
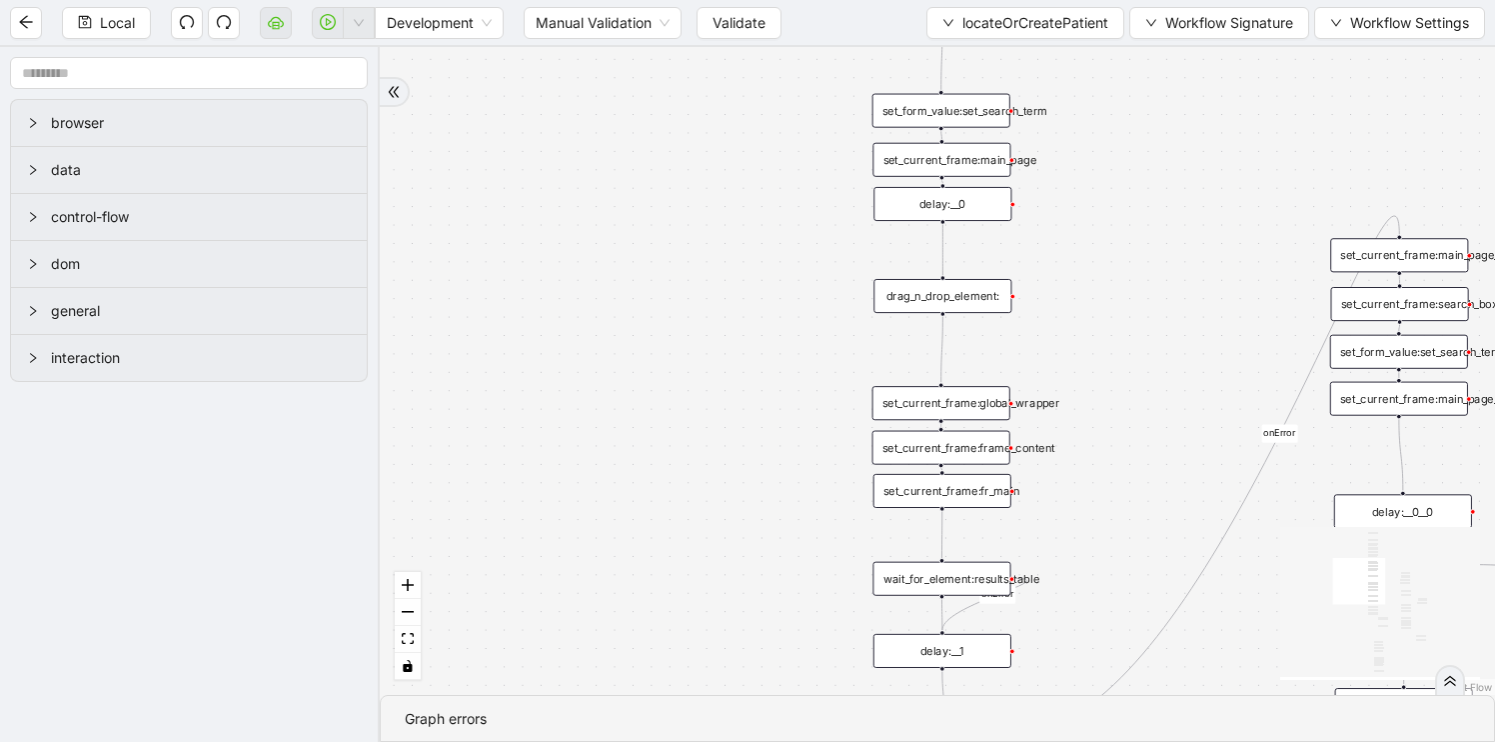
scroll to position [0, 0]
click at [962, 199] on div "delay:__0" at bounding box center [943, 204] width 138 height 34
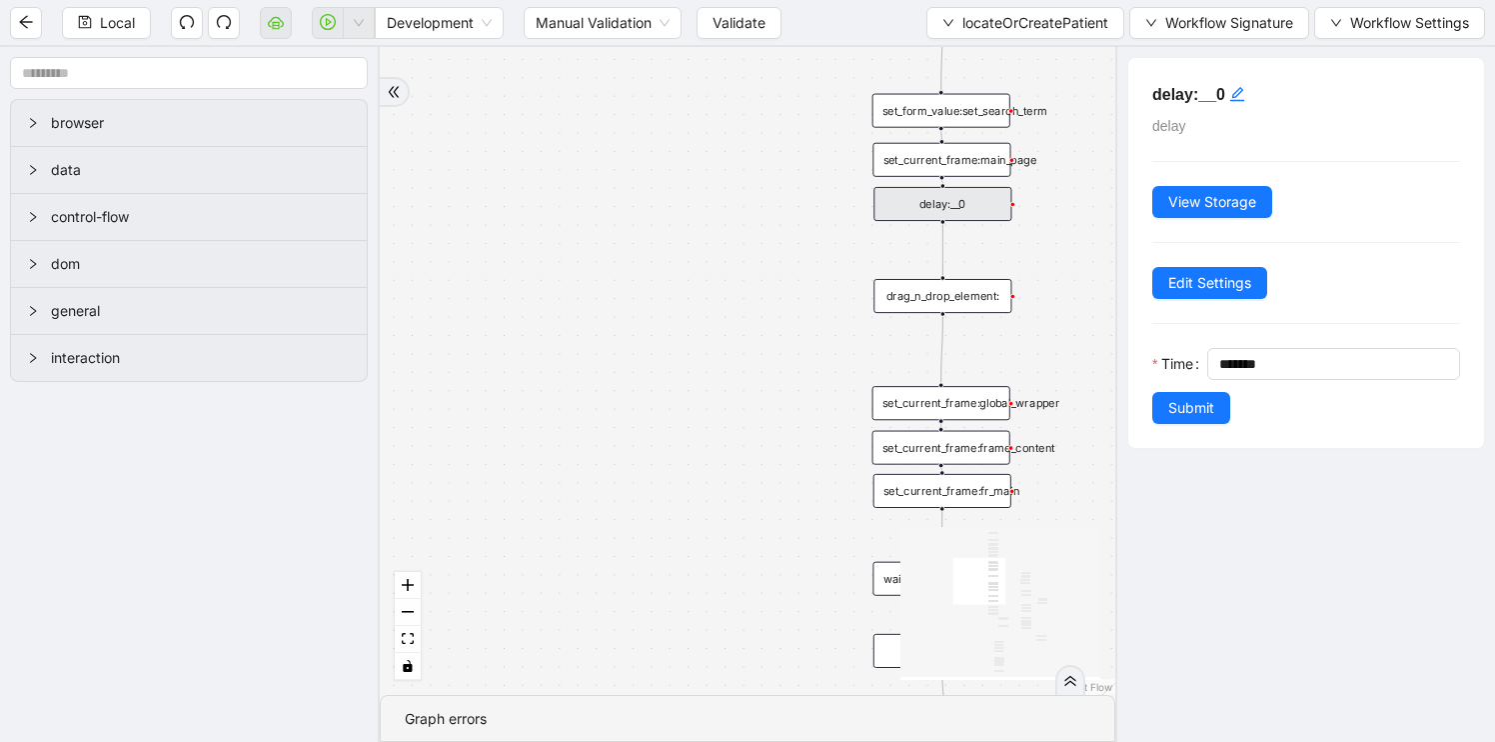
click at [796, 295] on div "fallback found_patient_by_name_dob found_patient_by_id fallback success fallbac…" at bounding box center [748, 371] width 736 height 648
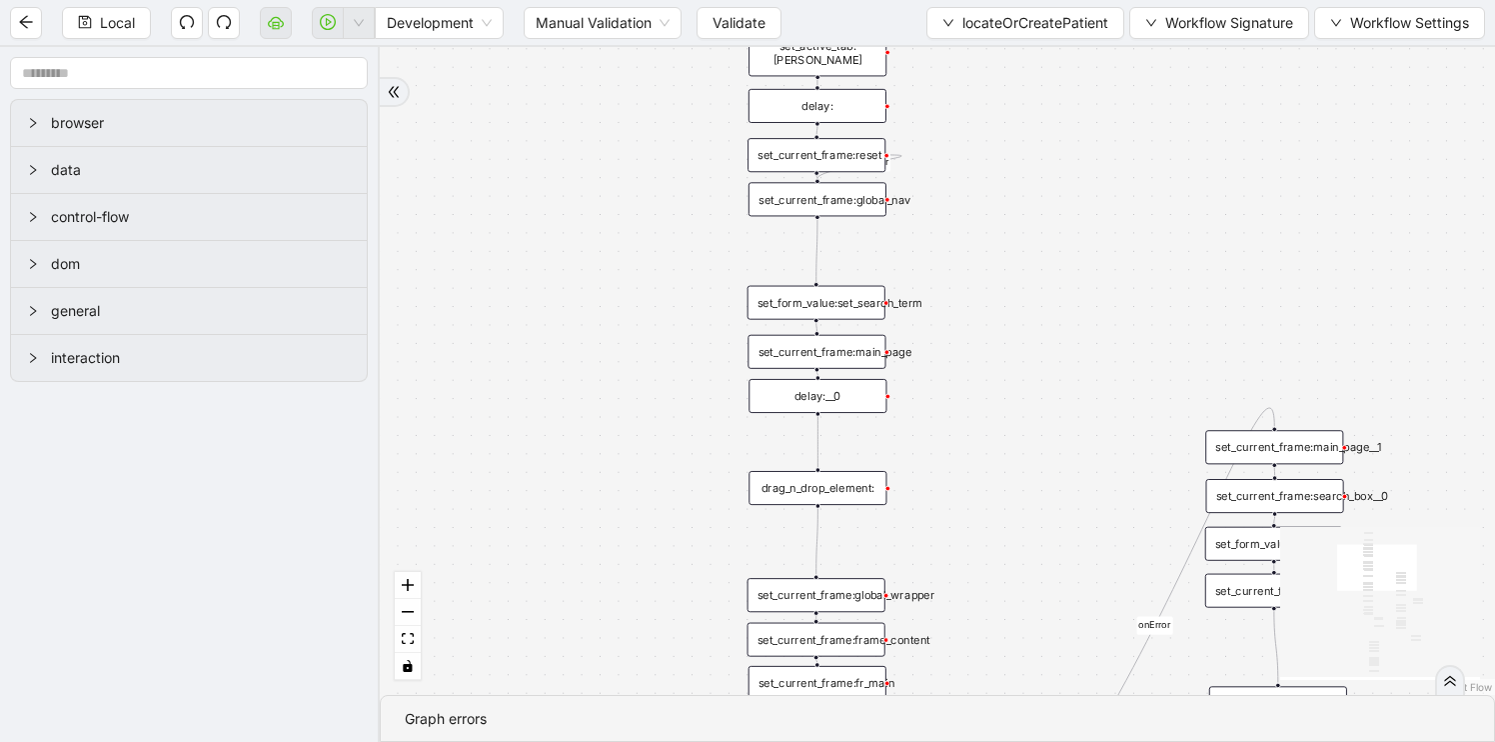
drag, startPoint x: 796, startPoint y: 295, endPoint x: 625, endPoint y: 618, distance: 365.3
click at [625, 618] on div "fallback found_patient_by_name_dob found_patient_by_id fallback success fallbac…" at bounding box center [937, 371] width 1115 height 648
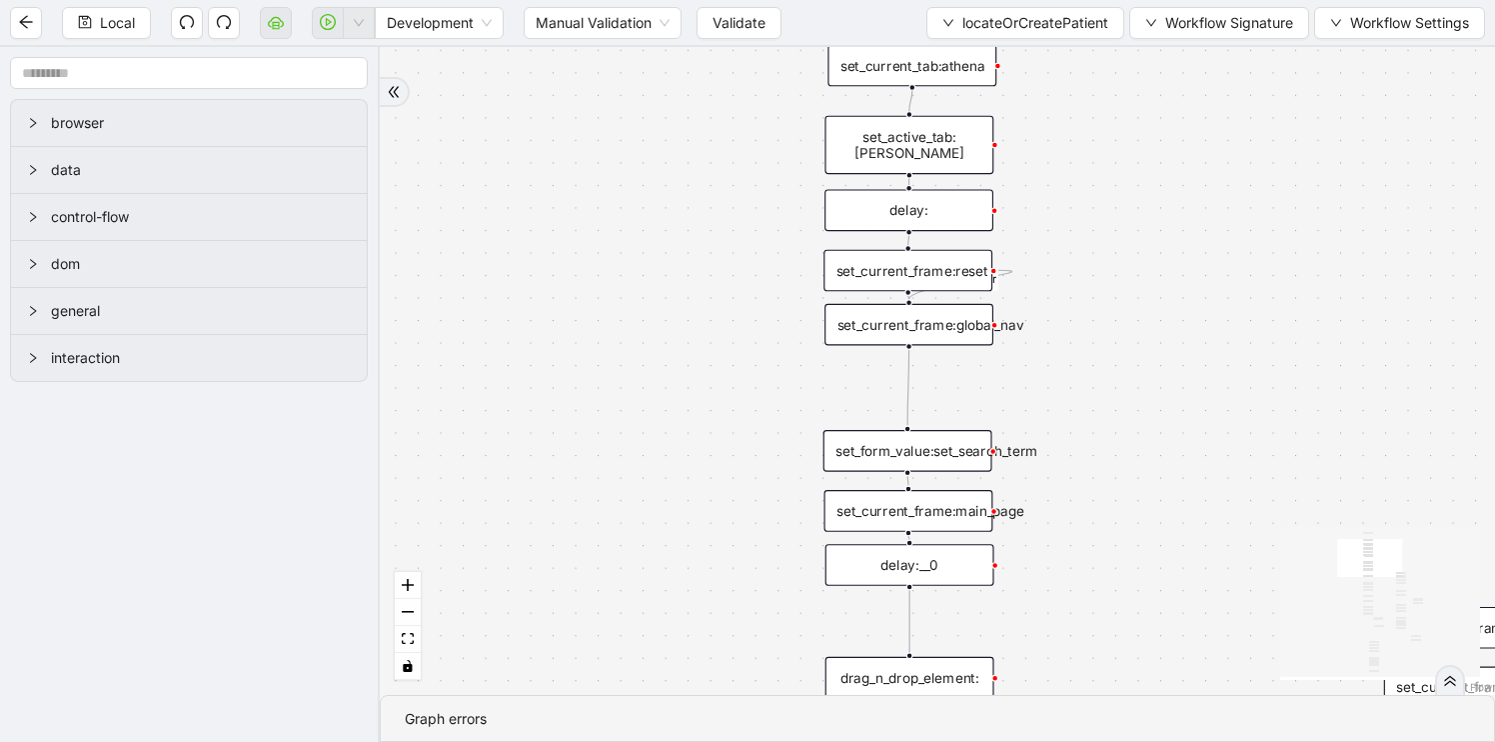
drag, startPoint x: 1095, startPoint y: 345, endPoint x: 1068, endPoint y: 514, distance: 171.1
click at [1067, 513] on div "fallback found_patient_by_name_dob found_patient_by_id fallback success fallbac…" at bounding box center [937, 371] width 1115 height 648
click at [948, 218] on div "delay:" at bounding box center [909, 214] width 169 height 42
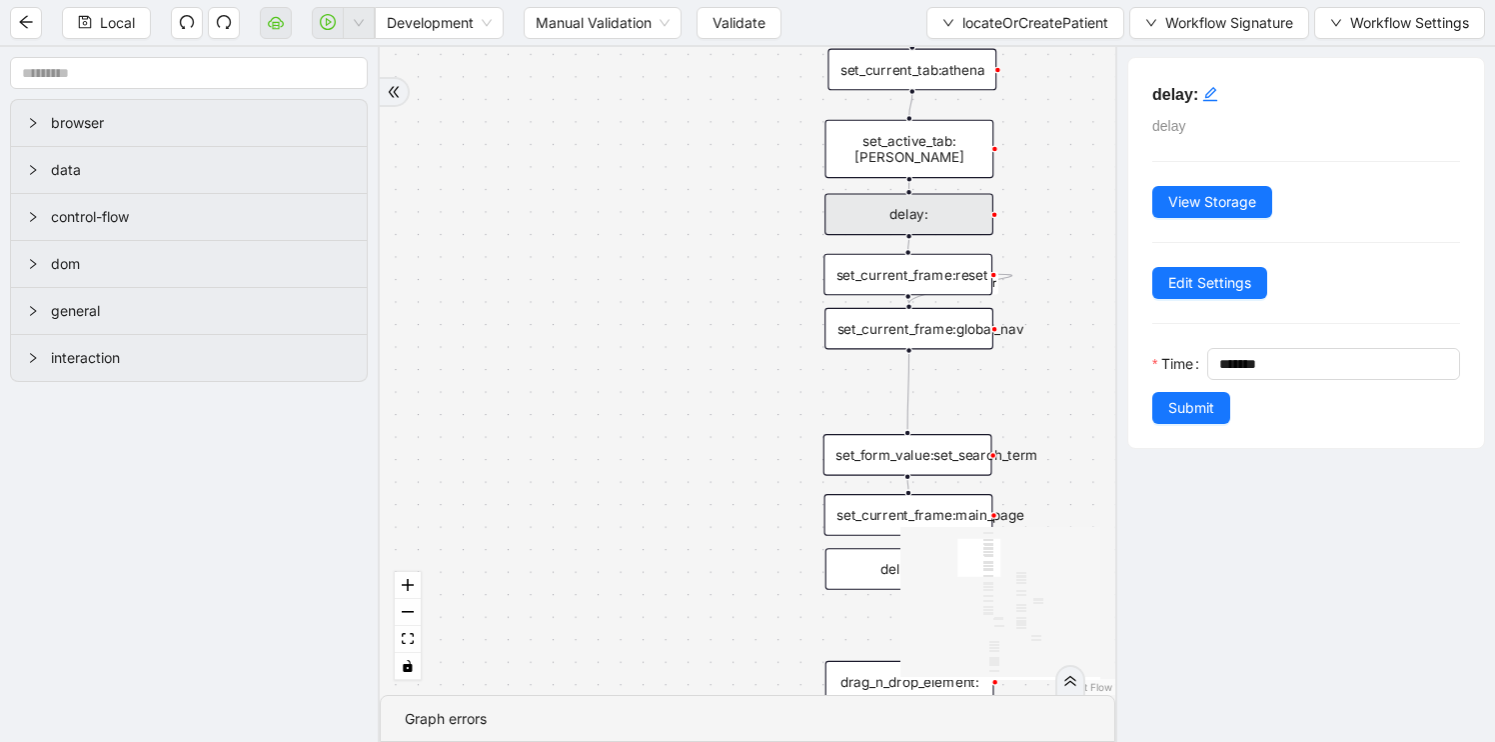
click at [664, 286] on div "fallback found_patient_by_name_dob found_patient_by_id fallback success fallbac…" at bounding box center [748, 371] width 736 height 648
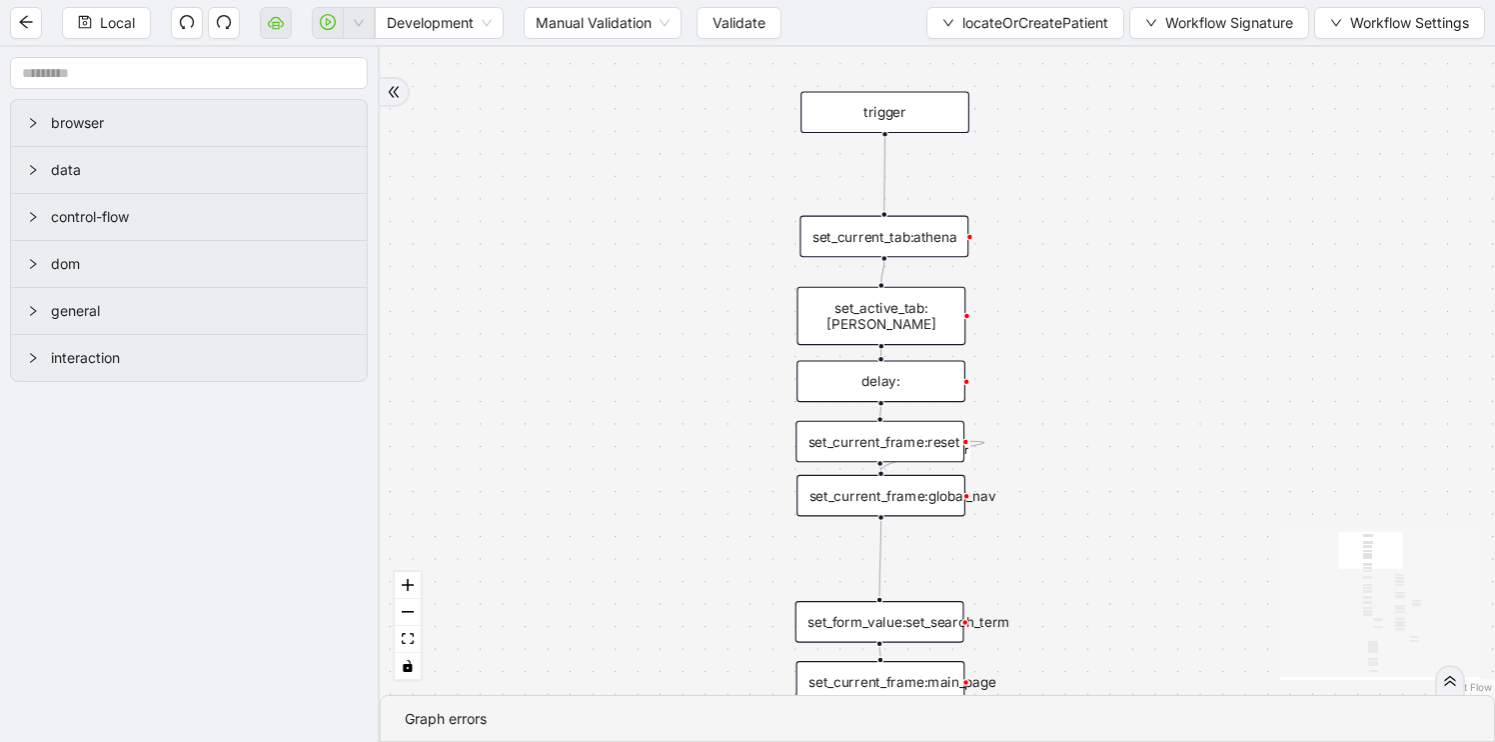
drag, startPoint x: 682, startPoint y: 277, endPoint x: 653, endPoint y: 451, distance: 176.3
click at [648, 458] on div "fallback found_patient_by_name_dob found_patient_by_id fallback success fallbac…" at bounding box center [937, 371] width 1115 height 648
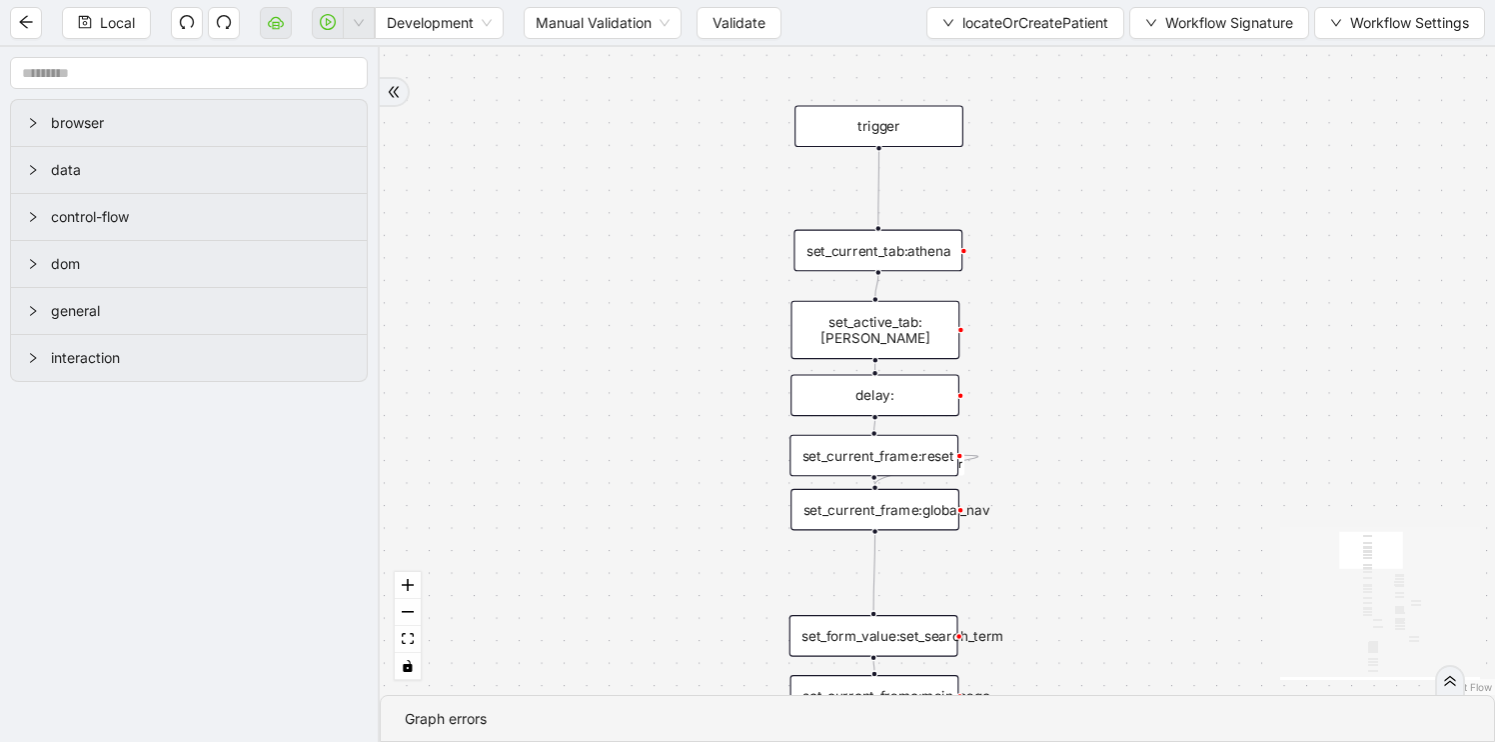
click at [875, 307] on div "set_active_tab:[PERSON_NAME]" at bounding box center [875, 330] width 169 height 59
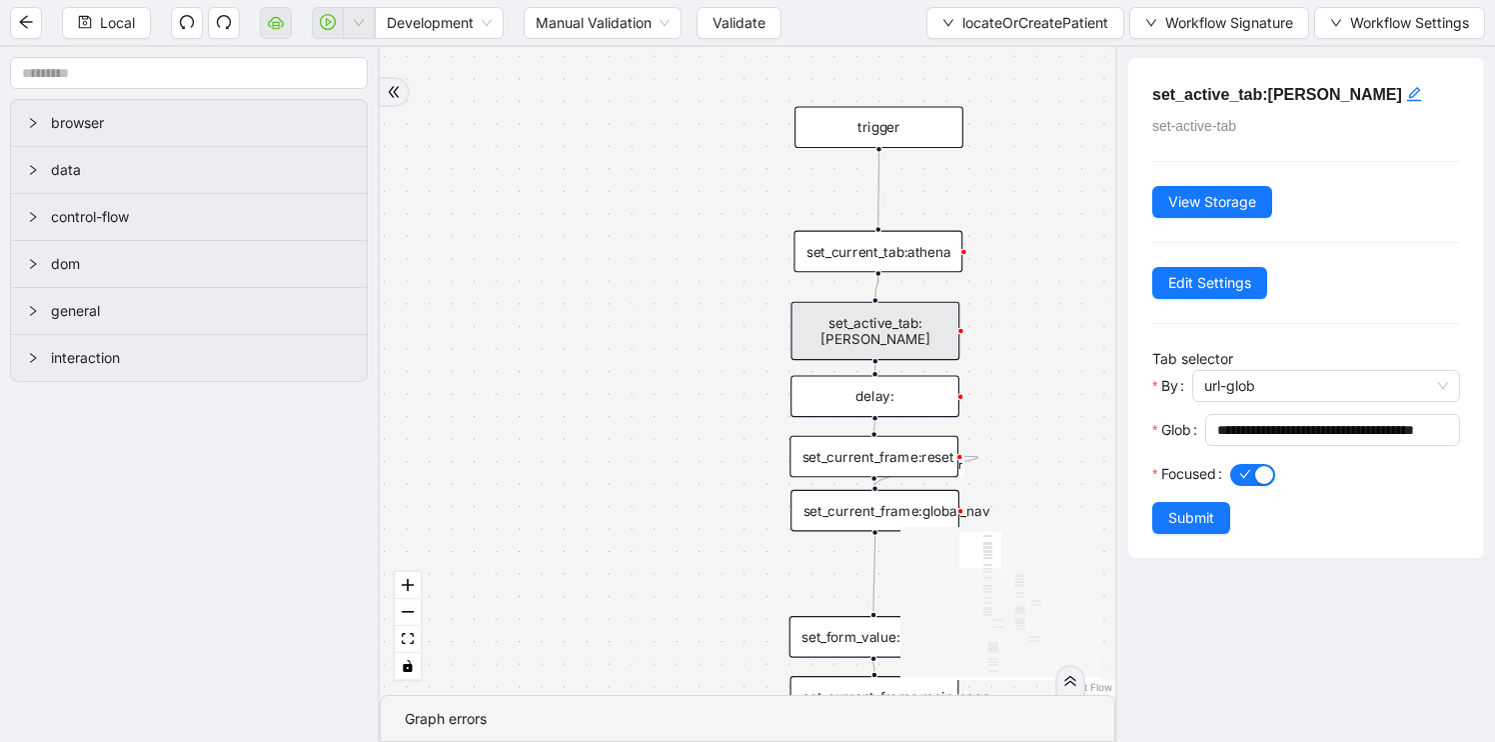
click at [671, 439] on div "fallback found_patient_by_name_dob found_patient_by_id fallback success fallbac…" at bounding box center [748, 371] width 736 height 648
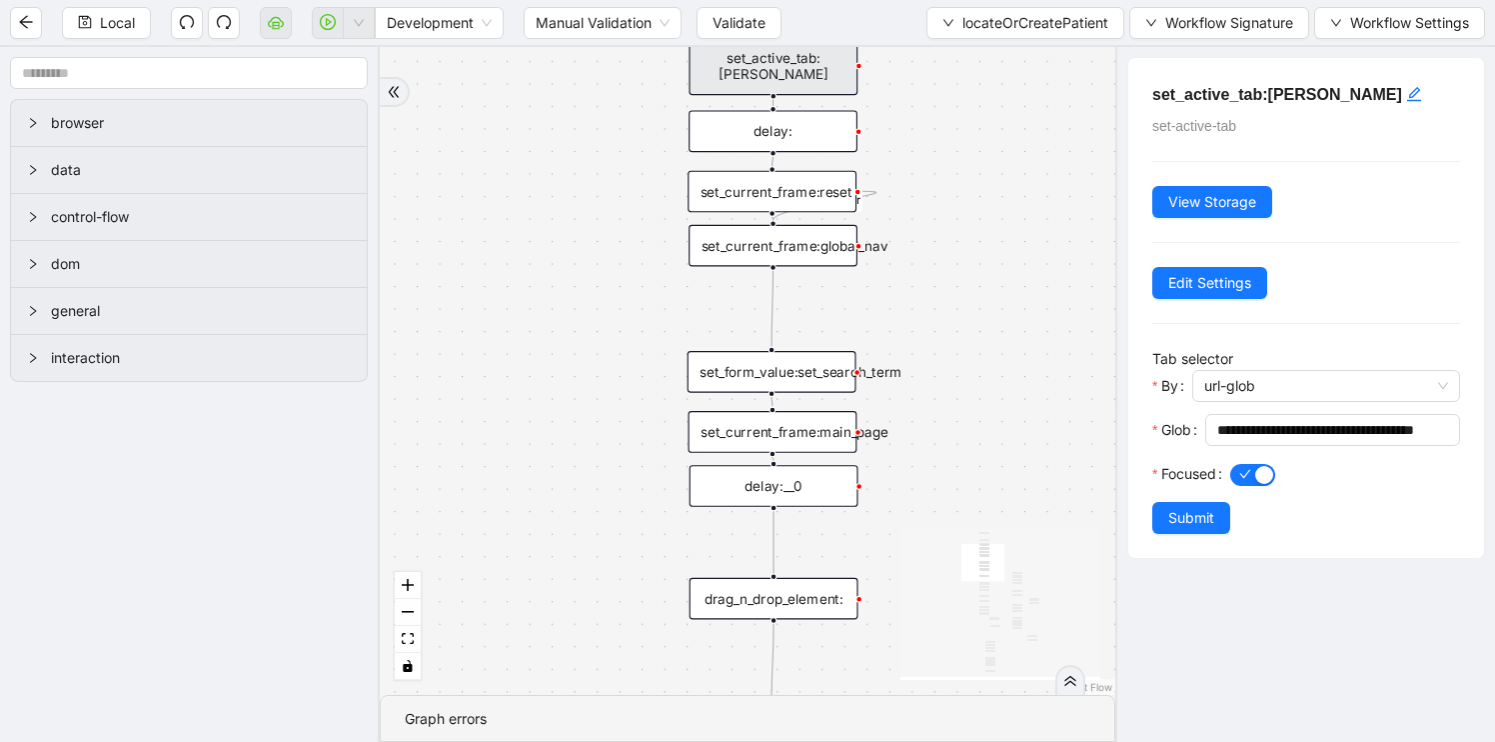
drag, startPoint x: 691, startPoint y: 550, endPoint x: 587, endPoint y: 285, distance: 284.5
click at [587, 285] on div "fallback found_patient_by_name_dob found_patient_by_id fallback success fallbac…" at bounding box center [748, 371] width 736 height 648
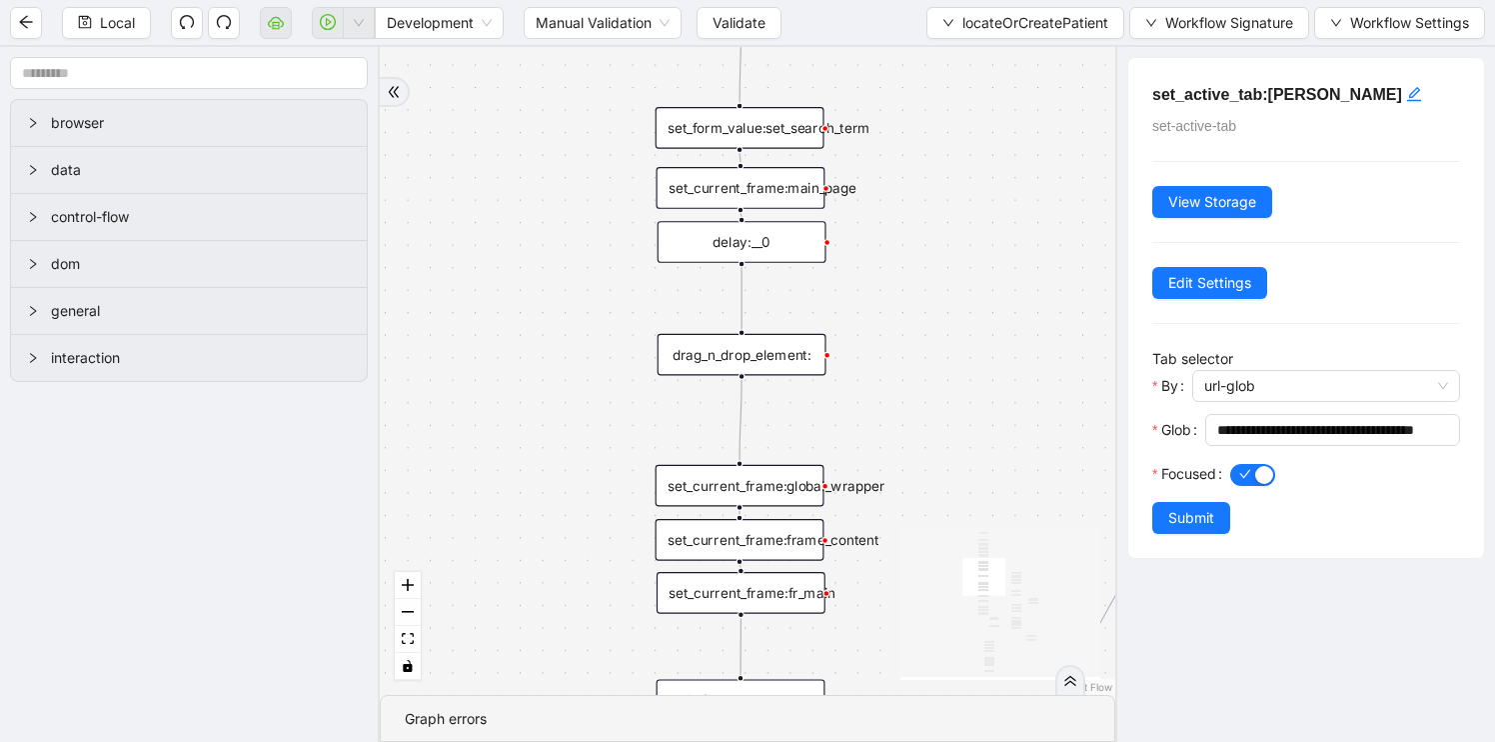
drag, startPoint x: 594, startPoint y: 310, endPoint x: 564, endPoint y: 61, distance: 250.7
click at [564, 61] on div "fallback found_patient_by_name_dob found_patient_by_id fallback success fallbac…" at bounding box center [748, 371] width 736 height 648
click at [760, 358] on div "drag_n_drop_element:" at bounding box center [742, 350] width 169 height 42
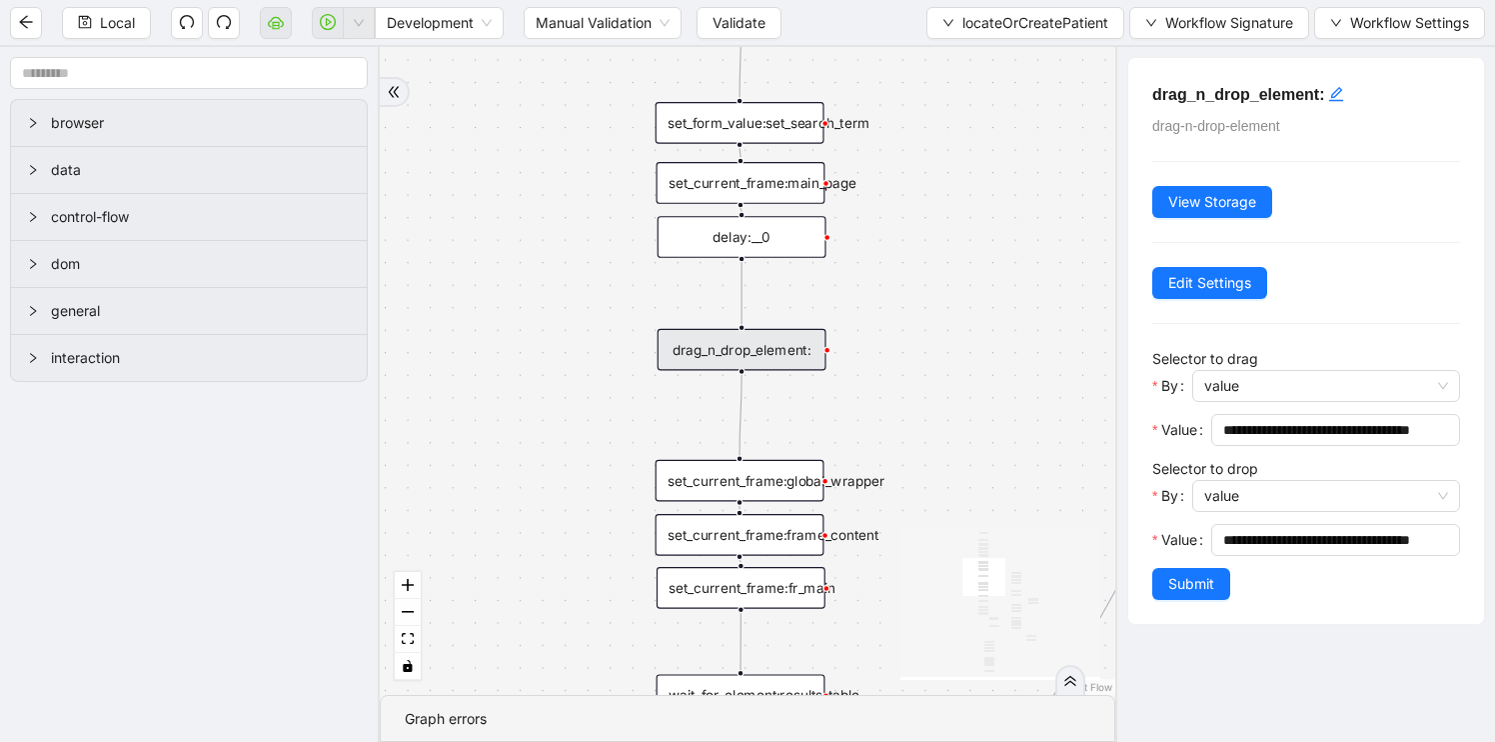
click at [1017, 470] on div "fallback found_patient_by_name_dob found_patient_by_id fallback success fallbac…" at bounding box center [748, 371] width 736 height 648
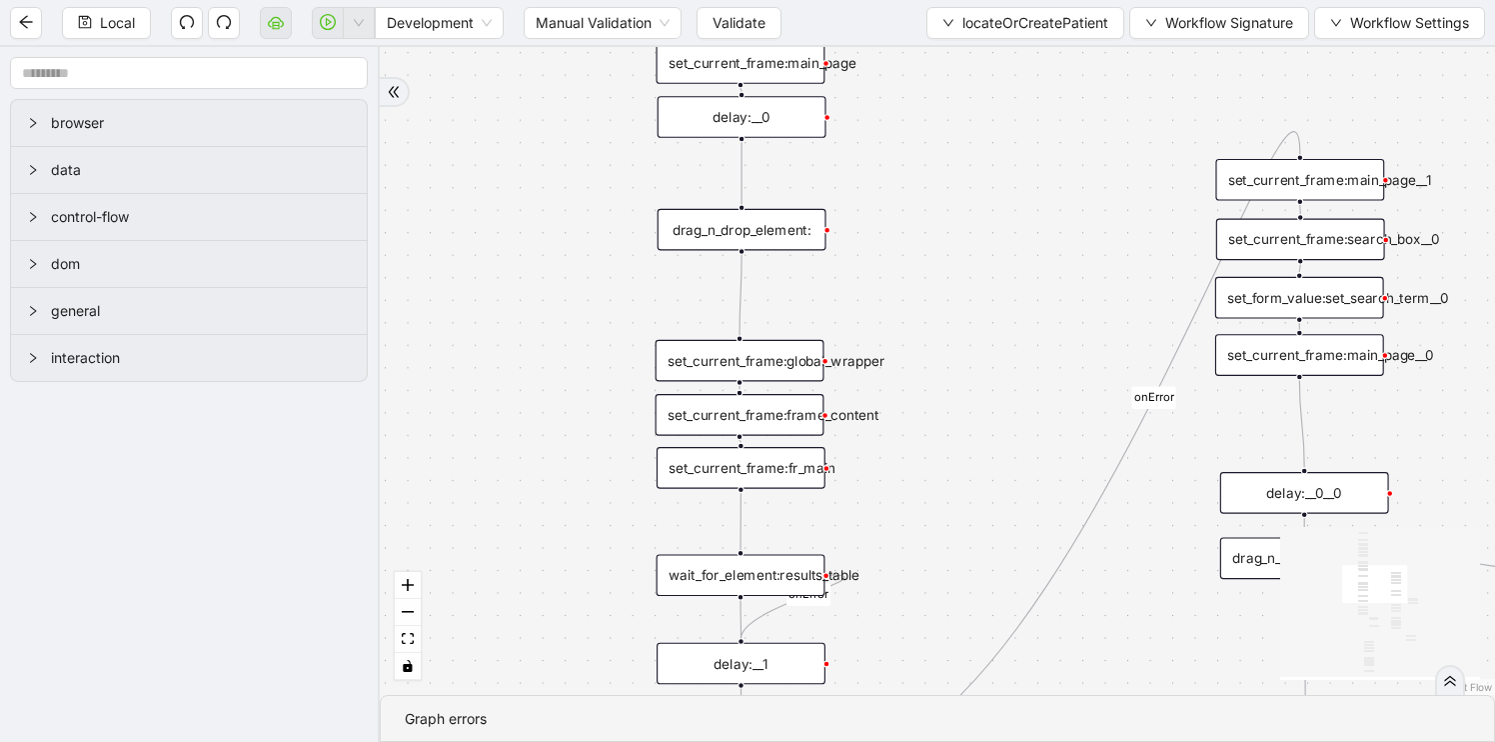
drag, startPoint x: 1017, startPoint y: 470, endPoint x: 1017, endPoint y: 284, distance: 185.9
click at [1017, 285] on div "fallback found_patient_by_name_dob found_patient_by_id fallback success fallbac…" at bounding box center [937, 371] width 1115 height 648
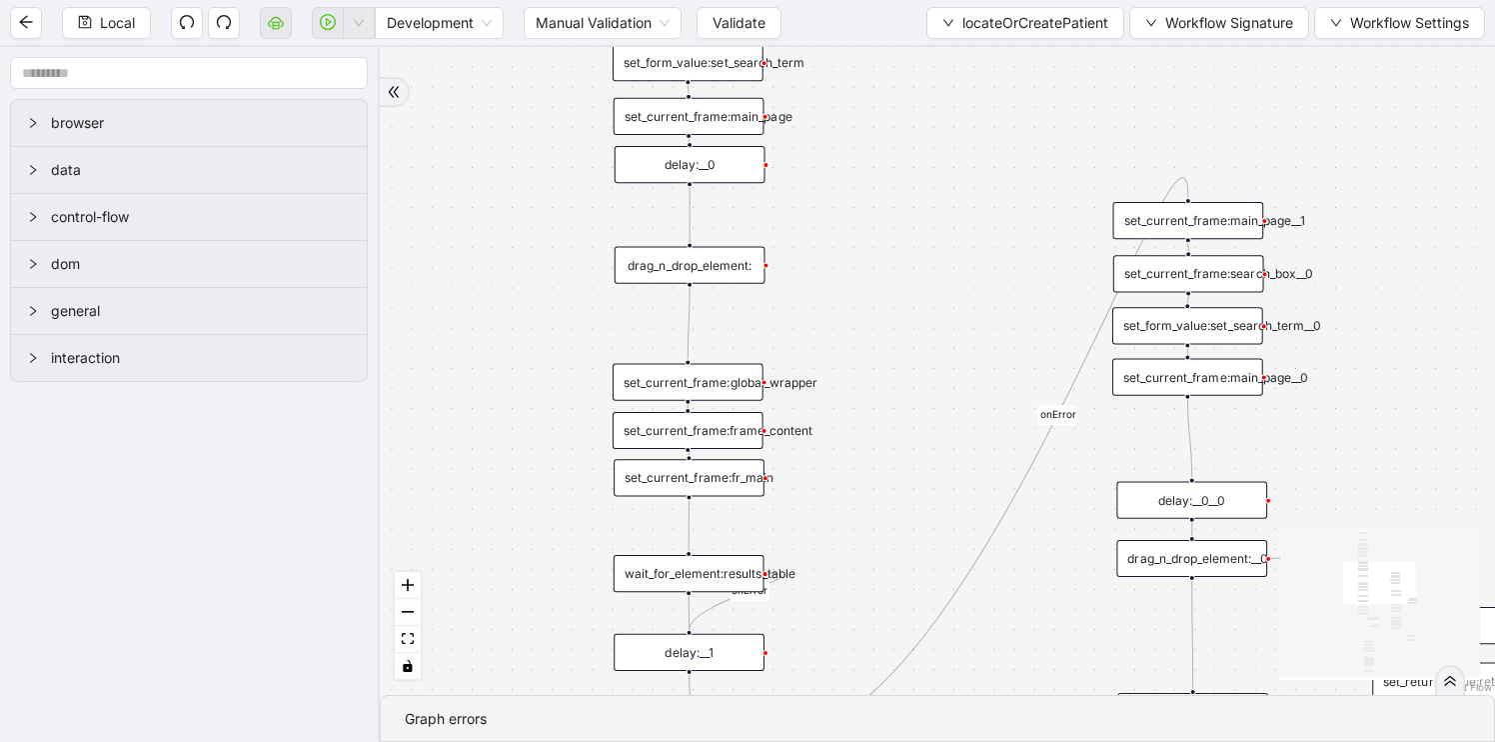
click at [707, 589] on div "wait_for_element:results_table" at bounding box center [689, 573] width 151 height 37
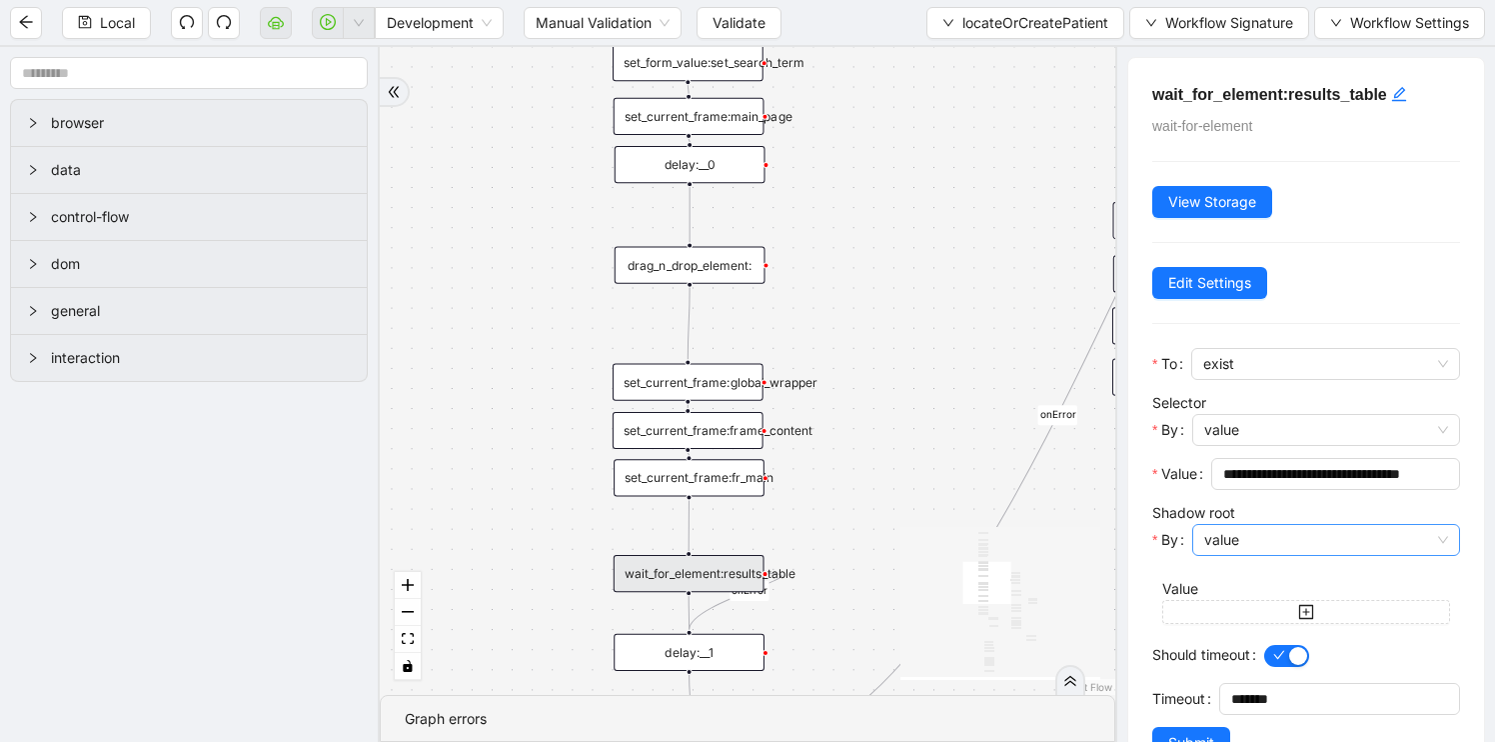
scroll to position [61, 0]
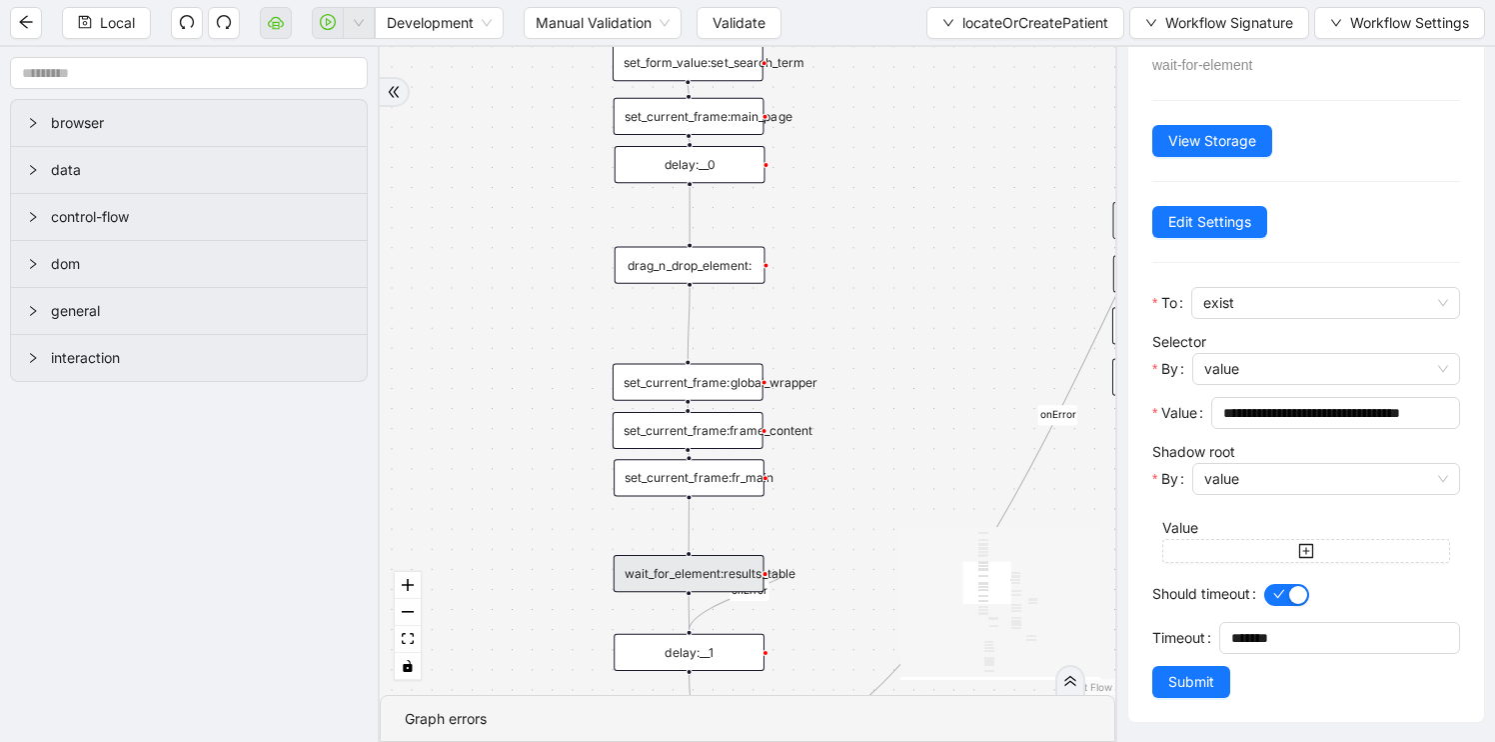
click at [905, 503] on div "fallback found_patient_by_name_dob found_patient_by_id fallback success fallbac…" at bounding box center [748, 371] width 736 height 648
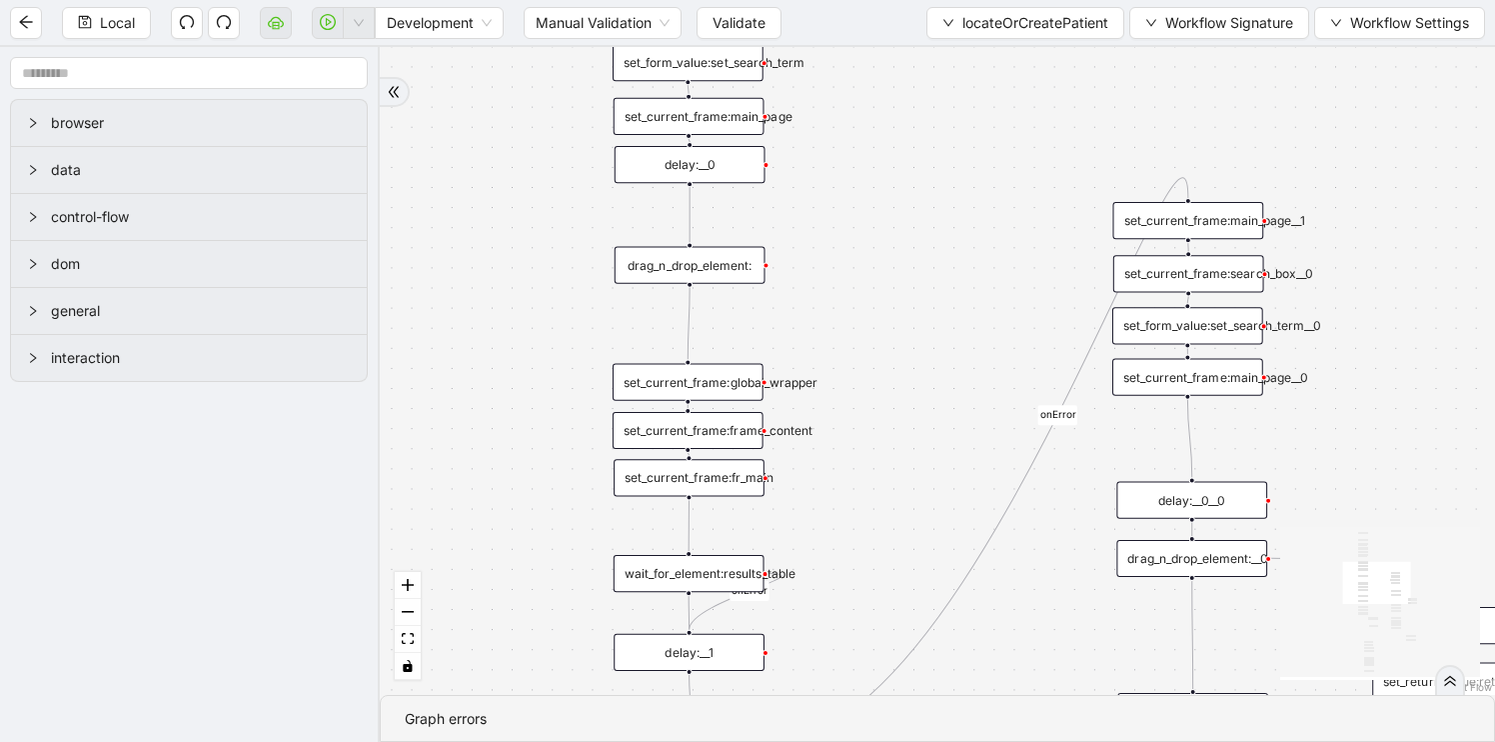
scroll to position [0, 0]
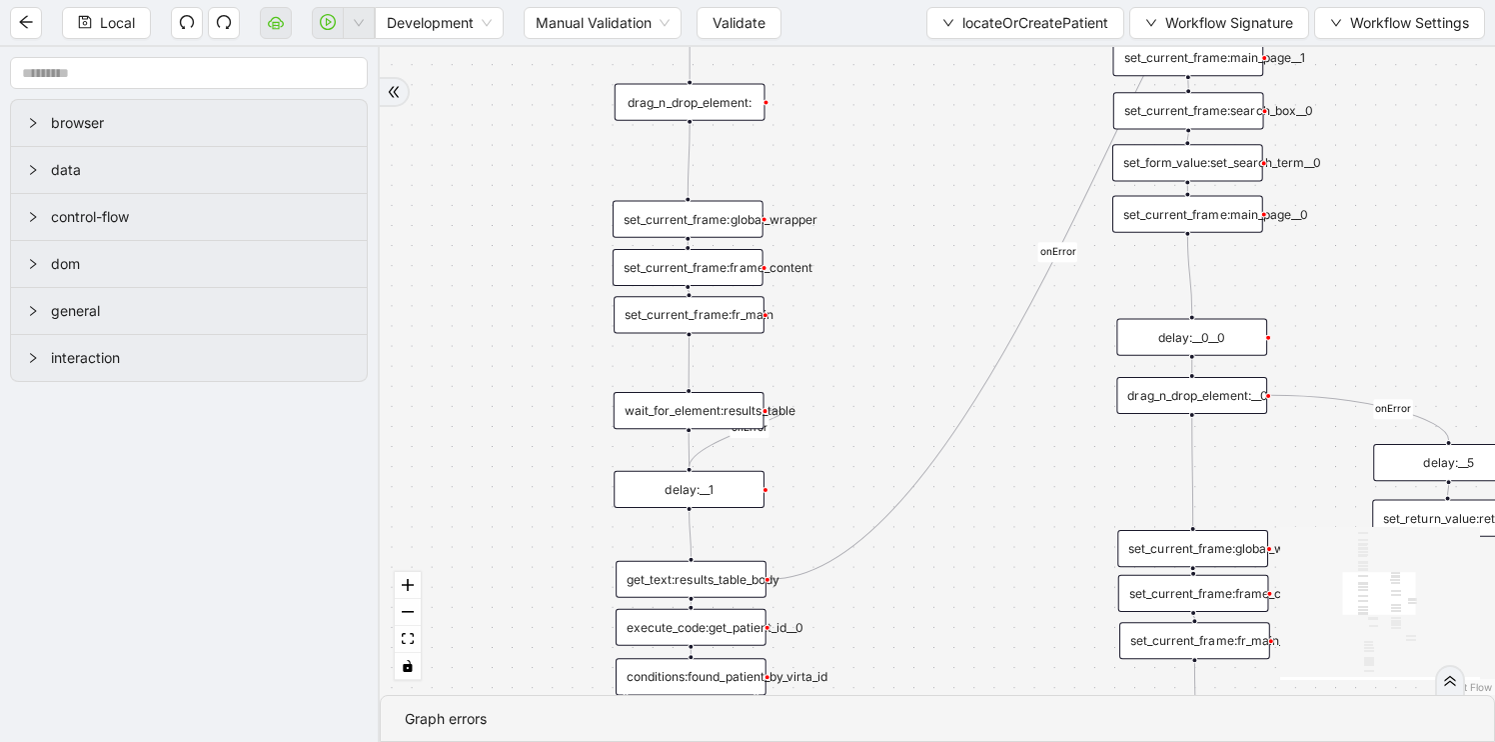
drag, startPoint x: 905, startPoint y: 503, endPoint x: 907, endPoint y: 288, distance: 214.9
click at [906, 293] on div "fallback found_patient_by_name_dob found_patient_by_id fallback success fallbac…" at bounding box center [937, 371] width 1115 height 648
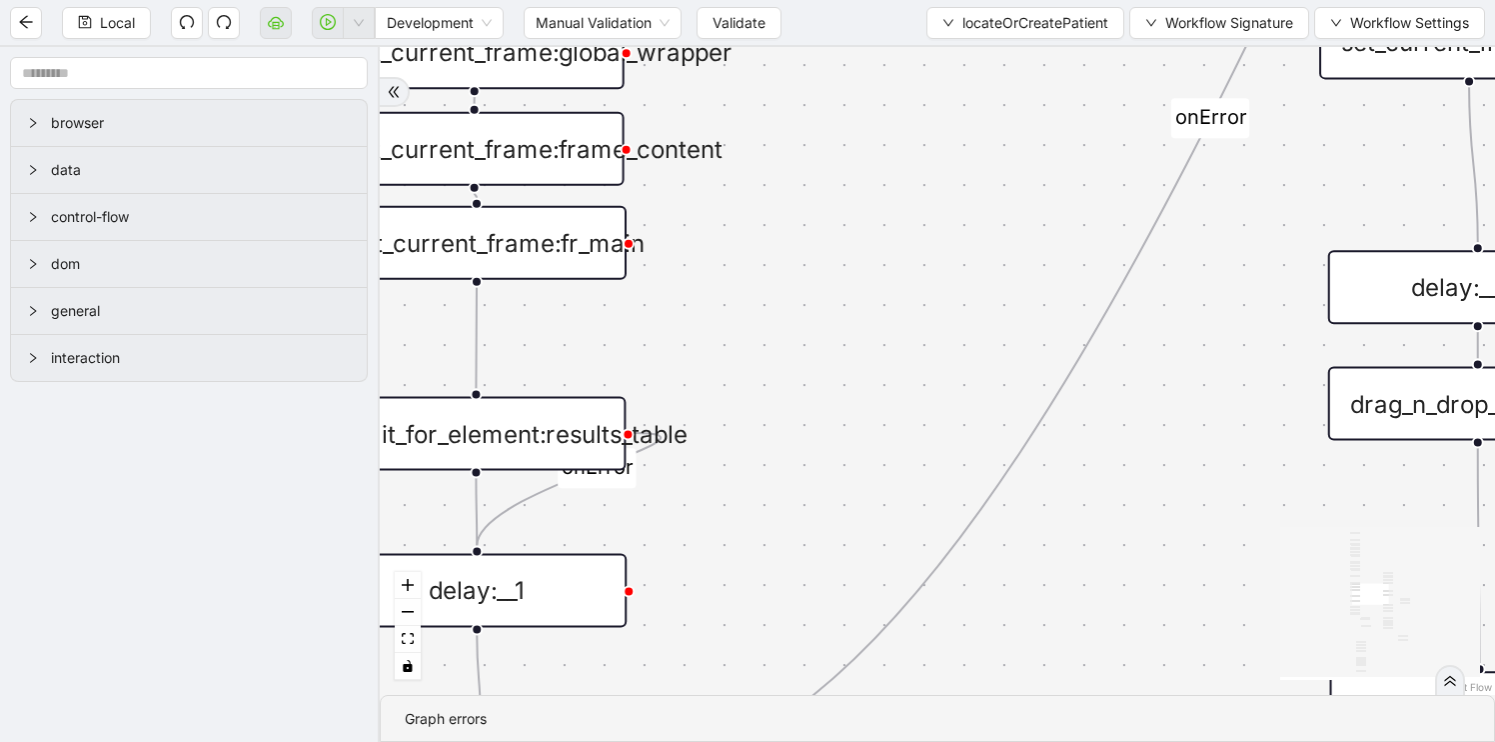
click at [516, 631] on div "fallback found_patient_by_name_dob found_patient_by_id fallback success fallbac…" at bounding box center [937, 371] width 1115 height 648
click at [486, 586] on div "delay:__1" at bounding box center [477, 590] width 300 height 74
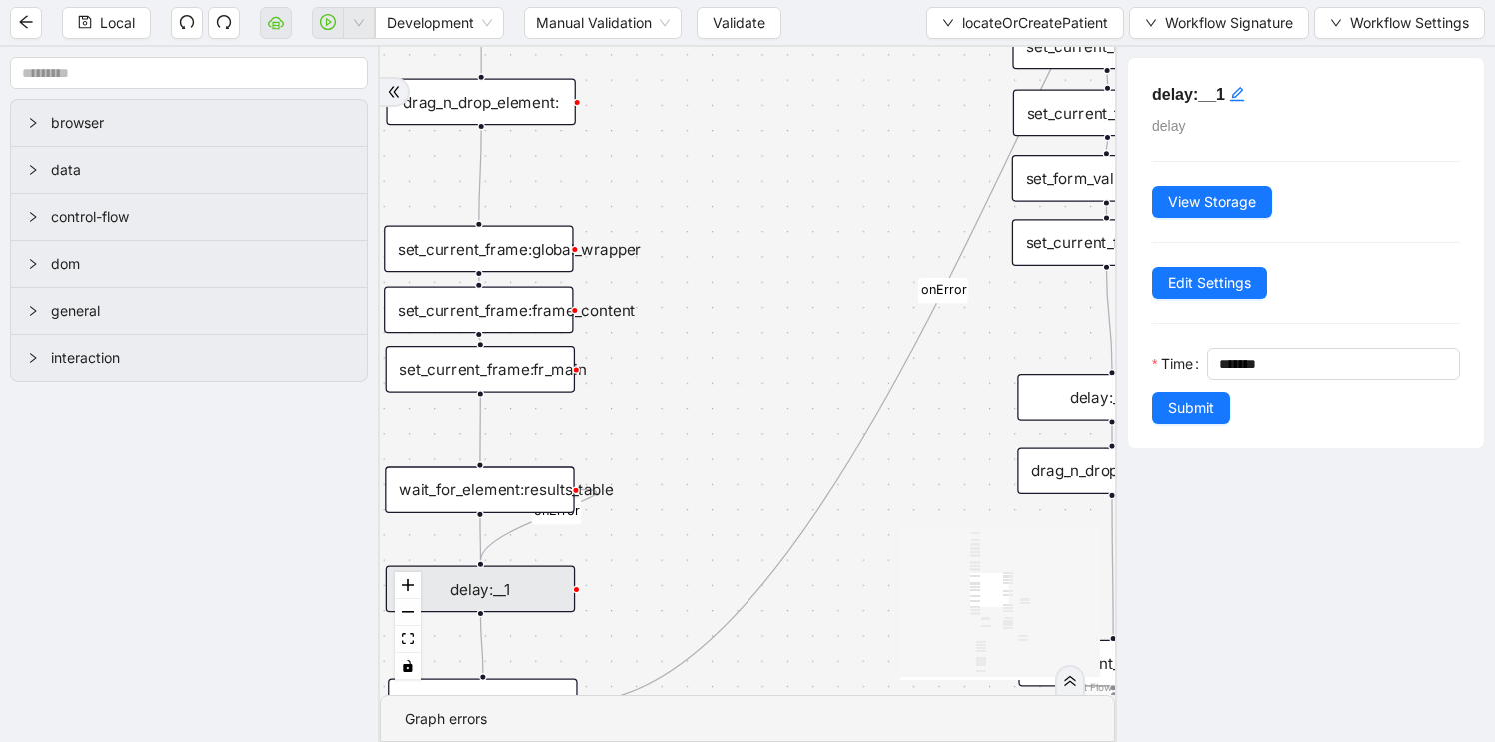
click at [733, 557] on div "fallback found_patient_by_name_dob found_patient_by_id fallback success fallbac…" at bounding box center [748, 371] width 736 height 648
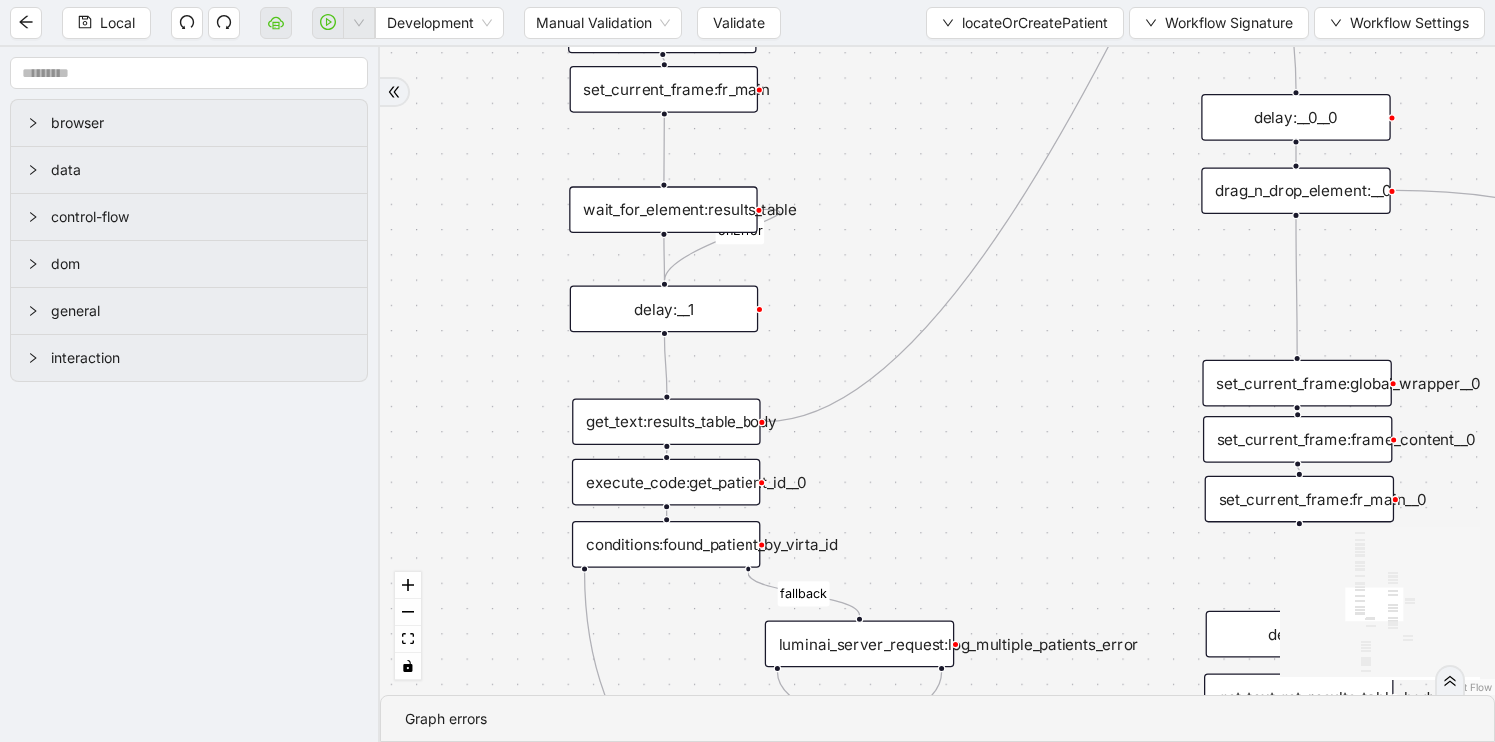
drag, startPoint x: 733, startPoint y: 557, endPoint x: 1019, endPoint y: 150, distance: 497.7
click at [1018, 151] on div "fallback found_patient_by_name_dob found_patient_by_id fallback success fallbac…" at bounding box center [937, 371] width 1115 height 648
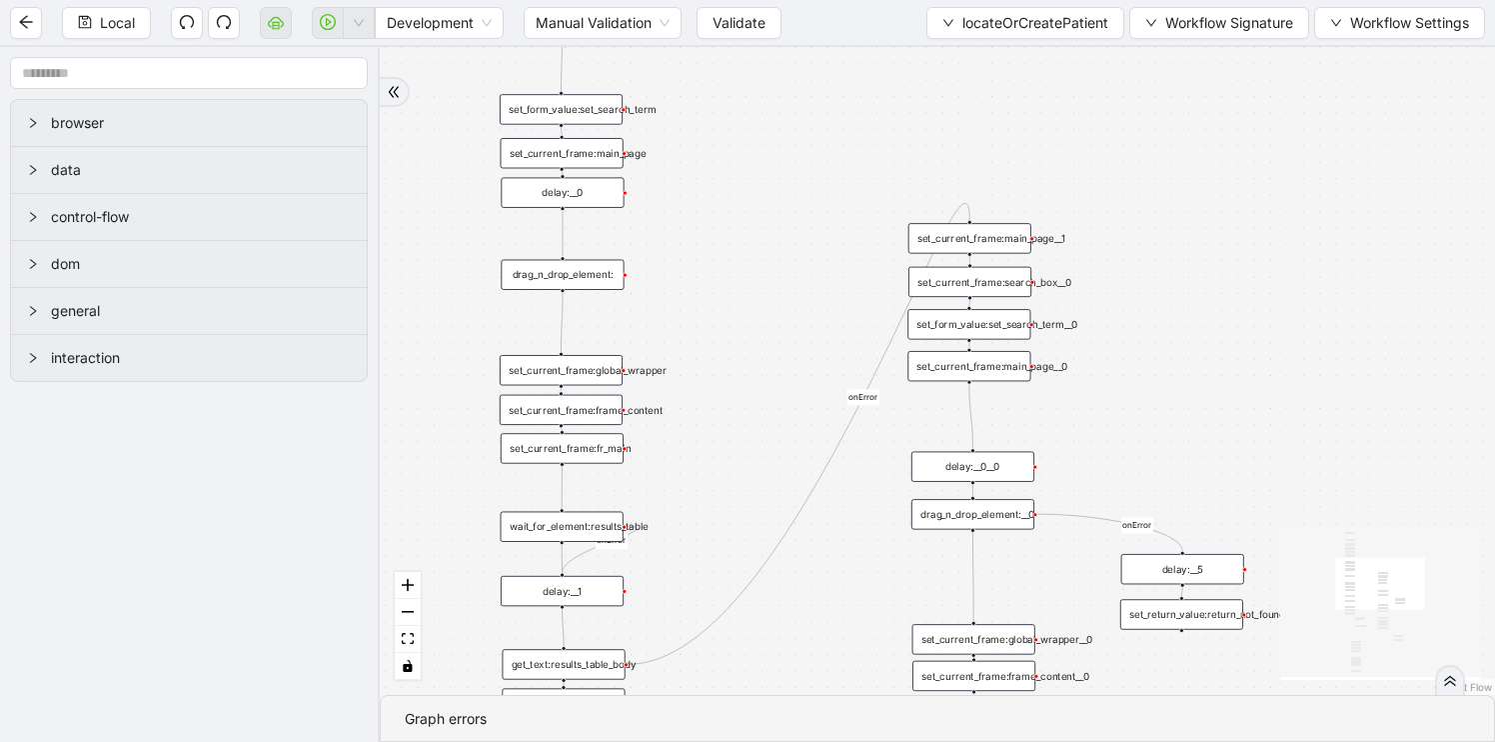
drag, startPoint x: 1019, startPoint y: 150, endPoint x: 687, endPoint y: 495, distance: 479.2
click at [687, 495] on div "fallback found_patient_by_name_dob found_patient_by_id fallback success fallbac…" at bounding box center [937, 371] width 1115 height 648
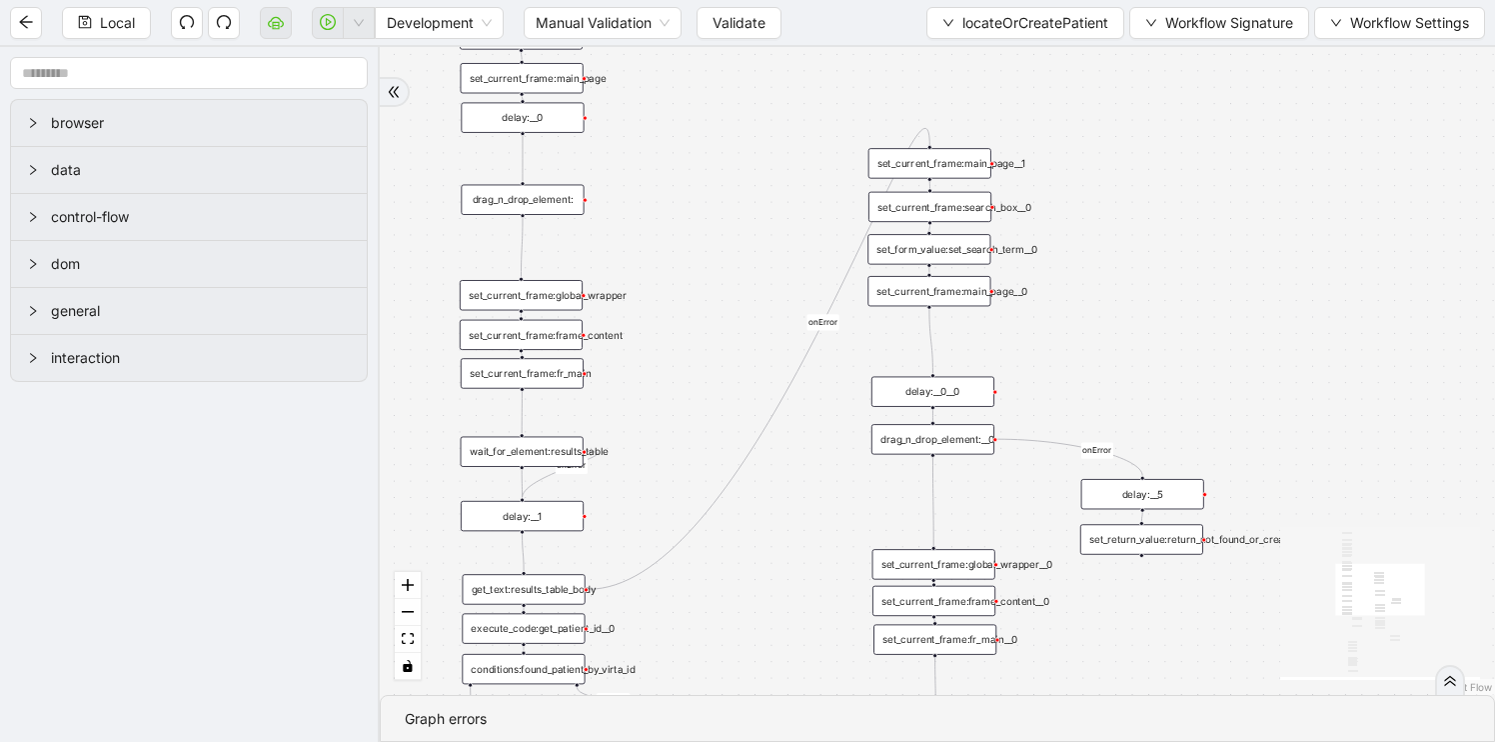
click at [911, 406] on div "fallback found_patient_by_name_dob found_patient_by_id fallback success fallbac…" at bounding box center [937, 371] width 1115 height 648
click at [922, 393] on div "delay:__0__0" at bounding box center [933, 392] width 123 height 30
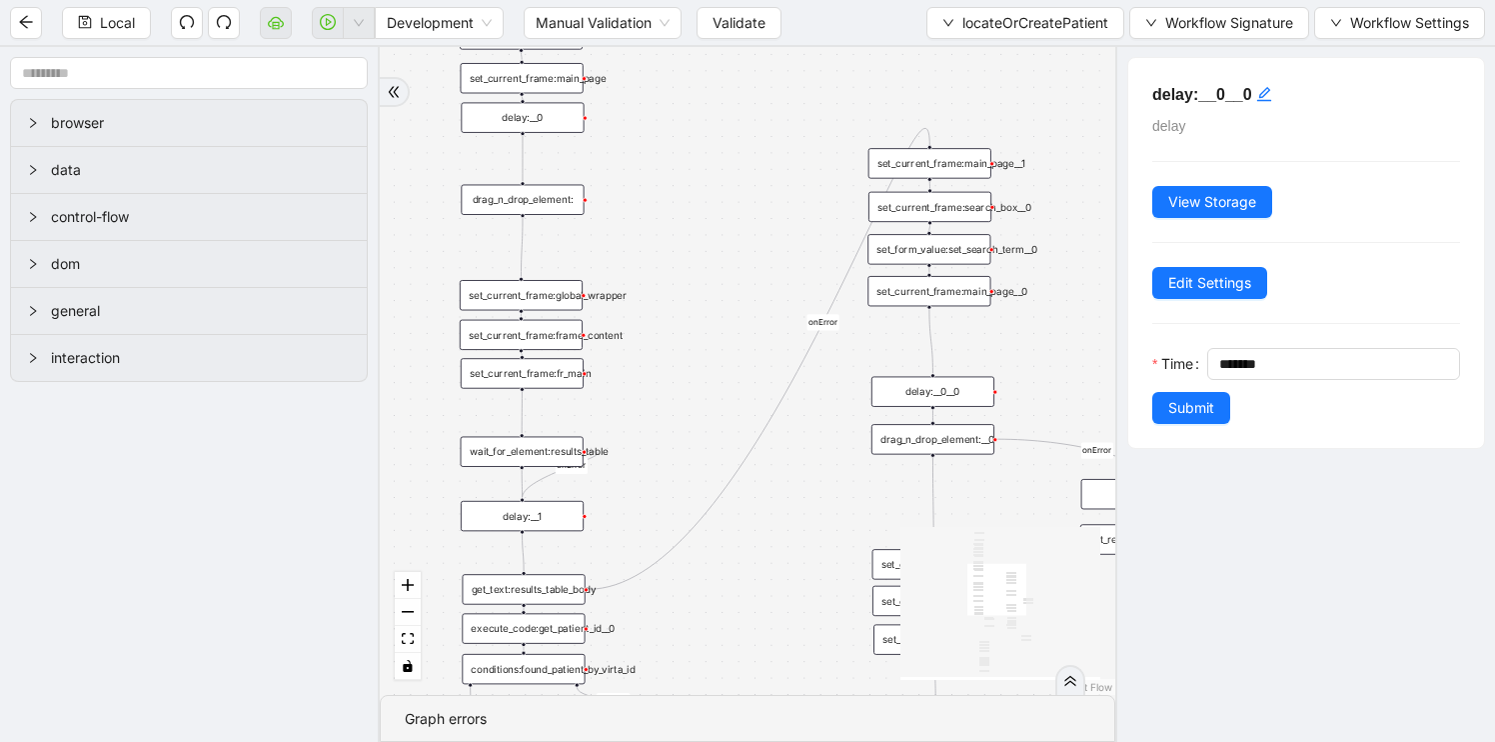
click at [929, 282] on div "set_current_frame:main_page__0" at bounding box center [929, 291] width 123 height 30
click at [549, 637] on div "execute_code:get_patient_id__0" at bounding box center [523, 628] width 123 height 30
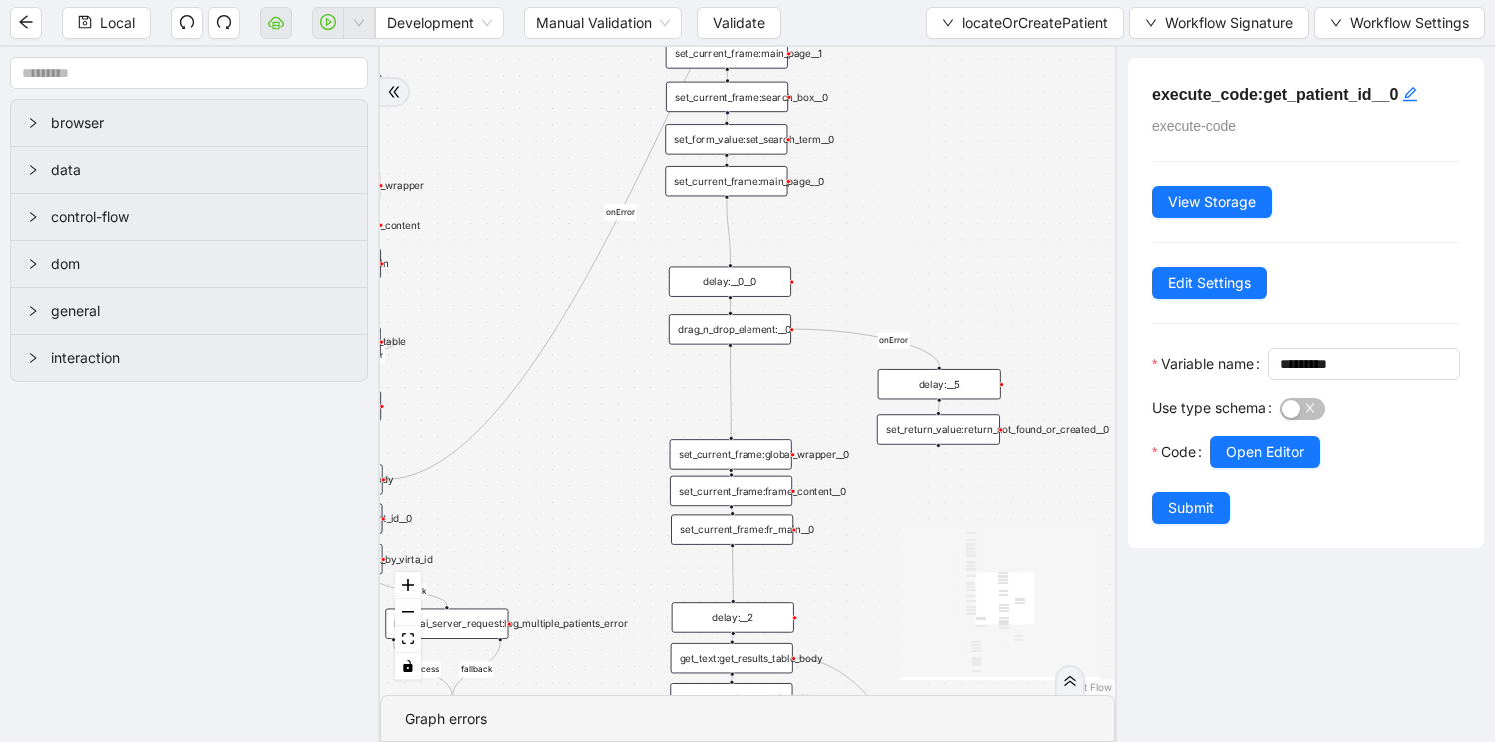
drag, startPoint x: 729, startPoint y: 613, endPoint x: 525, endPoint y: 503, distance: 231.6
click at [526, 503] on div "fallback found_patient_by_name_dob found_patient_by_id fallback success fallbac…" at bounding box center [748, 371] width 736 height 648
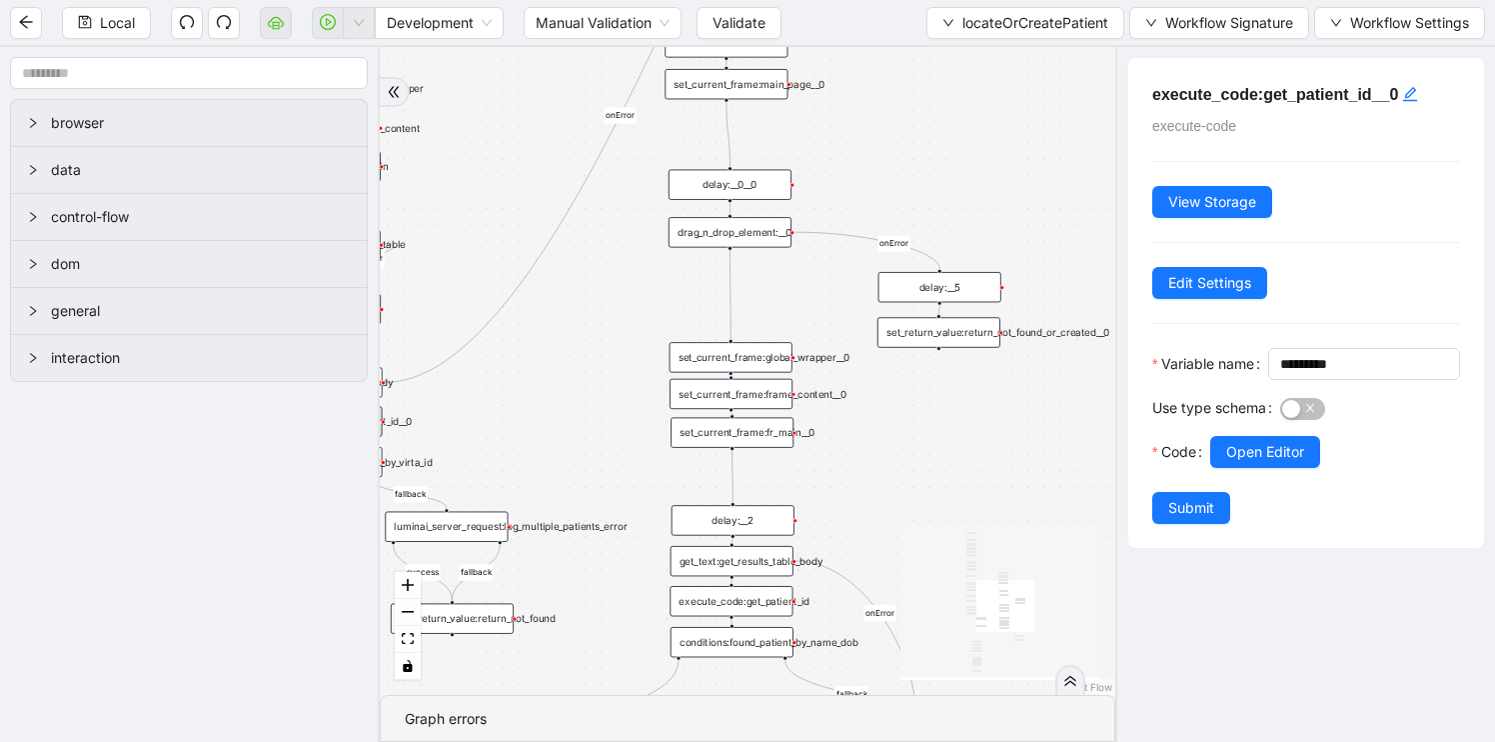
drag, startPoint x: 525, startPoint y: 503, endPoint x: 531, endPoint y: 406, distance: 97.1
click at [525, 406] on div "fallback found_patient_by_name_dob found_patient_by_id fallback success fallbac…" at bounding box center [748, 371] width 736 height 648
click at [966, 342] on div "set_return_value:return_not_found_or_created__0" at bounding box center [939, 332] width 123 height 30
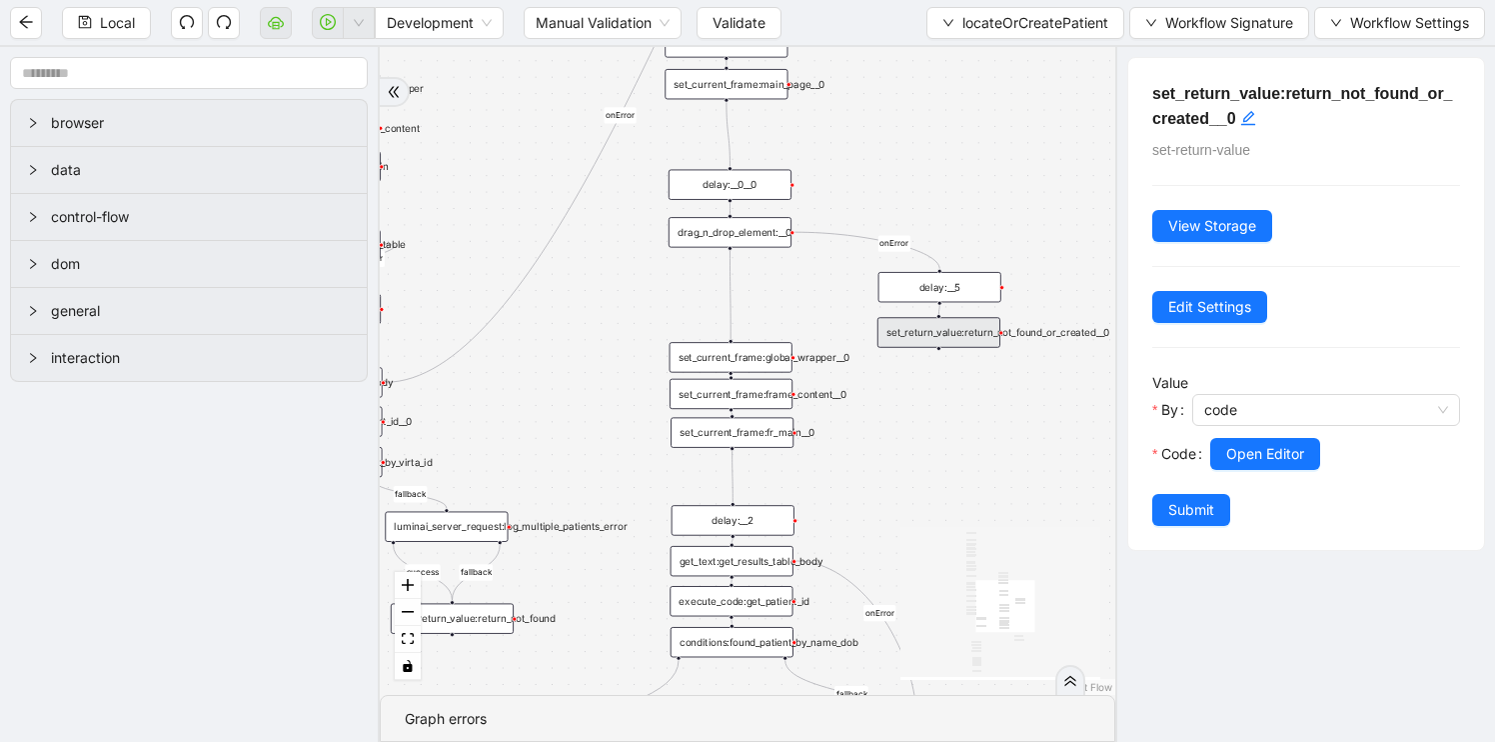
click at [957, 301] on div "delay:__5" at bounding box center [940, 287] width 123 height 30
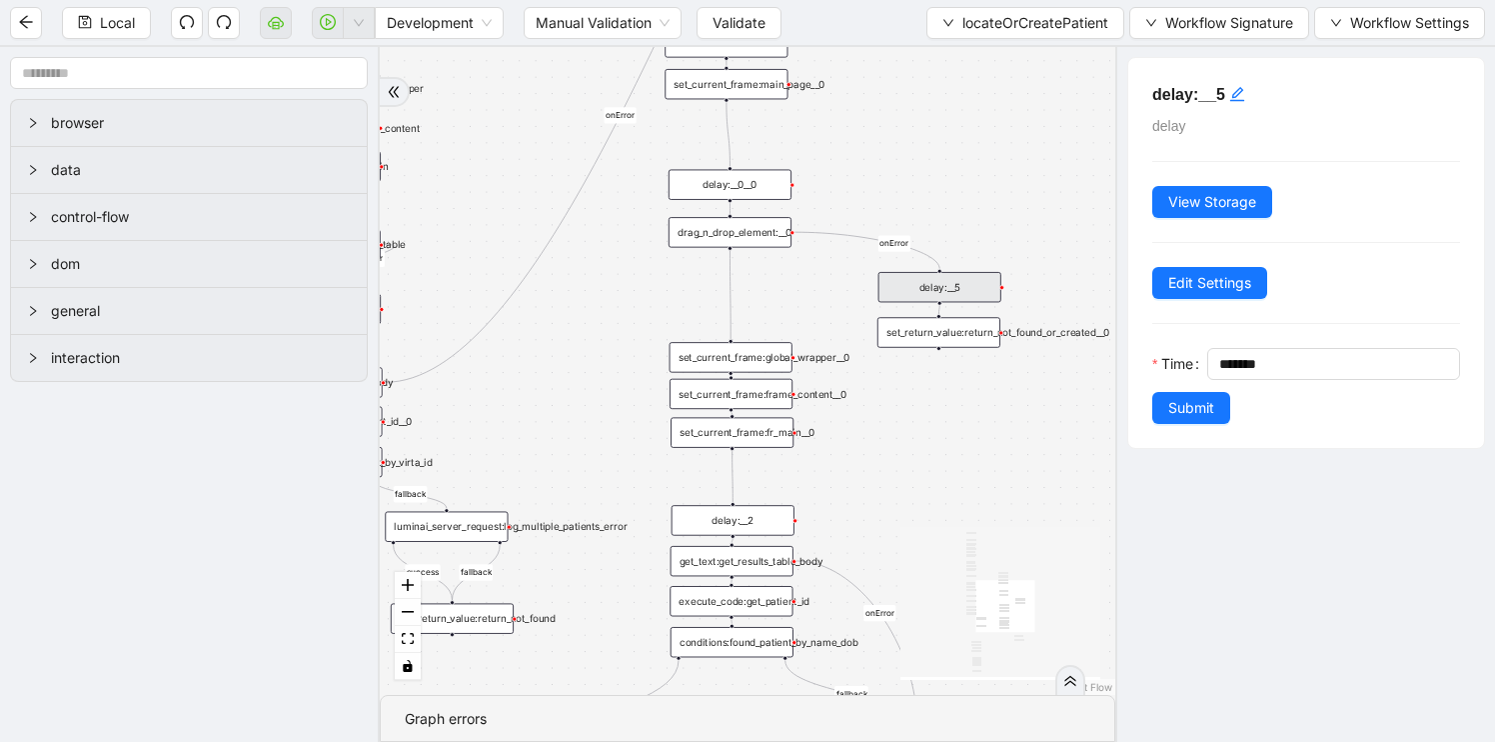
click at [758, 361] on div "set_current_frame:global_wrapper__0" at bounding box center [731, 357] width 123 height 30
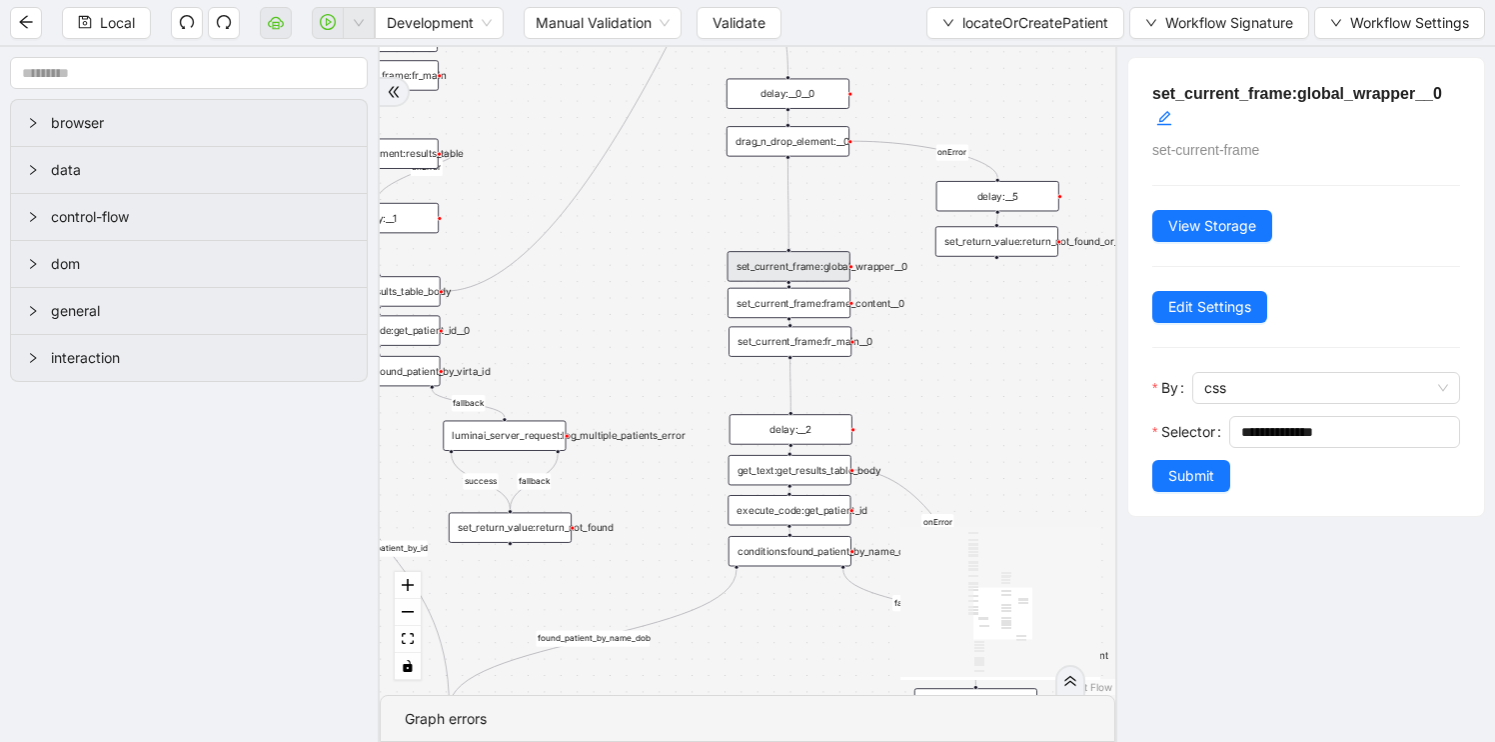
drag, startPoint x: 922, startPoint y: 482, endPoint x: 988, endPoint y: 387, distance: 116.2
click at [988, 388] on div "fallback found_patient_by_name_dob found_patient_by_id fallback success fallbac…" at bounding box center [748, 371] width 736 height 648
click at [811, 431] on div "delay:__2" at bounding box center [800, 426] width 123 height 30
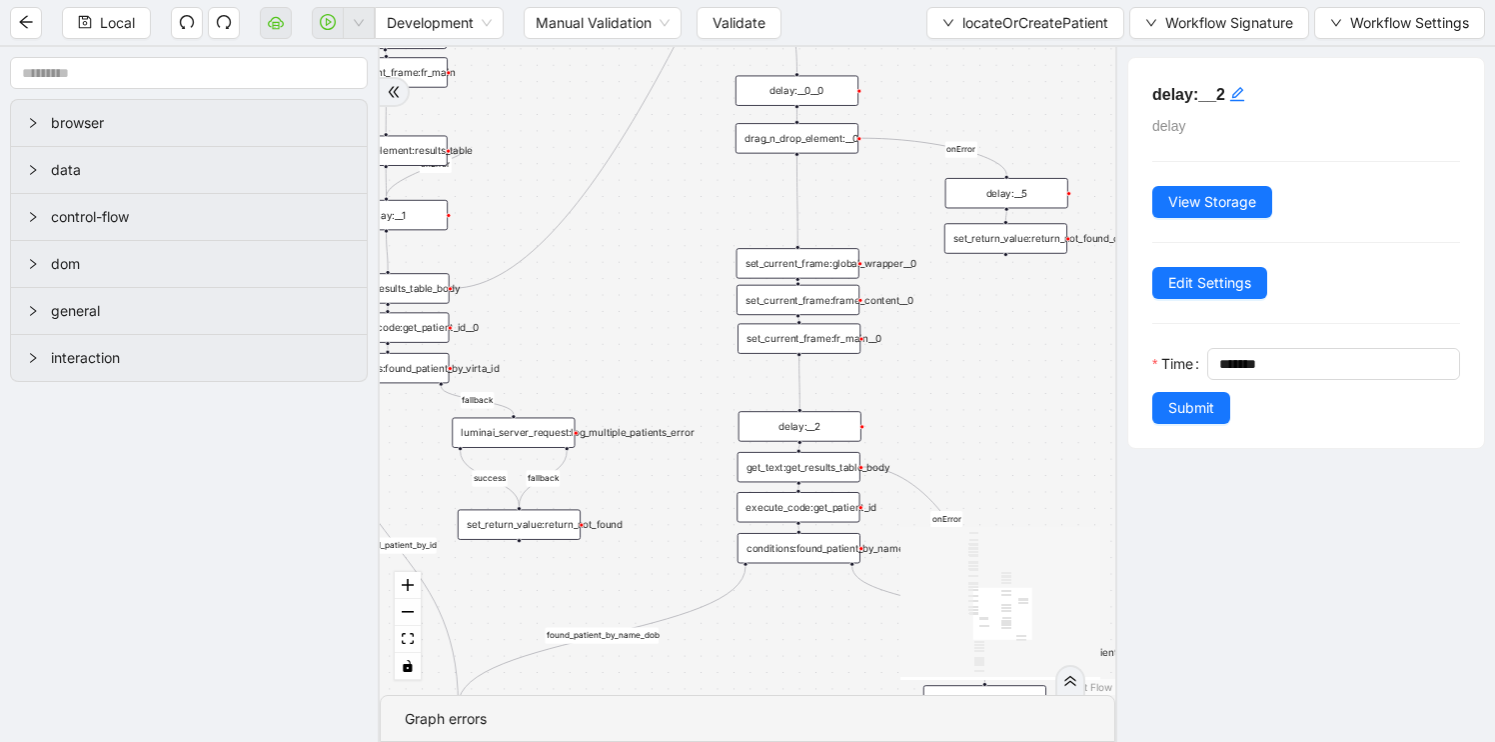
click at [522, 432] on div "luminai_server_request:log_multiple_patients_error" at bounding box center [513, 433] width 123 height 30
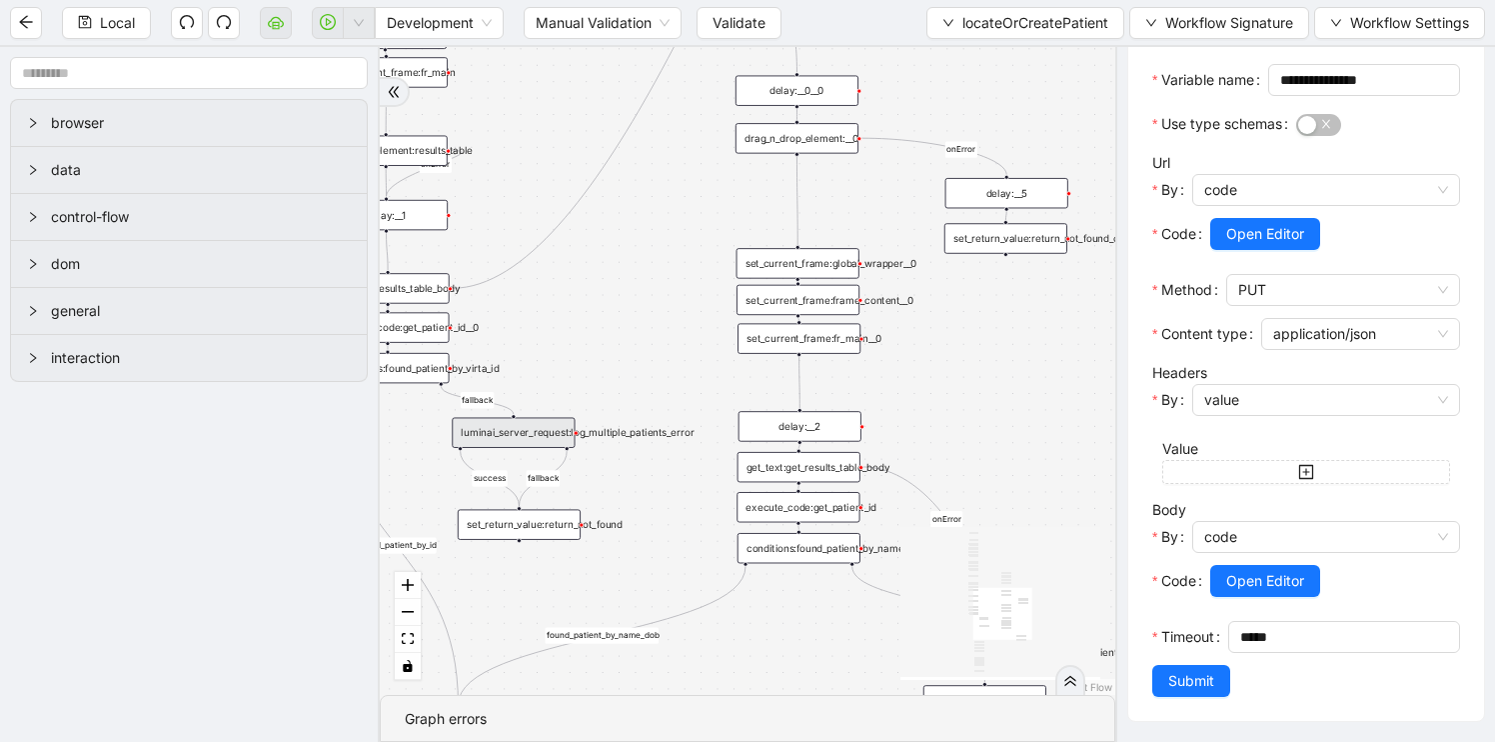
scroll to position [339, 0]
click at [532, 534] on div "set_return_value:return_not_found" at bounding box center [519, 524] width 123 height 30
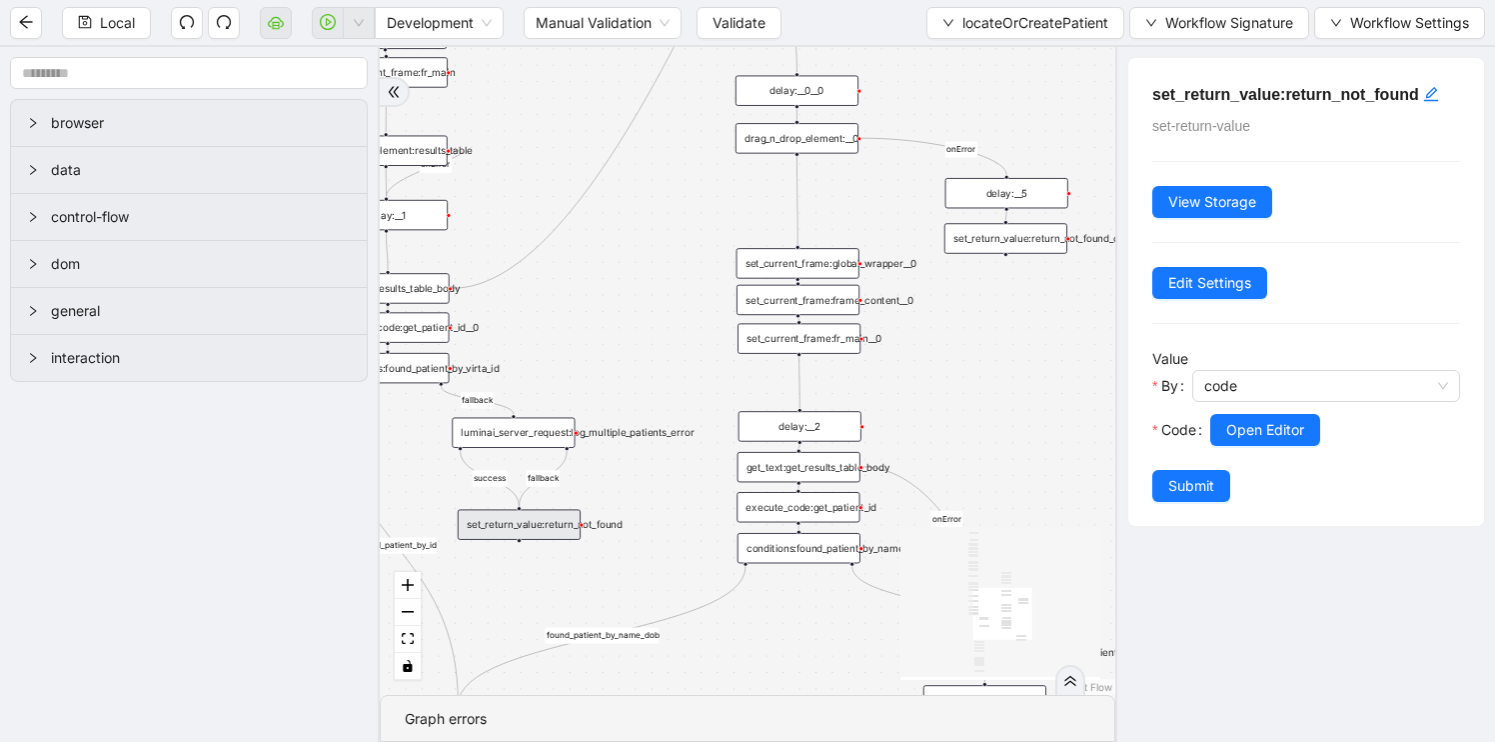
scroll to position [0, 0]
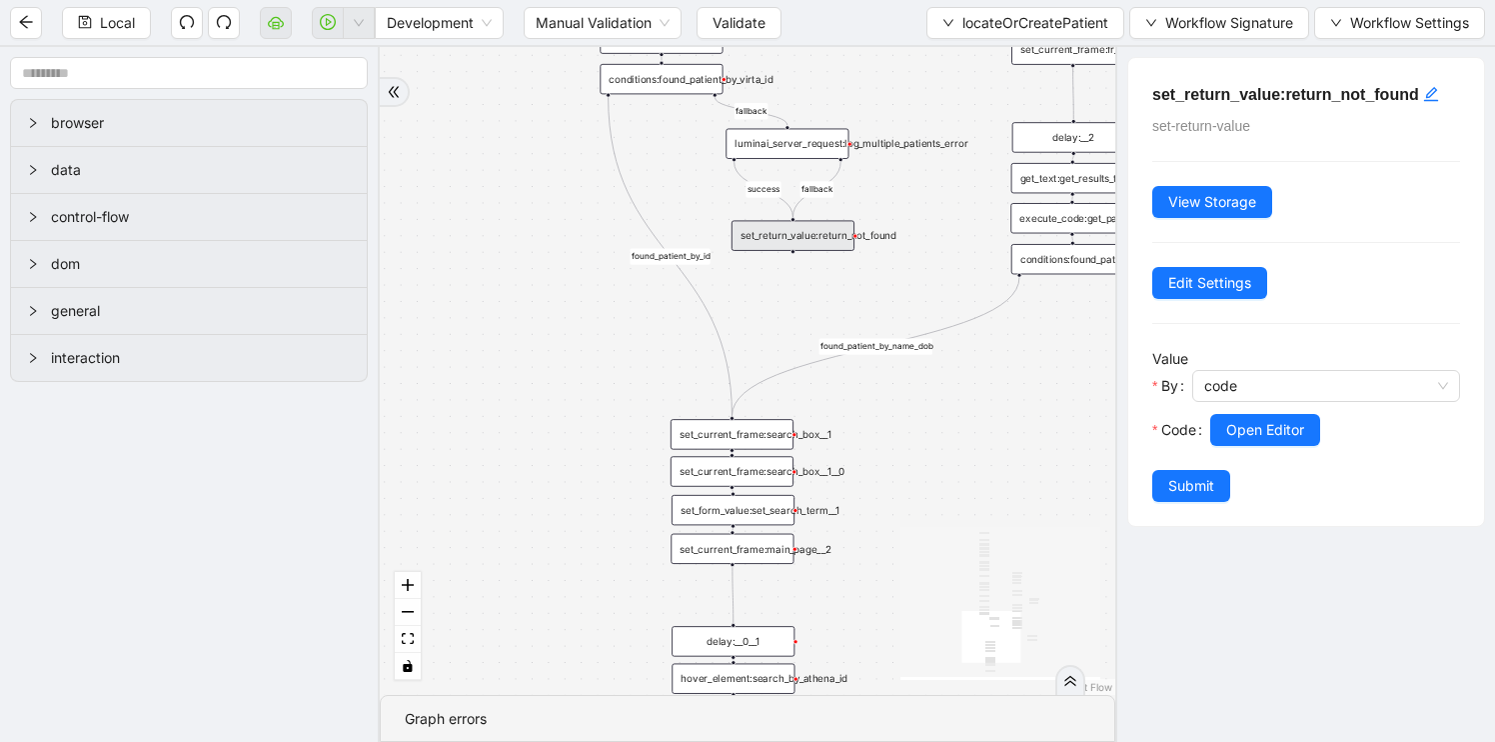
drag, startPoint x: 530, startPoint y: 585, endPoint x: 718, endPoint y: 199, distance: 429.1
click at [719, 199] on div "fallback found_patient_by_name_dob found_patient_by_id fallback success fallbac…" at bounding box center [748, 371] width 736 height 648
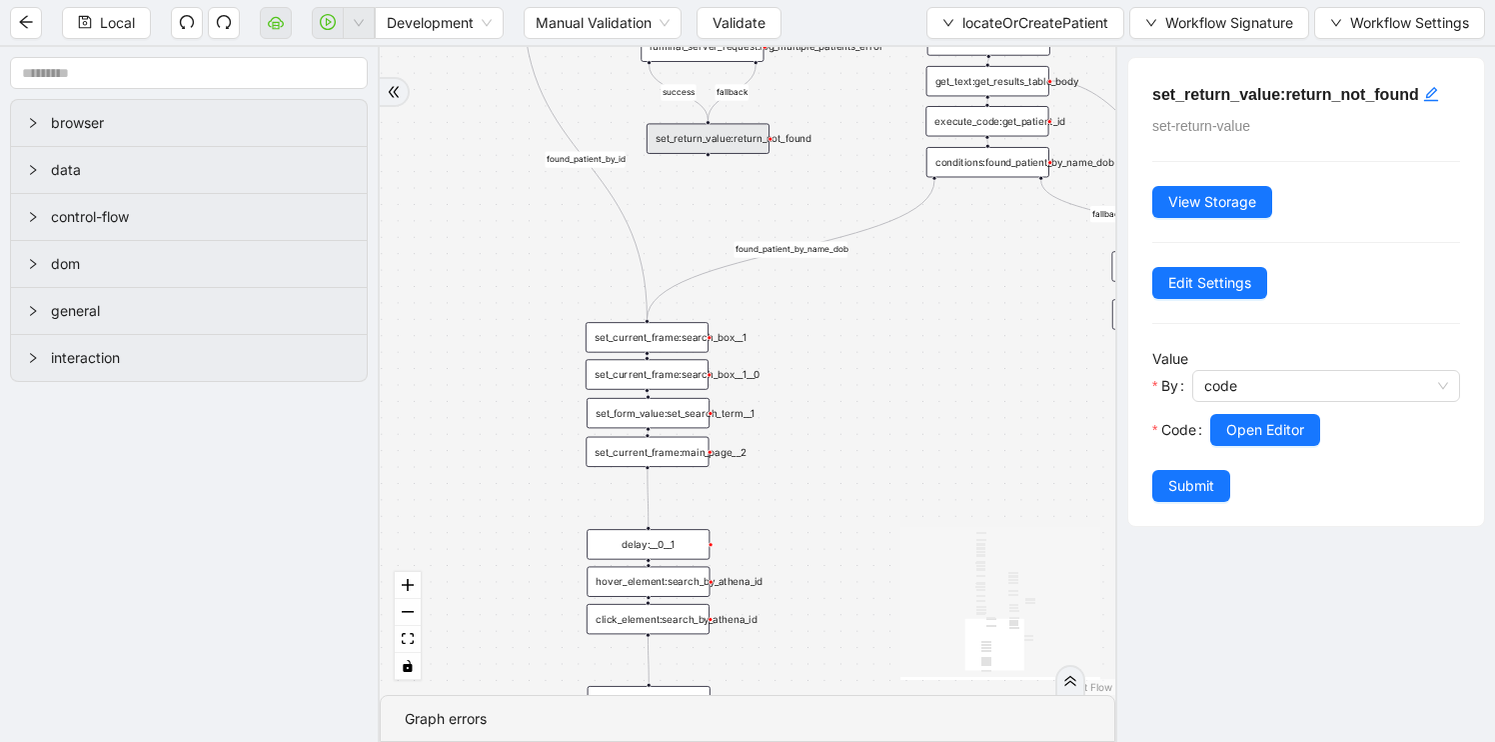
click at [649, 335] on div "set_current_frame:search_box__1" at bounding box center [647, 337] width 123 height 30
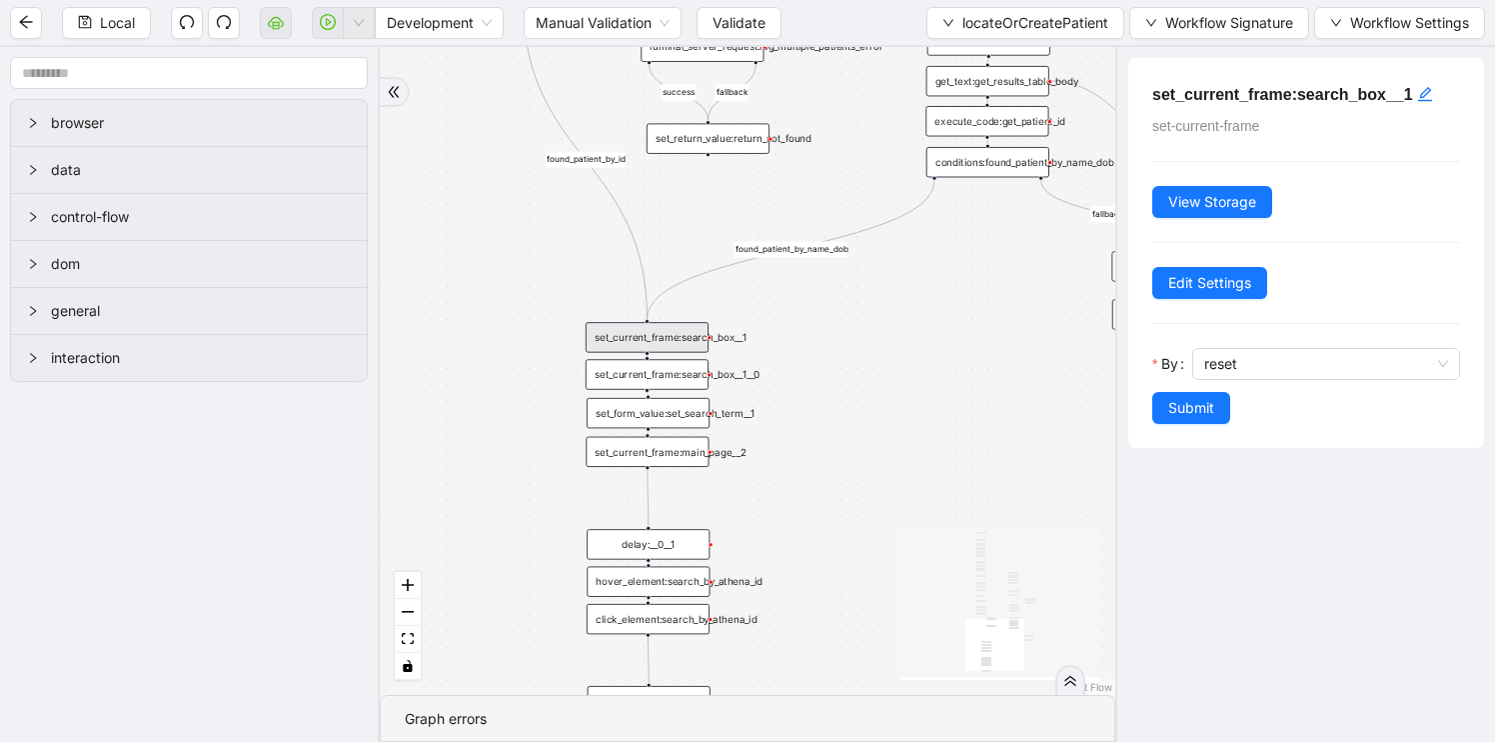
click at [661, 378] on div "set_current_frame:search_box__1__0" at bounding box center [647, 374] width 123 height 30
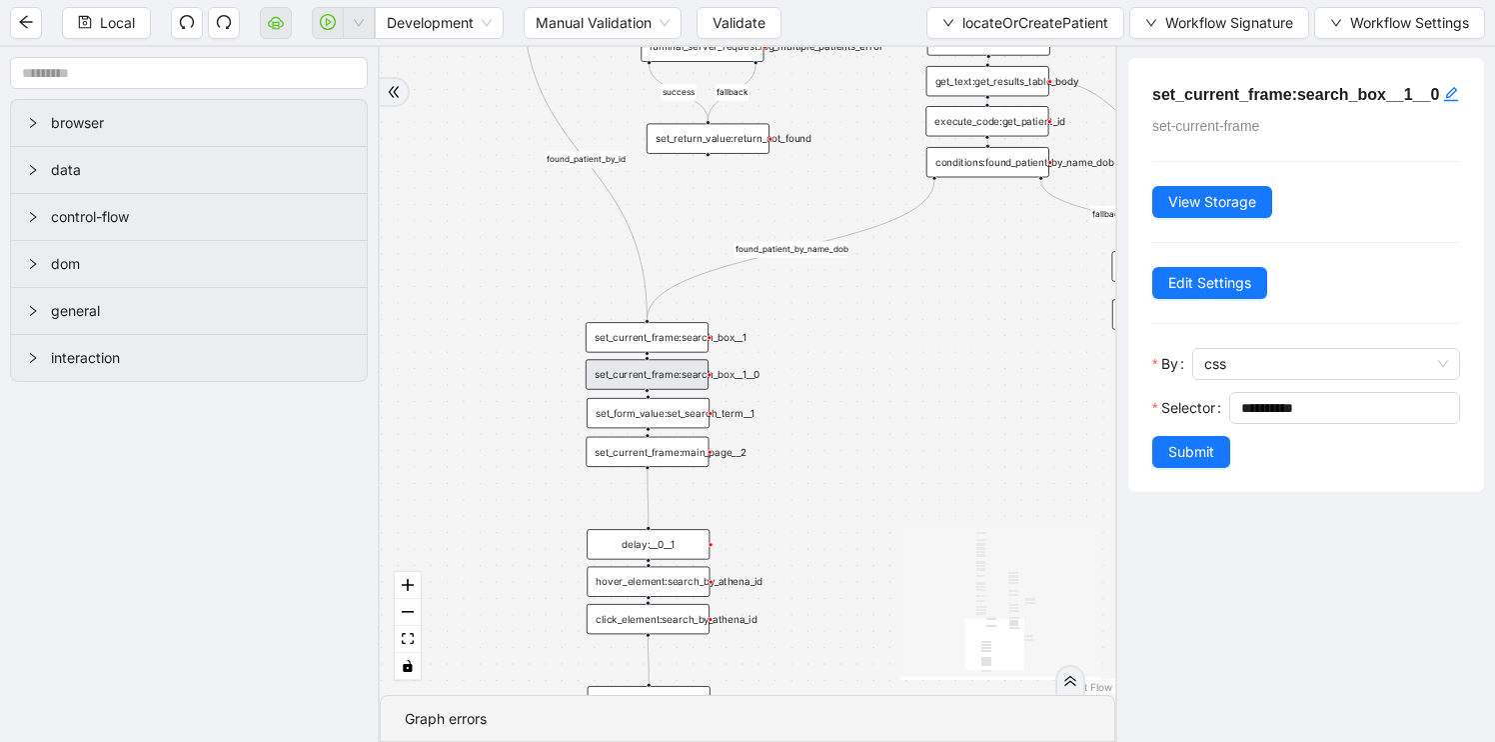
click at [655, 418] on div "set_form_value:set_search_term__1" at bounding box center [648, 413] width 123 height 30
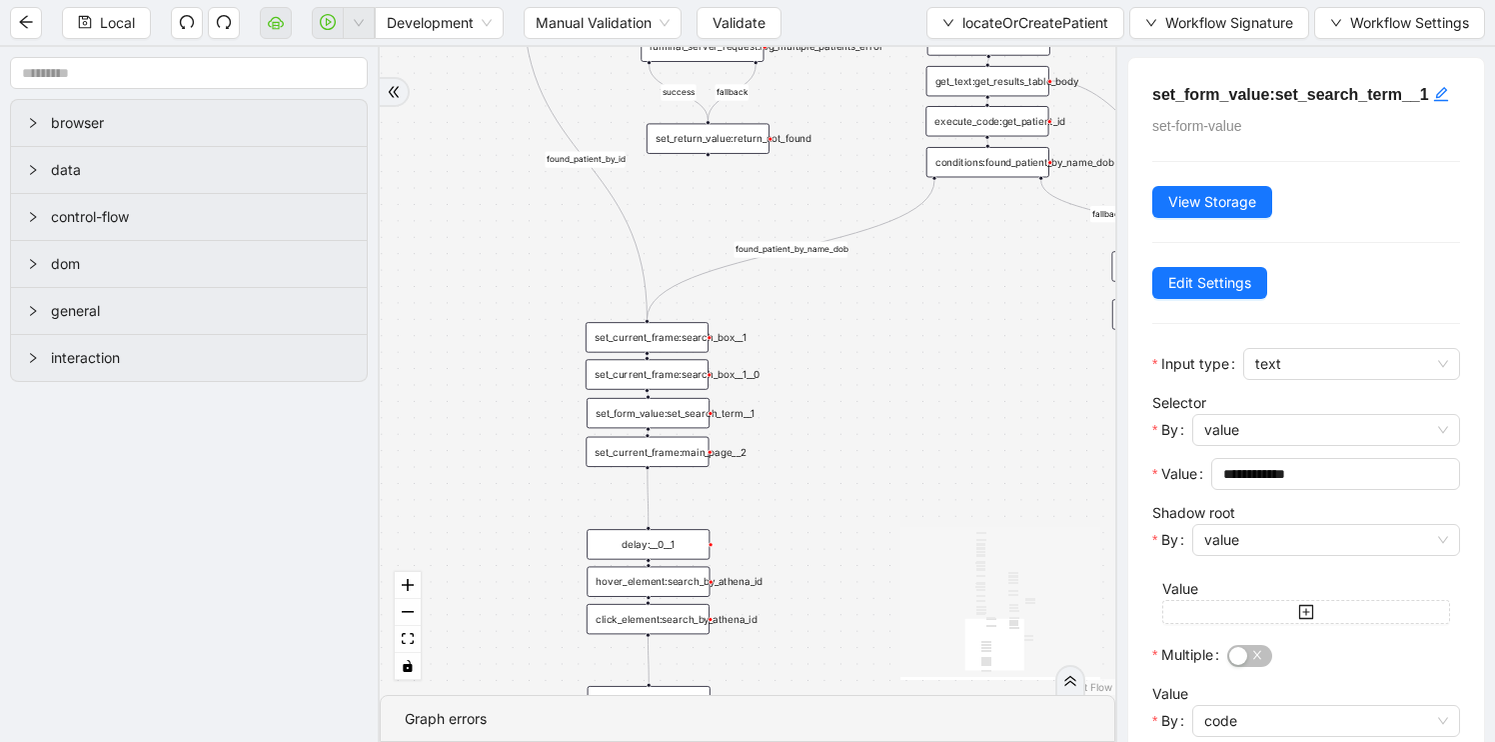
click at [654, 465] on div "fallback found_patient_by_name_dob found_patient_by_id fallback success fallbac…" at bounding box center [748, 371] width 736 height 648
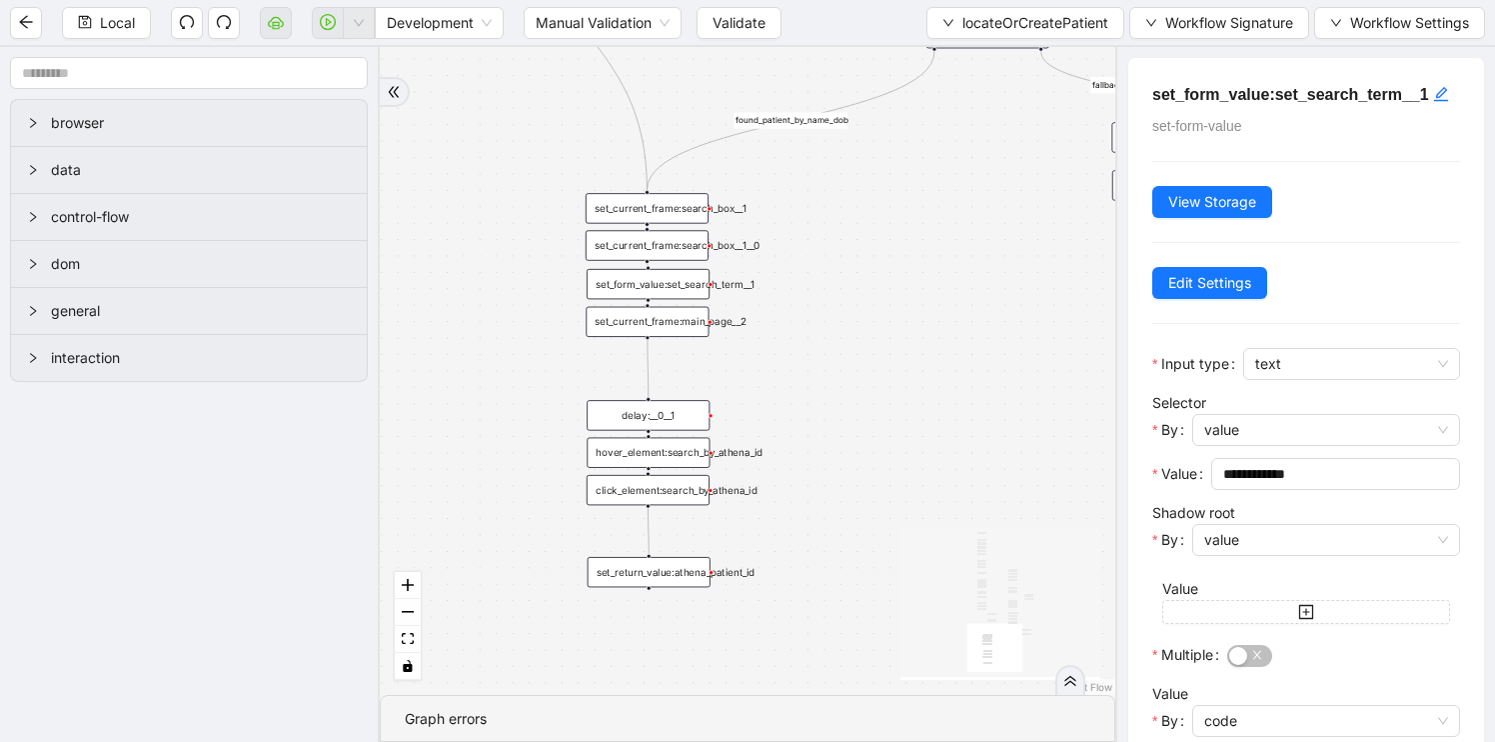
drag, startPoint x: 819, startPoint y: 558, endPoint x: 819, endPoint y: 429, distance: 128.9
click at [819, 429] on div "fallback found_patient_by_name_dob found_patient_by_id fallback success fallbac…" at bounding box center [748, 371] width 736 height 648
click at [660, 418] on div "delay:__0__1" at bounding box center [648, 415] width 123 height 30
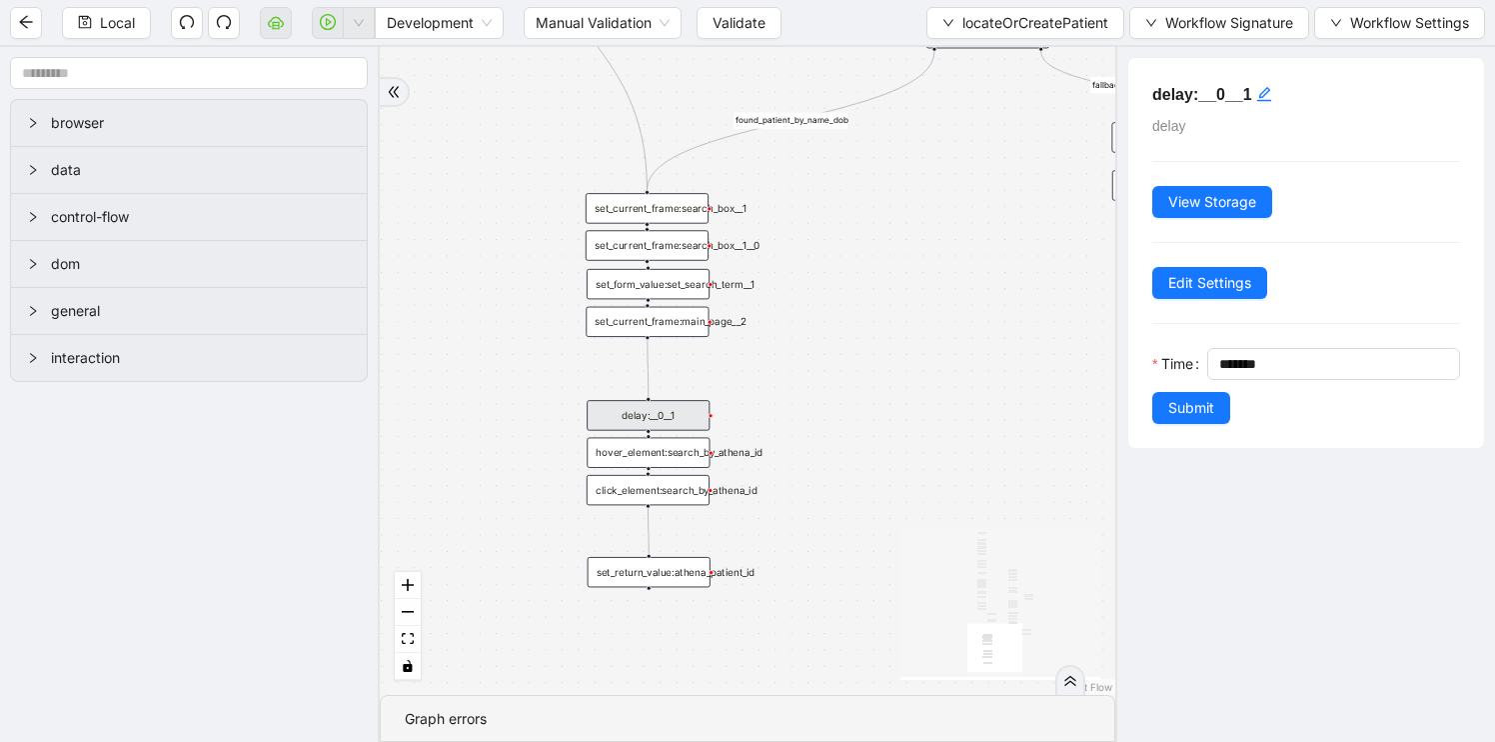
click at [662, 455] on div "hover_element:search_by_athena_id" at bounding box center [648, 453] width 123 height 30
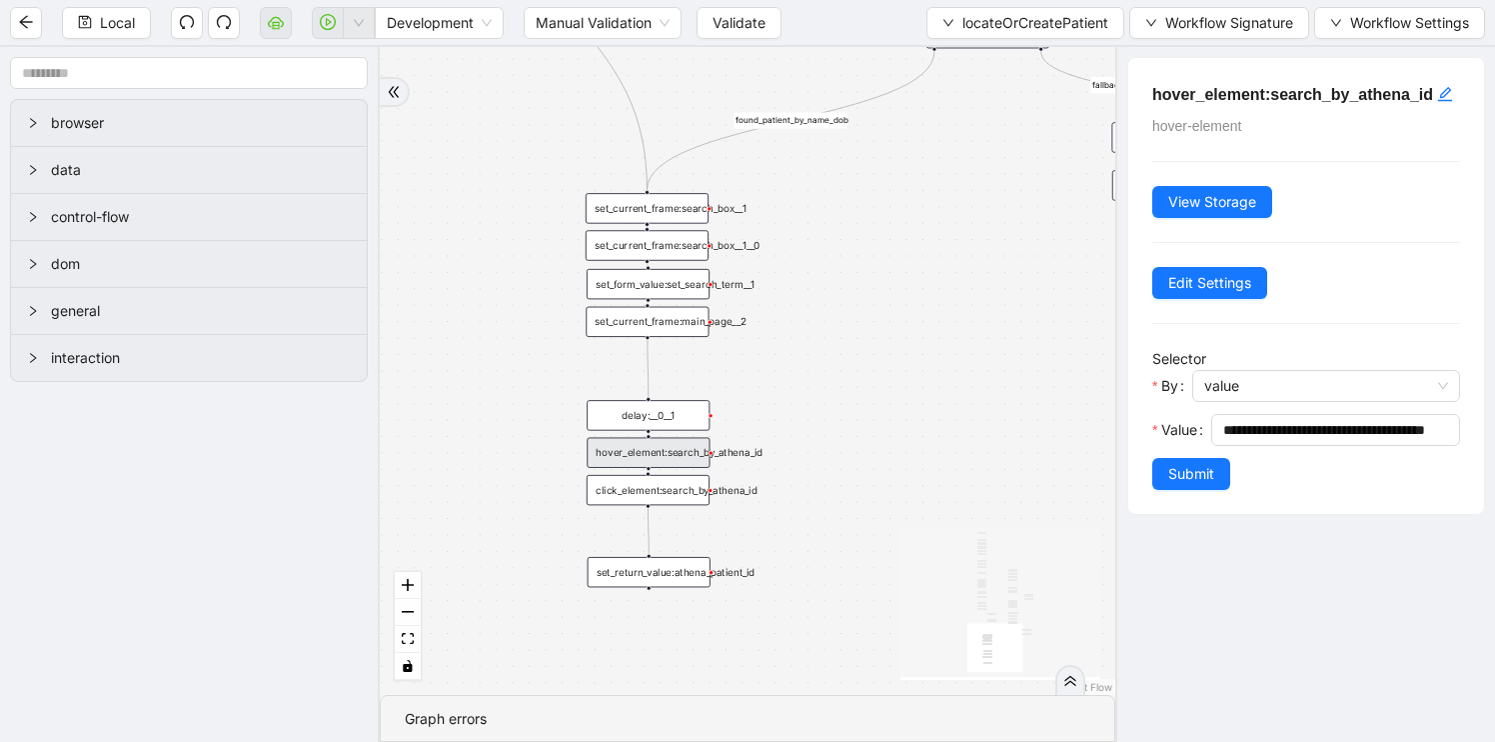
click at [658, 495] on div "click_element:search_by_athena_id" at bounding box center [648, 490] width 123 height 30
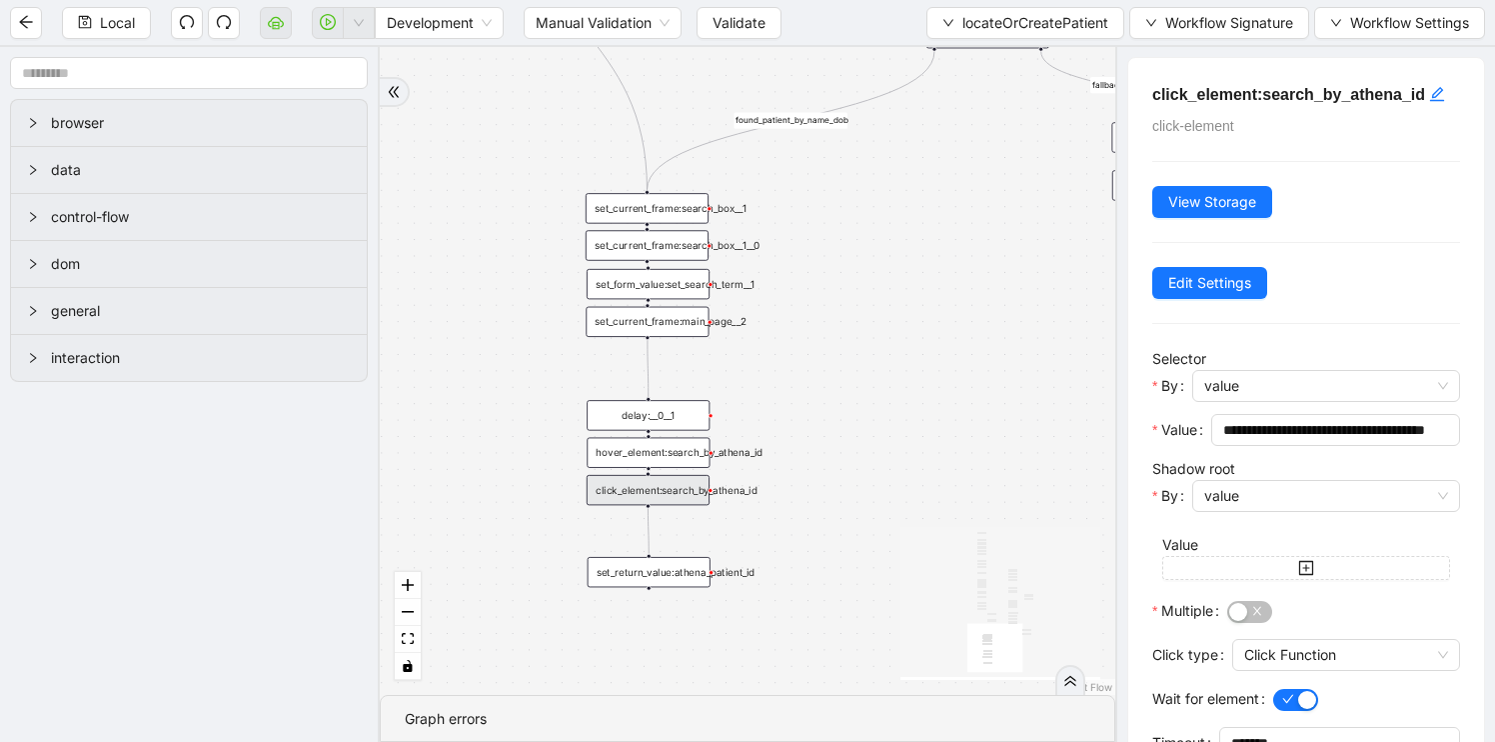
scroll to position [105, 0]
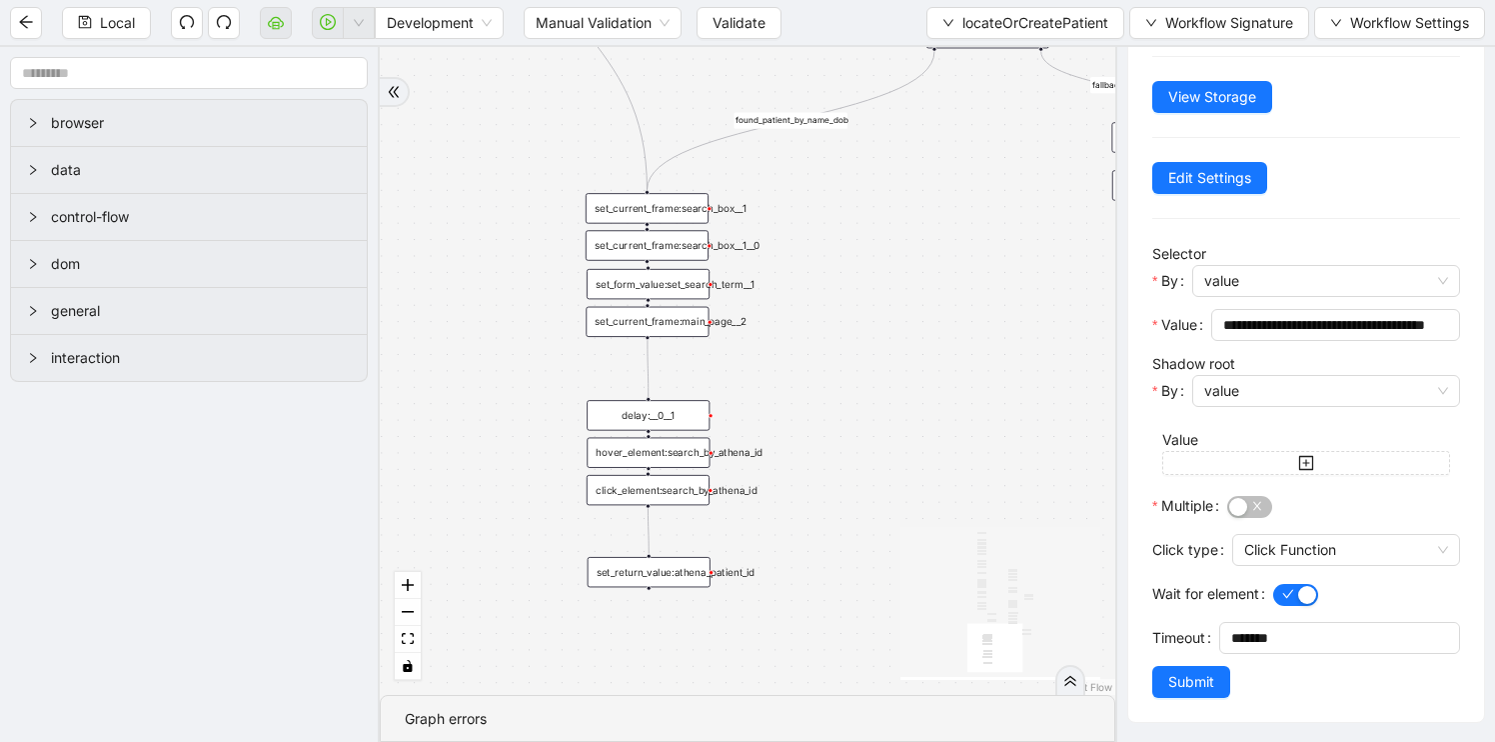
click at [666, 580] on div "set_return_value:athena_patient_id" at bounding box center [649, 572] width 123 height 30
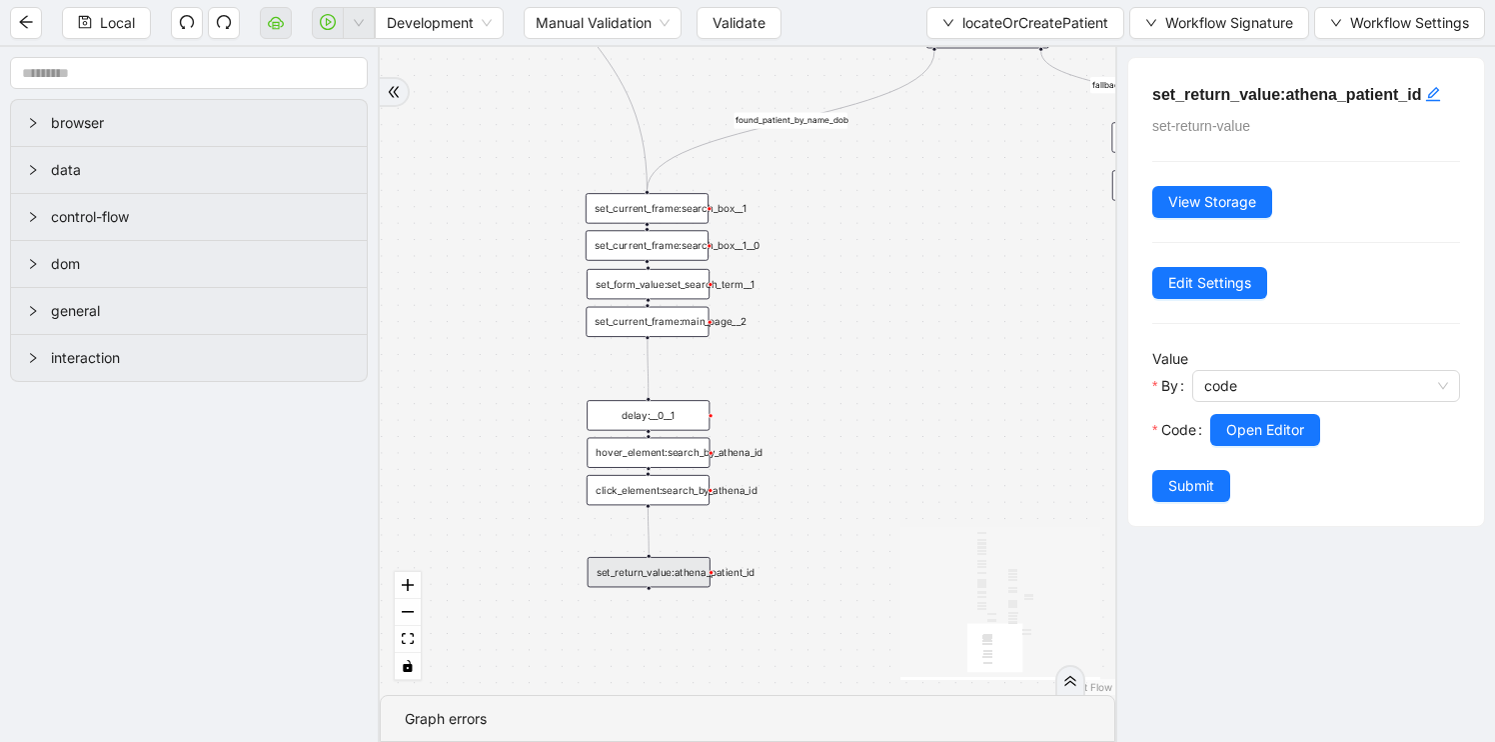
scroll to position [0, 0]
click at [948, 413] on div "fallback found_patient_by_name_dob found_patient_by_id fallback success fallbac…" at bounding box center [748, 371] width 736 height 648
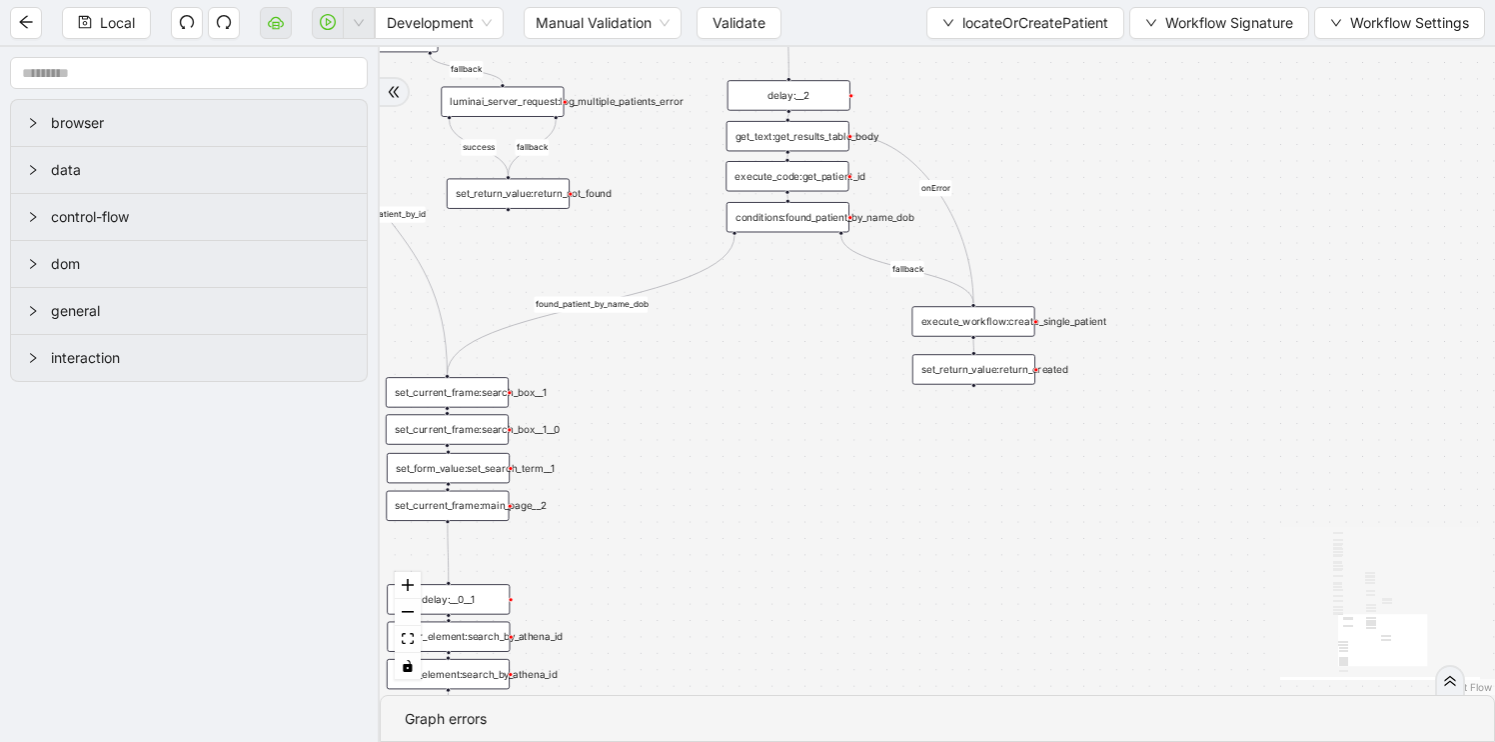
drag, startPoint x: 948, startPoint y: 413, endPoint x: 678, endPoint y: 691, distance: 388.0
click at [678, 691] on div "fallback found_patient_by_name_dob found_patient_by_id fallback success fallbac…" at bounding box center [937, 371] width 1115 height 648
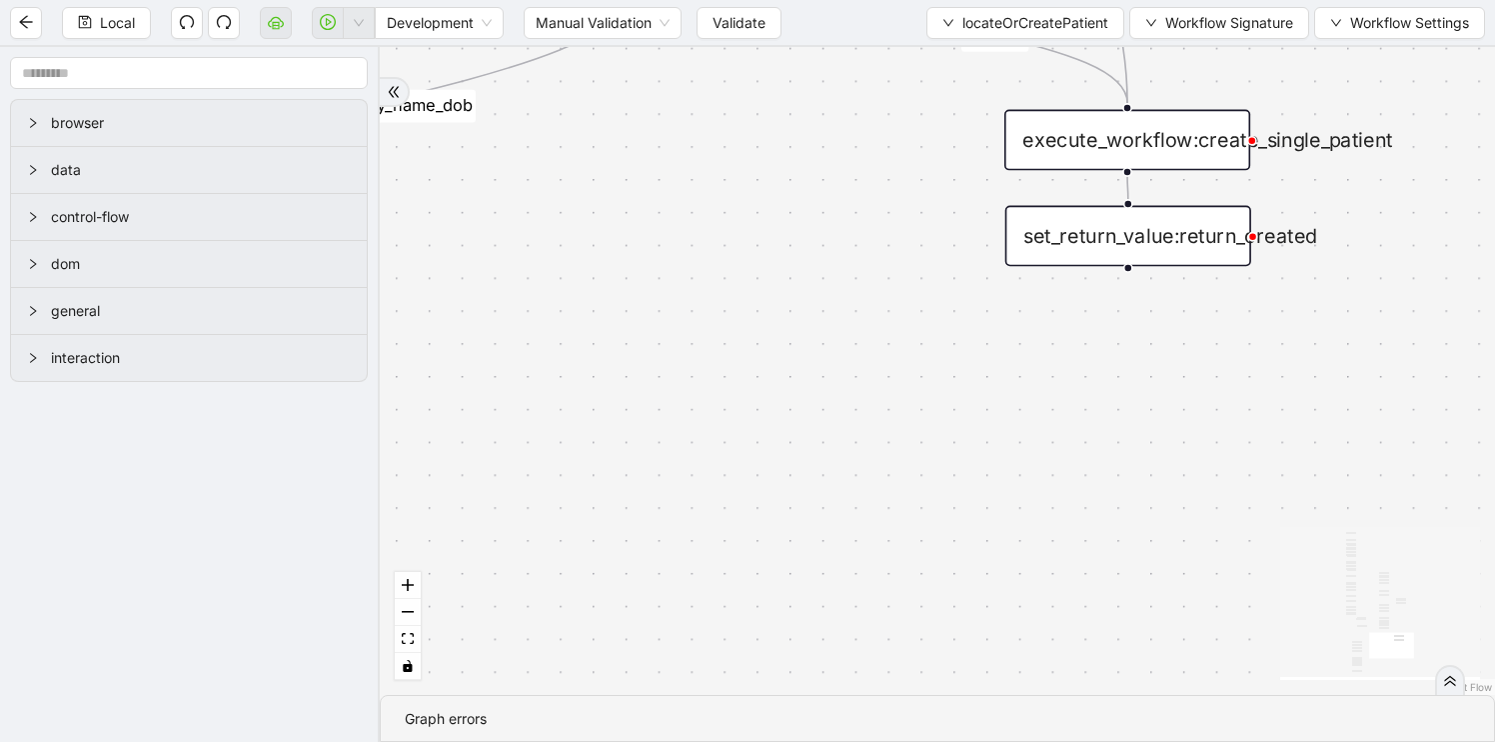
click at [1098, 154] on div "execute_workflow:create_single_patient" at bounding box center [1127, 140] width 246 height 61
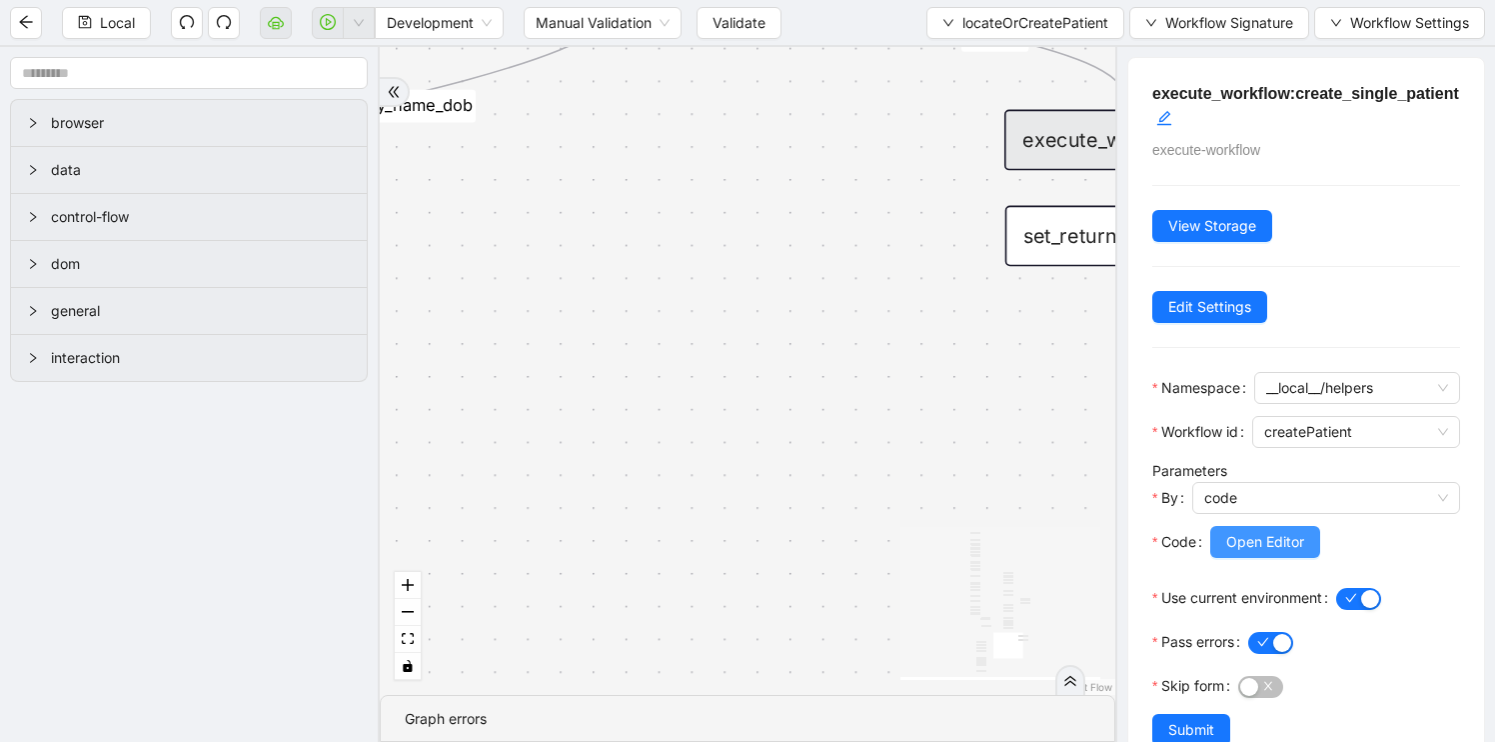
click at [1239, 527] on button "Open Editor" at bounding box center [1265, 542] width 110 height 32
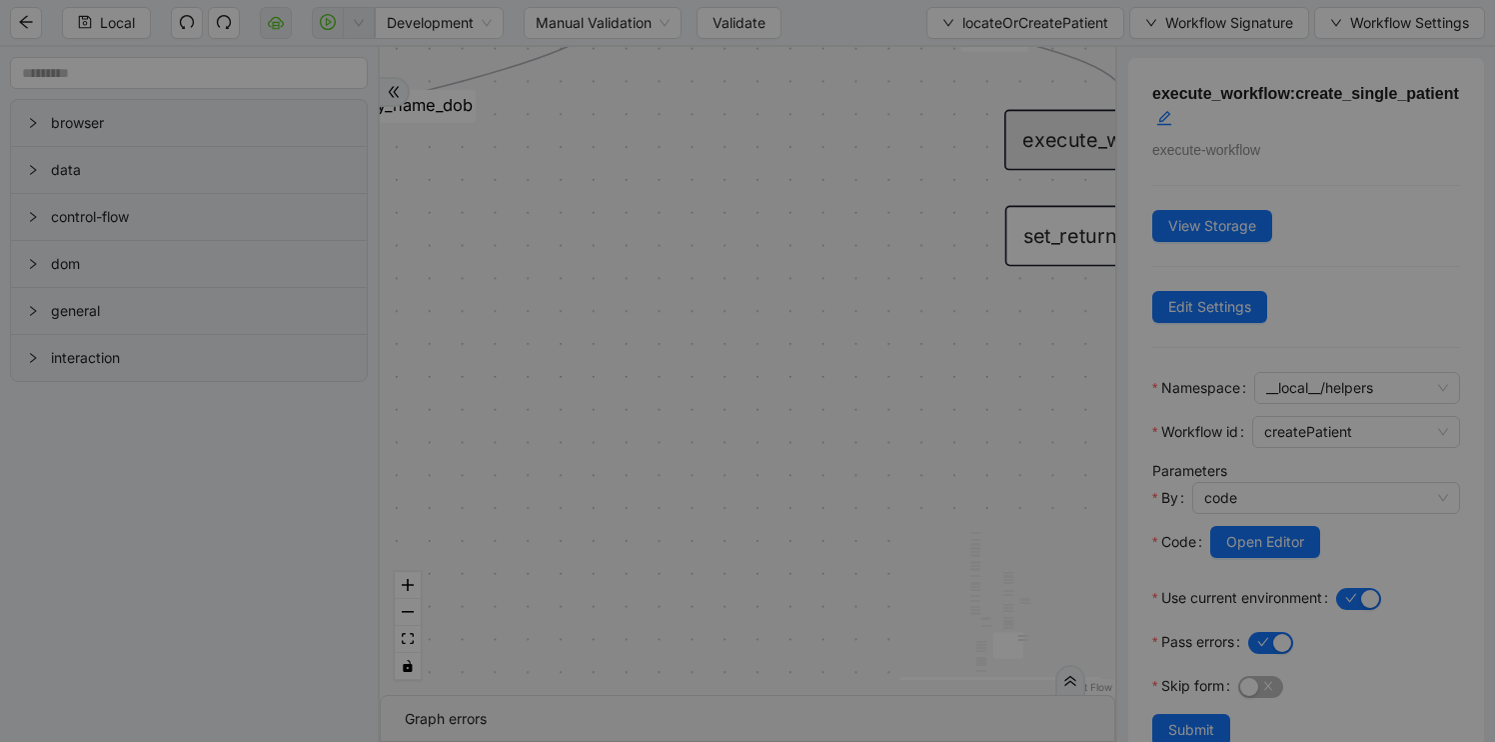
scroll to position [180, 0]
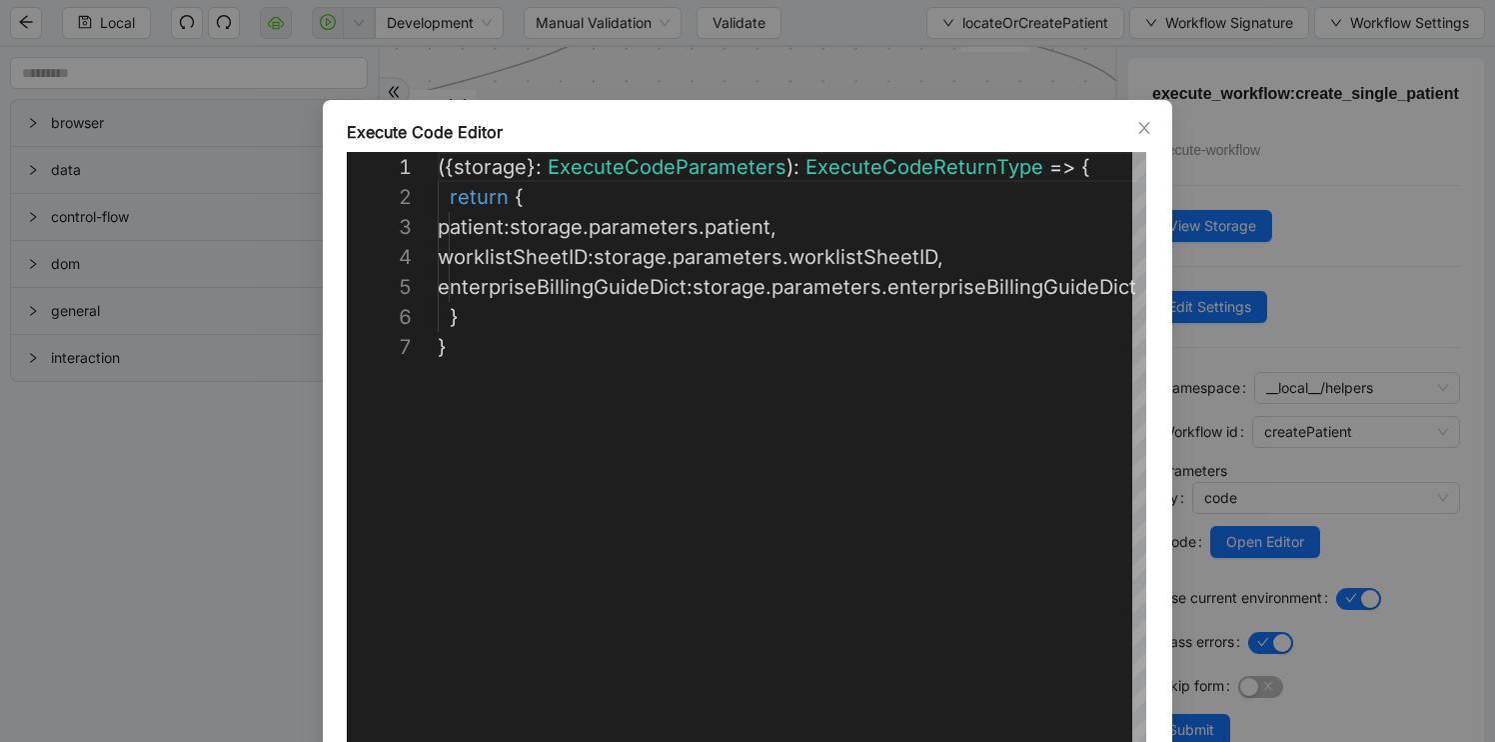
click at [956, 44] on div "**********" at bounding box center [747, 371] width 1495 height 742
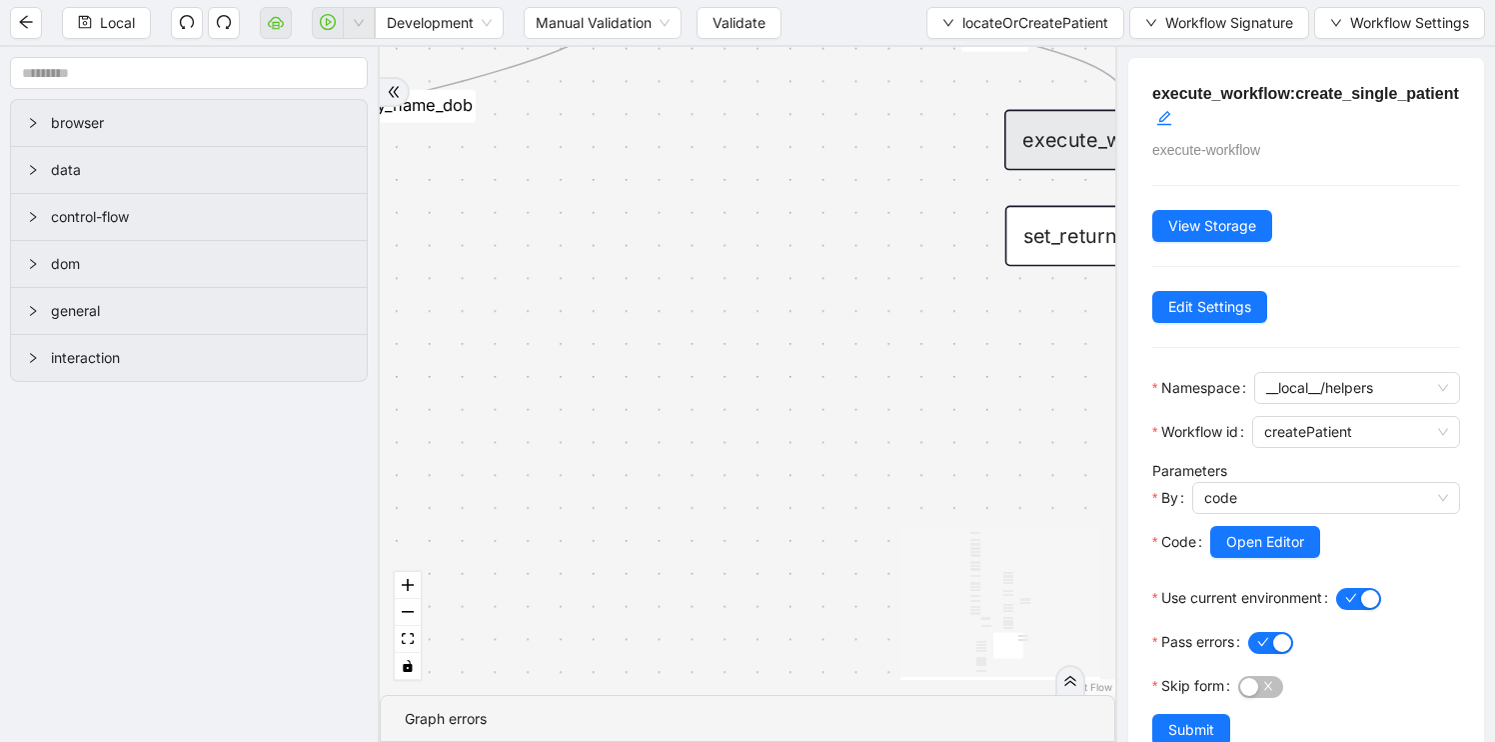
click at [1060, 244] on div "set_return_value:return_created" at bounding box center [1128, 236] width 246 height 61
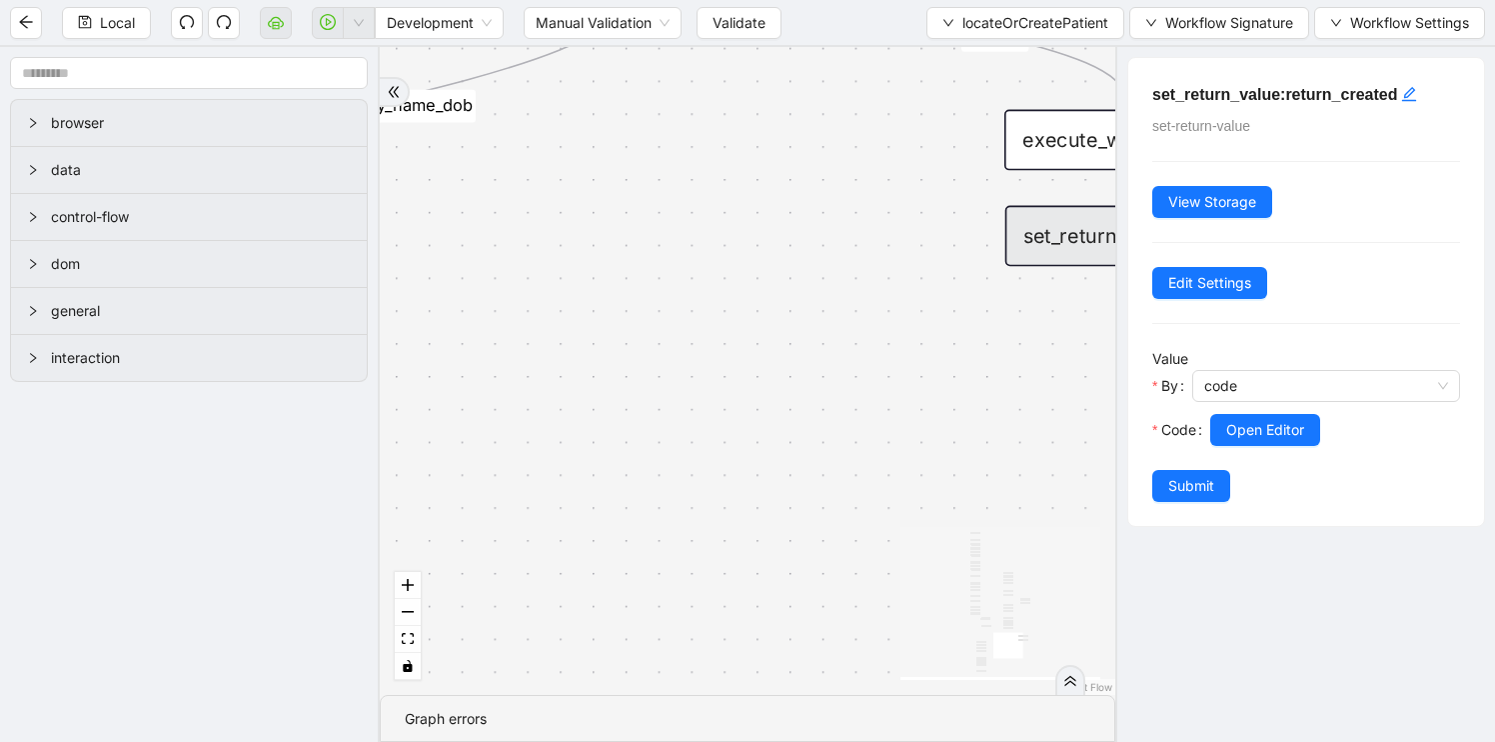
click at [792, 402] on div "fallback found_patient_by_name_dob found_patient_by_id fallback success fallbac…" at bounding box center [748, 371] width 736 height 648
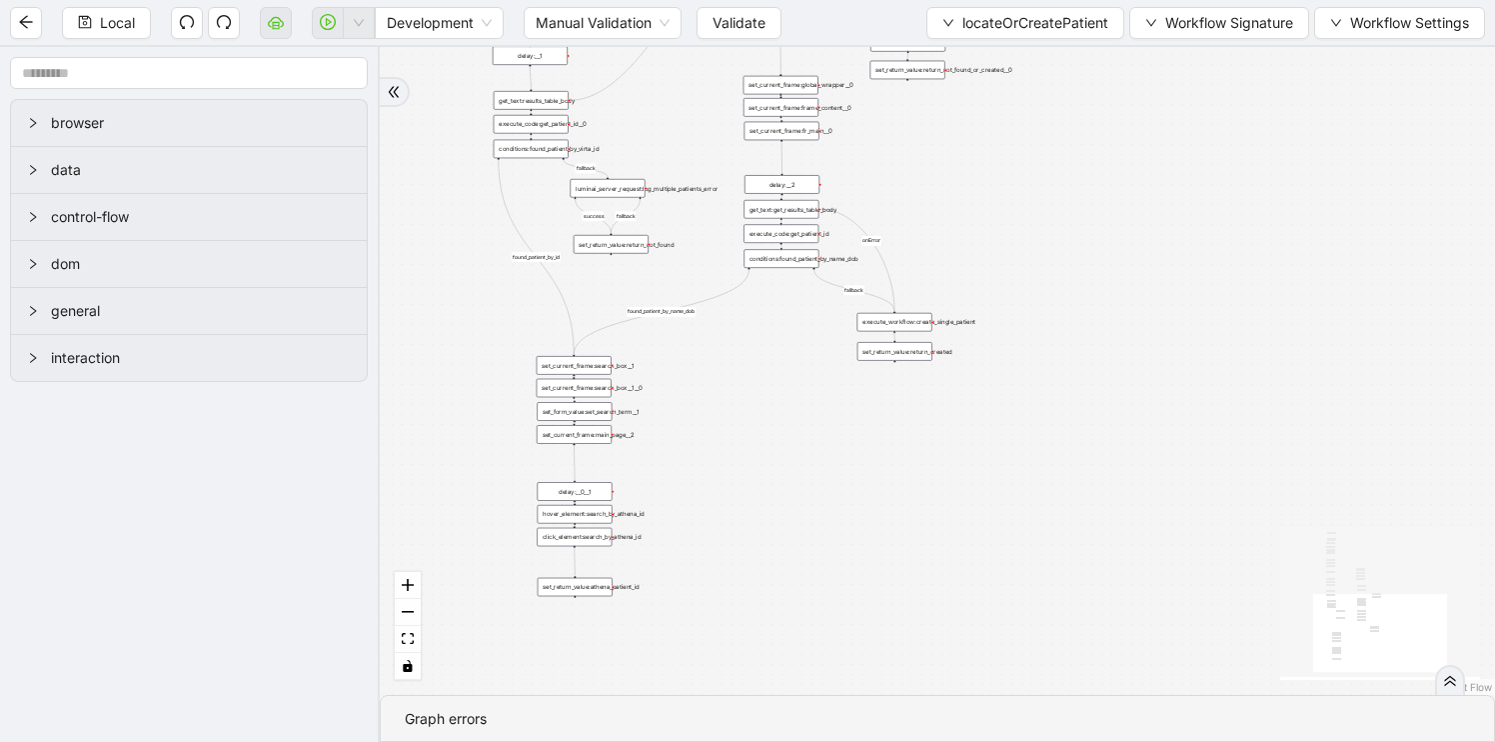
drag, startPoint x: 793, startPoint y: 402, endPoint x: 865, endPoint y: 563, distance: 176.3
click at [865, 559] on div "fallback found_patient_by_name_dob found_patient_by_id fallback success fallbac…" at bounding box center [937, 371] width 1115 height 648
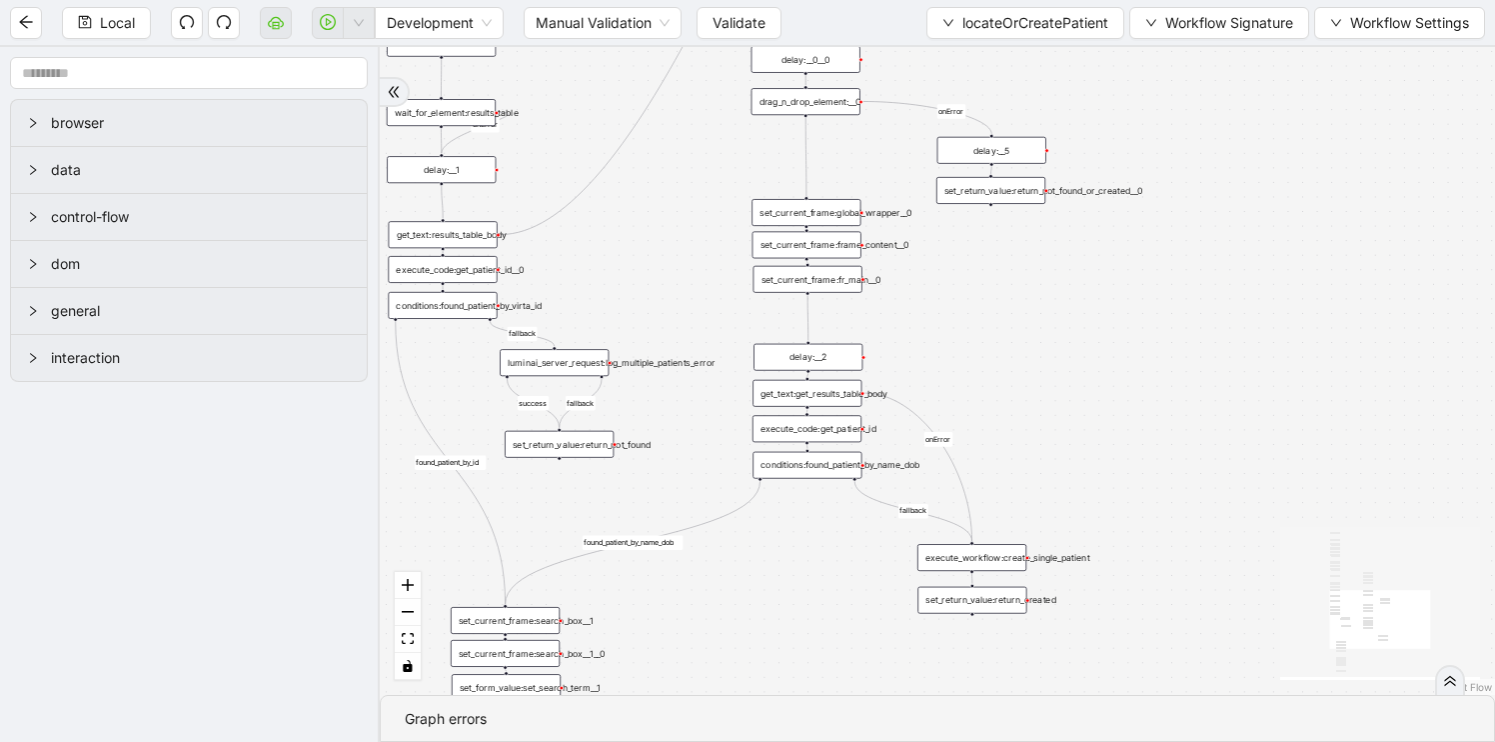
click at [792, 215] on div "set_current_frame:global_wrapper__0" at bounding box center [806, 212] width 109 height 27
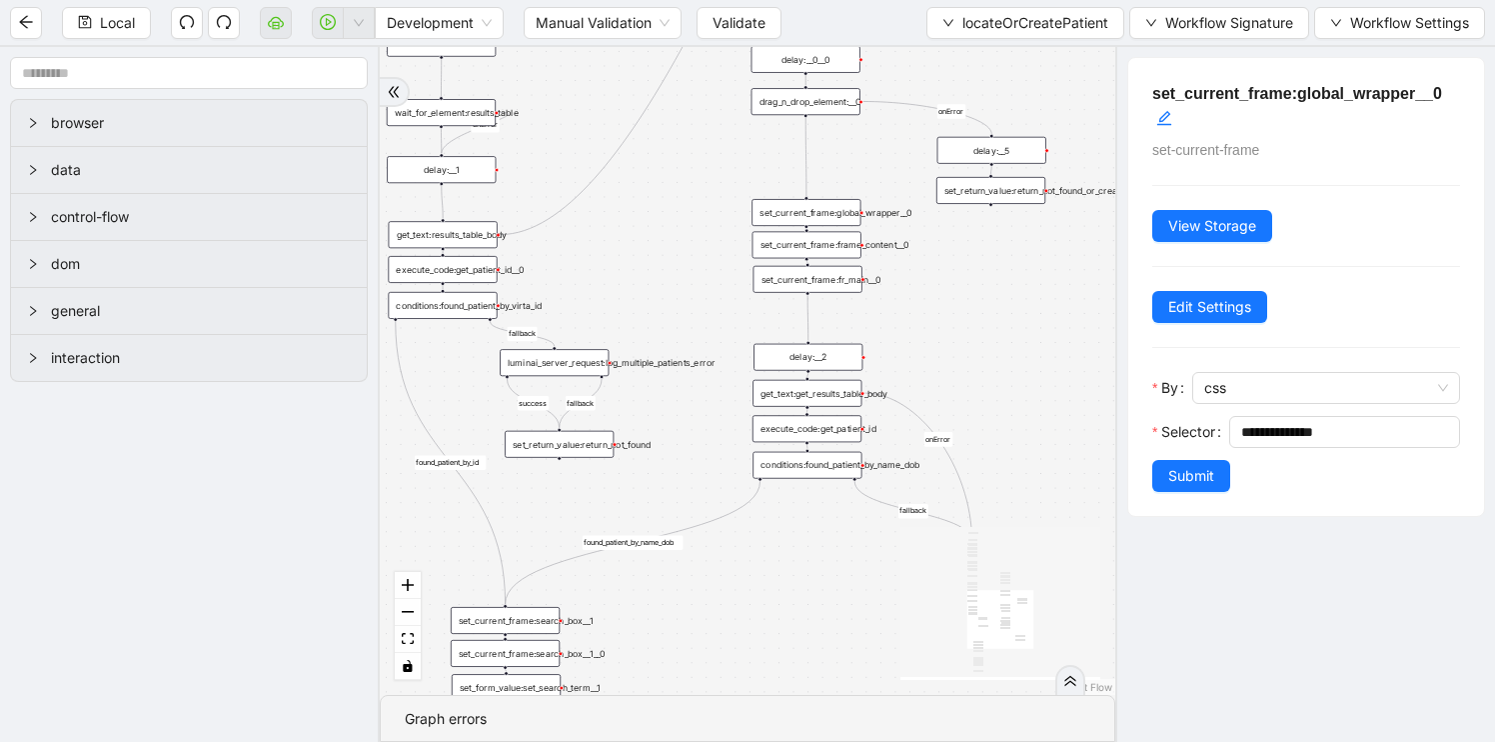
click at [985, 191] on div "set_return_value:return_not_found_or_created__0" at bounding box center [991, 190] width 109 height 27
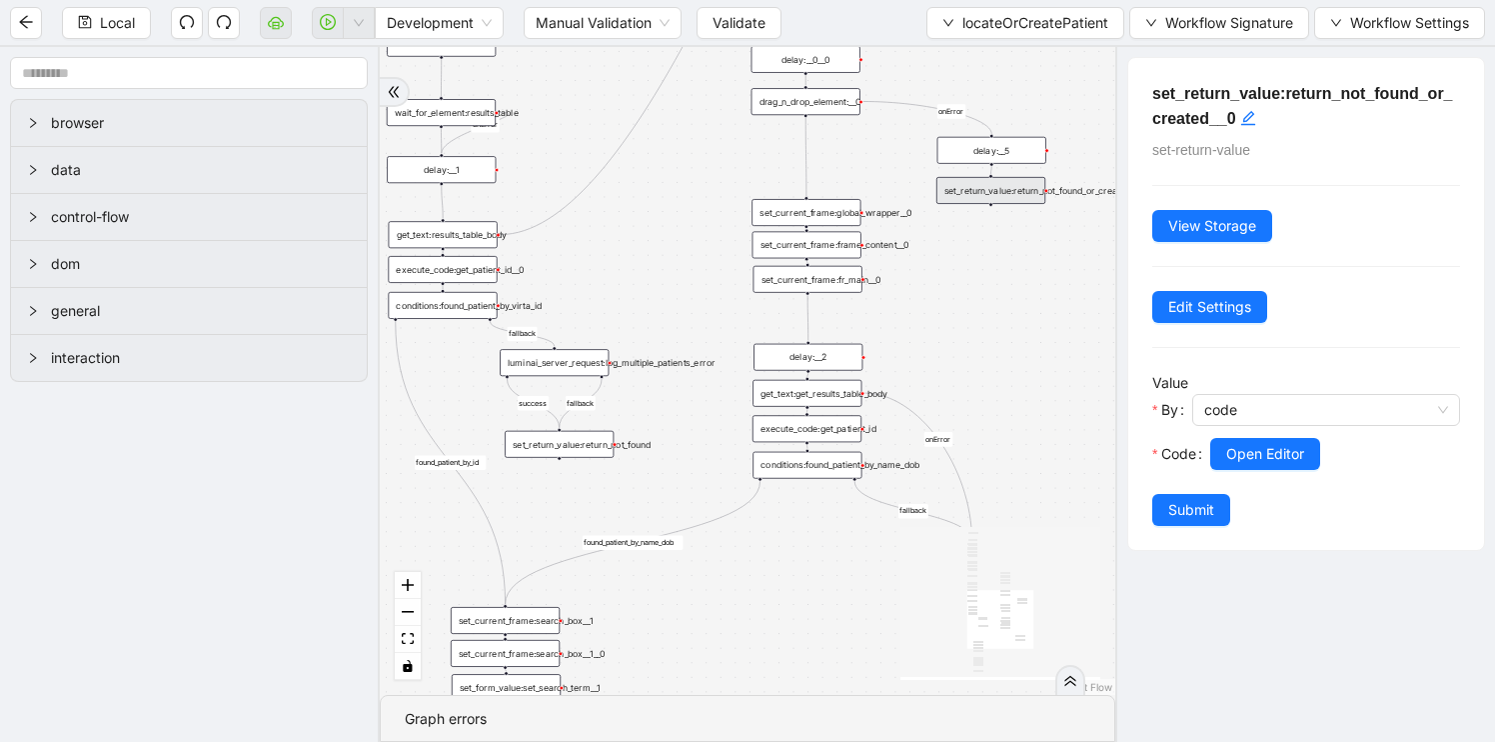
click at [1006, 152] on div "delay:__5" at bounding box center [992, 150] width 109 height 27
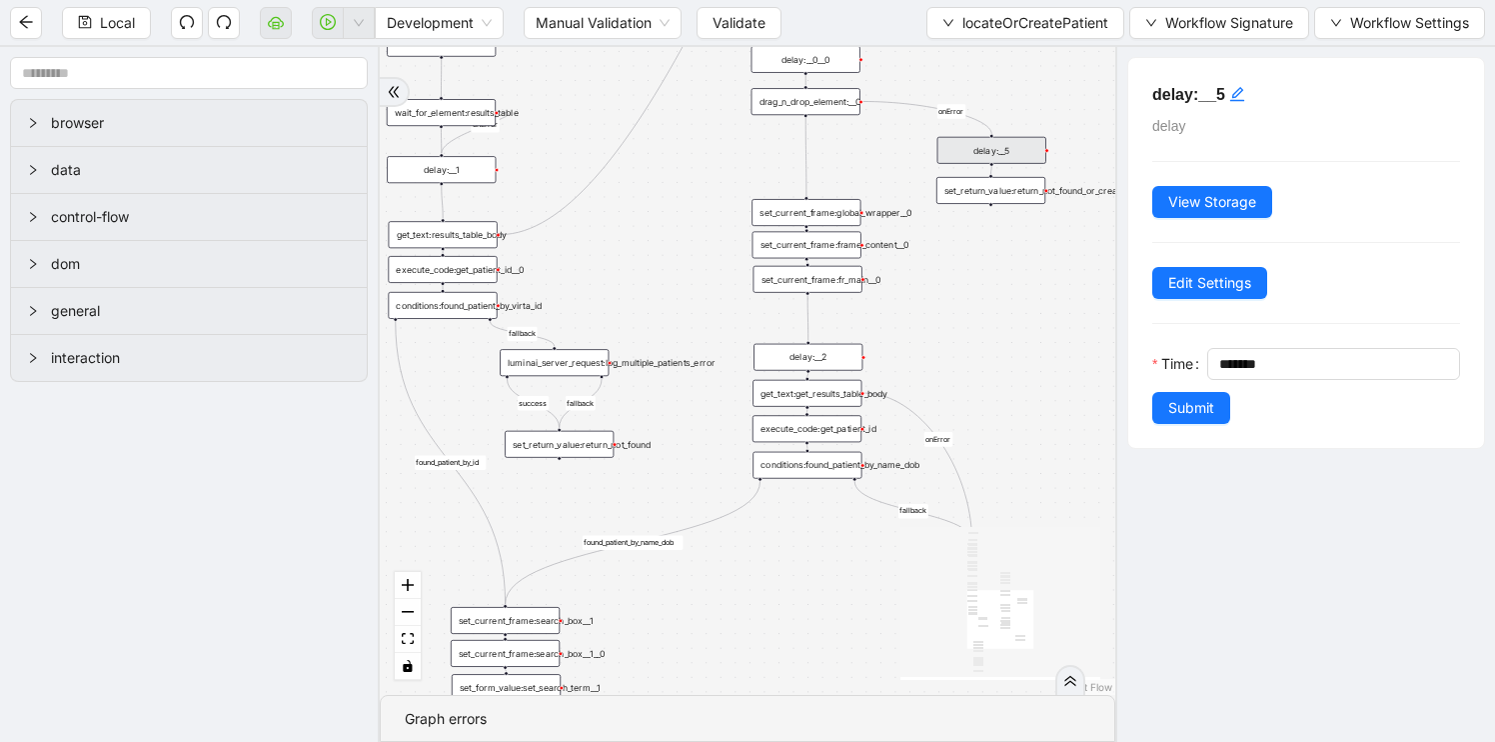
click at [871, 159] on div "fallback found_patient_by_name_dob found_patient_by_id fallback success fallbac…" at bounding box center [748, 371] width 736 height 648
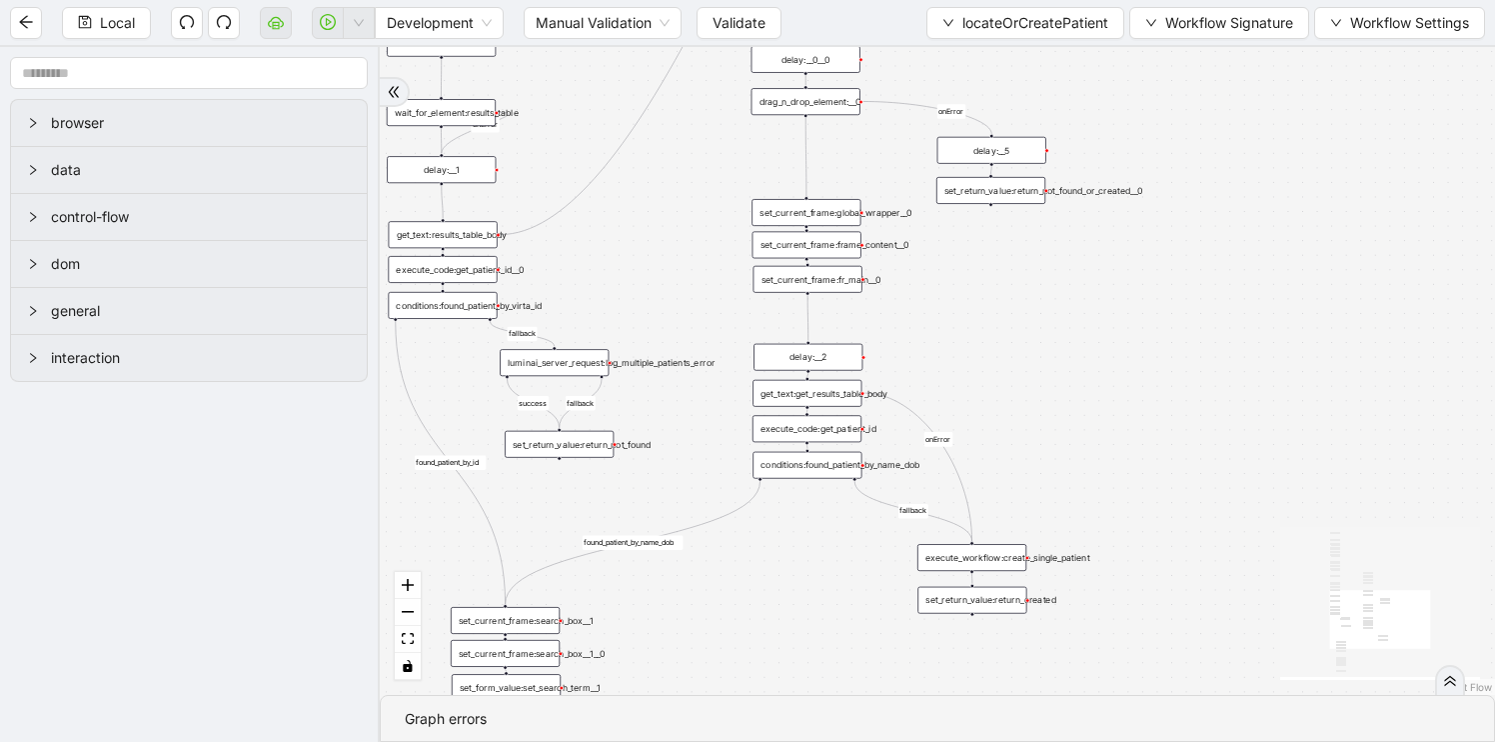
drag, startPoint x: 871, startPoint y: 159, endPoint x: 917, endPoint y: 315, distance: 162.6
click at [917, 315] on div "fallback found_patient_by_name_dob found_patient_by_id fallback success fallbac…" at bounding box center [937, 371] width 1115 height 648
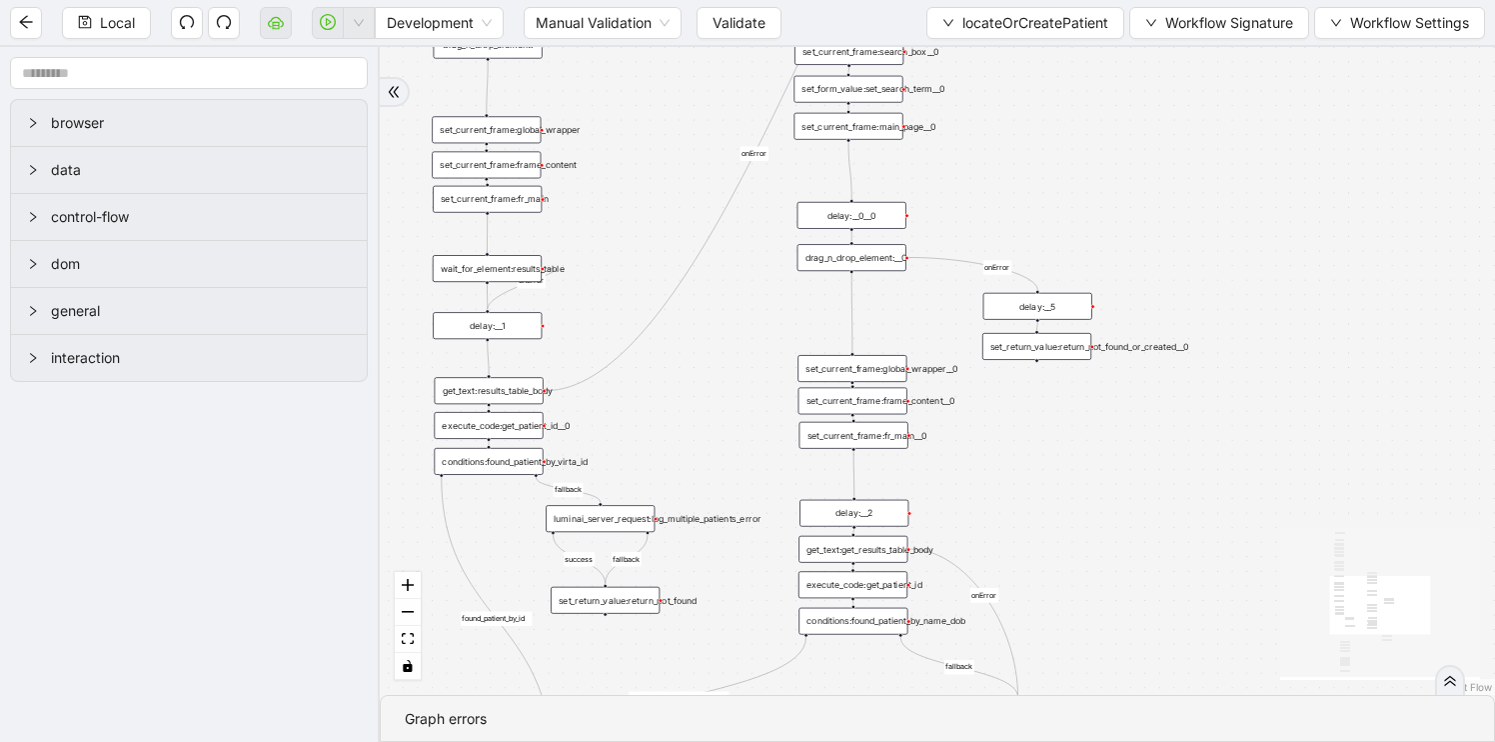
click at [871, 220] on div "delay:__0__0" at bounding box center [852, 215] width 109 height 27
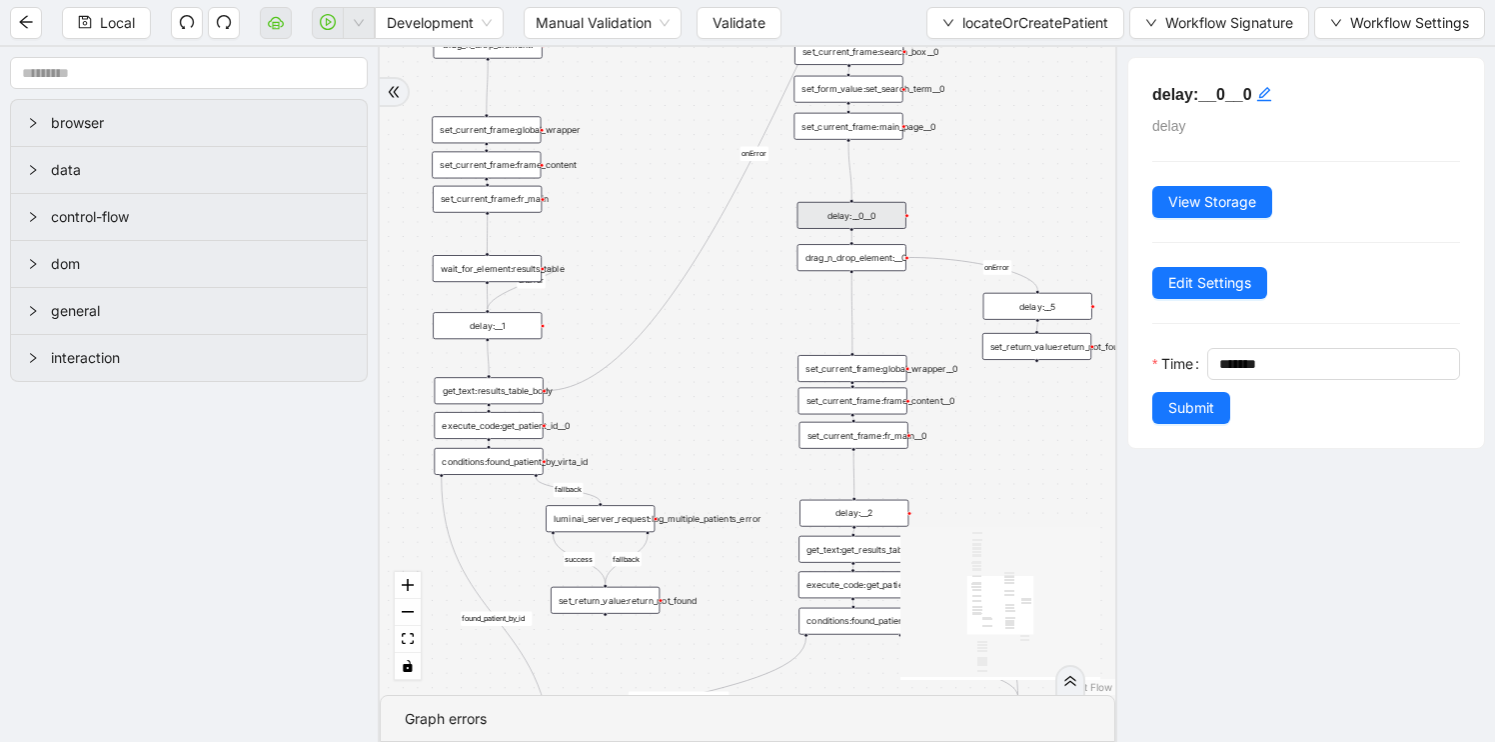
click at [710, 329] on div "fallback found_patient_by_name_dob found_patient_by_id fallback success fallbac…" at bounding box center [748, 371] width 736 height 648
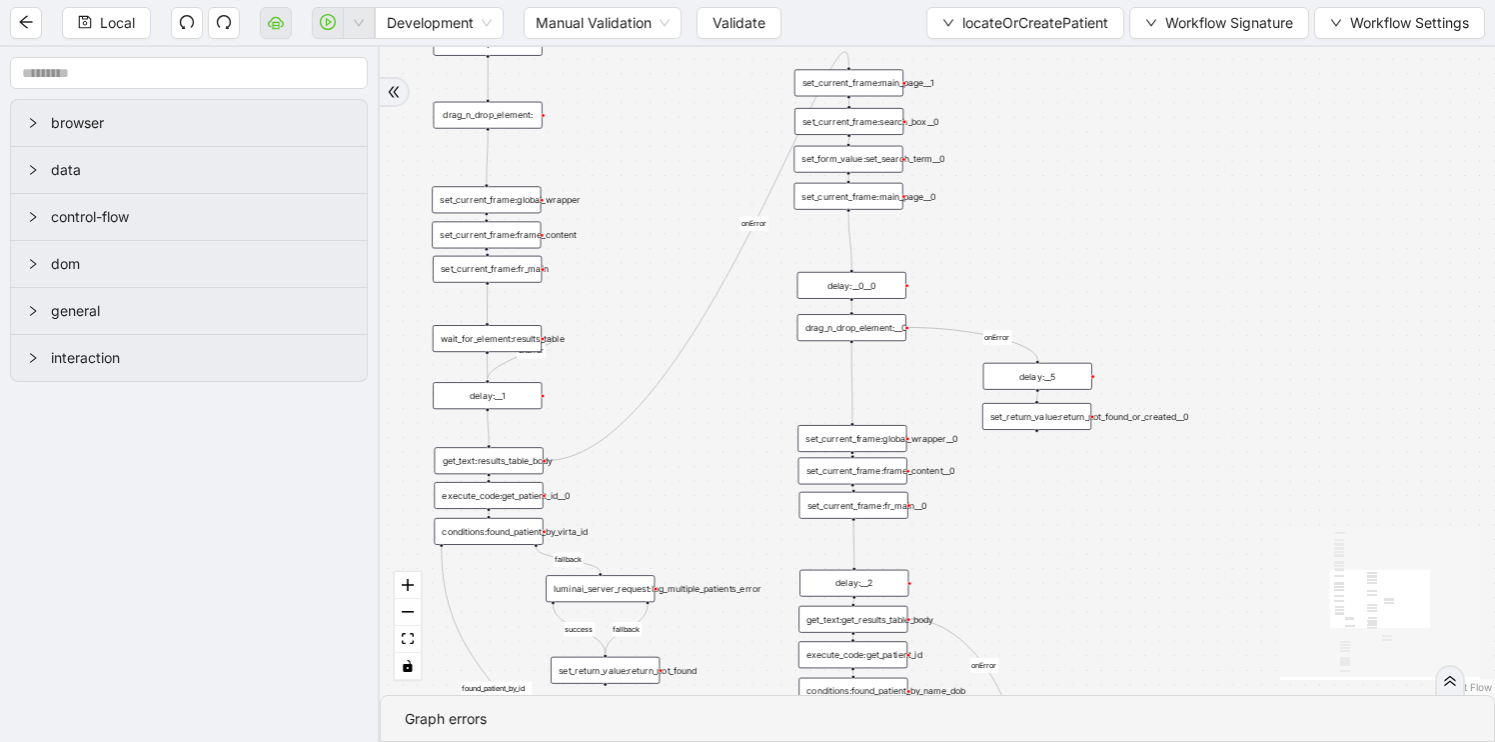
drag, startPoint x: 710, startPoint y: 329, endPoint x: 710, endPoint y: 407, distance: 78.0
click at [710, 407] on div "fallback found_patient_by_name_dob found_patient_by_id fallback success fallbac…" at bounding box center [937, 371] width 1115 height 648
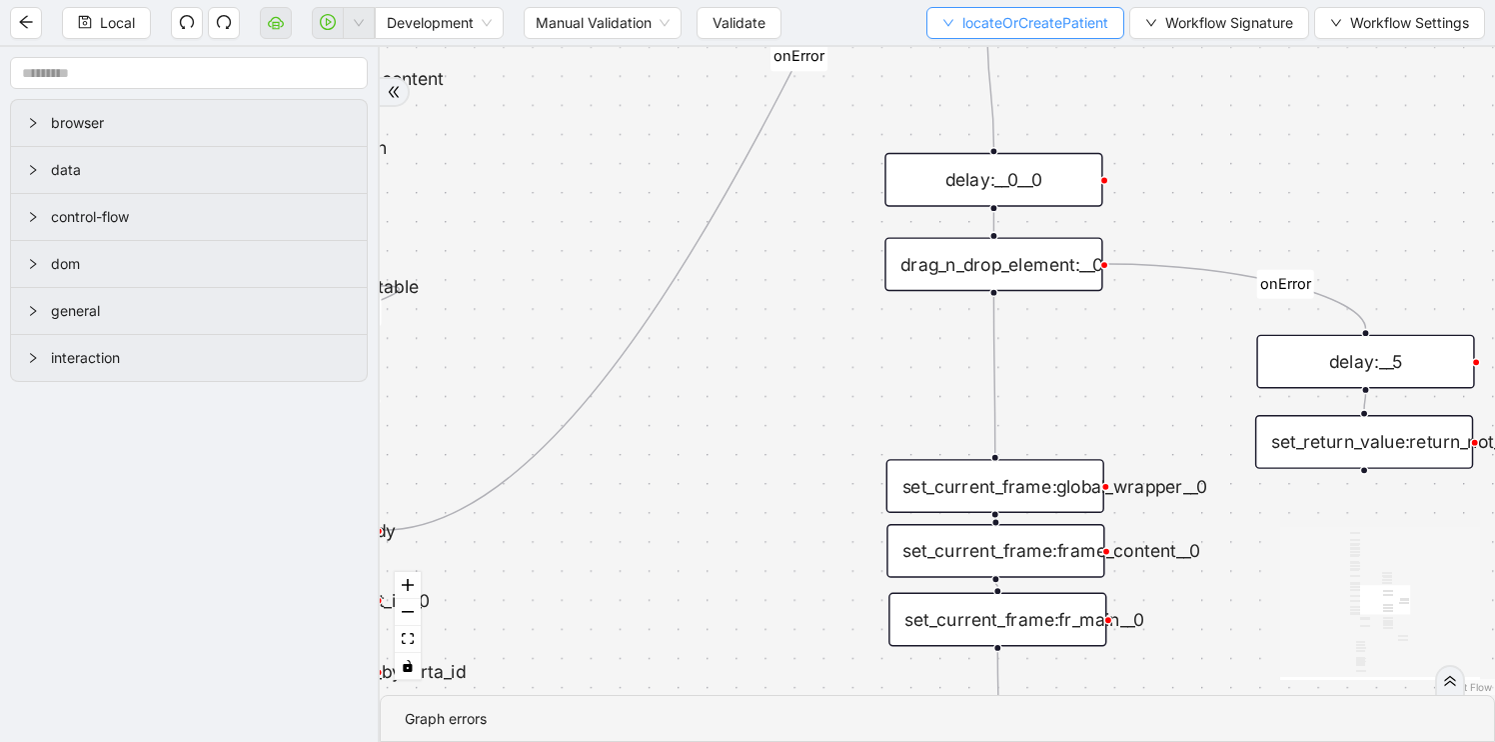
click at [964, 17] on span "locateOrCreatePatient" at bounding box center [1035, 23] width 146 height 22
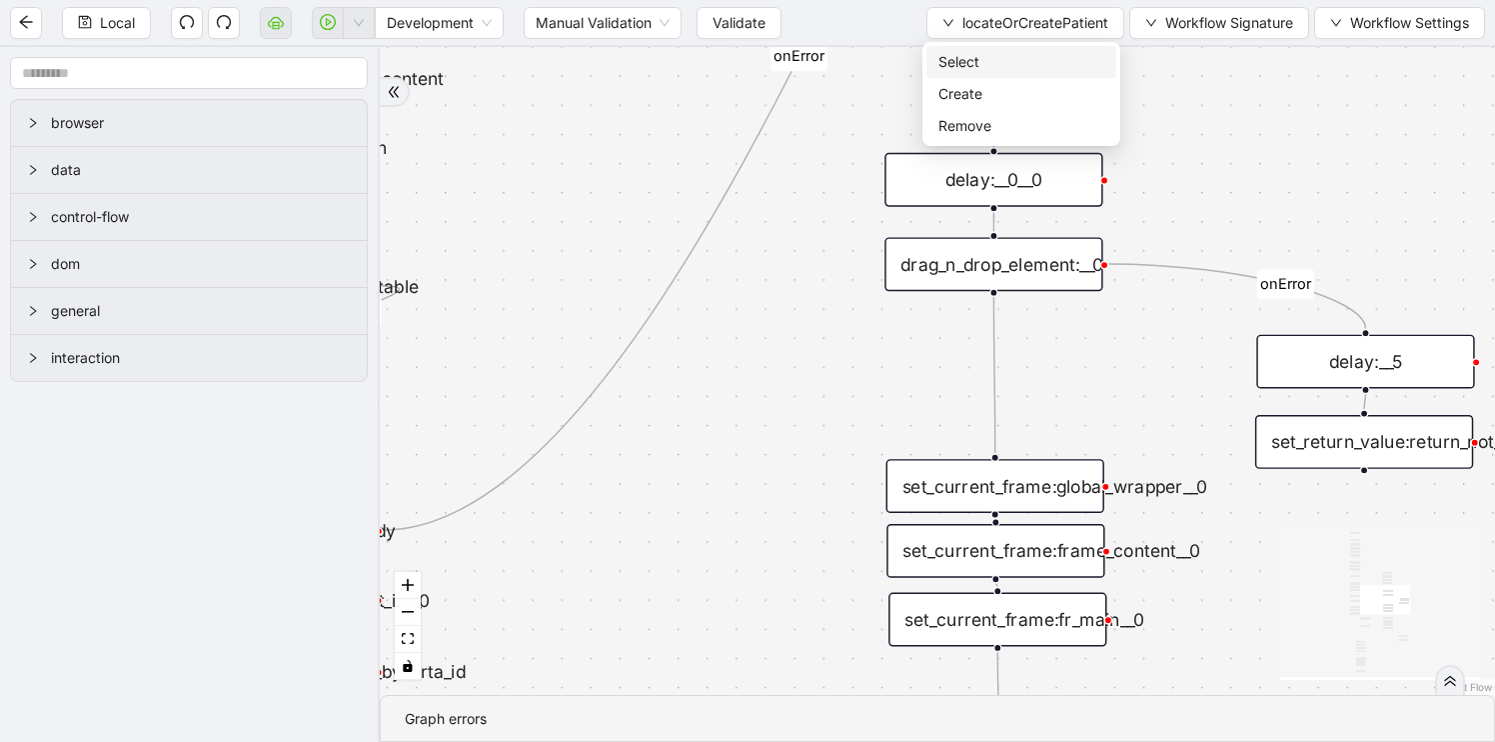
click at [981, 66] on span "Select" at bounding box center [1022, 62] width 166 height 22
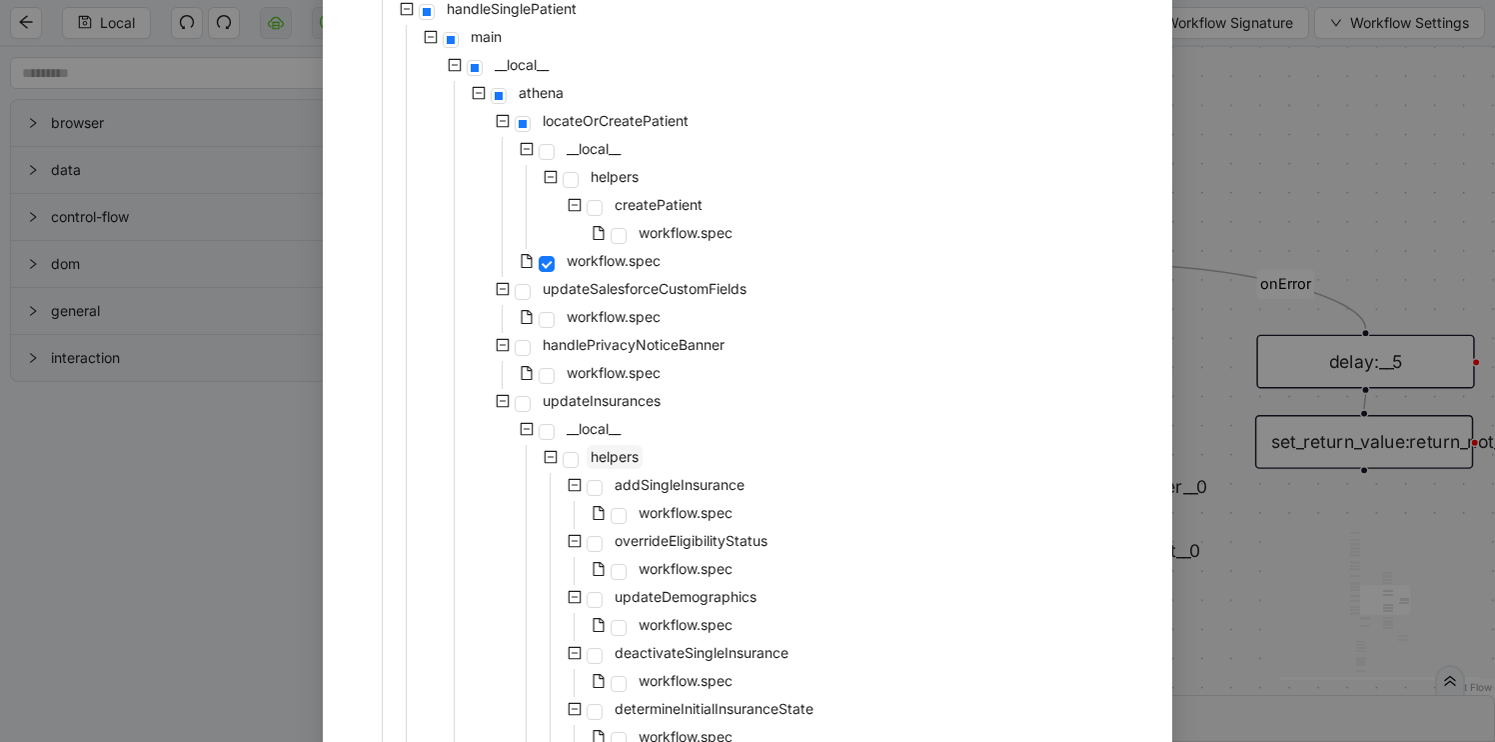
scroll to position [238, 0]
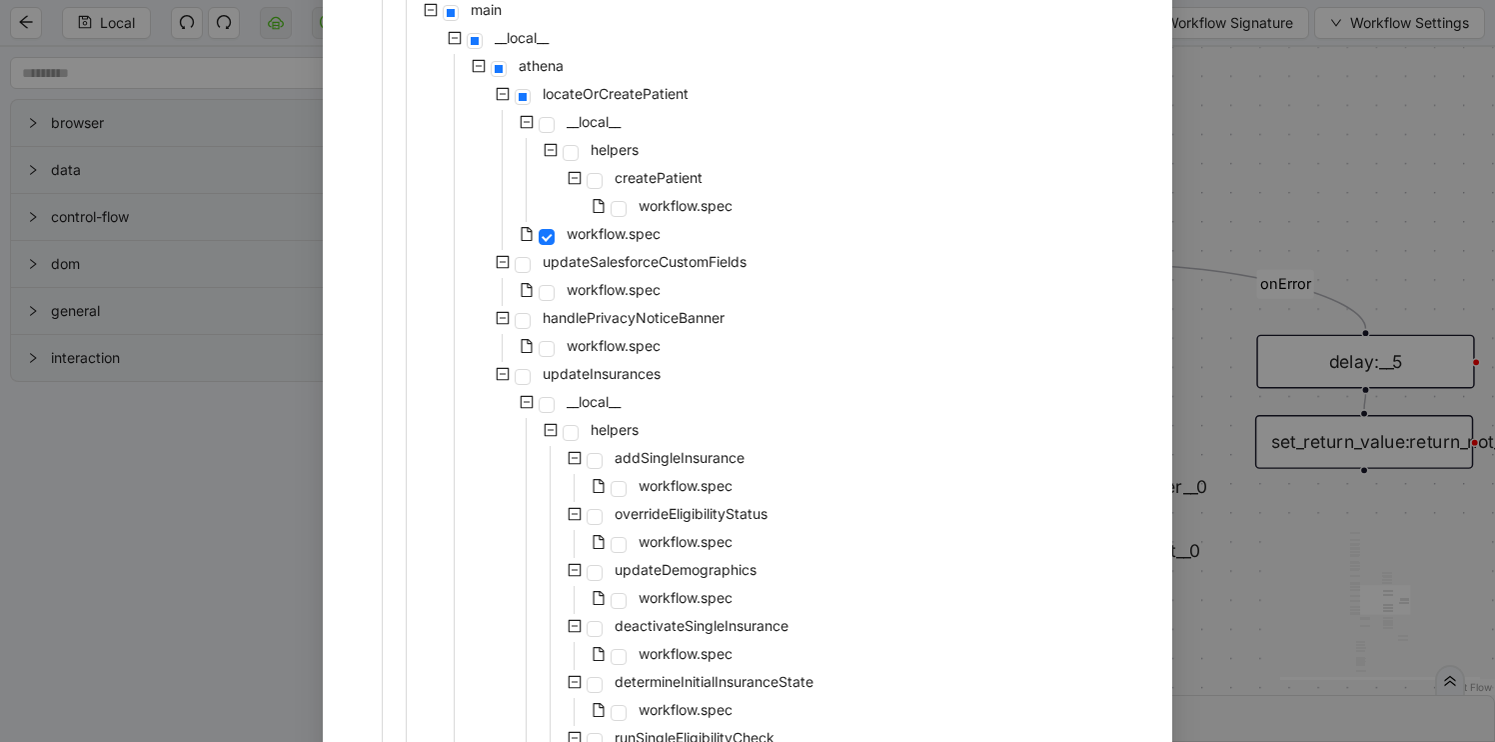
click at [562, 355] on div "workflow.spec" at bounding box center [506, 348] width 318 height 28
click at [553, 352] on span at bounding box center [547, 349] width 16 height 16
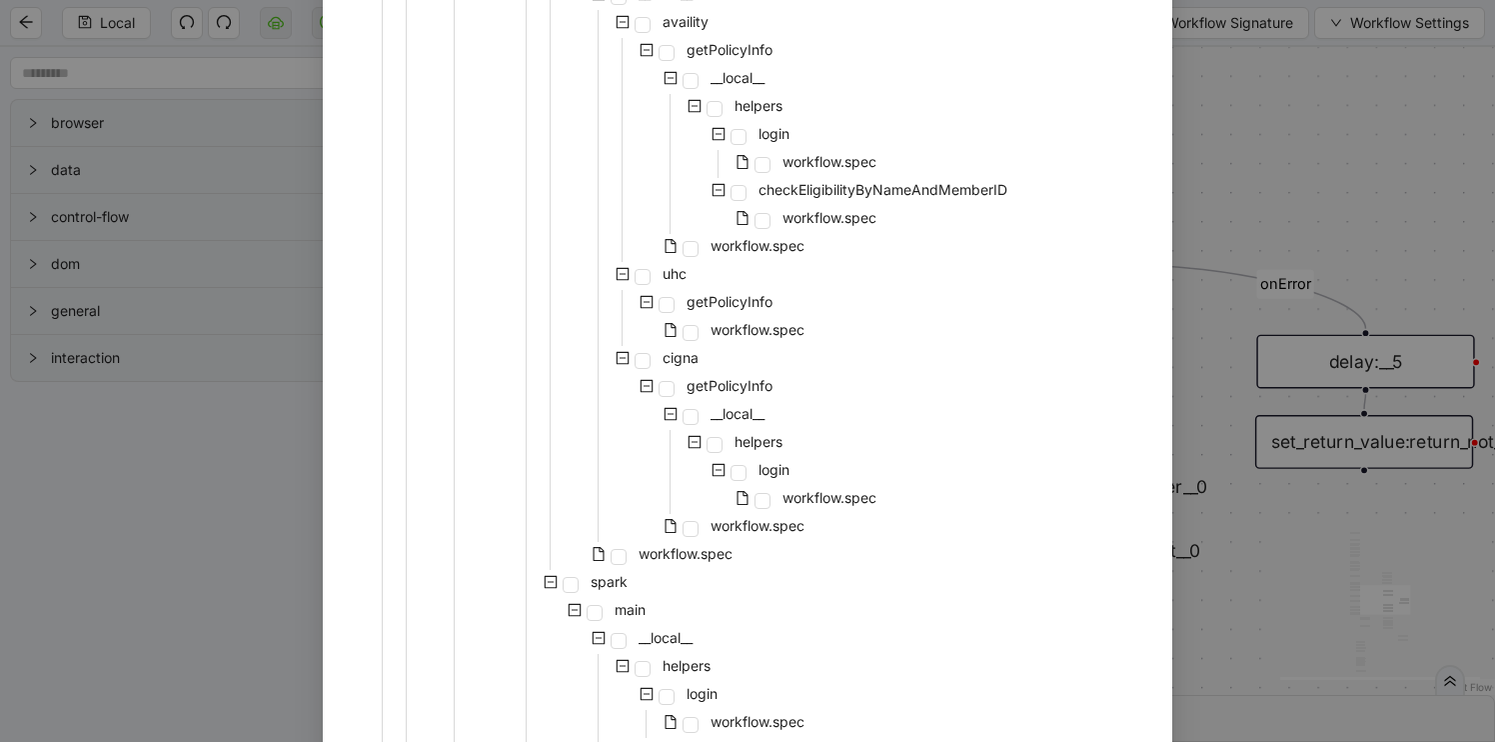
scroll to position [1597, 0]
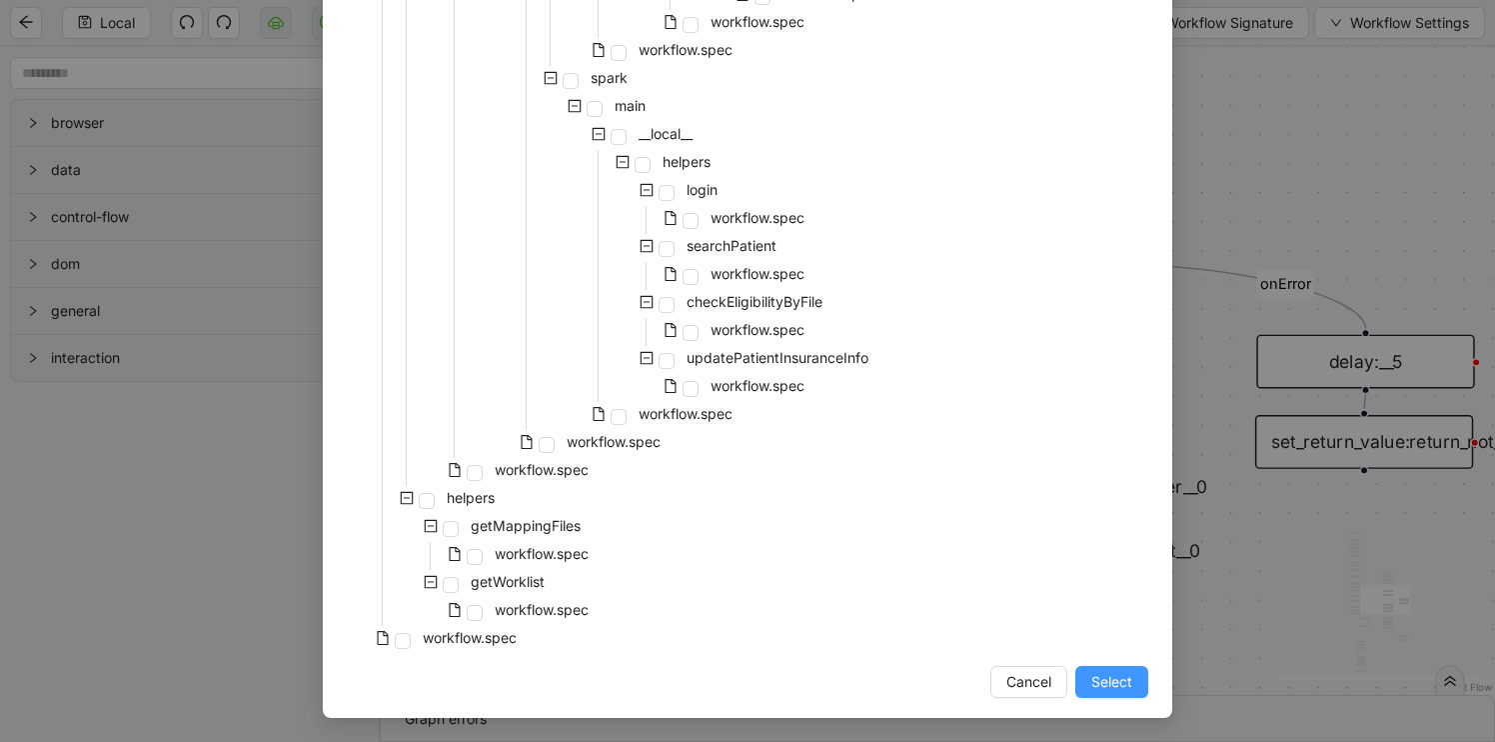
click at [1105, 669] on button "Select" at bounding box center [1111, 682] width 73 height 32
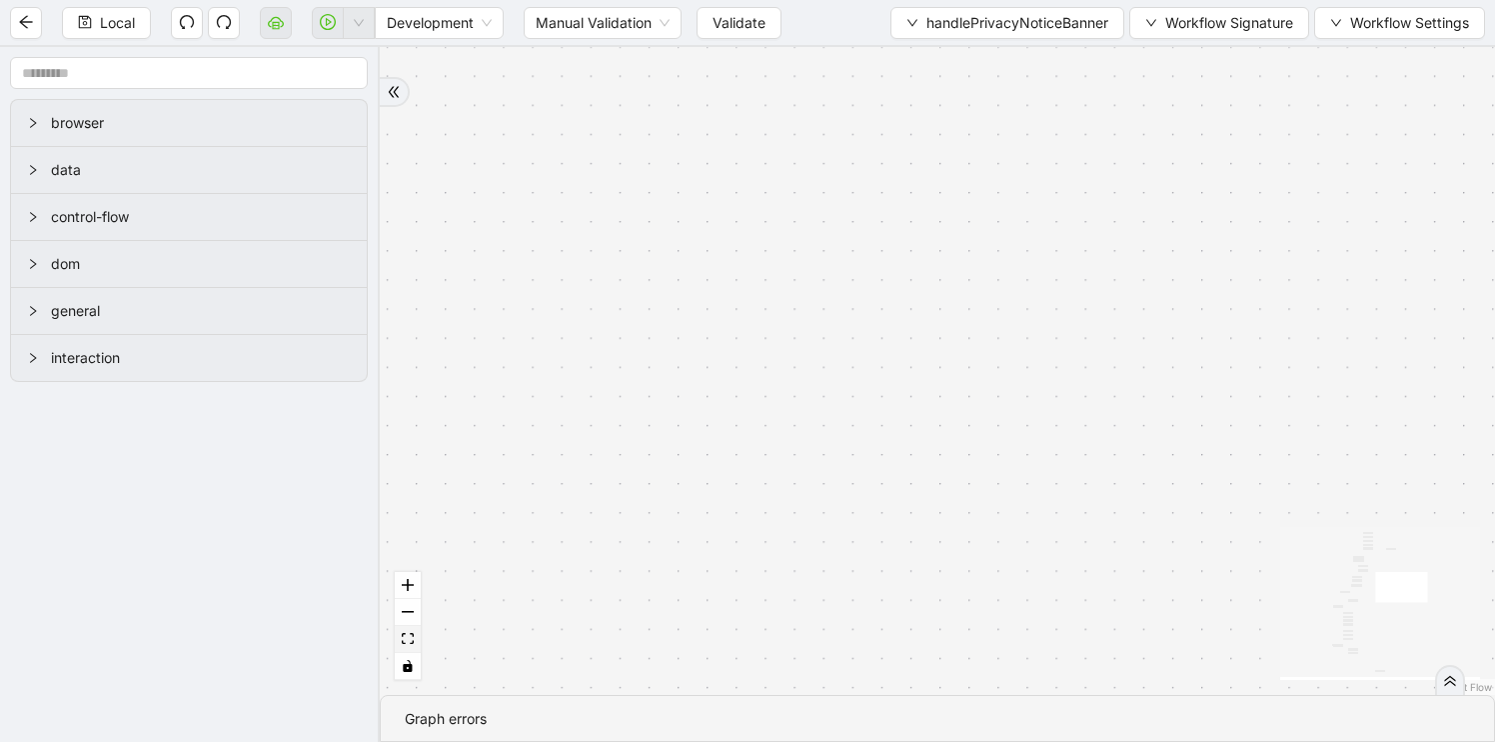
click at [404, 640] on icon "fit view" at bounding box center [408, 638] width 12 height 11
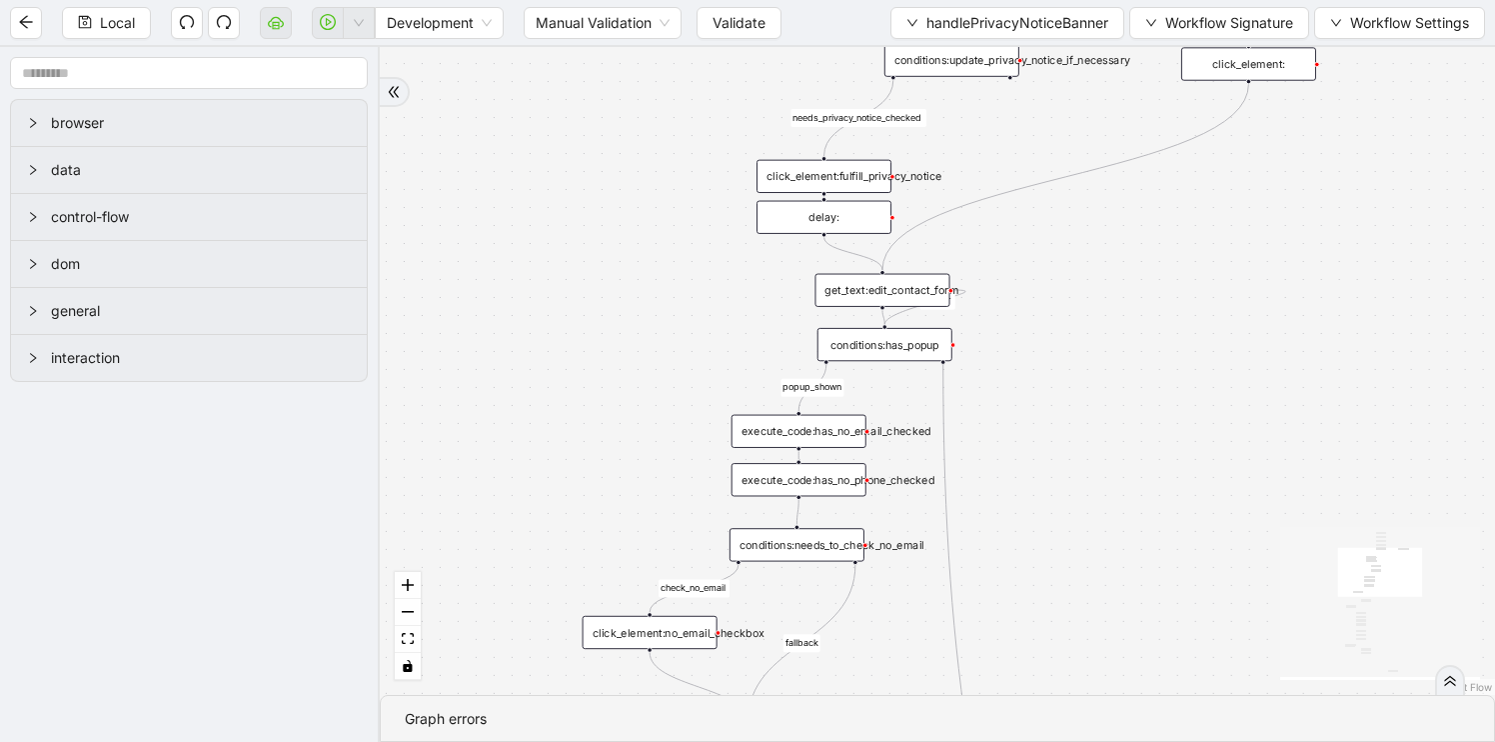
drag, startPoint x: 897, startPoint y: 392, endPoint x: 845, endPoint y: 647, distance: 260.1
click at [845, 647] on div "needs_privacy_notice_checked popup_shown fallback needs_to_check_no_phone check…" at bounding box center [937, 371] width 1115 height 648
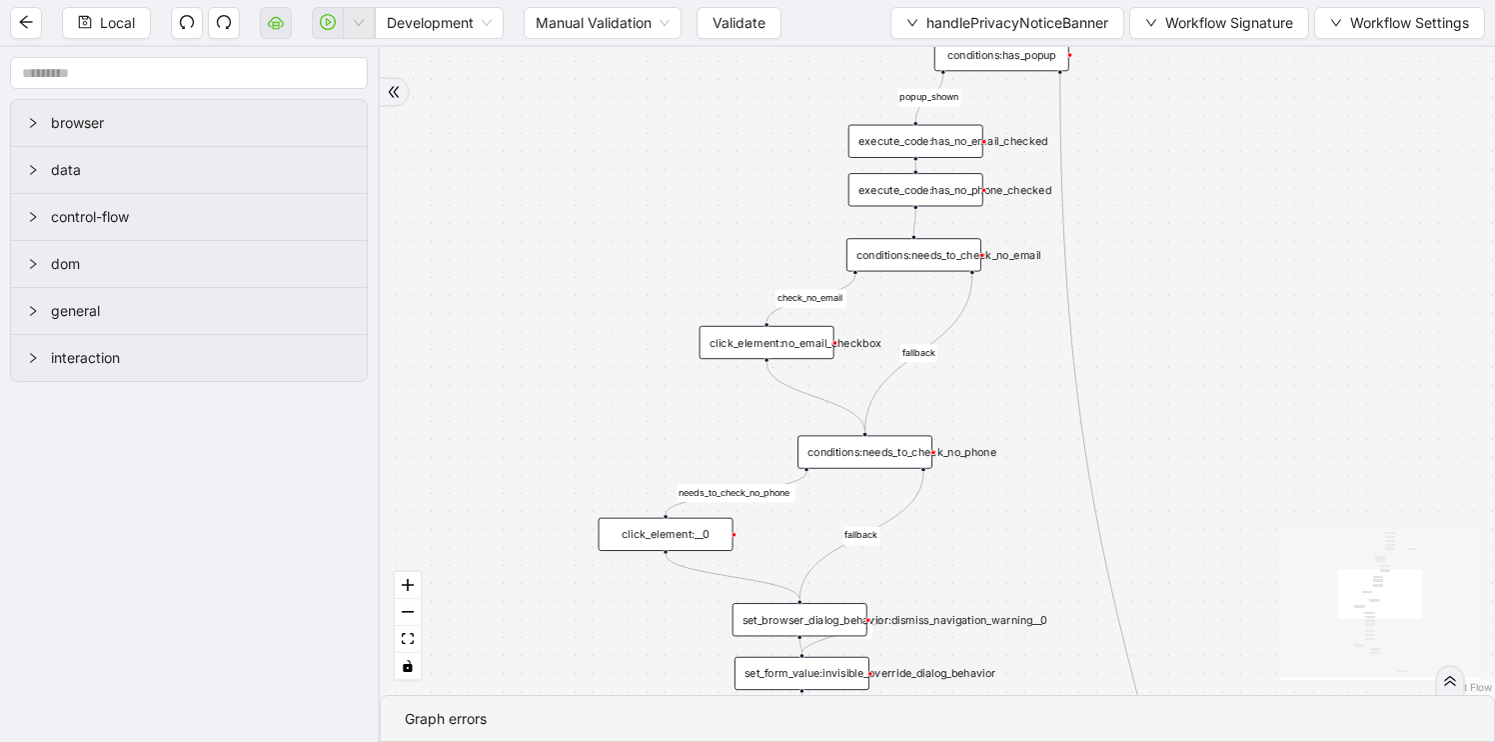
drag, startPoint x: 1235, startPoint y: 196, endPoint x: 1368, endPoint y: -106, distance: 329.8
click at [1368, 0] on html "Local Development Manual Validation Validate handlePrivacyNoticeBanner Workflow…" at bounding box center [747, 371] width 1495 height 742
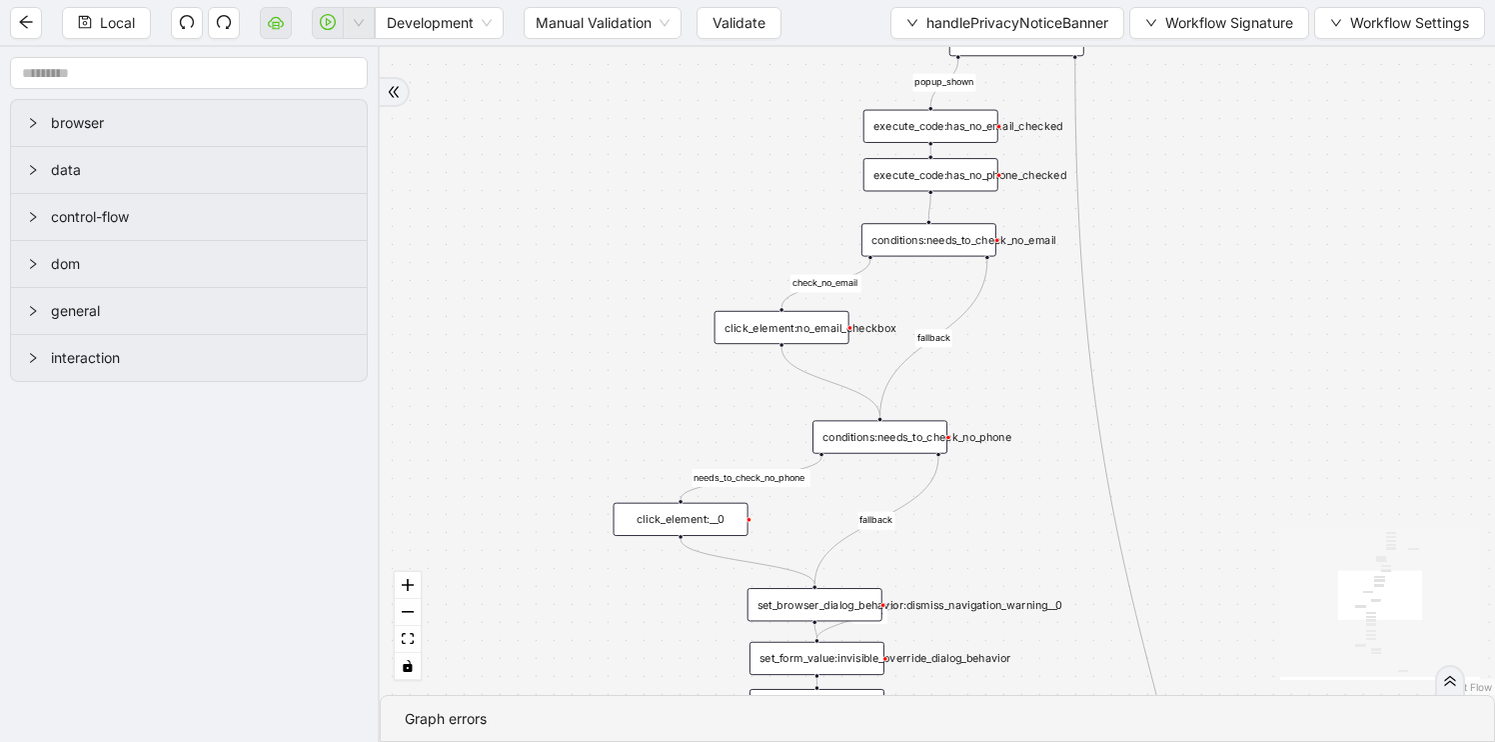
drag, startPoint x: 1297, startPoint y: 354, endPoint x: 1247, endPoint y: 514, distance: 167.5
click at [1247, 514] on div "needs_privacy_notice_checked popup_shown fallback needs_to_check_no_phone check…" at bounding box center [937, 371] width 1115 height 648
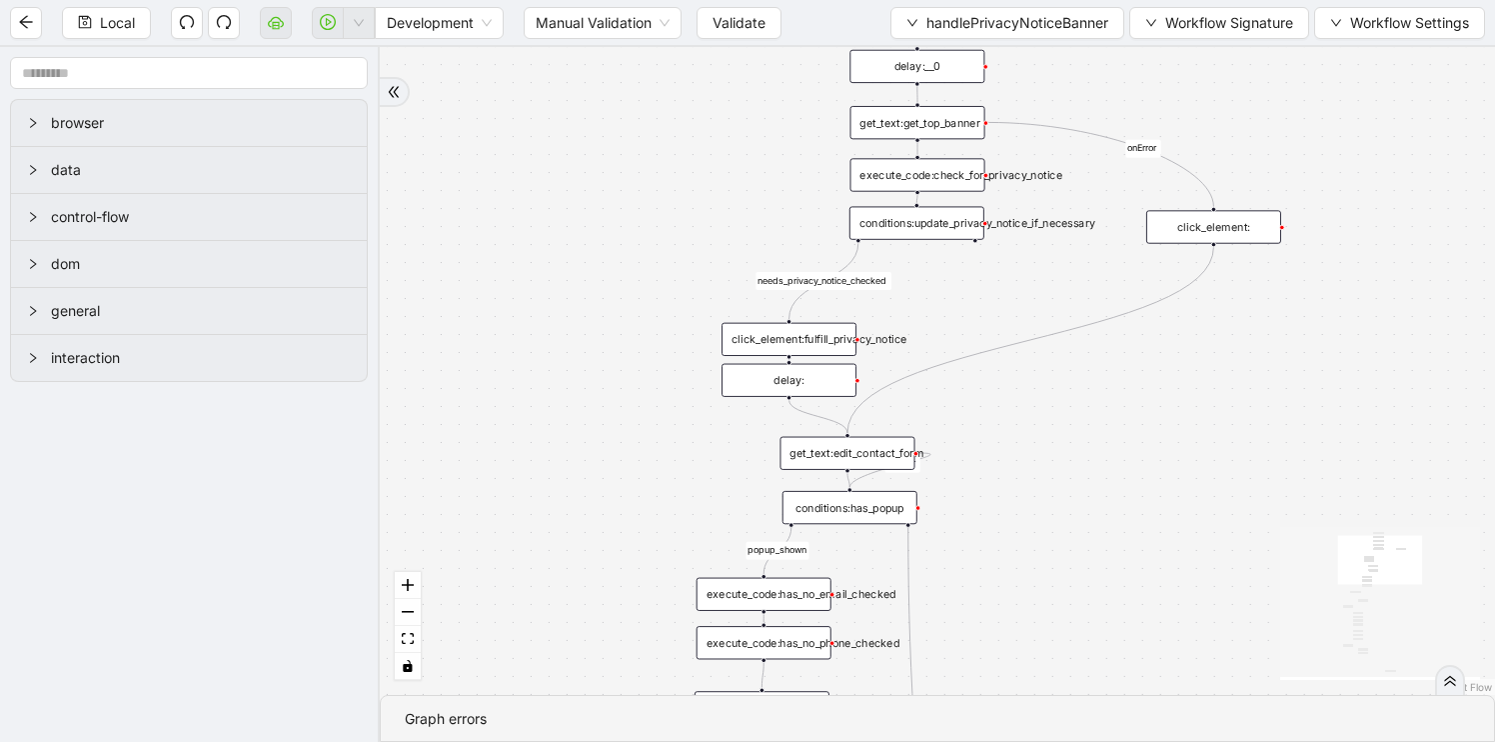
drag, startPoint x: 1247, startPoint y: 514, endPoint x: 1130, endPoint y: 822, distance: 329.3
click at [1130, 741] on html "Local Development Manual Validation Validate handlePrivacyNoticeBanner Workflow…" at bounding box center [747, 371] width 1495 height 742
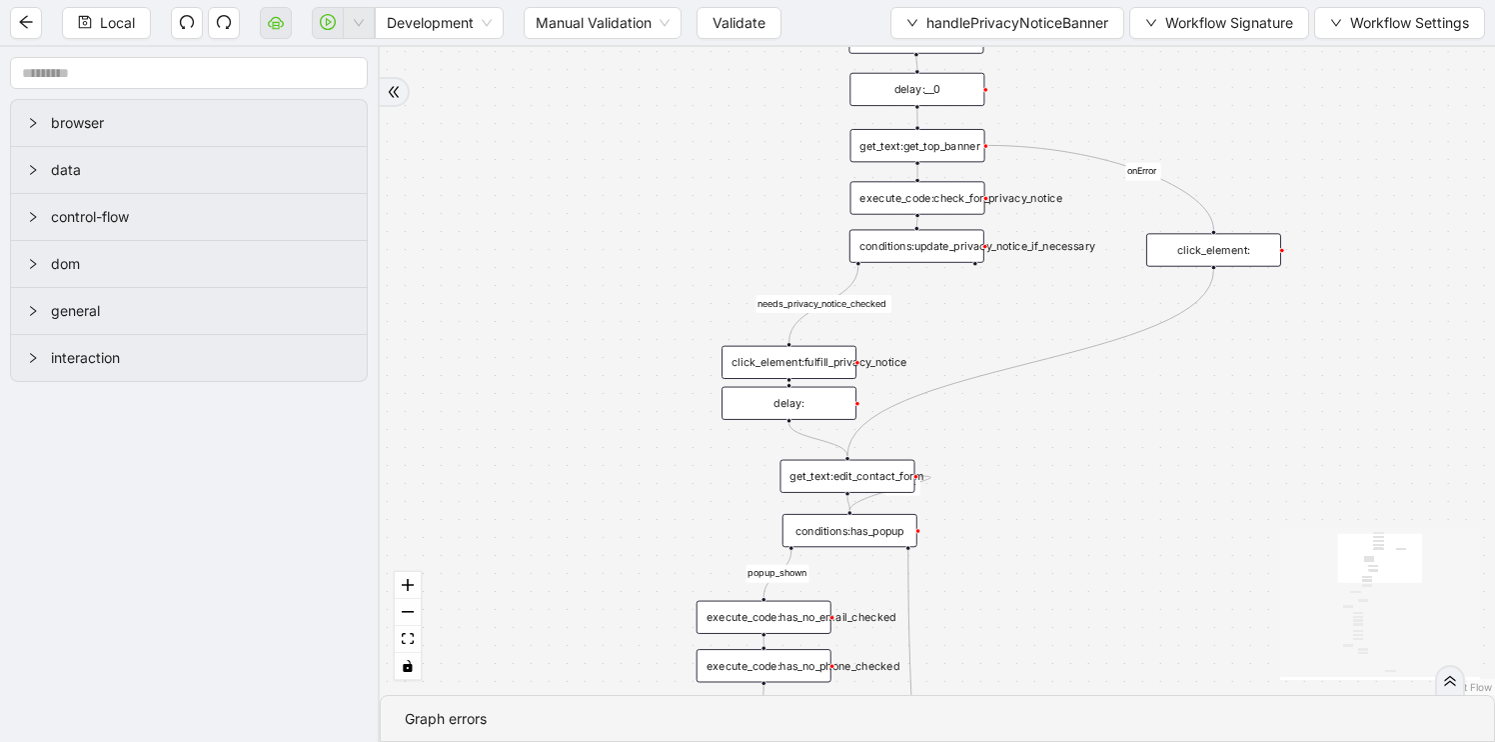
drag, startPoint x: 1068, startPoint y: 472, endPoint x: 1068, endPoint y: 531, distance: 59.0
click at [1068, 535] on div "needs_privacy_notice_checked popup_shown fallback needs_to_check_no_phone check…" at bounding box center [937, 371] width 1115 height 648
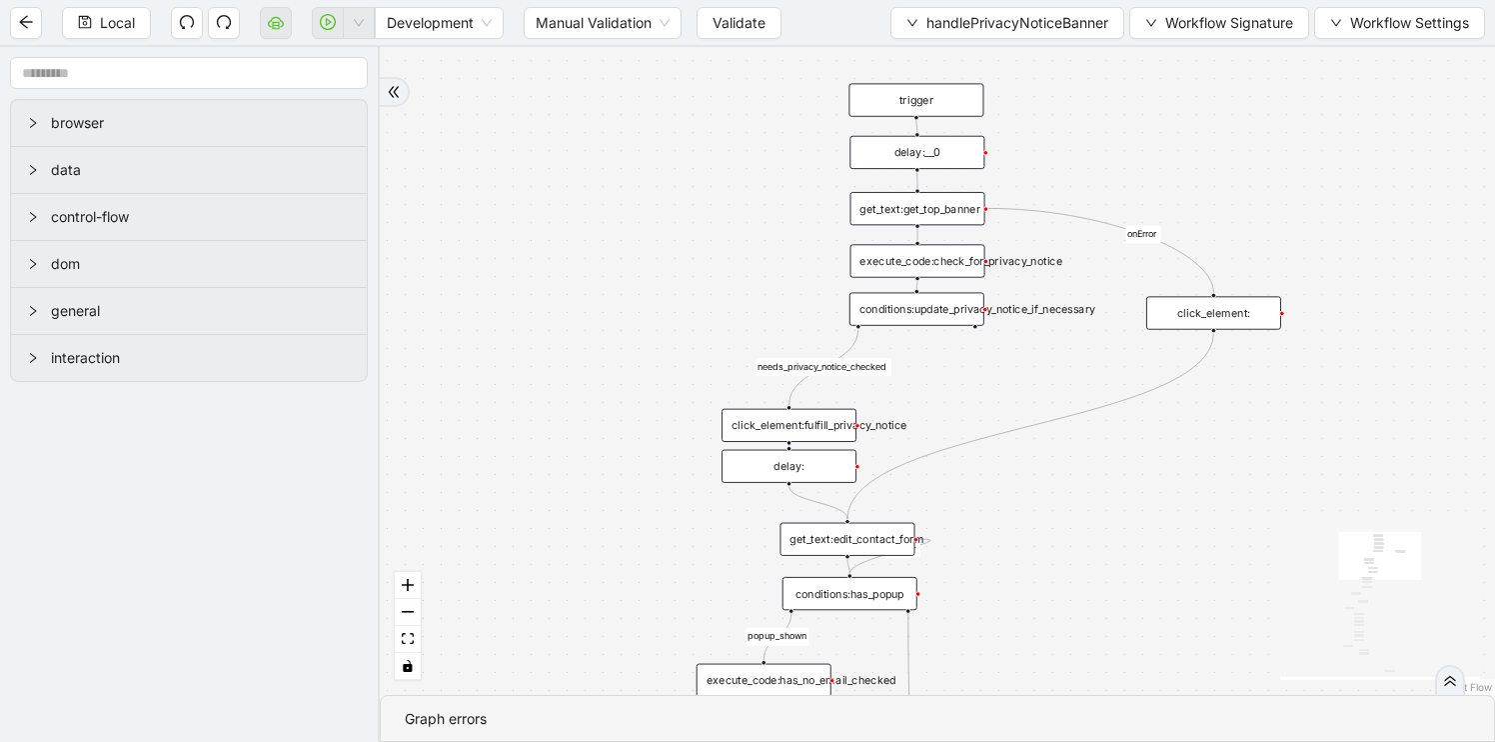
click at [909, 200] on div "get_text:get_top_banner" at bounding box center [918, 208] width 135 height 33
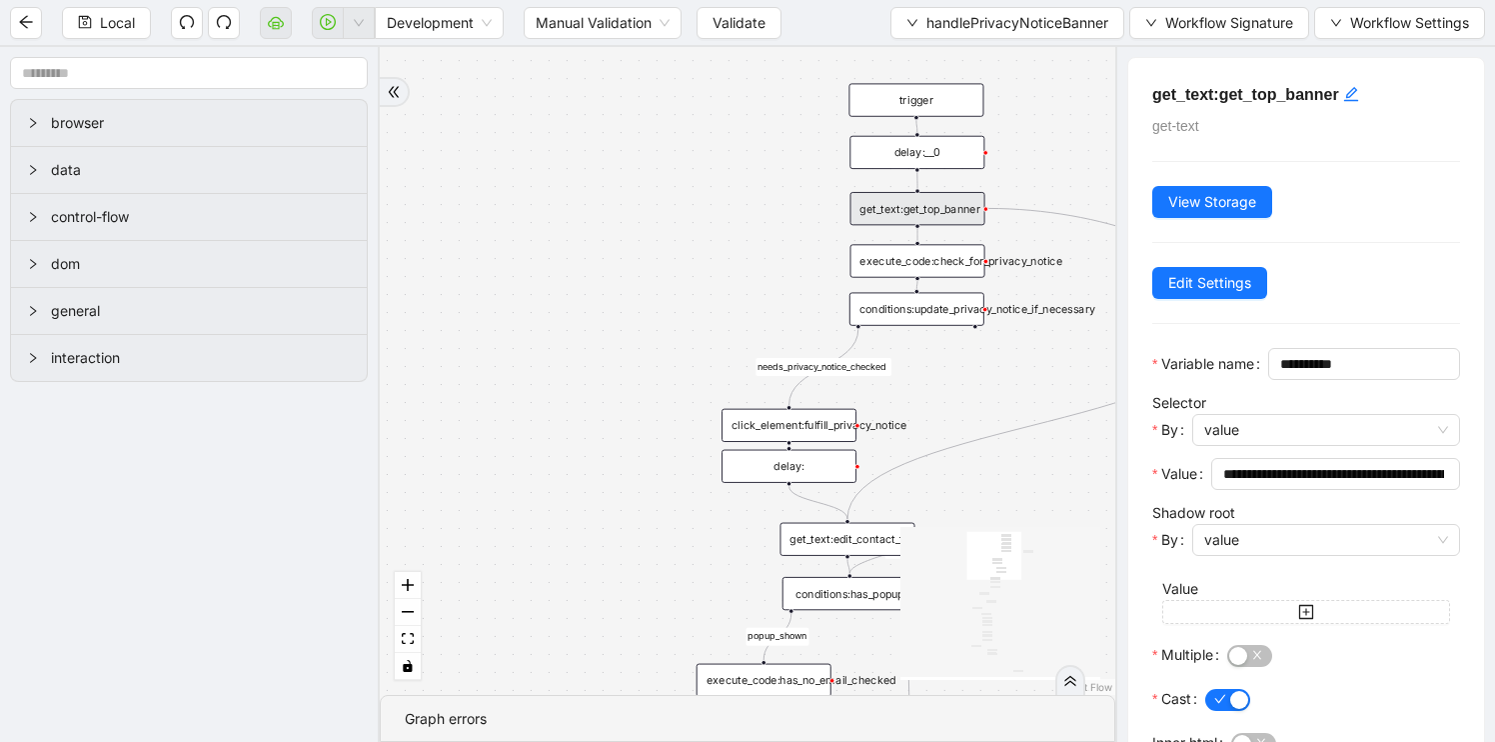
scroll to position [137, 0]
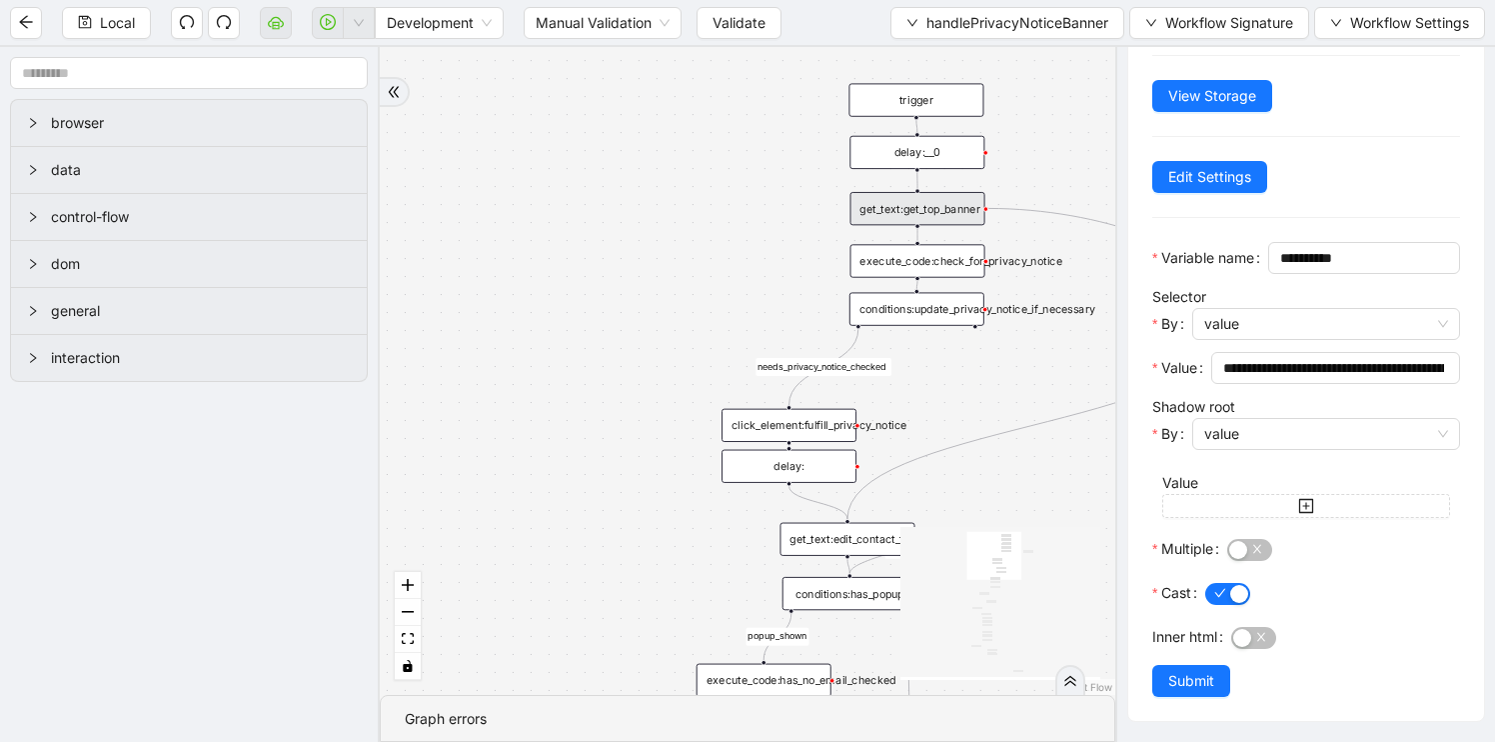
click at [557, 356] on div "needs_privacy_notice_checked popup_shown fallback needs_to_check_no_phone check…" at bounding box center [748, 371] width 736 height 648
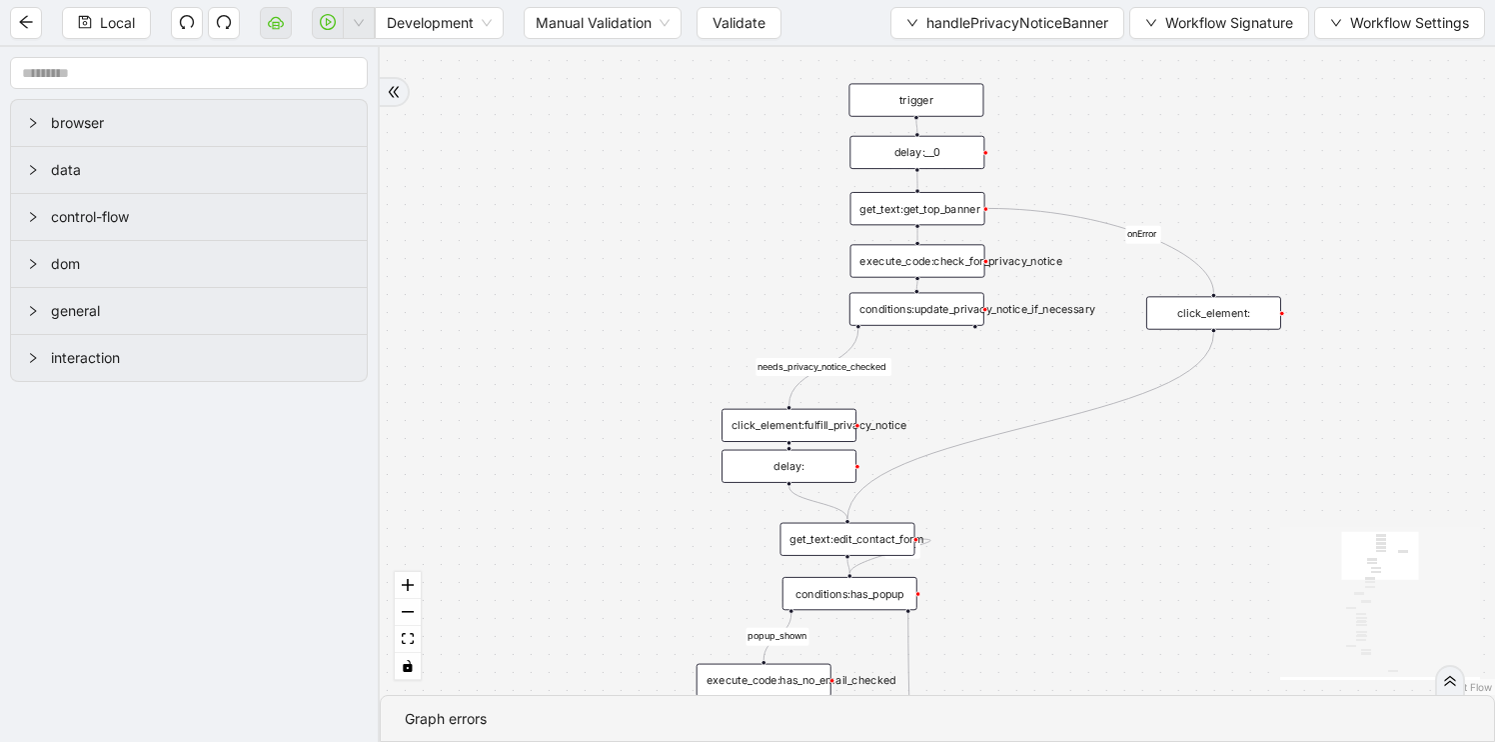
scroll to position [0, 0]
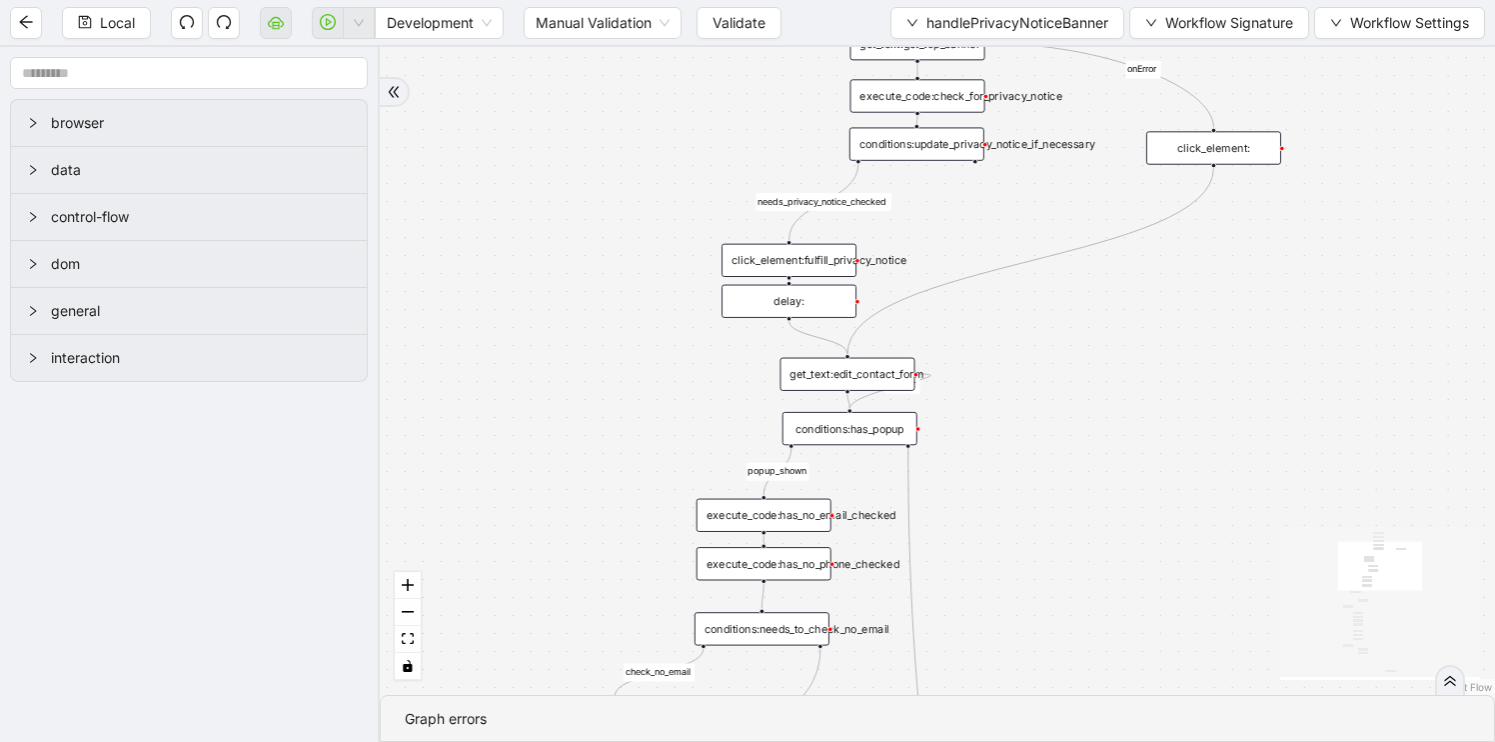
drag, startPoint x: 557, startPoint y: 537, endPoint x: 586, endPoint y: -44, distance: 581.4
click at [586, 0] on html "Local Development Manual Validation Validate handlePrivacyNoticeBanner Workflow…" at bounding box center [747, 371] width 1495 height 742
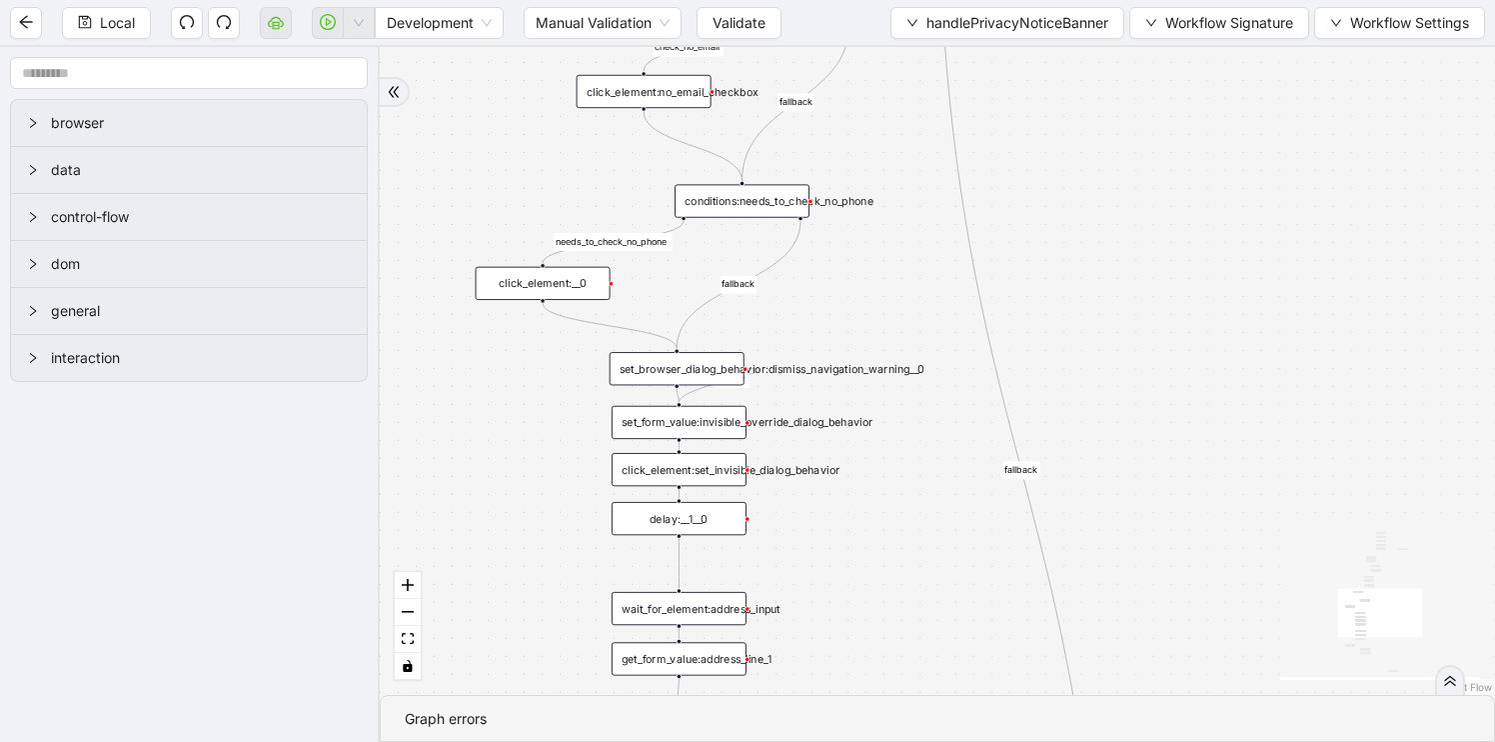
drag, startPoint x: 532, startPoint y: 19, endPoint x: 532, endPoint y: -66, distance: 85.0
click at [532, 0] on html "Local Development Manual Validation Validate handlePrivacyNoticeBanner Workflow…" at bounding box center [747, 371] width 1495 height 742
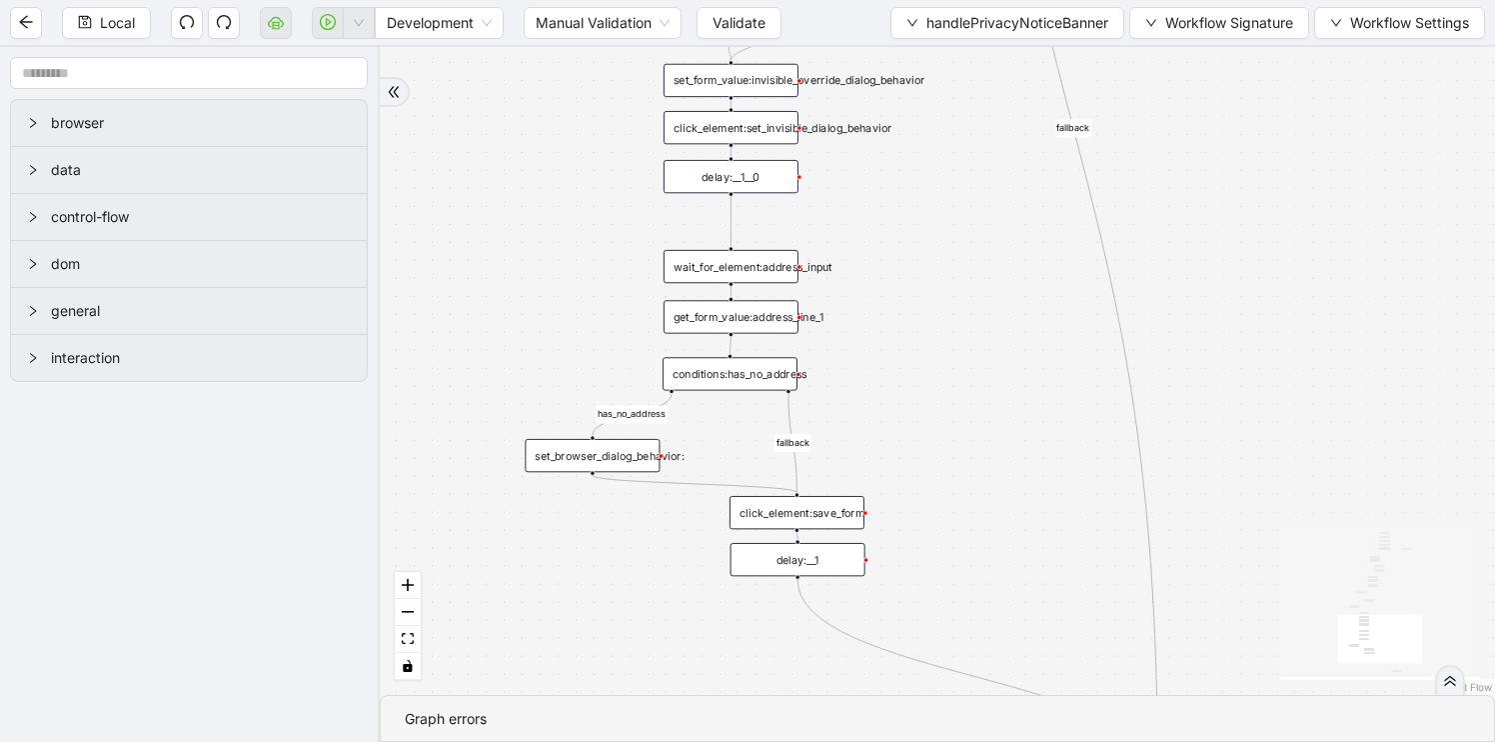
drag, startPoint x: 433, startPoint y: 445, endPoint x: 485, endPoint y: 105, distance: 343.8
click at [486, 105] on div "needs_privacy_notice_checked popup_shown fallback needs_to_check_no_phone check…" at bounding box center [937, 371] width 1115 height 648
click at [744, 134] on div "click_element:set_invisible_dialog_behavior" at bounding box center [732, 127] width 135 height 33
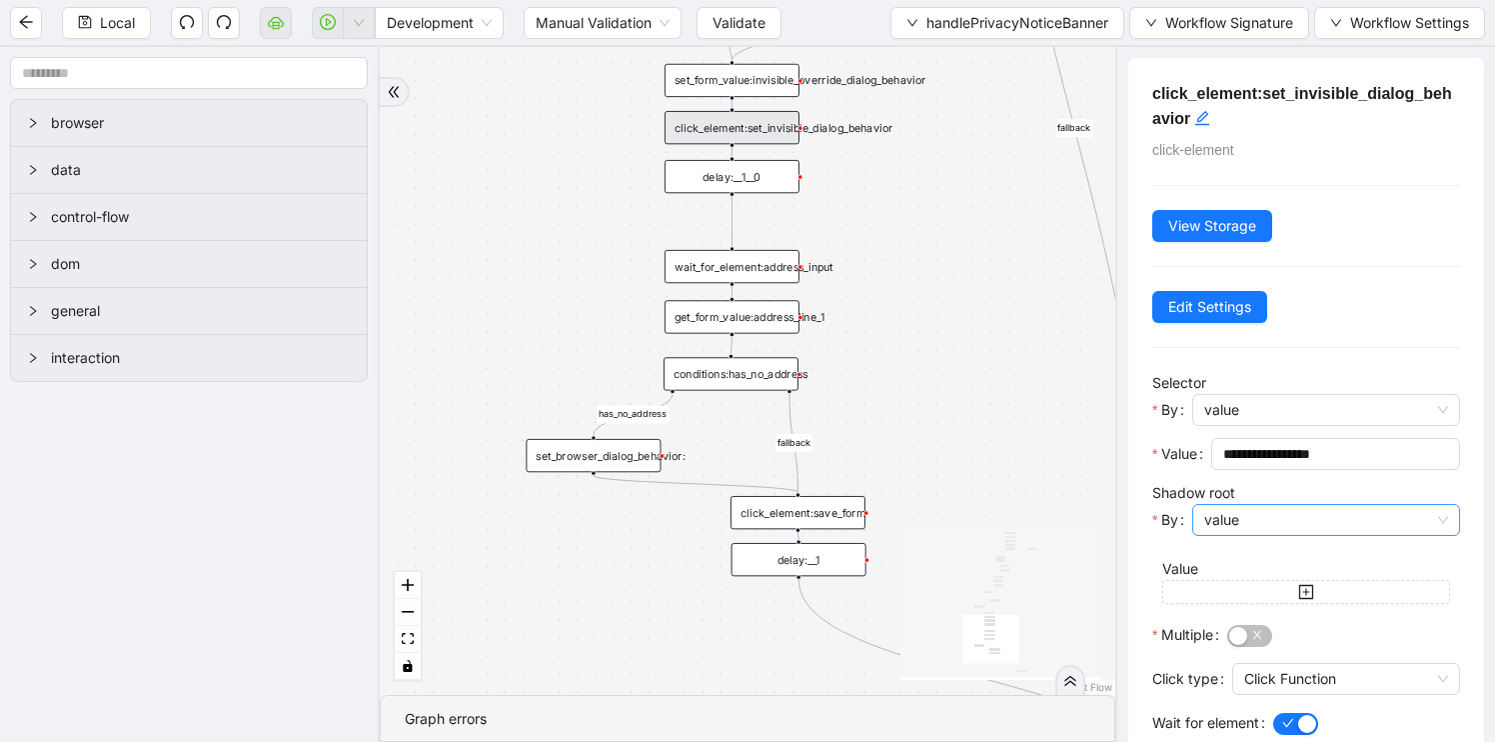
scroll to position [129, 0]
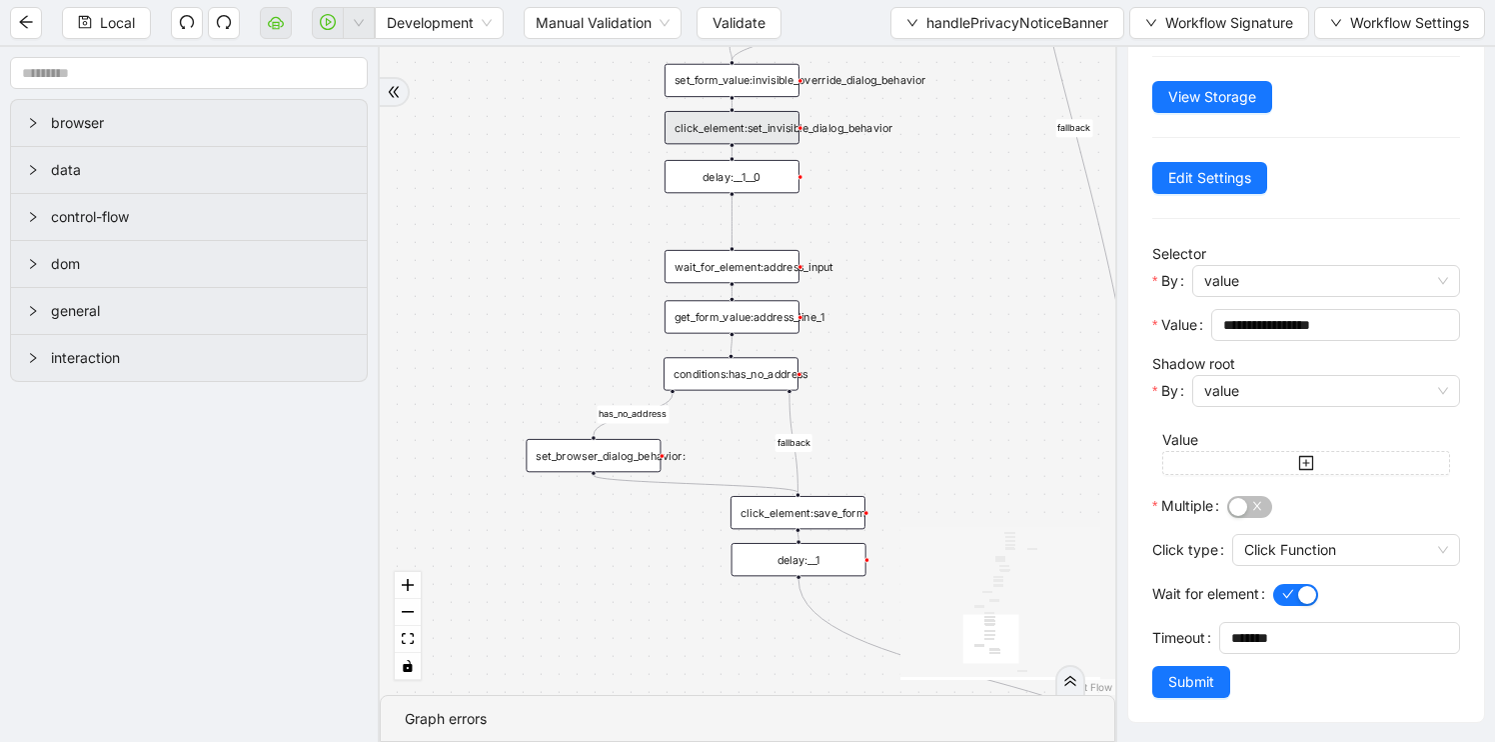
click at [936, 408] on div "needs_privacy_notice_checked popup_shown fallback needs_to_check_no_phone check…" at bounding box center [748, 371] width 736 height 648
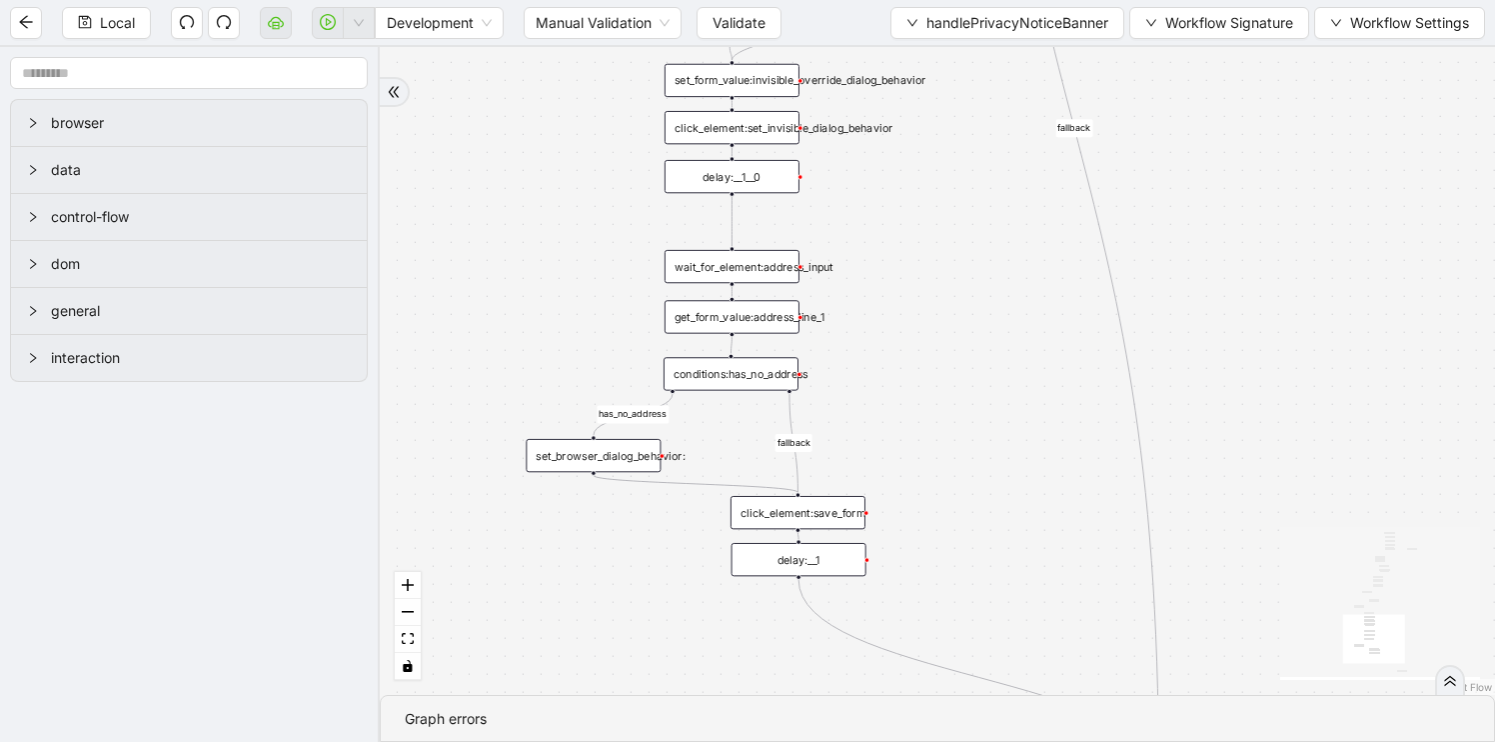
scroll to position [0, 0]
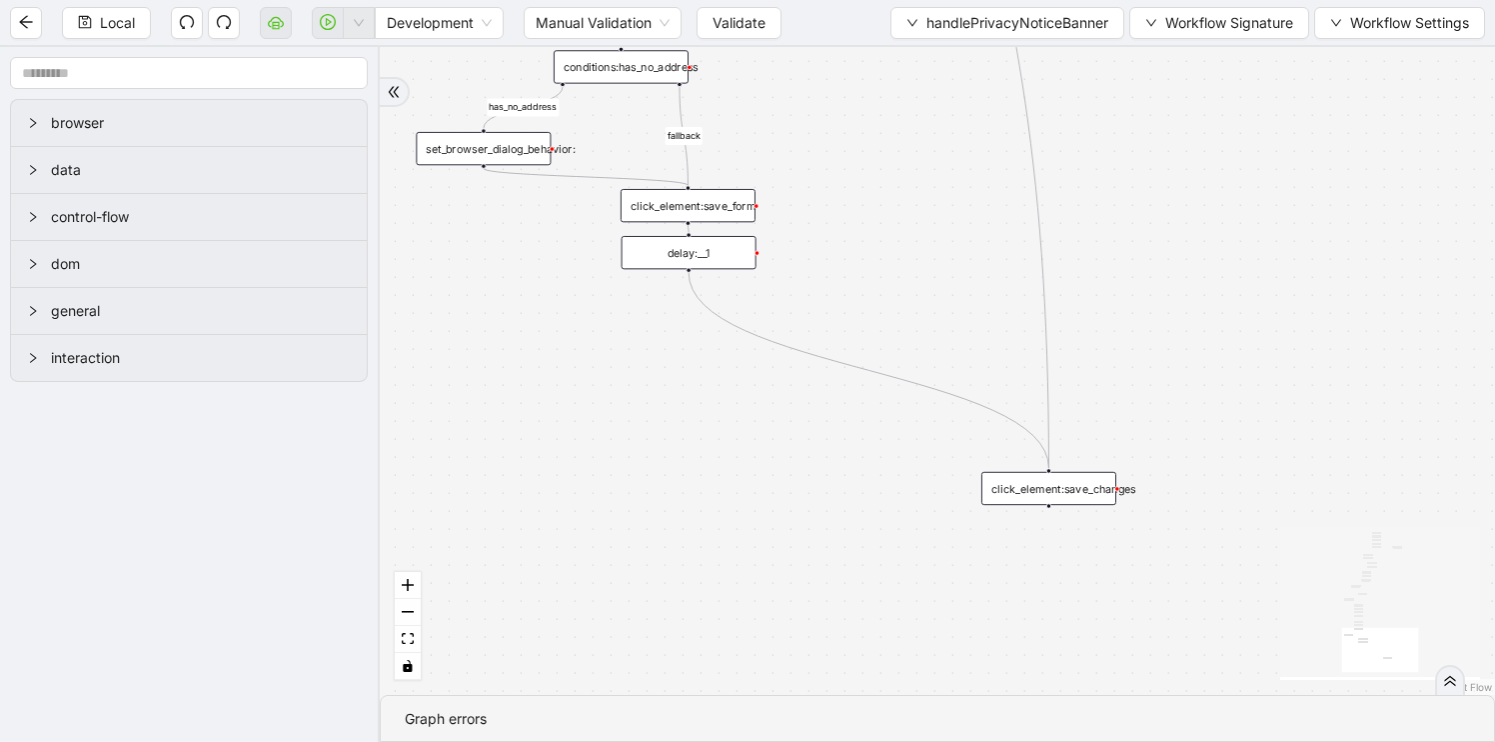
drag, startPoint x: 936, startPoint y: 408, endPoint x: 822, endPoint y: 100, distance: 328.2
click at [822, 100] on div "needs_privacy_notice_checked popup_shown fallback needs_to_check_no_phone check…" at bounding box center [937, 371] width 1115 height 648
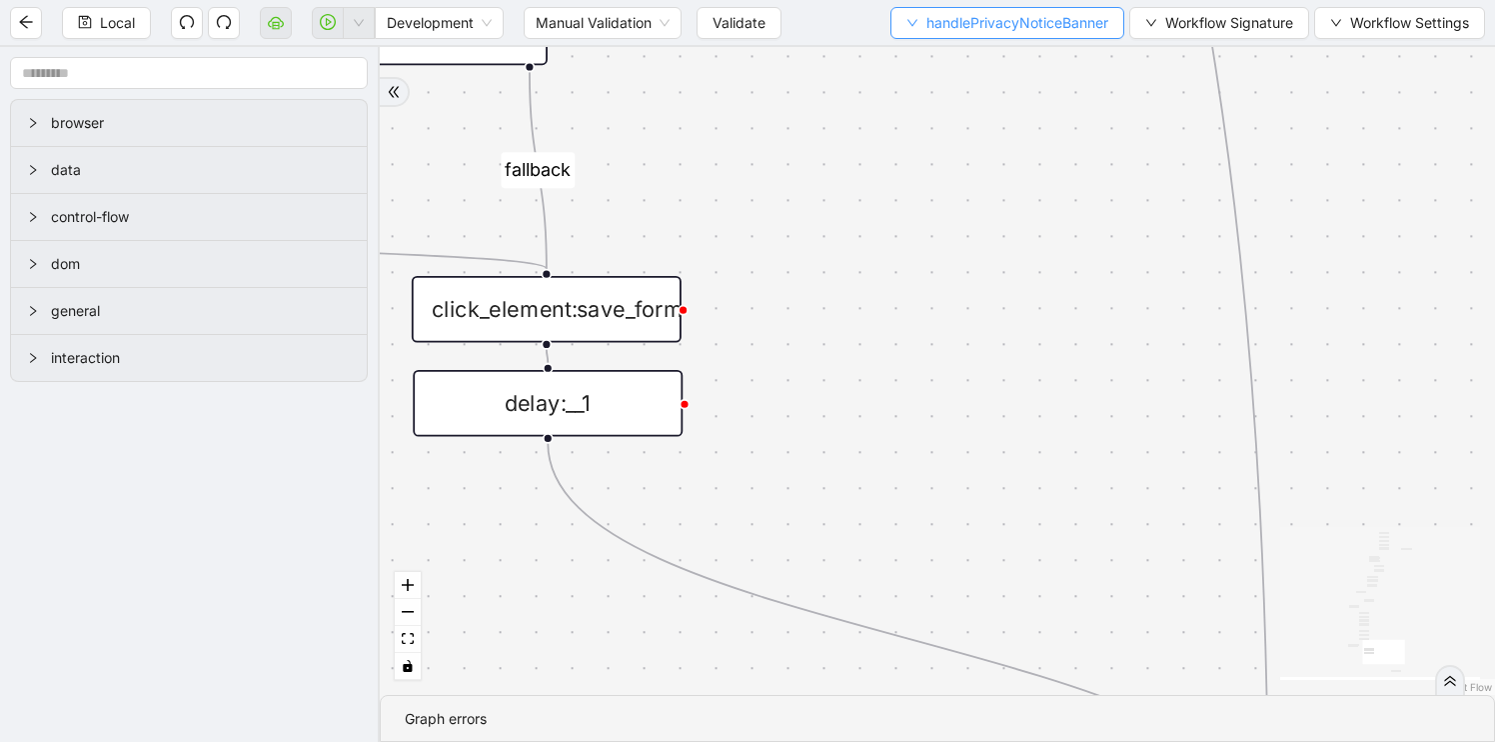
click at [987, 23] on span "handlePrivacyNoticeBanner" at bounding box center [1018, 23] width 182 height 22
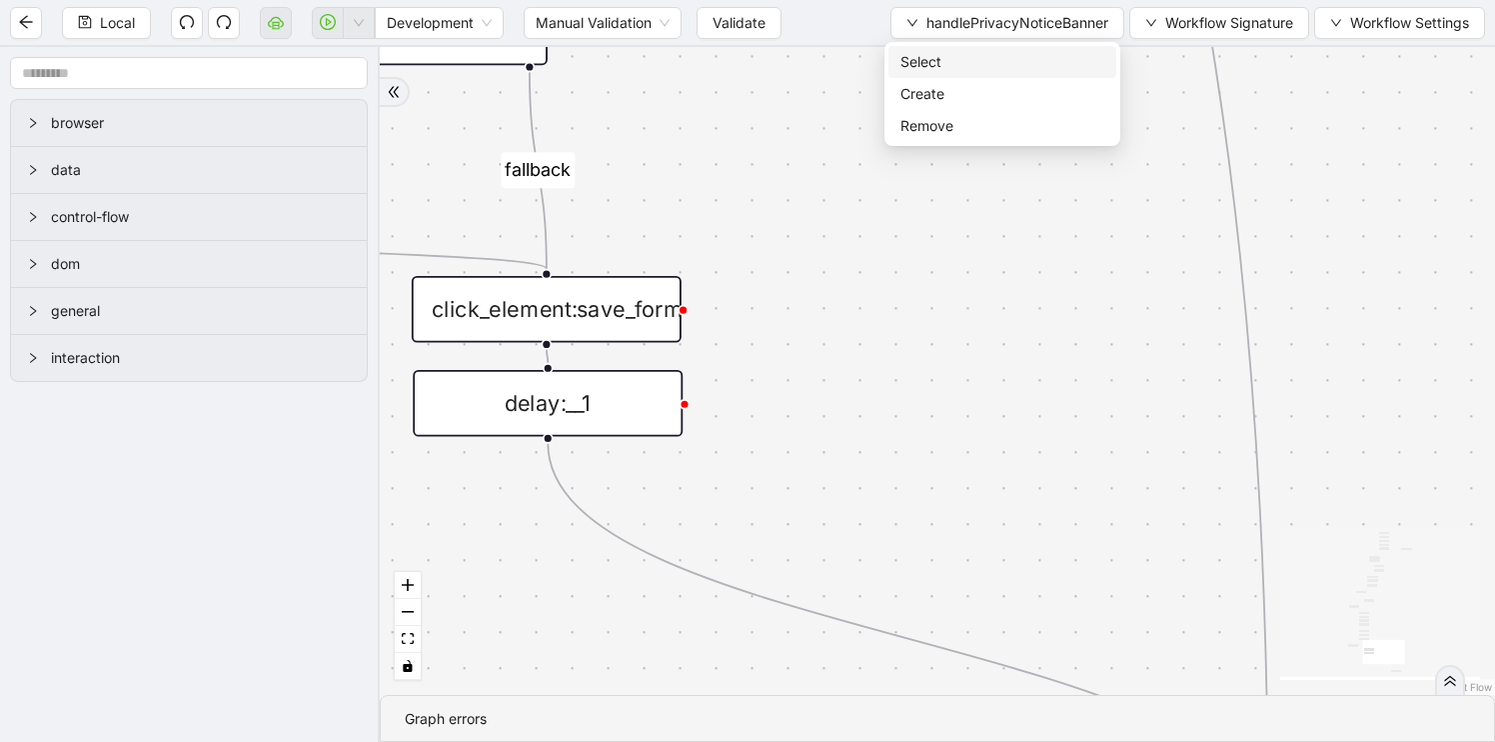
click at [975, 69] on span "Select" at bounding box center [1003, 62] width 204 height 22
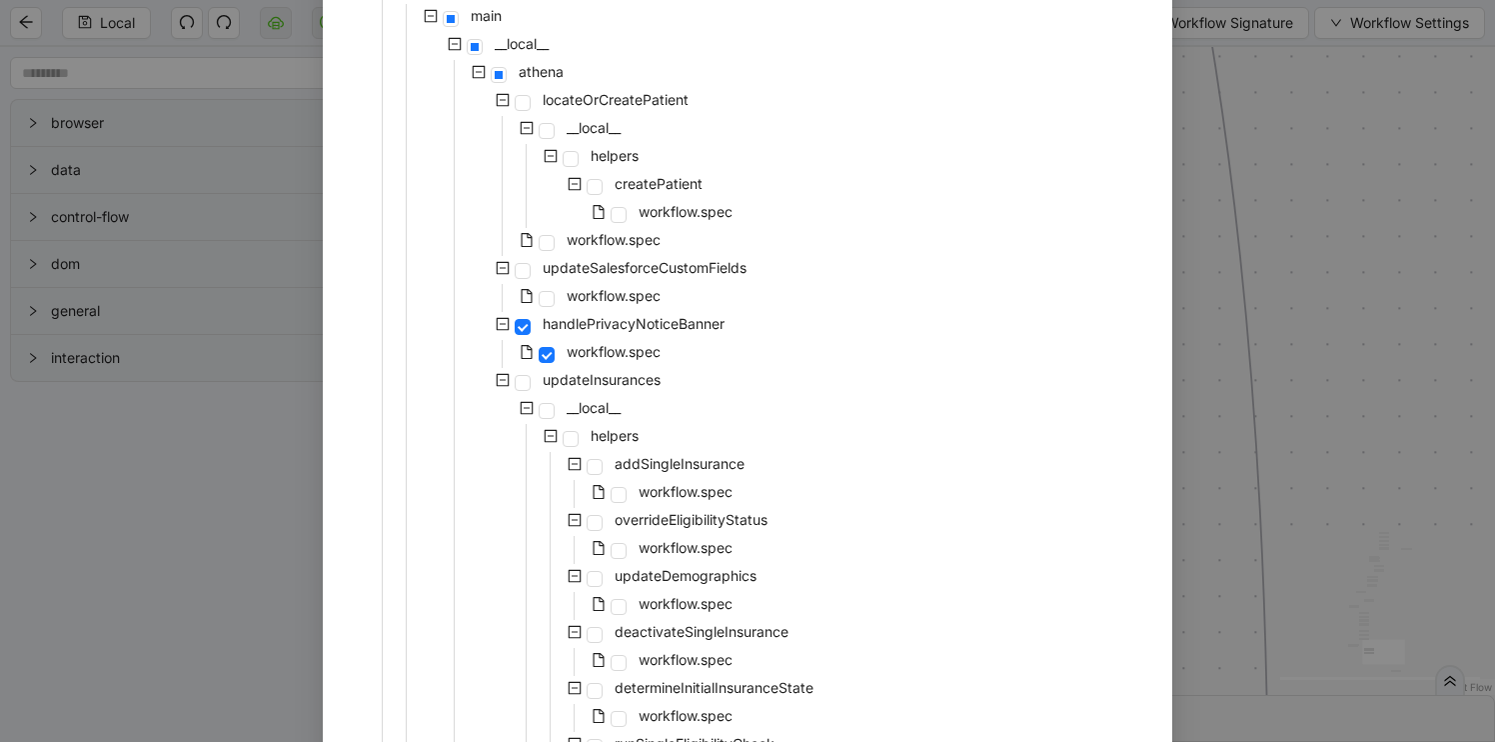
scroll to position [234, 0]
click at [686, 543] on span "workflow.spec" at bounding box center [686, 545] width 94 height 17
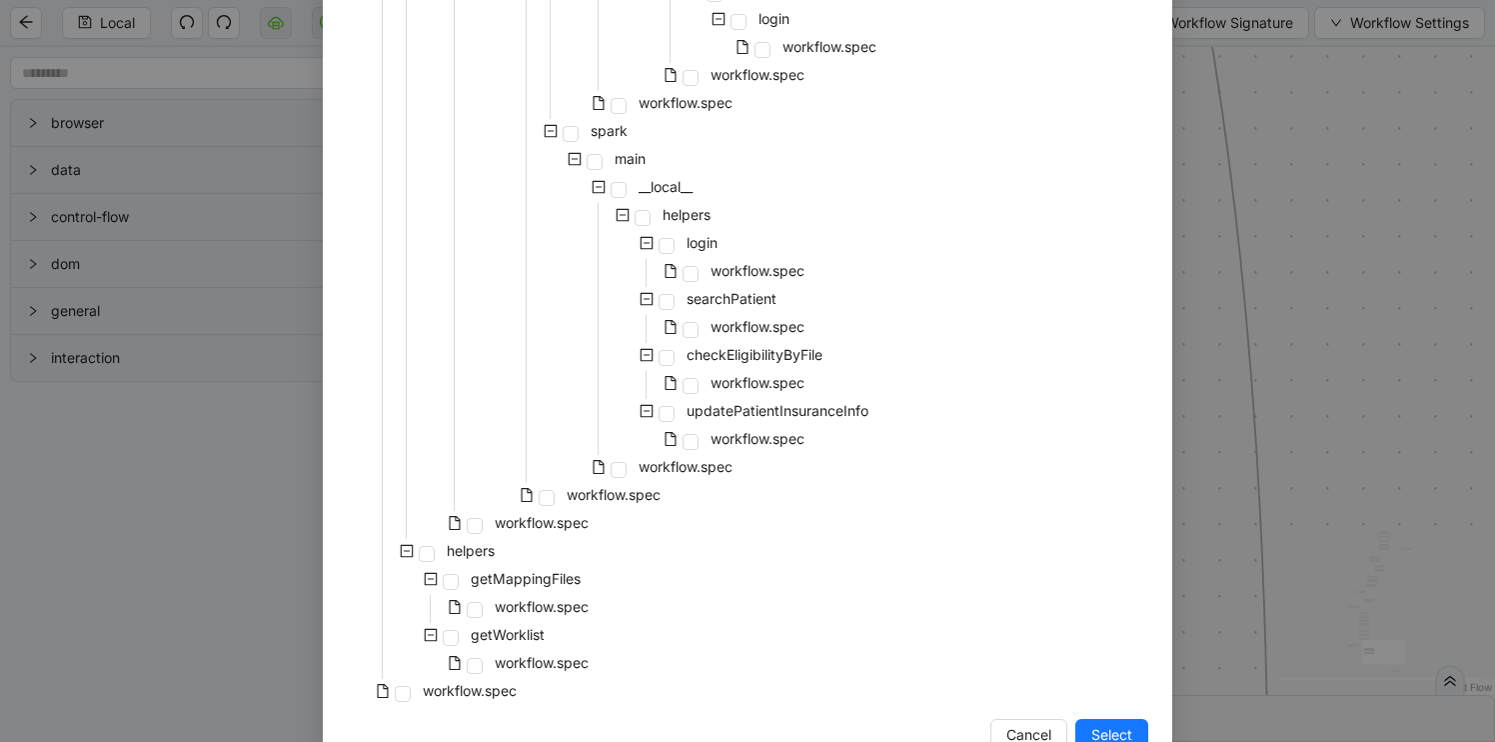
scroll to position [1597, 0]
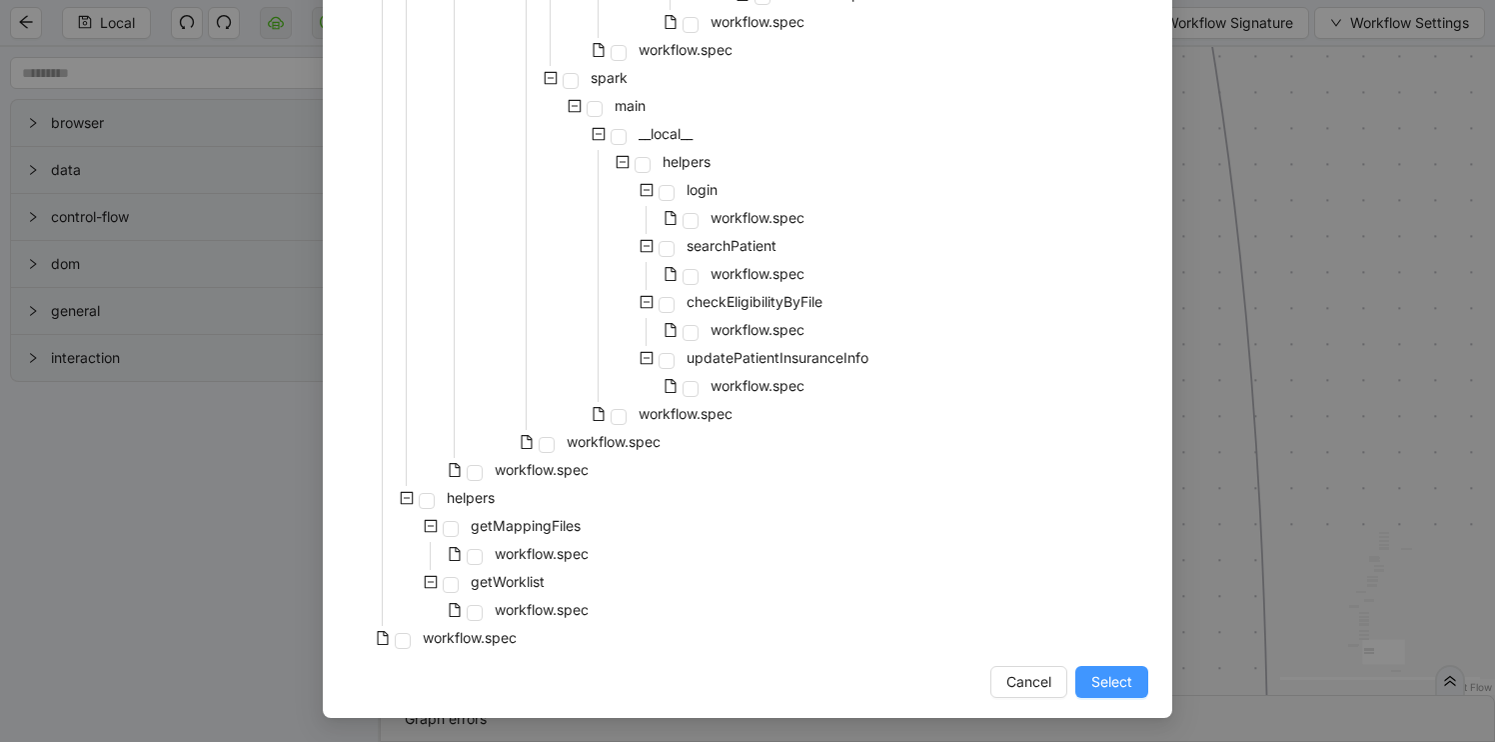
click at [1102, 674] on span "Select" at bounding box center [1111, 682] width 41 height 22
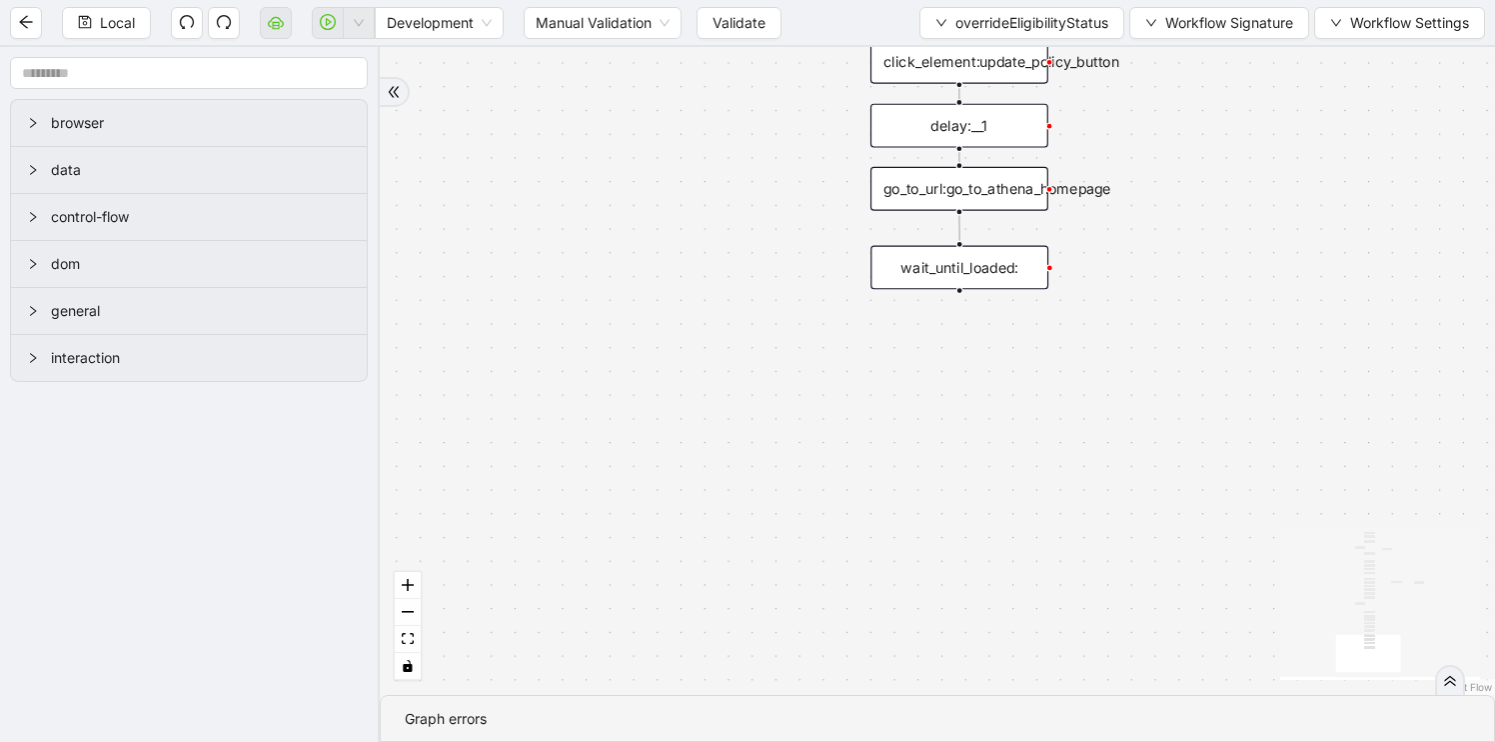
click at [984, 256] on div "wait_until_loaded:" at bounding box center [960, 267] width 178 height 44
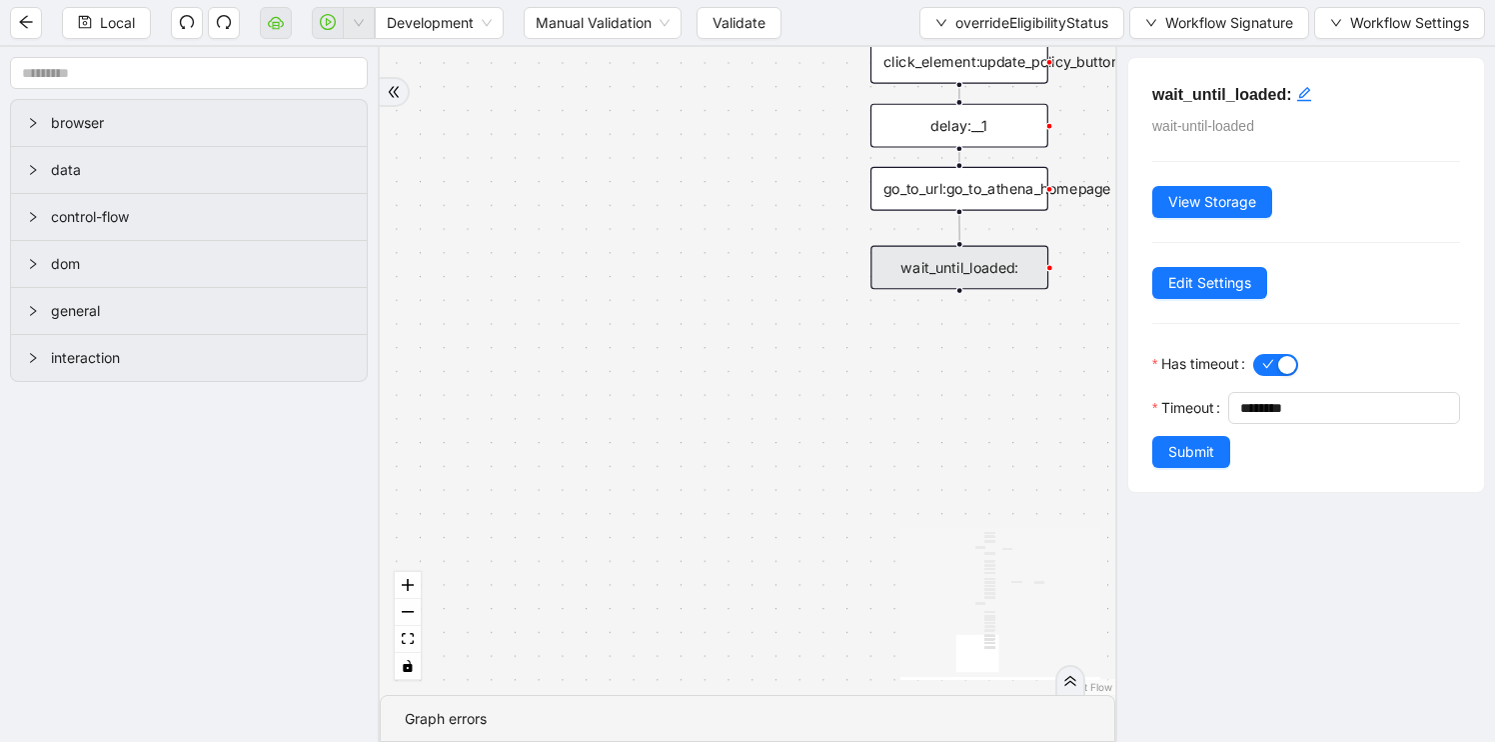
click at [910, 432] on div "fallback needs_new_member_id onError onError onError onError trigger click_elem…" at bounding box center [748, 371] width 736 height 648
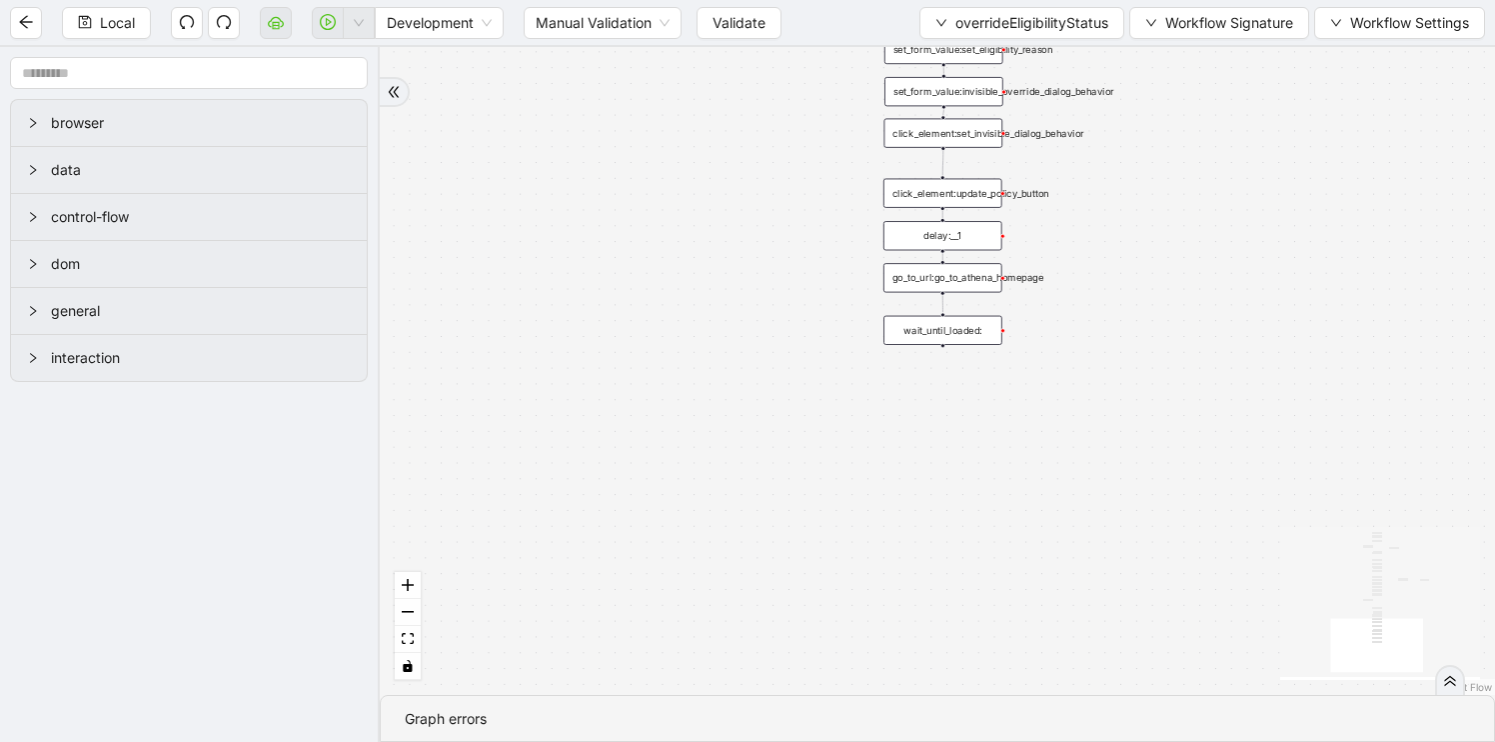
drag, startPoint x: 910, startPoint y: 432, endPoint x: 890, endPoint y: 653, distance: 221.8
click at [890, 653] on div "fallback needs_new_member_id onError onError onError onError trigger click_elem…" at bounding box center [937, 371] width 1115 height 648
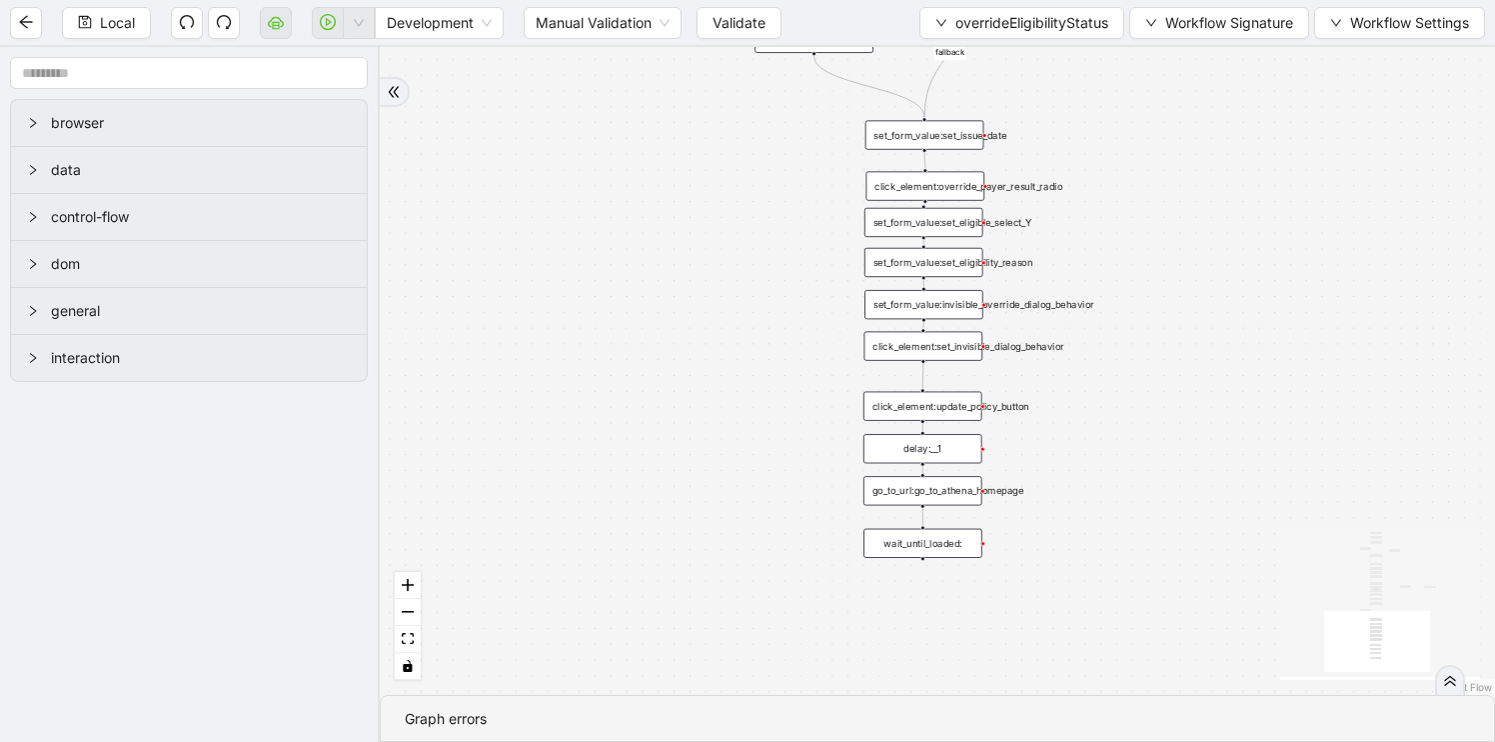
click at [938, 495] on div "go_to_url:go_to_athena_homepage" at bounding box center [923, 490] width 119 height 29
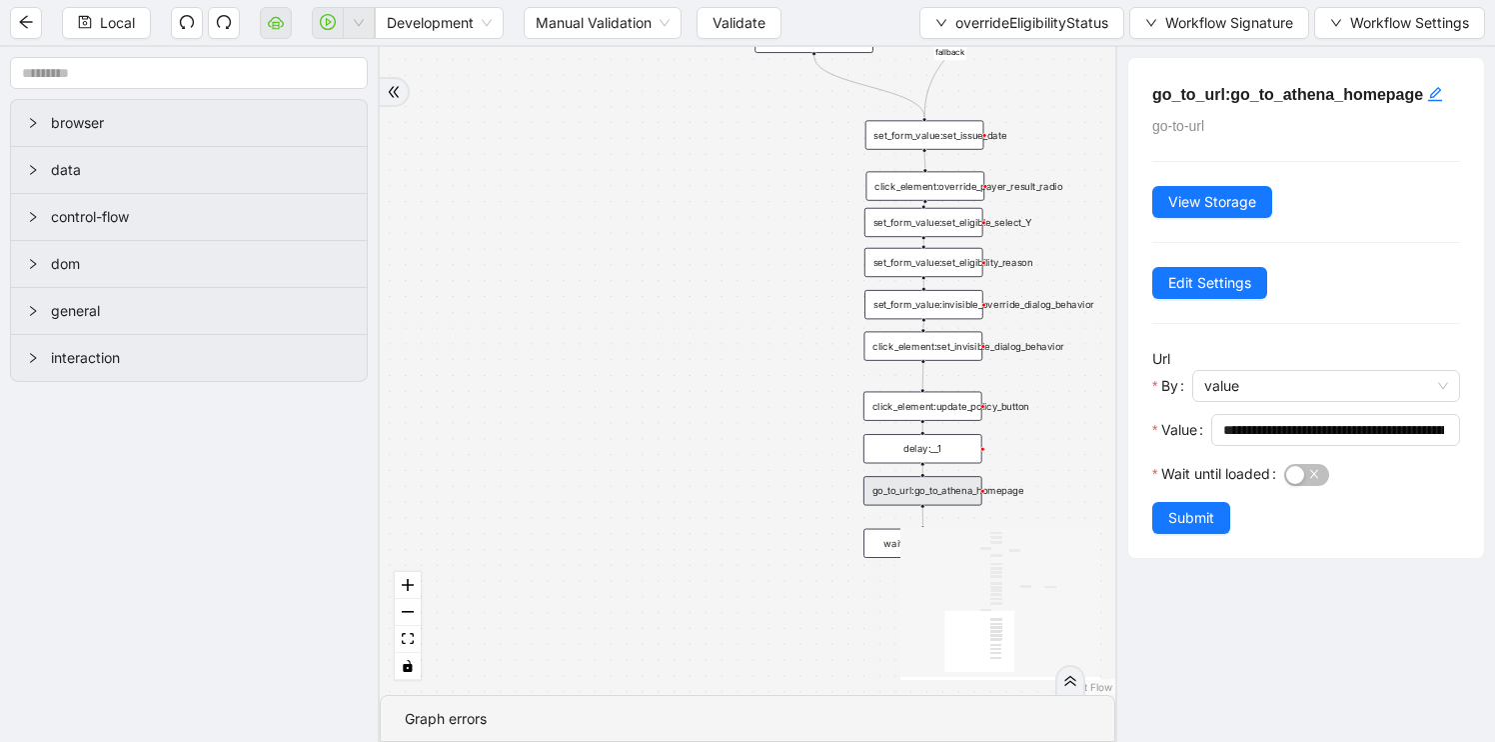
click at [932, 448] on div "delay:__1" at bounding box center [923, 448] width 119 height 29
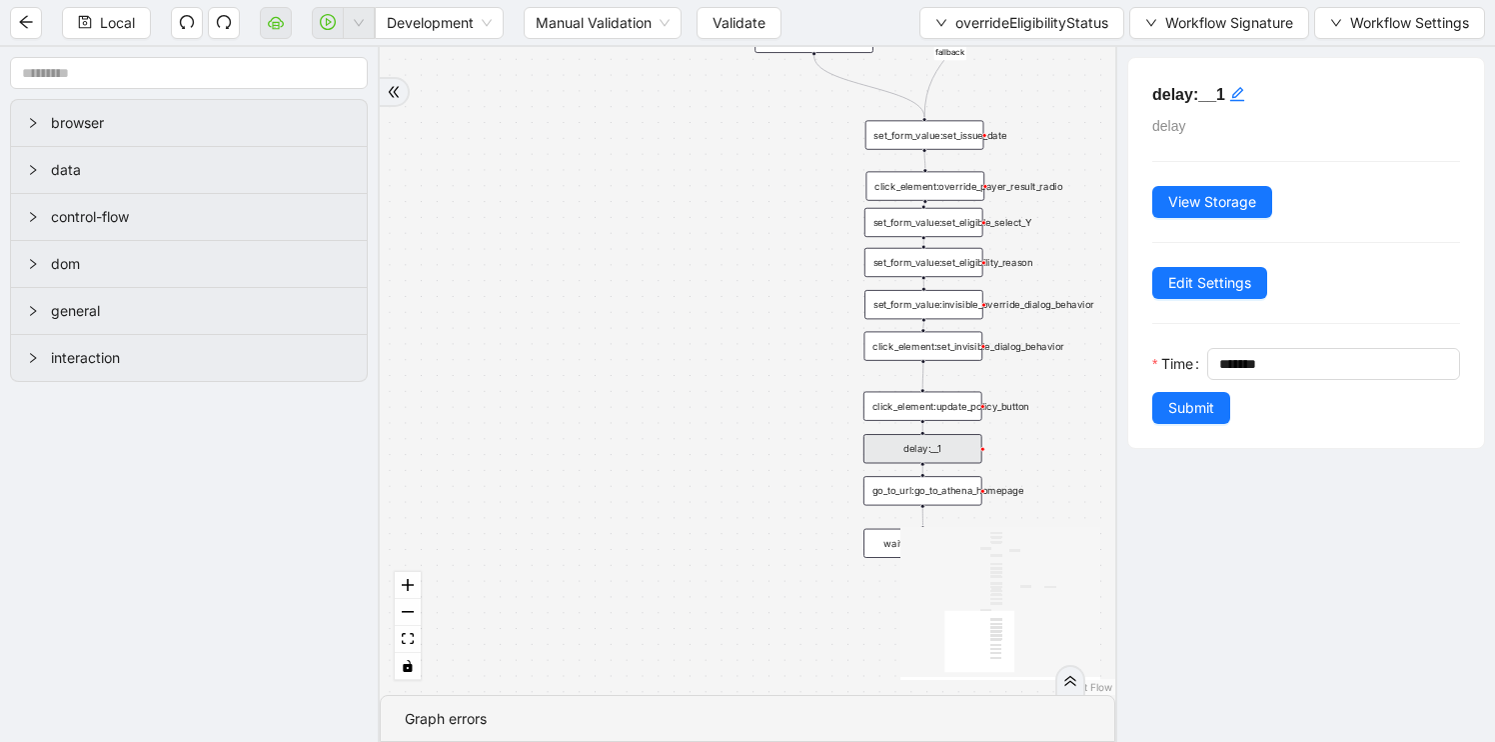
click at [925, 408] on div "click_element:update_policy_button" at bounding box center [923, 406] width 119 height 29
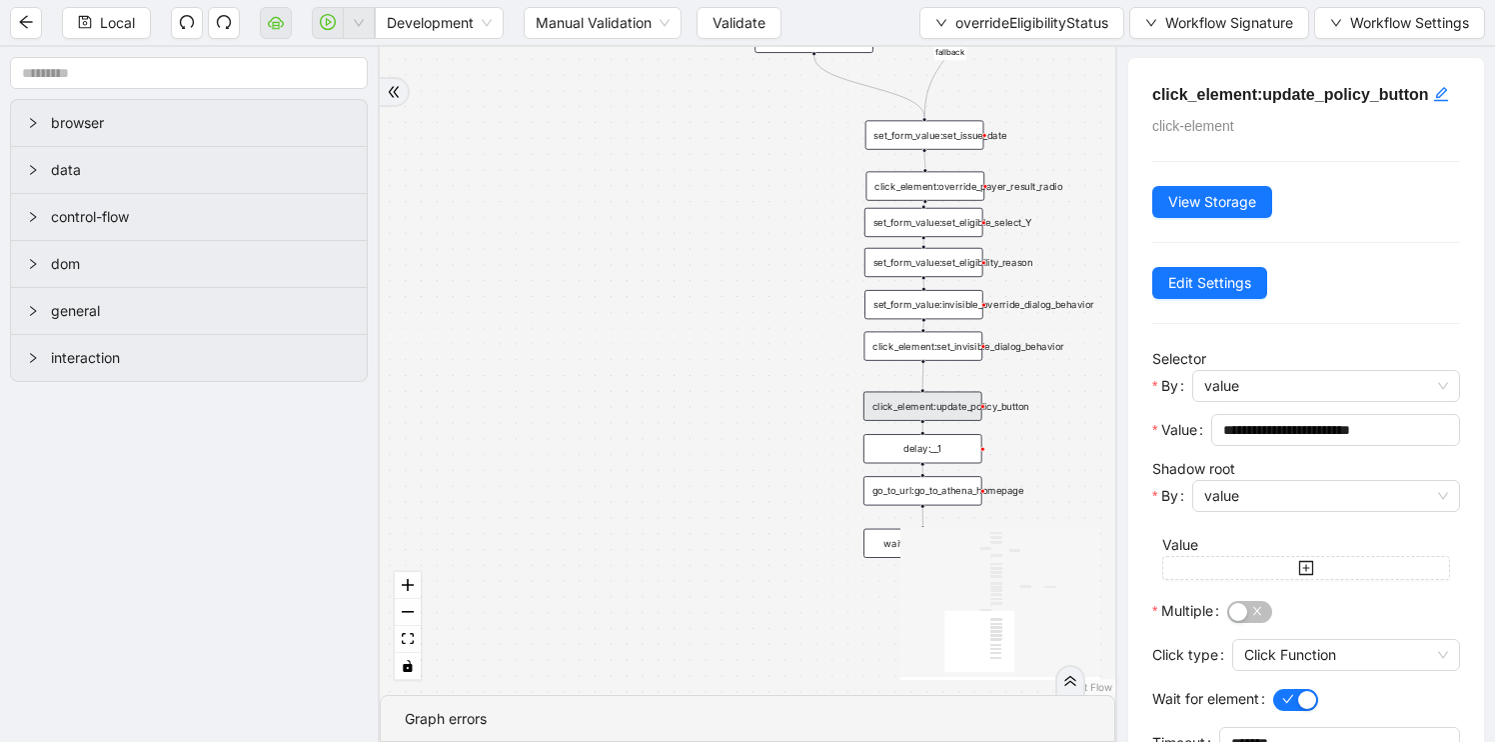
scroll to position [129, 0]
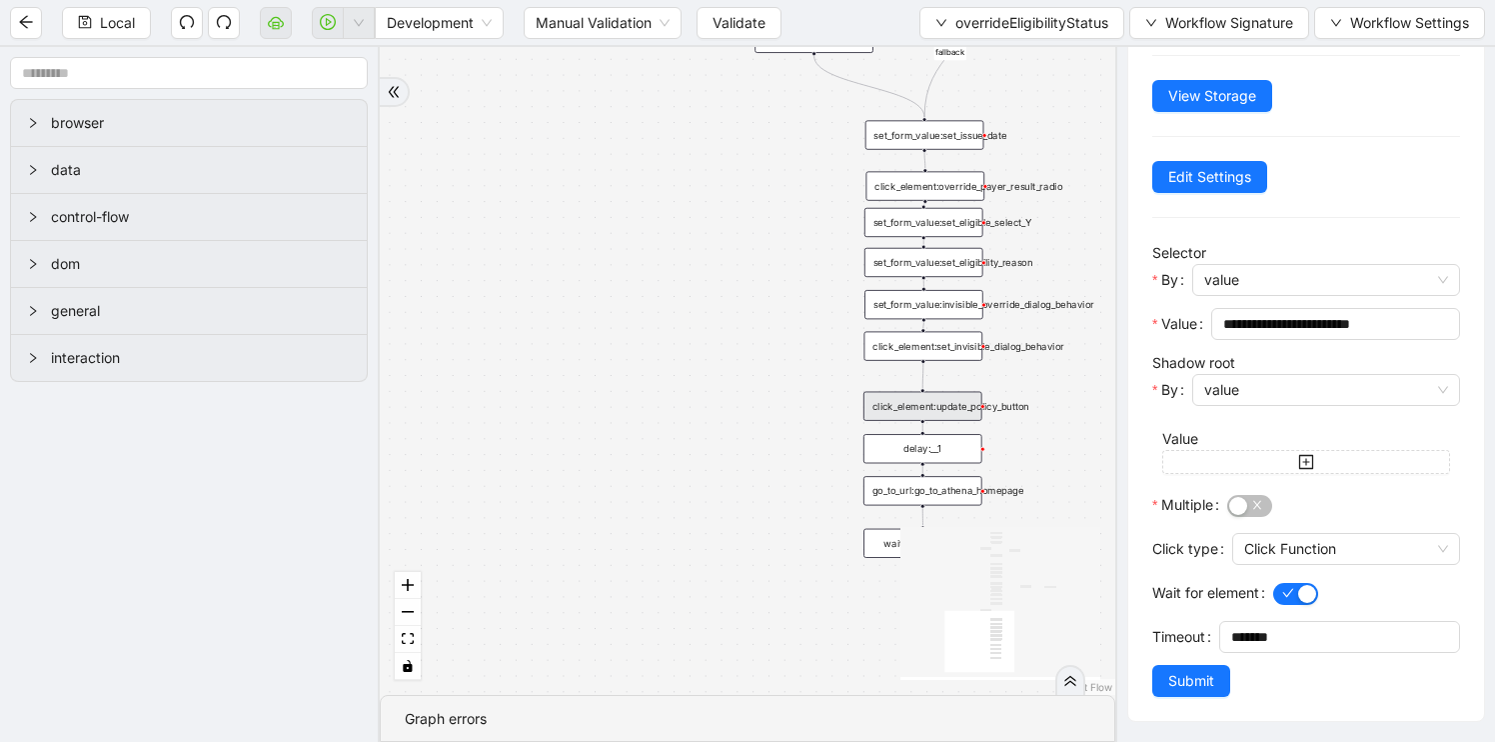
drag, startPoint x: 946, startPoint y: 351, endPoint x: 958, endPoint y: 351, distance: 12.0
click at [946, 351] on div "click_element:set_invisible_dialog_behavior" at bounding box center [924, 346] width 119 height 29
click at [705, 352] on div "fallback needs_new_member_id onError onError onError onError trigger click_elem…" at bounding box center [748, 371] width 736 height 648
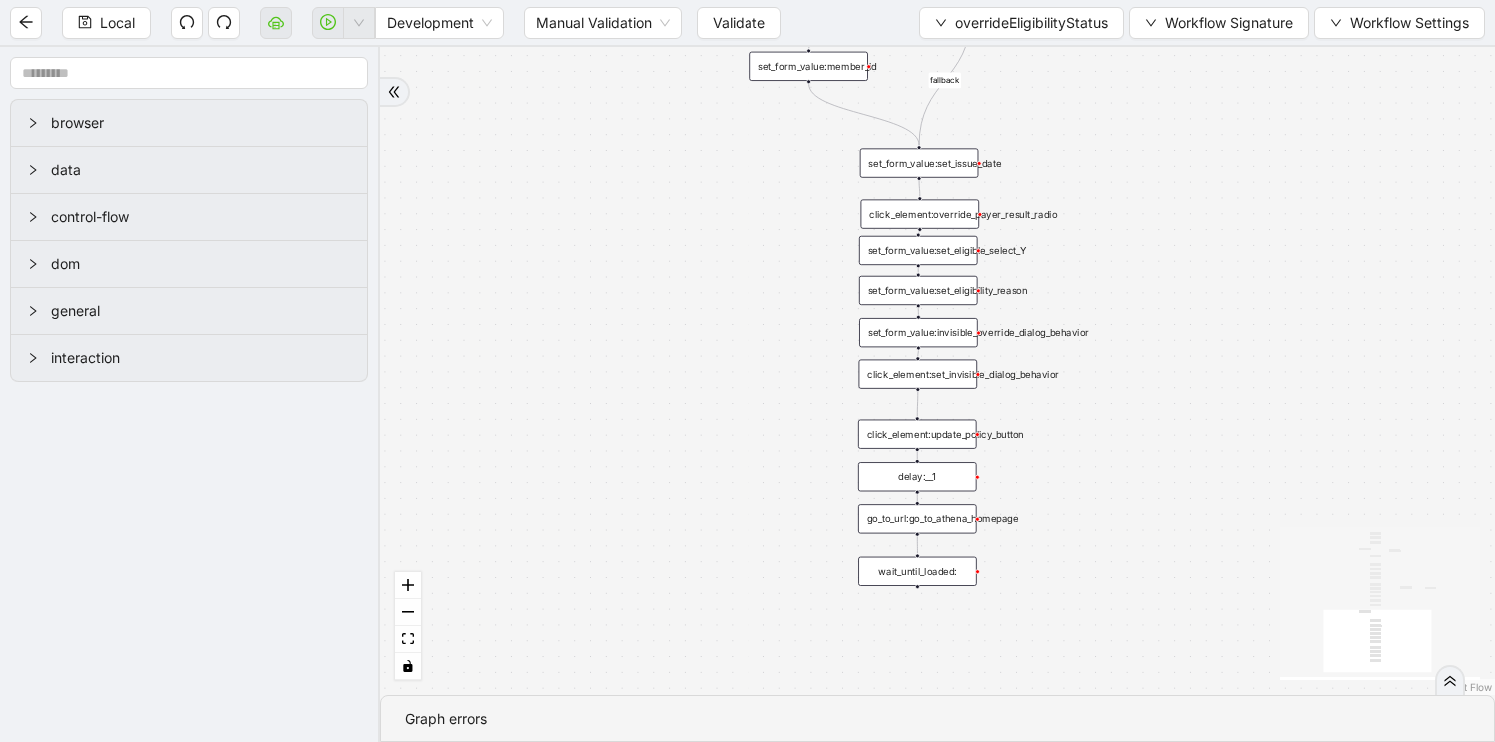
drag, startPoint x: 705, startPoint y: 352, endPoint x: 641, endPoint y: 645, distance: 299.7
click at [641, 645] on div "fallback needs_new_member_id onError onError onError onError trigger click_elem…" at bounding box center [937, 371] width 1115 height 648
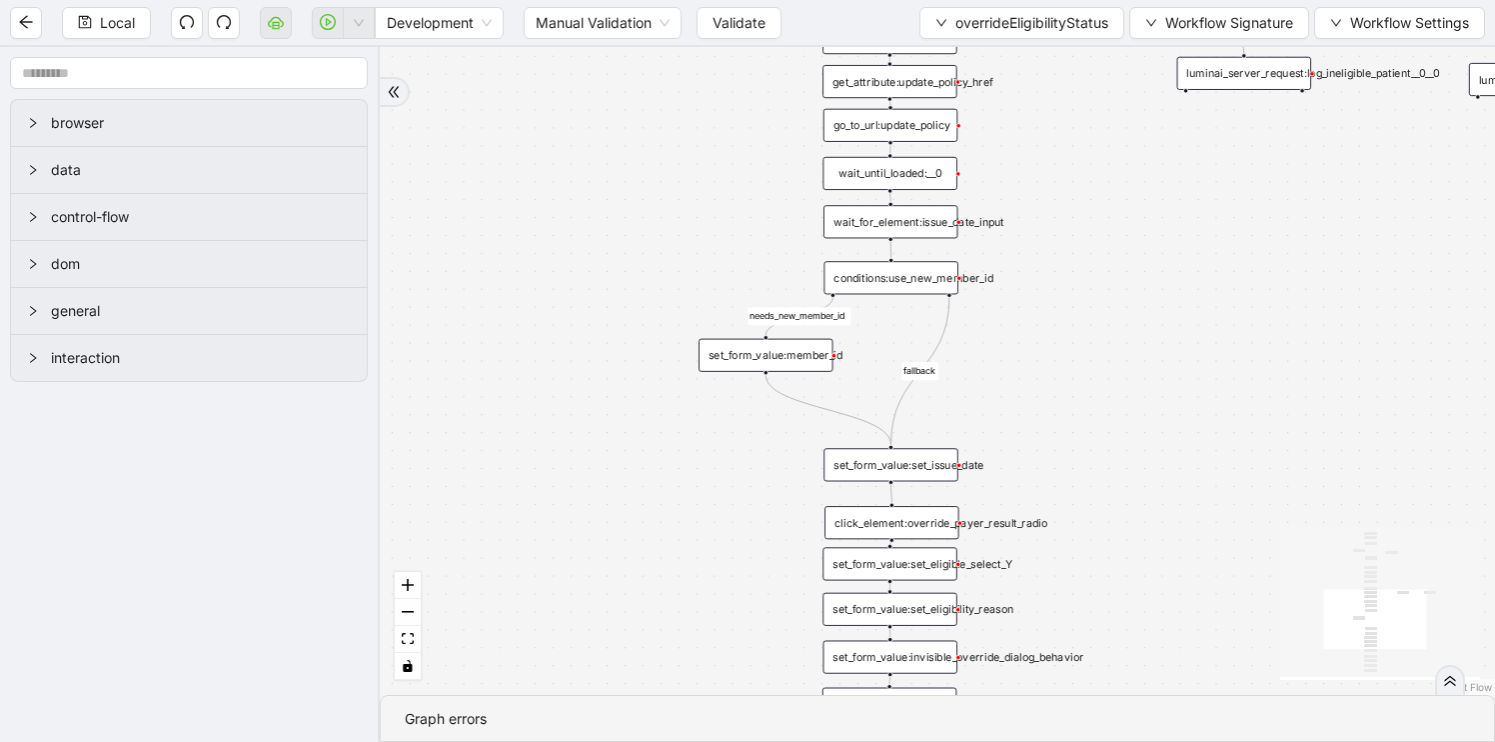
drag, startPoint x: 745, startPoint y: 386, endPoint x: 691, endPoint y: 593, distance: 213.8
click at [692, 593] on div "fallback needs_new_member_id onError onError onError onError trigger click_elem…" at bounding box center [937, 371] width 1115 height 648
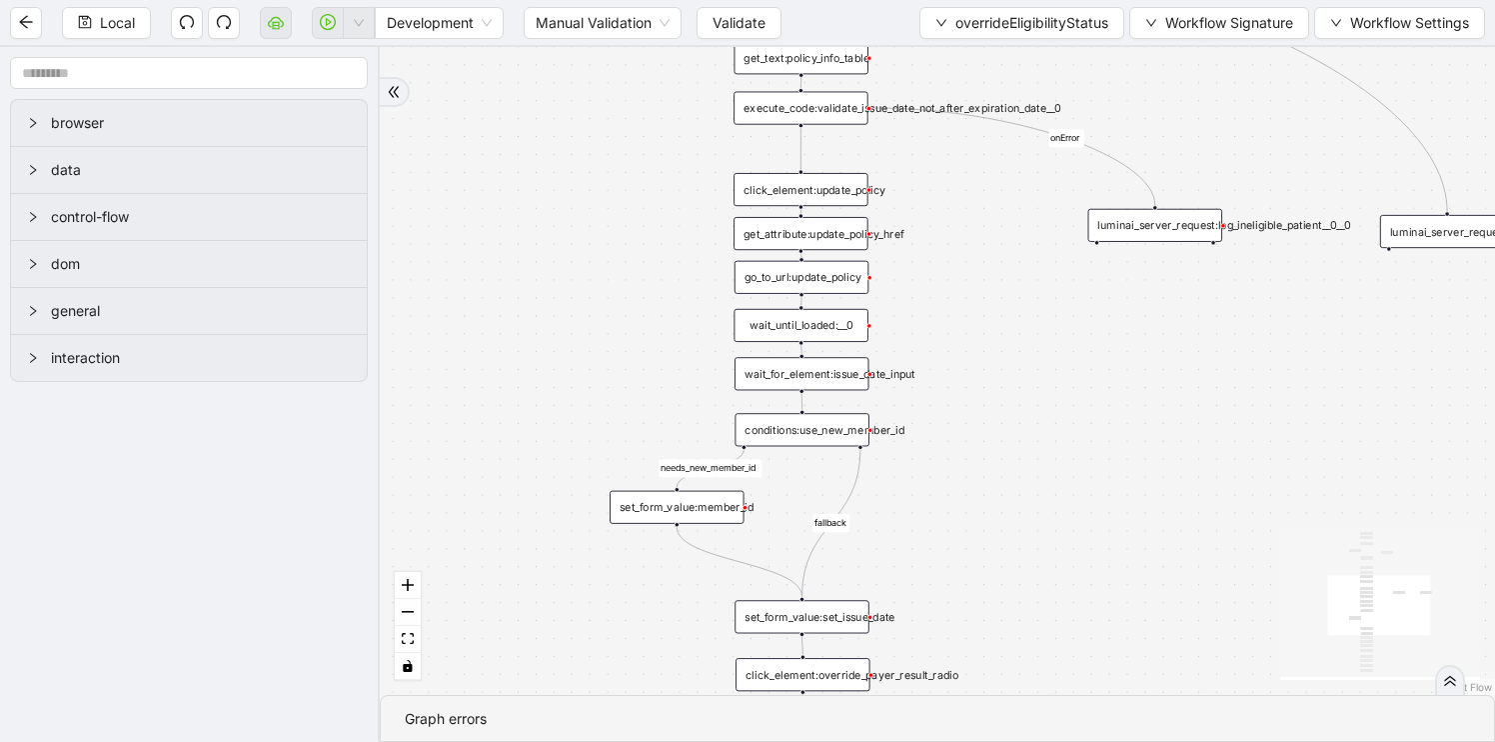
drag, startPoint x: 1142, startPoint y: 269, endPoint x: 976, endPoint y: 454, distance: 248.4
click at [976, 454] on div "fallback needs_new_member_id onError onError onError onError trigger click_elem…" at bounding box center [937, 371] width 1115 height 648
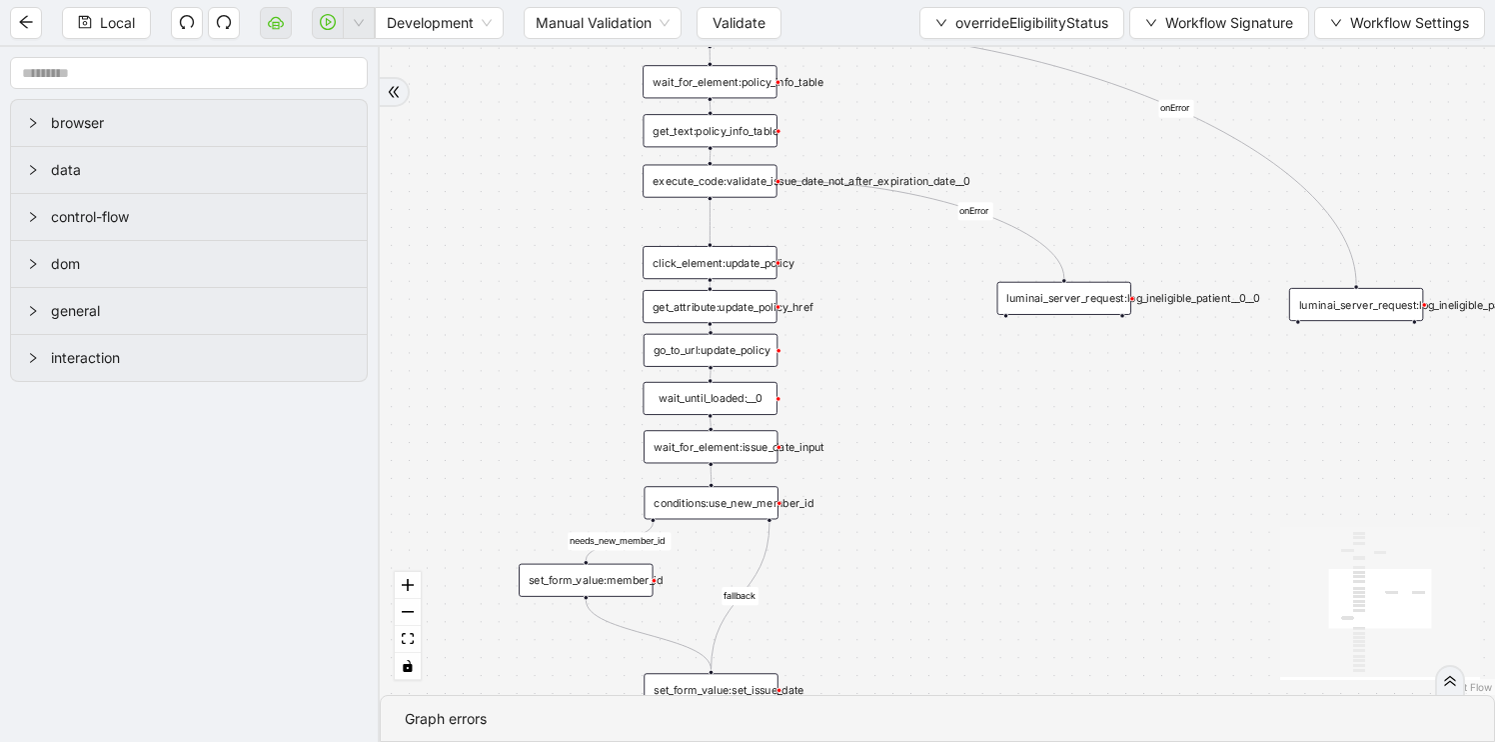
click at [1049, 301] on div "luminai_server_request:log_ineligible_patient__0__0" at bounding box center [1064, 298] width 134 height 33
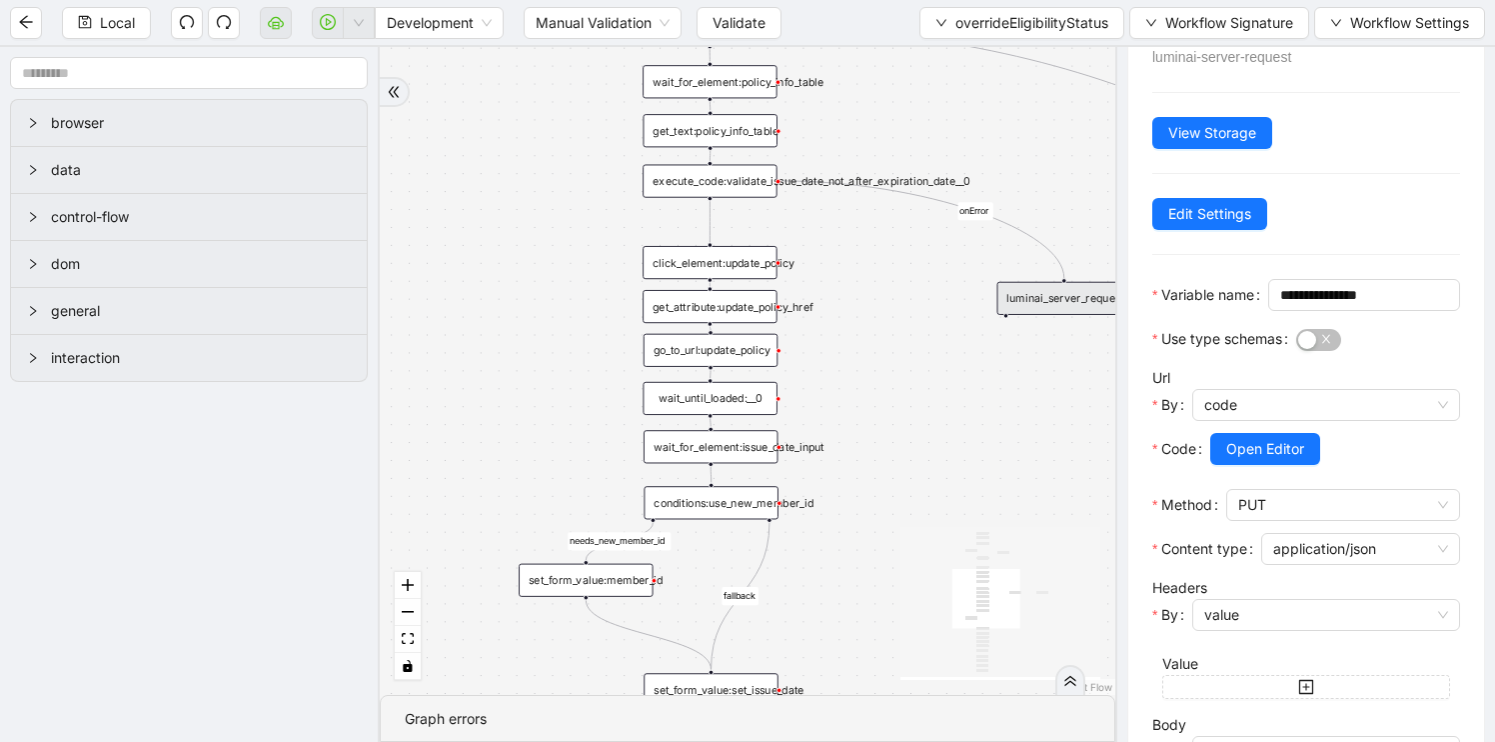
scroll to position [339, 0]
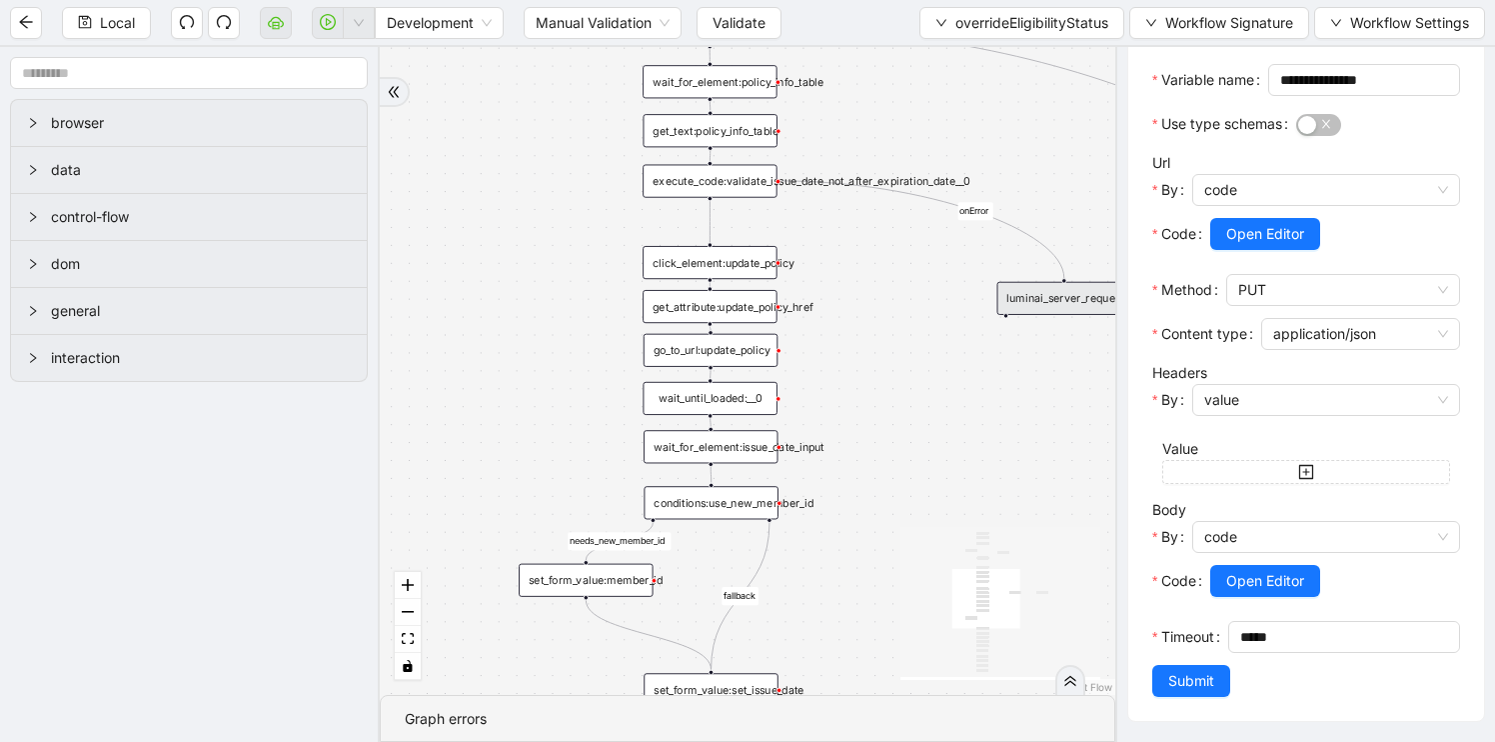
click at [995, 469] on div "fallback needs_new_member_id onError onError onError onError trigger click_elem…" at bounding box center [748, 371] width 736 height 648
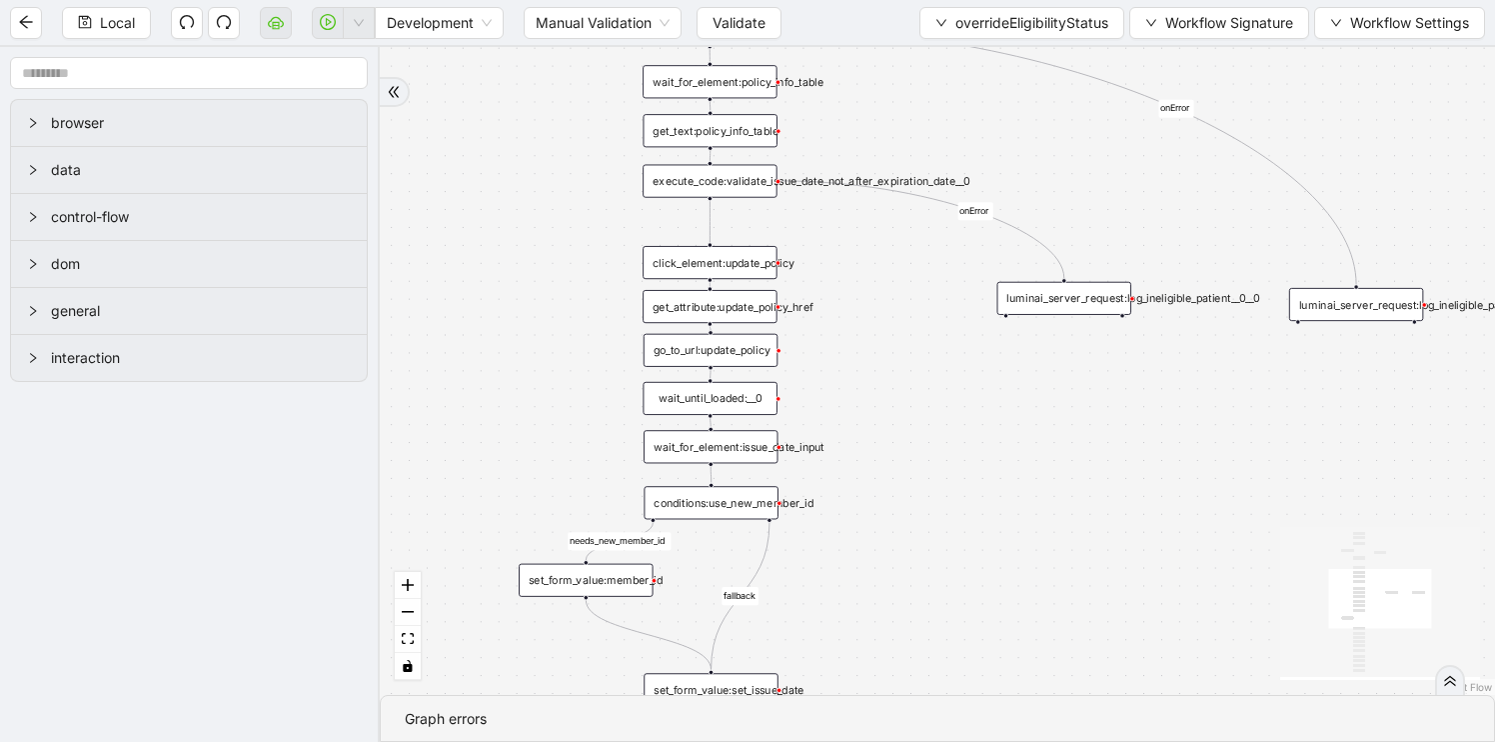
click at [713, 400] on div "wait_until_loaded:__0" at bounding box center [710, 398] width 134 height 33
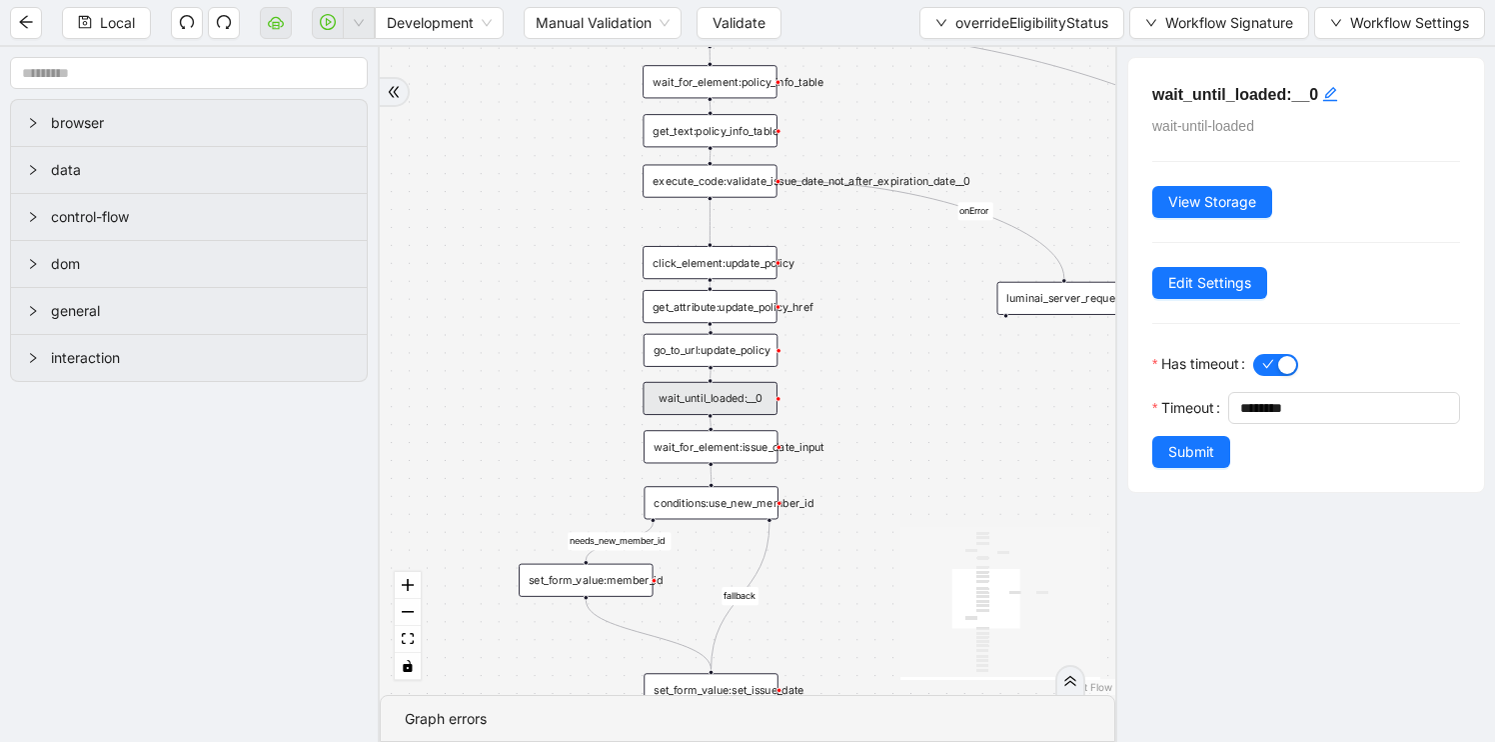
click at [717, 458] on div "wait_for_element:issue_date_input" at bounding box center [711, 446] width 134 height 33
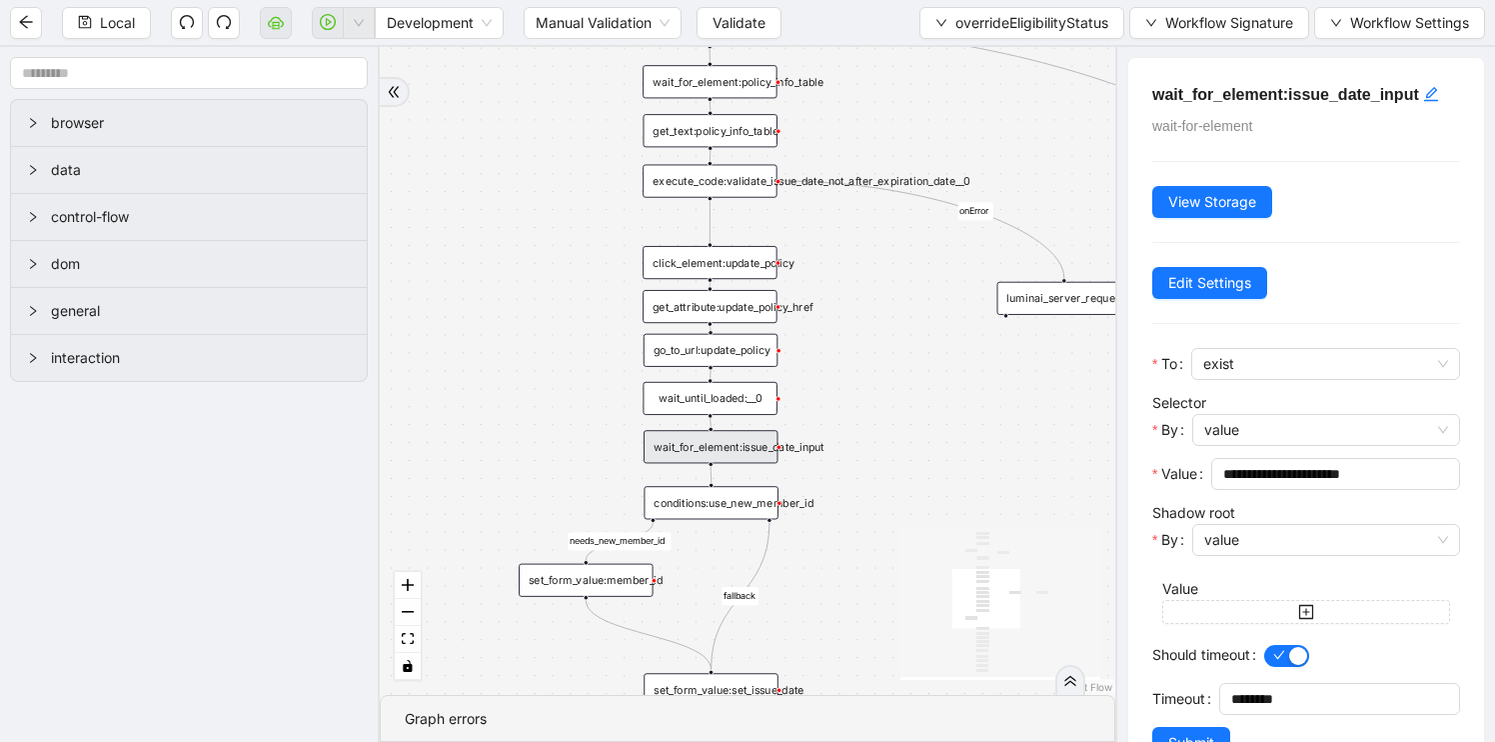
click at [699, 395] on div "wait_until_loaded:__0" at bounding box center [710, 398] width 134 height 33
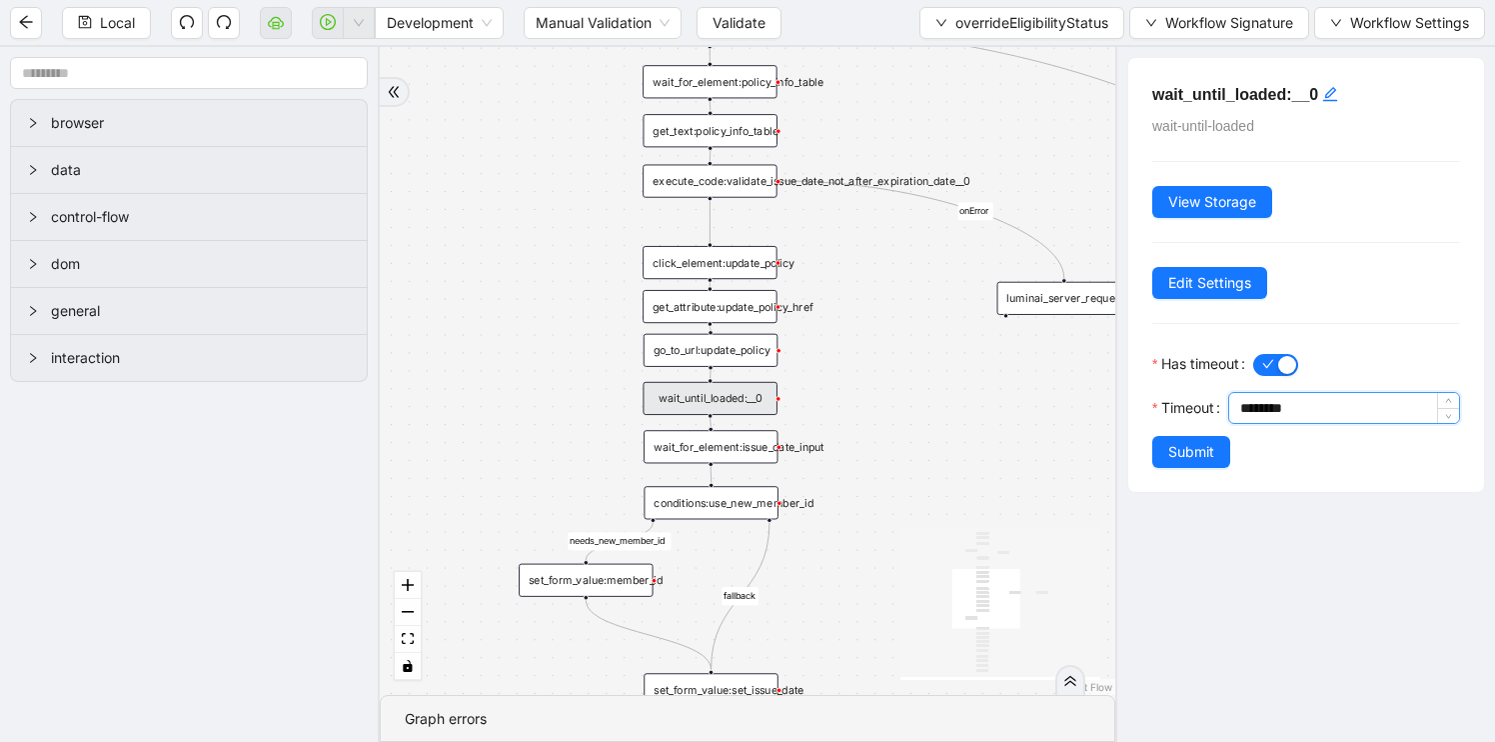
click at [1241, 415] on input "********" at bounding box center [1349, 408] width 219 height 30
type input "********"
click at [1184, 449] on span "Submit" at bounding box center [1191, 452] width 46 height 22
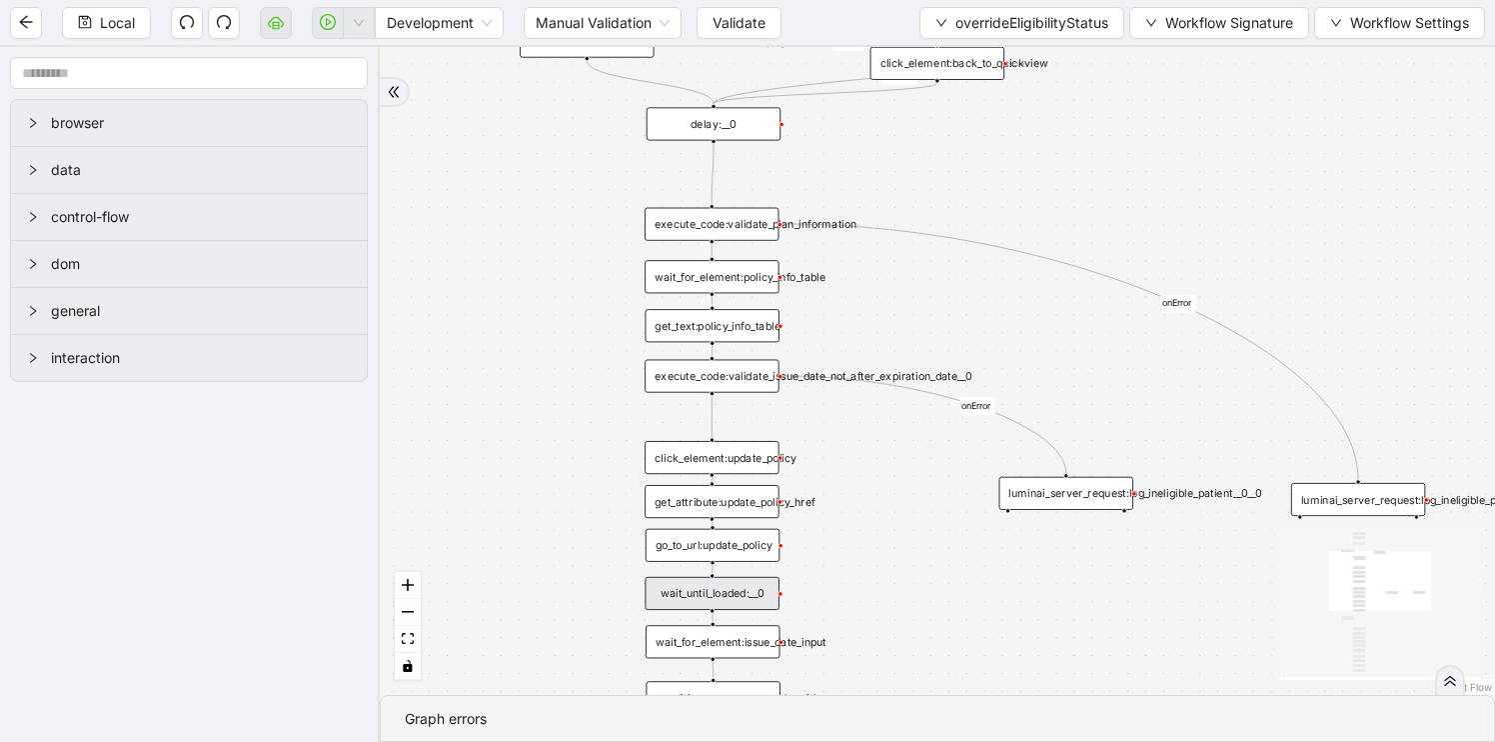
drag, startPoint x: 1059, startPoint y: 433, endPoint x: 1062, endPoint y: 628, distance: 194.9
click at [1062, 628] on div "fallback needs_new_member_id onError onError onError onError trigger click_elem…" at bounding box center [937, 371] width 1115 height 648
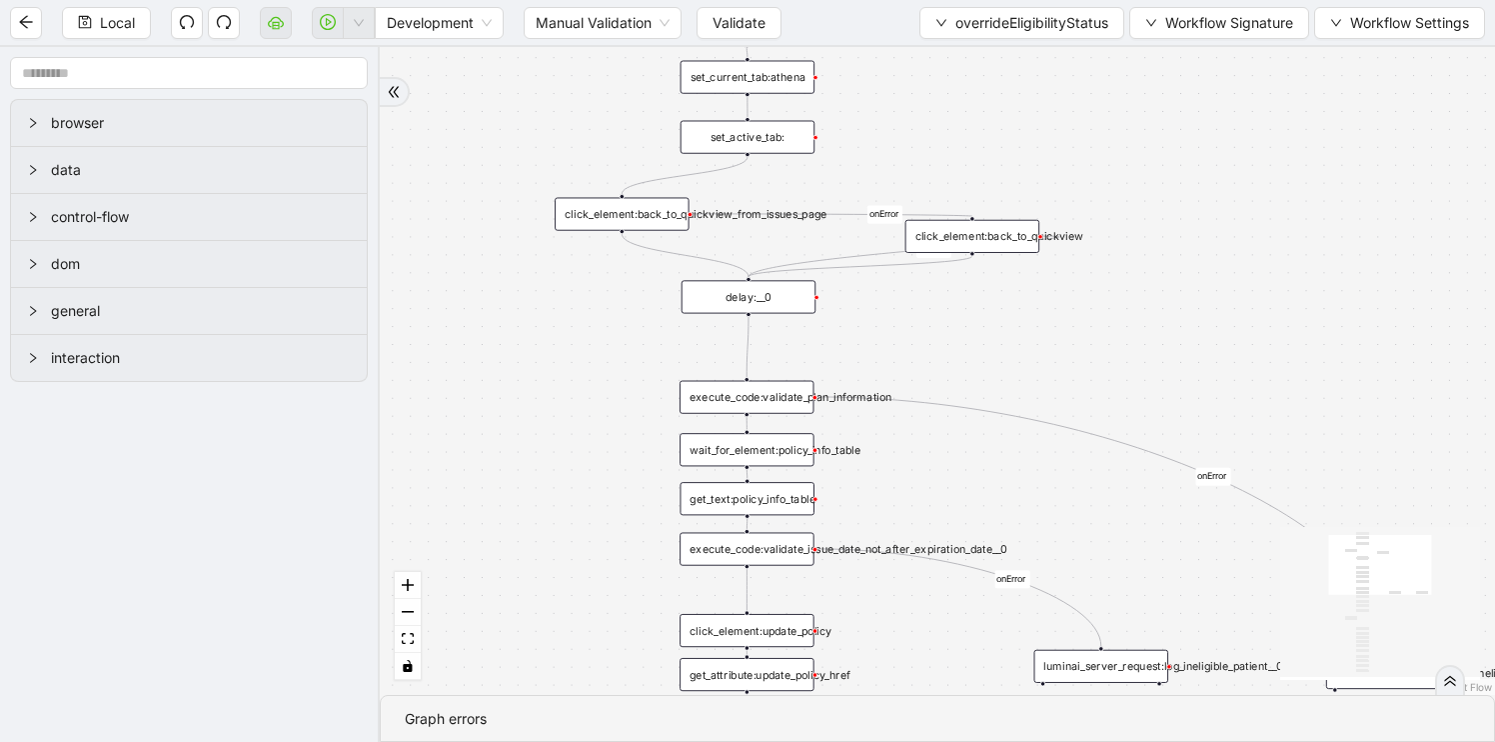
drag, startPoint x: 949, startPoint y: 313, endPoint x: 1049, endPoint y: 553, distance: 259.9
click at [1049, 552] on div "fallback needs_new_member_id onError onError onError onError trigger click_elem…" at bounding box center [937, 371] width 1115 height 648
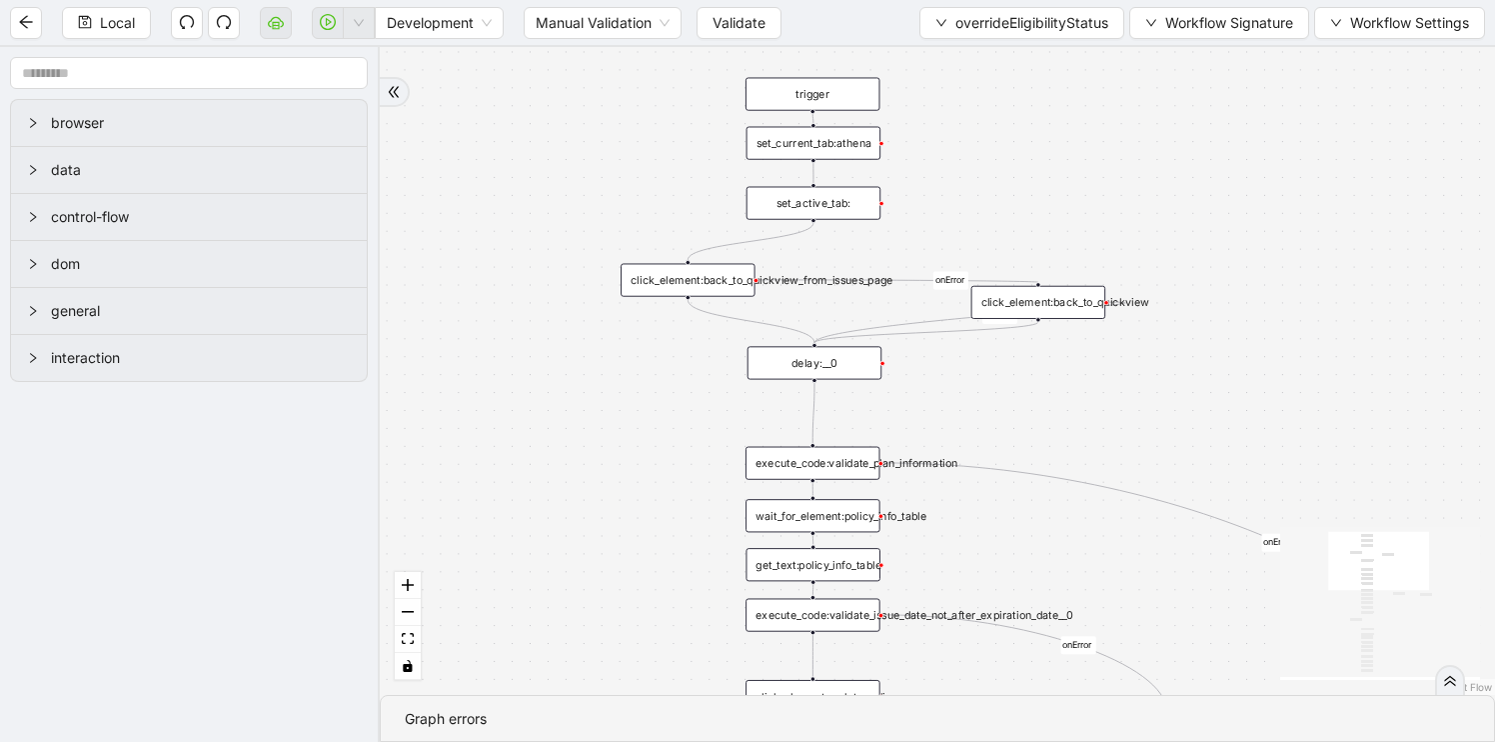
click at [804, 204] on div "set_active_tab:" at bounding box center [814, 203] width 134 height 33
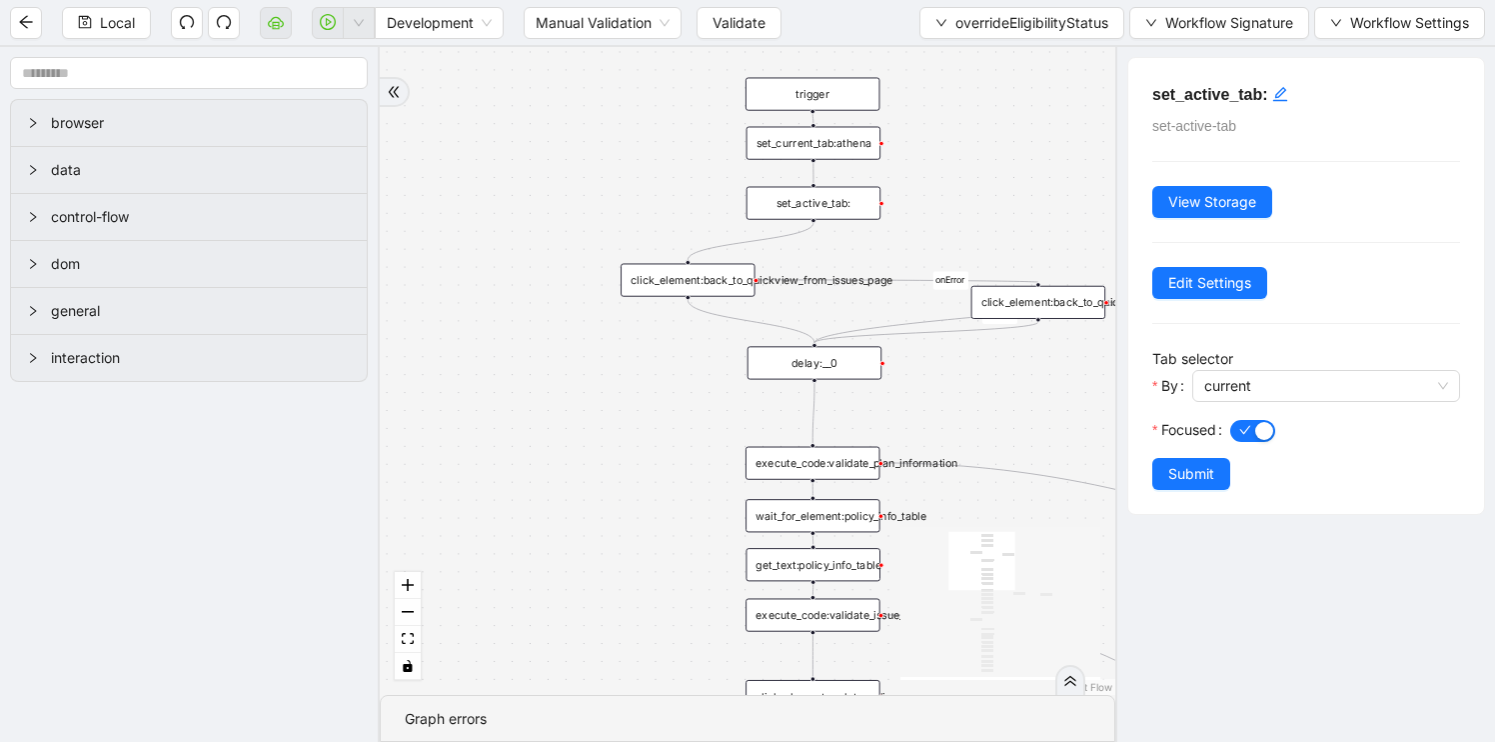
click at [676, 283] on div "click_element:back_to_quickview_from_issues_page" at bounding box center [688, 280] width 134 height 33
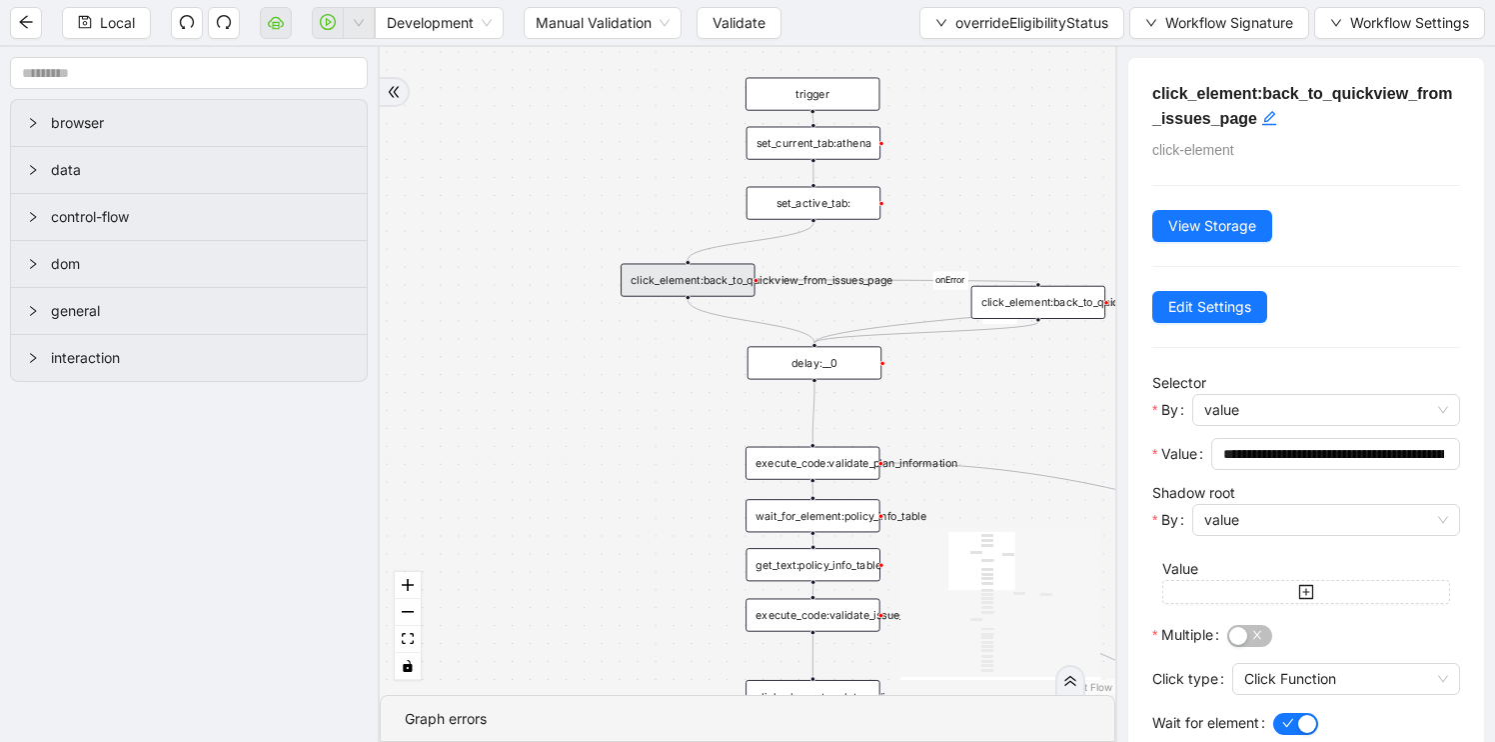
scroll to position [129, 0]
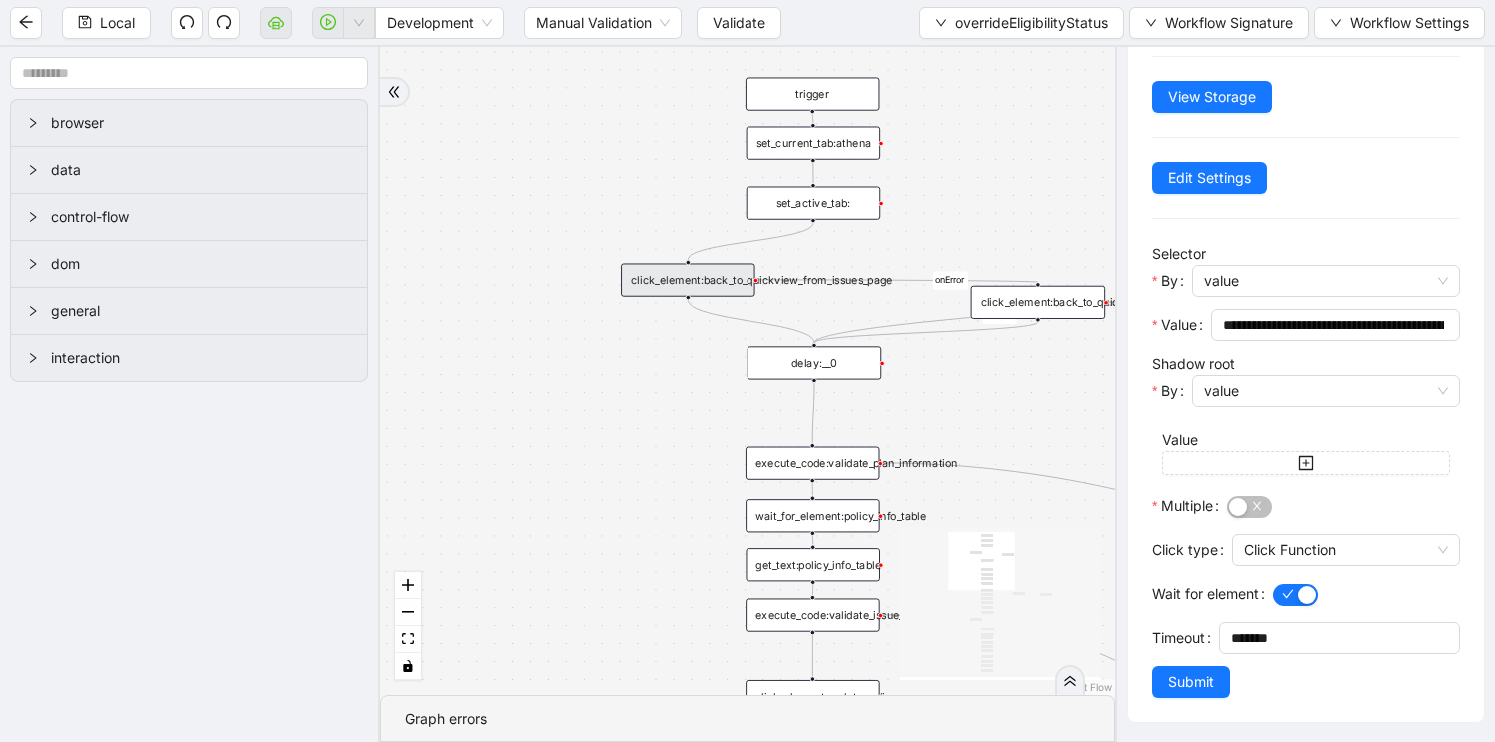
click at [428, 367] on div "fallback needs_new_member_id onError onError onError onError trigger click_elem…" at bounding box center [748, 371] width 736 height 648
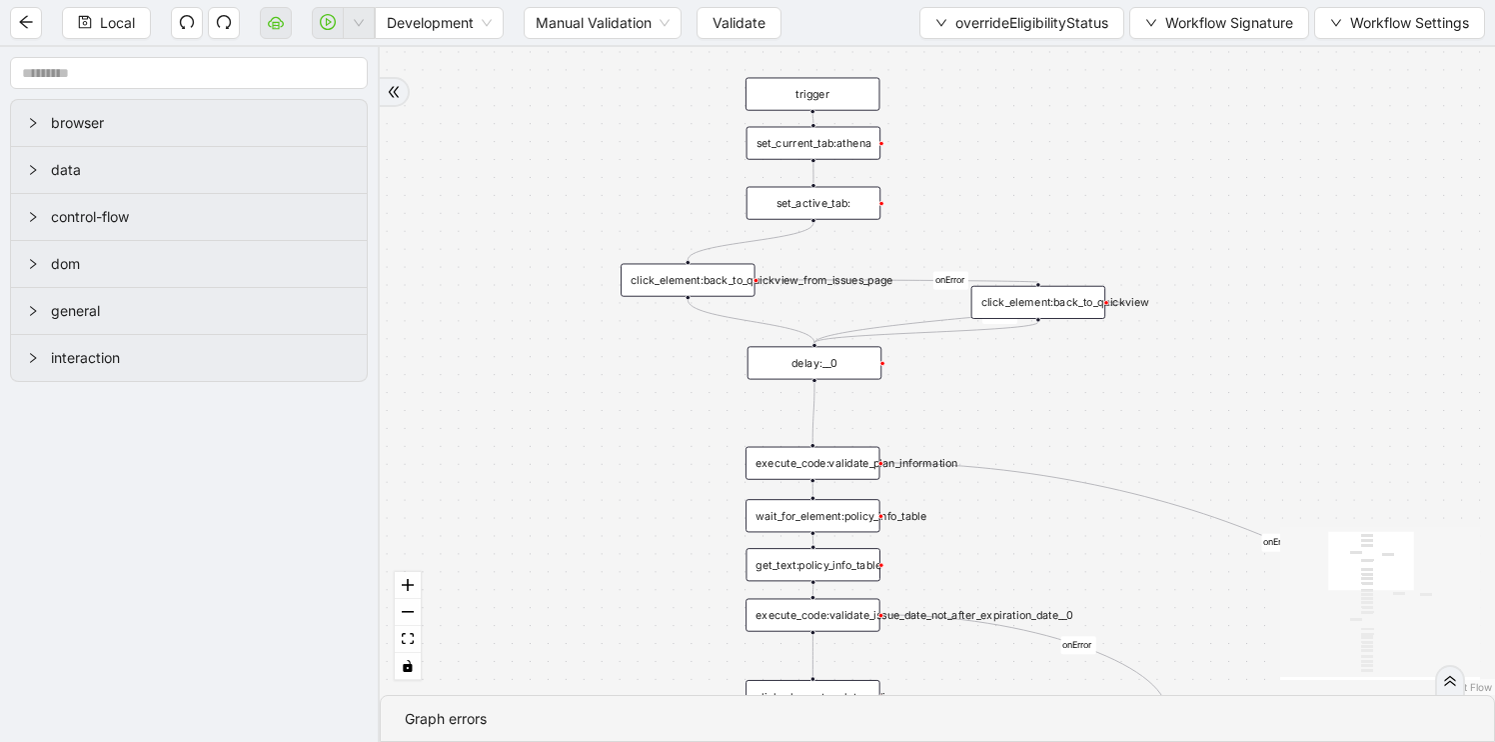
scroll to position [0, 0]
click at [798, 369] on div "delay:__0" at bounding box center [815, 362] width 134 height 33
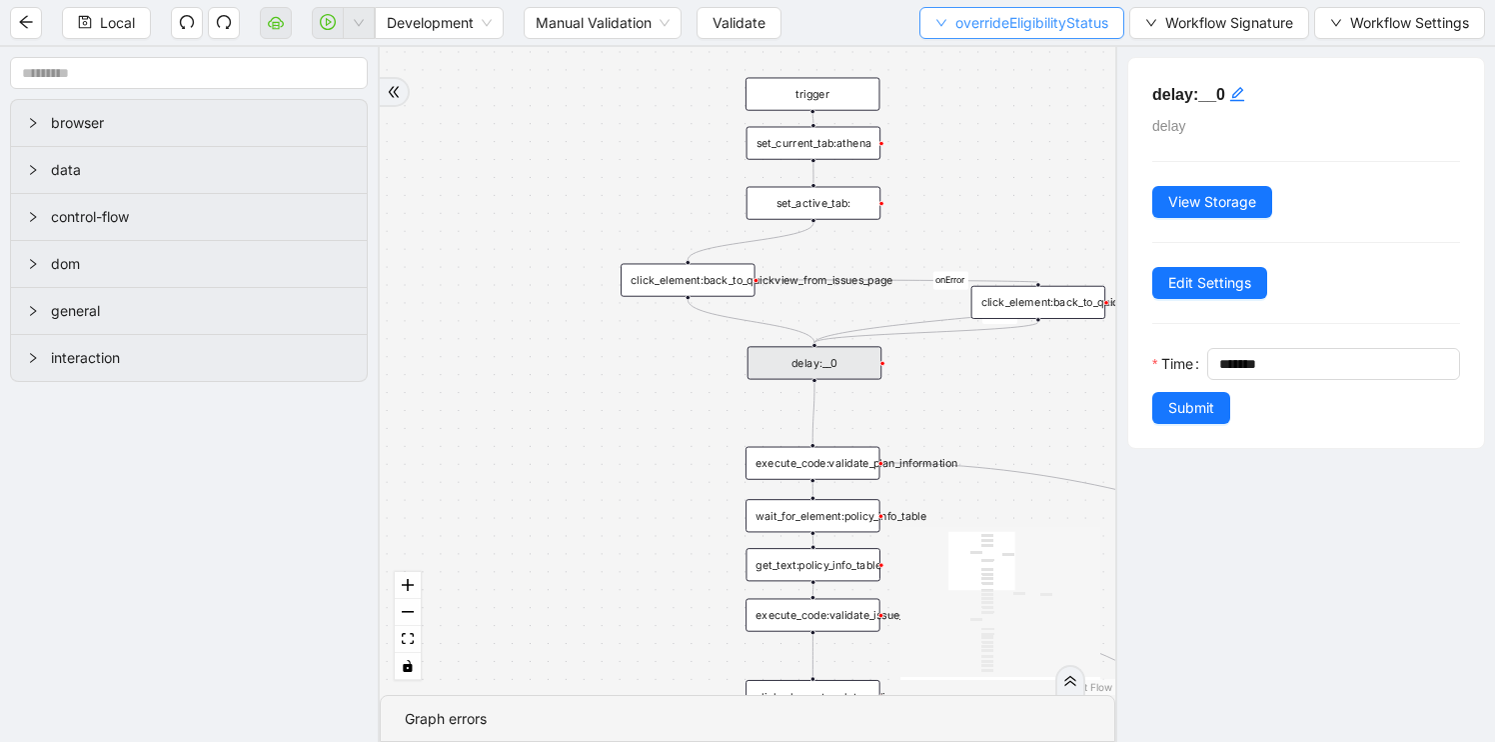
click at [959, 30] on span "overrideEligibilityStatus" at bounding box center [1031, 23] width 153 height 22
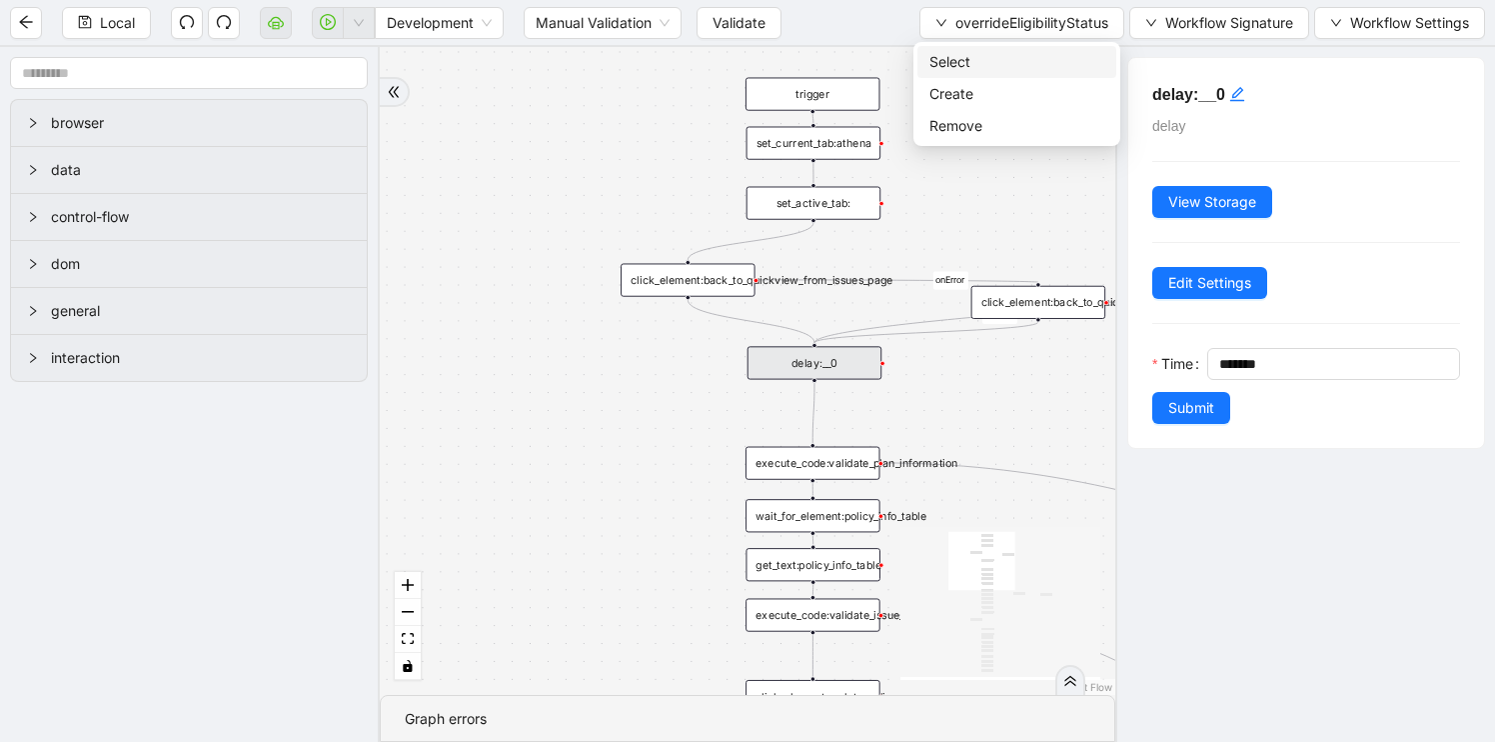
click at [954, 63] on span "Select" at bounding box center [1017, 62] width 175 height 22
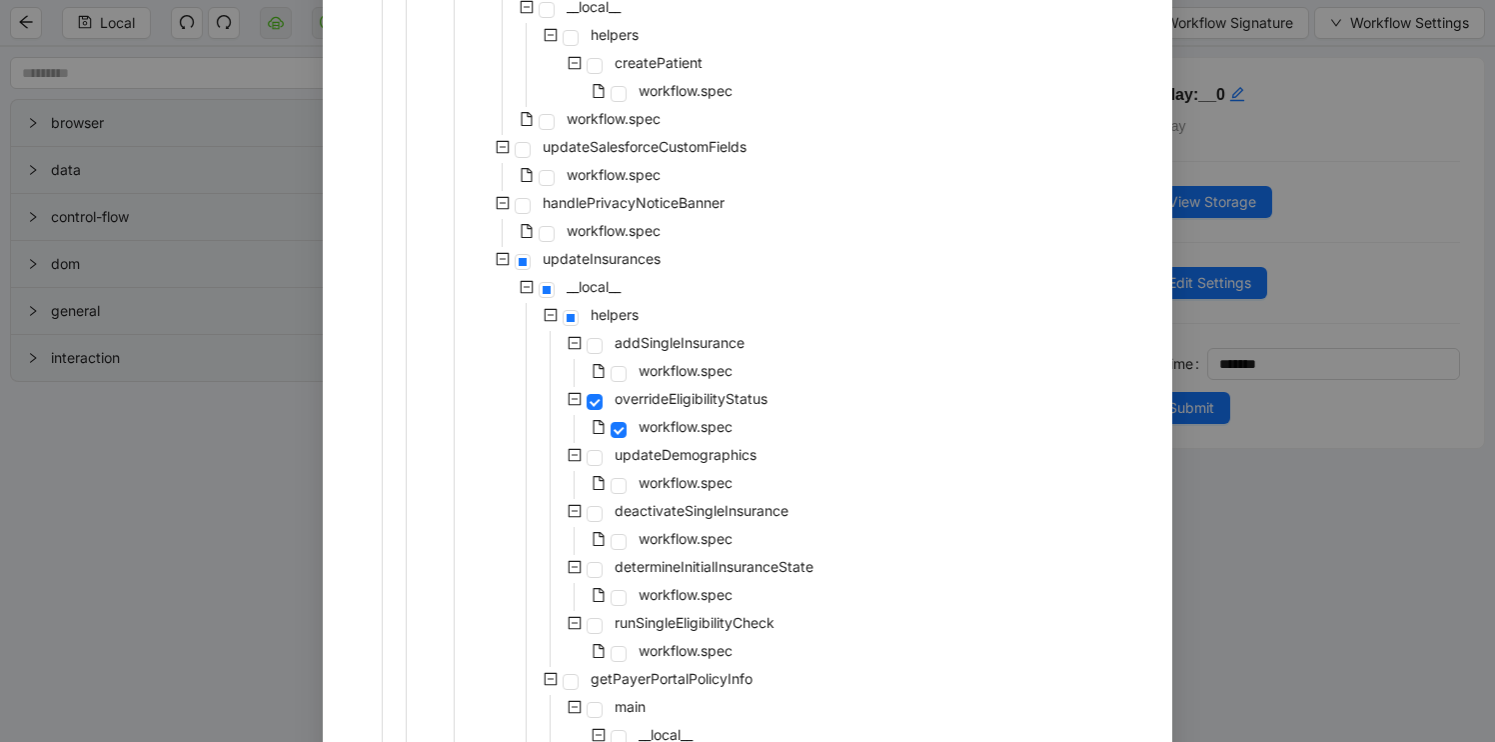
scroll to position [367, 0]
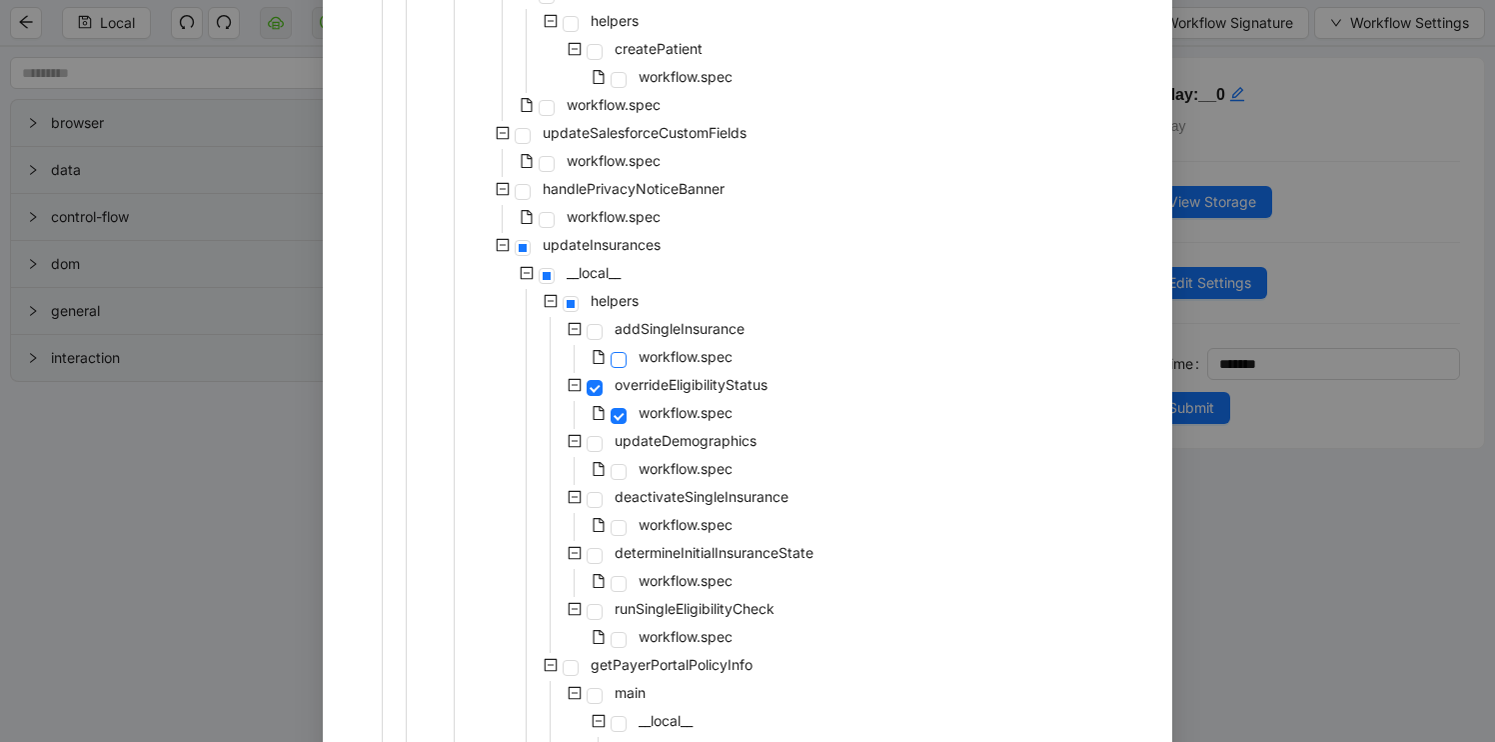
click at [618, 357] on span at bounding box center [619, 360] width 16 height 16
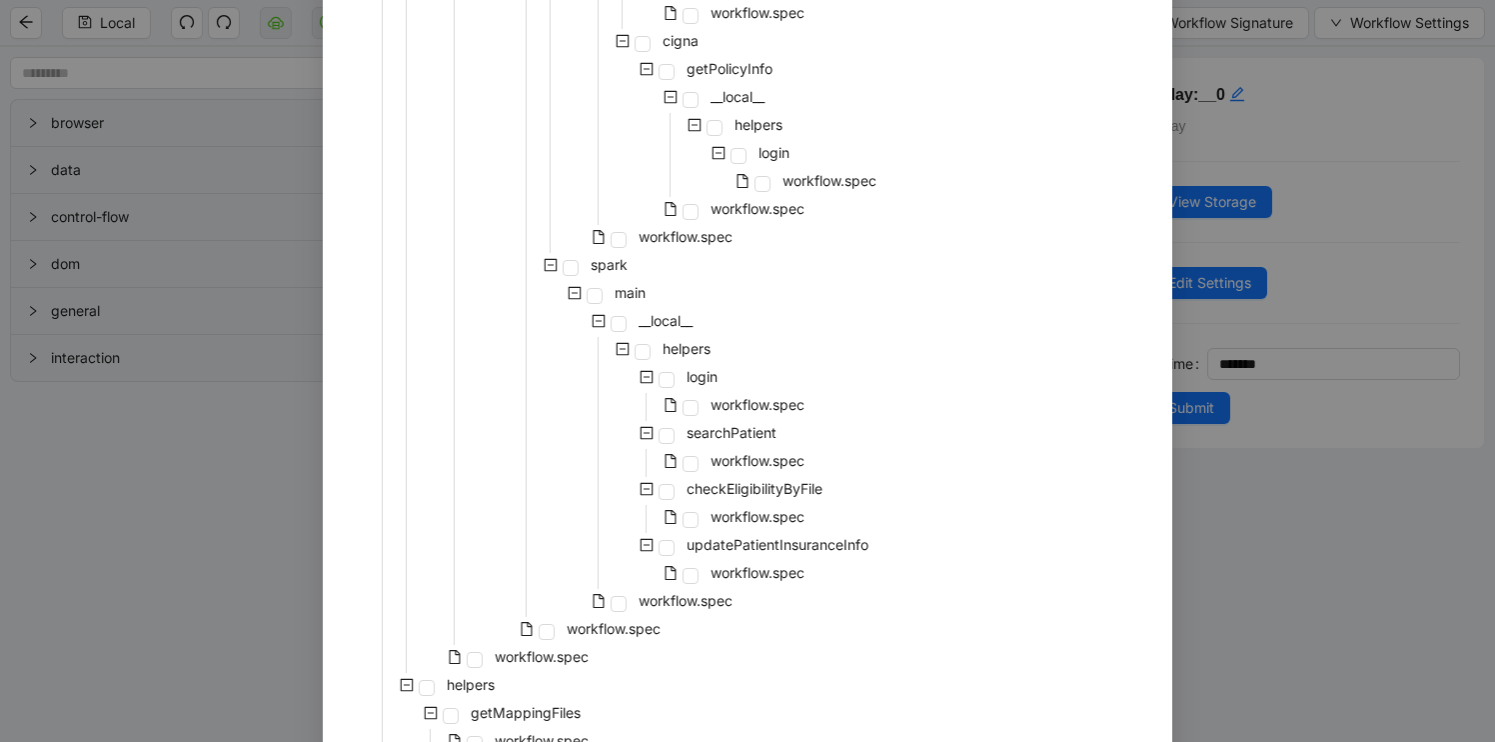
scroll to position [1597, 0]
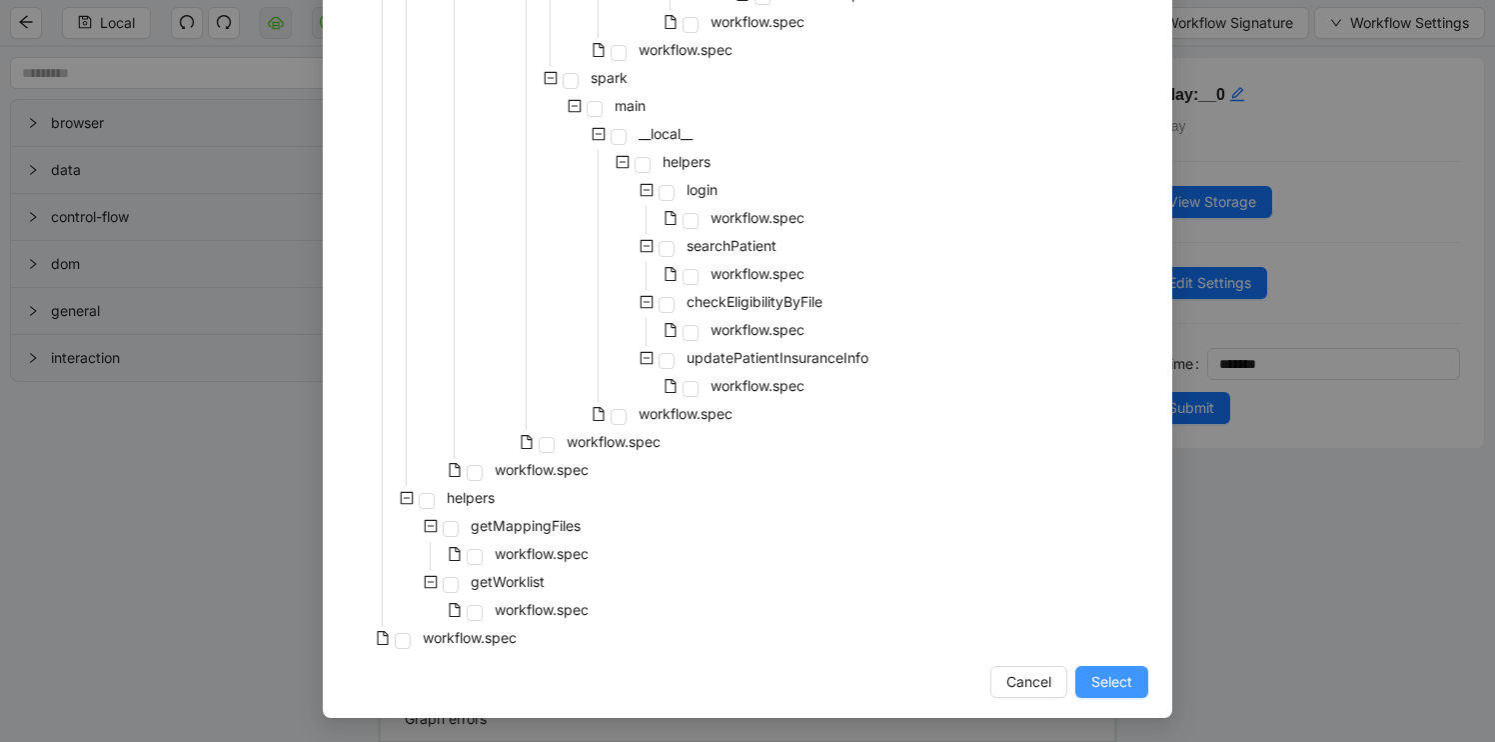
click at [1115, 681] on span "Select" at bounding box center [1111, 682] width 41 height 22
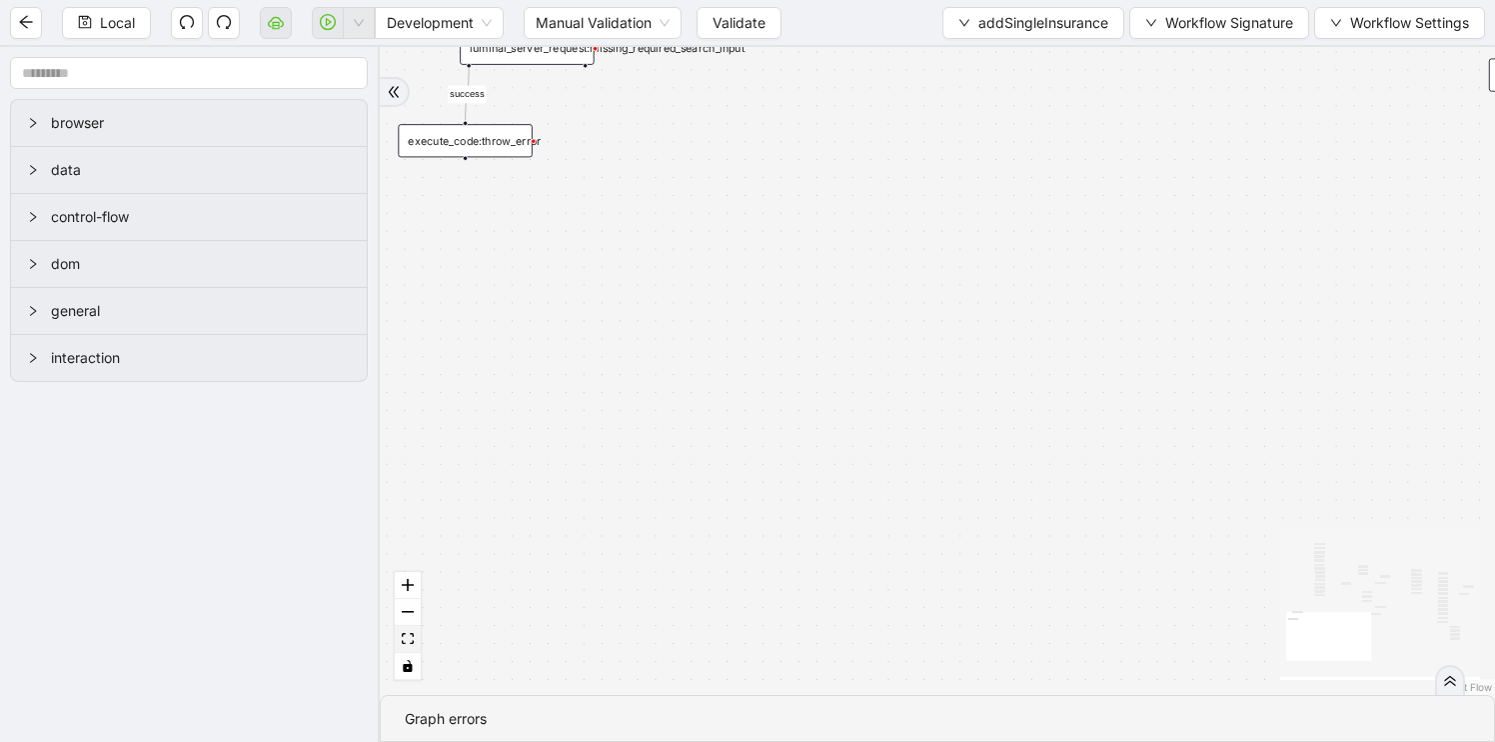
click at [409, 639] on icon "fit view" at bounding box center [408, 638] width 12 height 11
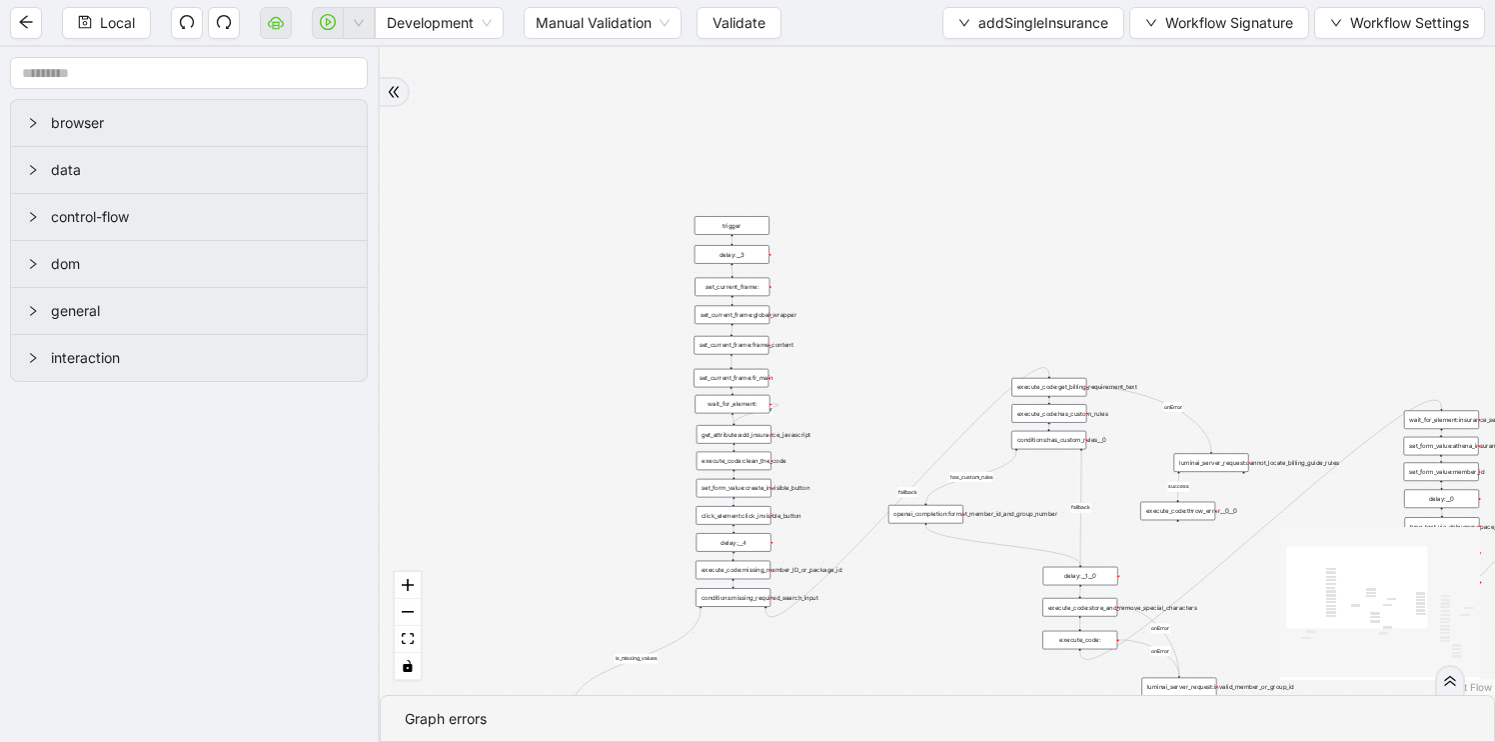
drag, startPoint x: 594, startPoint y: 244, endPoint x: 936, endPoint y: 501, distance: 427.6
click at [933, 499] on div "is_missing_values has_custom_rules success success success fallback fallback su…" at bounding box center [937, 371] width 1115 height 648
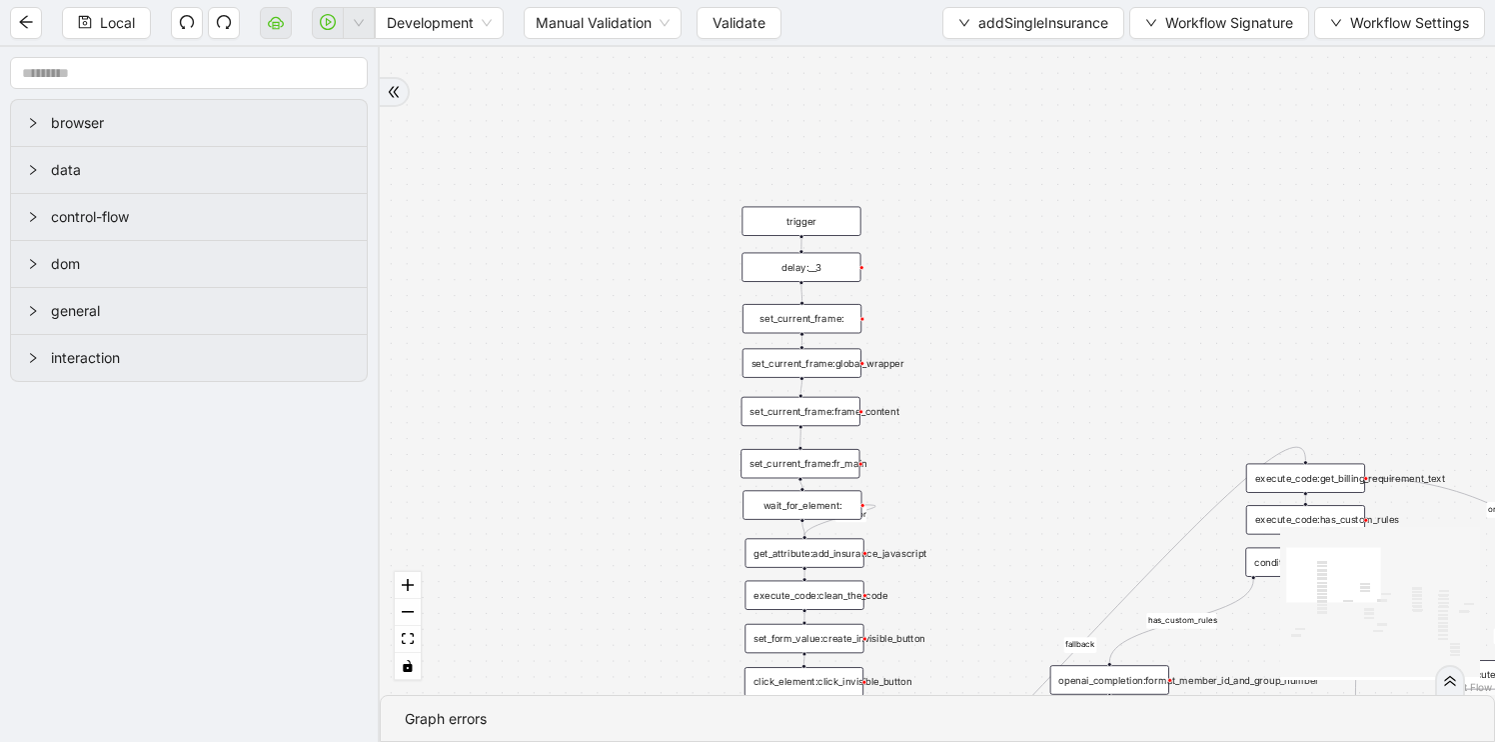
click at [838, 272] on div "delay:__3" at bounding box center [801, 267] width 119 height 29
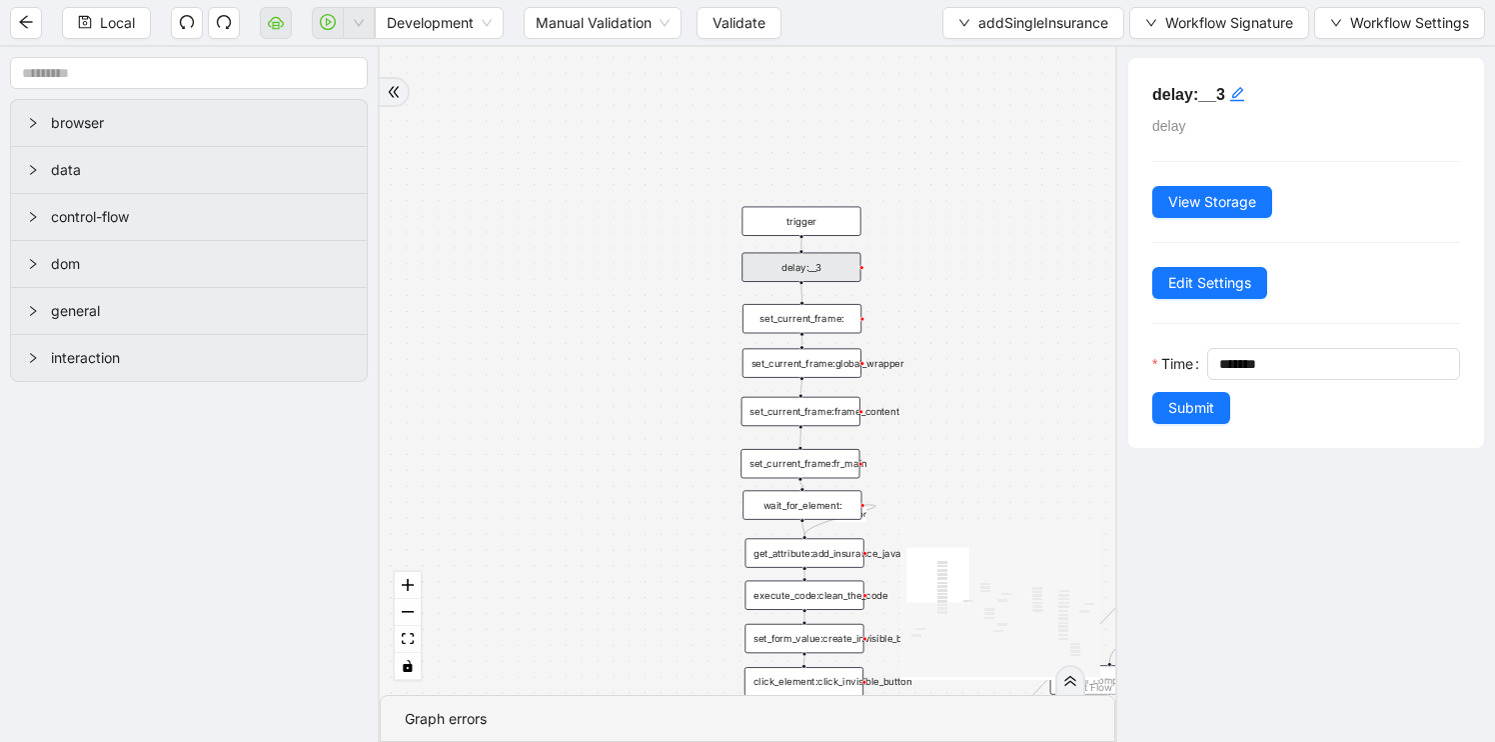
click at [974, 407] on div "is_missing_values has_custom_rules success success success fallback fallback su…" at bounding box center [748, 371] width 736 height 648
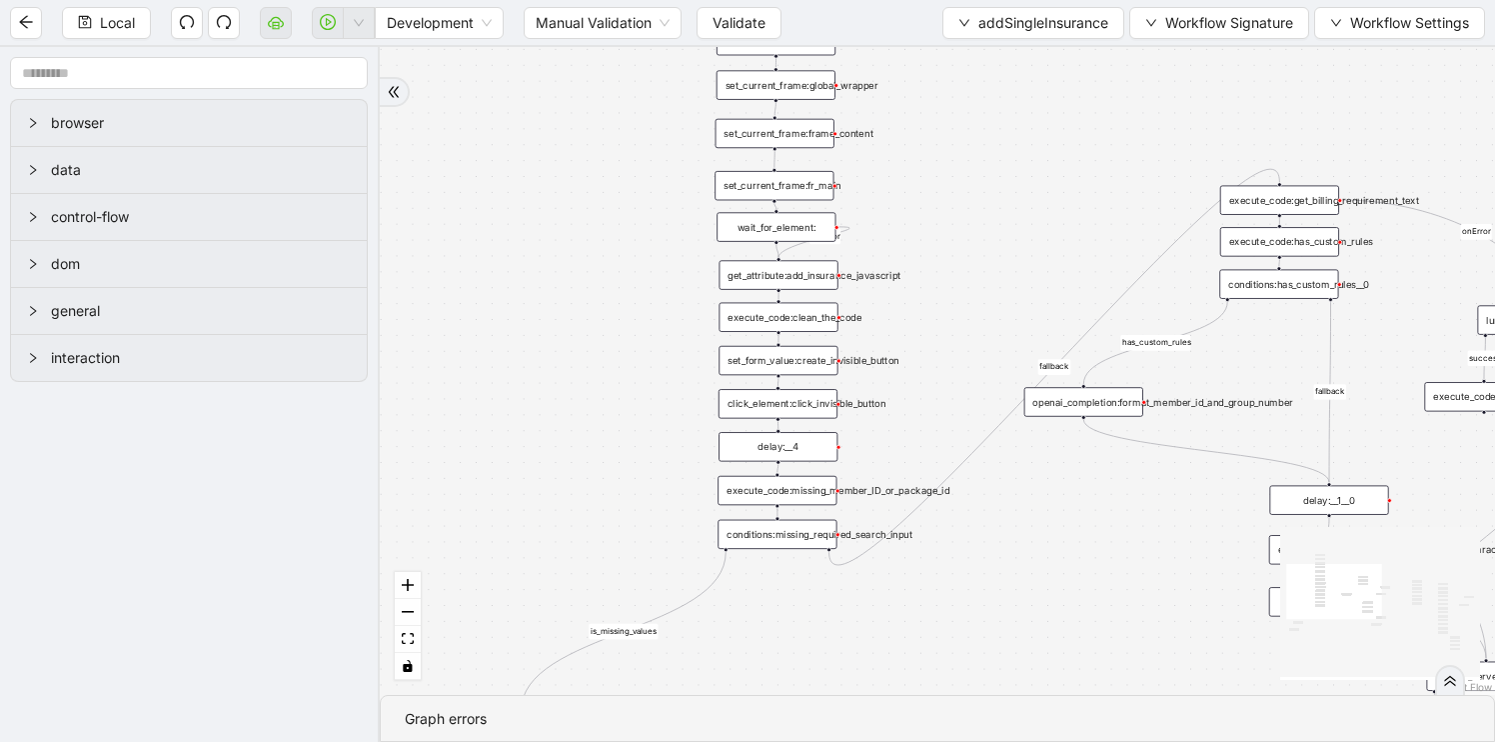
drag, startPoint x: 974, startPoint y: 407, endPoint x: 948, endPoint y: 129, distance: 279.1
click at [948, 129] on div "is_missing_values has_custom_rules success success success fallback fallback su…" at bounding box center [937, 371] width 1115 height 648
click at [790, 221] on div "wait_for_element:" at bounding box center [776, 226] width 119 height 29
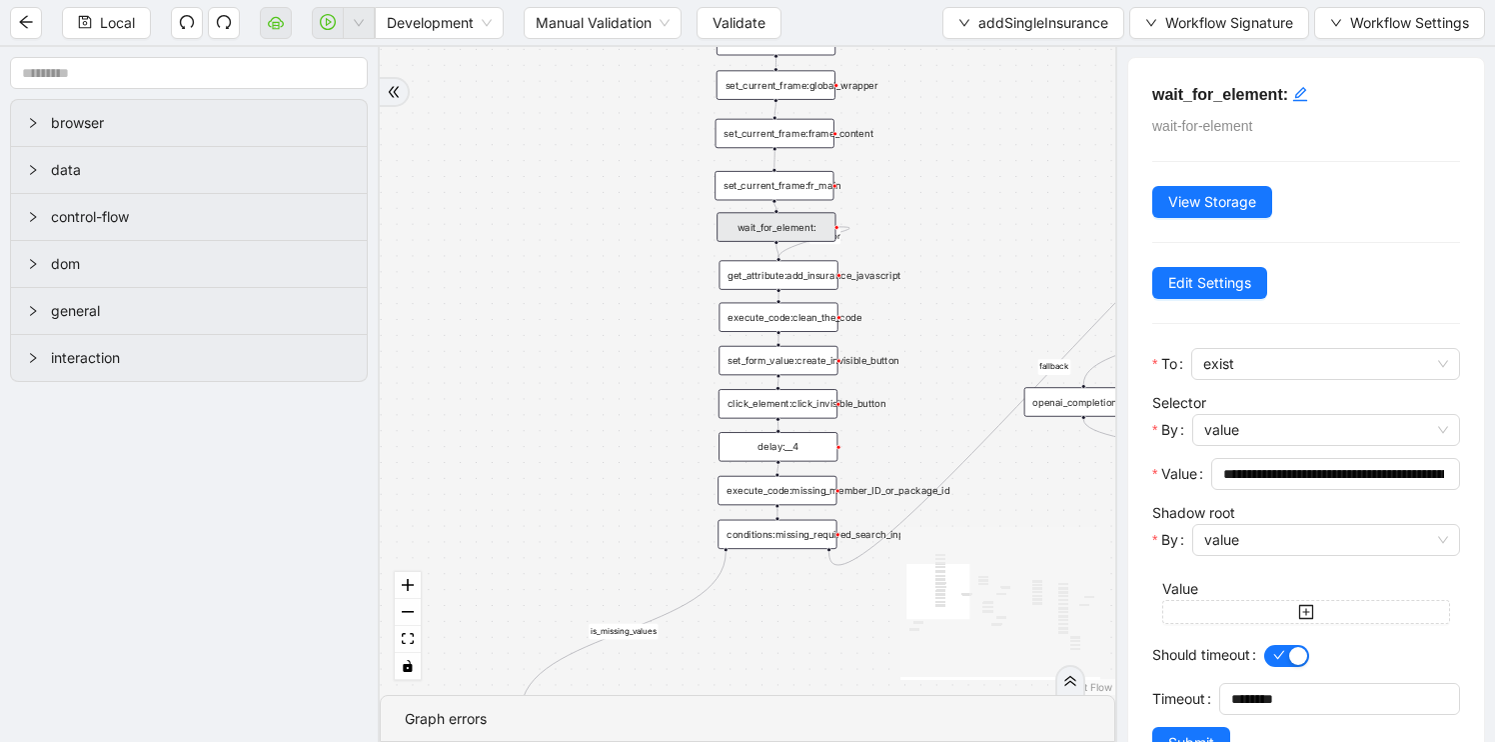
click at [925, 327] on div "is_missing_values has_custom_rules success success success fallback fallback su…" at bounding box center [748, 371] width 736 height 648
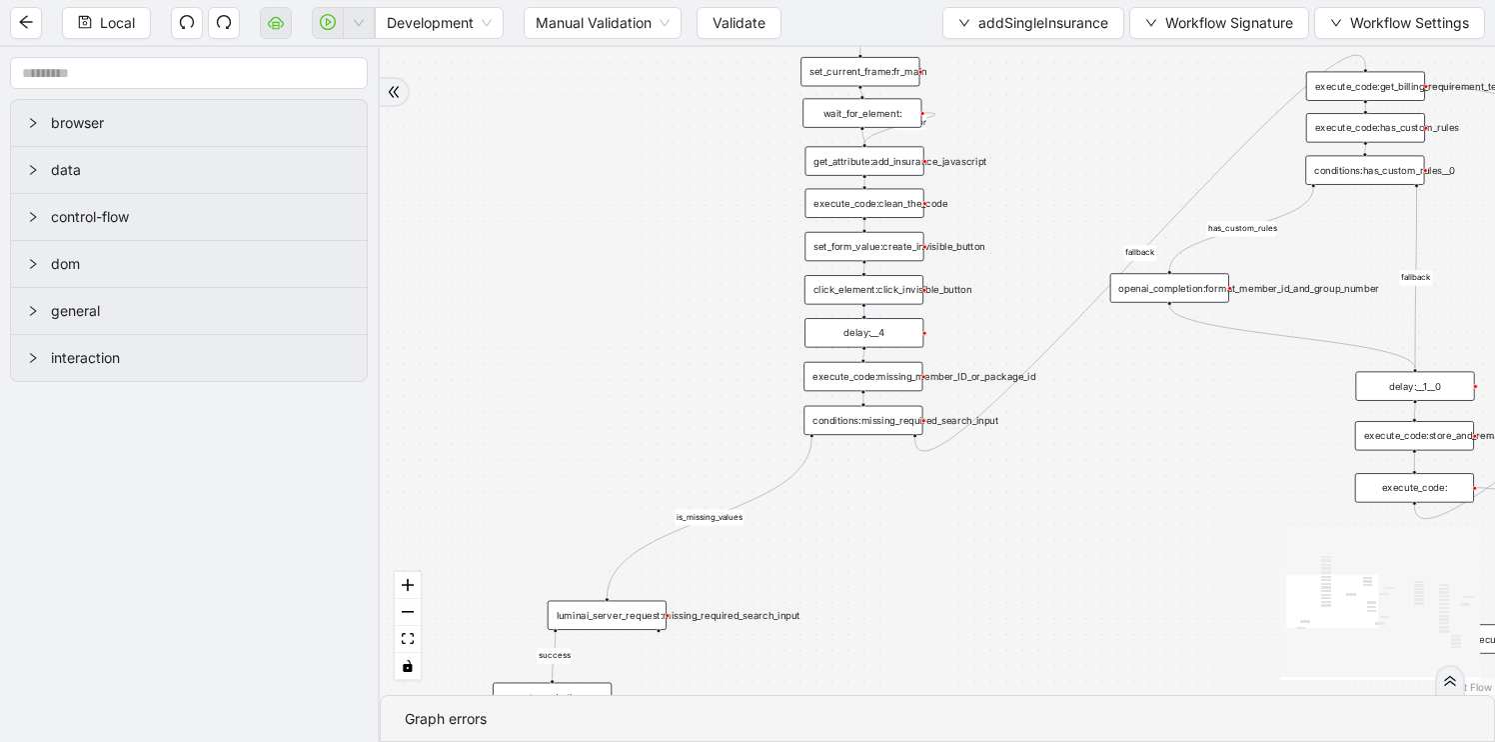
drag, startPoint x: 925, startPoint y: 327, endPoint x: 1010, endPoint y: 213, distance: 142.7
click at [1010, 213] on div "is_missing_values has_custom_rules success success success fallback fallback su…" at bounding box center [937, 371] width 1115 height 648
click at [878, 383] on div "execute_code:missing_member_ID_or_package_id" at bounding box center [863, 376] width 119 height 29
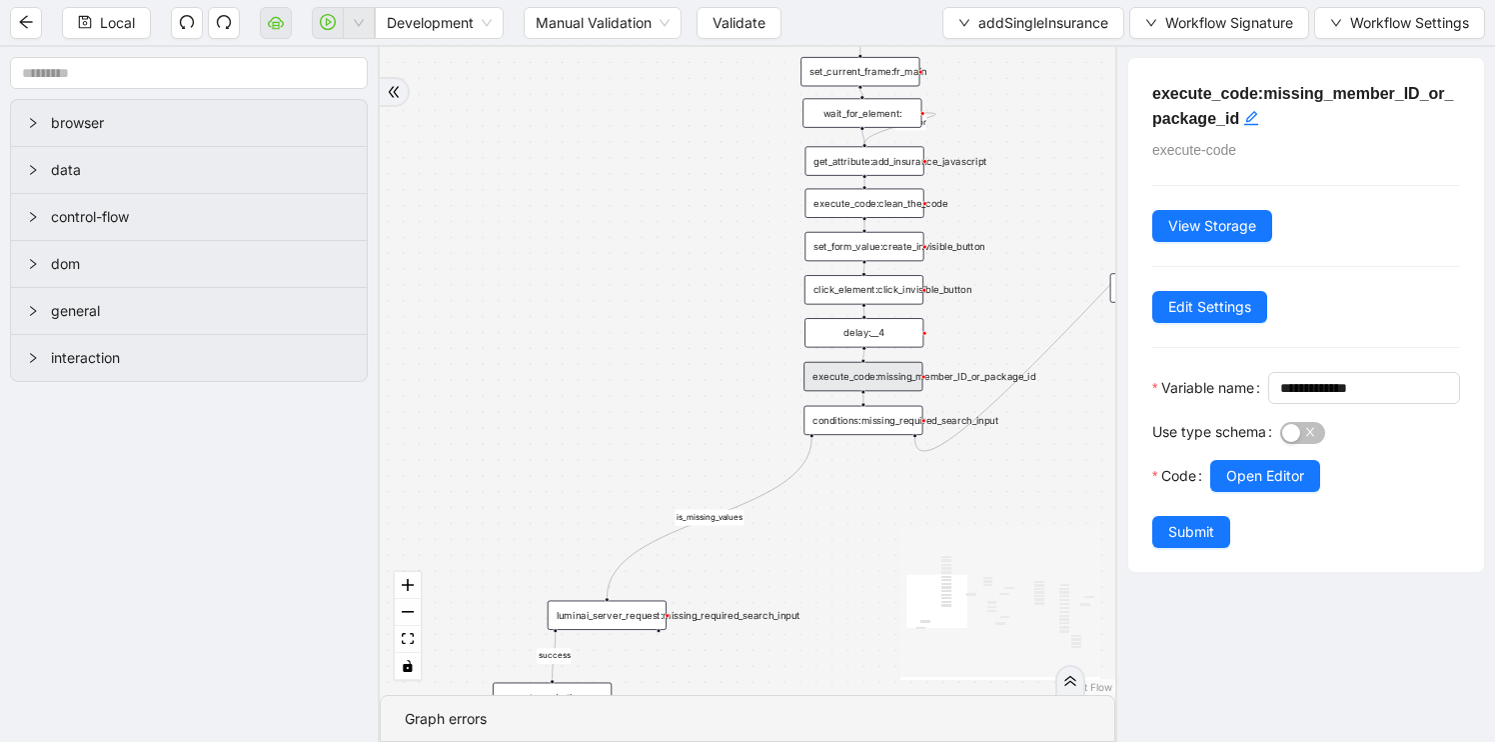
click at [912, 535] on icon "React Flow mini map" at bounding box center [1001, 602] width 200 height 150
click at [902, 339] on div "delay:__4" at bounding box center [864, 332] width 119 height 29
click at [873, 332] on div "delay:__4" at bounding box center [863, 332] width 119 height 29
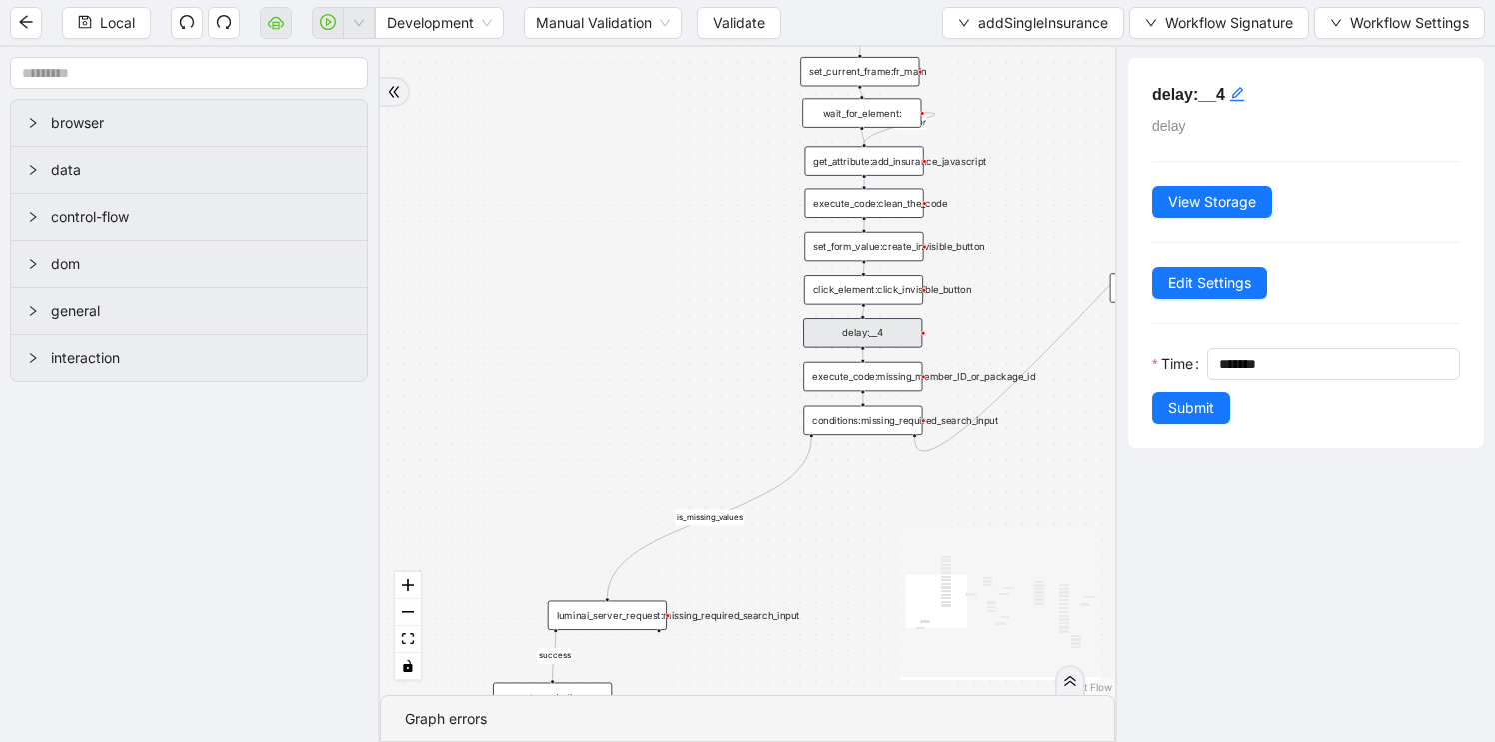
click at [713, 463] on div "is_missing_values has_custom_rules success success success fallback fallback su…" at bounding box center [748, 371] width 736 height 648
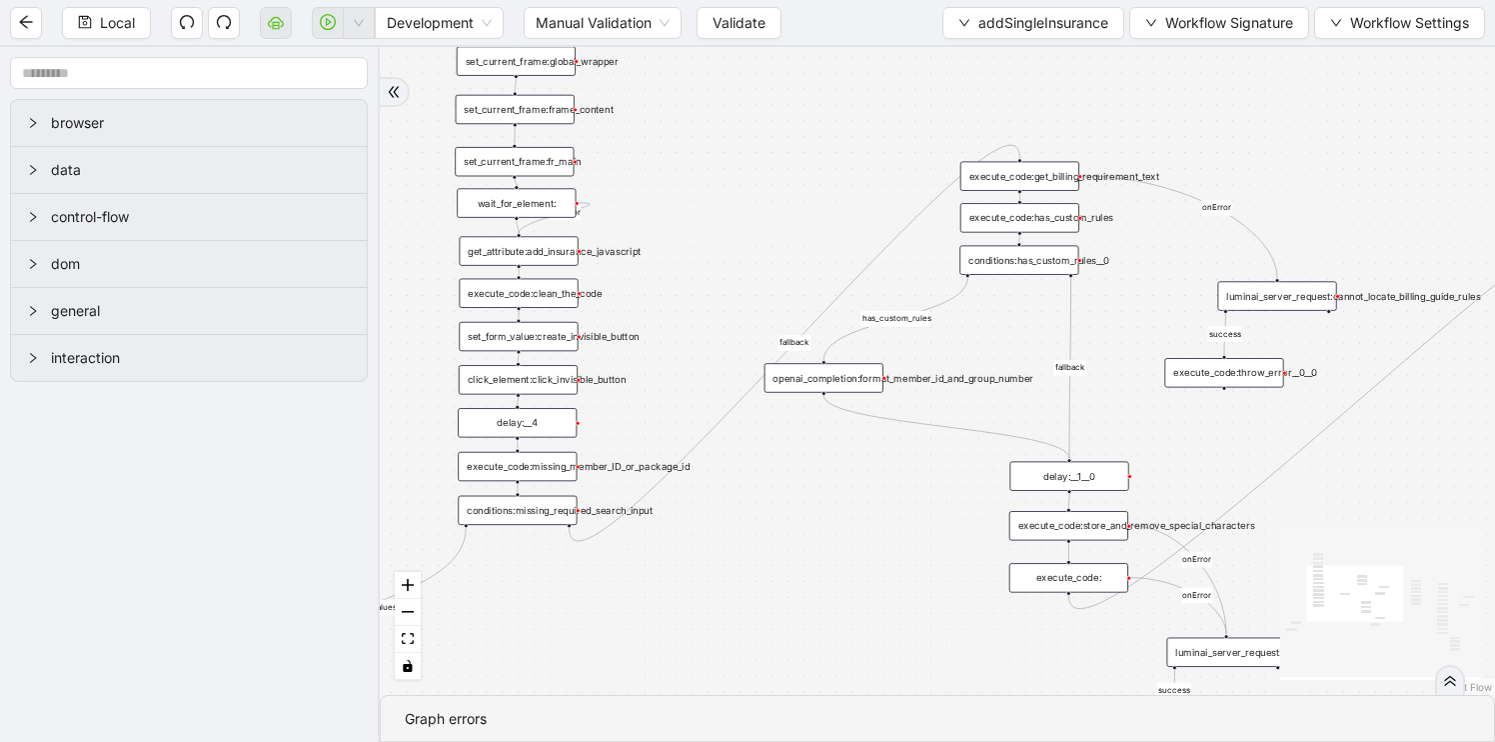
drag, startPoint x: 713, startPoint y: 463, endPoint x: 311, endPoint y: 599, distance: 424.2
click at [311, 599] on section "browser data control-flow dom general interaction is_missing_values has_custom_…" at bounding box center [747, 394] width 1495 height 695
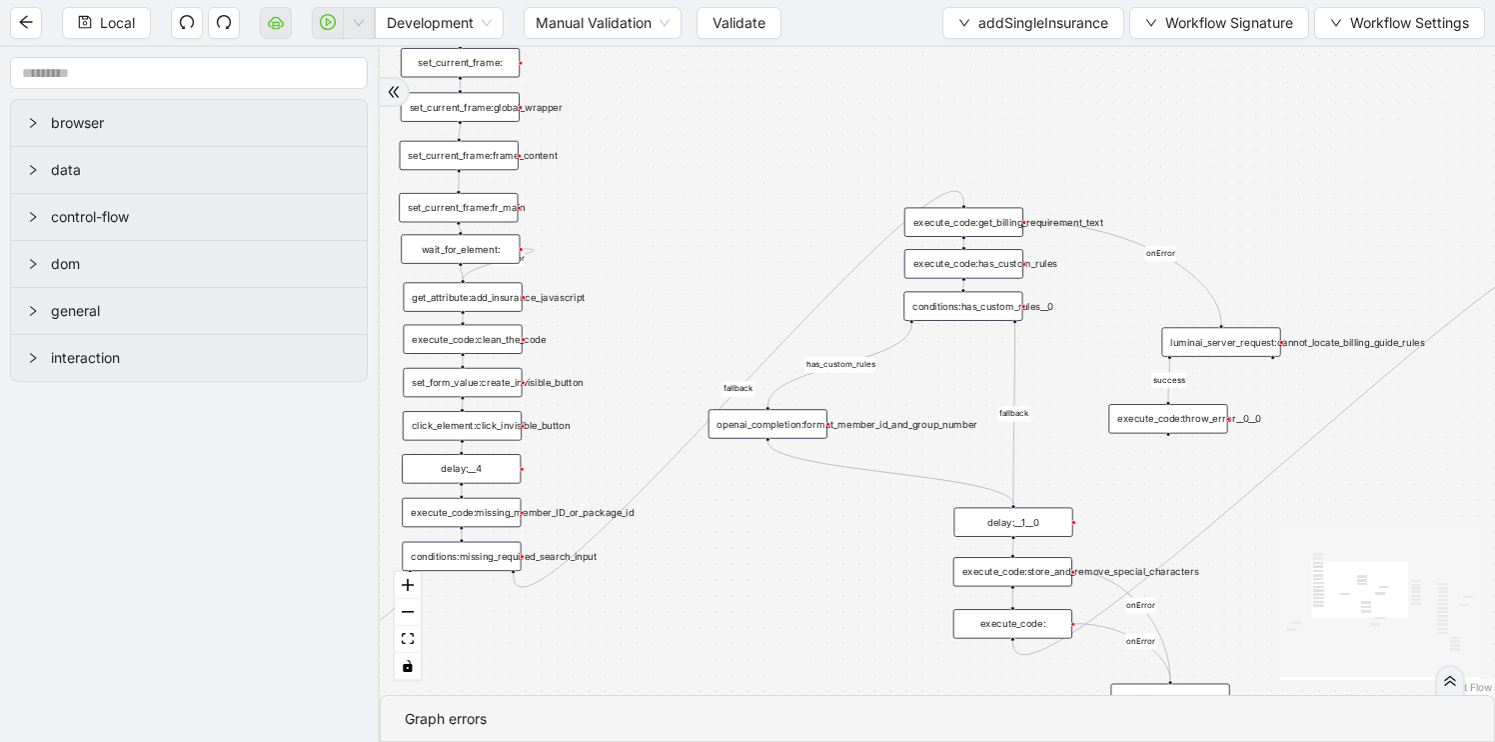
click at [789, 426] on div "openai_completion:format_member_id_and_group_number" at bounding box center [768, 423] width 119 height 29
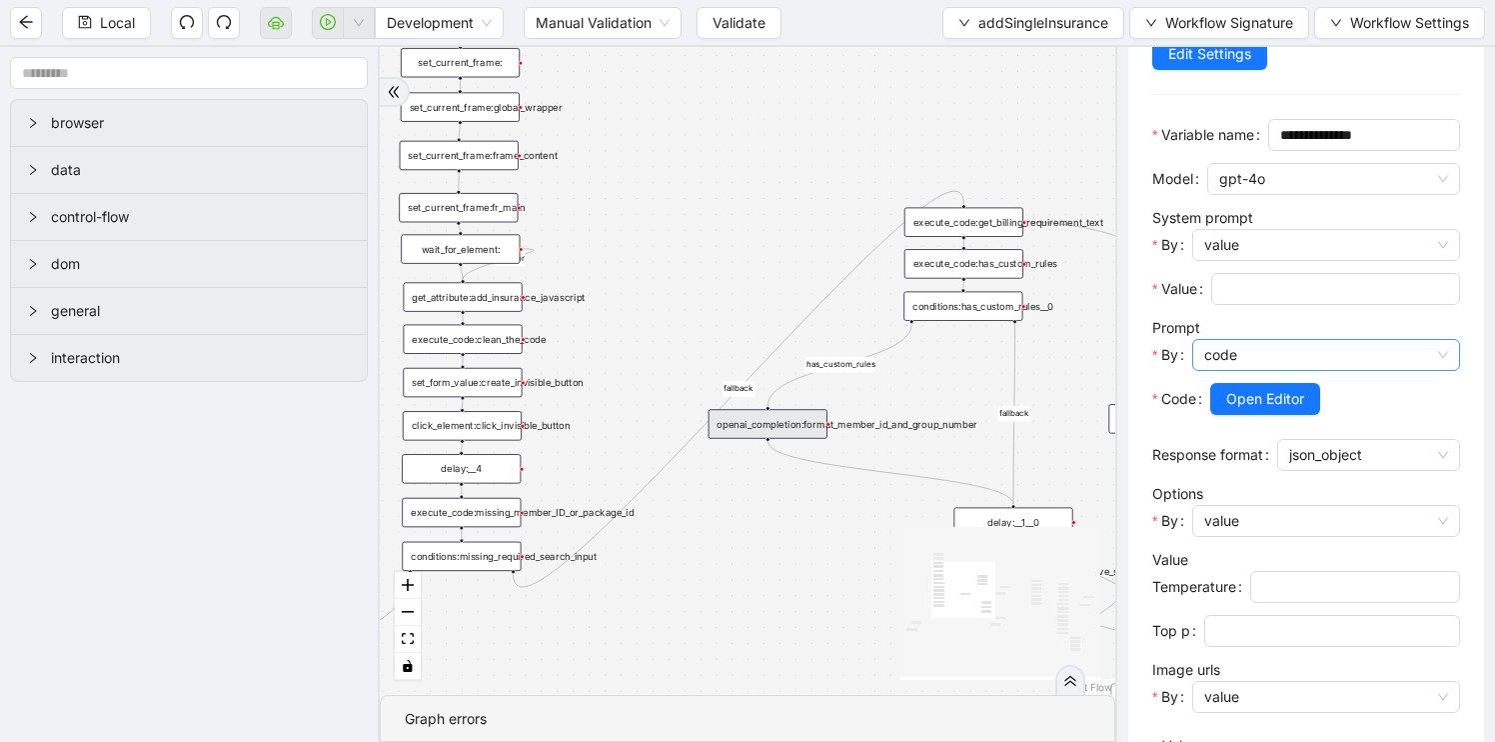
scroll to position [459, 0]
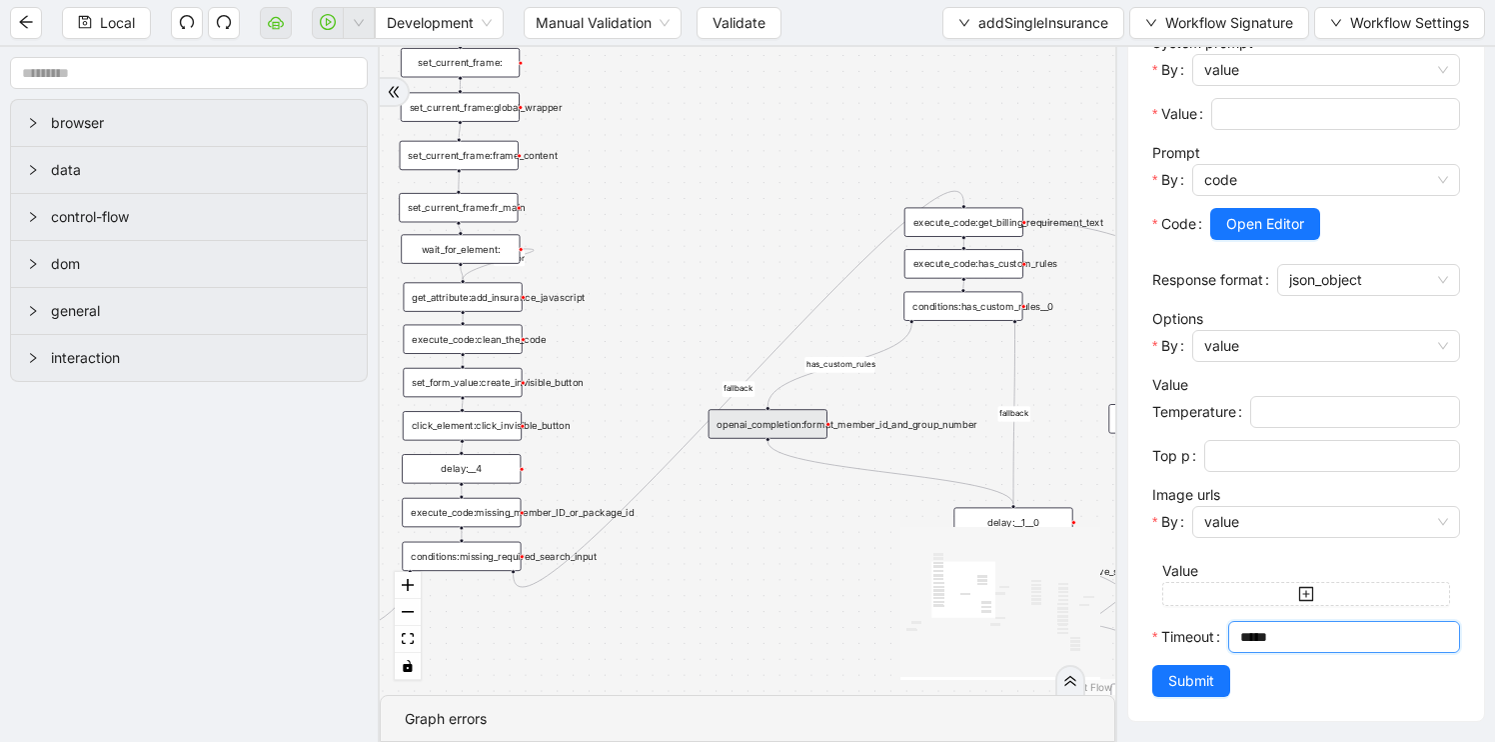
drag, startPoint x: 1250, startPoint y: 635, endPoint x: 1232, endPoint y: 637, distance: 18.1
click at [1232, 637] on div "*****" at bounding box center [1344, 637] width 232 height 32
type input "*****"
click at [1202, 676] on span "Submit" at bounding box center [1191, 681] width 46 height 22
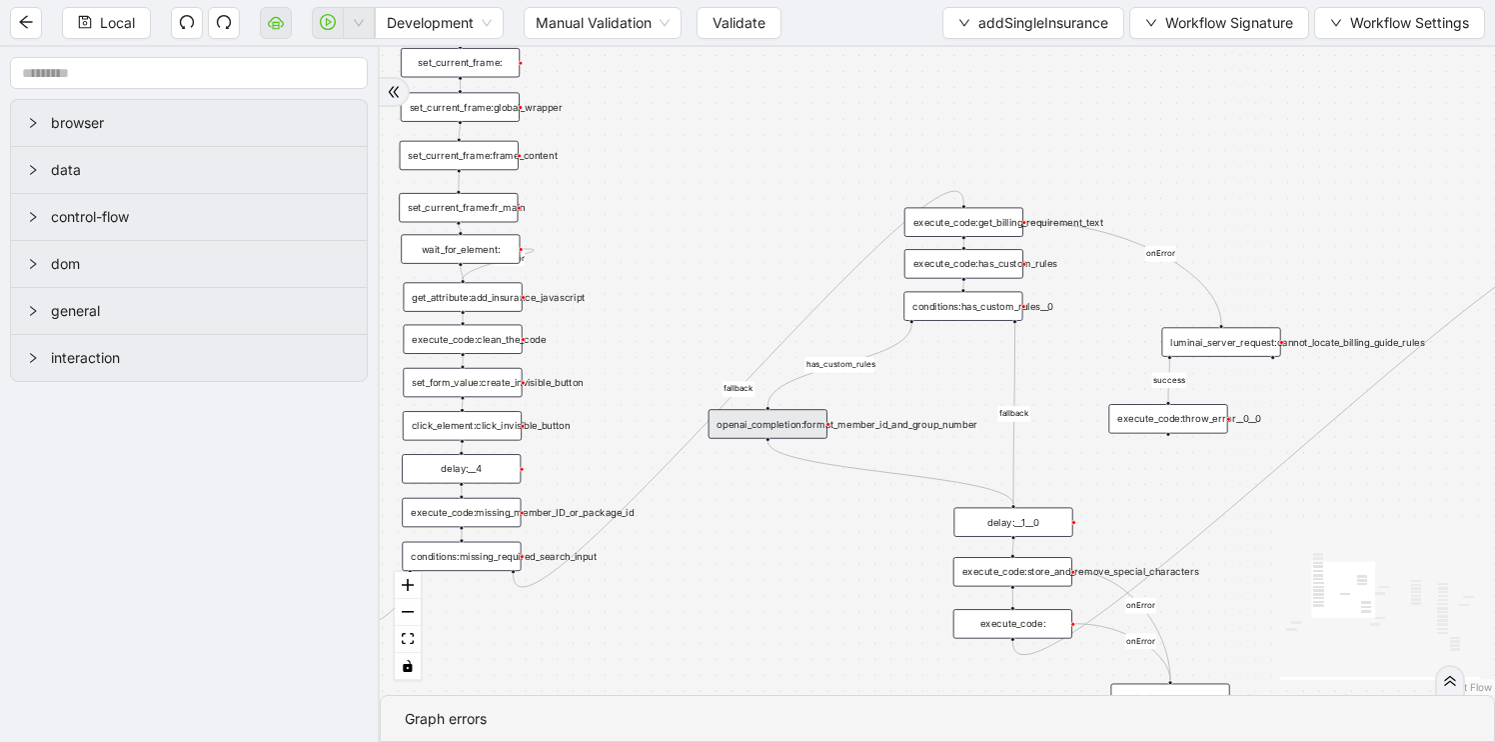
scroll to position [0, 0]
click at [1006, 522] on div "delay:__1__0" at bounding box center [1012, 521] width 119 height 29
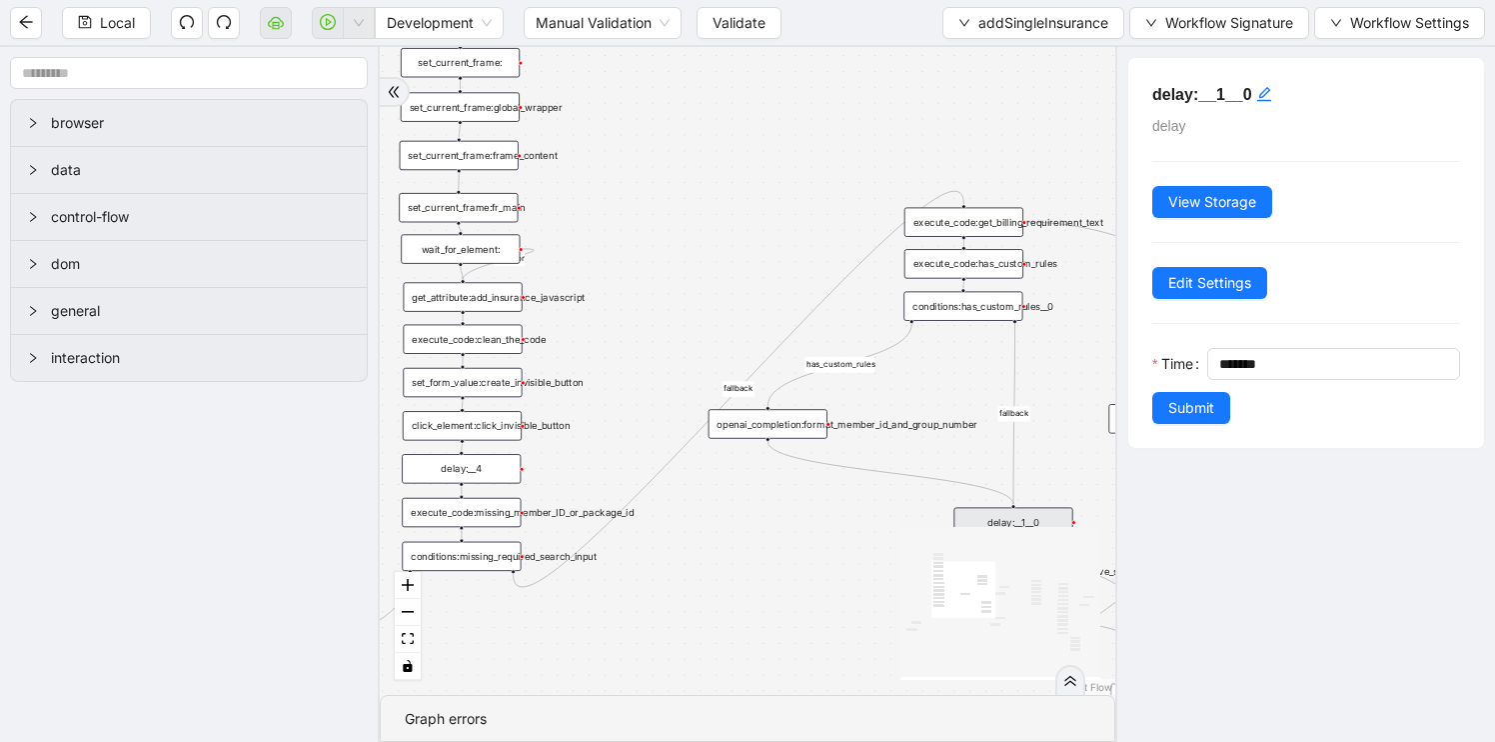
click at [865, 539] on div "is_missing_values has_custom_rules success success success fallback fallback su…" at bounding box center [748, 371] width 736 height 648
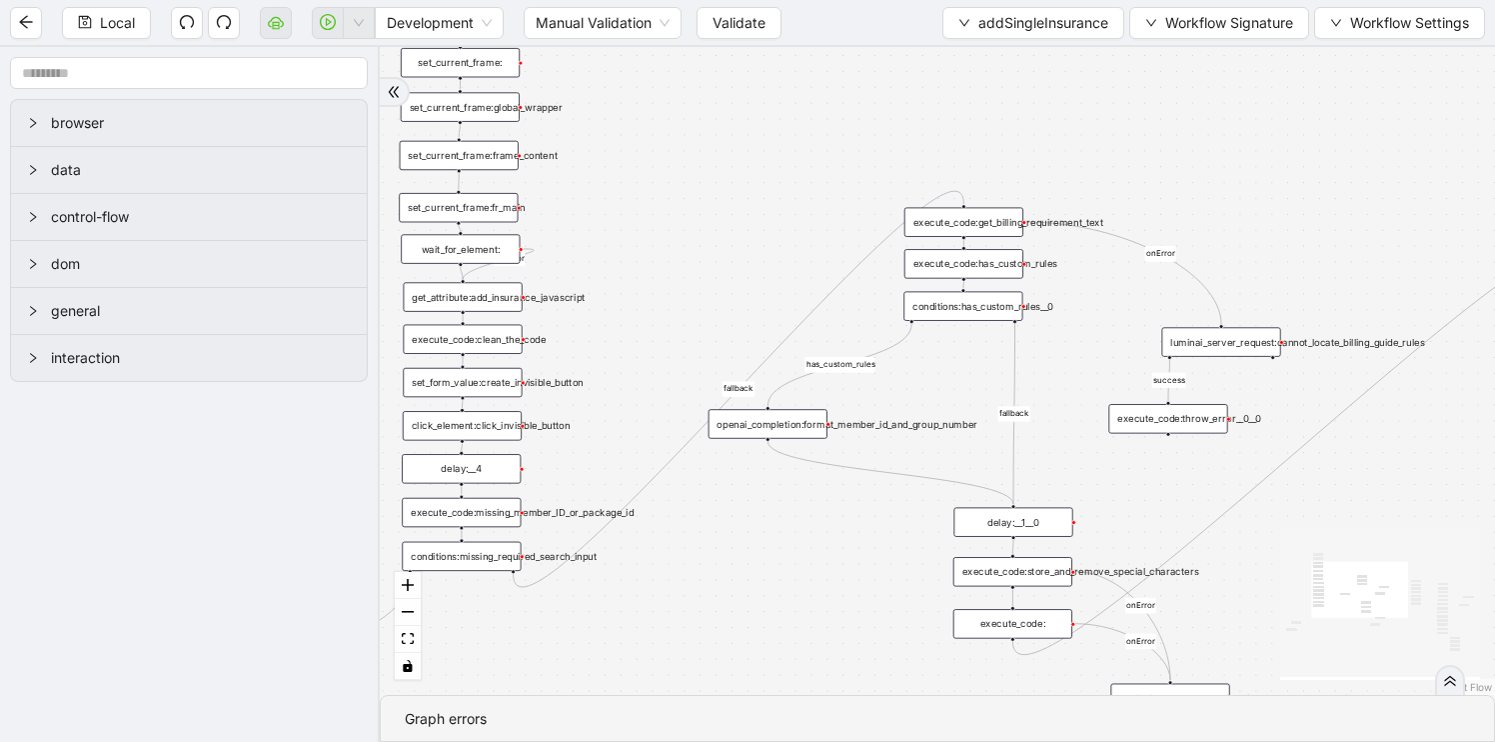
drag, startPoint x: 875, startPoint y: 541, endPoint x: 770, endPoint y: 450, distance: 138.9
click at [770, 450] on div "is_missing_values has_custom_rules success success success fallback fallback su…" at bounding box center [937, 371] width 1115 height 648
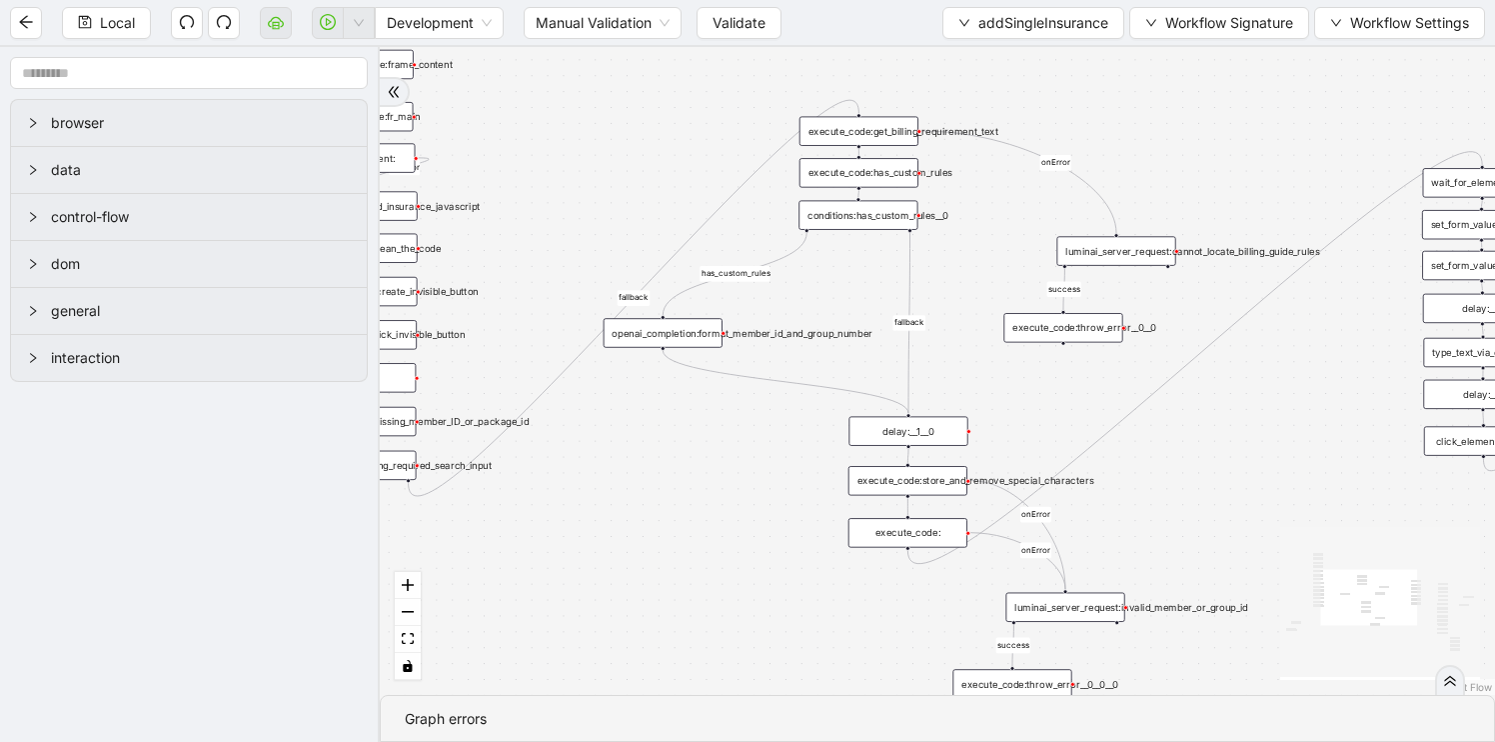
click at [915, 545] on div "execute_code:" at bounding box center [908, 532] width 119 height 29
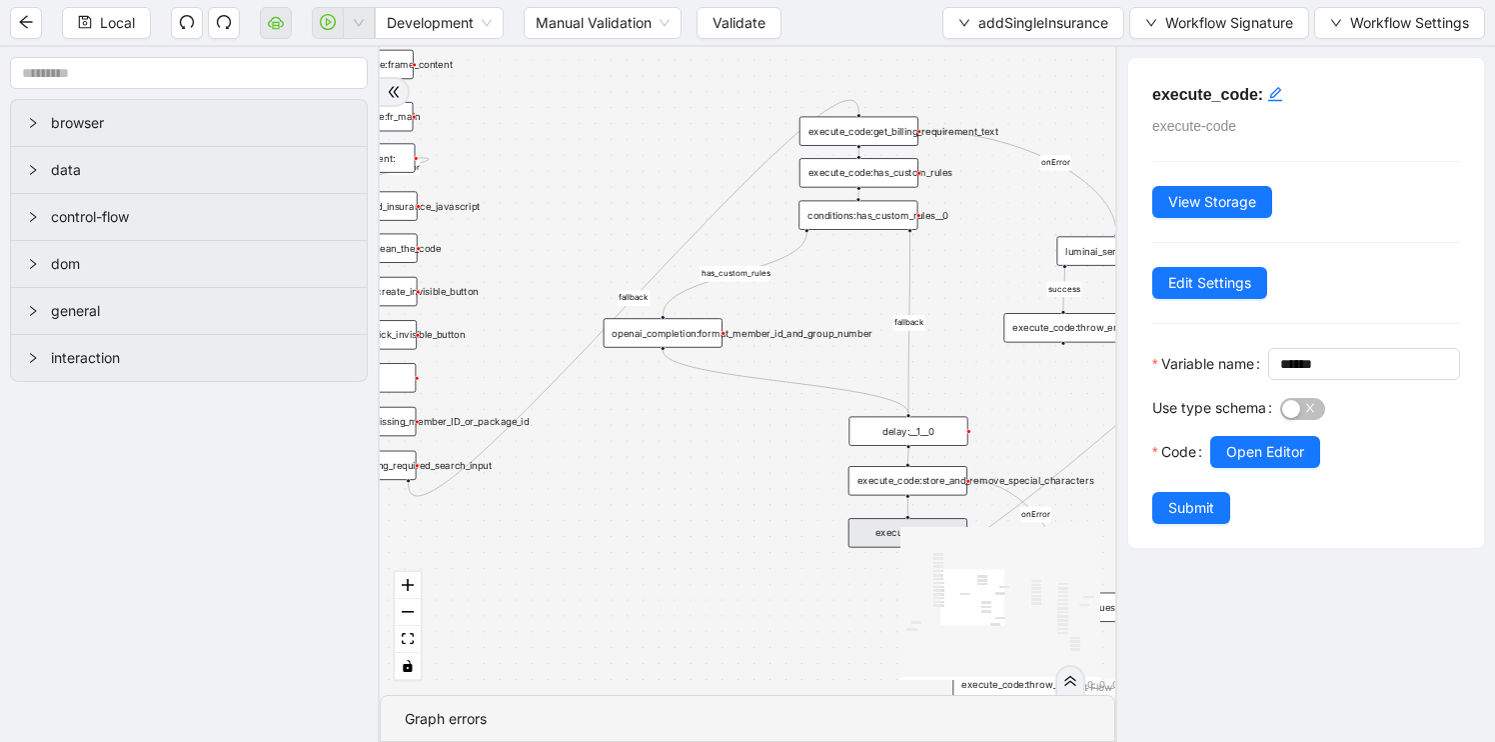
click at [915, 487] on div "execute_code:store_and_remove_special_characters" at bounding box center [908, 480] width 119 height 29
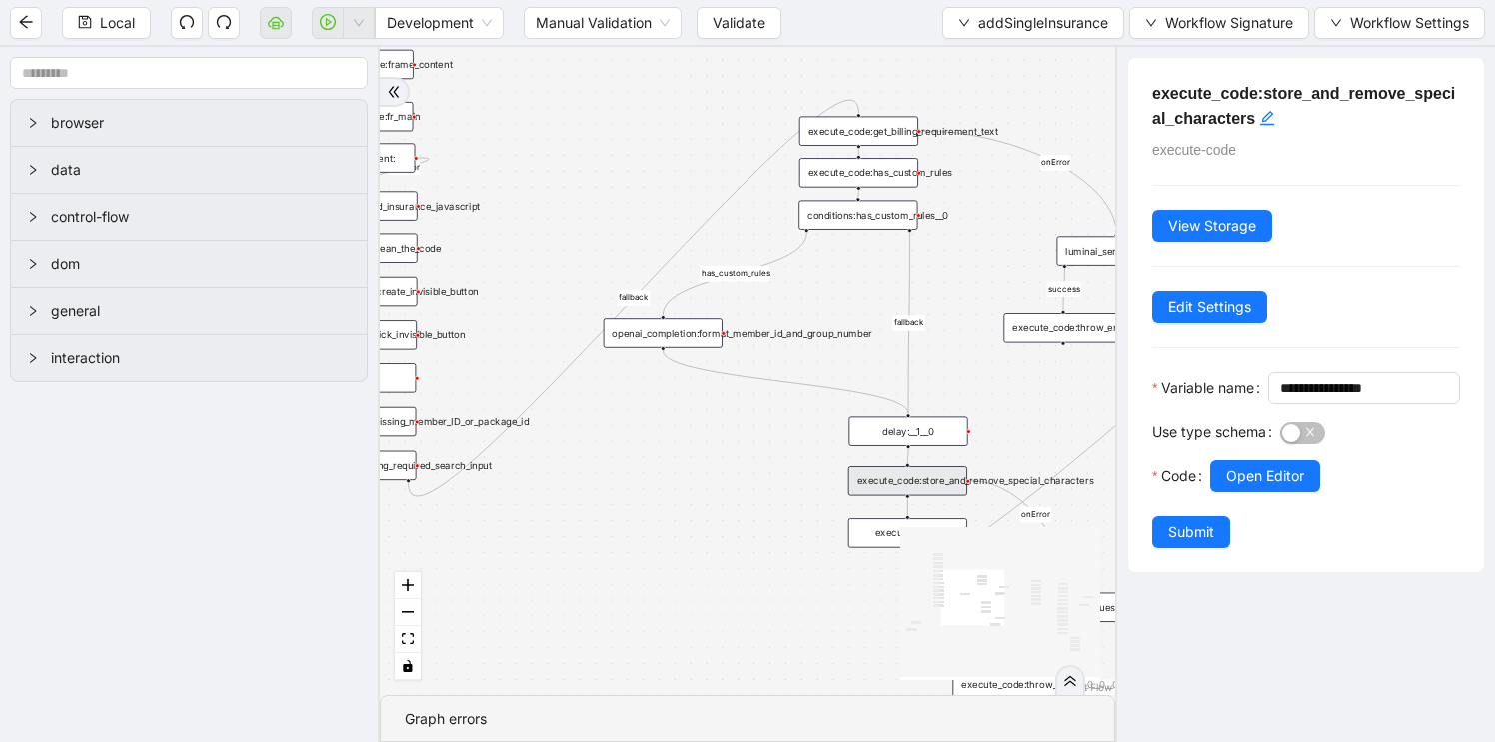
click at [777, 495] on div "is_missing_values has_custom_rules success success success fallback fallback su…" at bounding box center [748, 371] width 736 height 648
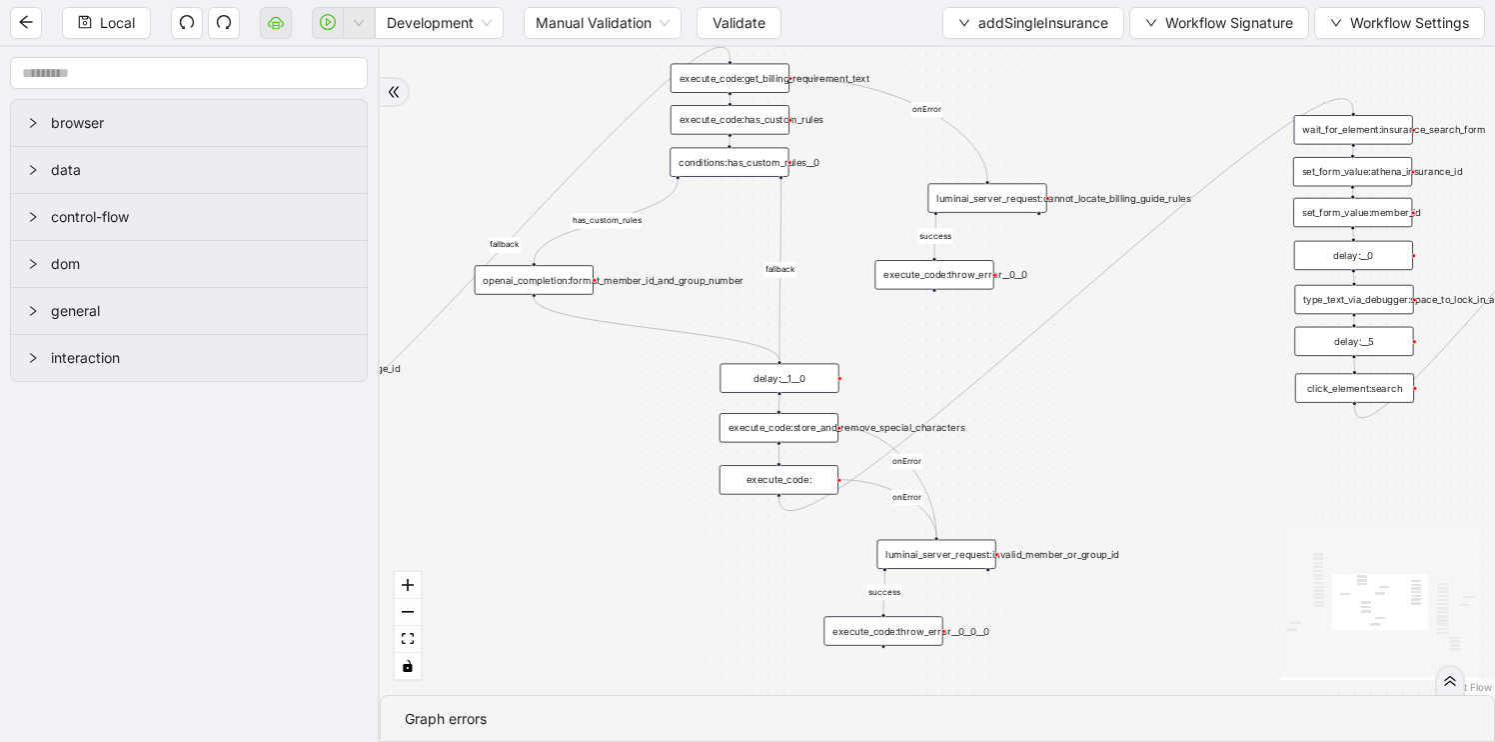
drag, startPoint x: 853, startPoint y: 618, endPoint x: 681, endPoint y: 569, distance: 178.7
click at [681, 569] on div "is_missing_values has_custom_rules success success success fallback fallback su…" at bounding box center [937, 371] width 1115 height 648
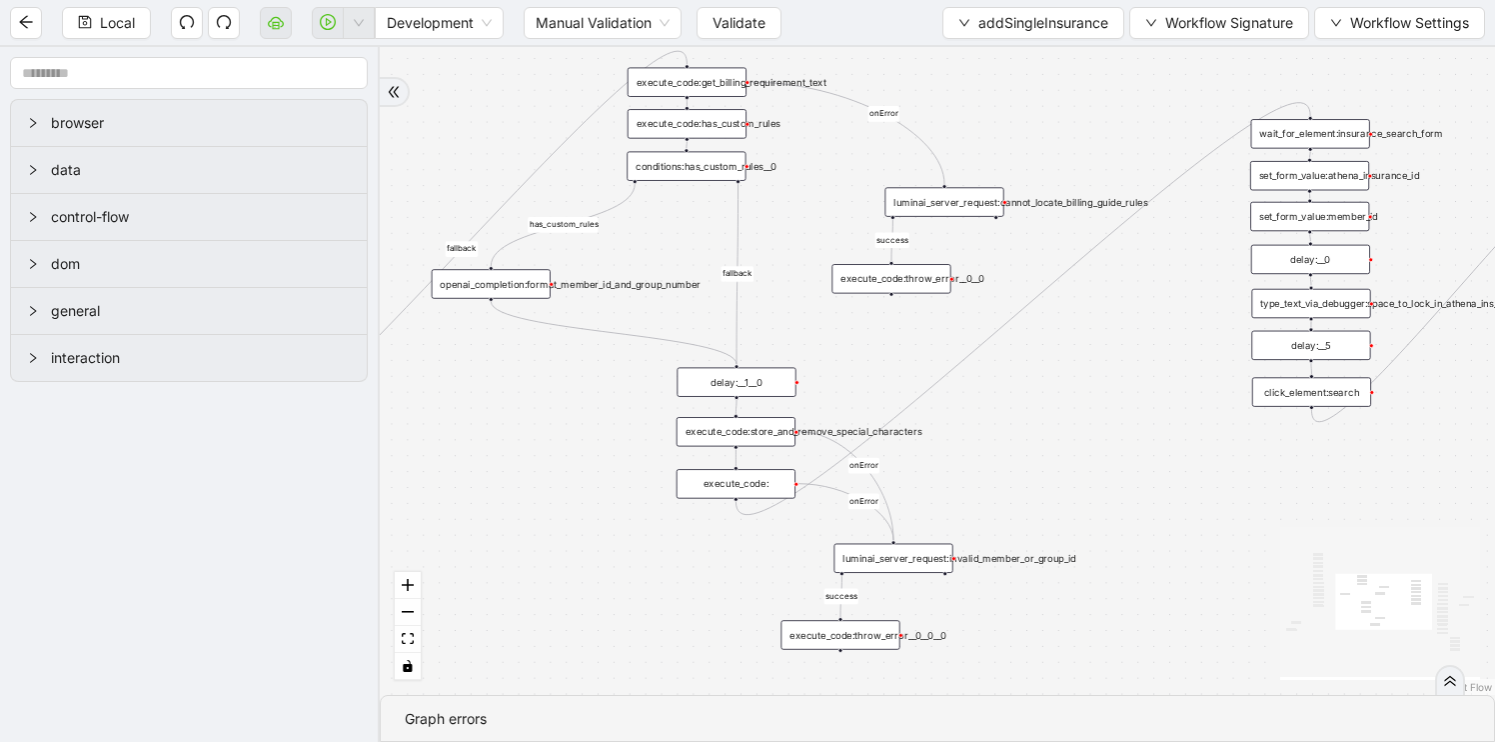
click at [830, 649] on div "is_missing_values has_custom_rules success success success fallback fallback su…" at bounding box center [937, 371] width 1115 height 648
click at [852, 647] on div "execute_code:throw_error__0__0__0" at bounding box center [840, 634] width 119 height 29
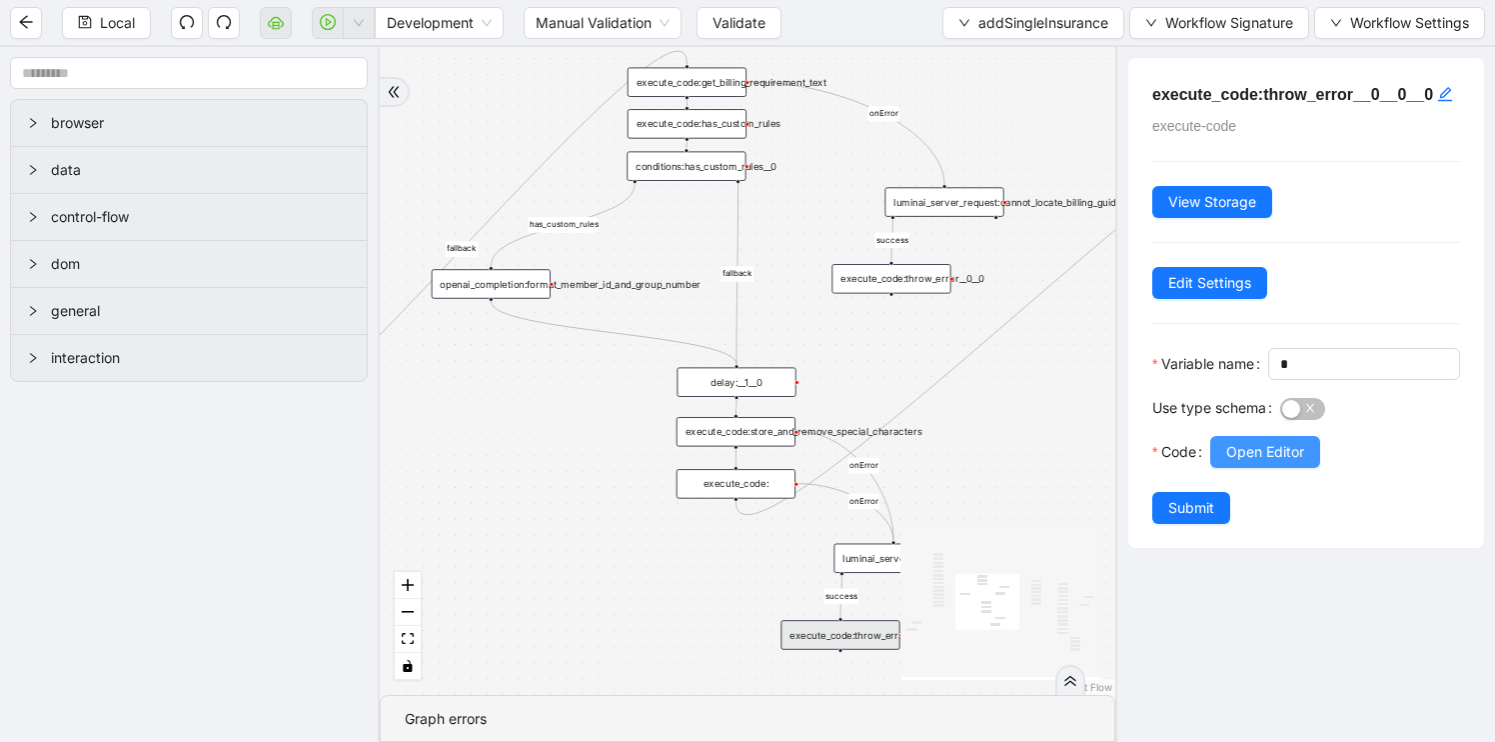
click at [1284, 463] on span "Open Editor" at bounding box center [1265, 452] width 78 height 22
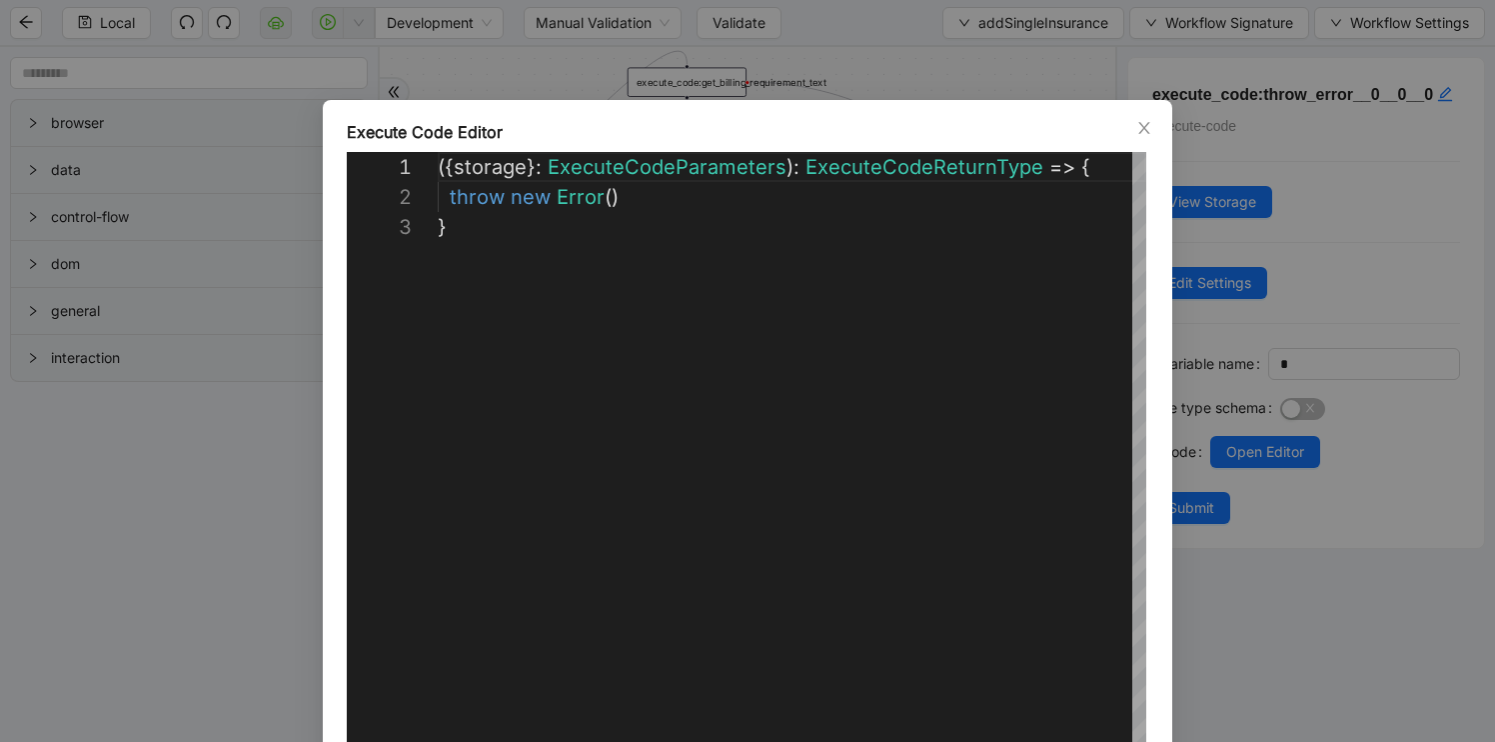
scroll to position [60, 0]
click at [220, 592] on div "**********" at bounding box center [747, 371] width 1495 height 742
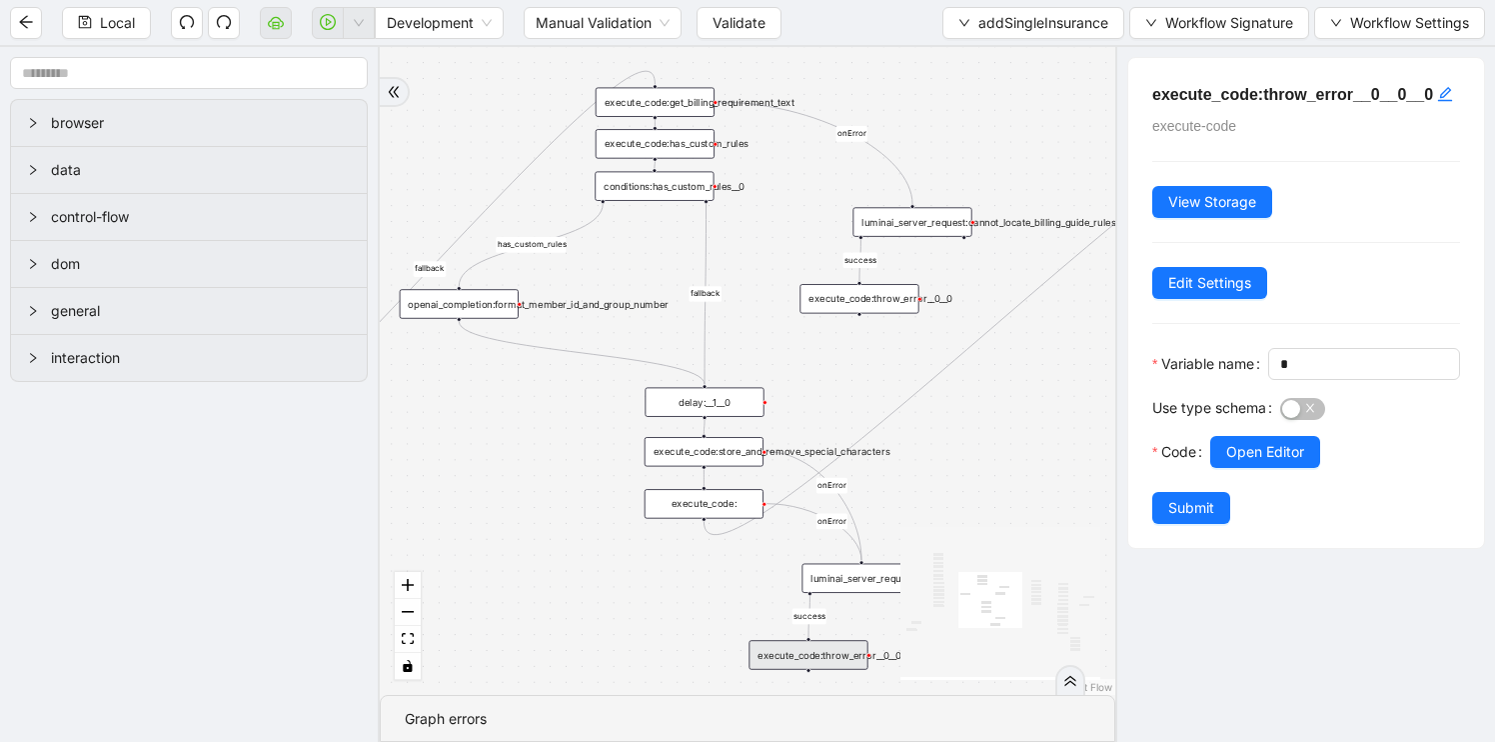
drag, startPoint x: 932, startPoint y: 310, endPoint x: 274, endPoint y: 506, distance: 686.2
click at [276, 505] on section "browser data control-flow dom general interaction is_missing_values has_custom_…" at bounding box center [747, 394] width 1495 height 695
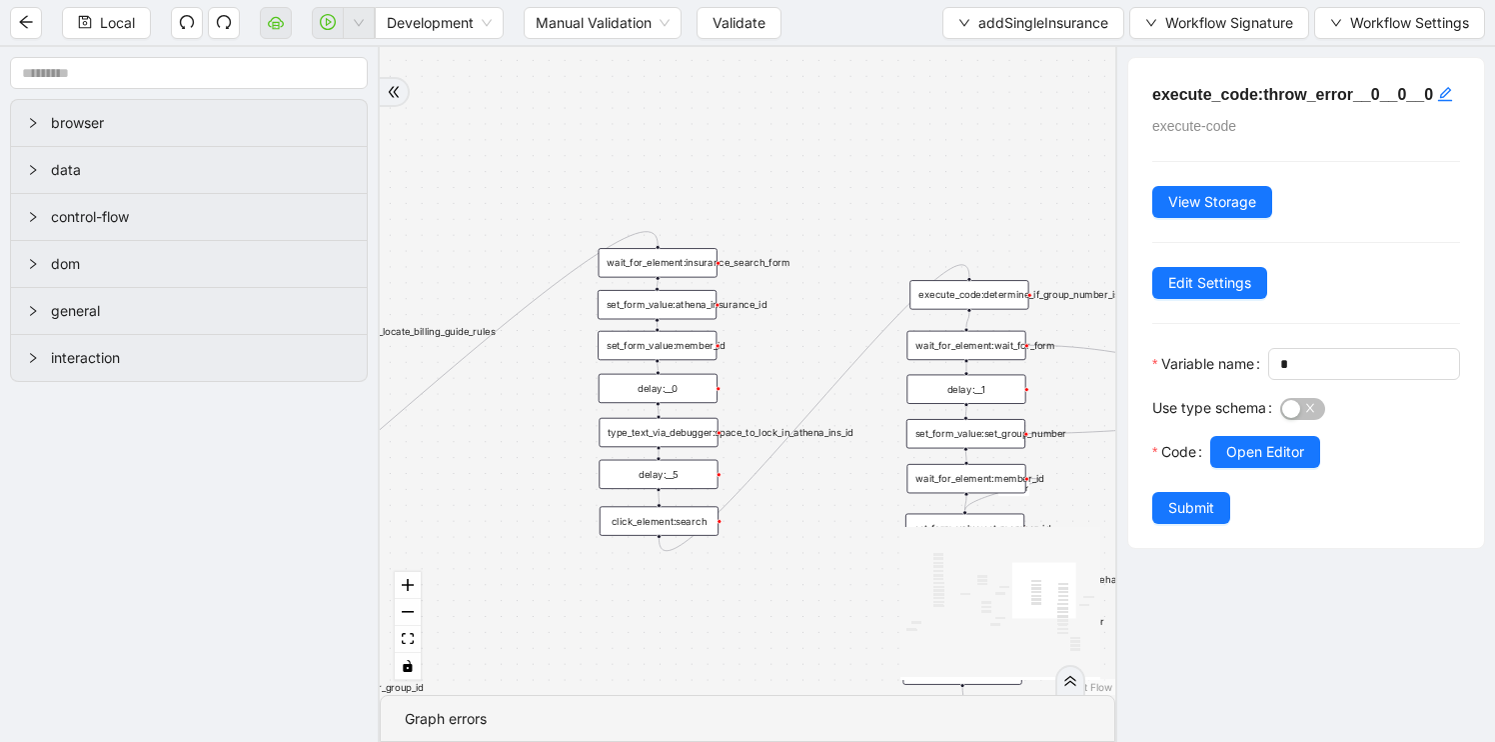
drag, startPoint x: 835, startPoint y: 272, endPoint x: 940, endPoint y: 146, distance: 163.9
click at [941, 143] on div "is_missing_values has_custom_rules success success success fallback fallback su…" at bounding box center [748, 371] width 736 height 648
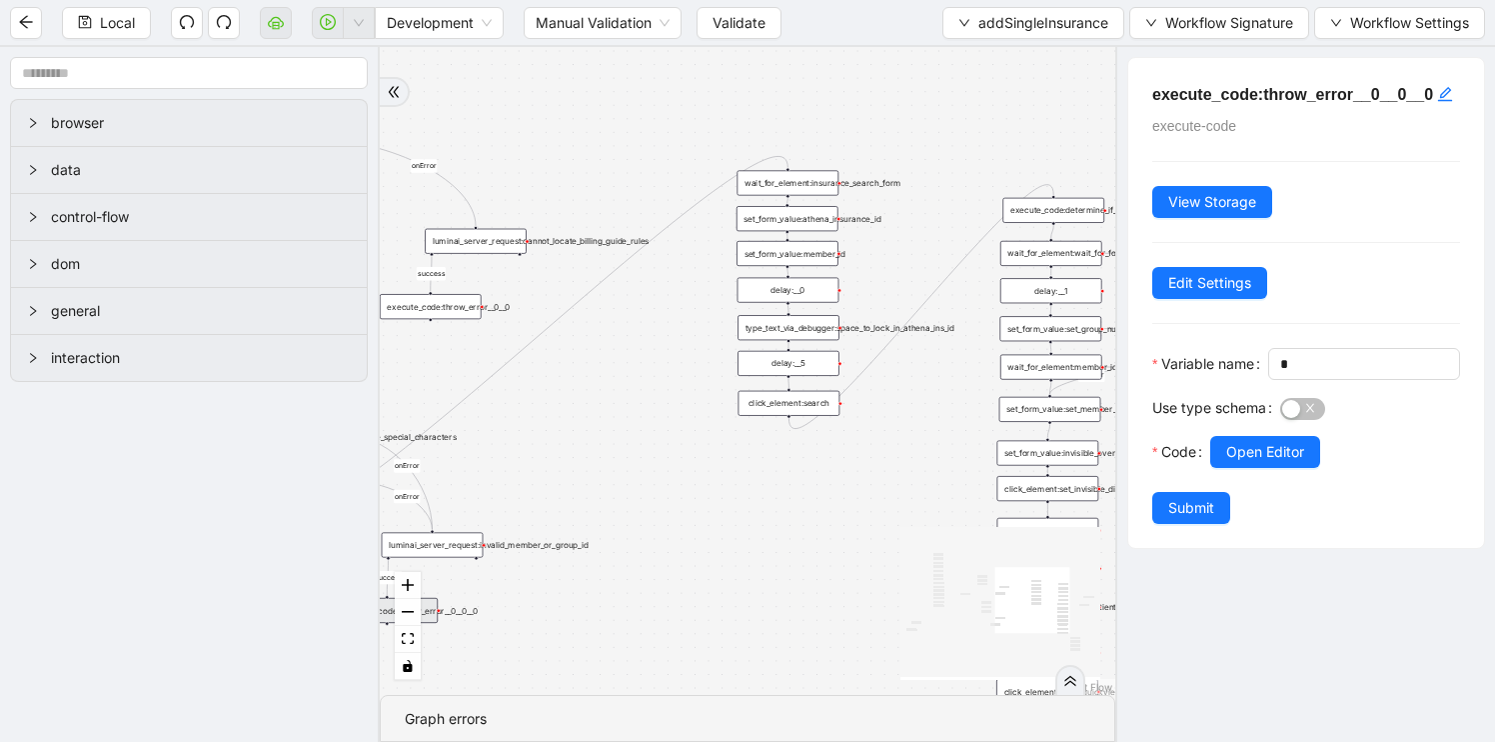
click at [940, 149] on div "is_missing_values has_custom_rules success success success fallback fallback su…" at bounding box center [748, 371] width 736 height 648
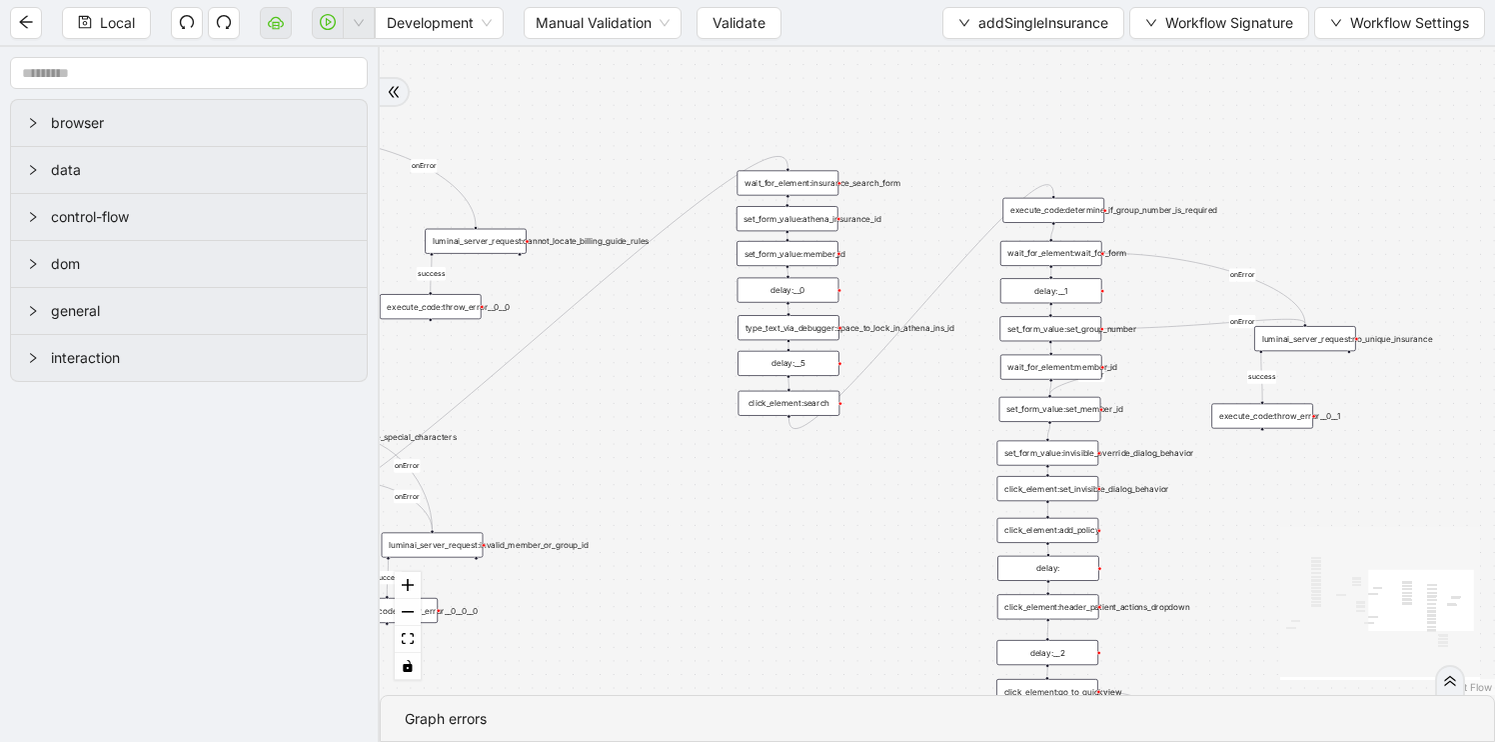
click at [802, 304] on div "is_missing_values has_custom_rules success success success fallback fallback su…" at bounding box center [937, 371] width 1115 height 648
click at [802, 293] on div "delay:__0" at bounding box center [789, 290] width 102 height 25
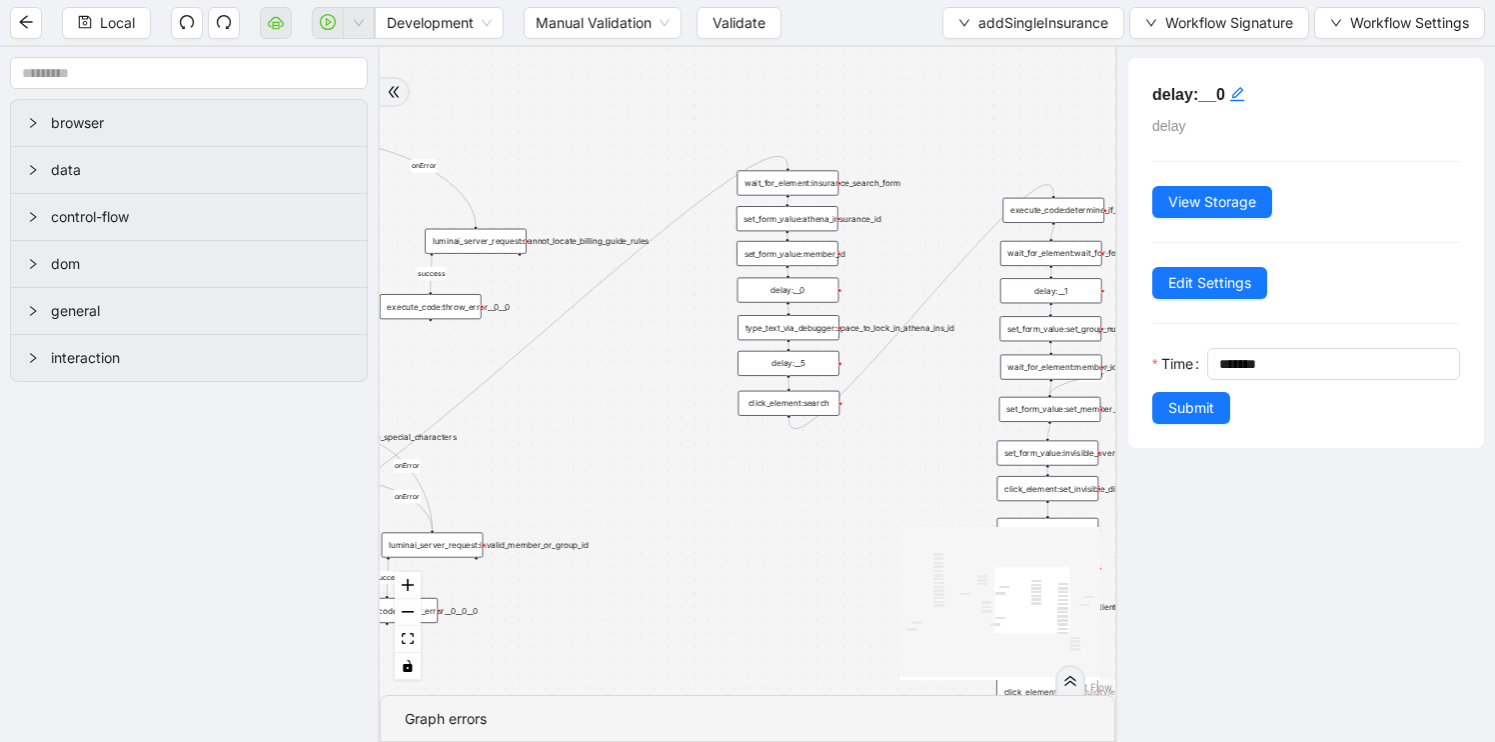
click at [801, 364] on div "delay:__5" at bounding box center [789, 363] width 102 height 25
click at [797, 326] on div "type_text_via_debugger:space_to_lock_in_athena_ins_id" at bounding box center [789, 327] width 102 height 25
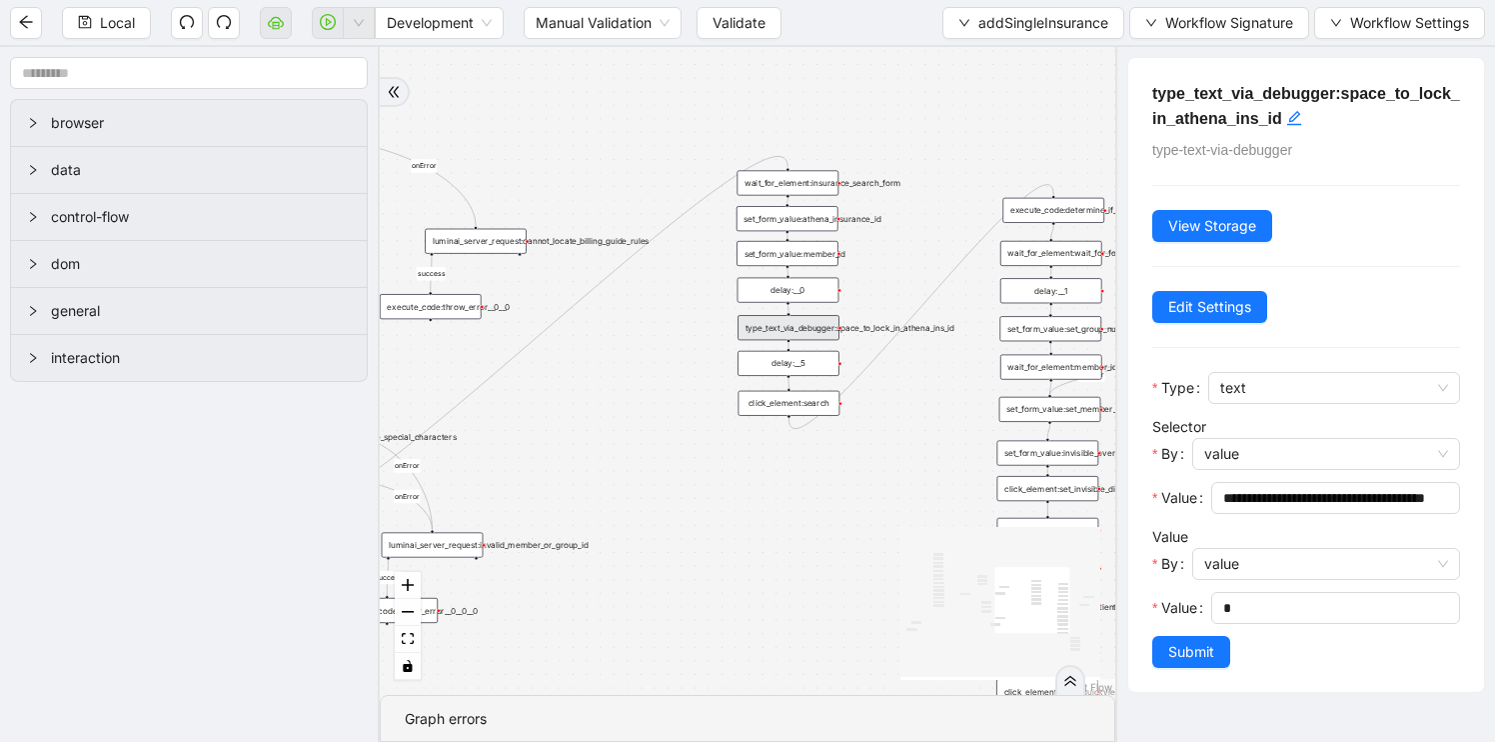
click at [854, 509] on div "is_missing_values has_custom_rules success success success fallback fallback su…" at bounding box center [748, 371] width 736 height 648
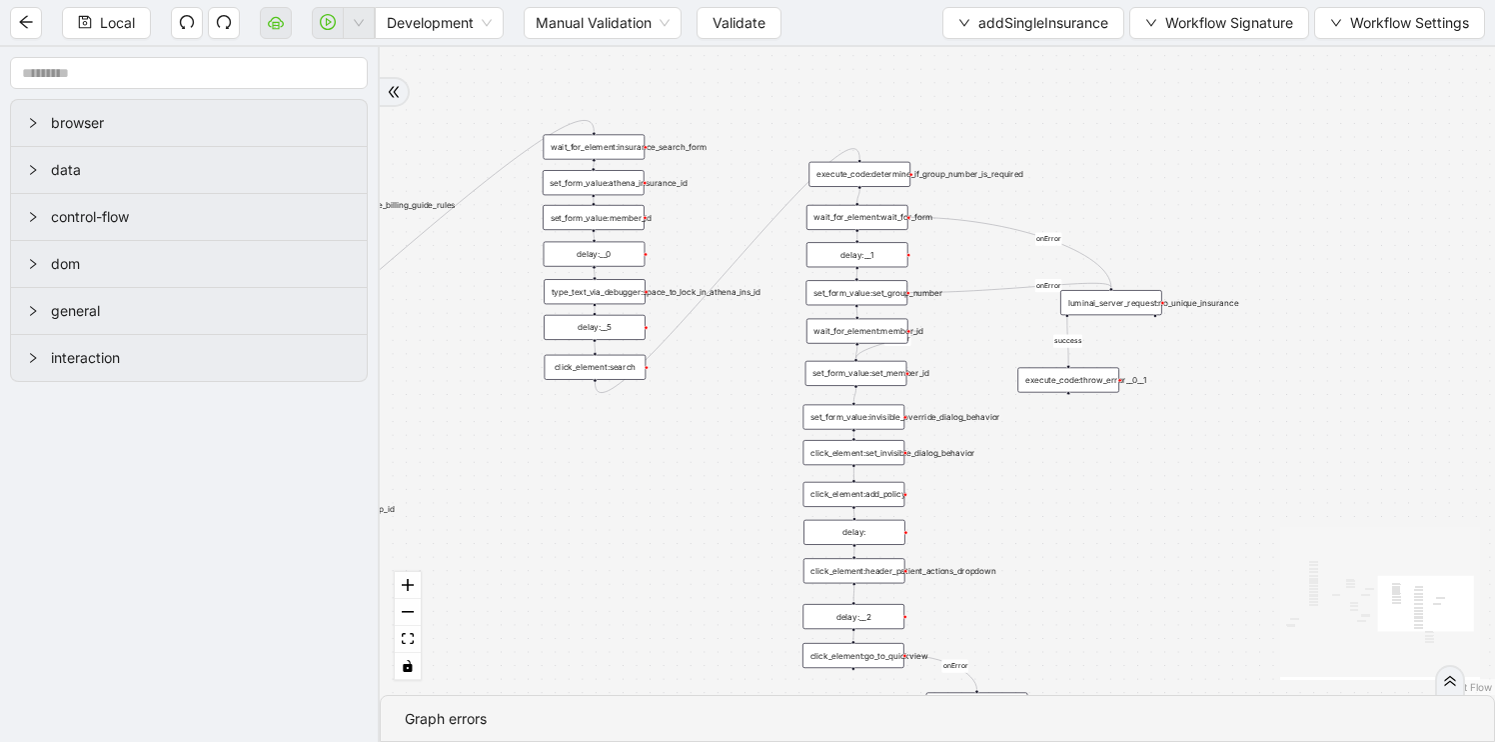
drag, startPoint x: 855, startPoint y: 506, endPoint x: 650, endPoint y: 463, distance: 209.3
click at [650, 463] on div "is_missing_values has_custom_rules success success success fallback fallback su…" at bounding box center [937, 371] width 1115 height 648
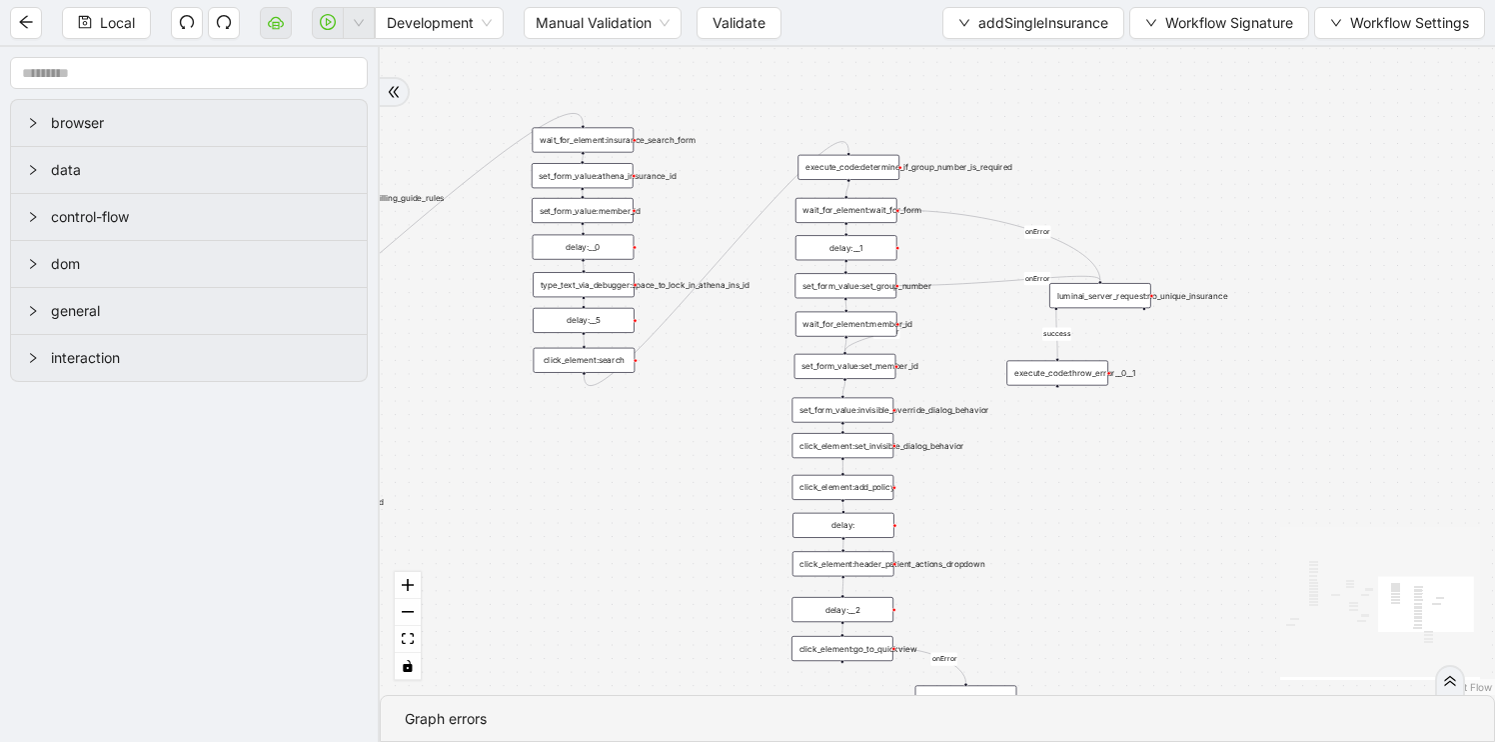
click at [863, 215] on div "wait_for_element:wait_for_form" at bounding box center [847, 210] width 102 height 25
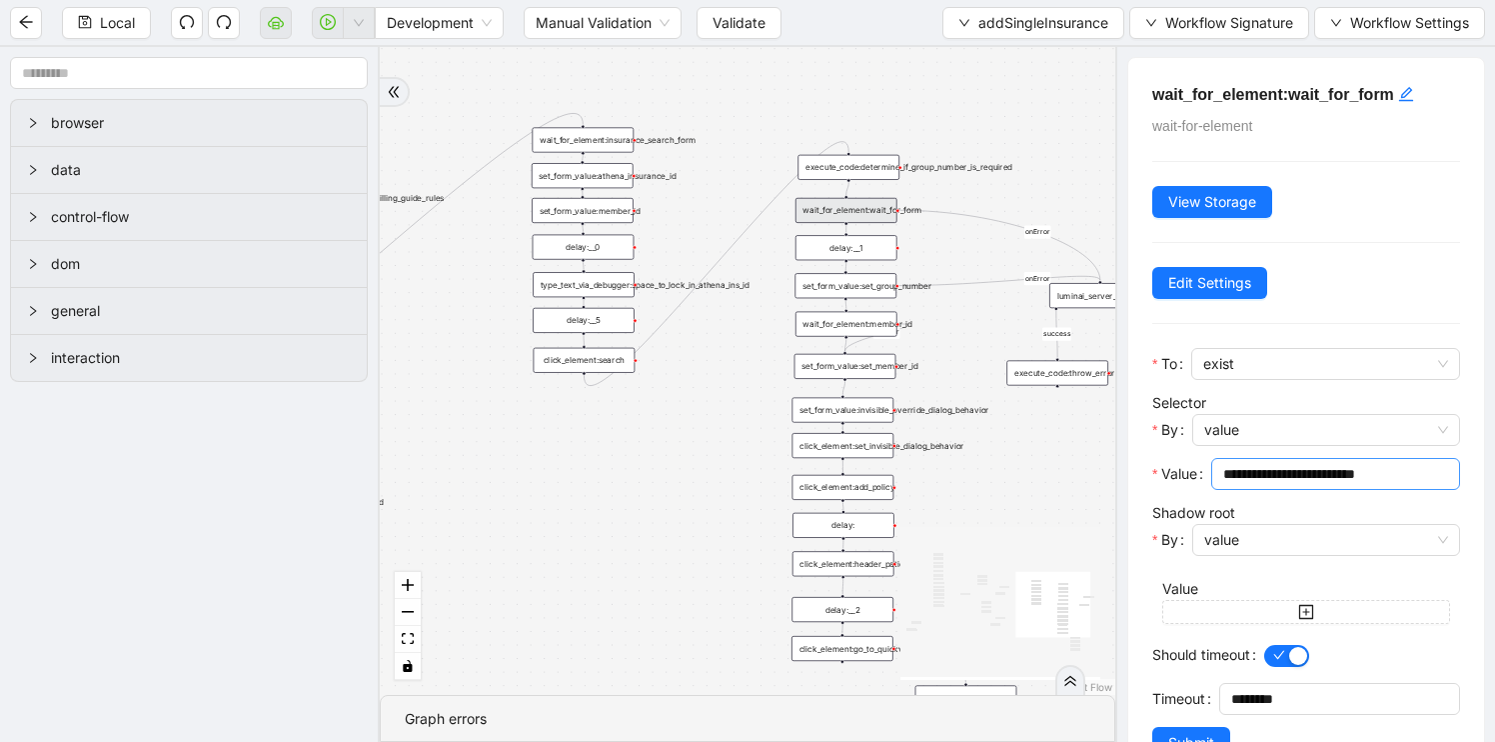
scroll to position [10, 0]
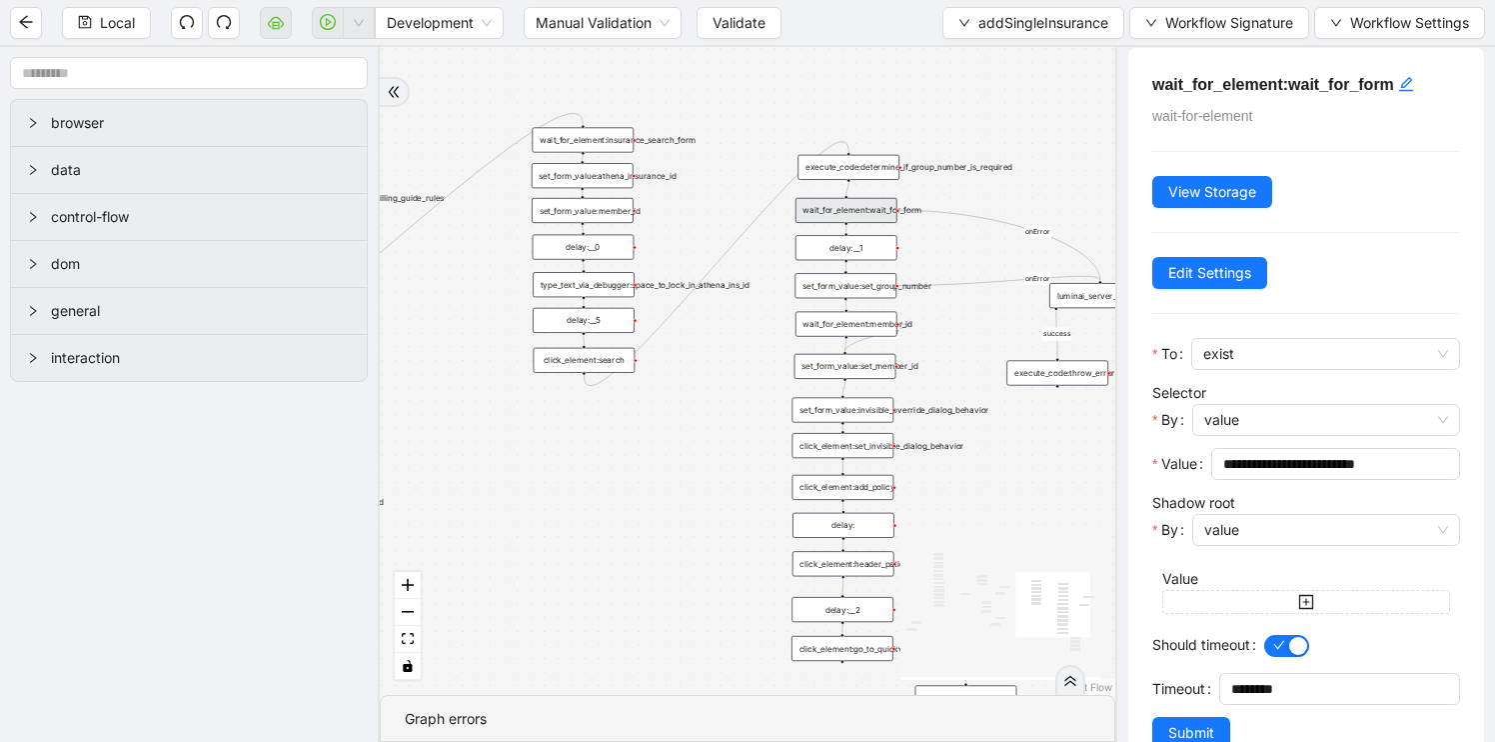
click at [1004, 516] on div "is_missing_values has_custom_rules success success success fallback fallback su…" at bounding box center [748, 371] width 736 height 648
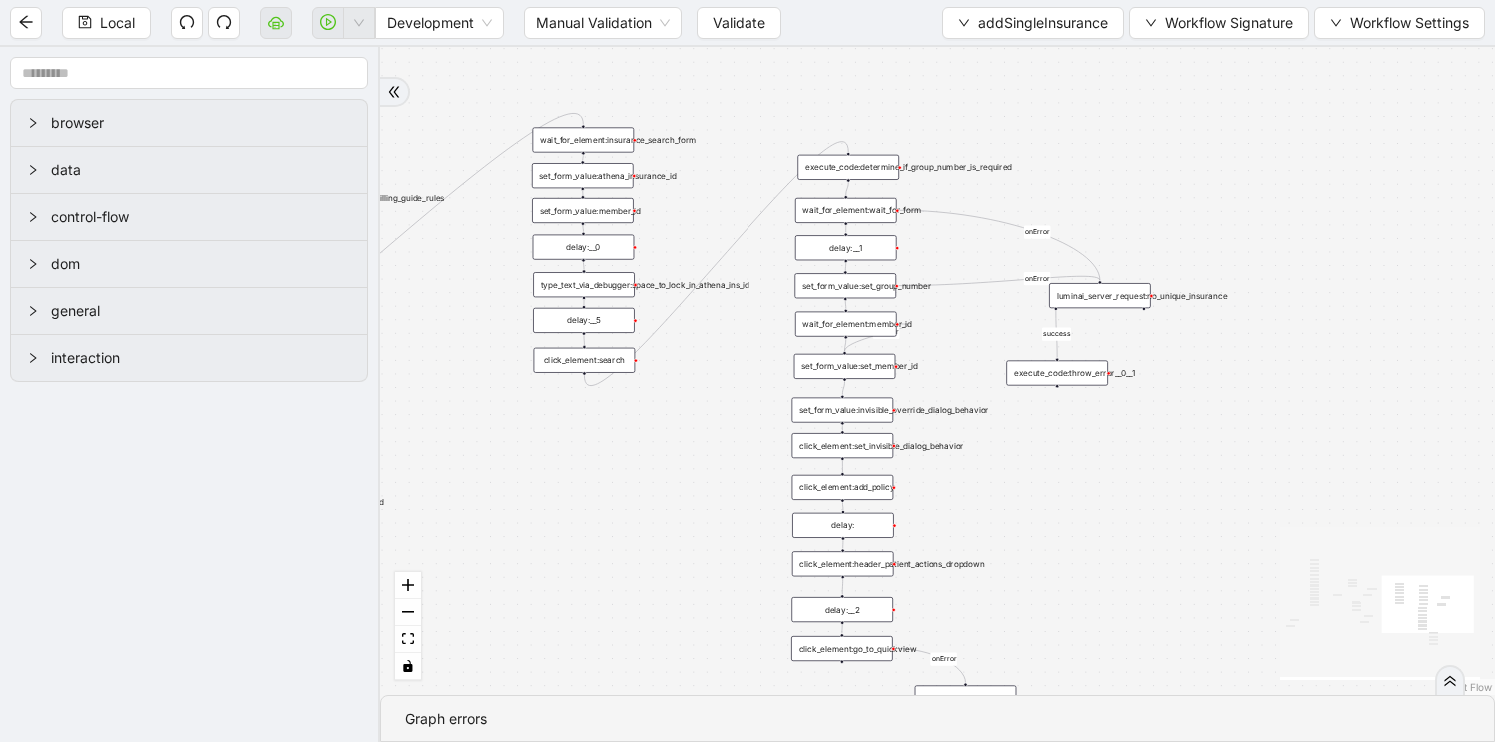
scroll to position [0, 0]
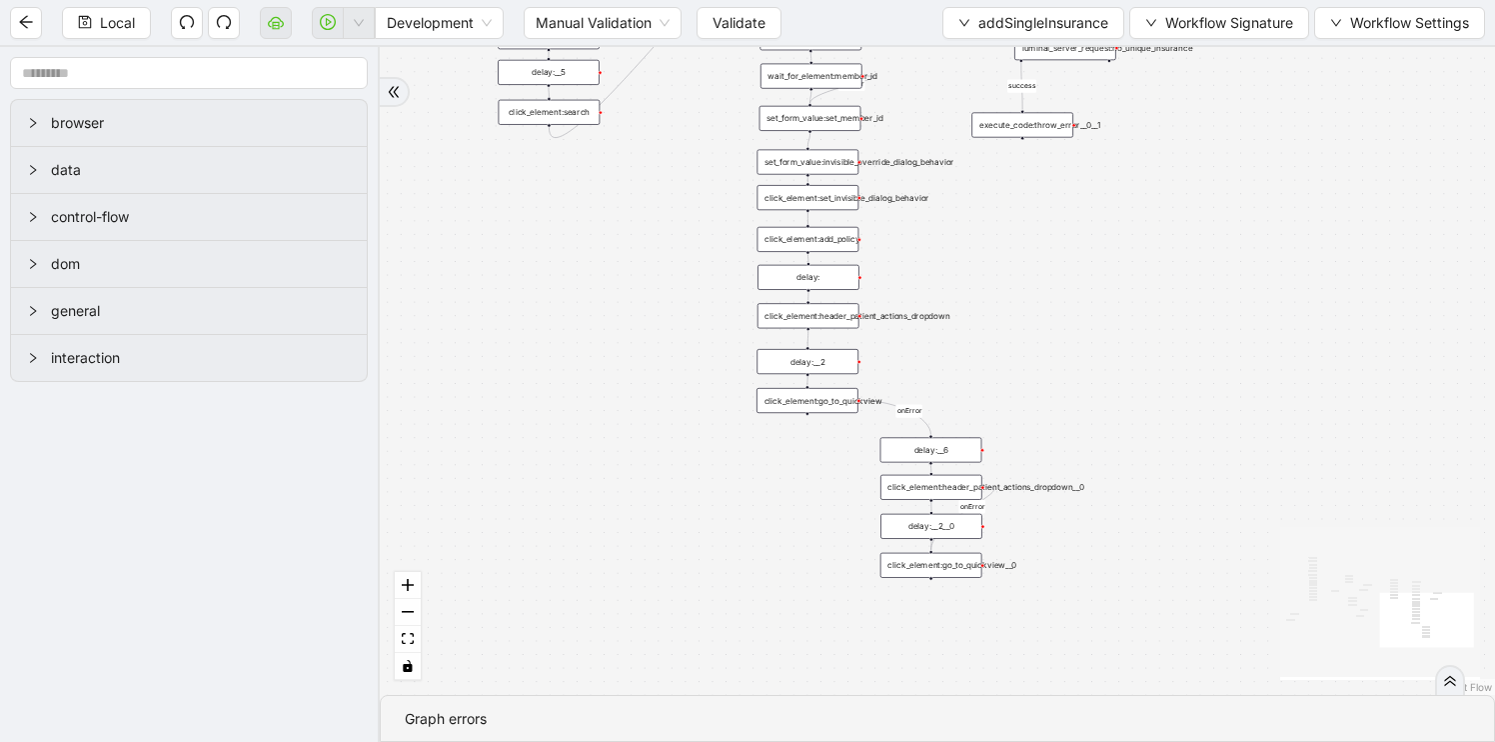
drag, startPoint x: 710, startPoint y: 510, endPoint x: 674, endPoint y: 263, distance: 249.5
click at [675, 262] on div "is_missing_values has_custom_rules success success success fallback fallback su…" at bounding box center [937, 371] width 1115 height 648
click at [828, 400] on div "click_element:go_to_quickview" at bounding box center [808, 400] width 102 height 25
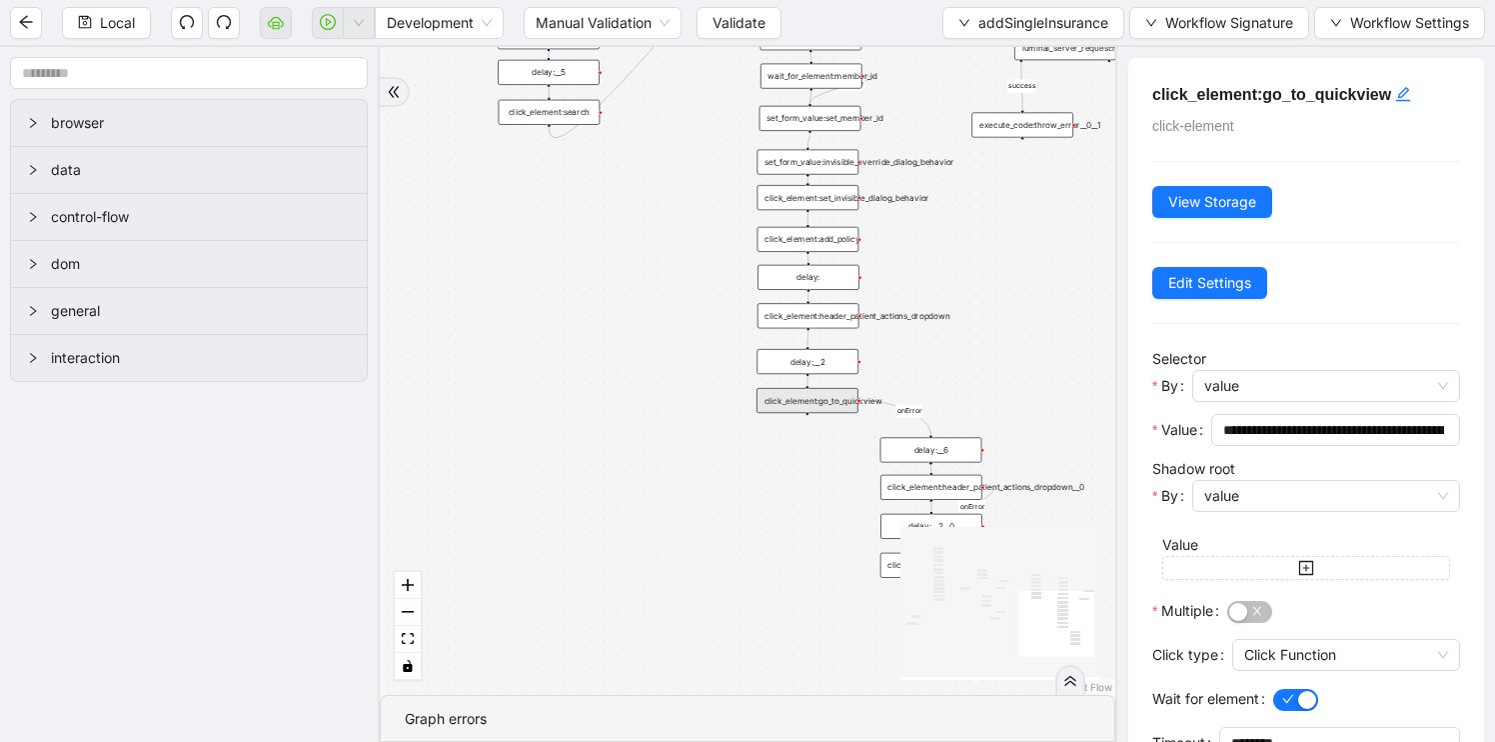
click at [824, 355] on div "delay:__2" at bounding box center [808, 361] width 102 height 25
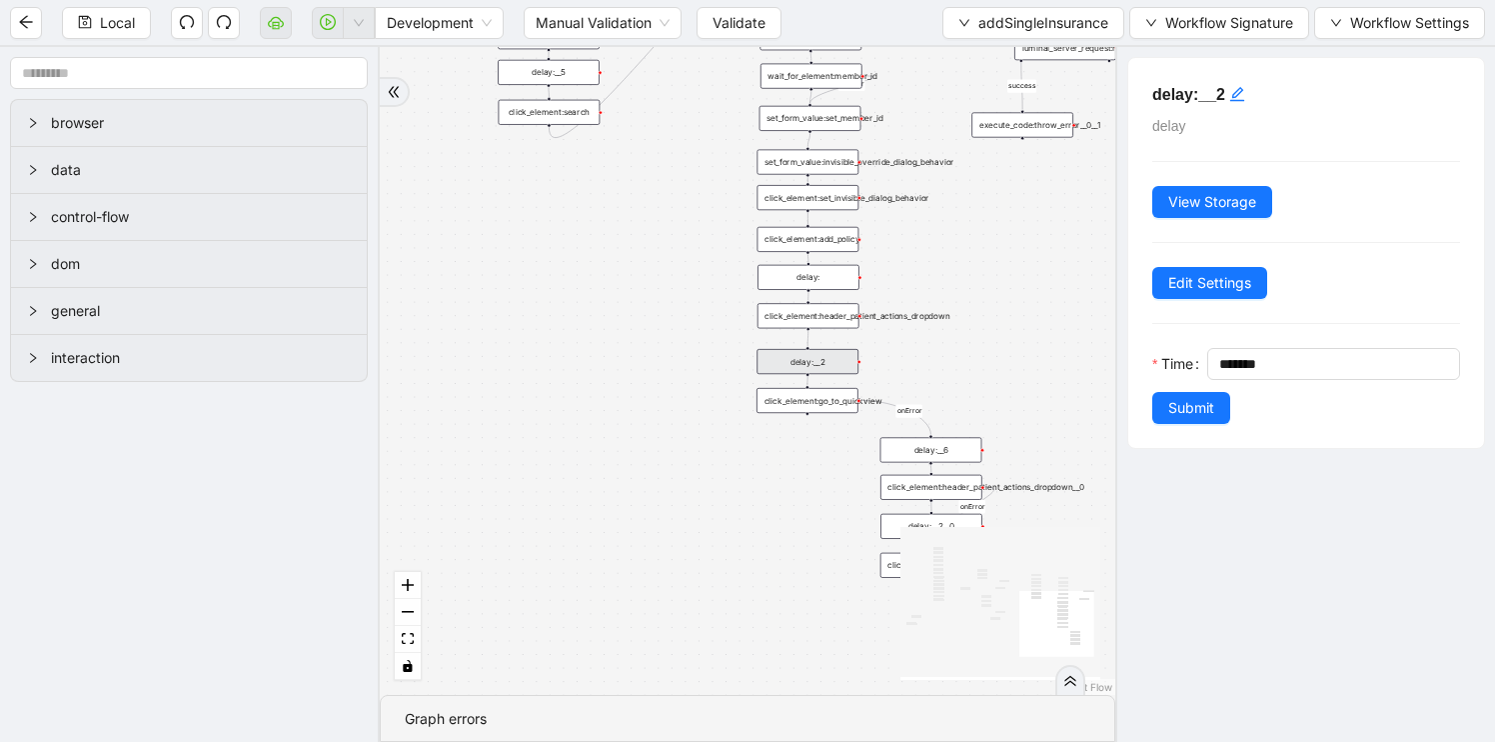
click at [812, 277] on div "delay:" at bounding box center [809, 277] width 102 height 25
click at [1043, 22] on span "addSingleInsurance" at bounding box center [1043, 23] width 130 height 22
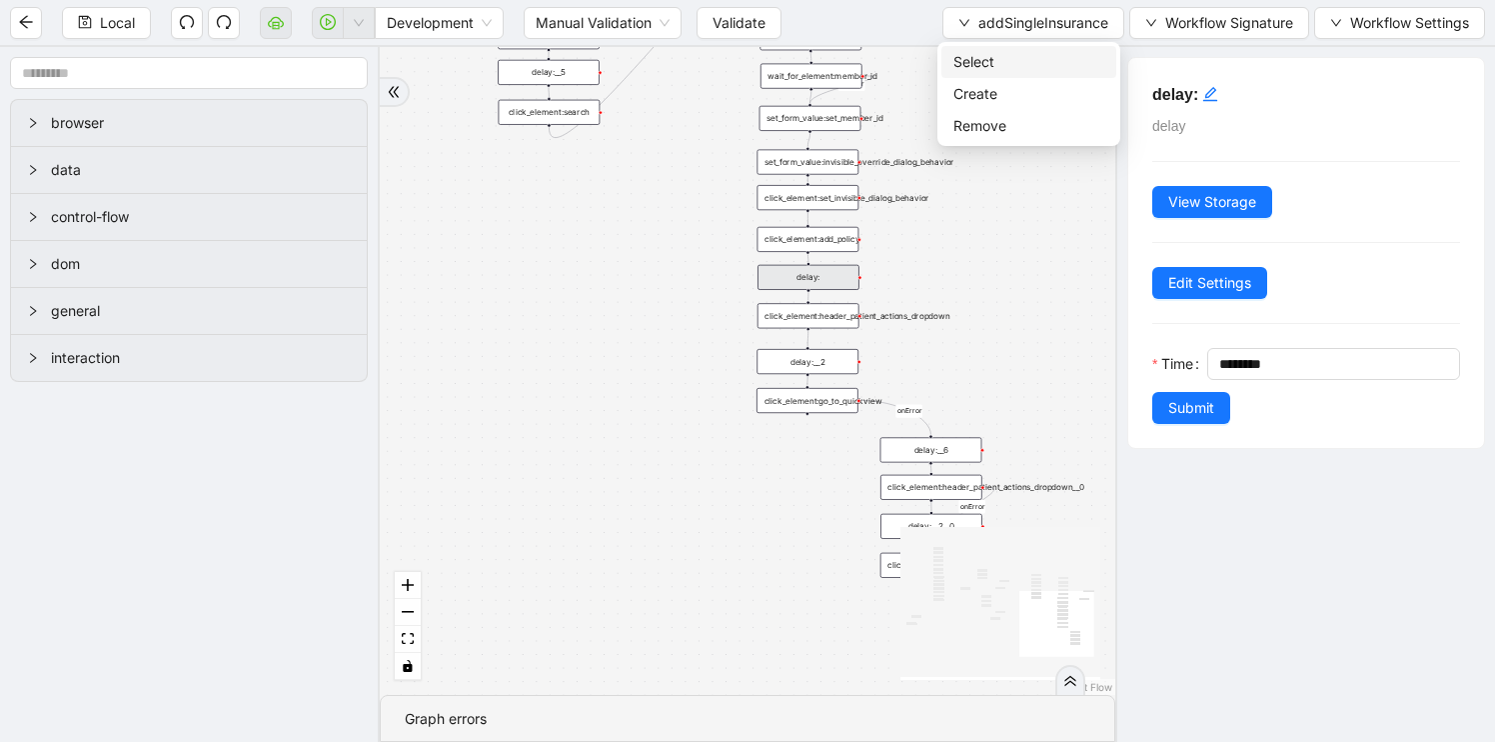
click at [1021, 67] on span "Select" at bounding box center [1028, 62] width 151 height 22
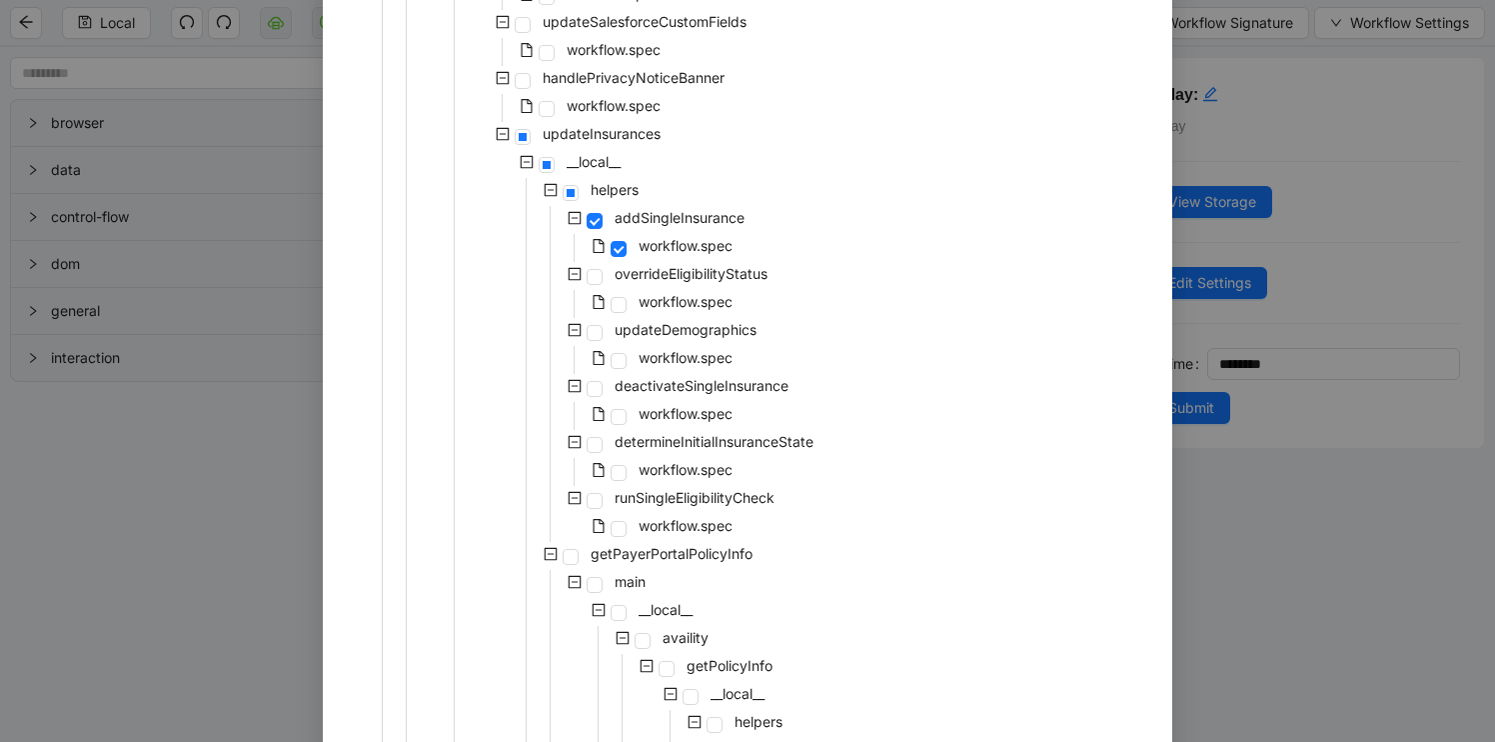
scroll to position [536, 0]
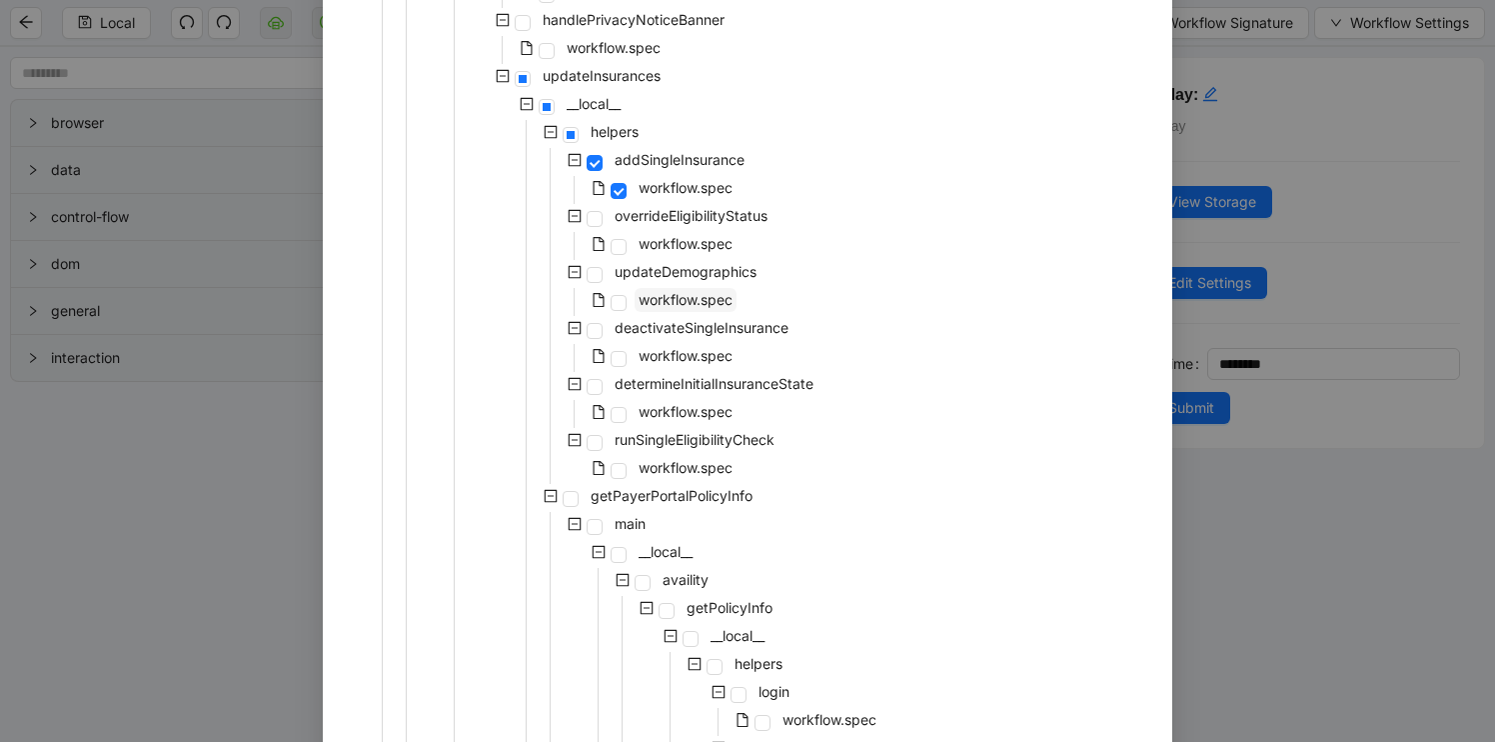
click at [706, 294] on span "workflow.spec" at bounding box center [686, 299] width 94 height 17
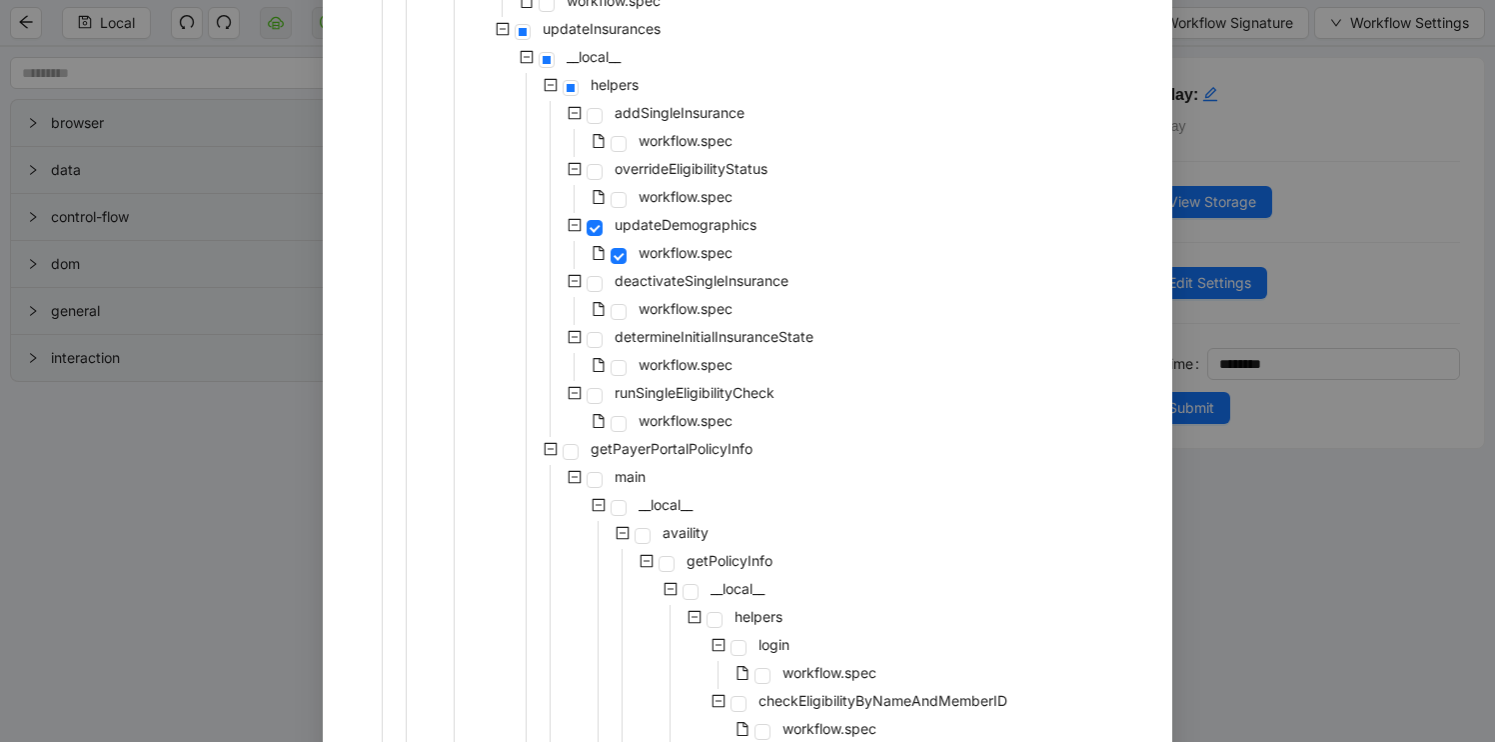
scroll to position [607, 0]
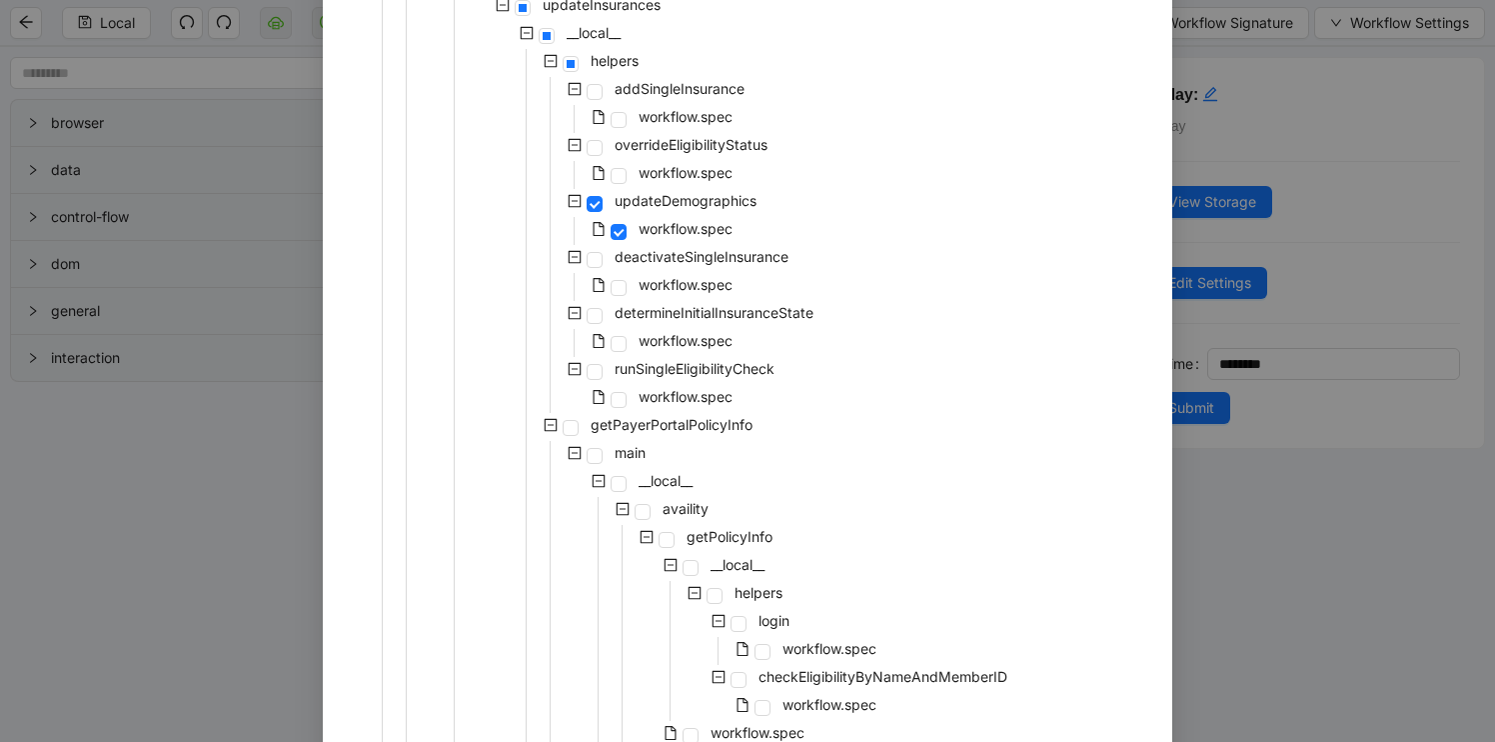
click at [552, 426] on icon "minus-square" at bounding box center [551, 425] width 14 height 14
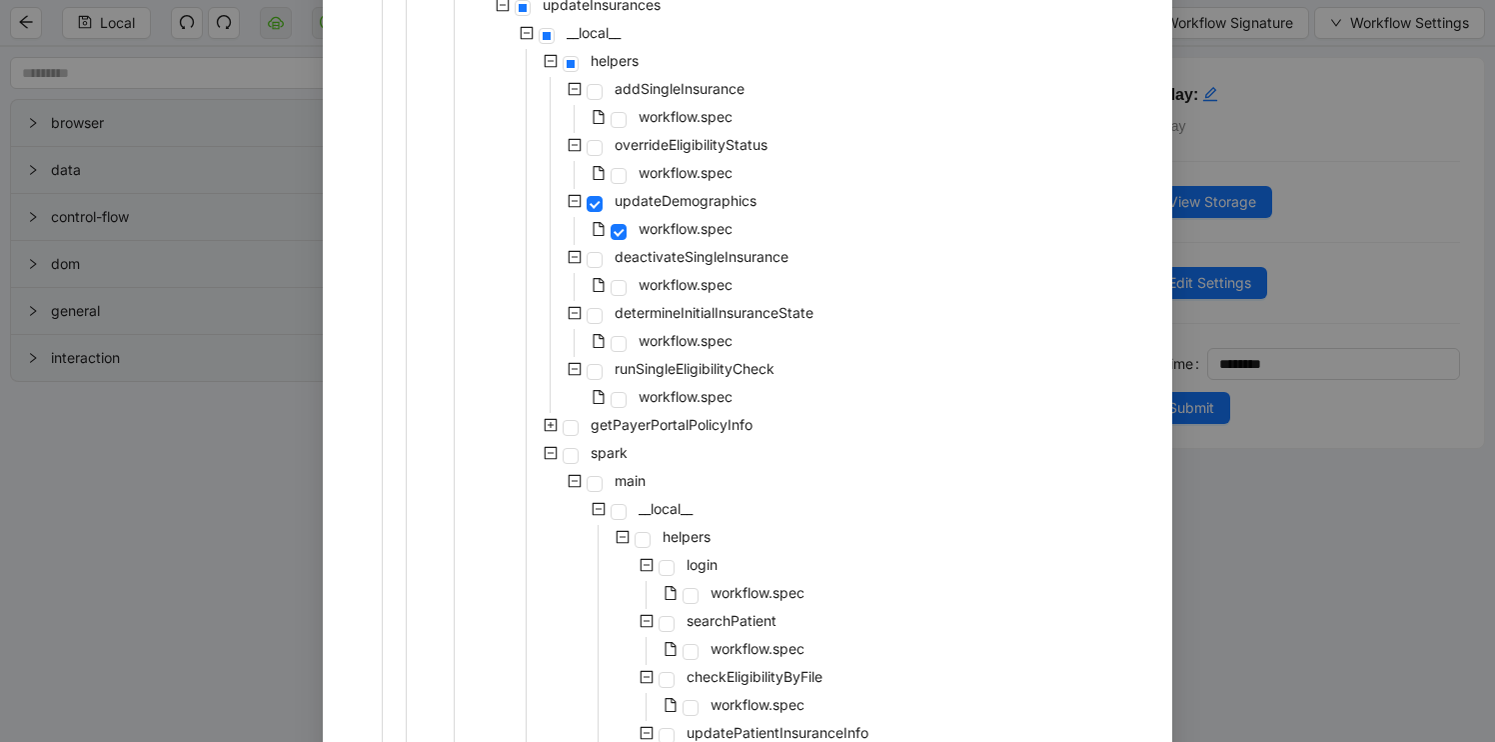
click at [575, 86] on icon "minus-square" at bounding box center [575, 89] width 14 height 14
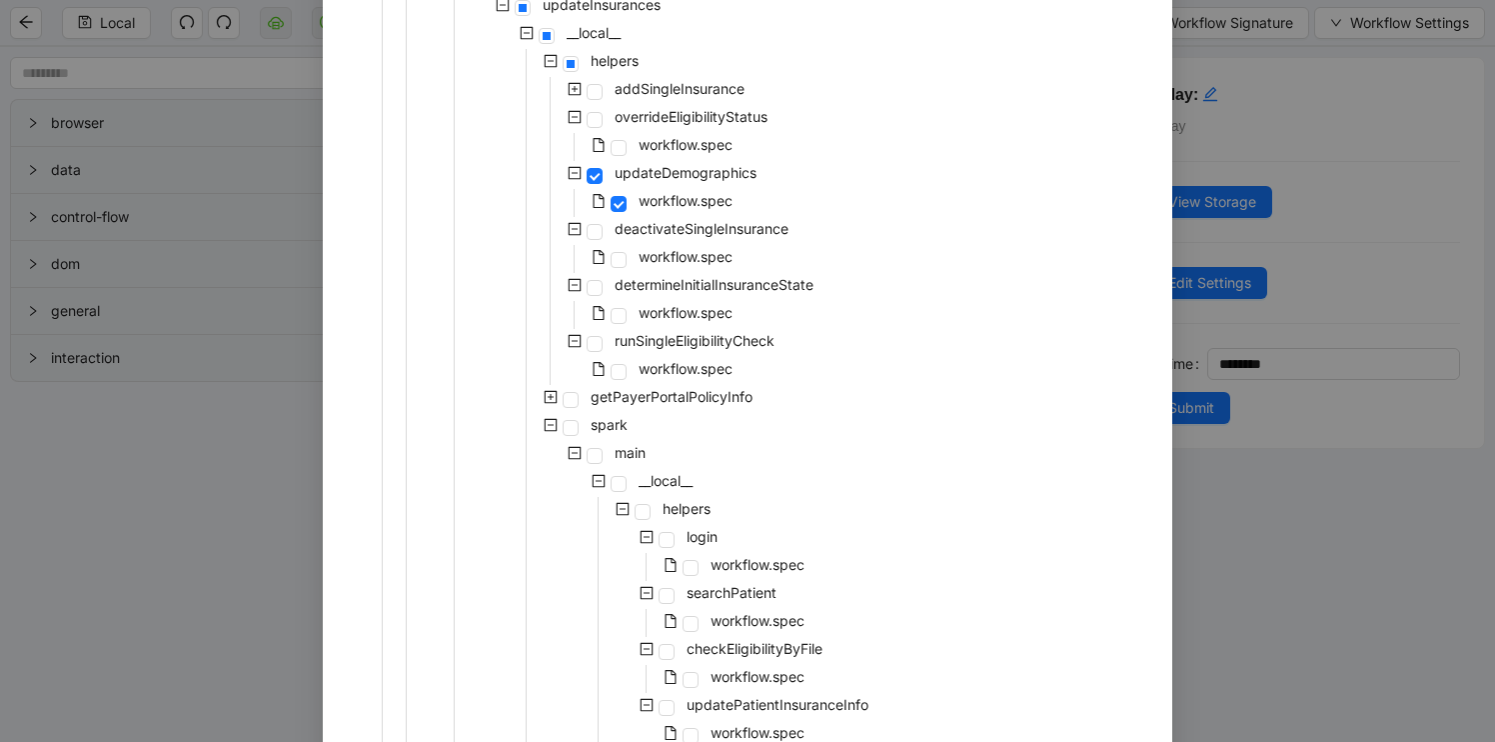
click at [553, 65] on icon "minus-square" at bounding box center [551, 61] width 14 height 14
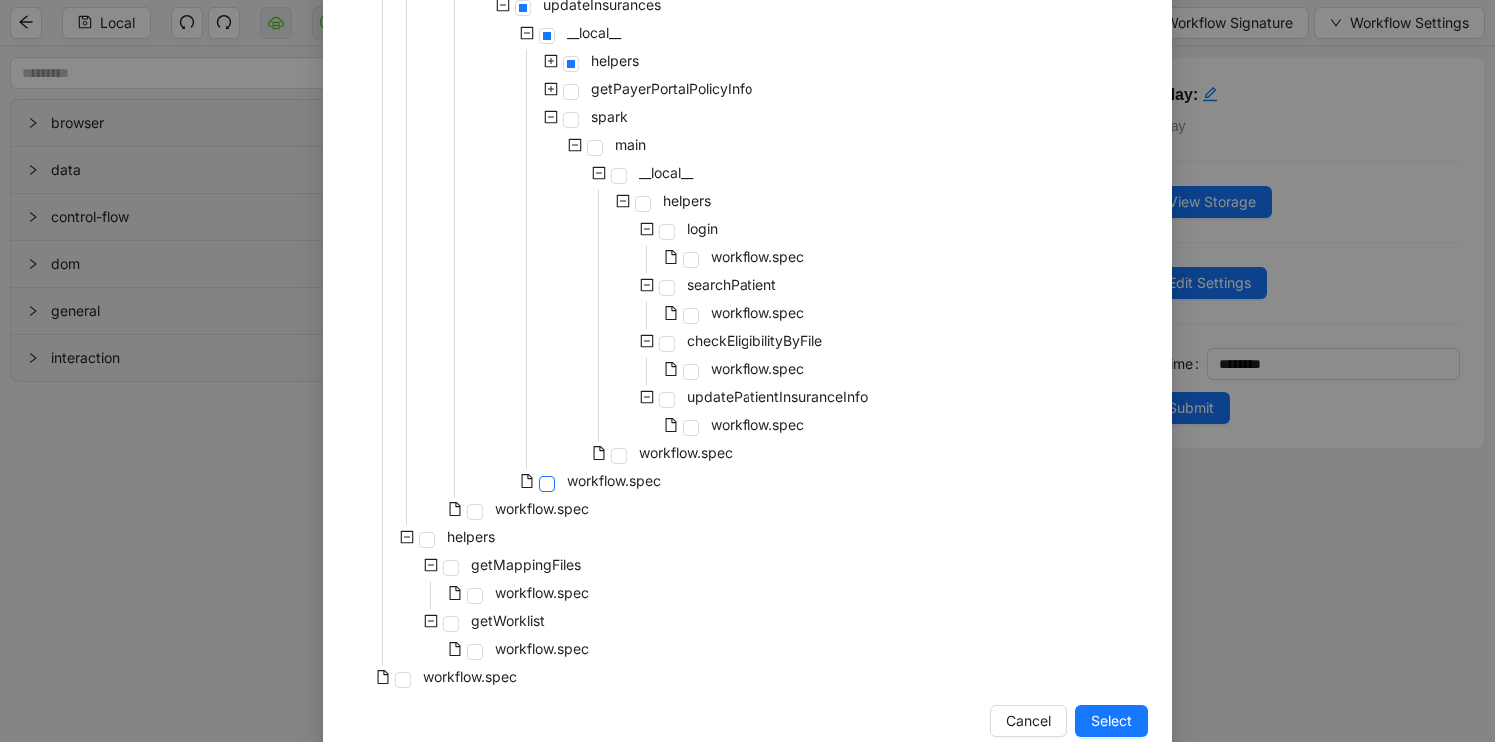
click at [552, 487] on span at bounding box center [547, 484] width 16 height 16
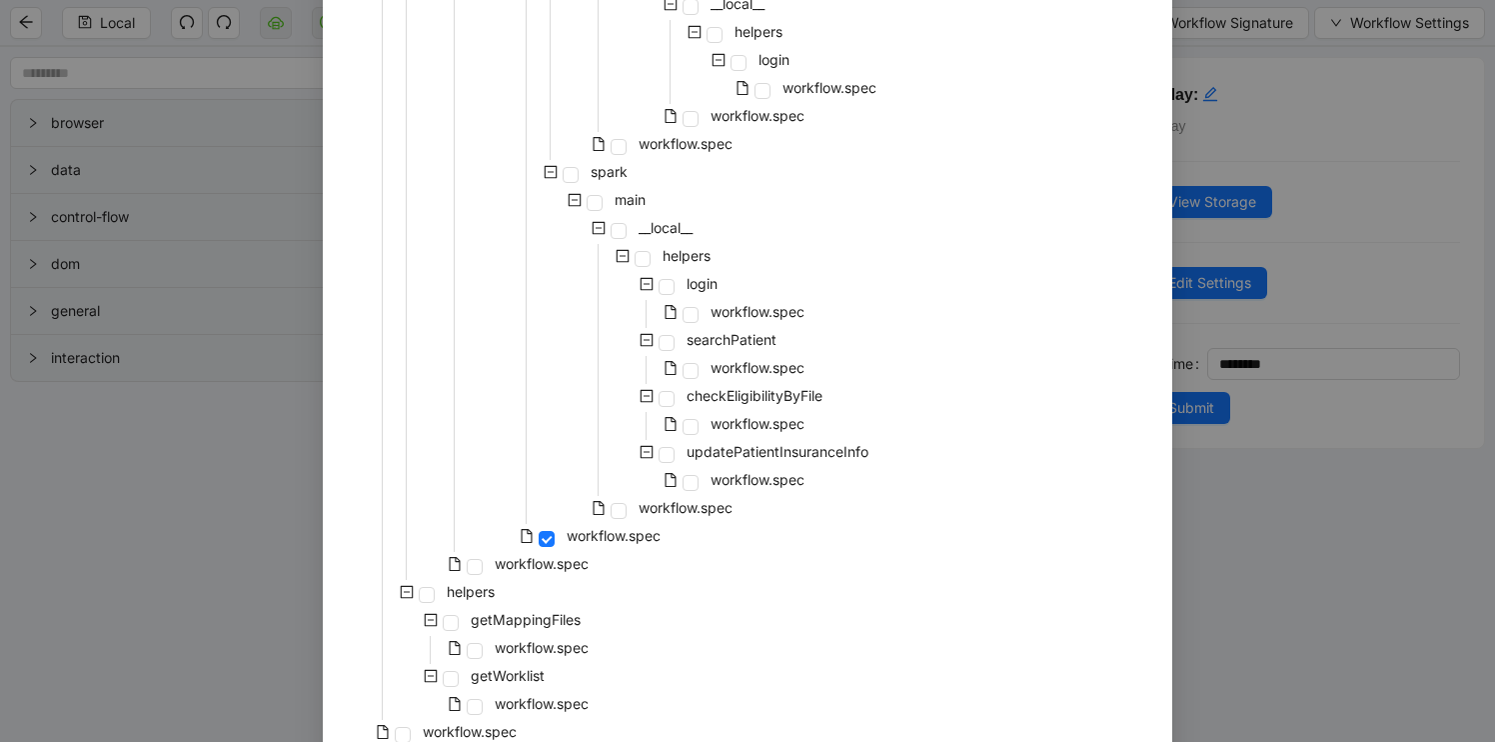
scroll to position [1597, 0]
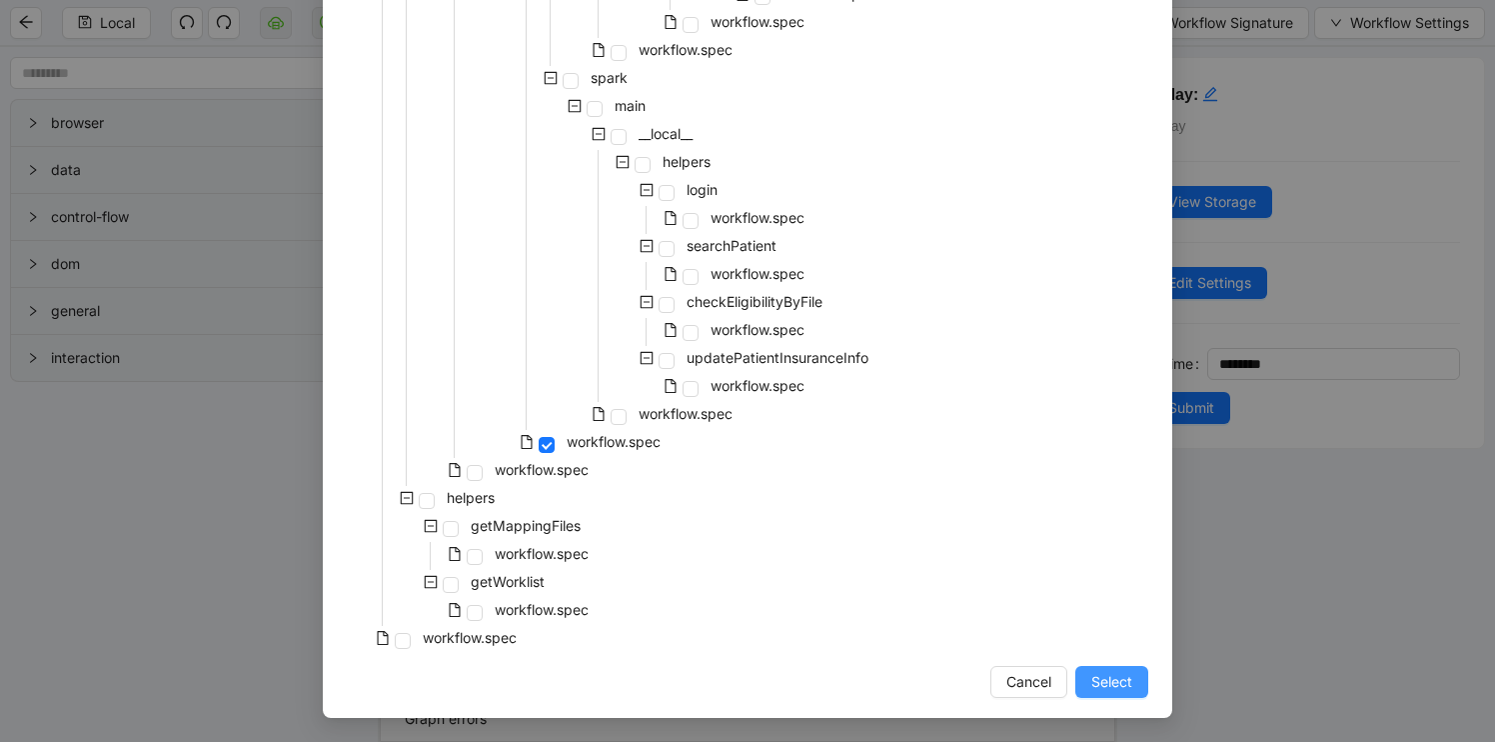
click at [1140, 686] on button "Select" at bounding box center [1111, 682] width 73 height 32
click at [1115, 677] on div "delay: delay View Storage Edit Settings Time ******** Submit" at bounding box center [1305, 394] width 380 height 695
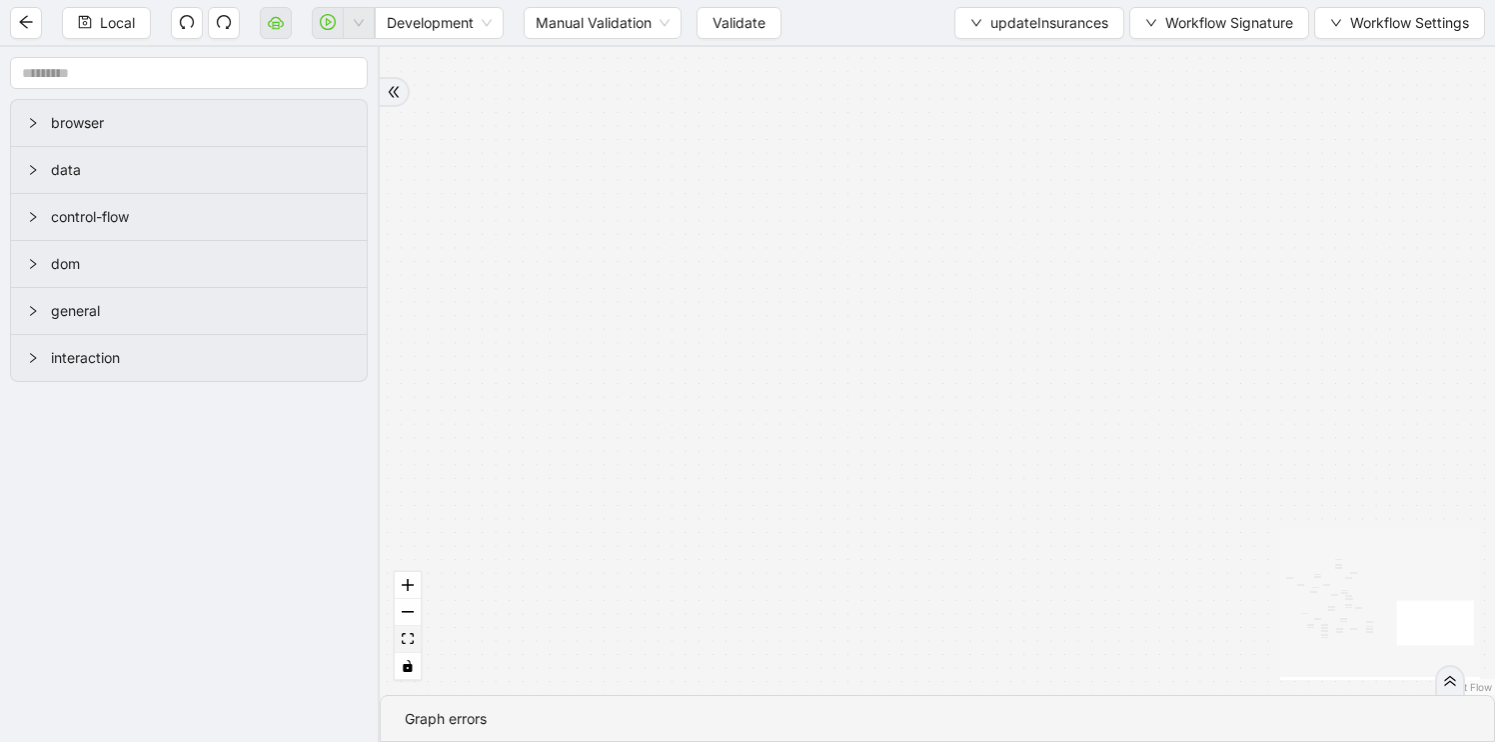
click at [409, 639] on icon "fit view" at bounding box center [408, 638] width 12 height 11
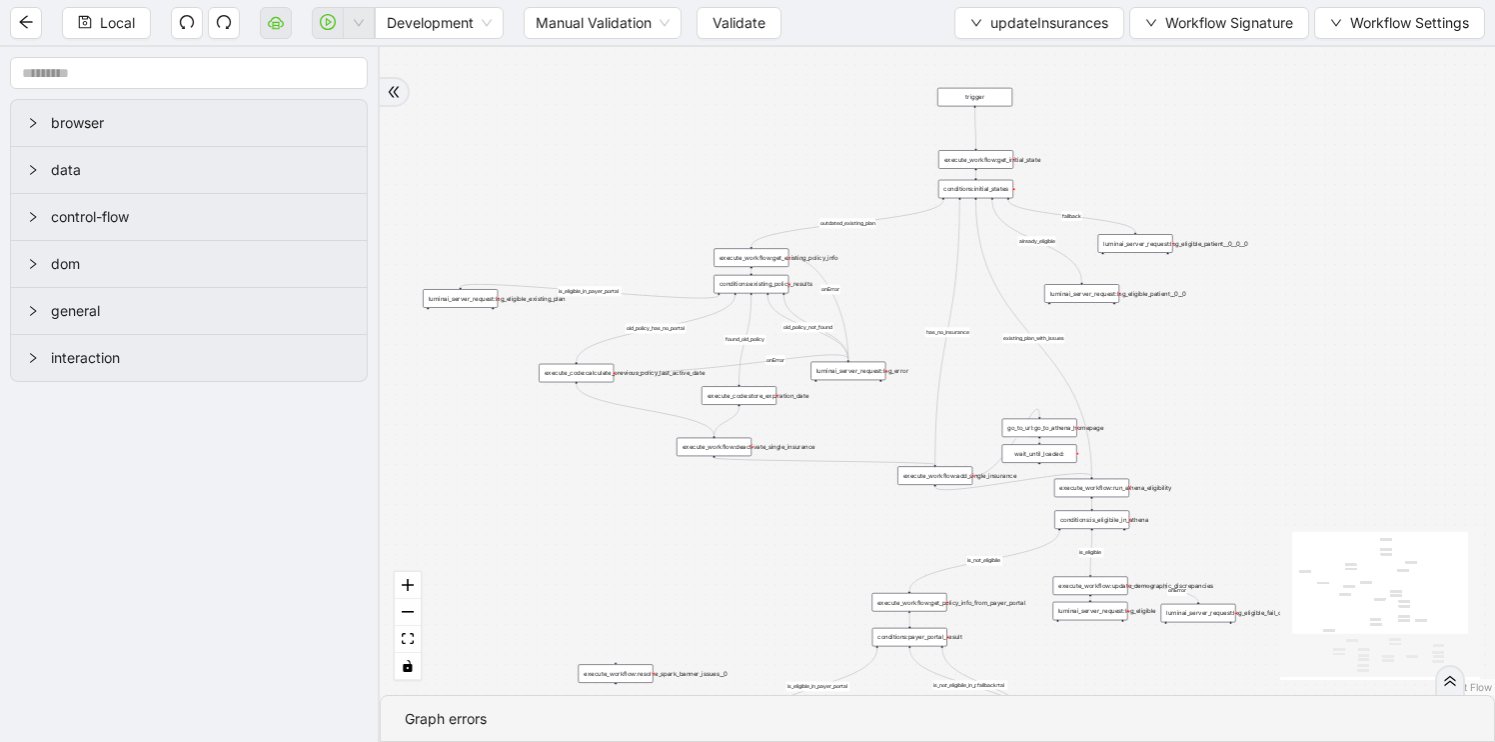
drag, startPoint x: 1205, startPoint y: 212, endPoint x: 1131, endPoint y: 387, distance: 189.9
click at [1132, 387] on div "already_eligible outdated_existing_plan has_no_insurance is_eligible existing_p…" at bounding box center [937, 371] width 1115 height 648
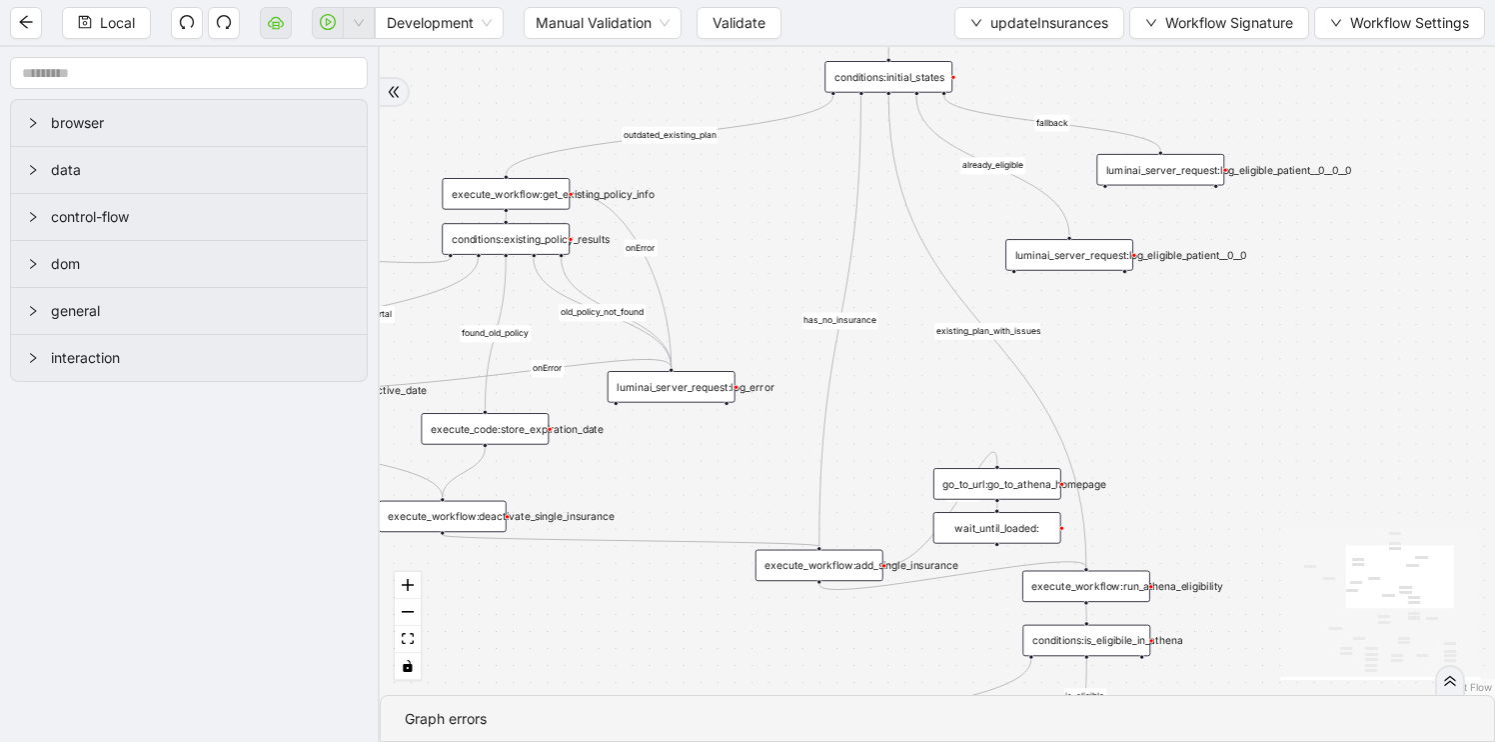
drag, startPoint x: 870, startPoint y: 329, endPoint x: 802, endPoint y: 230, distance: 120.0
click at [803, 230] on div "already_eligible outdated_existing_plan has_no_insurance is_eligible existing_p…" at bounding box center [937, 371] width 1115 height 648
click at [1099, 587] on div "execute_workflow:run_athena_eligibility" at bounding box center [1083, 585] width 128 height 32
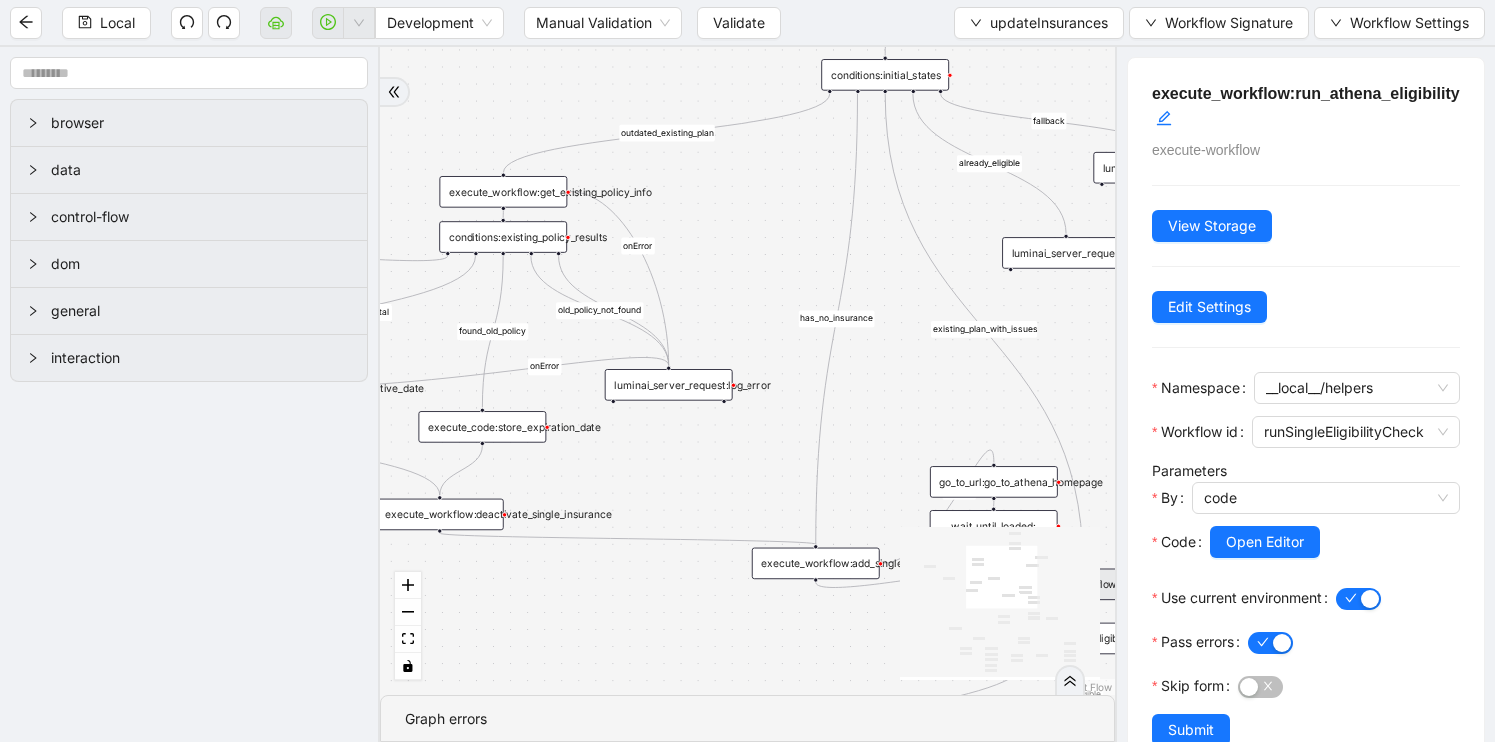
scroll to position [80, 0]
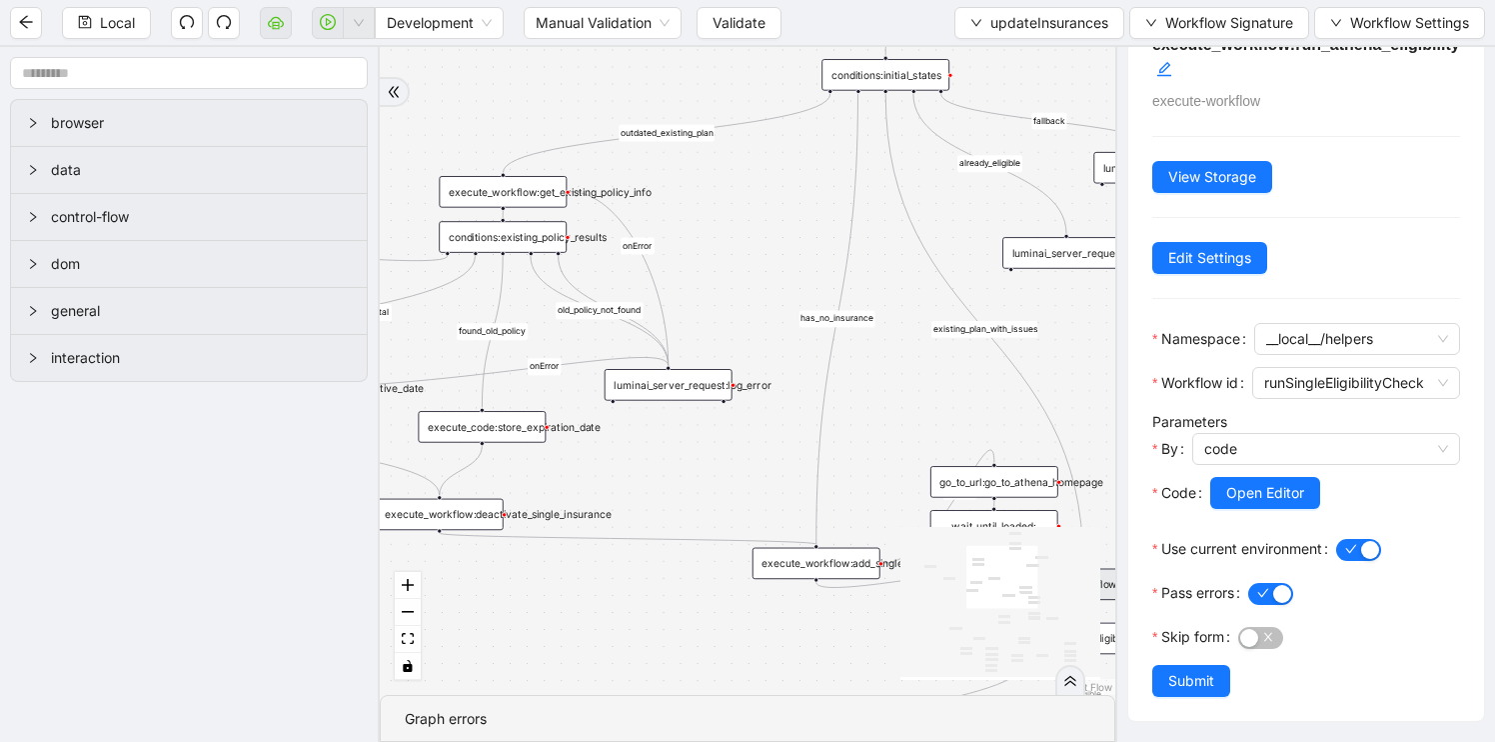
click at [920, 601] on icon "React Flow mini map" at bounding box center [1001, 602] width 200 height 150
click at [835, 407] on div "already_eligible outdated_existing_plan has_no_insurance is_eligible existing_p…" at bounding box center [748, 371] width 736 height 648
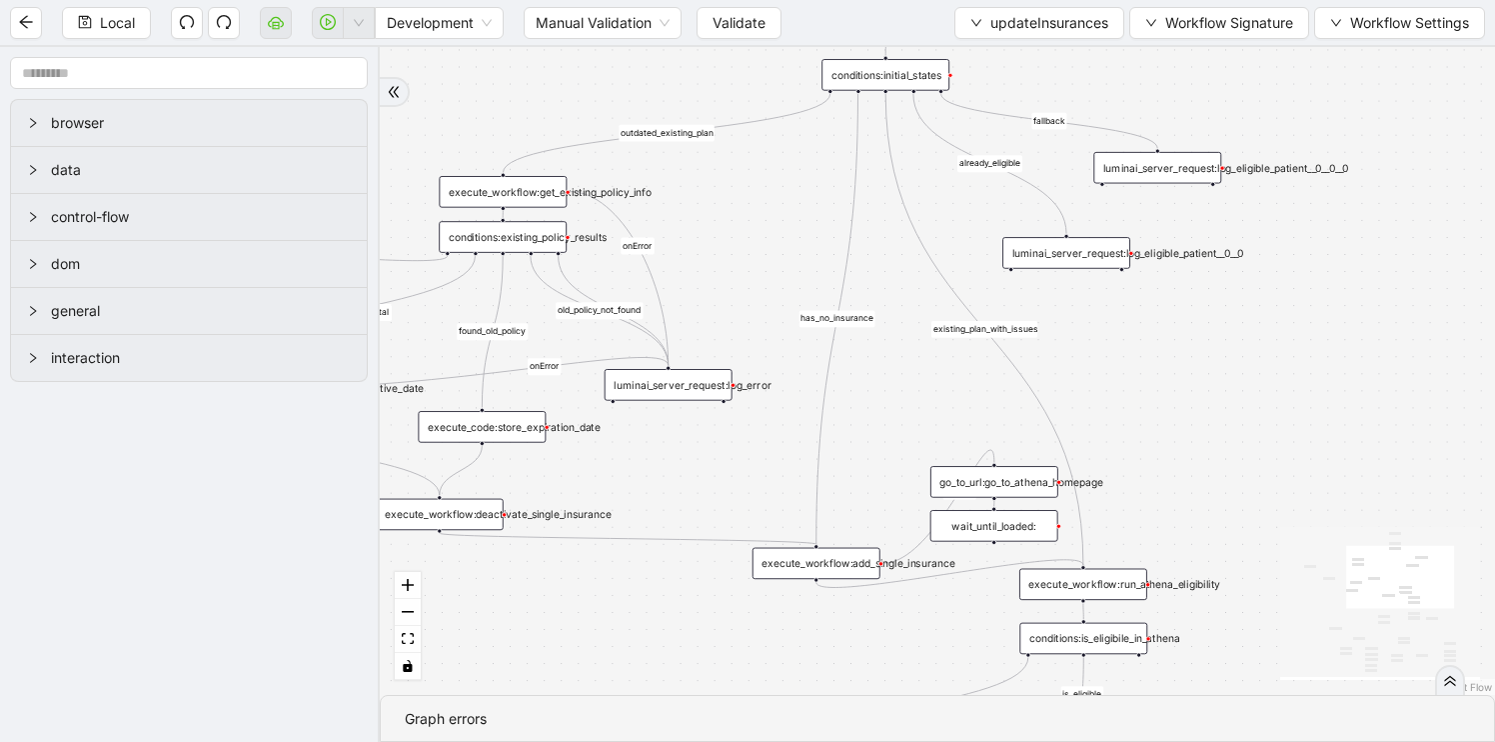
drag, startPoint x: 883, startPoint y: 457, endPoint x: 790, endPoint y: 236, distance: 239.6
click at [790, 236] on div "already_eligible outdated_existing_plan has_no_insurance is_eligible existing_p…" at bounding box center [937, 371] width 1115 height 648
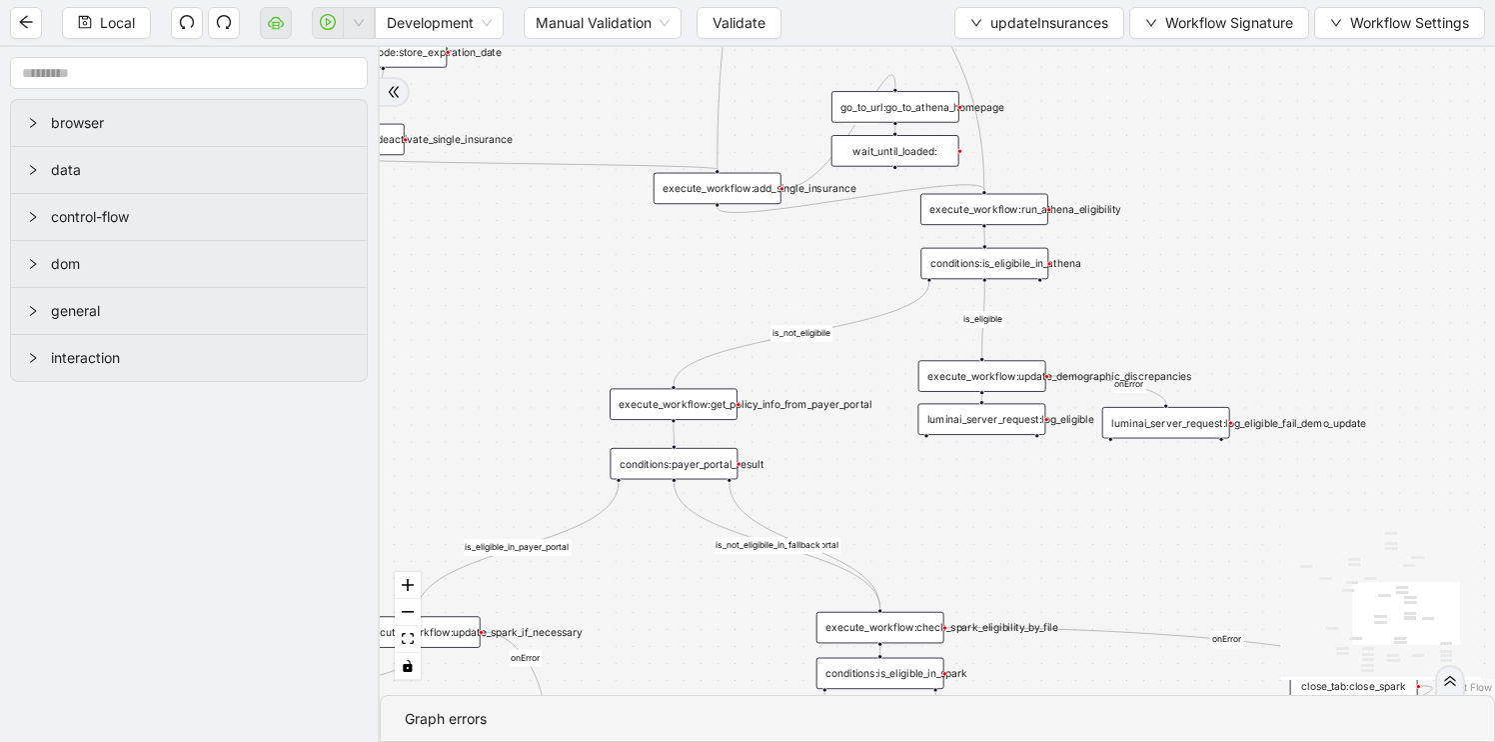
drag, startPoint x: 848, startPoint y: 531, endPoint x: 842, endPoint y: 374, distance: 157.0
click at [842, 374] on div "already_eligible outdated_existing_plan has_no_insurance is_eligible existing_p…" at bounding box center [937, 371] width 1115 height 648
click at [673, 403] on div "execute_workflow:get_policy_info_from_payer_portal" at bounding box center [674, 401] width 128 height 32
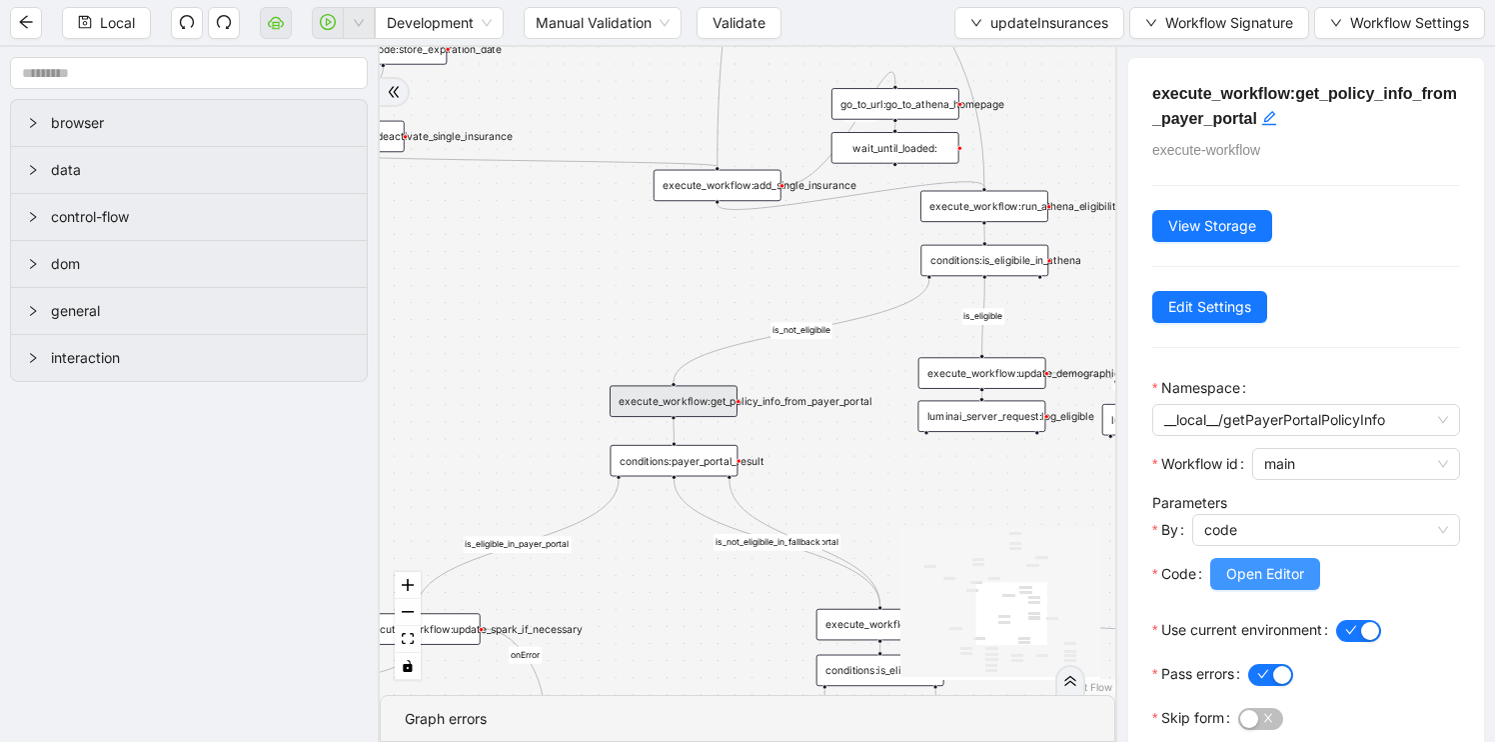
scroll to position [80, 0]
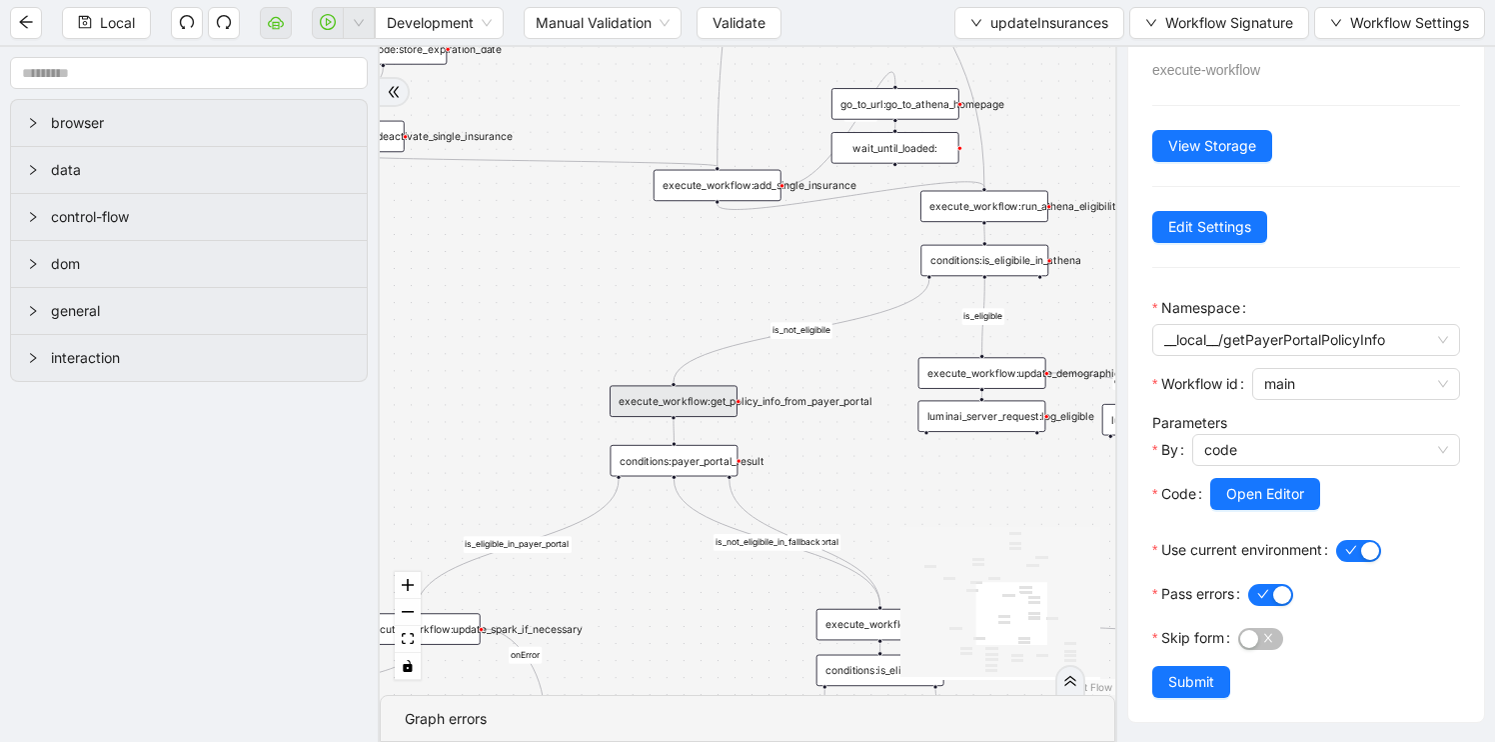
click at [855, 490] on div "already_eligible outdated_existing_plan has_no_insurance is_eligible existing_p…" at bounding box center [748, 371] width 736 height 648
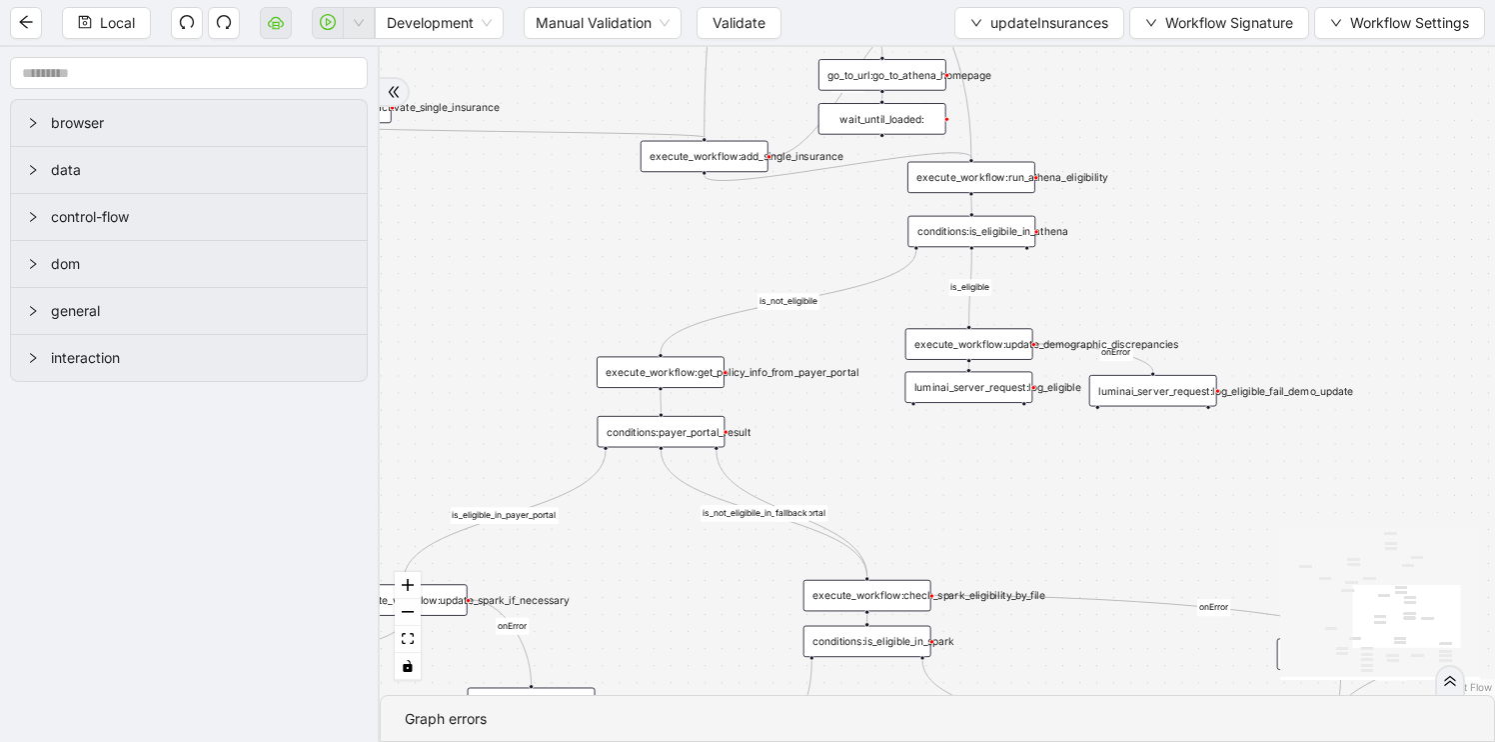
drag, startPoint x: 823, startPoint y: 446, endPoint x: 780, endPoint y: 349, distance: 106.0
click at [780, 350] on div "already_eligible outdated_existing_plan has_no_insurance is_eligible existing_p…" at bounding box center [937, 371] width 1115 height 648
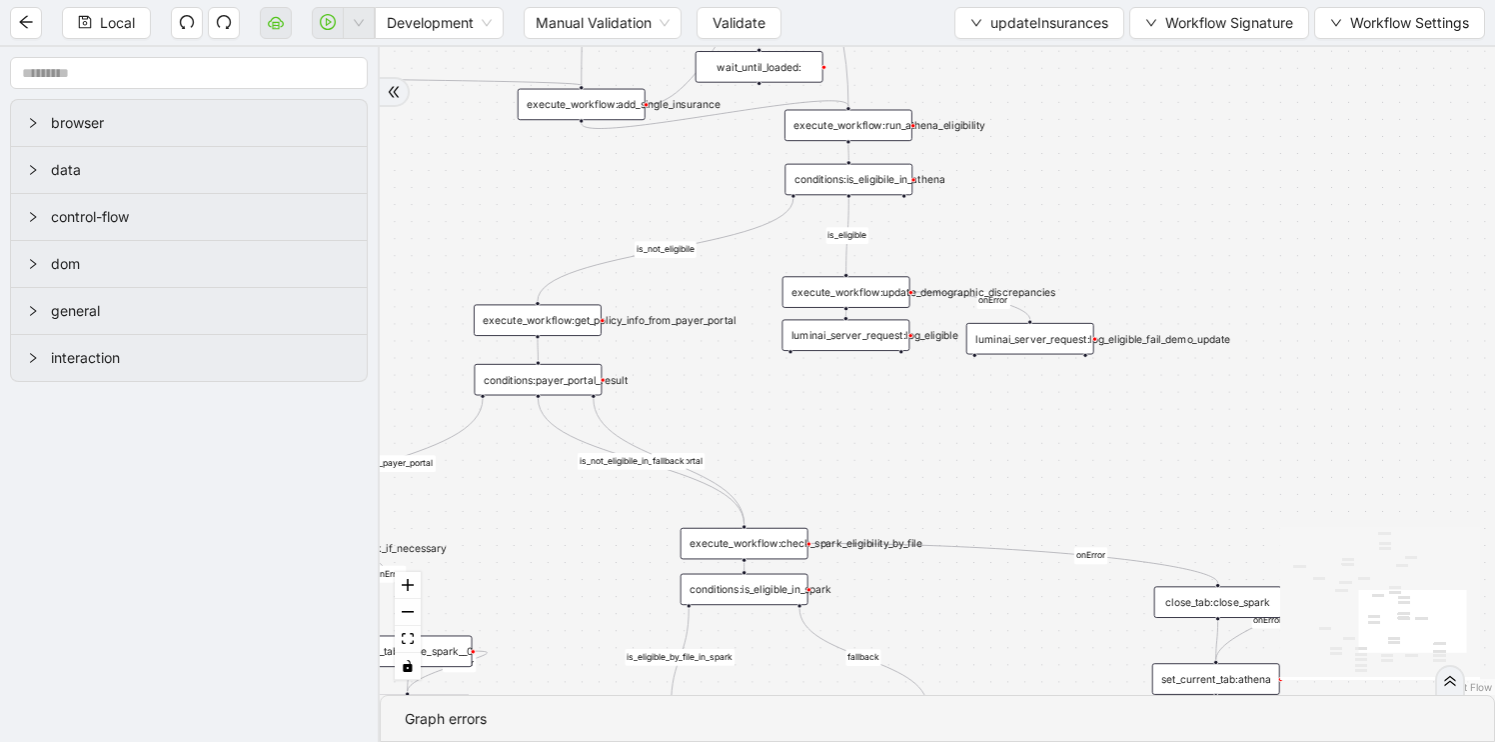
drag, startPoint x: 806, startPoint y: 395, endPoint x: 713, endPoint y: 411, distance: 94.3
click at [713, 411] on div "already_eligible outdated_existing_plan has_no_insurance is_eligible existing_p…" at bounding box center [937, 371] width 1115 height 648
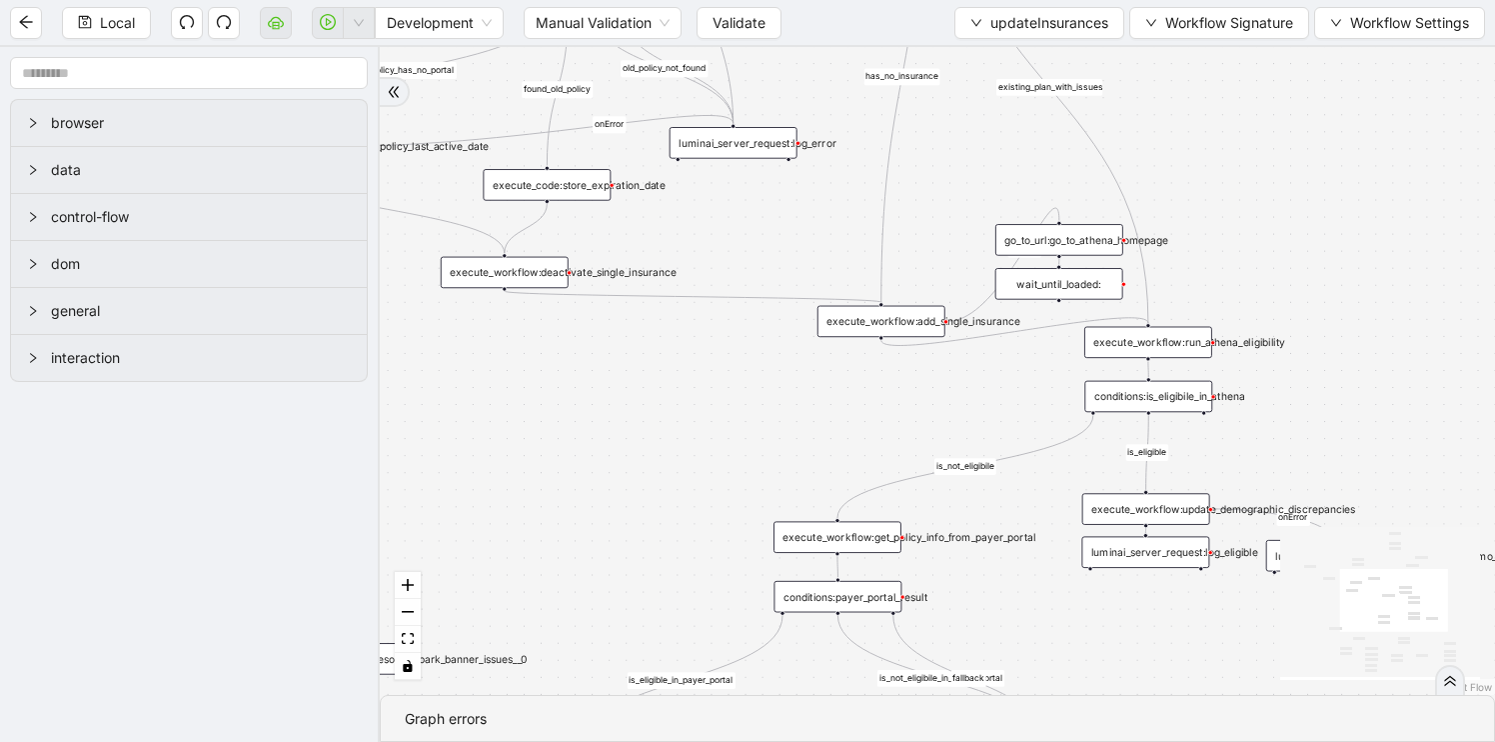
drag, startPoint x: 757, startPoint y: 408, endPoint x: 1054, endPoint y: 625, distance: 368.4
click at [1055, 624] on div "already_eligible outdated_existing_plan has_no_insurance is_eligible existing_p…" at bounding box center [937, 371] width 1115 height 648
click at [874, 314] on div "execute_workflow:add_single_insurance" at bounding box center [881, 322] width 128 height 32
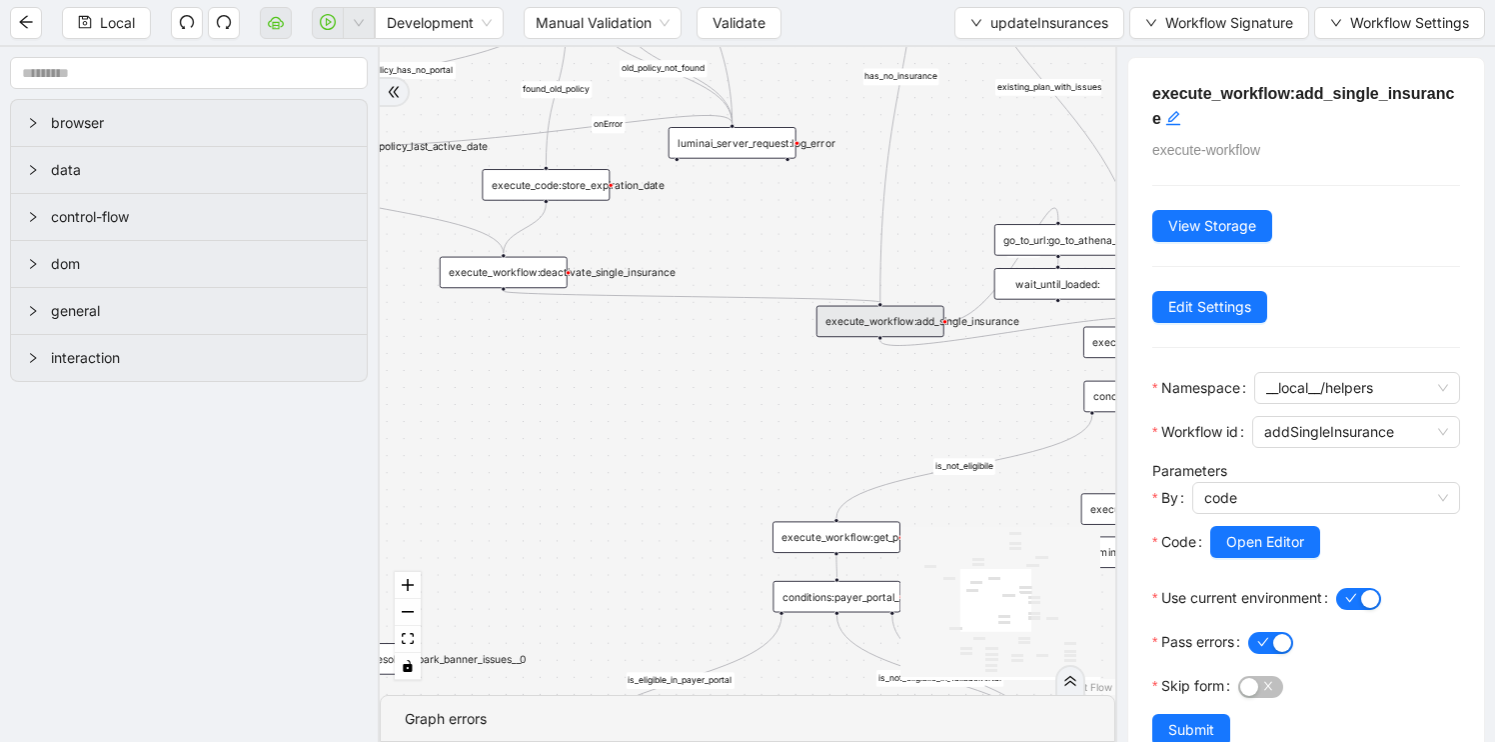
scroll to position [48, 0]
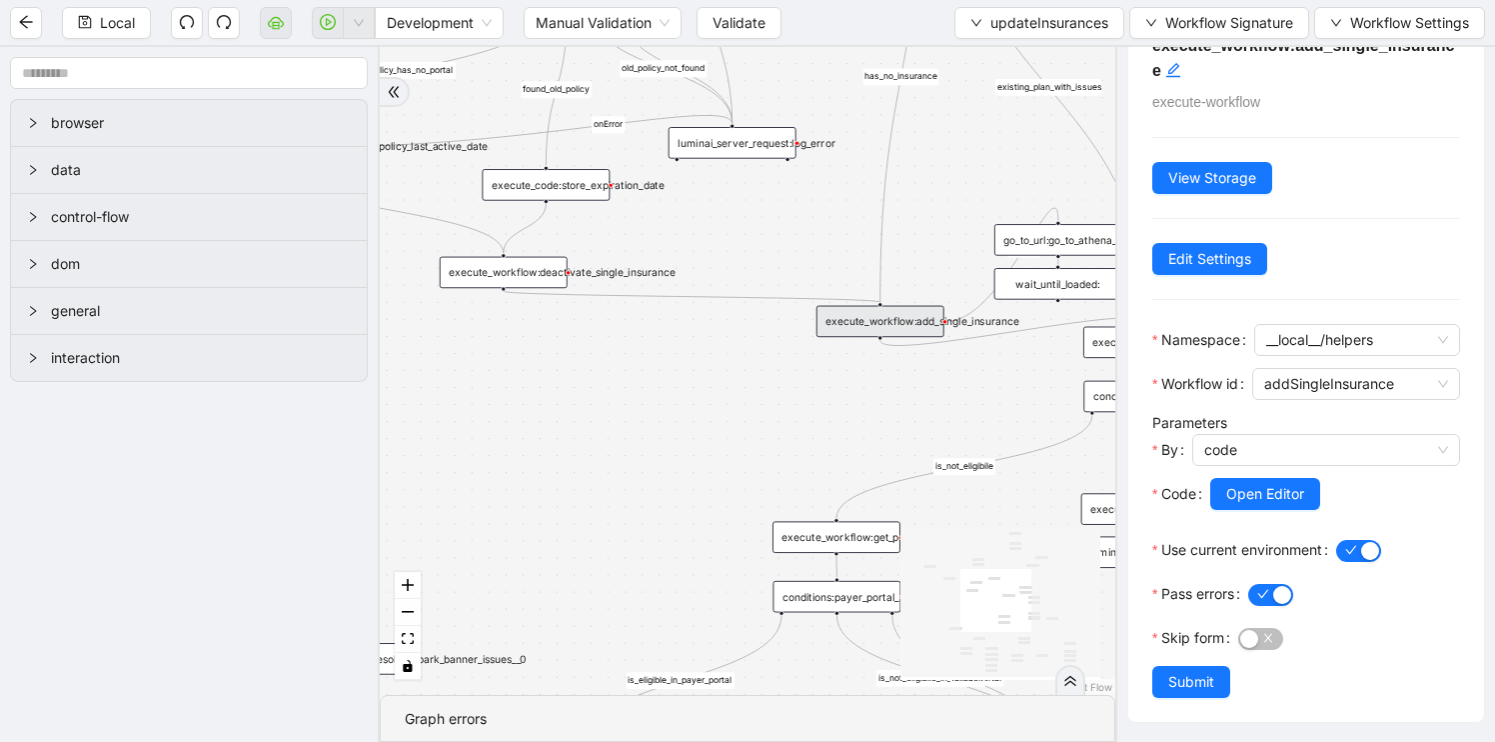
click at [666, 470] on div "already_eligible outdated_existing_plan has_no_insurance is_eligible existing_p…" at bounding box center [748, 371] width 736 height 648
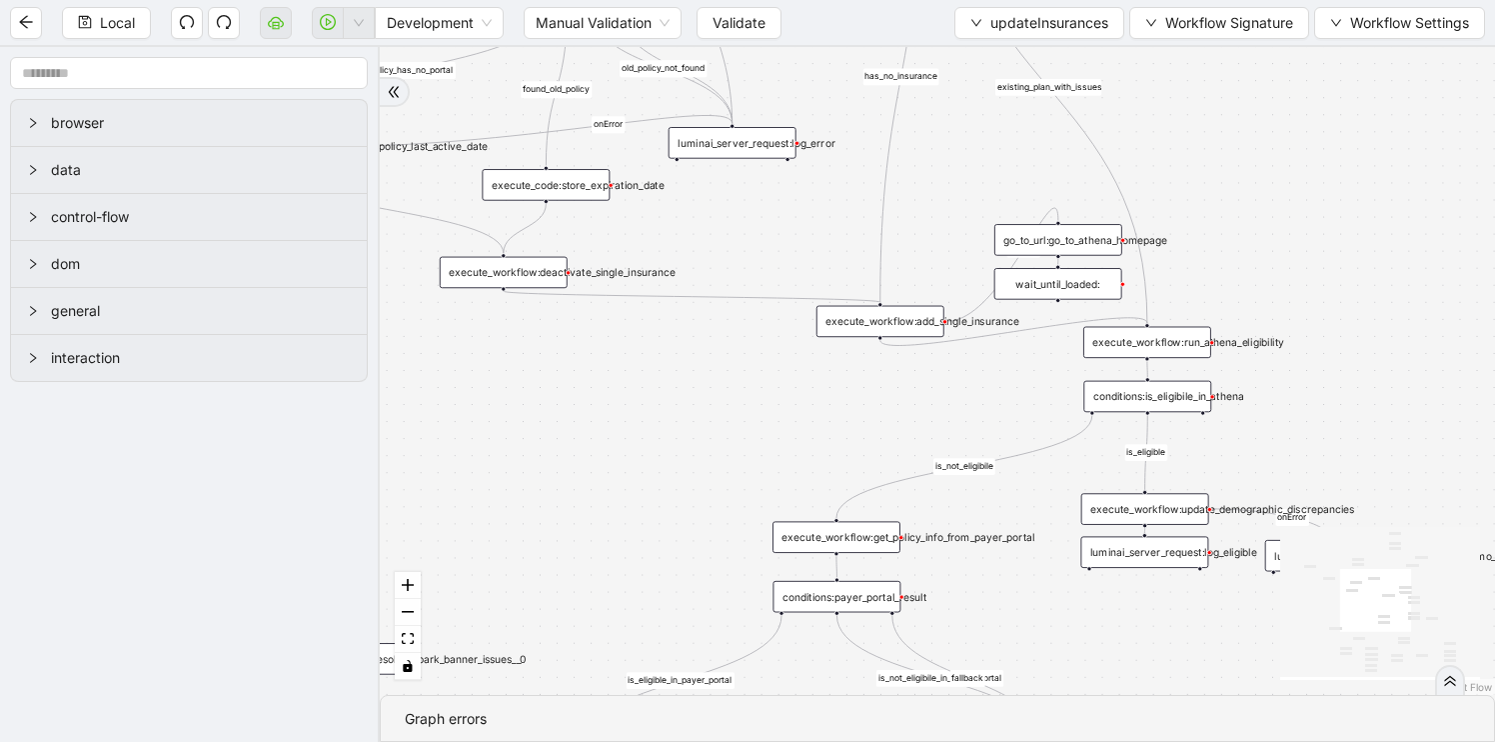
scroll to position [0, 0]
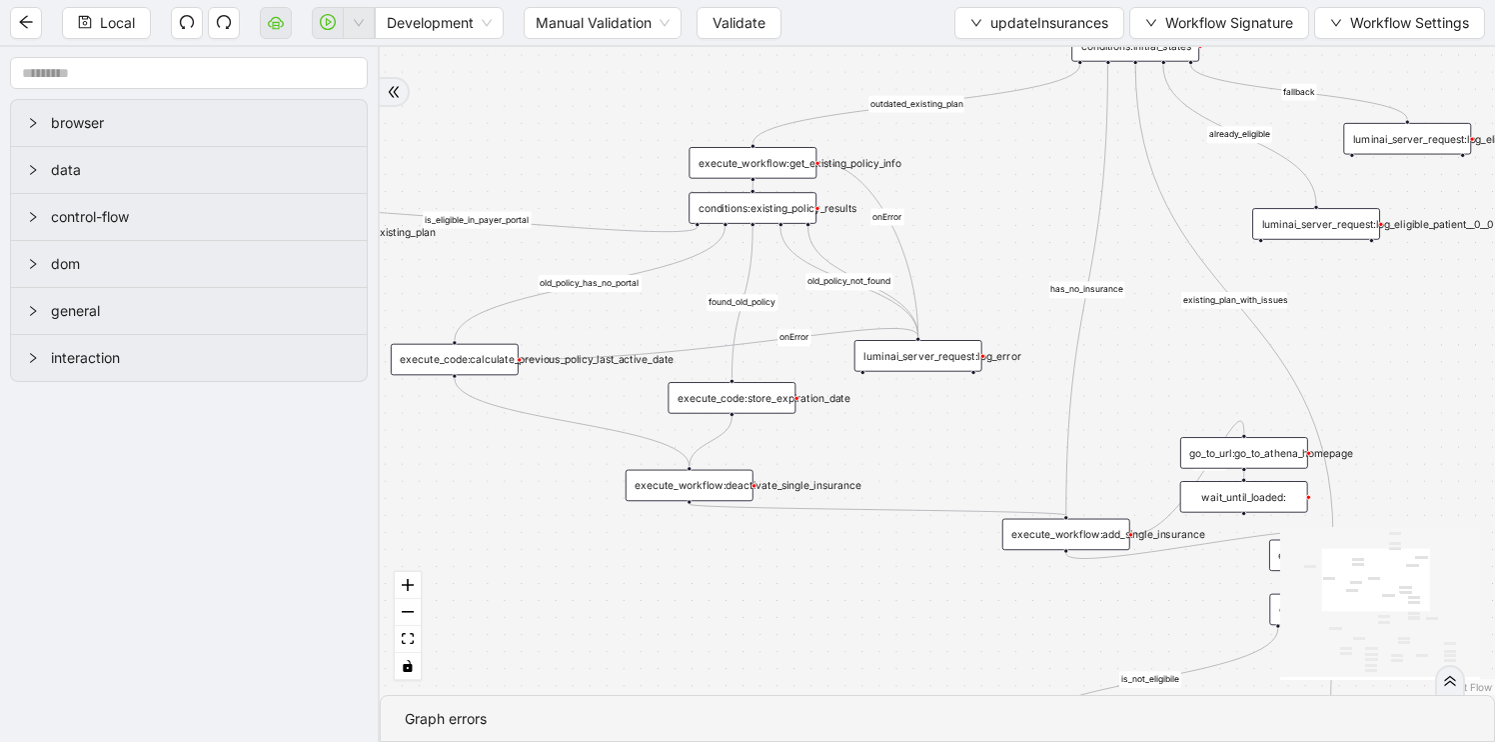
drag, startPoint x: 666, startPoint y: 470, endPoint x: 956, endPoint y: 792, distance: 433.8
click at [956, 741] on html "Local Development Manual Validation Validate updateInsurances Workflow Signatur…" at bounding box center [747, 371] width 1495 height 742
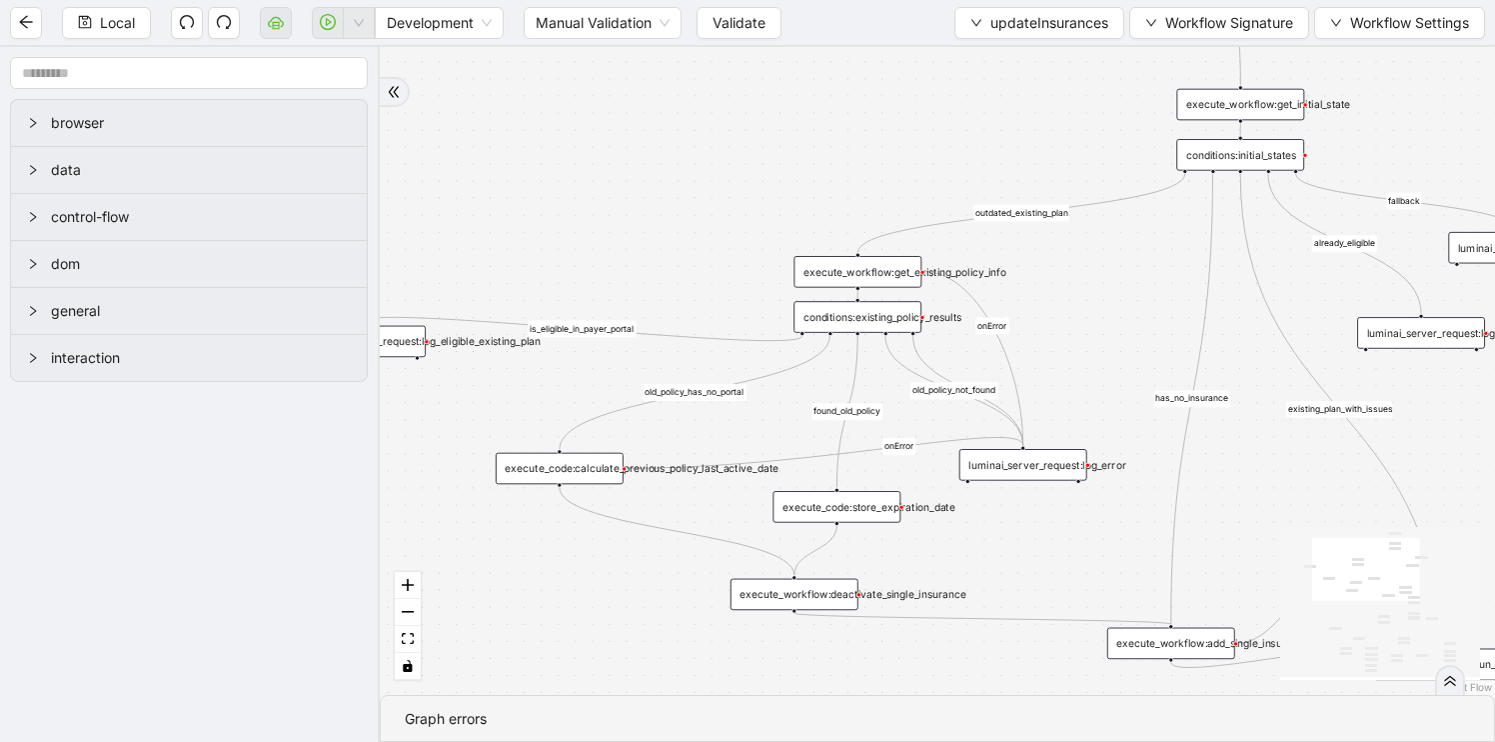
click at [987, 563] on div "already_eligible outdated_existing_plan has_no_insurance is_eligible existing_p…" at bounding box center [937, 371] width 1115 height 648
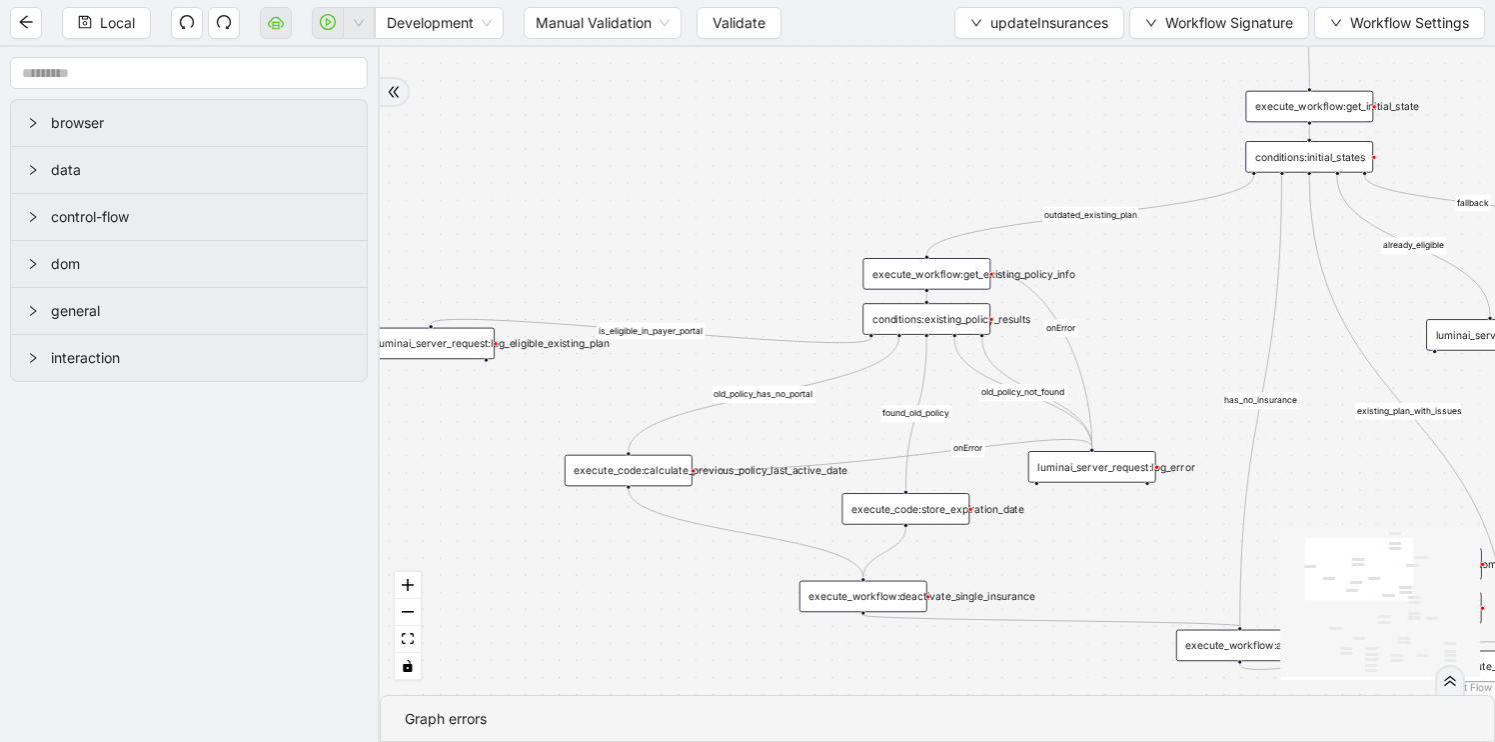
drag, startPoint x: 988, startPoint y: 563, endPoint x: 1060, endPoint y: 564, distance: 72.0
click at [1060, 565] on div "already_eligible outdated_existing_plan has_no_insurance is_eligible existing_p…" at bounding box center [937, 371] width 1115 height 648
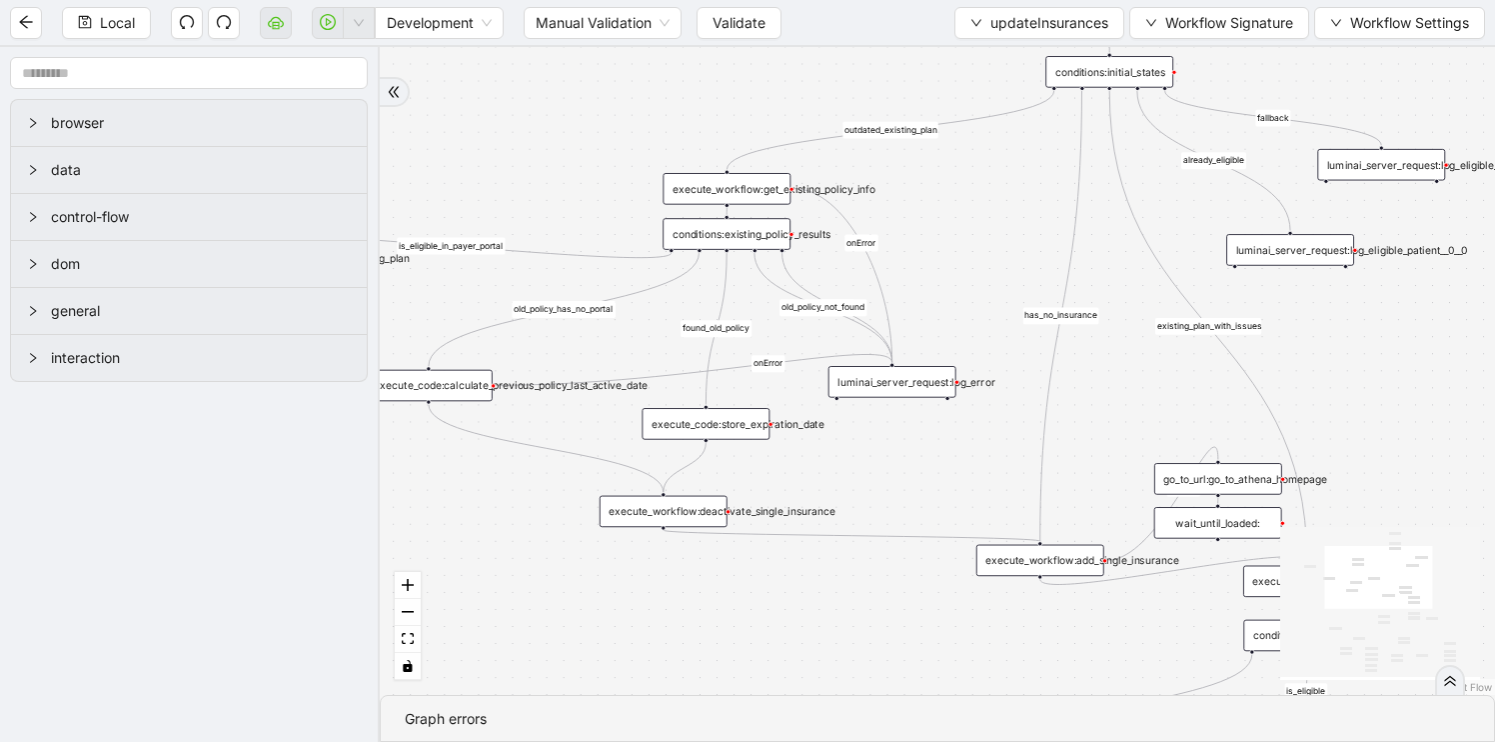
drag, startPoint x: 570, startPoint y: 621, endPoint x: 324, endPoint y: 510, distance: 269.7
click at [325, 510] on section "browser data control-flow dom general interaction already_eligible outdated_exi…" at bounding box center [747, 394] width 1495 height 695
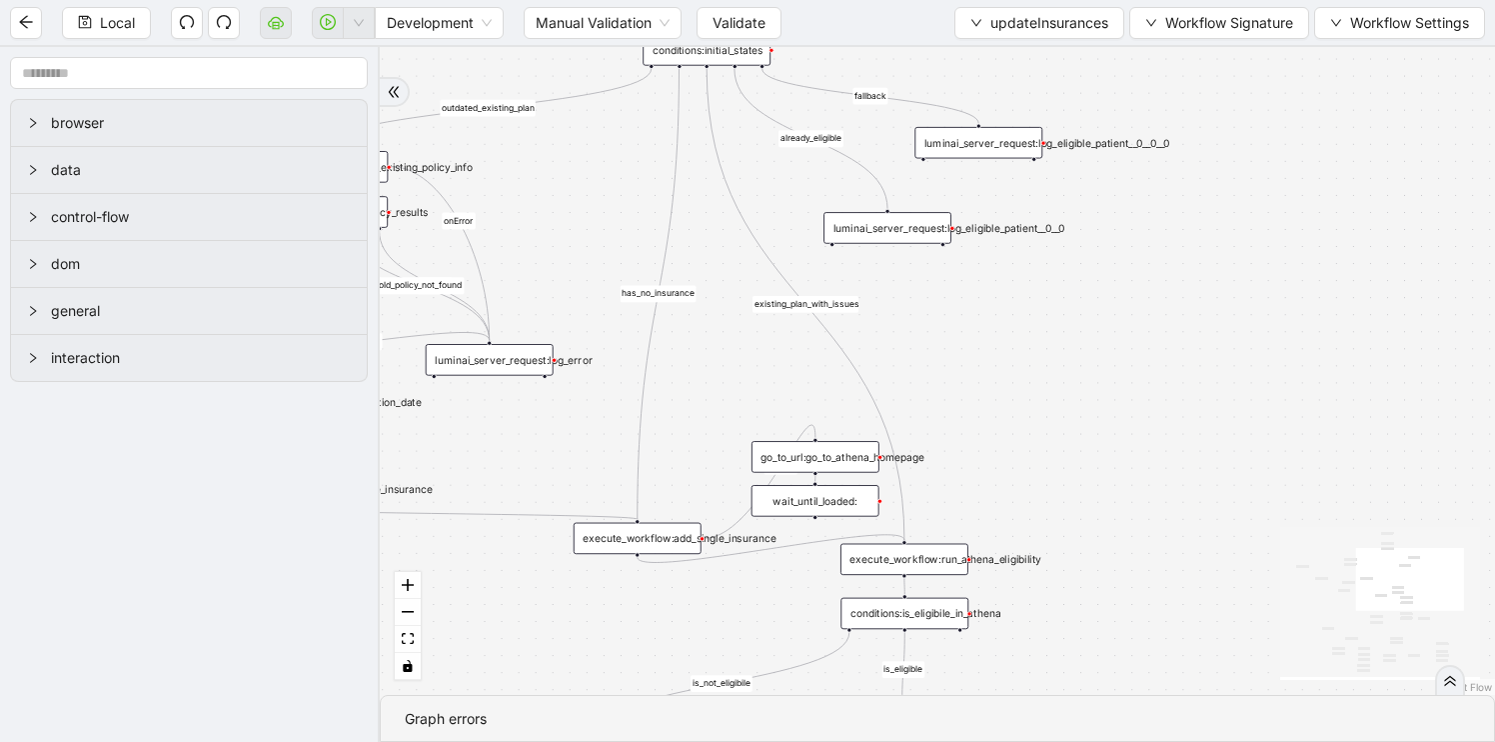
drag, startPoint x: 612, startPoint y: 609, endPoint x: 167, endPoint y: 613, distance: 444.8
click at [167, 613] on section "browser data control-flow dom general interaction already_eligible outdated_exi…" at bounding box center [747, 394] width 1495 height 695
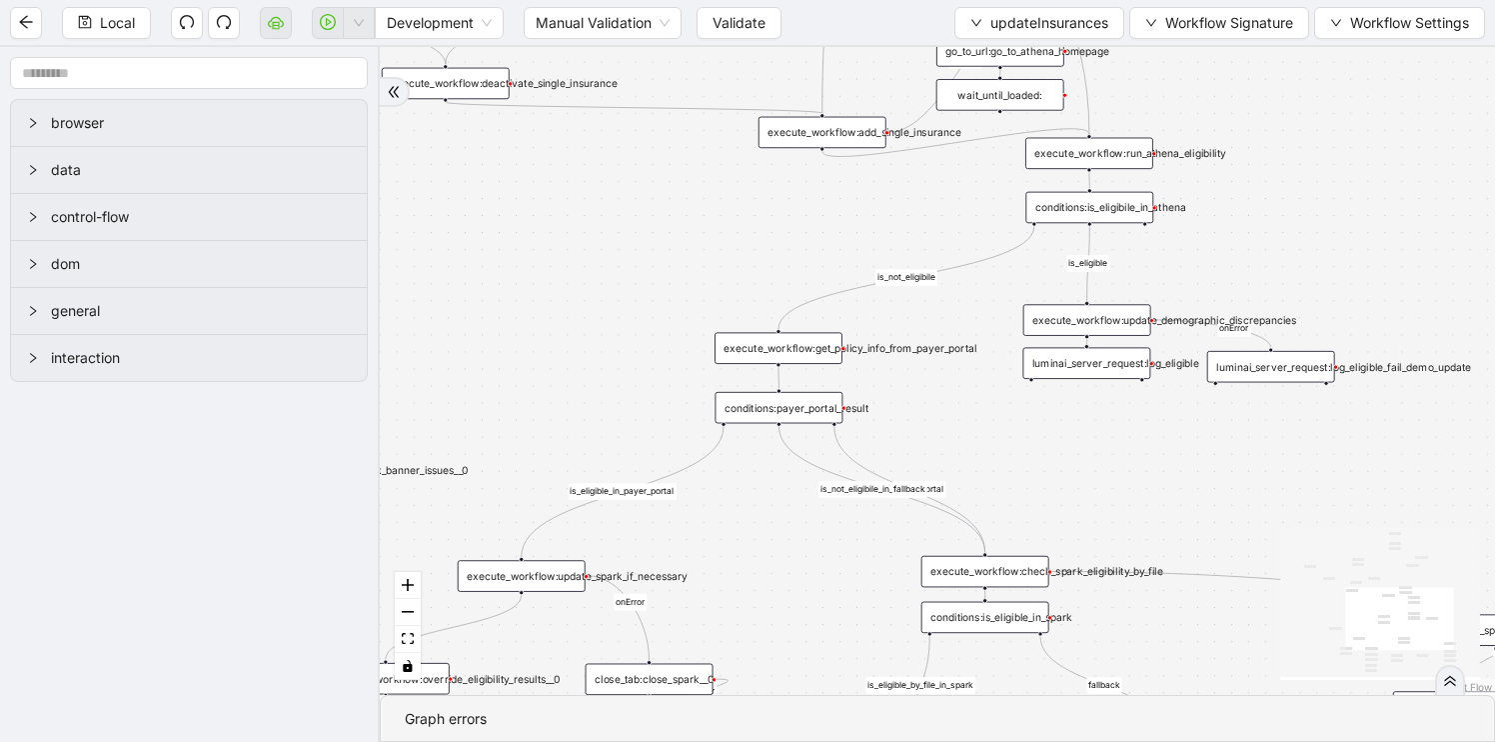
drag, startPoint x: 950, startPoint y: 389, endPoint x: 1427, endPoint y: -95, distance: 679.2
click at [1427, 0] on html "Local Development Manual Validation Validate updateInsurances Workflow Signatur…" at bounding box center [747, 371] width 1495 height 742
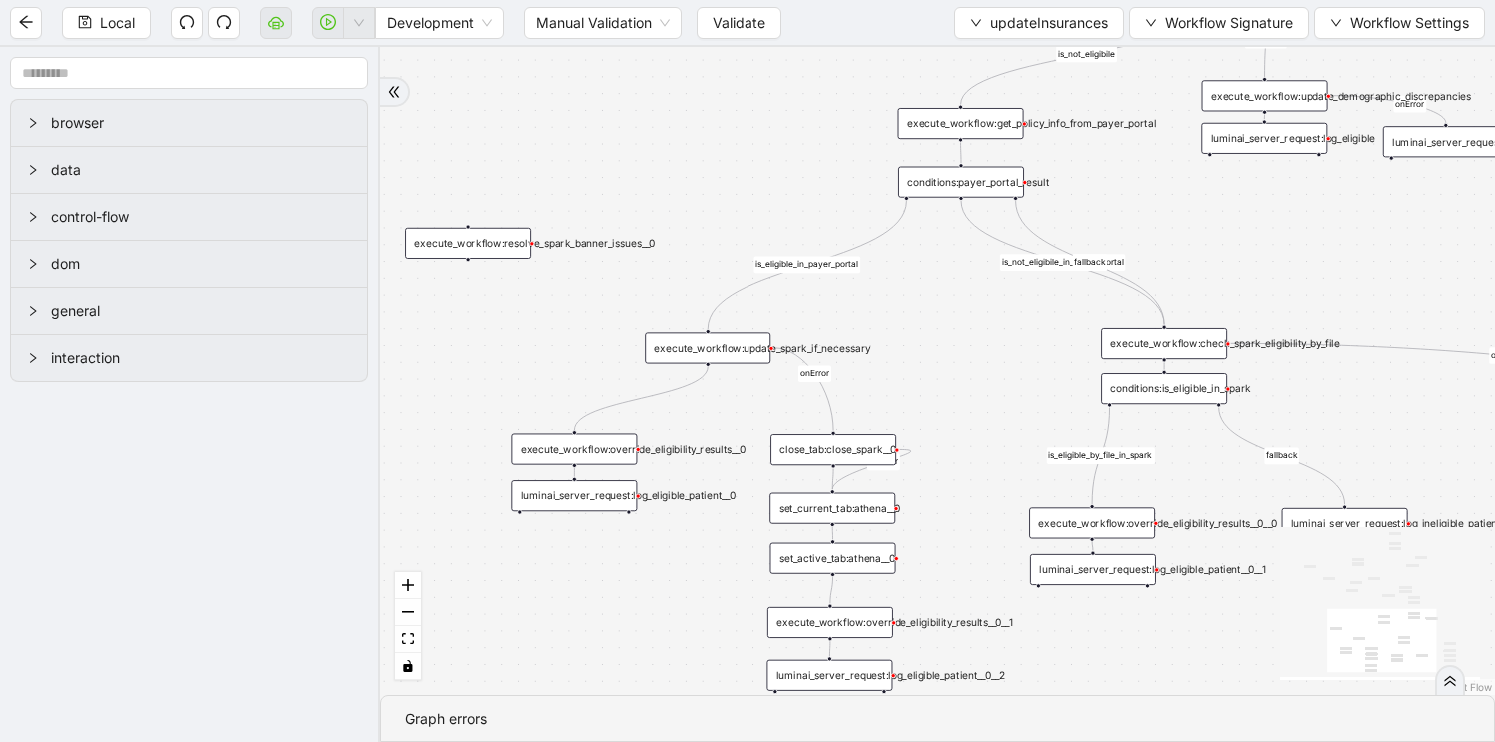
drag, startPoint x: 1013, startPoint y: 557, endPoint x: 976, endPoint y: 349, distance: 211.2
click at [976, 348] on div "already_eligible outdated_existing_plan has_no_insurance is_eligible existing_p…" at bounding box center [937, 371] width 1115 height 648
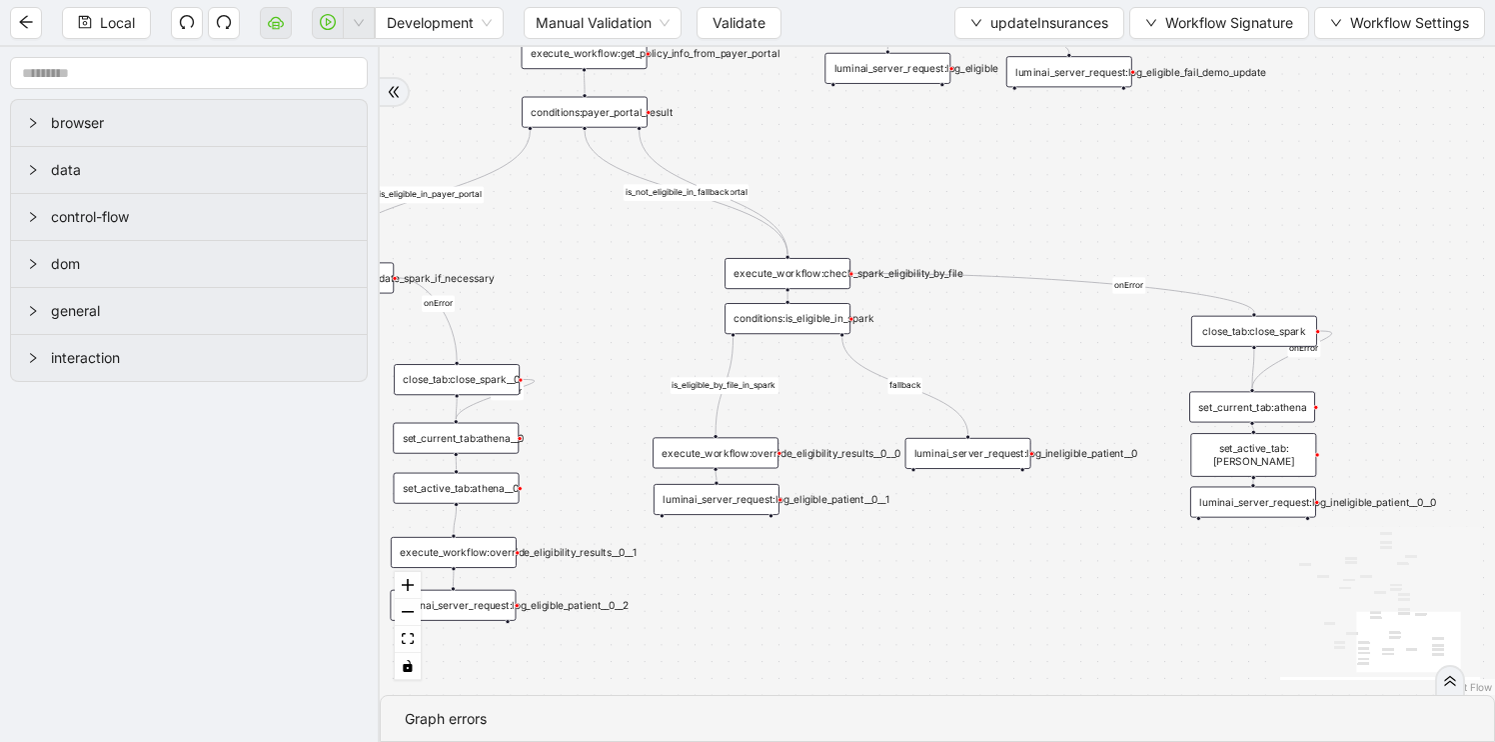
drag, startPoint x: 977, startPoint y: 347, endPoint x: 570, endPoint y: 340, distance: 407.8
click at [571, 339] on div "already_eligible outdated_existing_plan has_no_insurance is_eligible existing_p…" at bounding box center [937, 371] width 1115 height 648
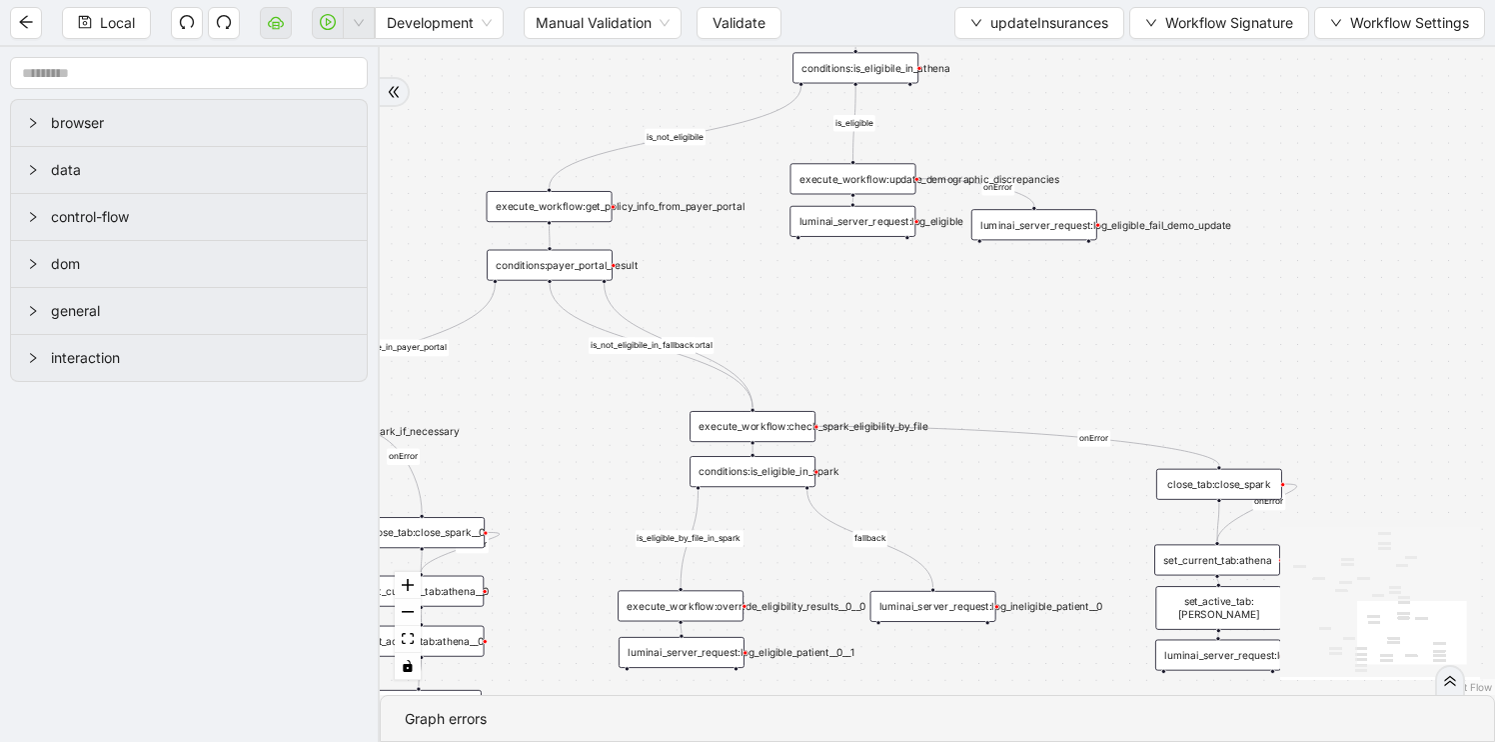
drag, startPoint x: 1196, startPoint y: 245, endPoint x: 1237, endPoint y: 505, distance: 263.1
click at [1238, 505] on div "already_eligible outdated_existing_plan has_no_insurance is_eligible existing_p…" at bounding box center [937, 371] width 1115 height 648
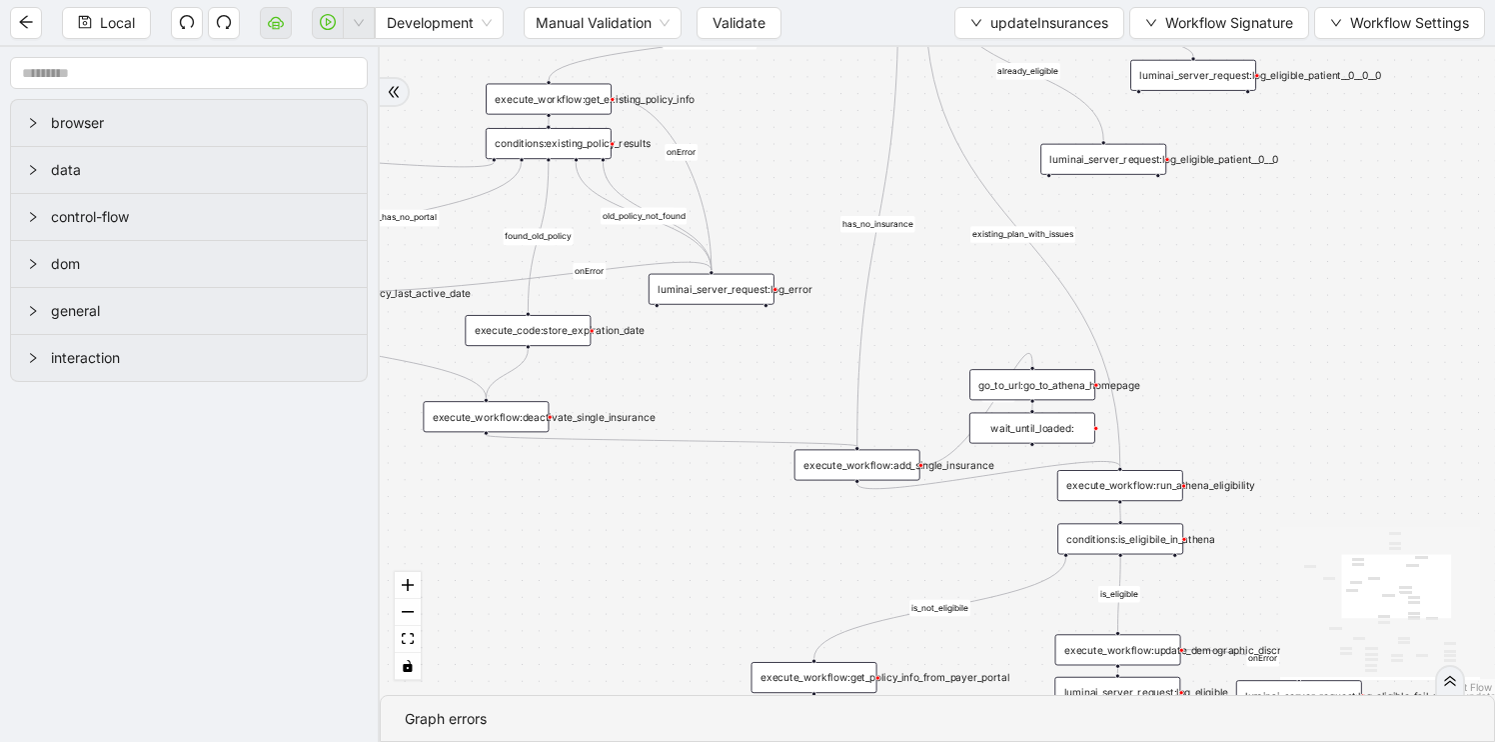
drag, startPoint x: 1188, startPoint y: 462, endPoint x: 1414, endPoint y: 822, distance: 424.8
click at [1414, 741] on html "Local Development Manual Validation Validate updateInsurances Workflow Signatur…" at bounding box center [747, 371] width 1495 height 742
click at [1044, 434] on div "wait_until_loaded:" at bounding box center [1030, 428] width 126 height 31
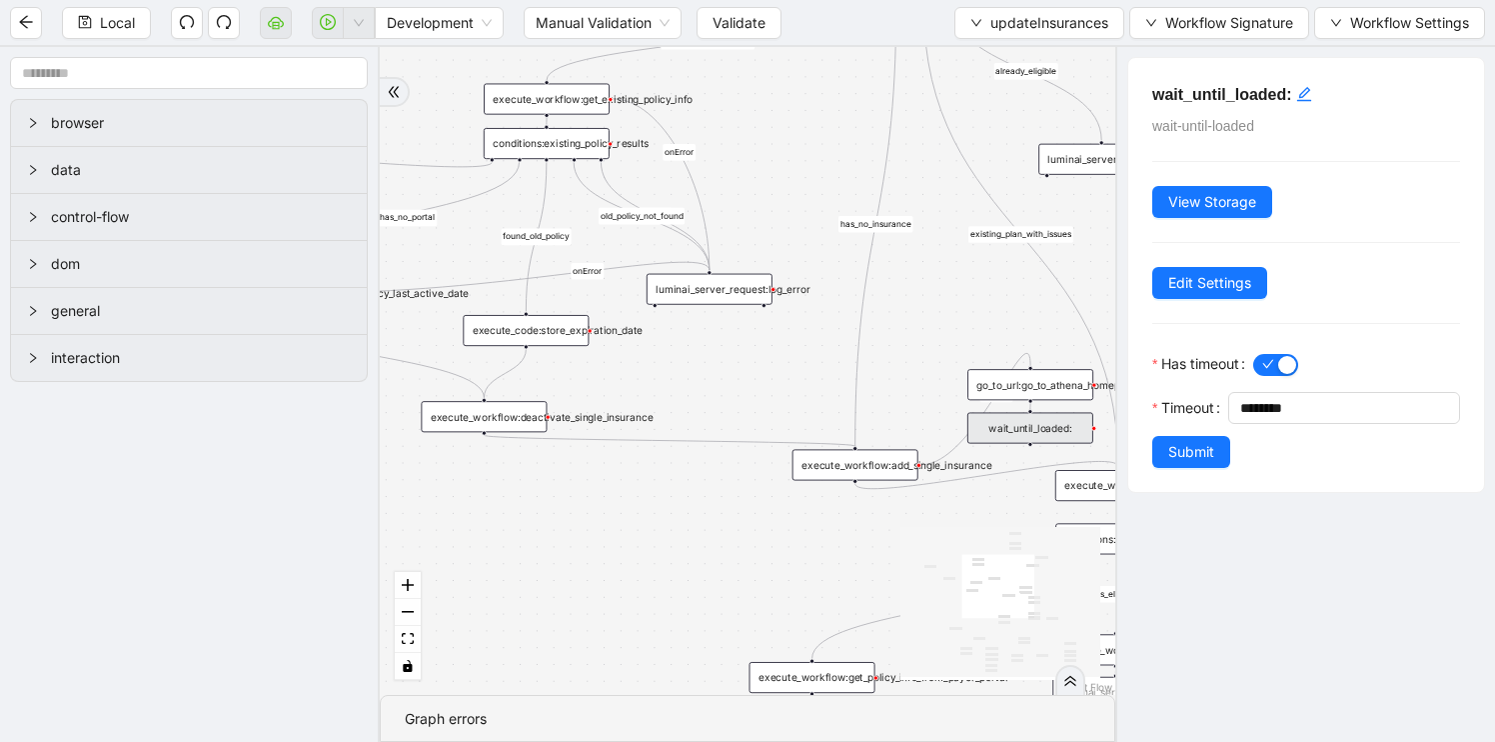
click at [875, 576] on div "already_eligible outdated_existing_plan has_no_insurance is_eligible existing_p…" at bounding box center [748, 371] width 736 height 648
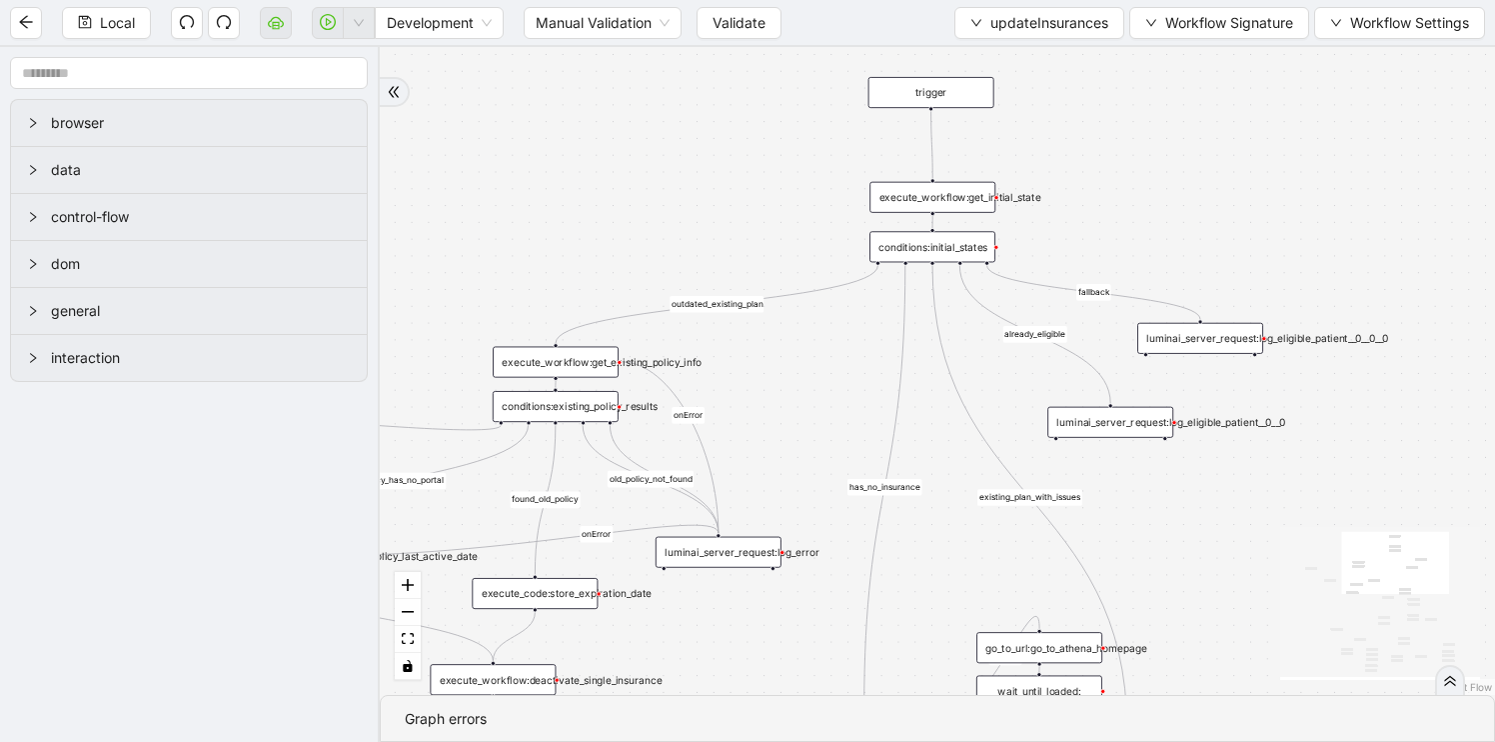
drag, startPoint x: 1310, startPoint y: 290, endPoint x: 1307, endPoint y: 592, distance: 301.9
click at [1317, 591] on div "already_eligible outdated_existing_plan has_no_insurance is_eligible existing_p…" at bounding box center [937, 371] width 1115 height 648
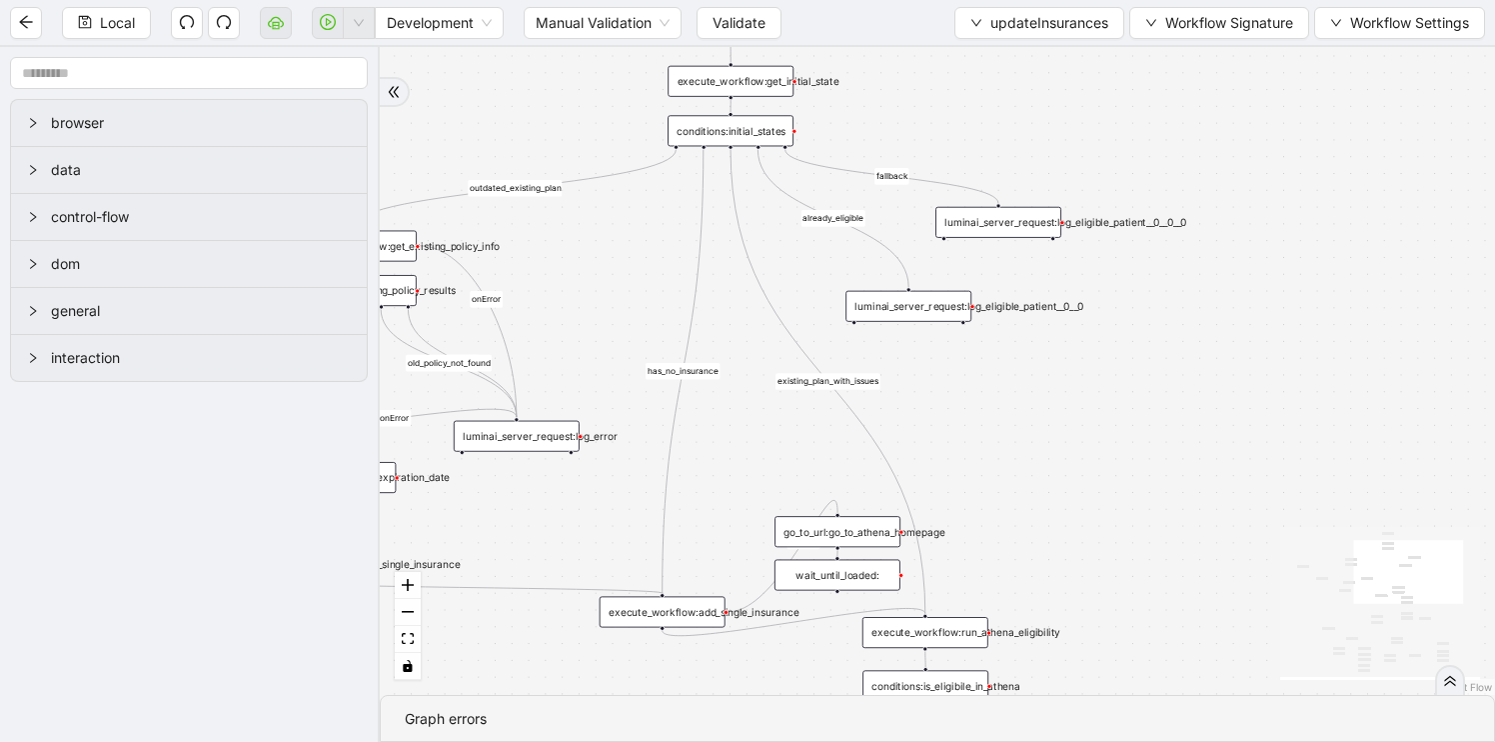
drag, startPoint x: 1209, startPoint y: 580, endPoint x: 1007, endPoint y: 425, distance: 254.5
click at [1008, 425] on div "already_eligible outdated_existing_plan has_no_insurance is_eligible existing_p…" at bounding box center [937, 371] width 1115 height 648
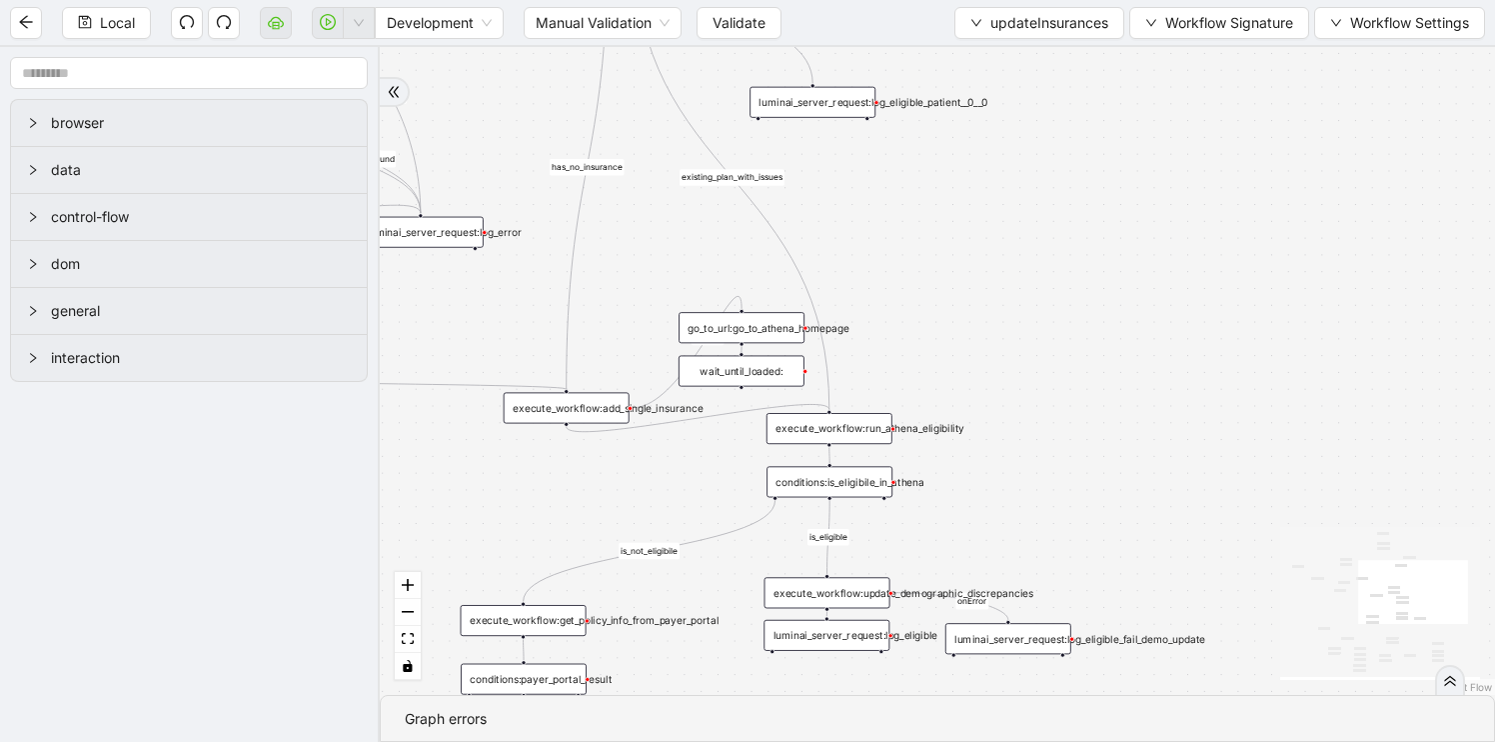
drag, startPoint x: 1032, startPoint y: 496, endPoint x: 936, endPoint y: 291, distance: 226.7
click at [936, 291] on div "already_eligible outdated_existing_plan has_no_insurance is_eligible existing_p…" at bounding box center [937, 371] width 1115 height 648
click at [843, 427] on div "execute_workflow:run_athena_eligibility" at bounding box center [828, 426] width 126 height 31
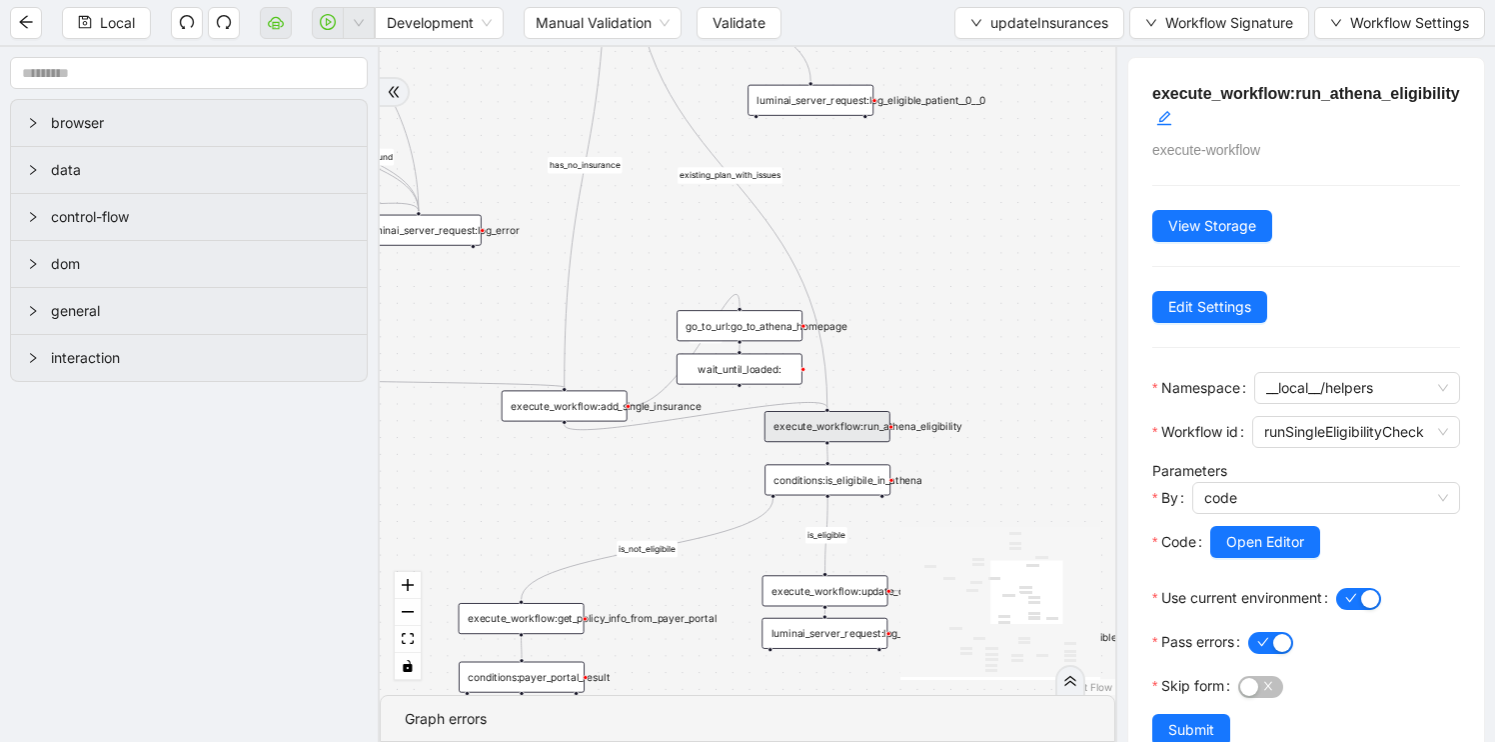
click at [1024, 410] on div "already_eligible outdated_existing_plan has_no_insurance is_eligible existing_p…" at bounding box center [748, 371] width 736 height 648
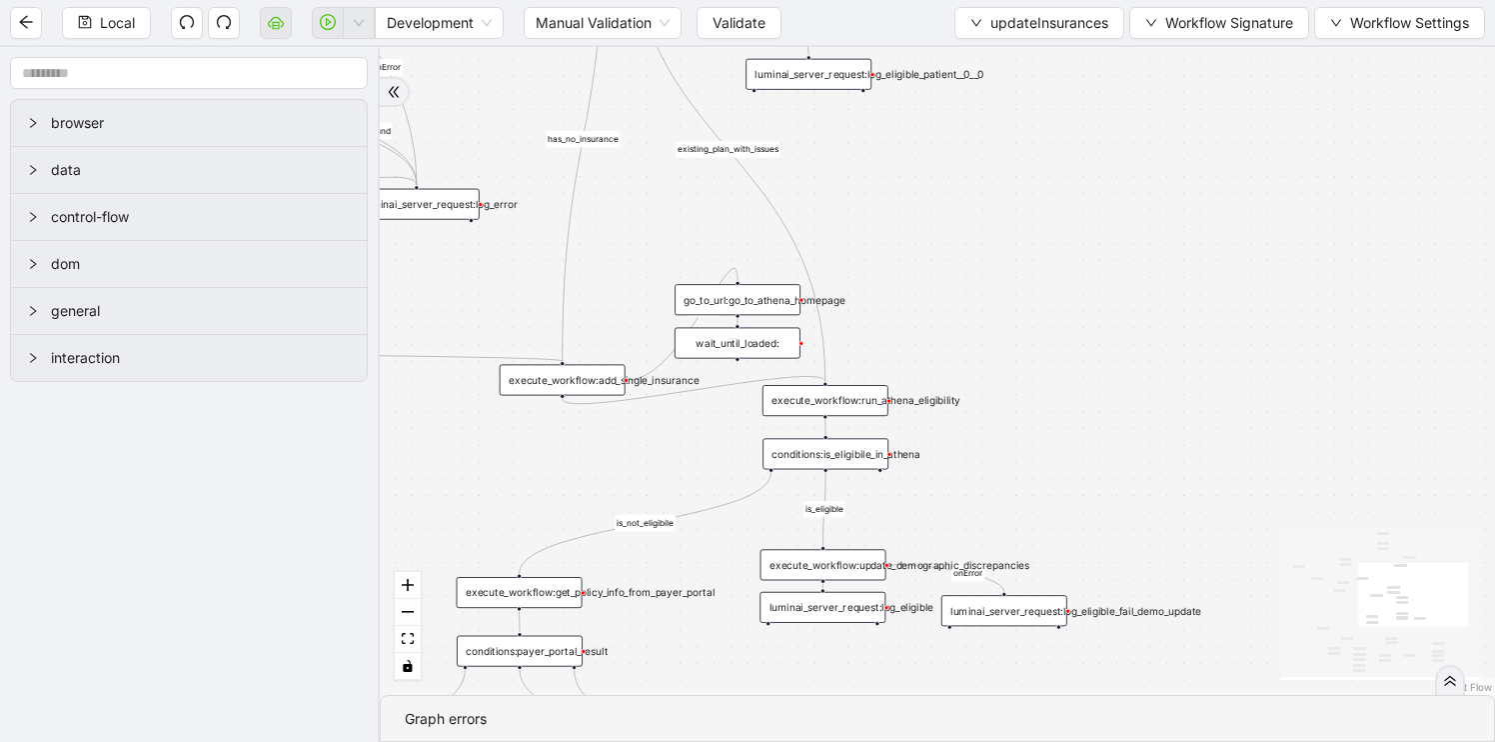
drag, startPoint x: 1024, startPoint y: 410, endPoint x: 969, endPoint y: 167, distance: 249.0
click at [969, 167] on div "already_eligible outdated_existing_plan has_no_insurance is_eligible existing_p…" at bounding box center [937, 371] width 1115 height 648
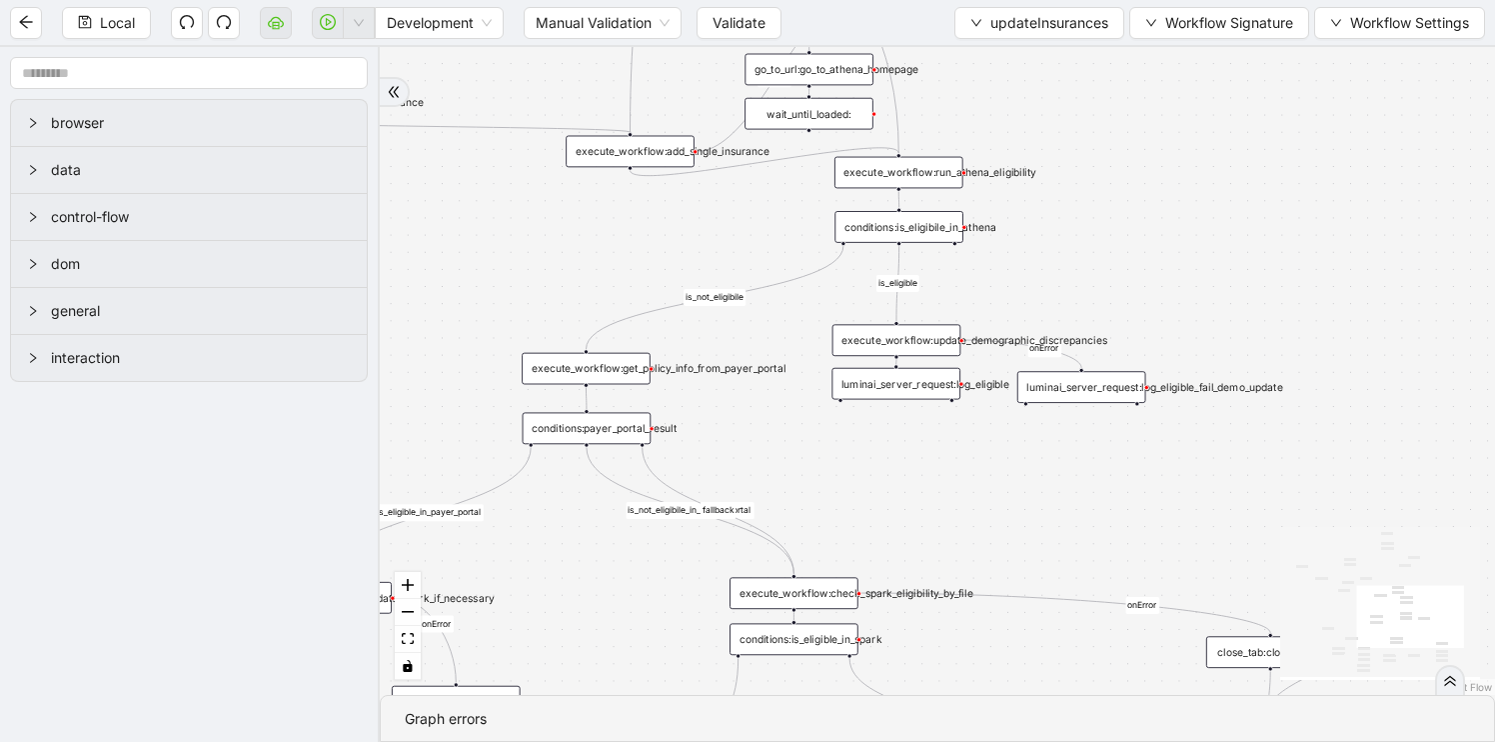
drag, startPoint x: 851, startPoint y: 351, endPoint x: 1030, endPoint y: 250, distance: 206.3
click at [1030, 250] on div "already_eligible outdated_existing_plan has_no_insurance is_eligible existing_p…" at bounding box center [937, 371] width 1115 height 648
click at [1097, 385] on div "luminai_server_request:log_eligible_fail_demo_update" at bounding box center [1081, 387] width 129 height 32
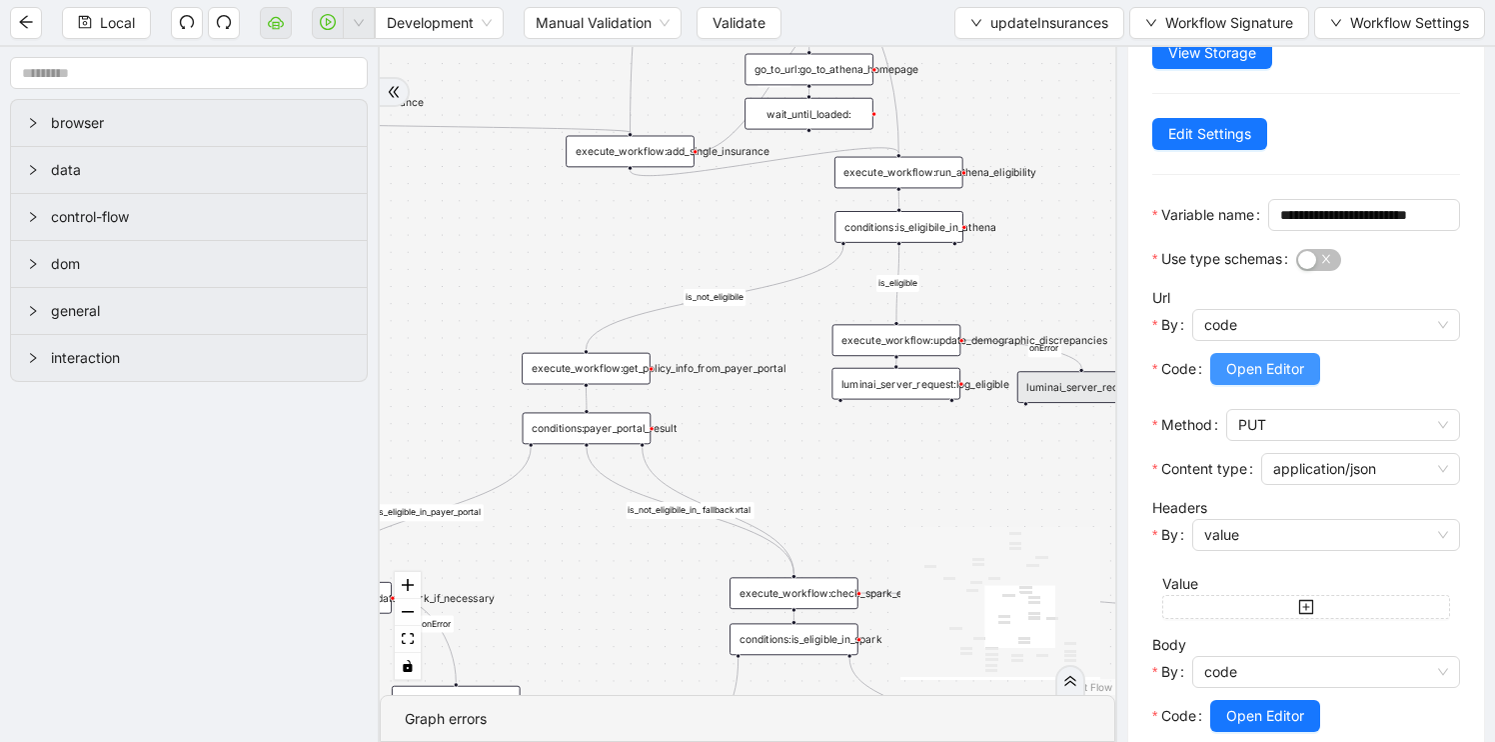
scroll to position [339, 0]
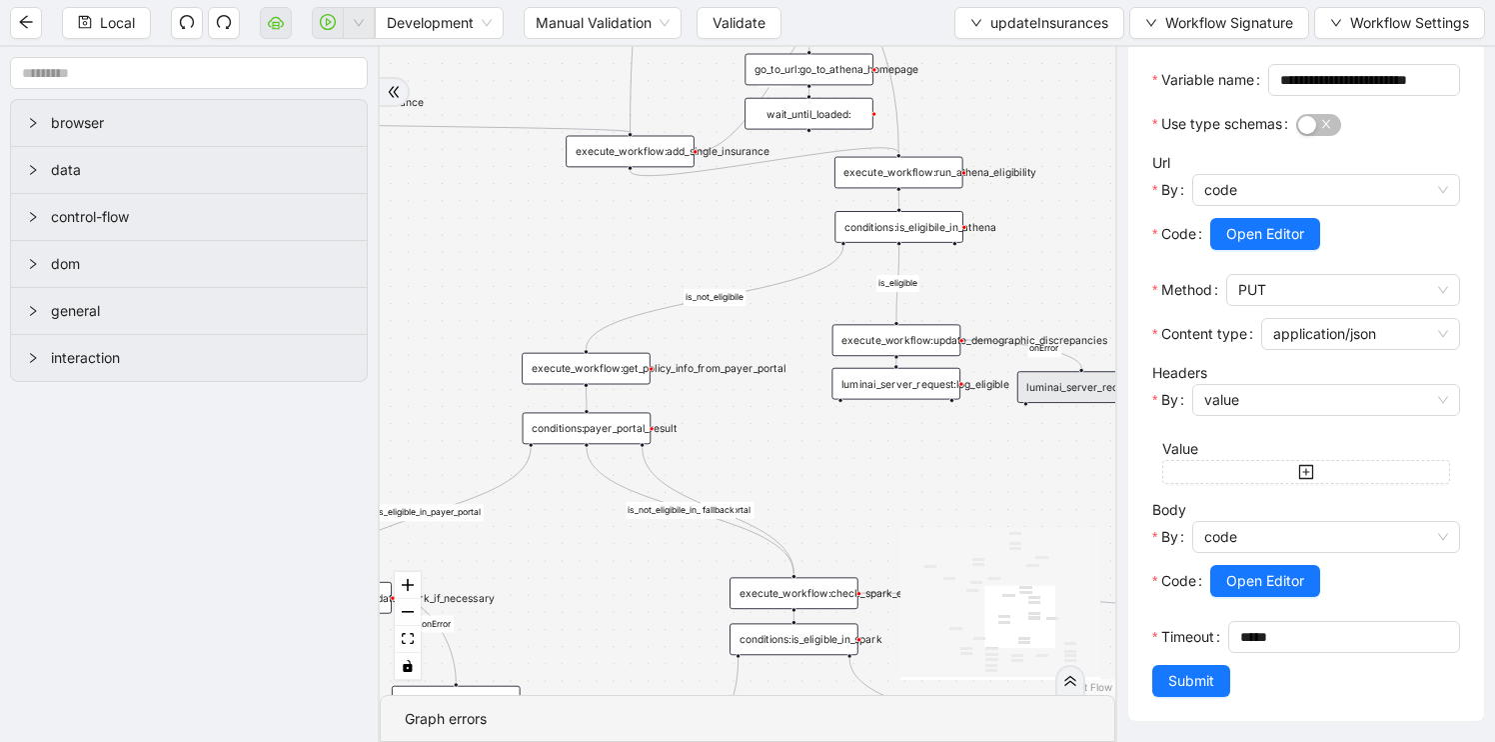
click at [598, 370] on div "execute_workflow:get_policy_info_from_payer_portal" at bounding box center [586, 369] width 129 height 32
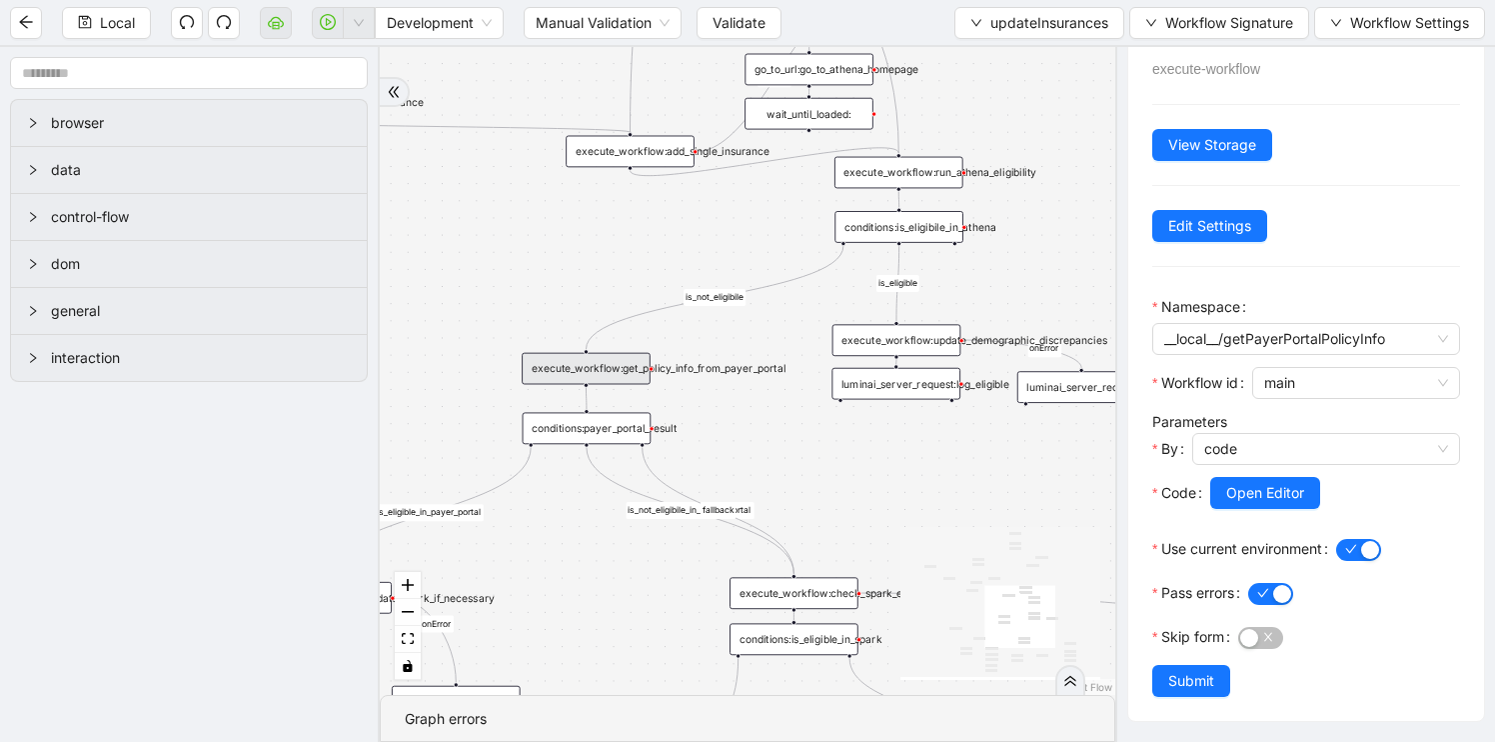
scroll to position [80, 0]
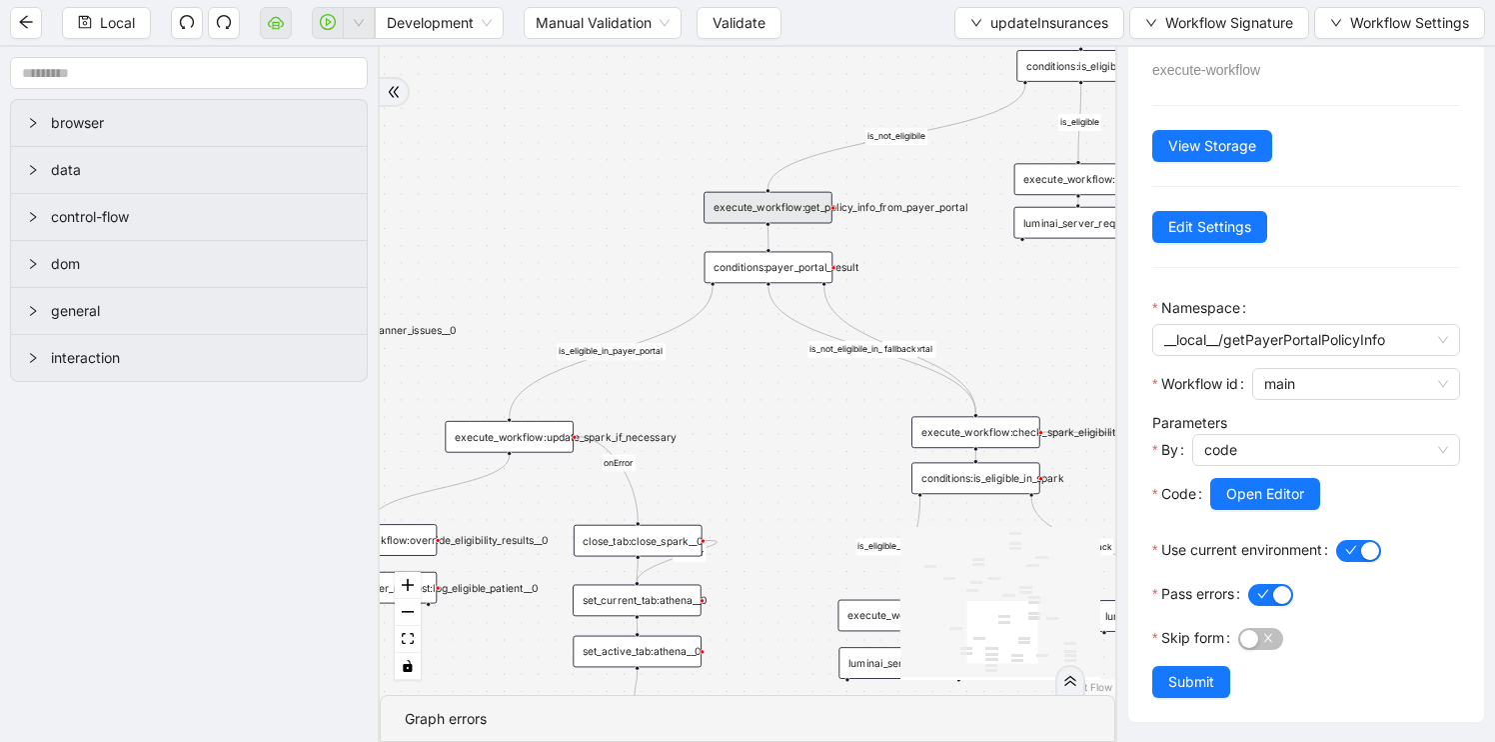
drag, startPoint x: 919, startPoint y: 474, endPoint x: 1097, endPoint y: 313, distance: 240.6
click at [1099, 313] on div "already_eligible outdated_existing_plan has_no_insurance is_eligible existing_p…" at bounding box center [748, 371] width 736 height 648
click at [1015, 24] on span "updateInsurances" at bounding box center [1049, 23] width 118 height 22
click at [998, 52] on span "Select" at bounding box center [1034, 62] width 139 height 22
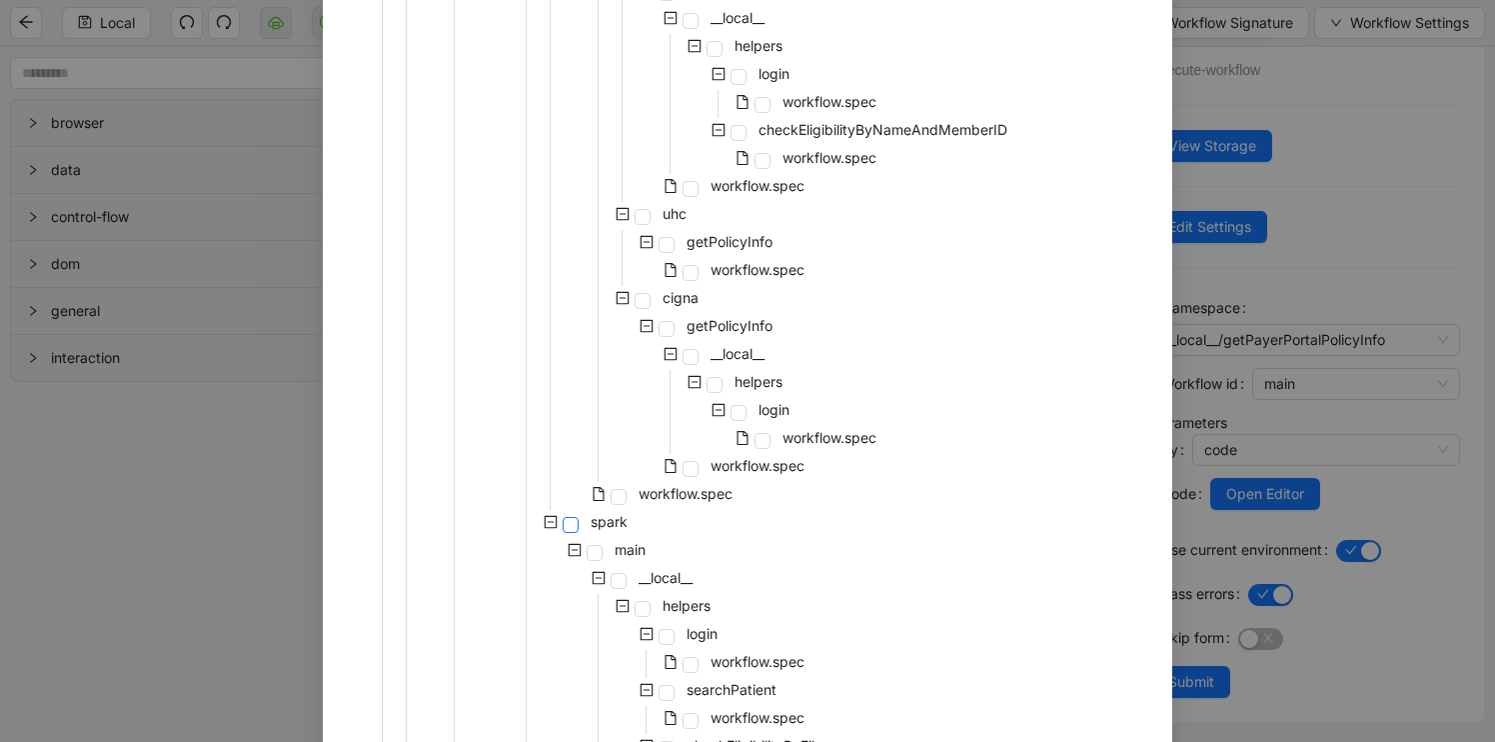
scroll to position [949, 0]
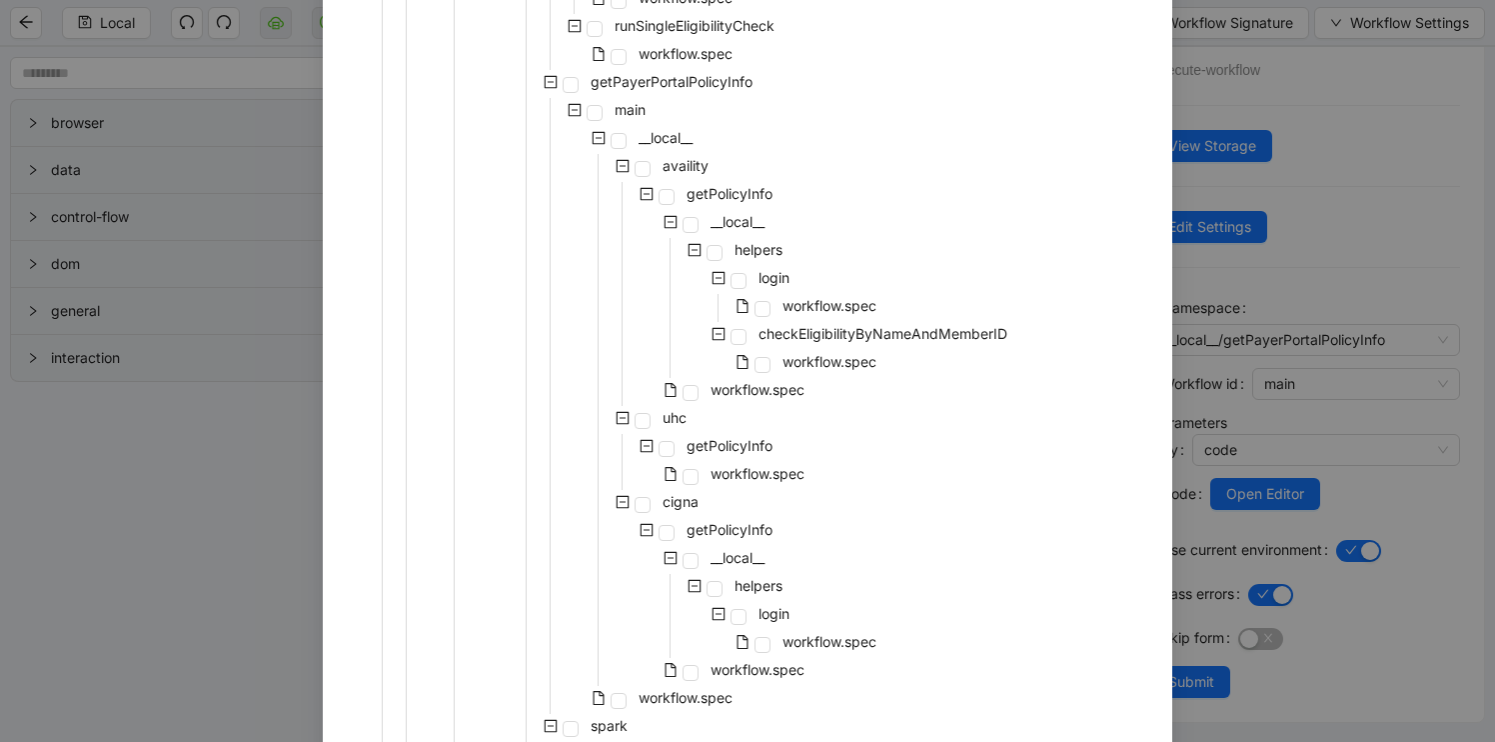
click at [577, 110] on icon "minus-square" at bounding box center [575, 110] width 14 height 14
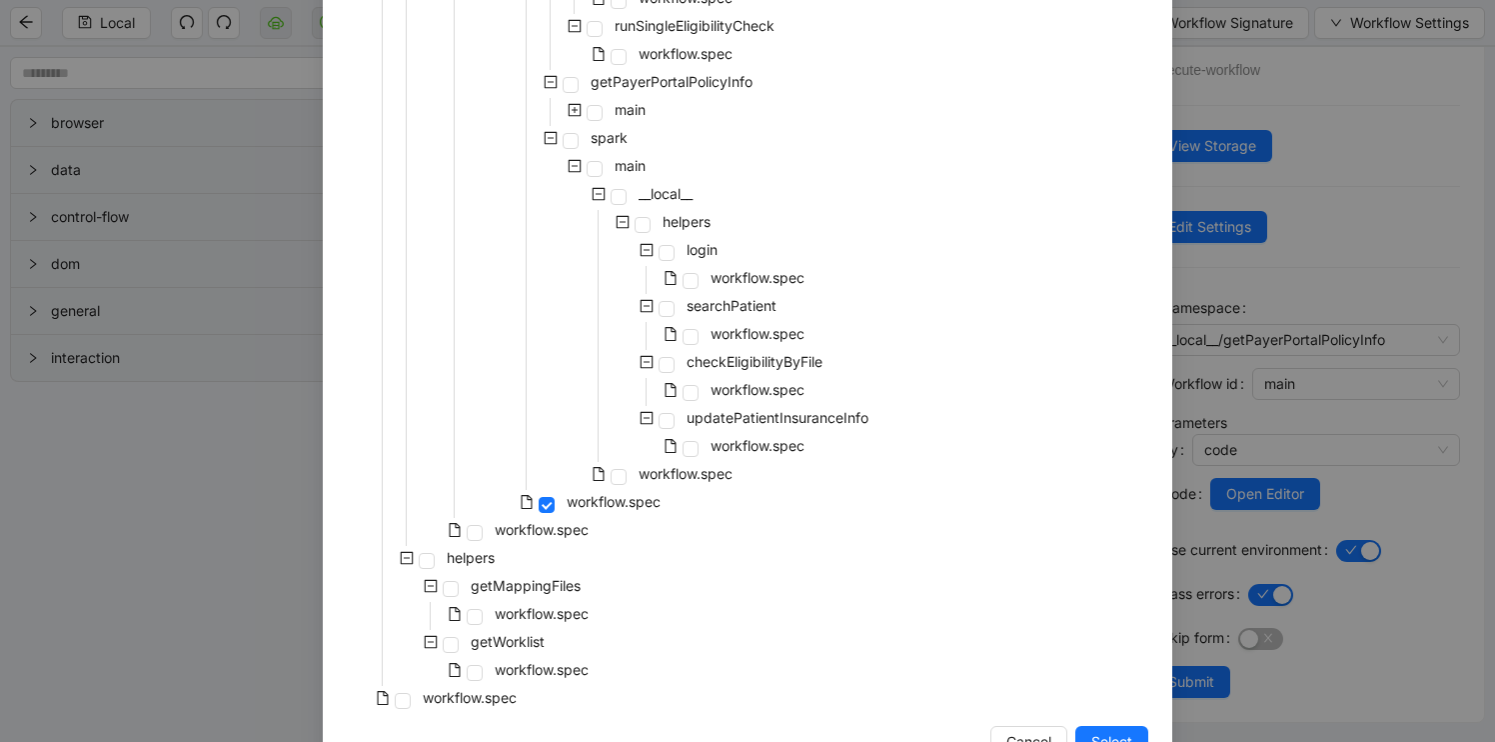
click at [577, 110] on icon "plus-square" at bounding box center [575, 110] width 6 height 6
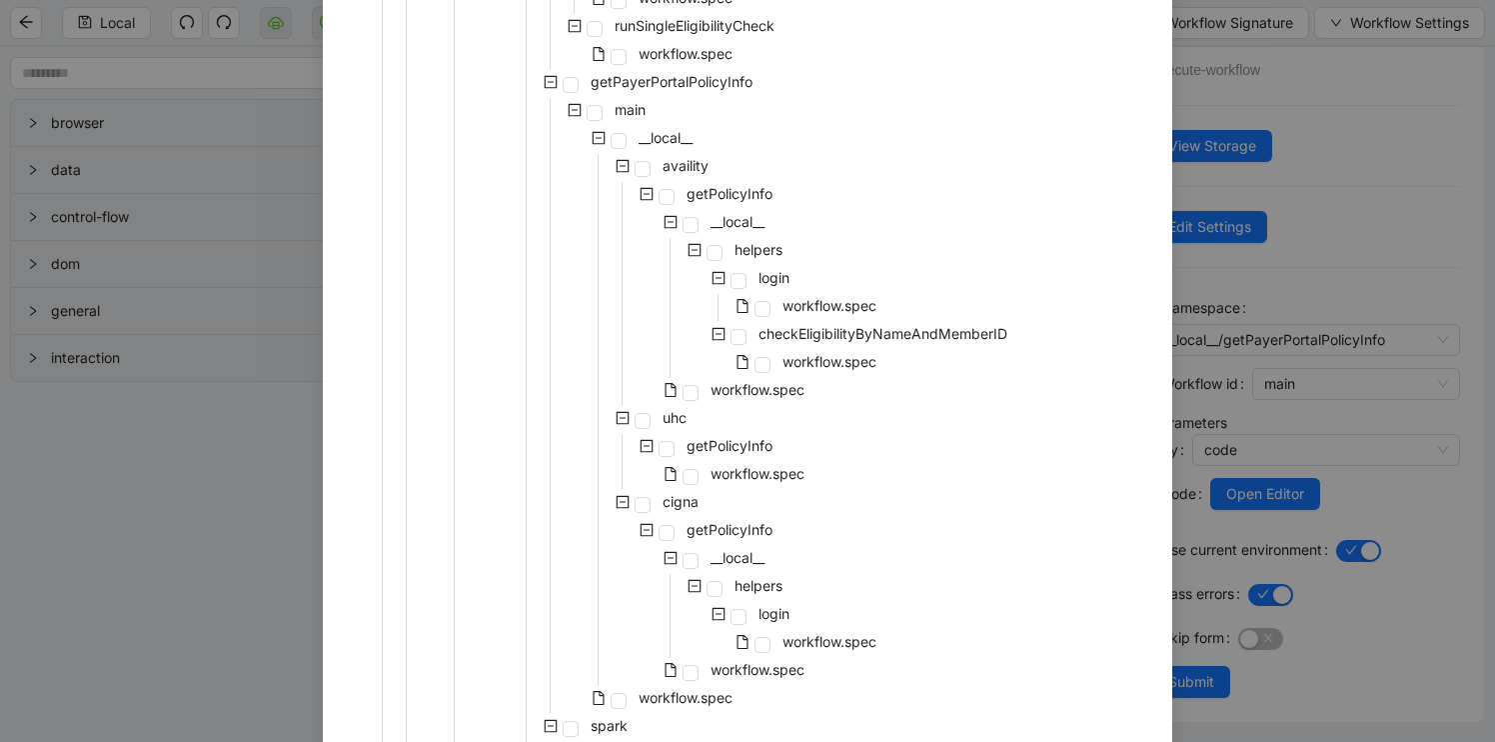
click at [600, 134] on icon "minus-square" at bounding box center [599, 138] width 14 height 14
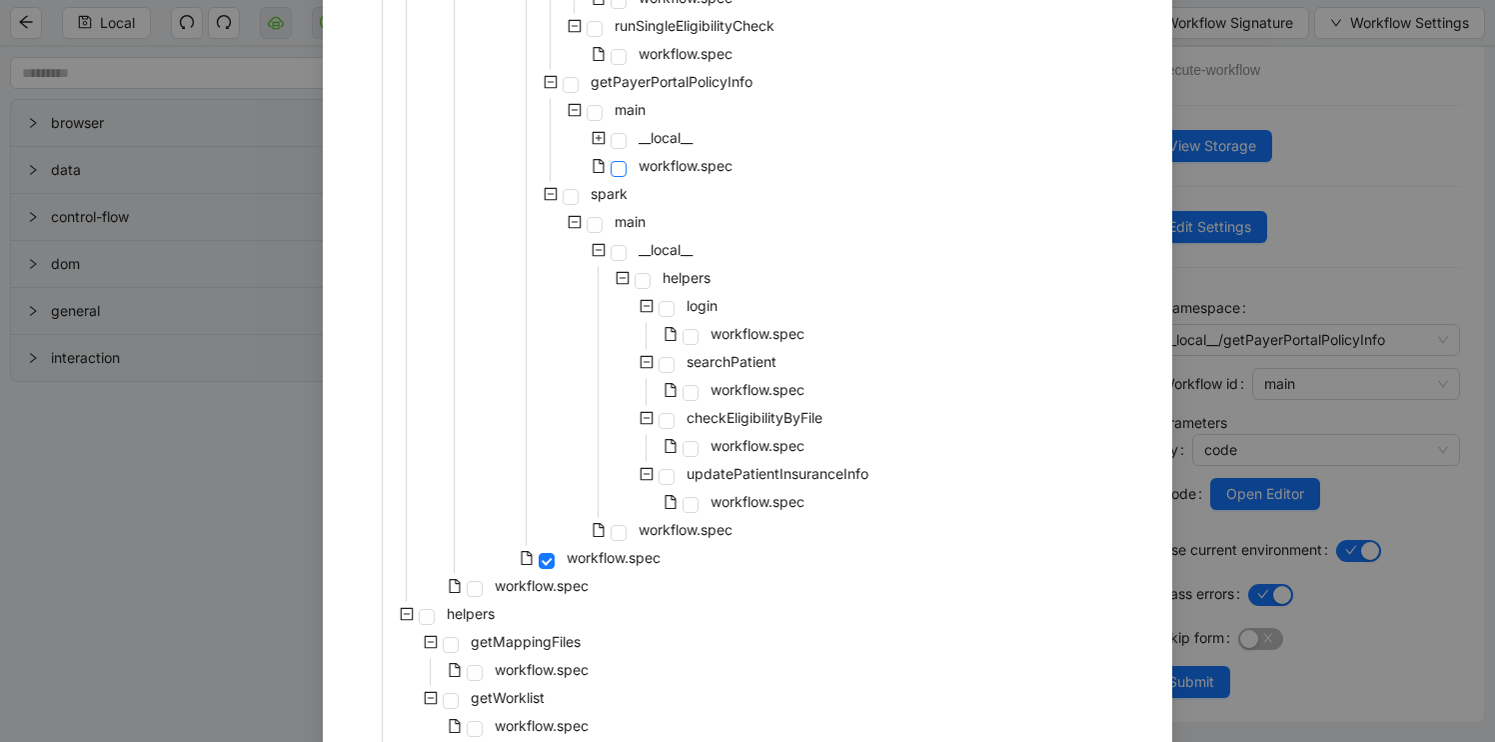
click at [623, 169] on span at bounding box center [619, 169] width 16 height 16
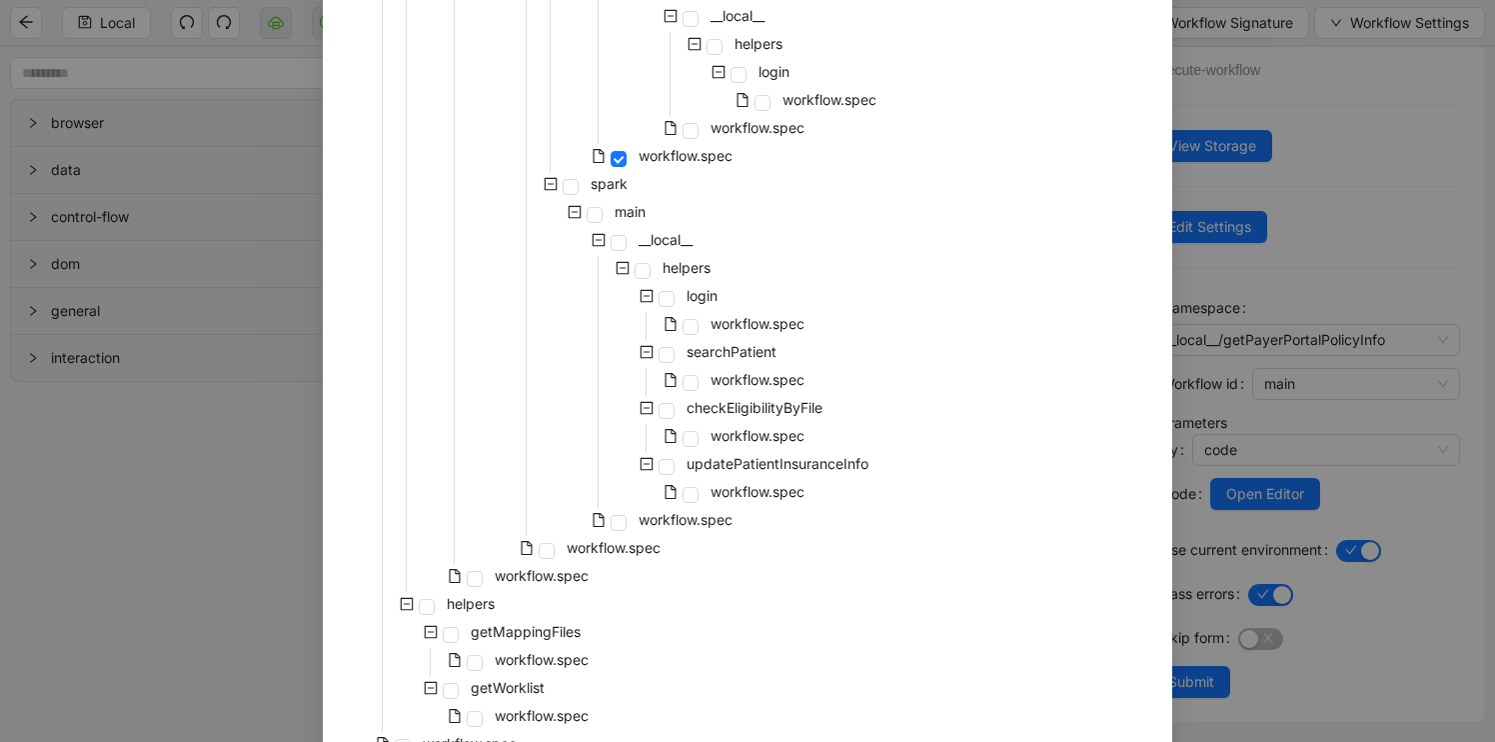
scroll to position [1597, 0]
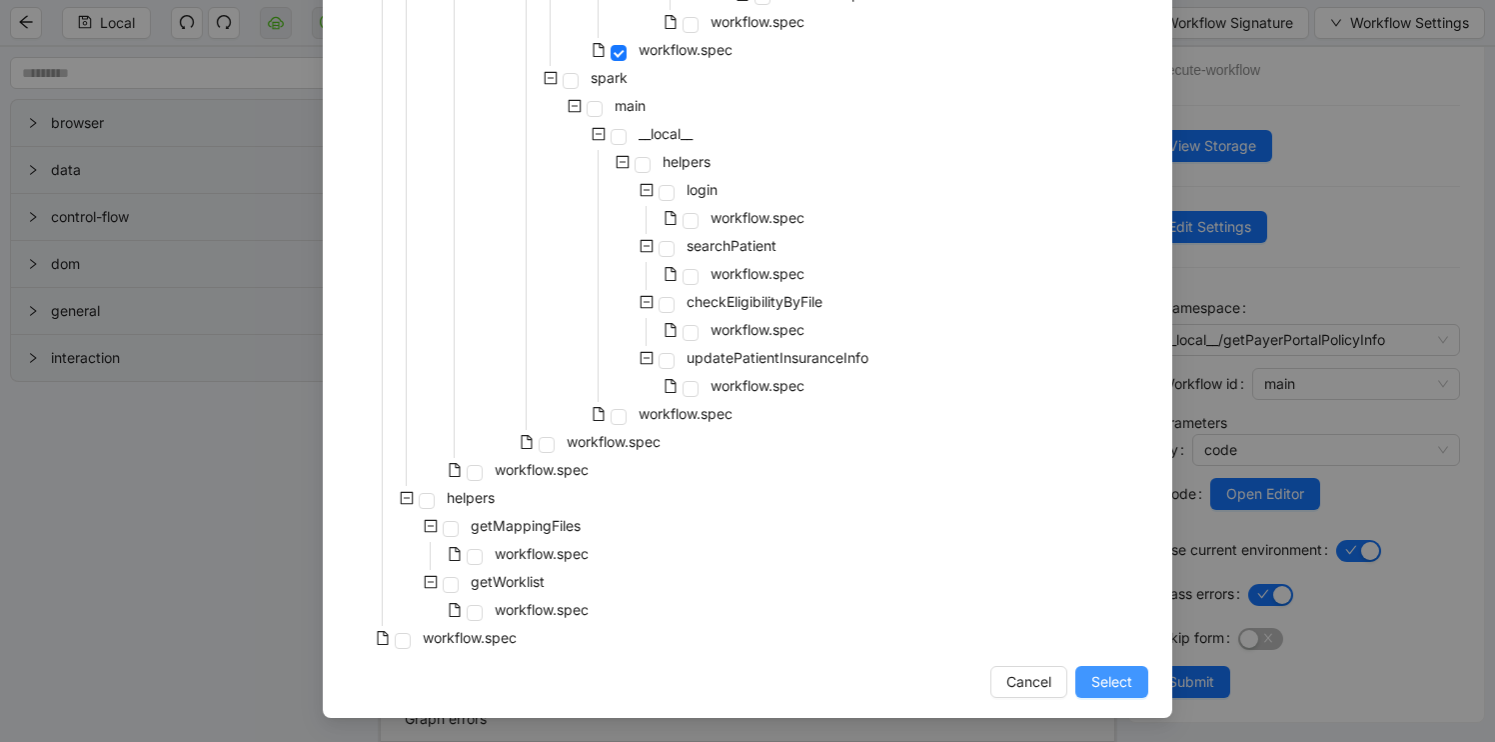
click at [1112, 685] on span "Select" at bounding box center [1111, 682] width 41 height 22
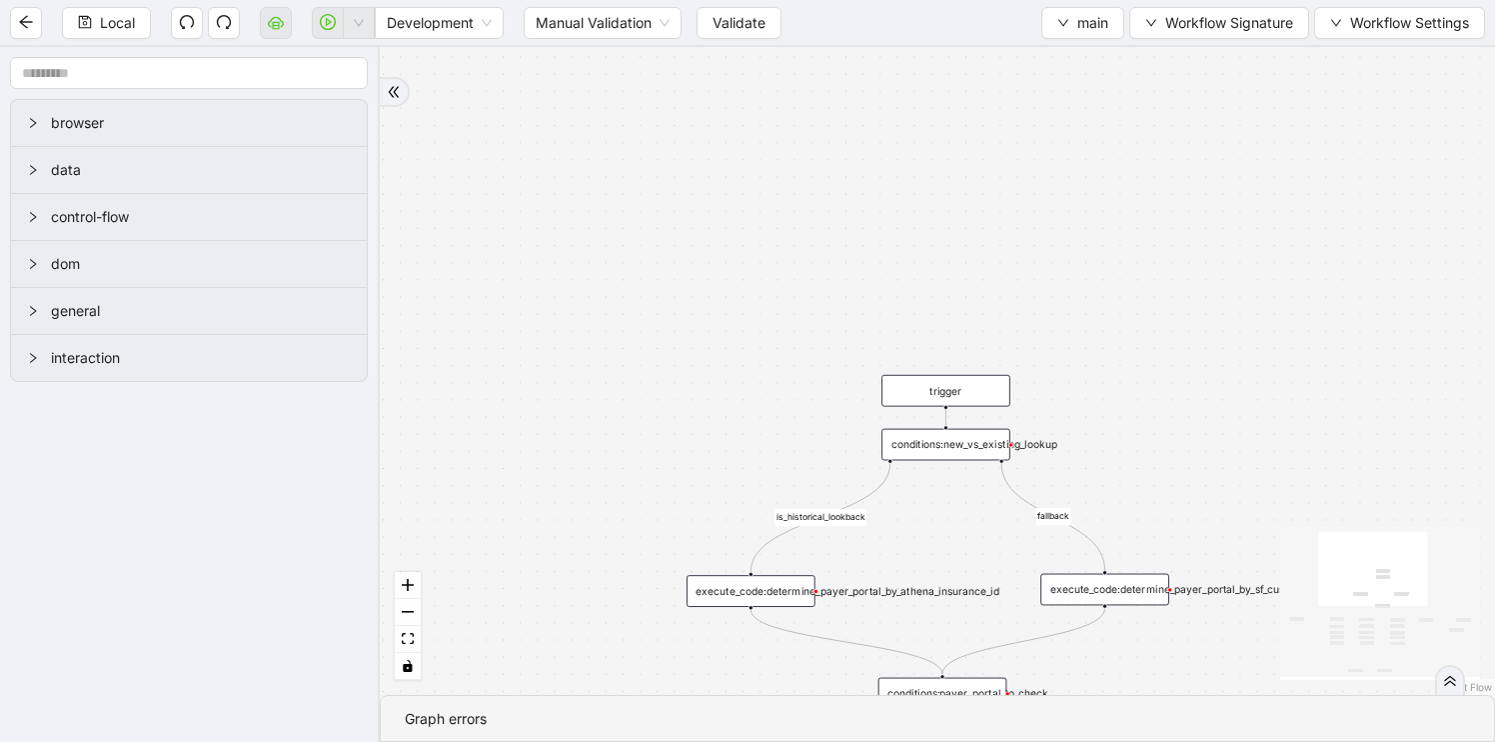
scroll to position [0, 0]
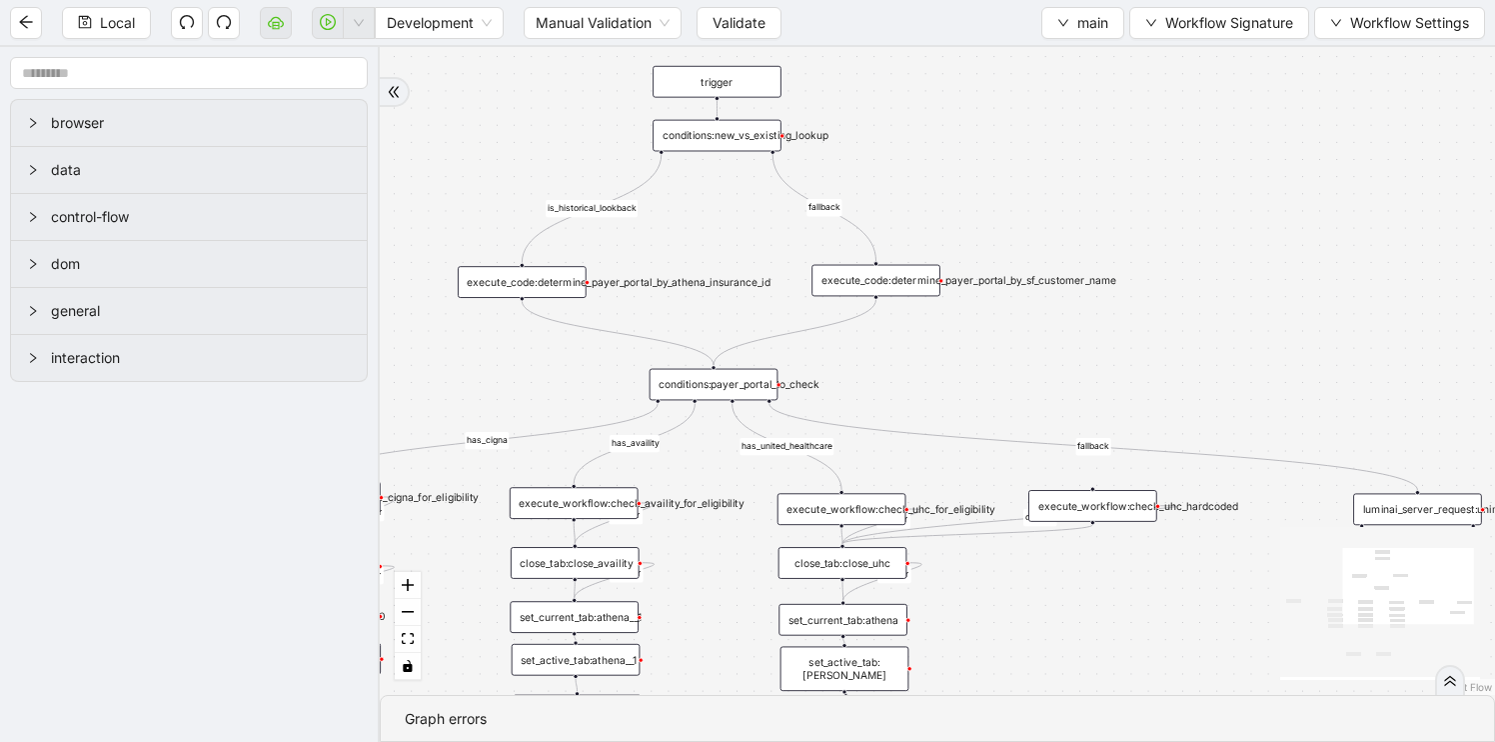
drag, startPoint x: 974, startPoint y: 531, endPoint x: 746, endPoint y: 222, distance: 384.4
click at [746, 222] on div "has_availity is_historical_lookback fallback fallback has_united_healthcare suc…" at bounding box center [937, 371] width 1115 height 648
click at [733, 141] on div "conditions:new_vs_existing_lookup" at bounding box center [717, 136] width 129 height 32
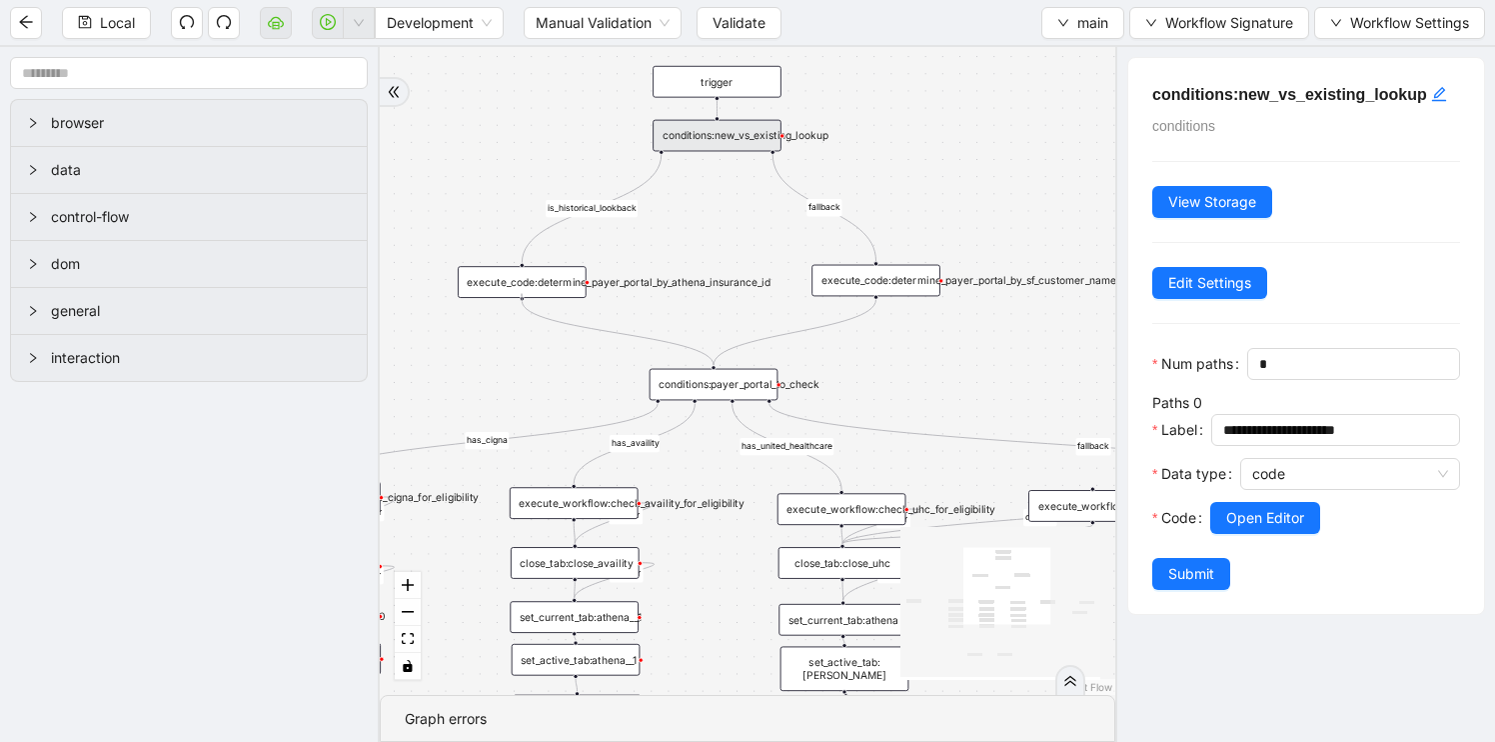
click at [522, 296] on div at bounding box center [522, 298] width 5 height 5
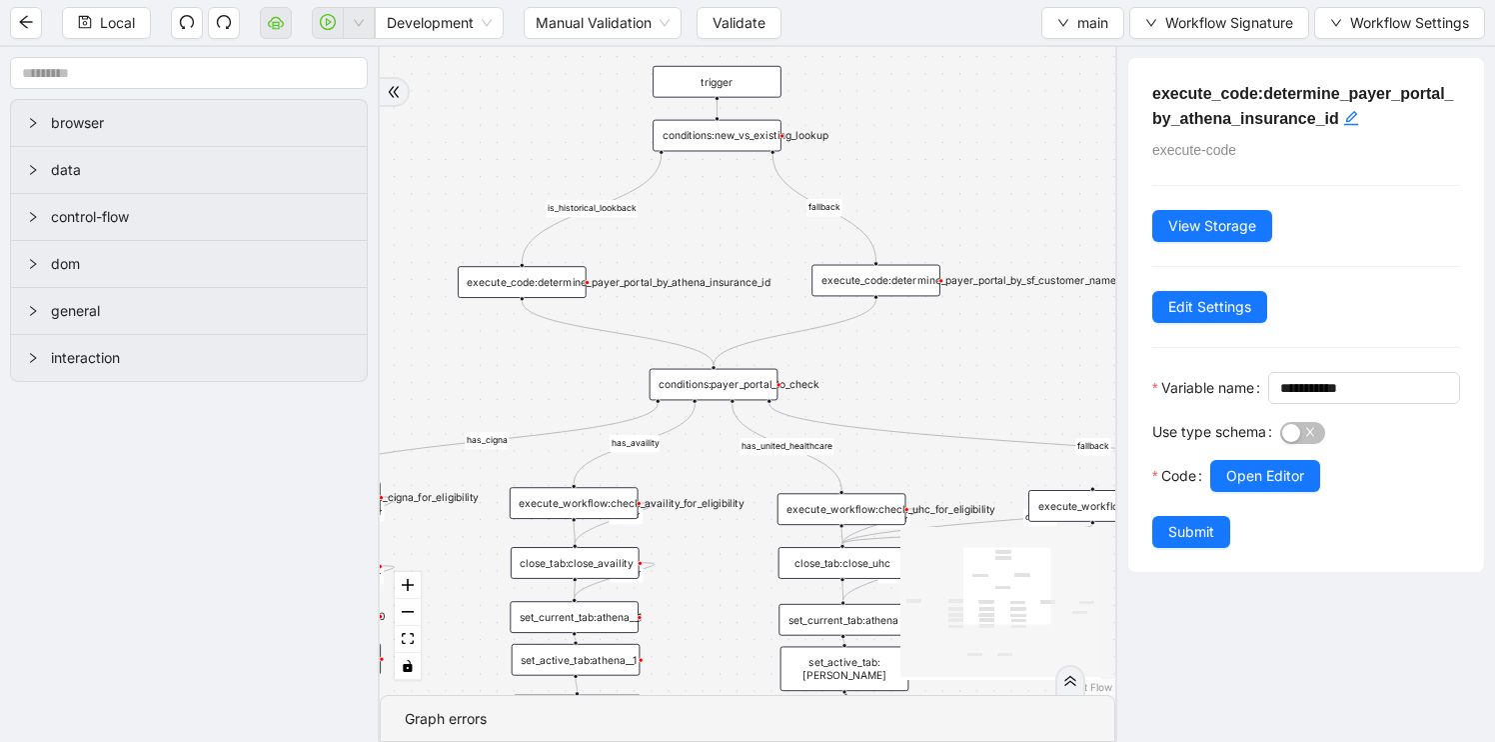
click at [883, 281] on div "execute_code:determine_payer_portal_by_sf_customer_name" at bounding box center [876, 281] width 129 height 32
click at [951, 390] on div "has_availity is_historical_lookback fallback fallback has_united_healthcare suc…" at bounding box center [748, 371] width 736 height 648
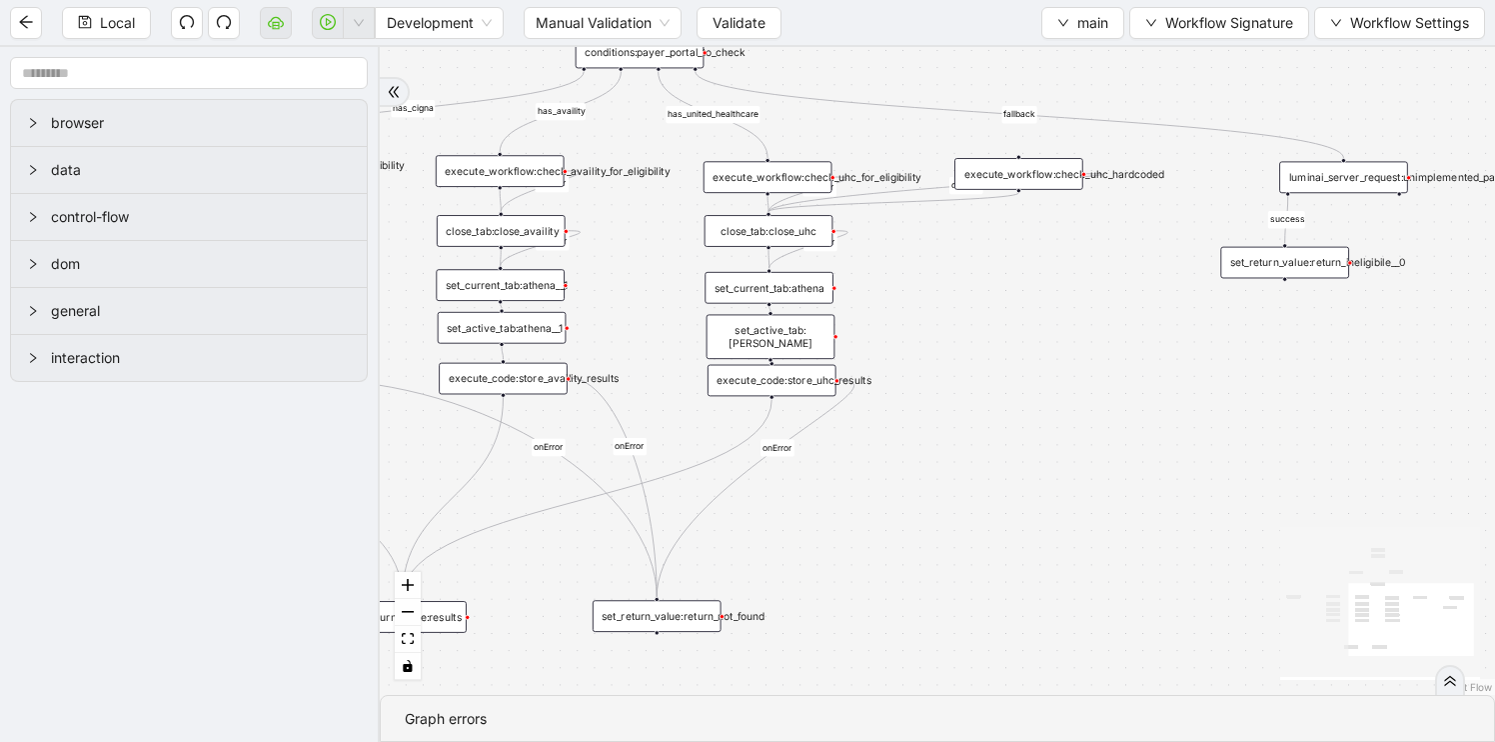
drag, startPoint x: 857, startPoint y: 386, endPoint x: 771, endPoint y: 52, distance: 344.7
click at [771, 52] on div "has_availity is_historical_lookback fallback fallback has_united_healthcare suc…" at bounding box center [937, 371] width 1115 height 648
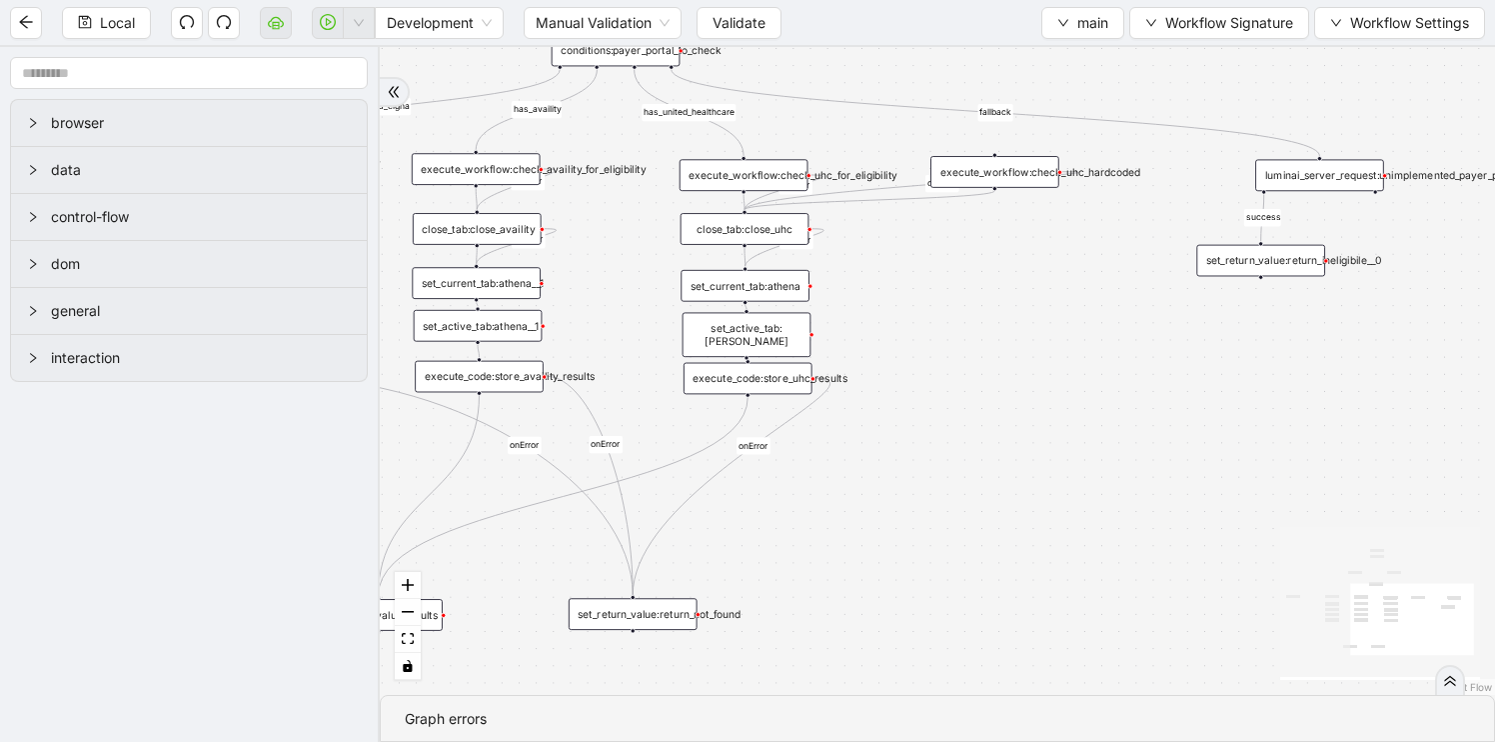
drag, startPoint x: 1104, startPoint y: 297, endPoint x: 931, endPoint y: 297, distance: 173.9
click at [931, 297] on div "has_availity is_historical_lookback fallback fallback has_united_healthcare suc…" at bounding box center [937, 371] width 1115 height 648
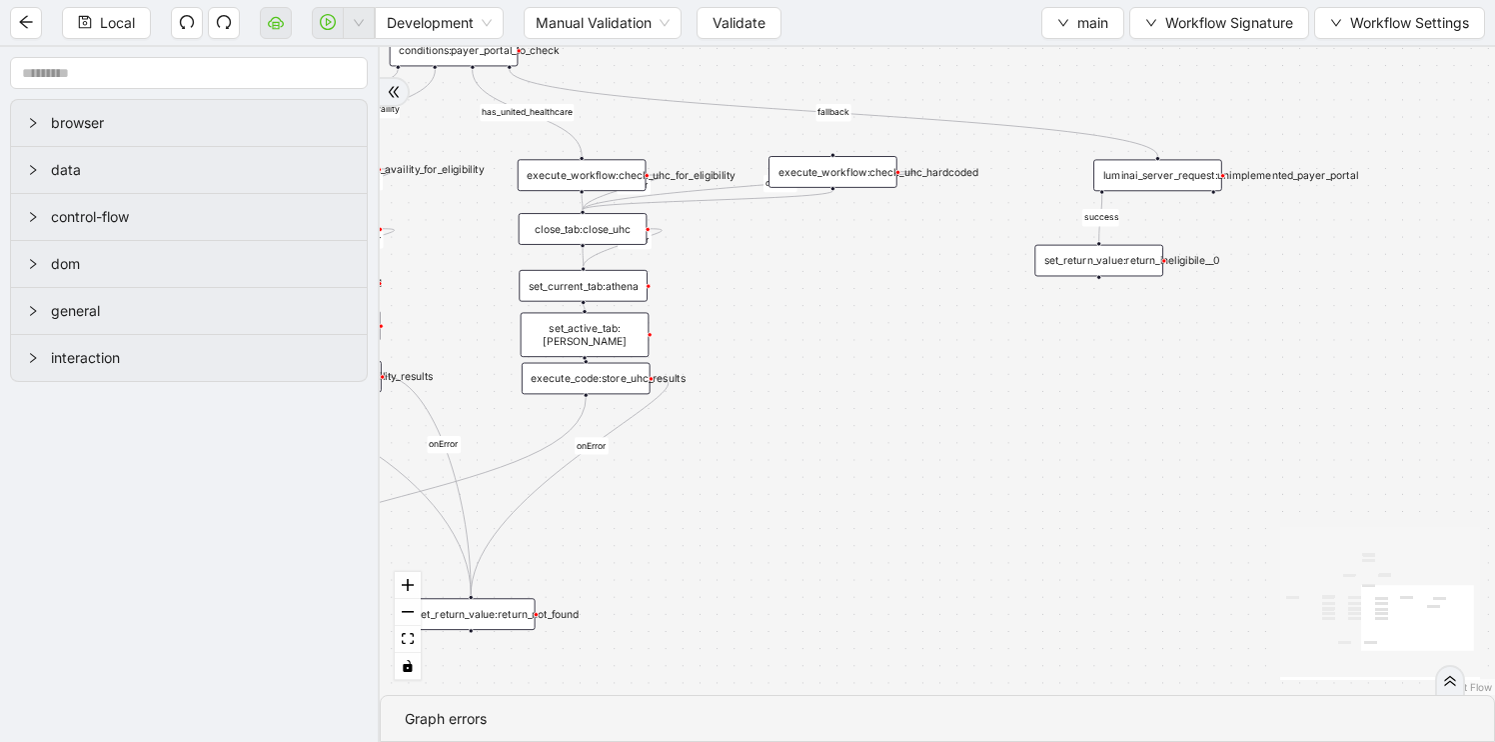
click at [1168, 183] on div "luminai_server_request:unimplemented_payer_portal" at bounding box center [1157, 175] width 129 height 32
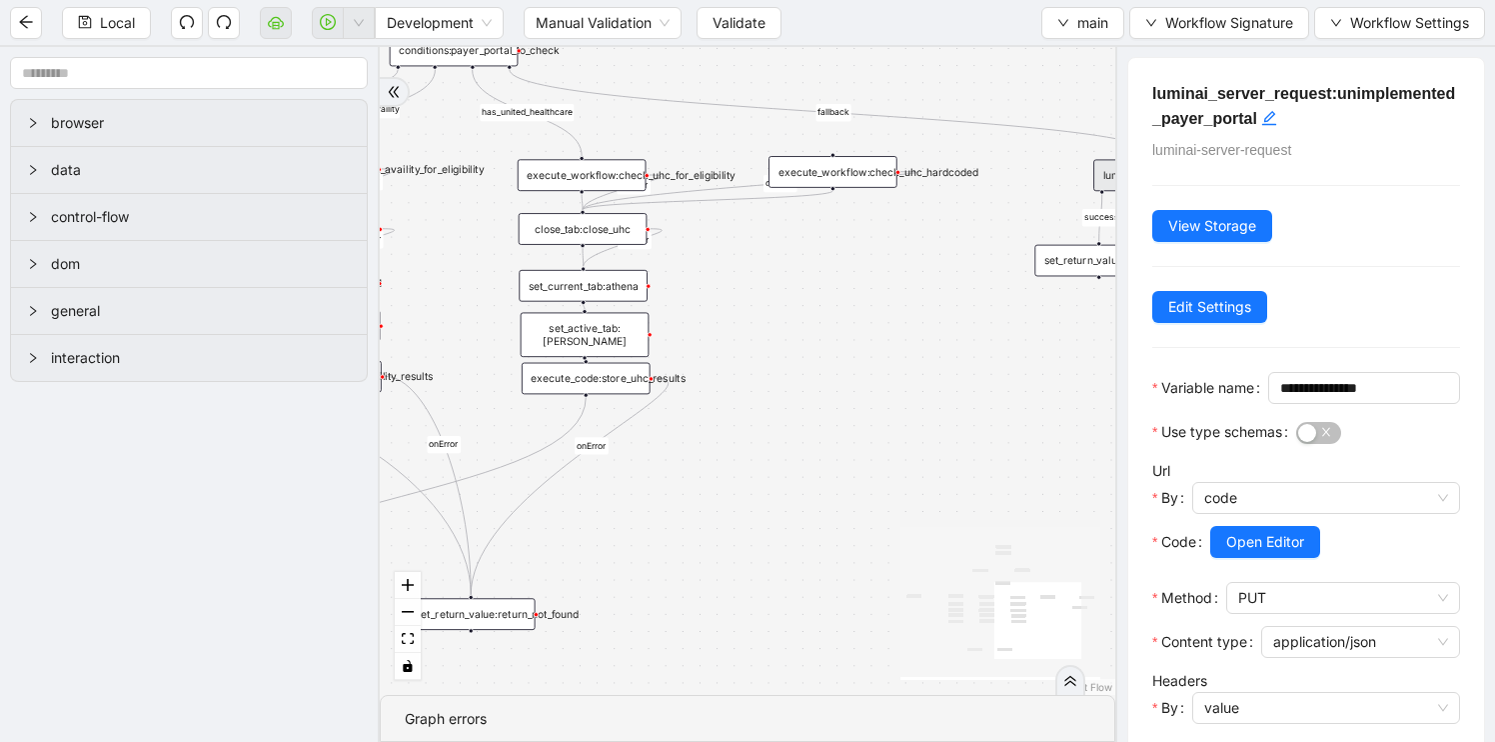
scroll to position [339, 0]
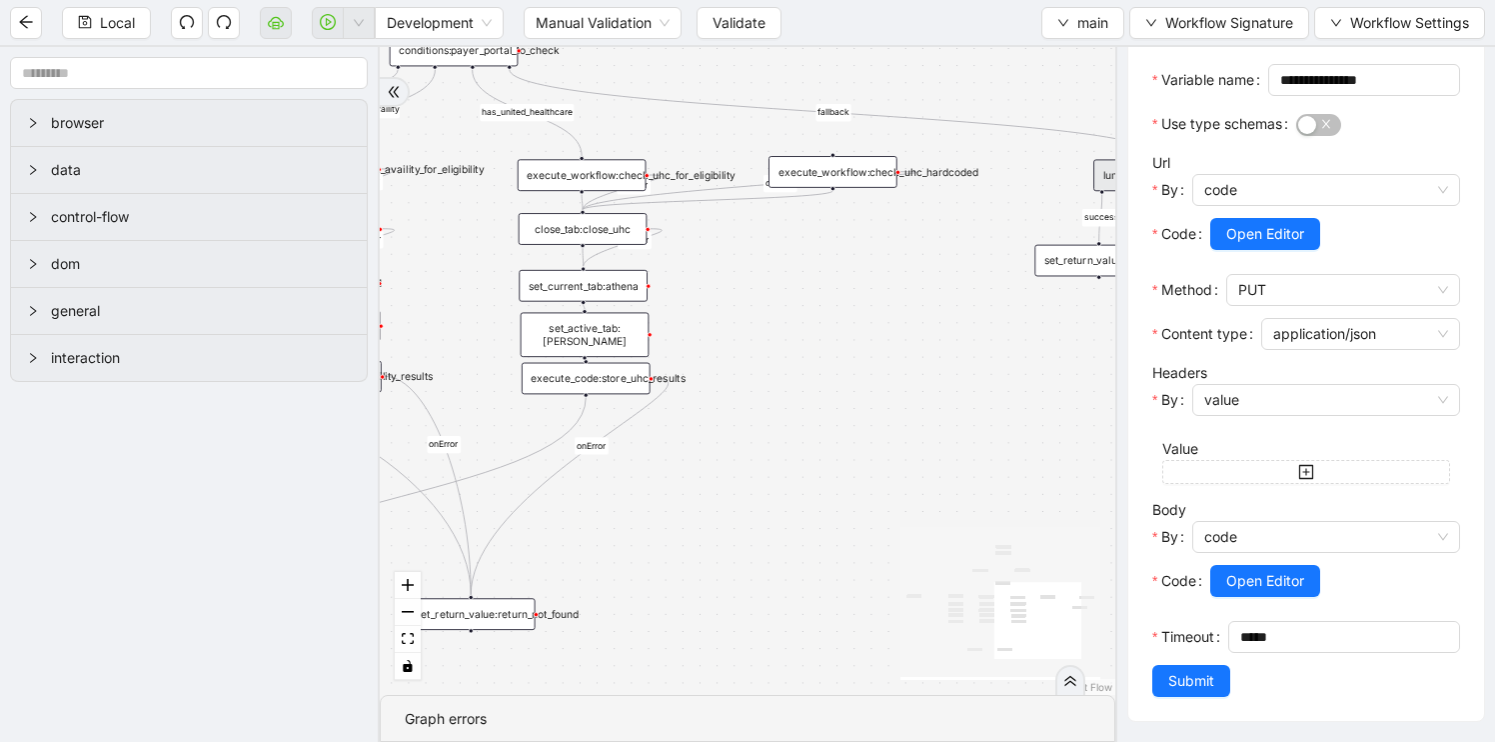
click at [998, 531] on icon "React Flow mini map" at bounding box center [1001, 602] width 200 height 150
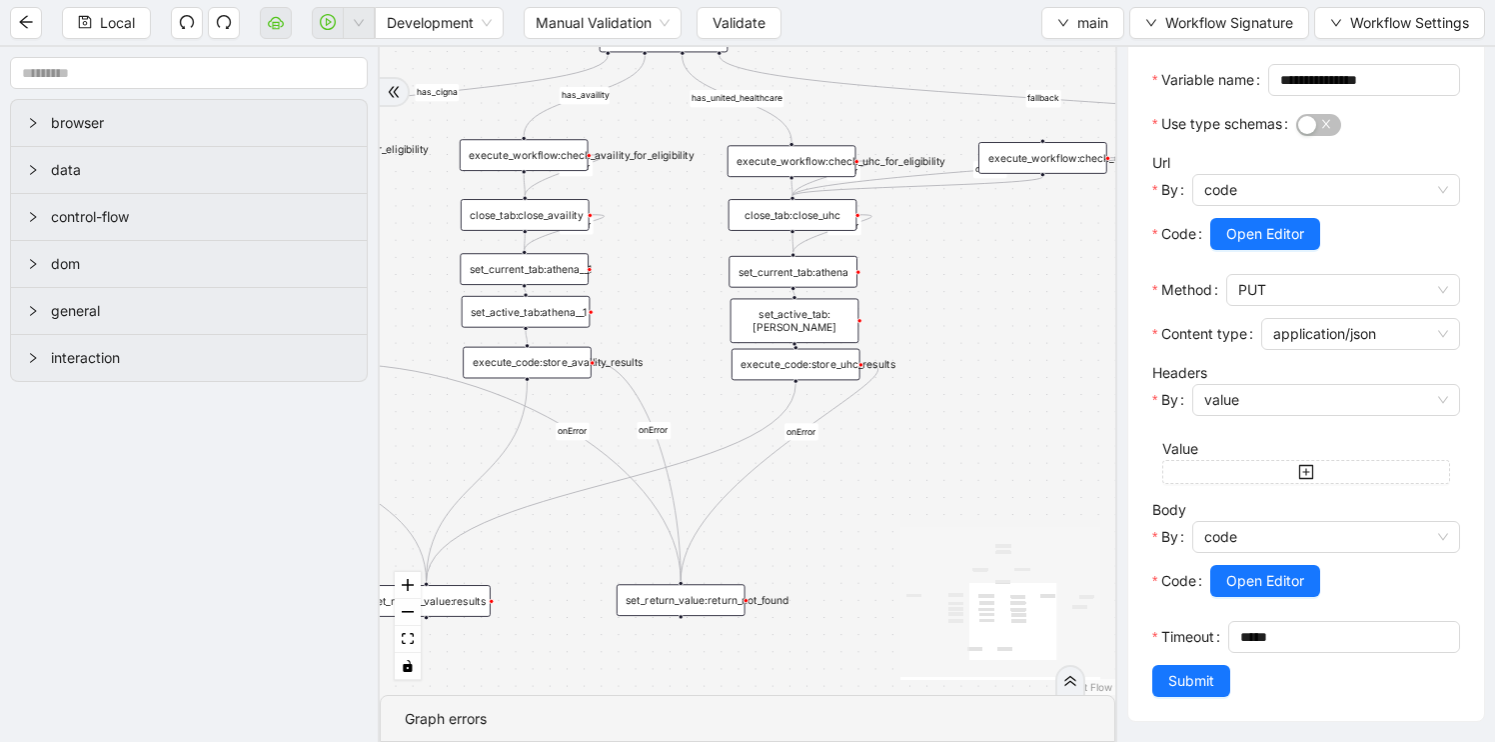
drag, startPoint x: 900, startPoint y: 465, endPoint x: 1109, endPoint y: 451, distance: 210.4
click at [1109, 451] on div "has_availity is_historical_lookback fallback fallback has_united_healthcare suc…" at bounding box center [748, 371] width 736 height 648
click at [789, 162] on div "execute_workflow:check_uhc_for_eligibility" at bounding box center [792, 161] width 129 height 32
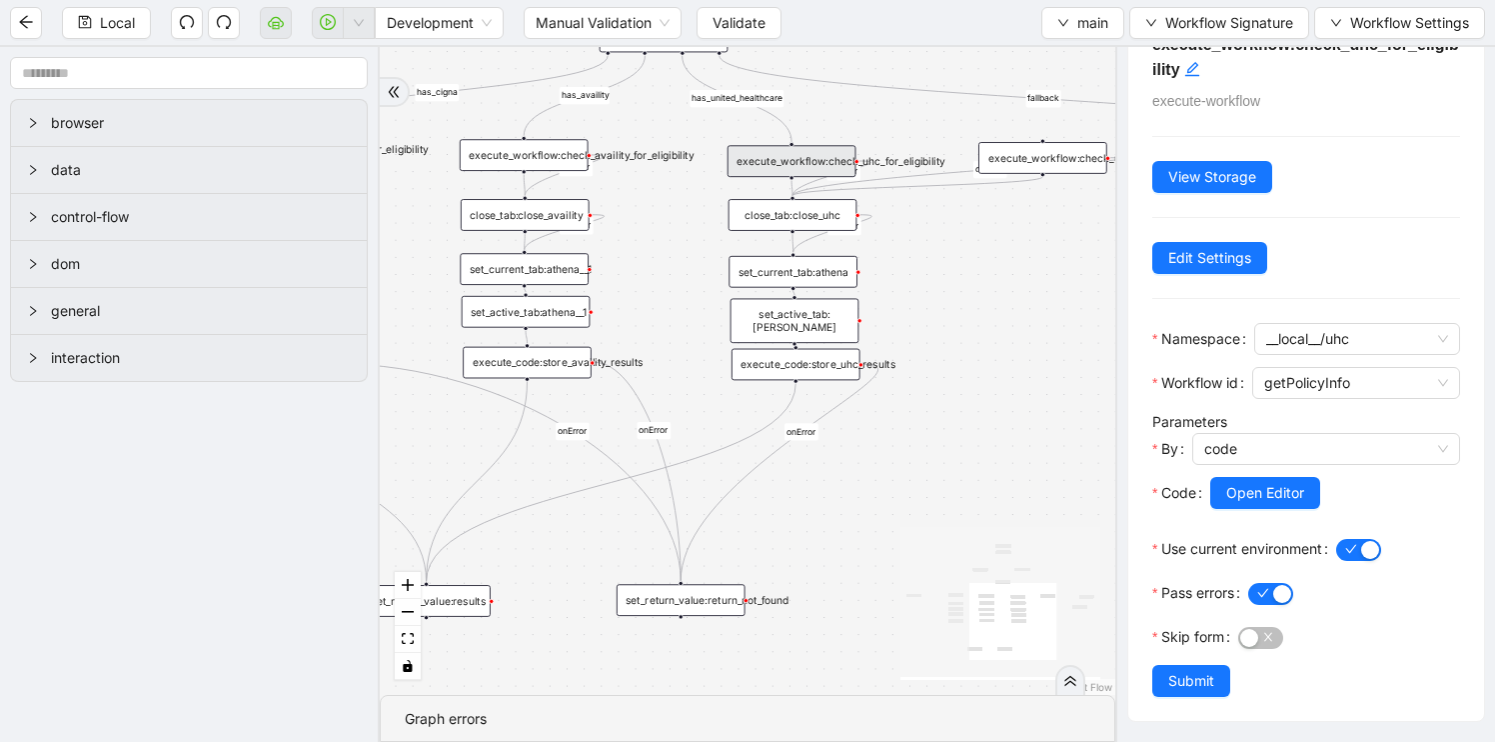
scroll to position [48, 0]
click at [528, 151] on div "execute_workflow:check_availity_for_eligibility" at bounding box center [524, 155] width 129 height 32
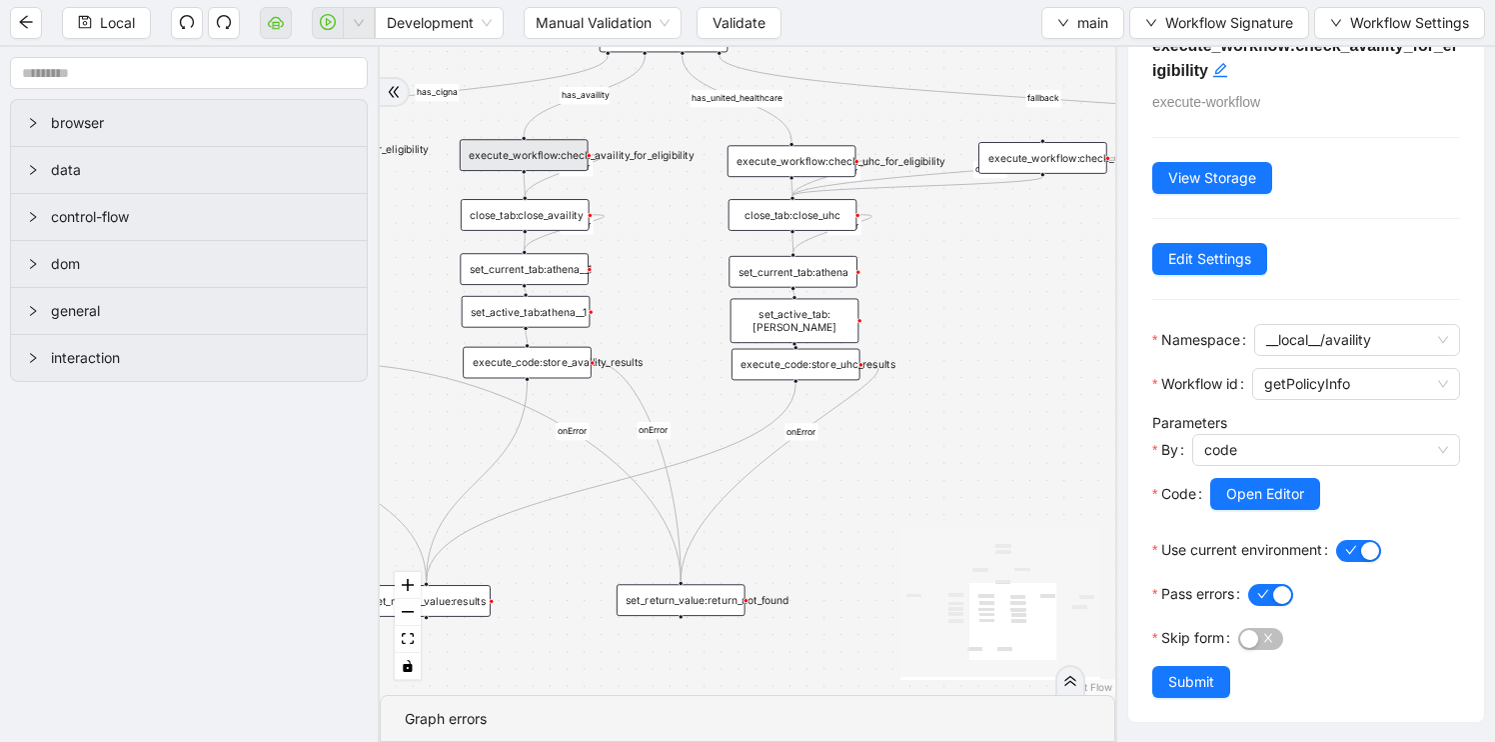
scroll to position [0, 0]
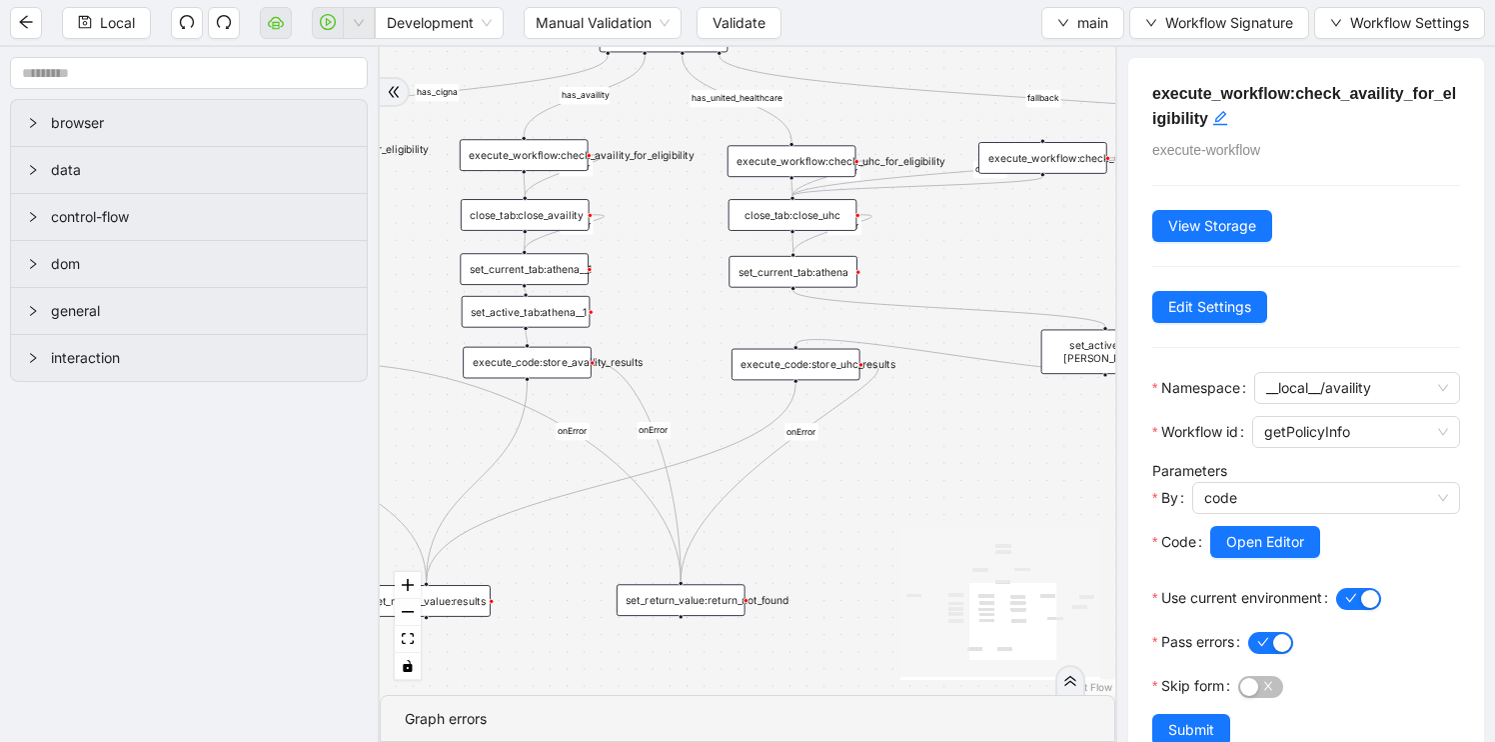
drag, startPoint x: 736, startPoint y: 329, endPoint x: 1119, endPoint y: 385, distance: 387.9
click at [1118, 385] on section "browser data control-flow dom general interaction has_availity is_historical_lo…" at bounding box center [747, 394] width 1495 height 695
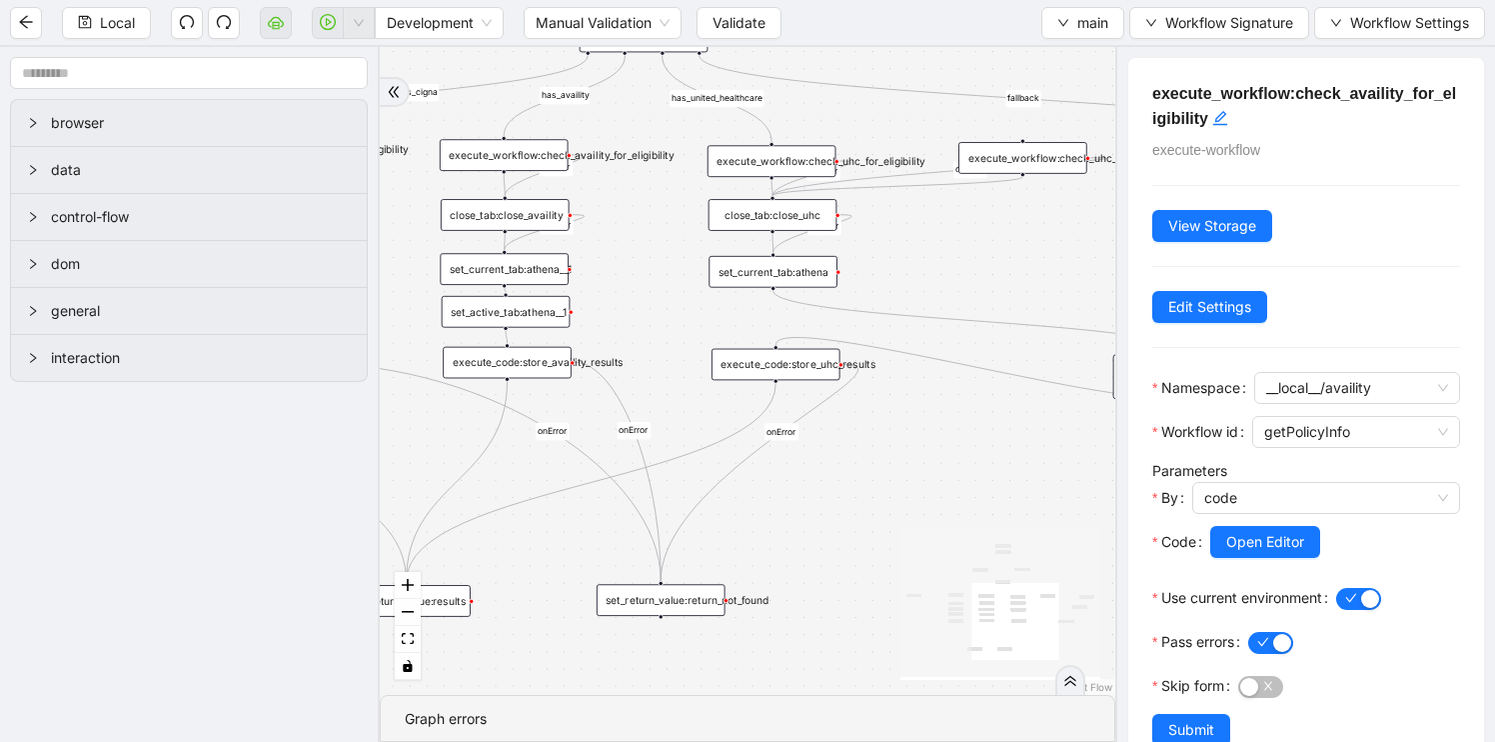
drag, startPoint x: 958, startPoint y: 527, endPoint x: 361, endPoint y: 496, distance: 598.5
click at [360, 496] on section "browser data control-flow dom general interaction has_availity is_historical_lo…" at bounding box center [747, 394] width 1495 height 695
click at [936, 505] on div "has_availity is_historical_lookback fallback fallback has_united_healthcare suc…" at bounding box center [748, 371] width 736 height 648
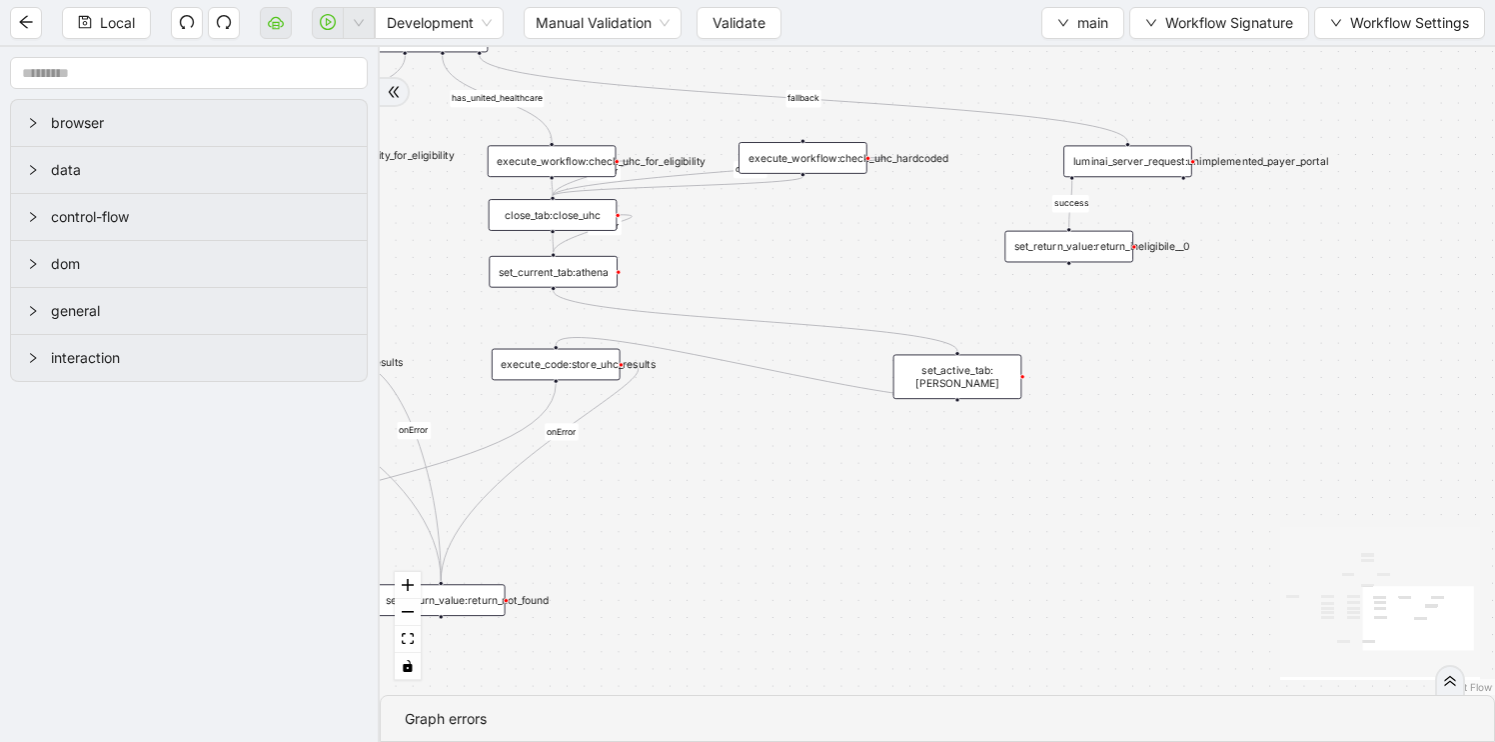
drag, startPoint x: 936, startPoint y: 505, endPoint x: 717, endPoint y: 505, distance: 218.9
click at [717, 505] on div "has_availity is_historical_lookback fallback fallback has_united_healthcare suc…" at bounding box center [937, 371] width 1115 height 648
click at [1157, 158] on div "luminai_server_request:unimplemented_payer_portal" at bounding box center [1128, 161] width 129 height 32
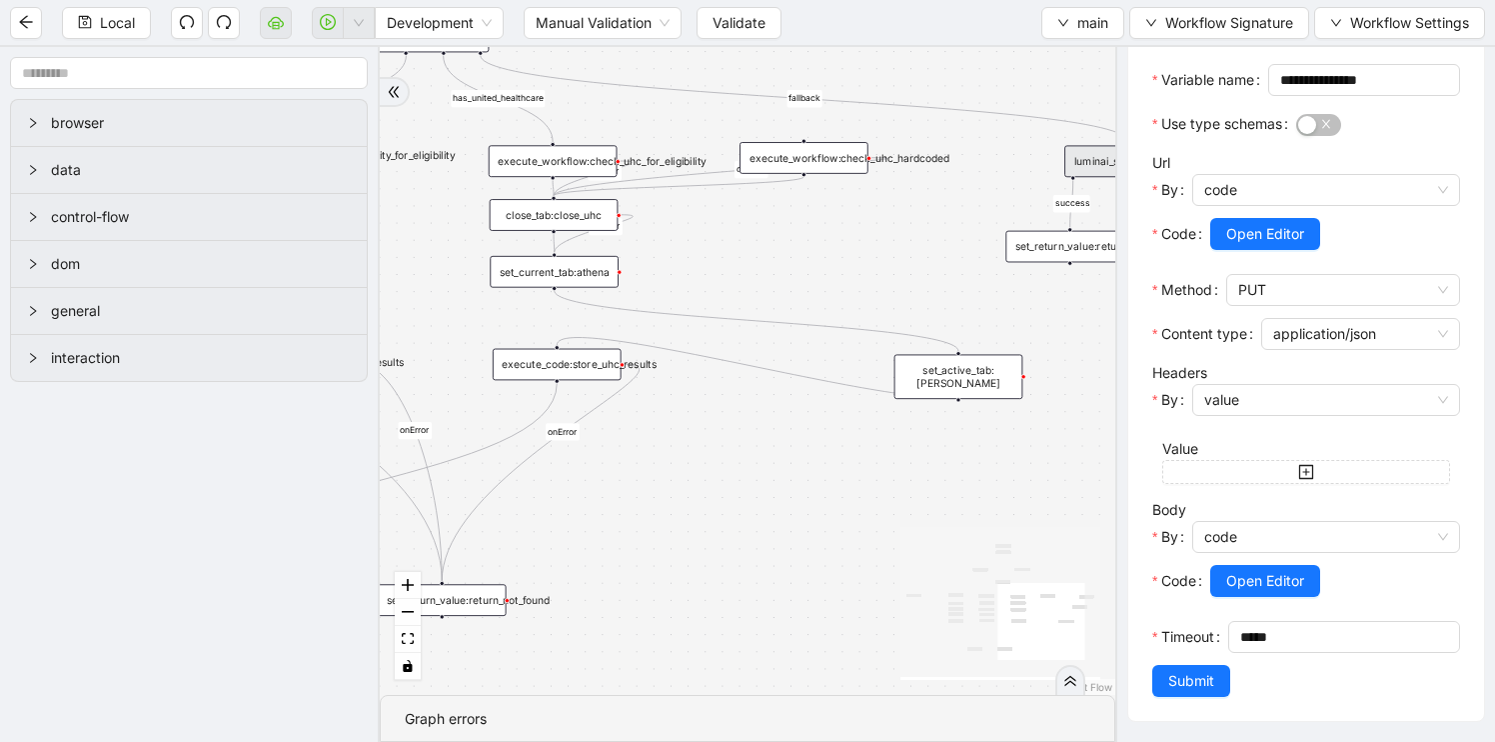
scroll to position [339, 0]
click at [1005, 570] on icon "React Flow mini map" at bounding box center [1001, 602] width 200 height 150
click at [1053, 257] on div "set_return_value:return_ineligibile__0" at bounding box center [1069, 247] width 129 height 32
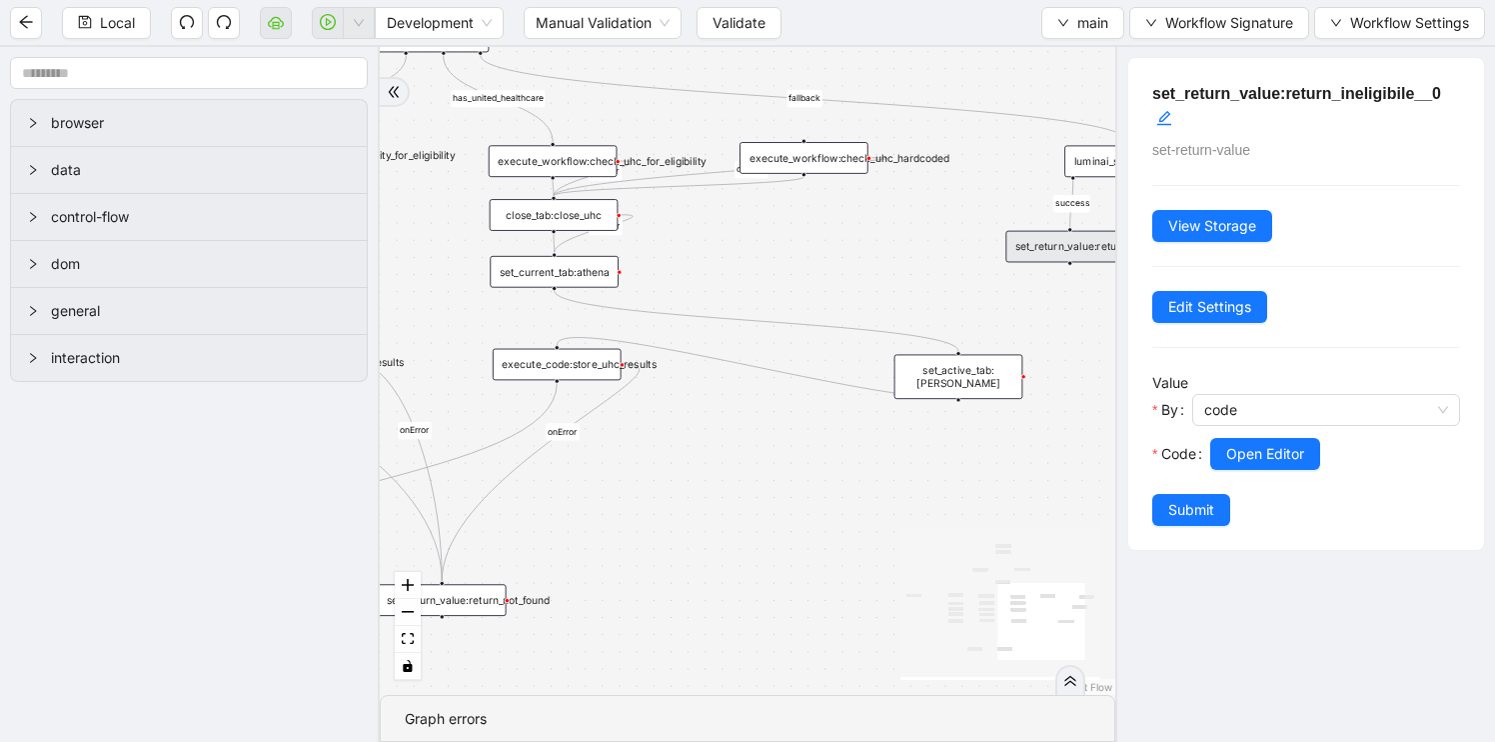
scroll to position [0, 0]
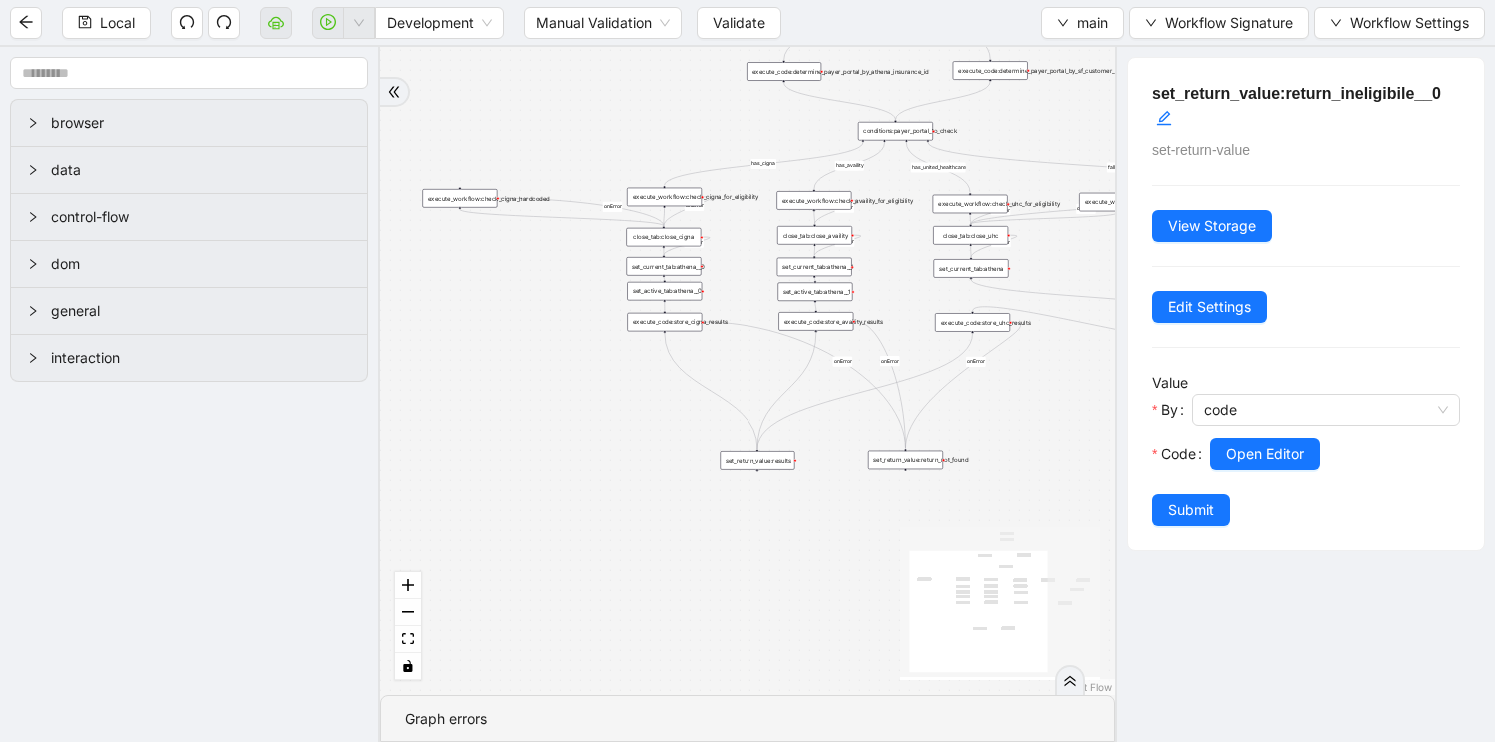
drag, startPoint x: 796, startPoint y: 599, endPoint x: 1074, endPoint y: 452, distance: 315.2
click at [1074, 452] on div "has_availity is_historical_lookback fallback fallback has_united_healthcare suc…" at bounding box center [748, 371] width 736 height 648
click at [1060, 28] on icon "down" at bounding box center [1063, 23] width 12 height 12
click at [1081, 64] on span "Select" at bounding box center [1078, 62] width 53 height 22
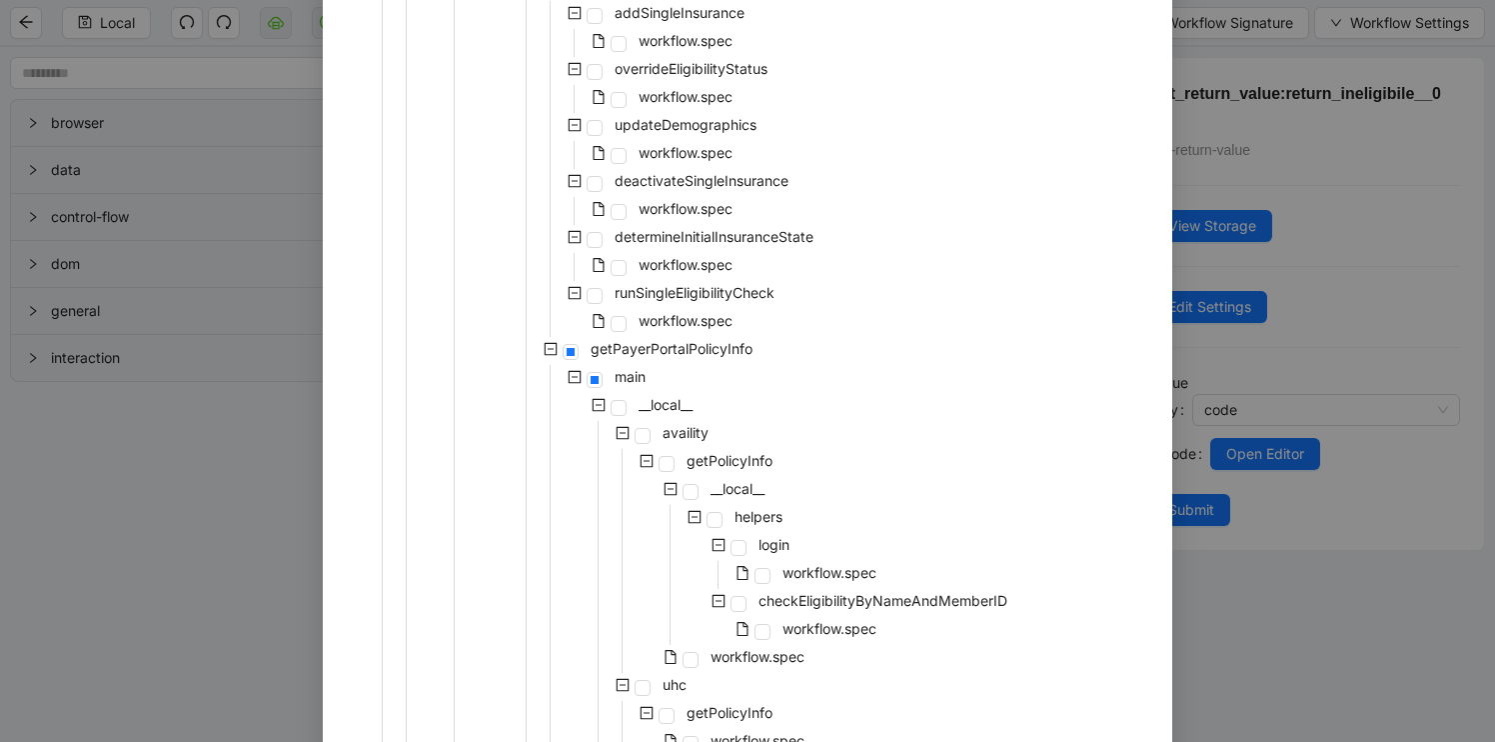
scroll to position [677, 0]
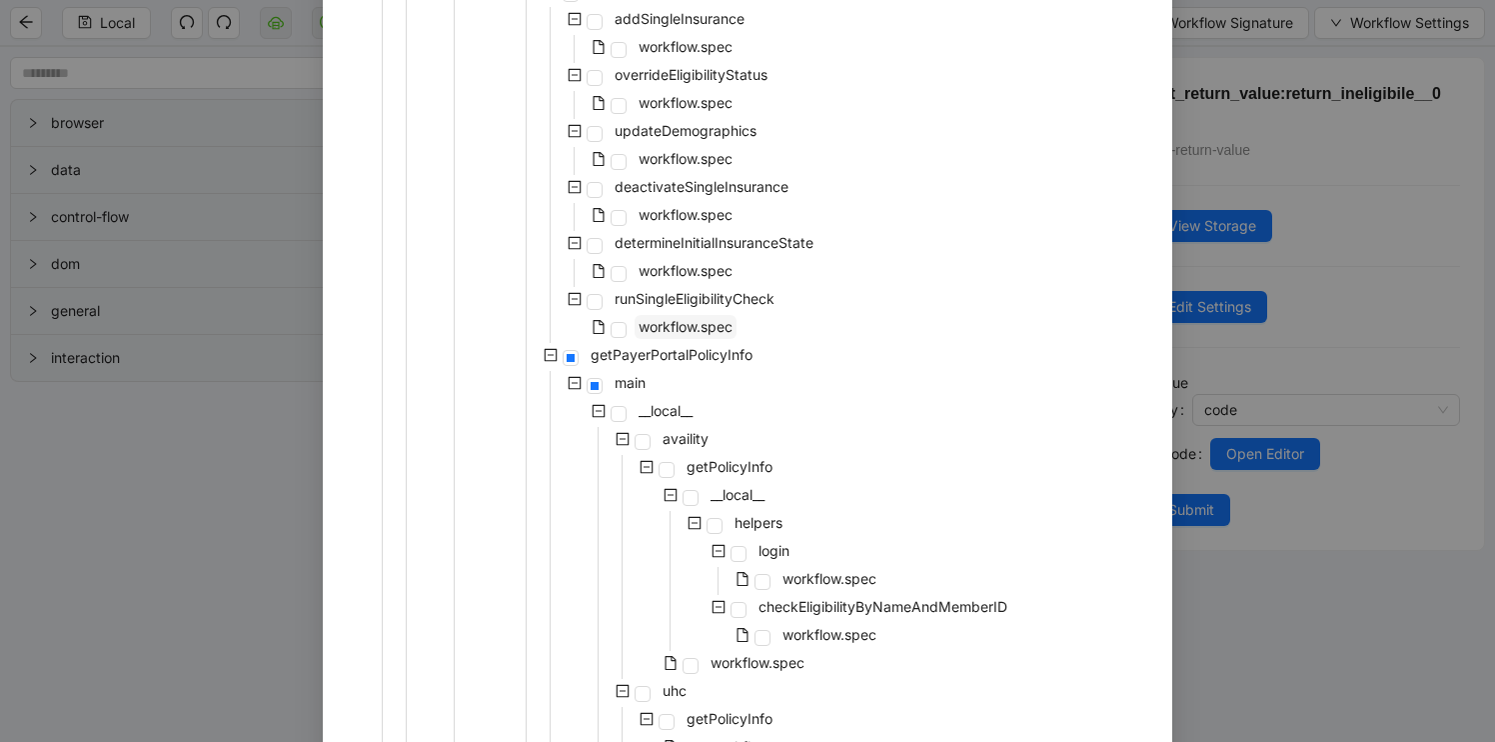
click at [679, 325] on span "workflow.spec" at bounding box center [686, 326] width 94 height 17
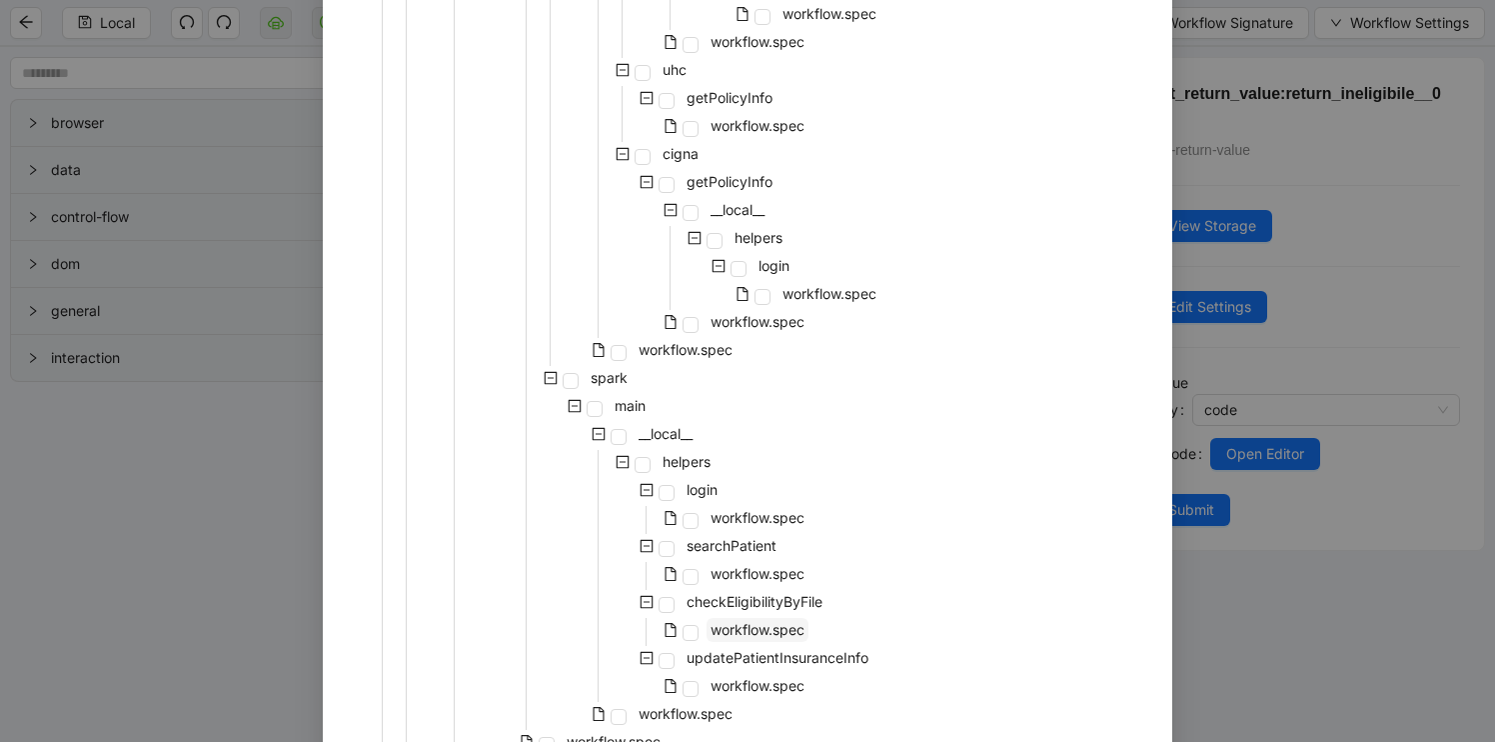
scroll to position [1597, 0]
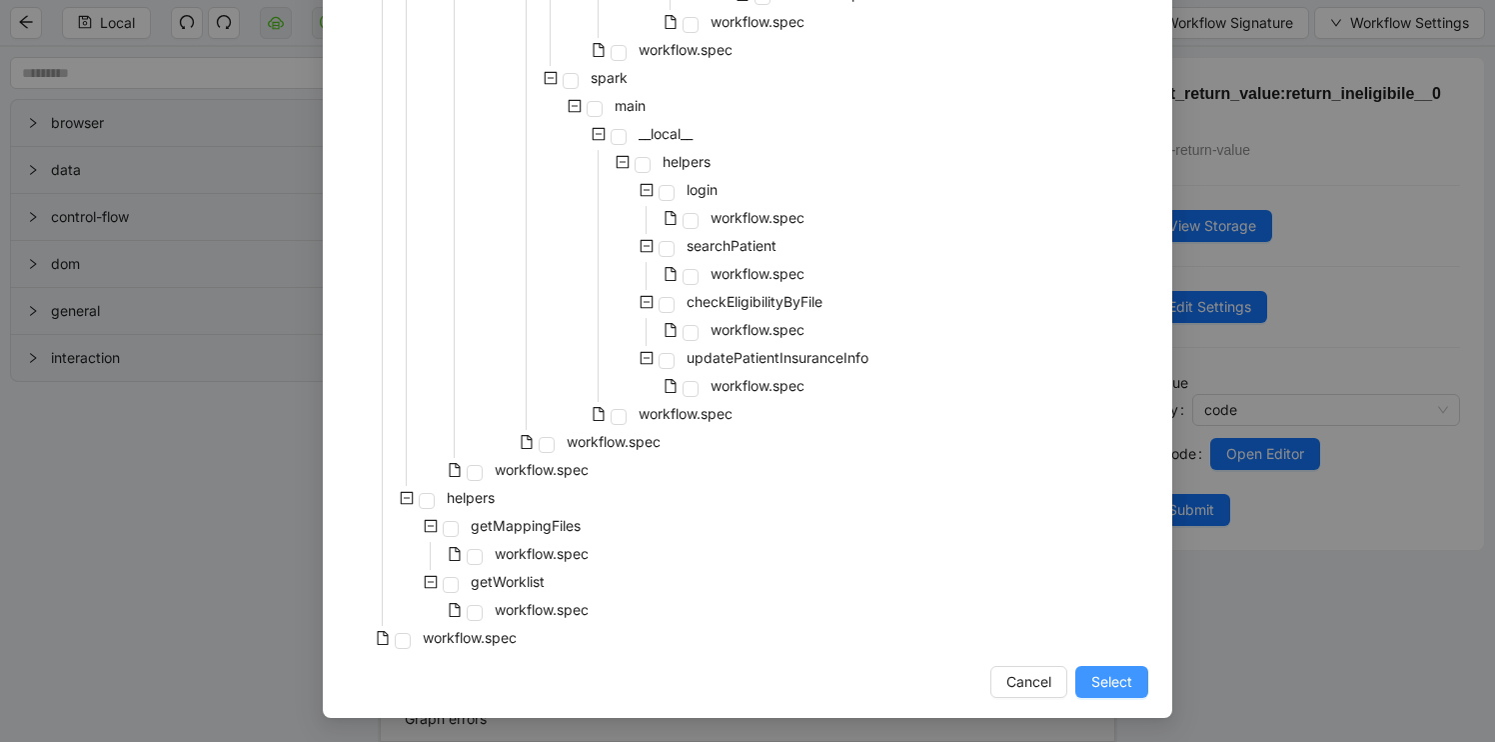
click at [1108, 678] on span "Select" at bounding box center [1111, 682] width 41 height 22
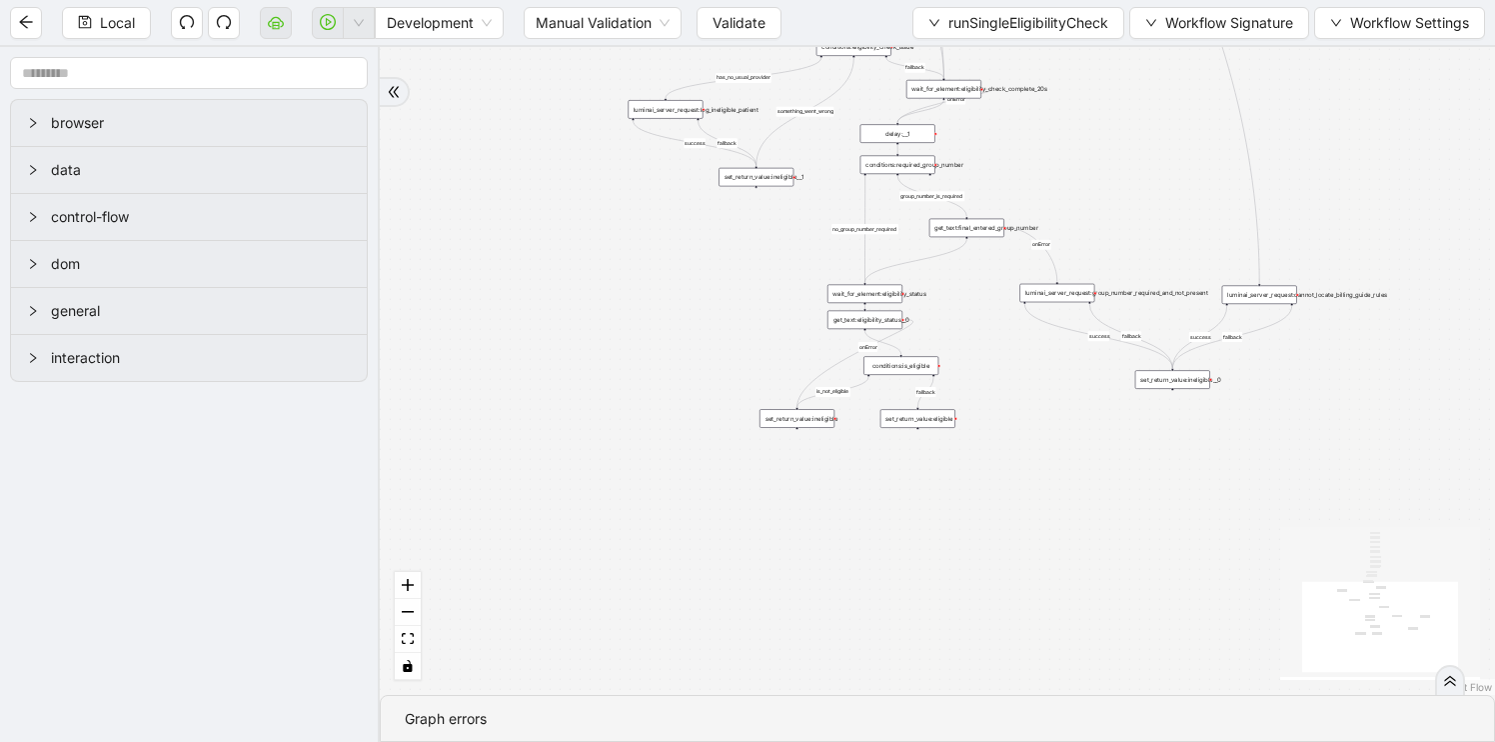
click at [897, 362] on div "conditions:is_eligible" at bounding box center [901, 365] width 75 height 19
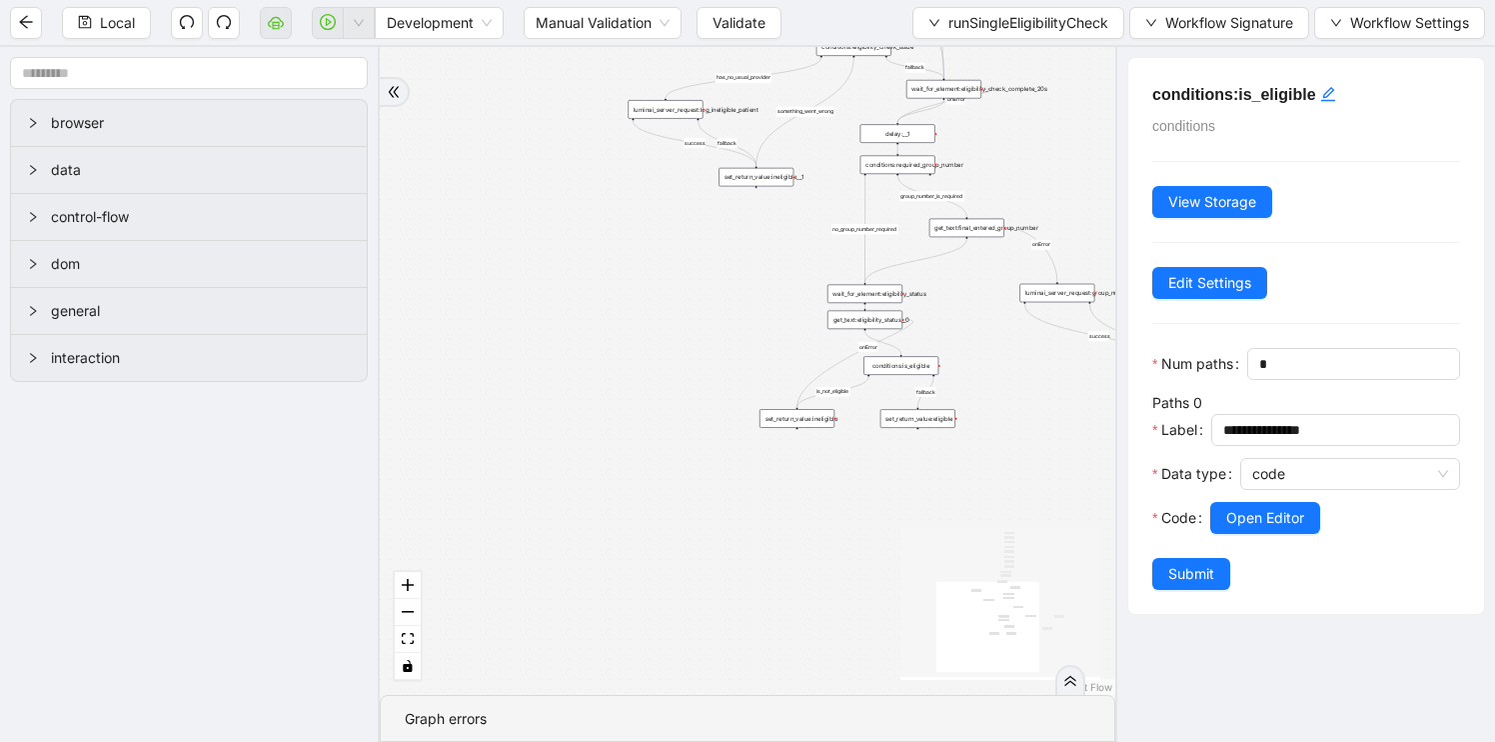
click at [865, 319] on div "get_text:eligibility_status__0" at bounding box center [865, 320] width 75 height 19
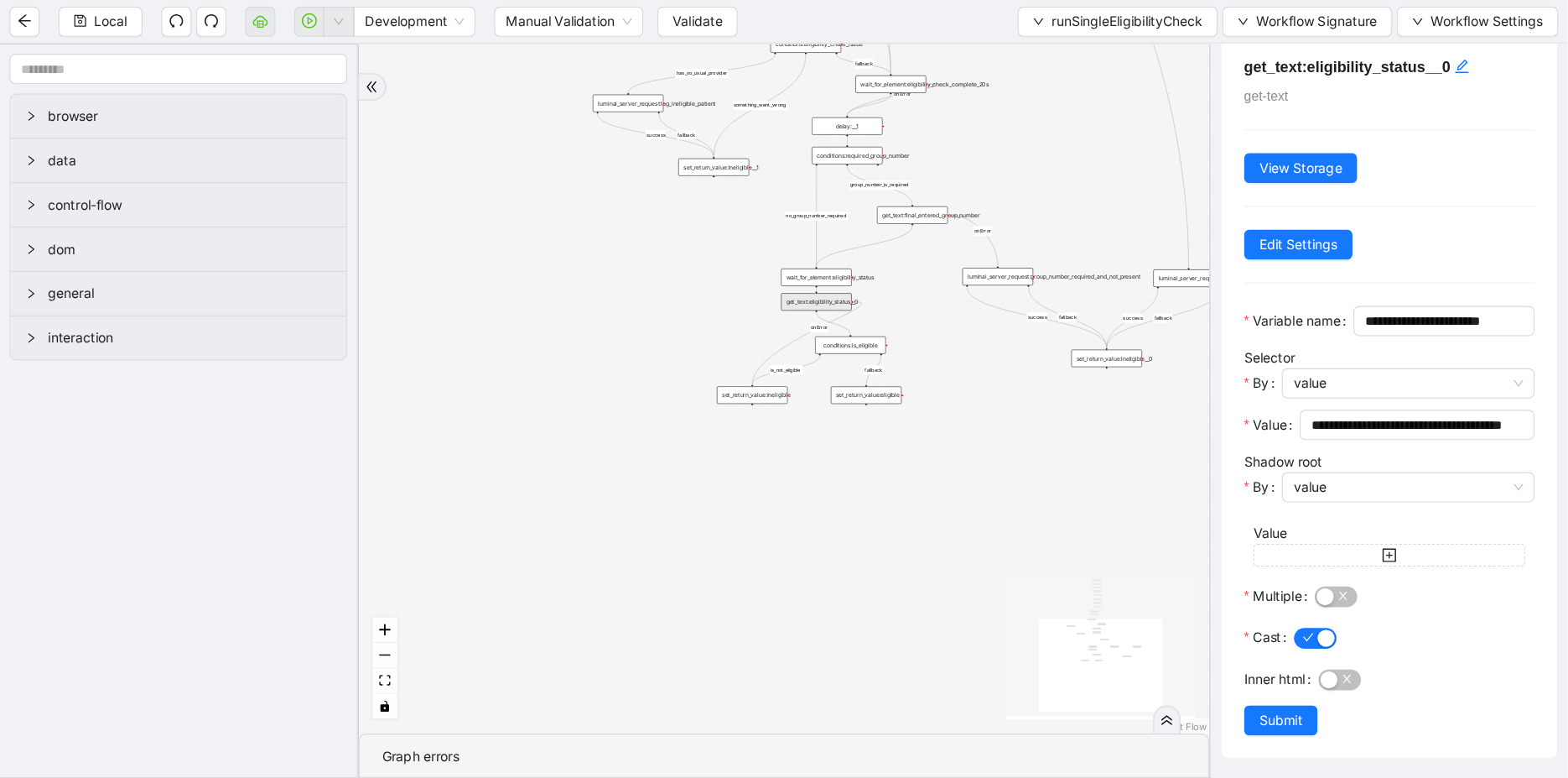
scroll to position [0, 0]
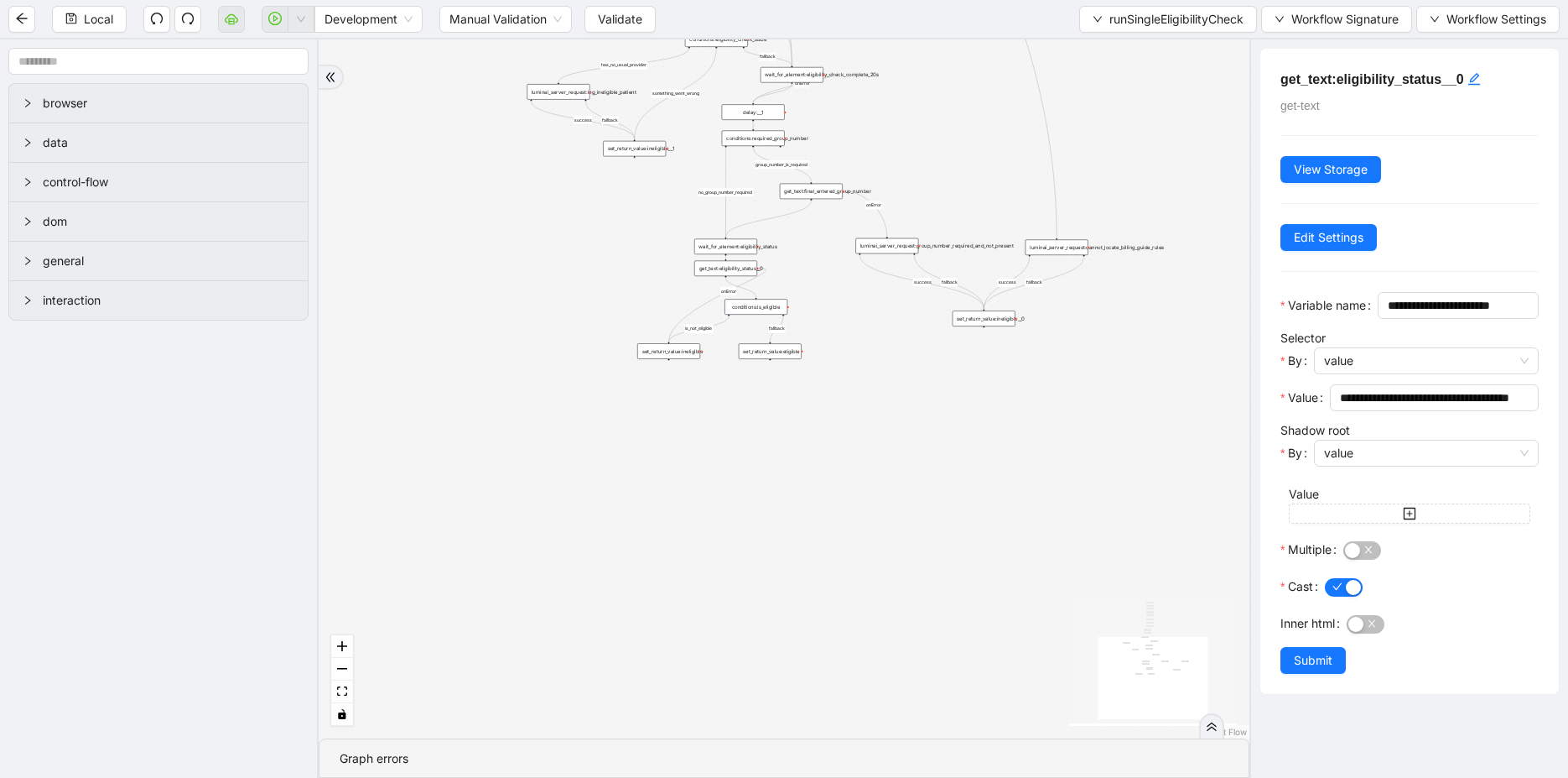
click at [977, 320] on div "set_return_value:ineligible__0" at bounding box center [983, 318] width 63 height 16
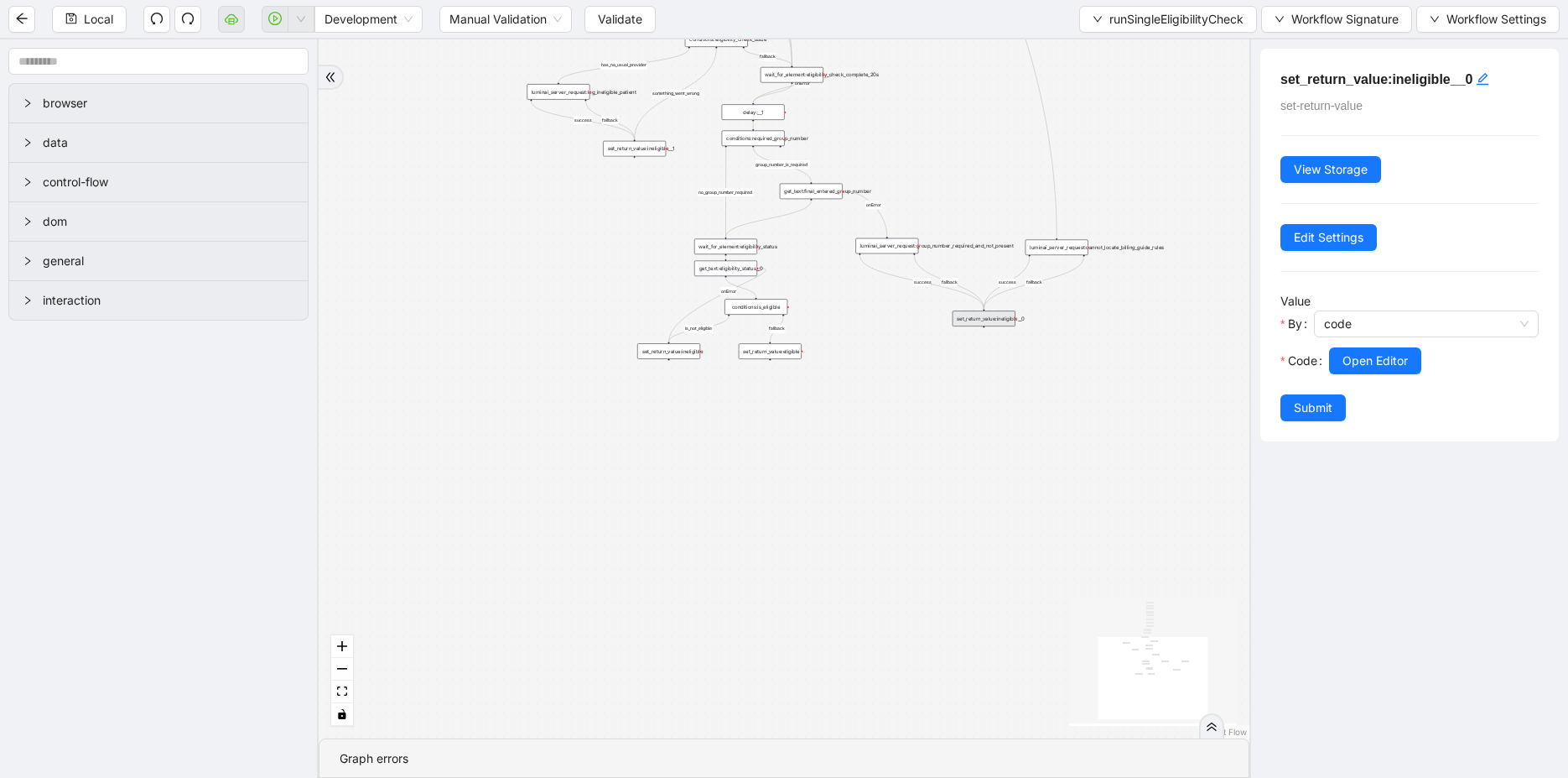
click at [893, 263] on div "fallback is_not_eligible group_number_is_required success fallback success fall…" at bounding box center [784, 389] width 930 height 699
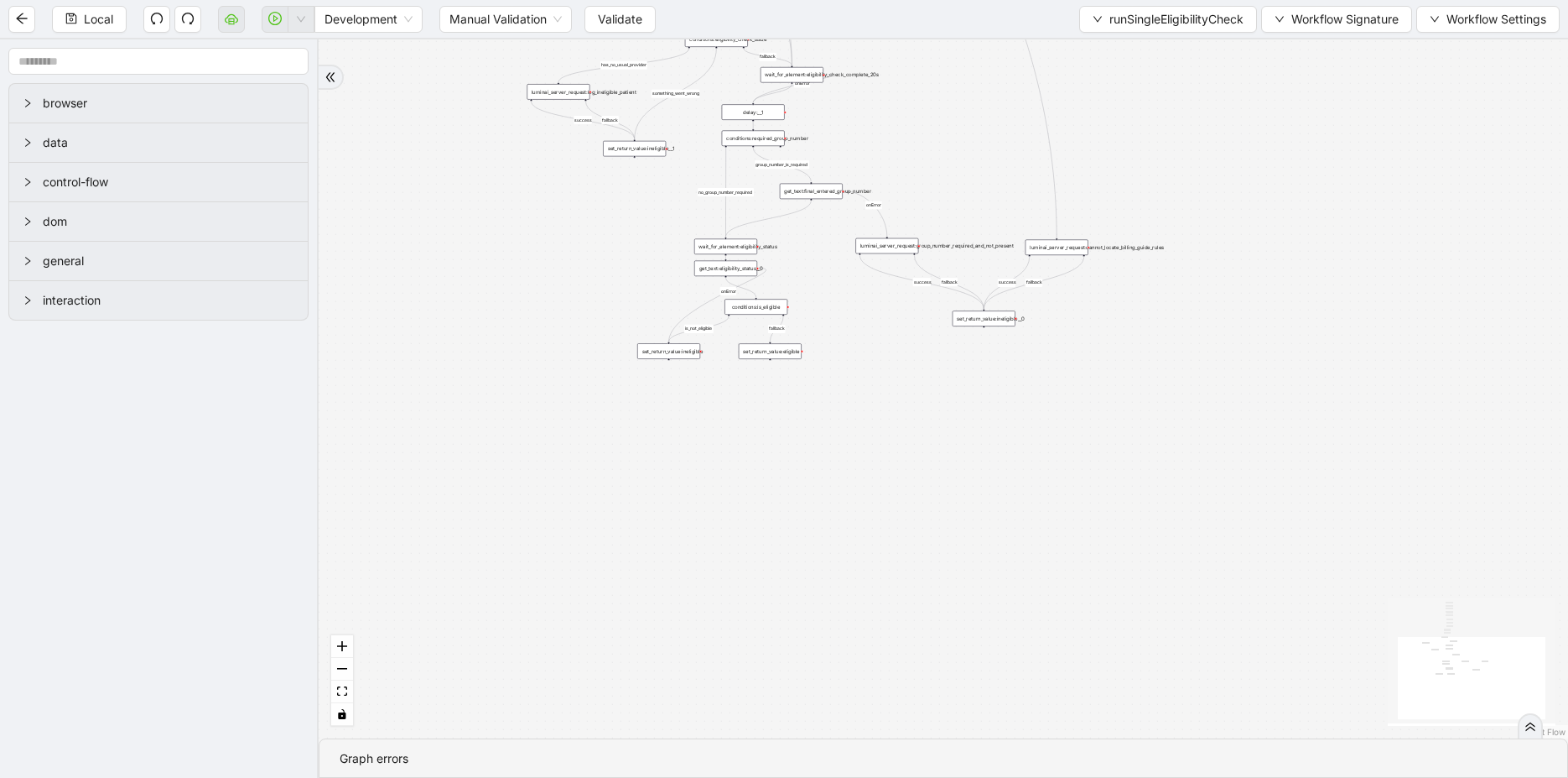
click at [1066, 243] on div "luminai_server_request:cannot_locate_billing_guide_rules" at bounding box center [1056, 247] width 63 height 16
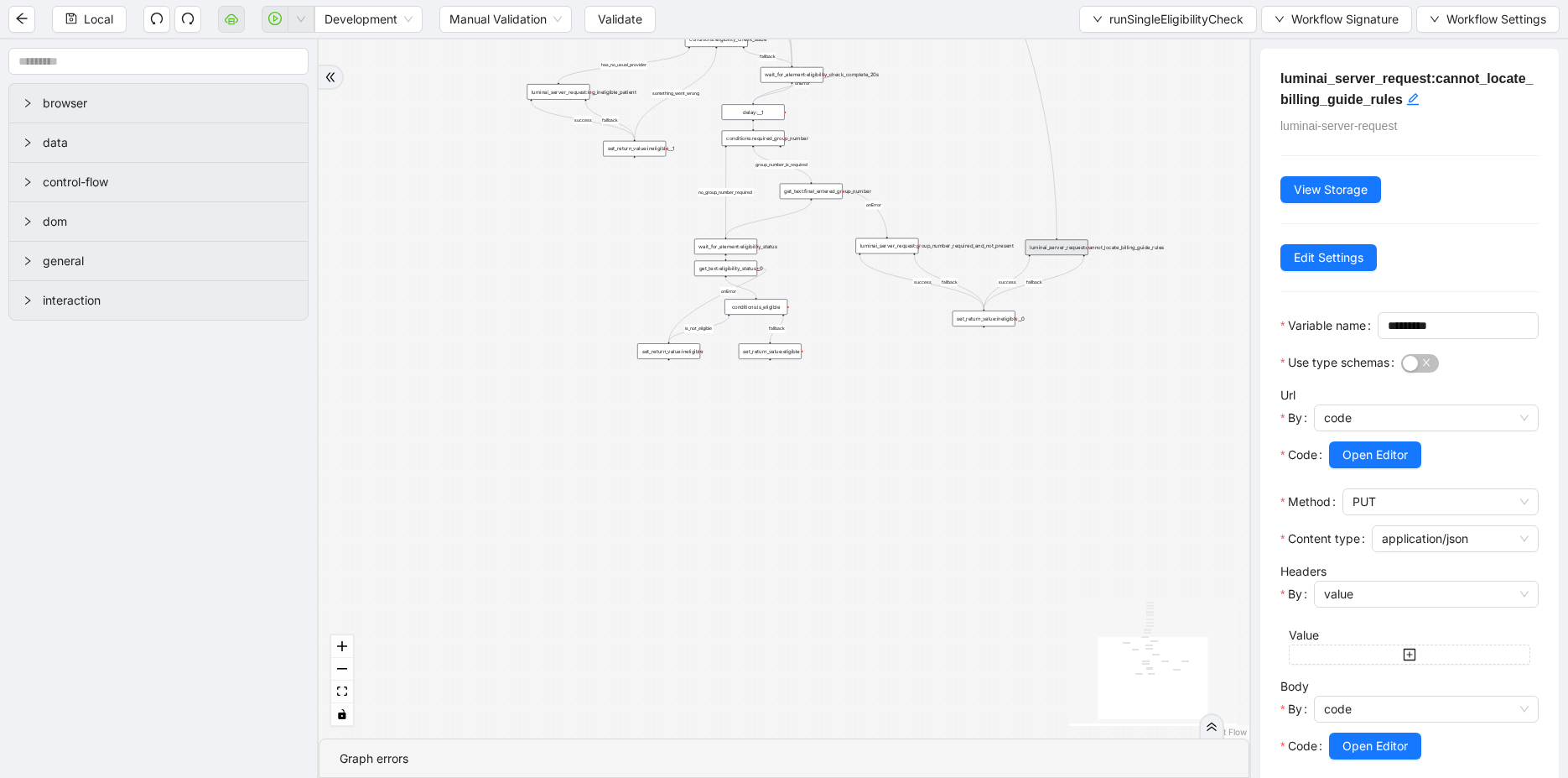
click at [901, 253] on div "fallback is_not_eligible group_number_is_required success fallback success fall…" at bounding box center [784, 389] width 930 height 699
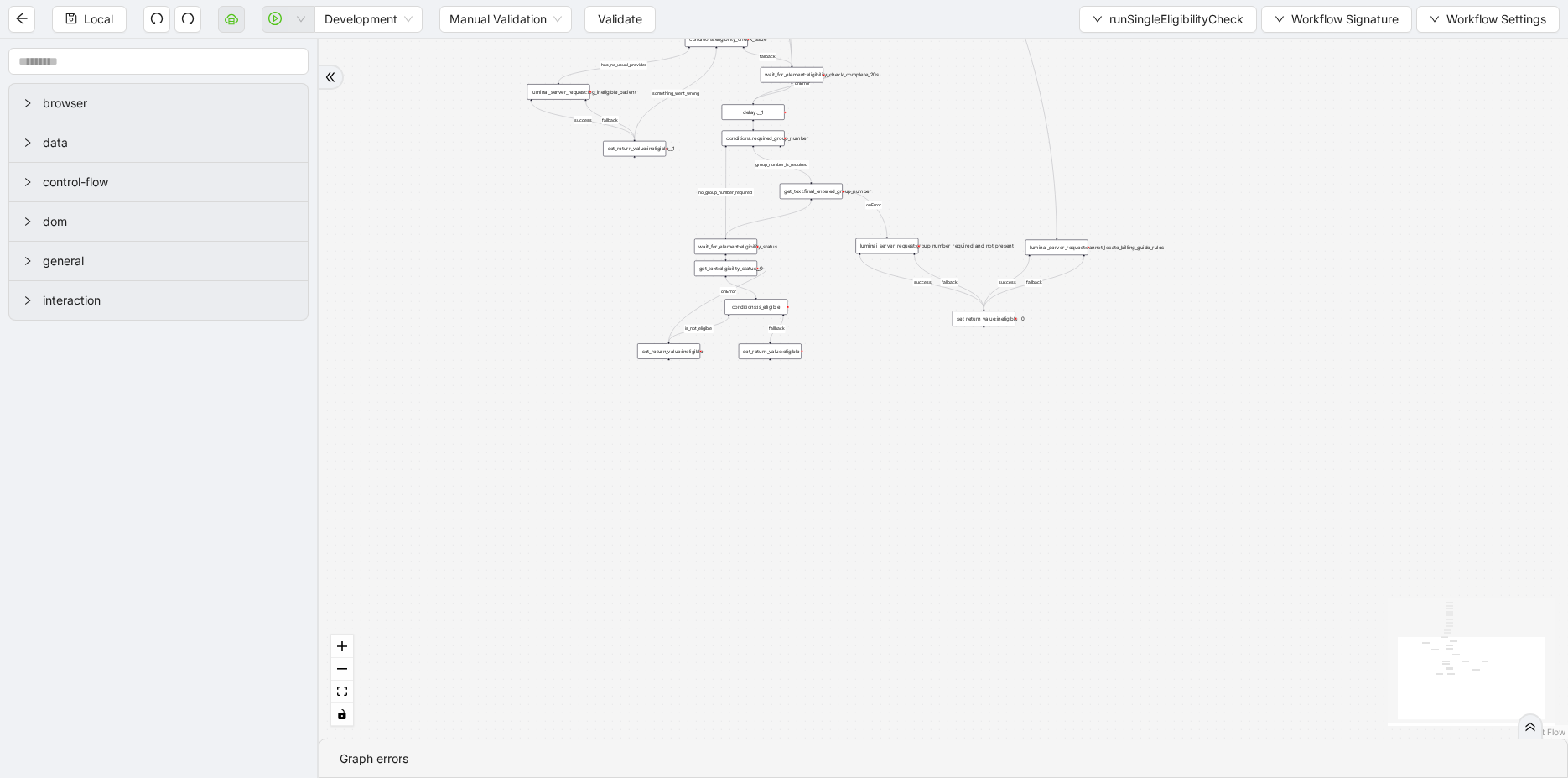
click at [897, 243] on div "luminai_server_request:group_number_required_and_not_present" at bounding box center [886, 246] width 63 height 16
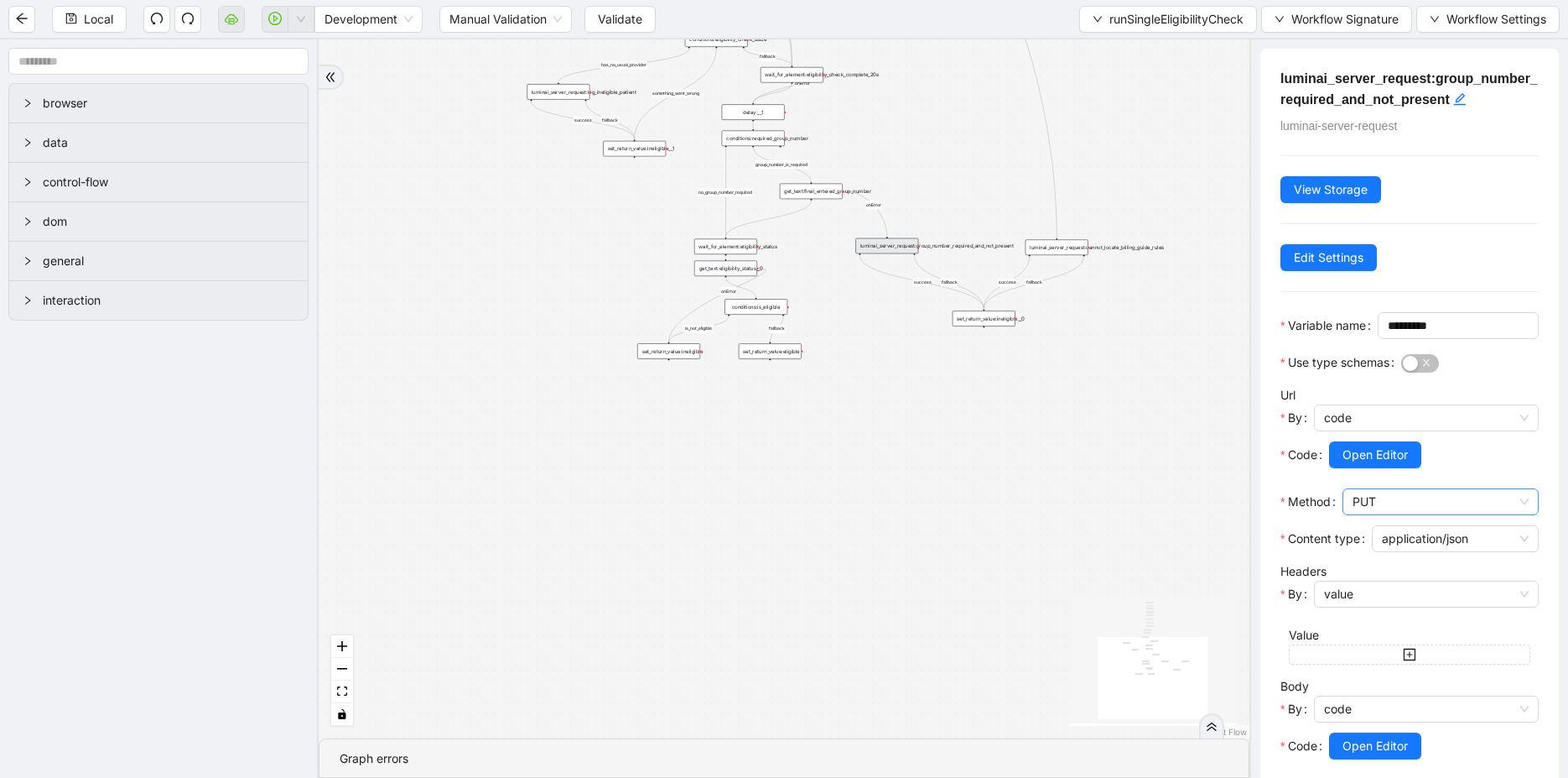
scroll to position [127, 0]
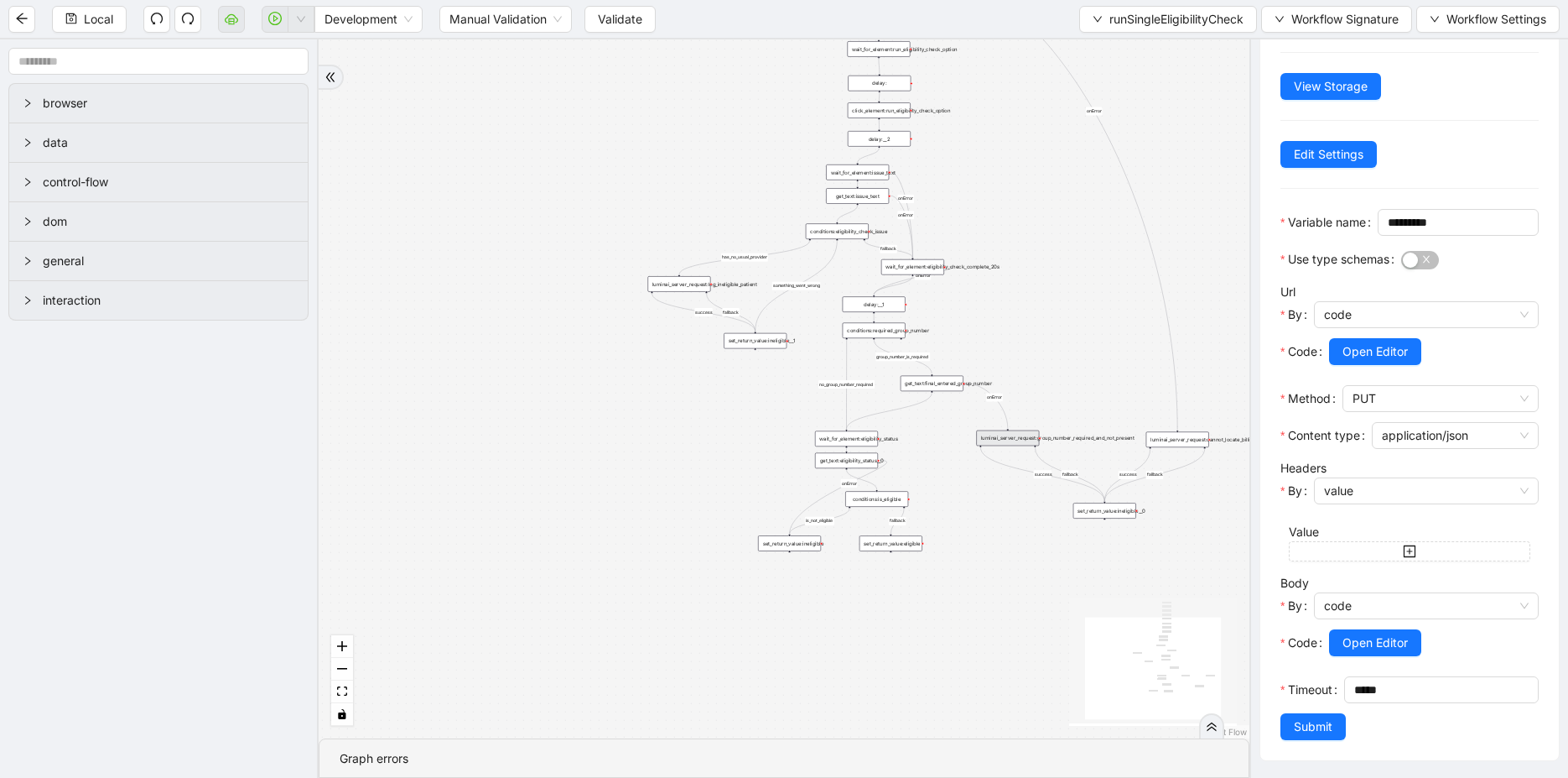
drag, startPoint x: 876, startPoint y: 396, endPoint x: 1003, endPoint y: 598, distance: 238.6
click at [1003, 598] on div "fallback is_not_eligible group_number_is_required success fallback success fall…" at bounding box center [784, 389] width 930 height 699
click at [853, 244] on div "conditions:eligibility_check_issue" at bounding box center [843, 241] width 63 height 16
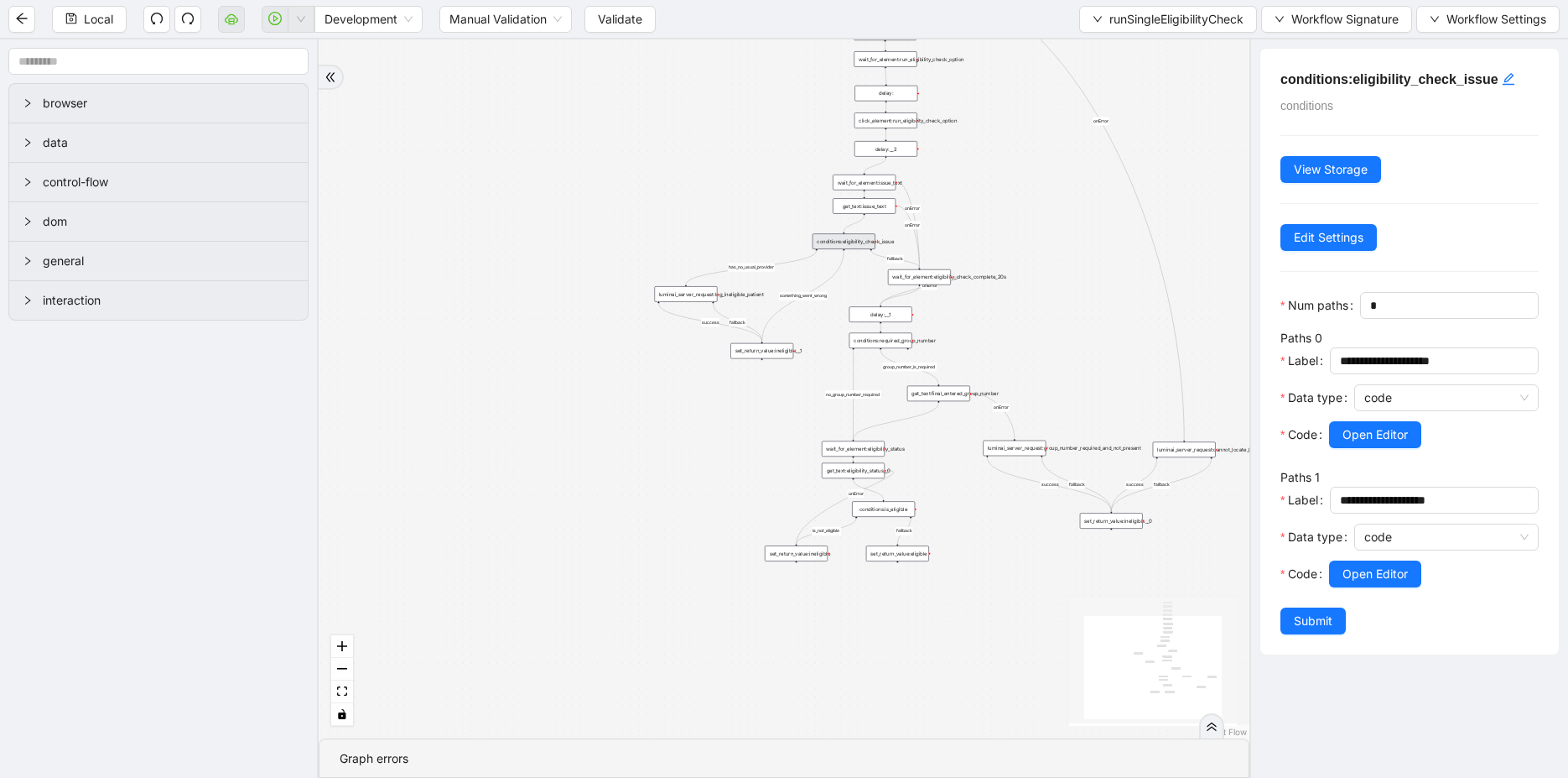
click at [859, 211] on div "get_text:issue_text" at bounding box center [863, 206] width 63 height 16
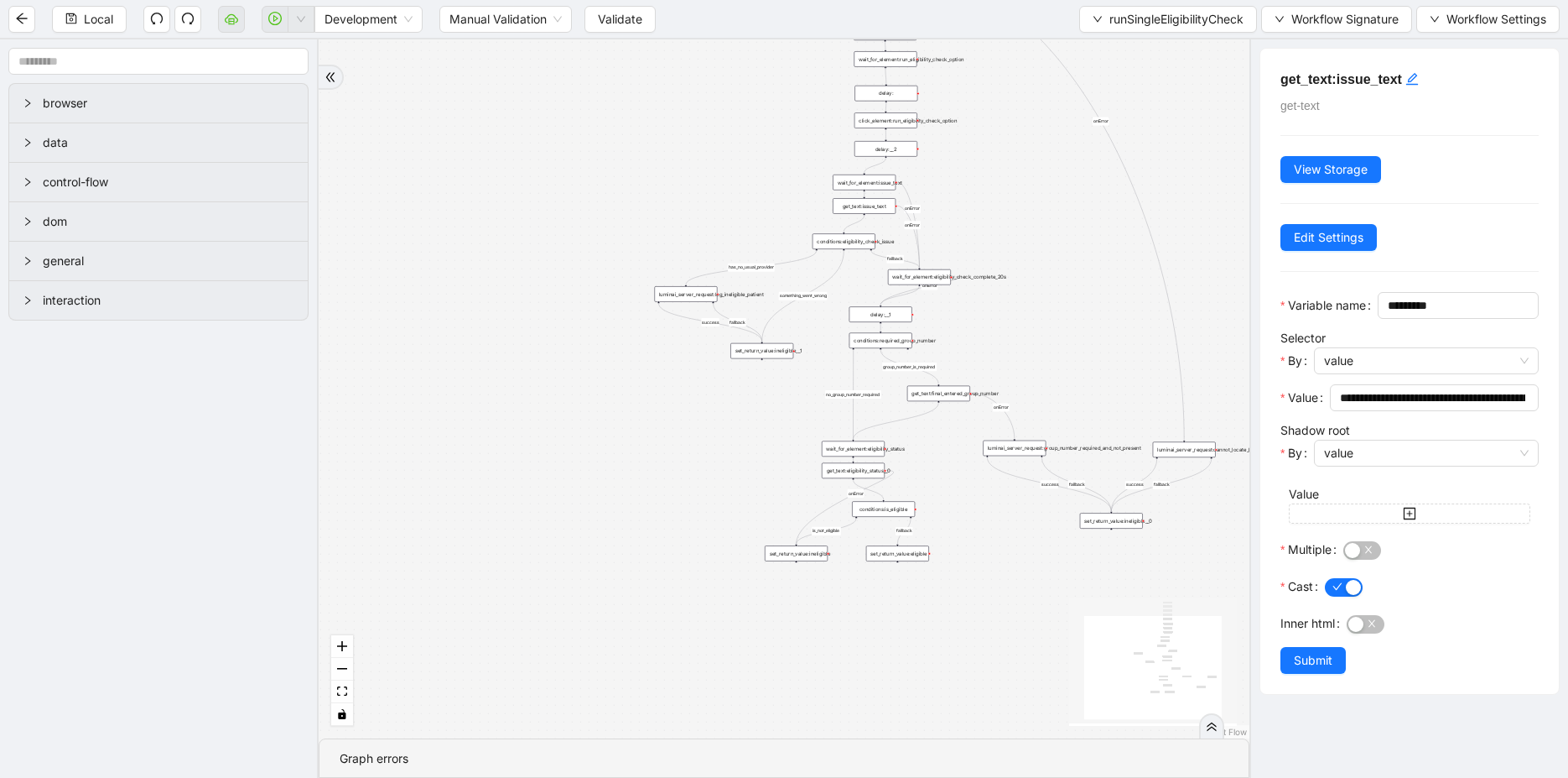
click at [867, 175] on div "wait_for_element:issue_text" at bounding box center [863, 182] width 63 height 16
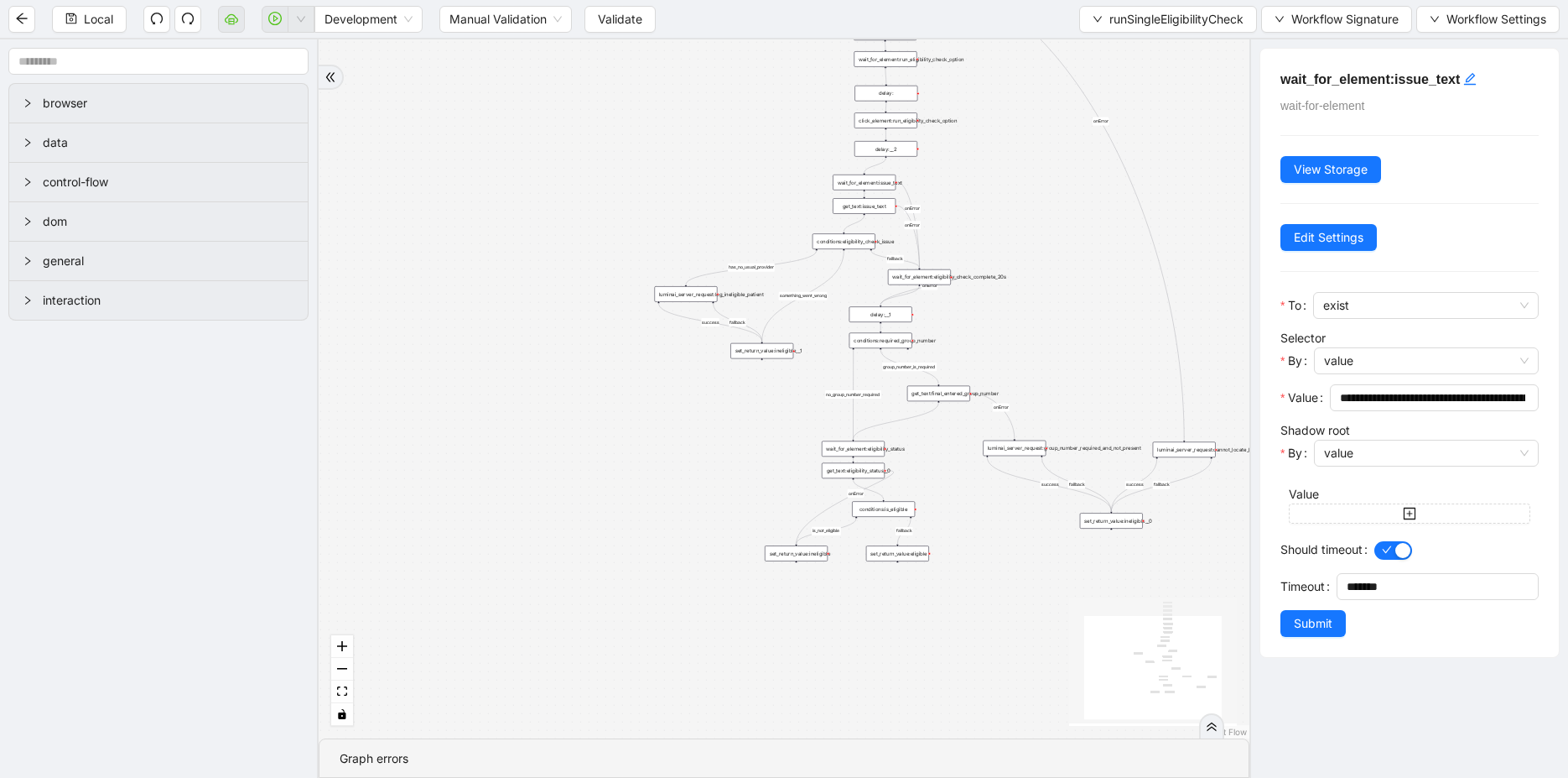
click at [901, 151] on div "delay:__2" at bounding box center [885, 149] width 63 height 16
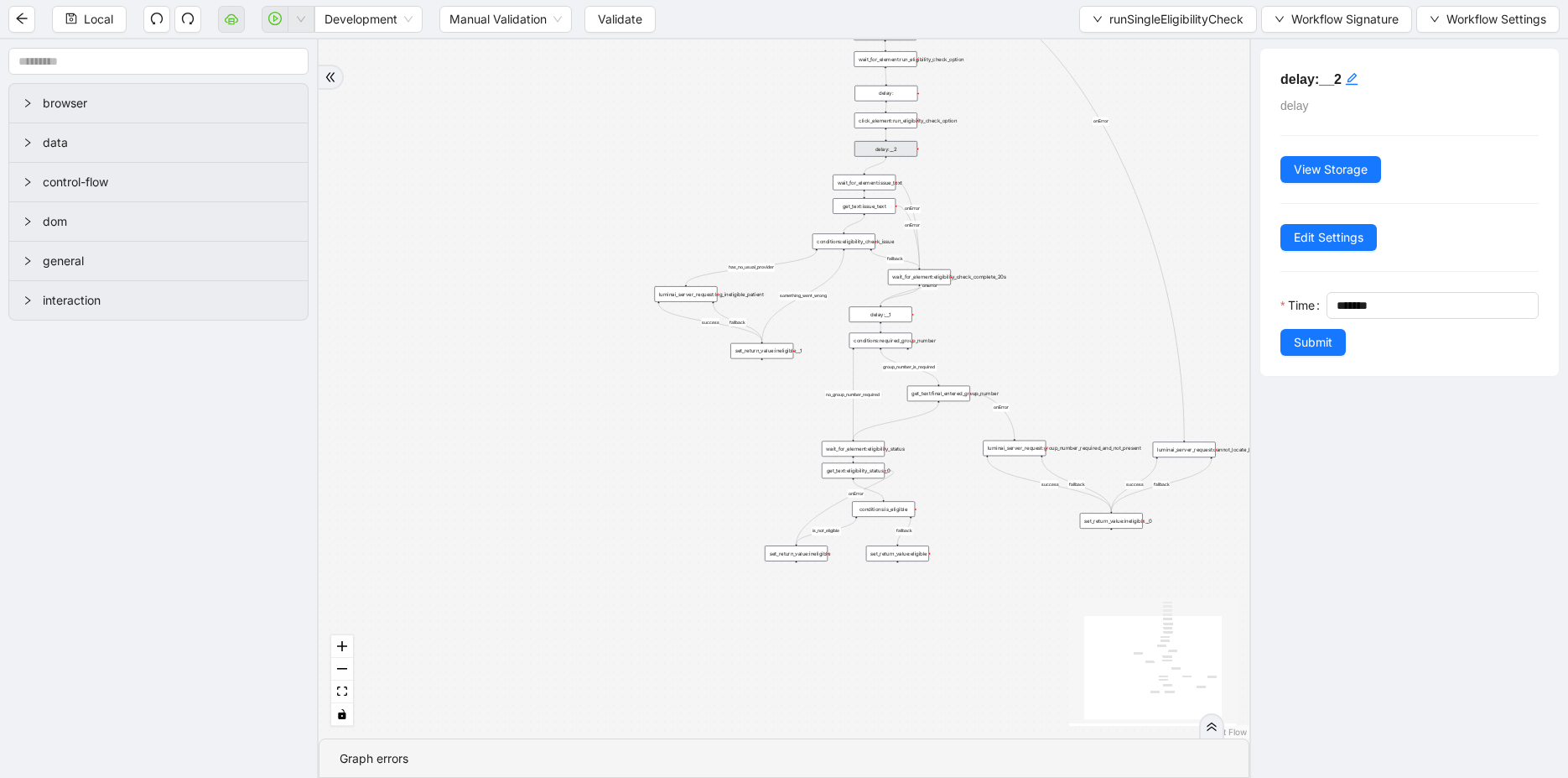
click at [688, 290] on div "luminai_server_request:log_ineligible_patient" at bounding box center [685, 294] width 63 height 16
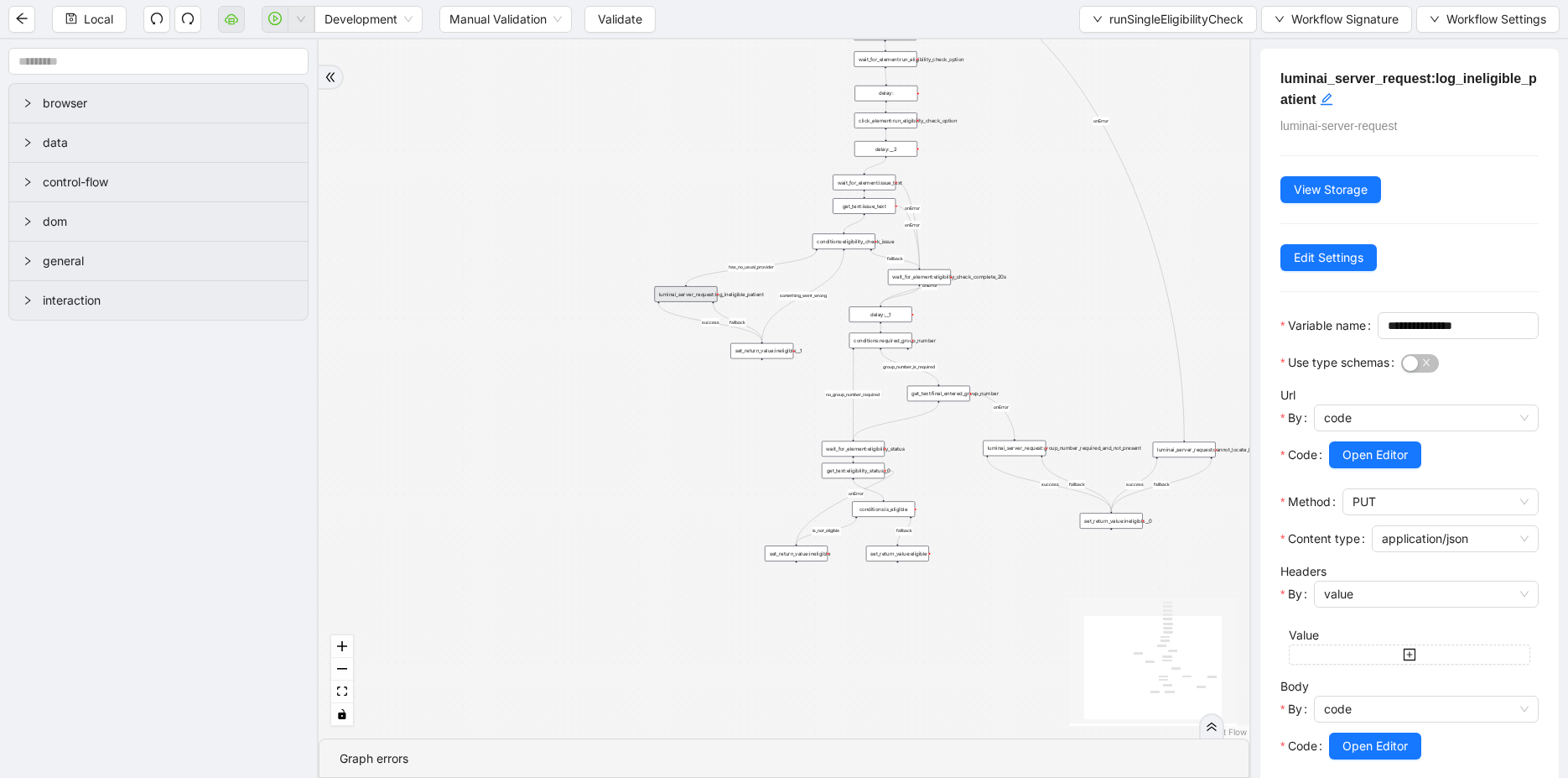
click at [770, 358] on div "set_return_value:ineligible__1" at bounding box center [762, 351] width 63 height 16
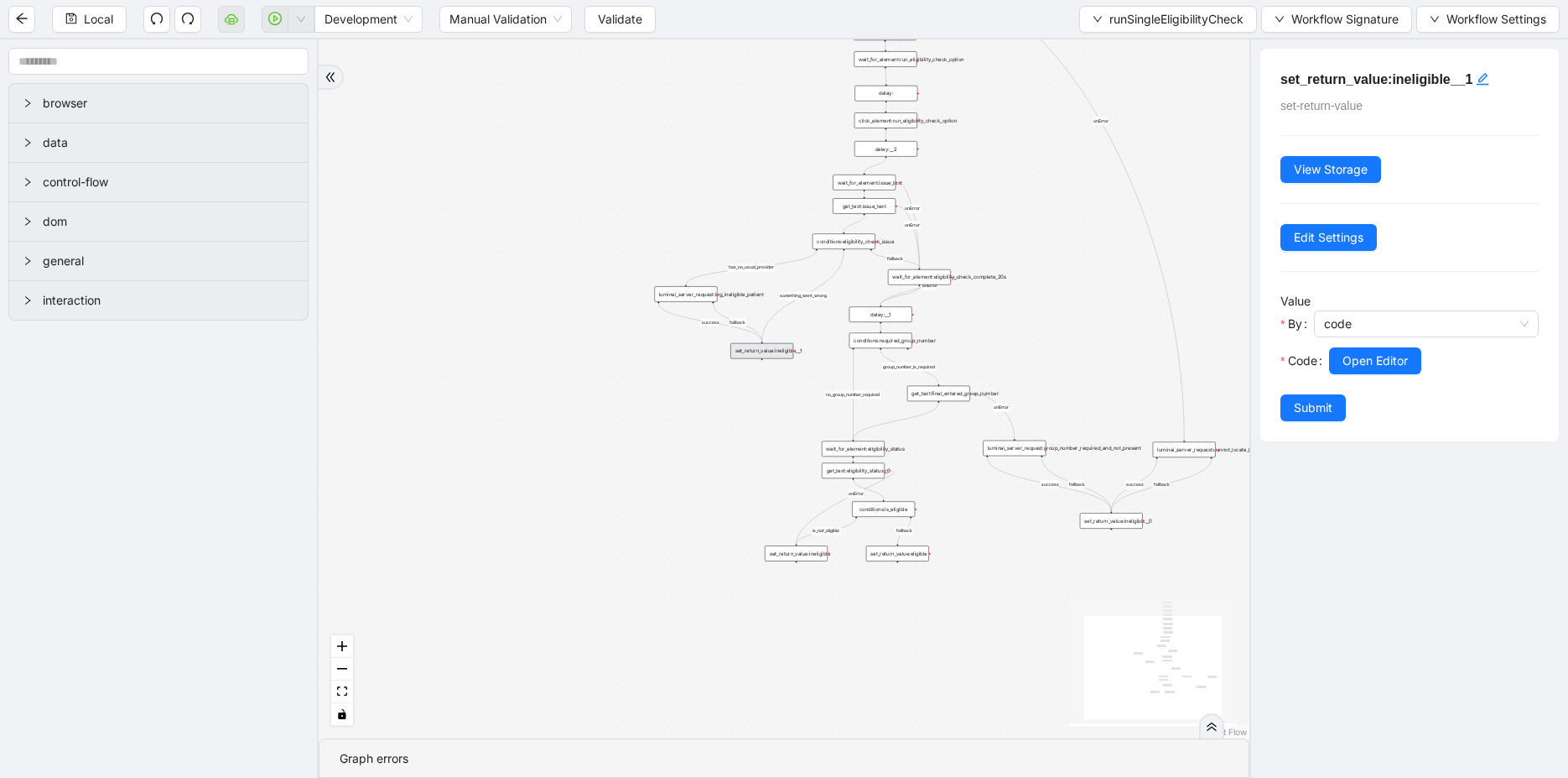
click at [859, 451] on div "wait_for_element:eligibility_status" at bounding box center [852, 449] width 63 height 16
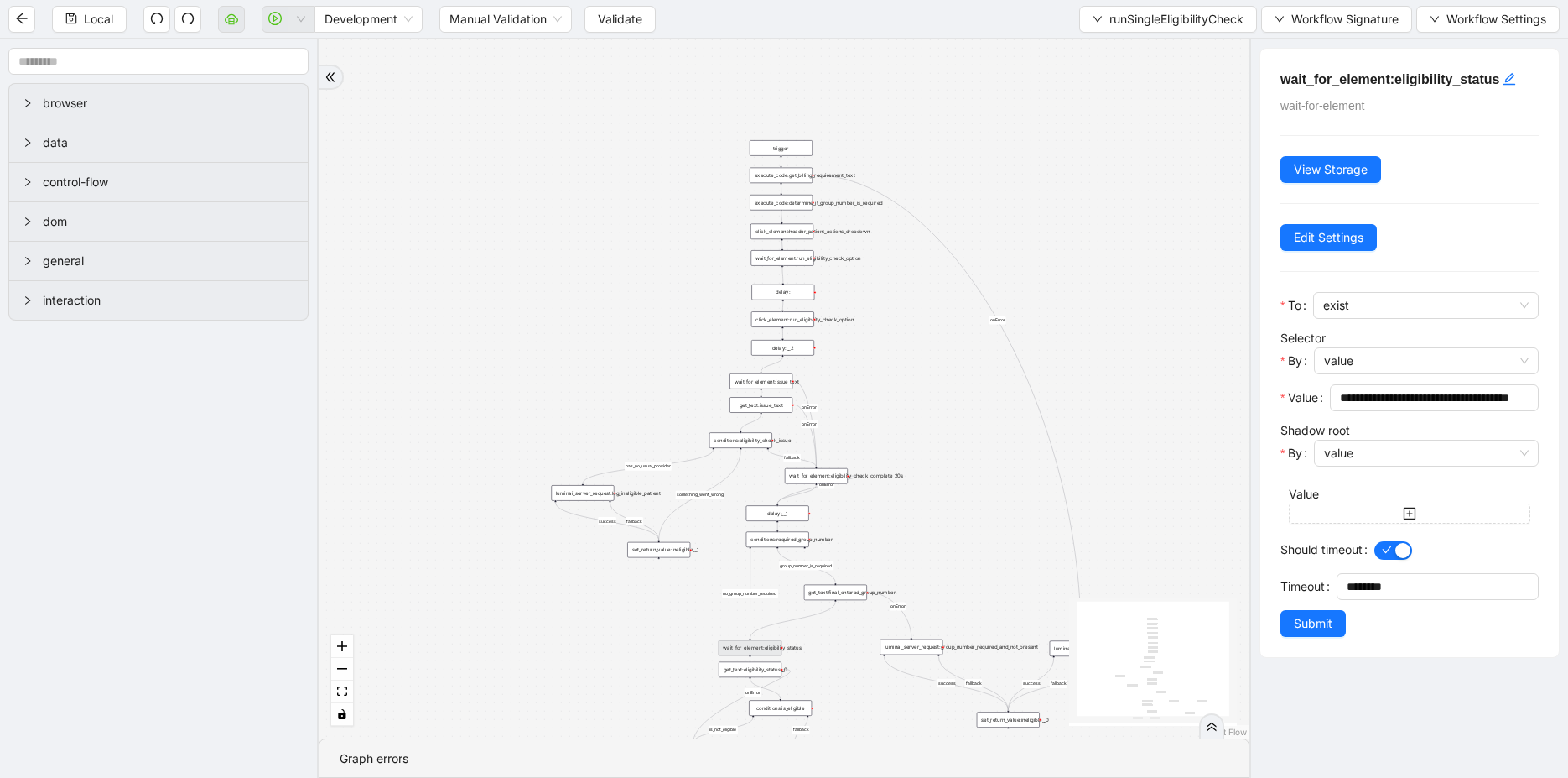
drag, startPoint x: 790, startPoint y: 443, endPoint x: 686, endPoint y: 655, distance: 236.1
click at [686, 622] on div "fallback is_not_eligible group_number_is_required success fallback success fall…" at bounding box center [784, 389] width 930 height 699
click at [784, 277] on div "wait_for_element:run_eligibility_check_option" at bounding box center [780, 271] width 63 height 16
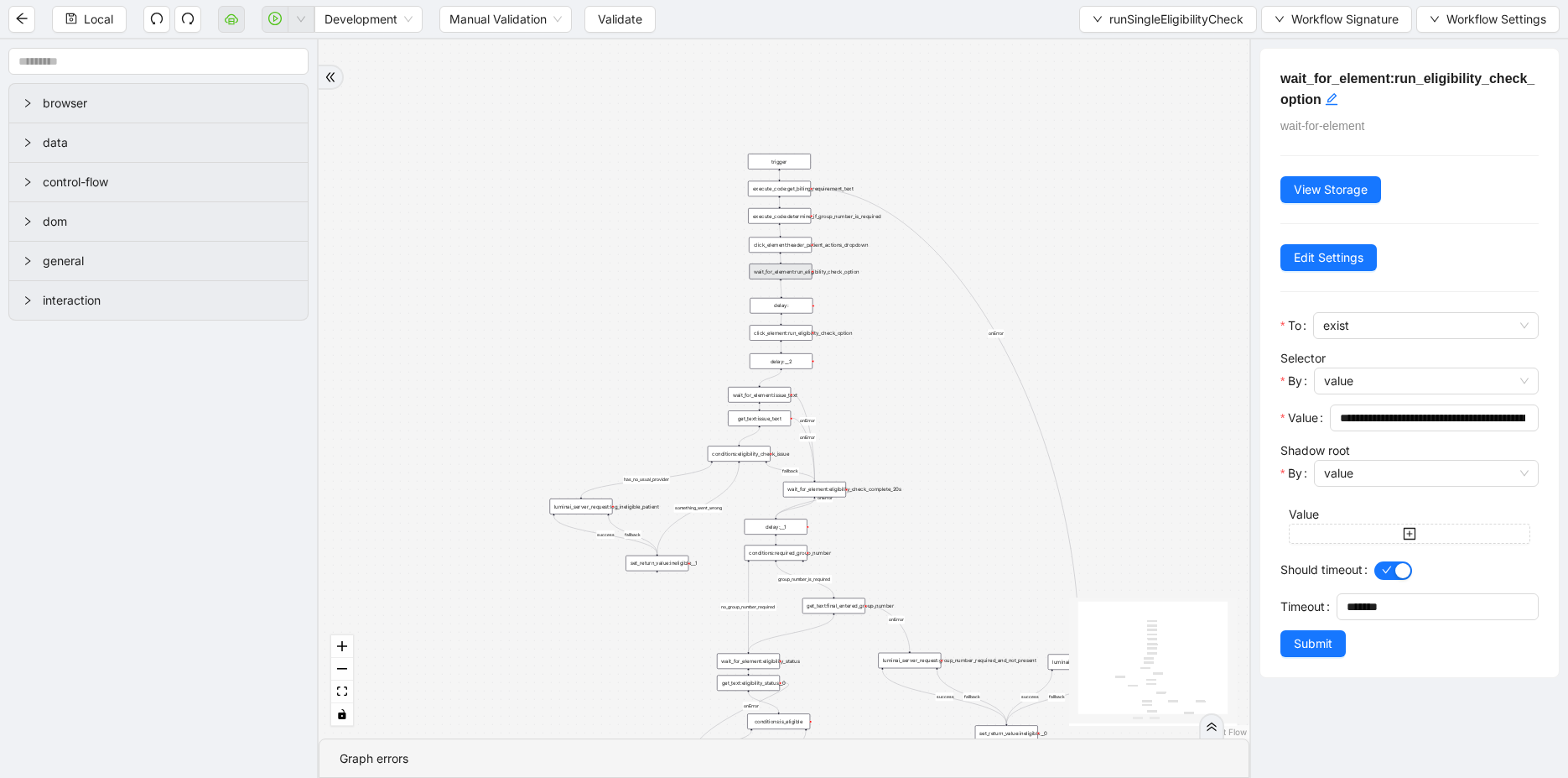
click at [778, 242] on div "click_element:header_patient_actions_dropdown" at bounding box center [780, 245] width 63 height 16
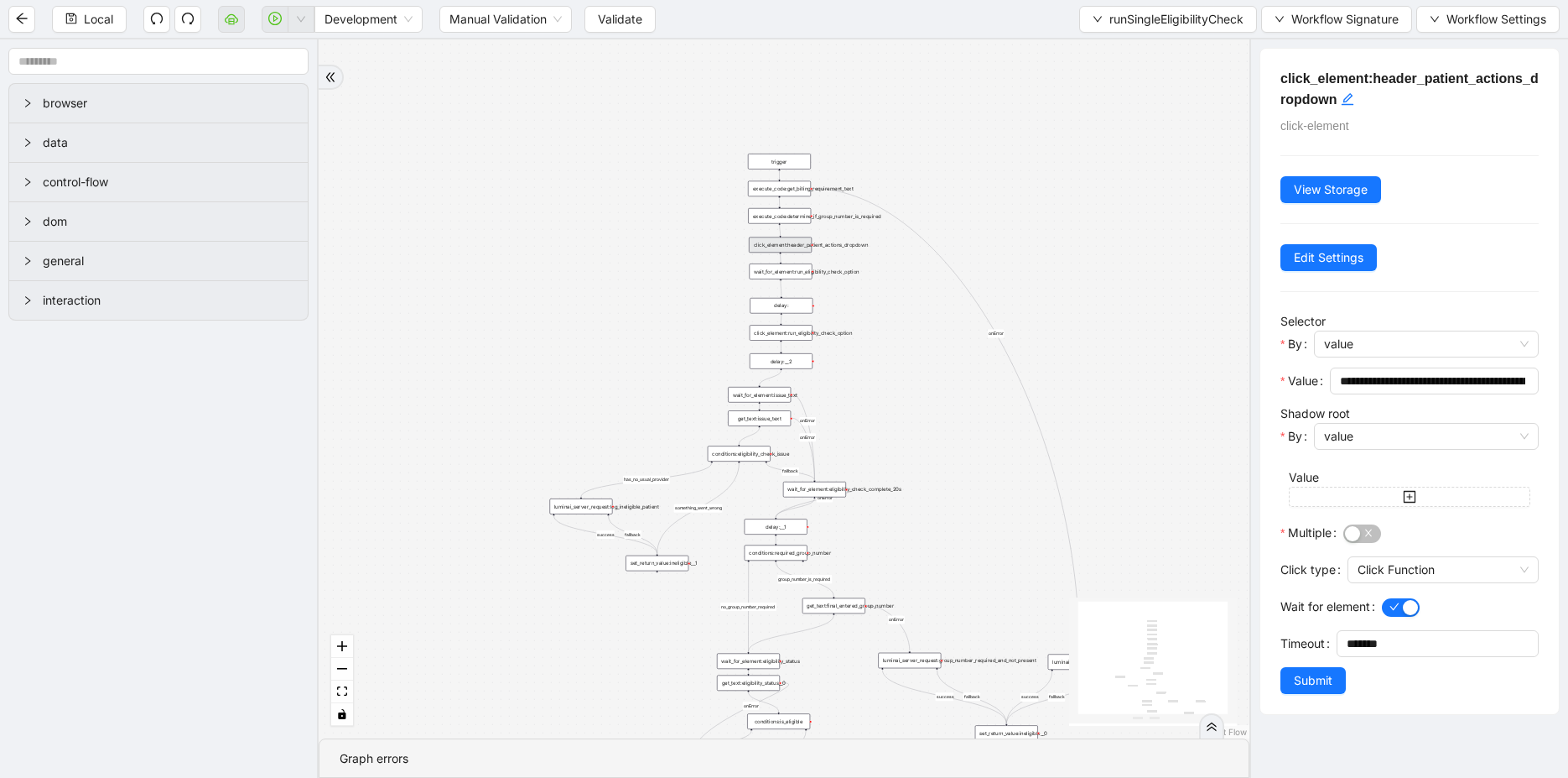
click at [781, 212] on div "execute_code:determine_if_group_number_is_required" at bounding box center [779, 216] width 63 height 16
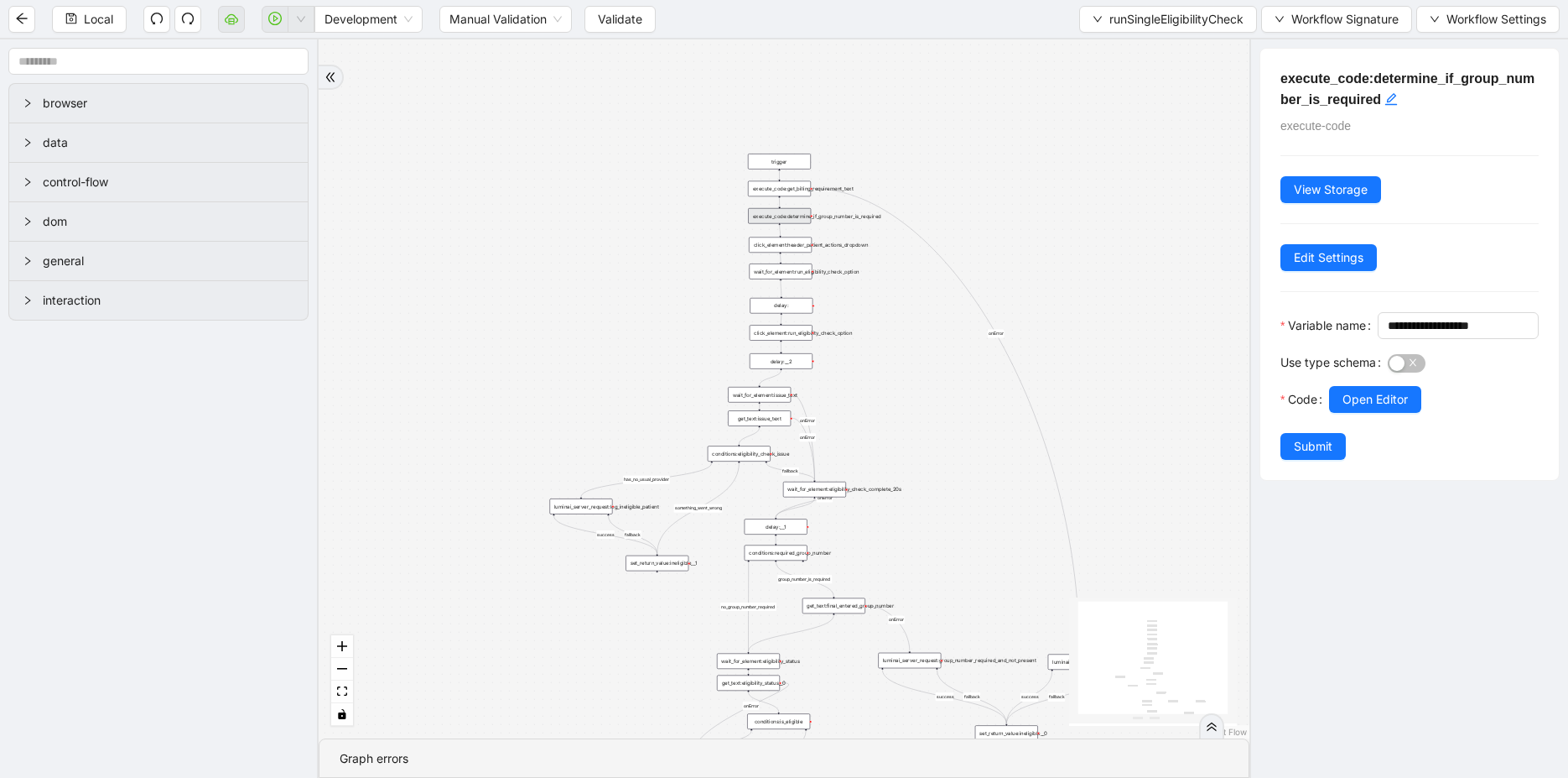
click at [781, 196] on div "fallback is_not_eligible group_number_is_required success fallback success fall…" at bounding box center [784, 389] width 930 height 699
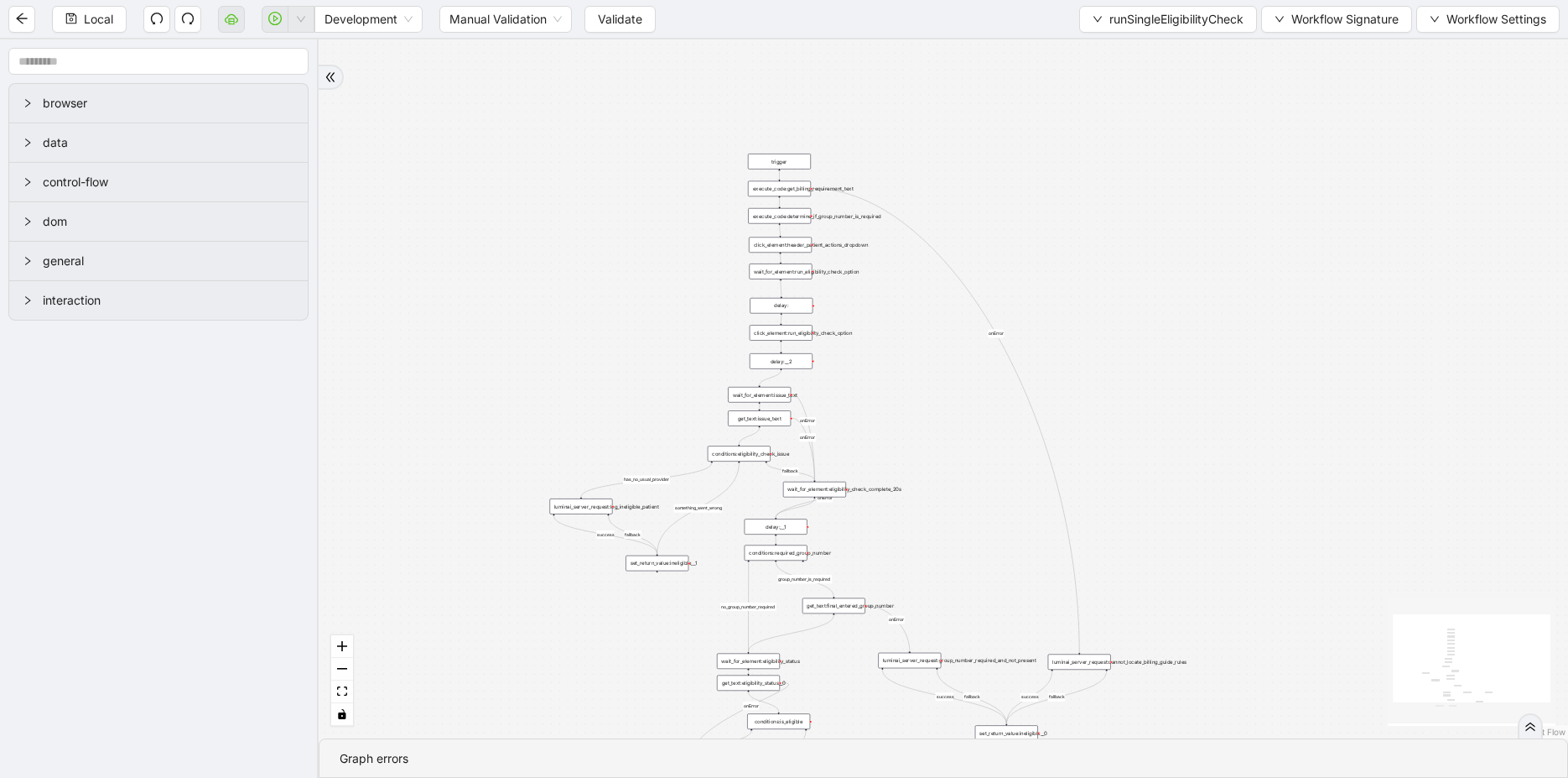
click at [787, 193] on div "execute_code:get_billing_requirement_text" at bounding box center [779, 189] width 63 height 16
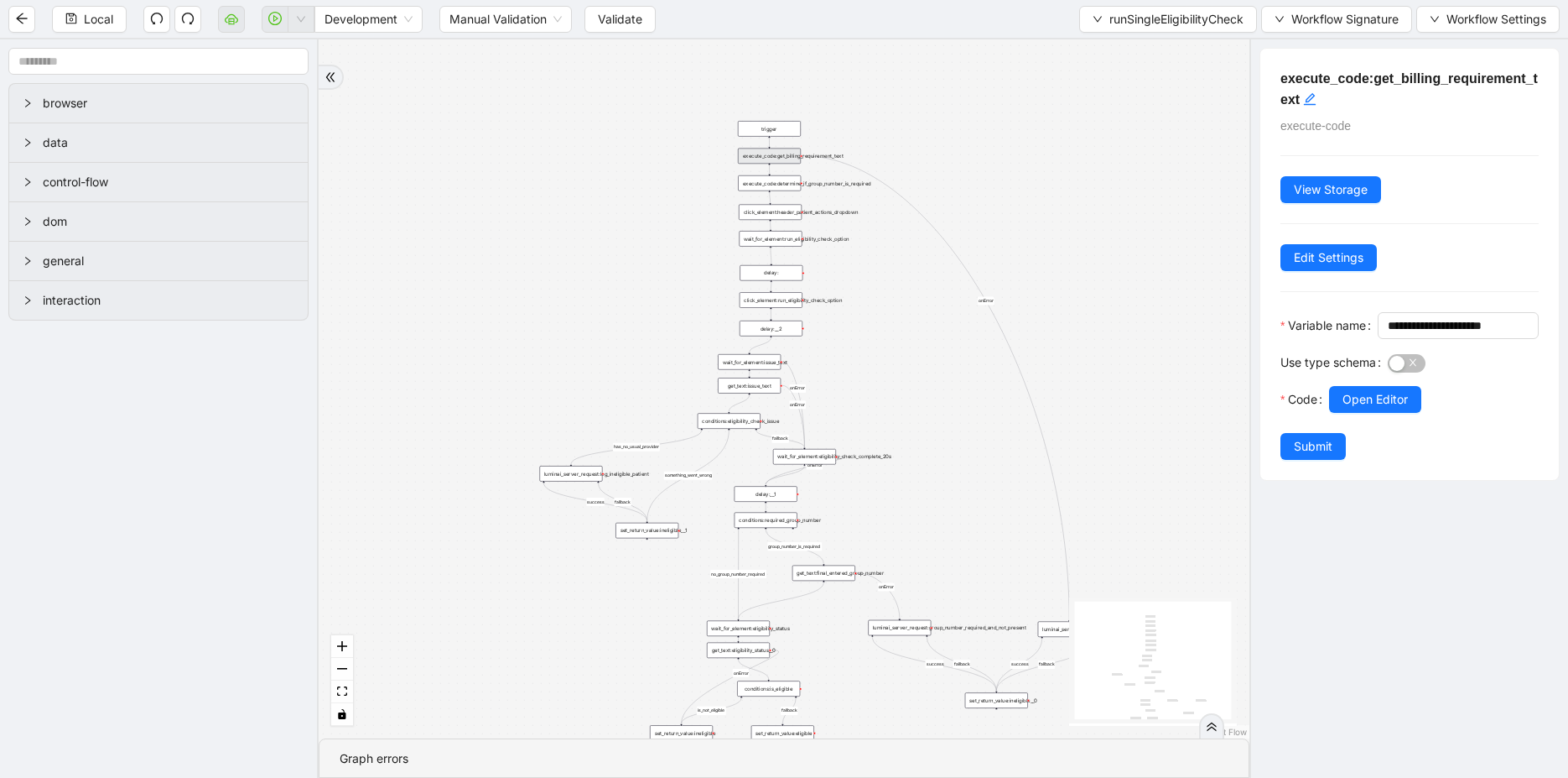
drag, startPoint x: 984, startPoint y: 526, endPoint x: 972, endPoint y: 477, distance: 50.4
click at [972, 477] on div "fallback is_not_eligible group_number_is_required success fallback success fall…" at bounding box center [784, 389] width 930 height 699
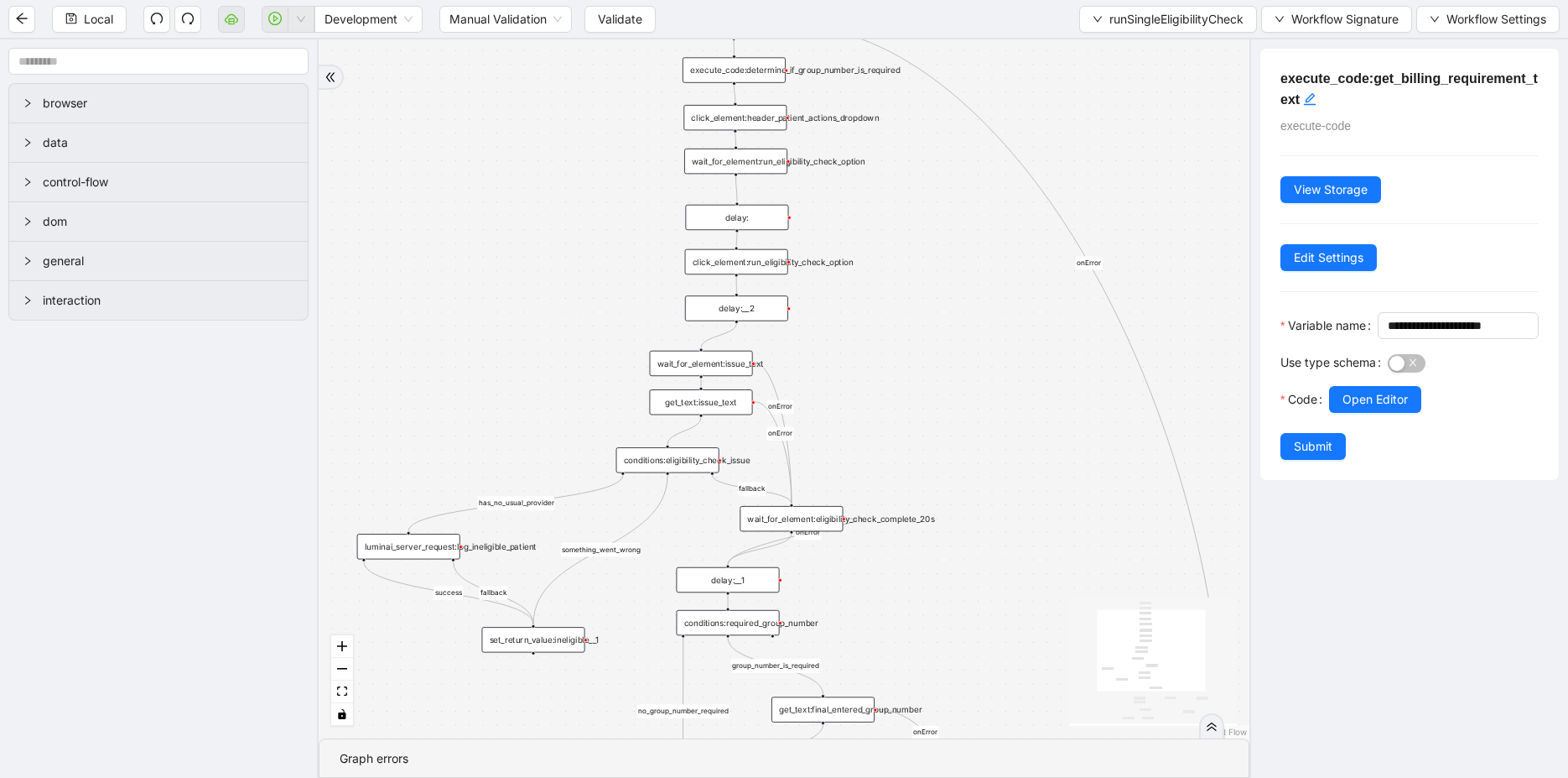
click at [741, 223] on div "delay:" at bounding box center [737, 217] width 103 height 25
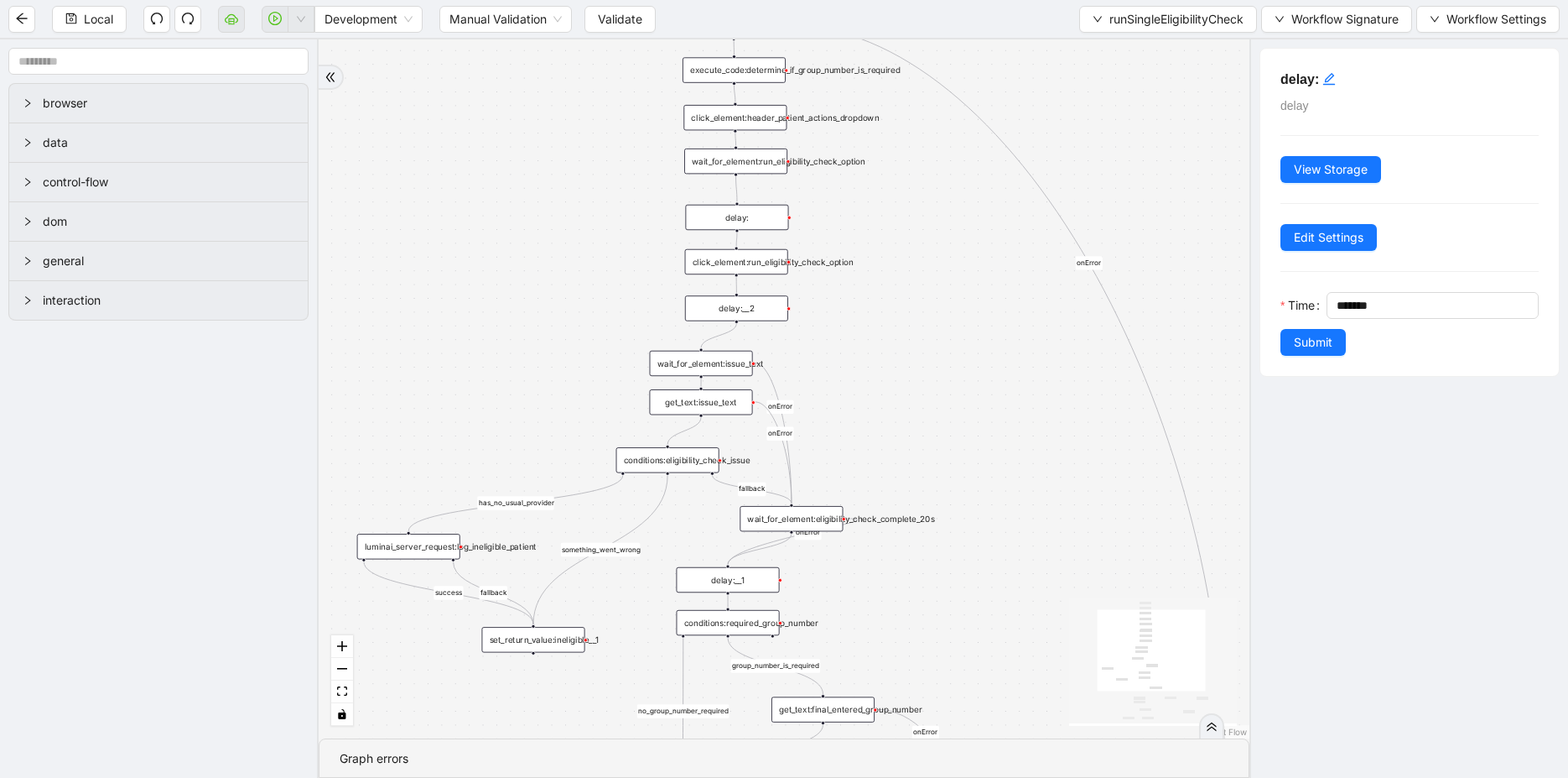
click at [752, 271] on div "click_element:run_eligibility_check_option" at bounding box center [737, 262] width 103 height 25
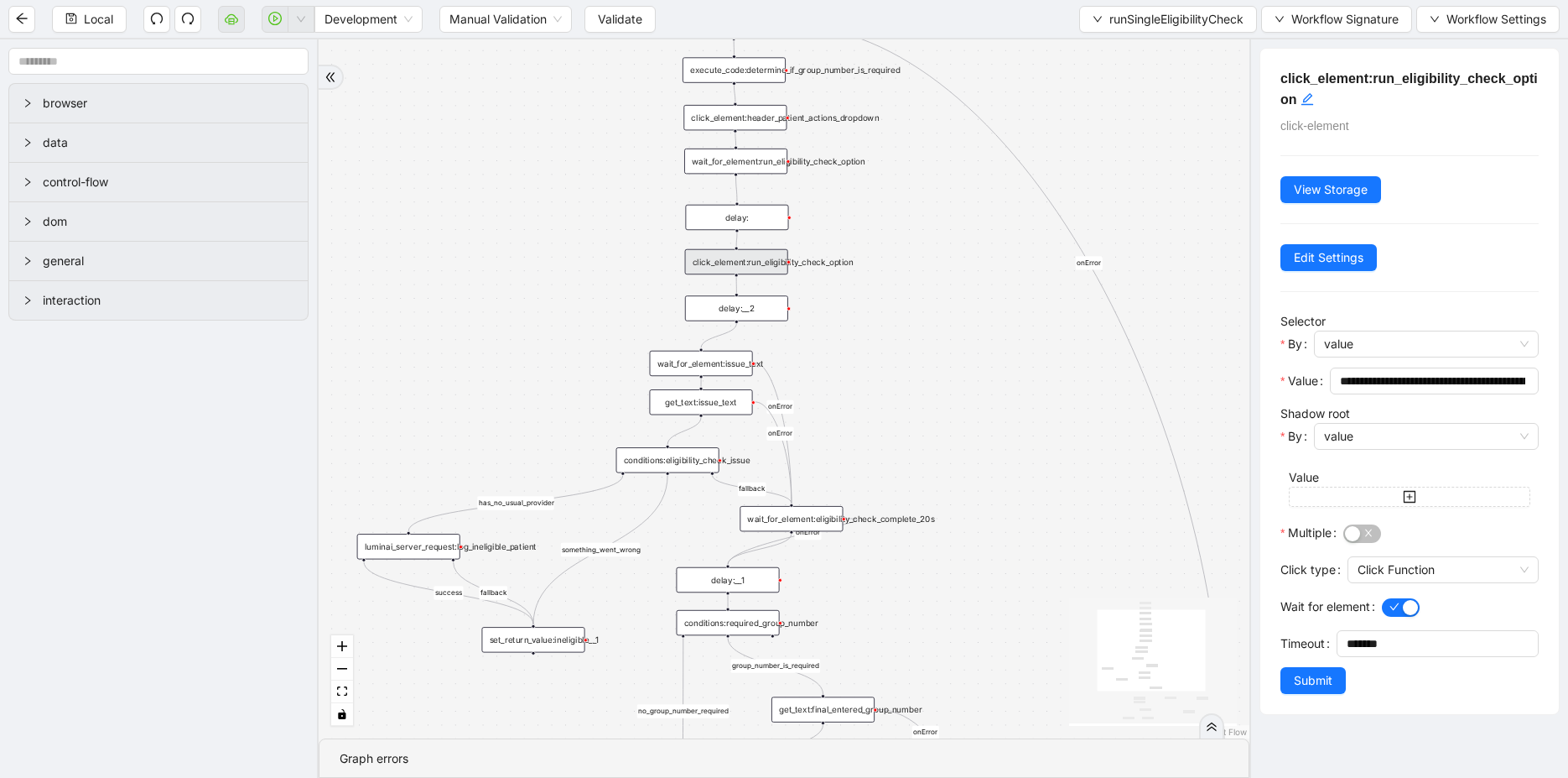
click at [654, 482] on div "fallback is_not_eligible group_number_is_required success fallback success fall…" at bounding box center [784, 389] width 930 height 699
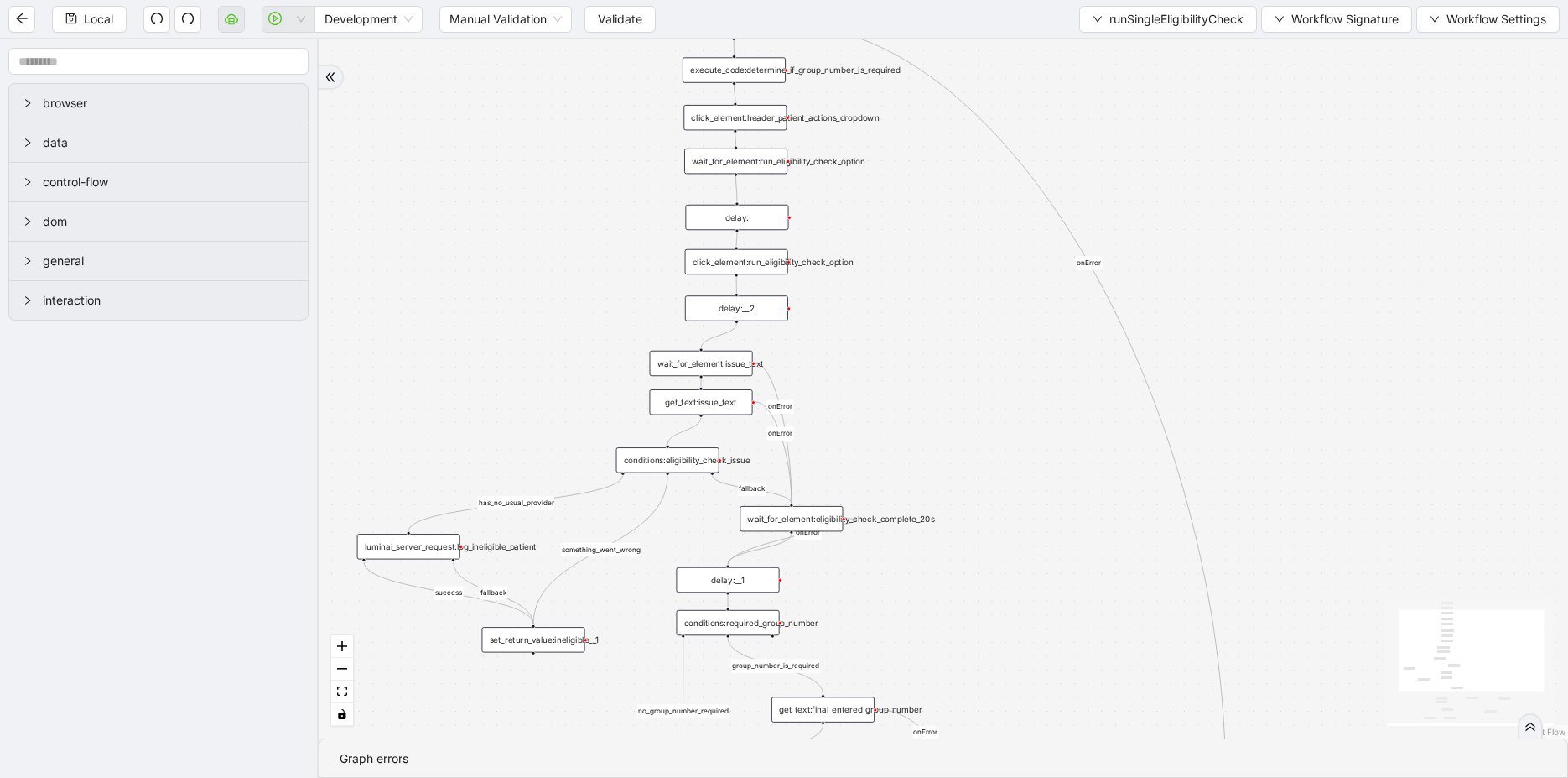
click at [821, 514] on div "wait_for_element:eligibility_check_complete_20s" at bounding box center [791, 519] width 103 height 25
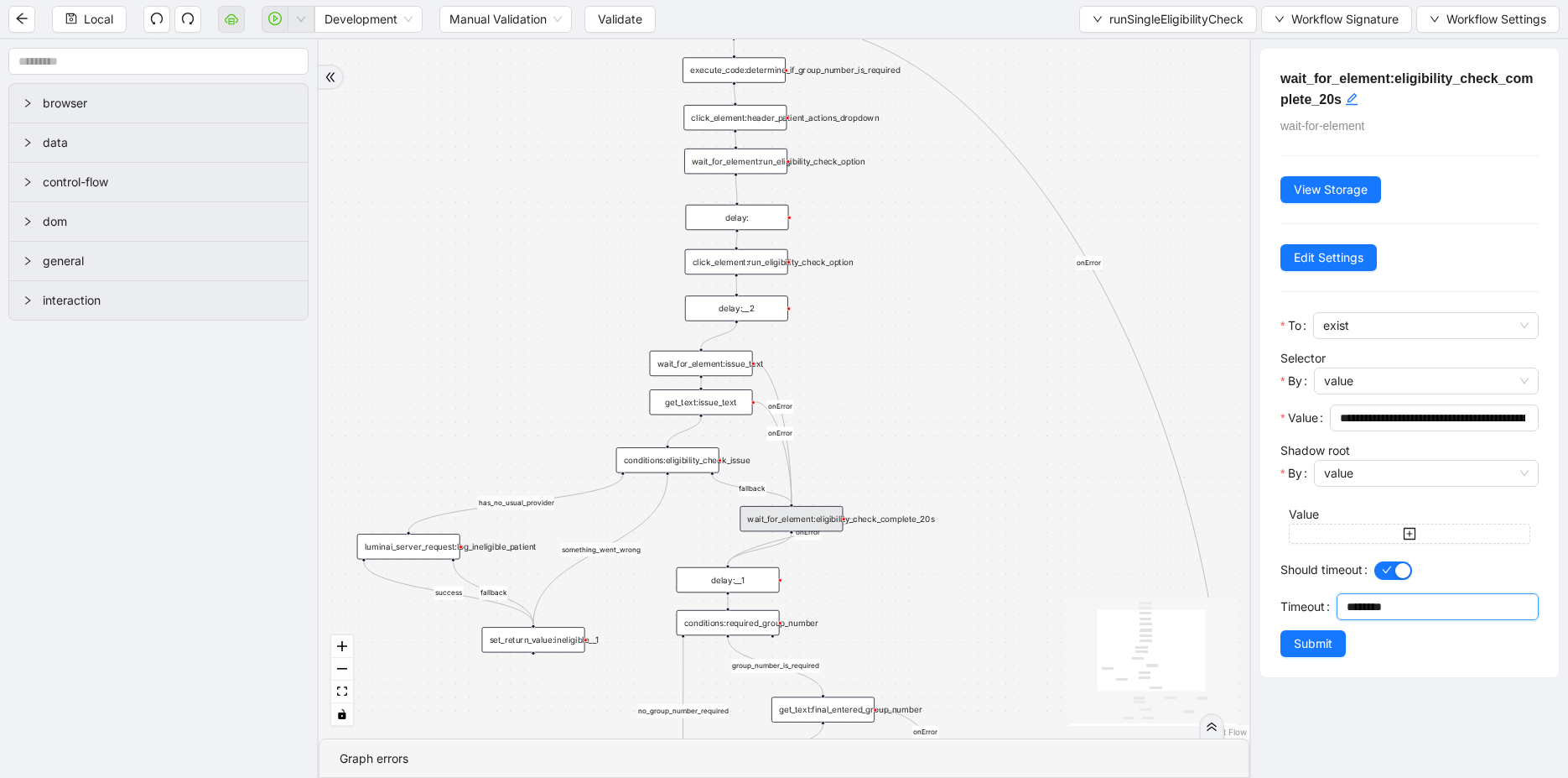
drag, startPoint x: 1361, startPoint y: 606, endPoint x: 1336, endPoint y: 606, distance: 25.0
click at [1253, 606] on div "Timeout ********" at bounding box center [1409, 612] width 258 height 37
click at [1041, 568] on div "fallback is_not_eligible group_number_is_required success fallback success fall…" at bounding box center [784, 389] width 930 height 699
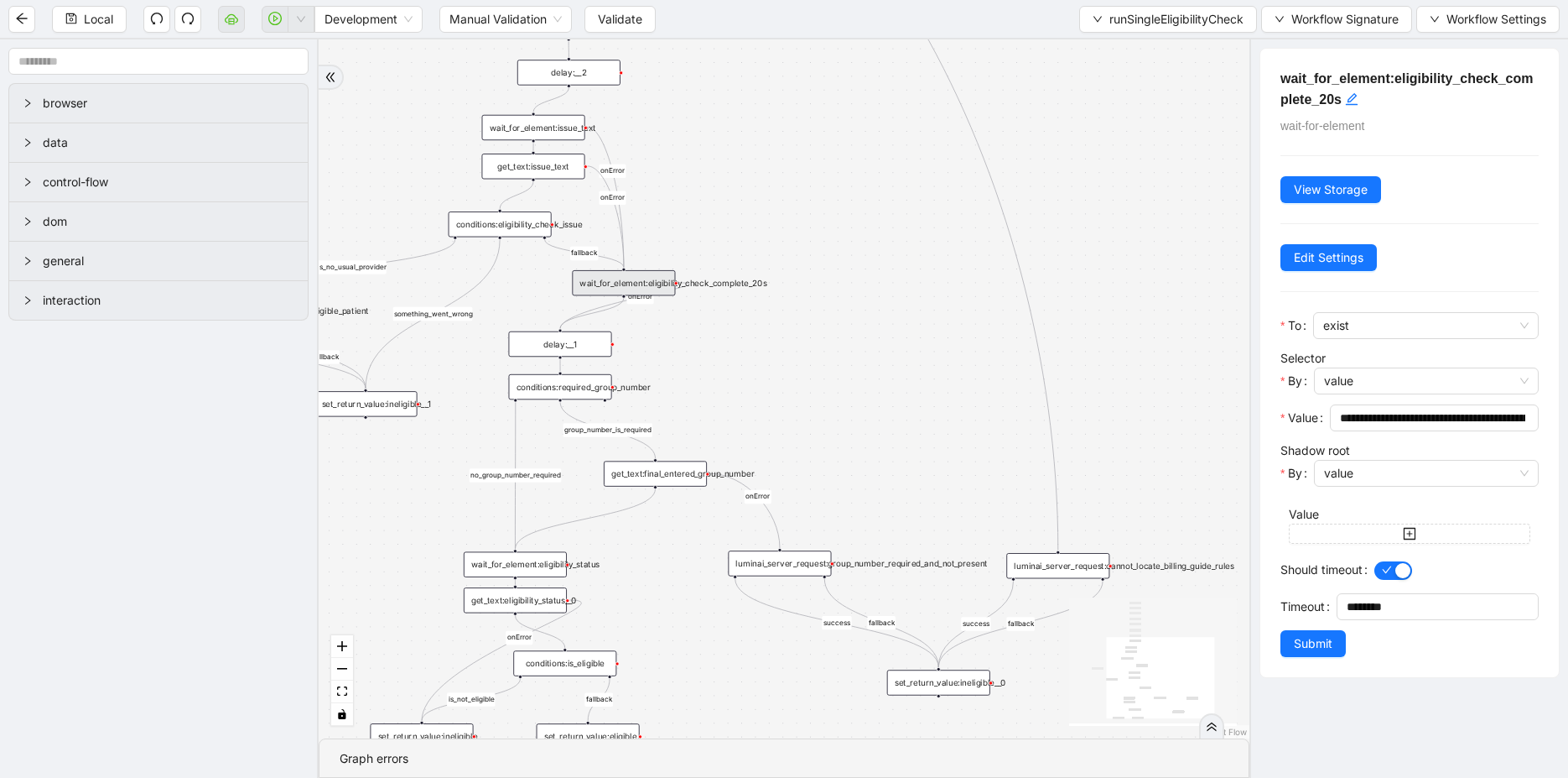
drag, startPoint x: 1041, startPoint y: 568, endPoint x: 857, endPoint y: 314, distance: 313.6
click at [857, 314] on div "fallback is_not_eligible group_number_is_required success fallback success fall…" at bounding box center [784, 389] width 930 height 699
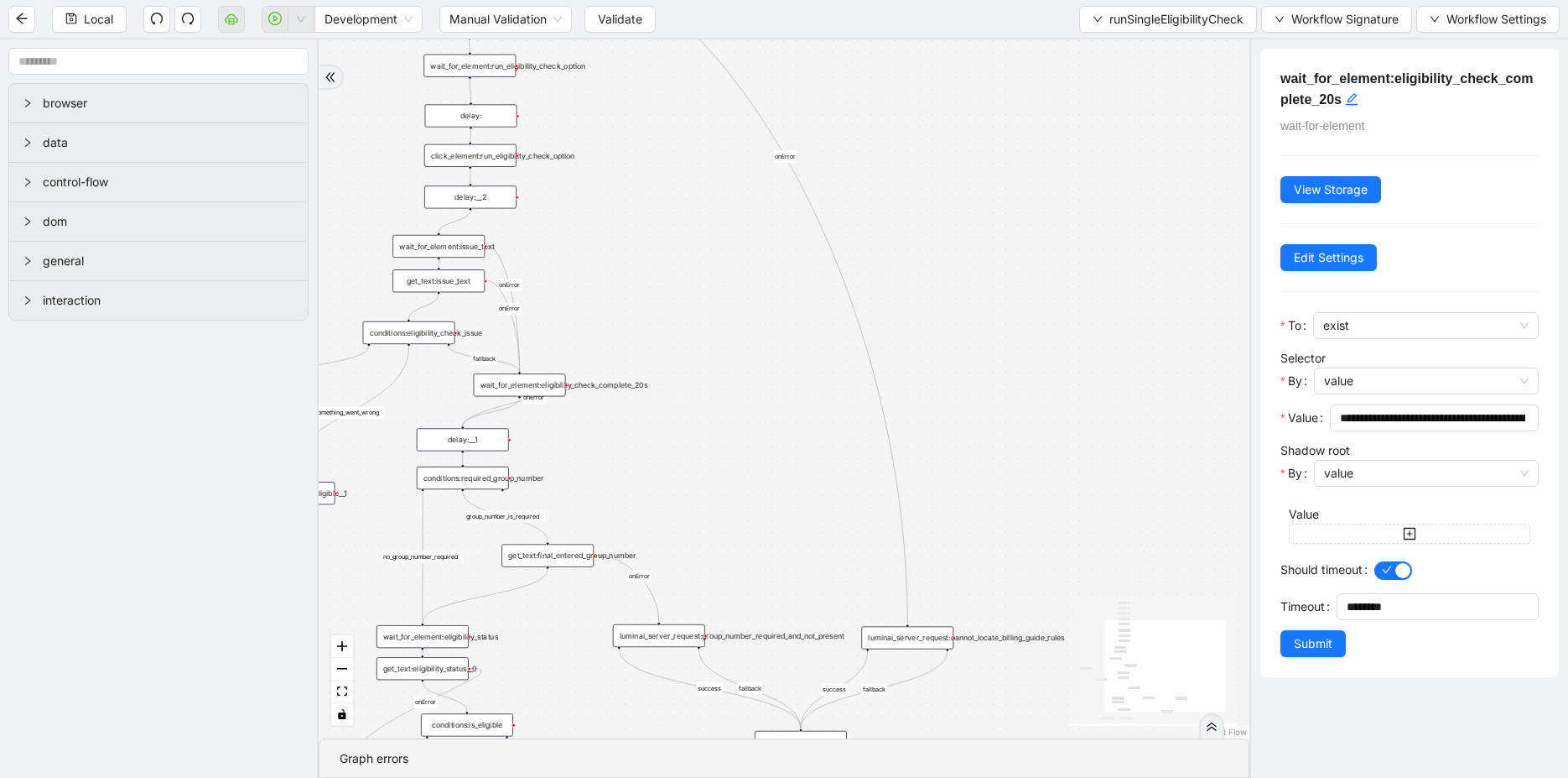
click at [405, 622] on div "wait_for_element:eligibility_status" at bounding box center [423, 636] width 92 height 23
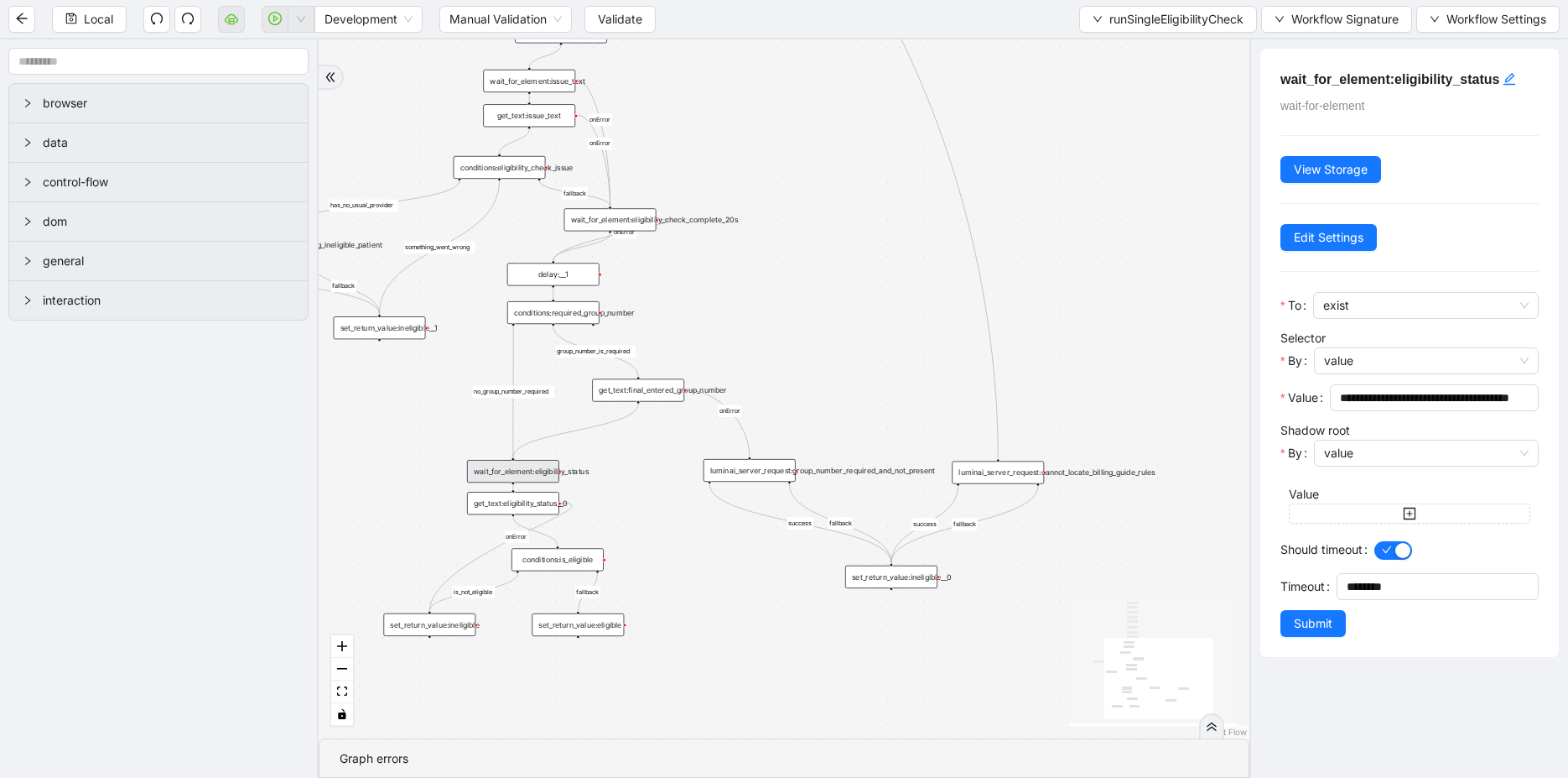
drag, startPoint x: 526, startPoint y: 626, endPoint x: 619, endPoint y: 459, distance: 191.1
click at [619, 459] on div "fallback is_not_eligible group_number_is_required success fallback success fall…" at bounding box center [784, 389] width 930 height 699
click at [581, 561] on div "conditions:is_eligible" at bounding box center [560, 557] width 92 height 23
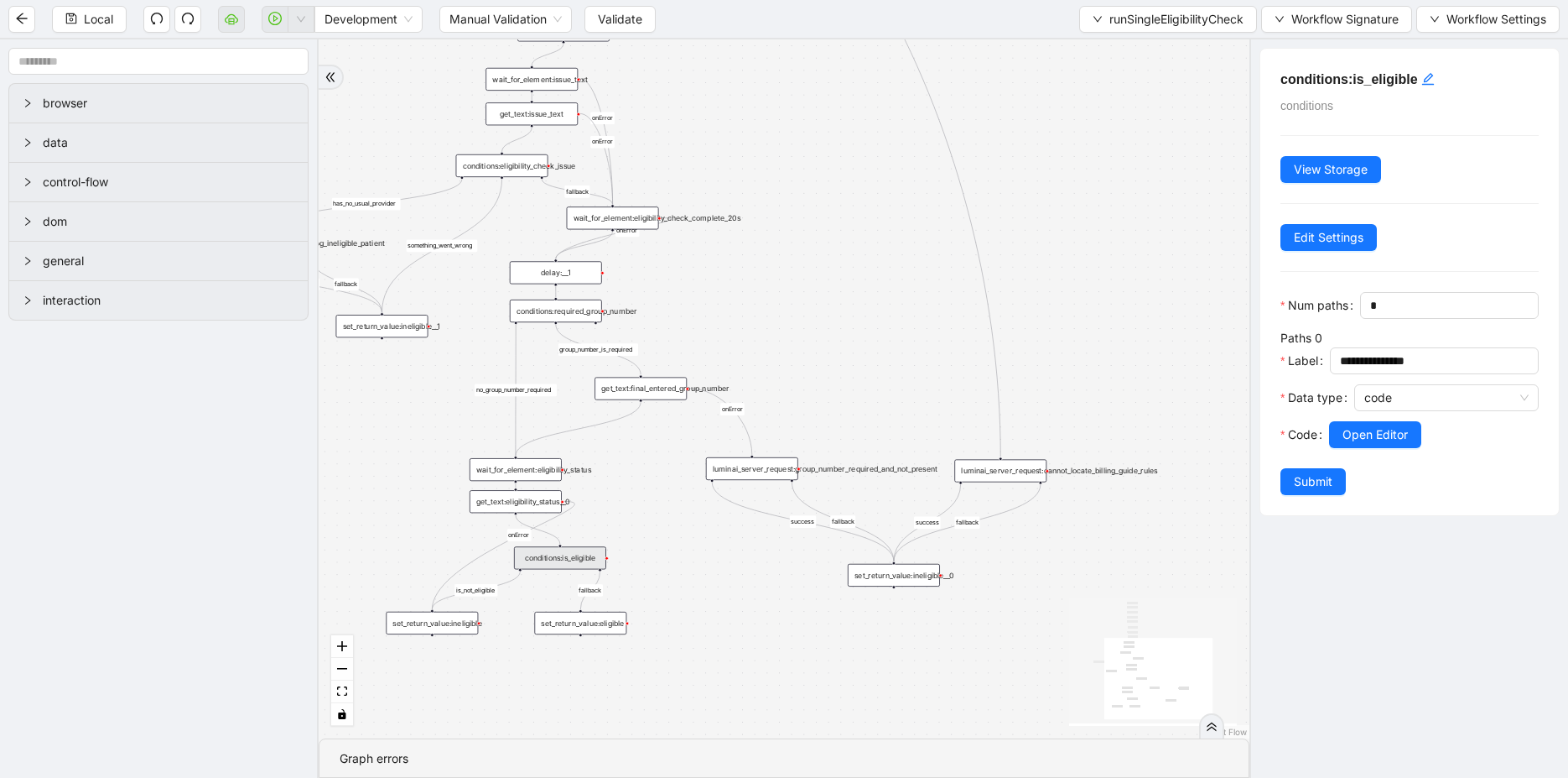
click at [507, 503] on div "get_text:eligibility_status__0" at bounding box center [516, 501] width 92 height 23
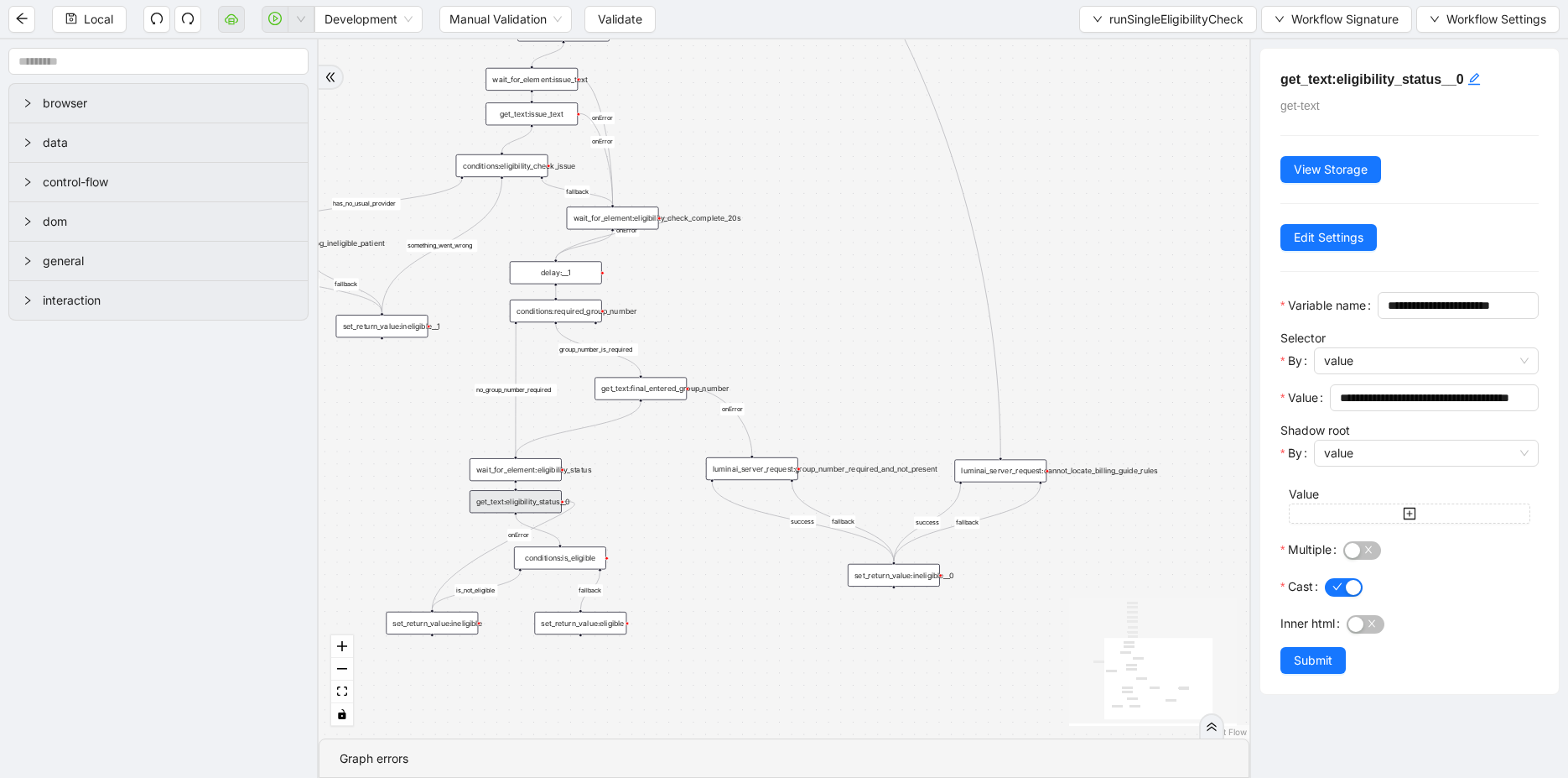
click at [428, 619] on div "set_return_value:ineligible" at bounding box center [432, 623] width 92 height 23
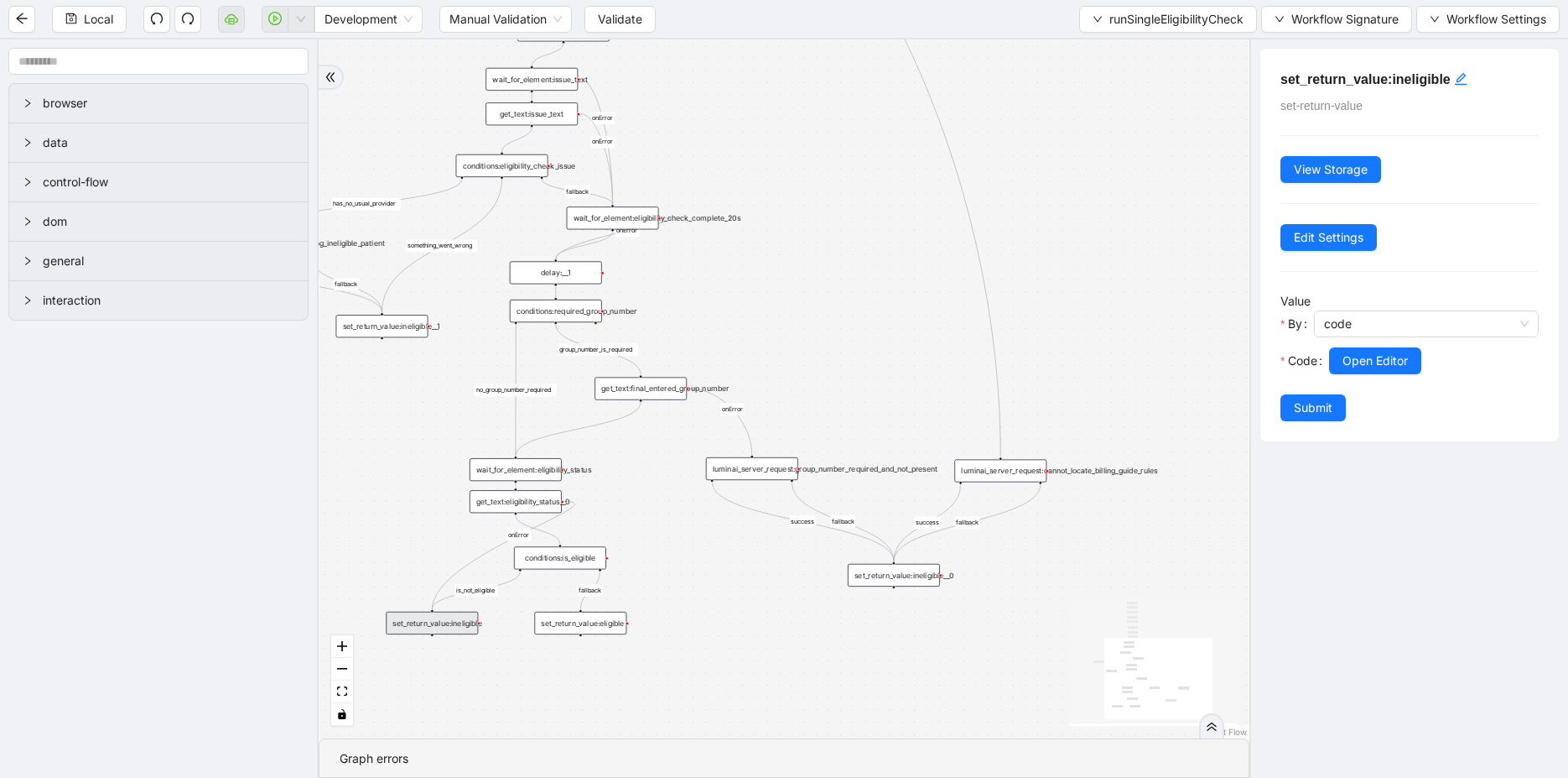
click at [763, 478] on div "luminai_server_request:group_number_required_and_not_present" at bounding box center [753, 468] width 92 height 23
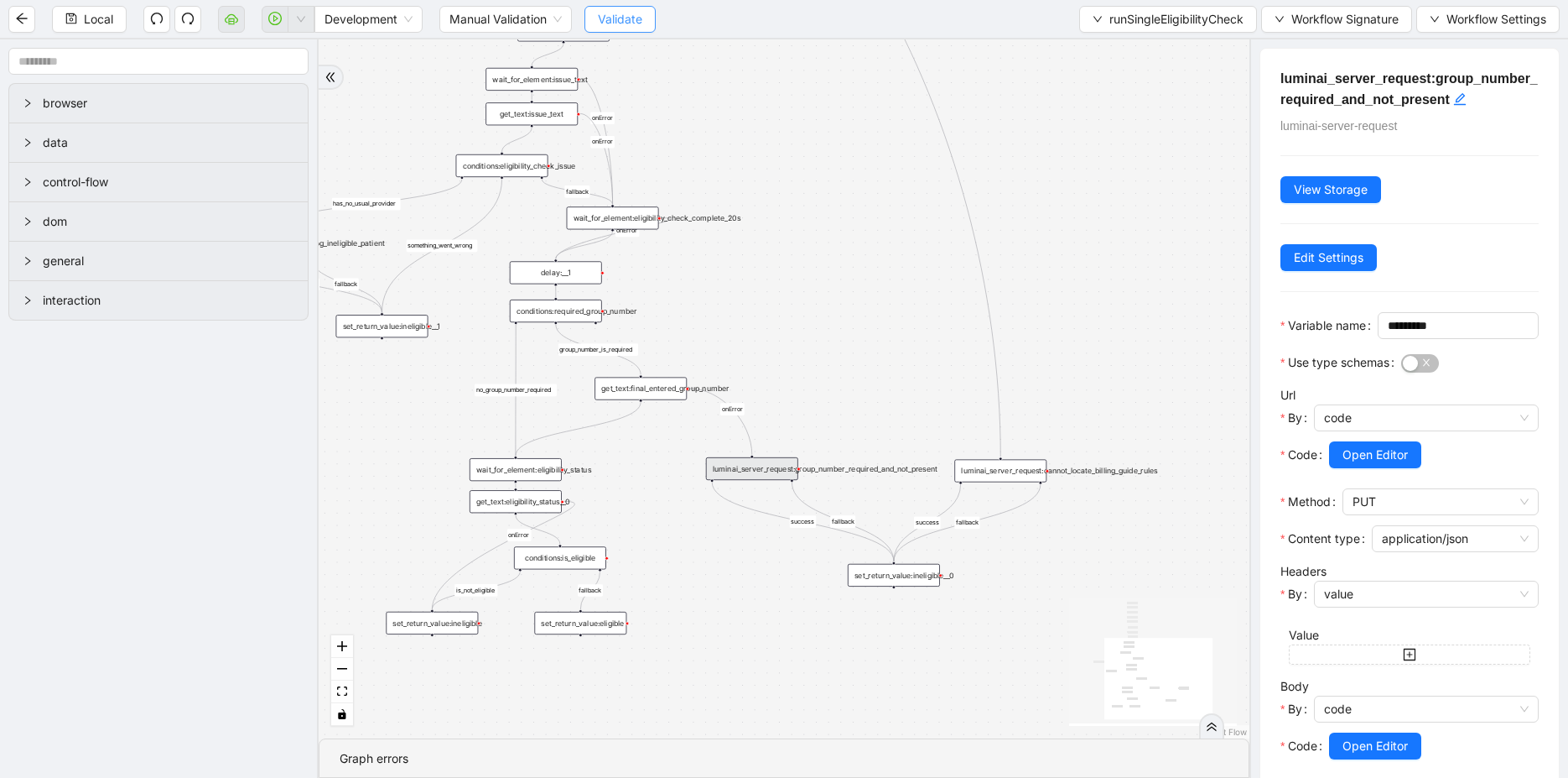
click at [617, 11] on span "Validate" at bounding box center [620, 19] width 44 height 18
click at [297, 20] on icon "down" at bounding box center [301, 19] width 10 height 10
click at [360, 26] on span "Development" at bounding box center [368, 19] width 88 height 25
click at [90, 17] on span "Local" at bounding box center [98, 19] width 29 height 18
click at [350, 23] on span "Development" at bounding box center [368, 19] width 88 height 25
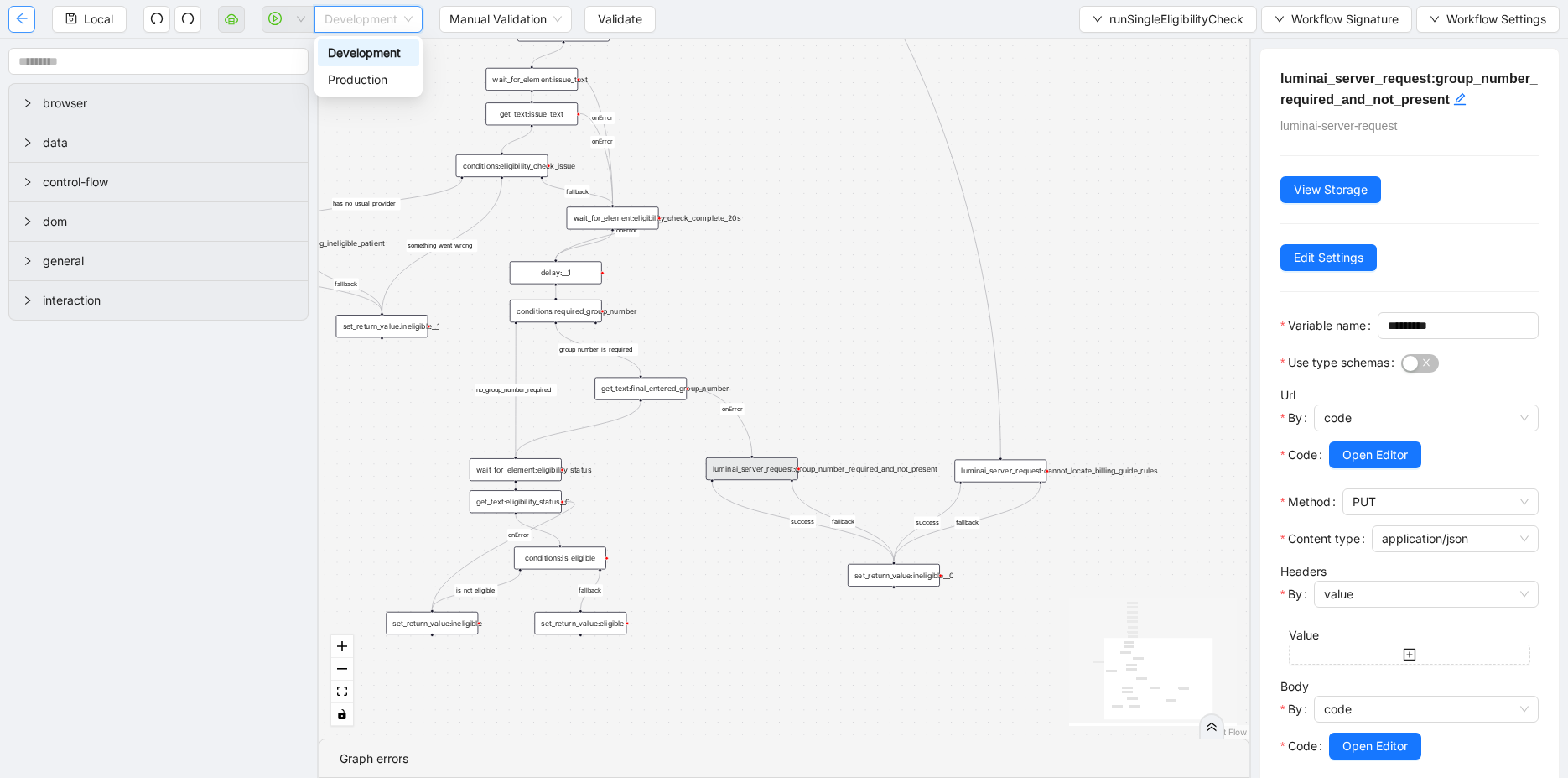
click at [22, 19] on icon "arrow-left" at bounding box center [22, 18] width 13 height 13
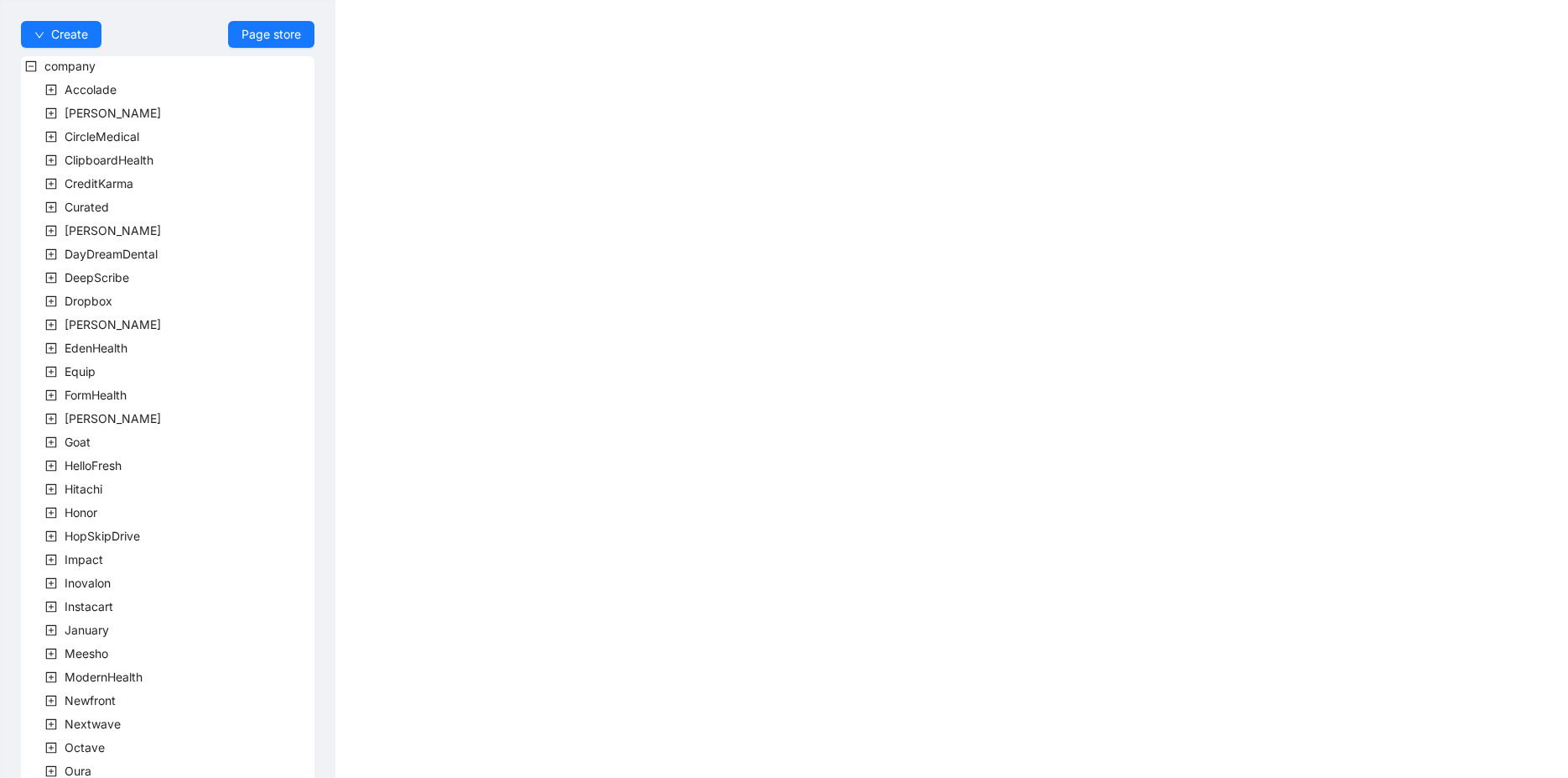
scroll to position [308, 0]
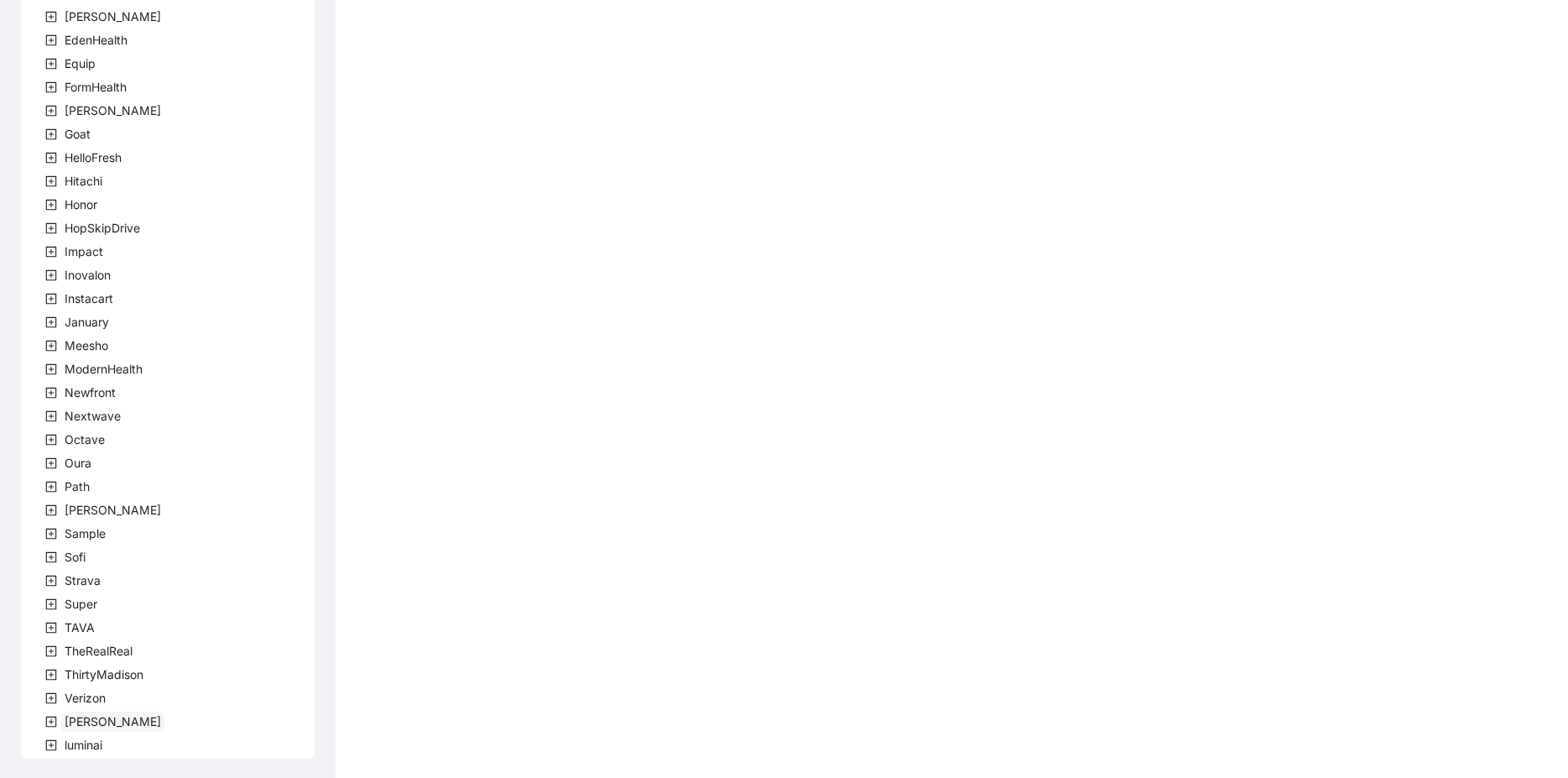
click at [81, 622] on span "[PERSON_NAME]" at bounding box center [112, 721] width 96 height 14
click at [96, 622] on span "team" at bounding box center [98, 744] width 28 height 14
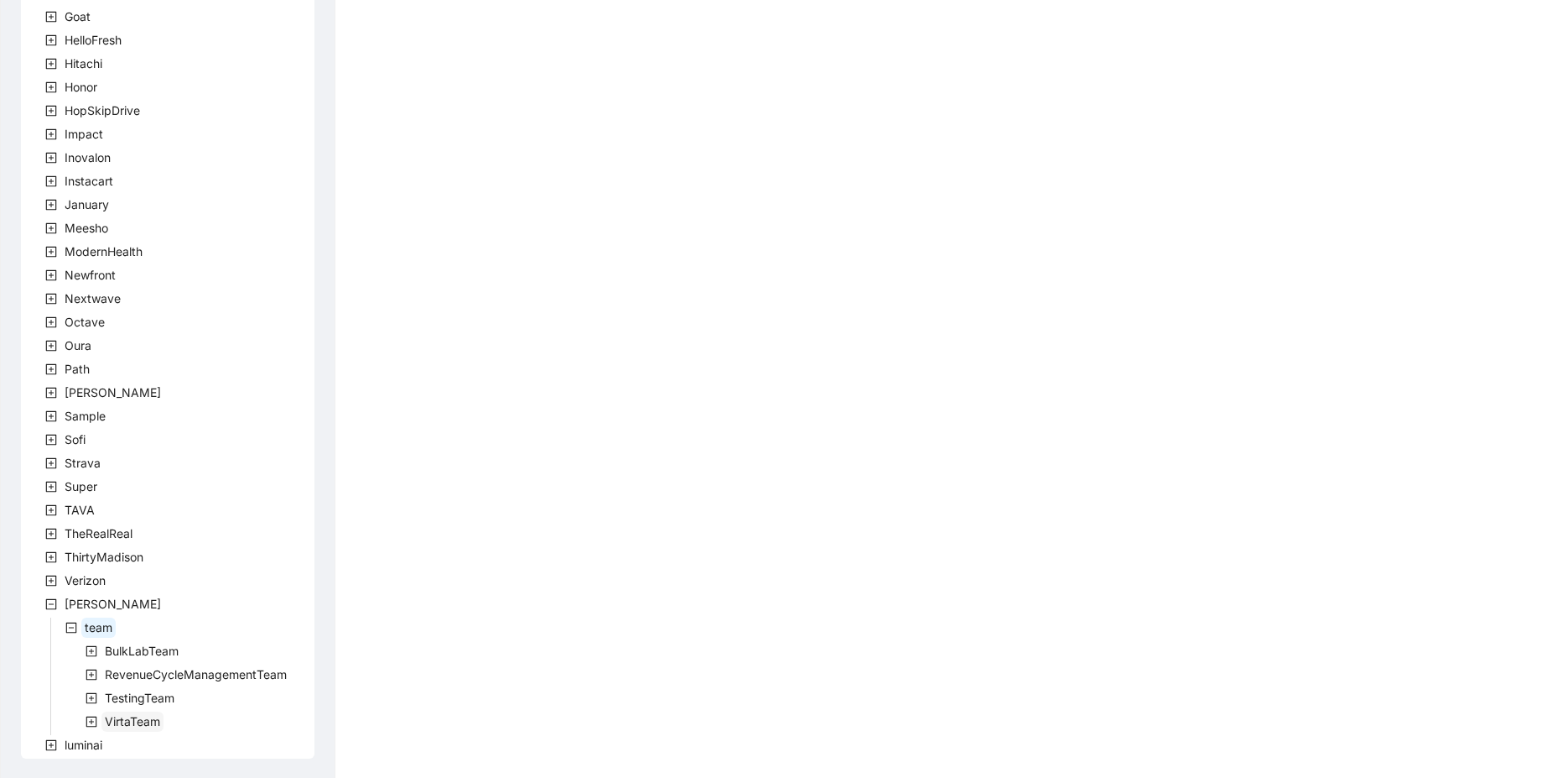
click at [120, 622] on span "VirtaTeam" at bounding box center [133, 721] width 55 height 14
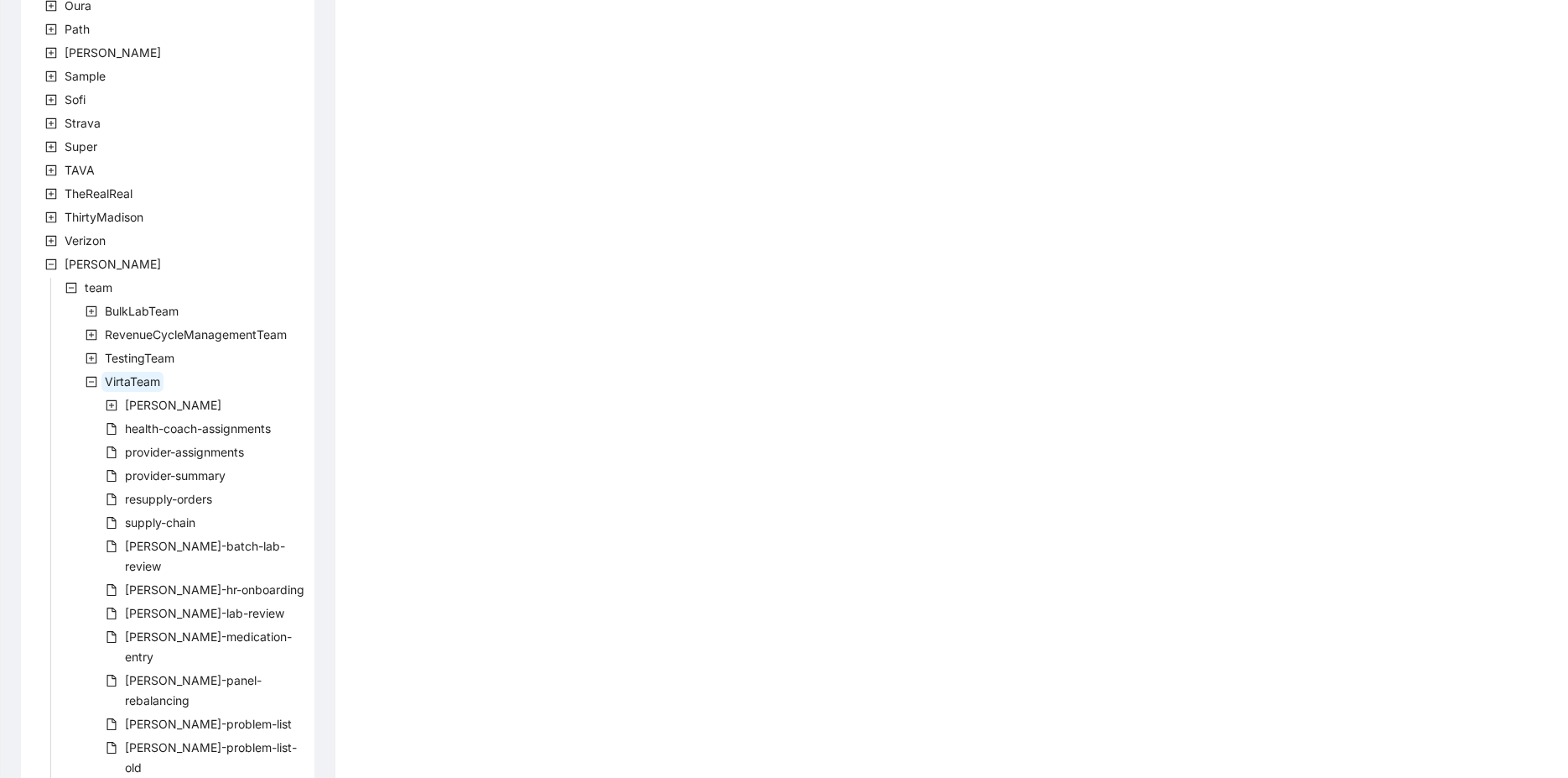
scroll to position [824, 0]
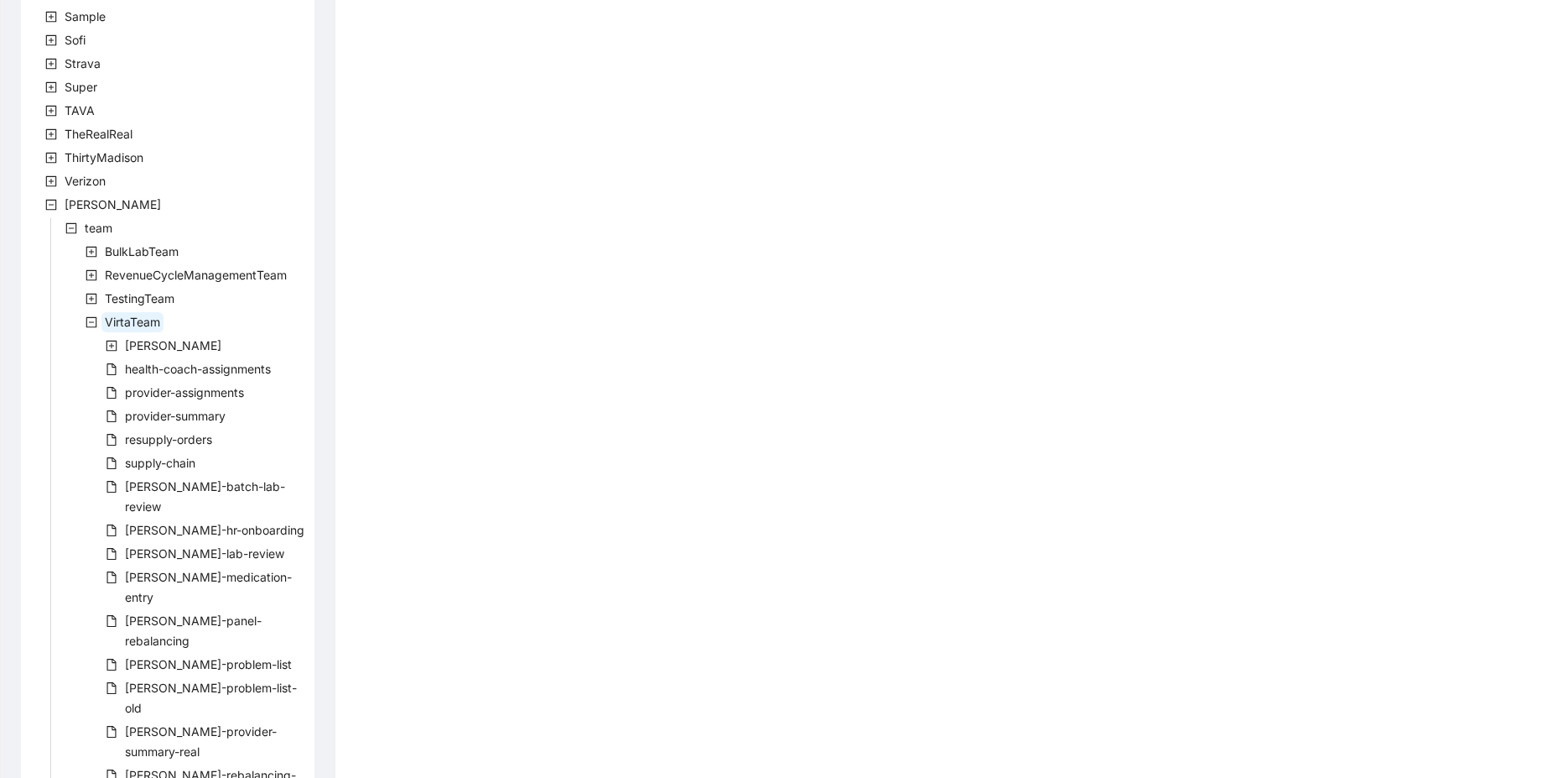
click at [138, 333] on div "VirtaTeam" at bounding box center [92, 324] width 143 height 23
click at [133, 273] on span "RevenueCycleManagementTeam" at bounding box center [195, 274] width 182 height 14
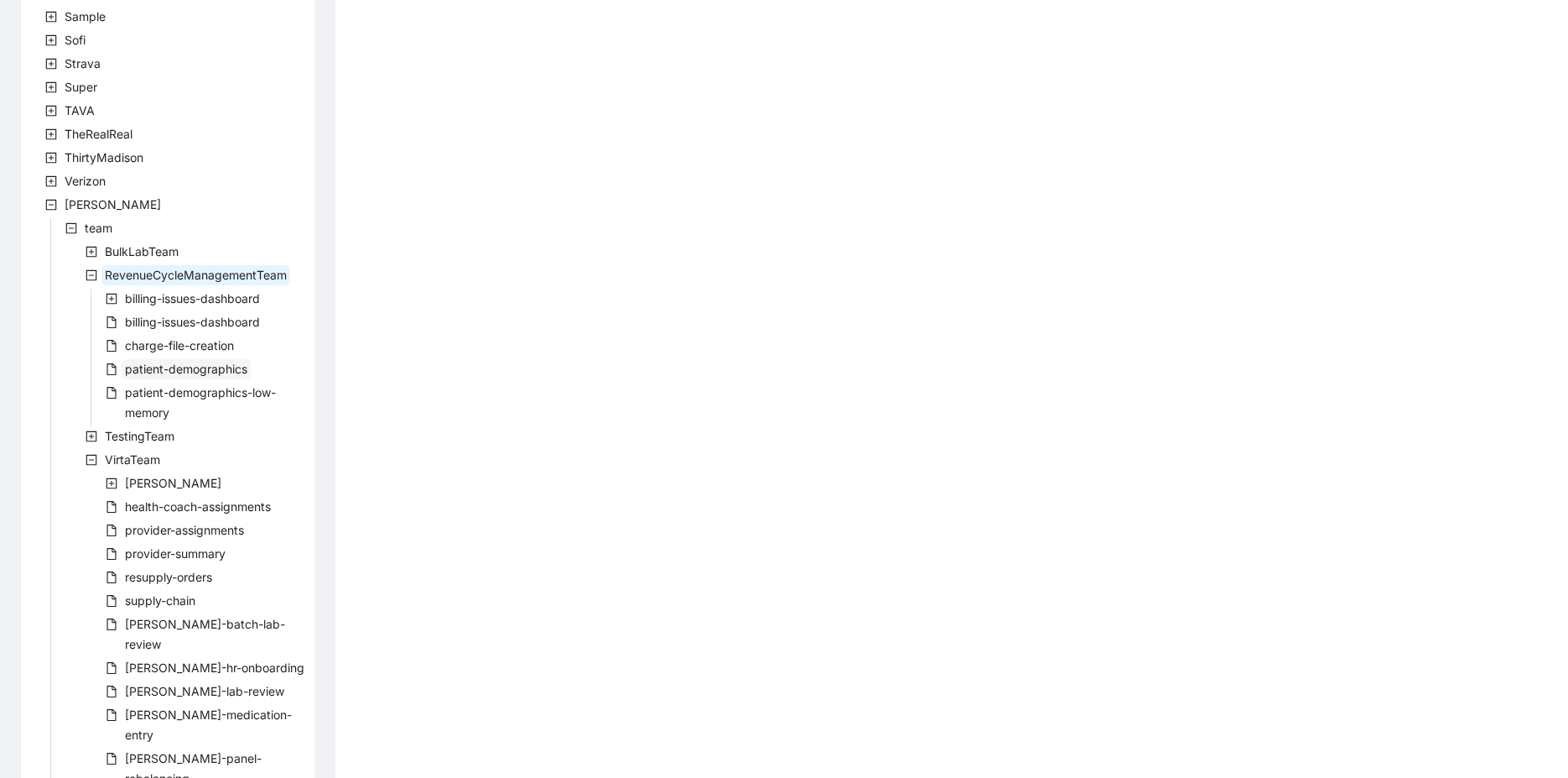
click at [171, 374] on span "patient-demographics" at bounding box center [186, 368] width 122 height 14
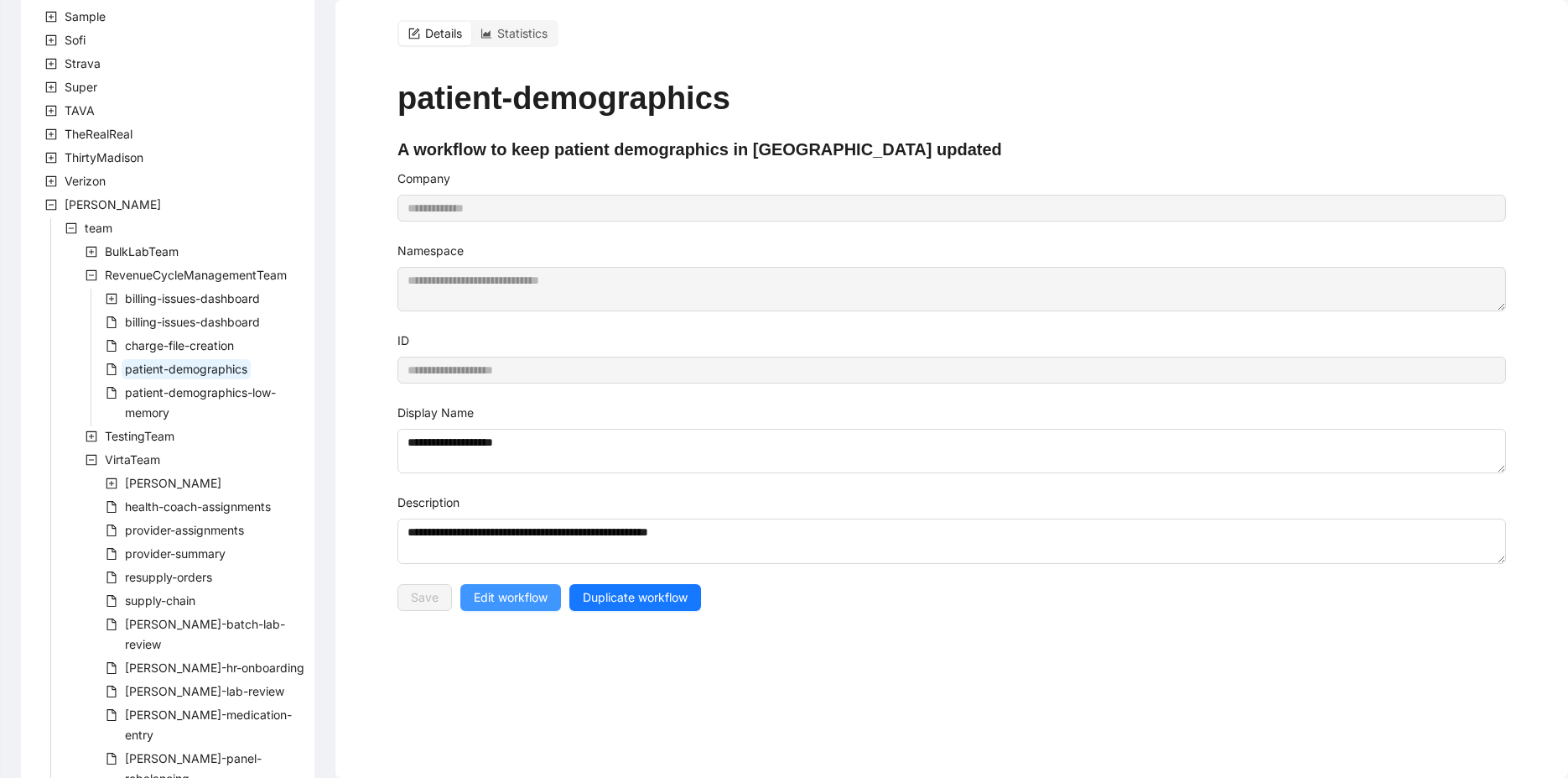
click at [519, 588] on span "Edit workflow" at bounding box center [511, 598] width 74 height 18
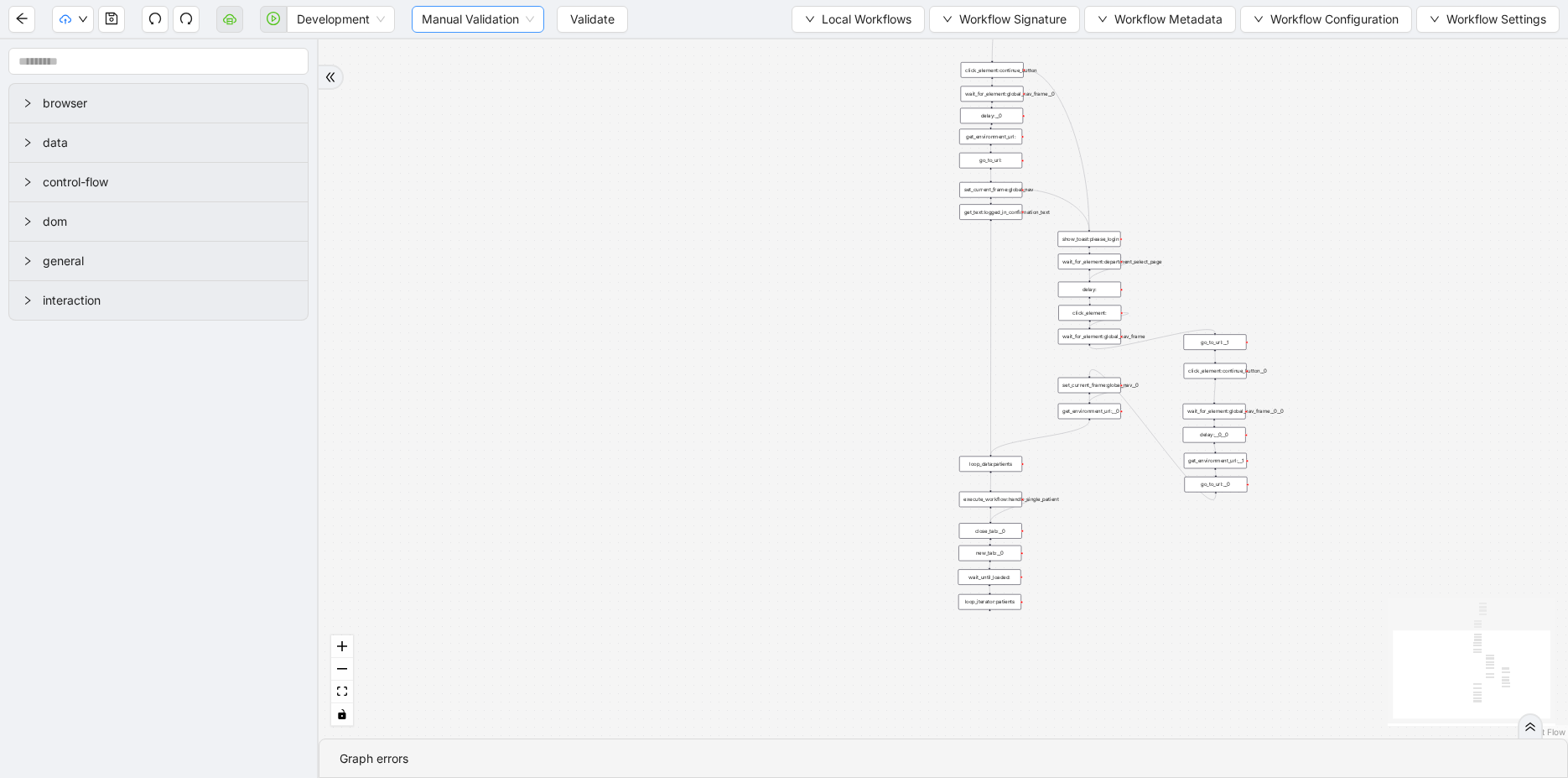
click at [502, 21] on span "Manual Validation" at bounding box center [478, 19] width 112 height 25
click at [580, 22] on span "Validate" at bounding box center [592, 19] width 44 height 18
click at [576, 16] on span "Validate" at bounding box center [592, 19] width 44 height 18
click at [81, 18] on icon "down" at bounding box center [83, 19] width 10 height 10
click at [112, 50] on span "Dev: Update Needed" at bounding box center [125, 51] width 122 height 18
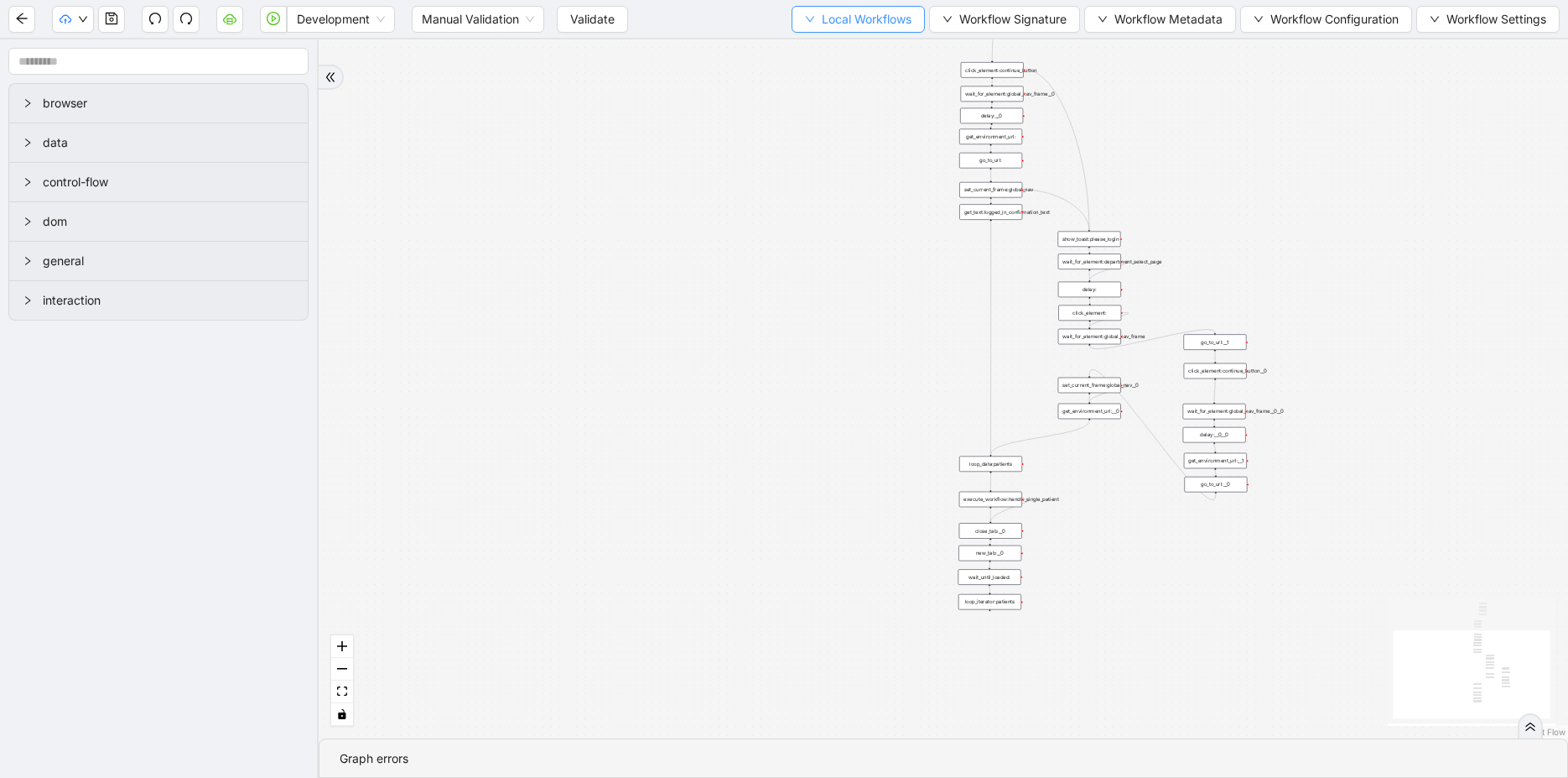
click at [859, 20] on span "Local Workflows" at bounding box center [866, 19] width 90 height 18
click at [834, 52] on span "Select" at bounding box center [852, 51] width 108 height 18
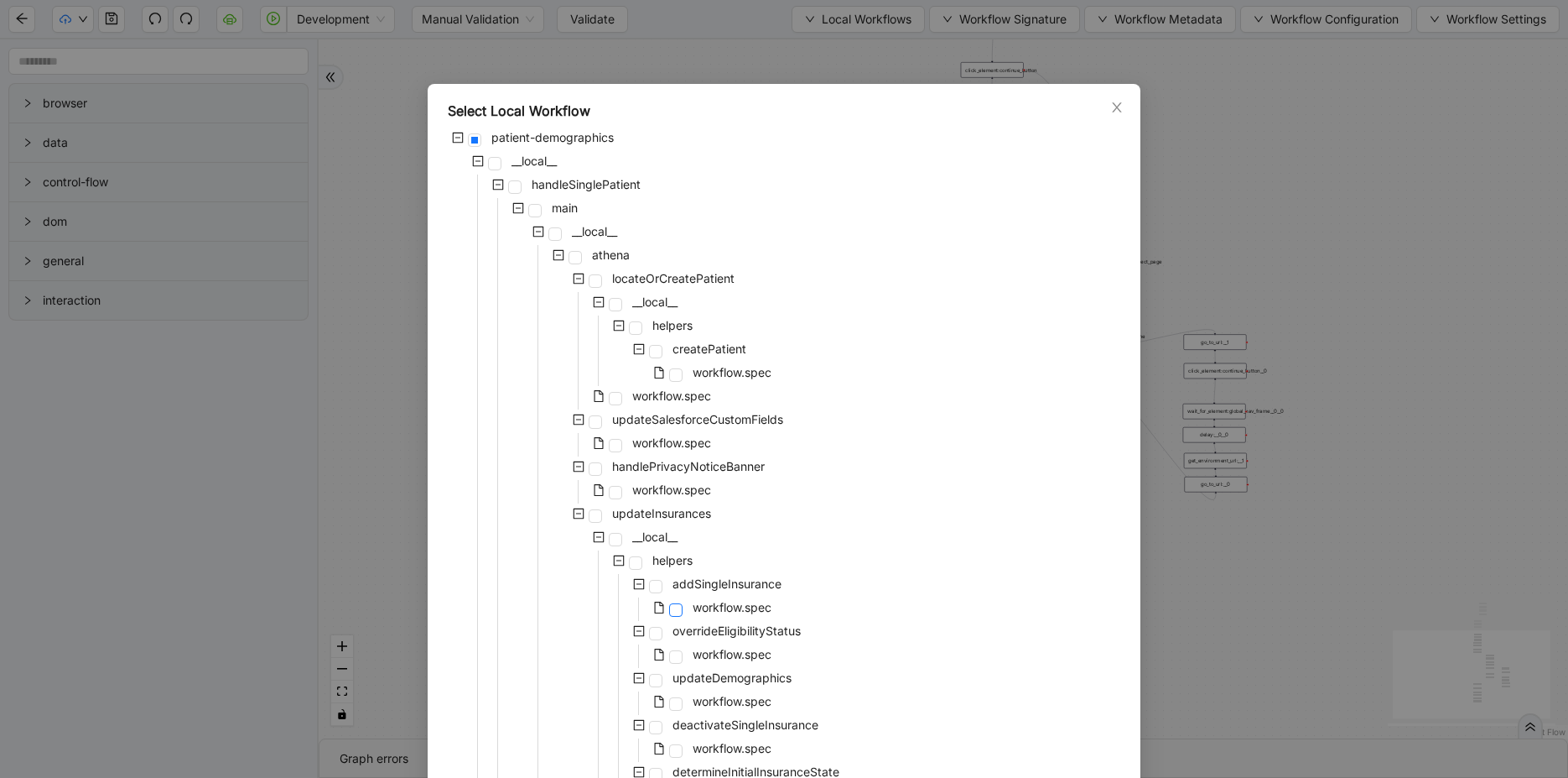
click at [672, 605] on span at bounding box center [676, 610] width 13 height 13
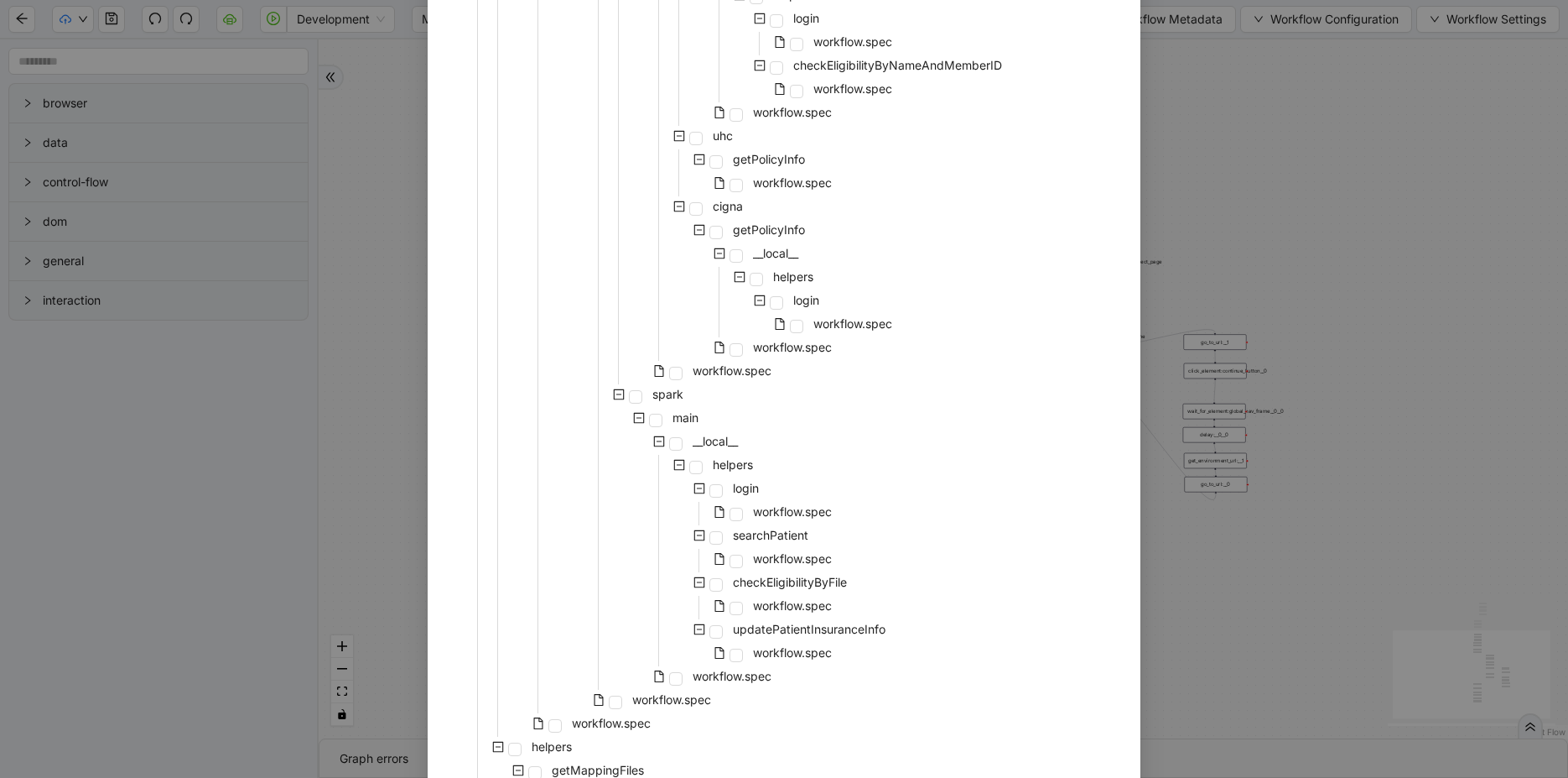
scroll to position [1184, 0]
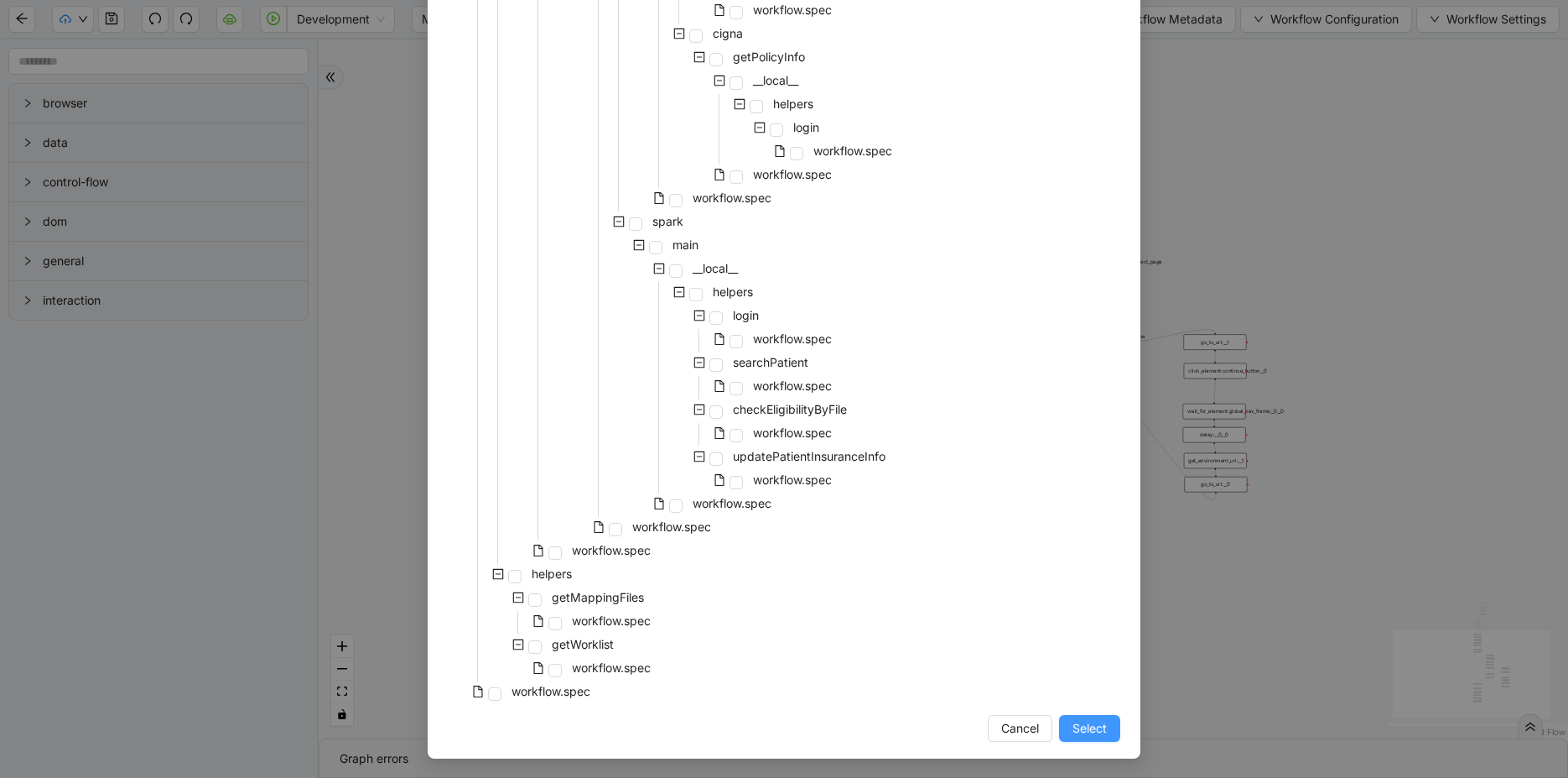
click at [1086, 622] on span "Select" at bounding box center [1089, 728] width 34 height 18
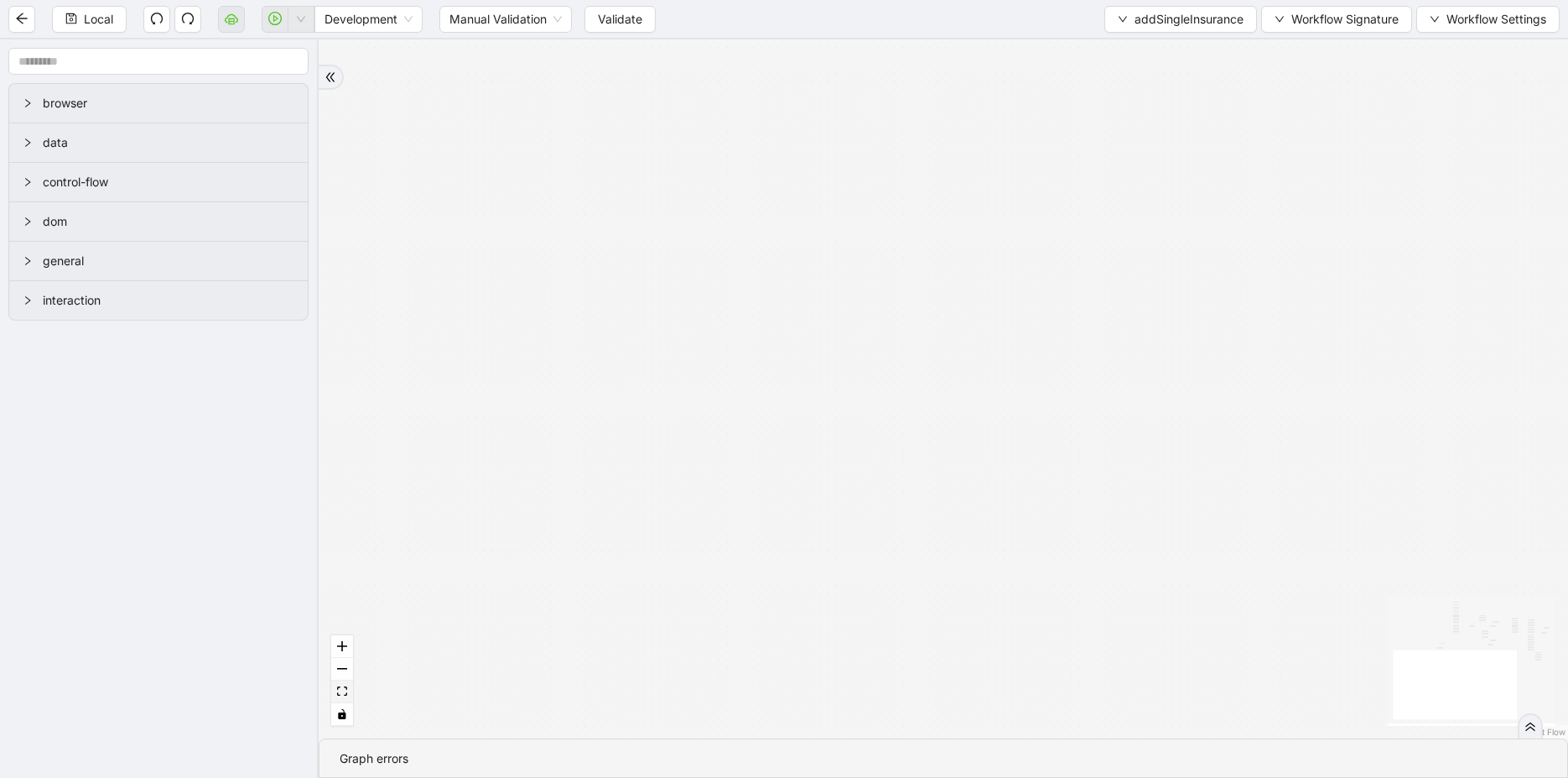
click at [339, 622] on icon "fit view" at bounding box center [342, 691] width 10 height 9
